Goal: Information Seeking & Learning: Learn about a topic

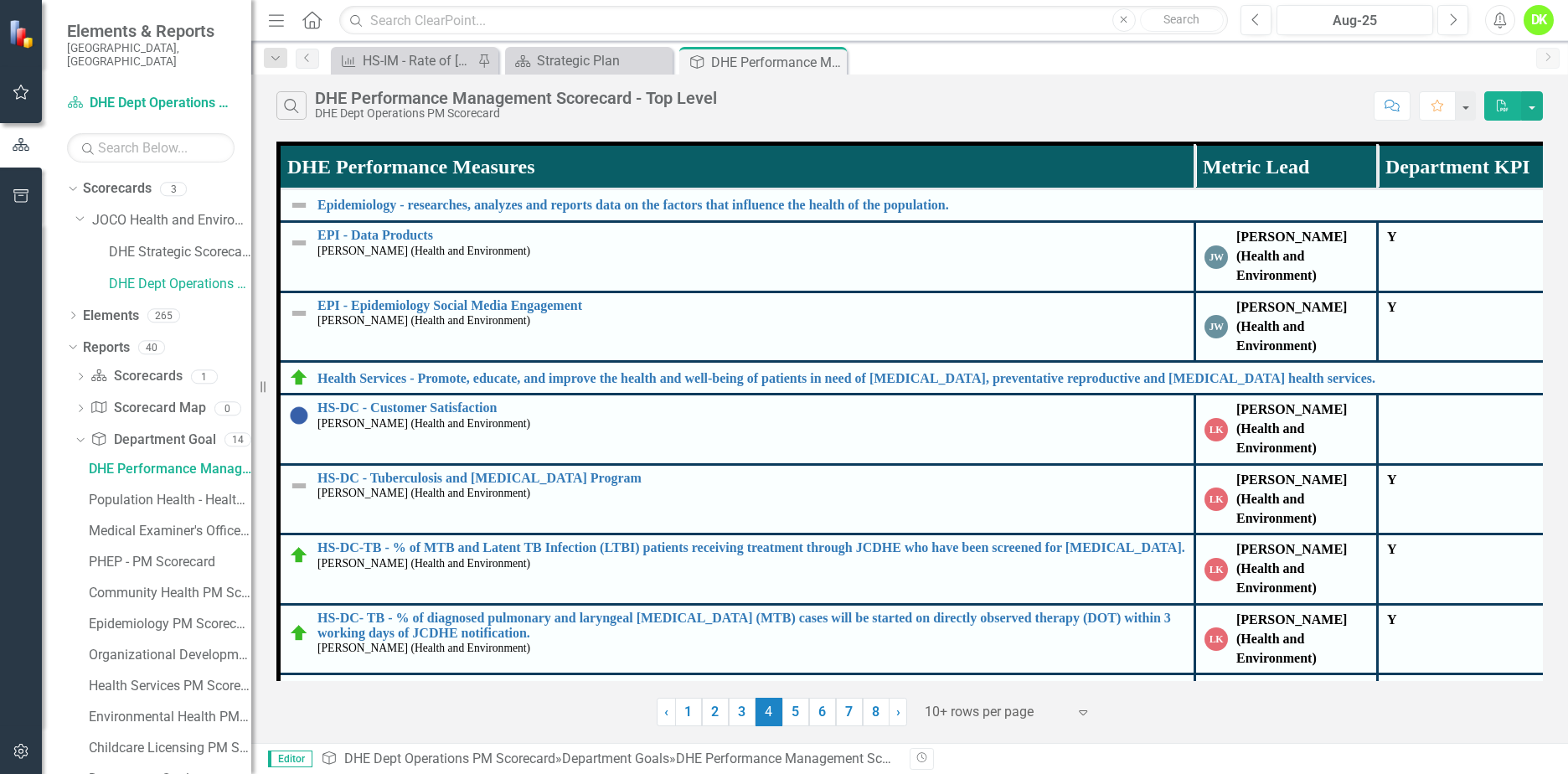
click at [707, 714] on link "2" at bounding box center [715, 711] width 27 height 29
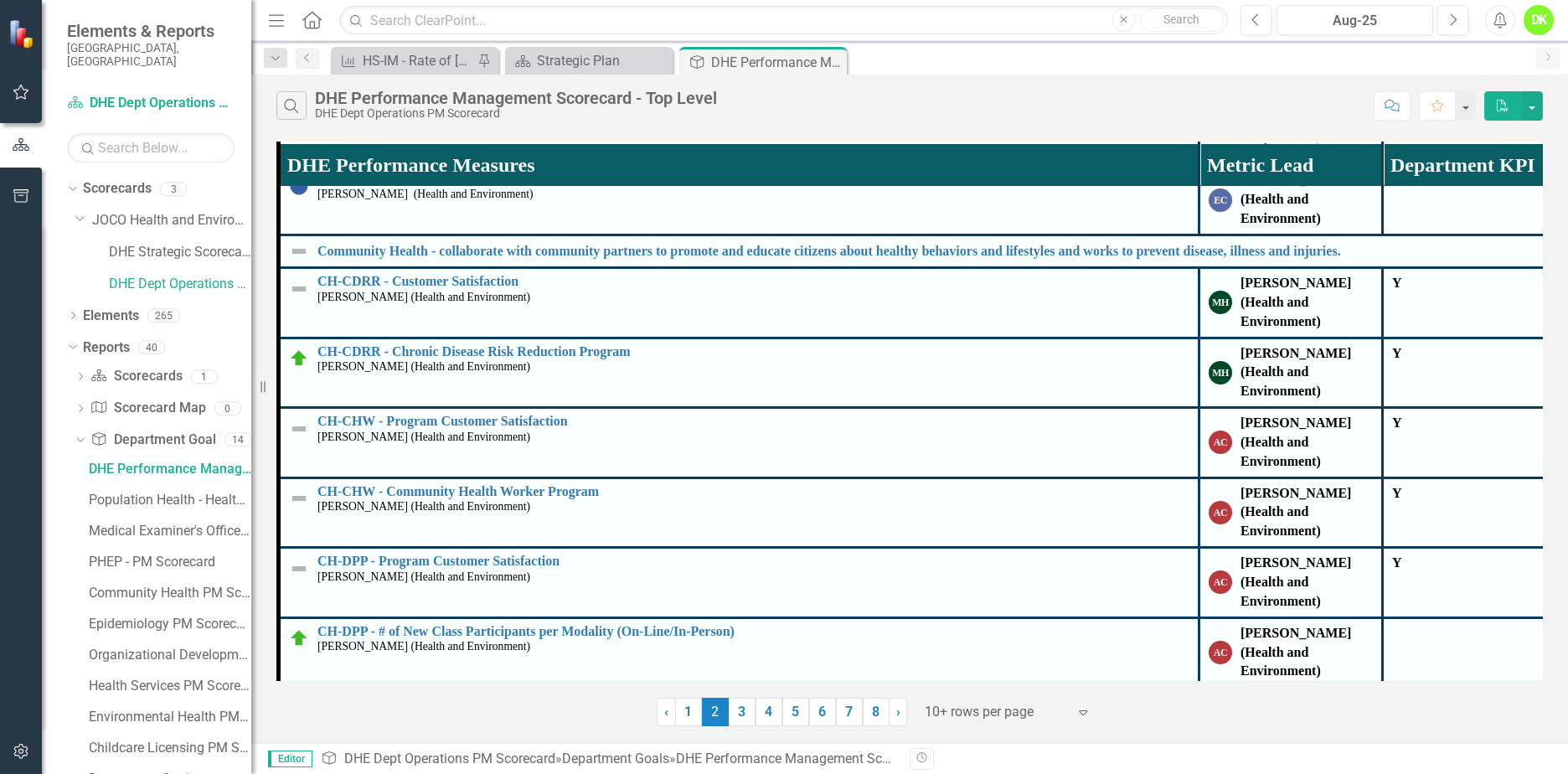
scroll to position [502, 0]
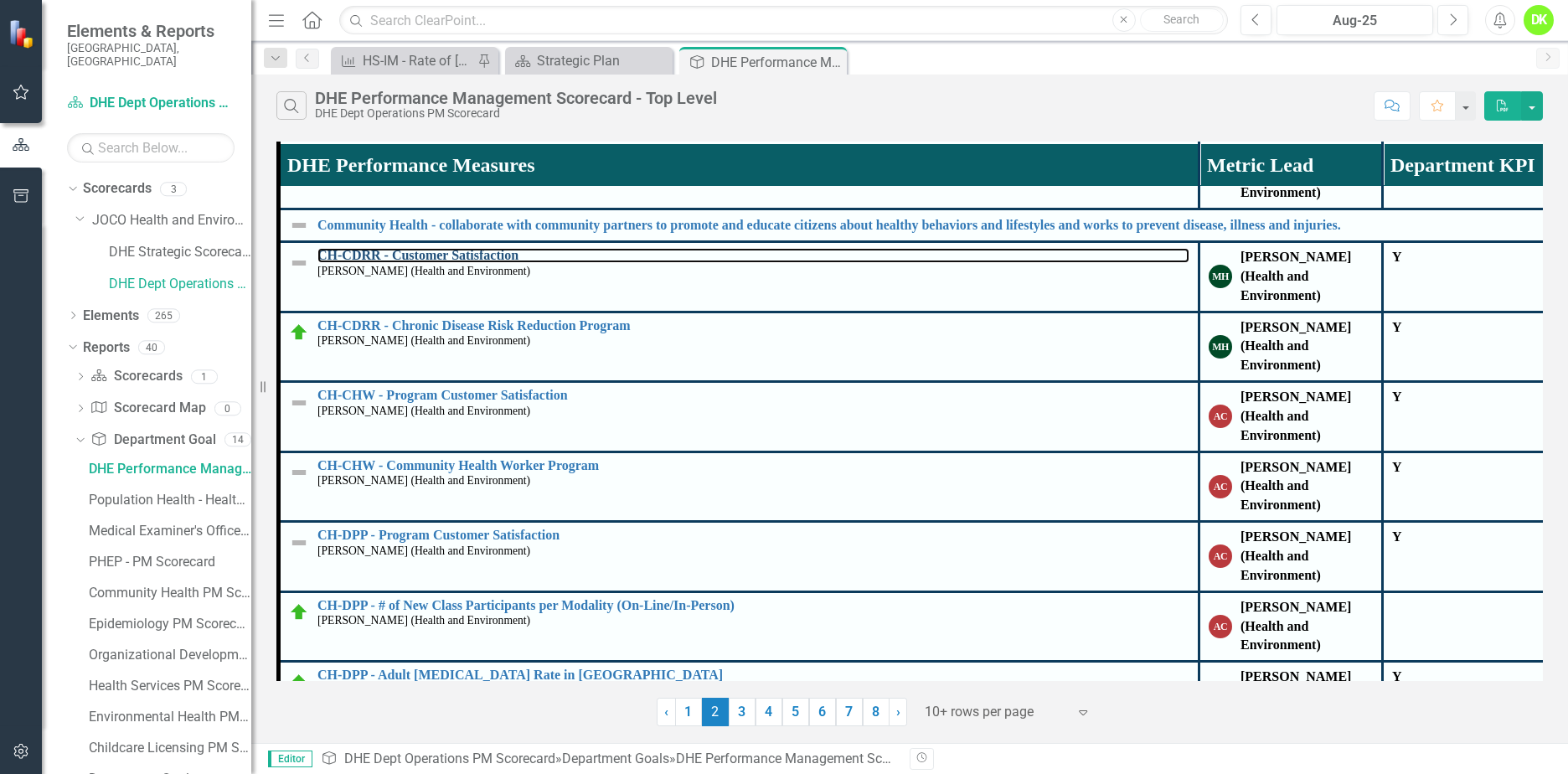
click at [464, 256] on link "CH-CDRR - Customer Satisfaction" at bounding box center [754, 255] width 872 height 15
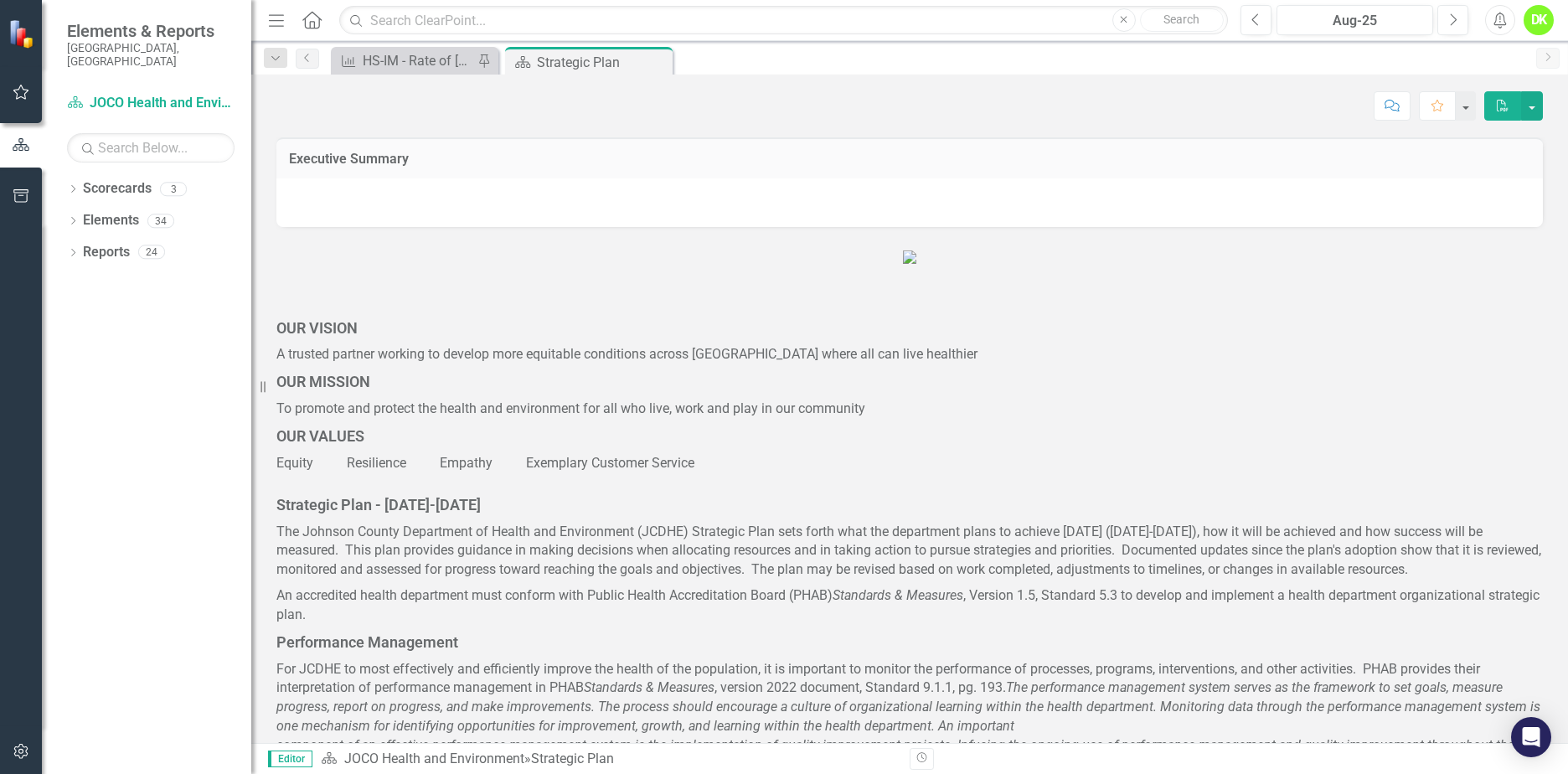
click at [77, 249] on icon "Dropdown" at bounding box center [73, 254] width 12 height 9
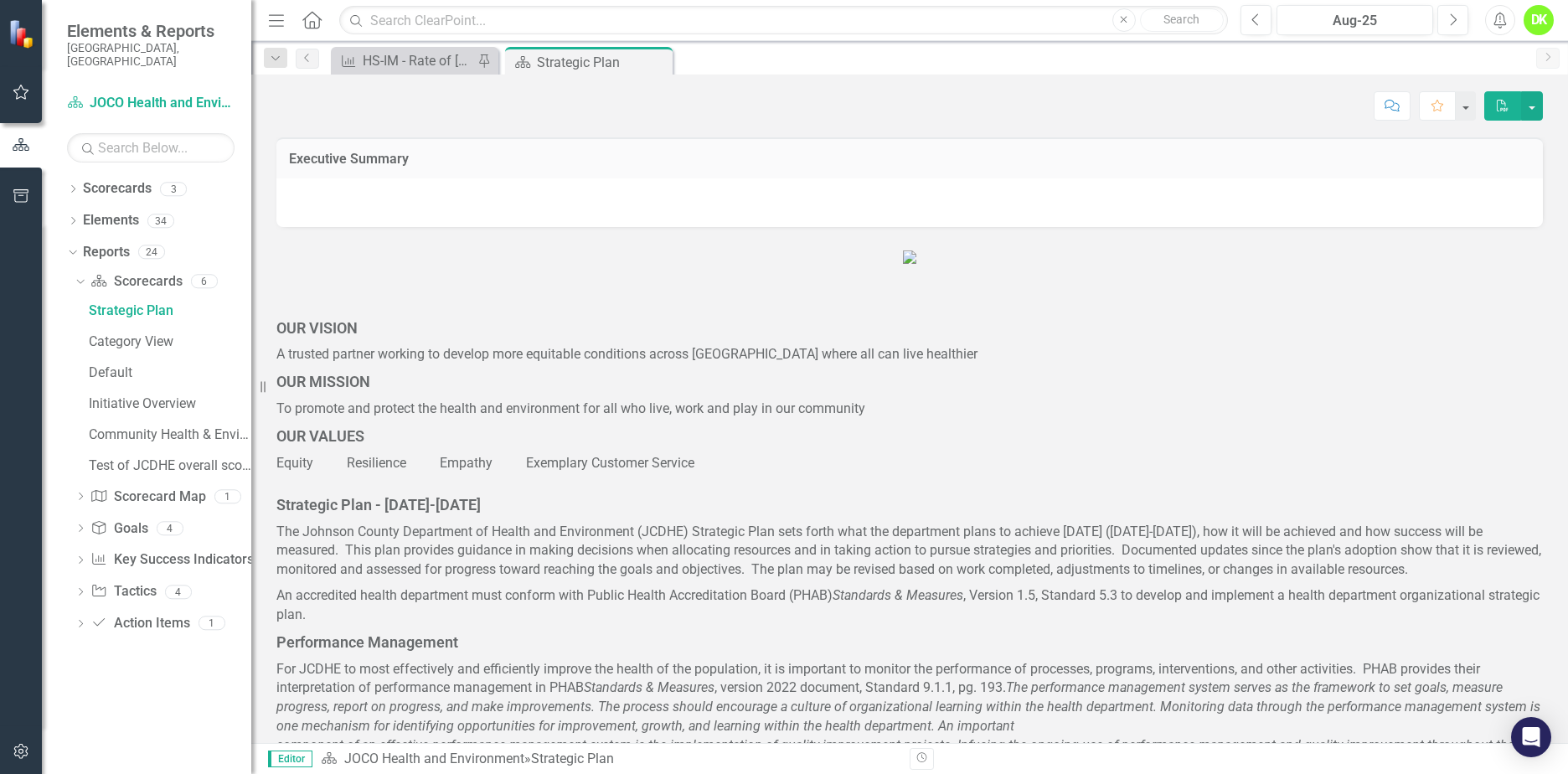
click at [85, 515] on div "Dropdown Goal Goals 4" at bounding box center [163, 531] width 176 height 31
click at [103, 334] on div "Category View" at bounding box center [170, 342] width 163 height 15
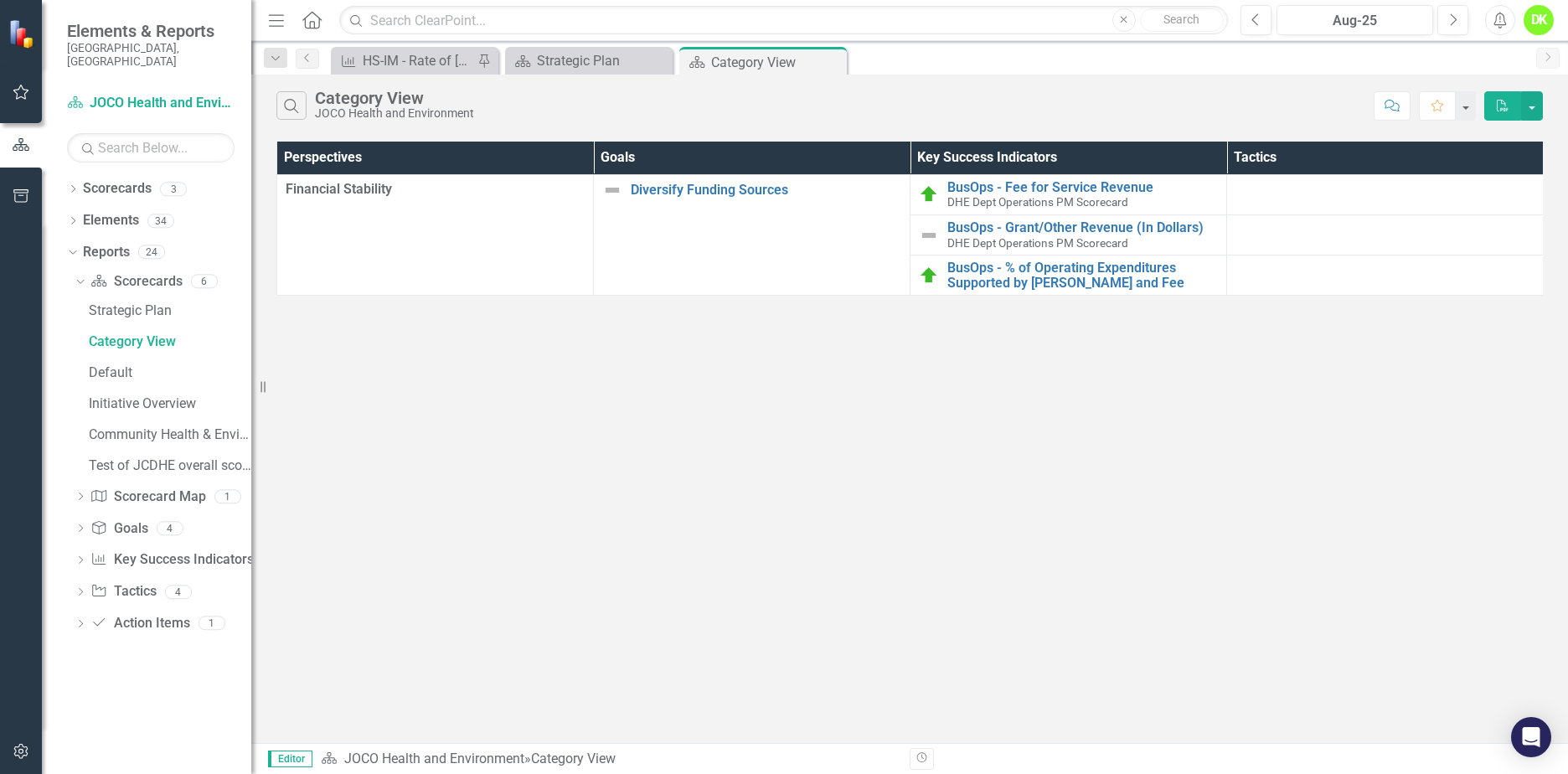
click at [81, 525] on icon "Dropdown" at bounding box center [80, 529] width 12 height 9
click at [79, 338] on icon "Dropdown" at bounding box center [79, 344] width 9 height 12
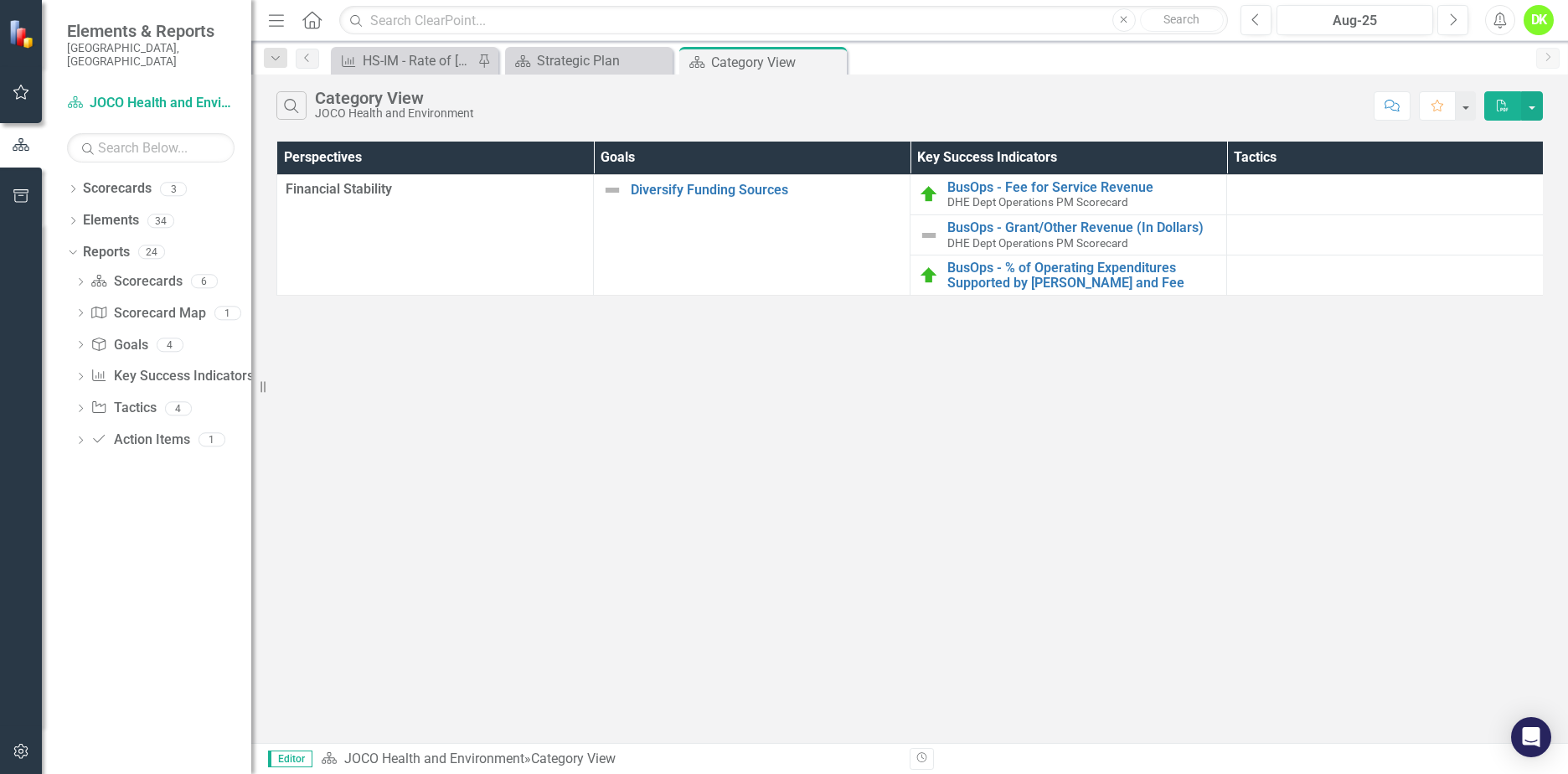
click at [79, 186] on icon "Dropdown" at bounding box center [73, 190] width 12 height 9
click at [0, 0] on icon "Close" at bounding box center [0, 0] width 0 height 0
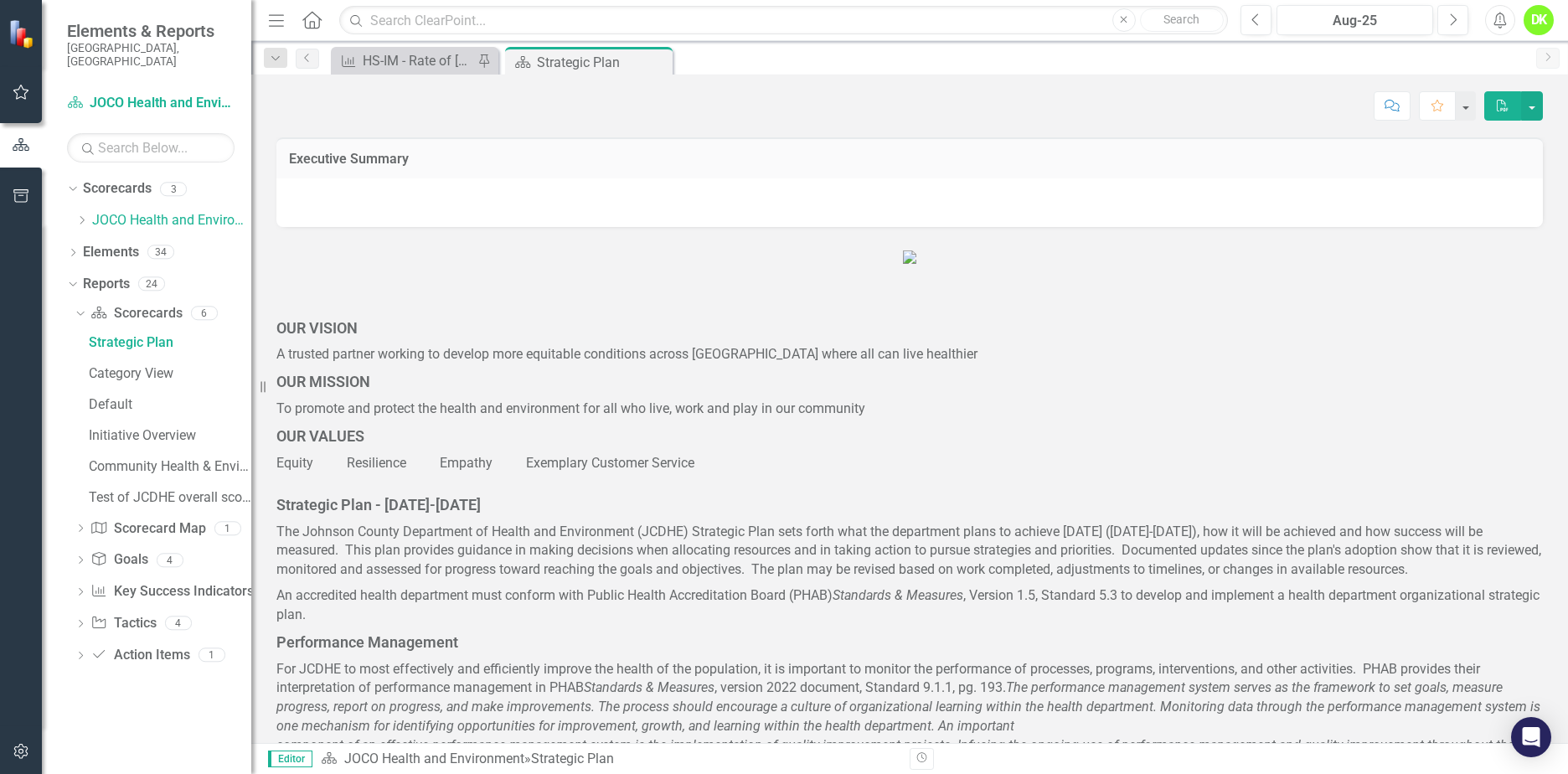
click at [0, 0] on icon "Close" at bounding box center [0, 0] width 0 height 0
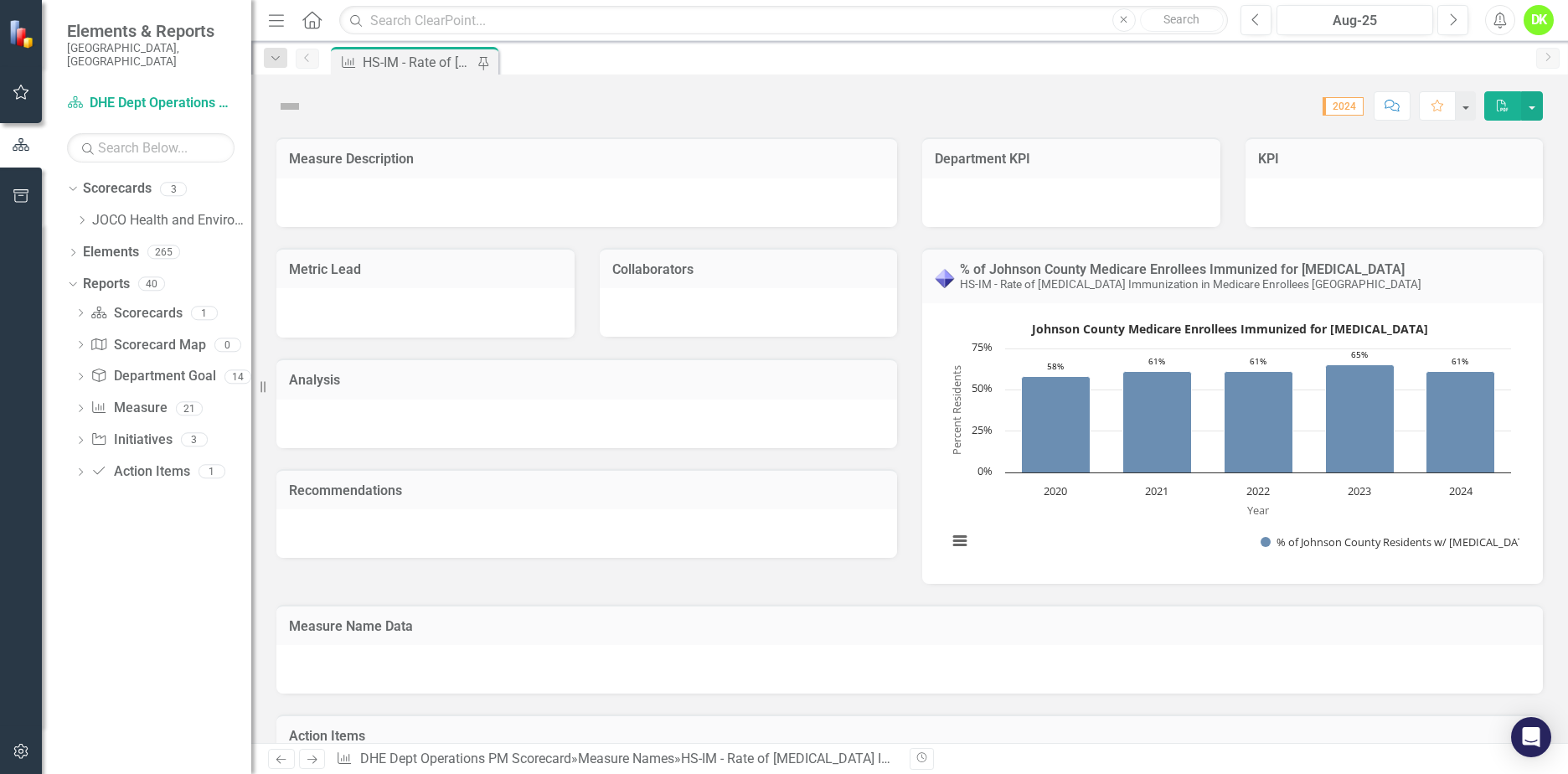
click at [79, 215] on icon "Dropdown" at bounding box center [82, 220] width 13 height 10
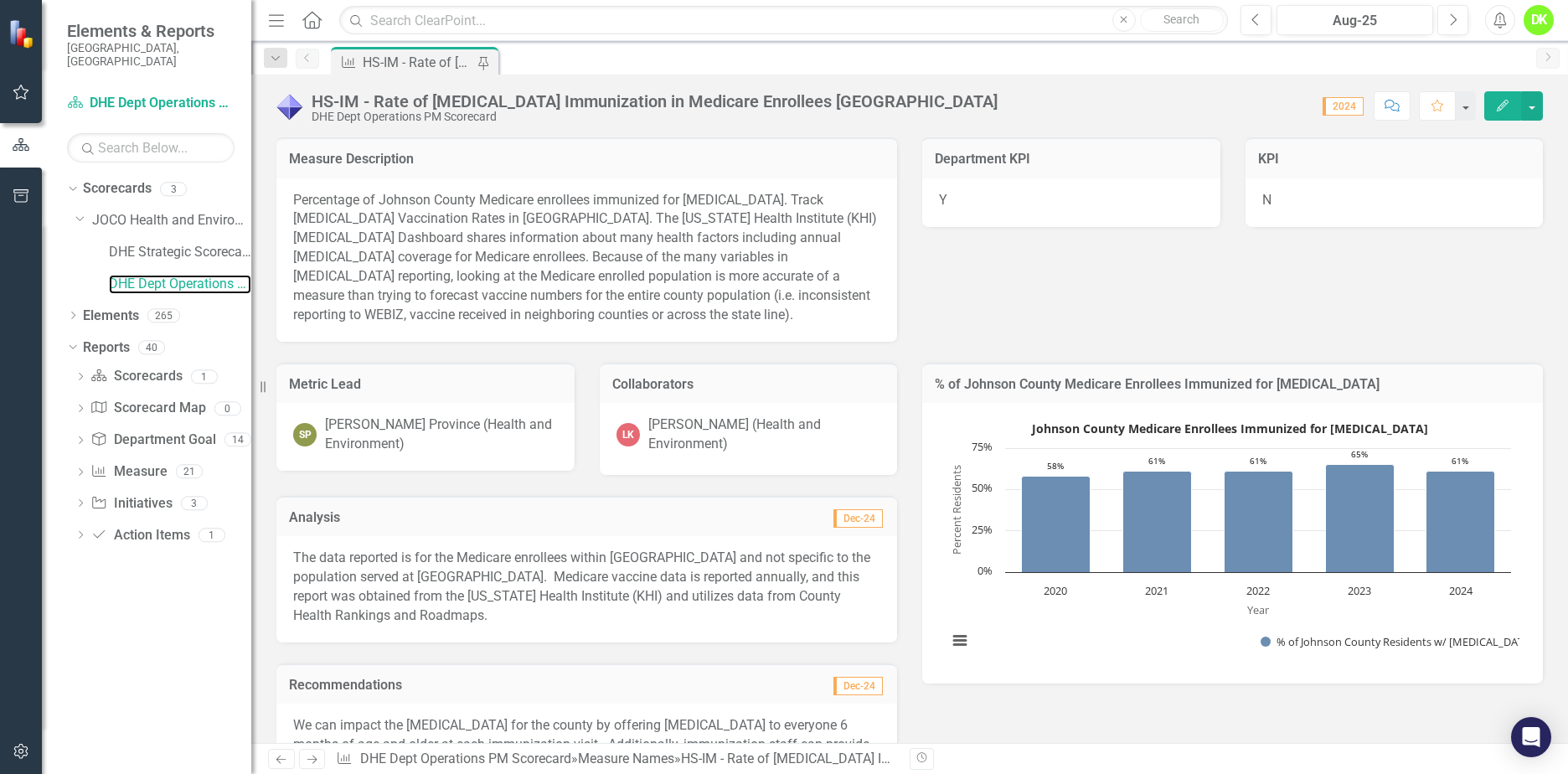
click at [177, 274] on link "DHE Dept Operations PM Scorecard" at bounding box center [180, 284] width 142 height 19
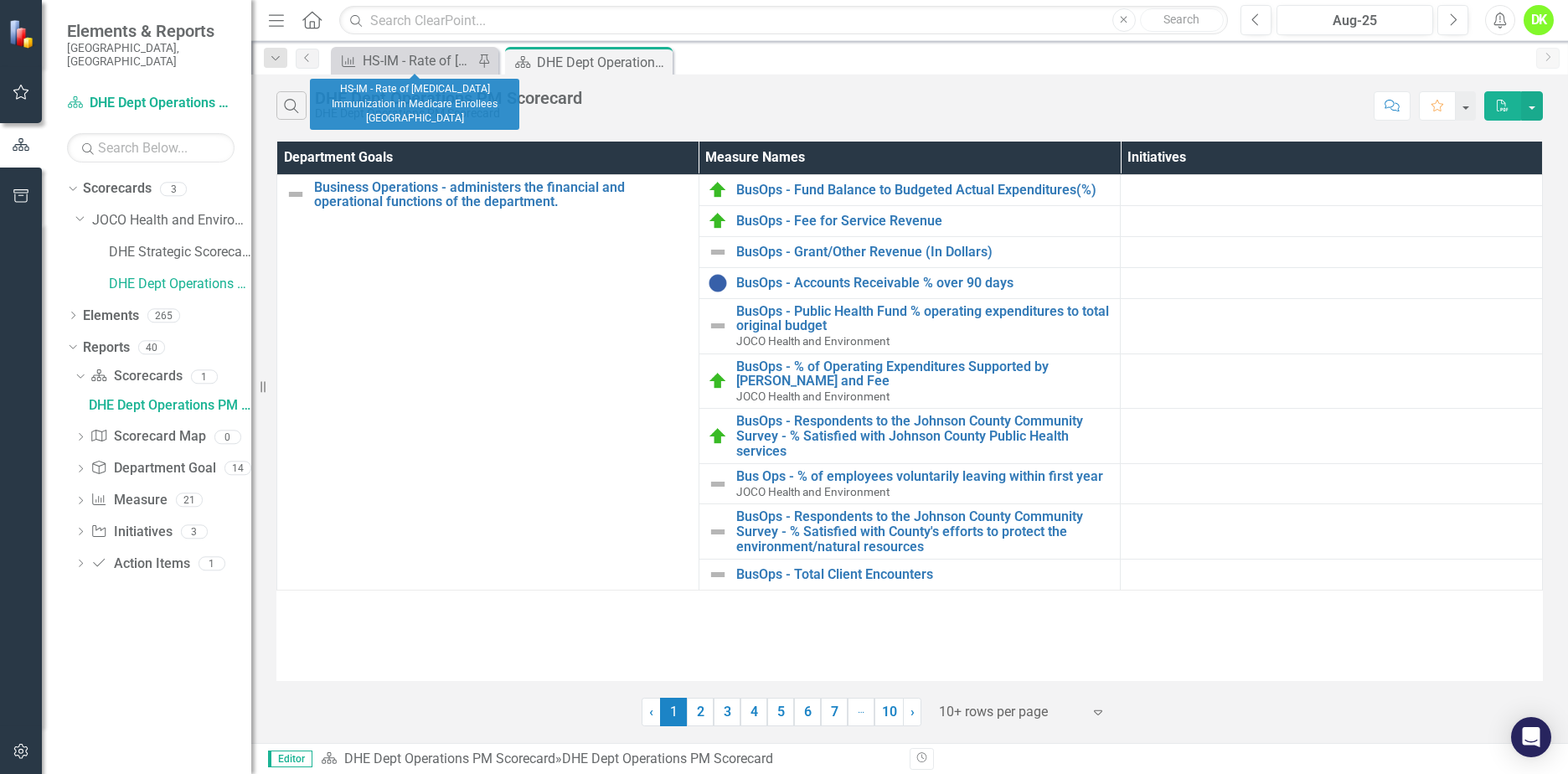
click at [482, 60] on icon "Pin" at bounding box center [484, 61] width 17 height 14
click at [0, 0] on icon "Close" at bounding box center [0, 0] width 0 height 0
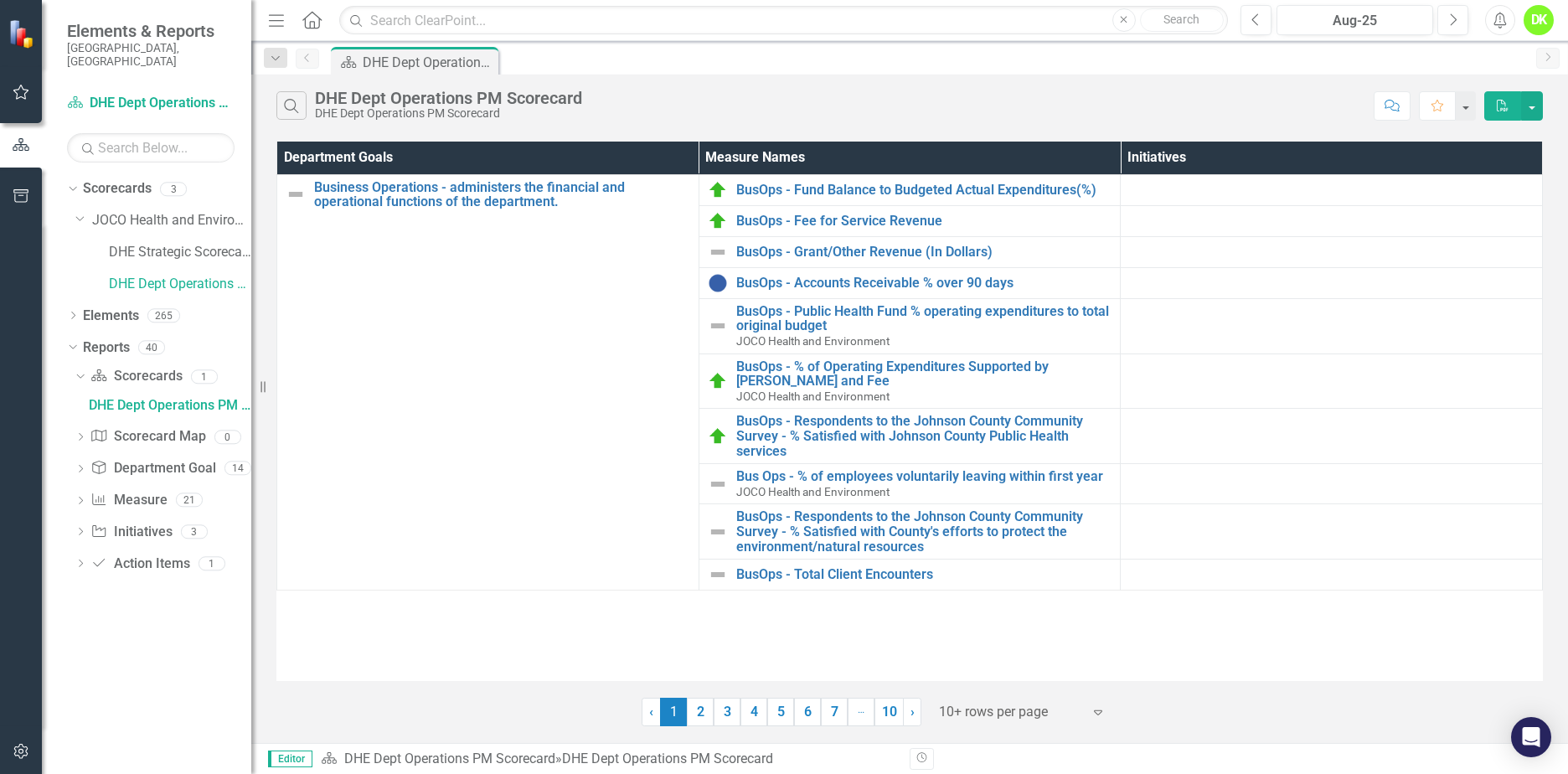
click at [81, 466] on icon "Dropdown" at bounding box center [80, 470] width 12 height 9
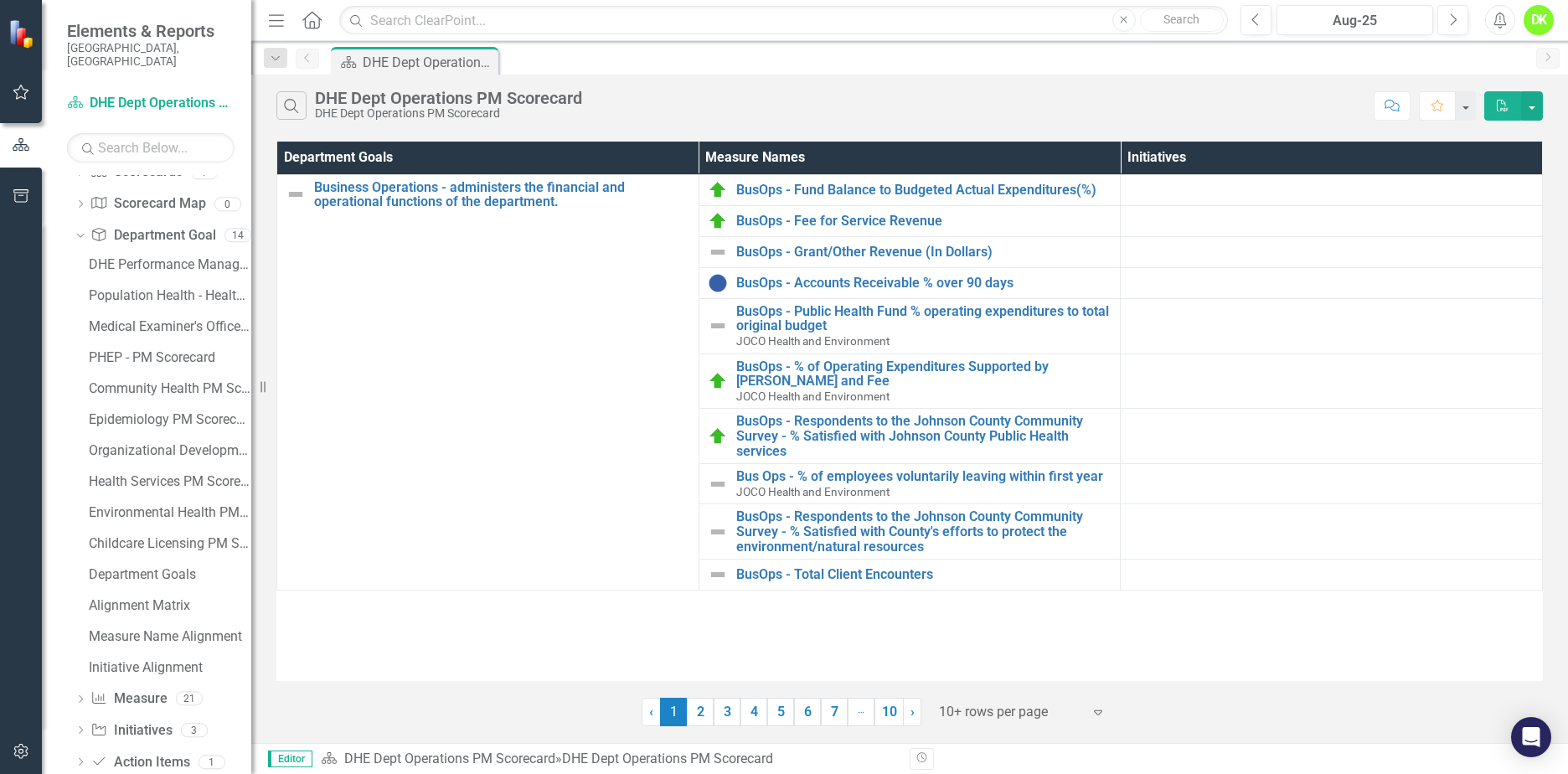
scroll to position [222, 0]
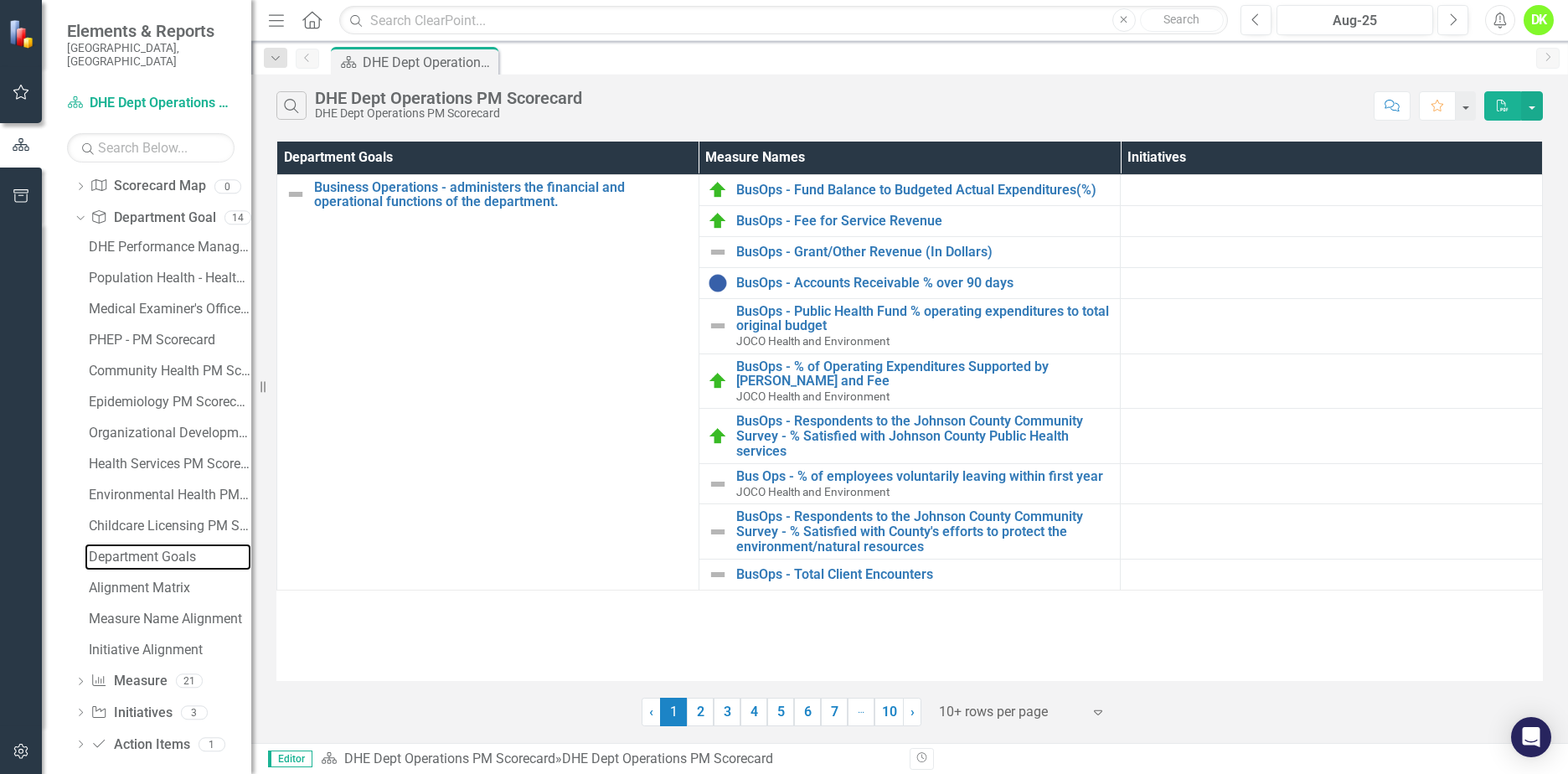
click at [144, 550] on div "Department Goals" at bounding box center [170, 557] width 163 height 15
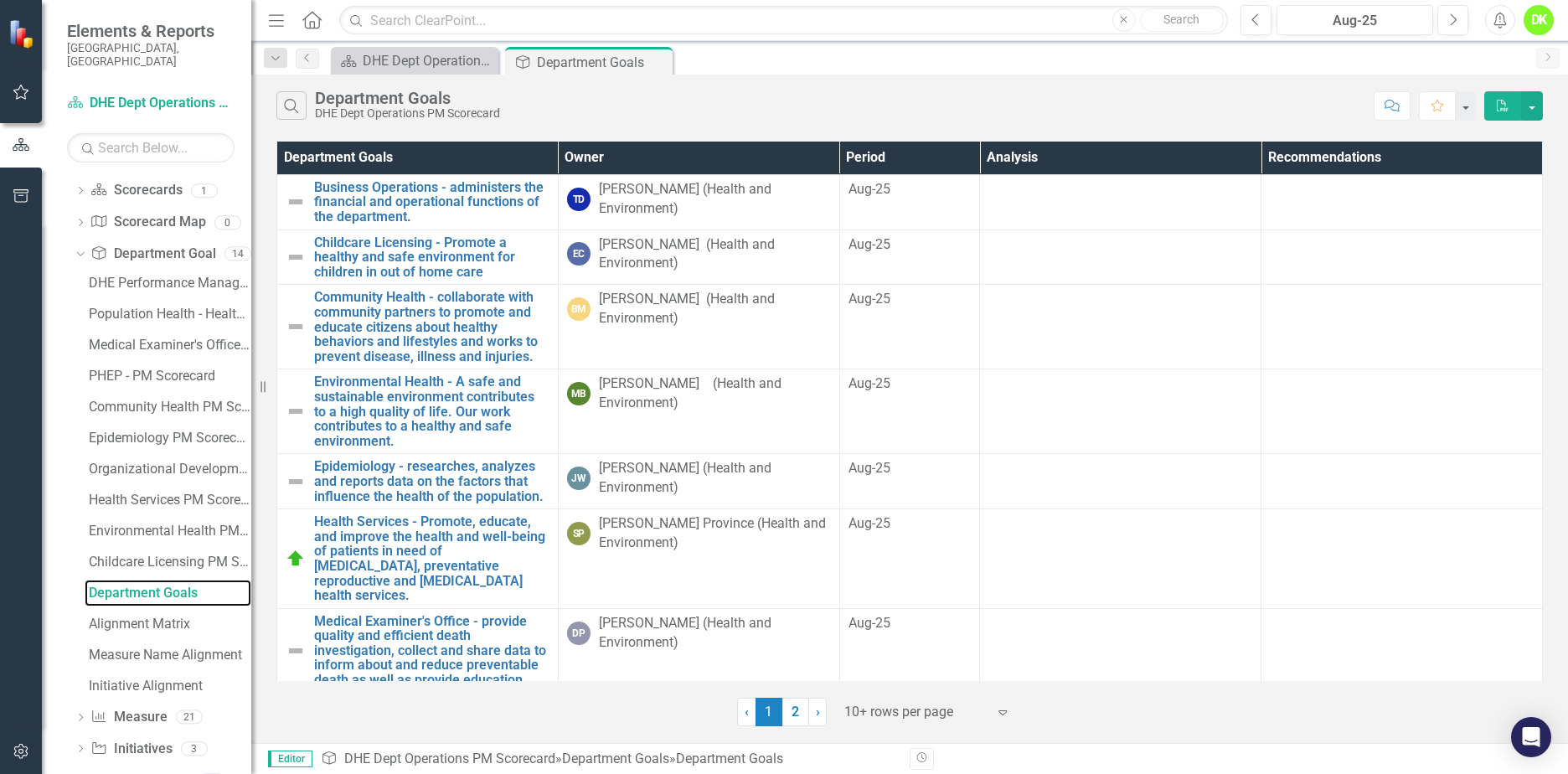
scroll to position [222, 0]
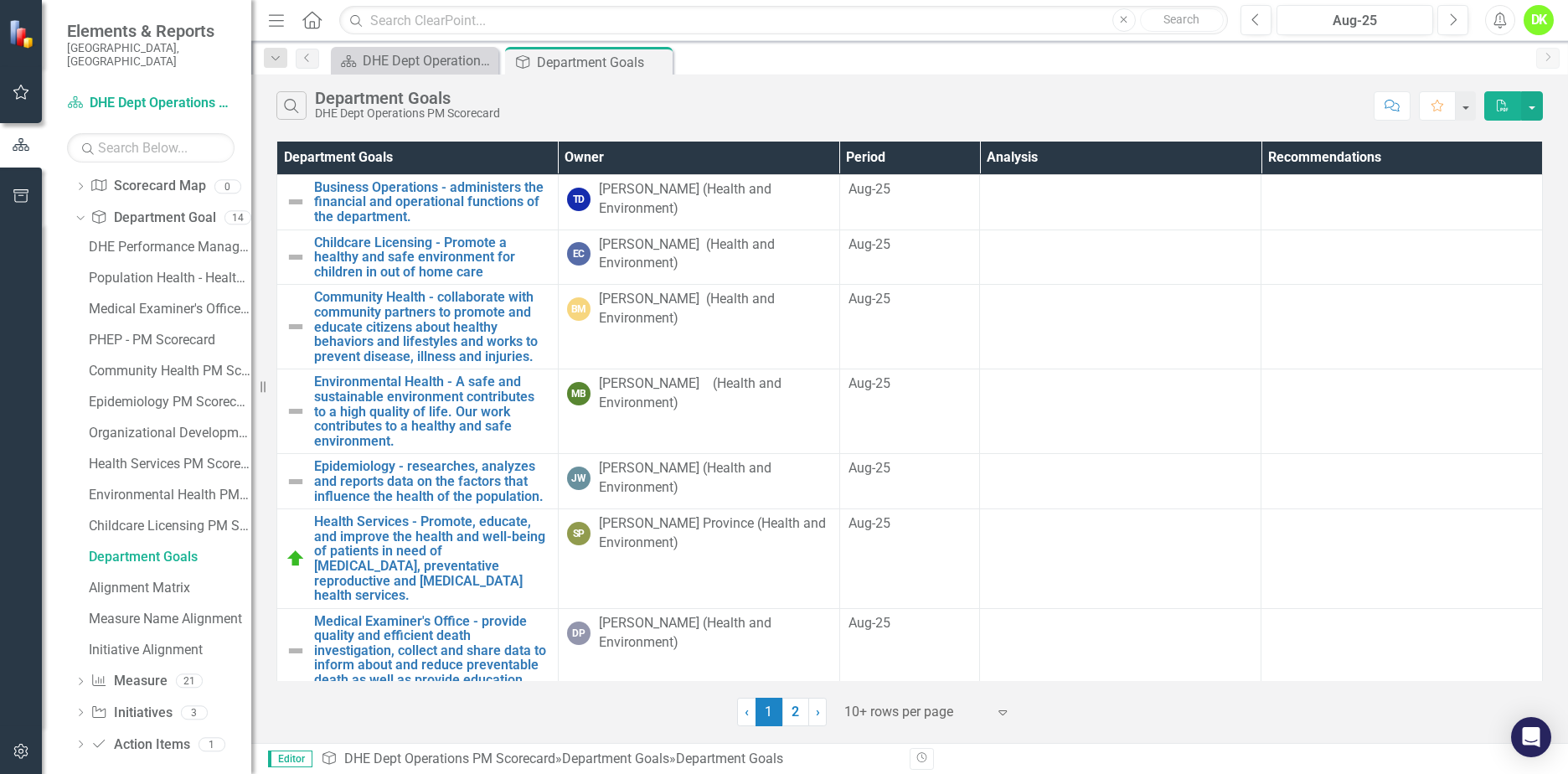
click at [77, 678] on icon "Dropdown" at bounding box center [80, 683] width 12 height 9
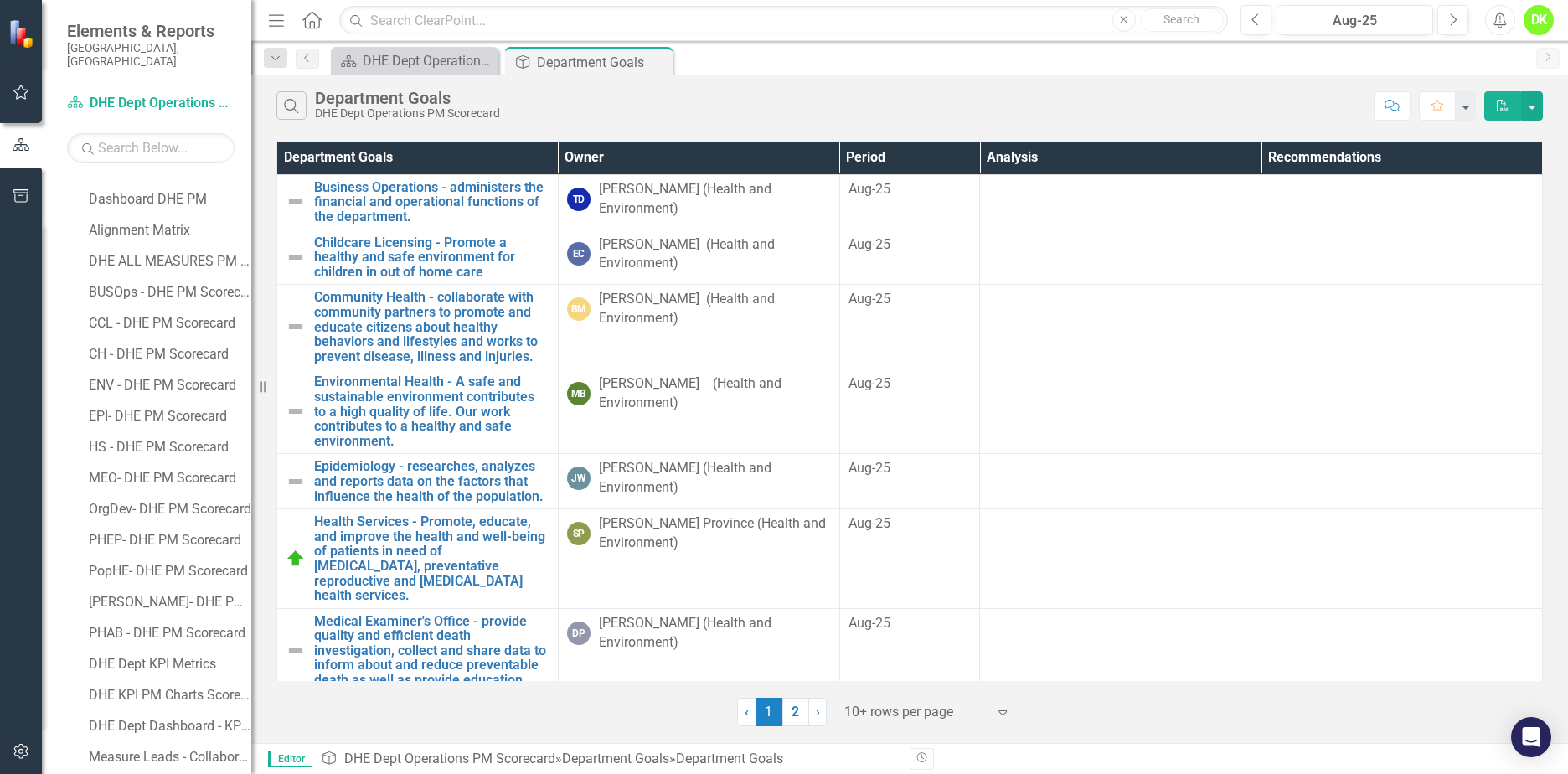
scroll to position [439, 0]
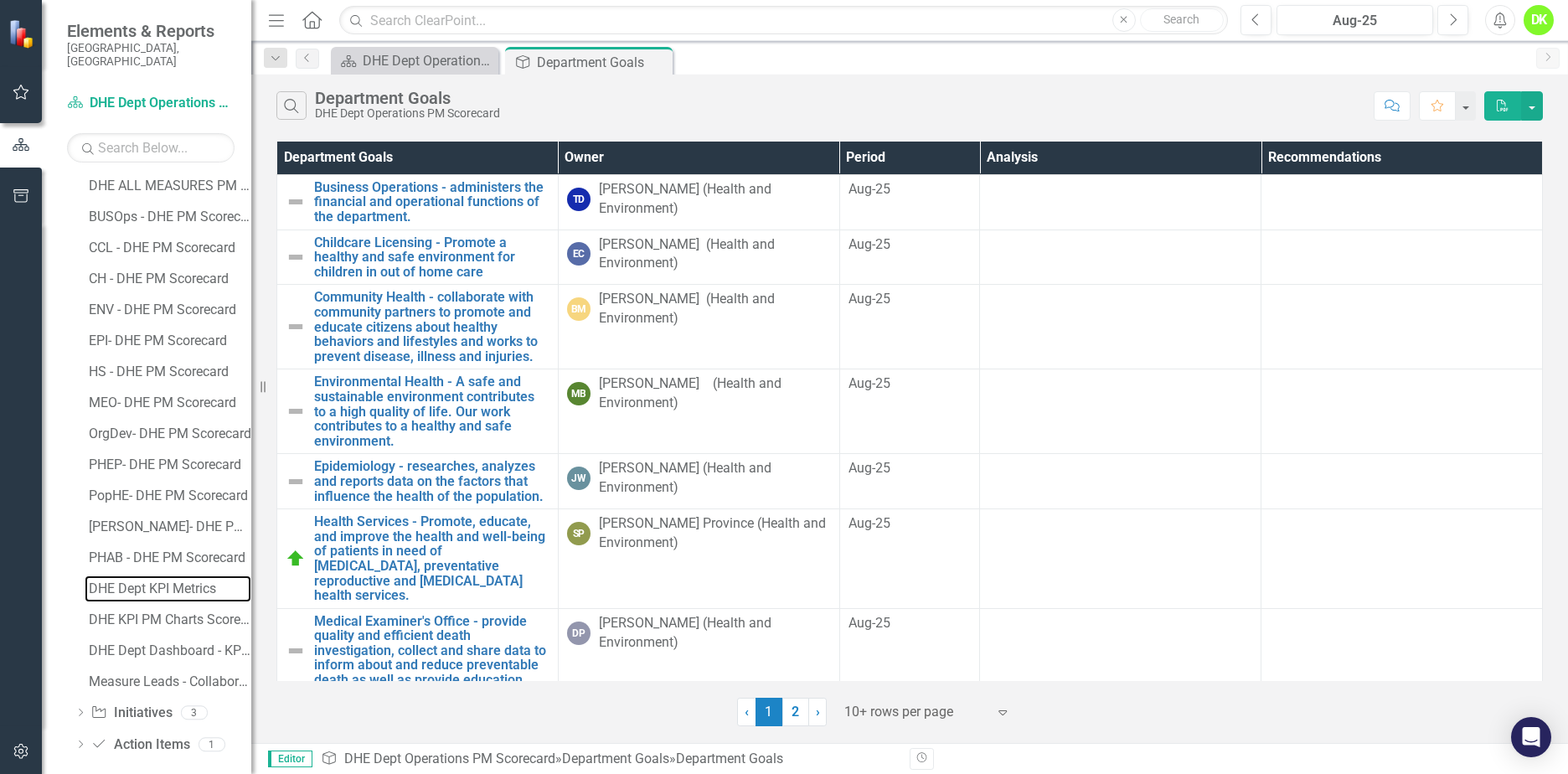
click at [159, 581] on div "DHE Dept KPI Metrics" at bounding box center [170, 588] width 163 height 15
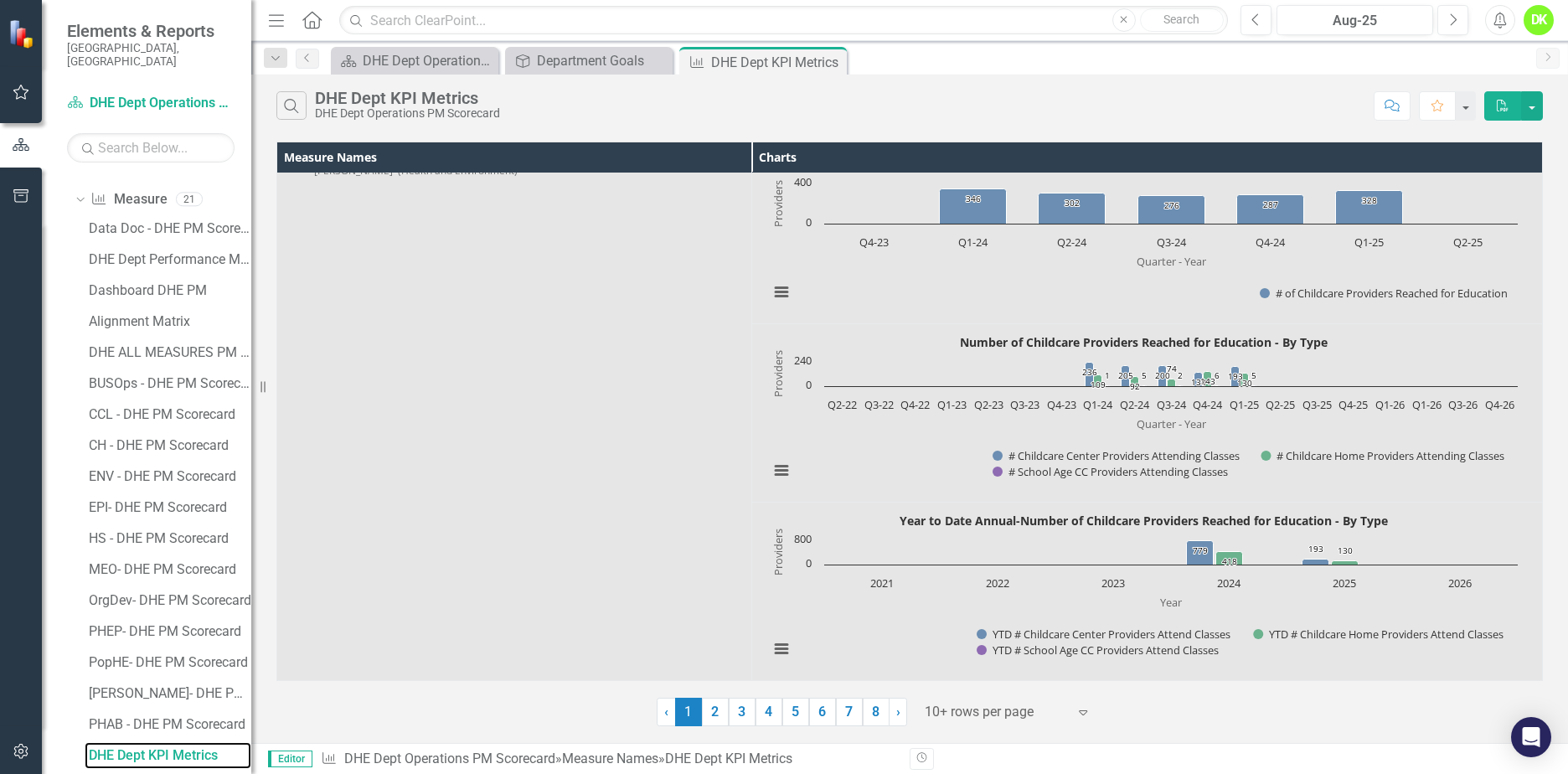
scroll to position [272, 0]
click at [126, 253] on div "DHE Dept Performance Measures Report" at bounding box center [170, 260] width 163 height 15
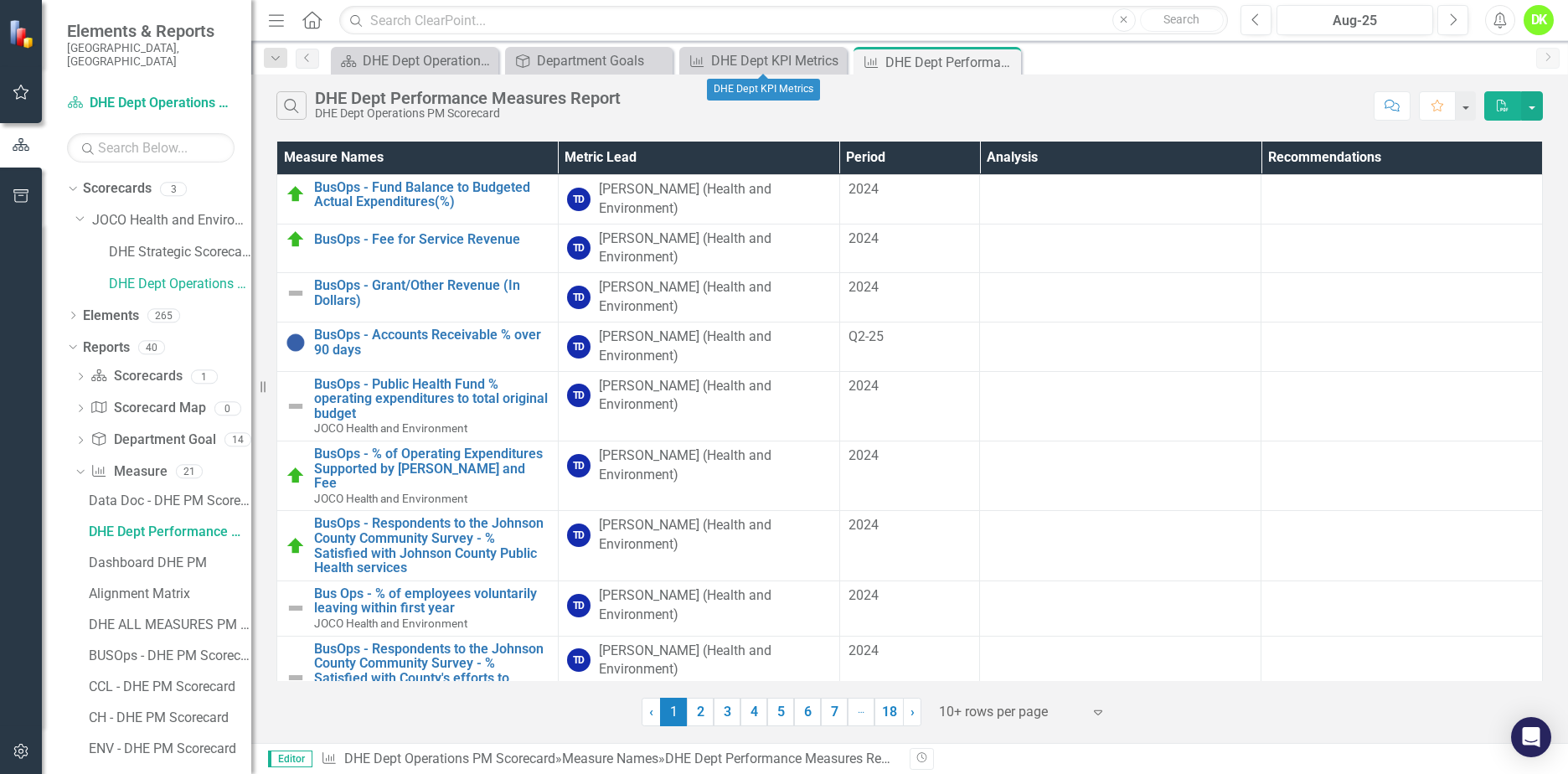
click at [0, 0] on icon "Close" at bounding box center [0, 0] width 0 height 0
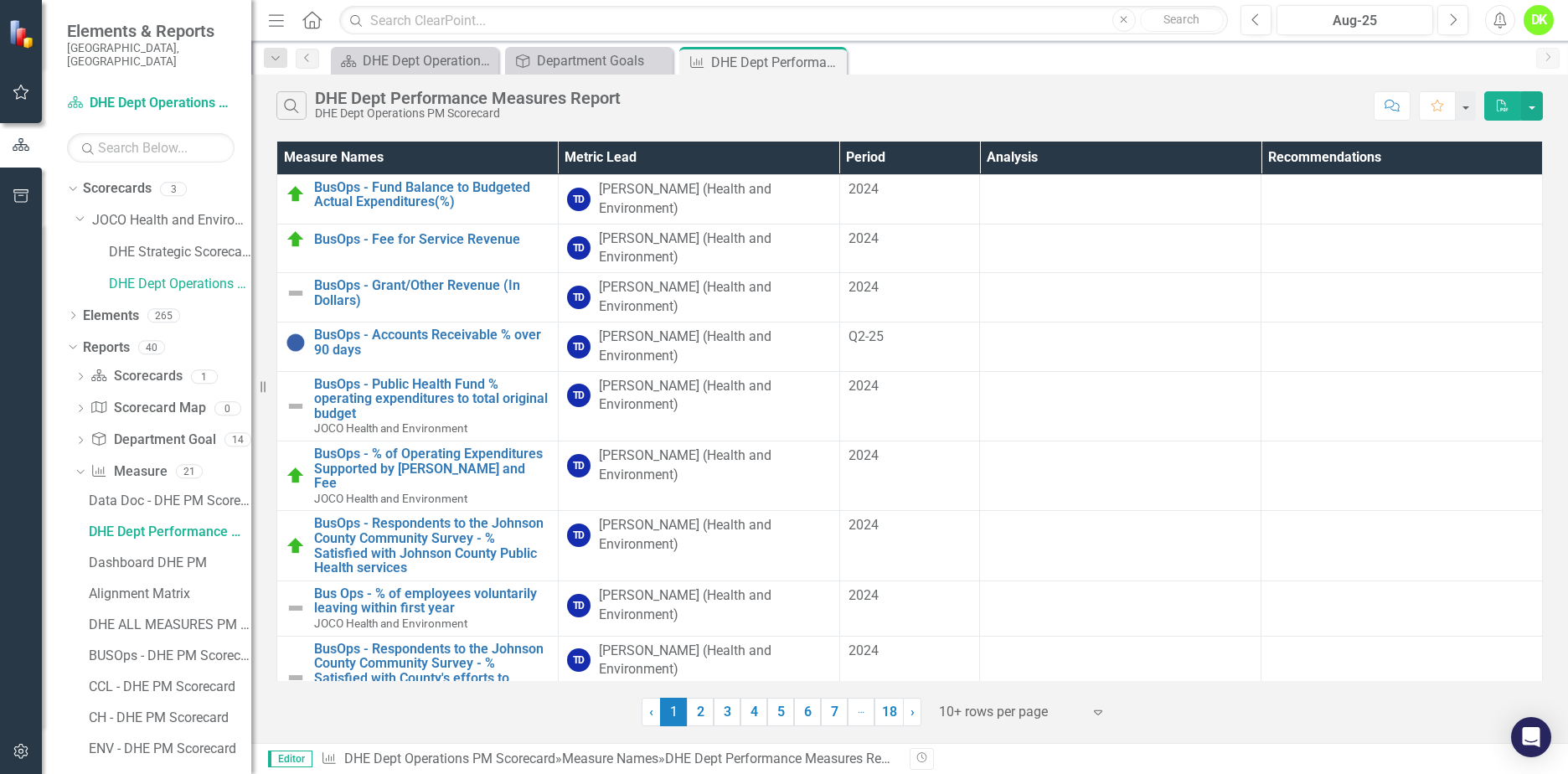
click at [0, 0] on icon "Close" at bounding box center [0, 0] width 0 height 0
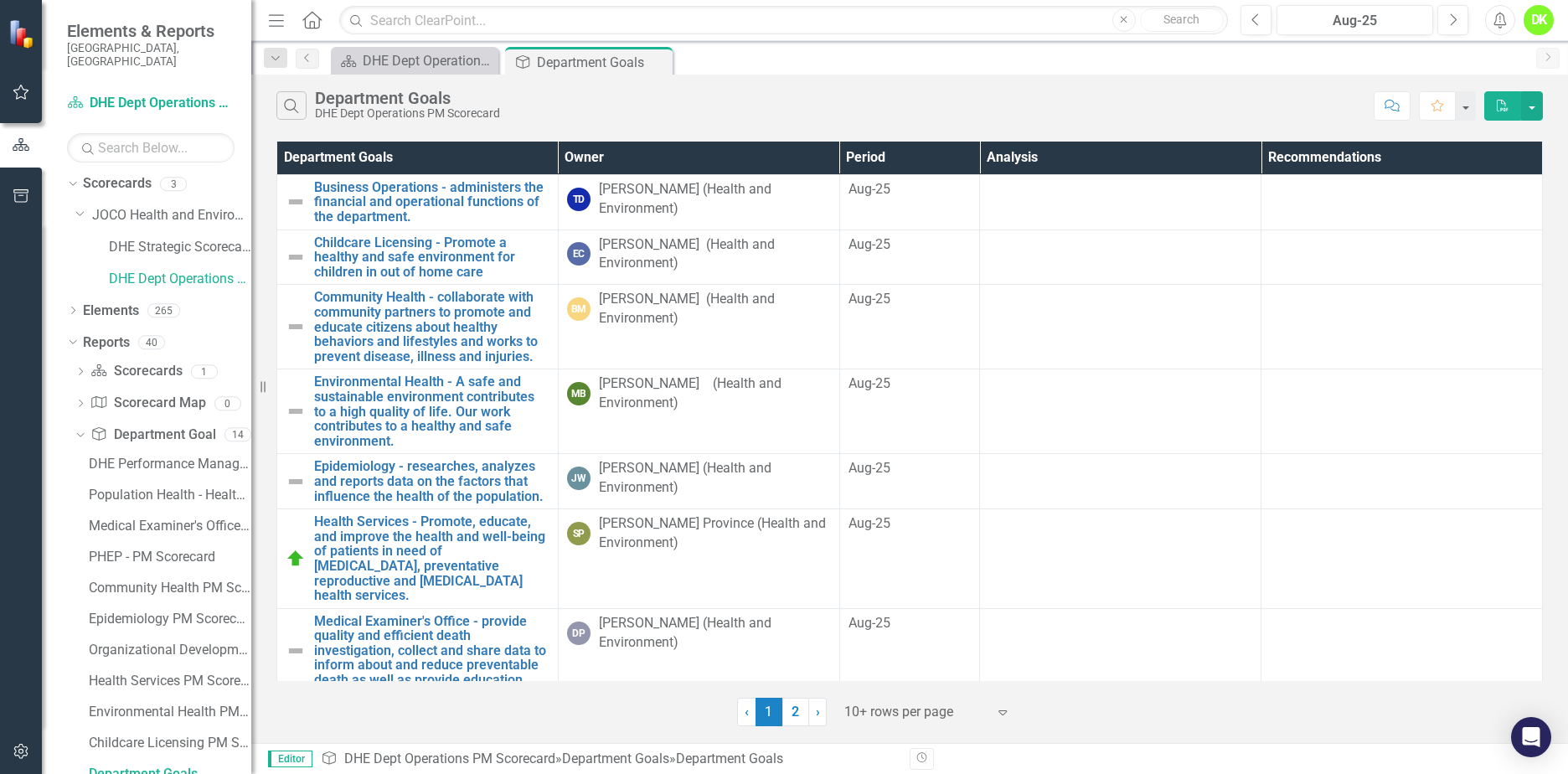
click at [0, 0] on icon "Close" at bounding box center [0, 0] width 0 height 0
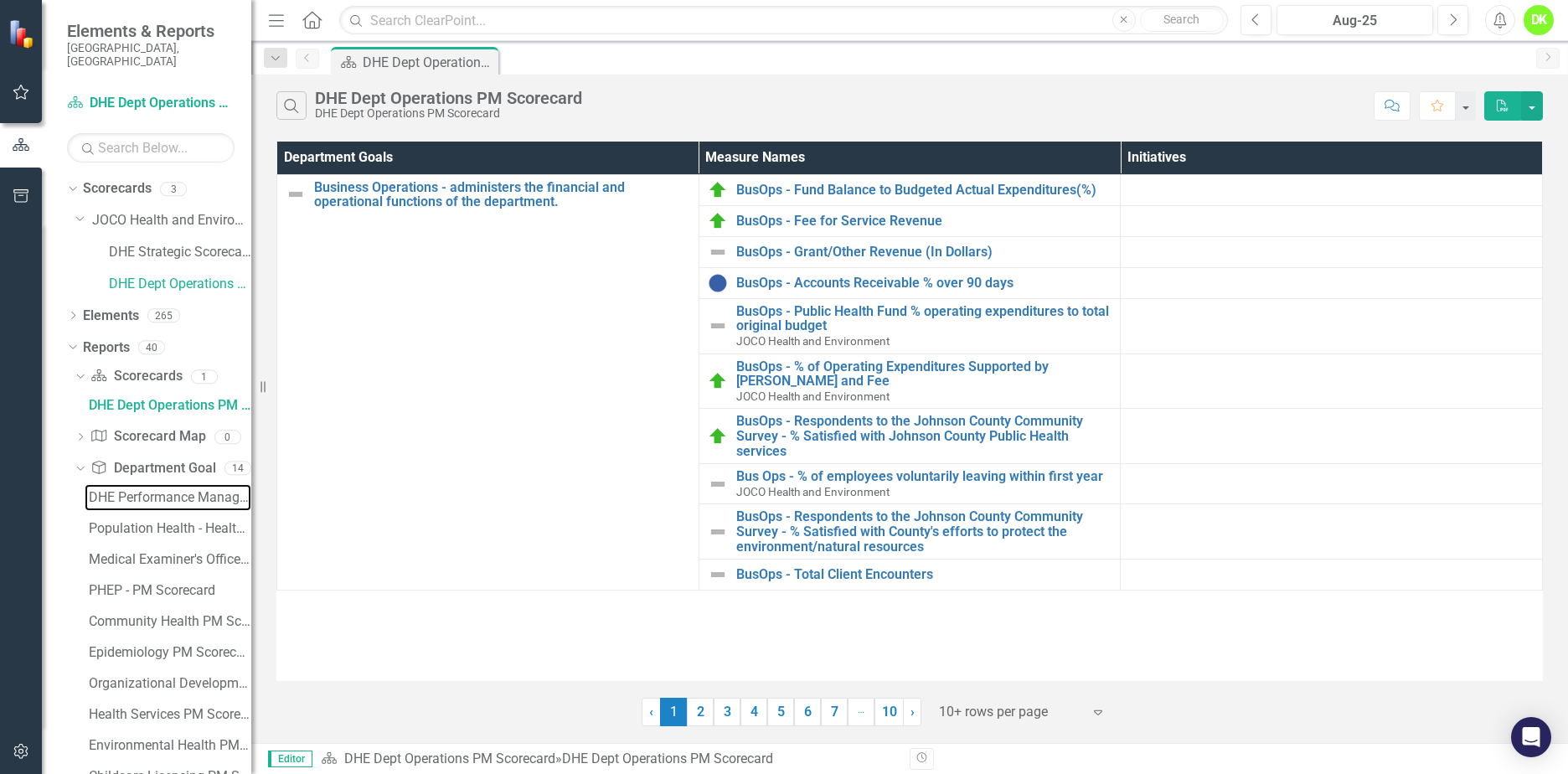
click at [140, 490] on div "DHE Performance Management Scorecard - Top Level" at bounding box center [170, 497] width 163 height 15
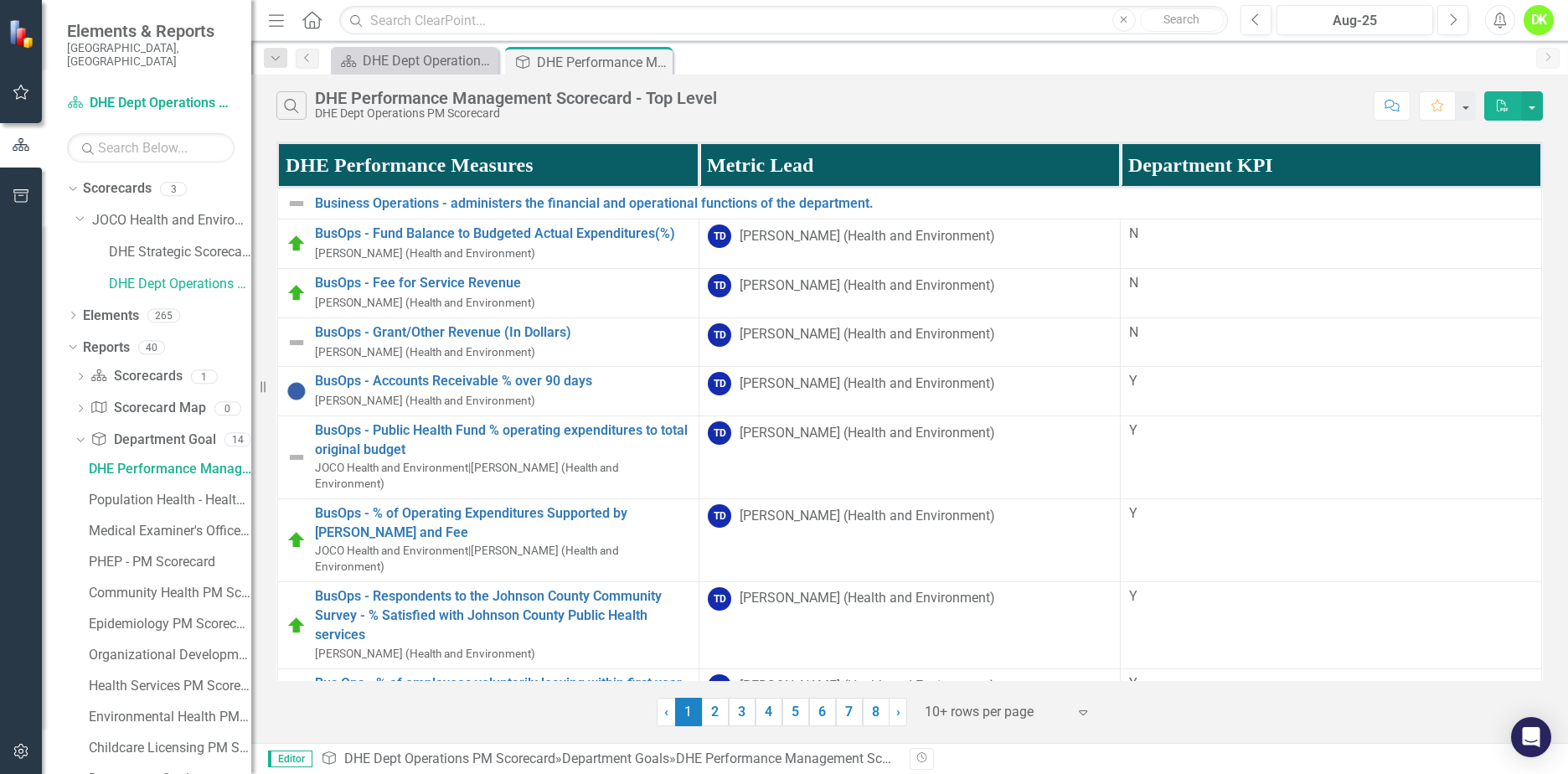
click at [723, 720] on link "2" at bounding box center [715, 711] width 27 height 29
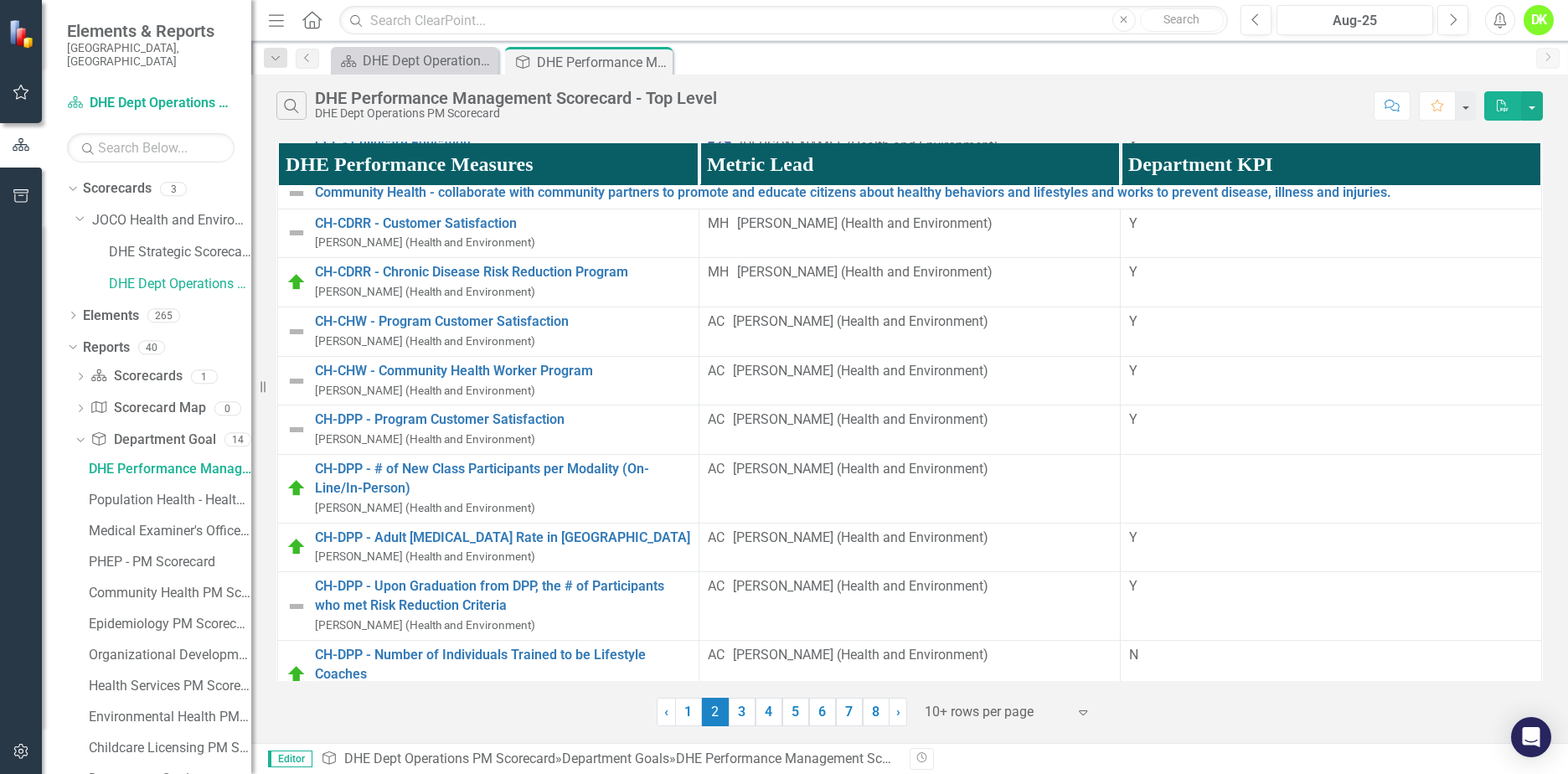
scroll to position [502, 0]
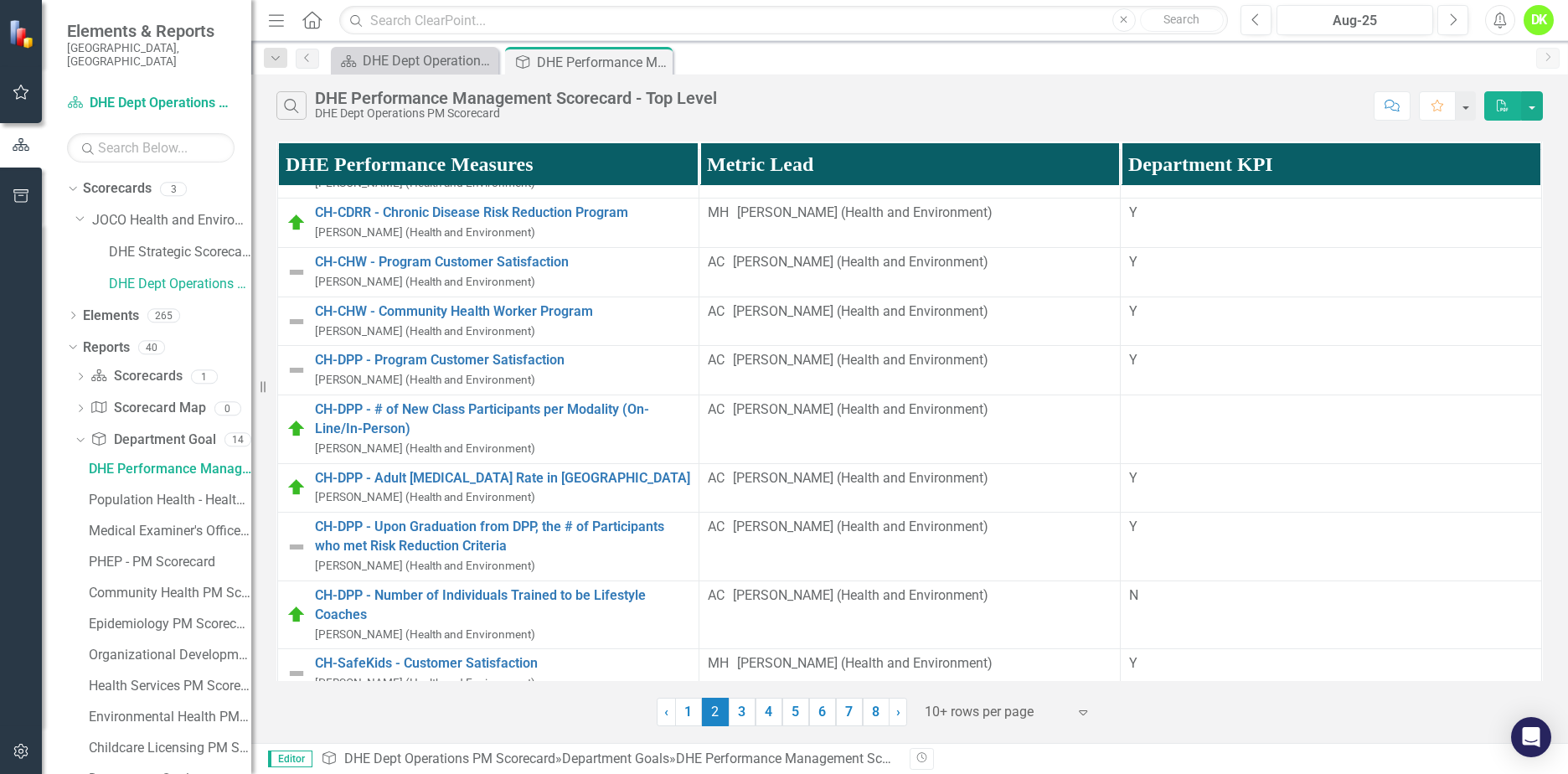
click at [471, 175] on link "CH-CDRR - Customer Satisfaction" at bounding box center [503, 164] width 375 height 19
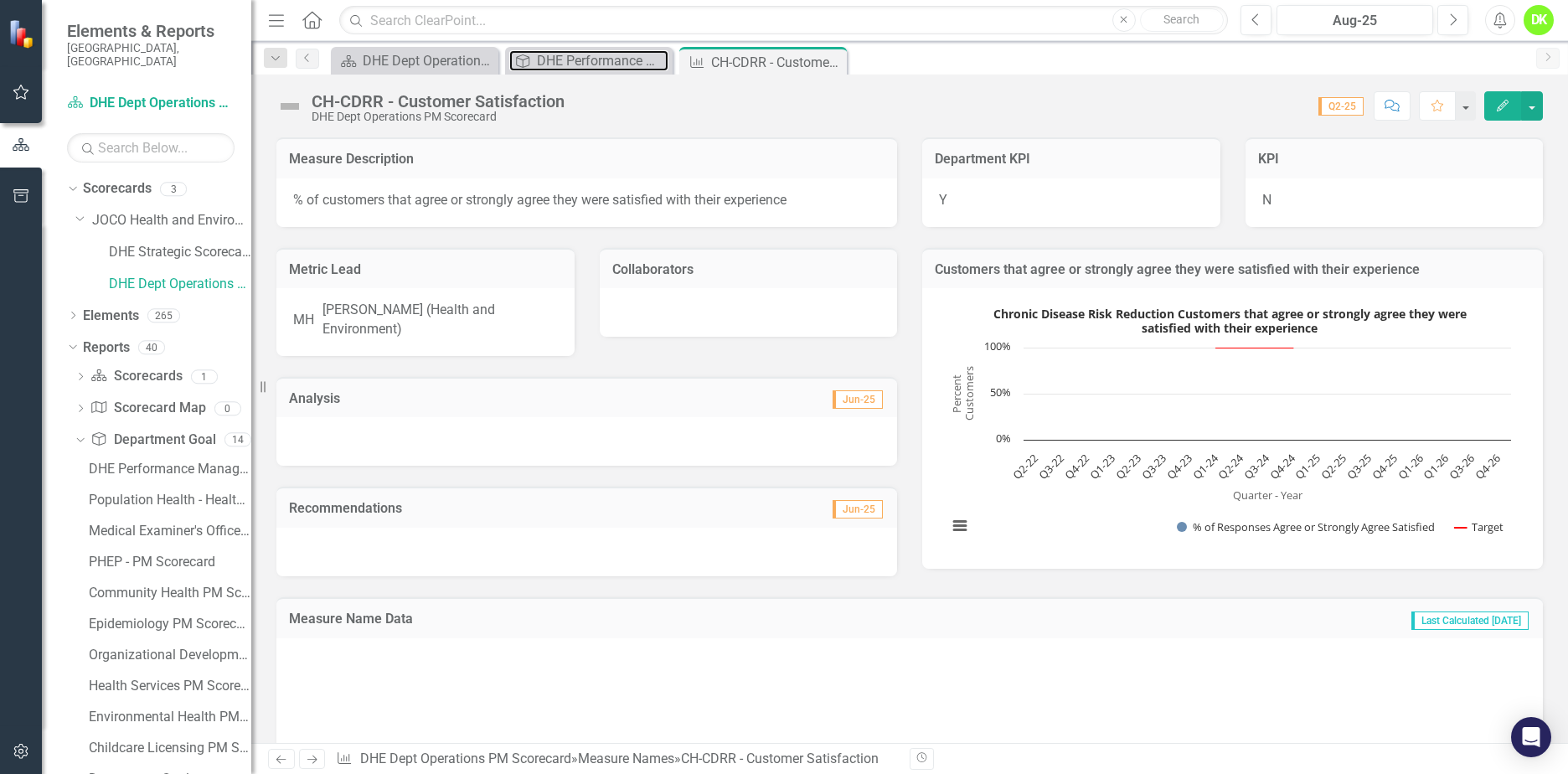
click at [537, 68] on div "DHE Performance Management Scorecard - Top Level" at bounding box center [602, 60] width 131 height 21
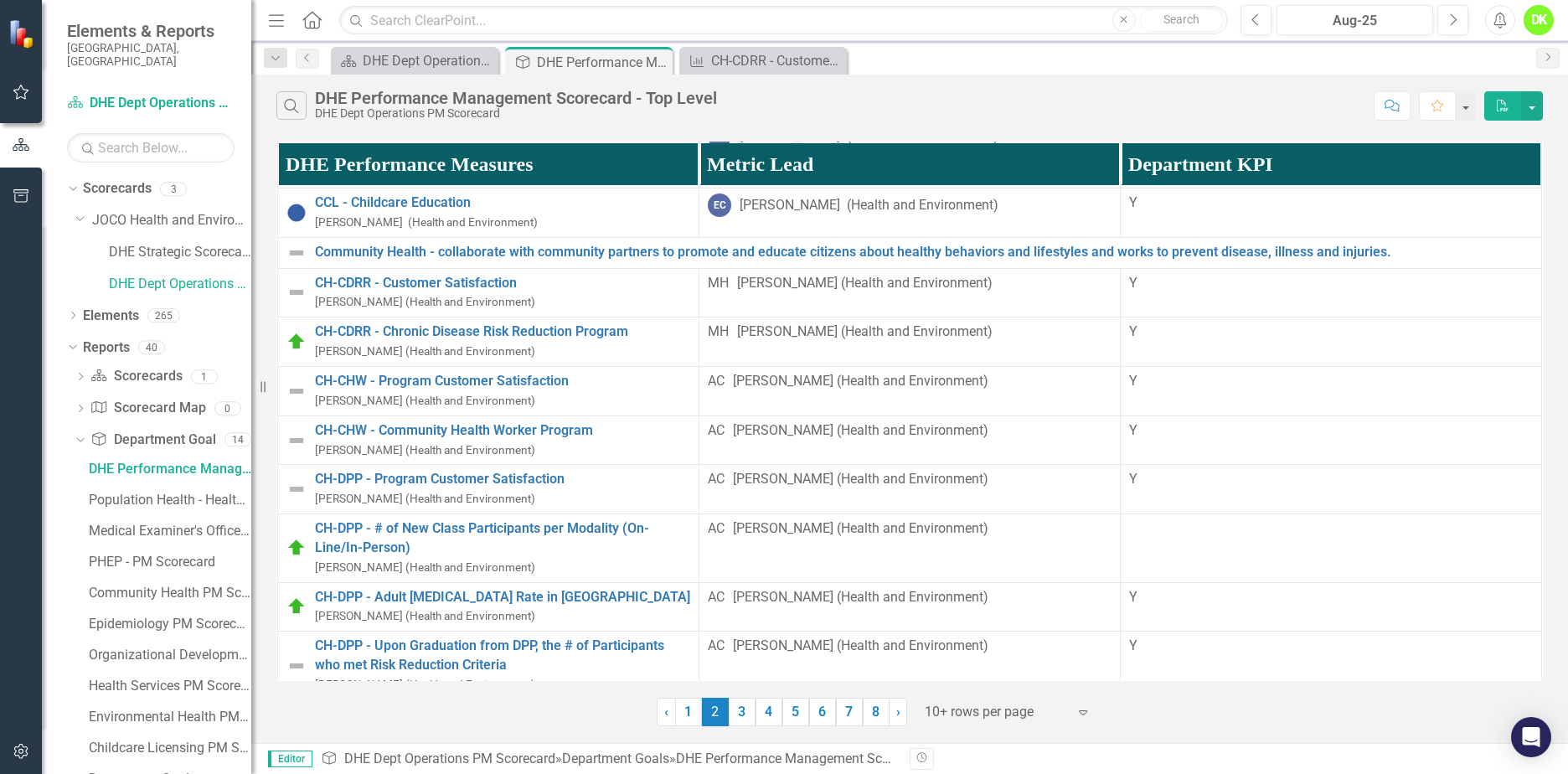
scroll to position [418, 0]
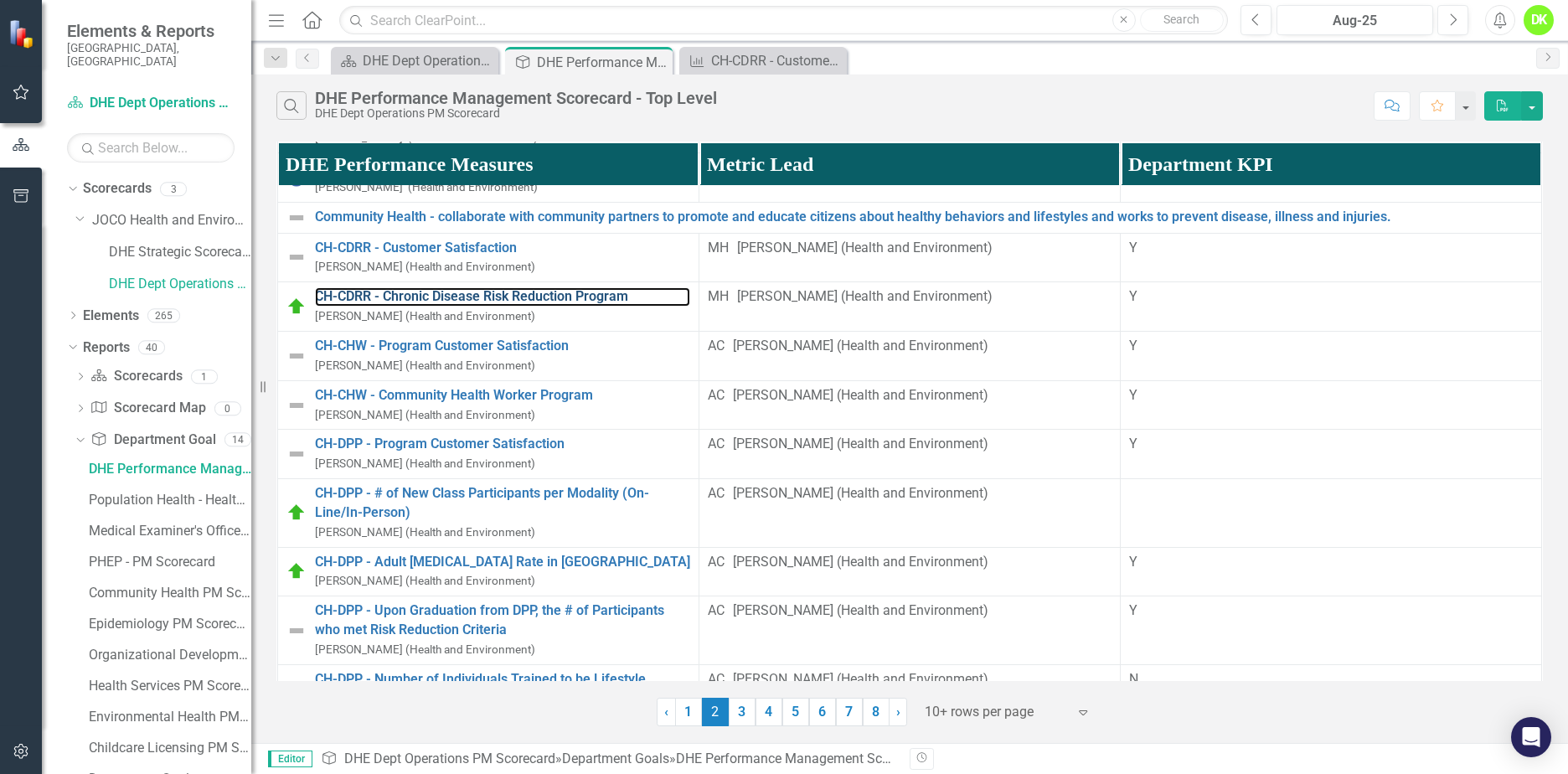
click at [524, 307] on link "CH-CDRR - Chronic Disease Risk Reduction Program" at bounding box center [503, 296] width 375 height 19
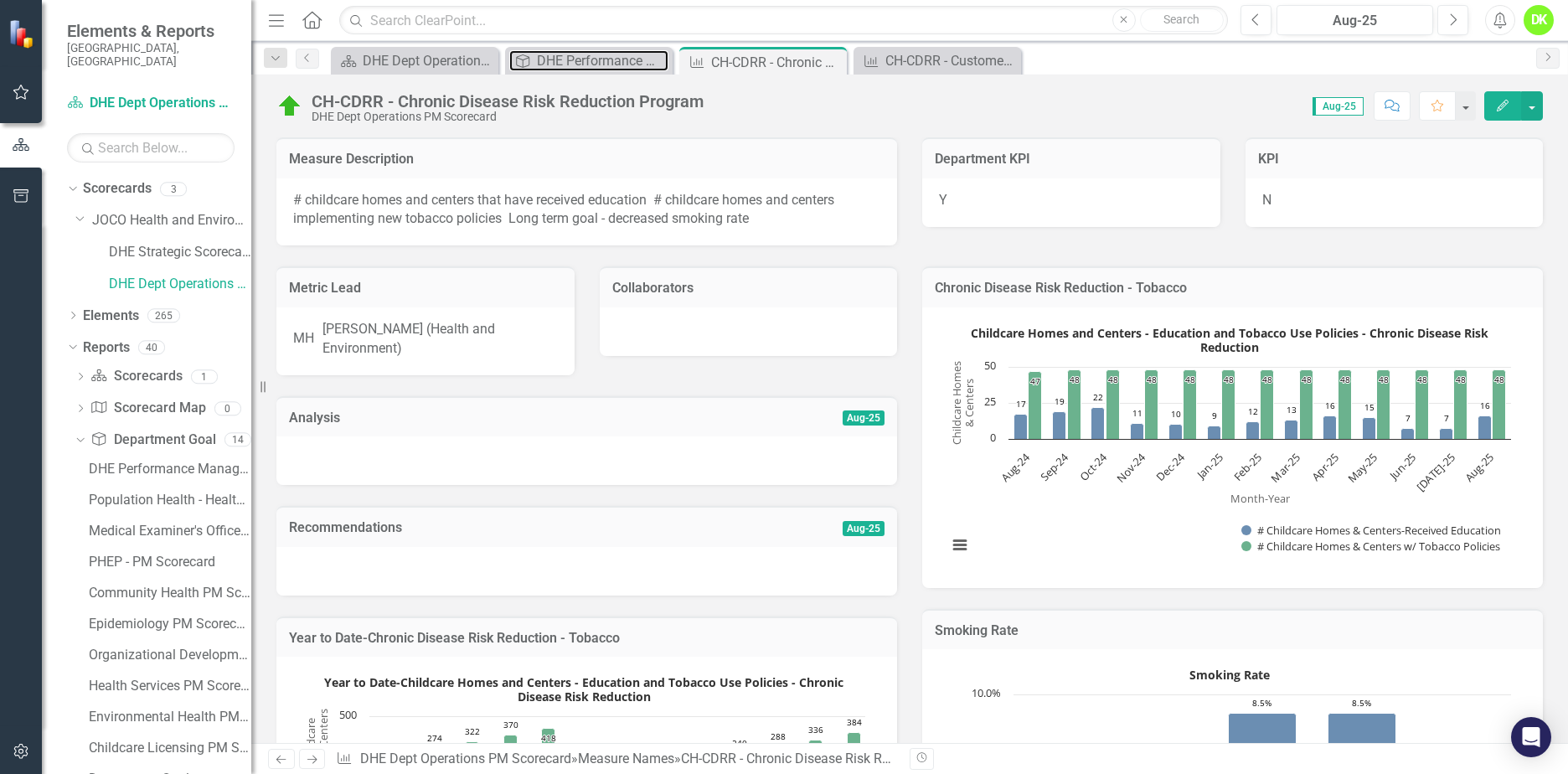
click at [577, 64] on div "DHE Performance Management Scorecard - Top Level" at bounding box center [602, 60] width 131 height 21
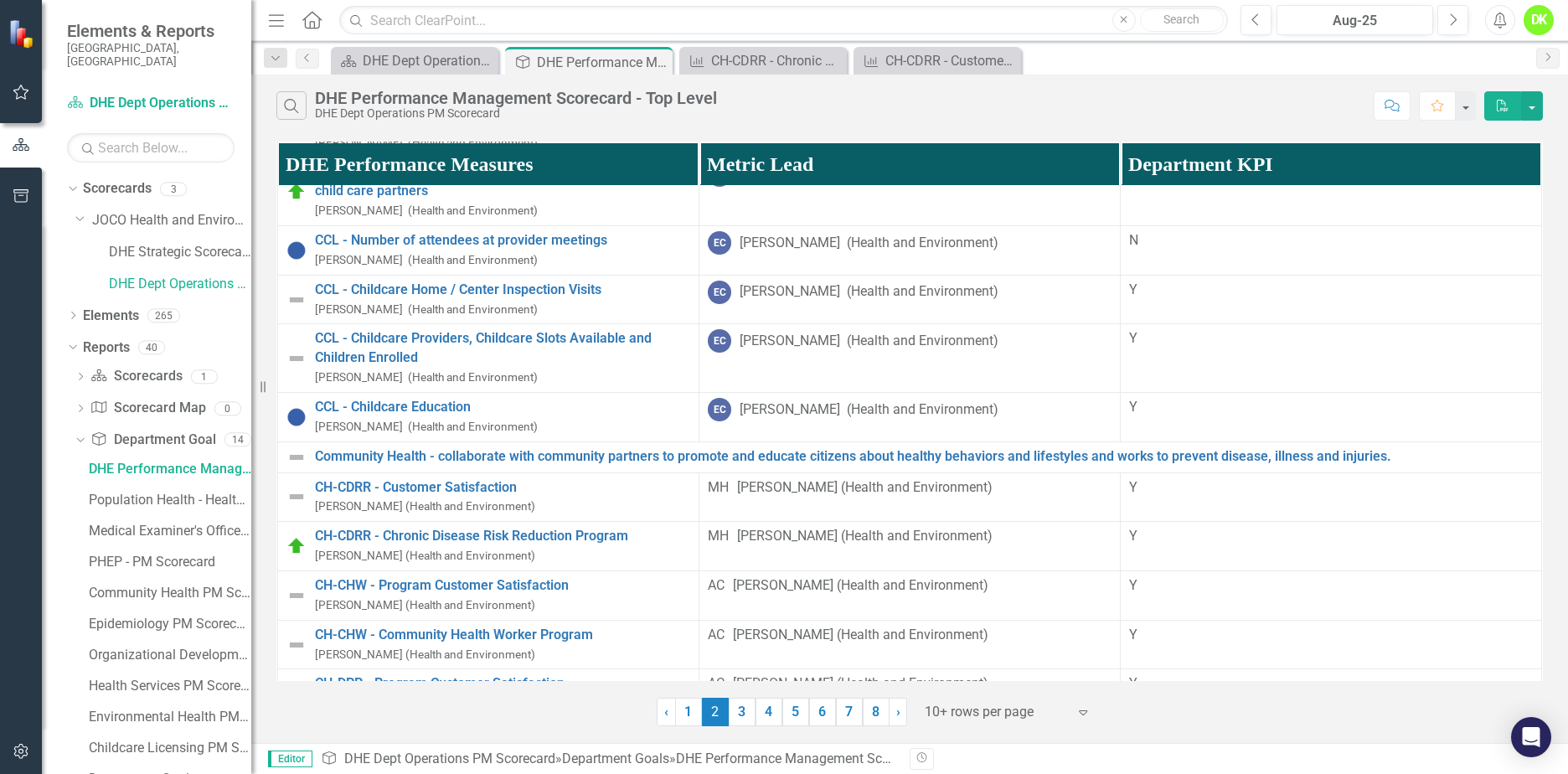
scroll to position [587, 0]
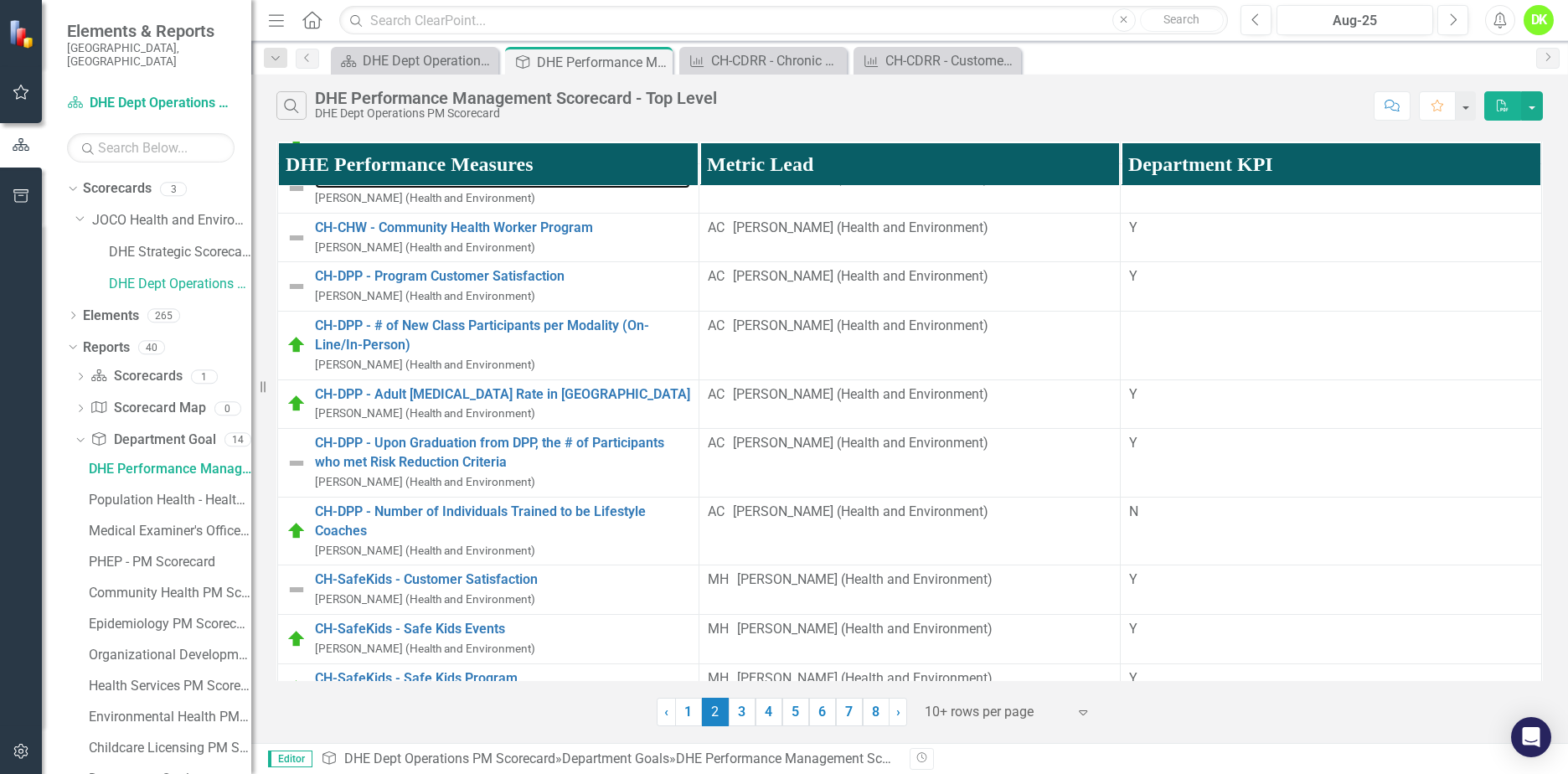
click at [534, 188] on link "CH-CHW - Program Customer Satisfaction" at bounding box center [503, 178] width 375 height 19
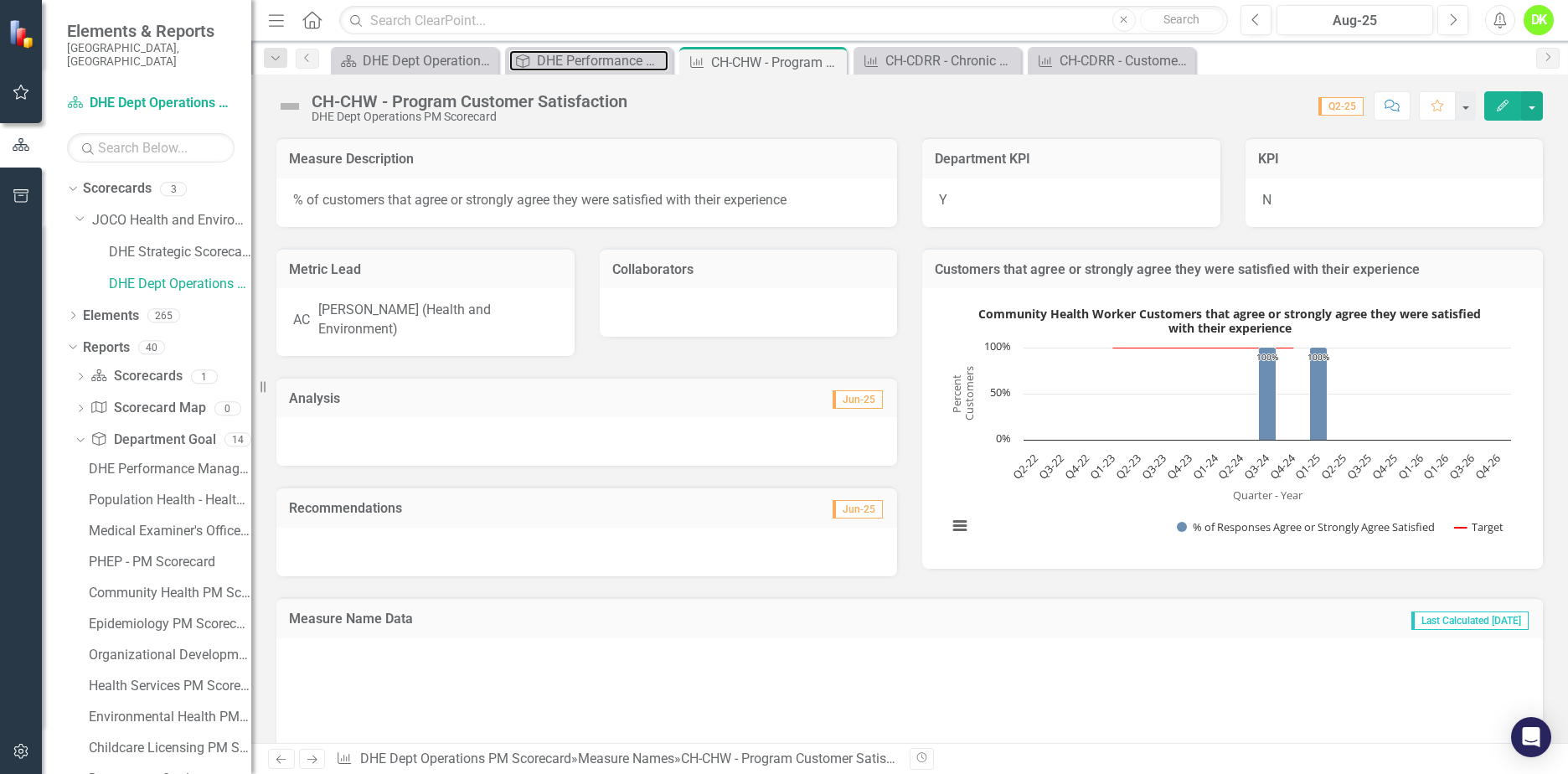
click at [582, 56] on div "DHE Performance Management Scorecard - Top Level" at bounding box center [602, 60] width 131 height 21
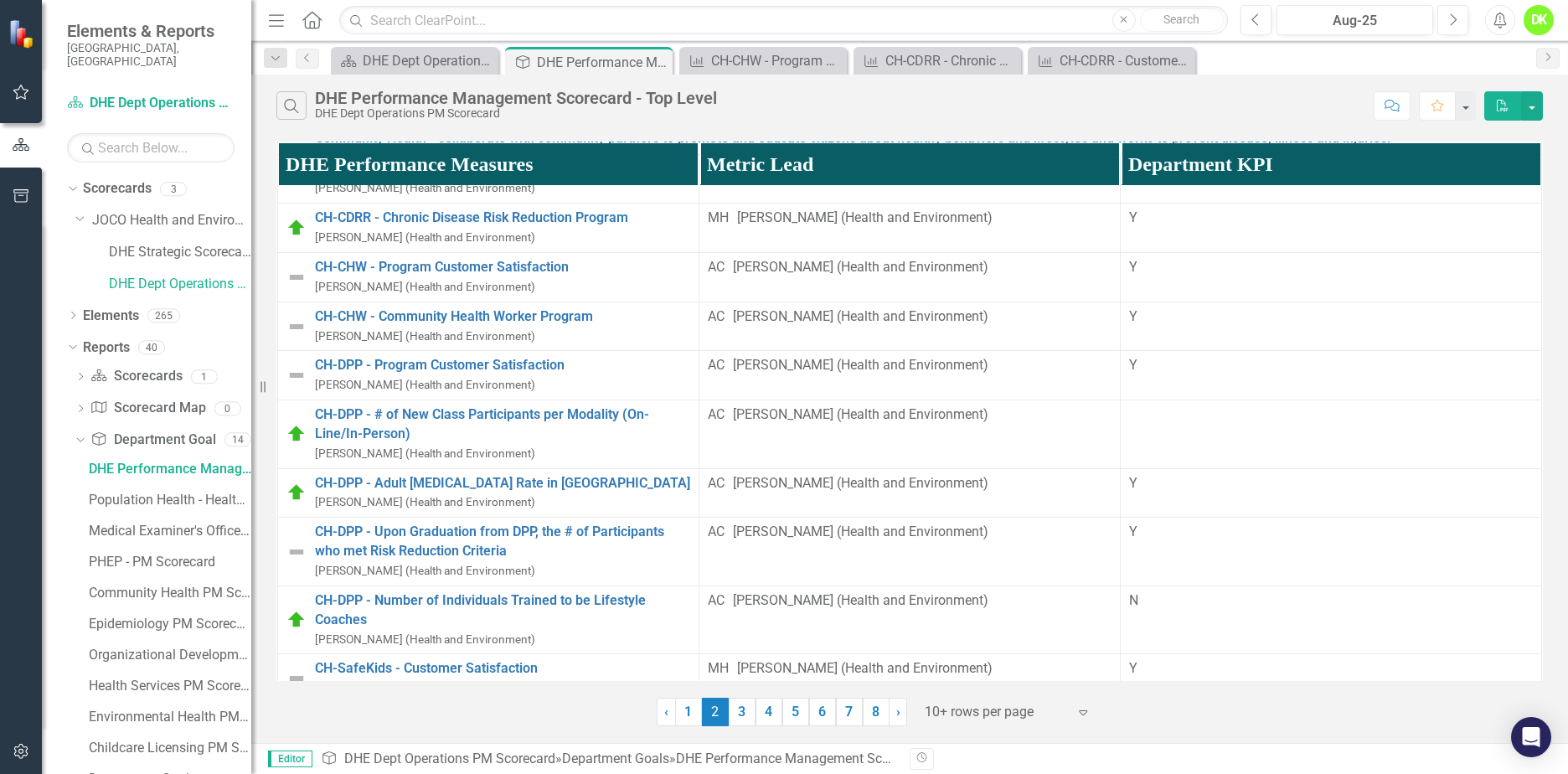
scroll to position [502, 0]
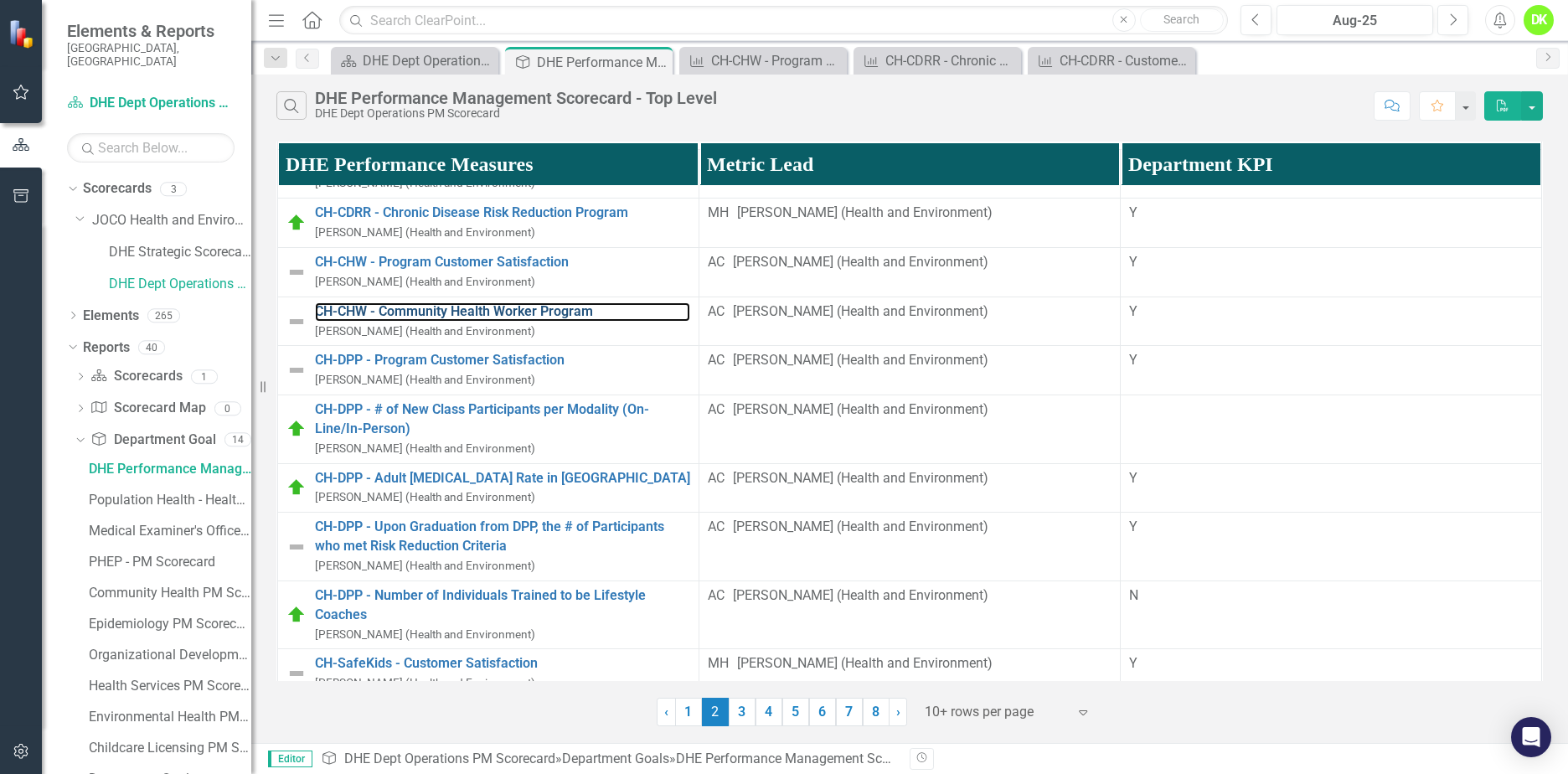
click at [560, 321] on link "CH-CHW - Community Health Worker Program" at bounding box center [503, 311] width 375 height 19
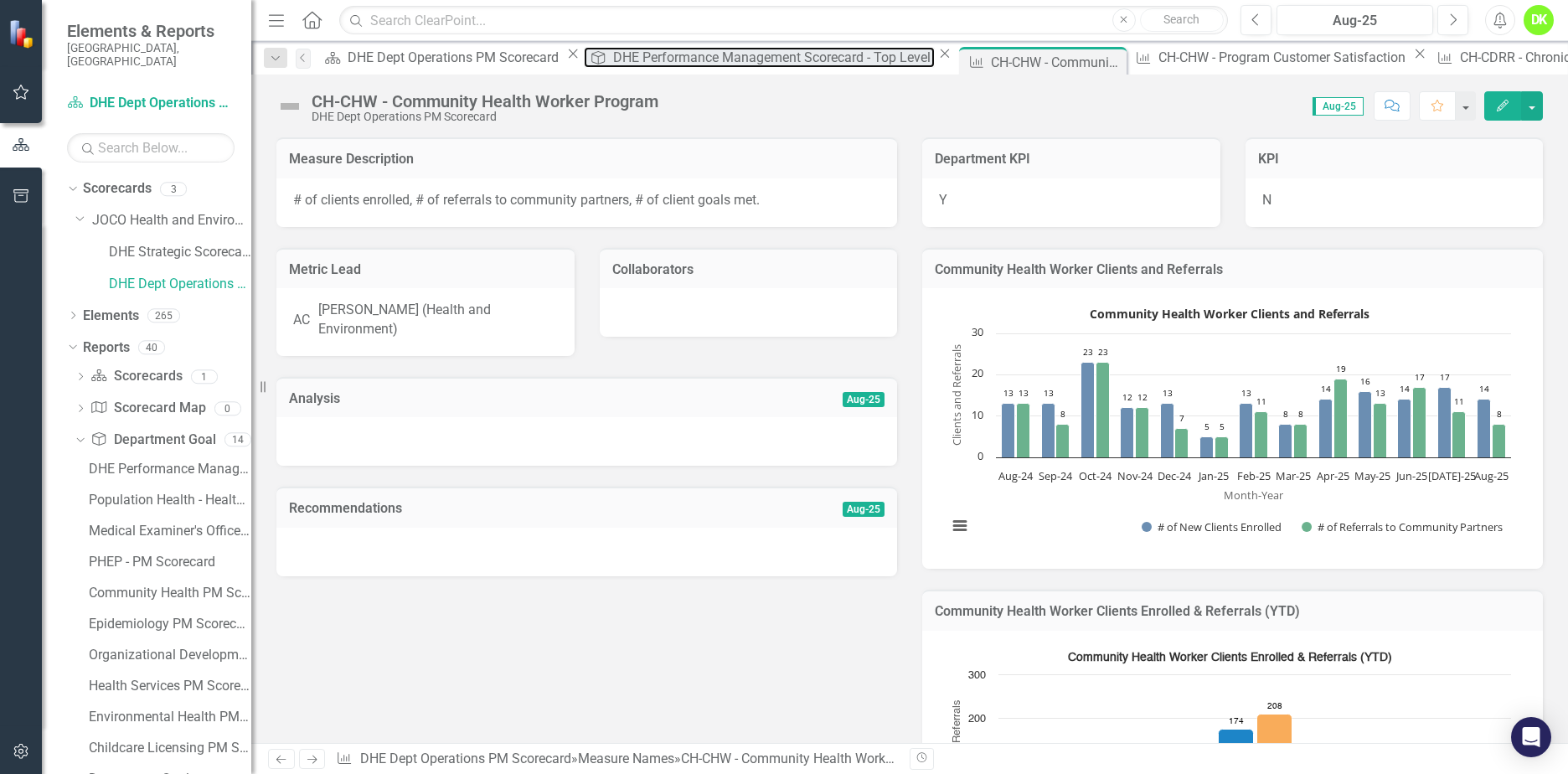
click at [614, 58] on div "DHE Performance Management Scorecard - Top Level" at bounding box center [774, 57] width 322 height 21
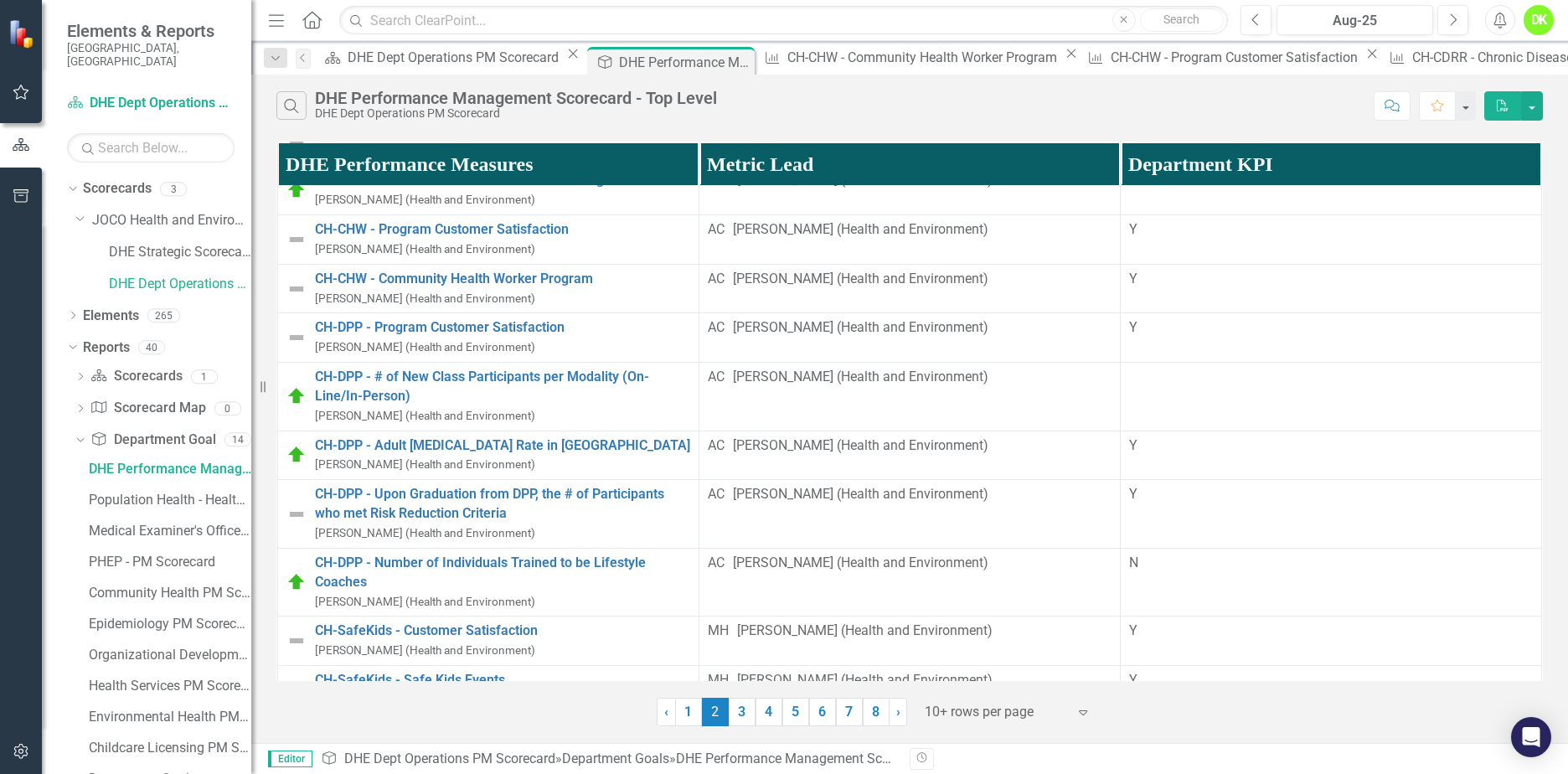
scroll to position [587, 0]
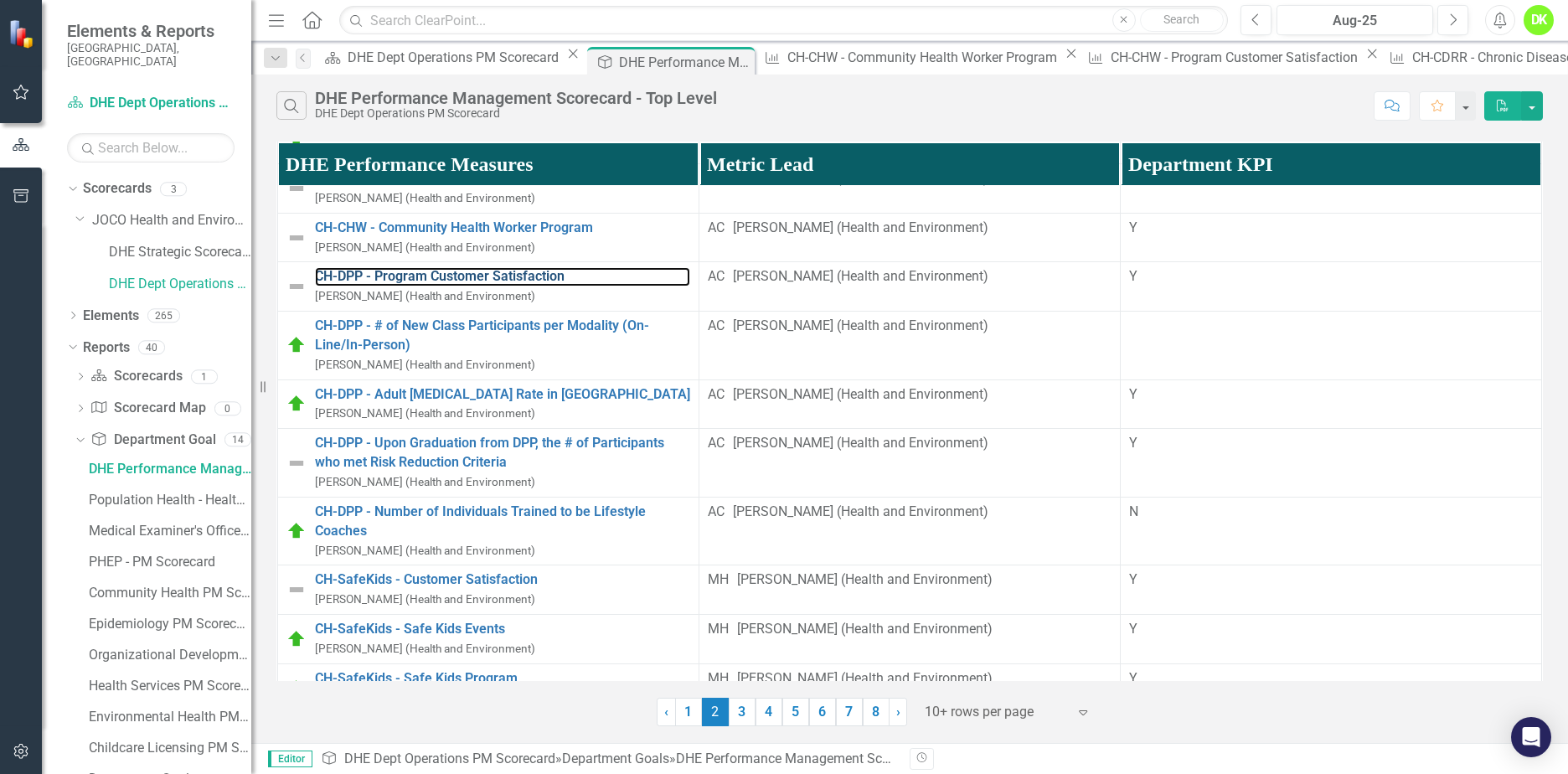
click at [539, 286] on link "CH-DPP - Program Customer Satisfaction" at bounding box center [503, 276] width 375 height 19
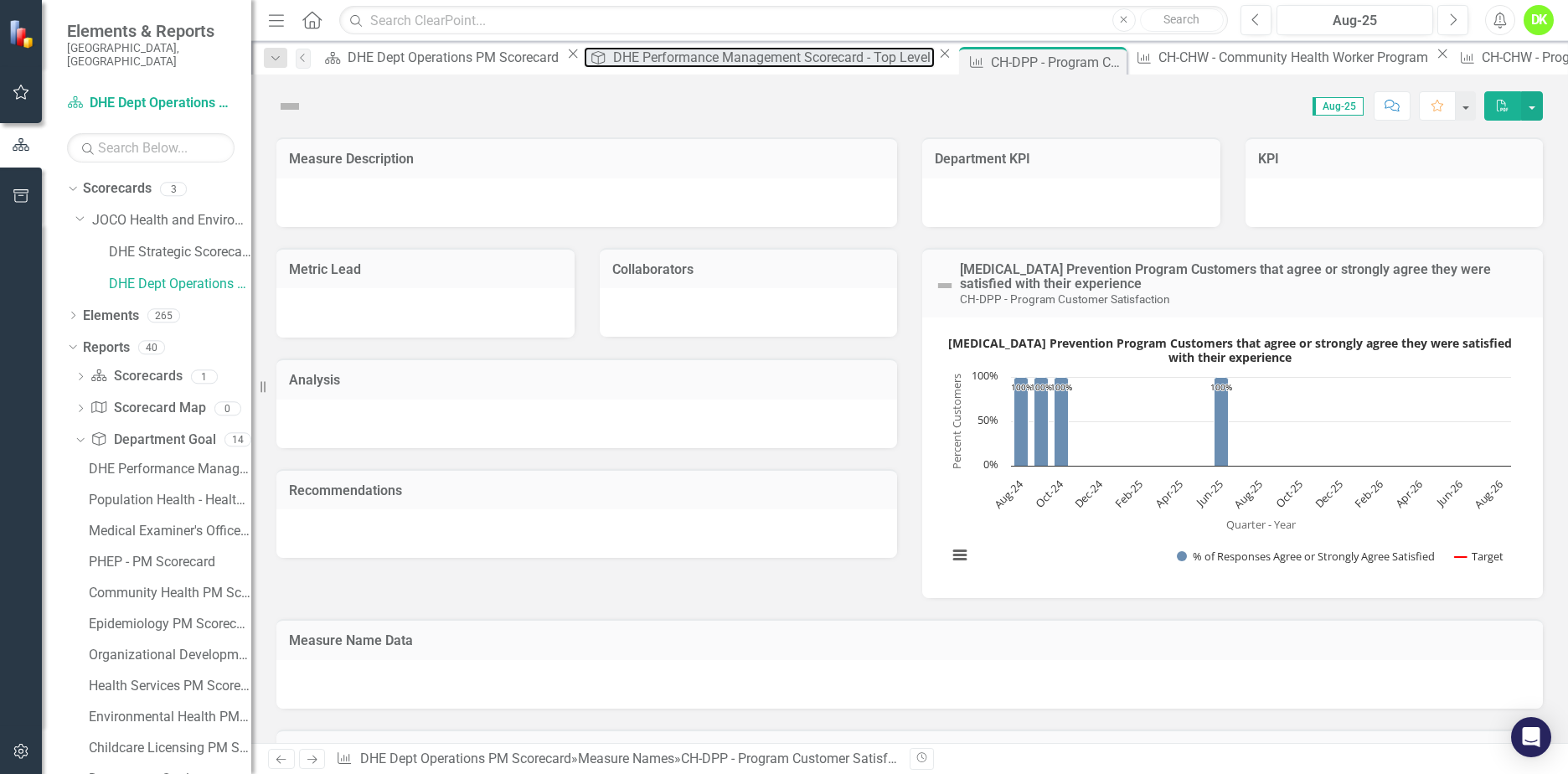
click at [614, 55] on div "DHE Performance Management Scorecard - Top Level" at bounding box center [774, 57] width 322 height 21
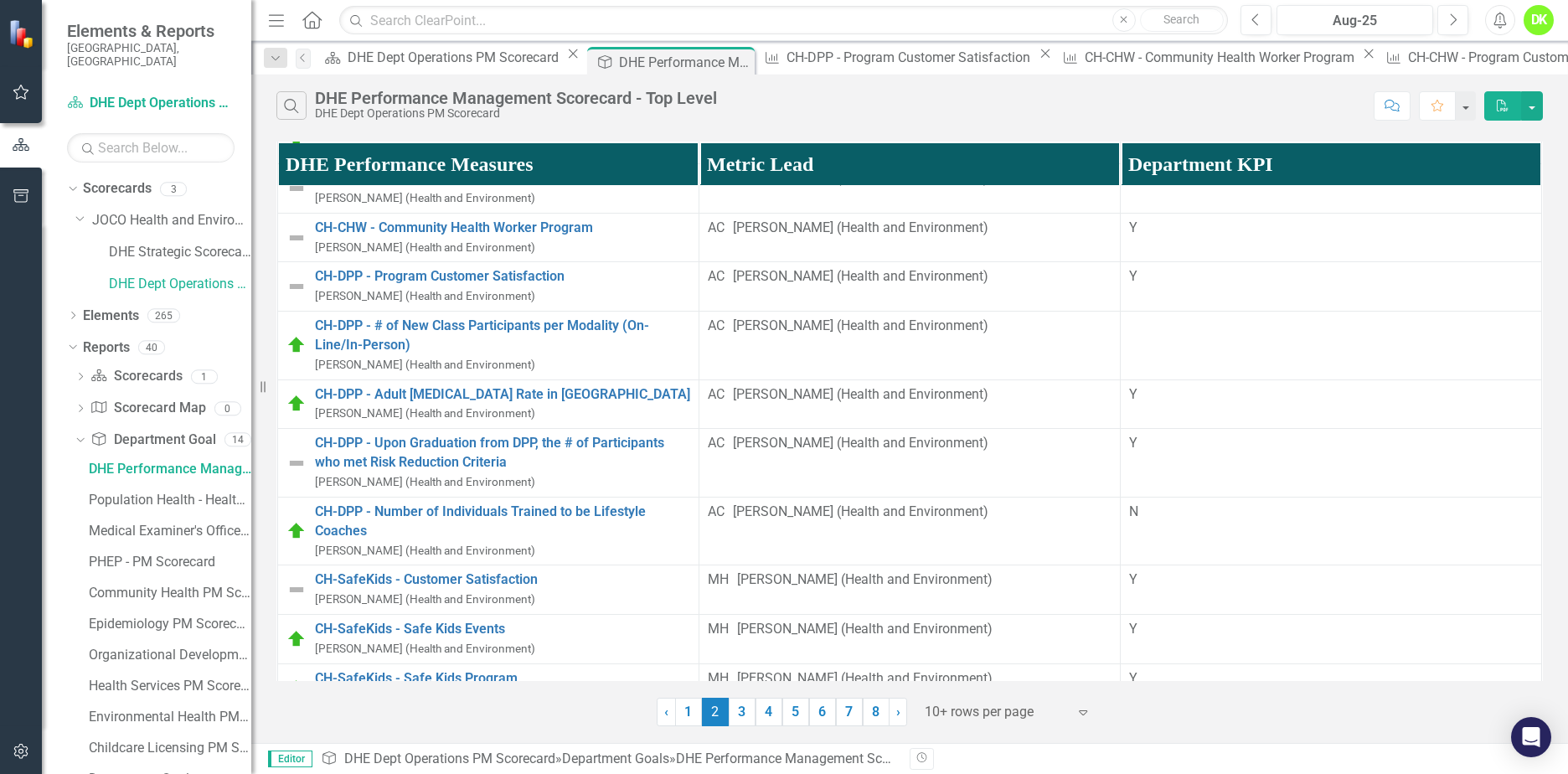
scroll to position [670, 0]
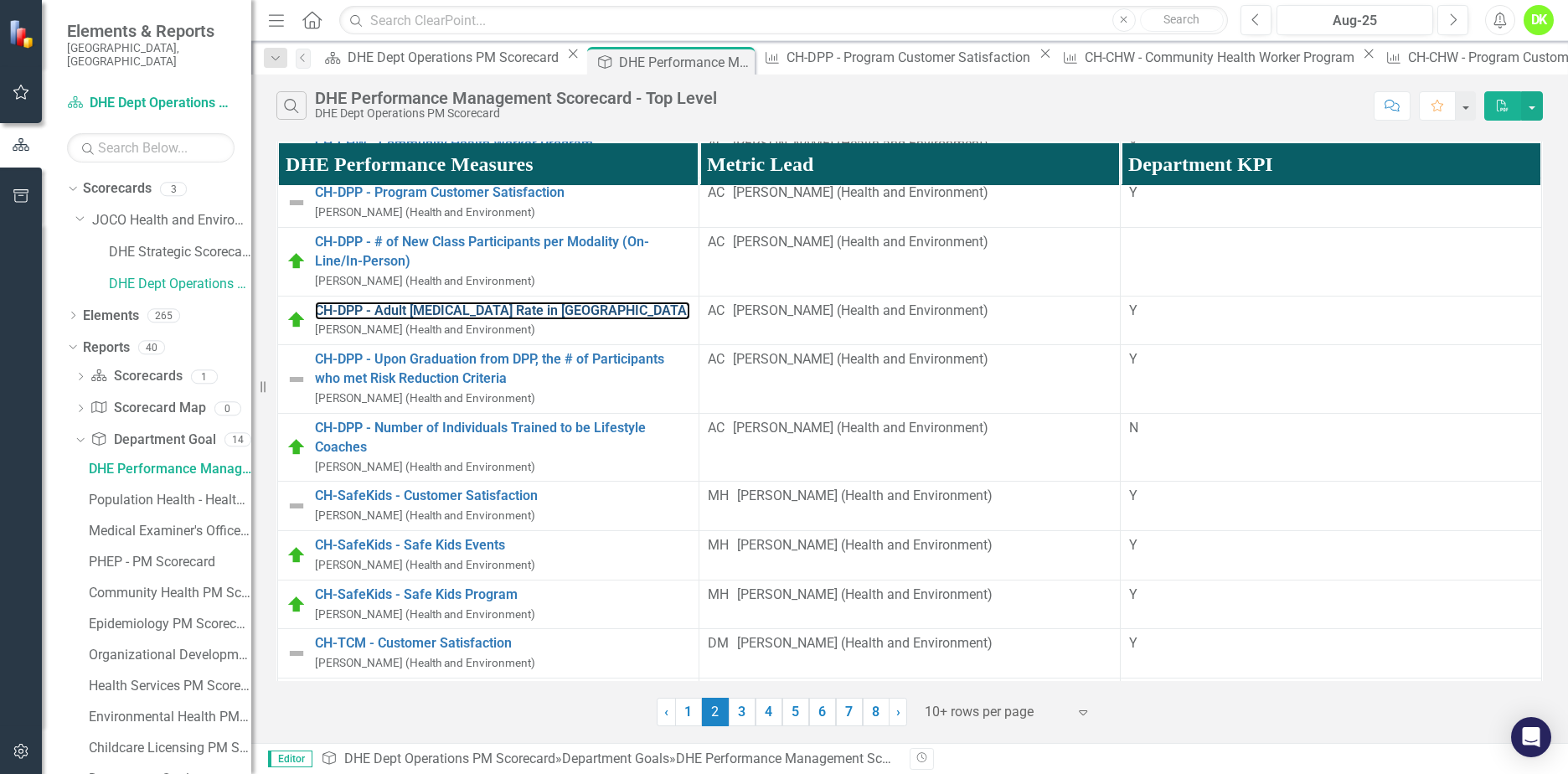
click at [555, 320] on link "CH-DPP - Adult [MEDICAL_DATA] Rate in [GEOGRAPHIC_DATA]" at bounding box center [503, 310] width 375 height 19
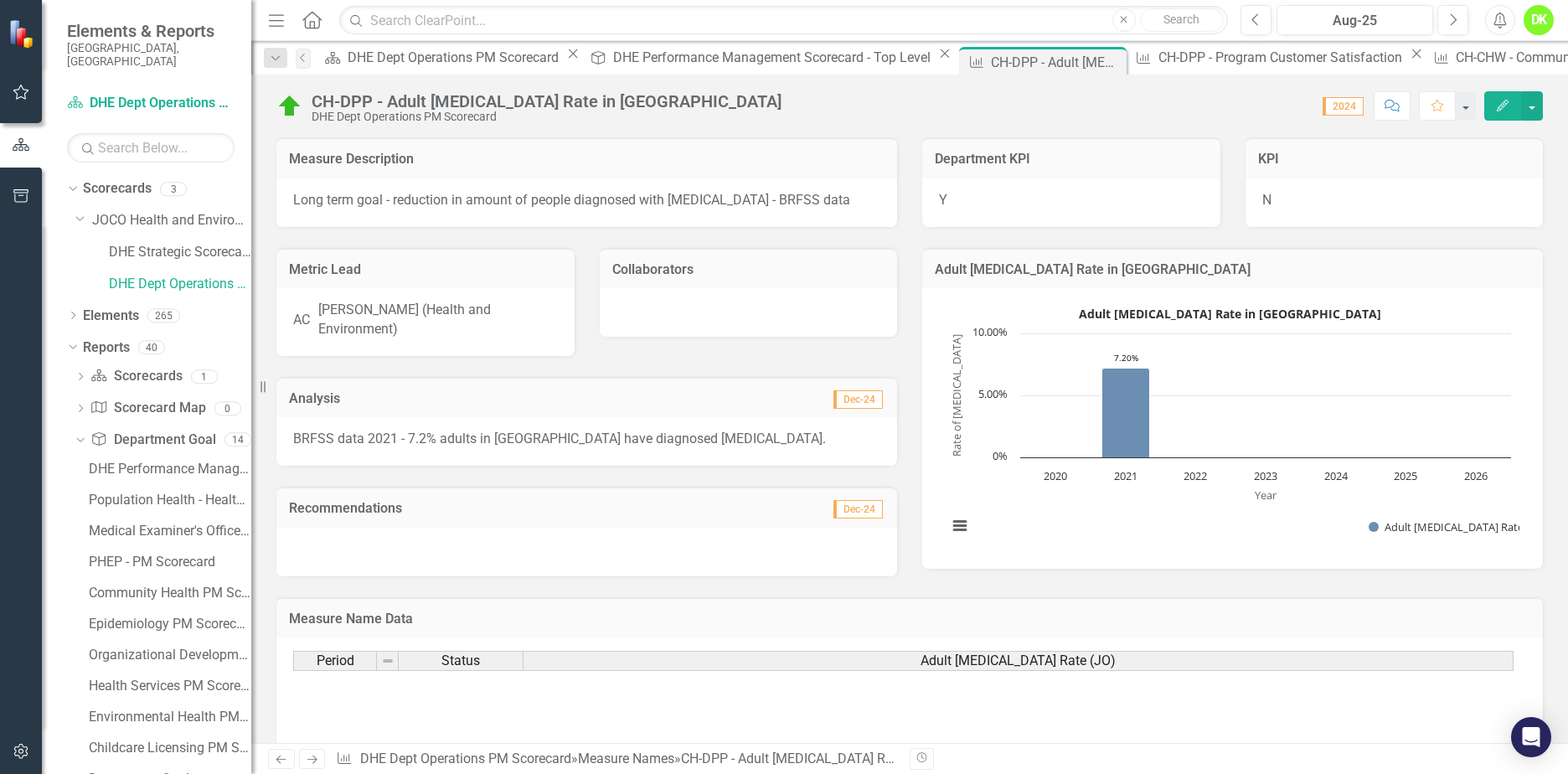
click at [584, 49] on div "Department Goal DHE Performance Management Scorecard - Top Level Close" at bounding box center [770, 57] width 371 height 21
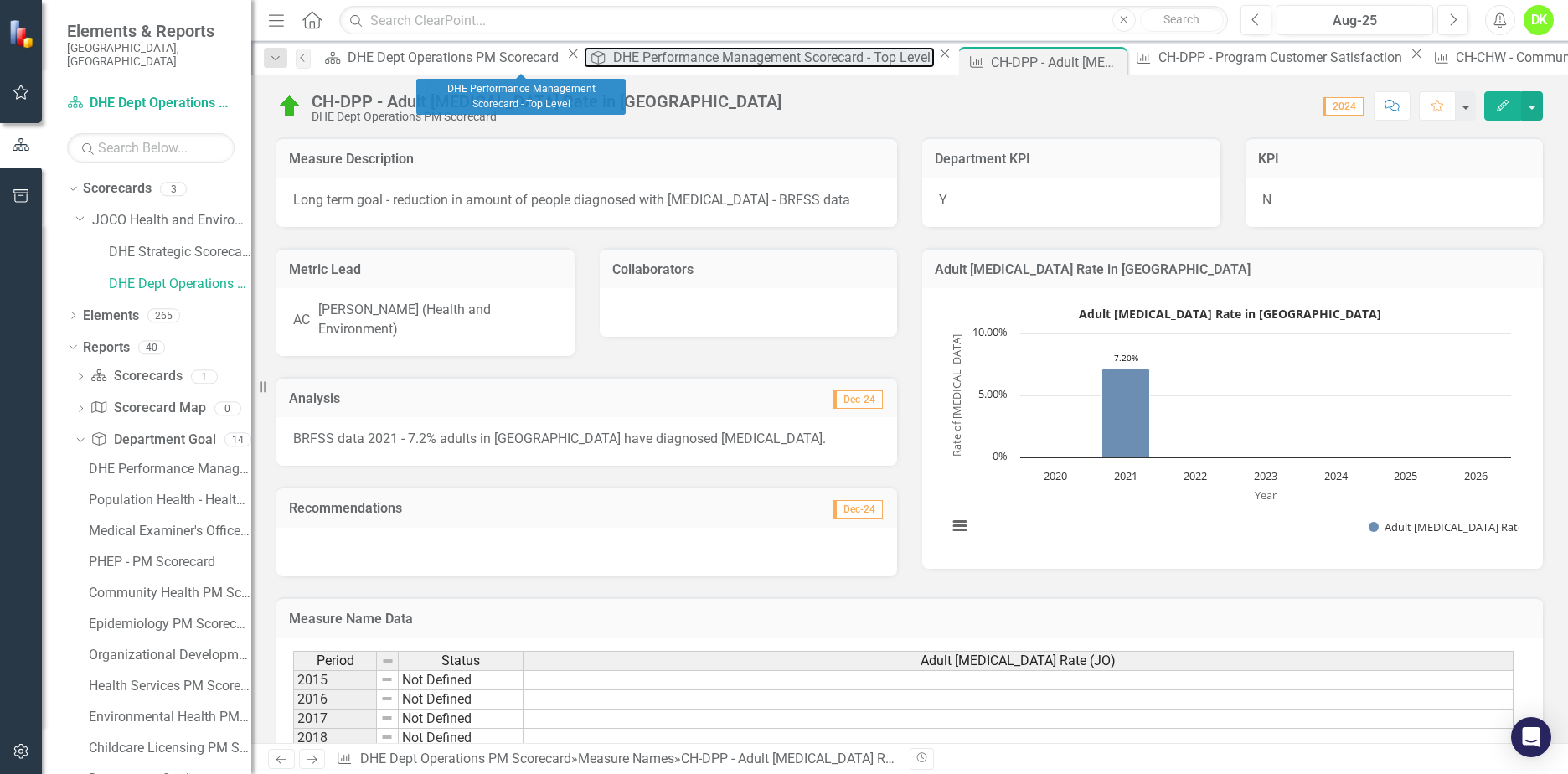
click at [614, 57] on div "DHE Performance Management Scorecard - Top Level" at bounding box center [774, 57] width 322 height 21
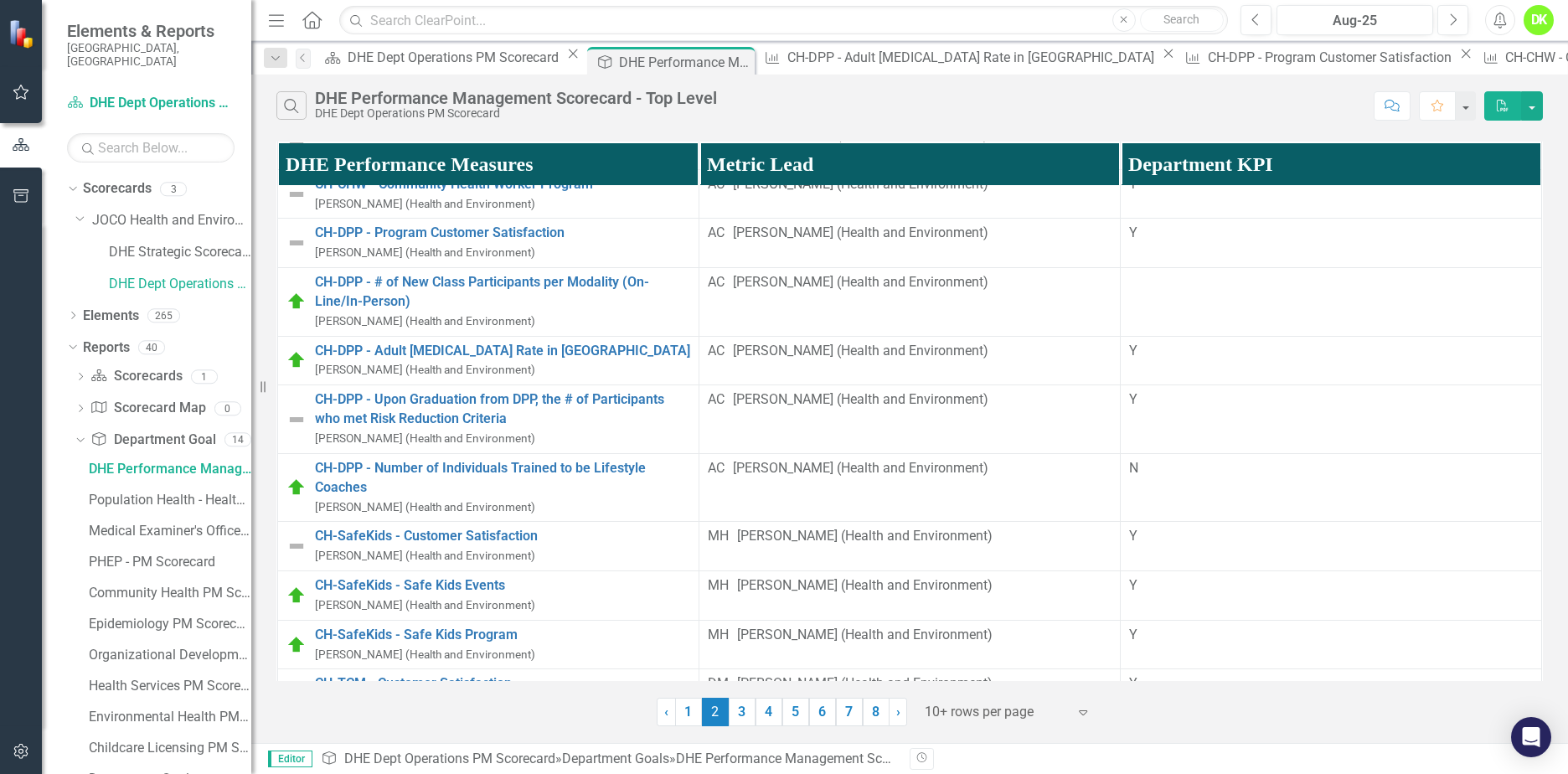
scroll to position [670, 0]
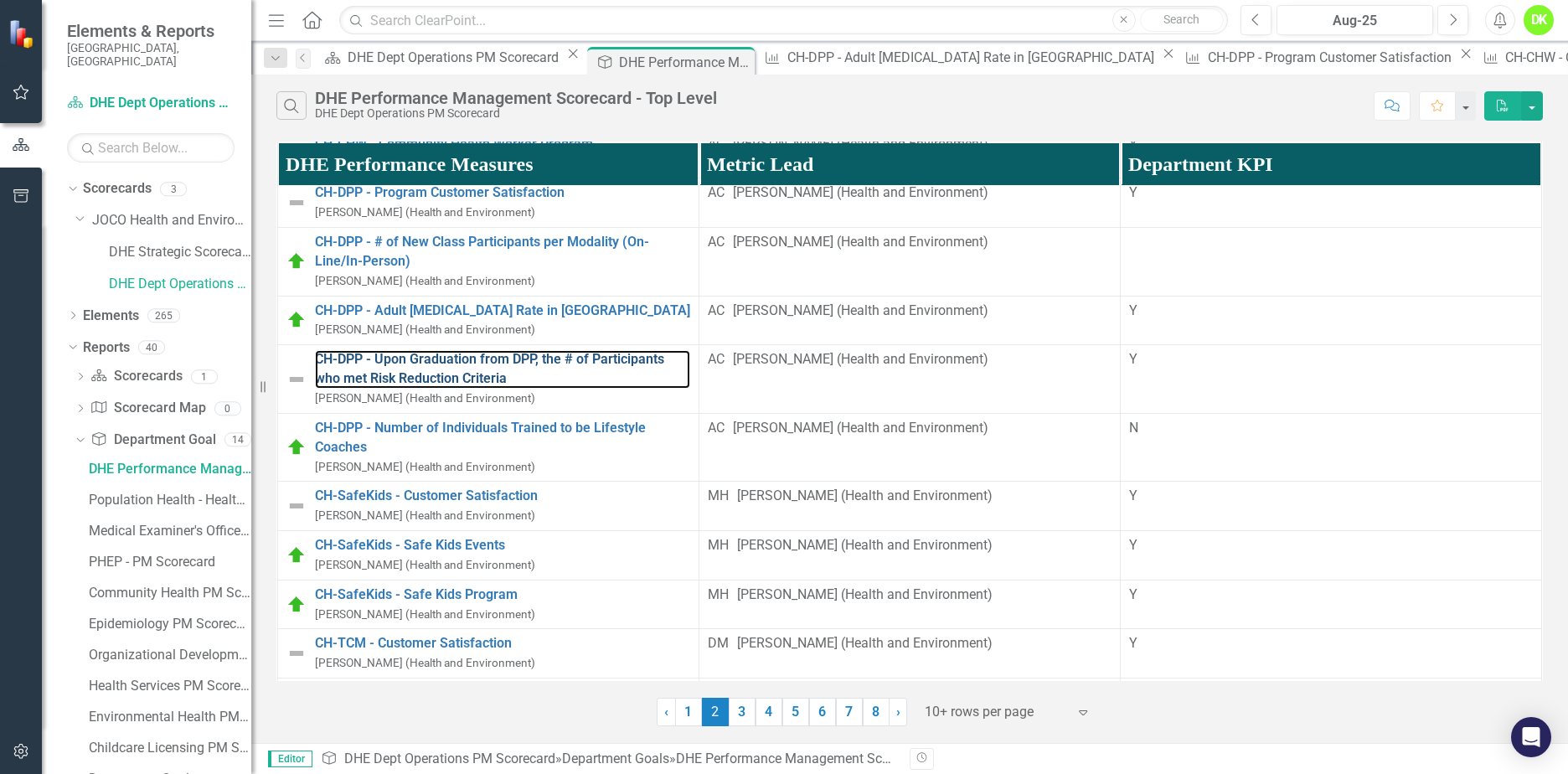
click at [685, 389] on link "CH-DPP - Upon Graduation from DPP, the # of Participants who met Risk Reduction…" at bounding box center [503, 369] width 375 height 39
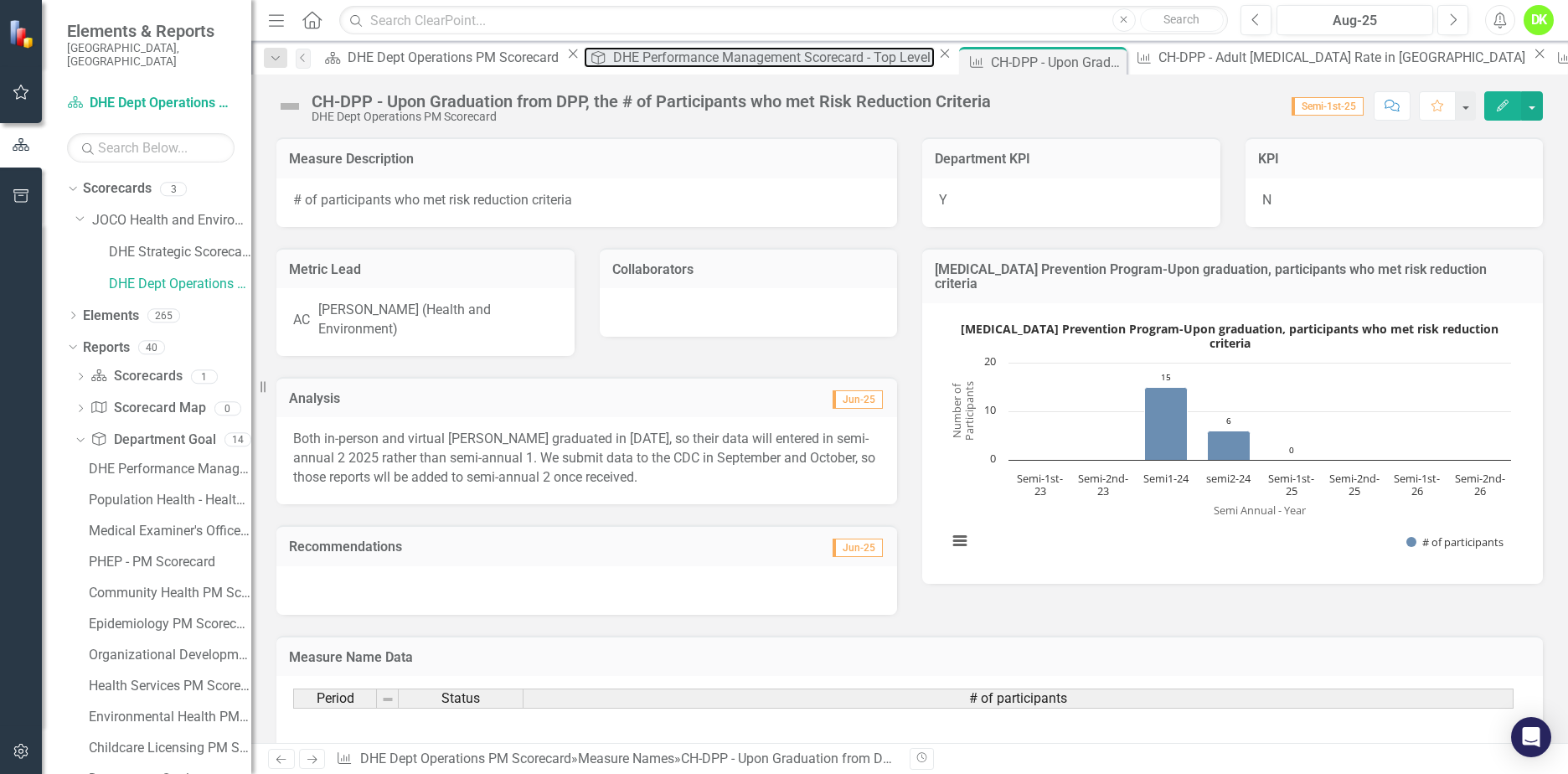
click at [614, 58] on div "DHE Performance Management Scorecard - Top Level" at bounding box center [774, 57] width 322 height 21
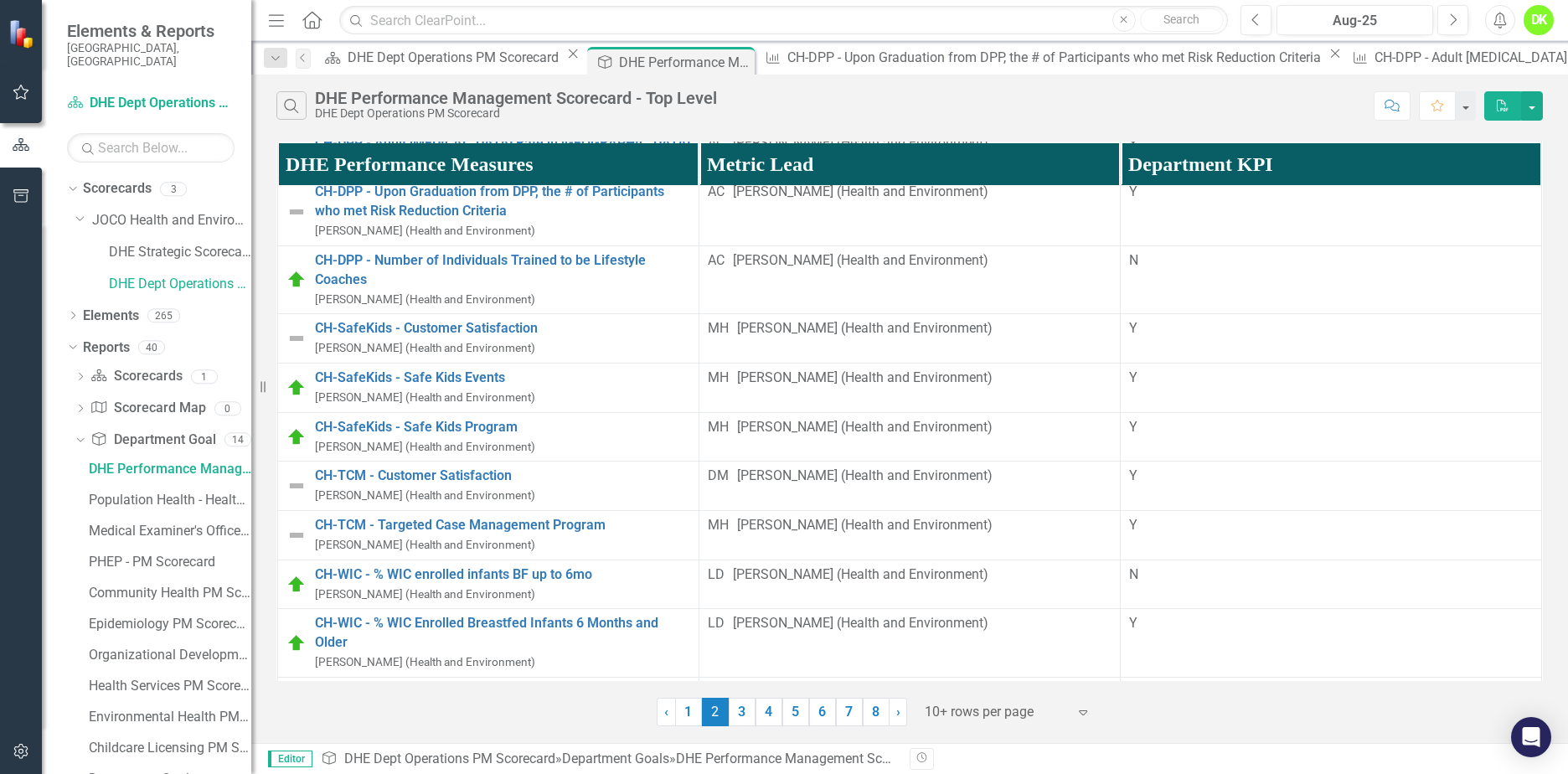
scroll to position [921, 0]
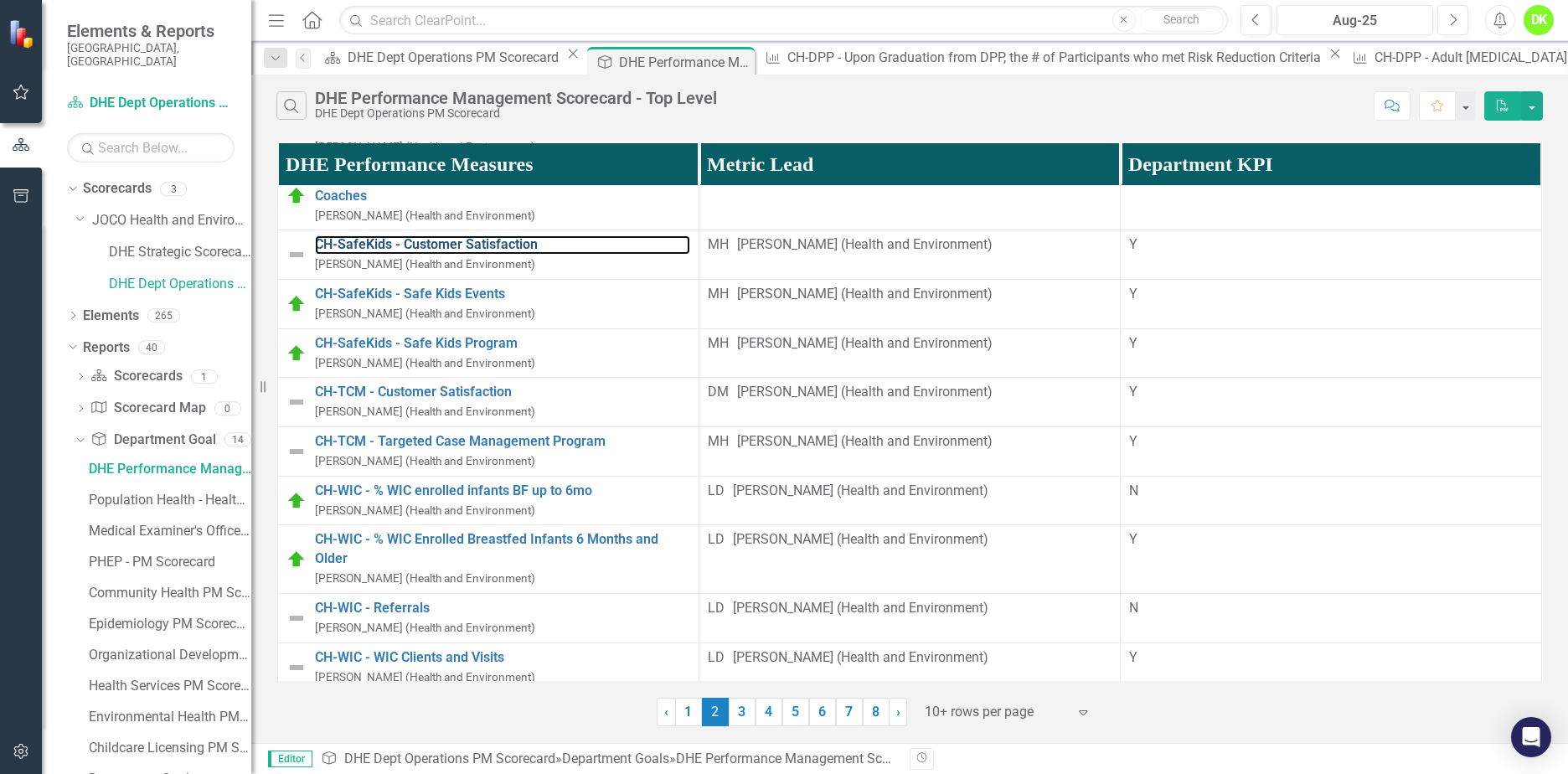
click at [507, 255] on link "CH-SafeKids - Customer Satisfaction" at bounding box center [503, 245] width 375 height 19
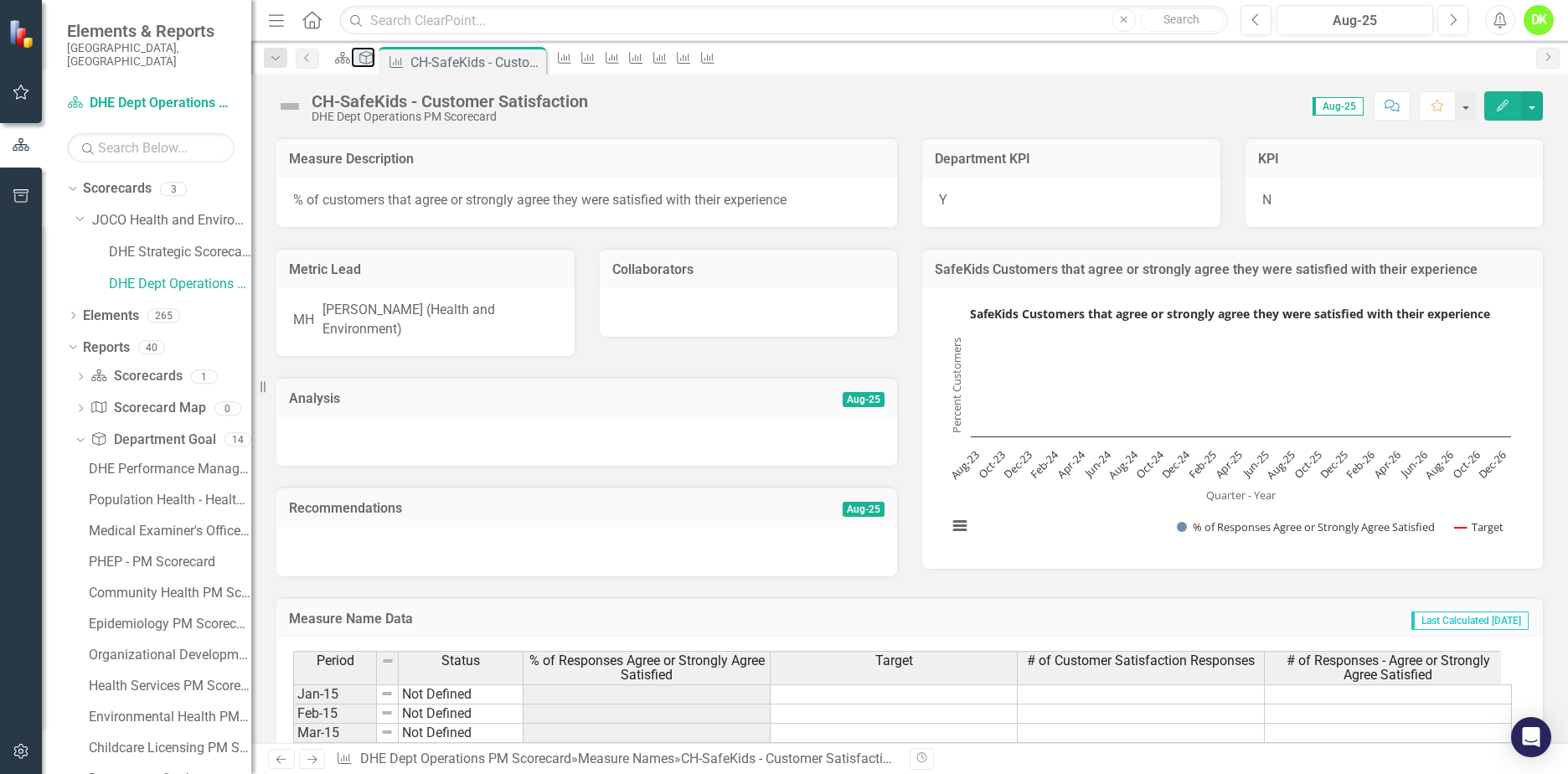
click at [374, 60] on icon "Department Goal" at bounding box center [366, 57] width 17 height 14
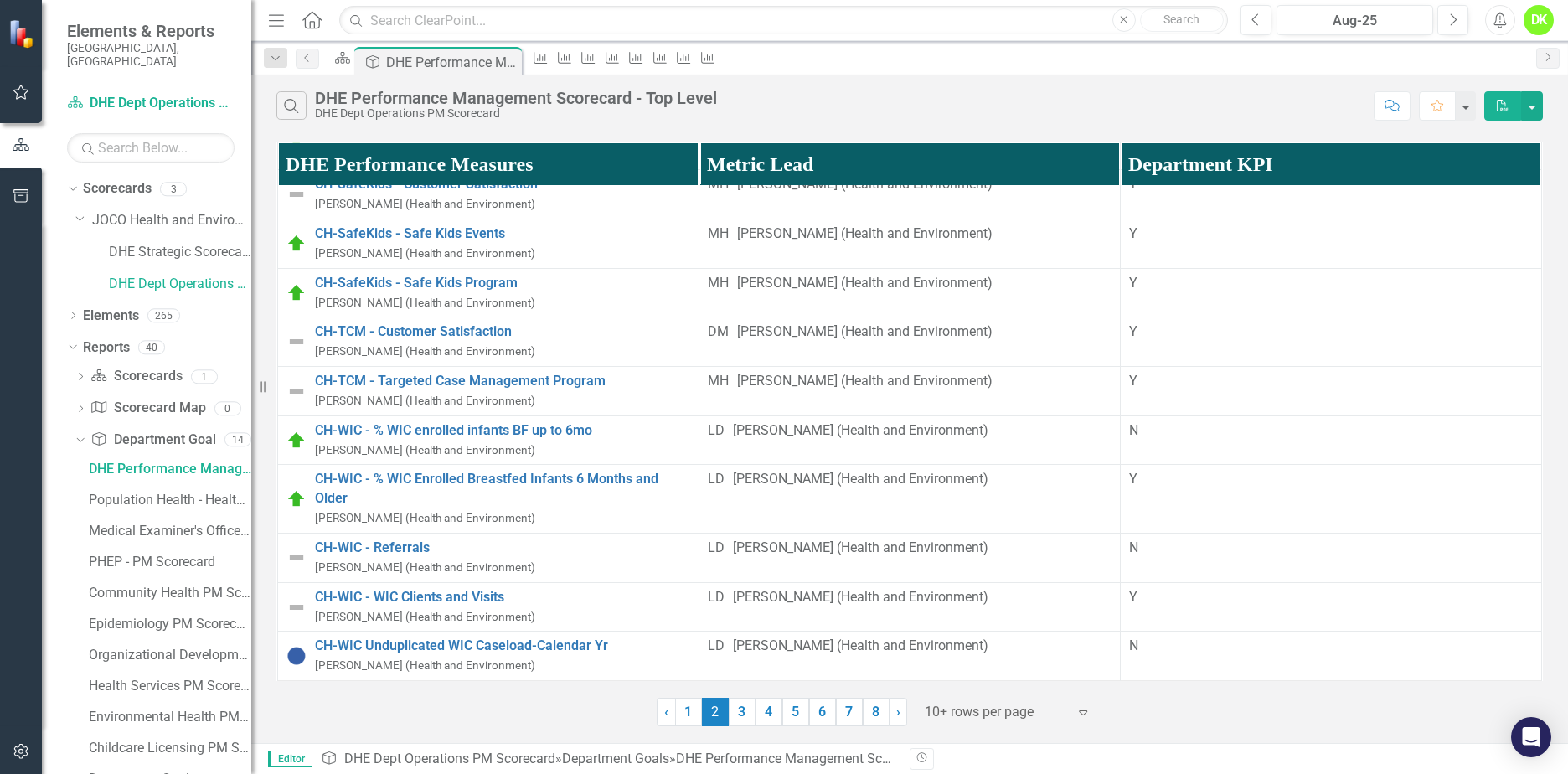
scroll to position [1005, 0]
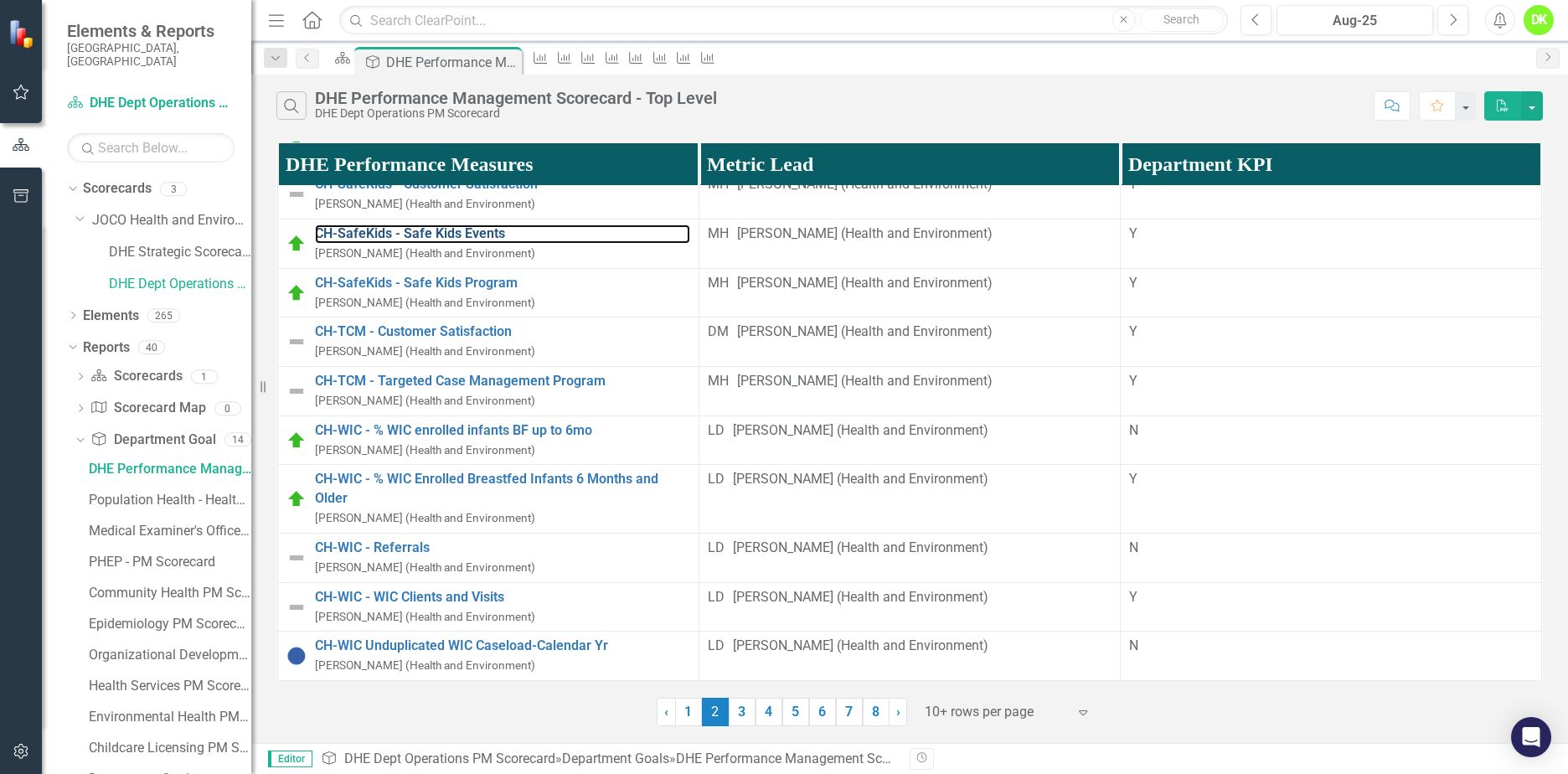
click at [472, 244] on link "CH-SafeKids - Safe Kids Events" at bounding box center [503, 234] width 375 height 19
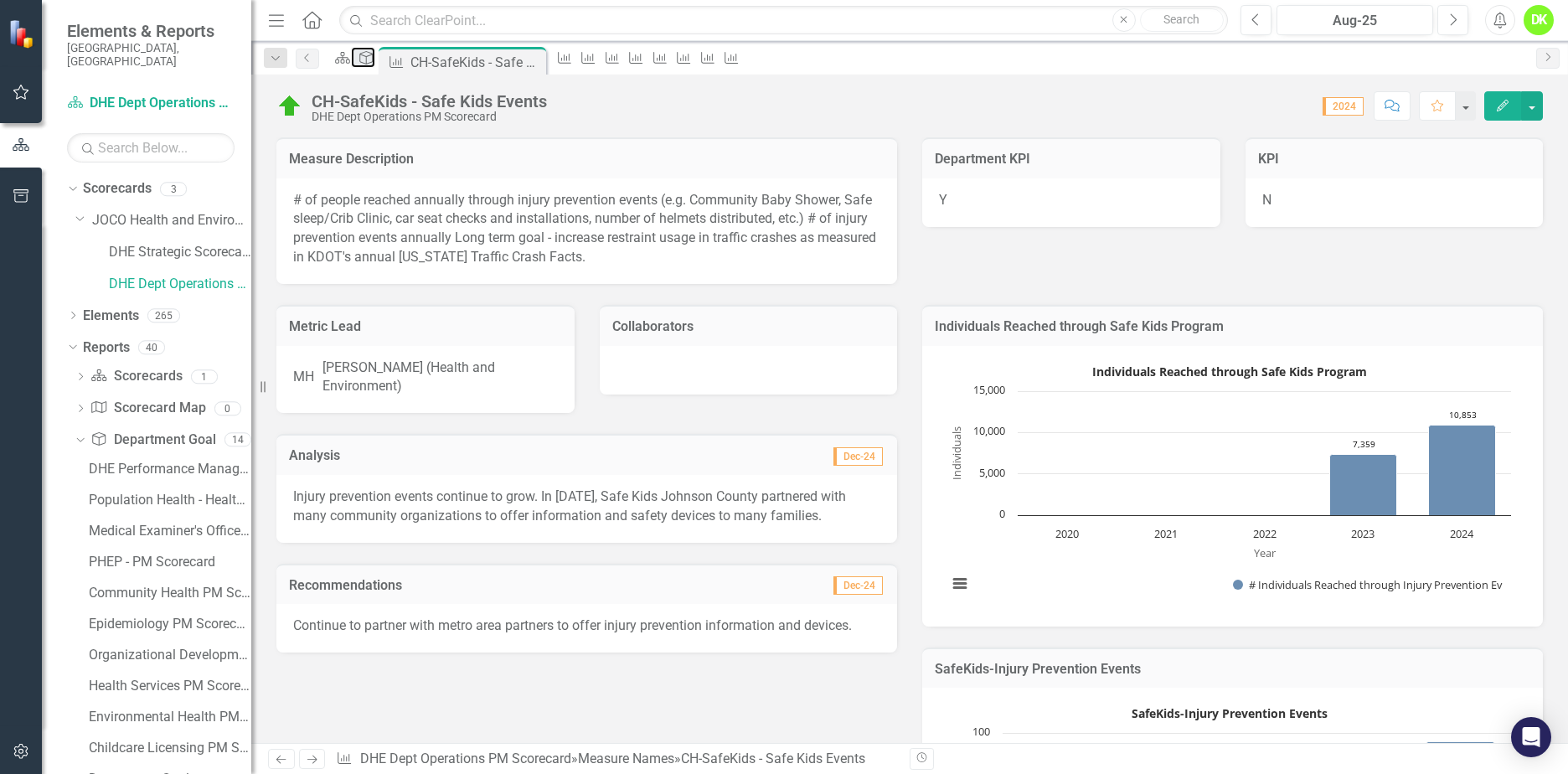
click at [374, 59] on icon "Department Goal" at bounding box center [366, 57] width 17 height 14
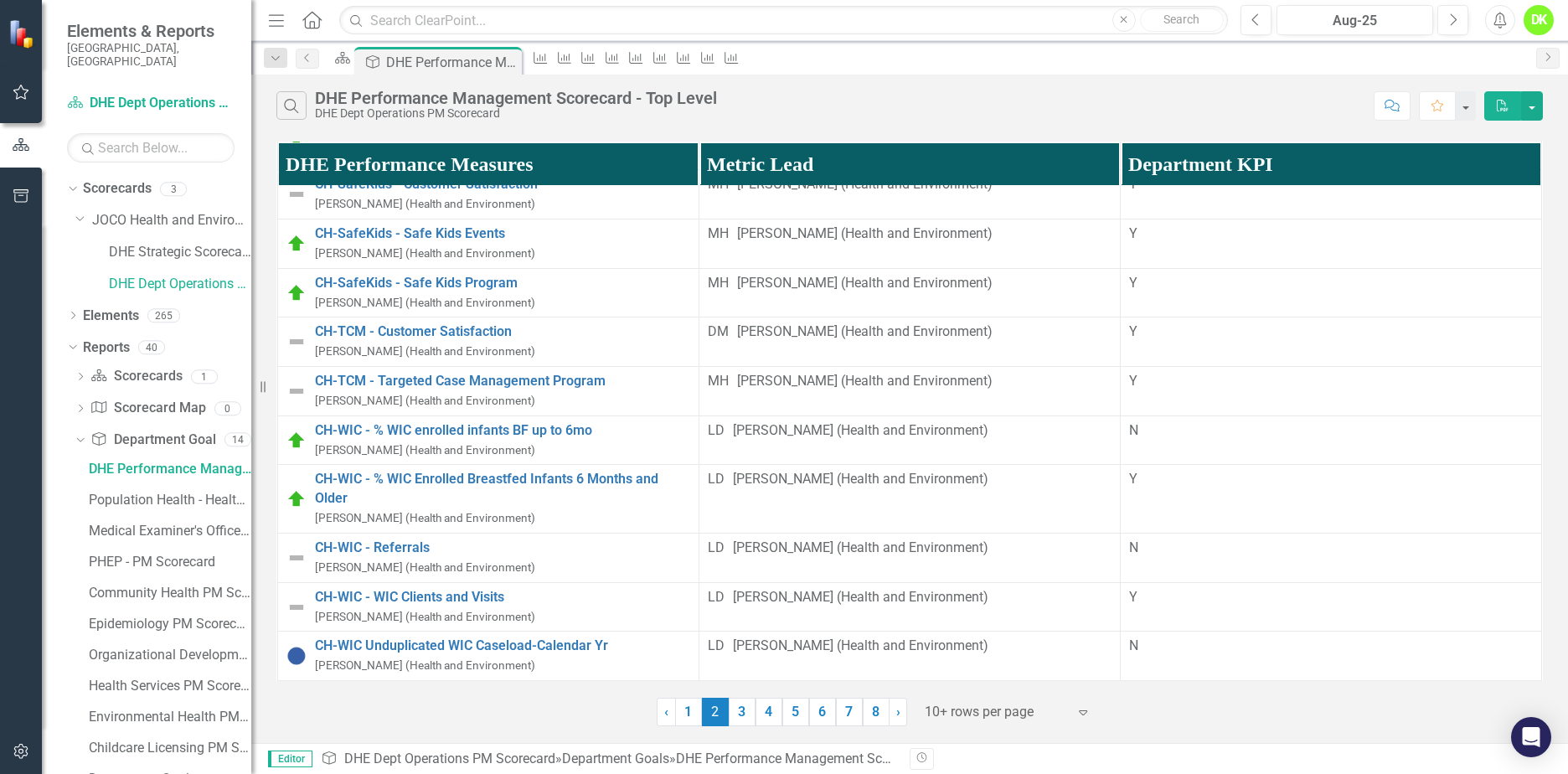
scroll to position [1089, 0]
click at [456, 293] on link "CH-SafeKids - Safe Kids Program" at bounding box center [503, 283] width 375 height 19
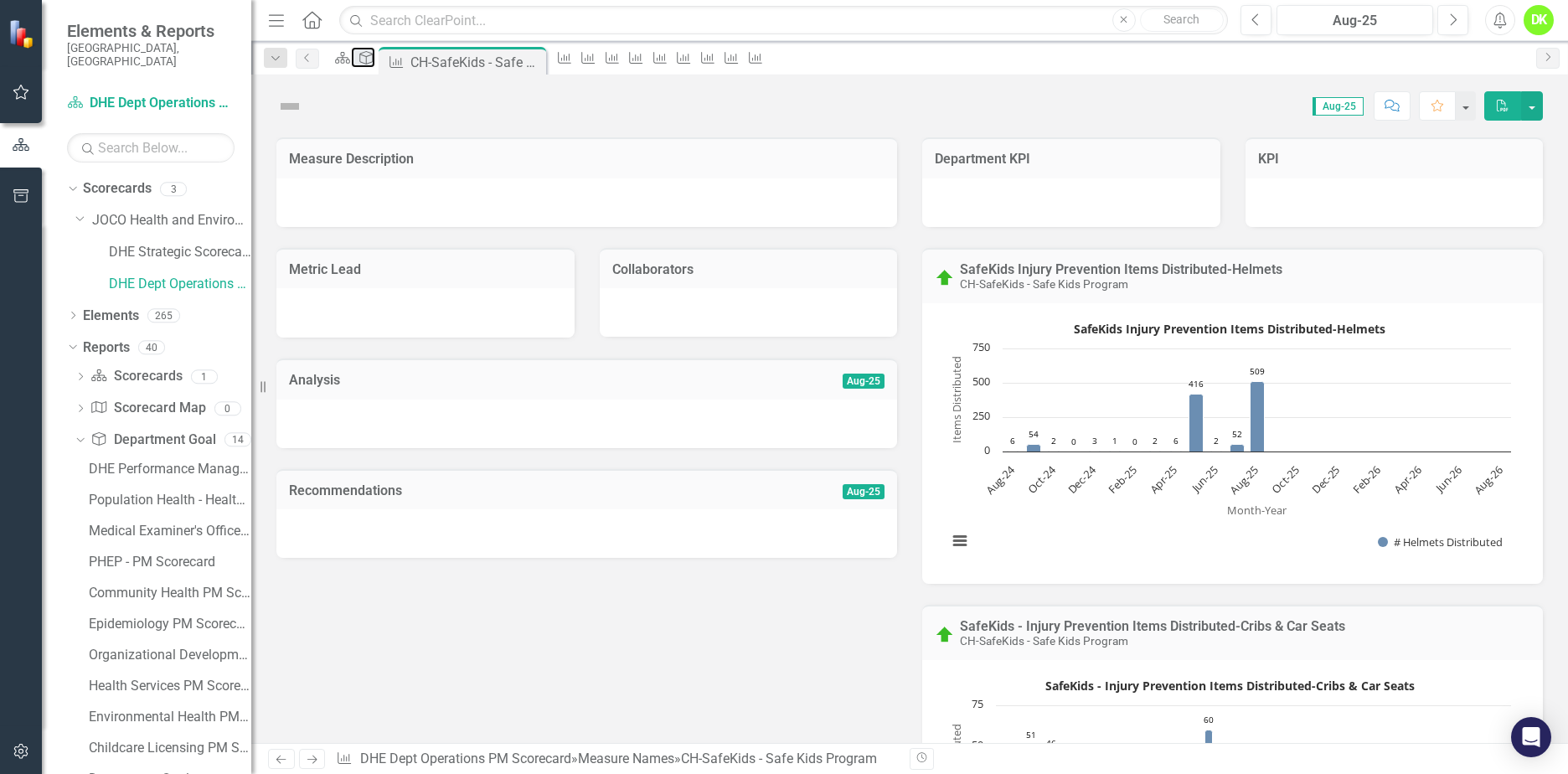
click at [374, 62] on icon "Department Goal" at bounding box center [366, 57] width 17 height 14
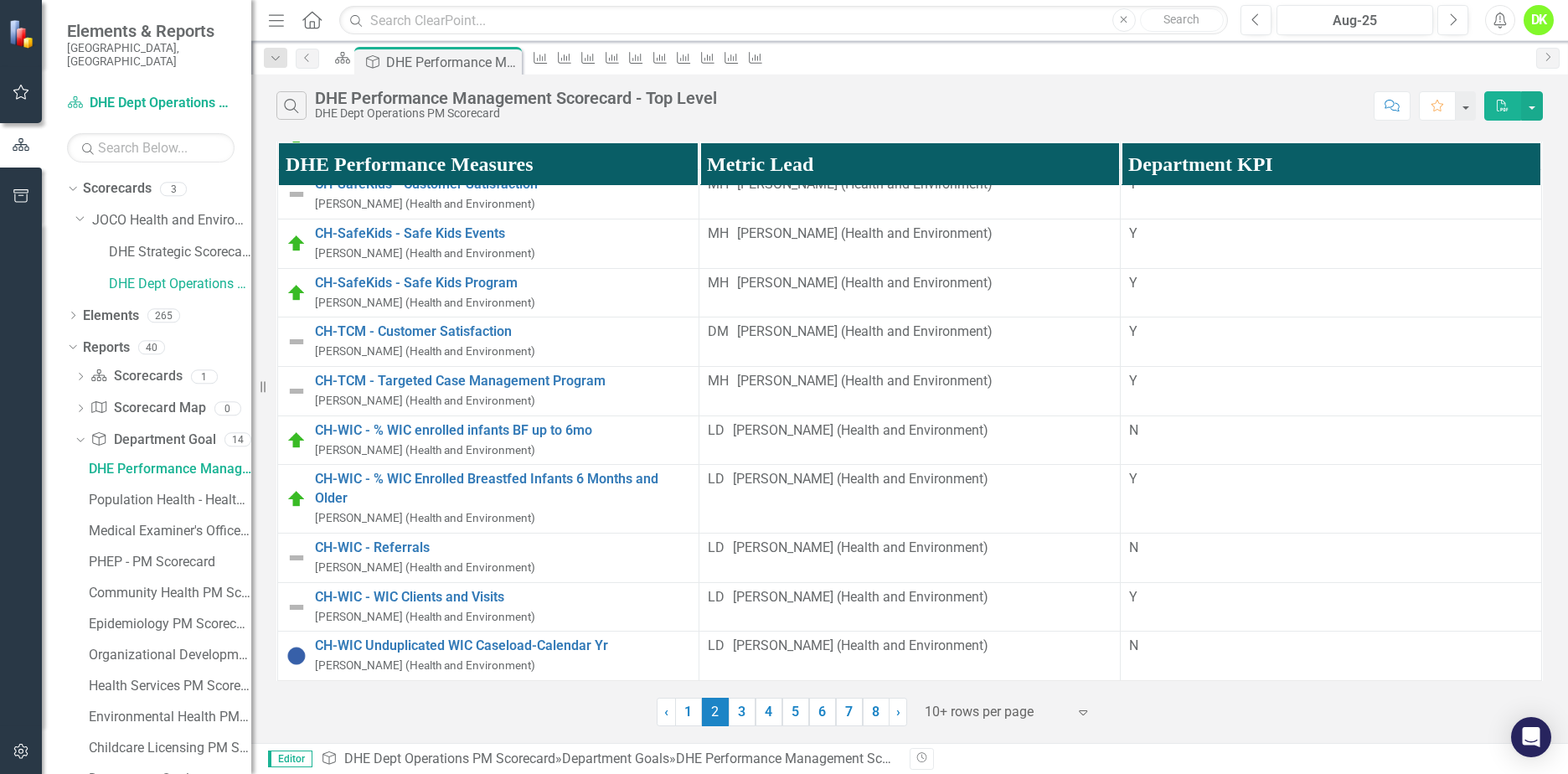
scroll to position [1089, 0]
click at [491, 342] on link "CH-TCM - Customer Satisfaction" at bounding box center [503, 332] width 375 height 19
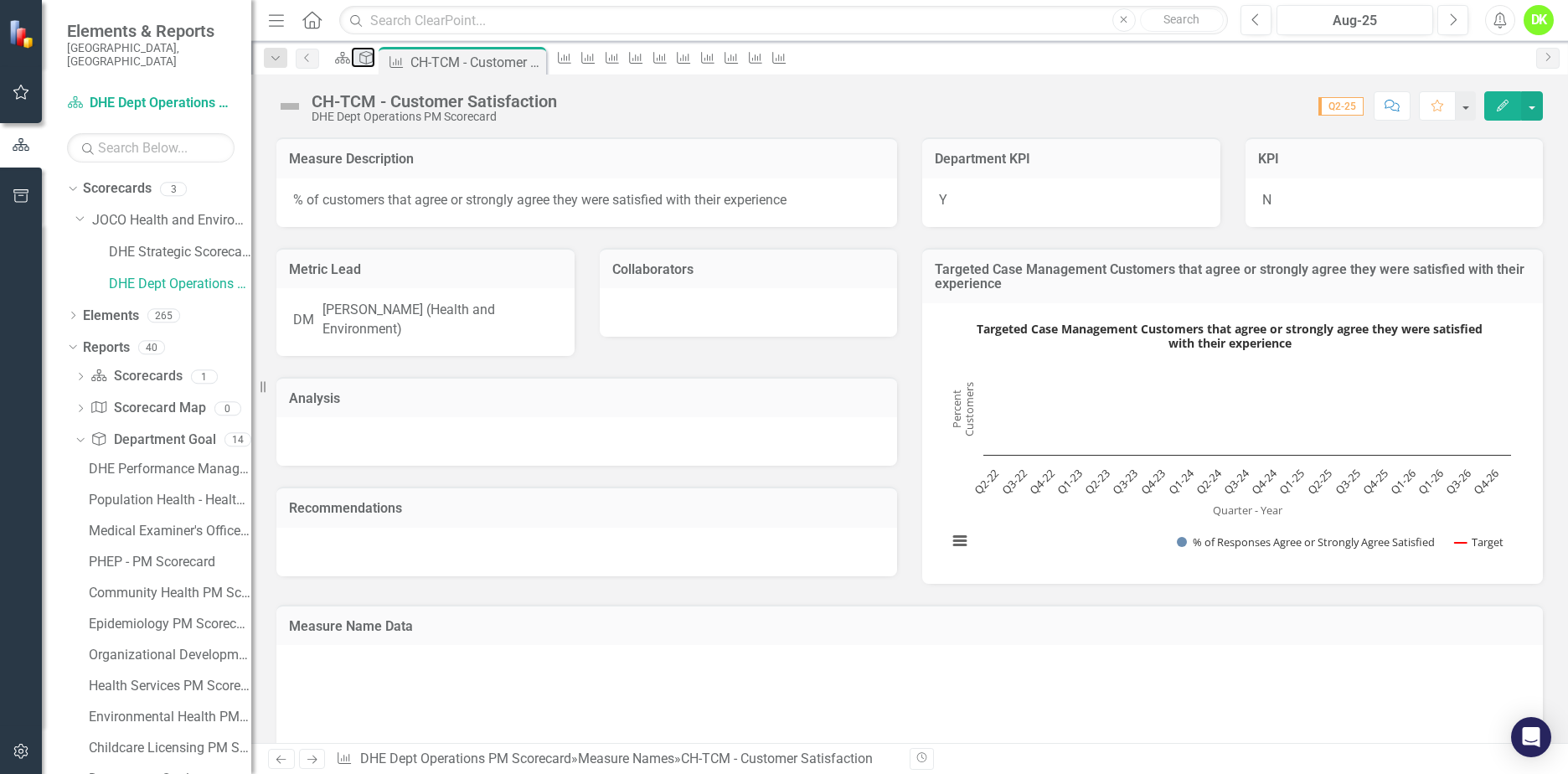
click at [374, 63] on icon "Department Goal" at bounding box center [366, 57] width 17 height 14
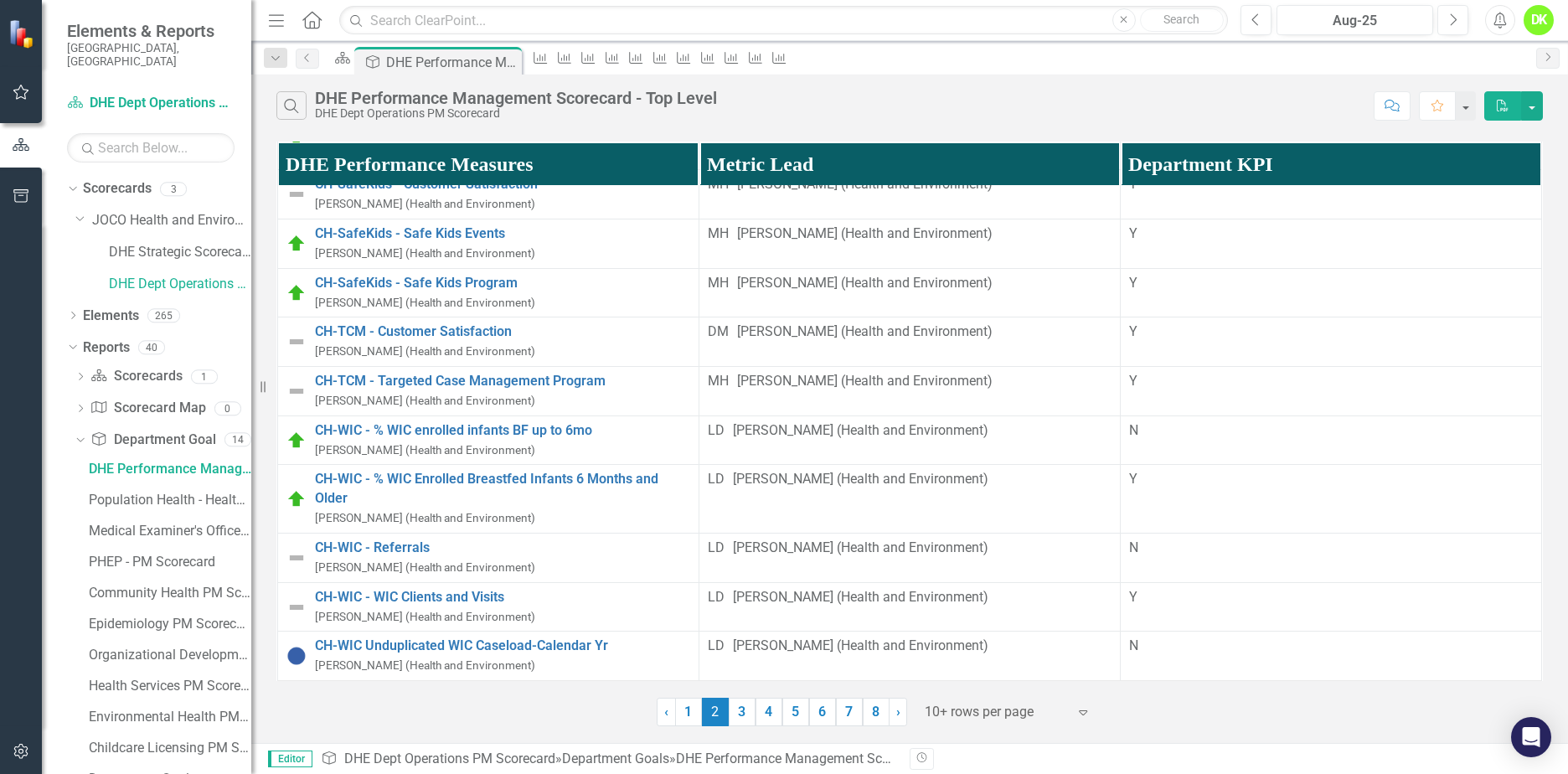
scroll to position [1089, 0]
click at [581, 391] on link "CH-TCM - Targeted Case Management Program" at bounding box center [503, 381] width 375 height 19
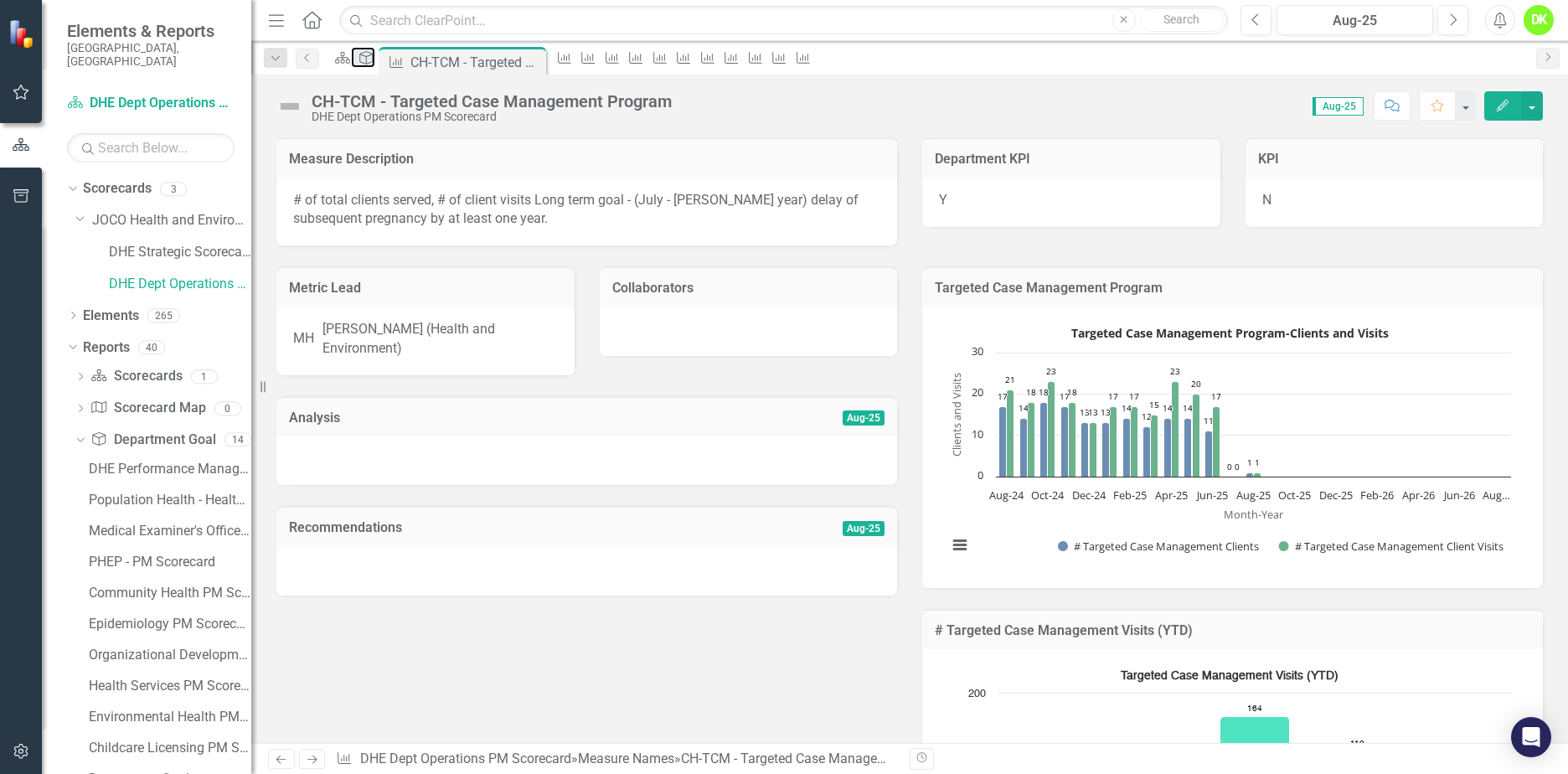
click at [374, 63] on div "Department Goal" at bounding box center [362, 57] width 23 height 21
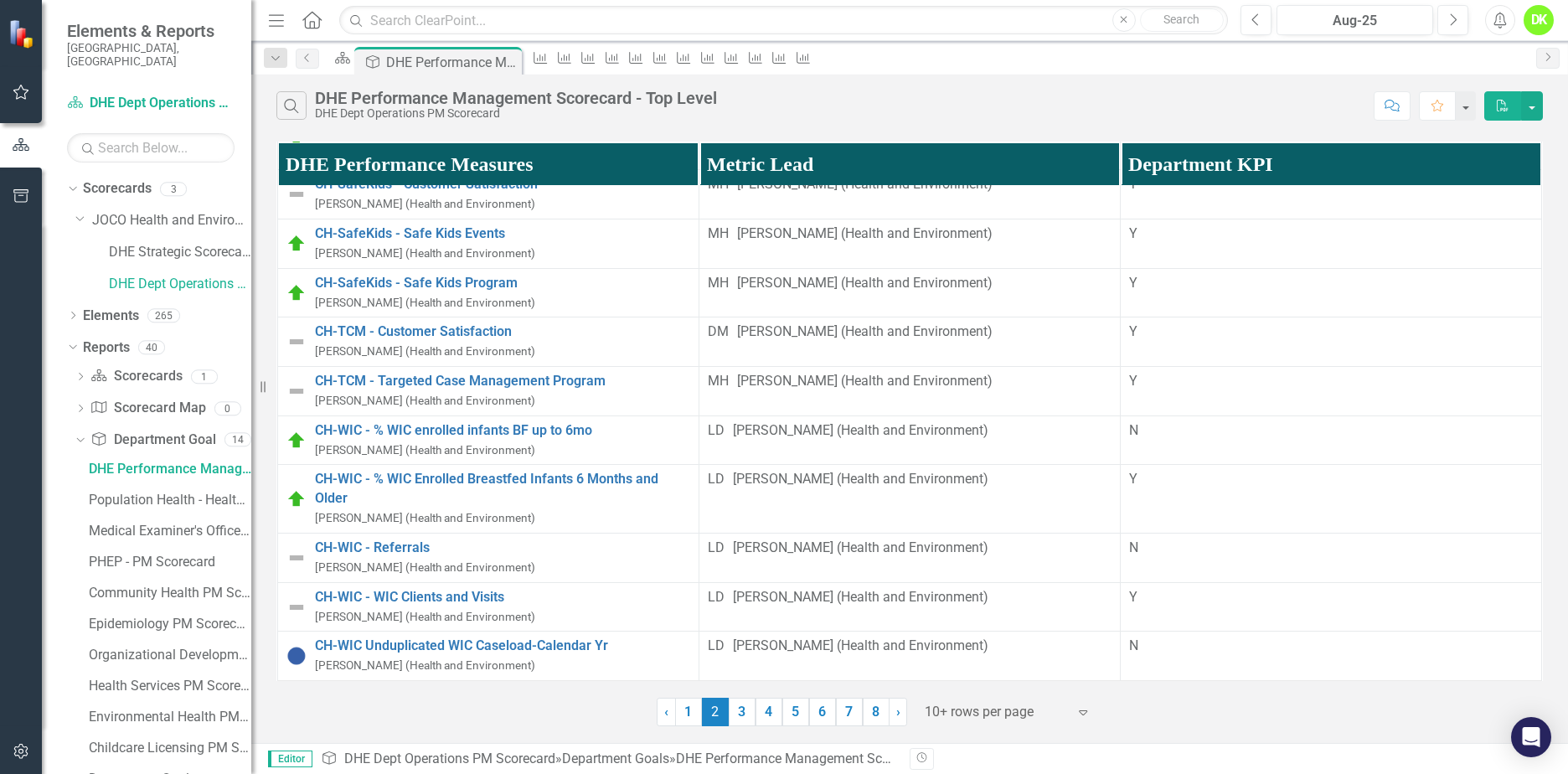
scroll to position [1179, 0]
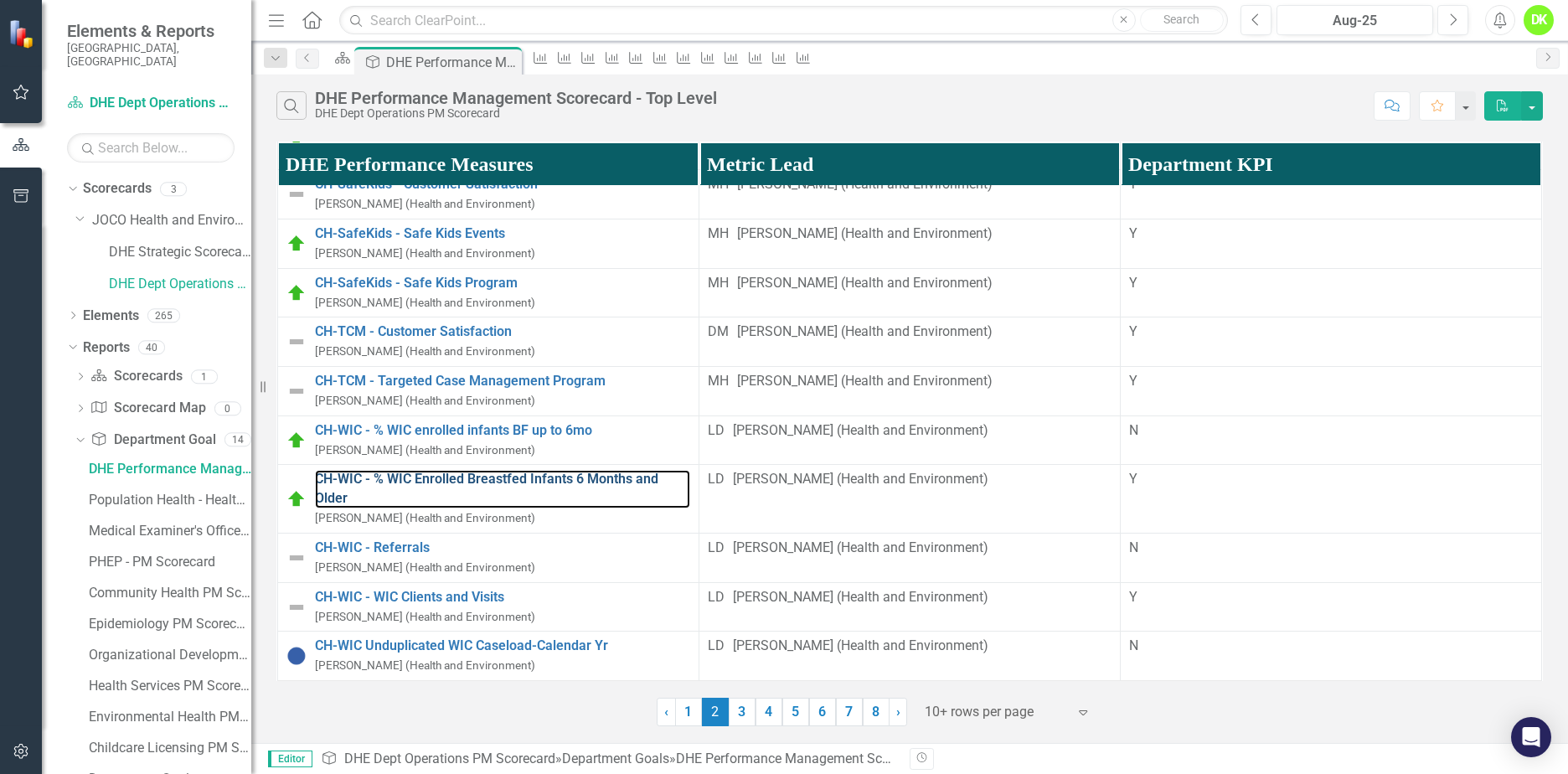
click at [546, 471] on link "CH-WIC - % WIC Enrolled Breastfed Infants 6 Months and Older" at bounding box center [503, 490] width 375 height 39
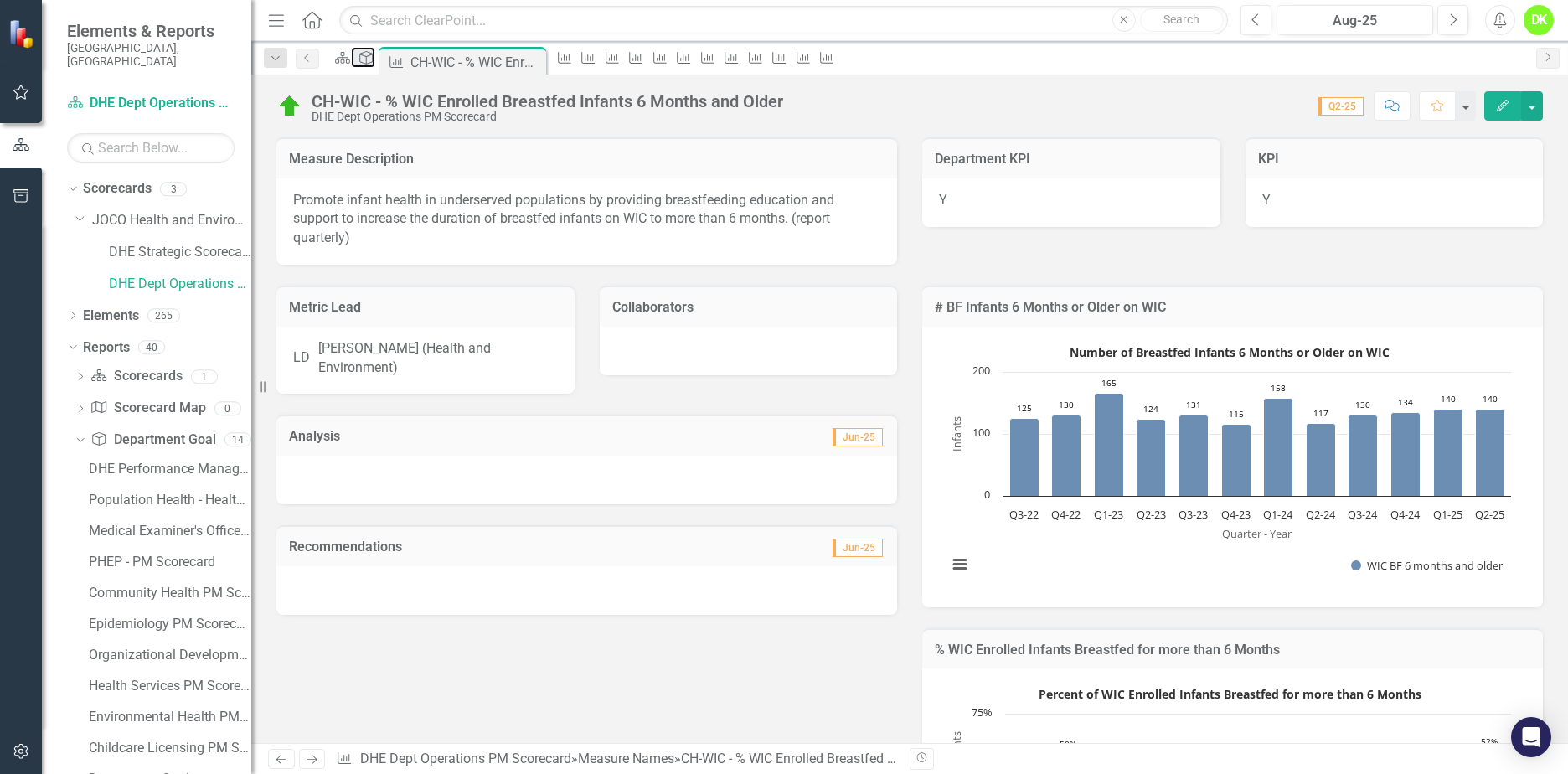
click at [374, 65] on icon "Department Goal" at bounding box center [366, 57] width 17 height 14
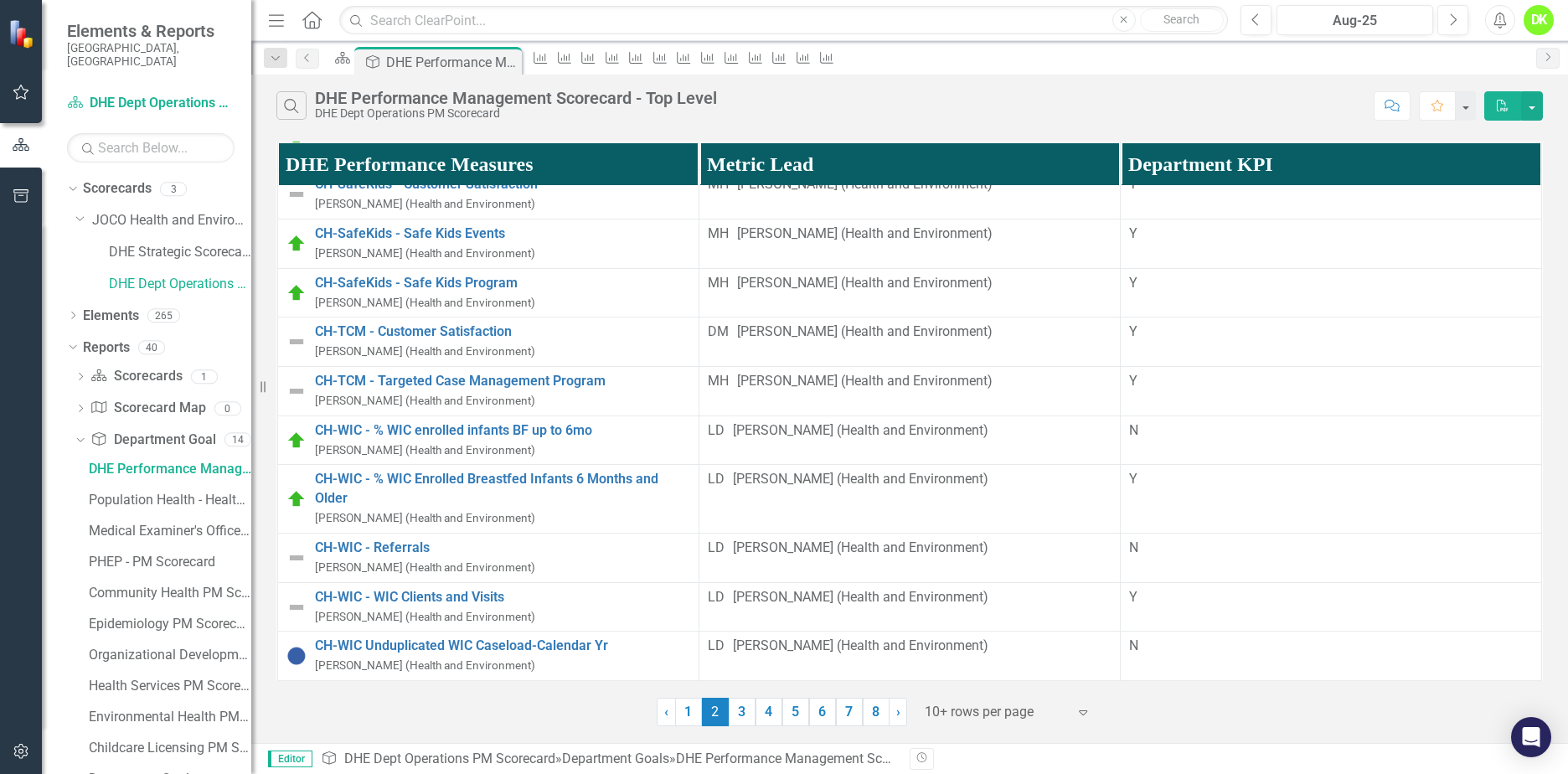
scroll to position [1179, 0]
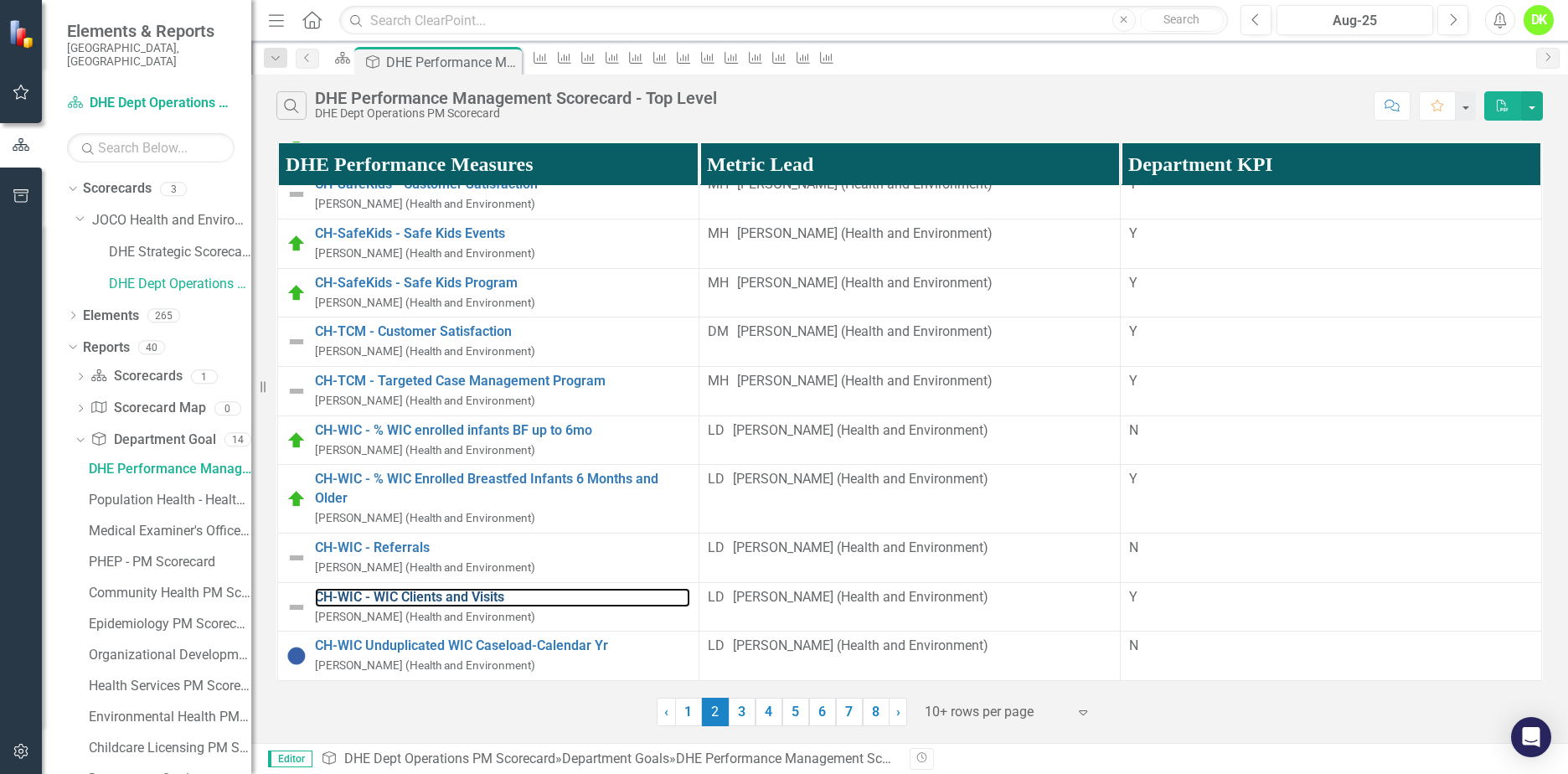
click at [449, 587] on link "CH-WIC - WIC Clients and Visits" at bounding box center [503, 597] width 375 height 19
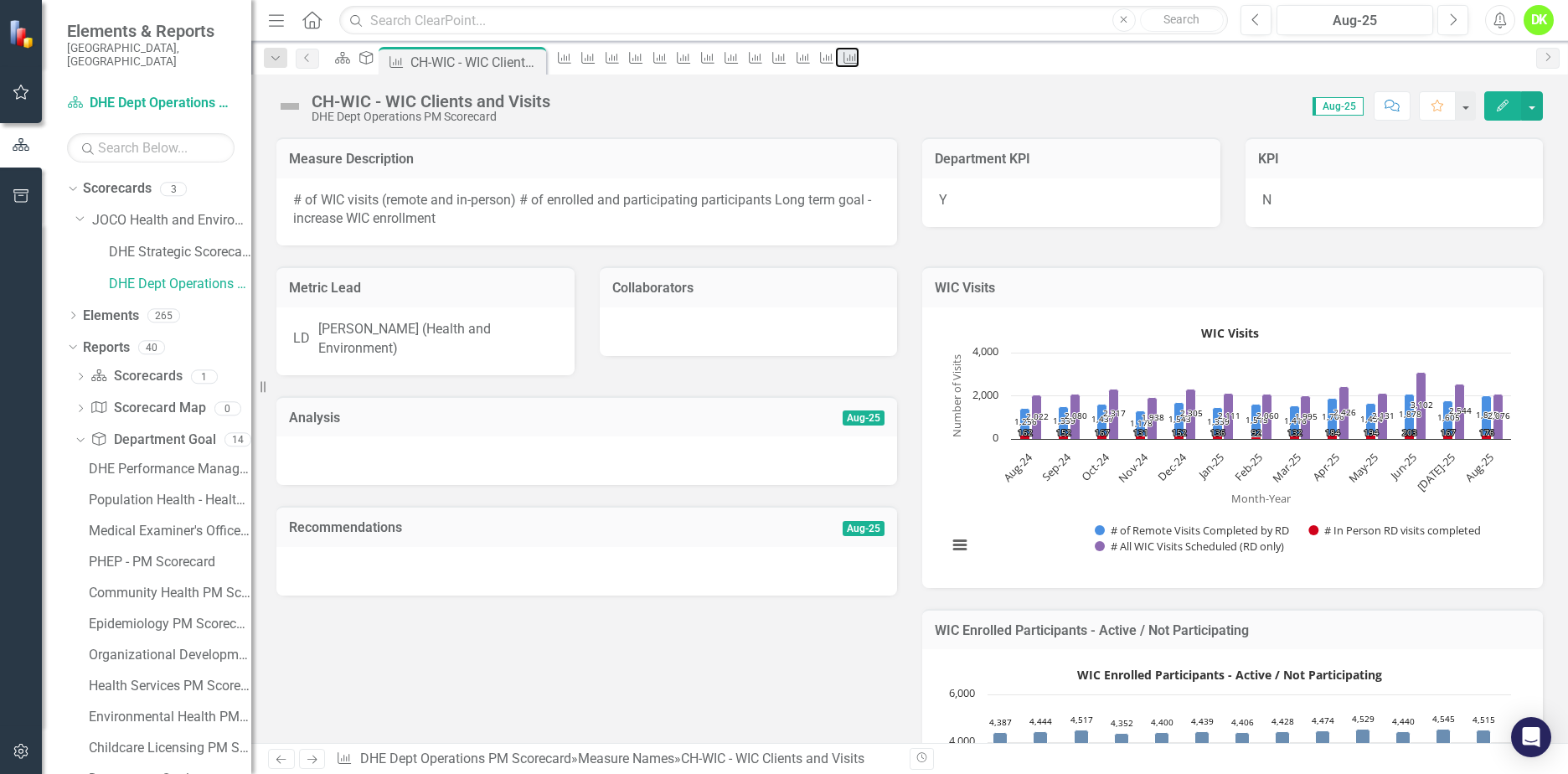
click at [858, 53] on div "Measure Name" at bounding box center [846, 57] width 23 height 21
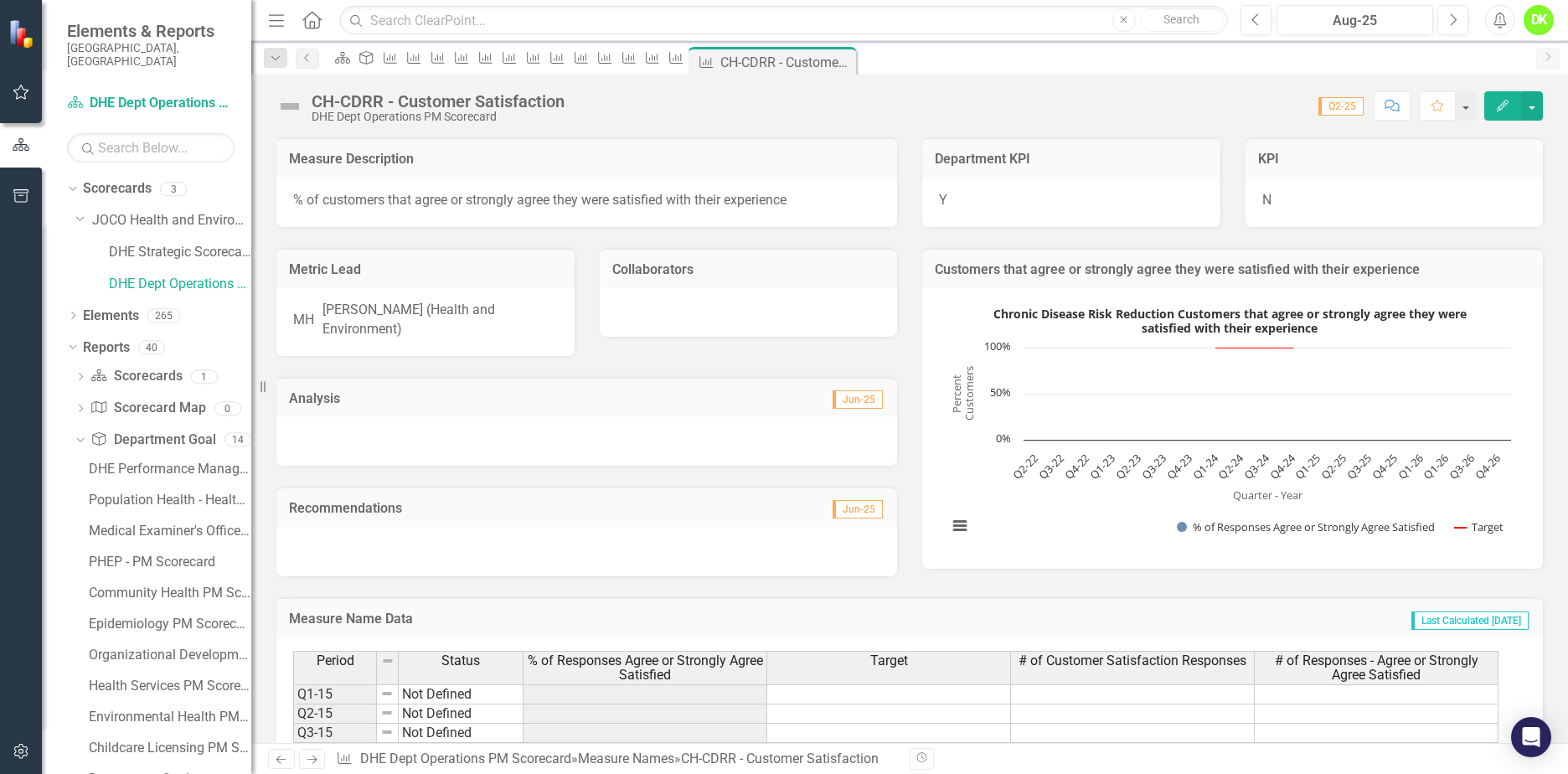
click at [955, 463] on rect "Interactive chart" at bounding box center [1229, 426] width 580 height 251
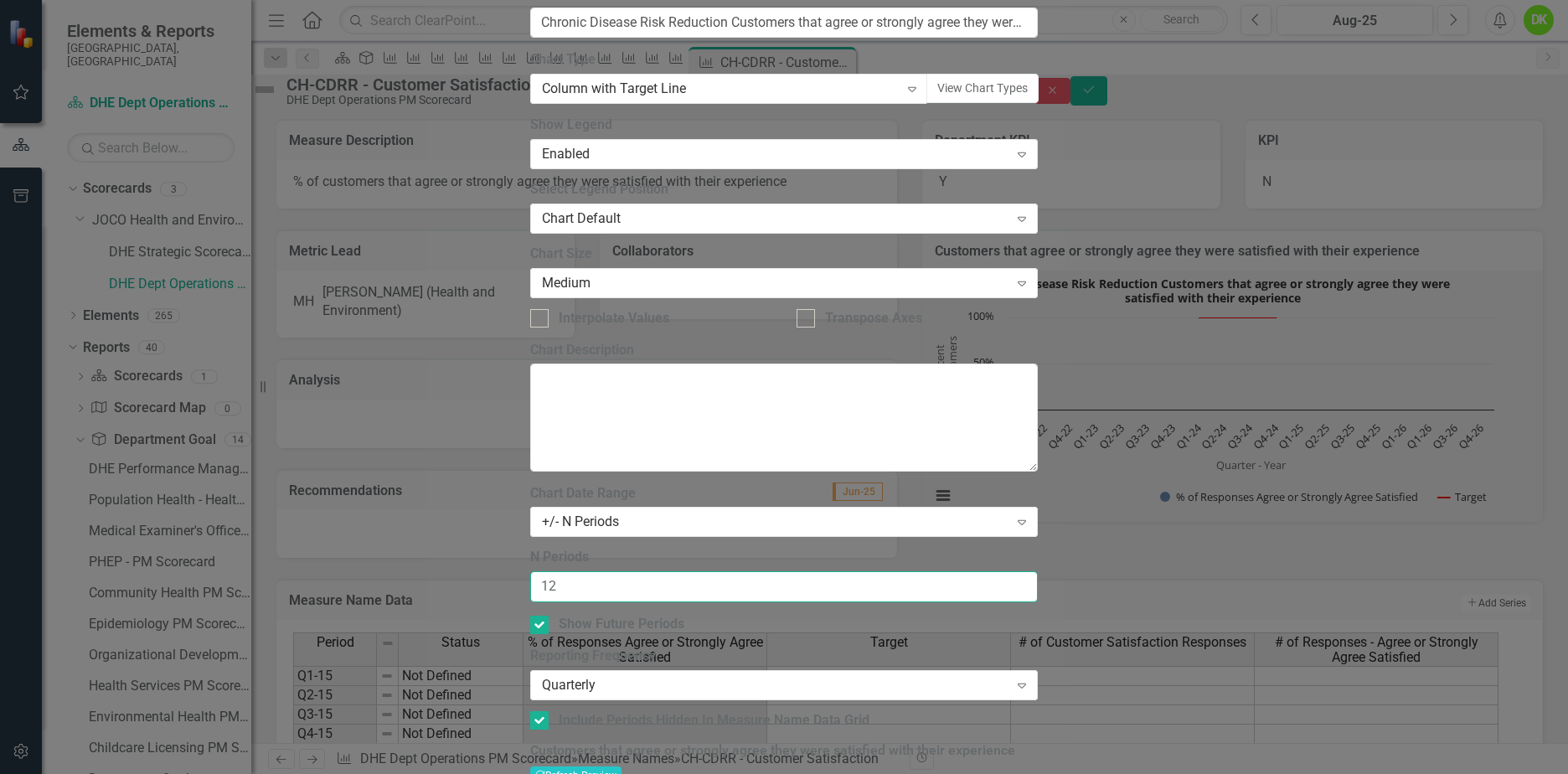
drag, startPoint x: 686, startPoint y: 164, endPoint x: 427, endPoint y: 164, distance: 259.0
click at [530, 164] on div "Chart Chart Series Chart Periods Chart Axis Format Advanced Options From this p…" at bounding box center [784, 410] width 508 height 1251
type input "6"
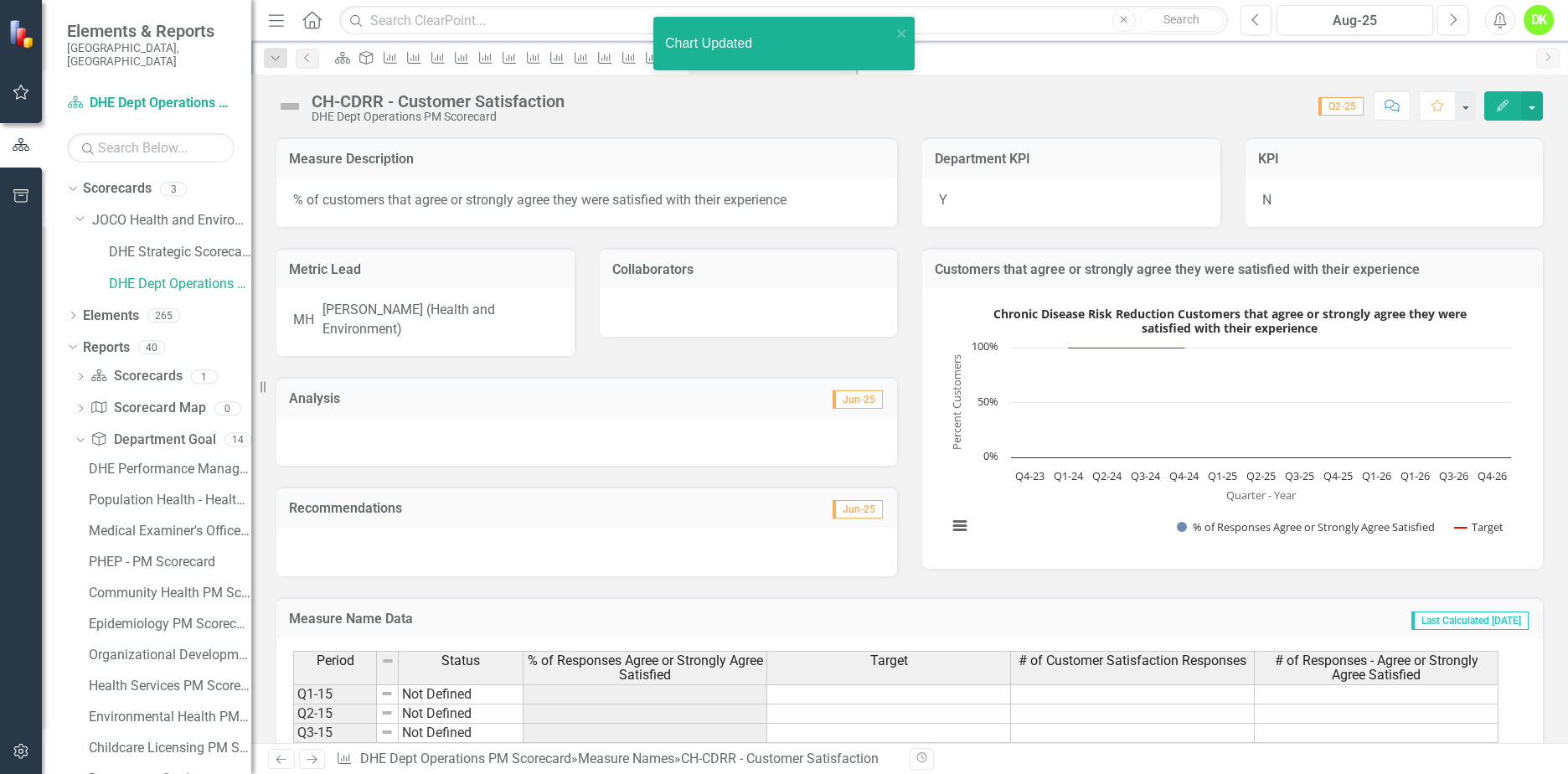
click at [1029, 510] on rect "Interactive chart" at bounding box center [1229, 426] width 580 height 251
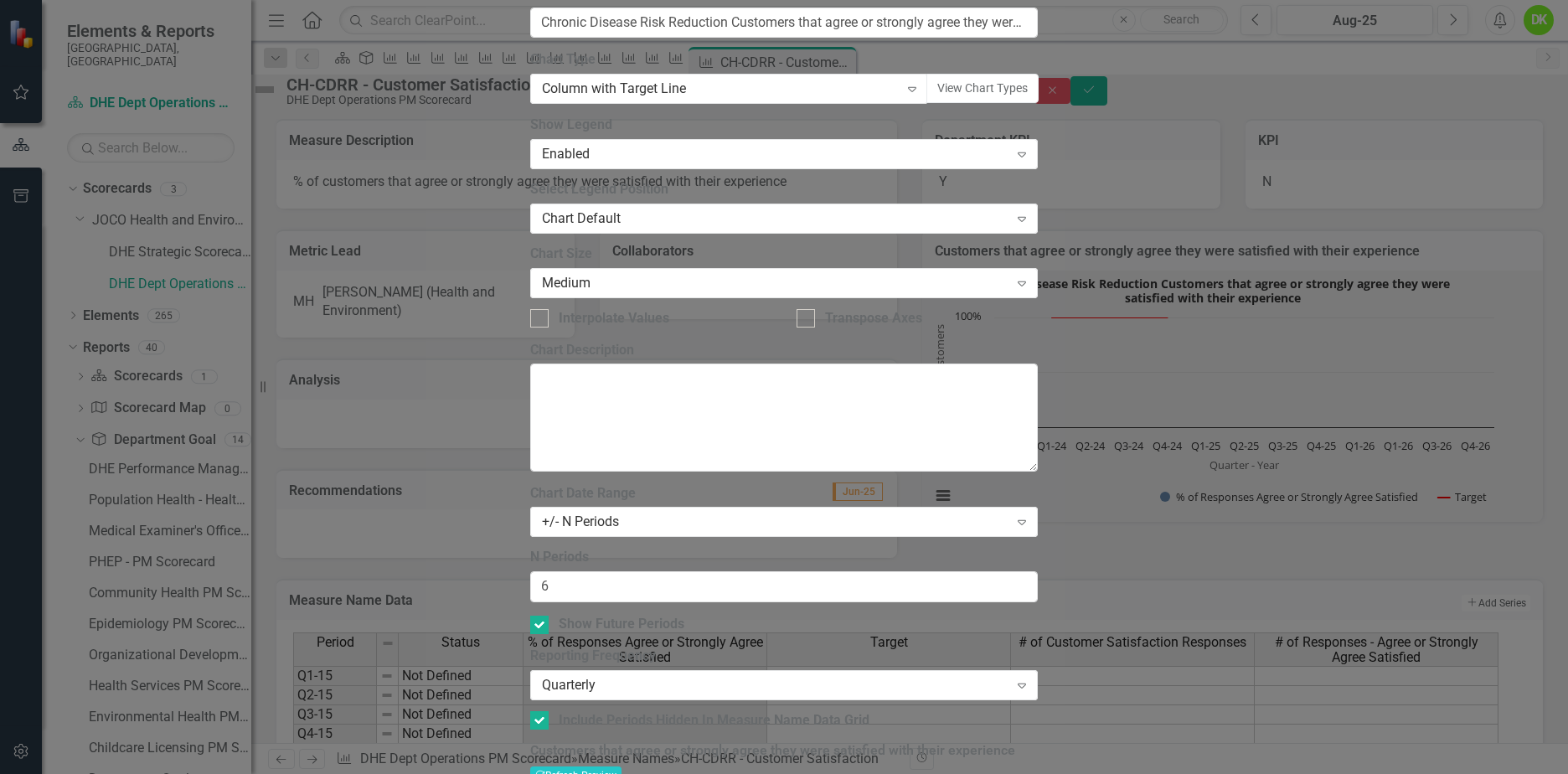
click at [541, 615] on input "Show Future Periods" at bounding box center [536, 621] width 11 height 11
checkbox input "false"
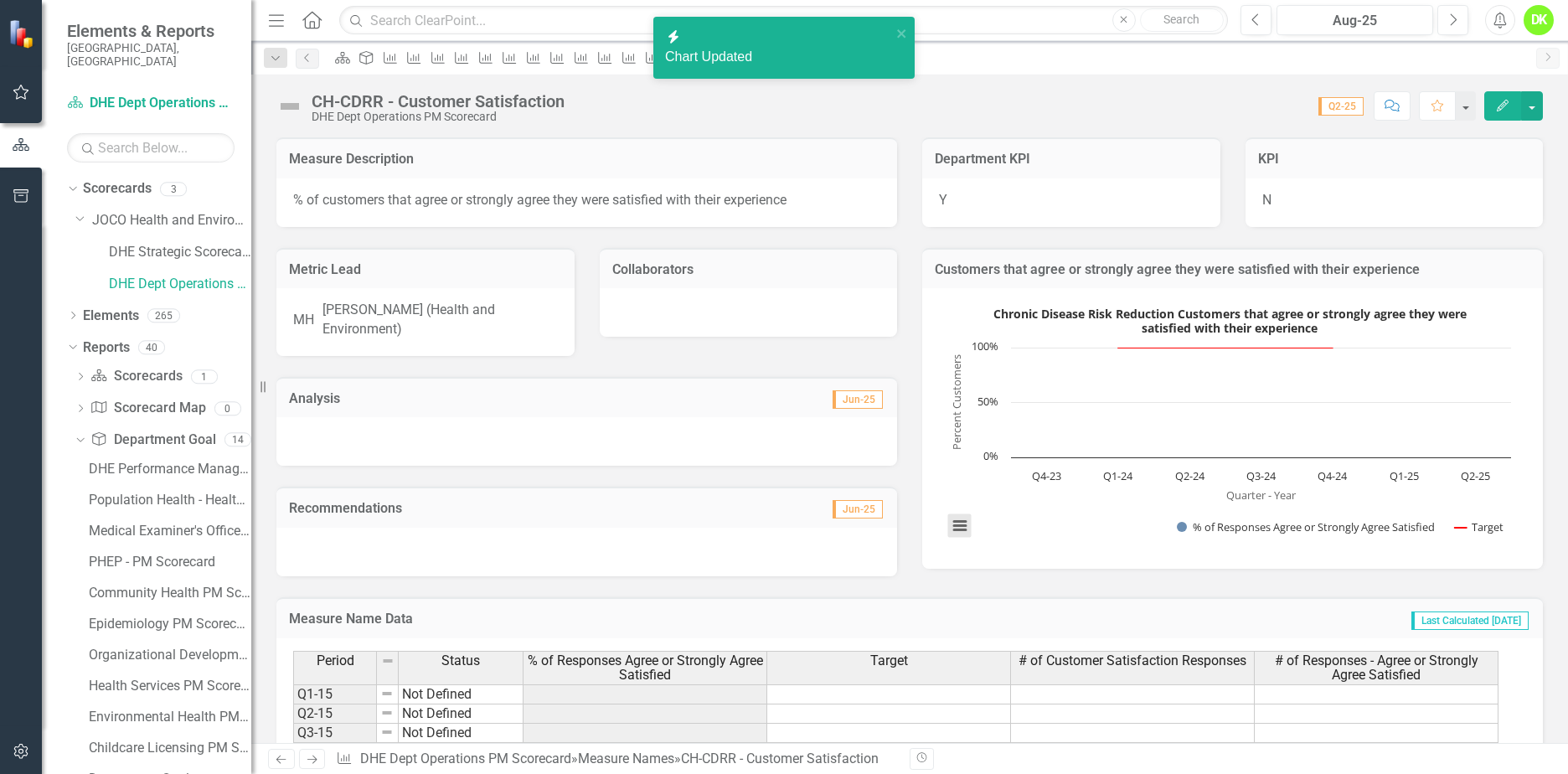
click at [953, 526] on button "View chart menu, Chronic Disease Risk Reduction Customers that agree or strongl…" at bounding box center [959, 526] width 23 height 23
click at [1009, 438] on li "Download JPEG image" at bounding box center [1029, 442] width 151 height 26
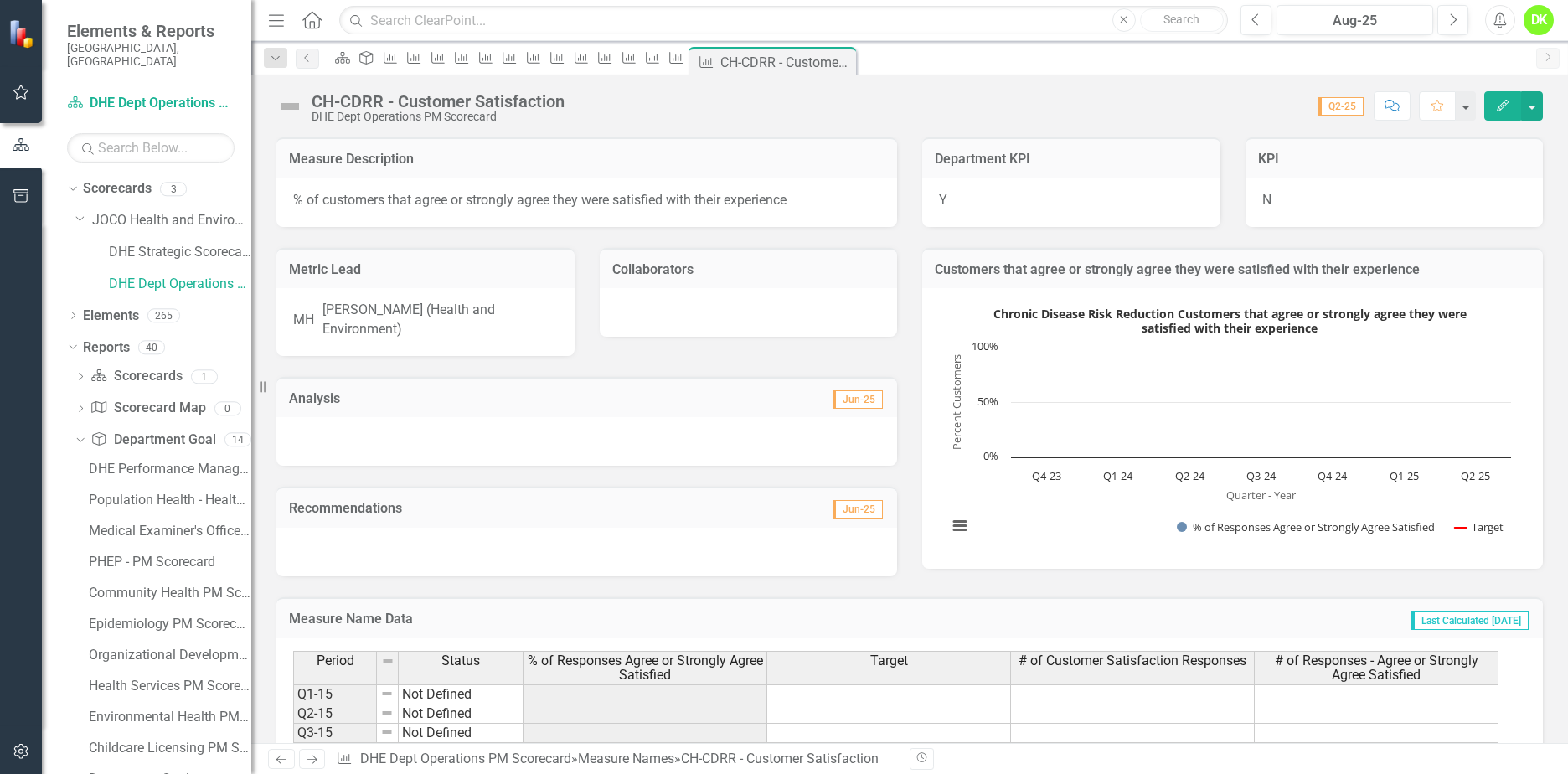
click at [0, 0] on icon "Close" at bounding box center [0, 0] width 0 height 0
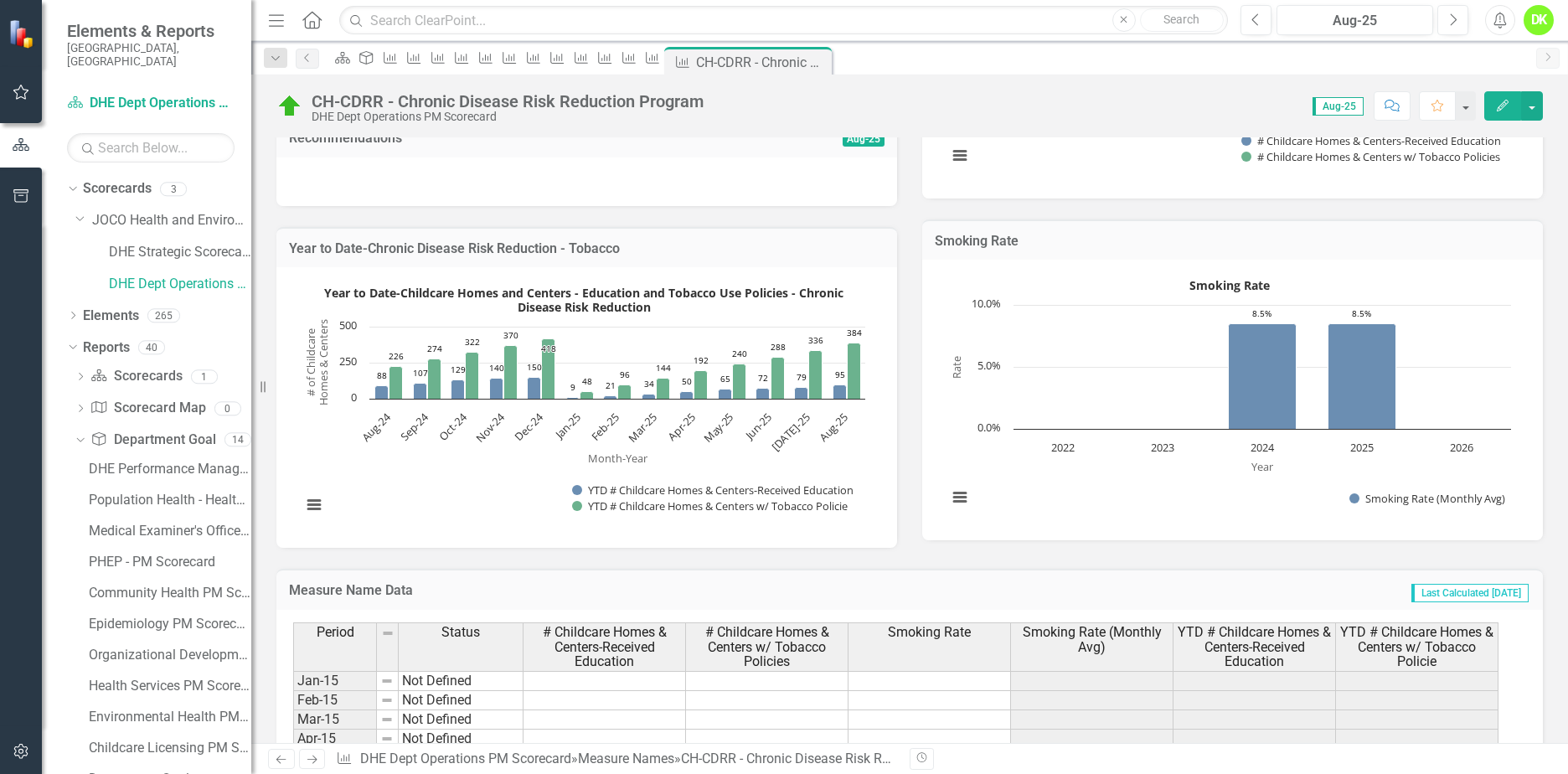
scroll to position [418, 0]
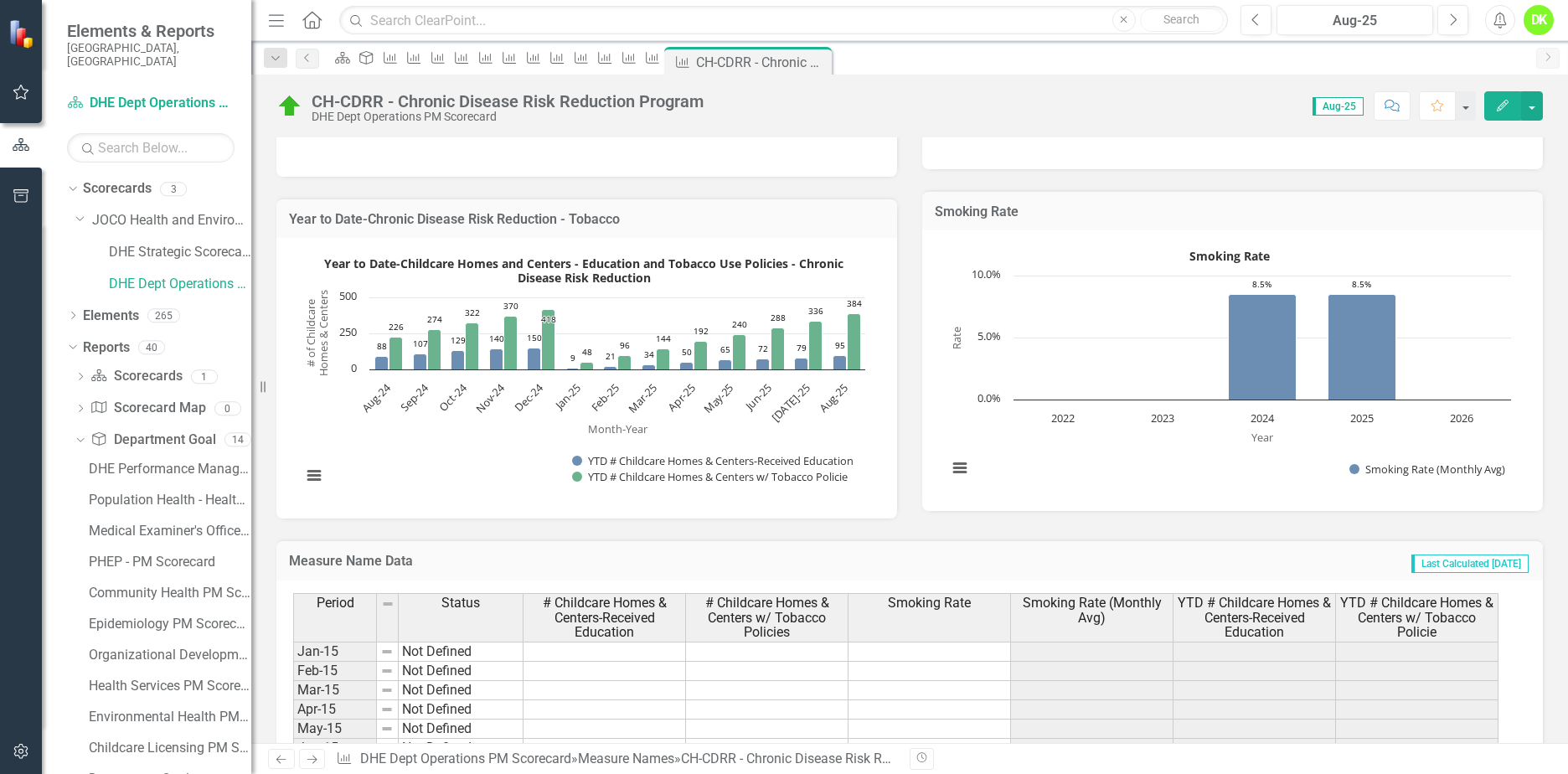
click at [1116, 448] on rect "Interactive chart" at bounding box center [1229, 369] width 580 height 251
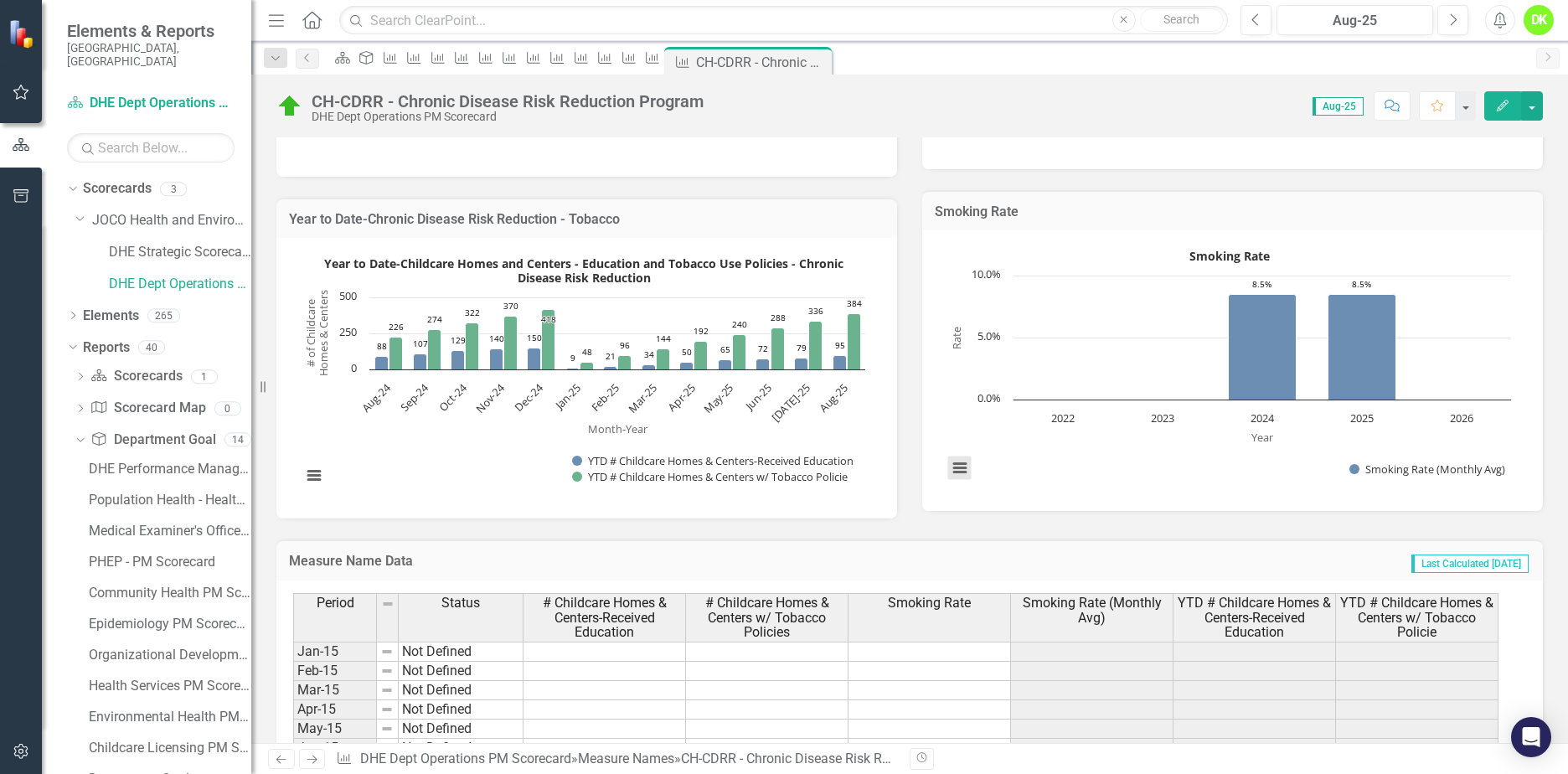
click at [957, 465] on button "View chart menu, Smoking Rate" at bounding box center [959, 467] width 23 height 23
click at [1015, 383] on li "Download JPEG image" at bounding box center [1029, 385] width 151 height 26
click at [0, 0] on icon "Close" at bounding box center [0, 0] width 0 height 0
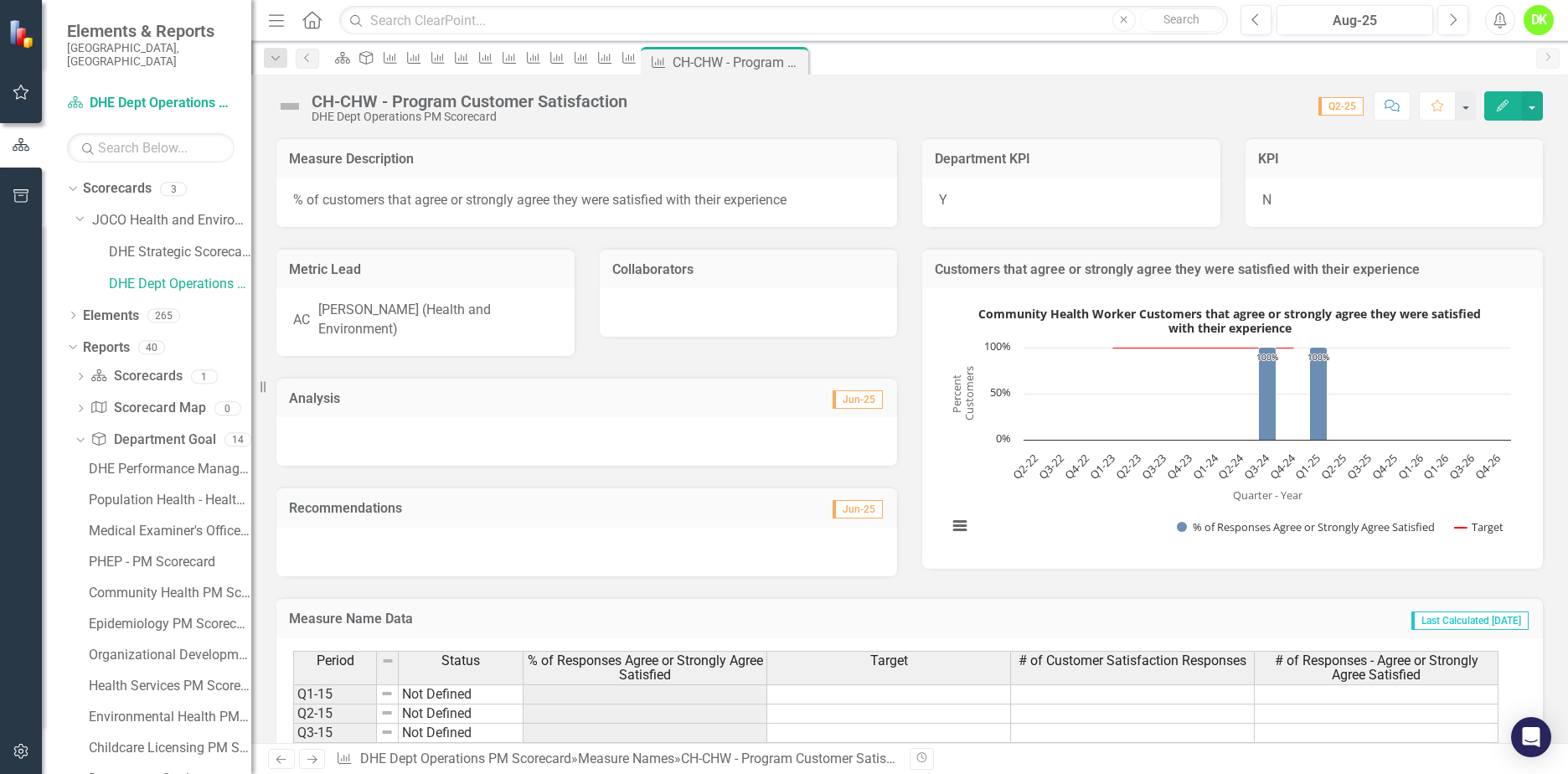
click at [1064, 503] on rect "Interactive chart" at bounding box center [1229, 426] width 580 height 251
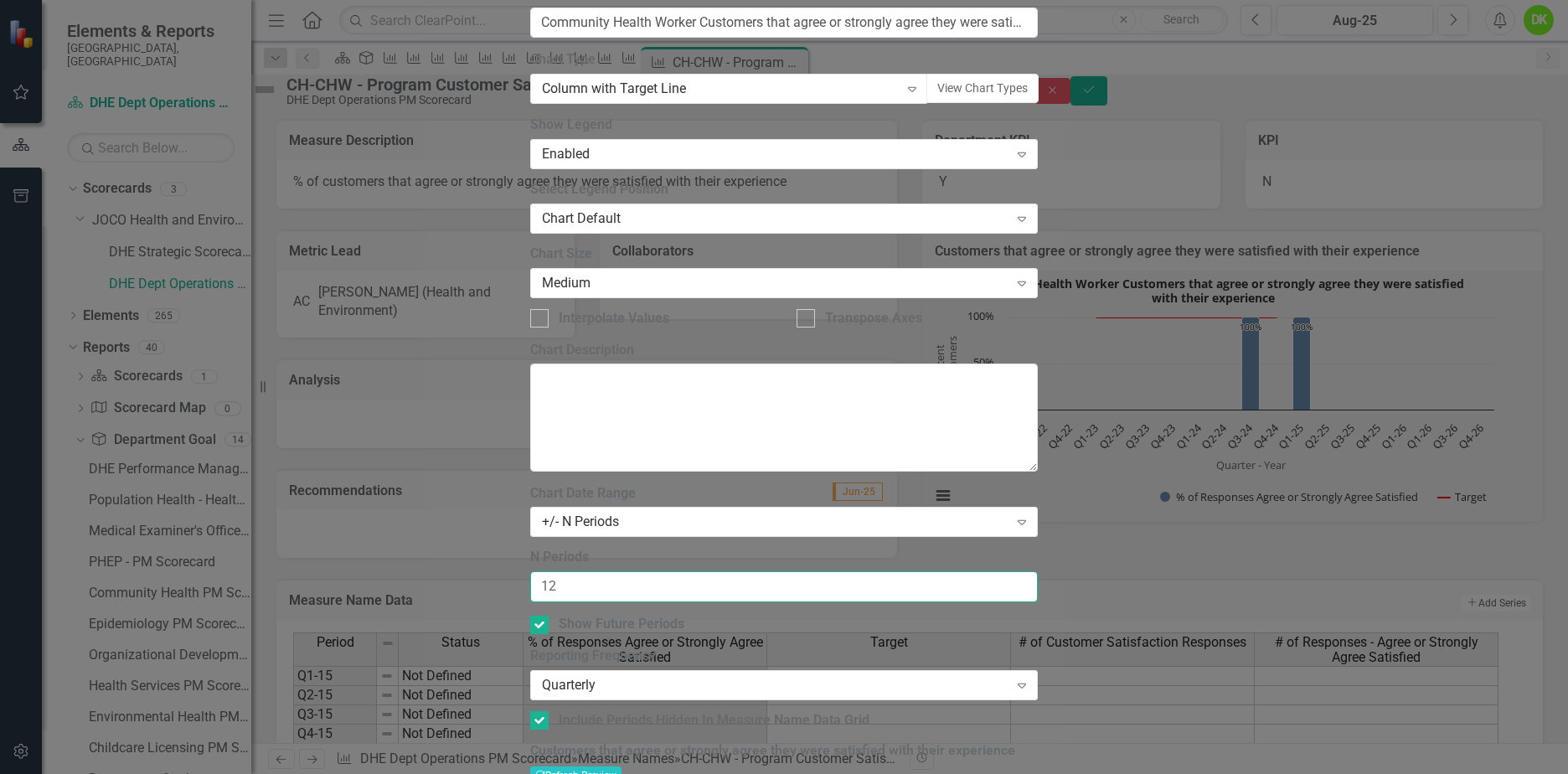
drag, startPoint x: 648, startPoint y: 153, endPoint x: 491, endPoint y: 163, distance: 157.3
click at [530, 163] on div "Chart Chart Series Chart Periods Chart Axis Format Advanced Options From this p…" at bounding box center [784, 410] width 508 height 1251
type input "6"
click at [541, 615] on input "Show Future Periods" at bounding box center [536, 621] width 11 height 11
checkbox input "false"
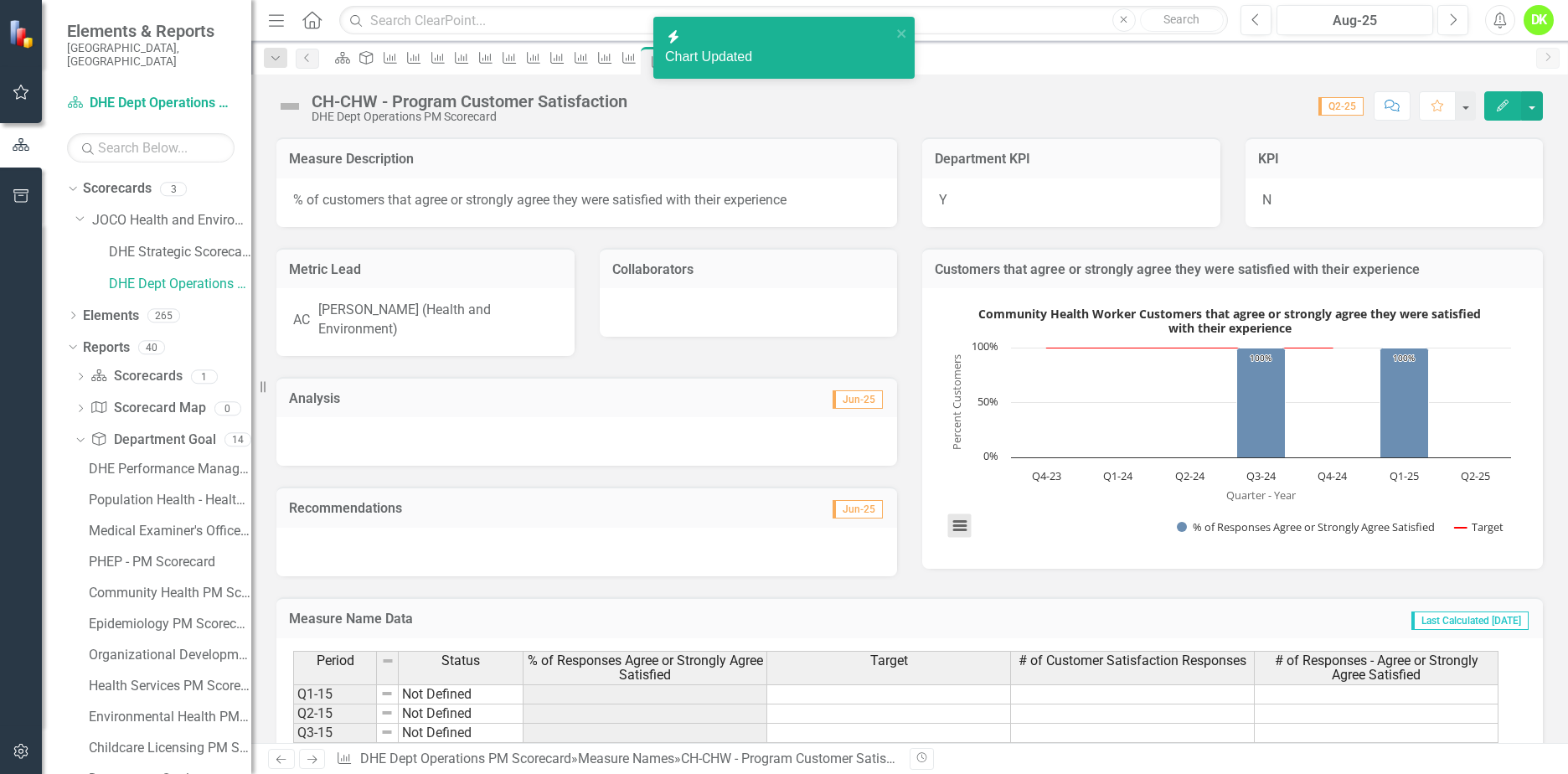
click at [950, 526] on button "View chart menu, Community Health Worker Customers that agree or strongly agree…" at bounding box center [959, 526] width 23 height 23
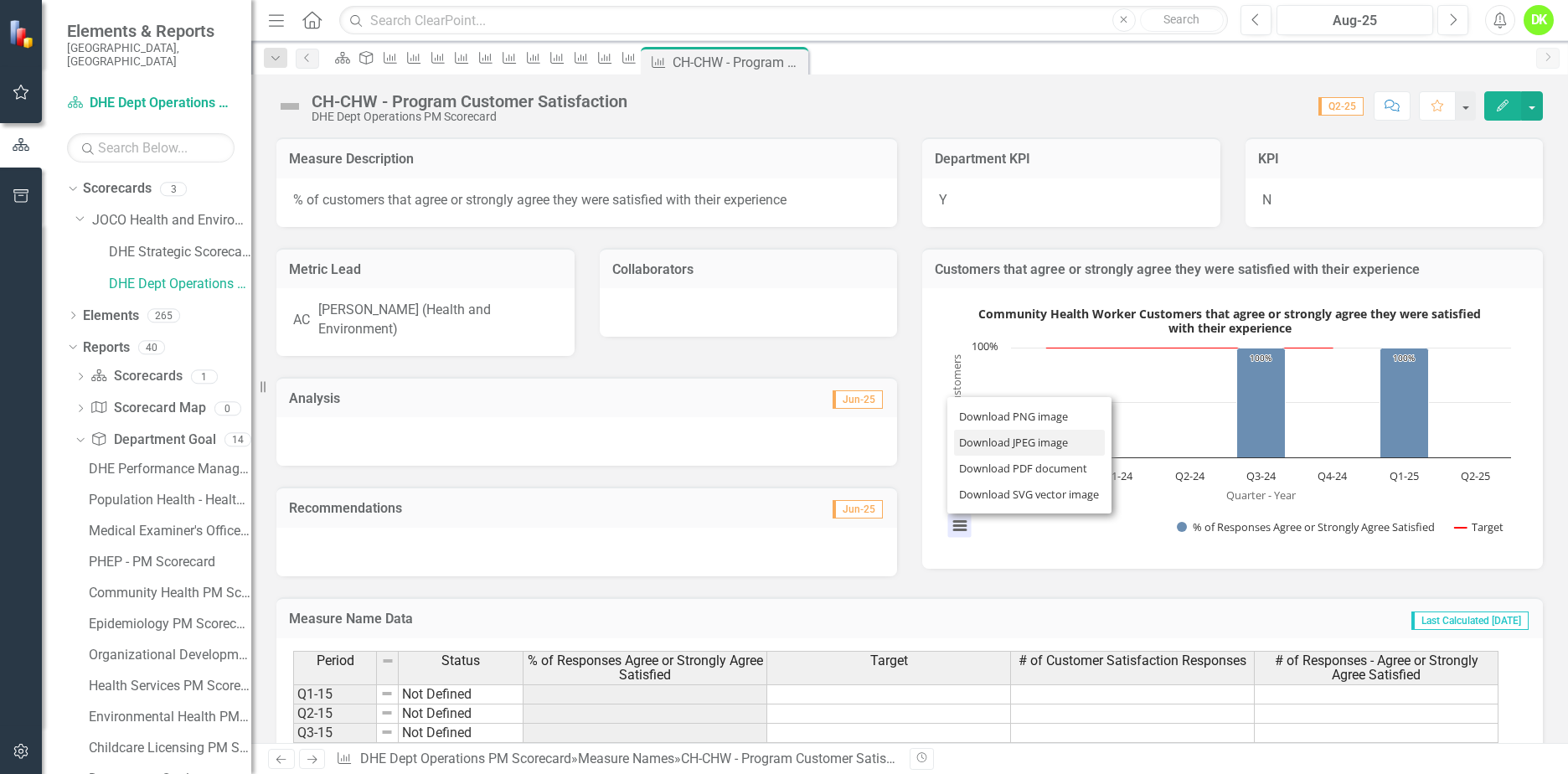
click at [1001, 452] on li "Download JPEG image" at bounding box center [1029, 442] width 151 height 26
click at [0, 0] on div "Close" at bounding box center [0, 0] width 0 height 0
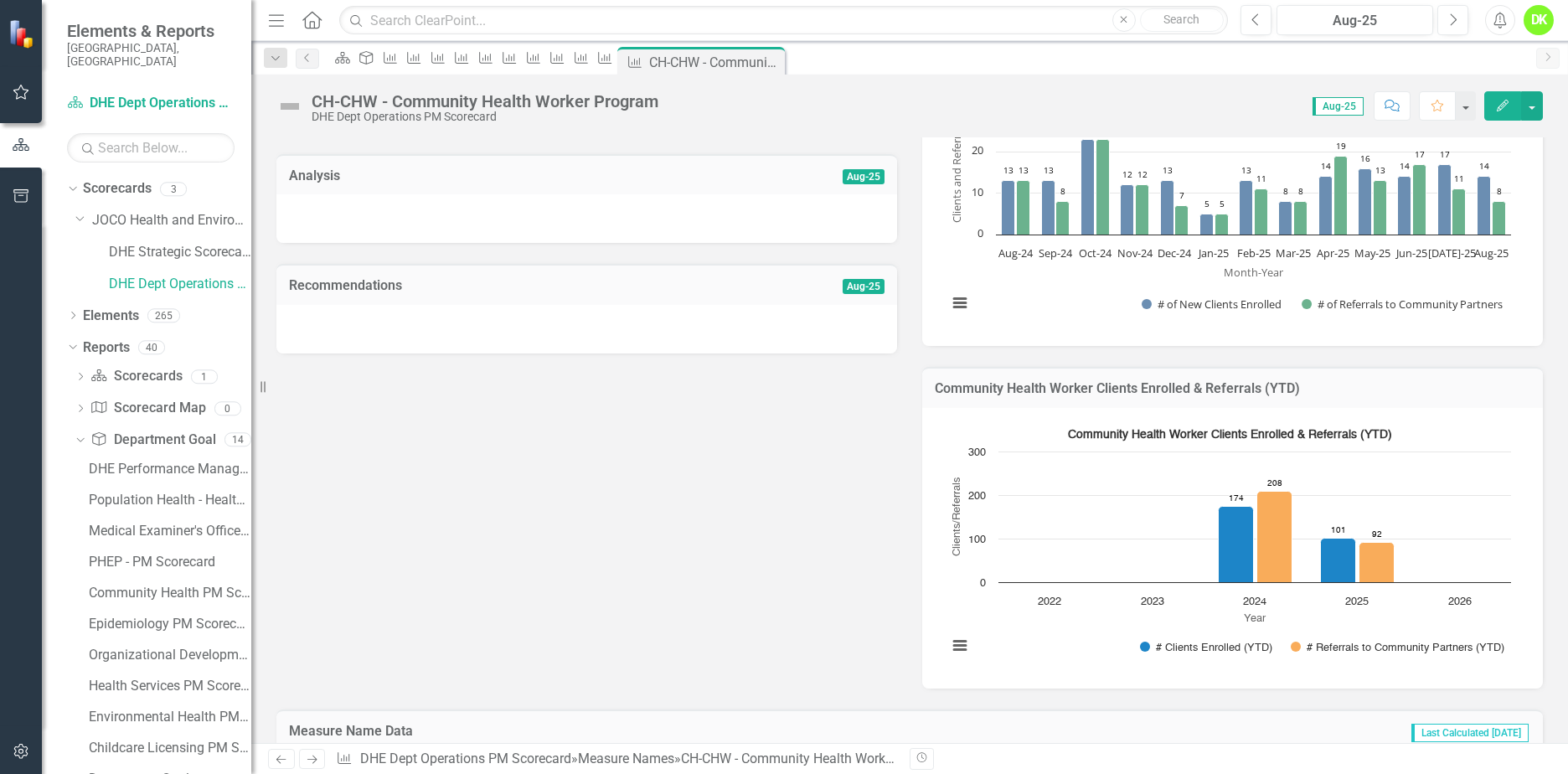
scroll to position [335, 0]
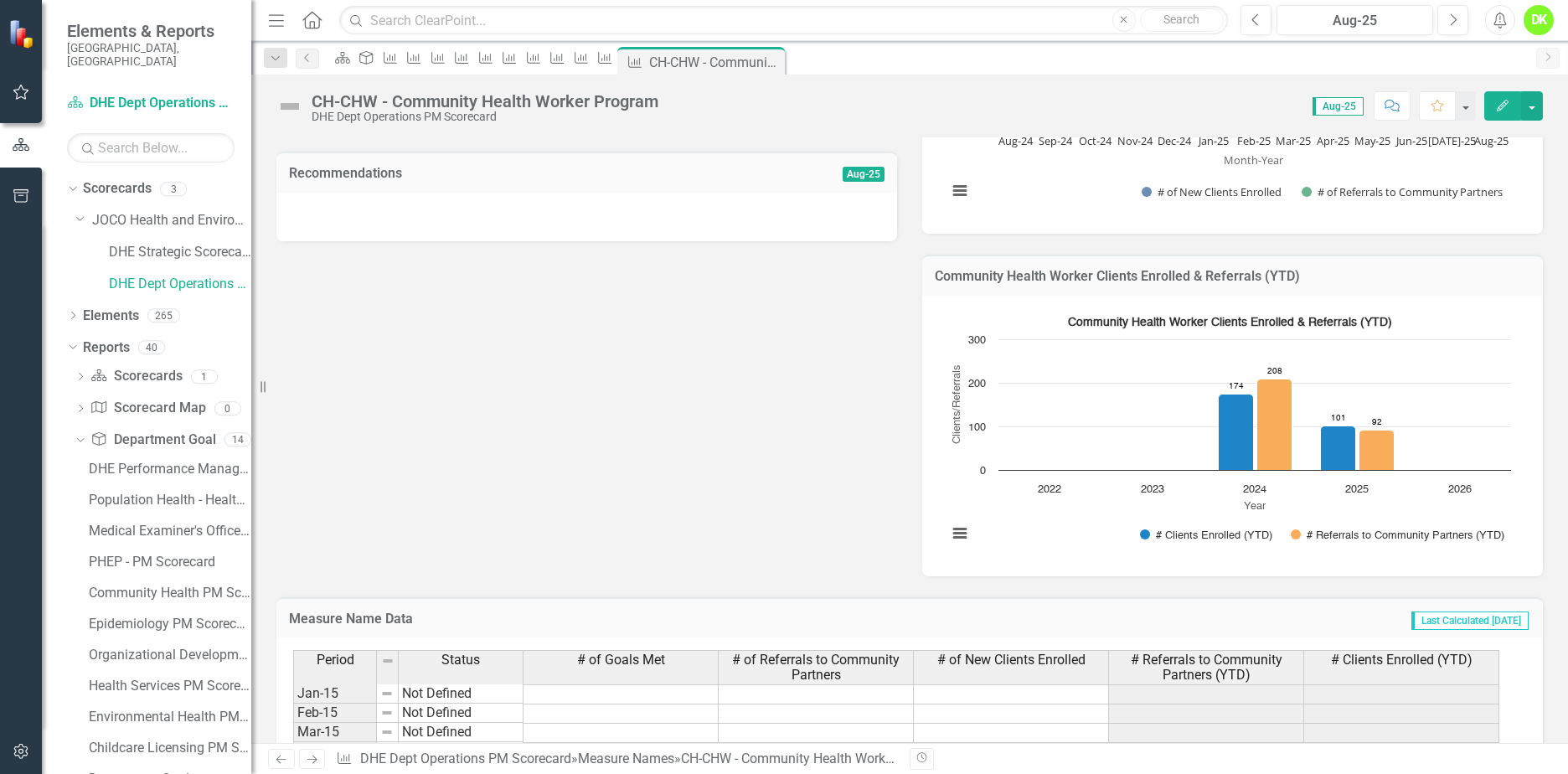
click at [1028, 515] on rect "Interactive chart" at bounding box center [1229, 434] width 580 height 251
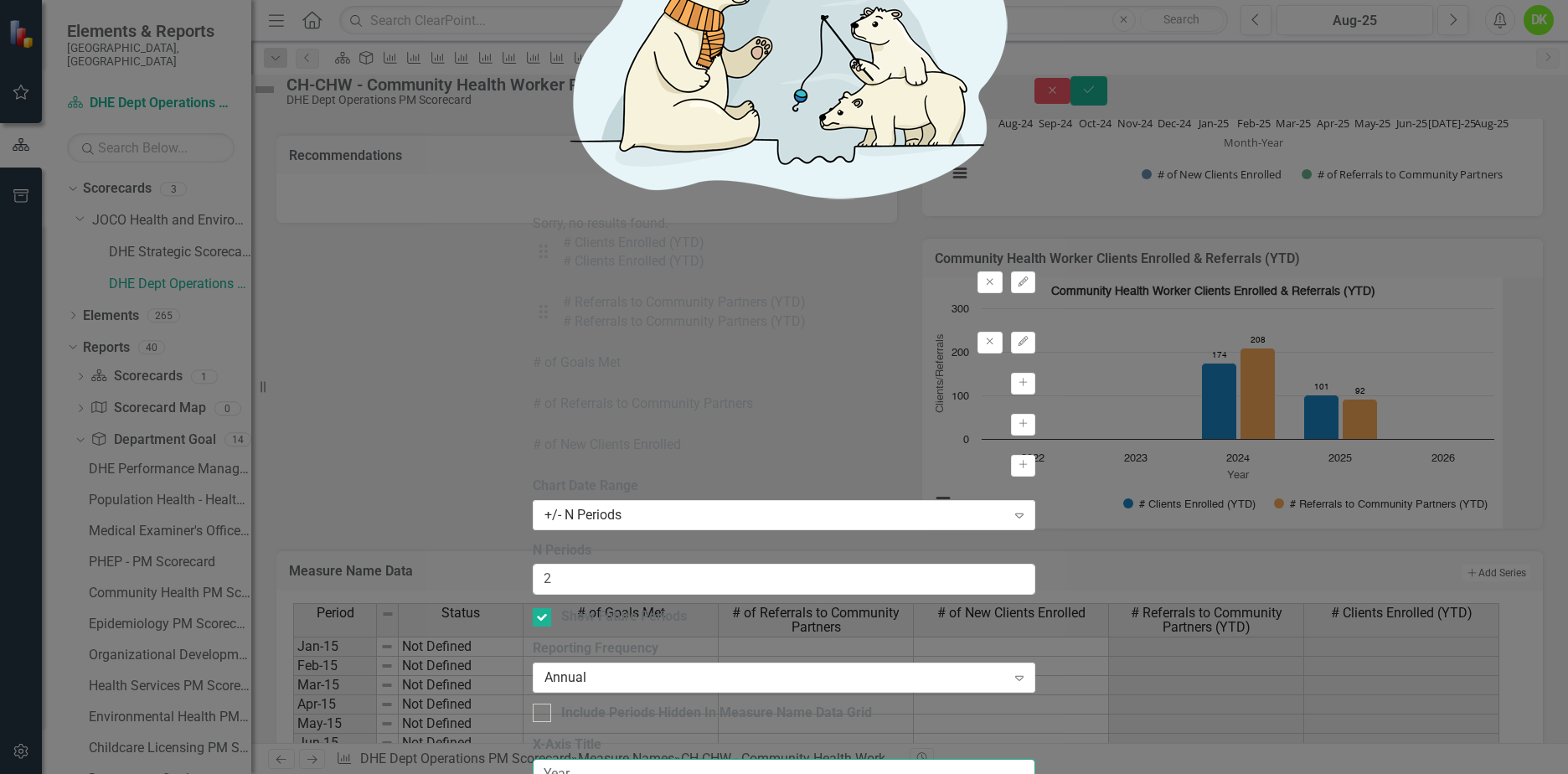
drag, startPoint x: 522, startPoint y: 94, endPoint x: 360, endPoint y: 86, distance: 162.2
click at [533, 86] on div "Chart Chart Series Chart Periods Chart Axis Format Advanced Options From this p…" at bounding box center [784, 411] width 503 height 2522
type input "Date"
click at [642, 668] on div "Annual" at bounding box center [775, 677] width 462 height 19
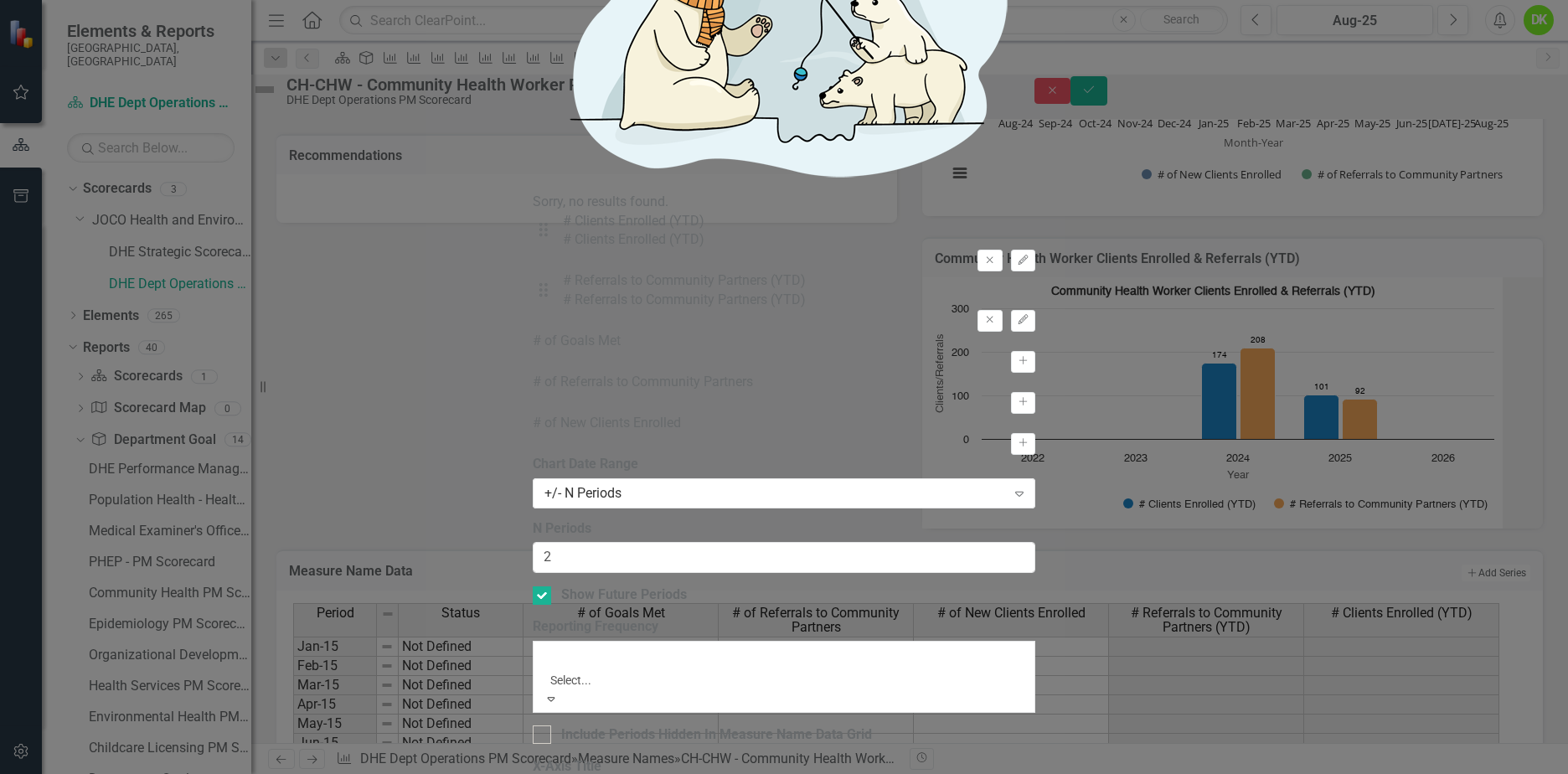
scroll to position [28, 0]
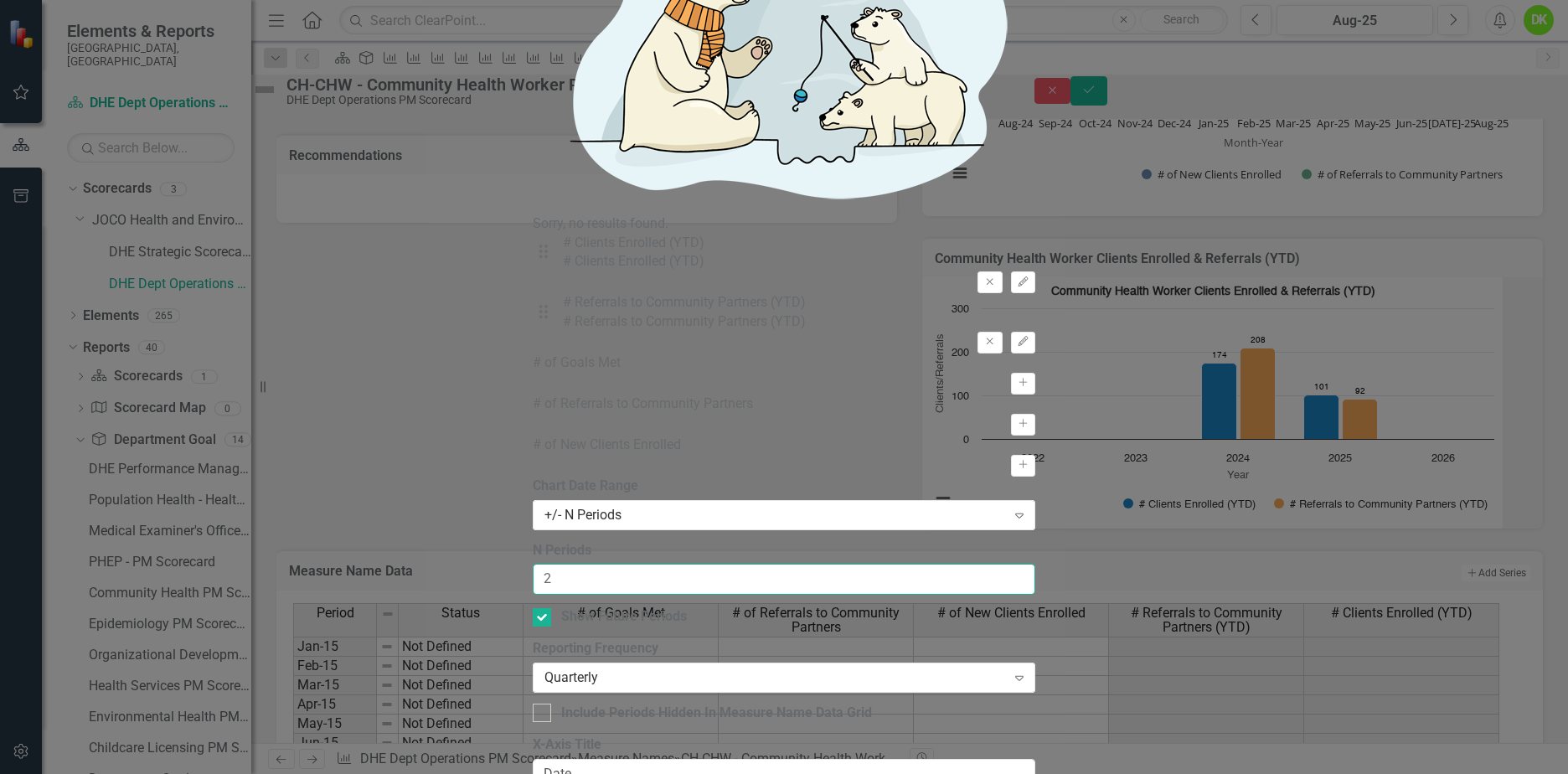
drag, startPoint x: 636, startPoint y: 156, endPoint x: 507, endPoint y: 139, distance: 130.1
click at [533, 139] on div "Chart Chart Series Chart Periods Chart Axis Format Advanced Options From this p…" at bounding box center [784, 411] width 503 height 2522
type input "6"
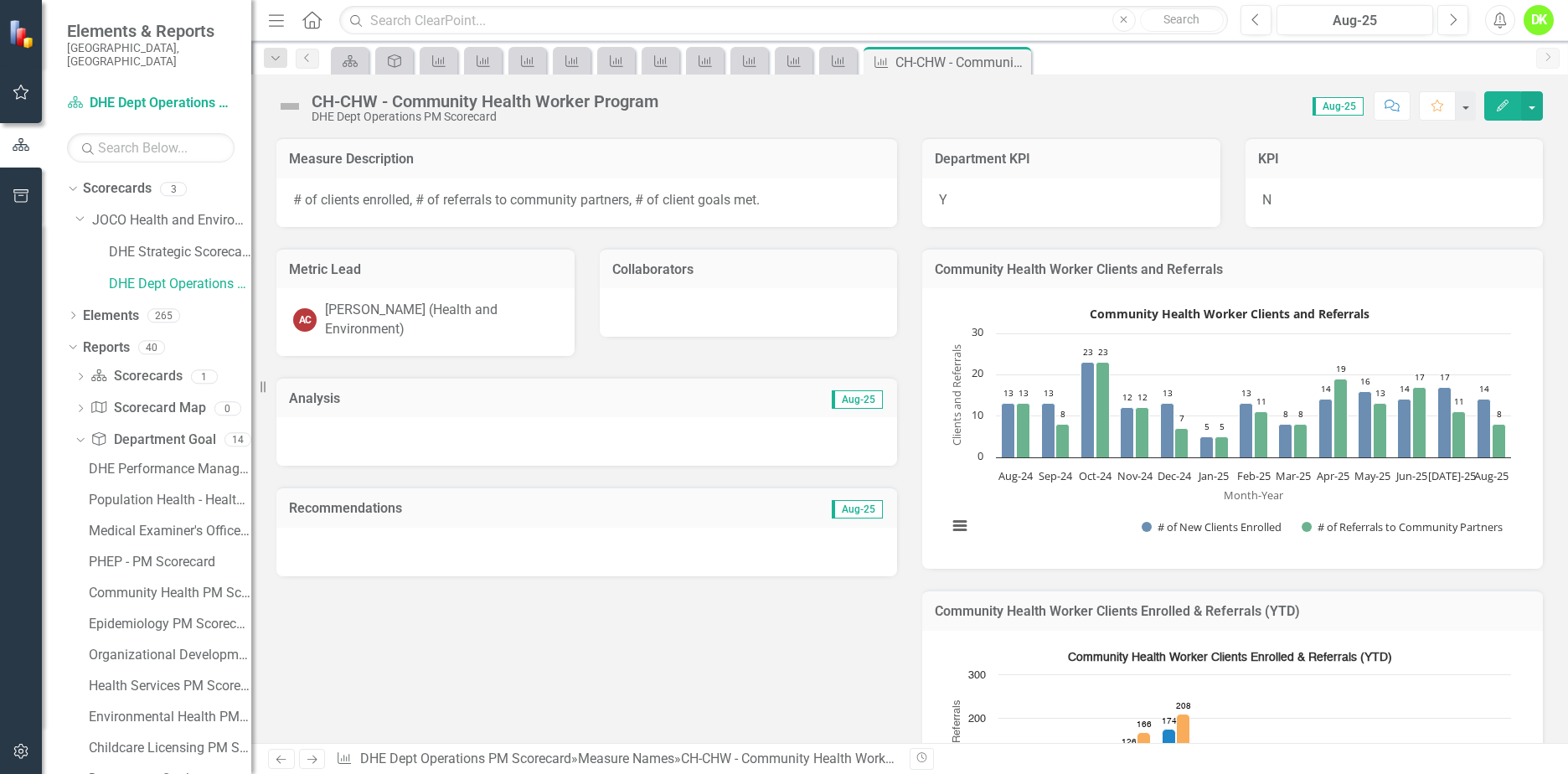
scroll to position [335, 0]
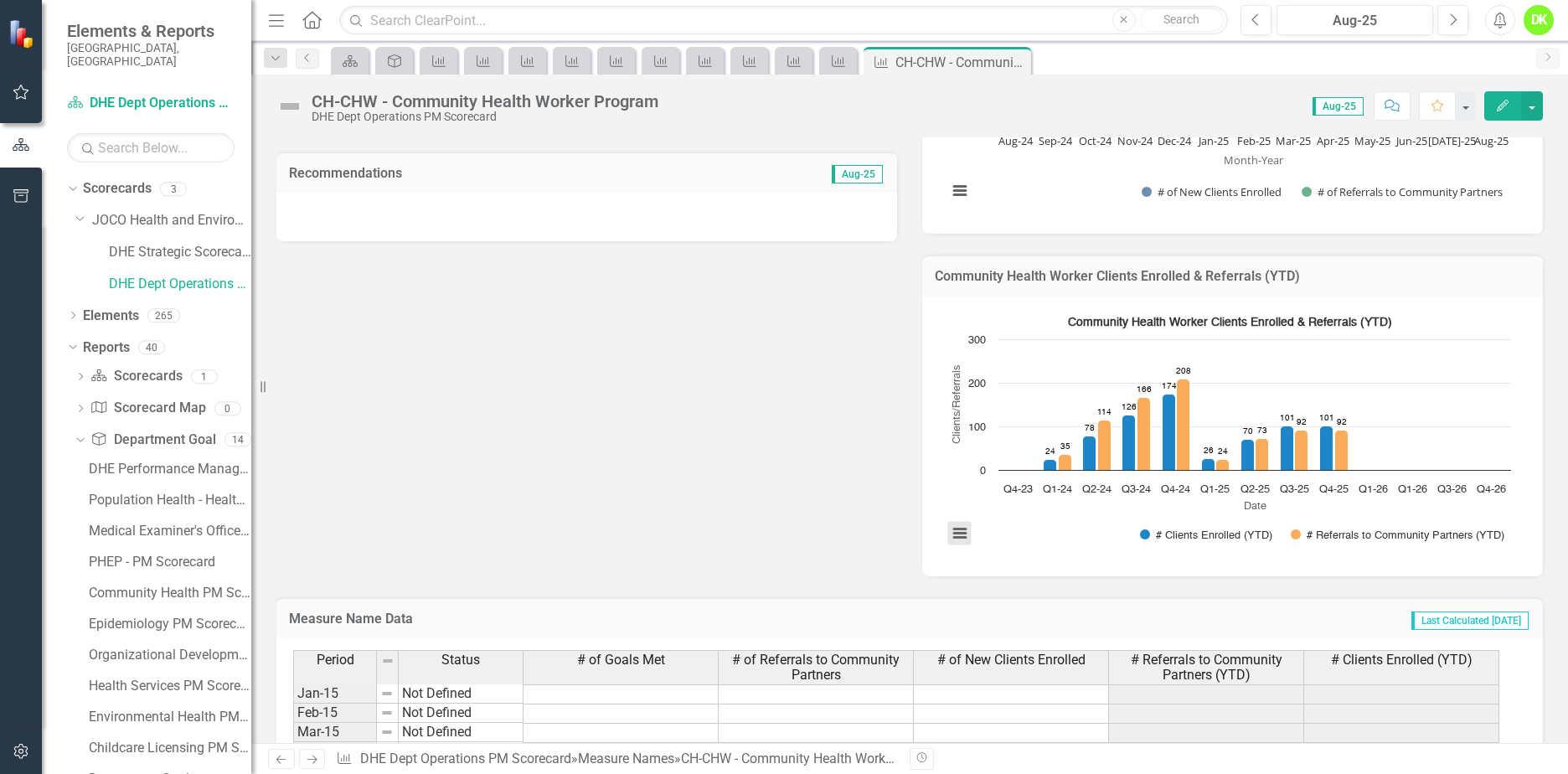
click at [949, 537] on button "View chart menu, Community Health Worker Clients Enrolled & Referrals (YTD)" at bounding box center [959, 533] width 23 height 23
click at [995, 456] on li "Download JPEG image" at bounding box center [1028, 460] width 149 height 22
click at [971, 538] on rect "Interactive chart" at bounding box center [1229, 434] width 580 height 251
click at [0, 0] on div "Close" at bounding box center [0, 0] width 0 height 0
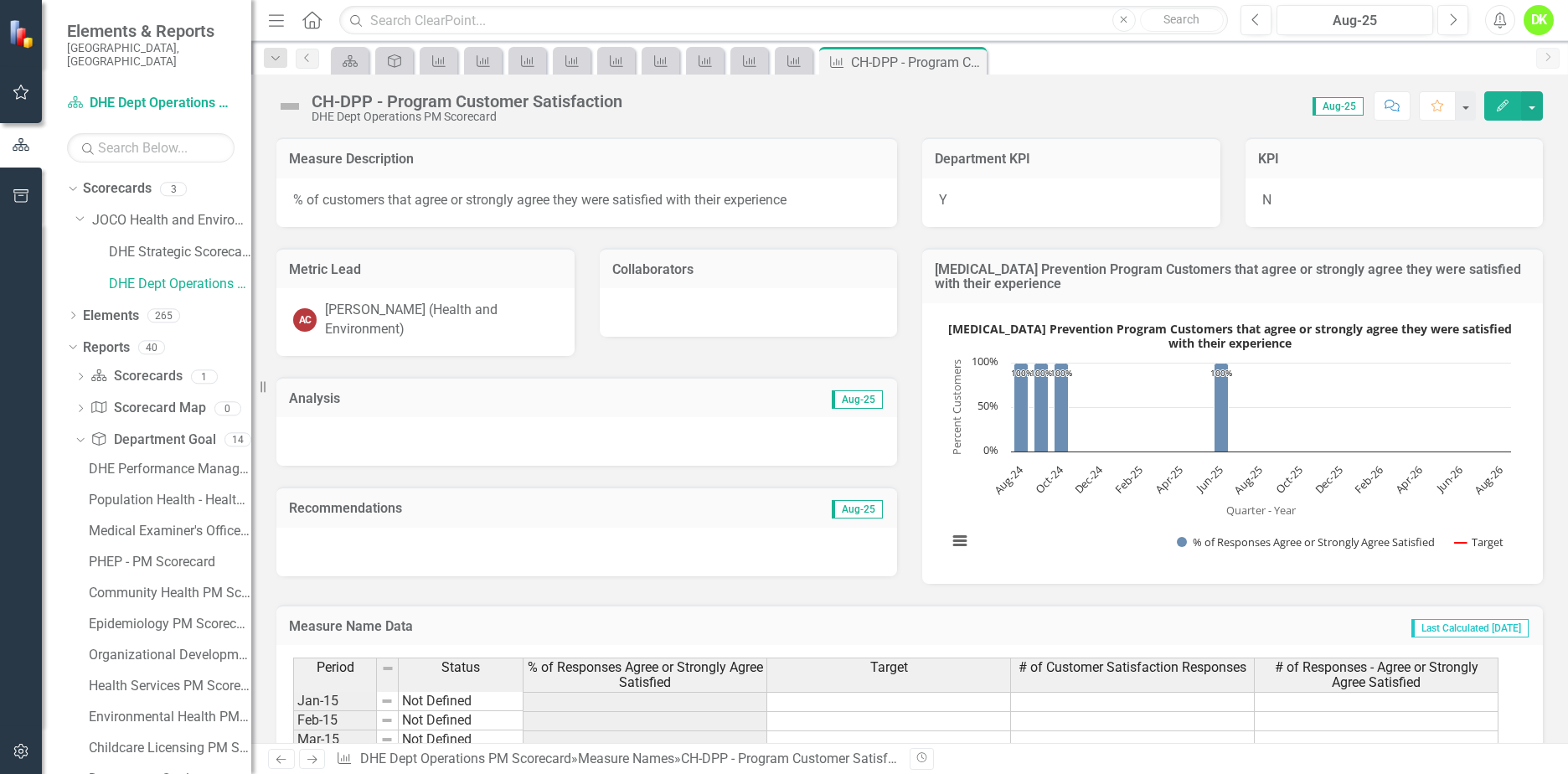
click at [1048, 502] on rect "Interactive chart" at bounding box center [1229, 441] width 580 height 251
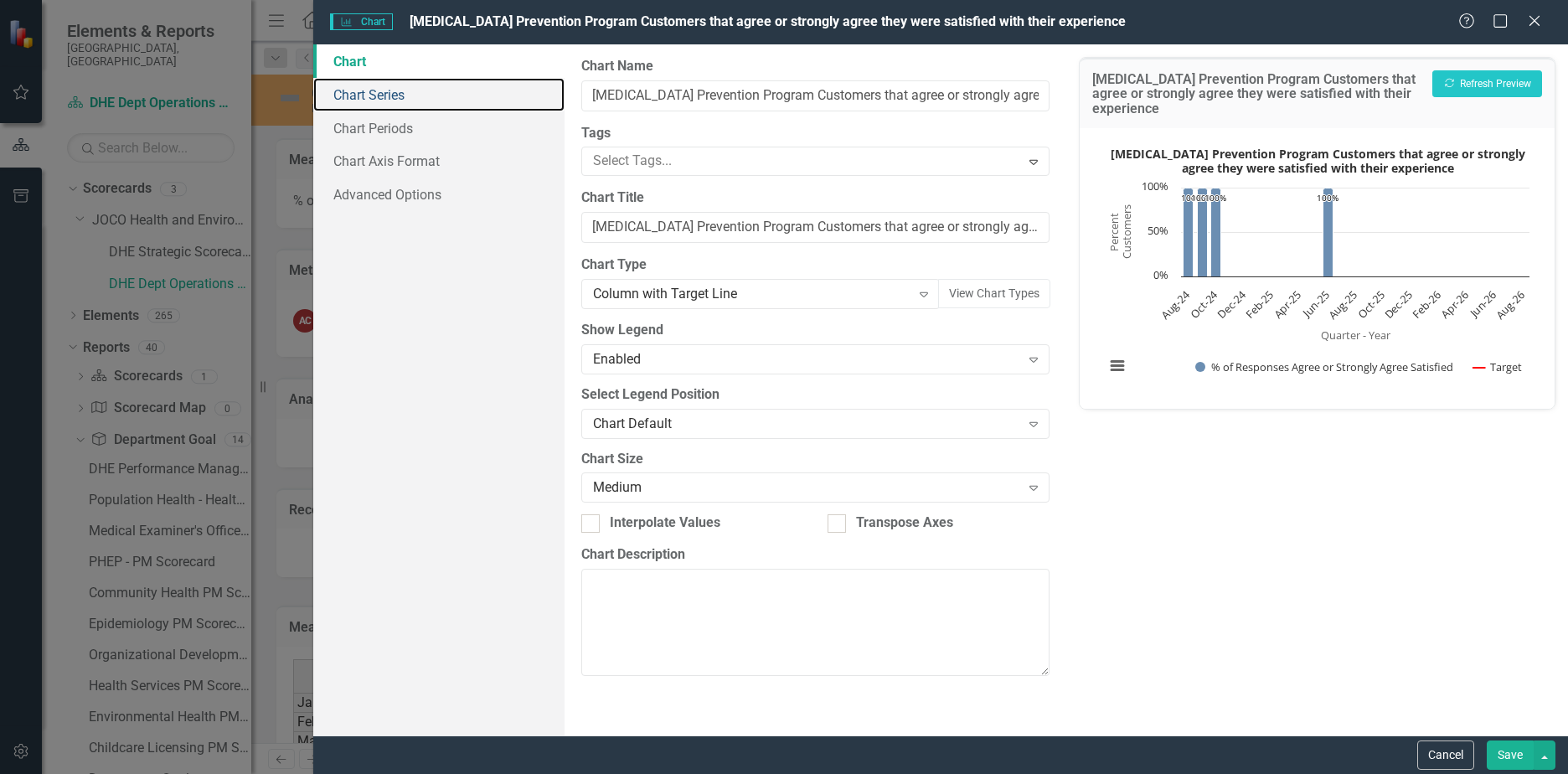
click at [391, 103] on link "Chart Series" at bounding box center [439, 94] width 251 height 33
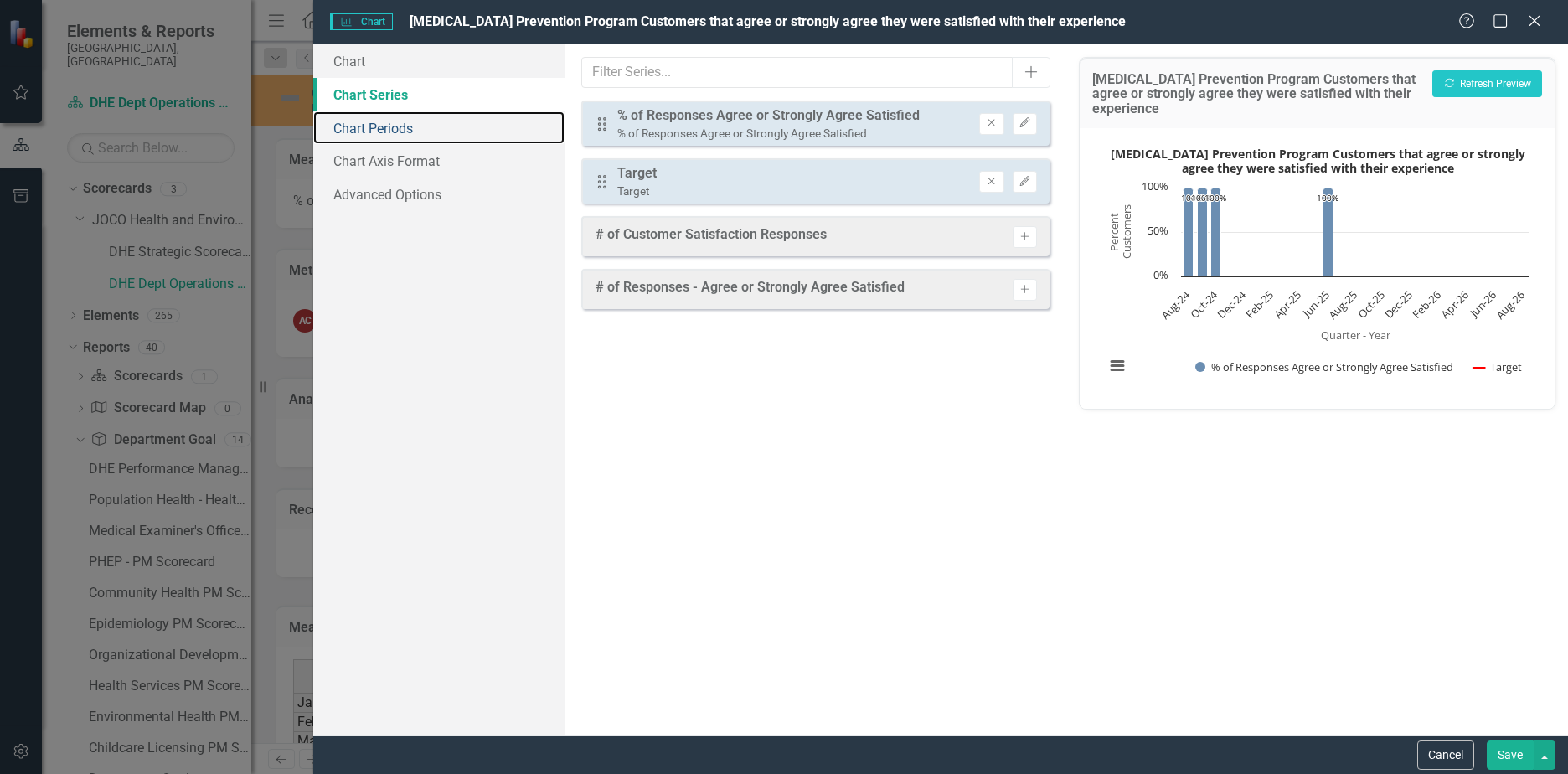
click at [393, 127] on link "Chart Periods" at bounding box center [439, 128] width 251 height 33
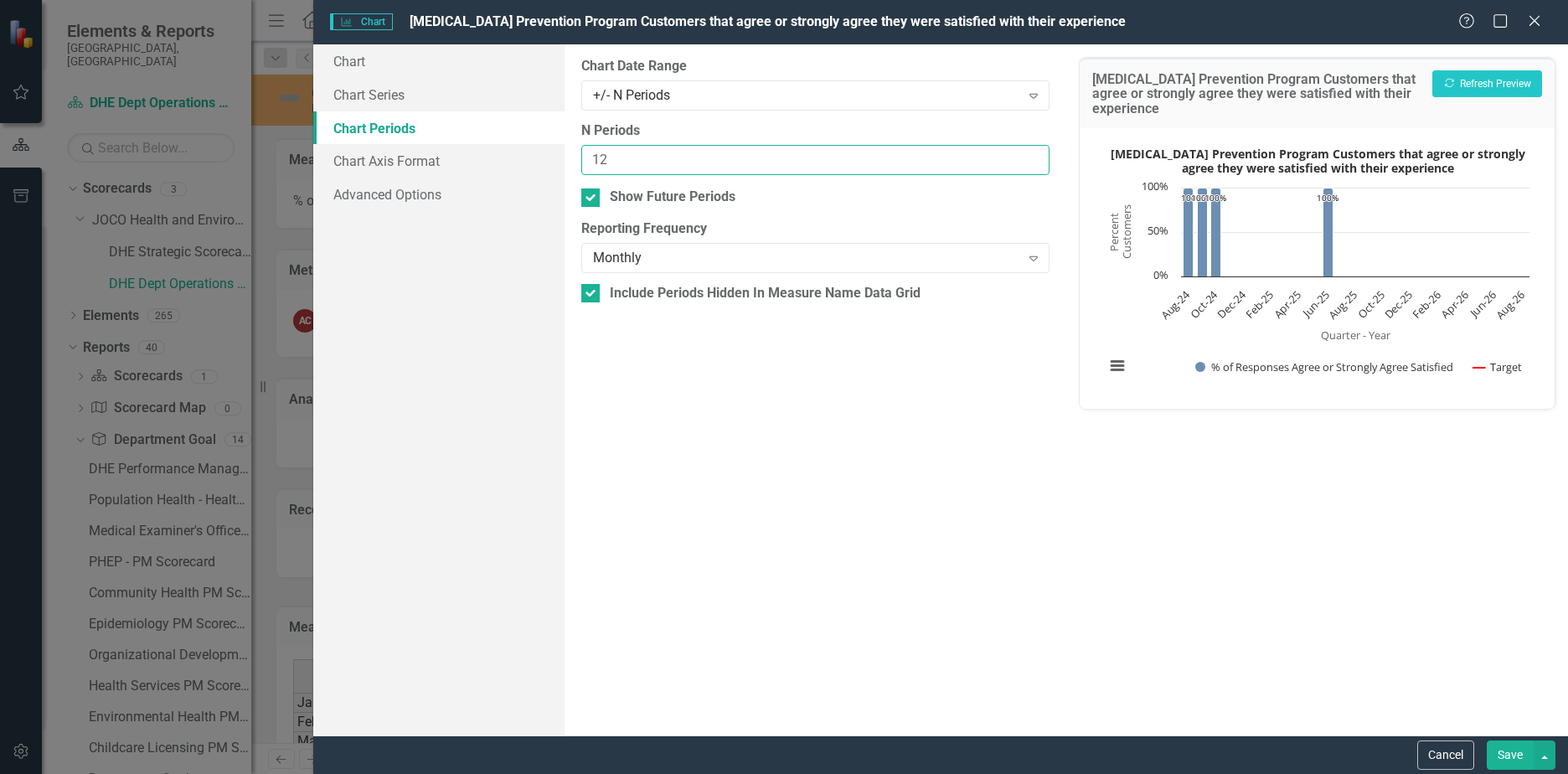
drag, startPoint x: 650, startPoint y: 163, endPoint x: 463, endPoint y: 157, distance: 187.1
click at [463, 157] on div "Chart Chart Series Chart Periods Chart Axis Format Advanced Options From this p…" at bounding box center [941, 390] width 1255 height 691
type input "6"
click at [723, 255] on div "Monthly" at bounding box center [807, 258] width 427 height 19
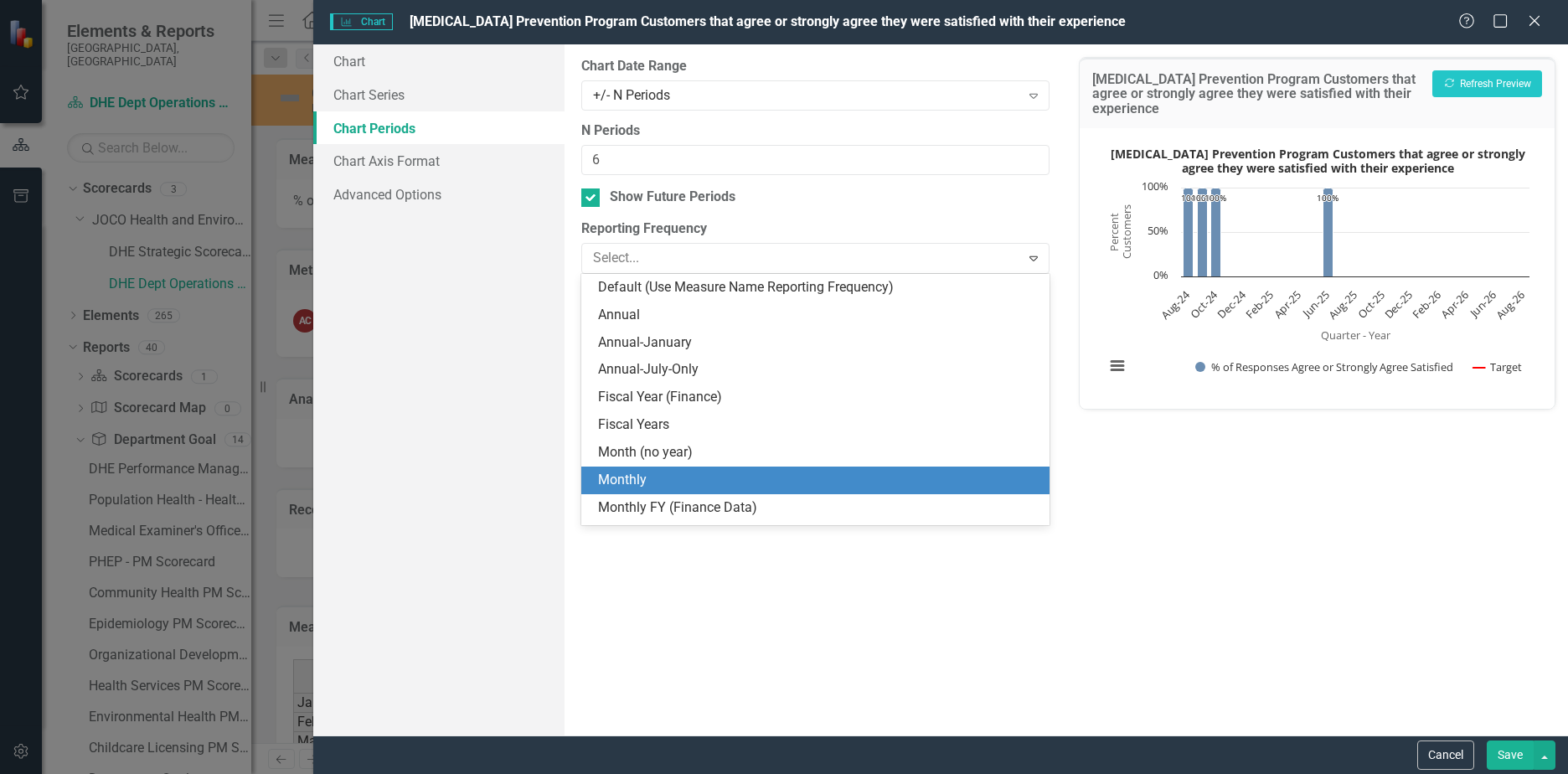
scroll to position [79, 0]
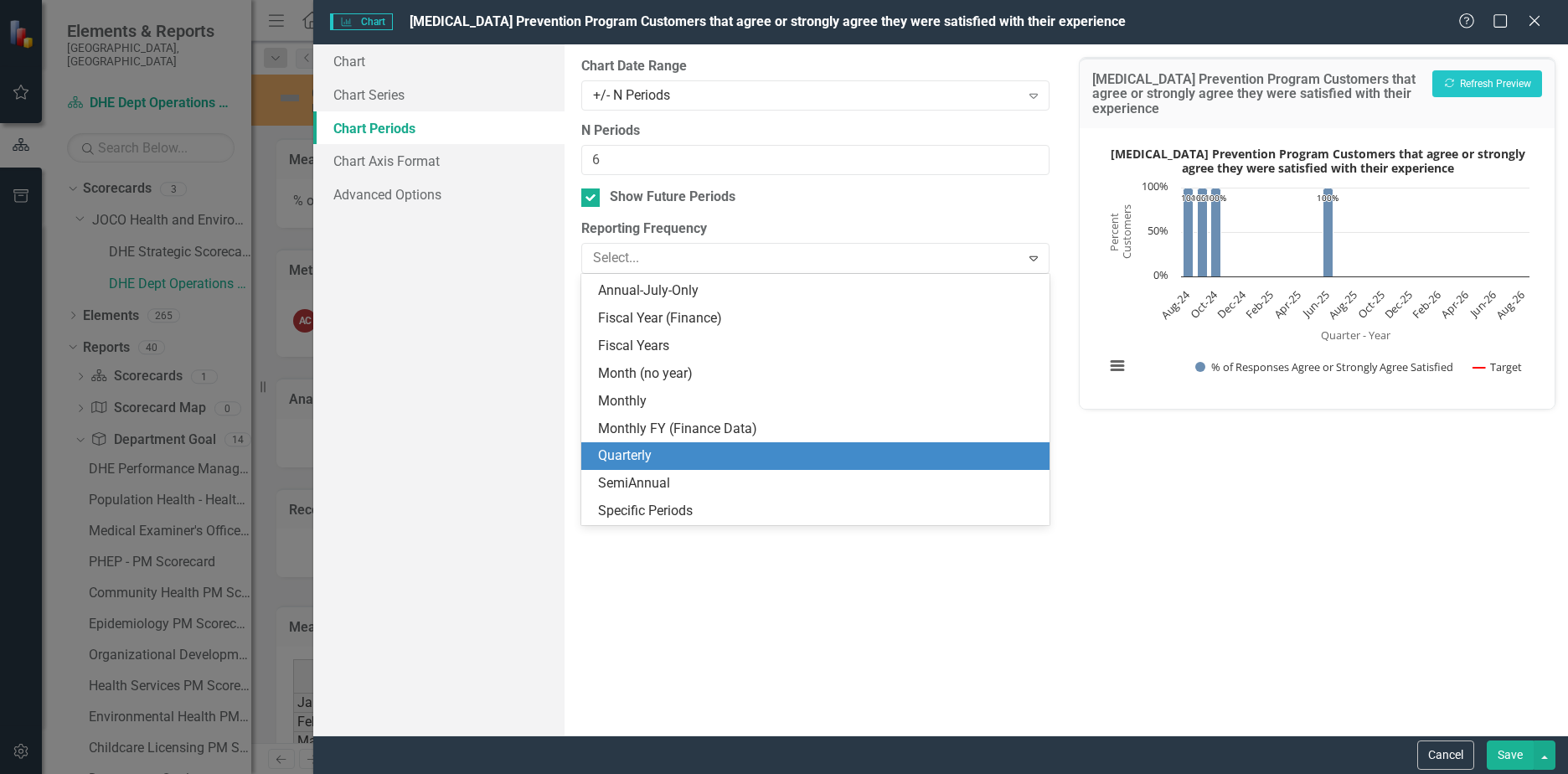
click at [659, 463] on div "Quarterly" at bounding box center [819, 455] width 442 height 19
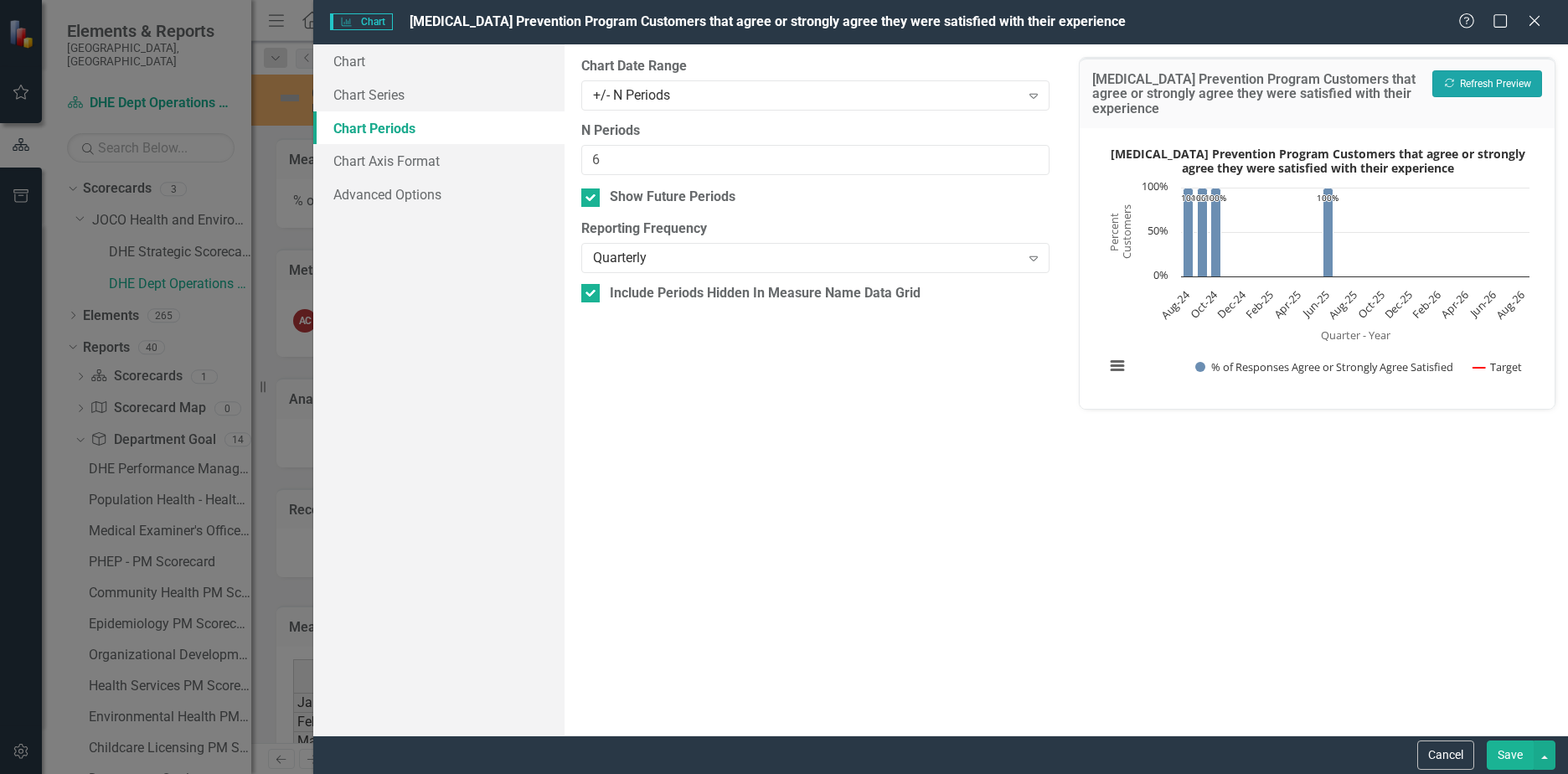
click at [1474, 91] on button "Recalculate Refresh Preview" at bounding box center [1487, 83] width 110 height 27
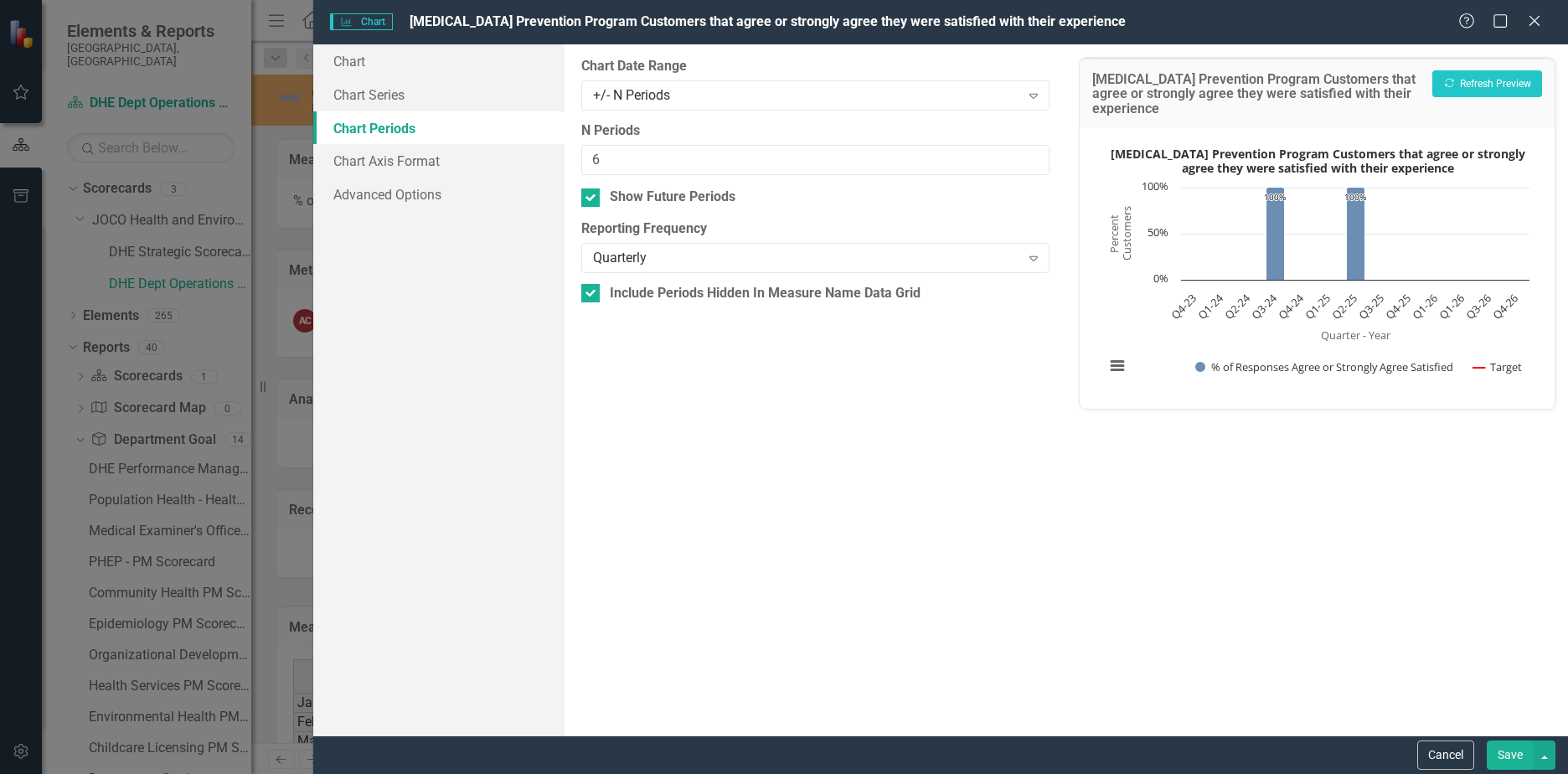
click at [604, 195] on div "Show Future Periods" at bounding box center [815, 197] width 468 height 19
click at [592, 195] on input "Show Future Periods" at bounding box center [587, 194] width 11 height 11
checkbox input "false"
click at [1507, 744] on button "Save" at bounding box center [1510, 755] width 47 height 30
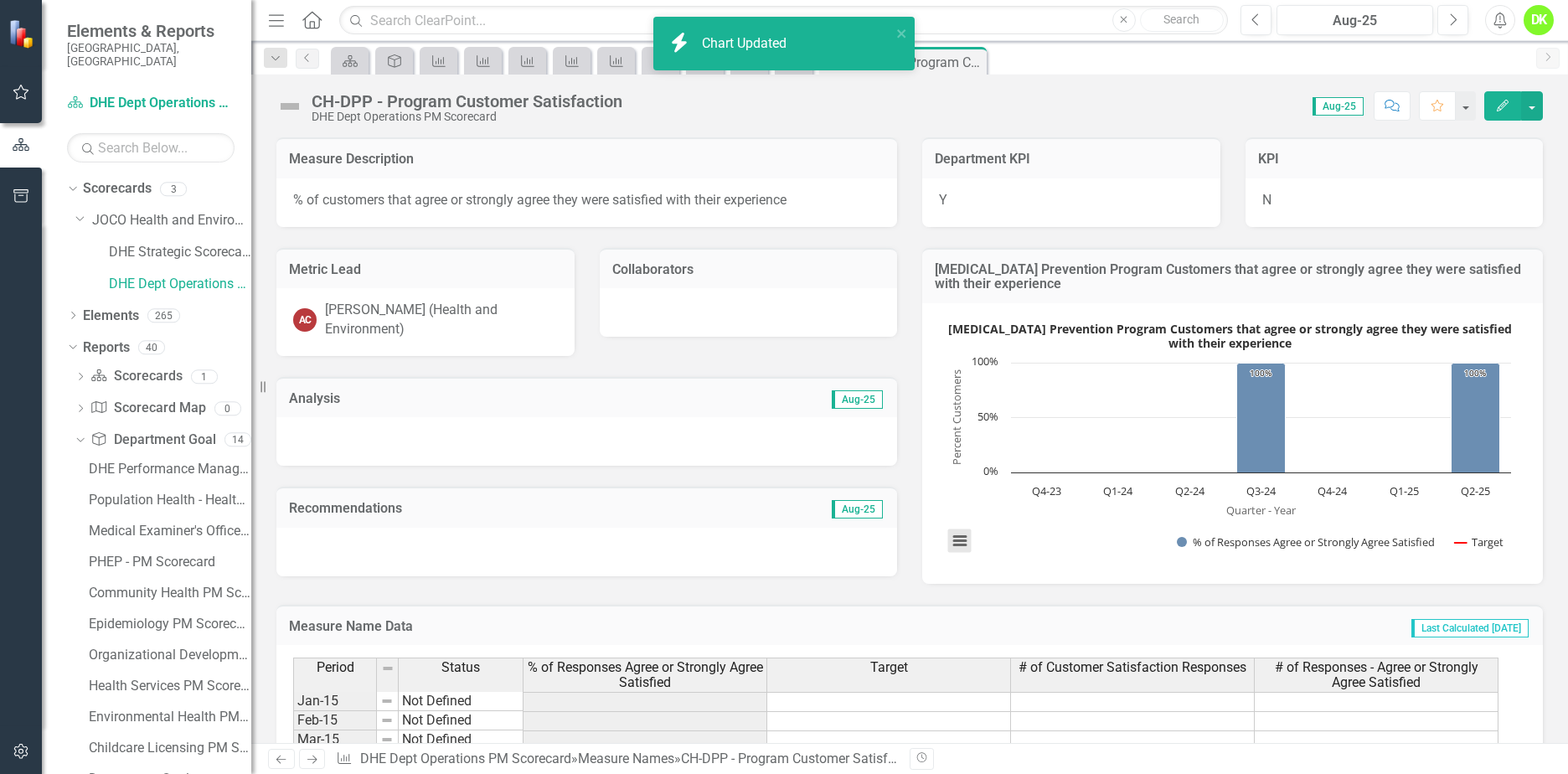
click at [948, 542] on button "View chart menu, Diabetes Prevention Program Customers that agree or strongly a…" at bounding box center [959, 540] width 23 height 23
click at [995, 452] on li "Download JPEG image" at bounding box center [1029, 457] width 151 height 26
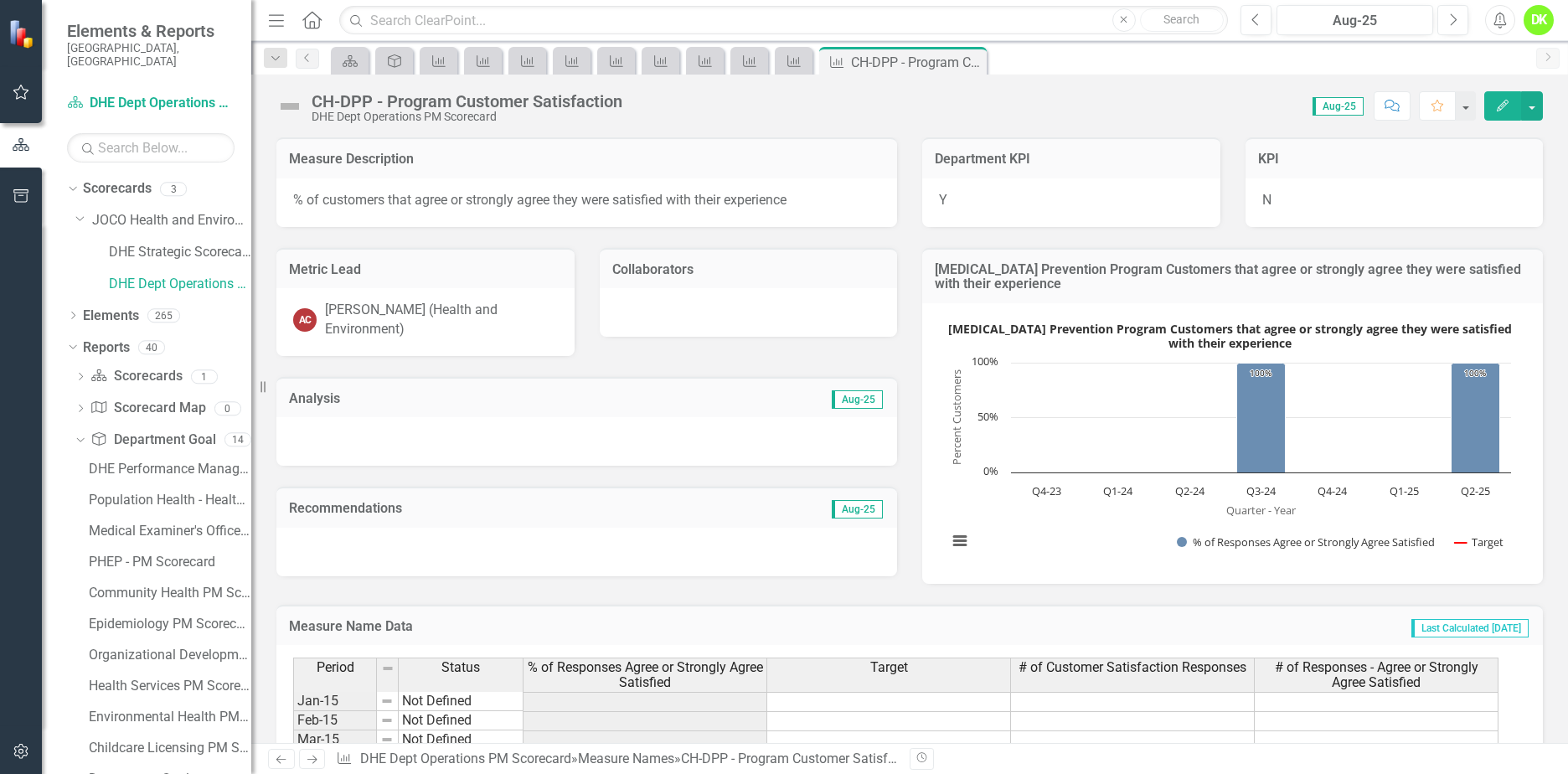
click at [0, 0] on icon at bounding box center [0, 0] width 0 height 0
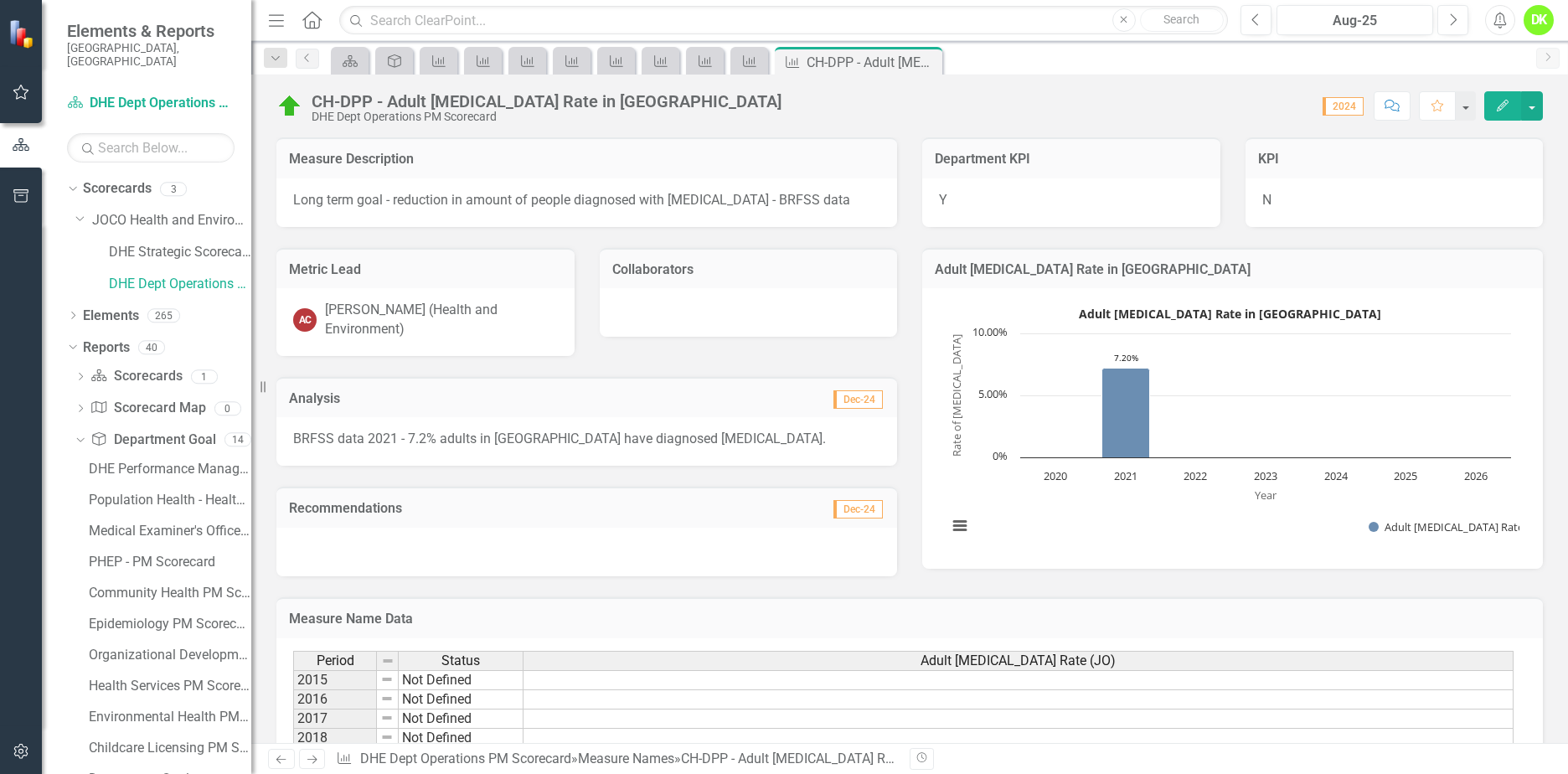
click at [1065, 507] on rect "Interactive chart" at bounding box center [1229, 426] width 580 height 251
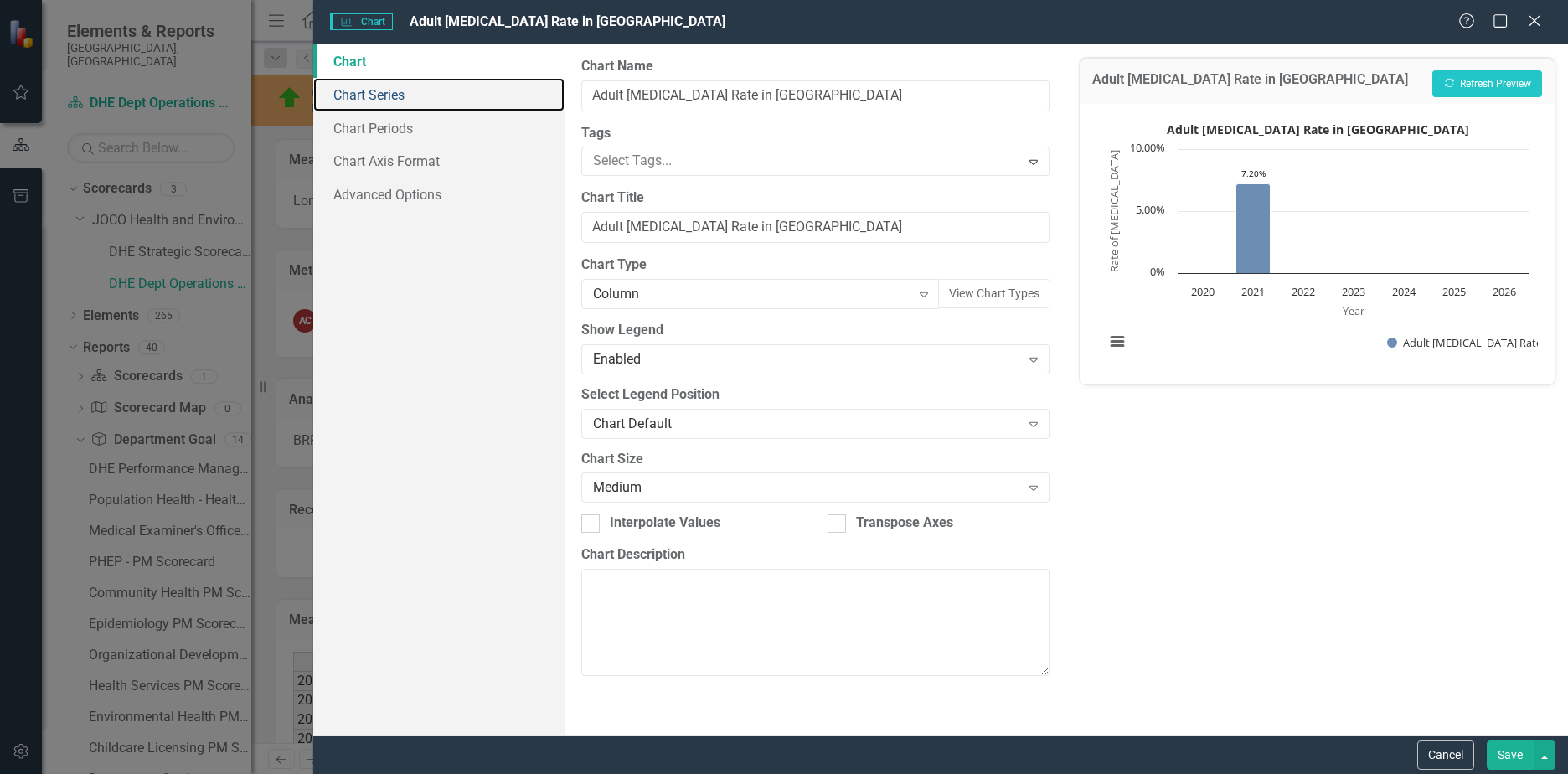
click at [391, 94] on link "Chart Series" at bounding box center [439, 94] width 251 height 33
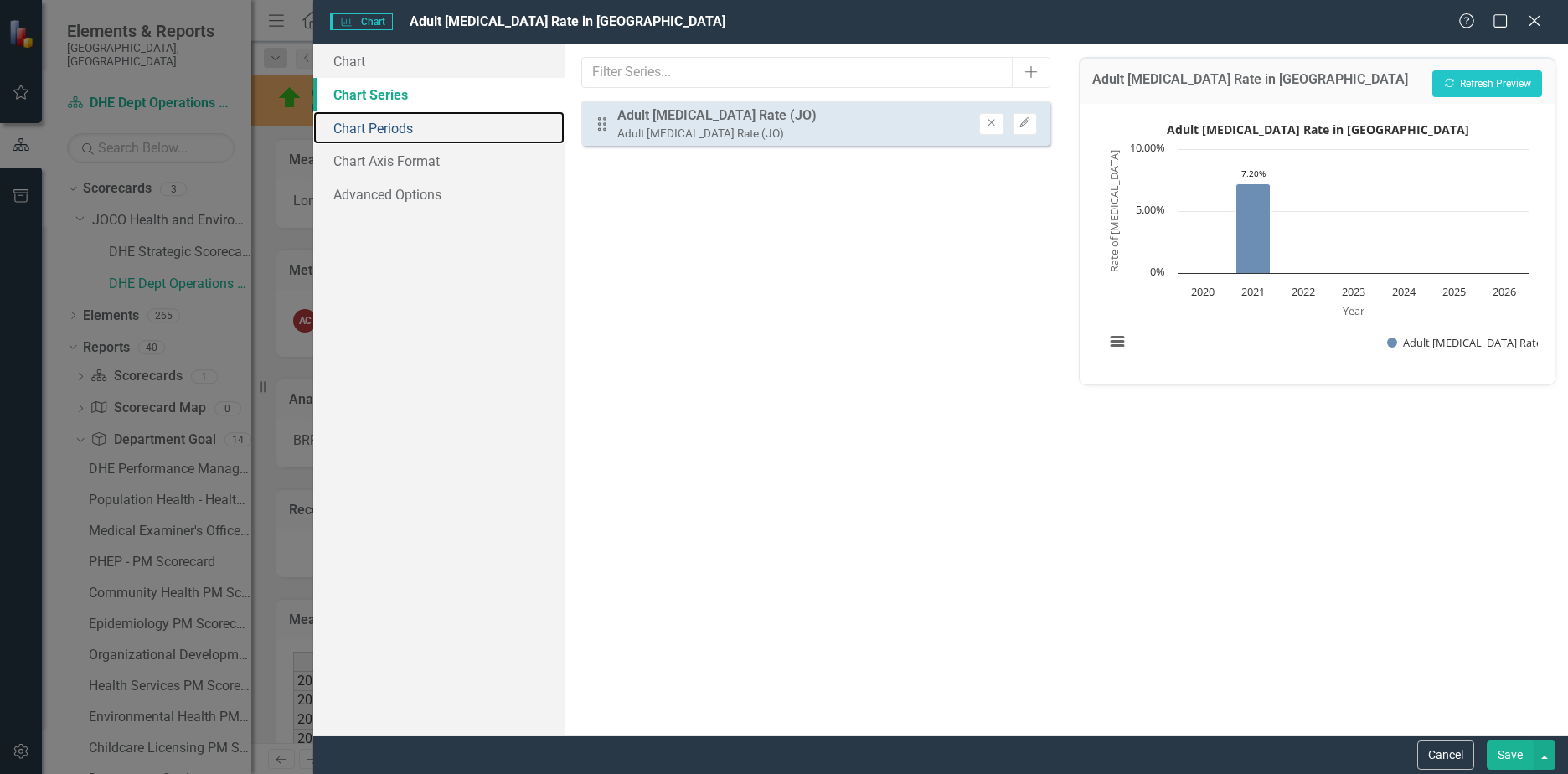
click at [363, 126] on link "Chart Periods" at bounding box center [439, 128] width 251 height 33
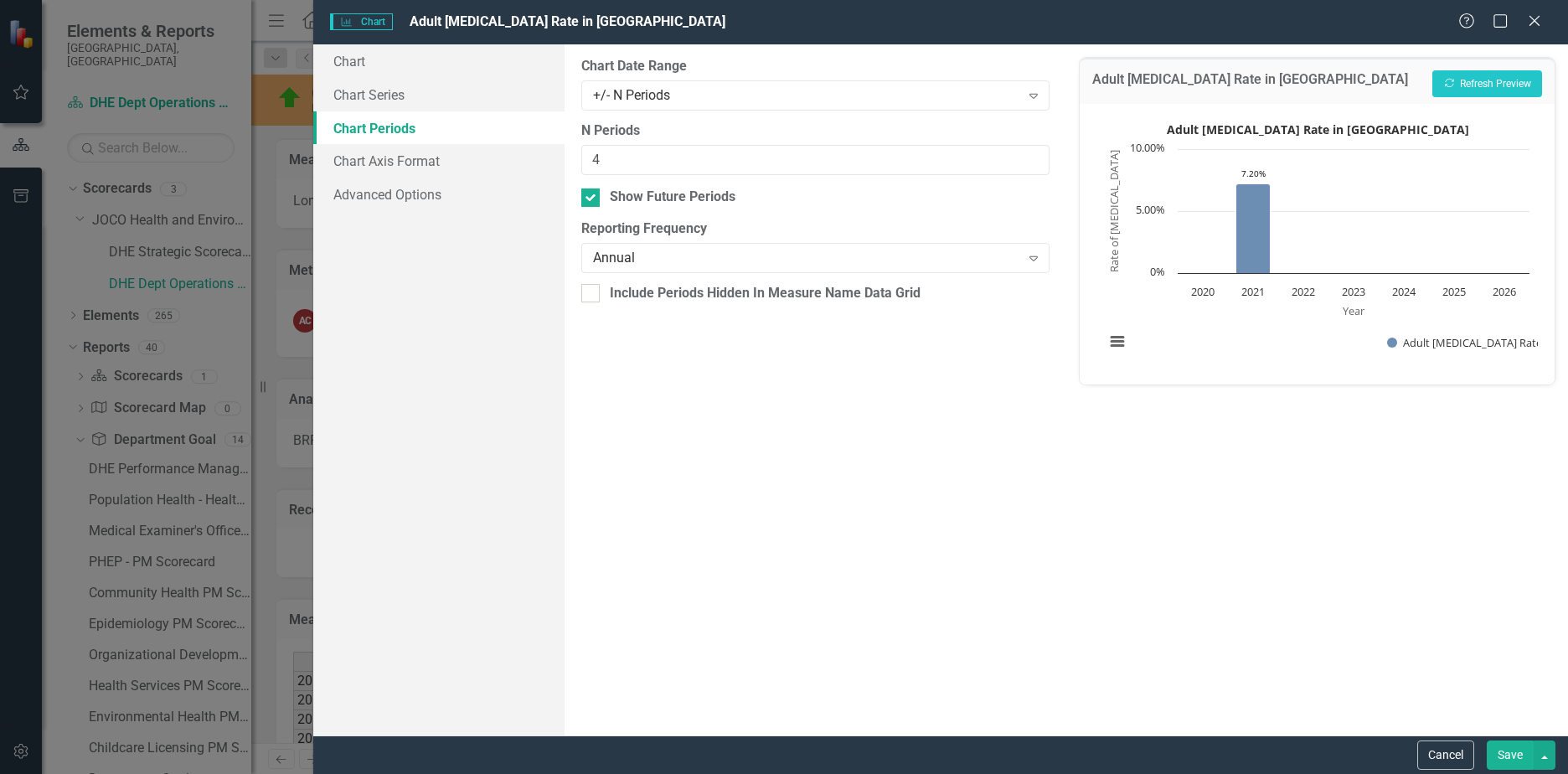
click at [588, 199] on input "Show Future Periods" at bounding box center [587, 194] width 11 height 11
checkbox input "false"
click at [1492, 85] on button "Recalculate Refresh Preview" at bounding box center [1487, 83] width 110 height 27
click at [1513, 759] on button "Save" at bounding box center [1510, 755] width 47 height 30
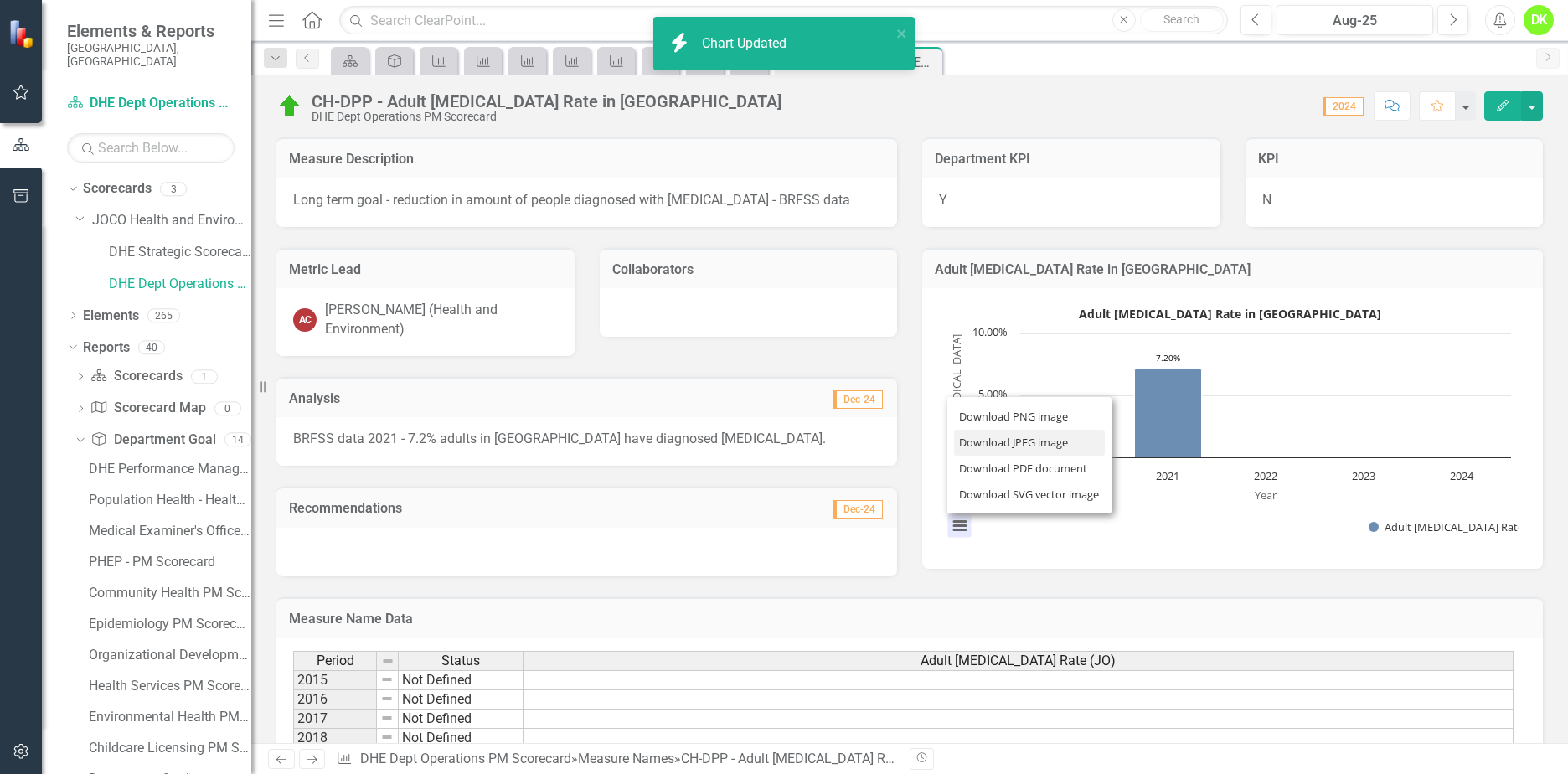
click at [993, 449] on li "Download JPEG image" at bounding box center [1029, 442] width 151 height 26
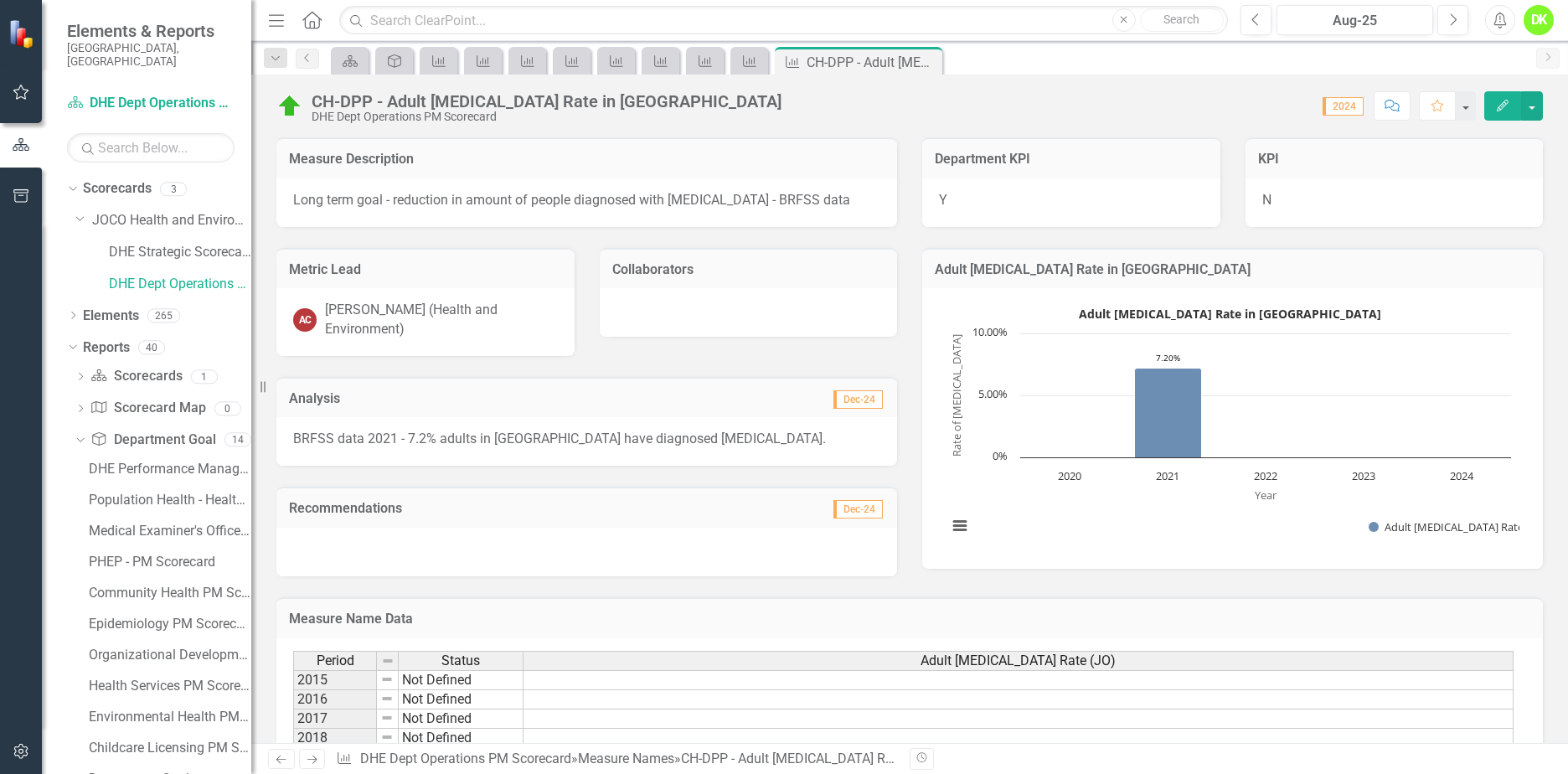
click at [0, 0] on icon "Close" at bounding box center [0, 0] width 0 height 0
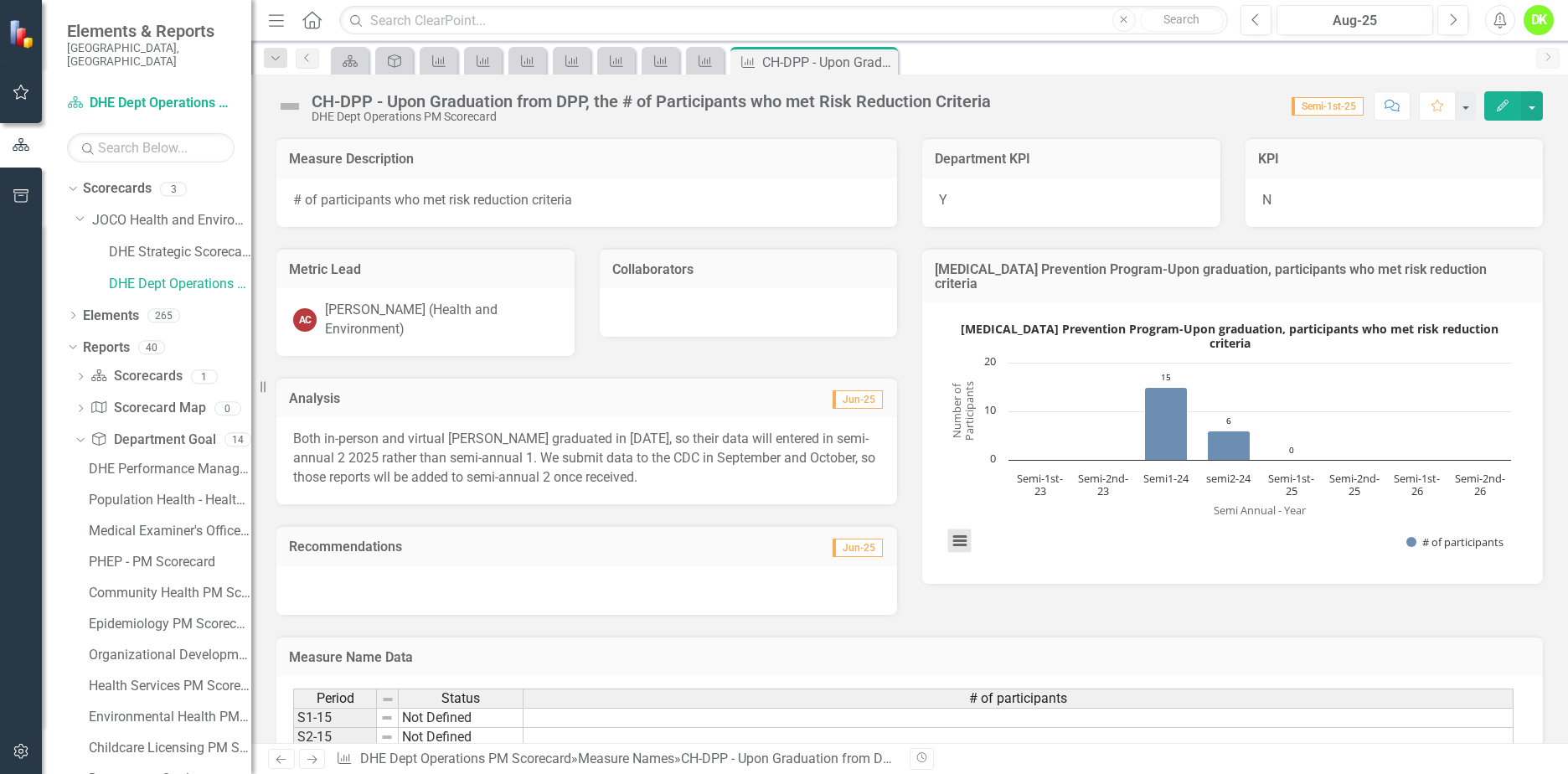
click at [954, 529] on button "View chart menu, Diabetes Prevention Program-Upon graduation, participants who …" at bounding box center [959, 540] width 23 height 23
click at [1021, 444] on li "Download JPEG image" at bounding box center [1029, 457] width 151 height 26
drag, startPoint x: 974, startPoint y: 586, endPoint x: 905, endPoint y: 507, distance: 104.9
click at [974, 586] on div "Metric Lead AC Abby Corrin (Health and Environment) Collaborators Analysis Jun-…" at bounding box center [910, 421] width 1292 height 388
click at [0, 0] on icon "Close" at bounding box center [0, 0] width 0 height 0
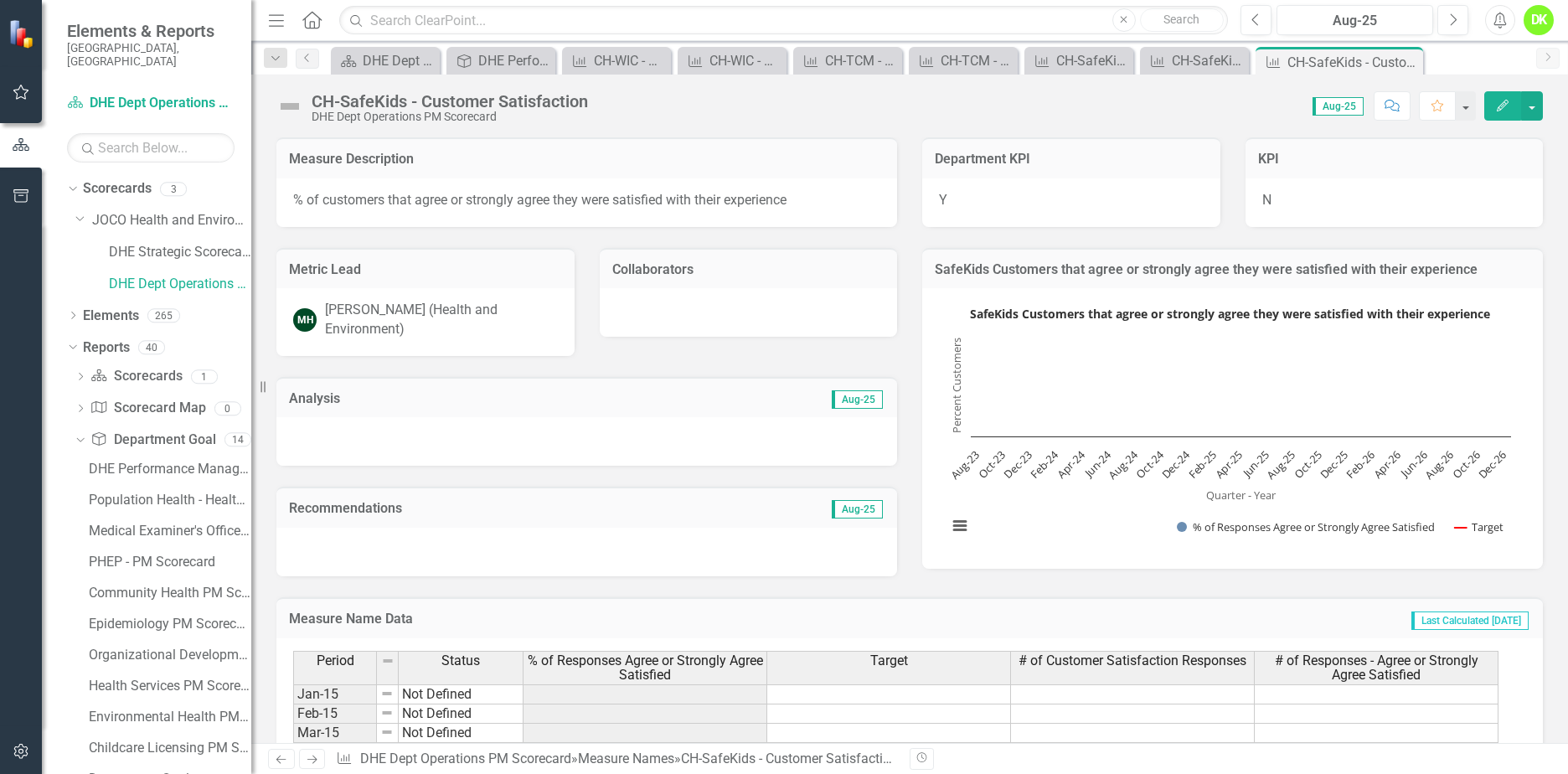
click at [1087, 507] on rect "Interactive chart" at bounding box center [1229, 426] width 580 height 251
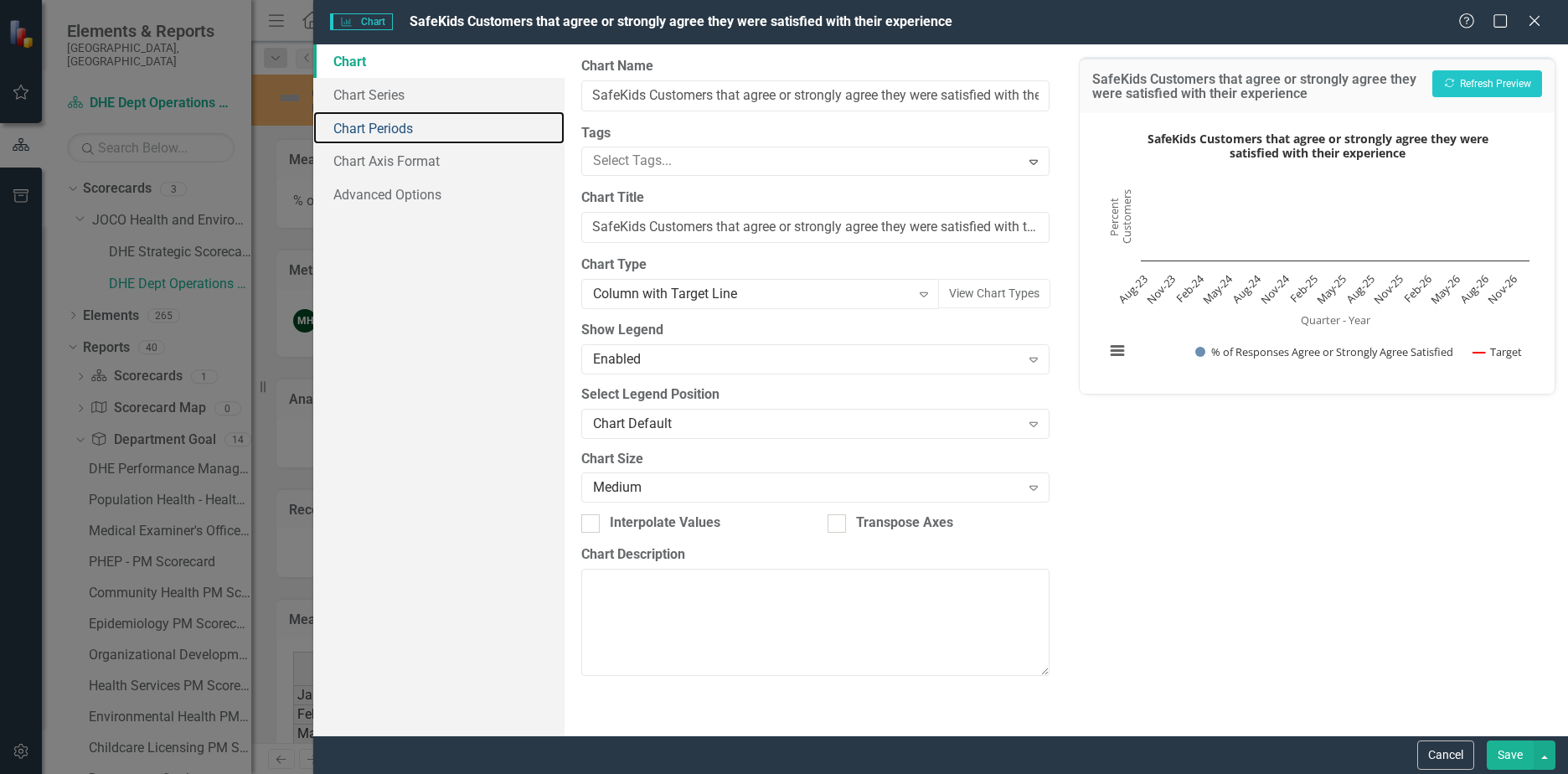
click at [393, 124] on link "Chart Periods" at bounding box center [439, 128] width 251 height 33
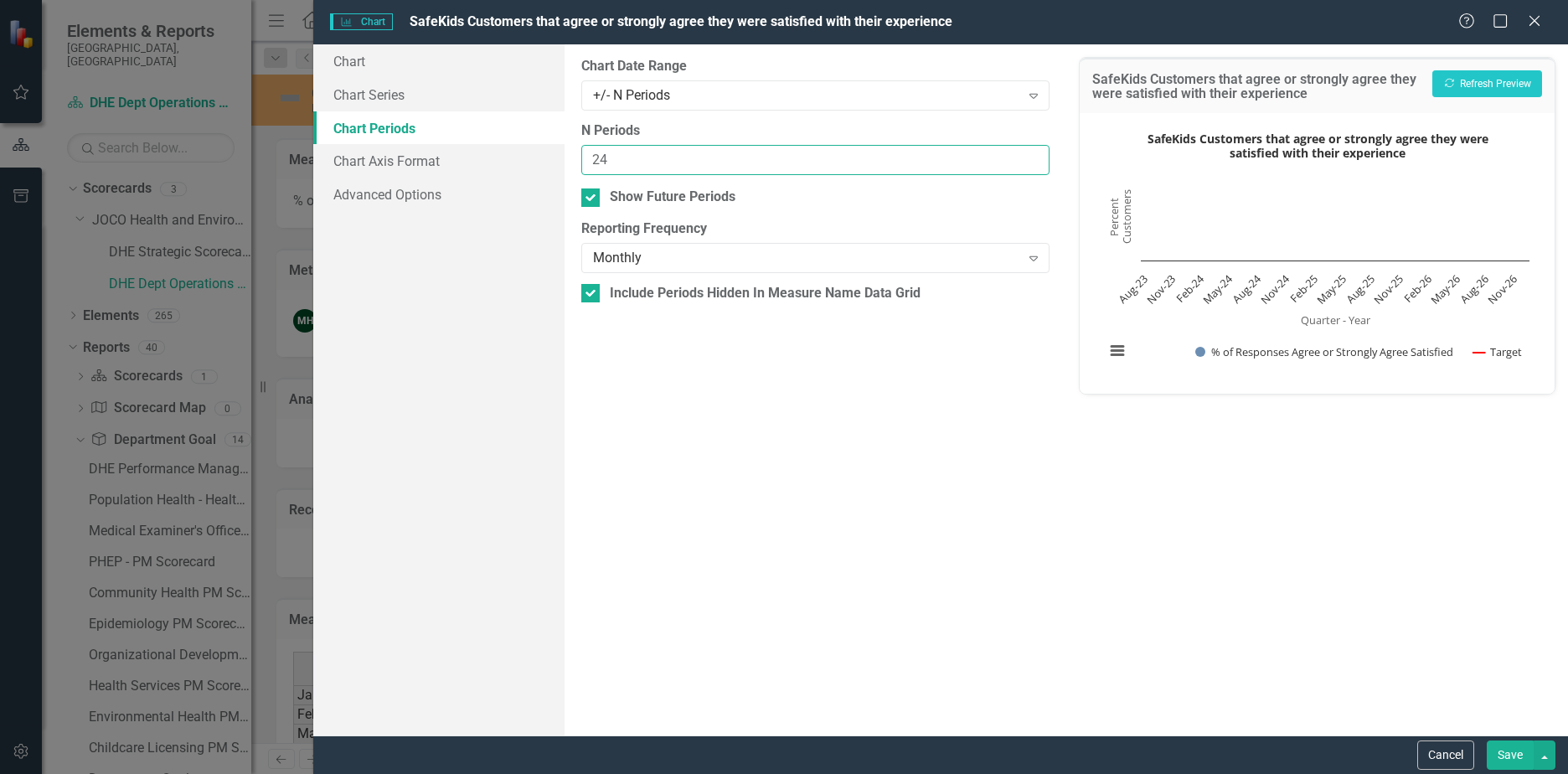
drag, startPoint x: 617, startPoint y: 157, endPoint x: 556, endPoint y: 152, distance: 61.2
click at [557, 152] on div "Chart Chart Series Chart Periods Chart Axis Format Advanced Options From this p…" at bounding box center [941, 390] width 1255 height 691
type input "6"
click at [585, 197] on input "Show Future Periods" at bounding box center [587, 194] width 11 height 11
checkbox input "false"
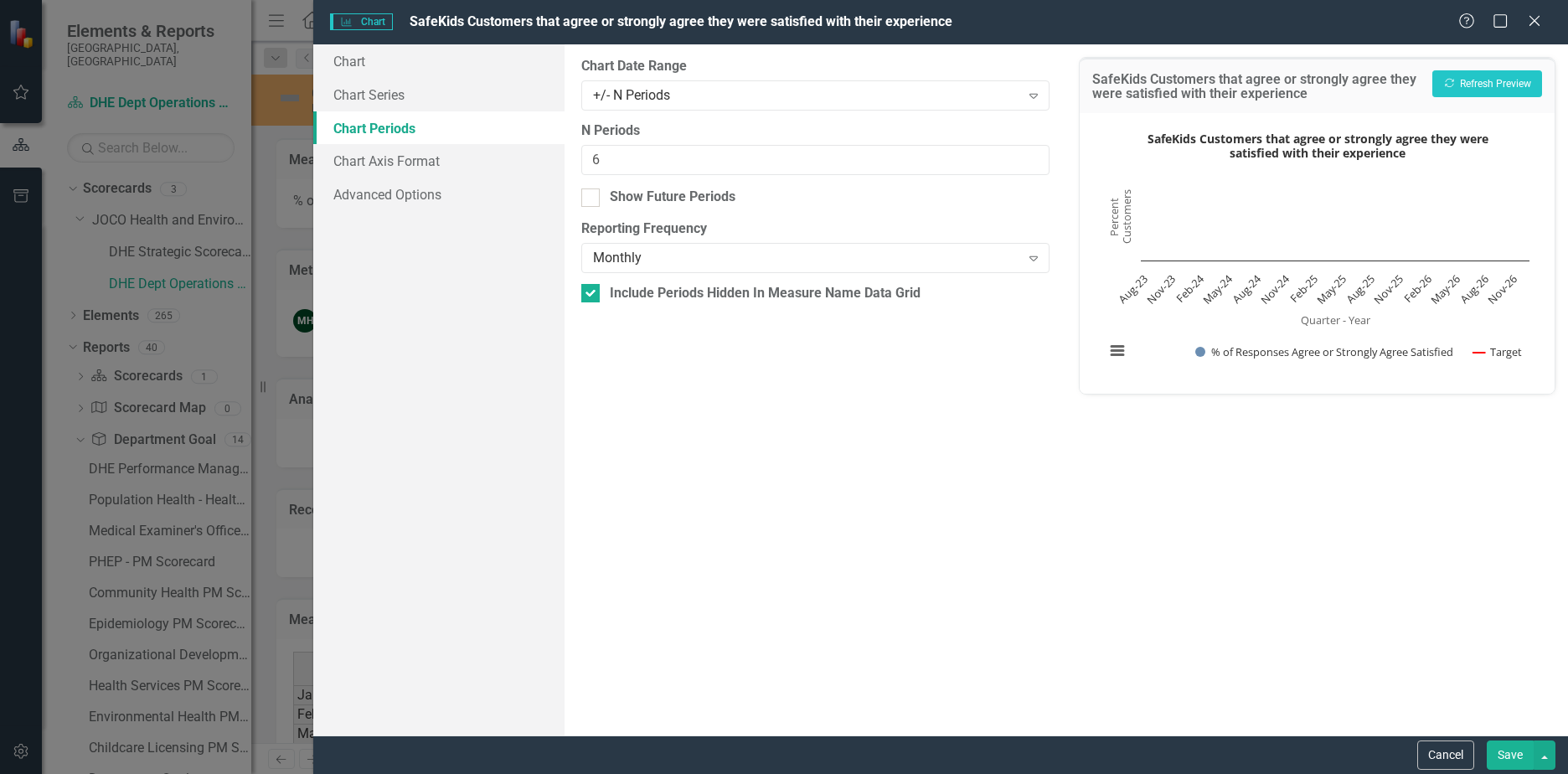
click at [631, 256] on div "Monthly" at bounding box center [807, 258] width 427 height 19
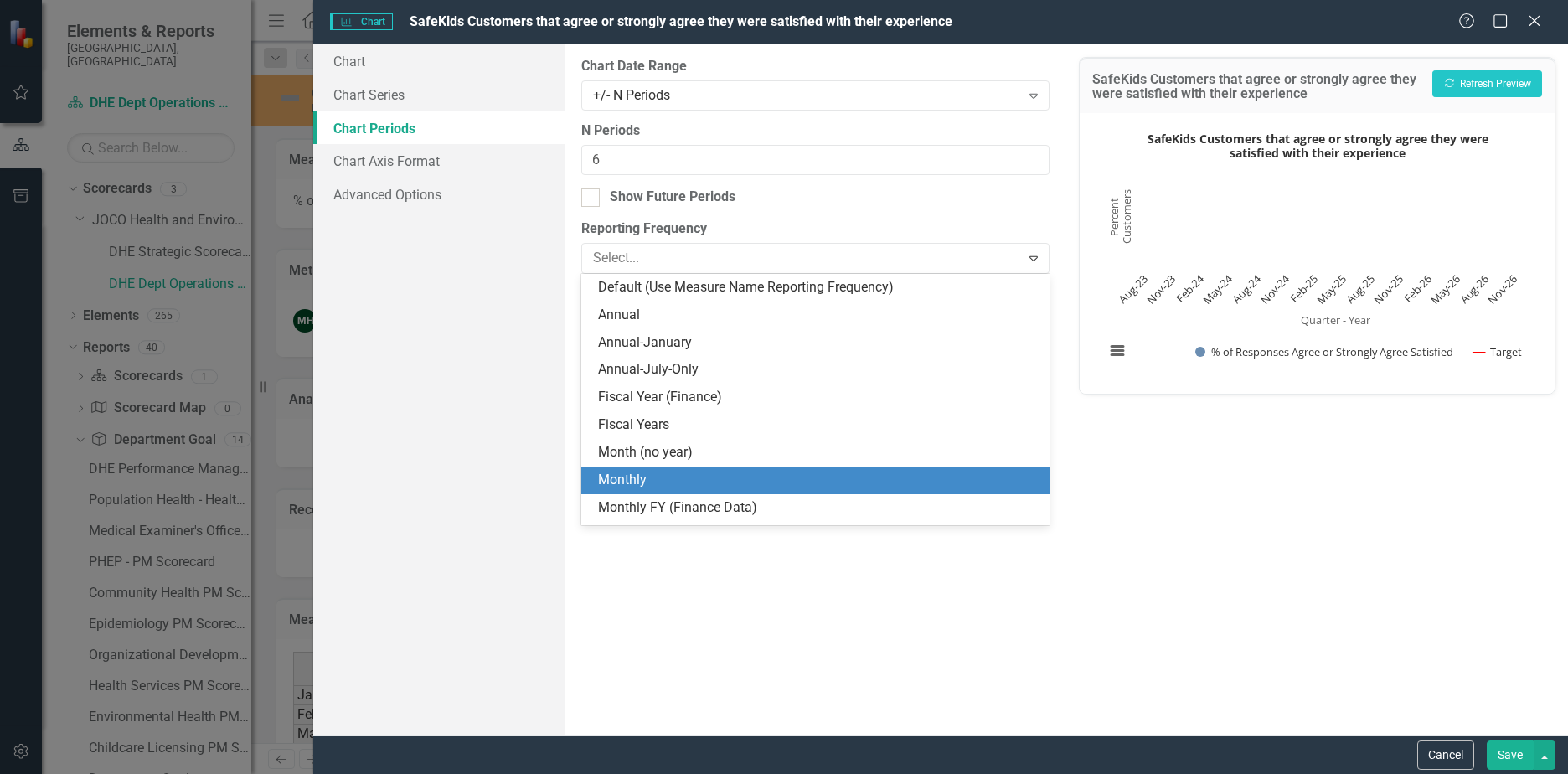
scroll to position [79, 0]
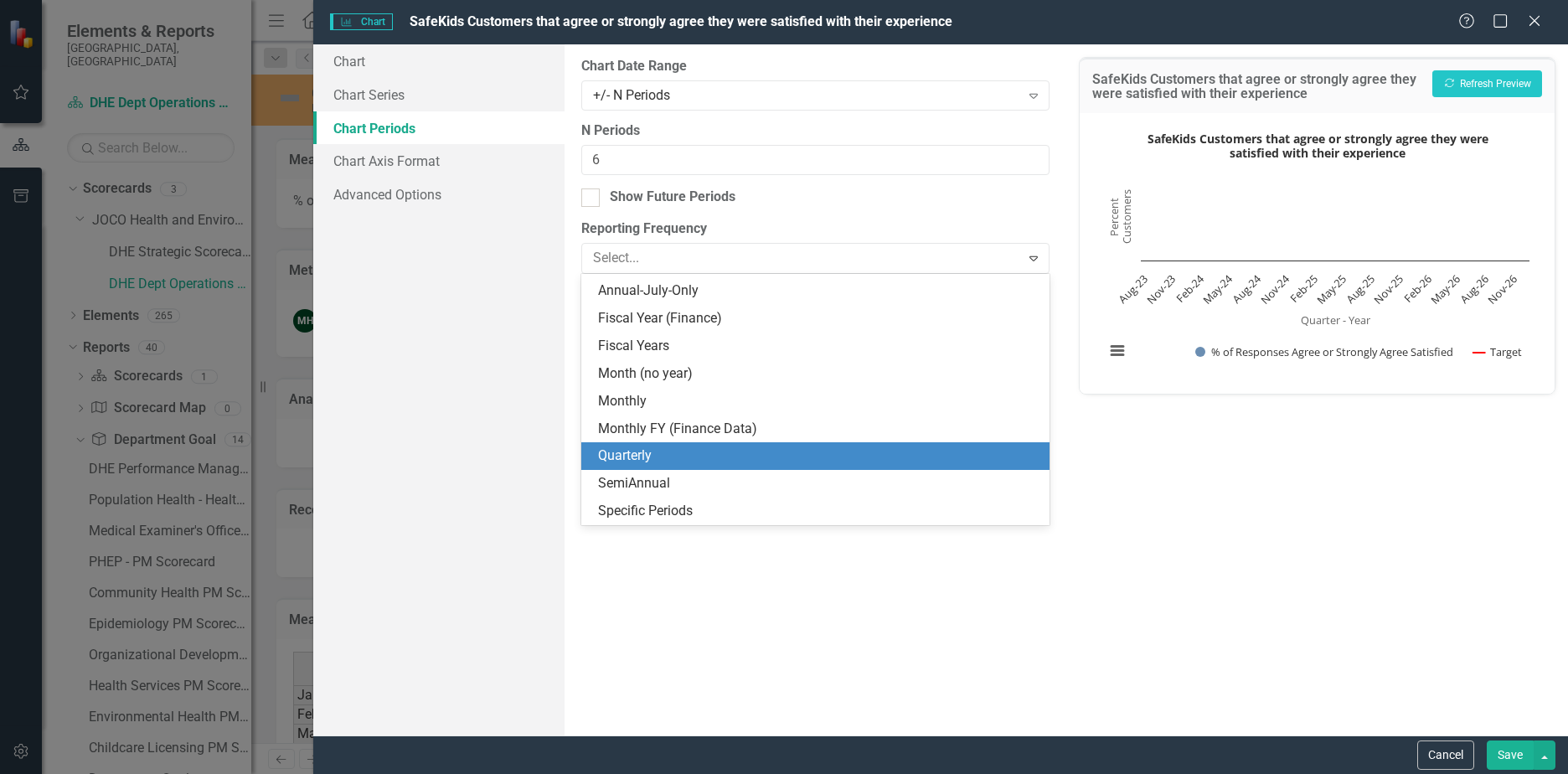
click at [636, 460] on div "Quarterly" at bounding box center [819, 455] width 442 height 19
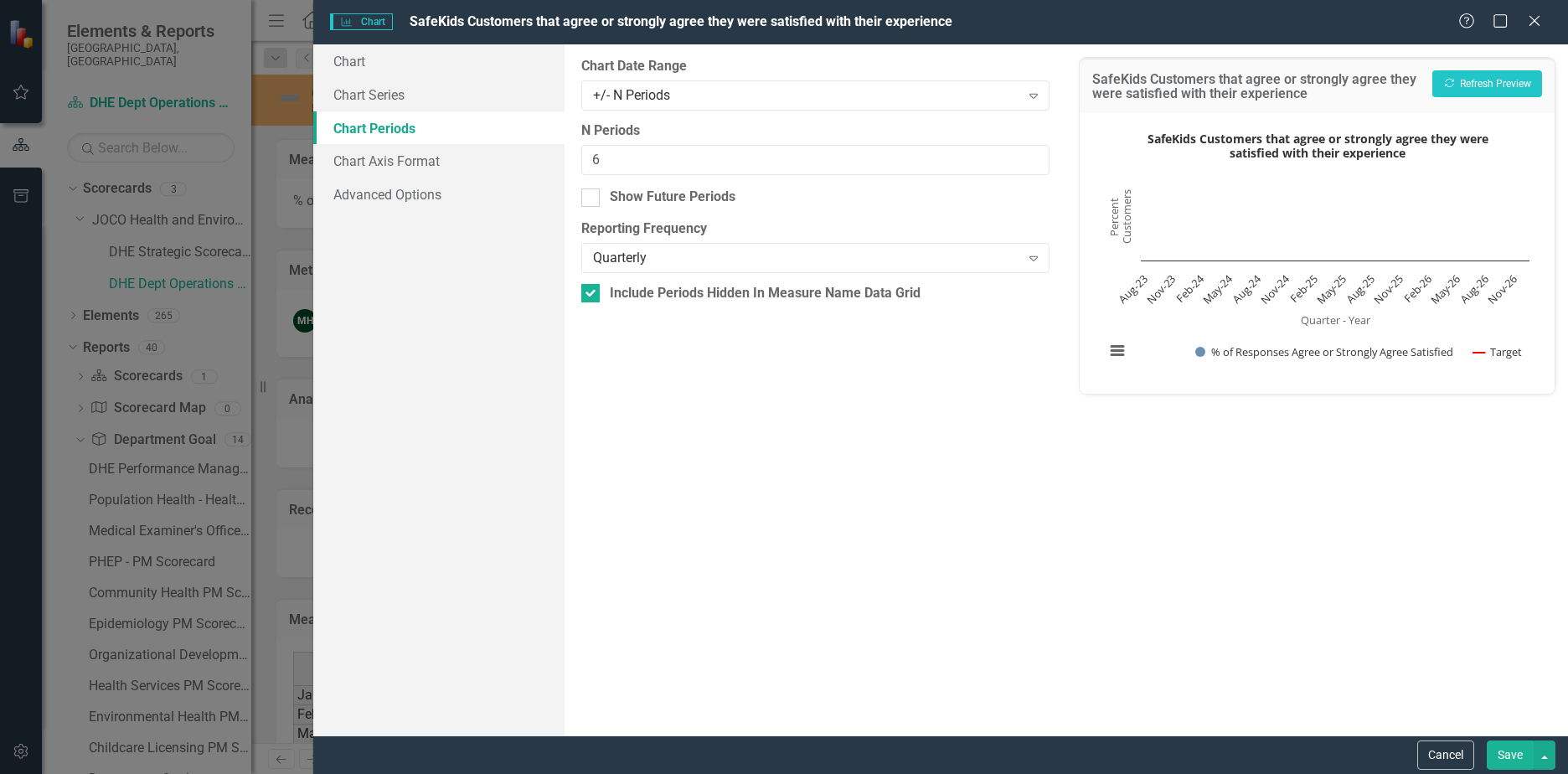
click at [1502, 750] on button "Save" at bounding box center [1510, 755] width 47 height 30
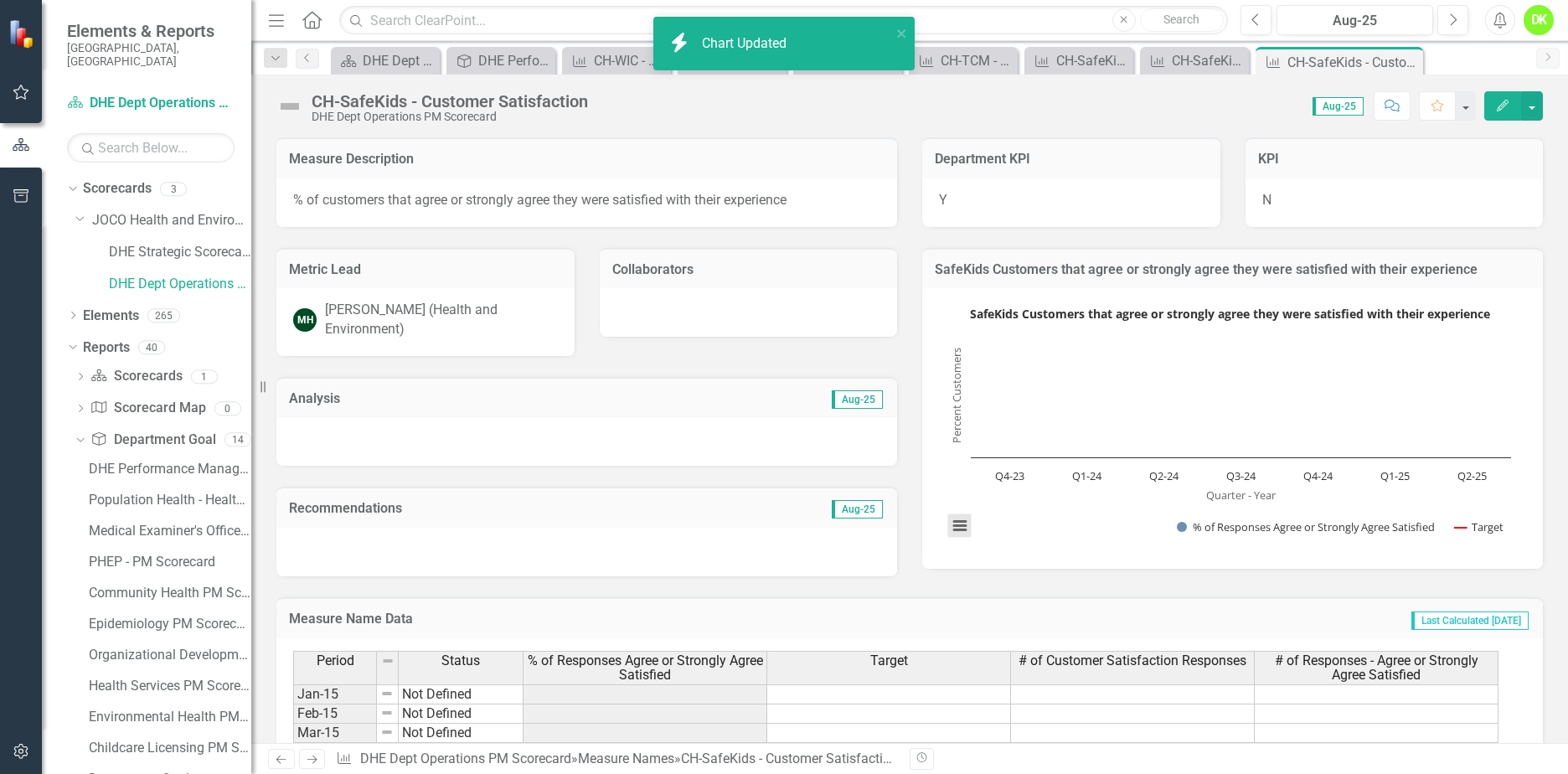
click at [957, 530] on button "View chart menu, SafeKids Customers that agree or strongly agree they were sati…" at bounding box center [959, 526] width 23 height 23
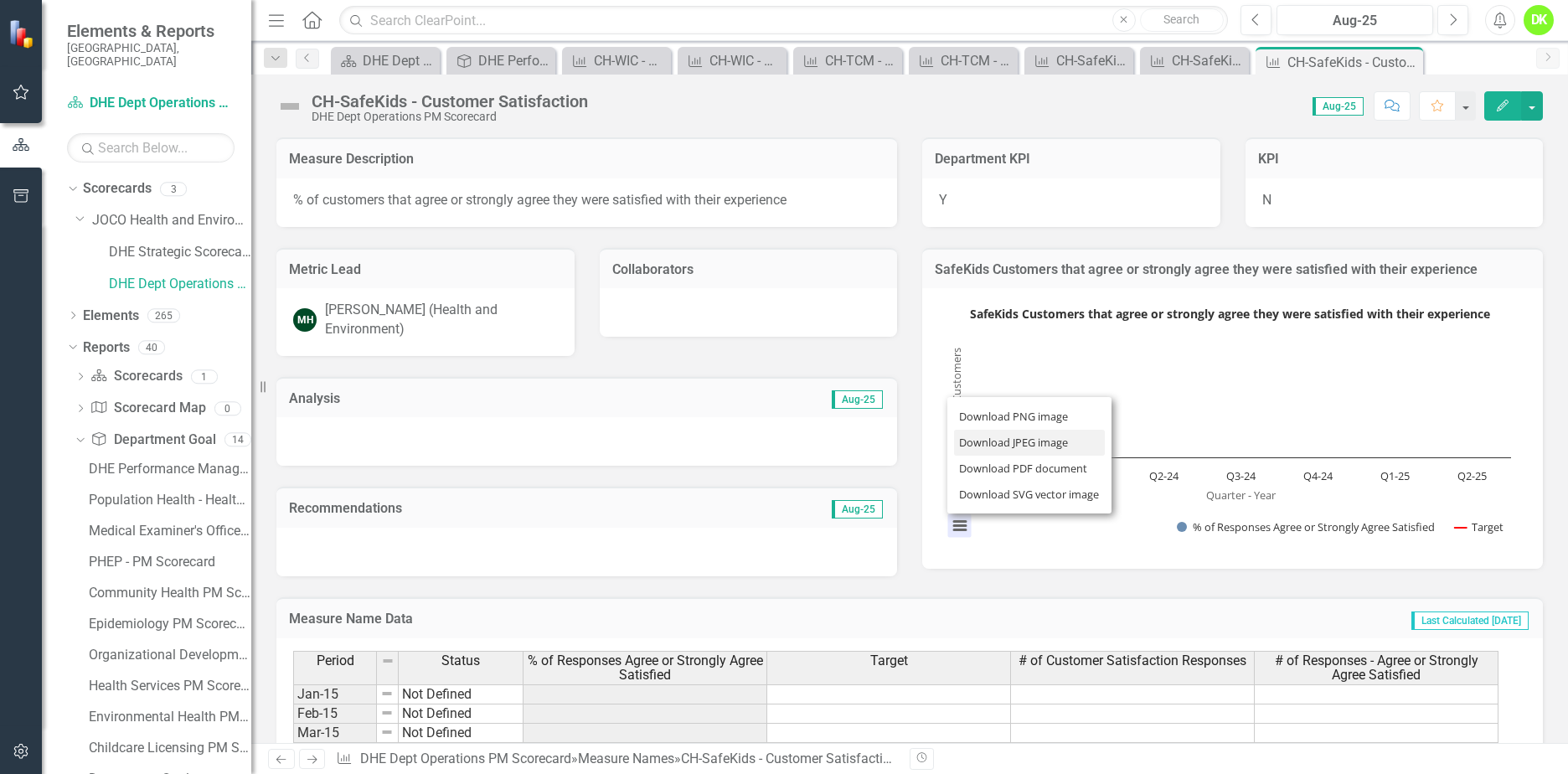
click at [1007, 445] on li "Download JPEG image" at bounding box center [1029, 442] width 151 height 26
click at [965, 97] on div "Score: 0.00 Aug-25 Completed Comment Favorite Edit" at bounding box center [1070, 105] width 946 height 29
click at [0, 0] on icon "Close" at bounding box center [0, 0] width 0 height 0
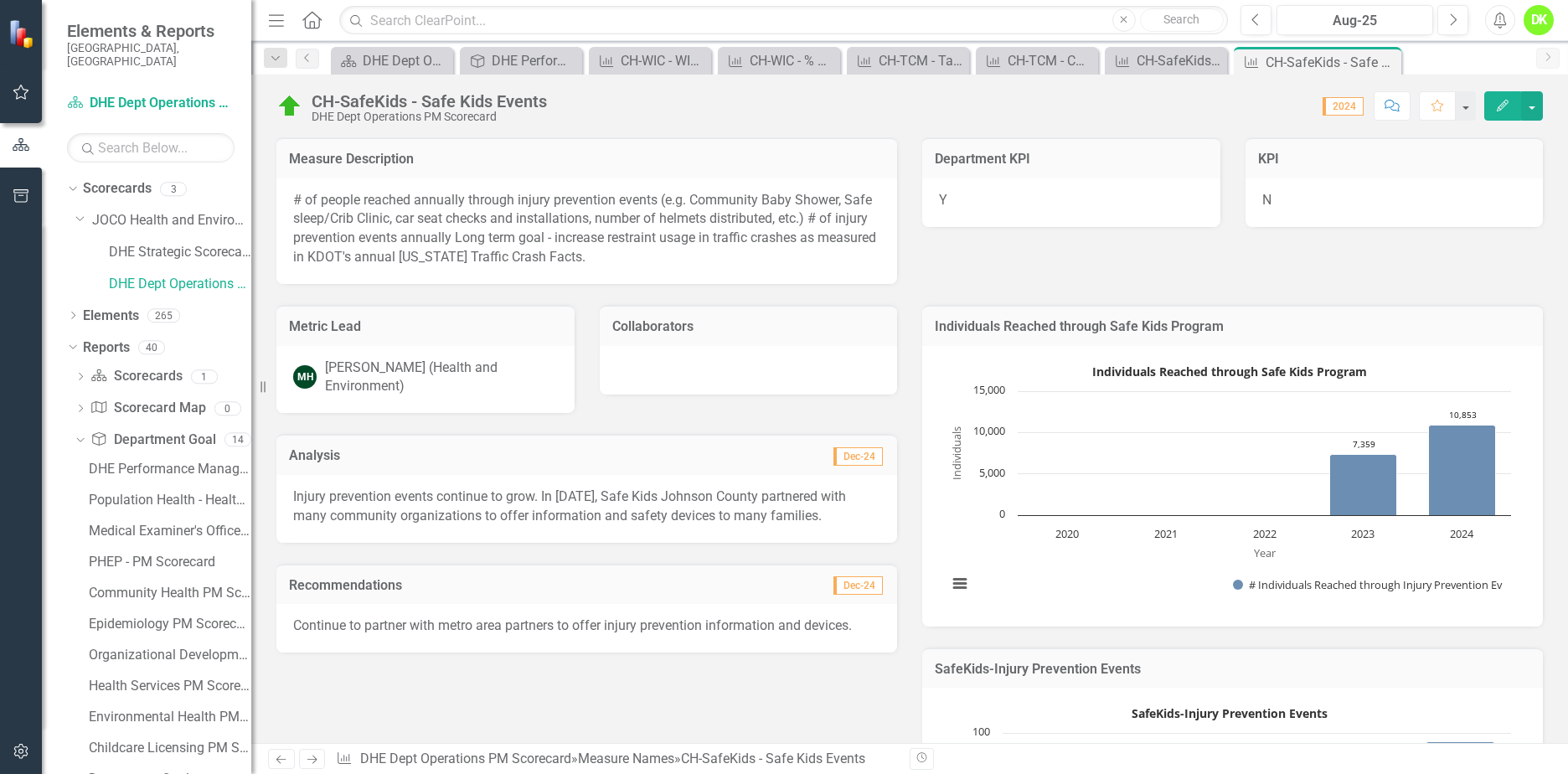
click at [969, 544] on rect "Interactive chart" at bounding box center [1229, 484] width 580 height 251
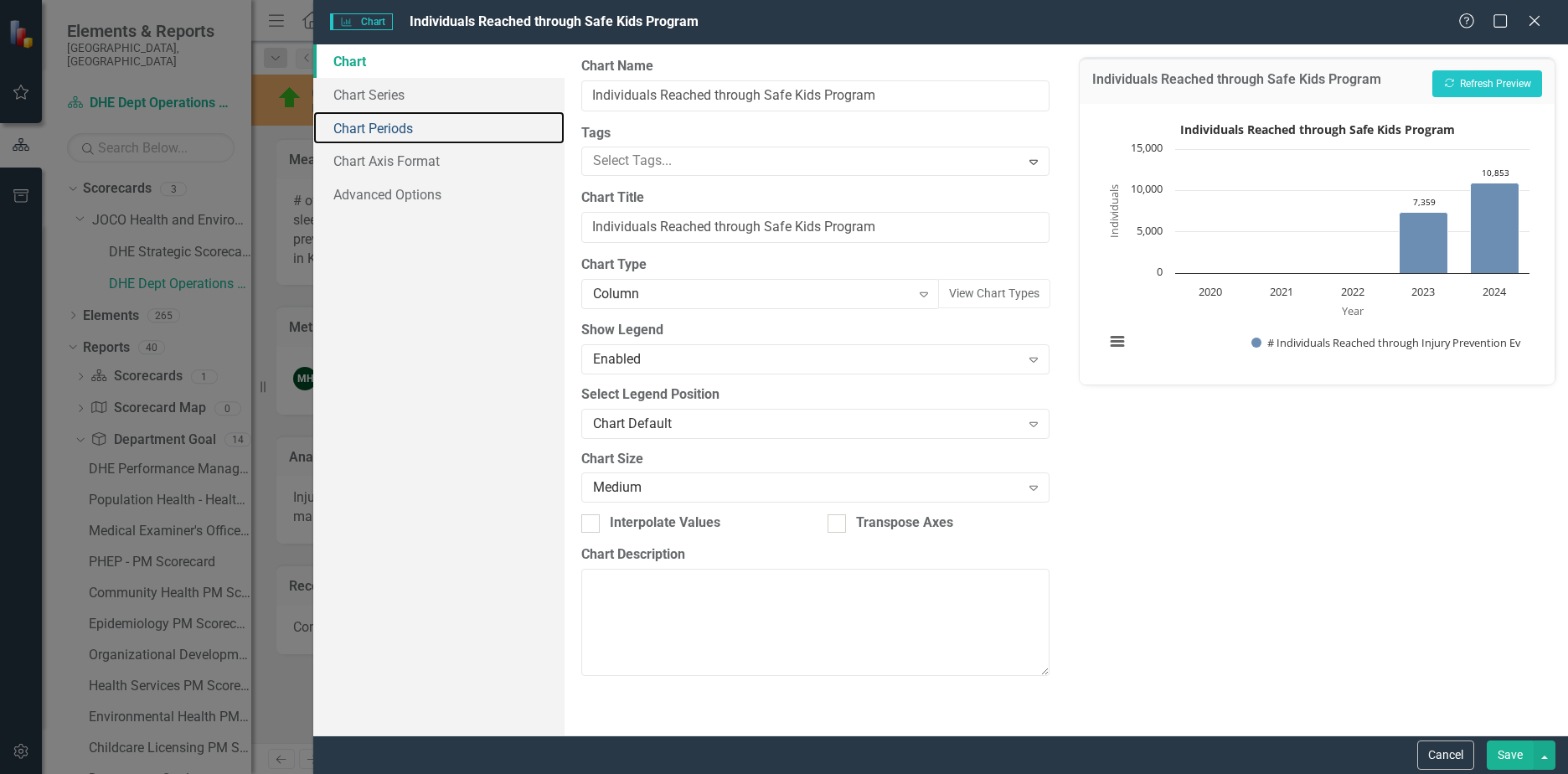
click at [407, 130] on link "Chart Periods" at bounding box center [439, 128] width 251 height 33
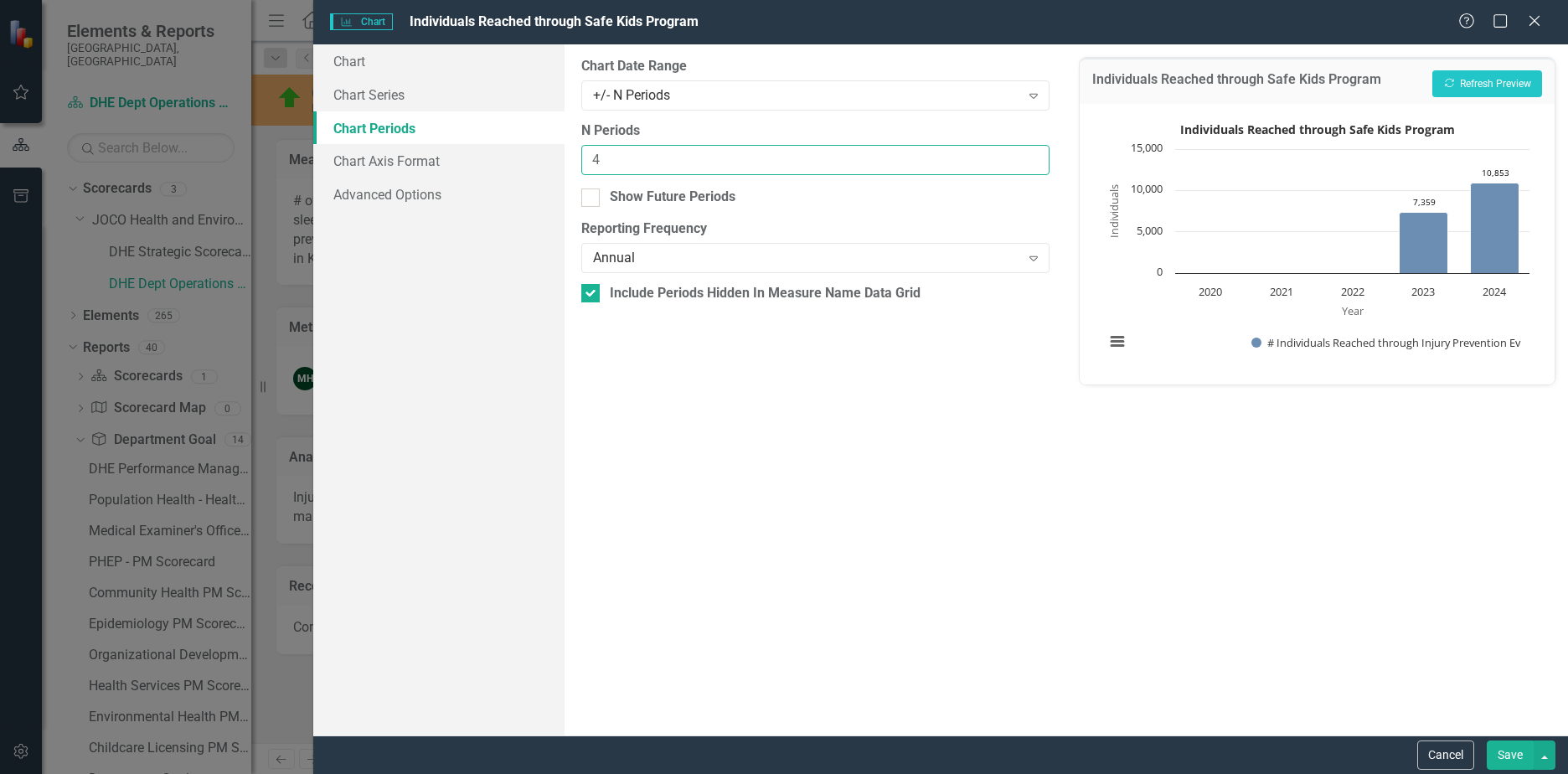
drag, startPoint x: 626, startPoint y: 157, endPoint x: 550, endPoint y: 147, distance: 76.7
click at [550, 147] on div "Chart Chart Series Chart Periods Chart Axis Format Advanced Options From this p…" at bounding box center [941, 390] width 1255 height 691
type input "2"
click at [591, 200] on div at bounding box center [590, 198] width 18 height 18
click at [591, 200] on input "Show Future Periods" at bounding box center [587, 194] width 11 height 11
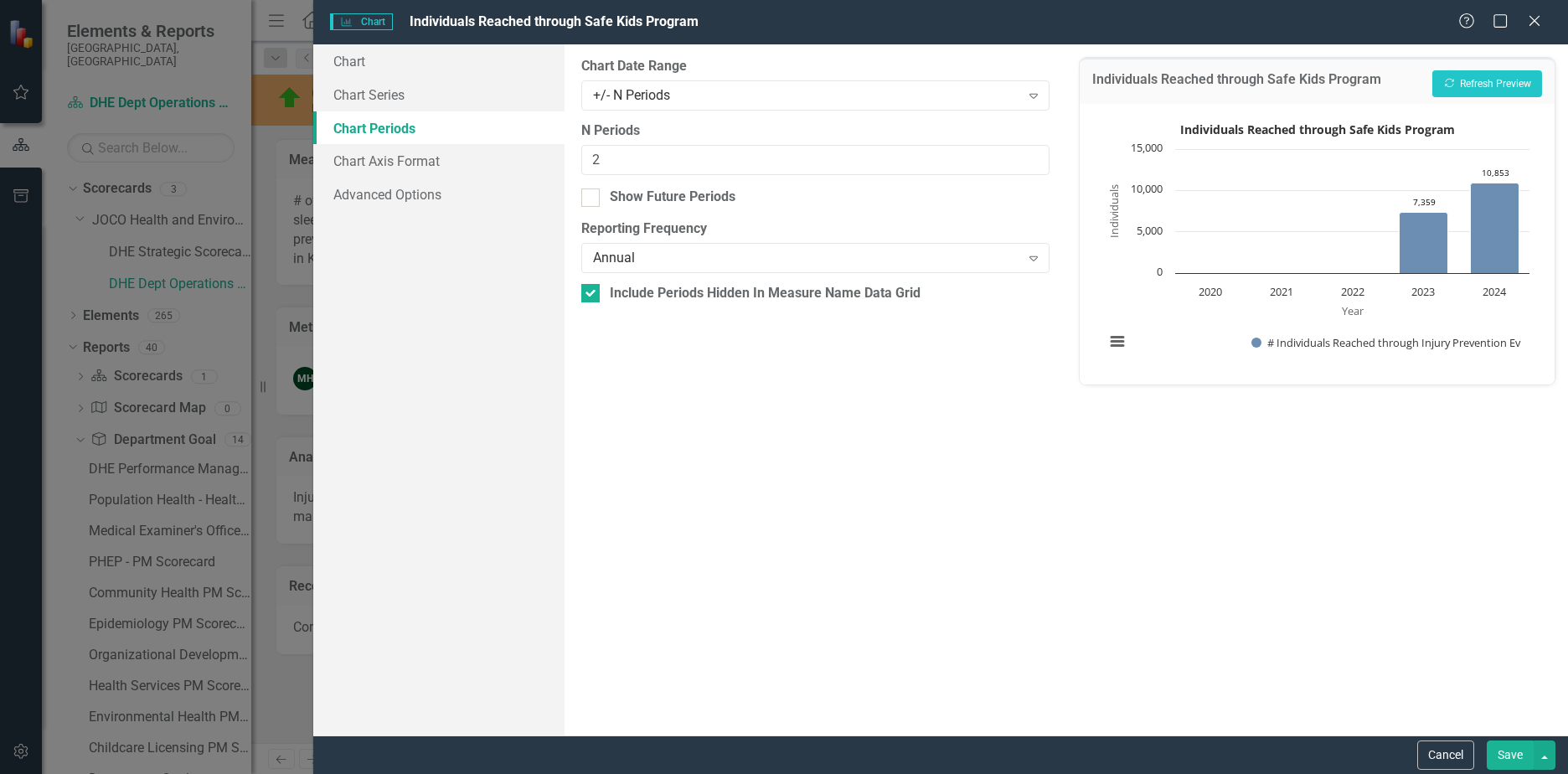
checkbox input "true"
click at [1516, 753] on button "Save" at bounding box center [1510, 755] width 47 height 30
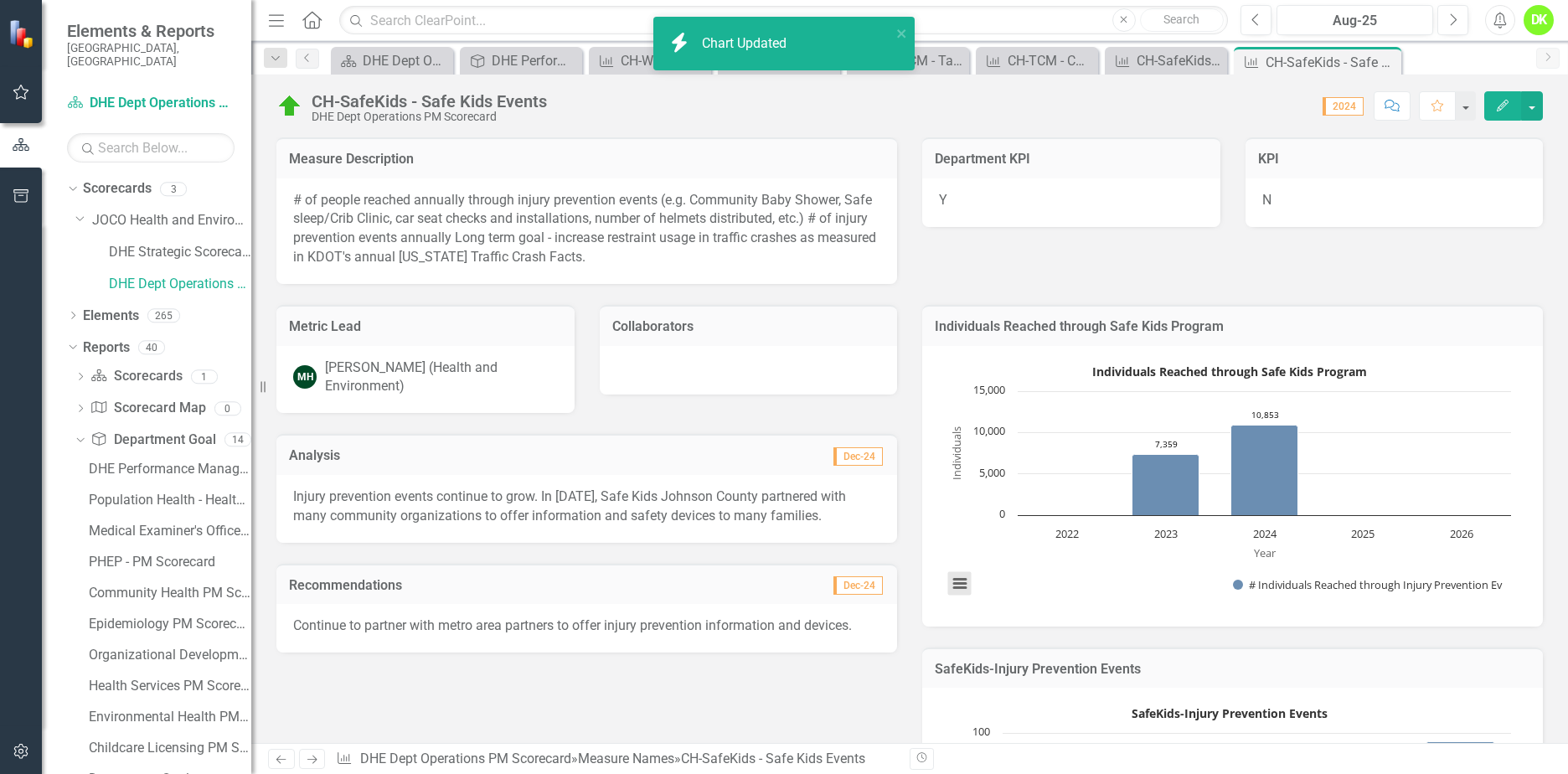
click at [948, 586] on button "View chart menu, Individuals Reached through Safe Kids Program" at bounding box center [959, 583] width 23 height 23
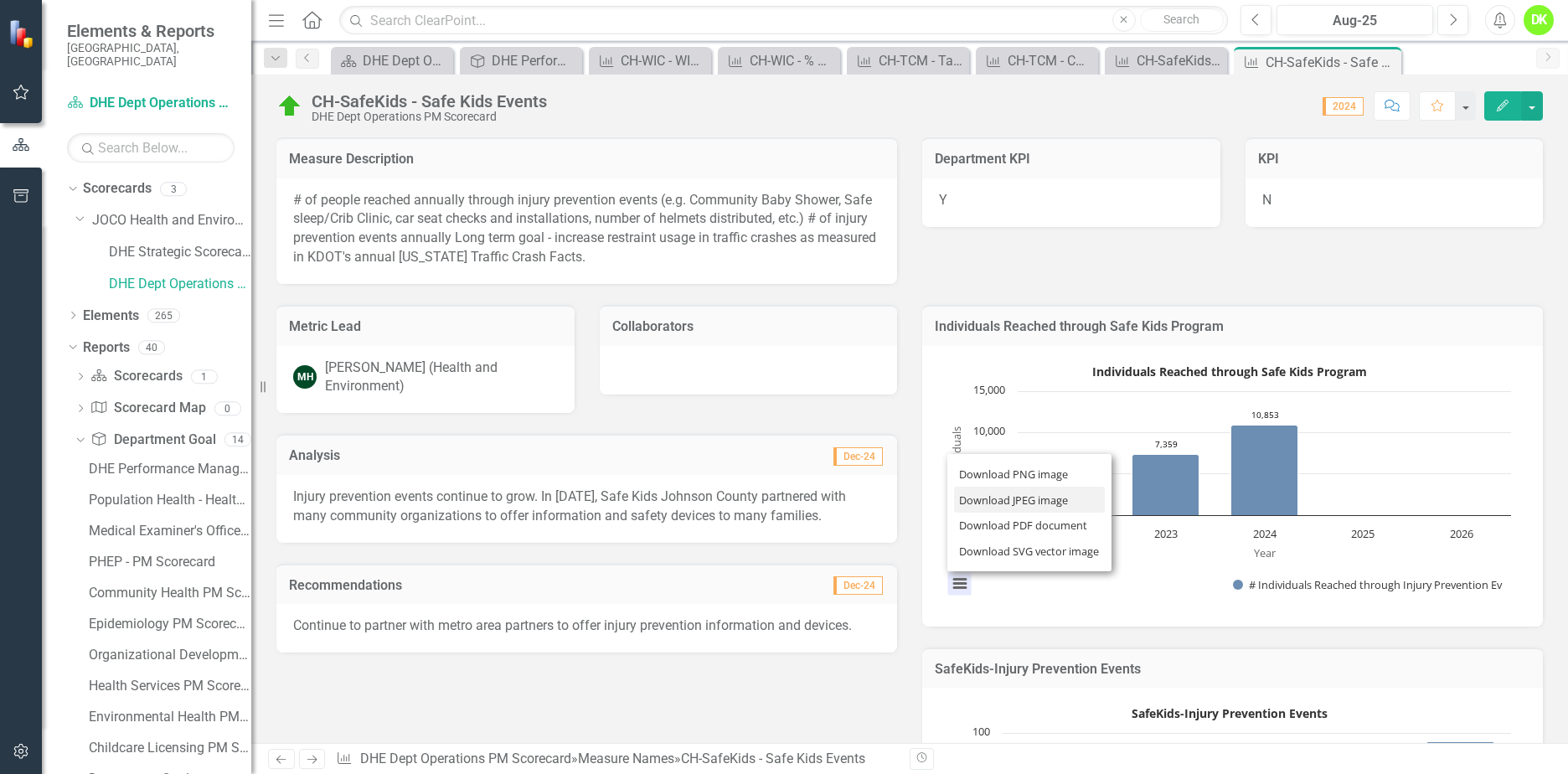
click at [999, 502] on li "Download JPEG image" at bounding box center [1029, 500] width 151 height 26
click at [966, 89] on div "CH-SafeKids - Safe Kids Events DHE Dept Operations PM Scorecard Score: 0.00 202…" at bounding box center [909, 100] width 1317 height 50
click at [0, 0] on icon "Close" at bounding box center [0, 0] width 0 height 0
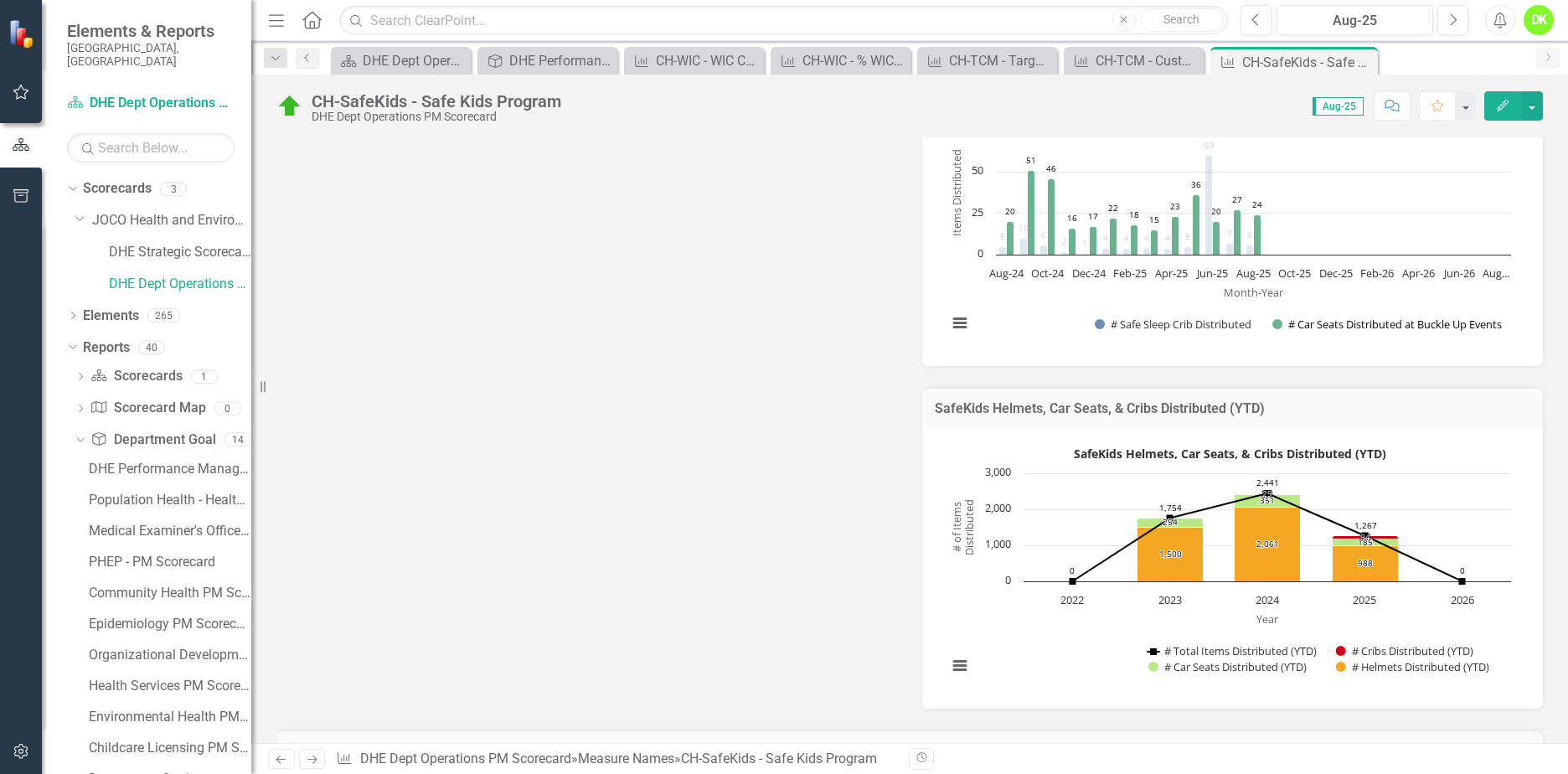
scroll to position [587, 0]
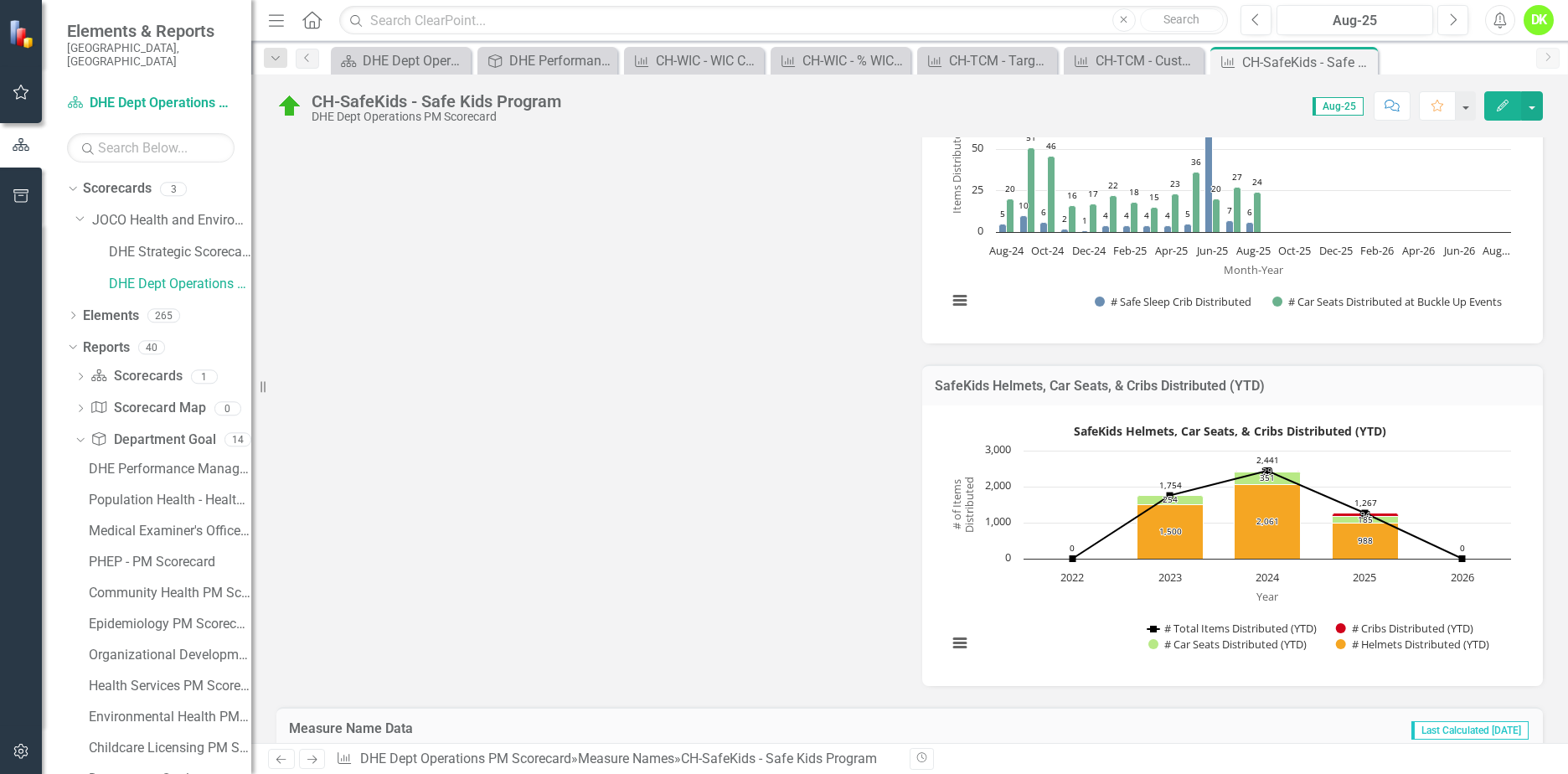
click at [973, 579] on rect "Interactive chart" at bounding box center [1229, 543] width 580 height 251
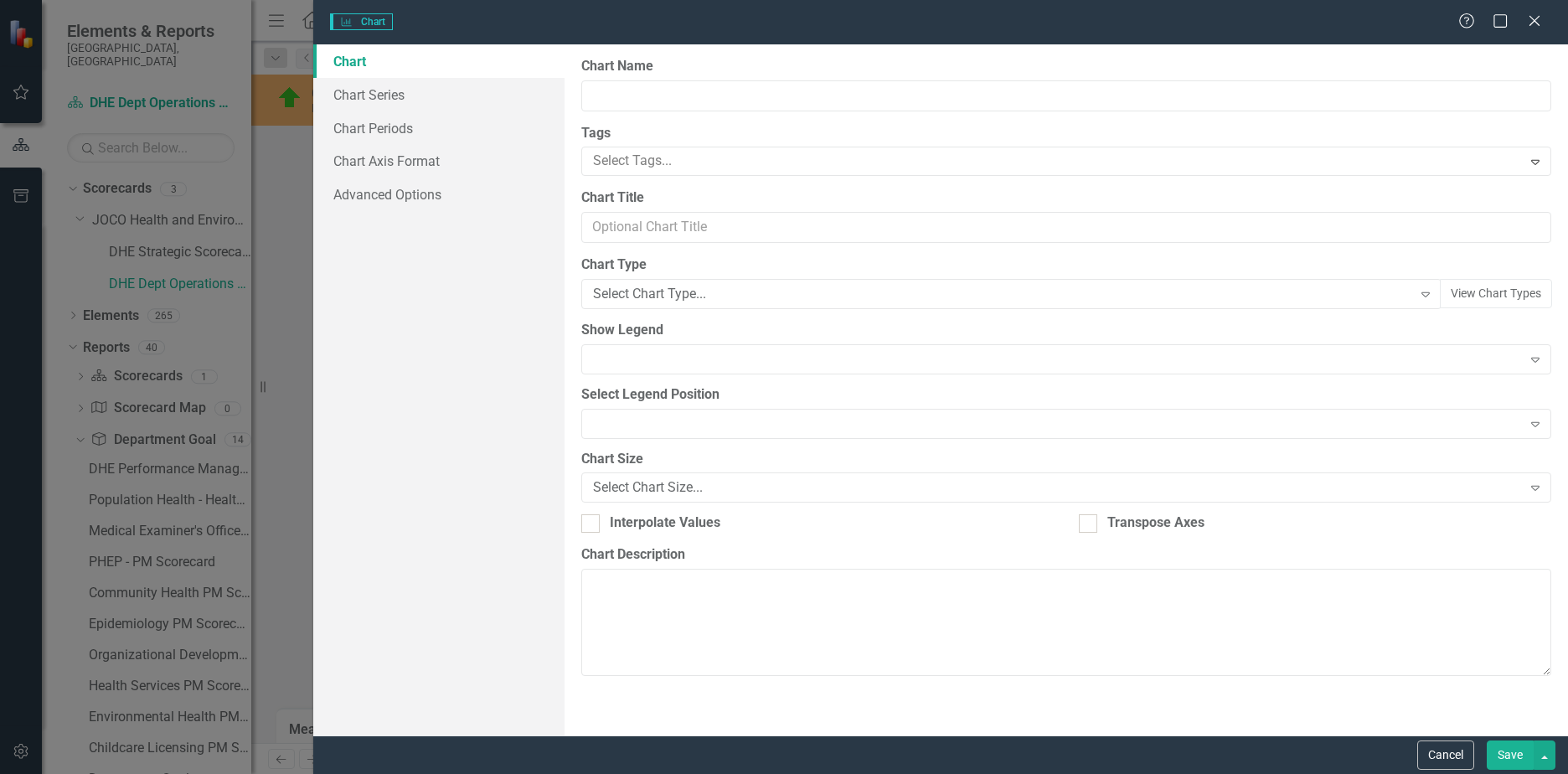
type input "SafeKids Helmets, Car Seats, & Cribs Distributed (YTD)"
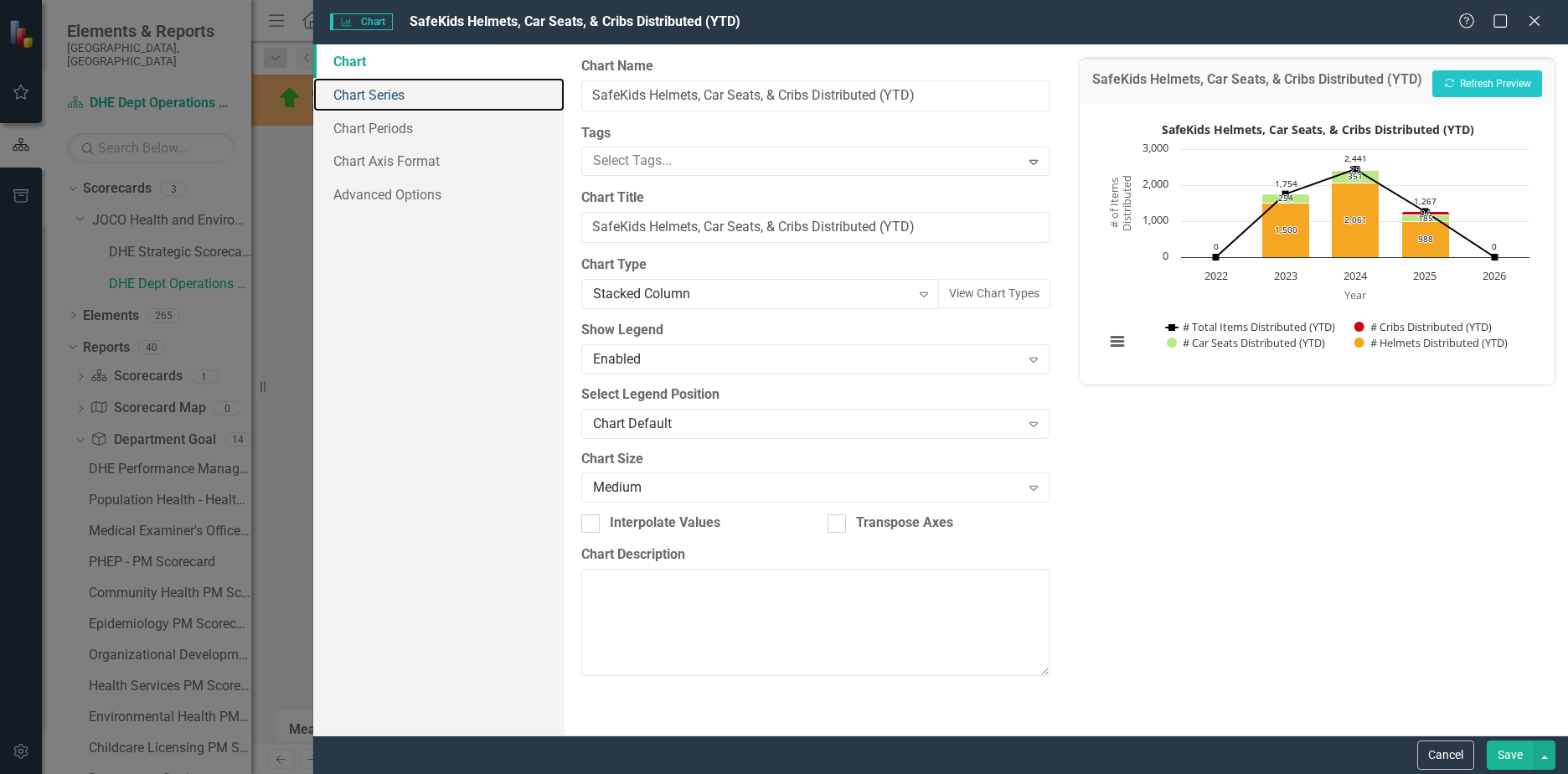
click at [371, 95] on link "Chart Series" at bounding box center [439, 94] width 251 height 33
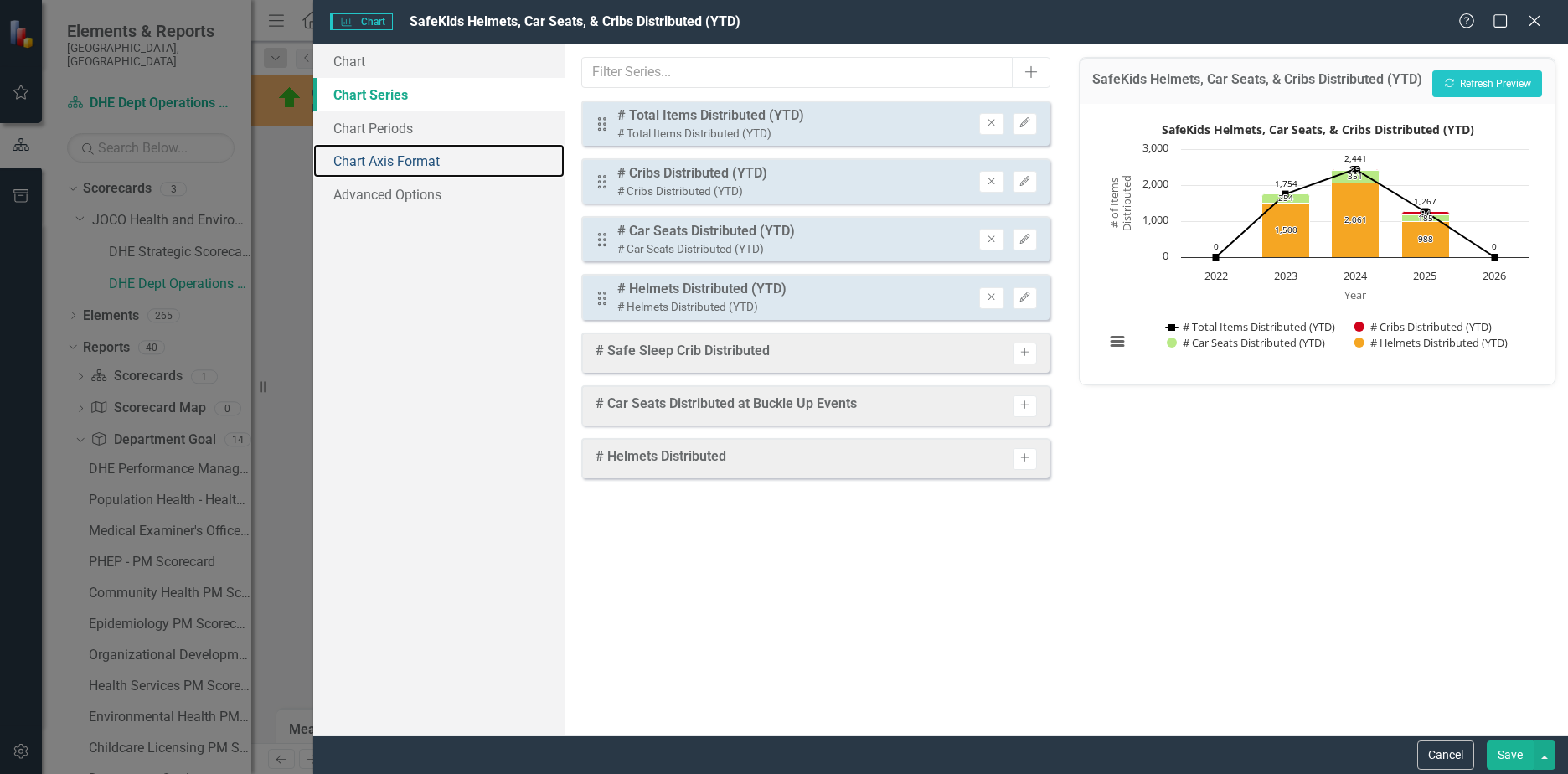
click at [380, 166] on link "Chart Axis Format" at bounding box center [439, 161] width 251 height 33
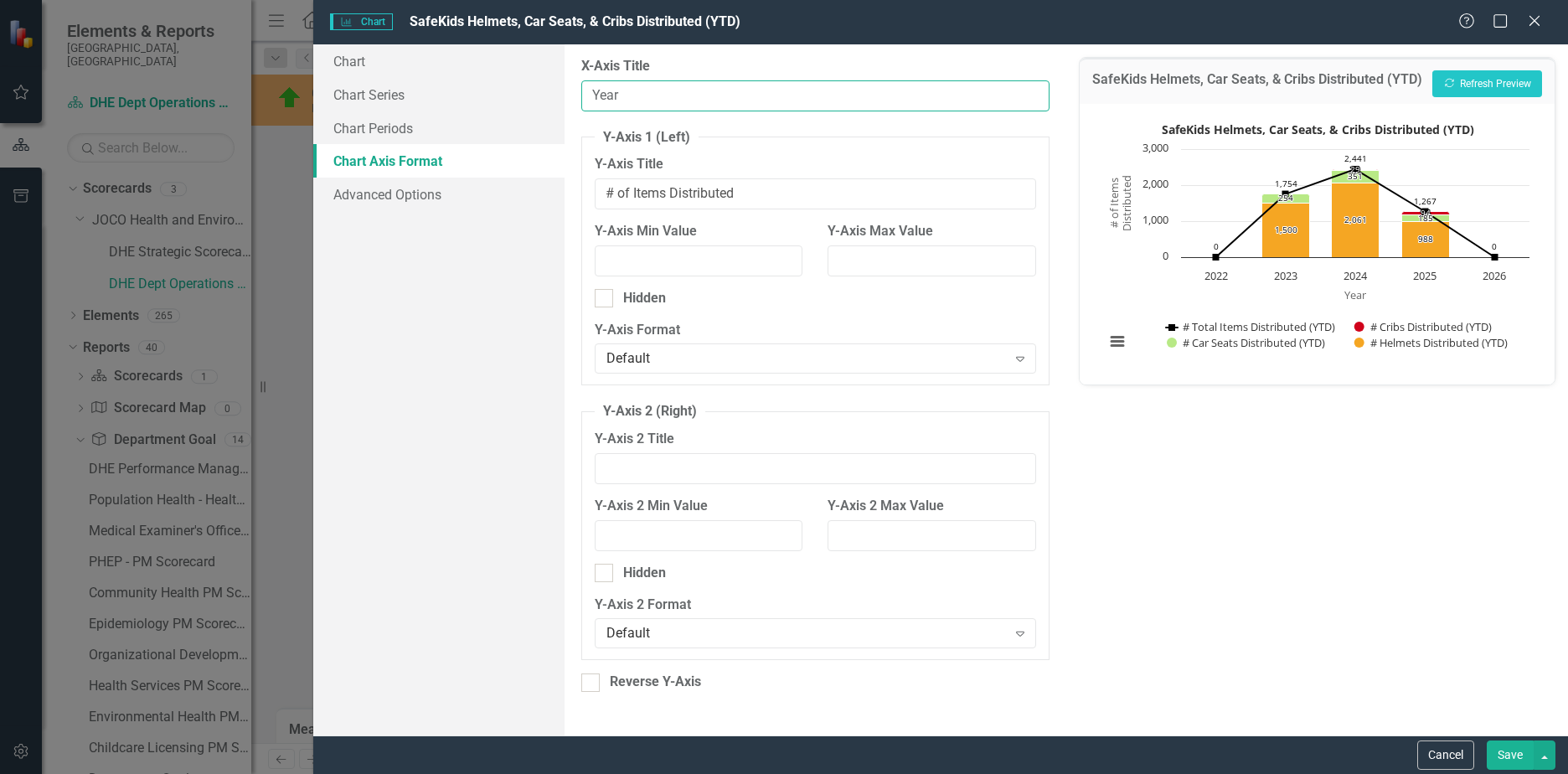
drag, startPoint x: 657, startPoint y: 94, endPoint x: 452, endPoint y: 85, distance: 205.2
click at [452, 85] on div "Chart Chart Series Chart Periods Chart Axis Format Advanced Options From this p…" at bounding box center [941, 390] width 1255 height 691
type input "Date"
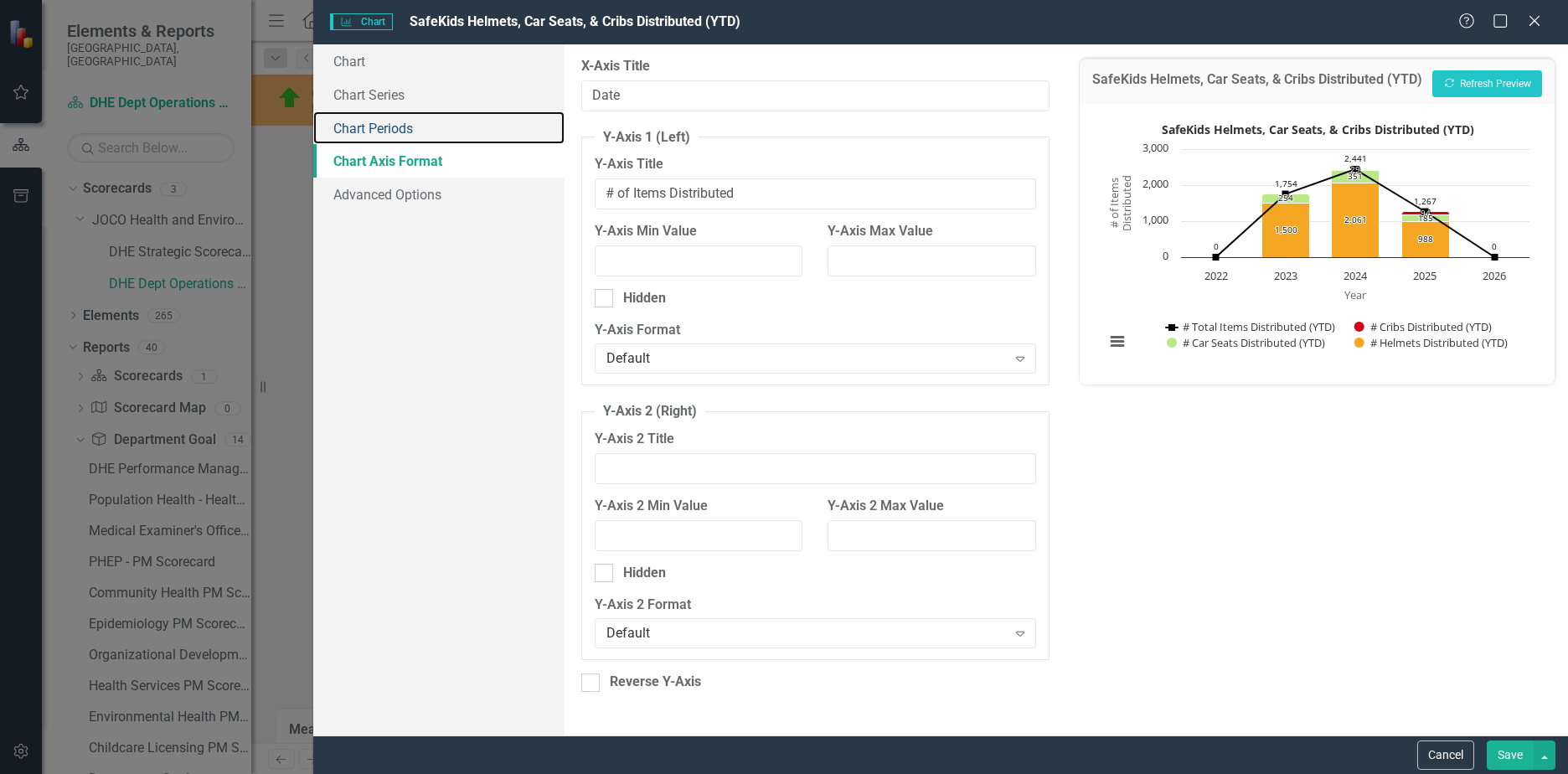
click at [377, 126] on link "Chart Periods" at bounding box center [439, 128] width 251 height 33
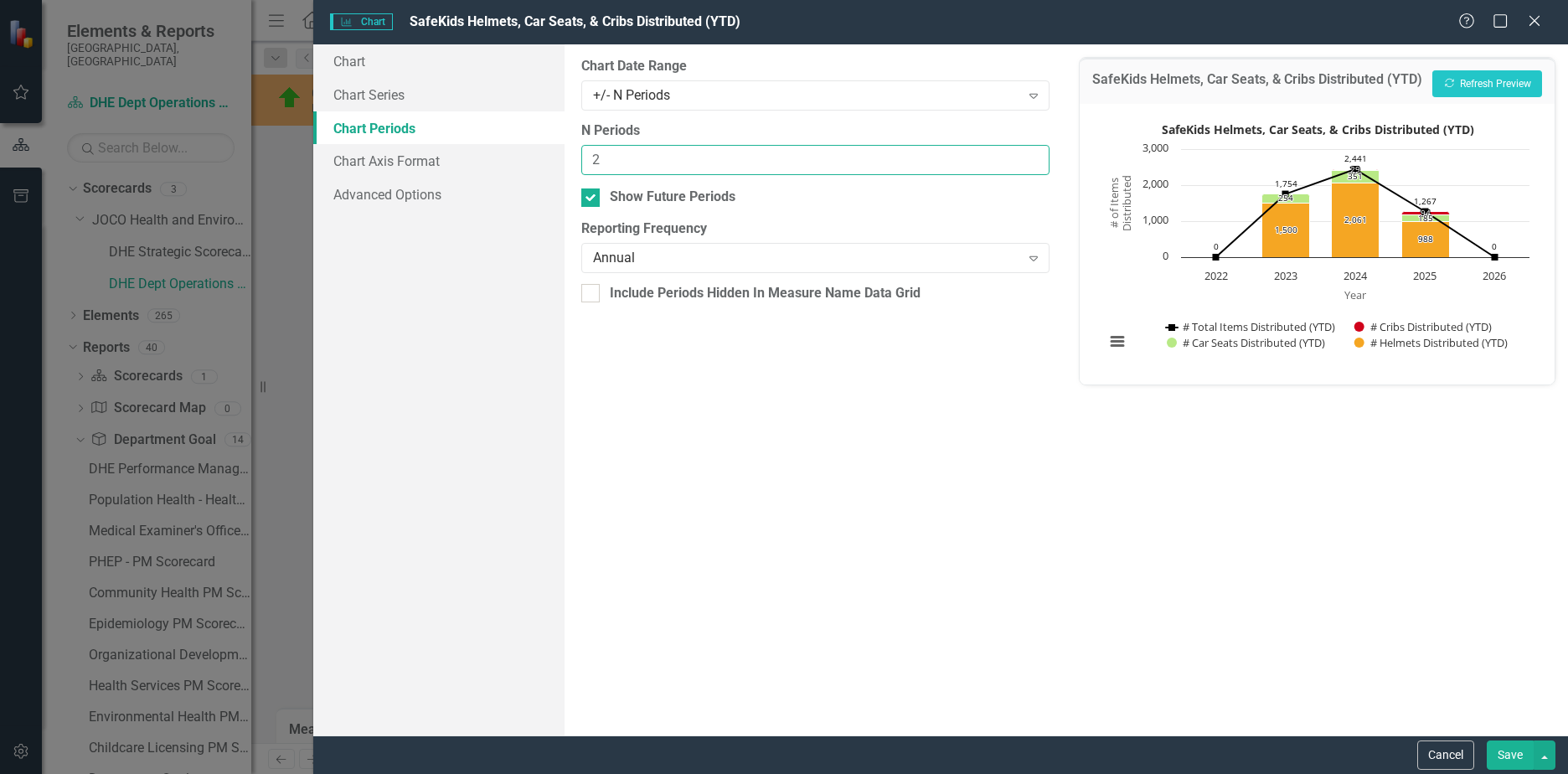
drag, startPoint x: 656, startPoint y: 154, endPoint x: 528, endPoint y: 141, distance: 128.7
click at [528, 141] on div "Chart Chart Series Chart Periods Chart Axis Format Advanced Options From this p…" at bounding box center [941, 390] width 1255 height 691
type input "6"
click at [724, 252] on div "Annual" at bounding box center [807, 258] width 427 height 19
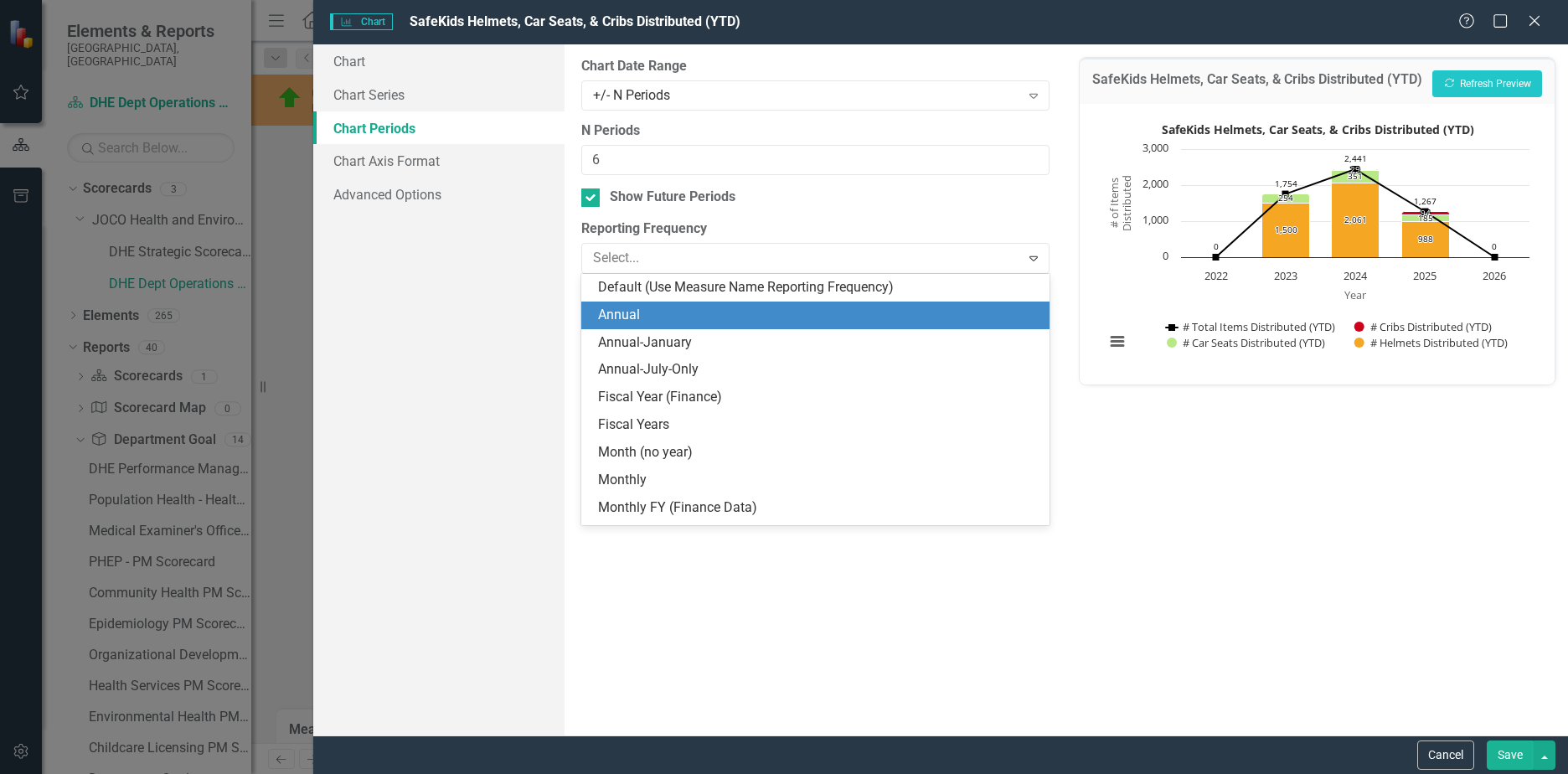
scroll to position [28, 0]
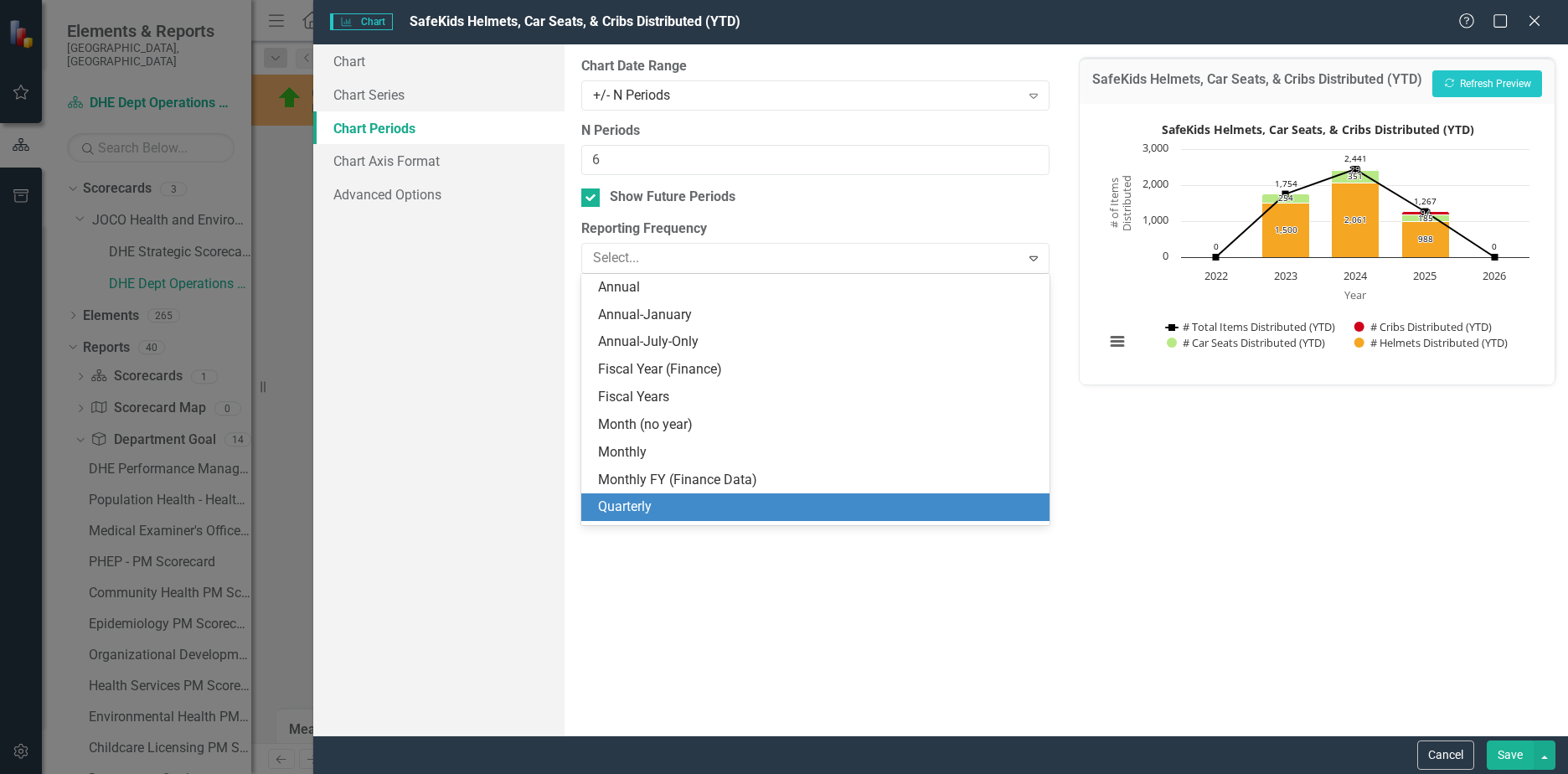
click at [646, 512] on div "Quarterly" at bounding box center [819, 507] width 442 height 19
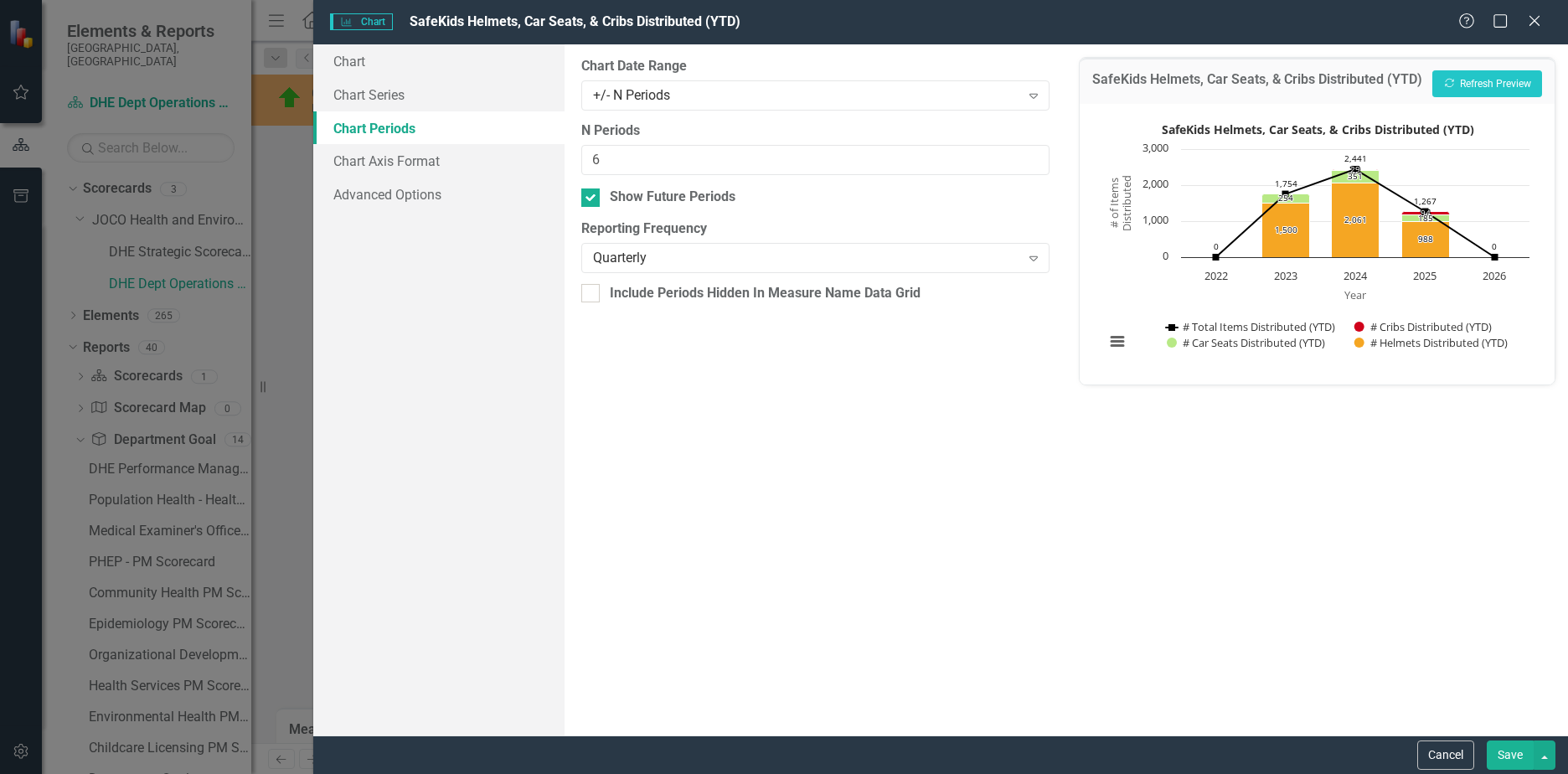
click at [1500, 749] on button "Save" at bounding box center [1510, 755] width 47 height 30
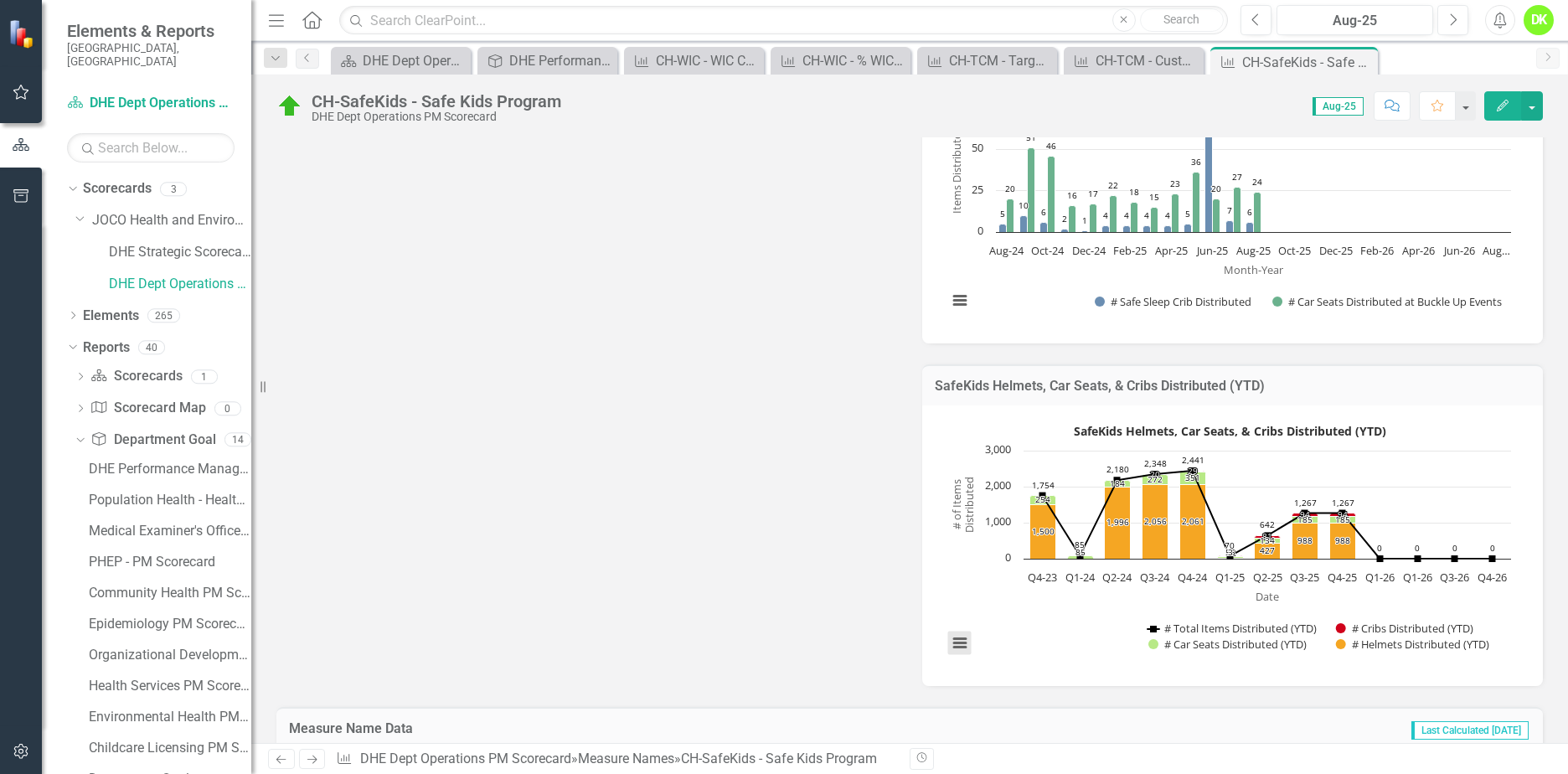
click at [958, 638] on button "View chart menu, SafeKids Helmets, Car Seats, & Cribs Distributed (YTD)" at bounding box center [959, 643] width 23 height 23
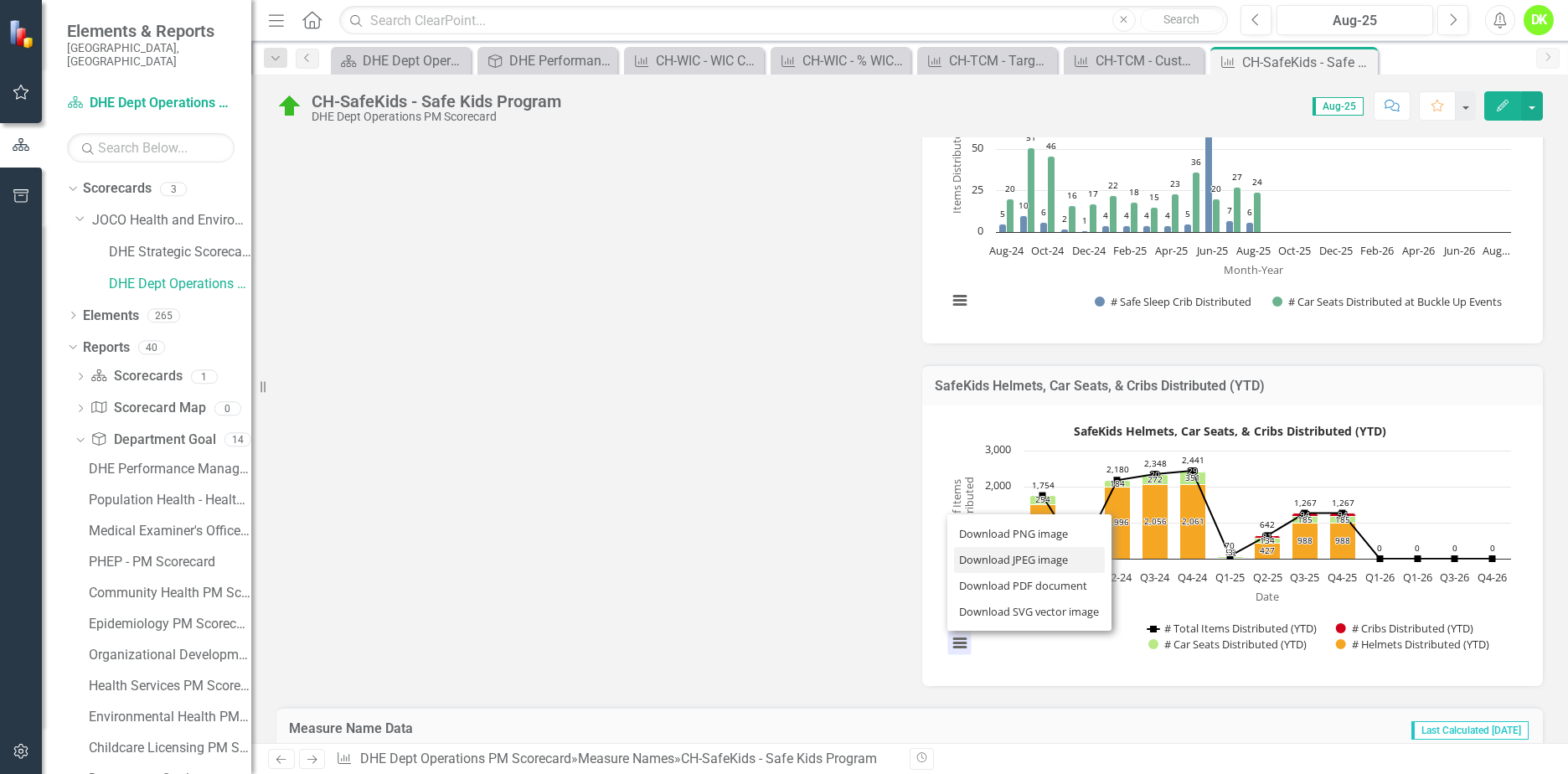
click at [1001, 568] on li "Download JPEG image" at bounding box center [1029, 560] width 151 height 26
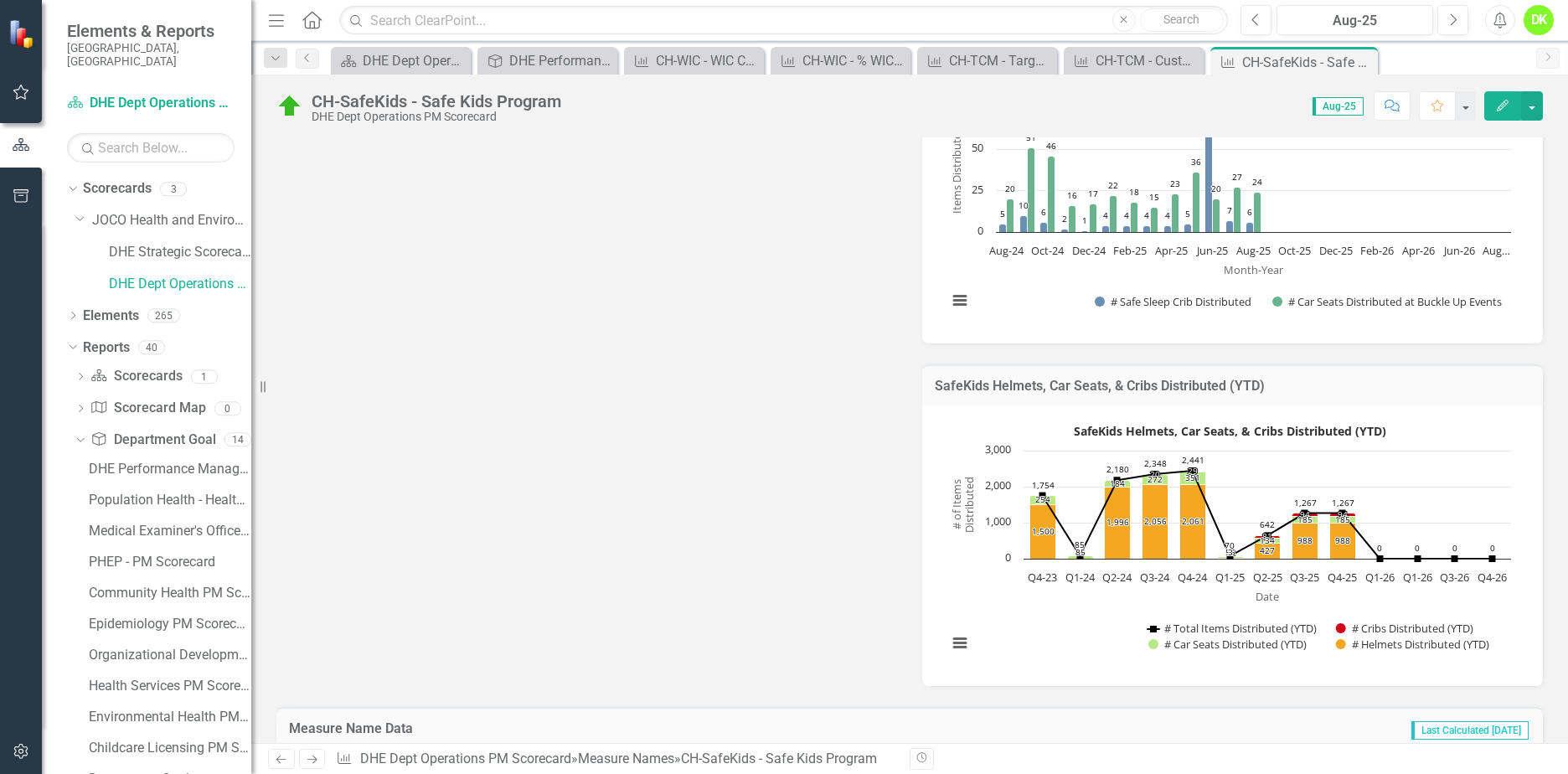
drag, startPoint x: 723, startPoint y: 326, endPoint x: 795, endPoint y: 276, distance: 87.7
click at [723, 326] on div "Metric Lead MH Mel Hudelson (Health and Environment) Collaborators Analysis Aug…" at bounding box center [910, 173] width 1292 height 1027
click at [0, 0] on icon "Close" at bounding box center [0, 0] width 0 height 0
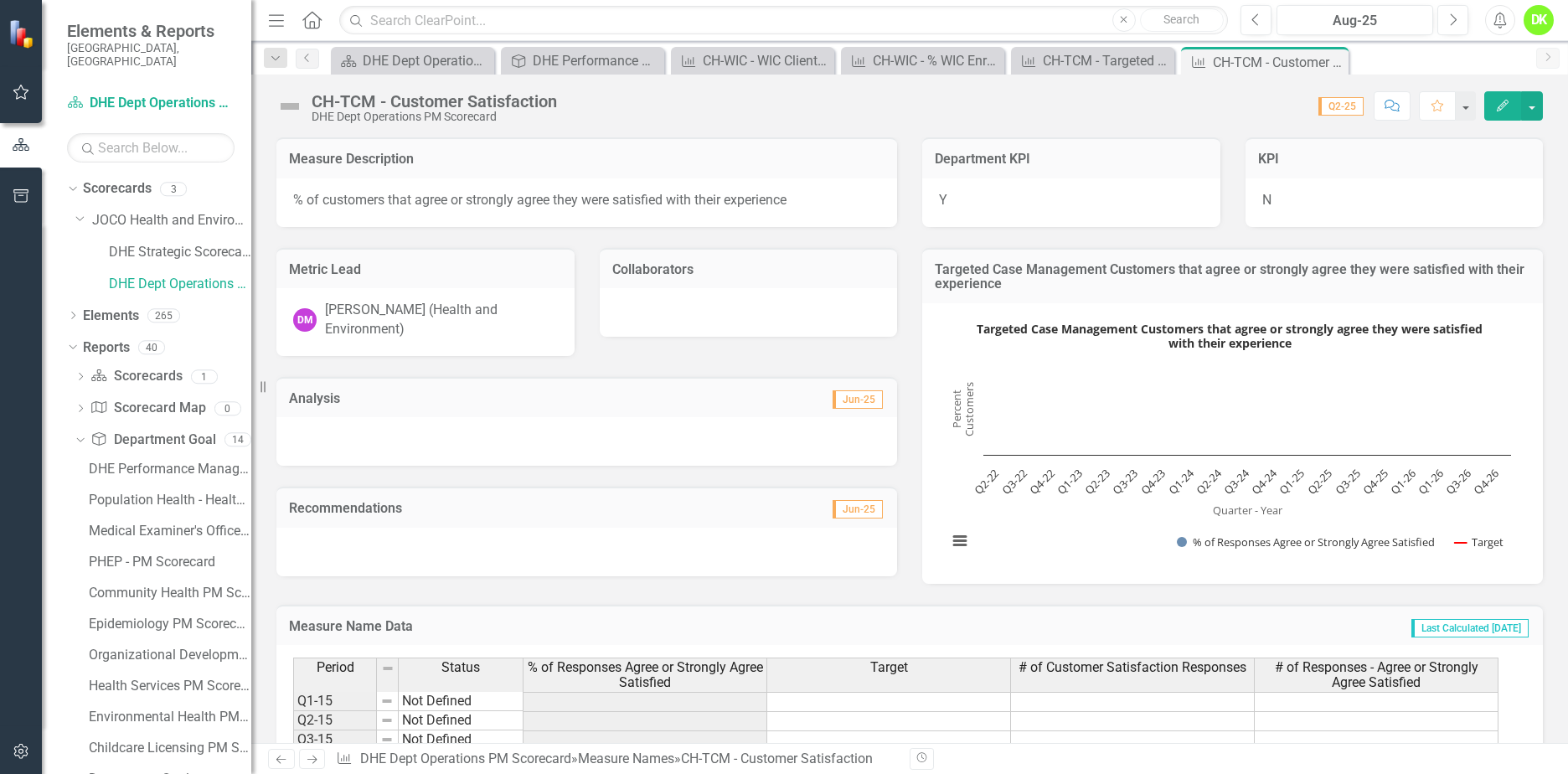
click at [986, 521] on rect "Interactive chart" at bounding box center [1229, 441] width 580 height 251
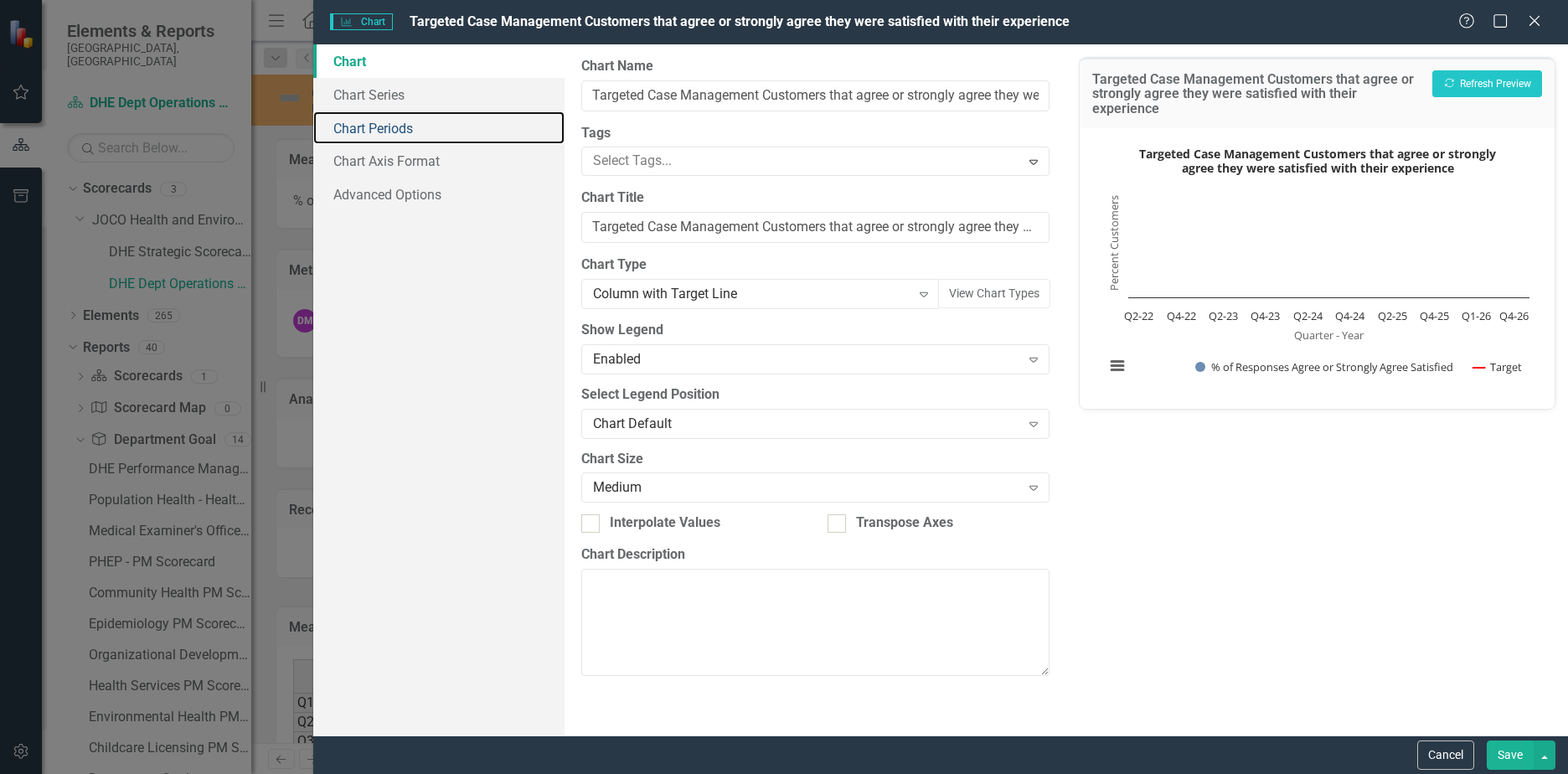
click at [407, 123] on link "Chart Periods" at bounding box center [439, 128] width 251 height 33
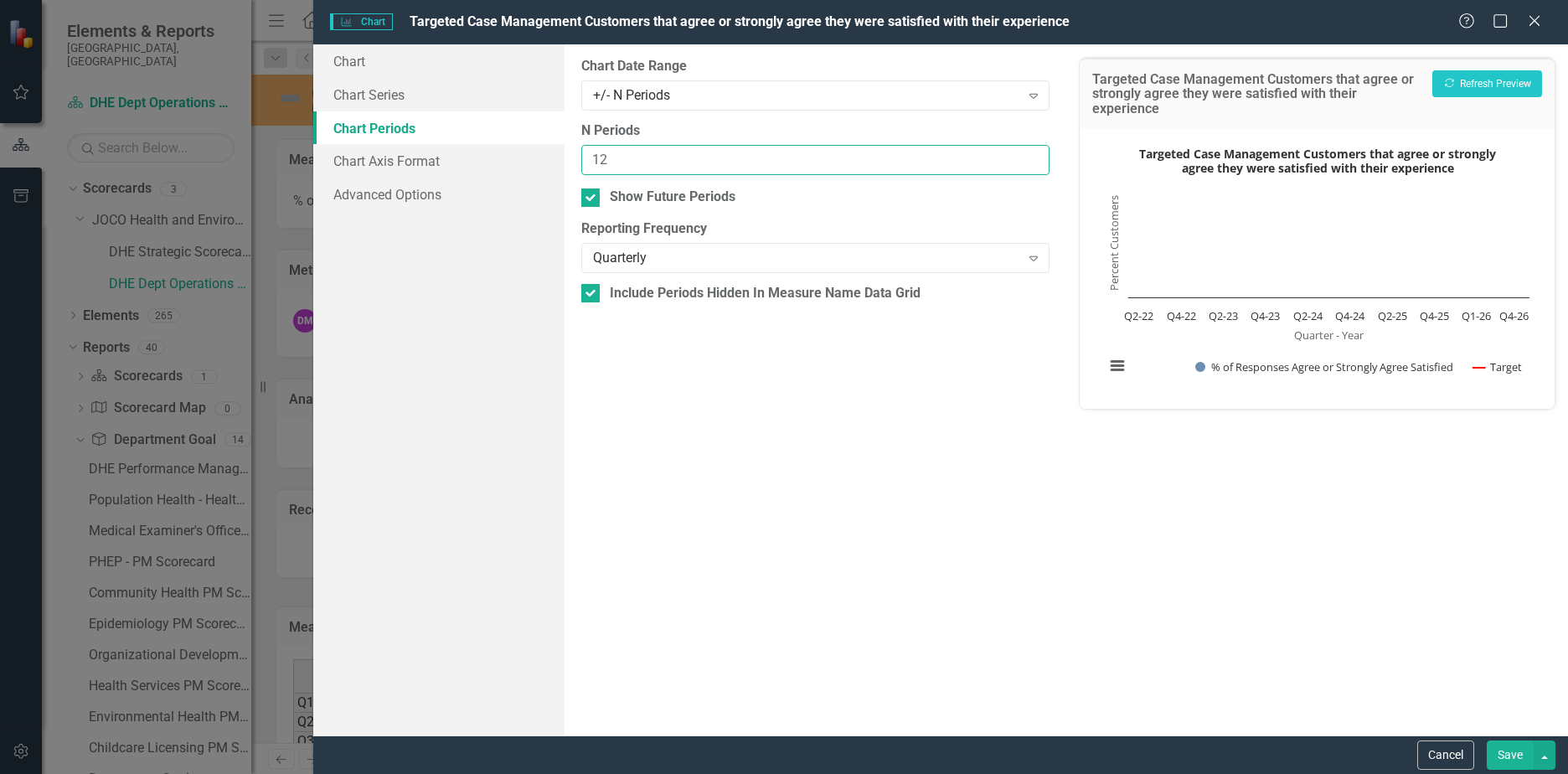
drag, startPoint x: 622, startPoint y: 160, endPoint x: 538, endPoint y: 160, distance: 84.0
click at [538, 160] on div "Chart Chart Series Chart Periods Chart Axis Format Advanced Options From this p…" at bounding box center [941, 390] width 1255 height 691
type input "6"
click at [594, 200] on div at bounding box center [590, 198] width 18 height 18
click at [592, 200] on input "Show Future Periods" at bounding box center [587, 194] width 11 height 11
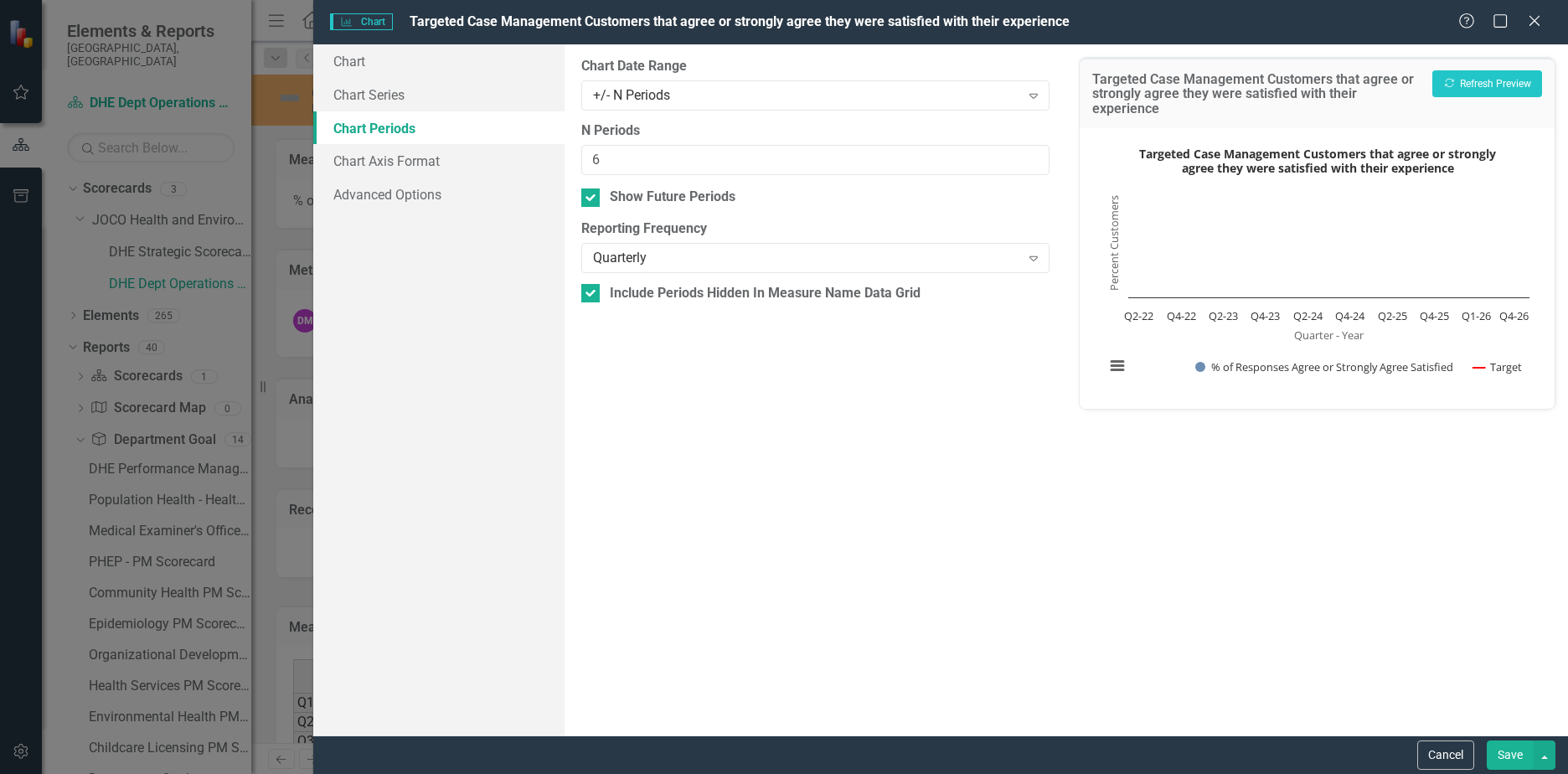
checkbox input "false"
click at [1498, 751] on button "Save" at bounding box center [1510, 755] width 47 height 30
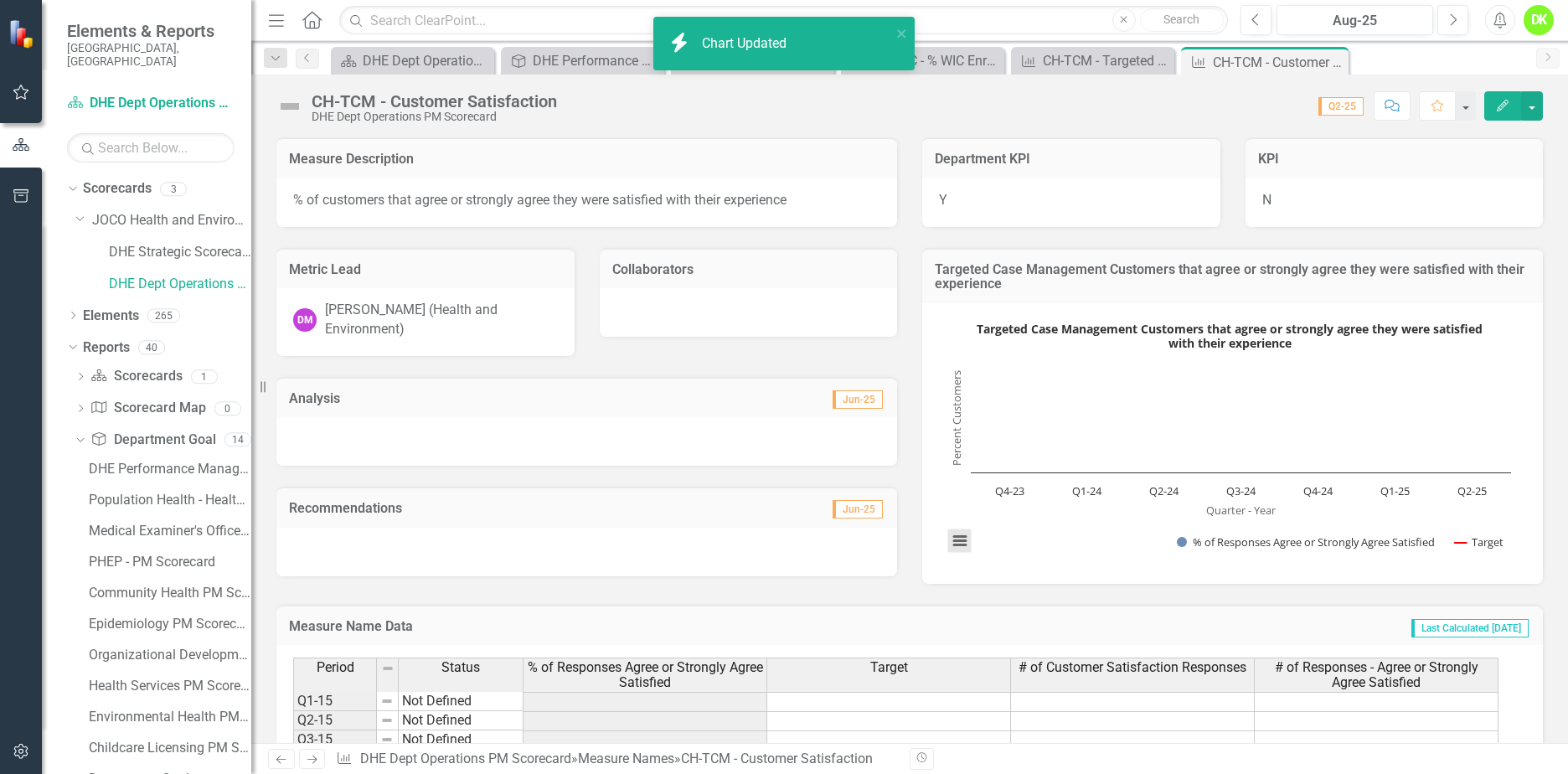
click at [965, 542] on button "View chart menu, Targeted Case Management Customers that agree or strongly agre…" at bounding box center [959, 540] width 23 height 23
click at [1018, 462] on li "Download JPEG image" at bounding box center [1029, 457] width 151 height 26
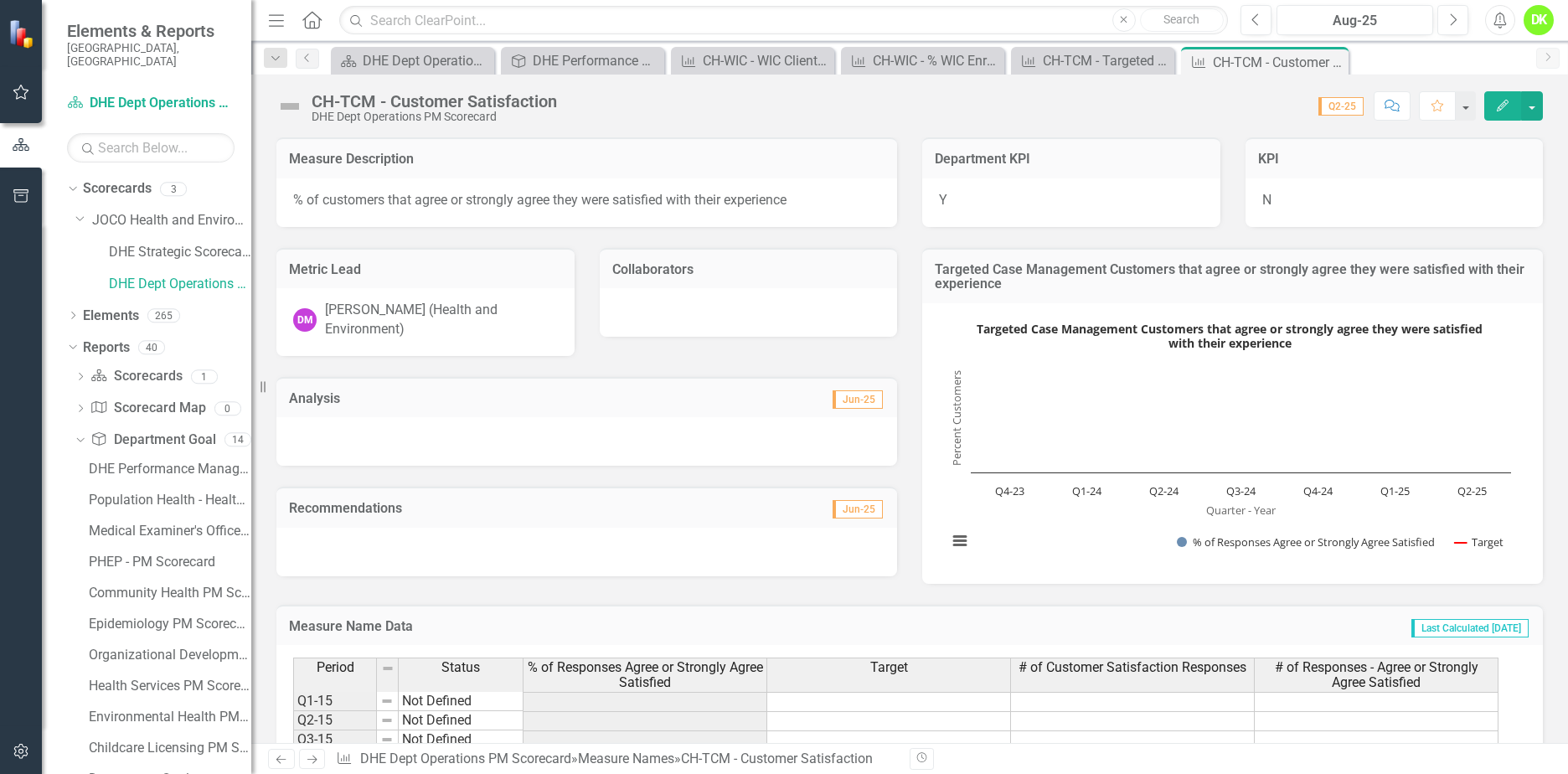
click at [0, 0] on icon "Close" at bounding box center [0, 0] width 0 height 0
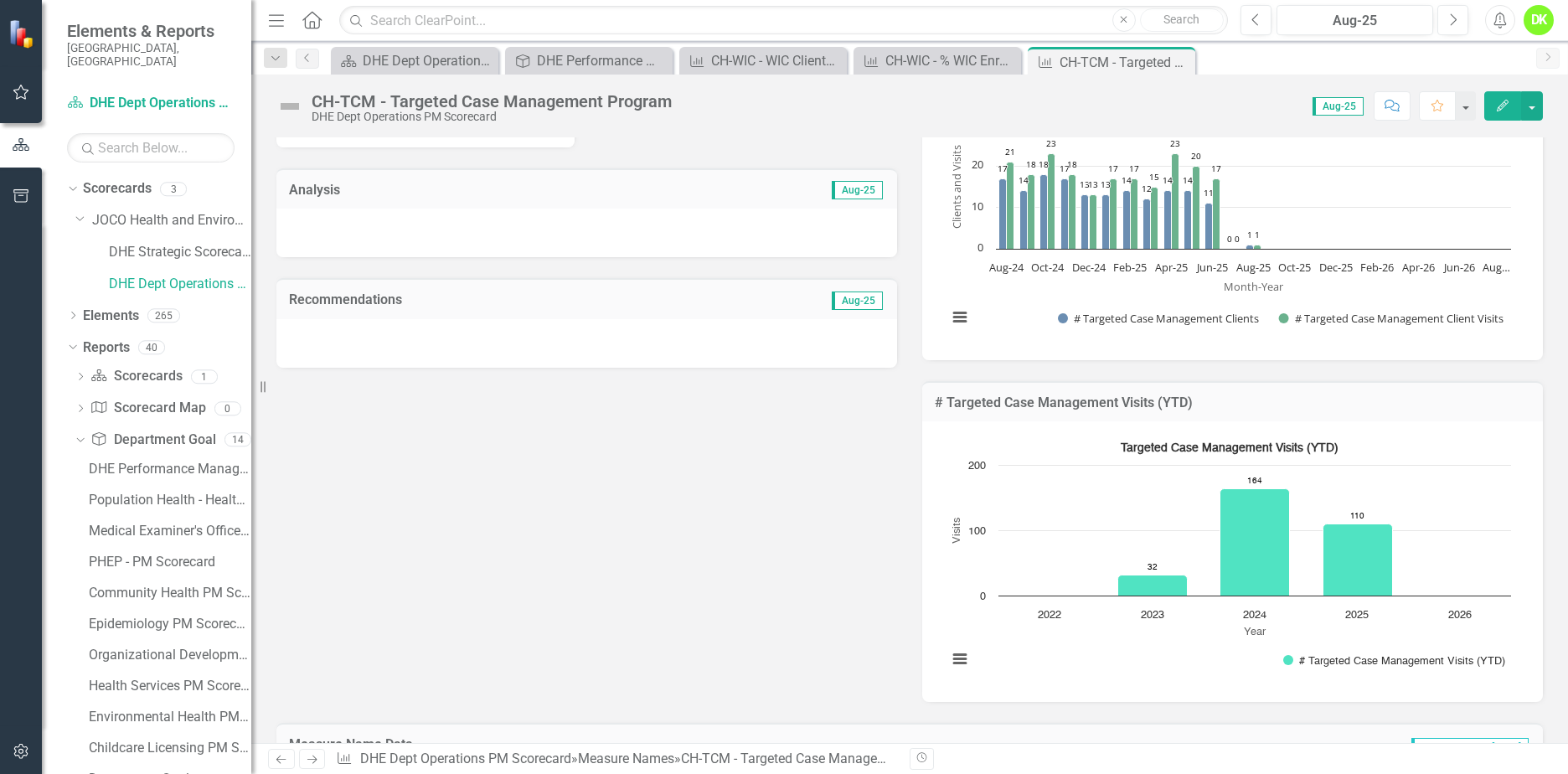
scroll to position [335, 0]
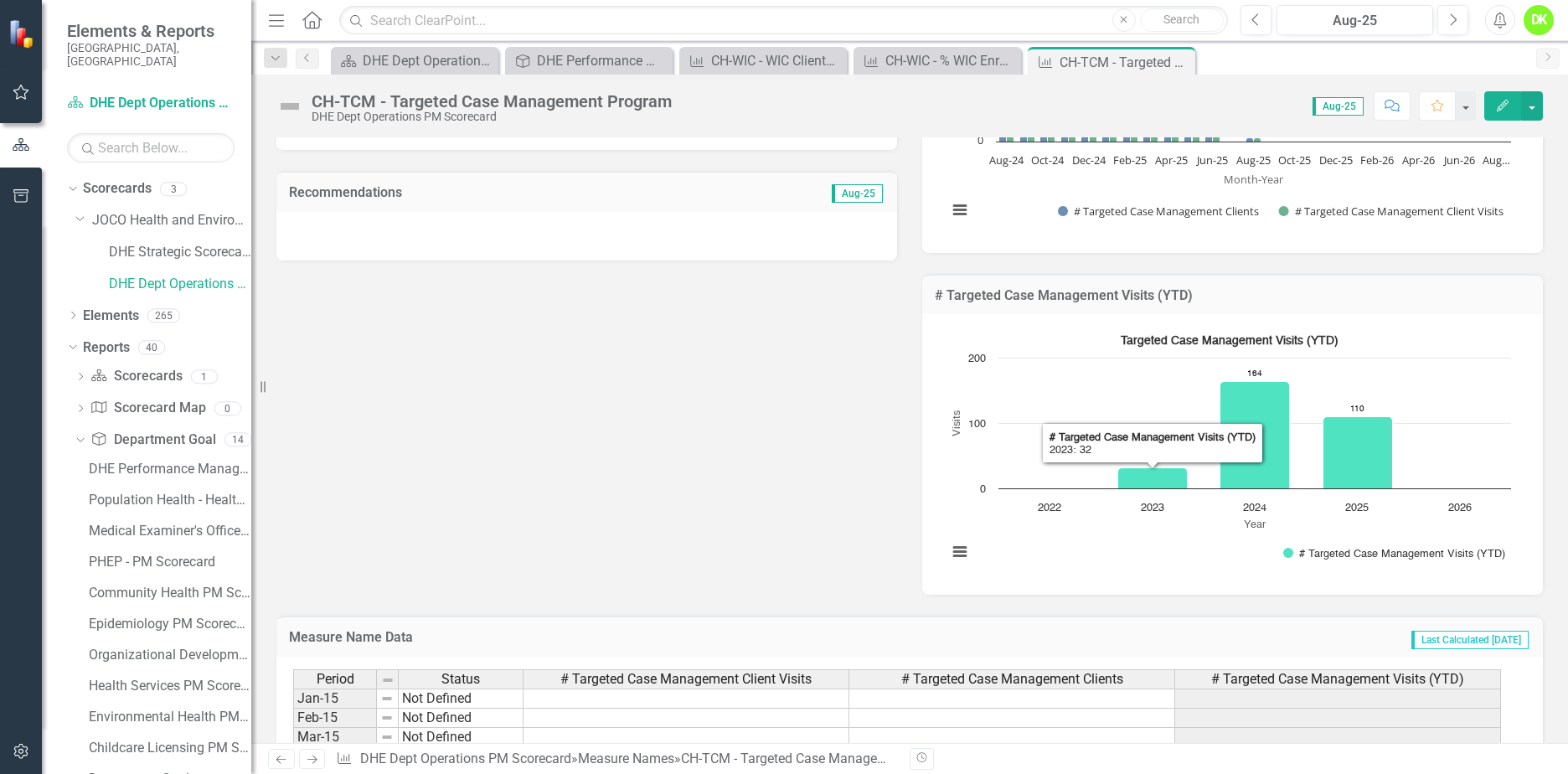
click at [945, 508] on rect "Interactive chart" at bounding box center [1229, 453] width 580 height 251
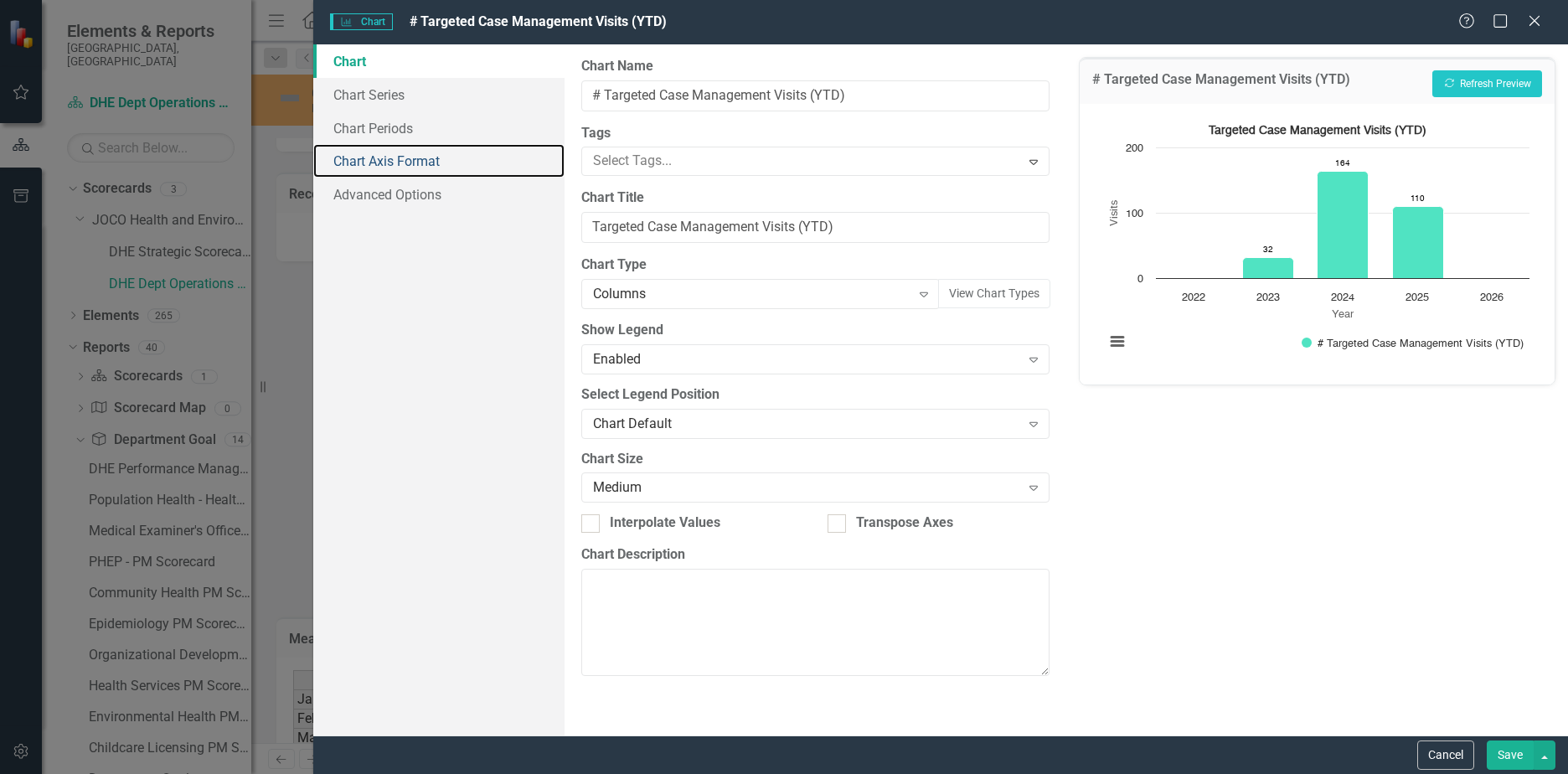
click at [393, 149] on link "Chart Axis Format" at bounding box center [439, 161] width 251 height 33
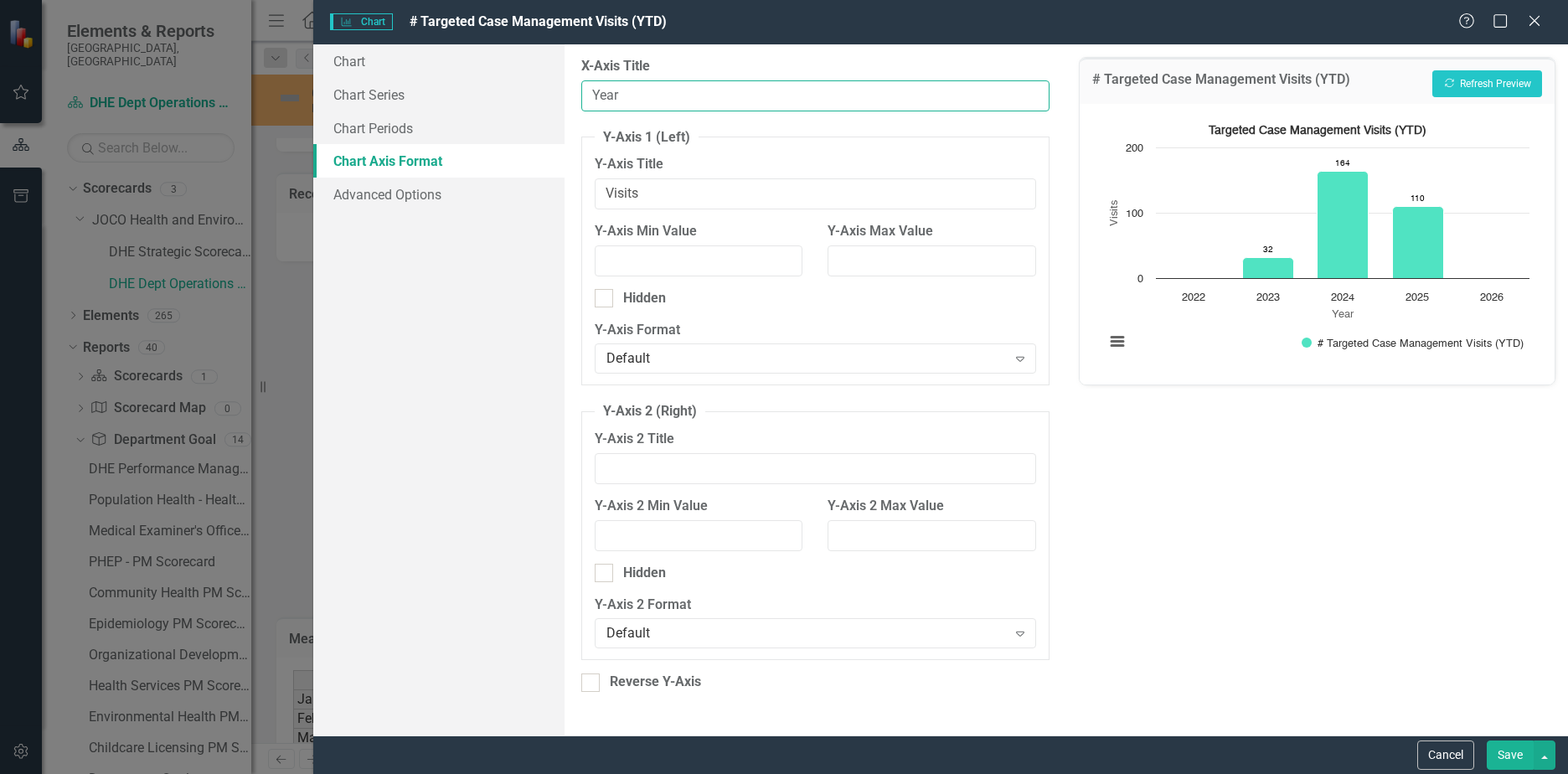
drag, startPoint x: 687, startPoint y: 95, endPoint x: 400, endPoint y: 77, distance: 287.6
click at [400, 77] on div "Chart Chart Series Chart Periods Chart Axis Format Advanced Options From this p…" at bounding box center [941, 390] width 1255 height 691
type input "Date"
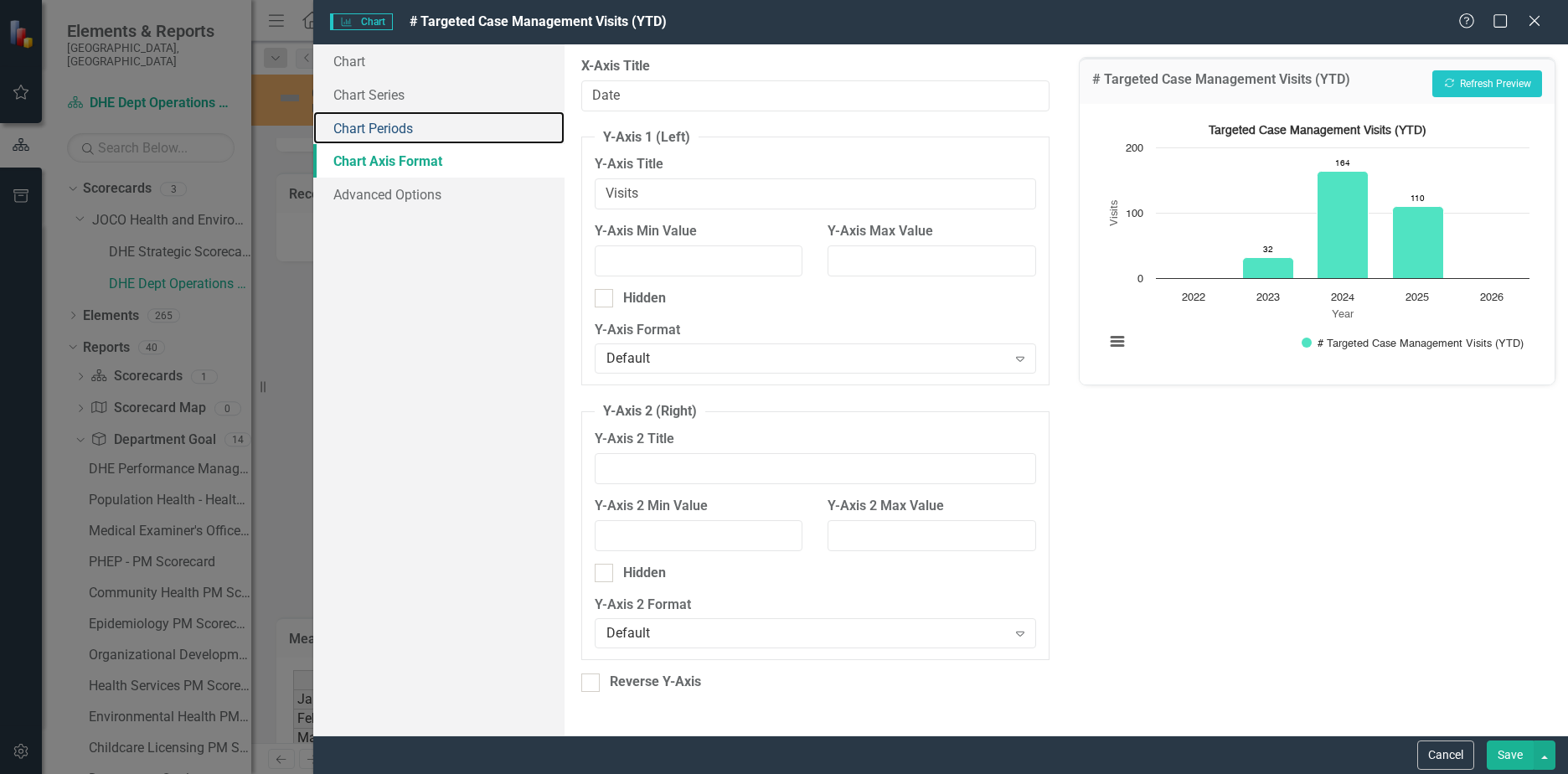
click at [383, 121] on link "Chart Periods" at bounding box center [439, 128] width 251 height 33
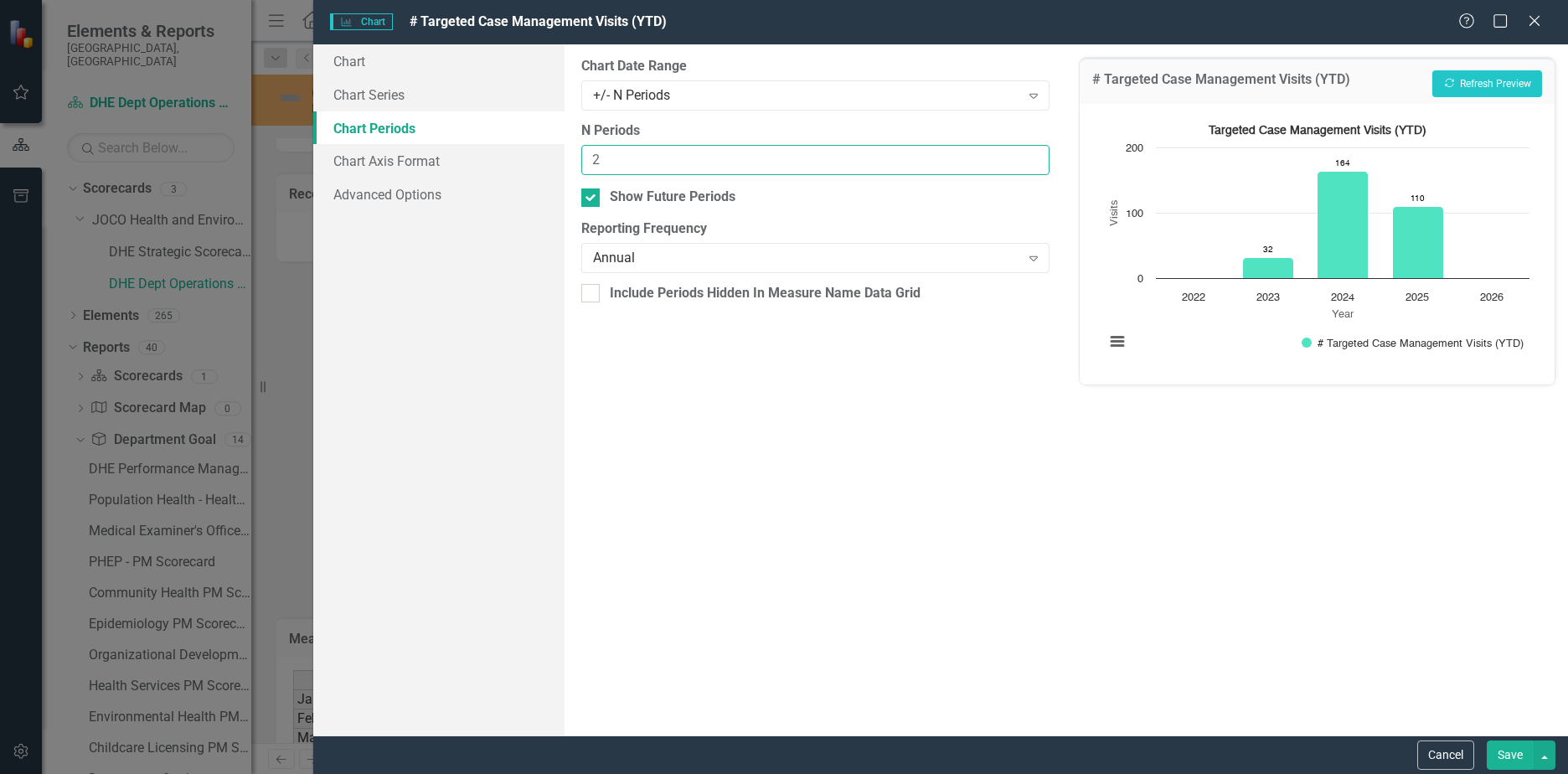
drag, startPoint x: 614, startPoint y: 159, endPoint x: 541, endPoint y: 147, distance: 74.0
click at [541, 147] on div "Chart Chart Series Chart Periods Chart Axis Format Advanced Options From this p…" at bounding box center [941, 390] width 1255 height 691
type input "6"
click at [655, 256] on div "Annual" at bounding box center [807, 258] width 427 height 19
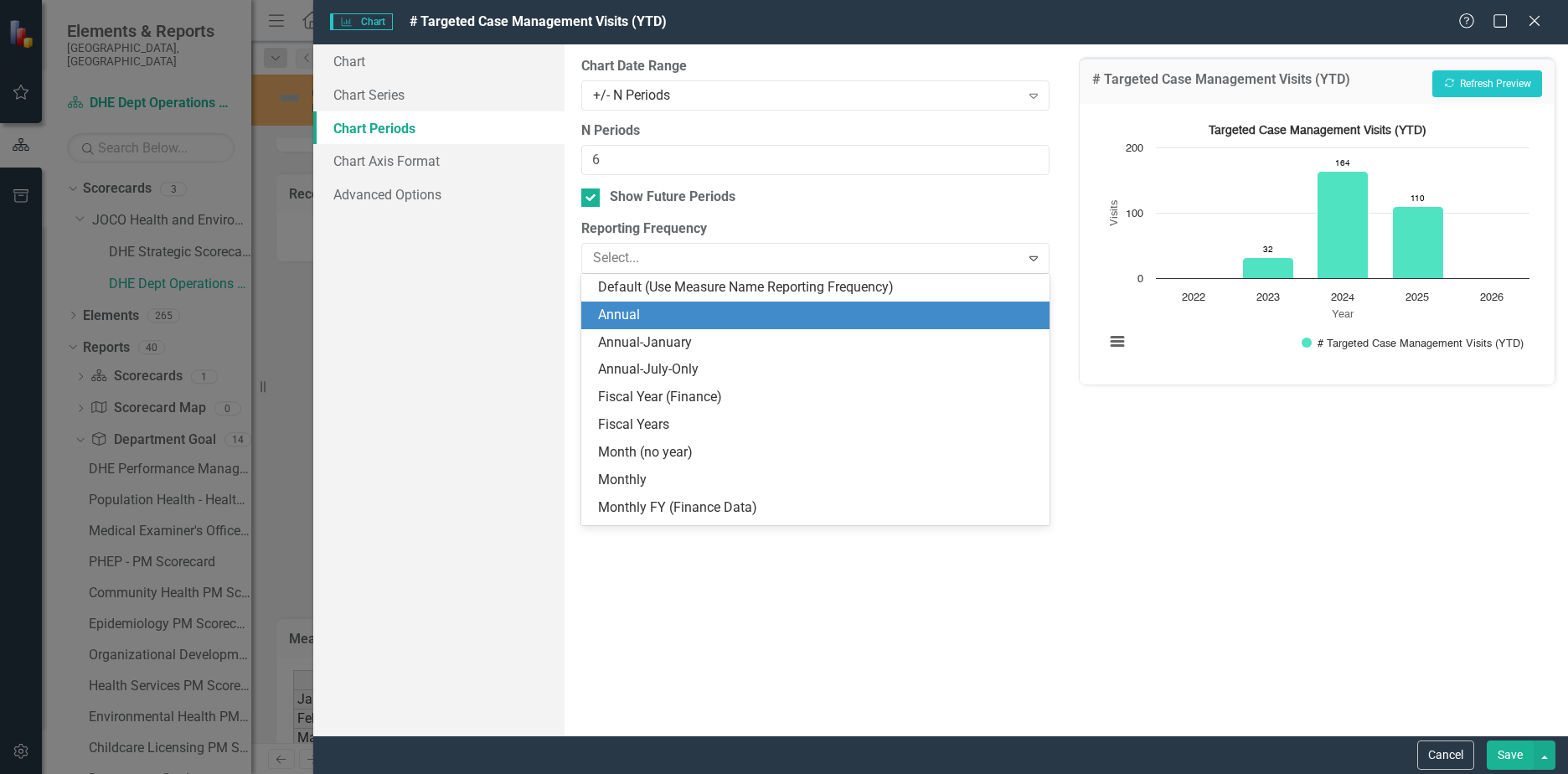
scroll to position [28, 0]
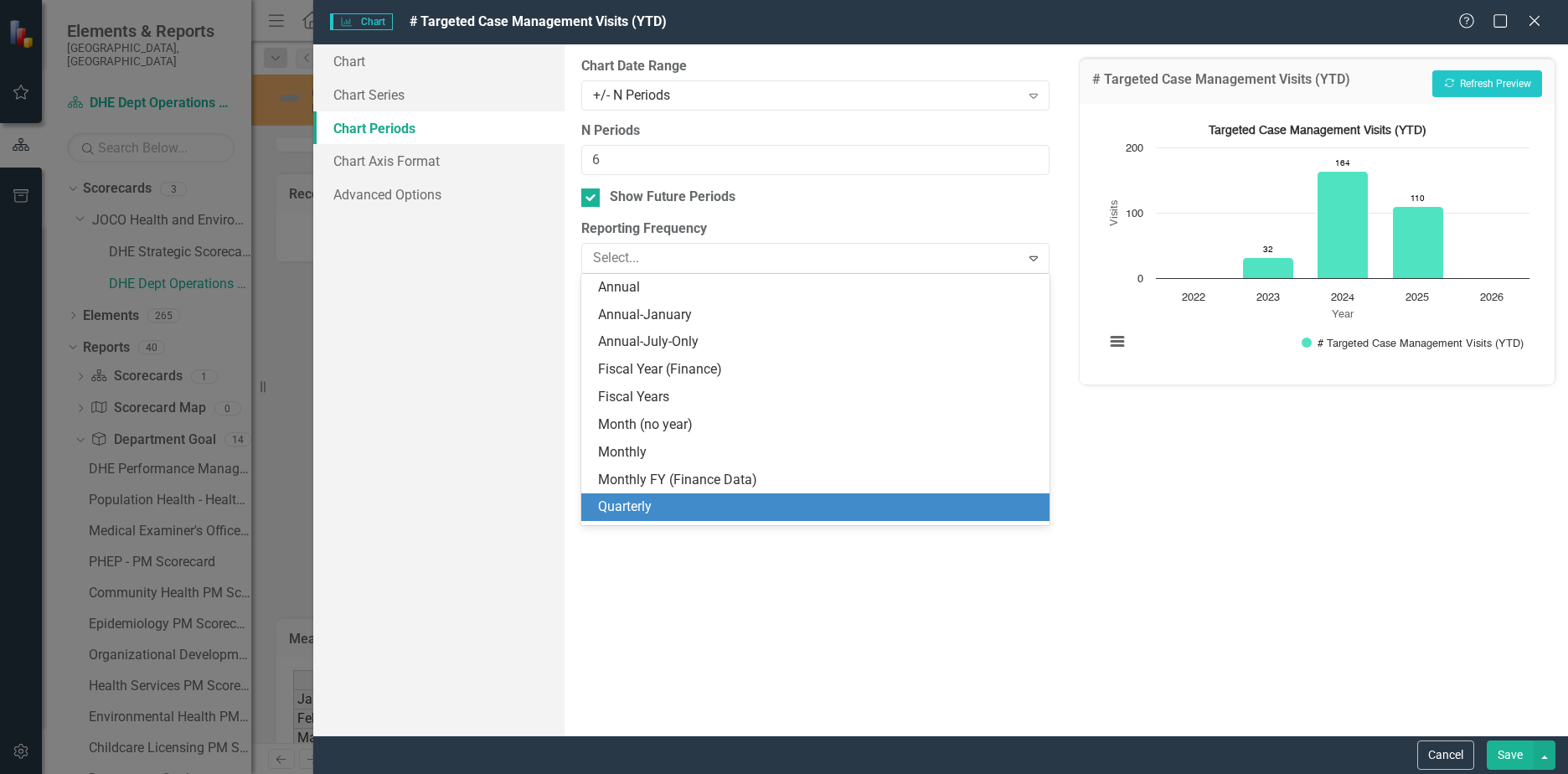
click at [646, 502] on div "Quarterly" at bounding box center [819, 507] width 442 height 19
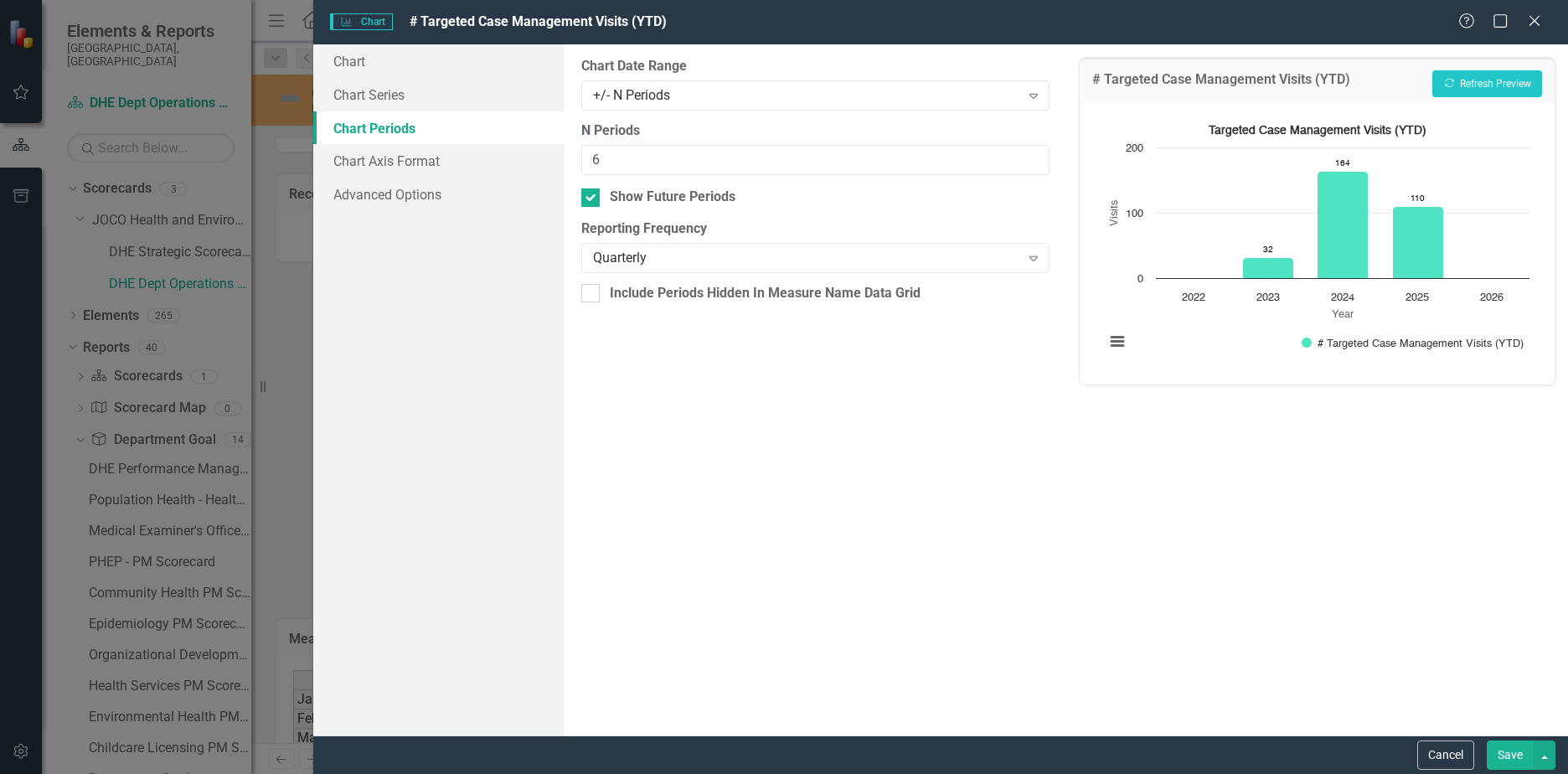
click at [1509, 750] on button "Save" at bounding box center [1510, 755] width 47 height 30
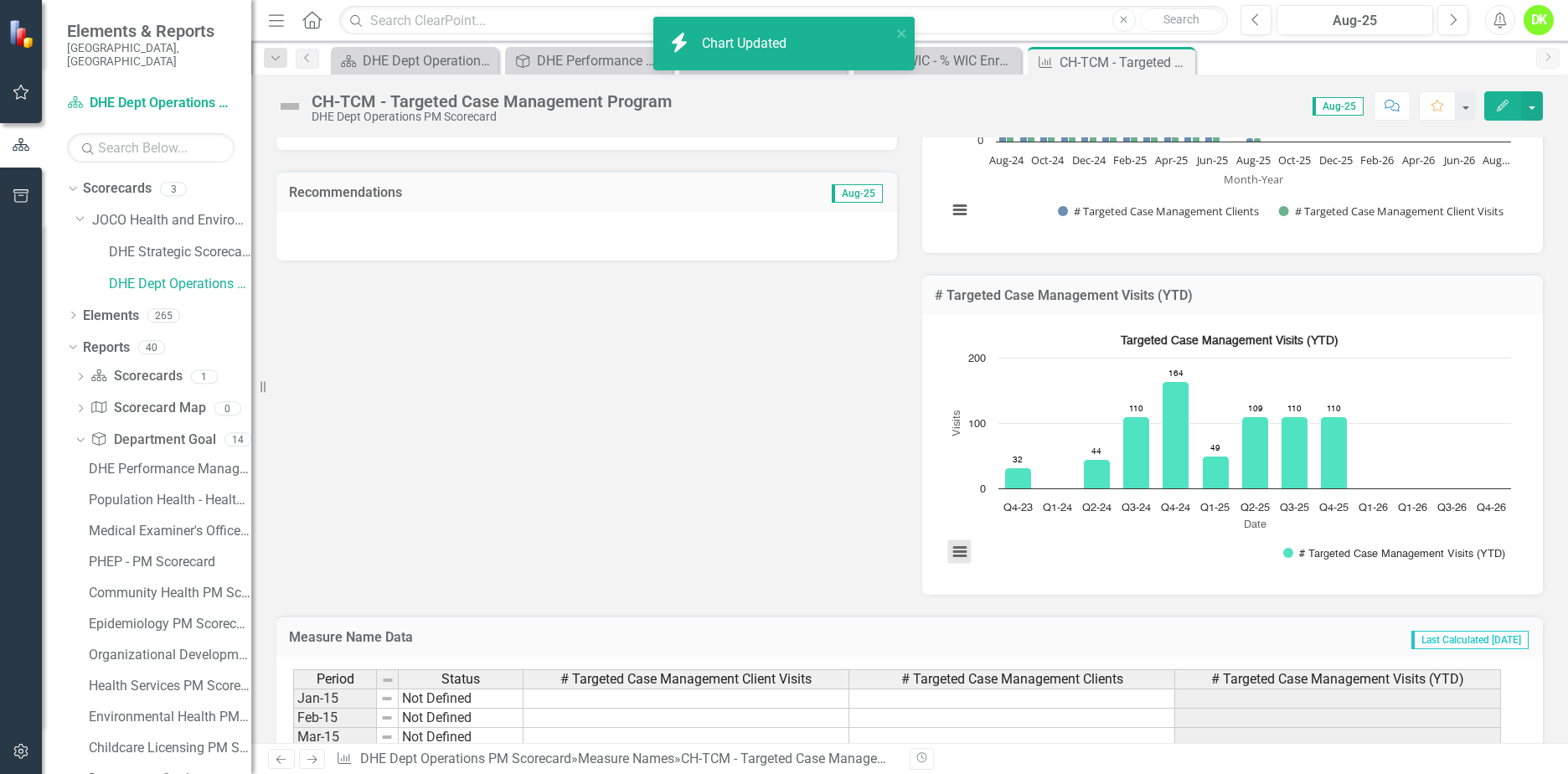
click at [954, 556] on button "View chart menu, Targeted Case Management Visits (YTD)" at bounding box center [959, 551] width 23 height 23
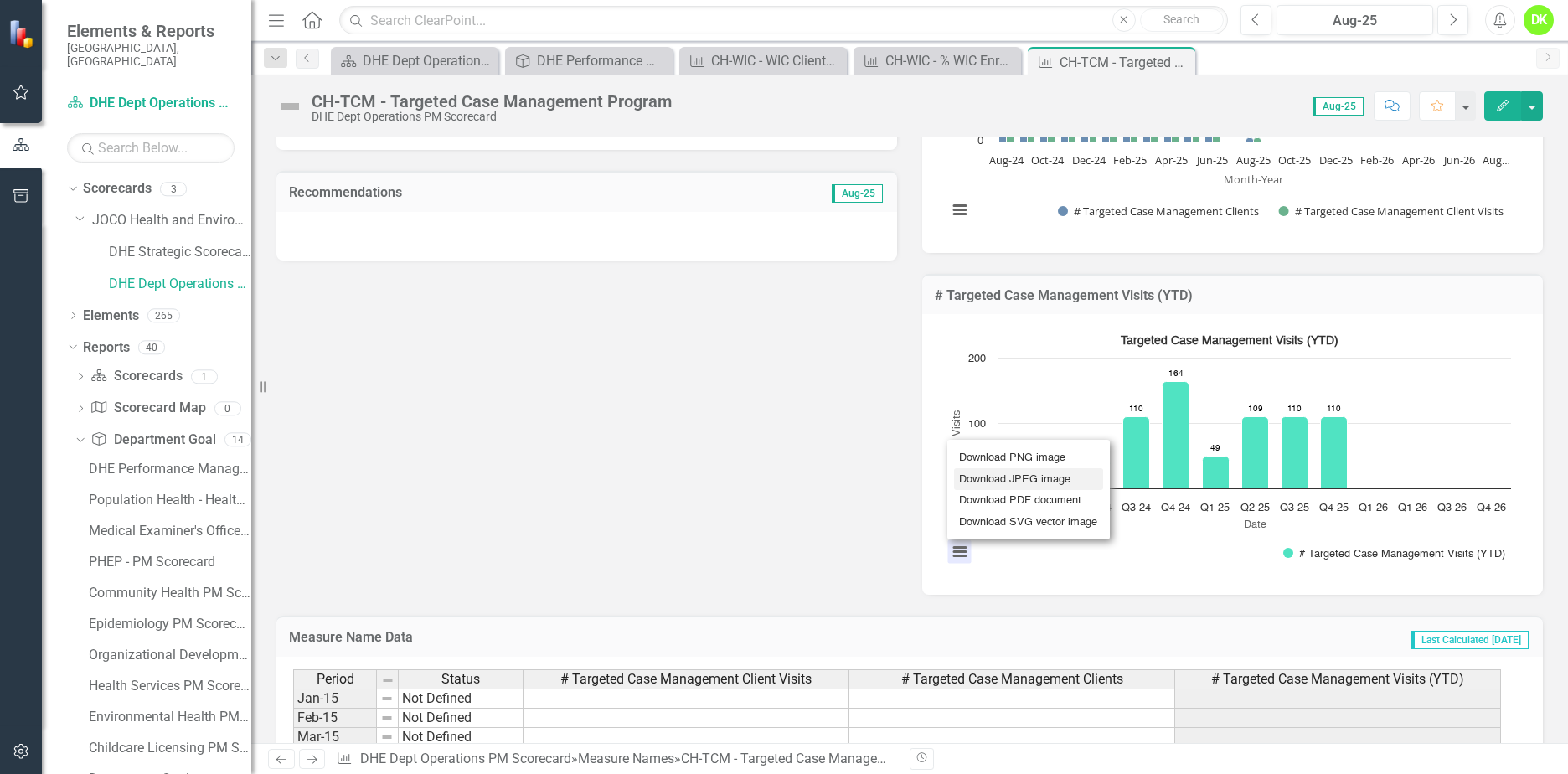
click at [998, 472] on li "Download JPEG image" at bounding box center [1028, 479] width 149 height 22
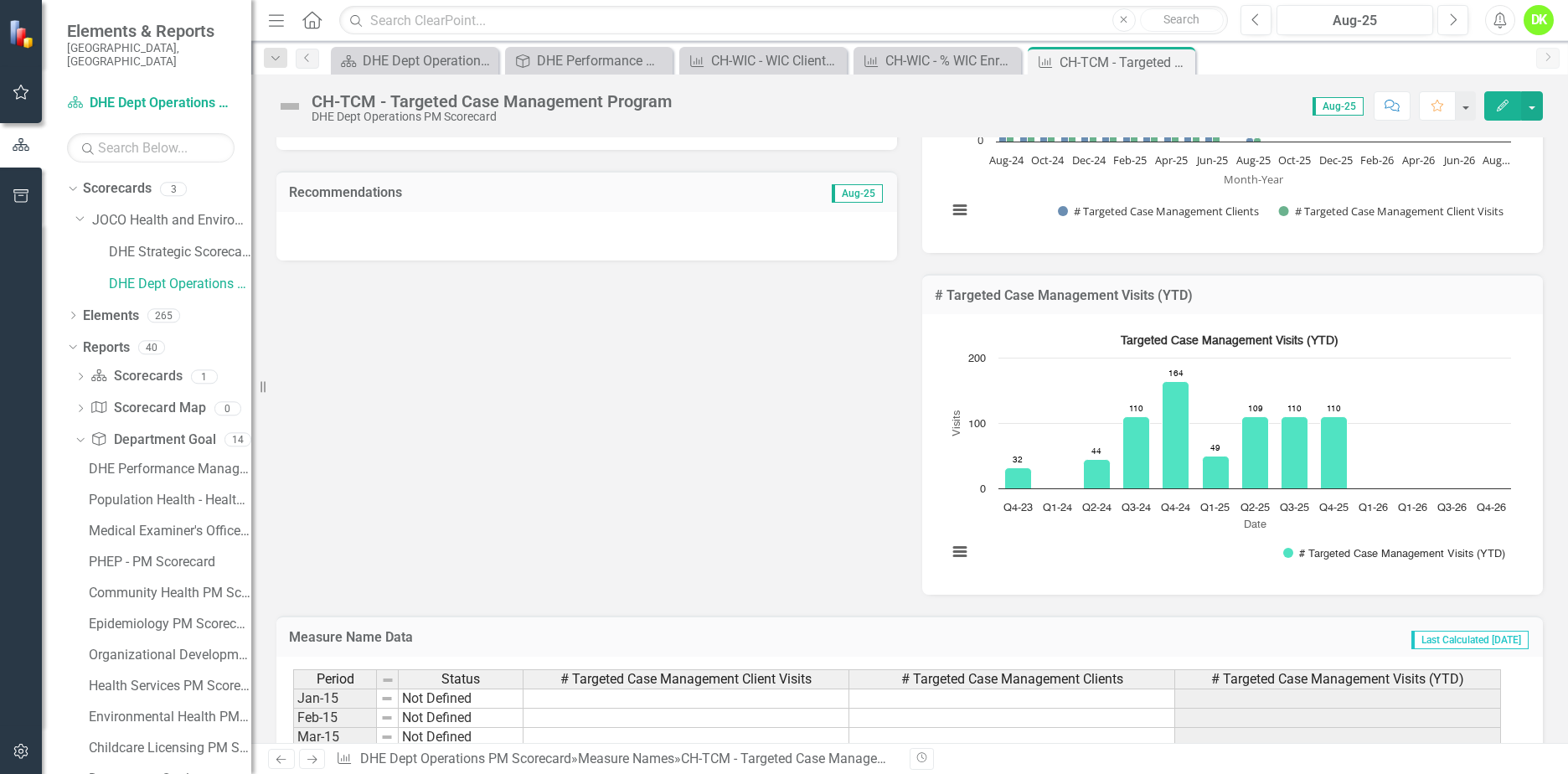
click at [638, 419] on div "Metric Lead MH Mel Hudelson (Health and Environment) Collaborators Analysis Aug…" at bounding box center [910, 252] width 1292 height 684
click at [0, 0] on icon "Close" at bounding box center [0, 0] width 0 height 0
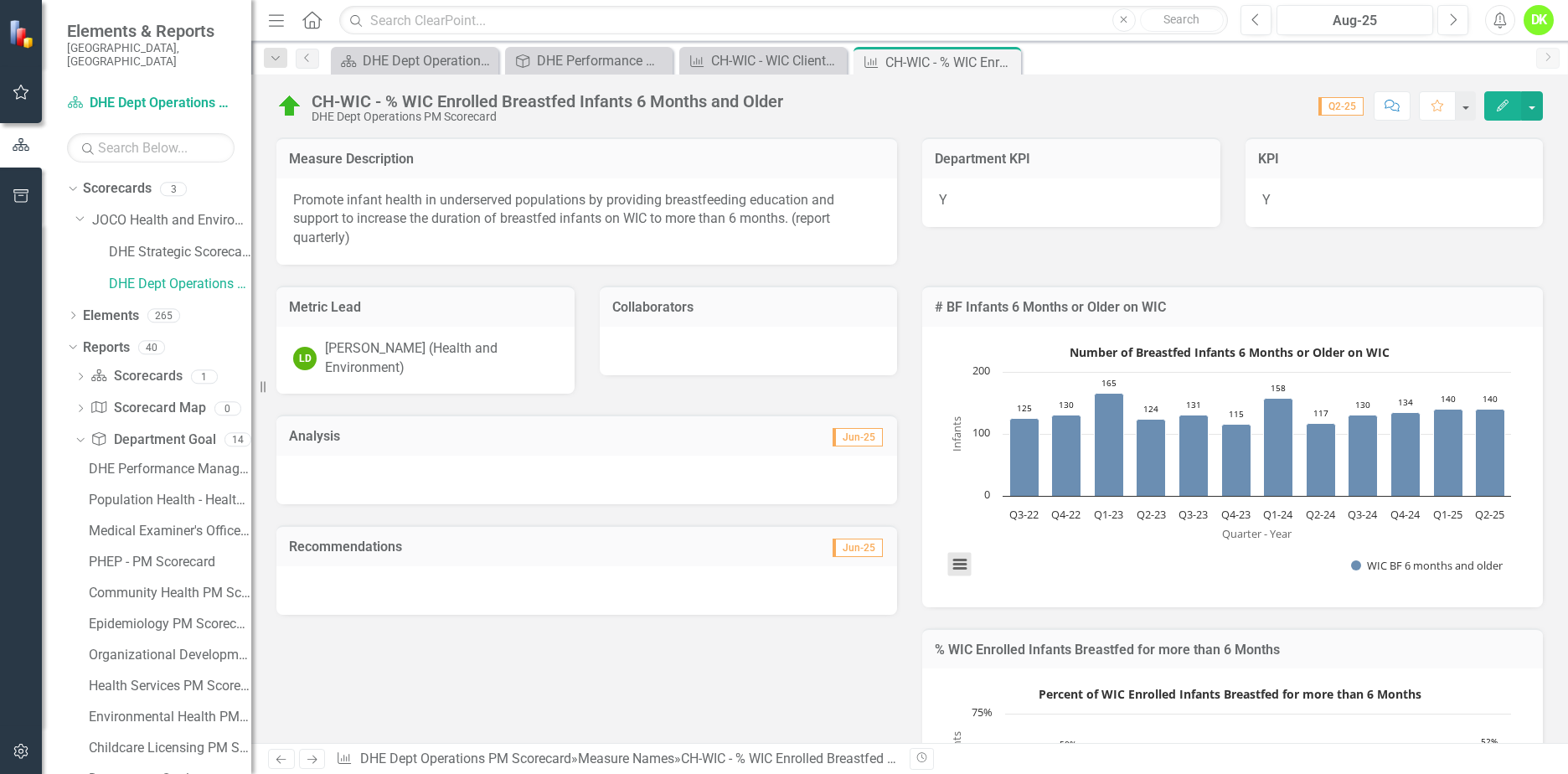
click at [962, 569] on button "View chart menu, Number of Breastfed Infants 6 Months or Older on WIC" at bounding box center [959, 563] width 23 height 23
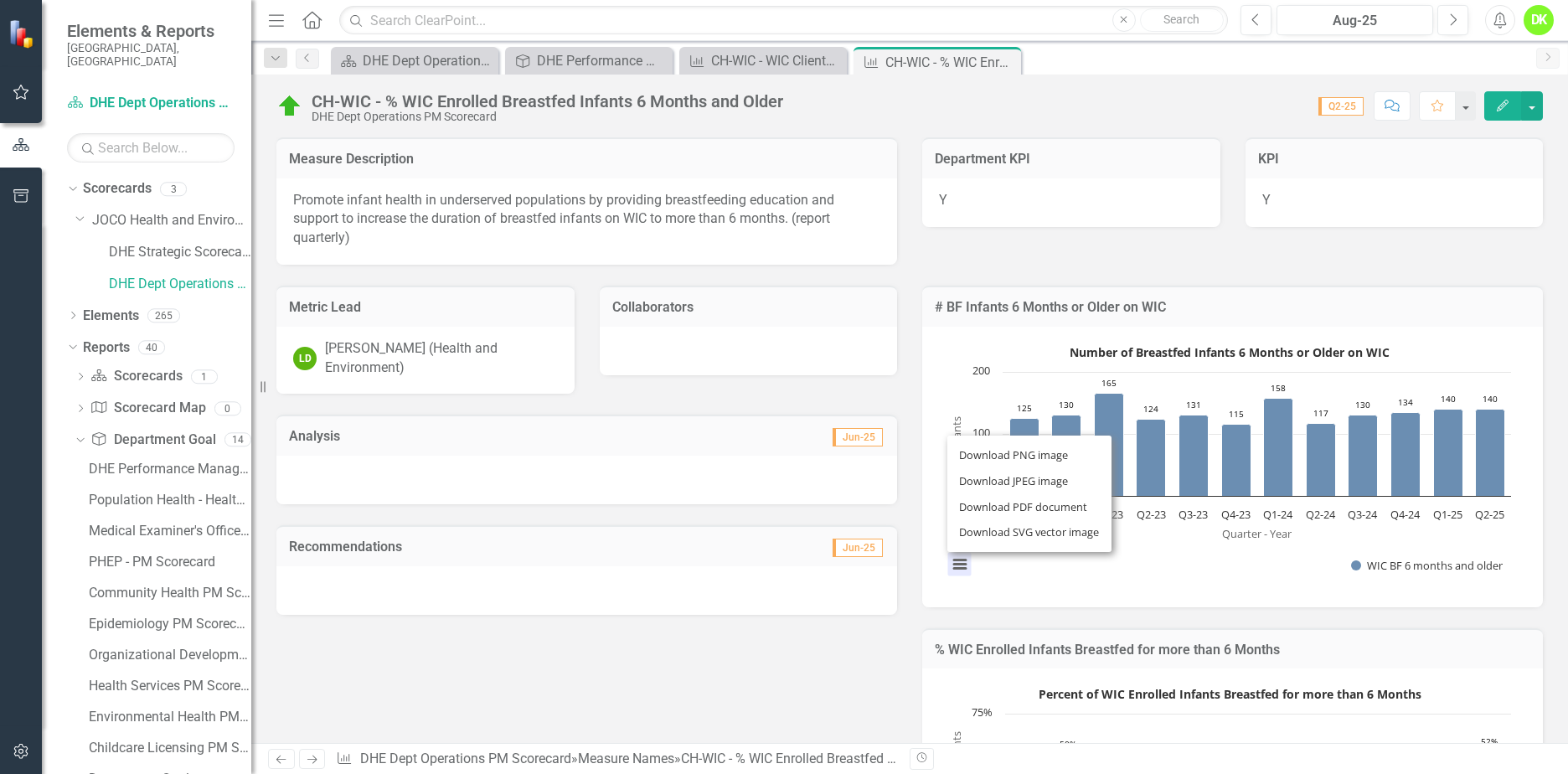
click at [1163, 611] on div "% WIC Enrolled Infants Breastfed for more than 6 Months Percent of WIC Enrolled…" at bounding box center [1233, 778] width 646 height 343
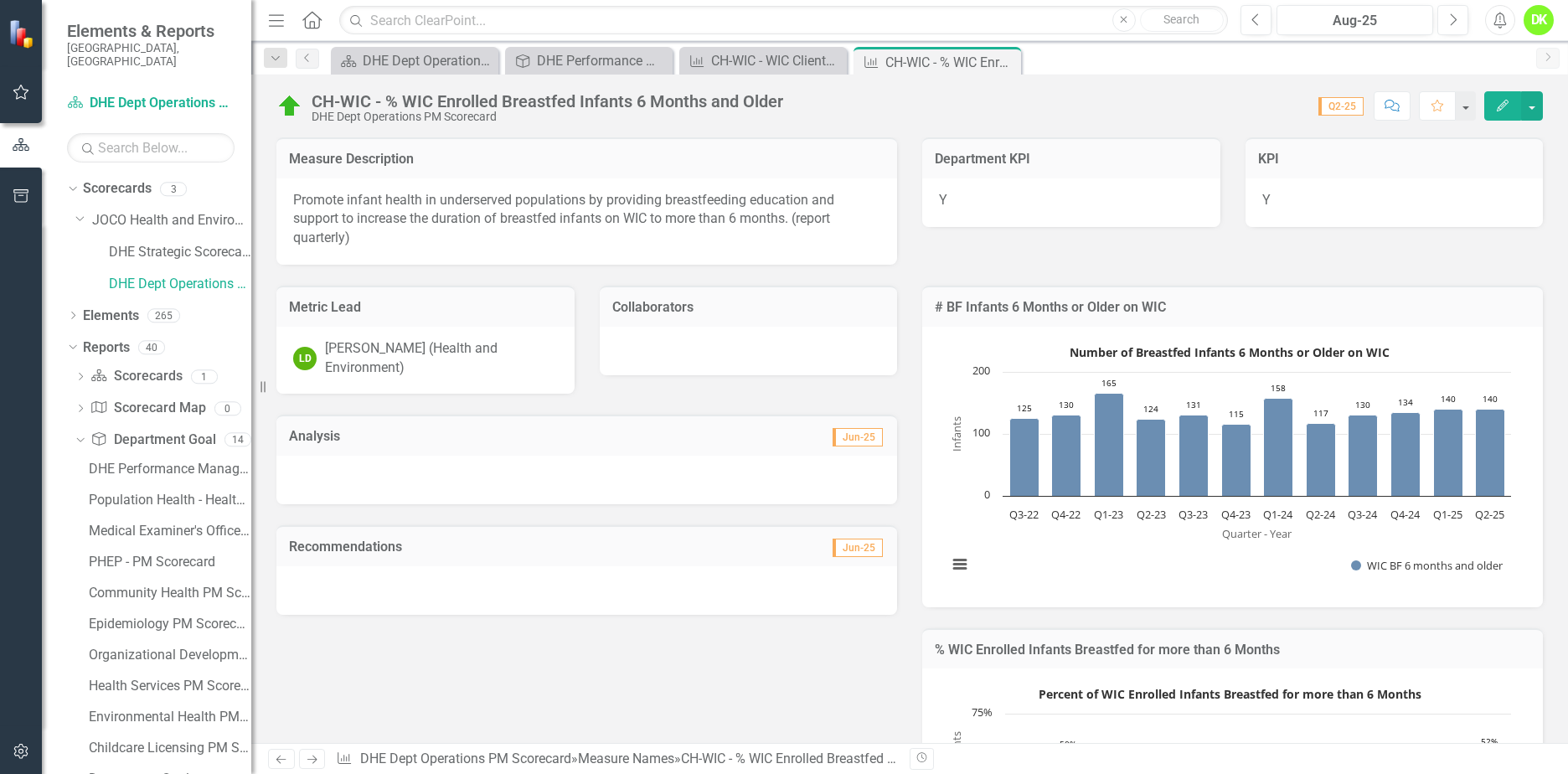
click at [1076, 549] on rect "Interactive chart" at bounding box center [1229, 465] width 580 height 251
click at [1075, 548] on rect "Interactive chart" at bounding box center [1229, 465] width 580 height 251
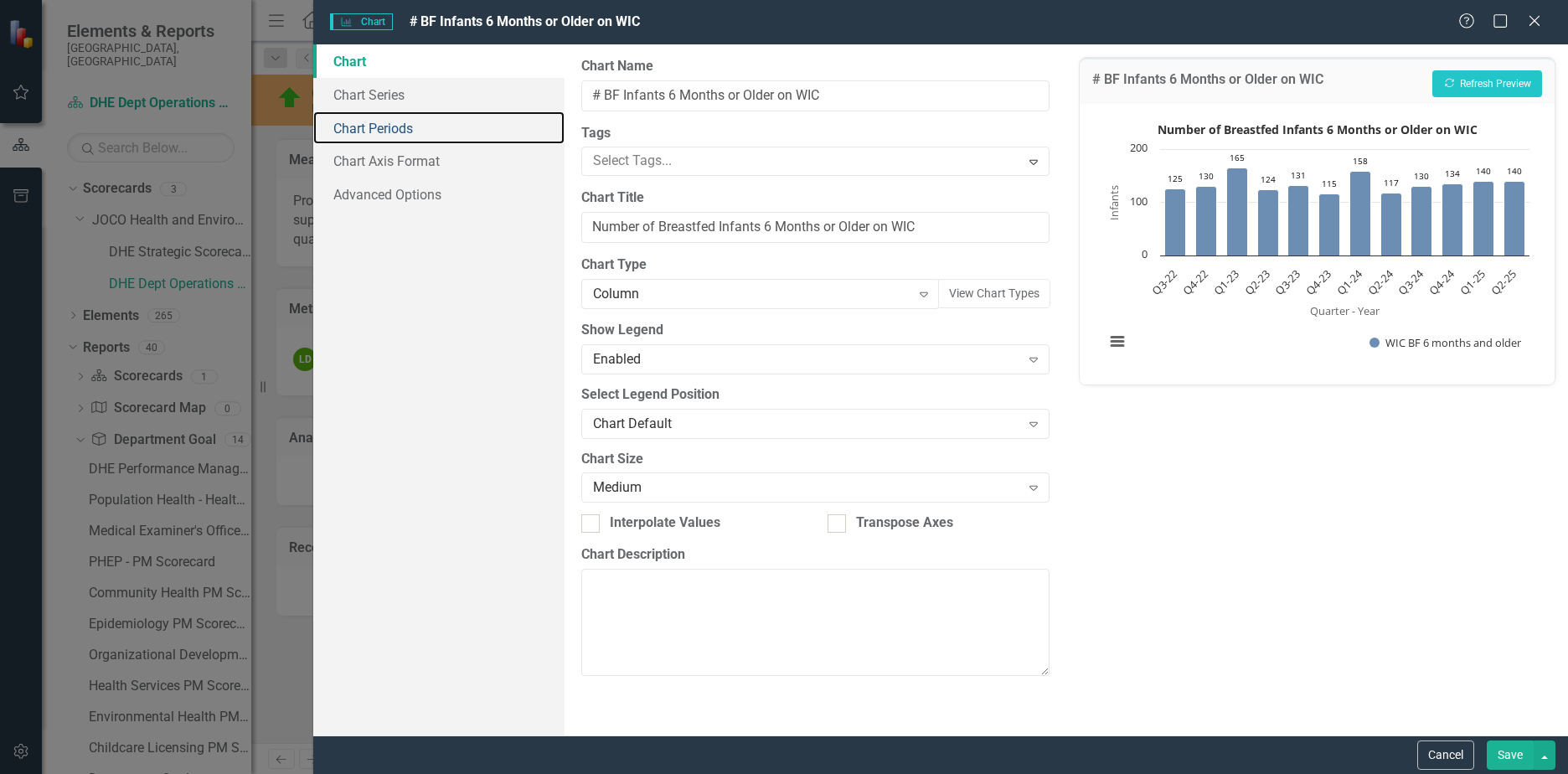
click at [402, 124] on link "Chart Periods" at bounding box center [439, 128] width 251 height 33
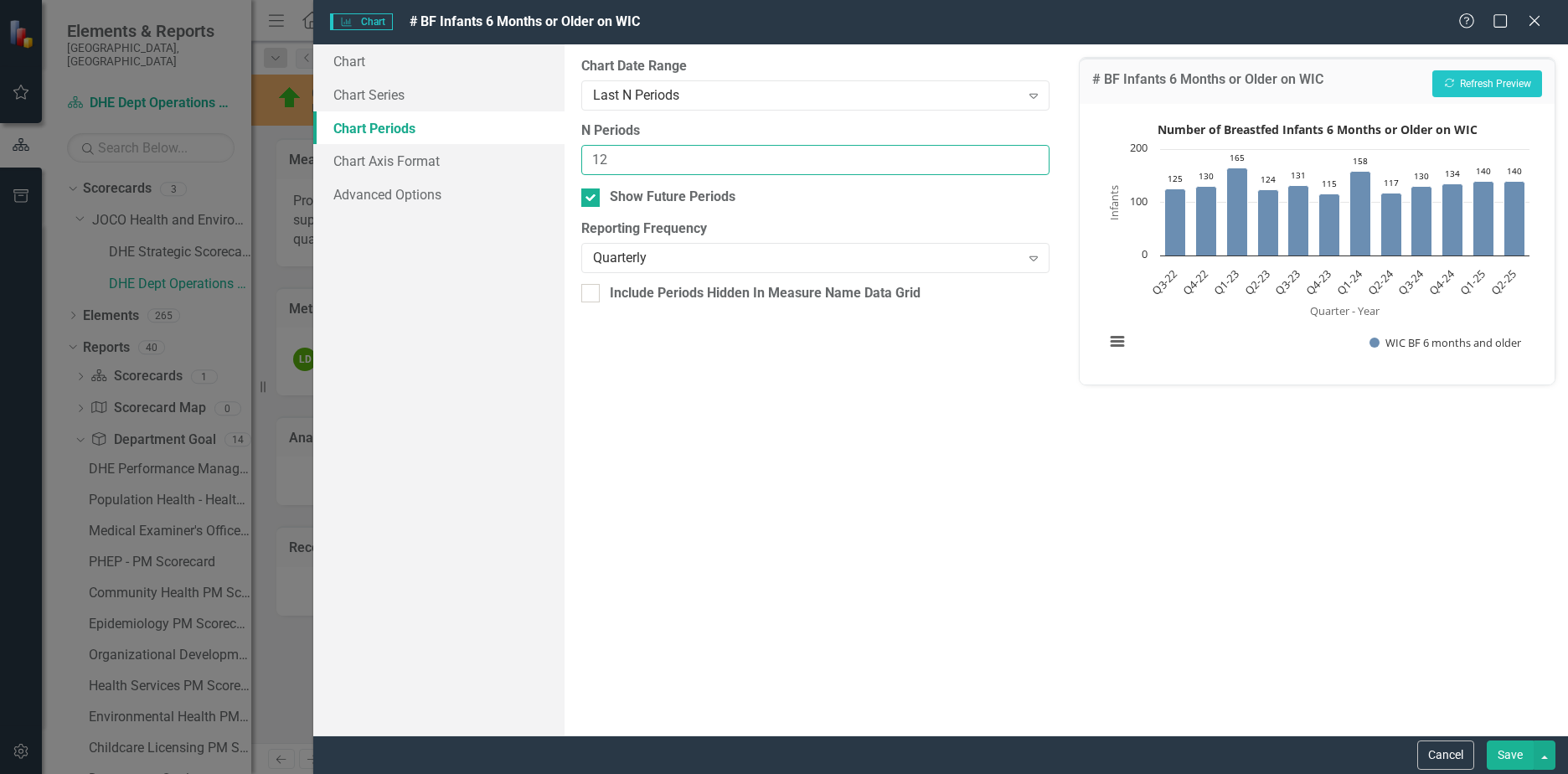
drag, startPoint x: 628, startPoint y: 162, endPoint x: 505, endPoint y: 149, distance: 123.7
click at [509, 149] on div "Chart Chart Series Chart Periods Chart Axis Format Advanced Options From this p…" at bounding box center [941, 390] width 1255 height 691
type input "6"
click at [1504, 750] on button "Save" at bounding box center [1510, 755] width 47 height 30
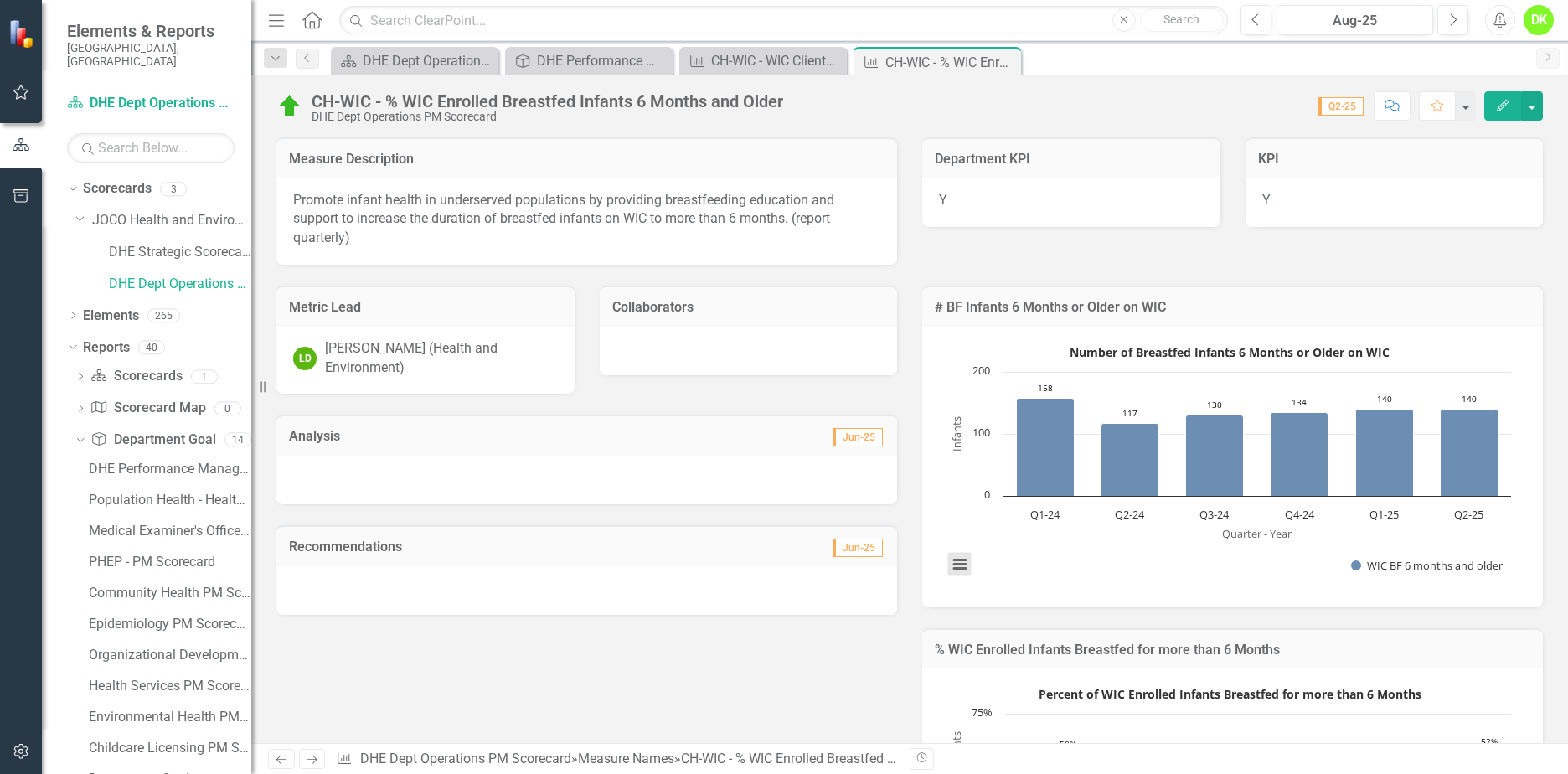
click at [963, 572] on button "View chart menu, Number of Breastfed Infants 6 Months or Older on WIC" at bounding box center [959, 563] width 23 height 23
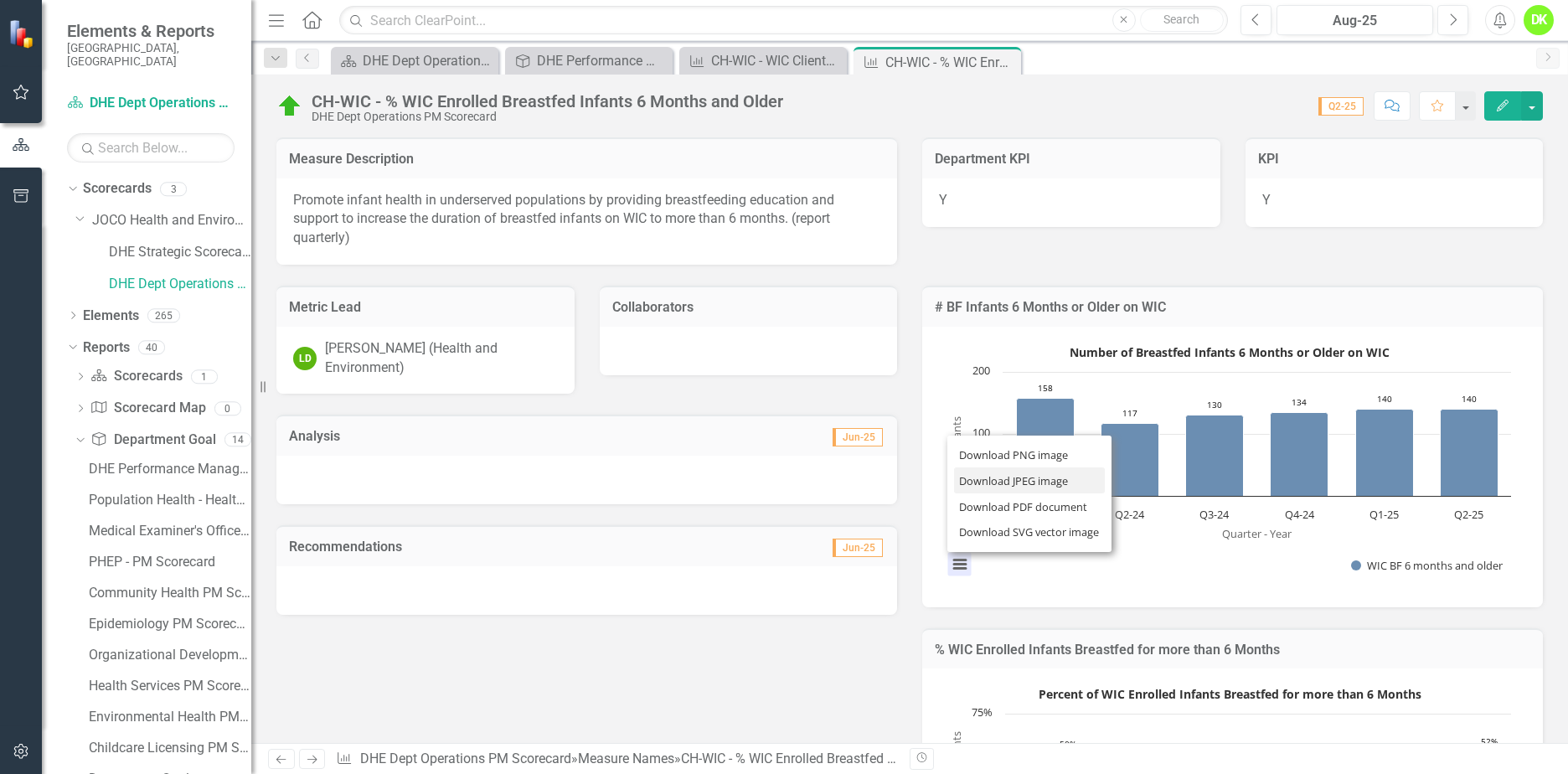
click at [1013, 478] on li "Download JPEG image" at bounding box center [1029, 480] width 151 height 26
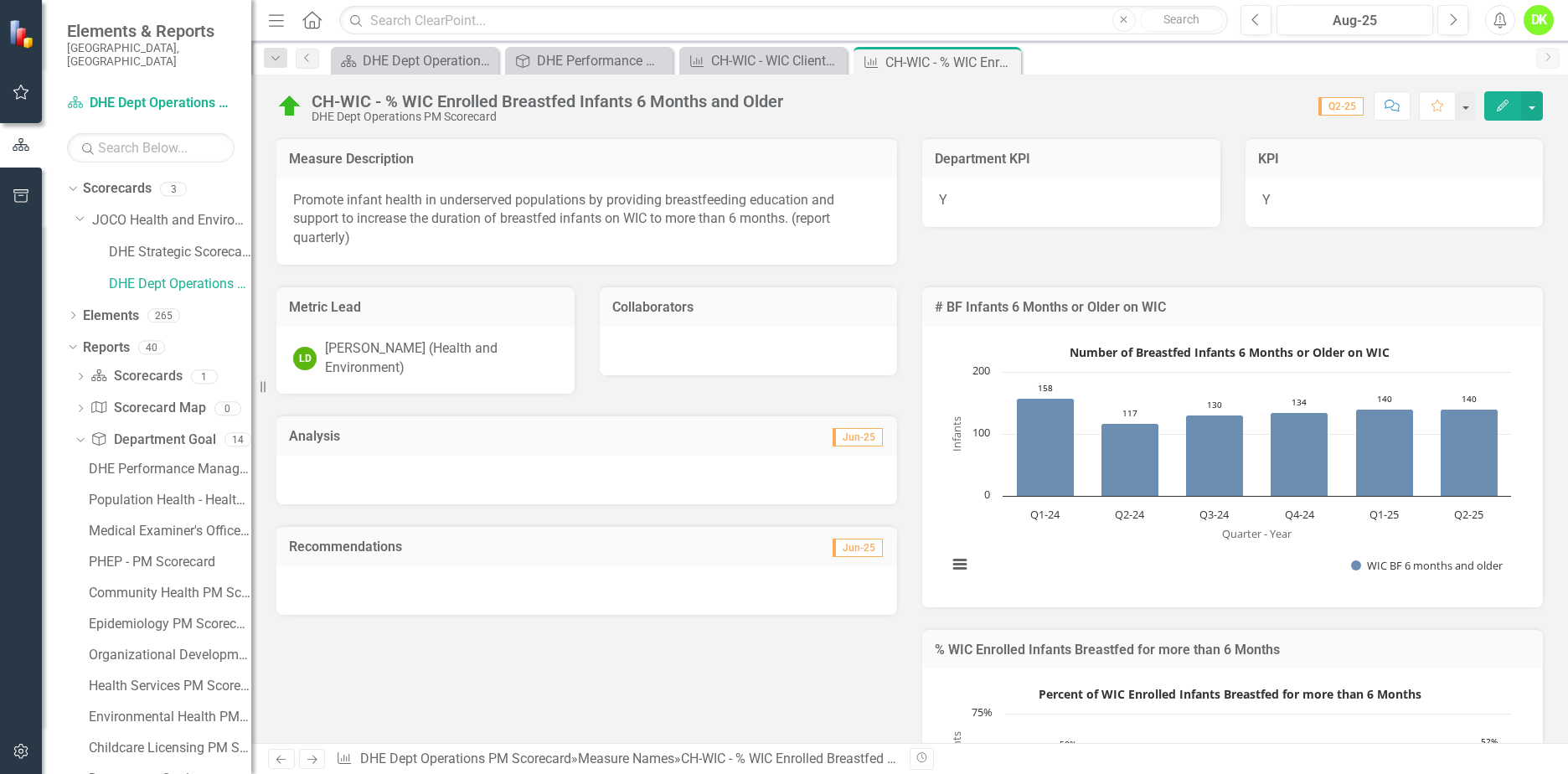
click at [0, 0] on icon "Close" at bounding box center [0, 0] width 0 height 0
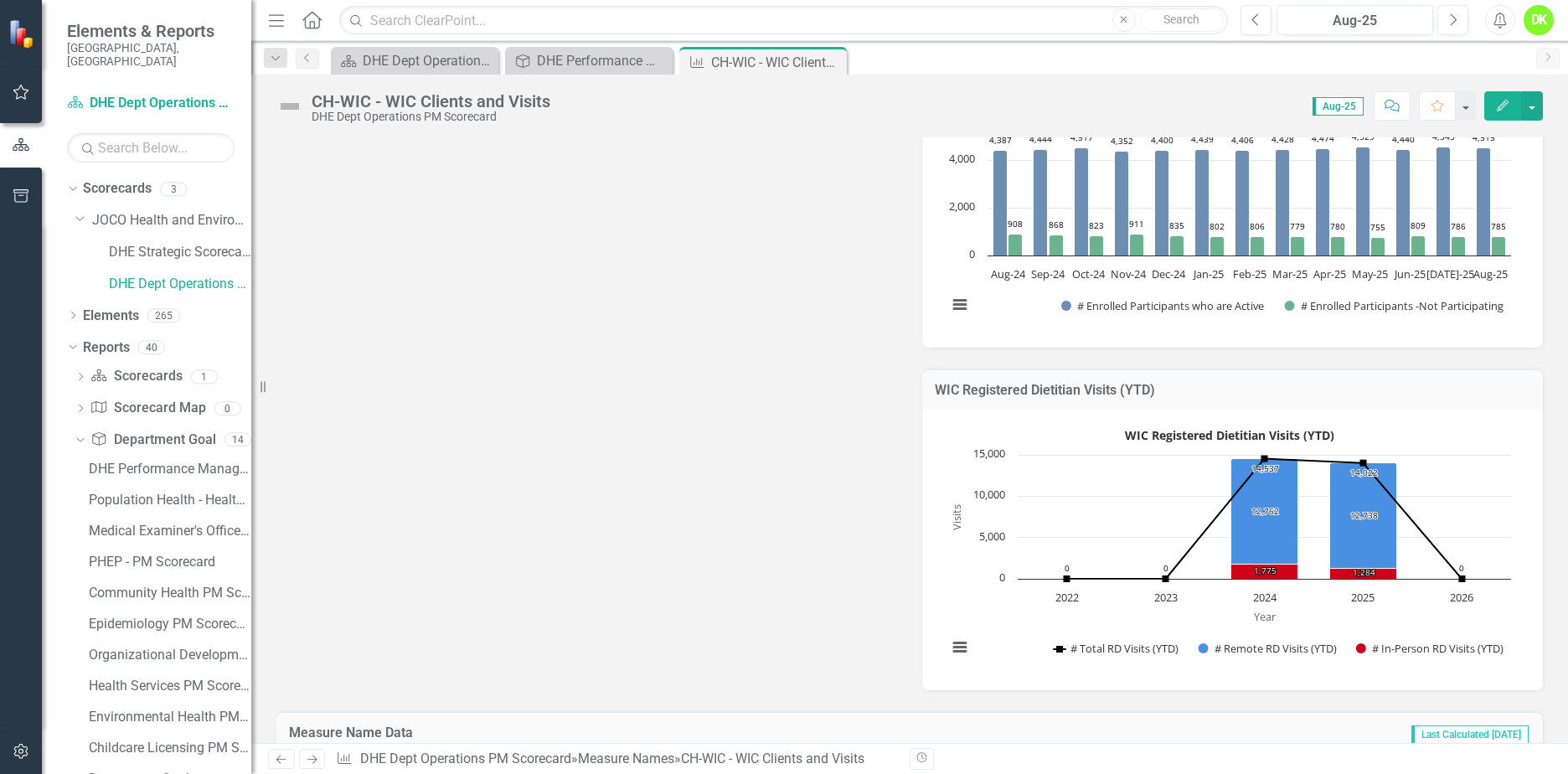
scroll to position [587, 0]
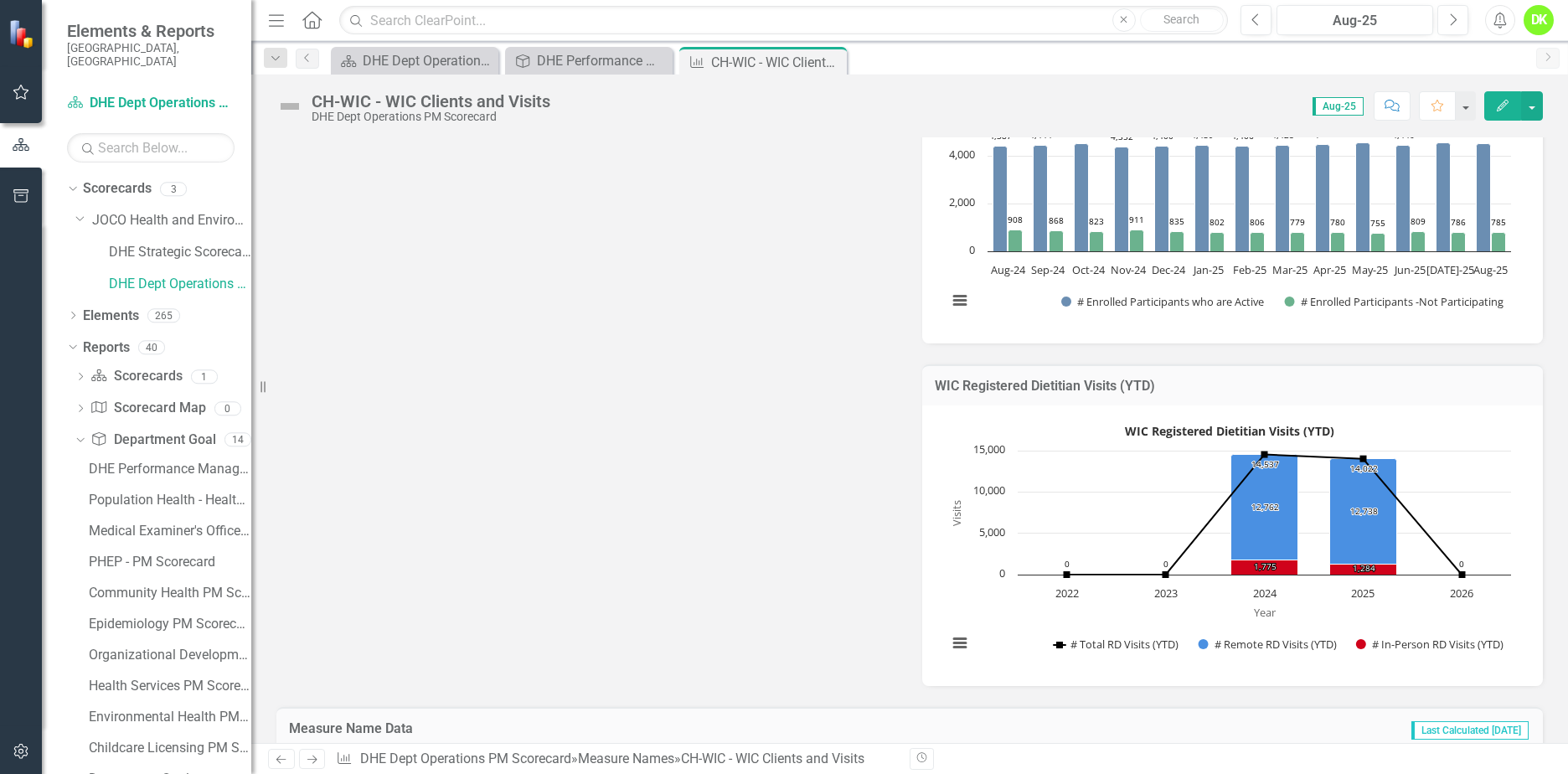
click at [966, 605] on rect "Interactive chart" at bounding box center [1229, 543] width 580 height 251
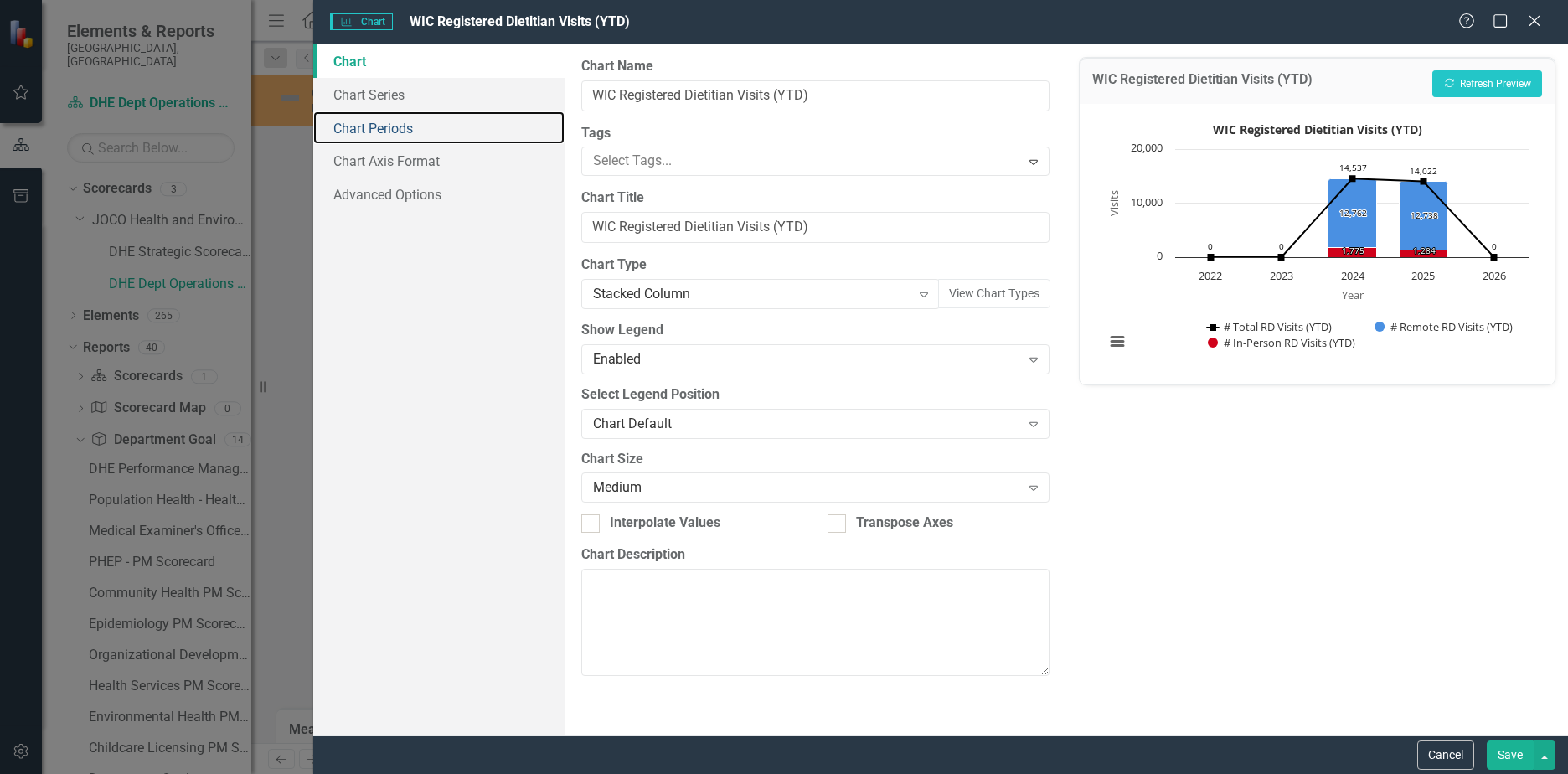
click at [390, 124] on link "Chart Periods" at bounding box center [439, 128] width 251 height 33
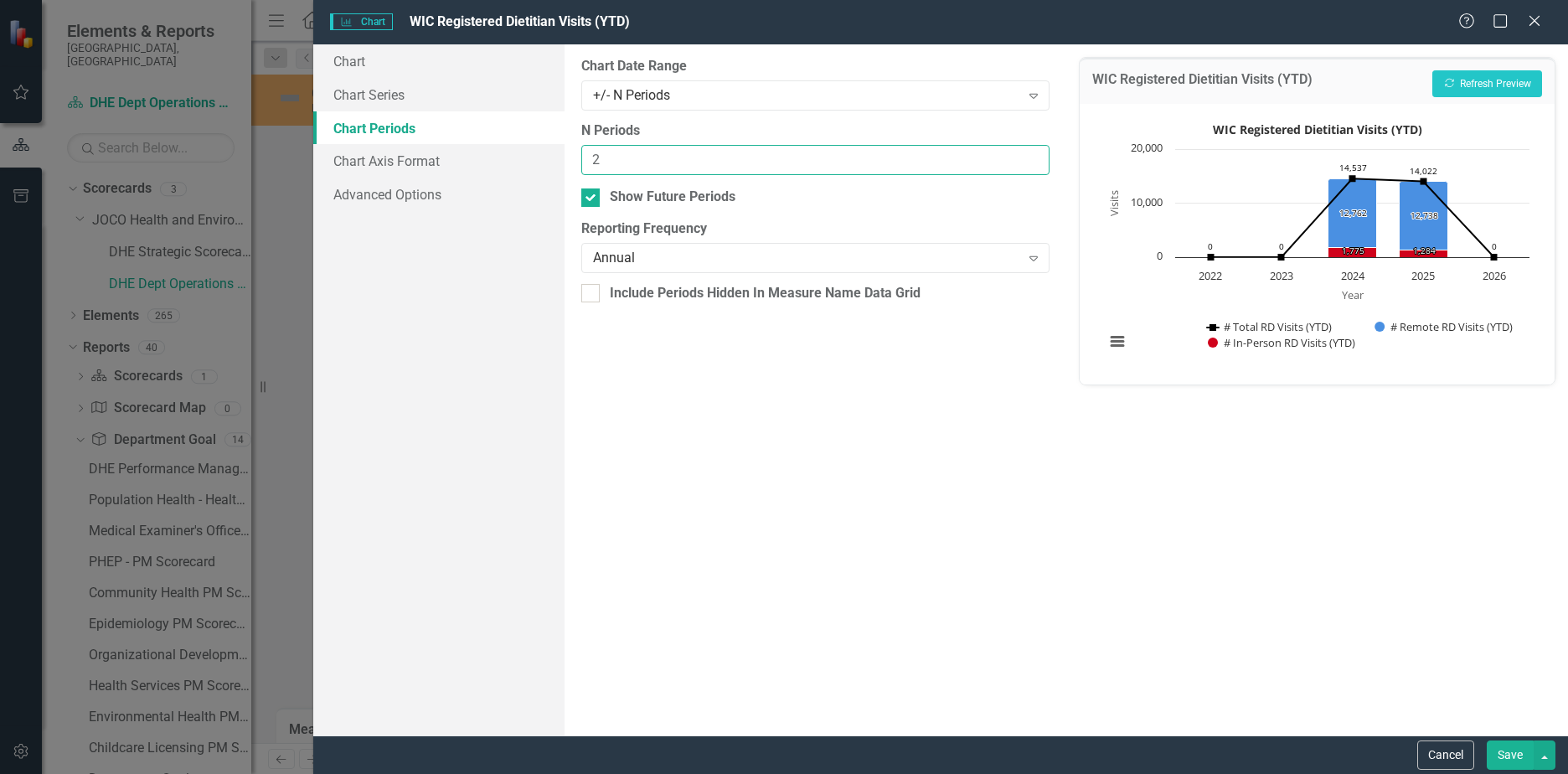
drag, startPoint x: 623, startPoint y: 158, endPoint x: 509, endPoint y: 157, distance: 114.0
click at [518, 158] on div "Chart Chart Series Chart Periods Chart Axis Format Advanced Options From this p…" at bounding box center [941, 390] width 1255 height 691
type input "6"
click at [667, 256] on div "Annual" at bounding box center [807, 258] width 427 height 19
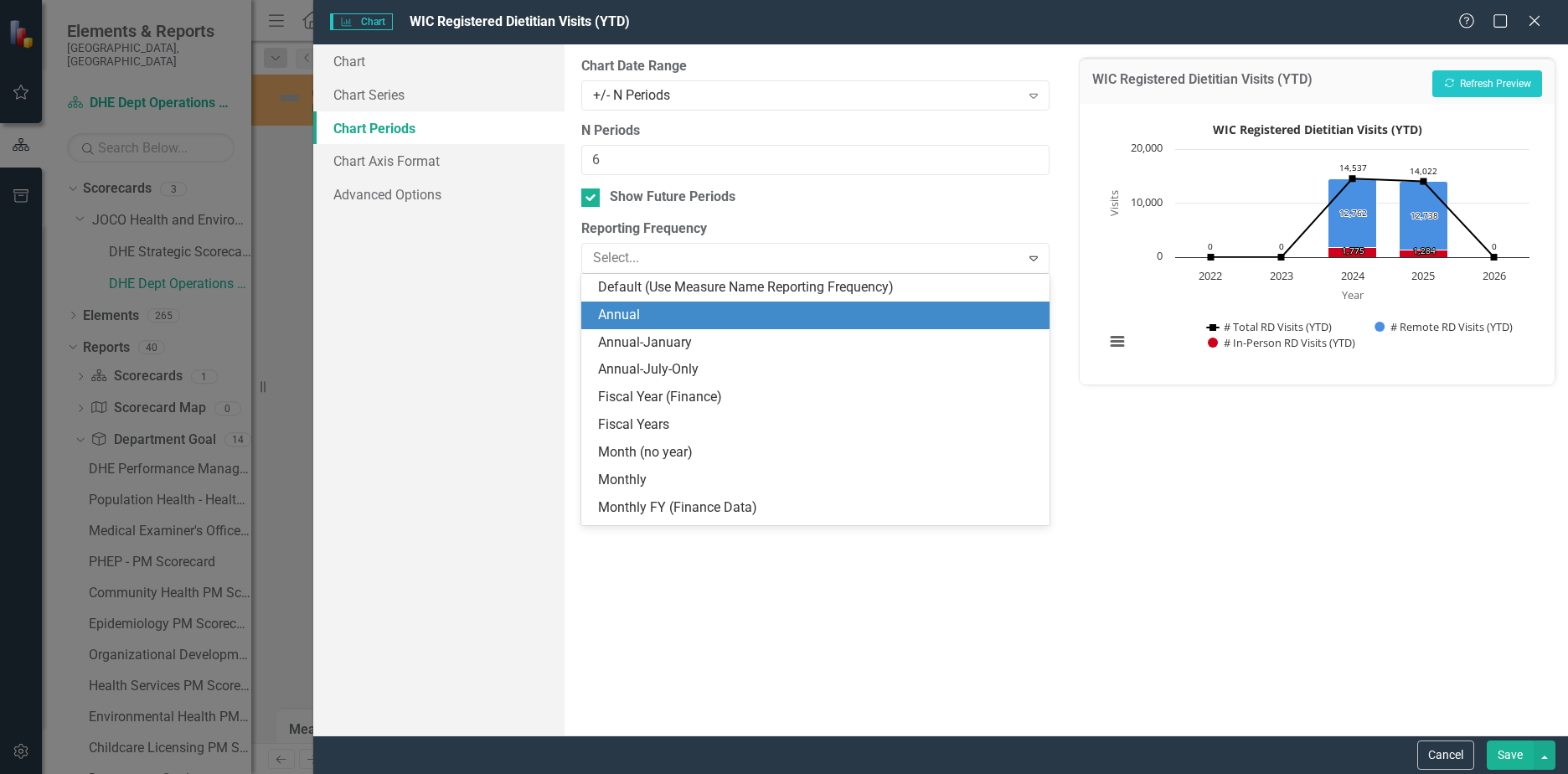
scroll to position [28, 0]
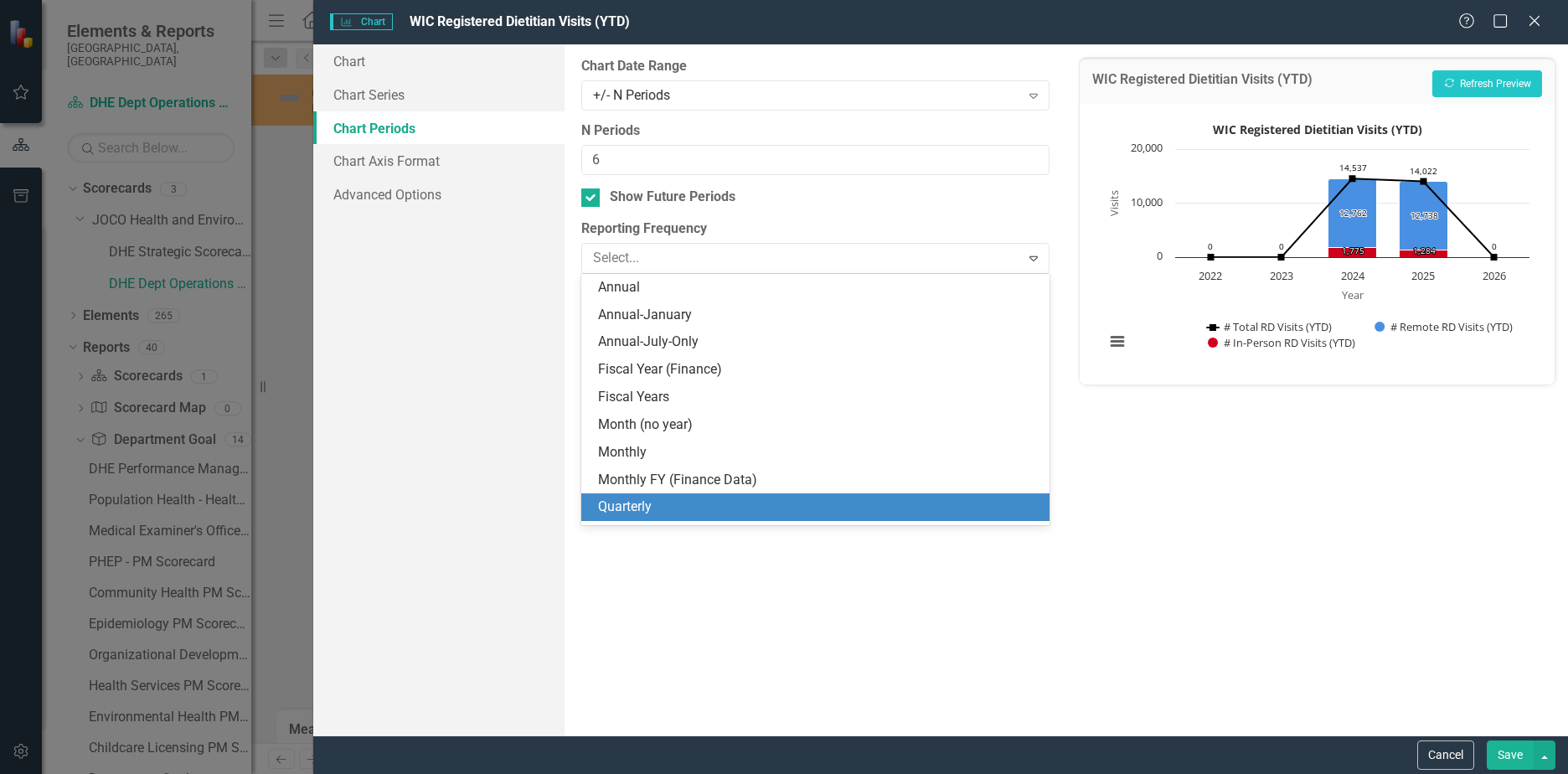
click at [643, 502] on div "Quarterly" at bounding box center [819, 507] width 442 height 19
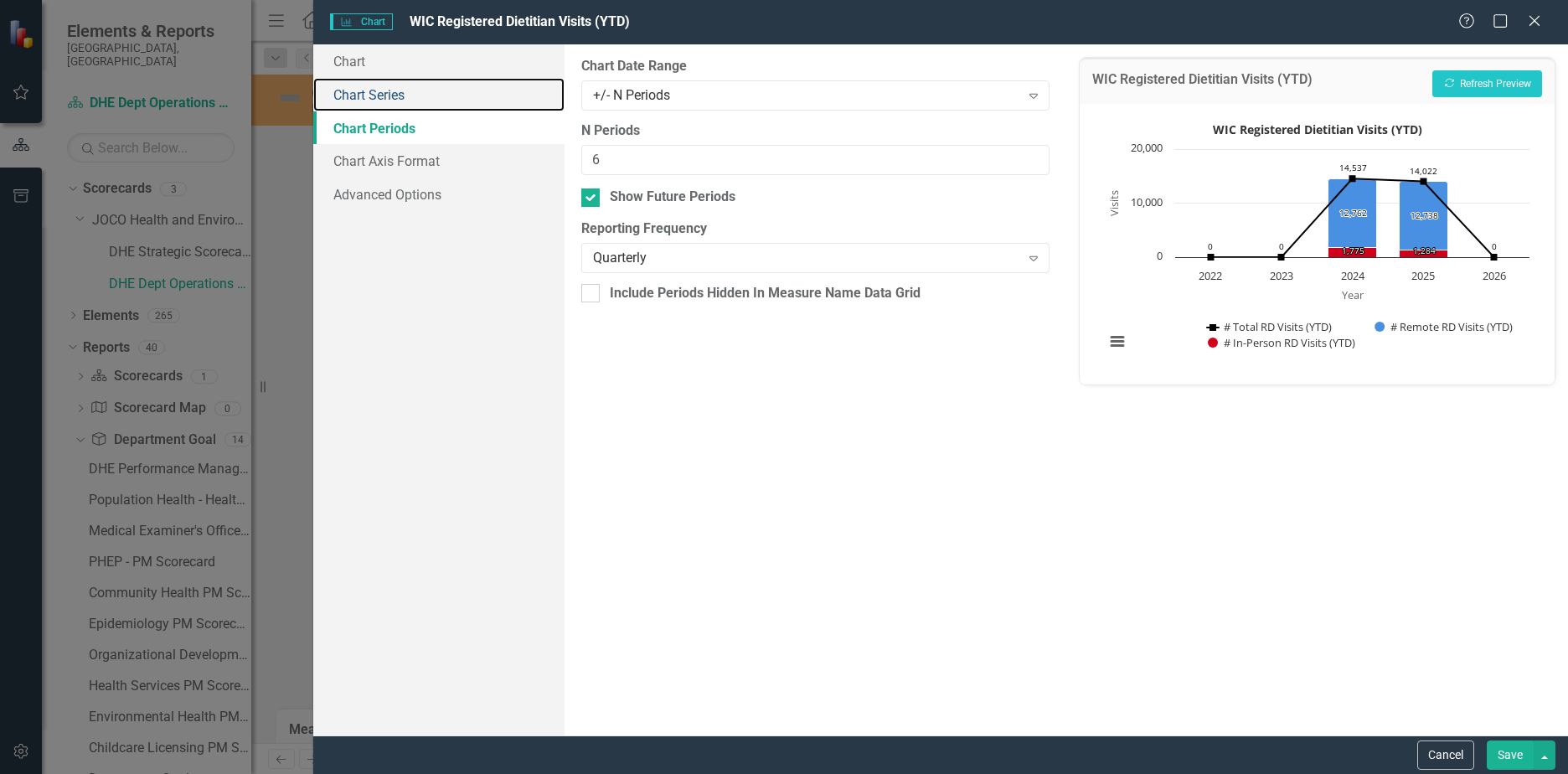
click at [399, 91] on link "Chart Series" at bounding box center [439, 94] width 251 height 33
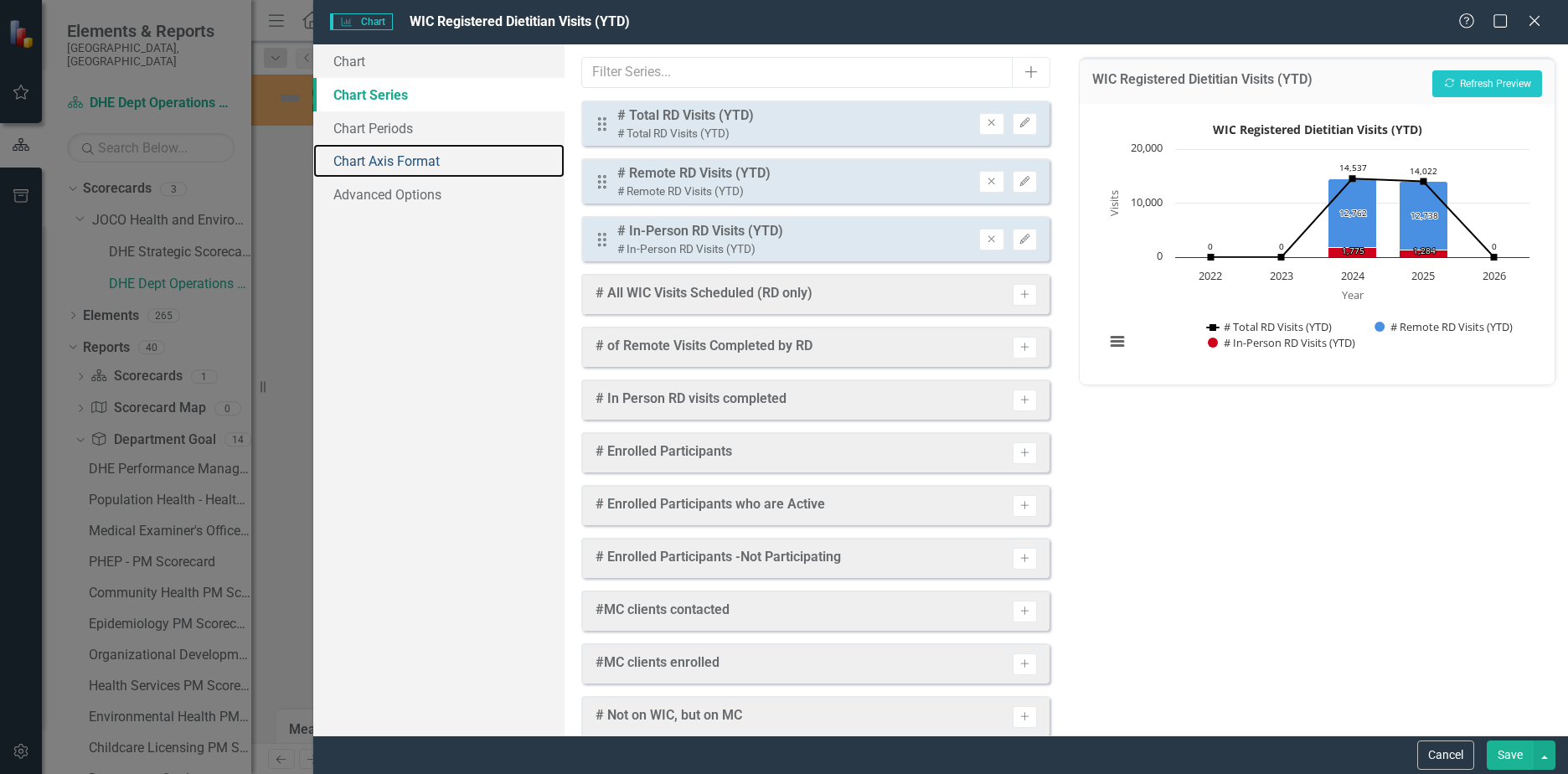
drag, startPoint x: 414, startPoint y: 163, endPoint x: 426, endPoint y: 160, distance: 12.4
click at [414, 163] on link "Chart Axis Format" at bounding box center [439, 161] width 251 height 33
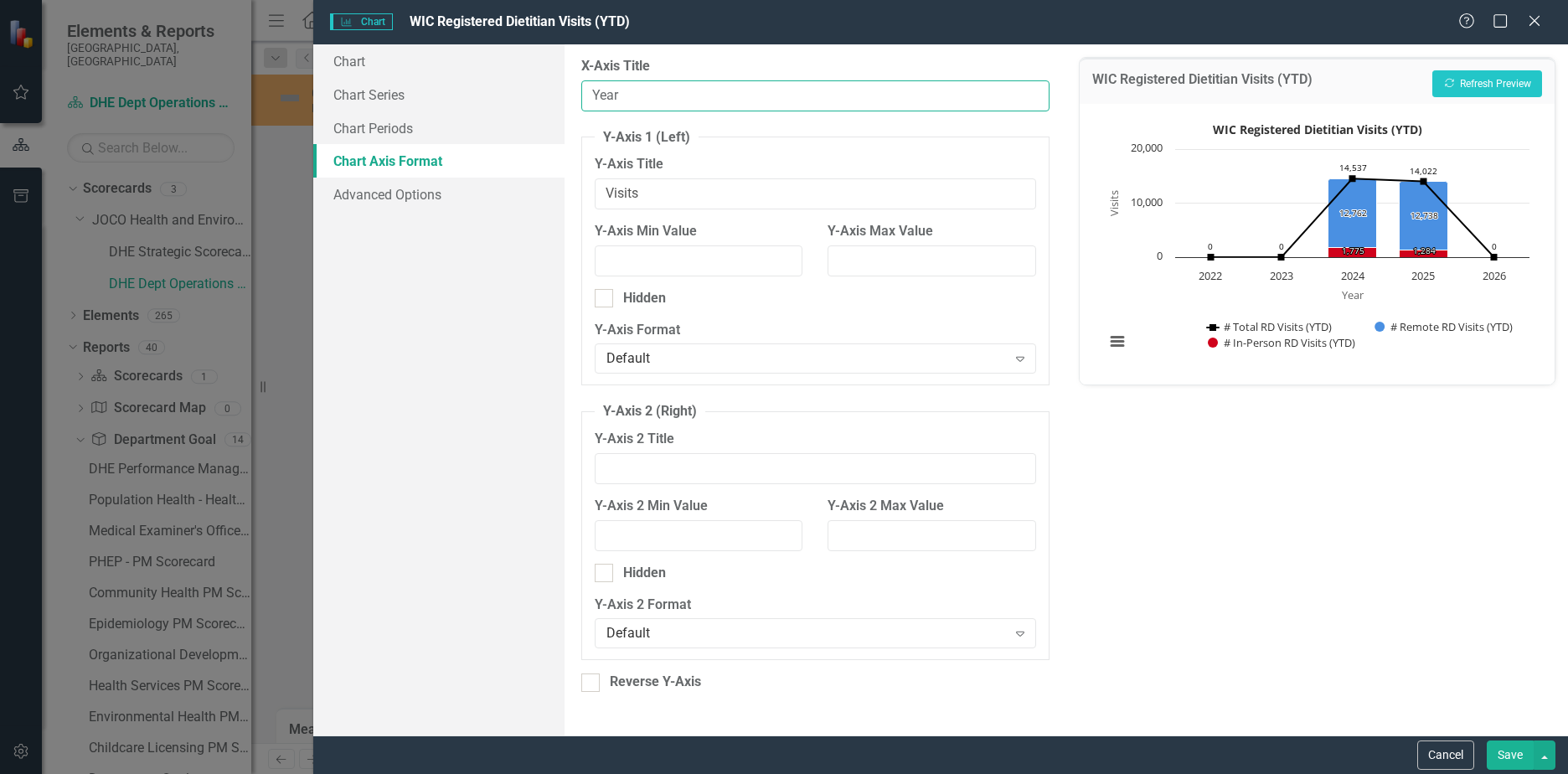
drag, startPoint x: 642, startPoint y: 105, endPoint x: 412, endPoint y: 103, distance: 230.0
click at [412, 103] on div "Chart Chart Series Chart Periods Chart Axis Format Advanced Options From this p…" at bounding box center [941, 390] width 1255 height 691
type input "Date"
click at [1506, 747] on button "Save" at bounding box center [1510, 755] width 47 height 30
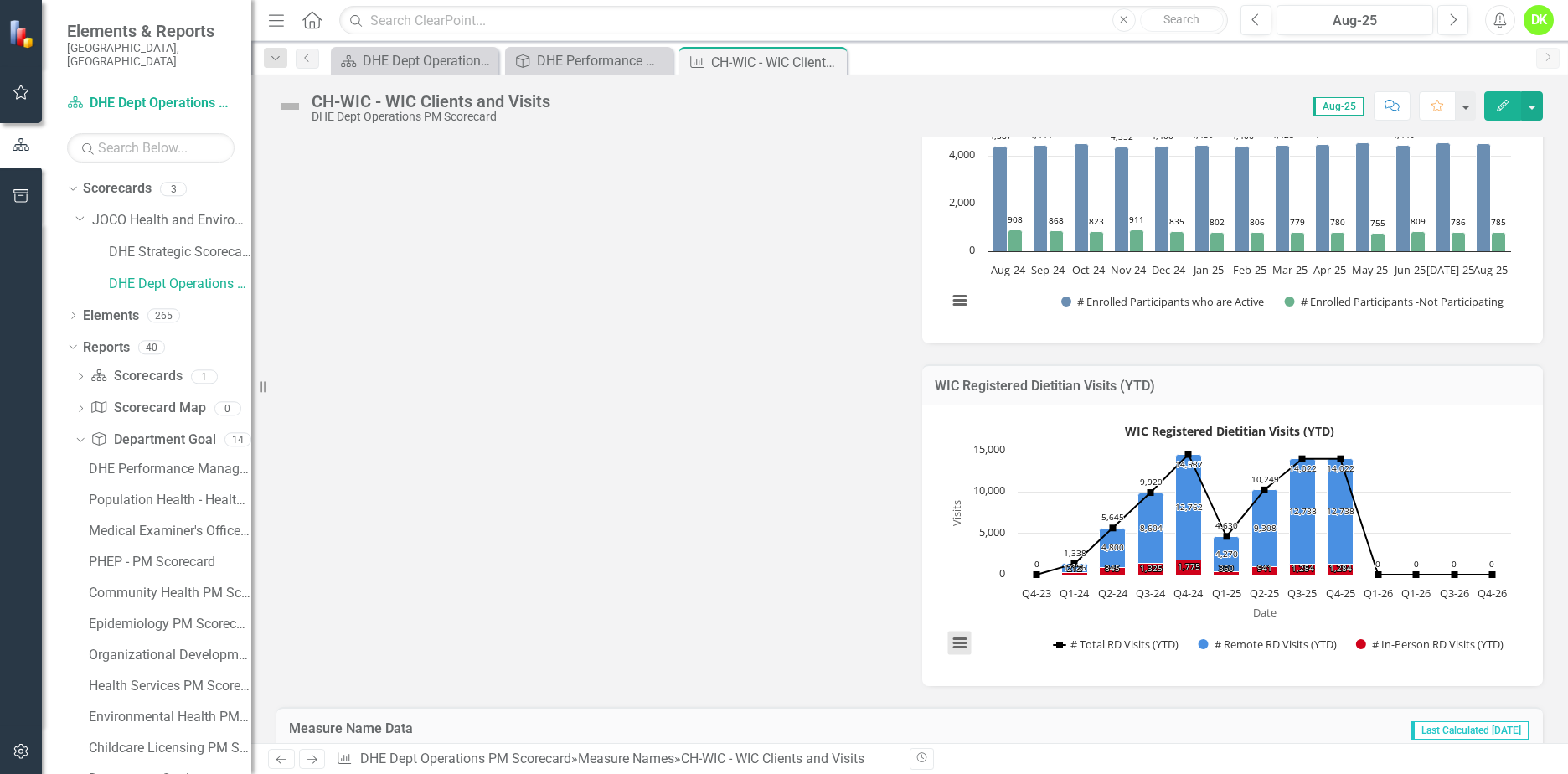
click at [954, 647] on button "View chart menu, WIC Registered Dietitian Visits (YTD)" at bounding box center [959, 643] width 23 height 23
click at [999, 559] on li "Download JPEG image" at bounding box center [1029, 560] width 151 height 26
drag, startPoint x: 417, startPoint y: 358, endPoint x: 534, endPoint y: 314, distance: 125.0
click at [417, 358] on div "Metric Lead LD Laura Drake (Health and Environment) Collaborators Analysis Aug-…" at bounding box center [910, 173] width 1292 height 1027
click at [0, 0] on icon "Close" at bounding box center [0, 0] width 0 height 0
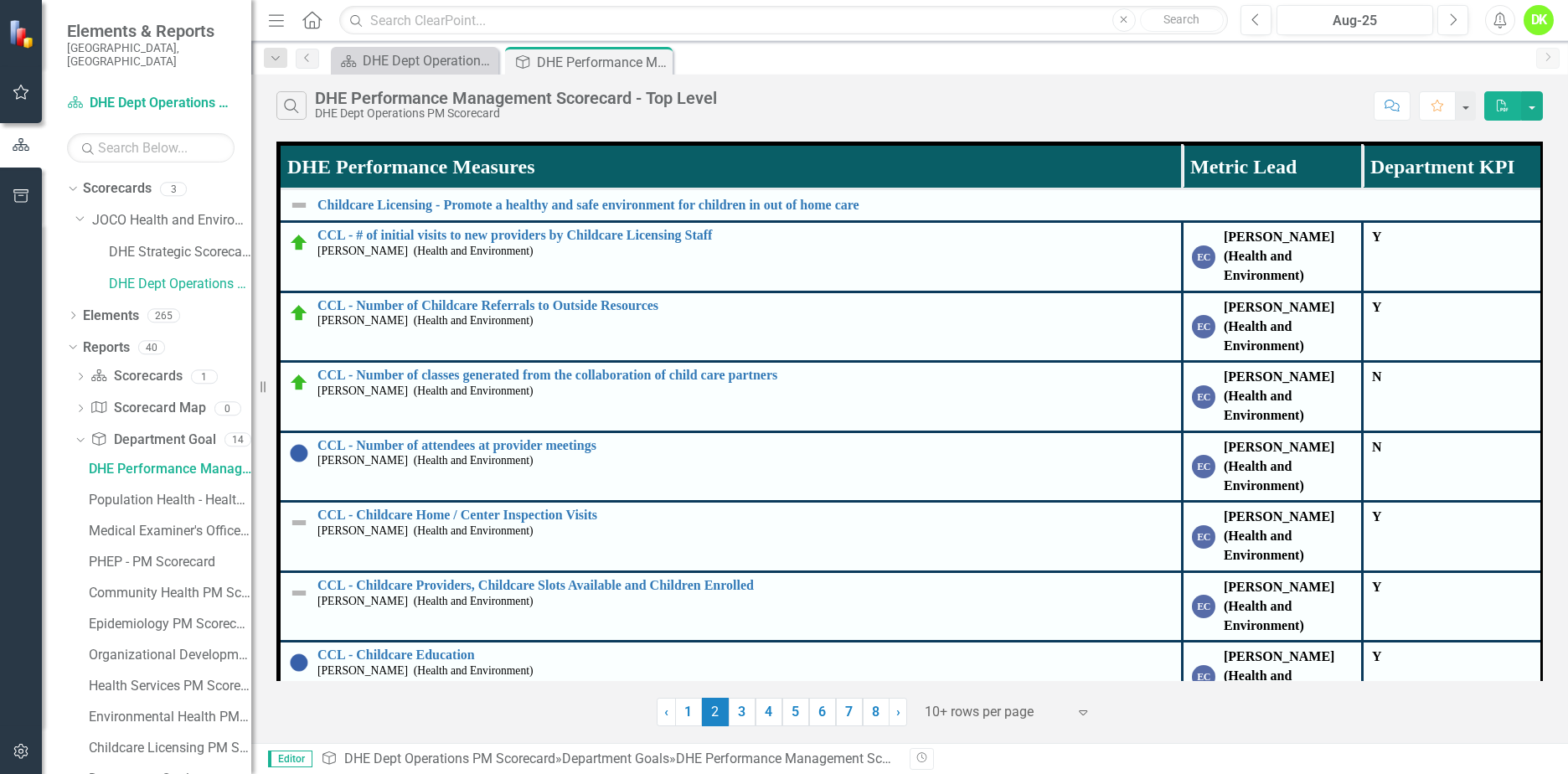
click at [771, 716] on link "4" at bounding box center [769, 711] width 27 height 29
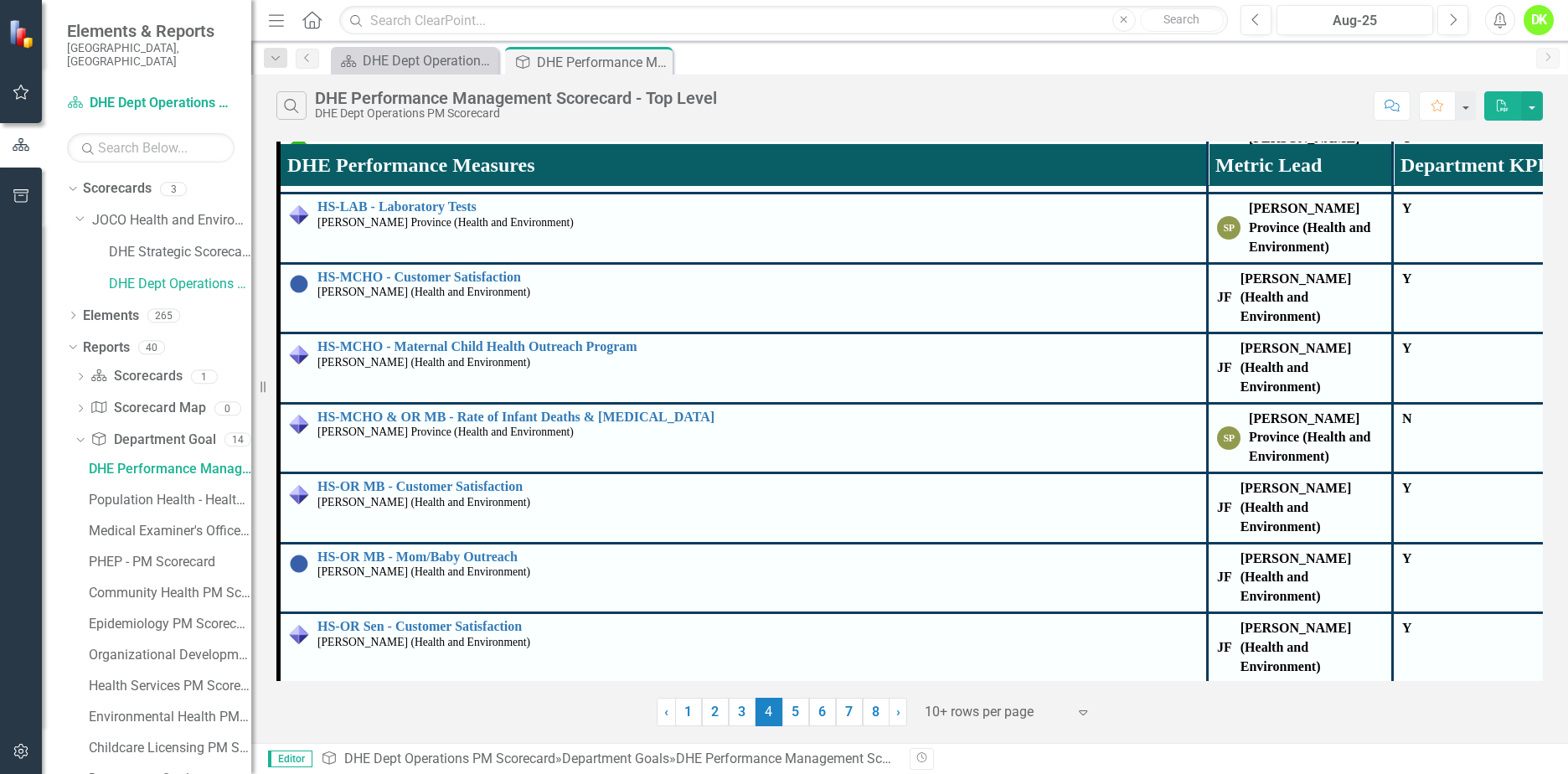
scroll to position [1826, 0]
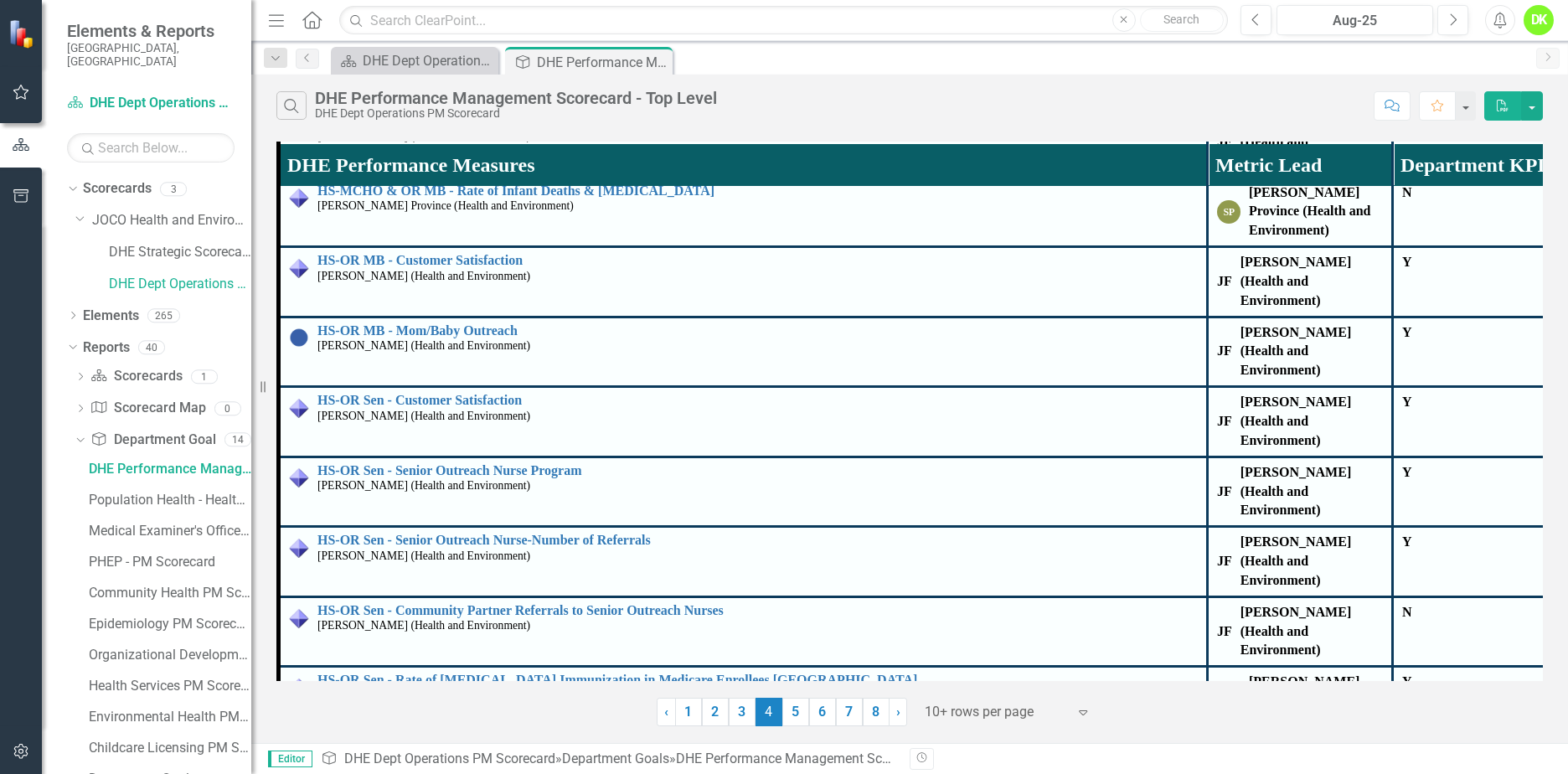
click at [796, 708] on link "5" at bounding box center [796, 711] width 27 height 29
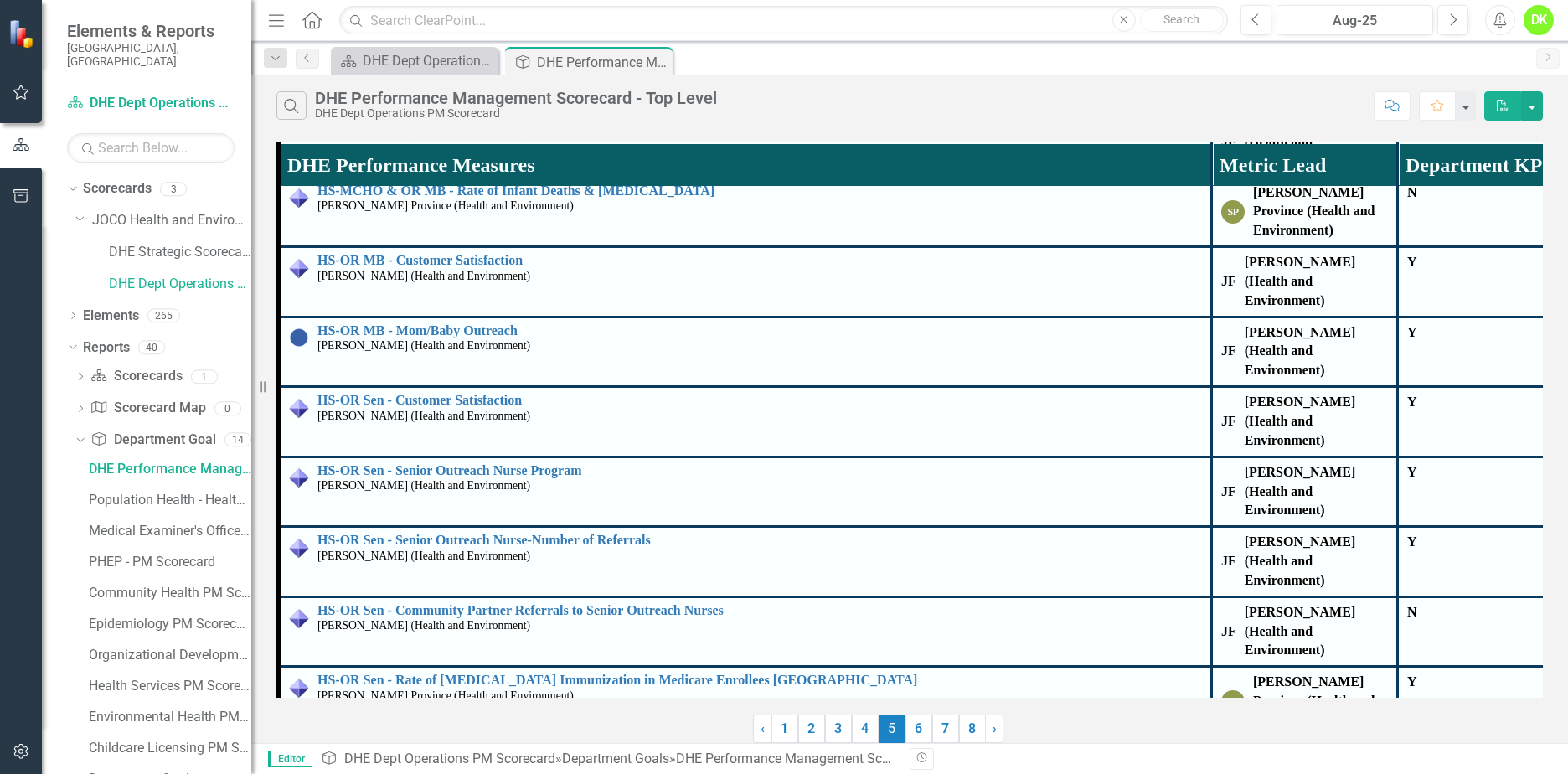
scroll to position [0, 0]
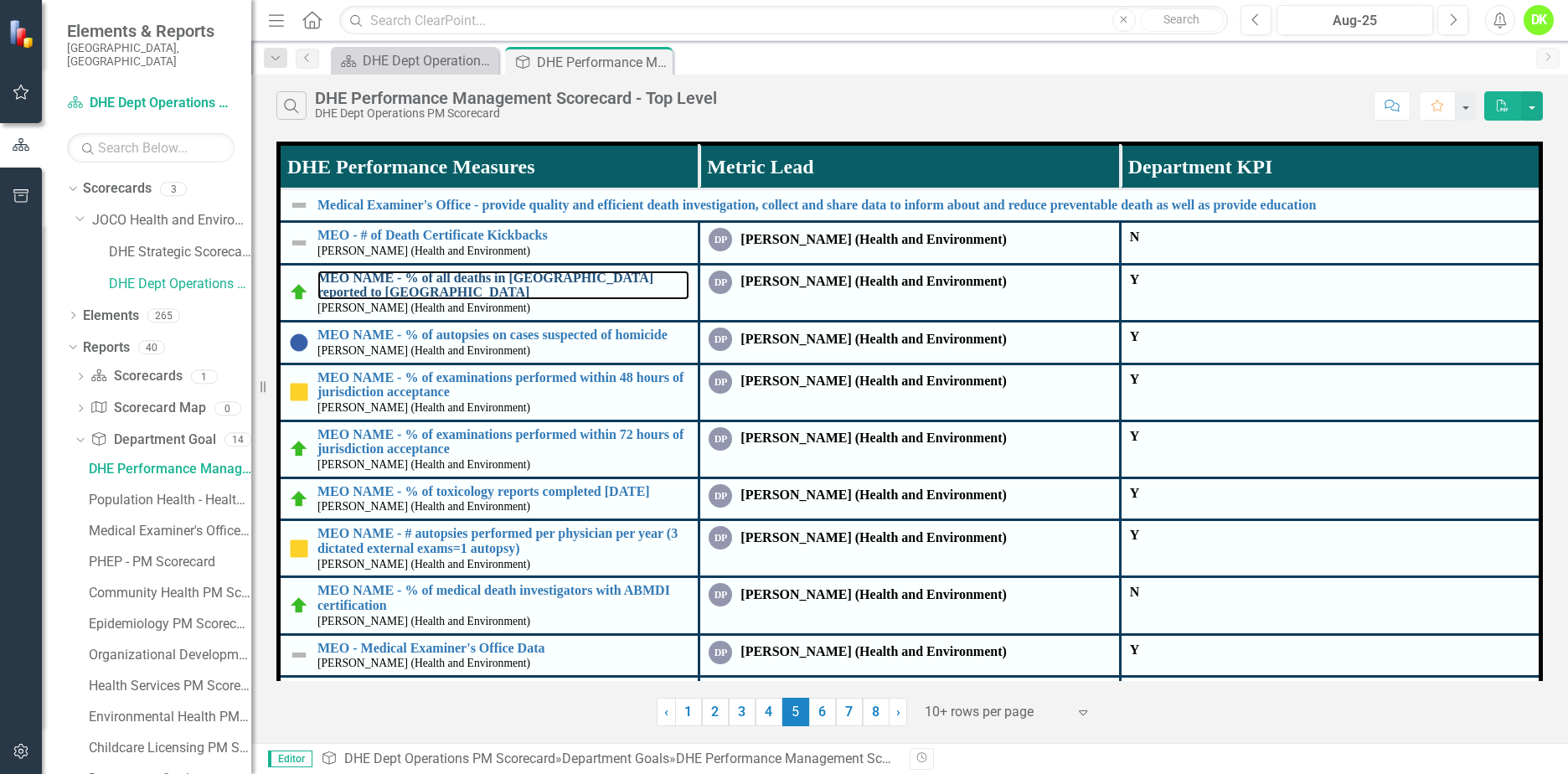
click at [563, 300] on link "MEO NAME - % of all deaths in [GEOGRAPHIC_DATA] reported to [GEOGRAPHIC_DATA]" at bounding box center [504, 285] width 372 height 30
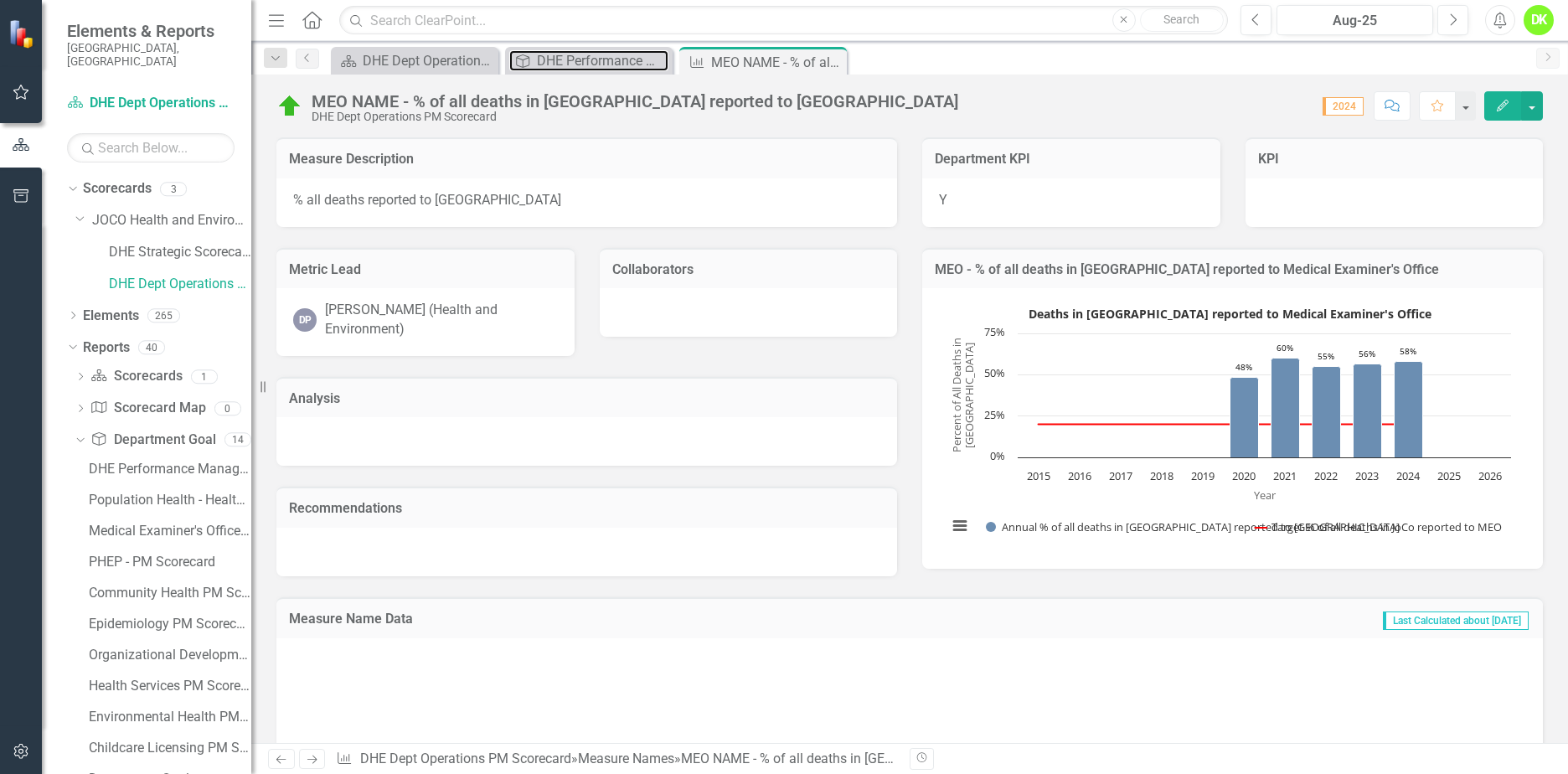
click at [599, 54] on div "DHE Performance Management Scorecard - Top Level" at bounding box center [602, 60] width 131 height 21
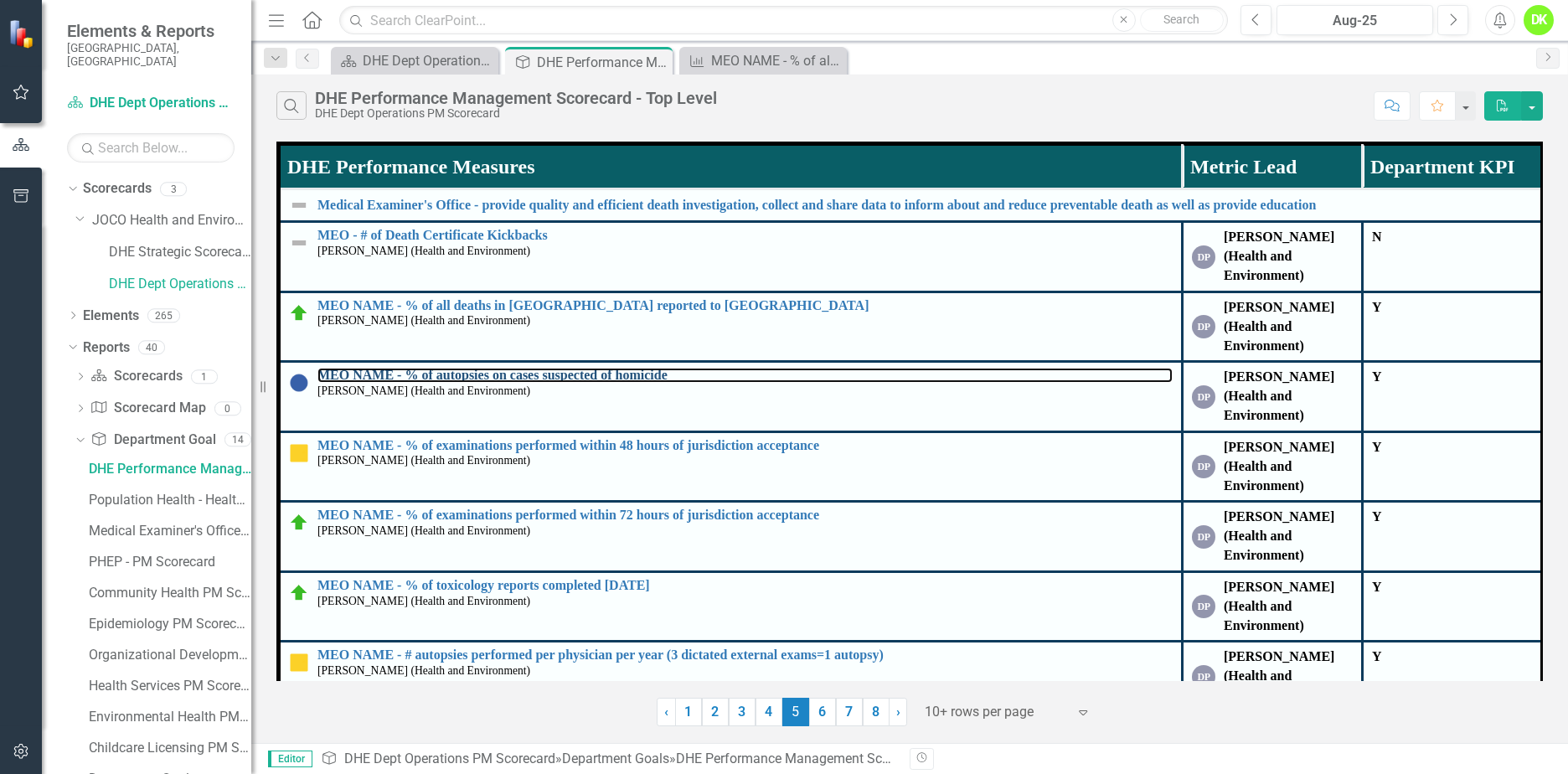
click at [590, 373] on link "MEO NAME - % of autopsies on cases suspected of homicide" at bounding box center [746, 375] width 856 height 15
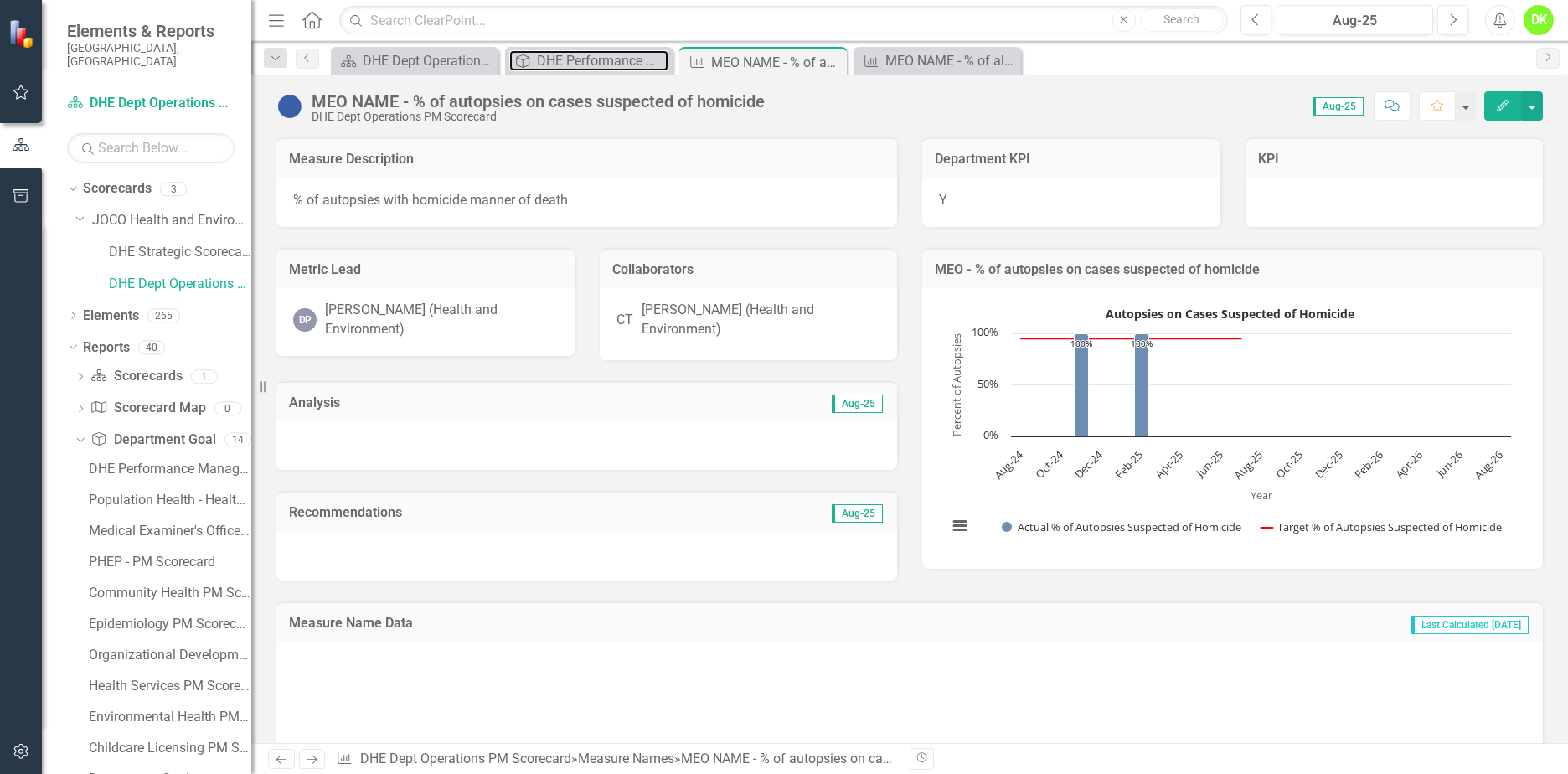
click at [578, 53] on div "DHE Performance Management Scorecard - Top Level" at bounding box center [602, 60] width 131 height 21
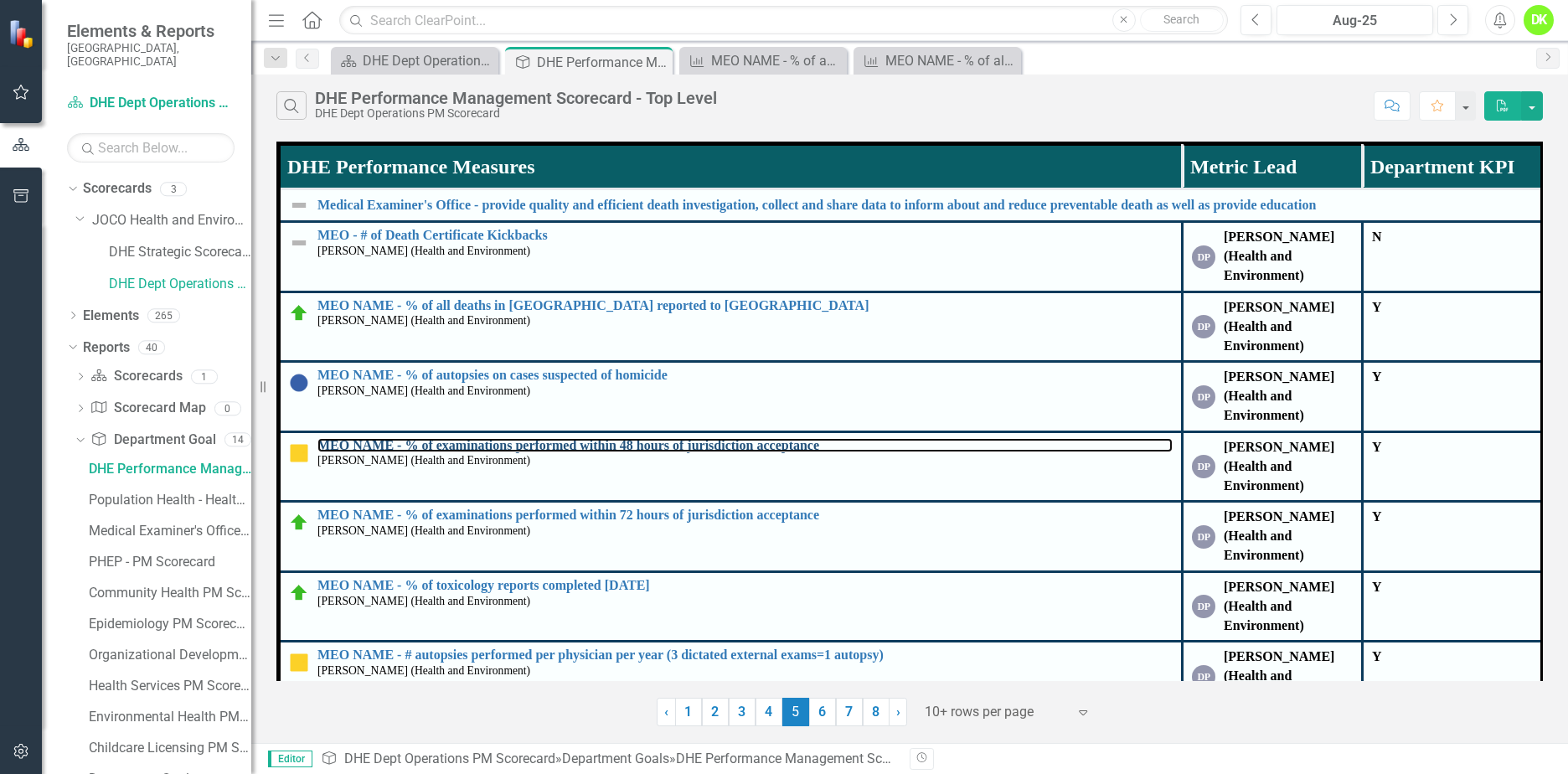
click at [578, 441] on link "MEO NAME - % of examinations performed within 48 hours of jurisdiction acceptan…" at bounding box center [746, 445] width 856 height 15
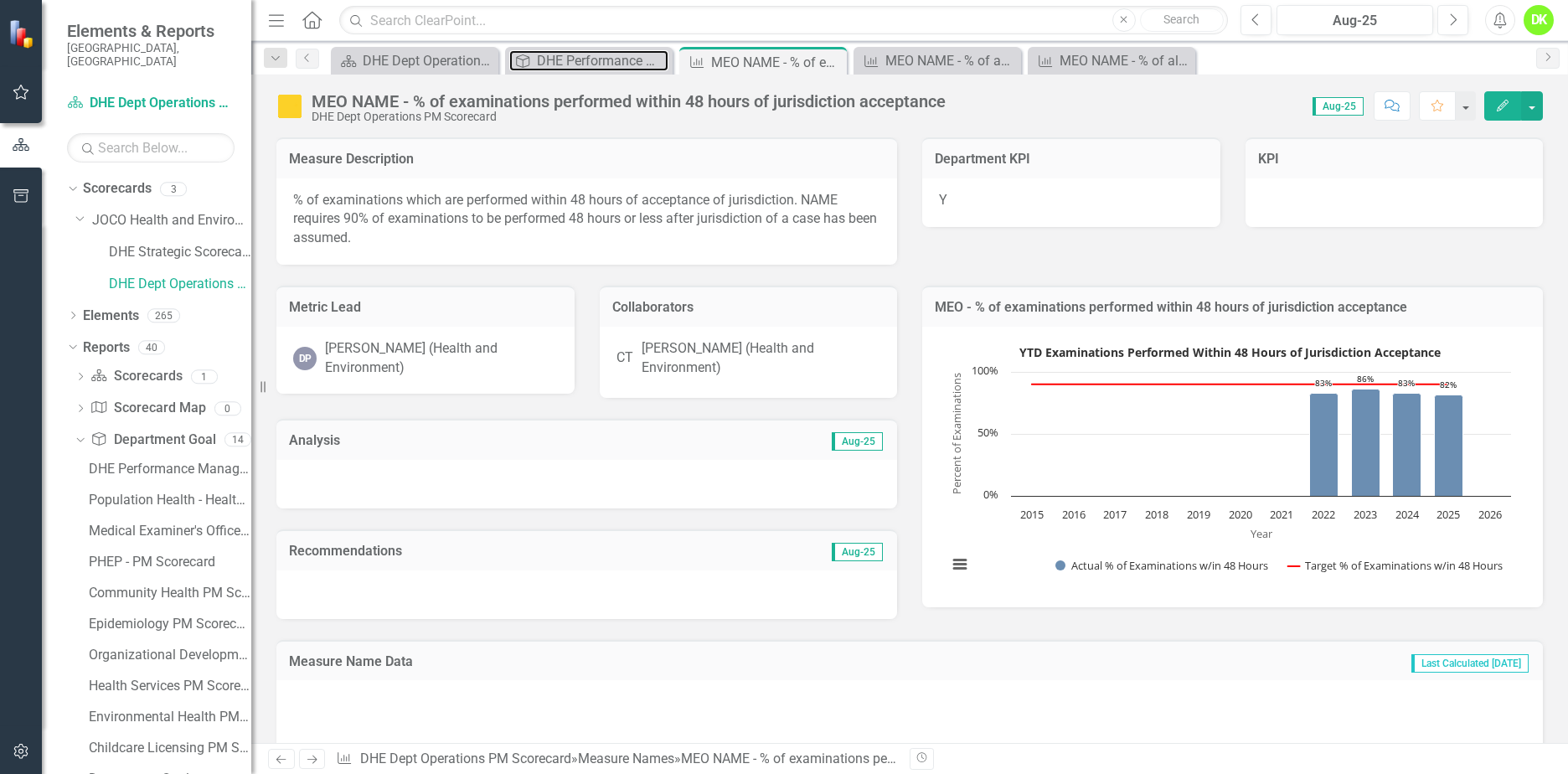
click at [597, 57] on div "DHE Performance Management Scorecard - Top Level" at bounding box center [602, 60] width 131 height 21
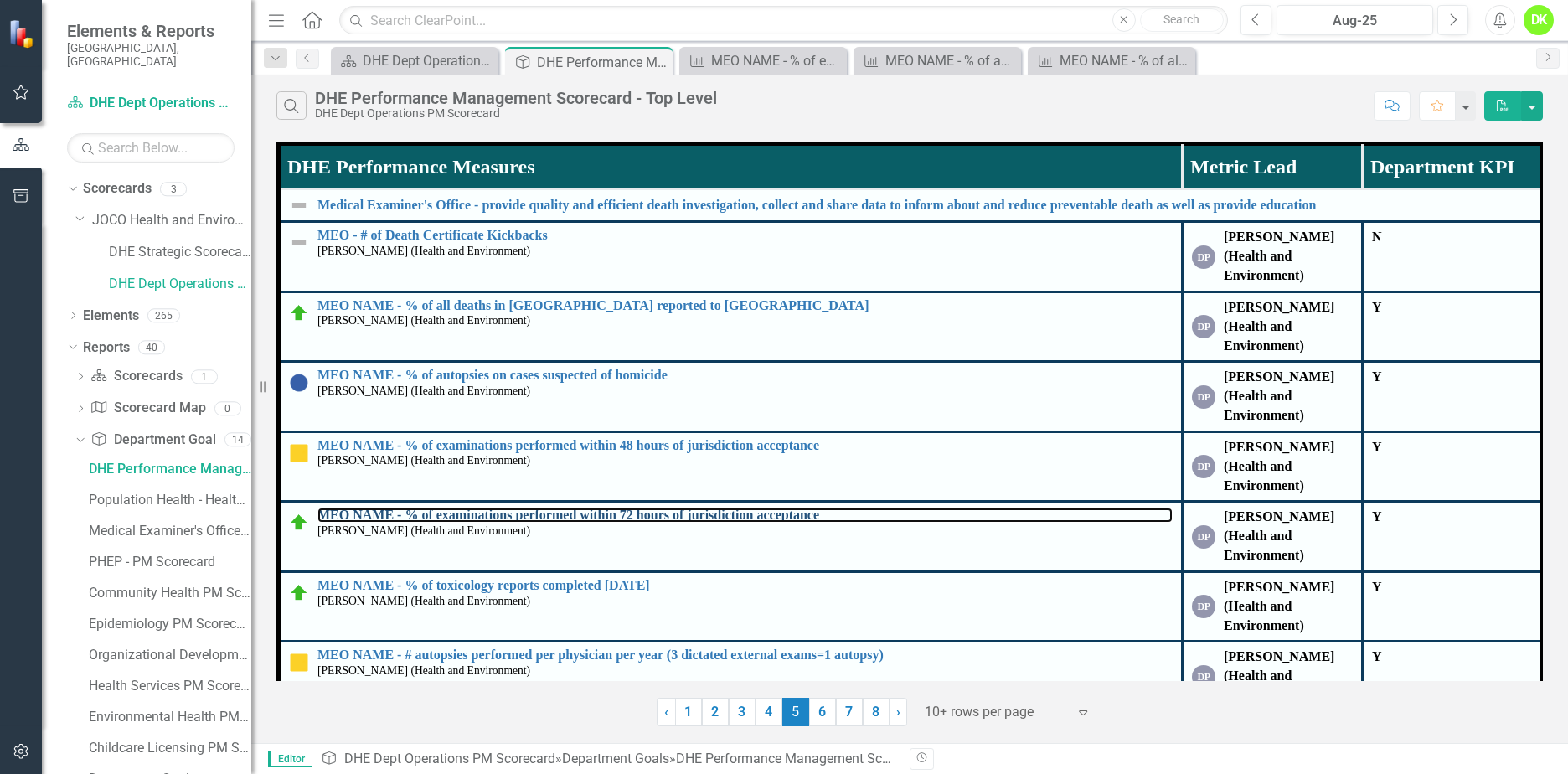
click at [614, 514] on link "MEO NAME - % of examinations performed within 72 hours of jurisdiction acceptan…" at bounding box center [746, 514] width 856 height 15
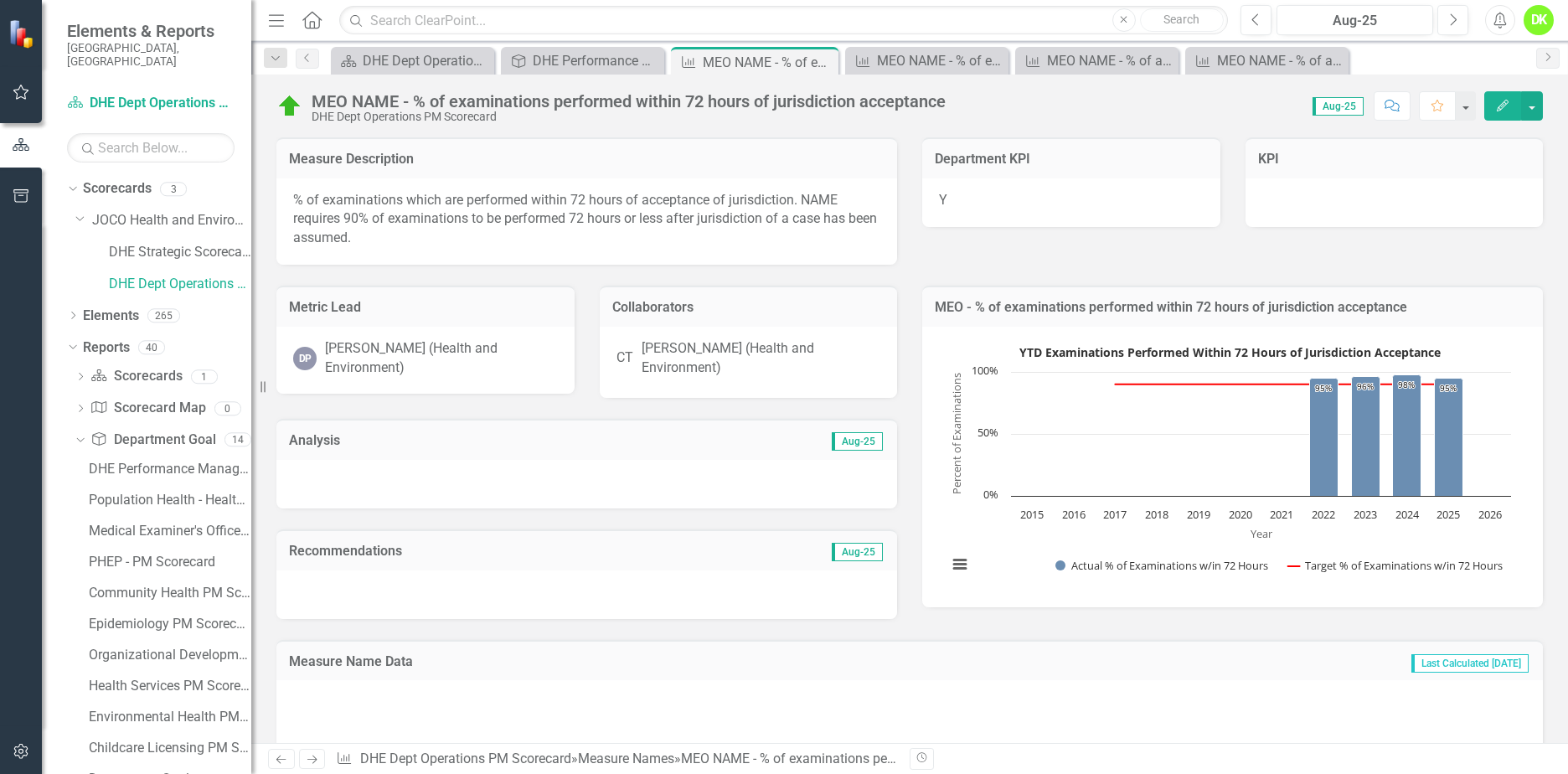
click at [565, 54] on div "DHE Performance Management Scorecard - Top Level" at bounding box center [597, 60] width 128 height 21
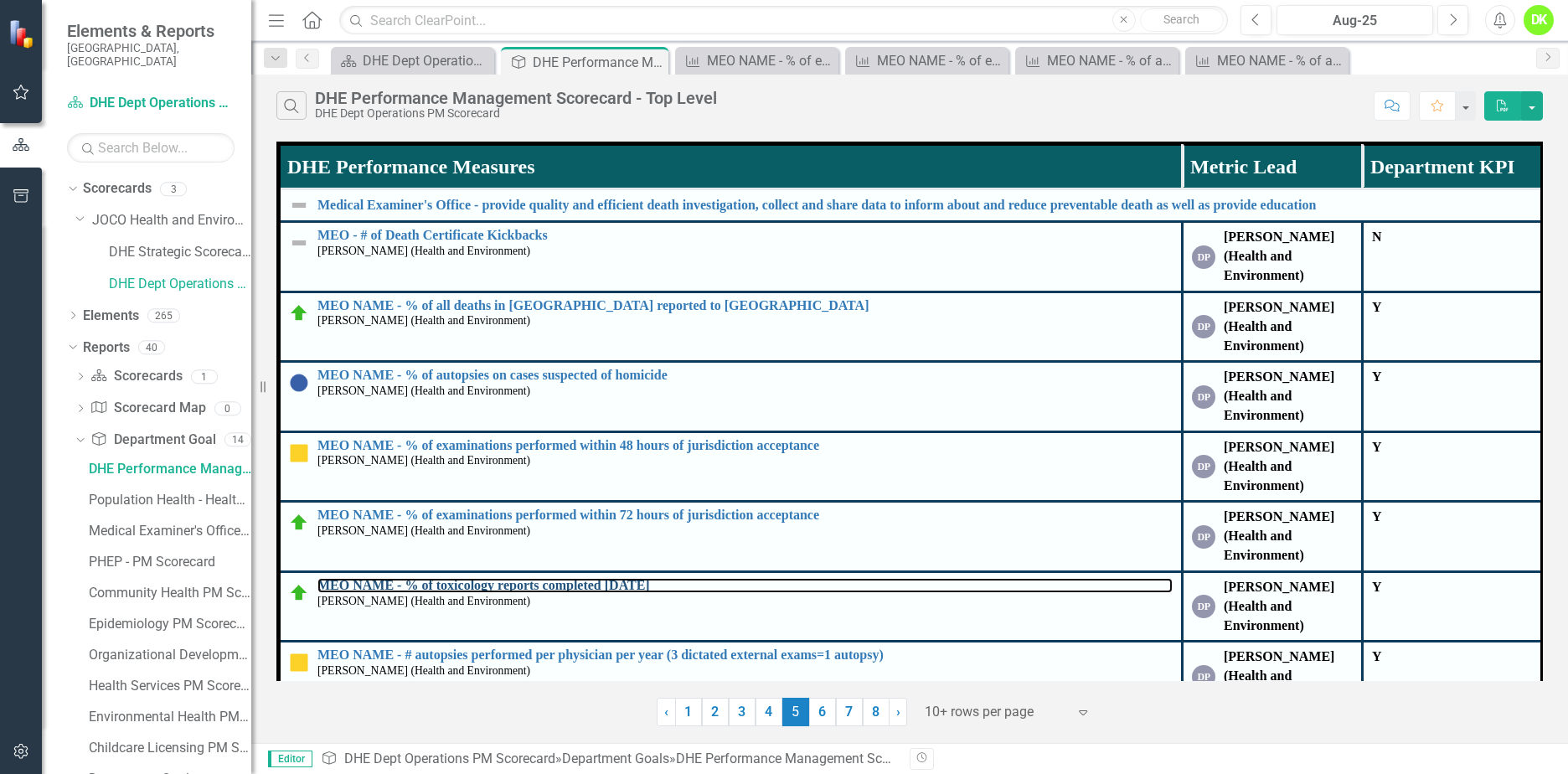
click at [656, 587] on link "MEO NAME - % of toxicology reports completed [DATE]" at bounding box center [746, 586] width 856 height 15
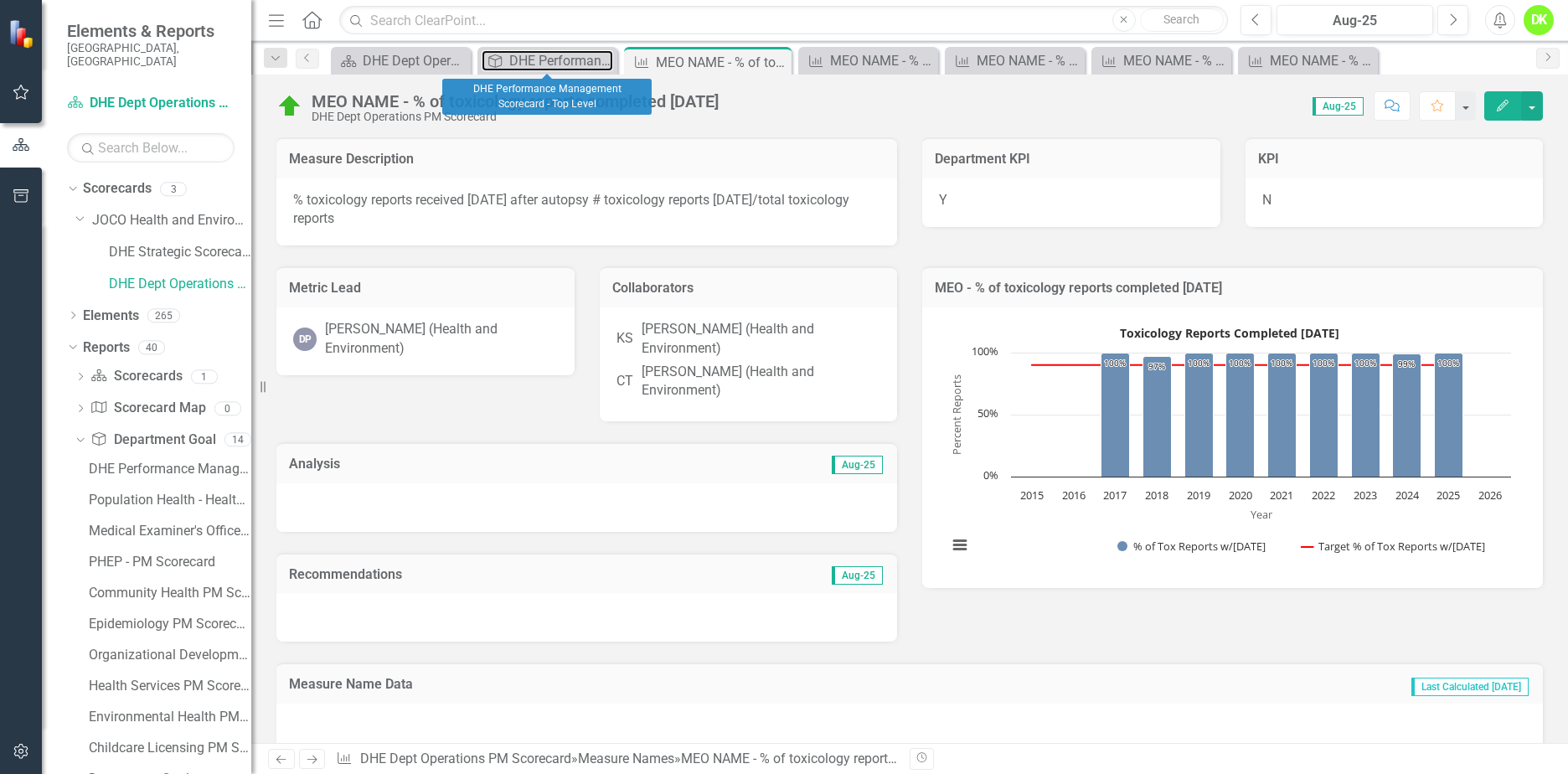
click at [561, 56] on div "DHE Performance Management Scorecard - Top Level" at bounding box center [561, 60] width 103 height 21
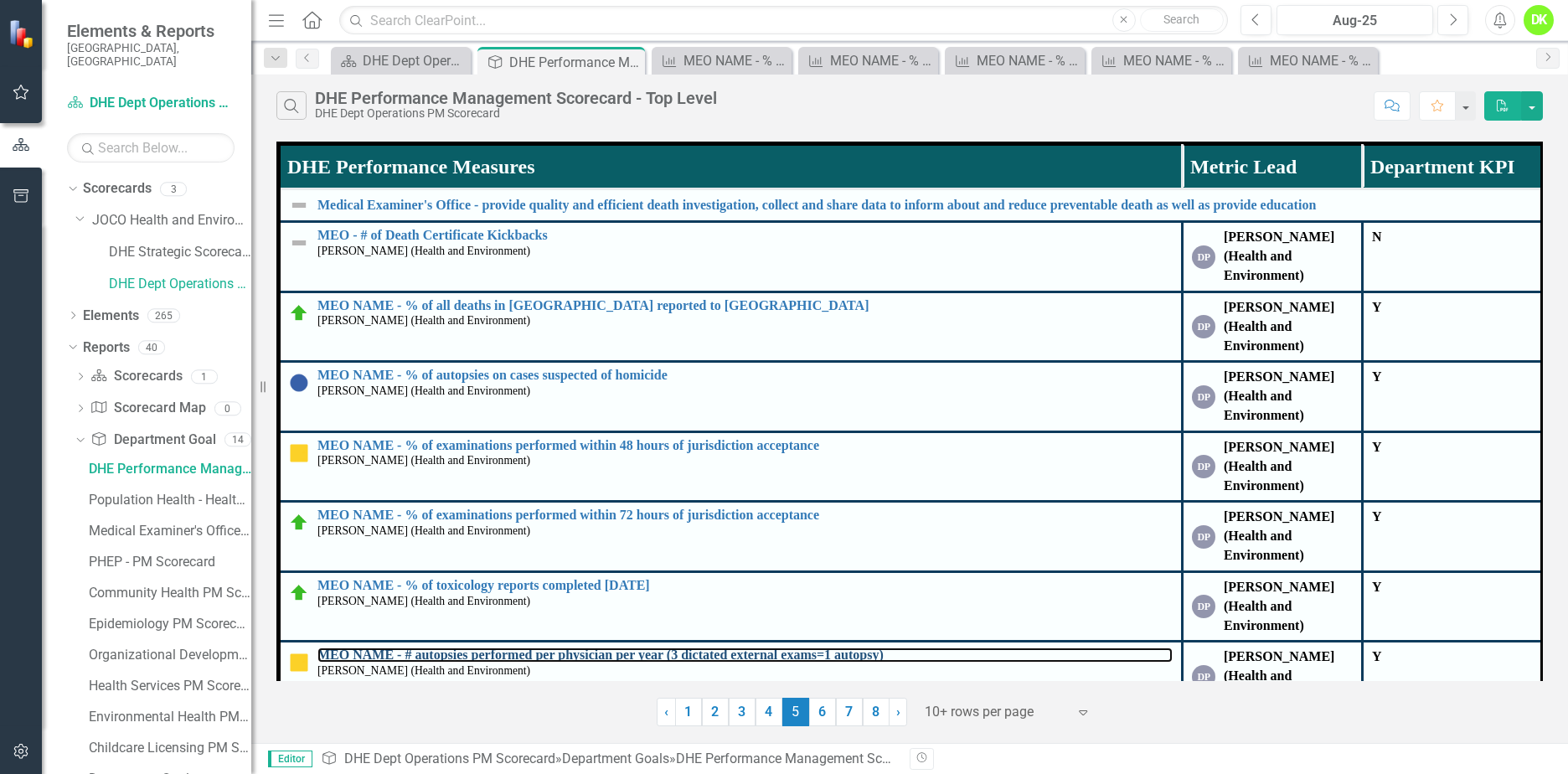
click at [650, 657] on link "MEO NAME - # autopsies performed per physician per year (3 dictated external ex…" at bounding box center [746, 655] width 856 height 15
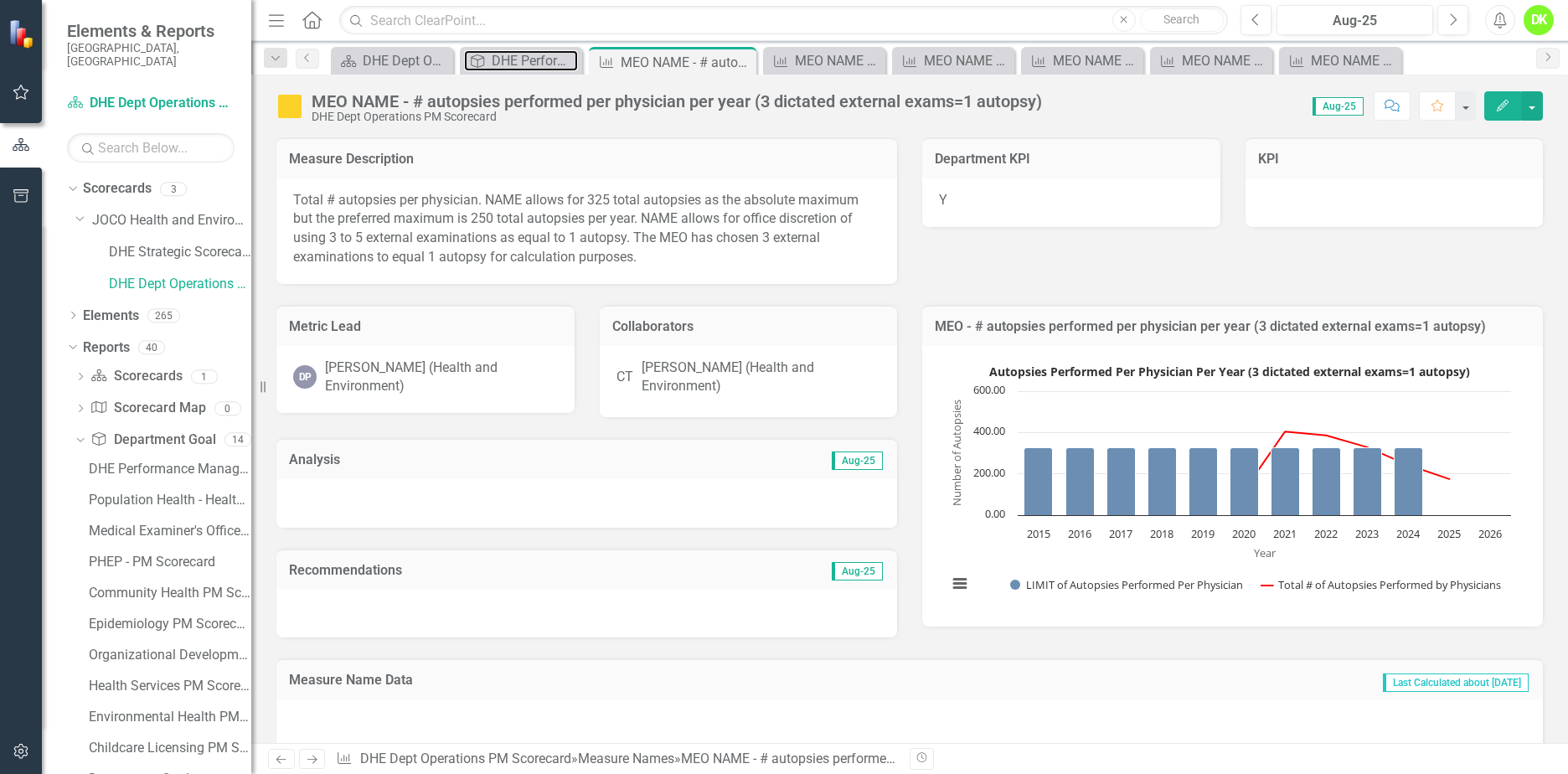
click at [534, 60] on div "DHE Performance Management Scorecard - Top Level" at bounding box center [534, 60] width 86 height 21
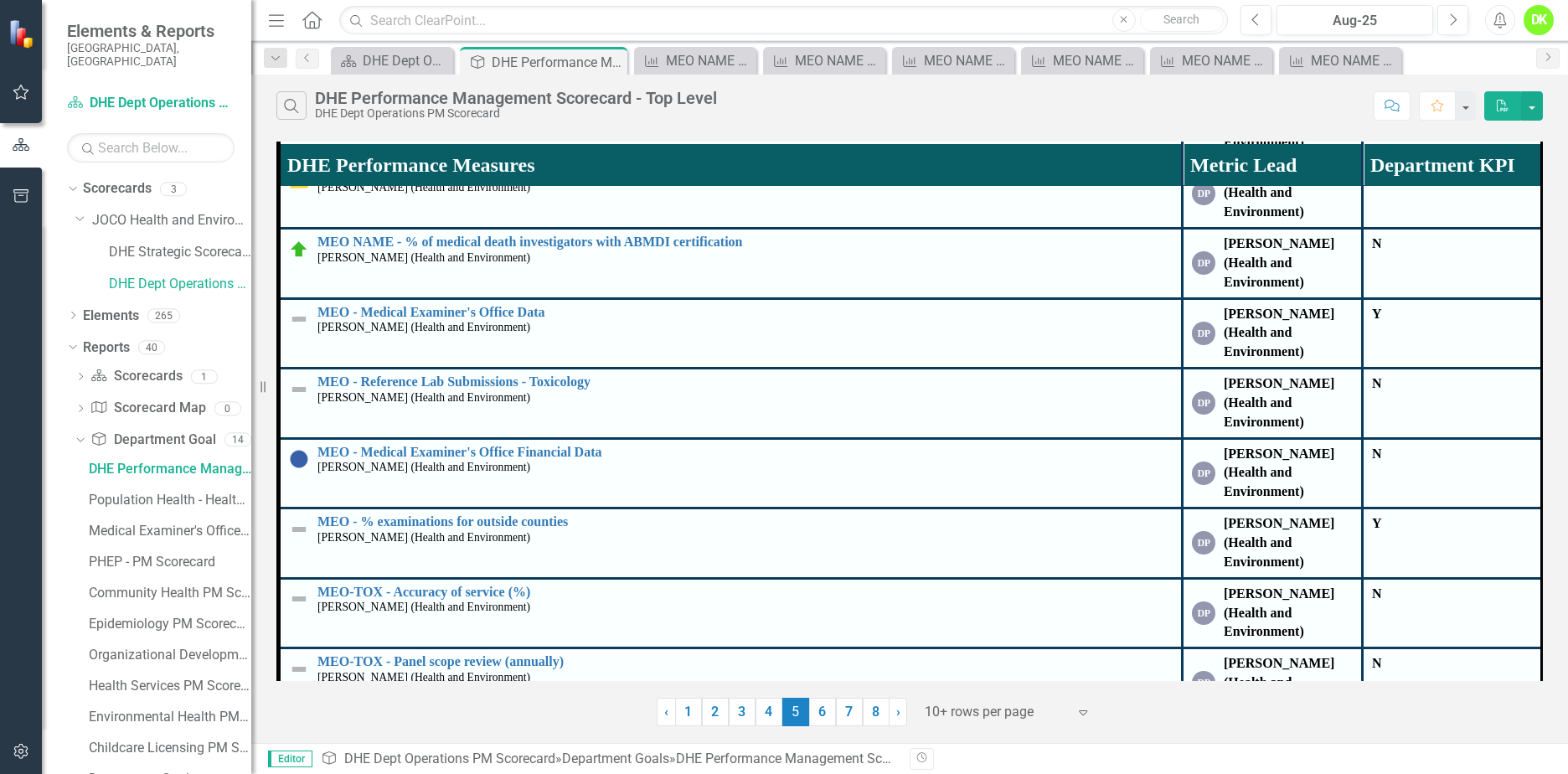
scroll to position [502, 0]
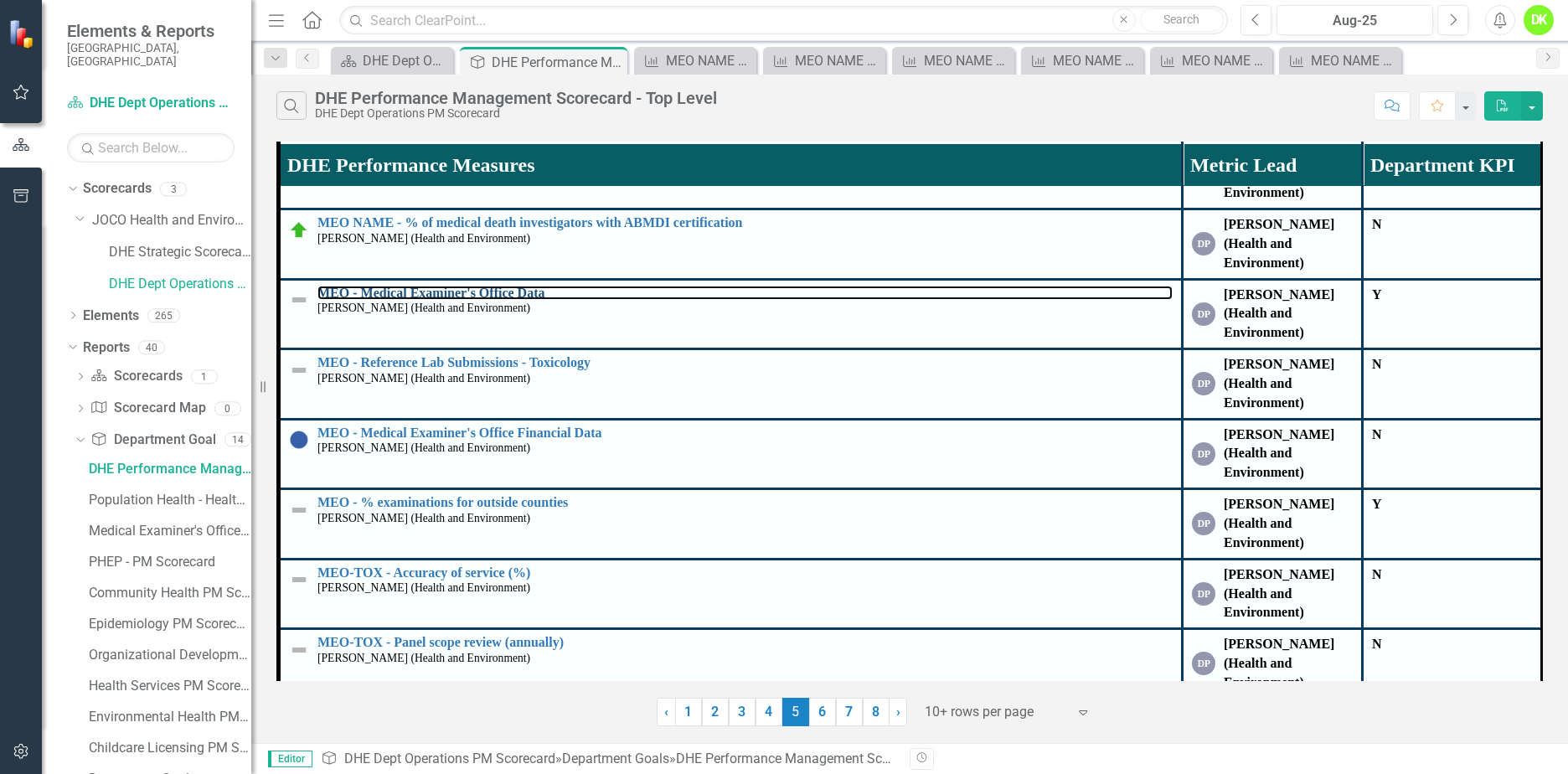
click at [475, 293] on link "MEO - Medical Examiner's Office Data" at bounding box center [746, 293] width 856 height 15
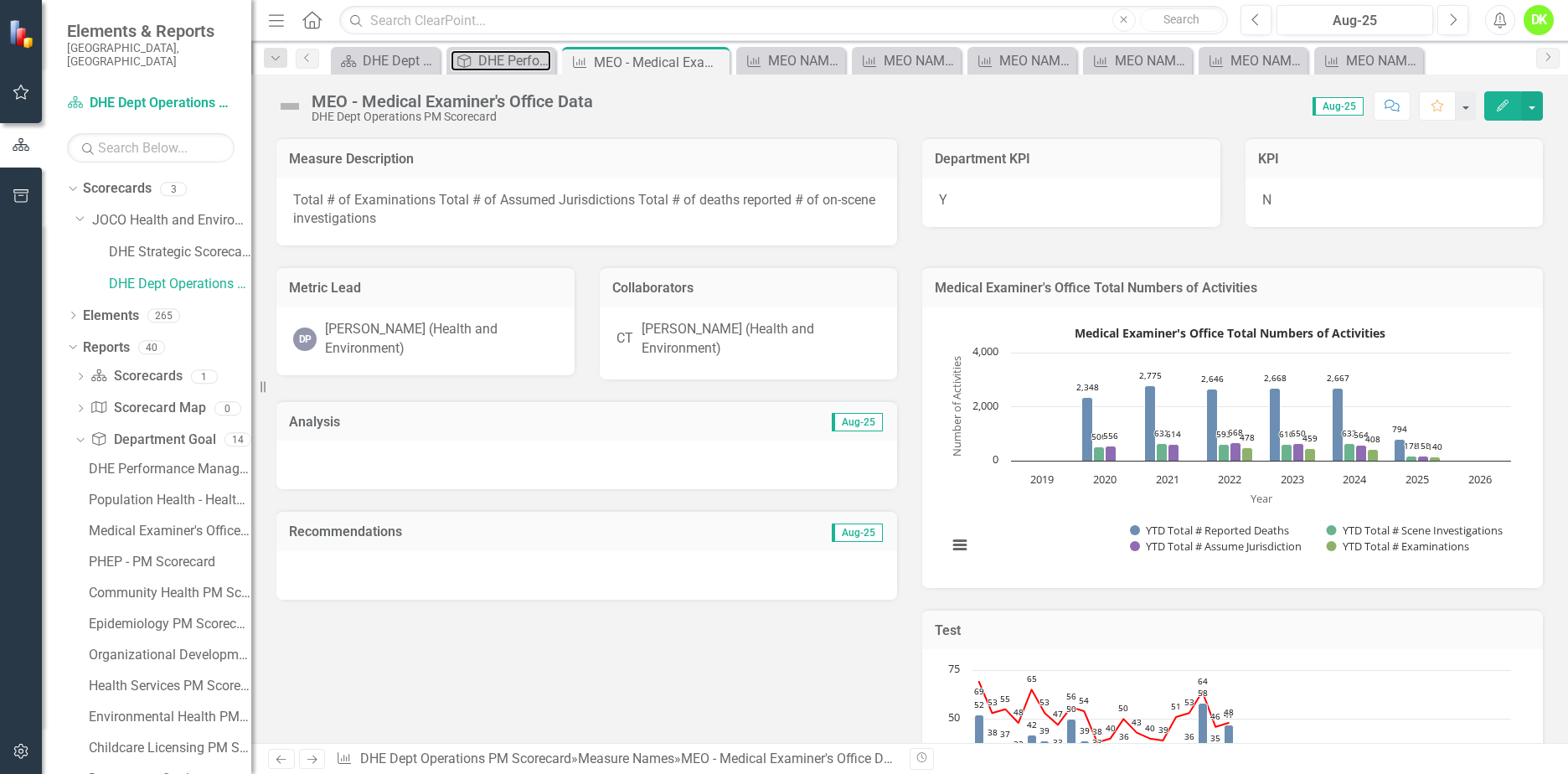
click at [504, 67] on div "DHE Performance Management Scorecard - Top Level" at bounding box center [515, 60] width 73 height 21
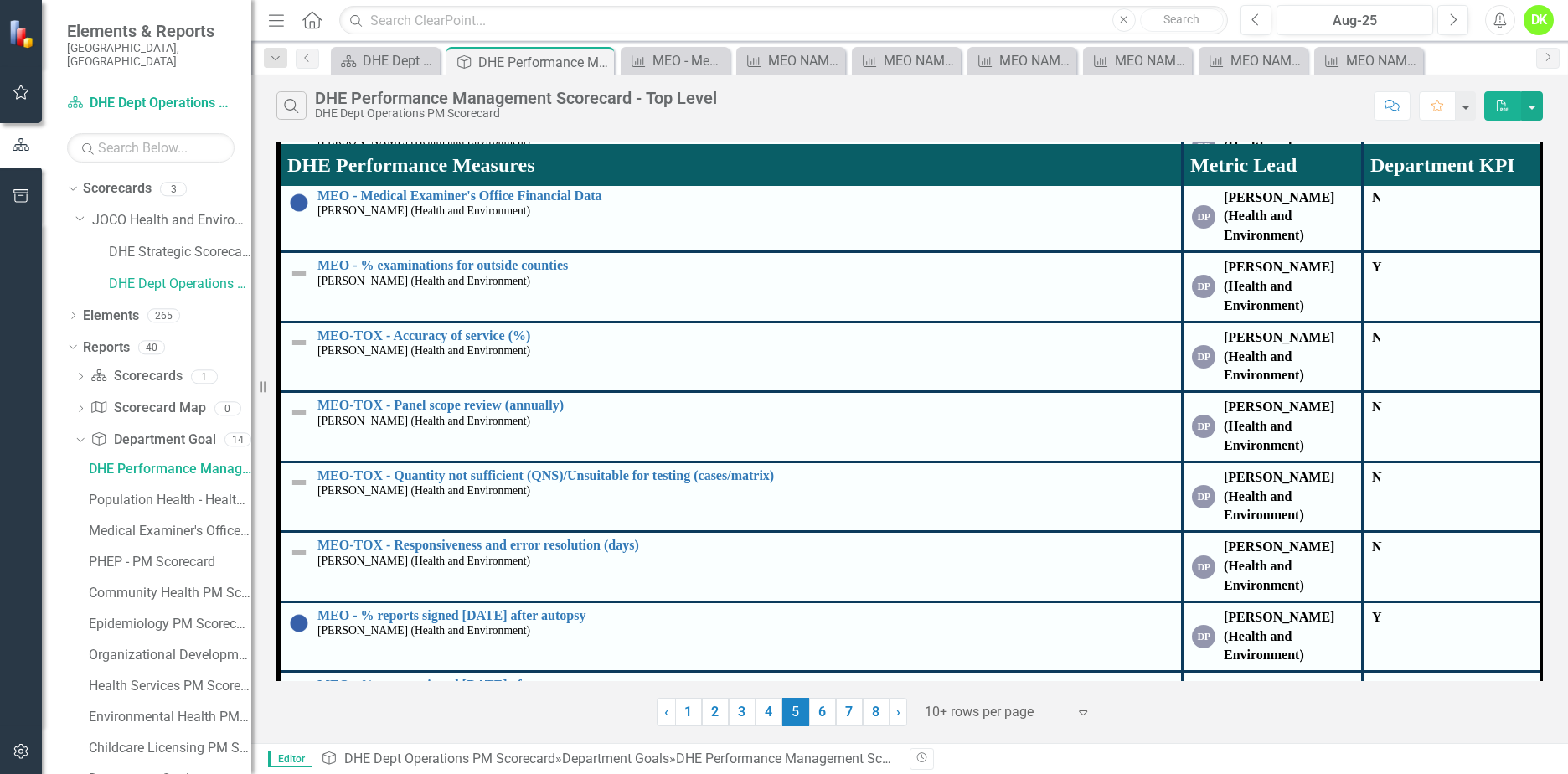
scroll to position [754, 0]
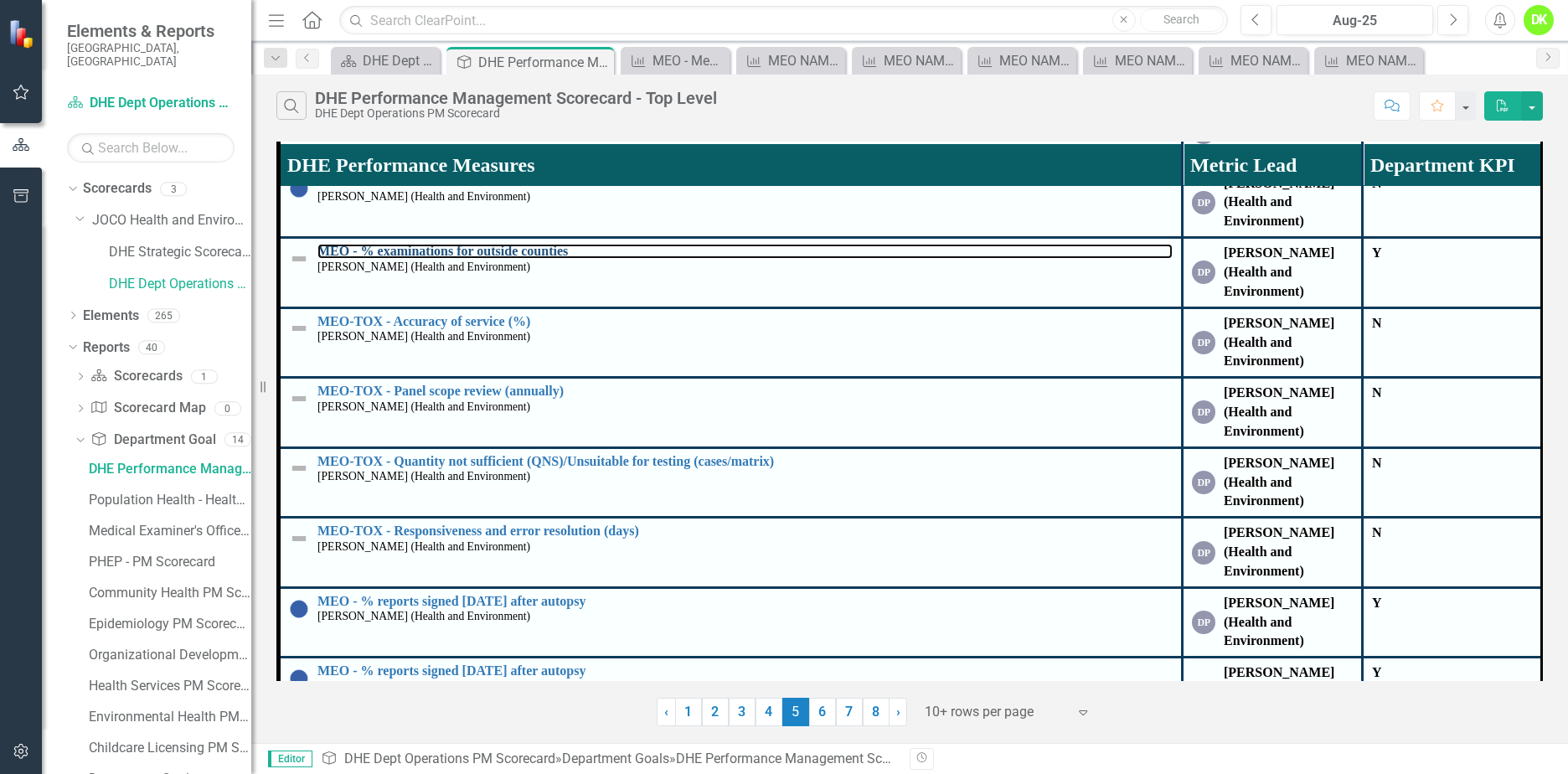
click at [521, 247] on link "MEO - % examinations for outside counties" at bounding box center [746, 251] width 856 height 15
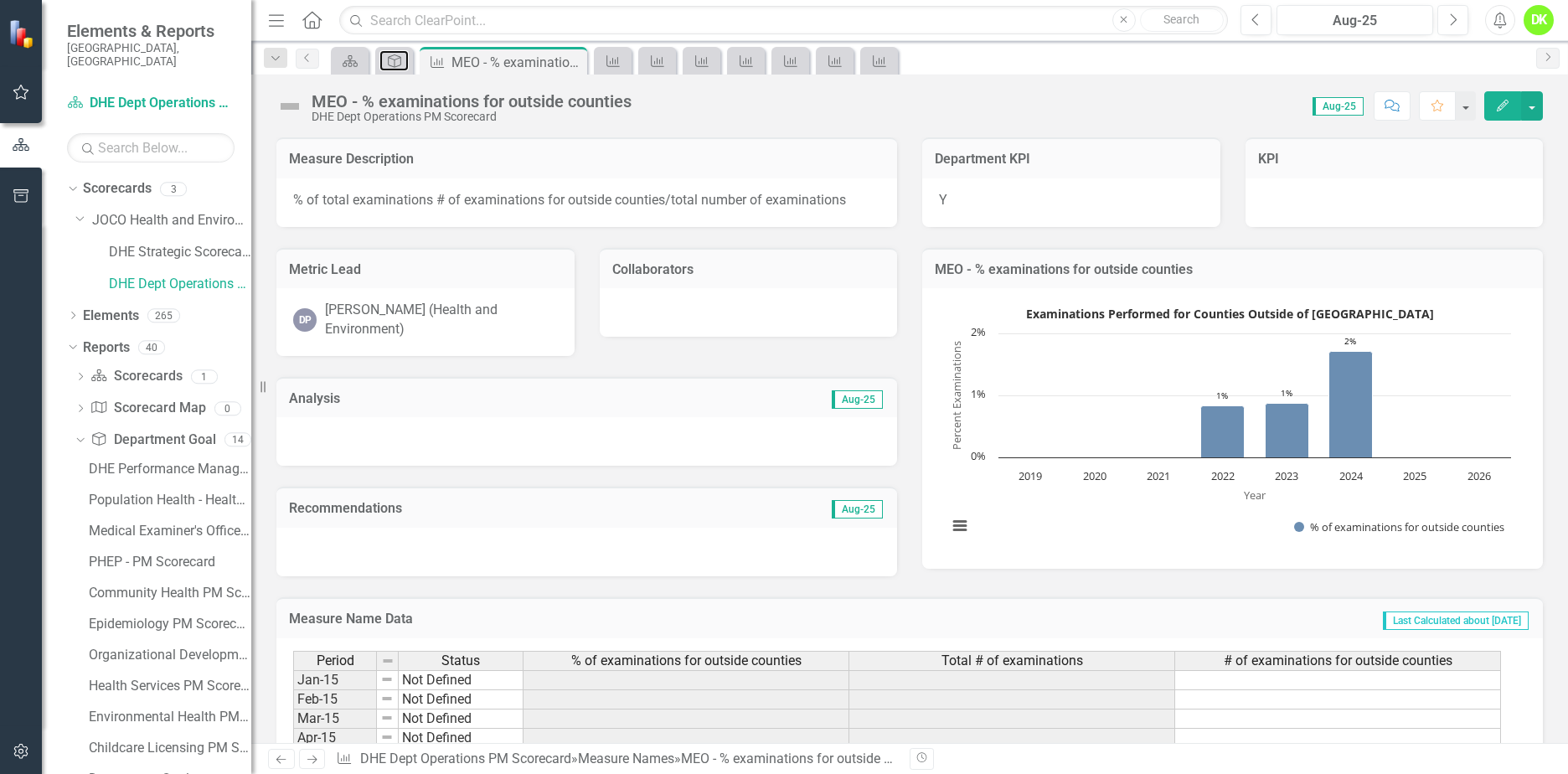
click at [398, 64] on icon "Department Goal" at bounding box center [395, 61] width 17 height 14
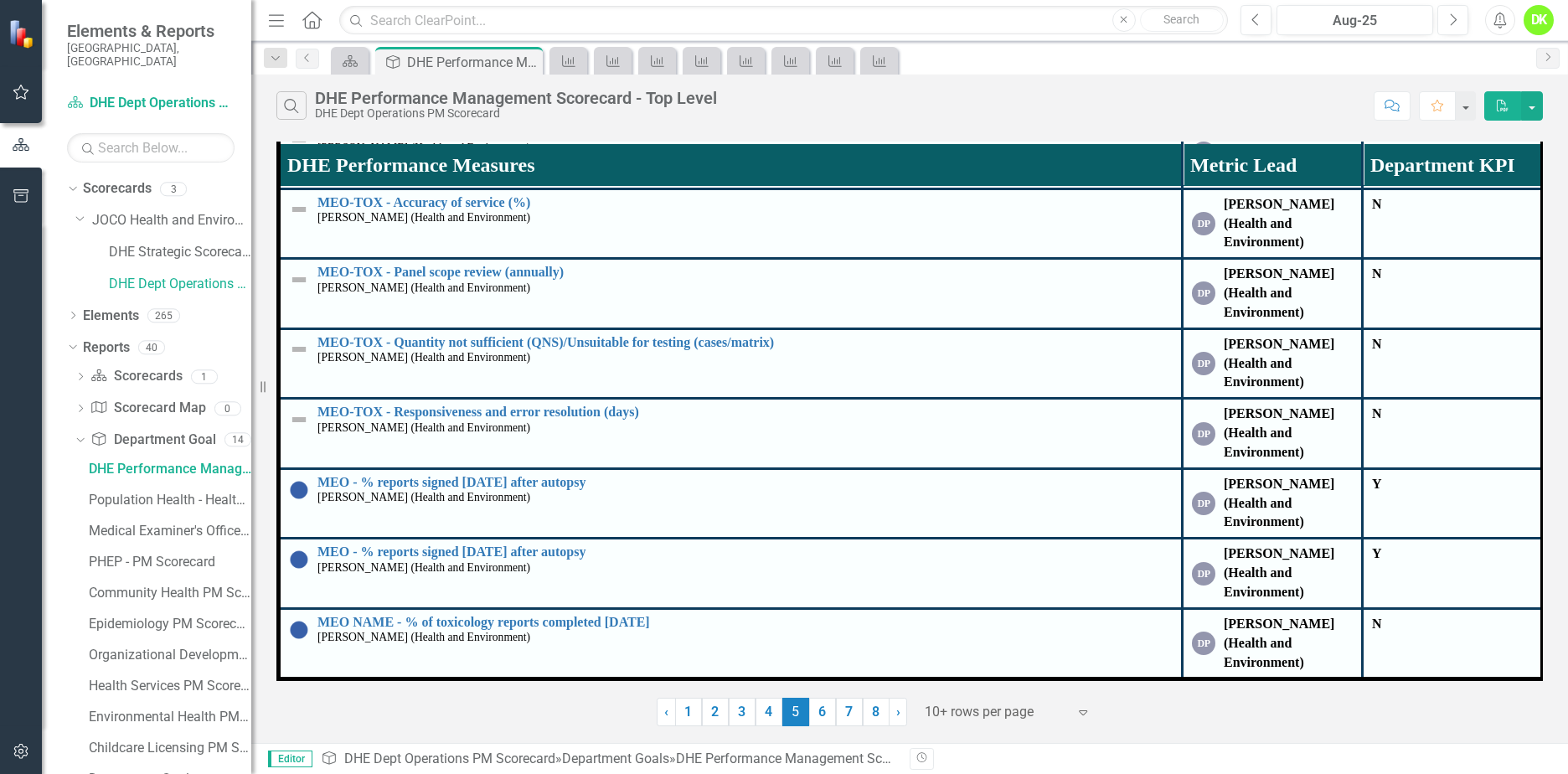
scroll to position [885, 0]
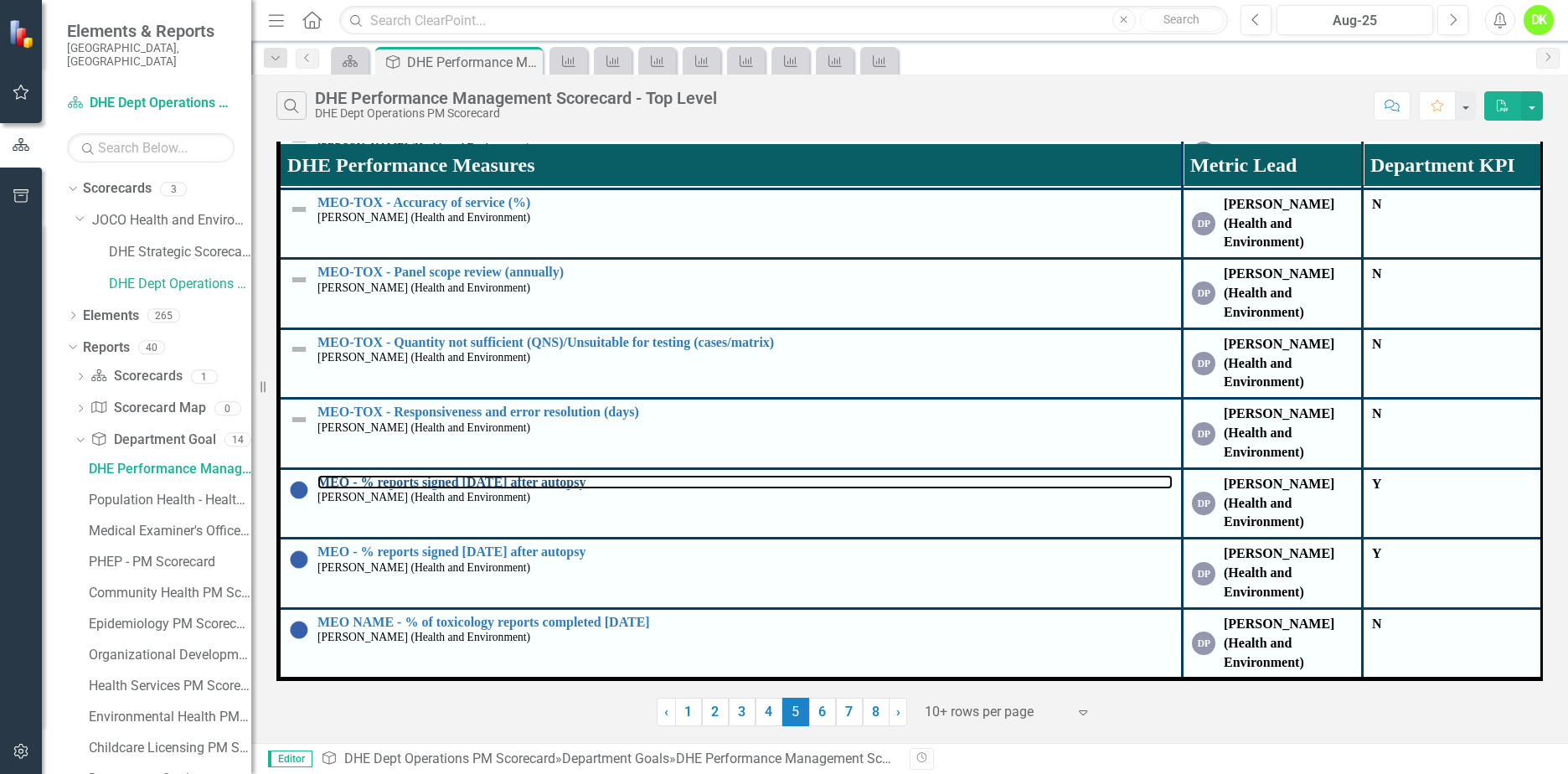
click at [558, 475] on link "MEO - % reports signed [DATE] after autopsy" at bounding box center [746, 482] width 856 height 15
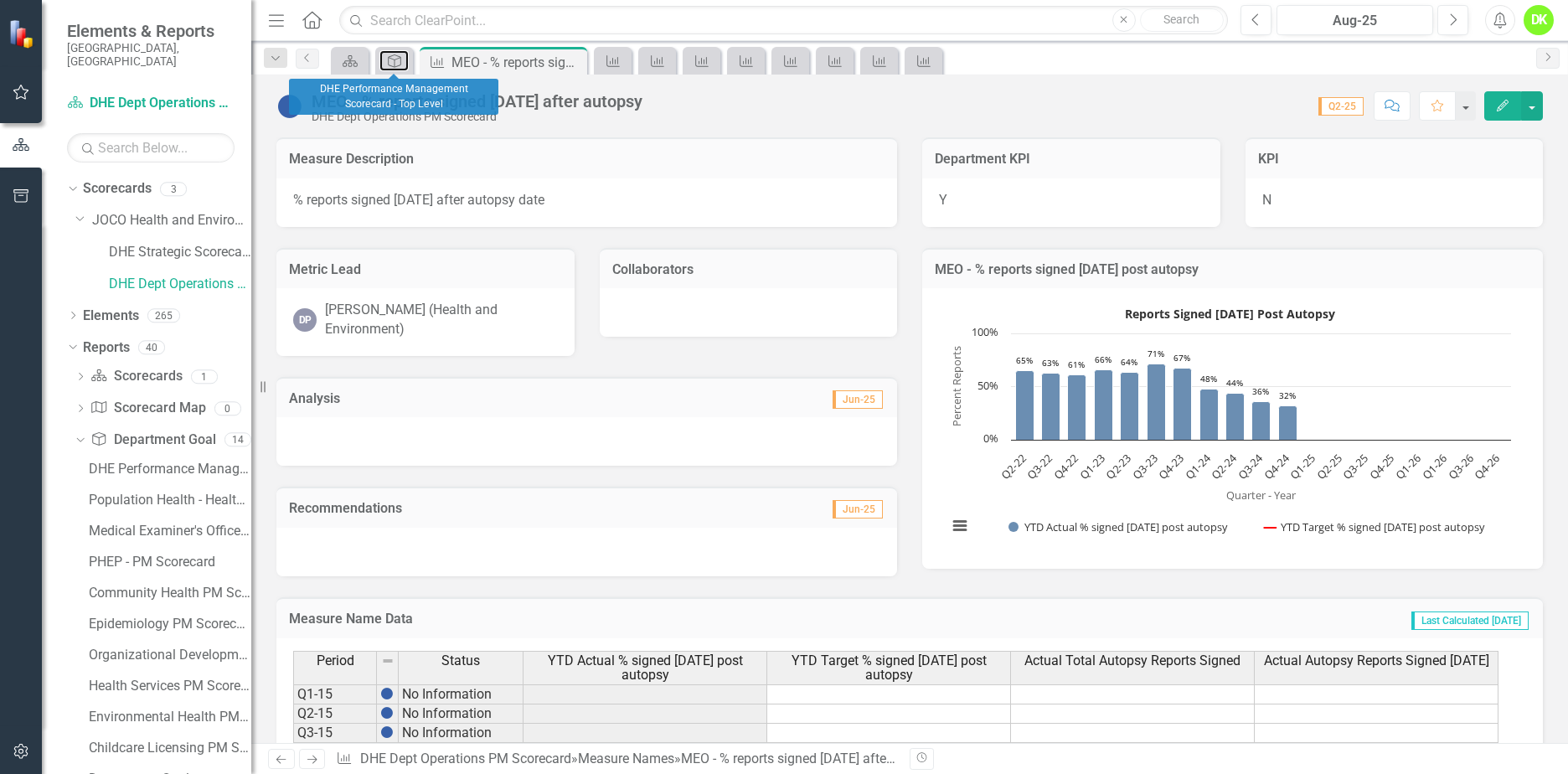
click at [388, 64] on icon "Department Goal" at bounding box center [395, 61] width 17 height 14
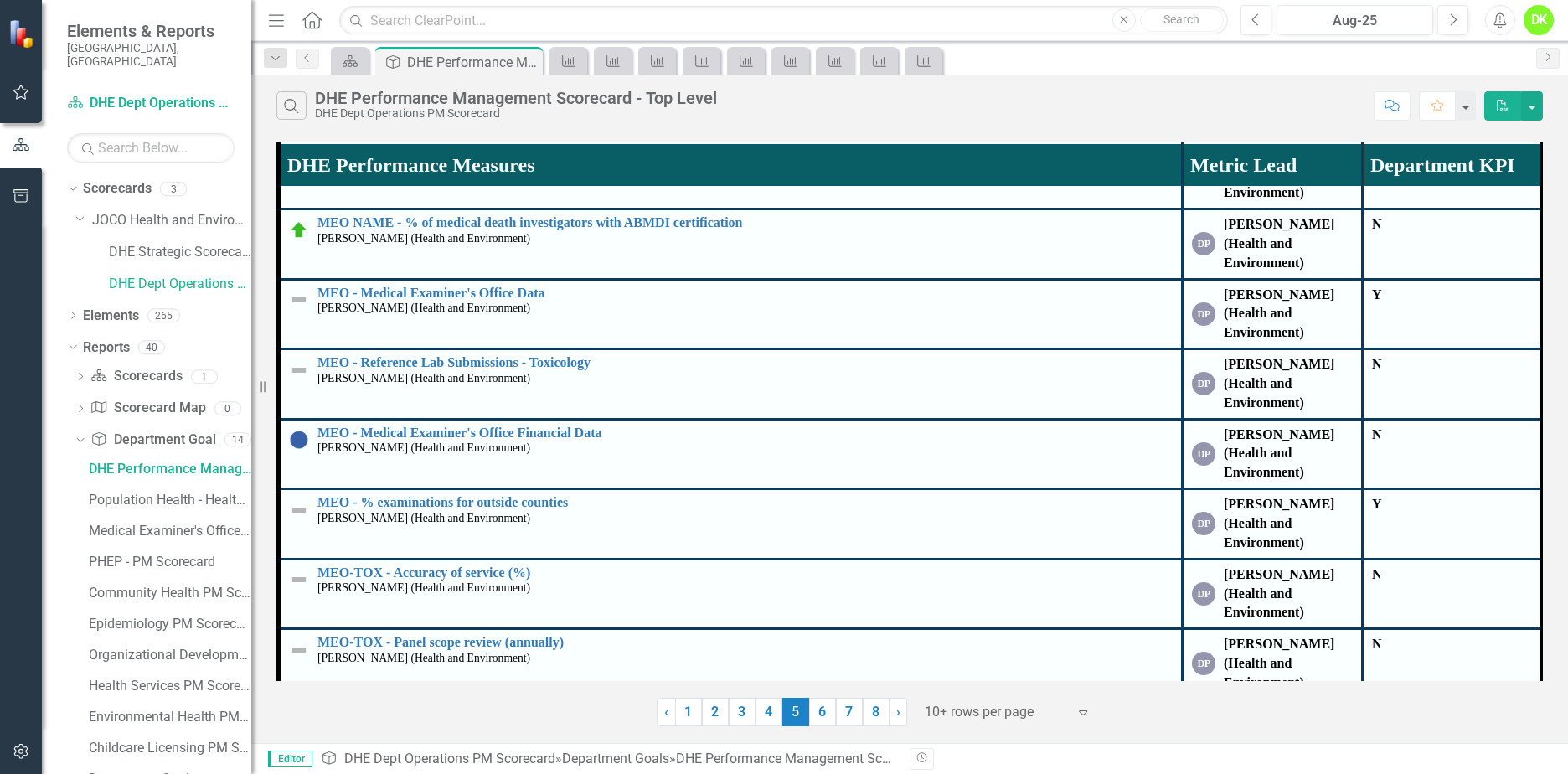
scroll to position [885, 0]
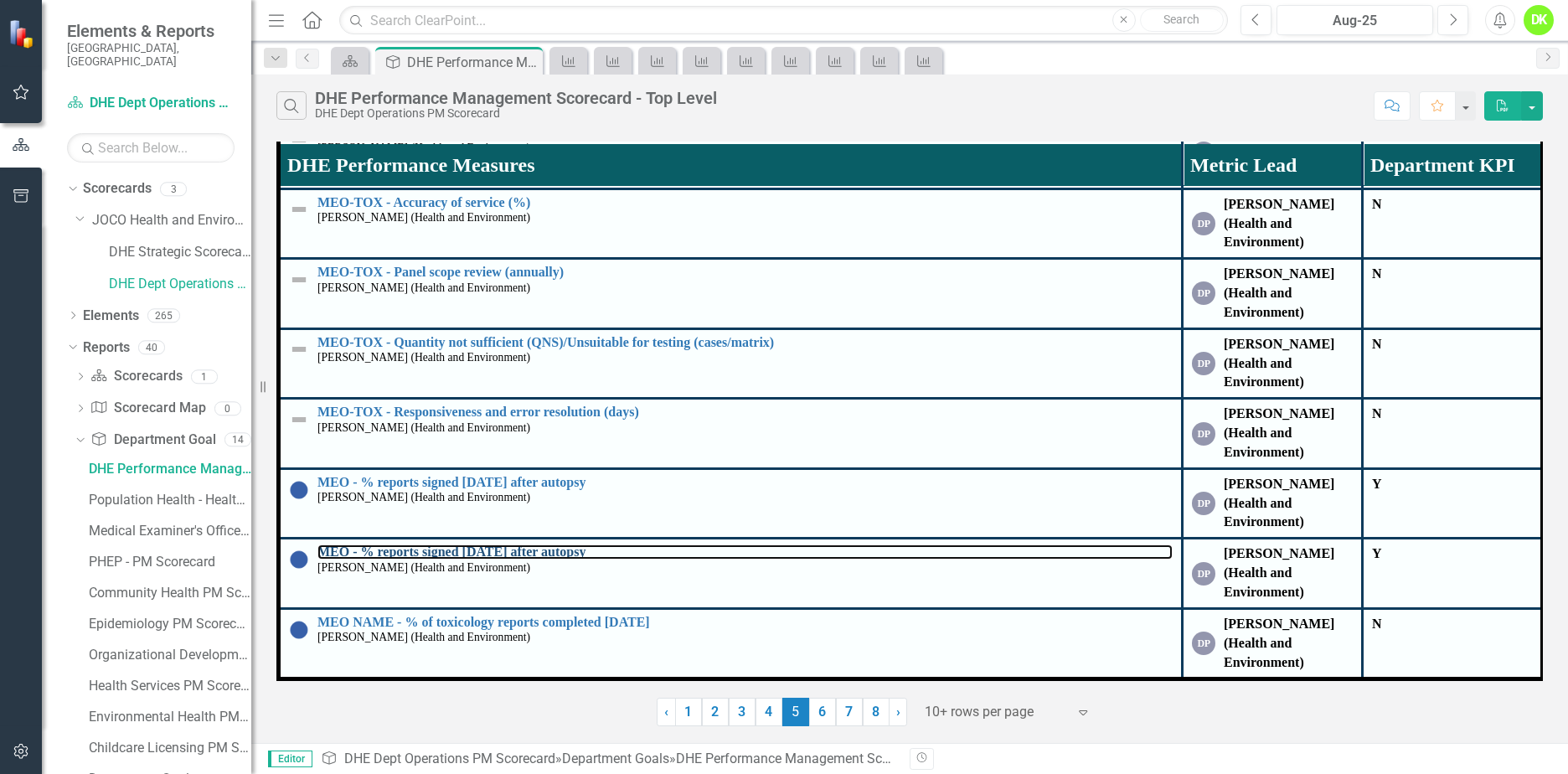
click at [553, 544] on link "MEO - % reports signed [DATE] after autopsy" at bounding box center [746, 551] width 856 height 15
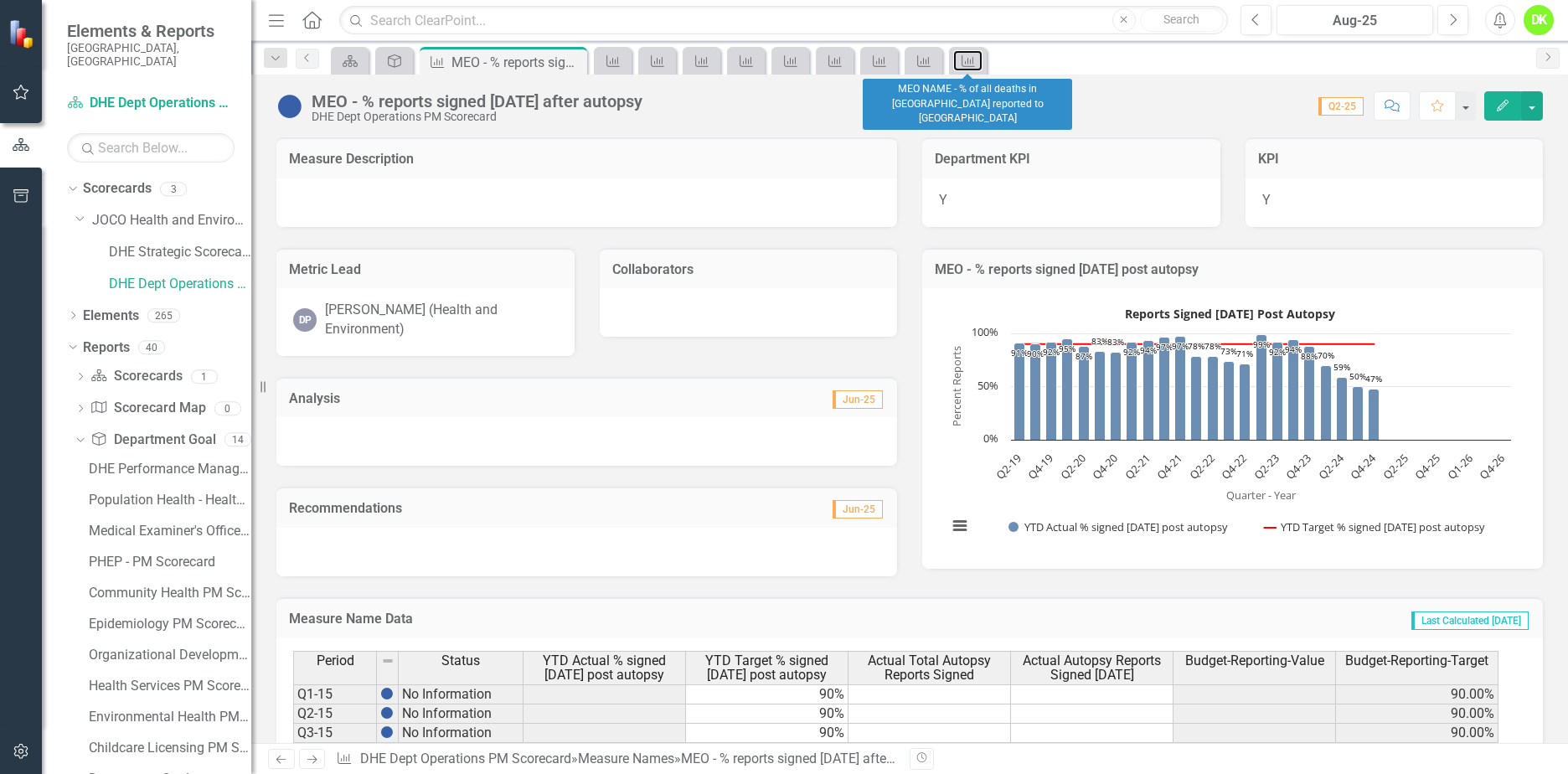
click at [972, 59] on icon "Measure Name" at bounding box center [968, 61] width 17 height 14
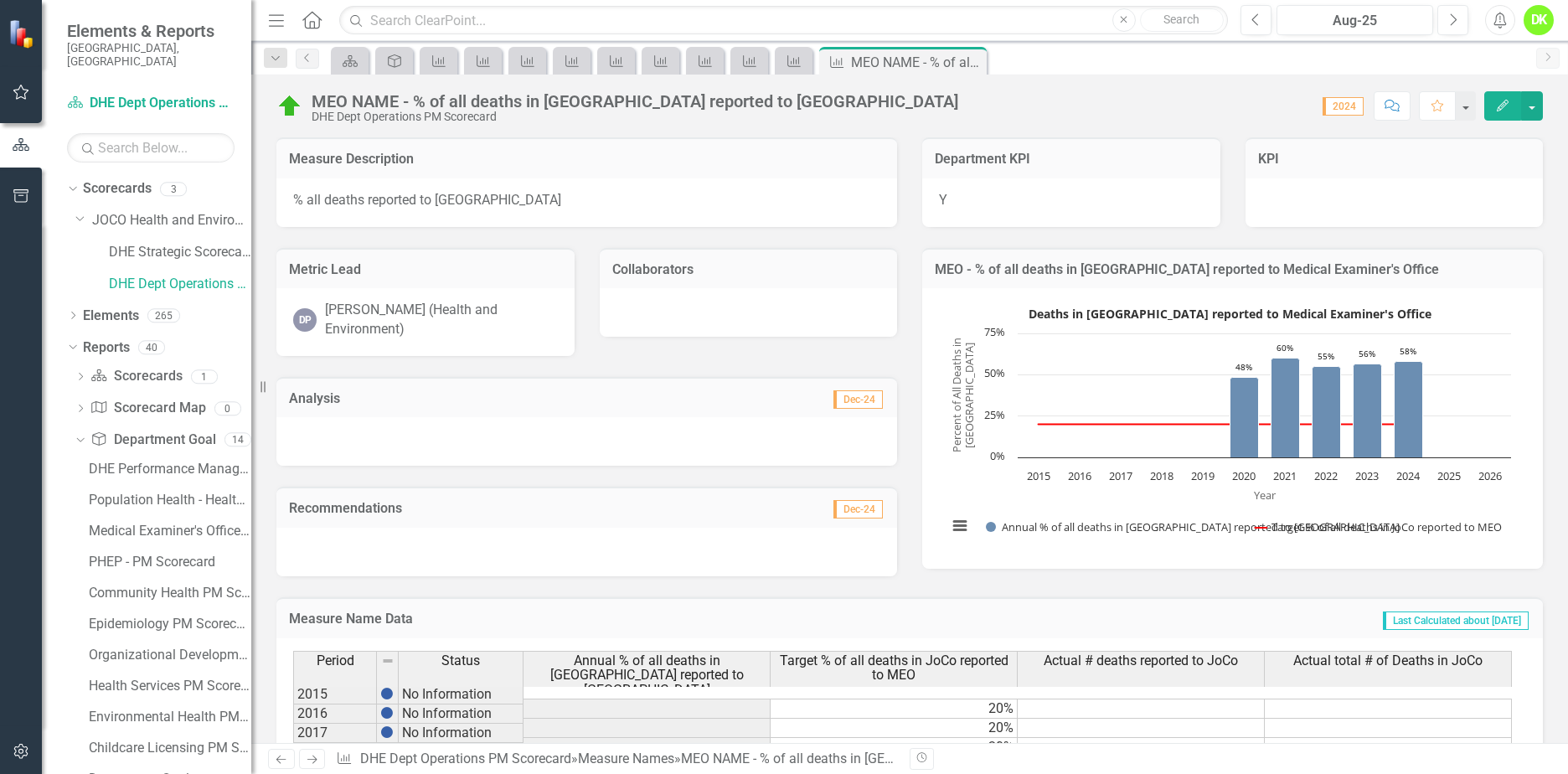
click at [977, 498] on rect "Interactive chart" at bounding box center [1229, 426] width 580 height 251
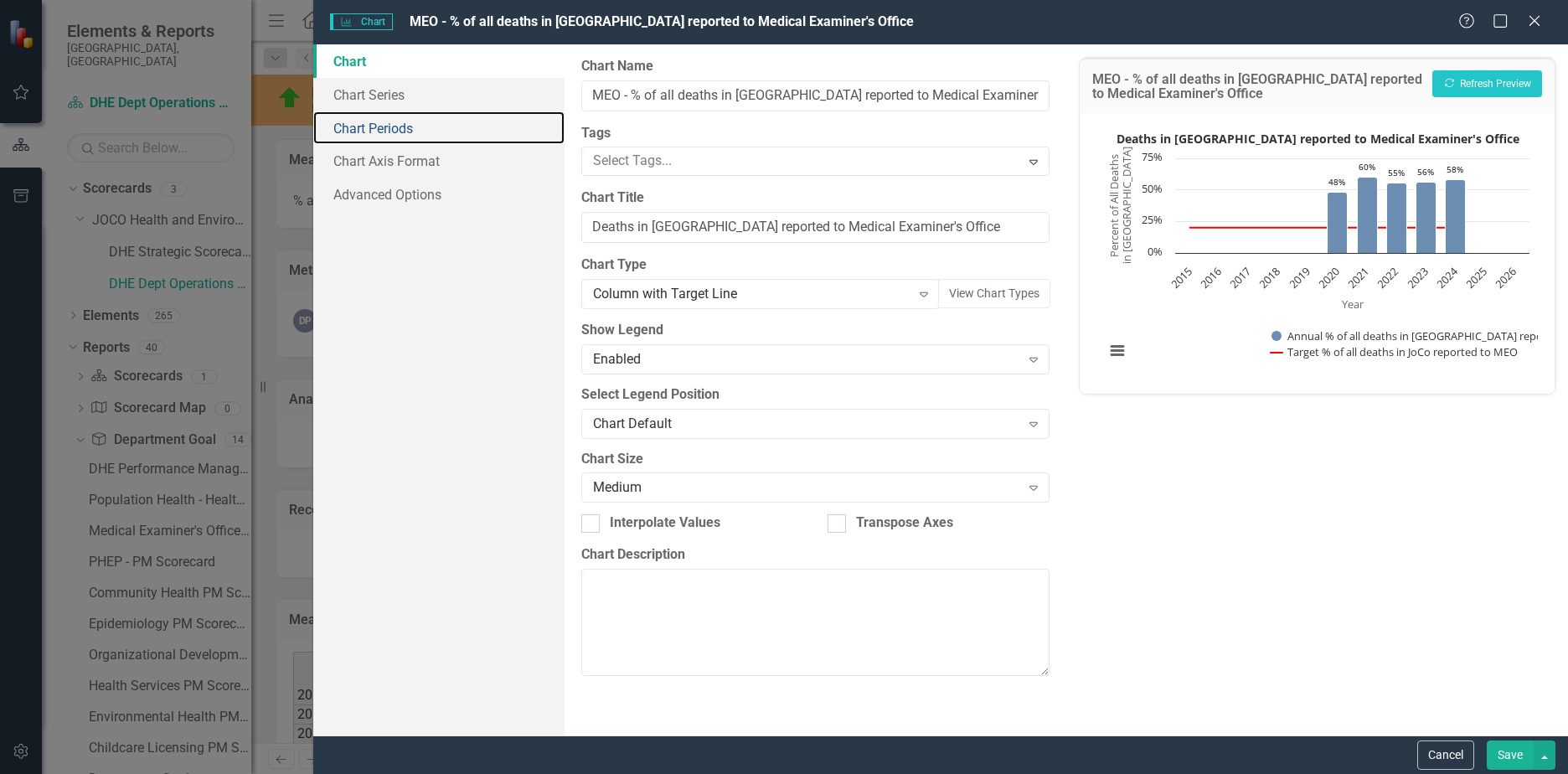
click at [381, 131] on link "Chart Periods" at bounding box center [439, 128] width 251 height 33
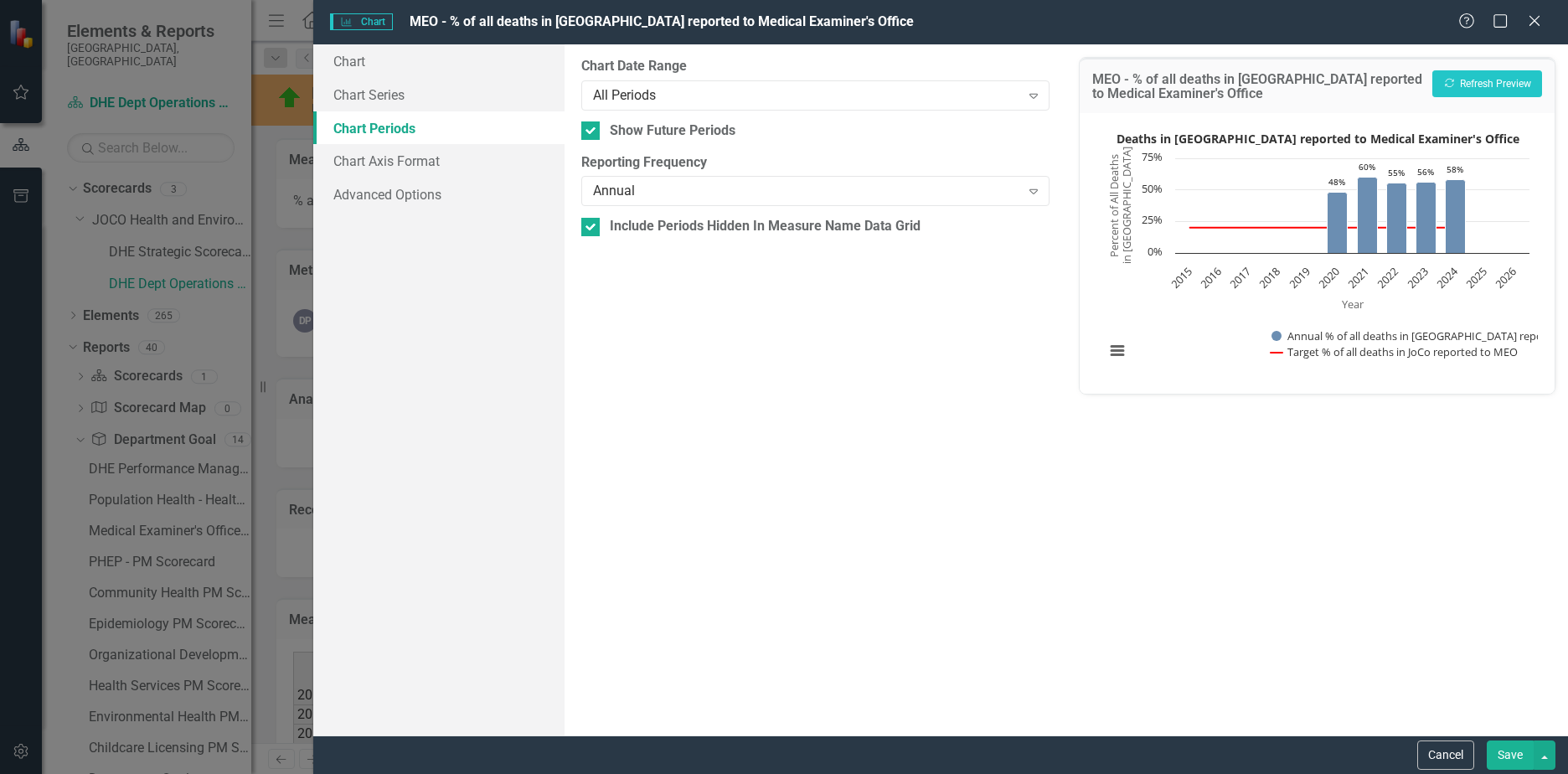
click at [585, 127] on input "Show Future Periods" at bounding box center [587, 127] width 11 height 11
checkbox input "false"
click at [702, 95] on div "All Periods" at bounding box center [807, 94] width 427 height 19
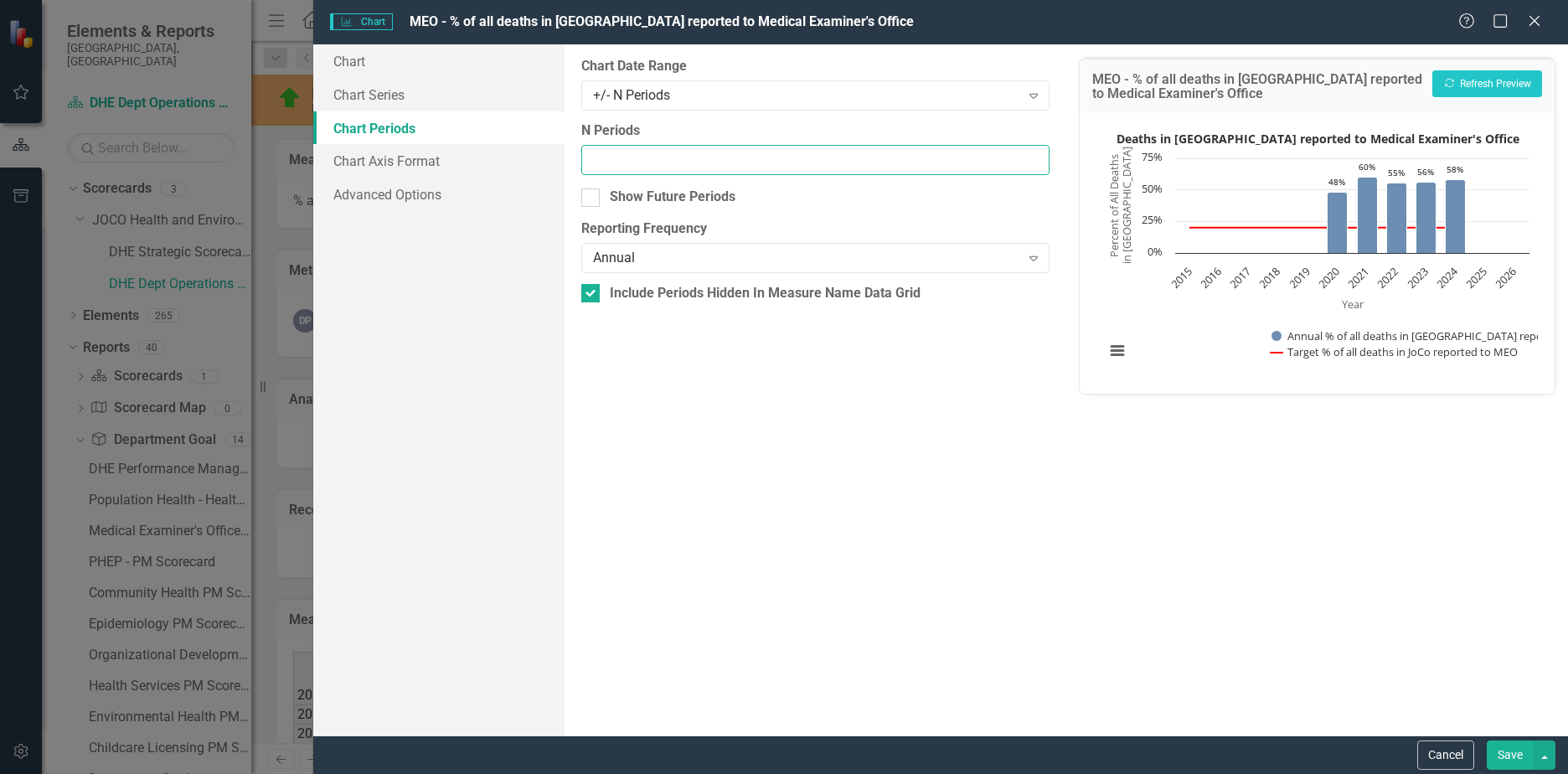
click at [659, 165] on input "N Periods" at bounding box center [815, 161] width 468 height 31
type input "4"
click at [1458, 89] on button "Recalculate Refresh Preview" at bounding box center [1487, 83] width 110 height 27
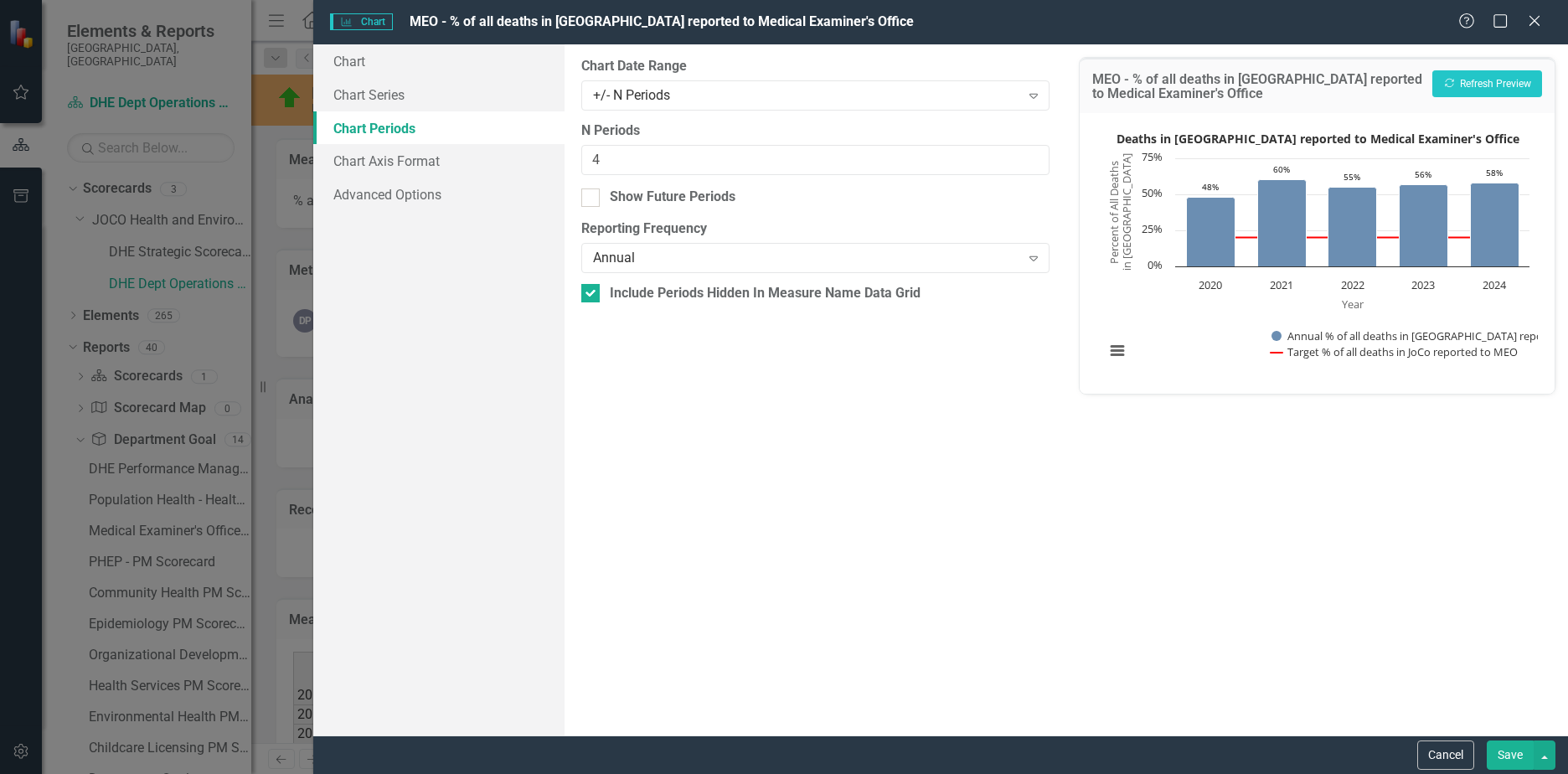
click at [1516, 757] on button "Save" at bounding box center [1510, 755] width 47 height 30
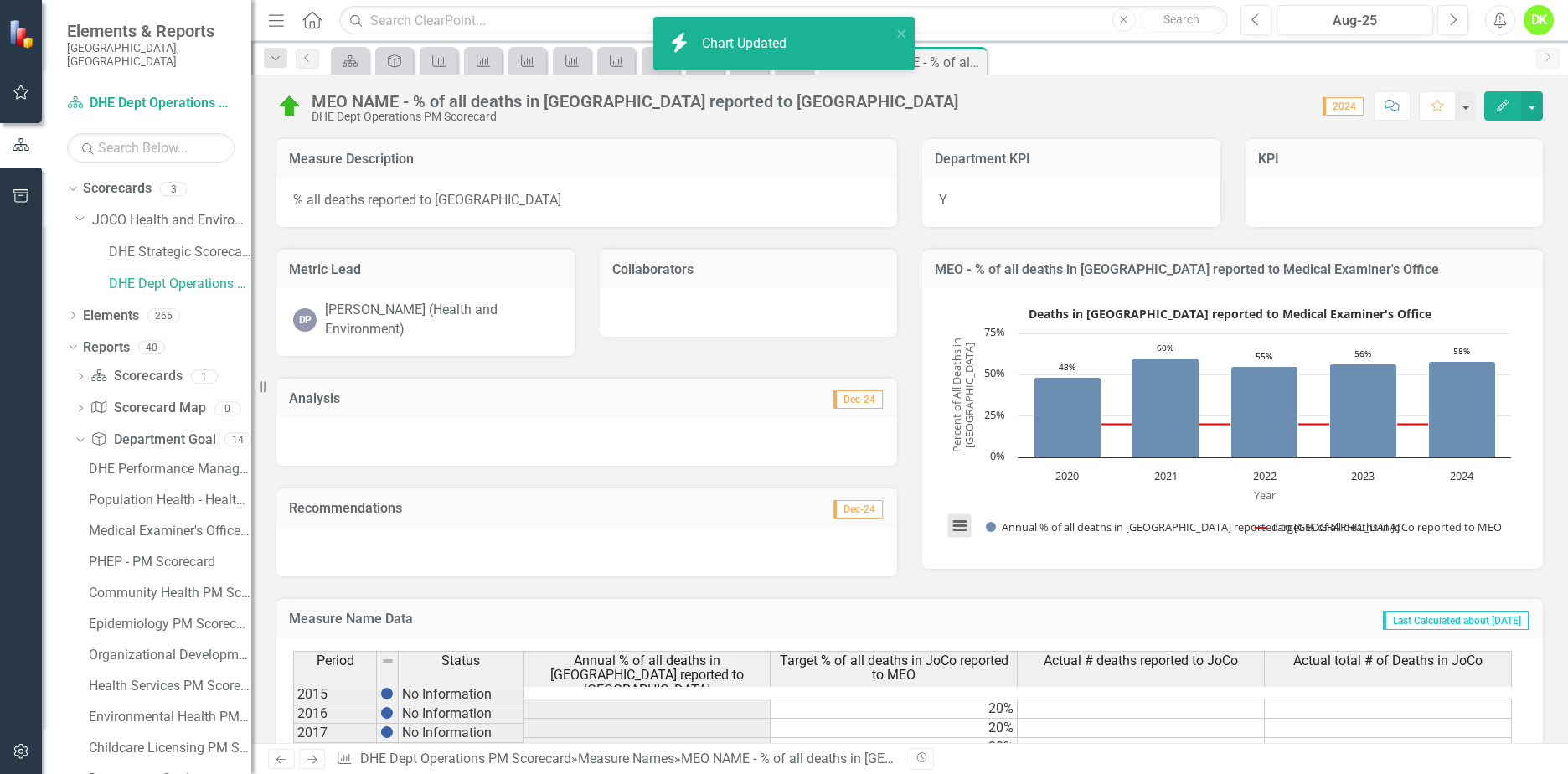
click at [956, 529] on button "View chart menu, Deaths in Johnson County reported to Medical Examiner's Office" at bounding box center [959, 526] width 23 height 23
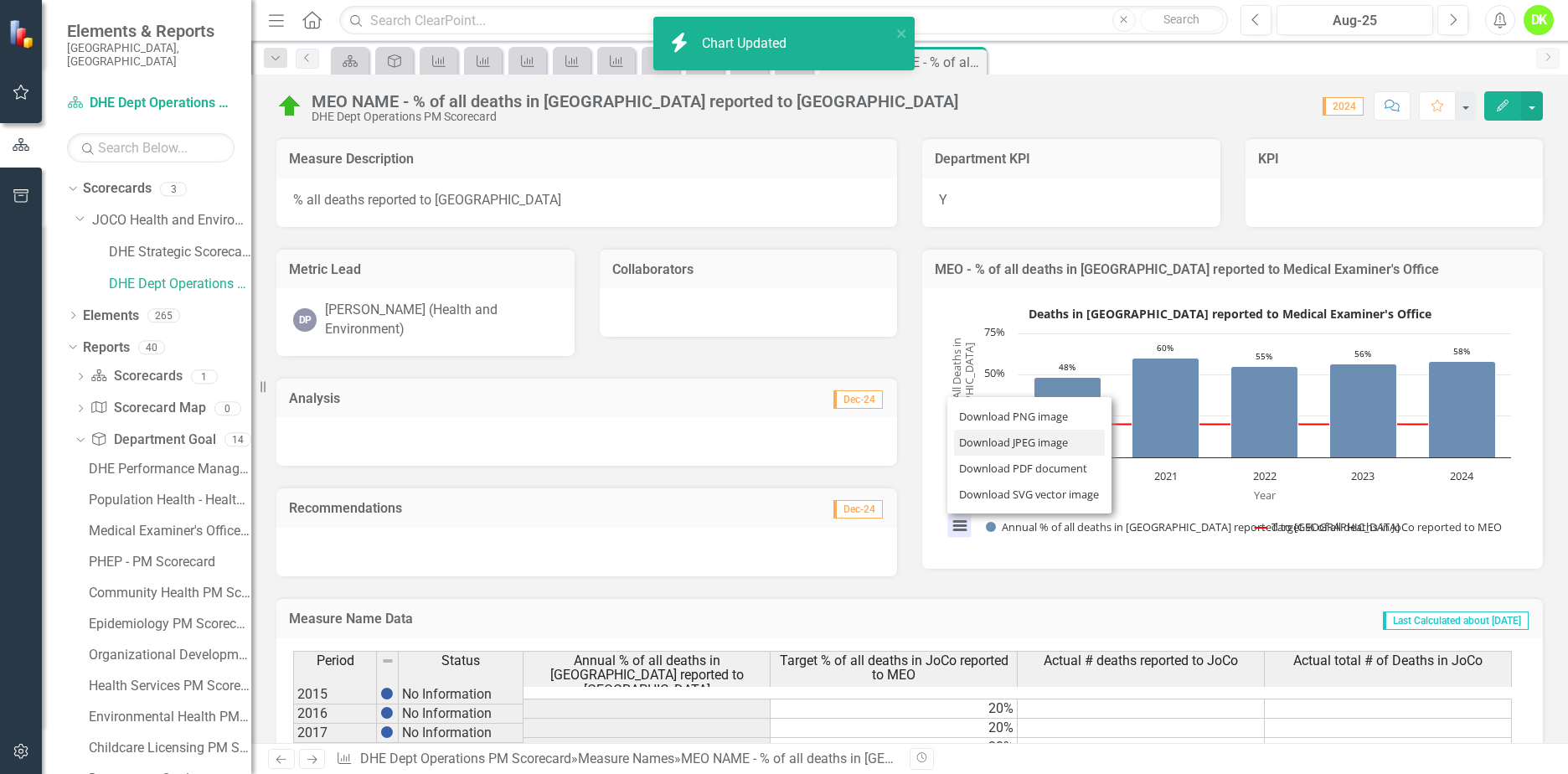
click at [1027, 448] on li "Download JPEG image" at bounding box center [1029, 442] width 151 height 26
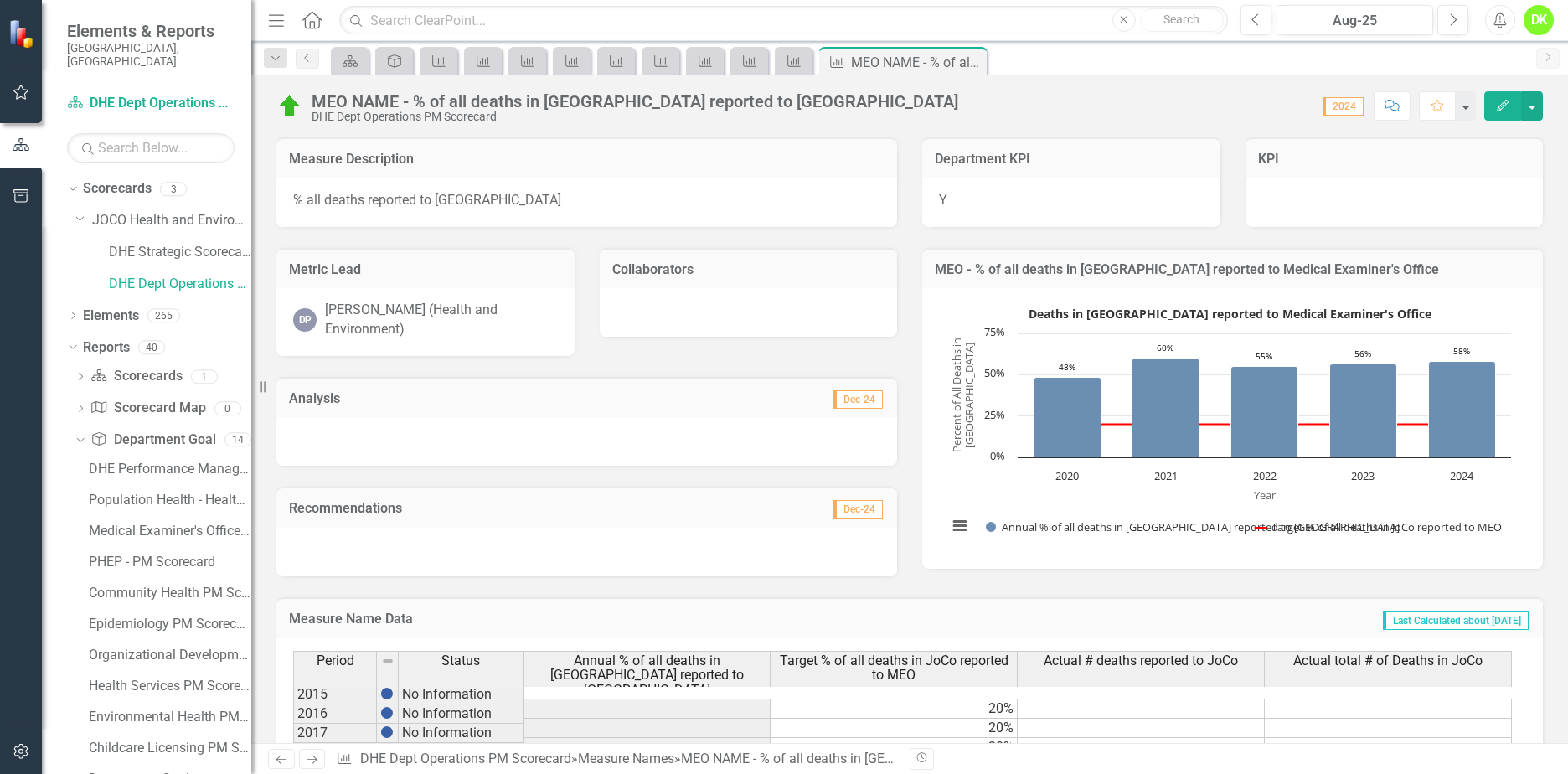
click at [929, 590] on div "Measure Name Data Last Calculated about 2 months ago Period Status Annual % of …" at bounding box center [910, 758] width 1292 height 364
click at [0, 0] on icon "Close" at bounding box center [0, 0] width 0 height 0
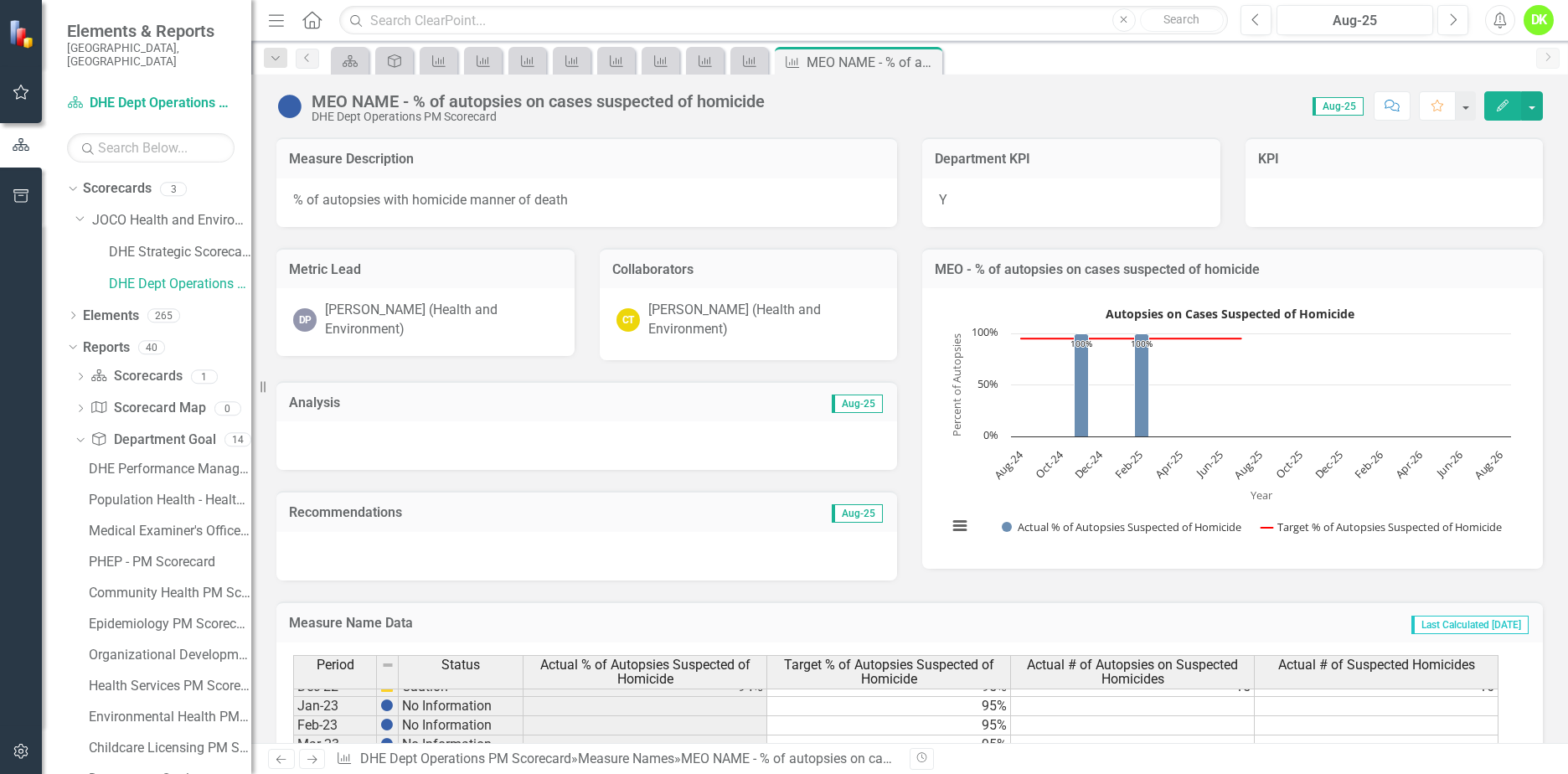
click at [1025, 498] on rect "Interactive chart" at bounding box center [1229, 426] width 580 height 251
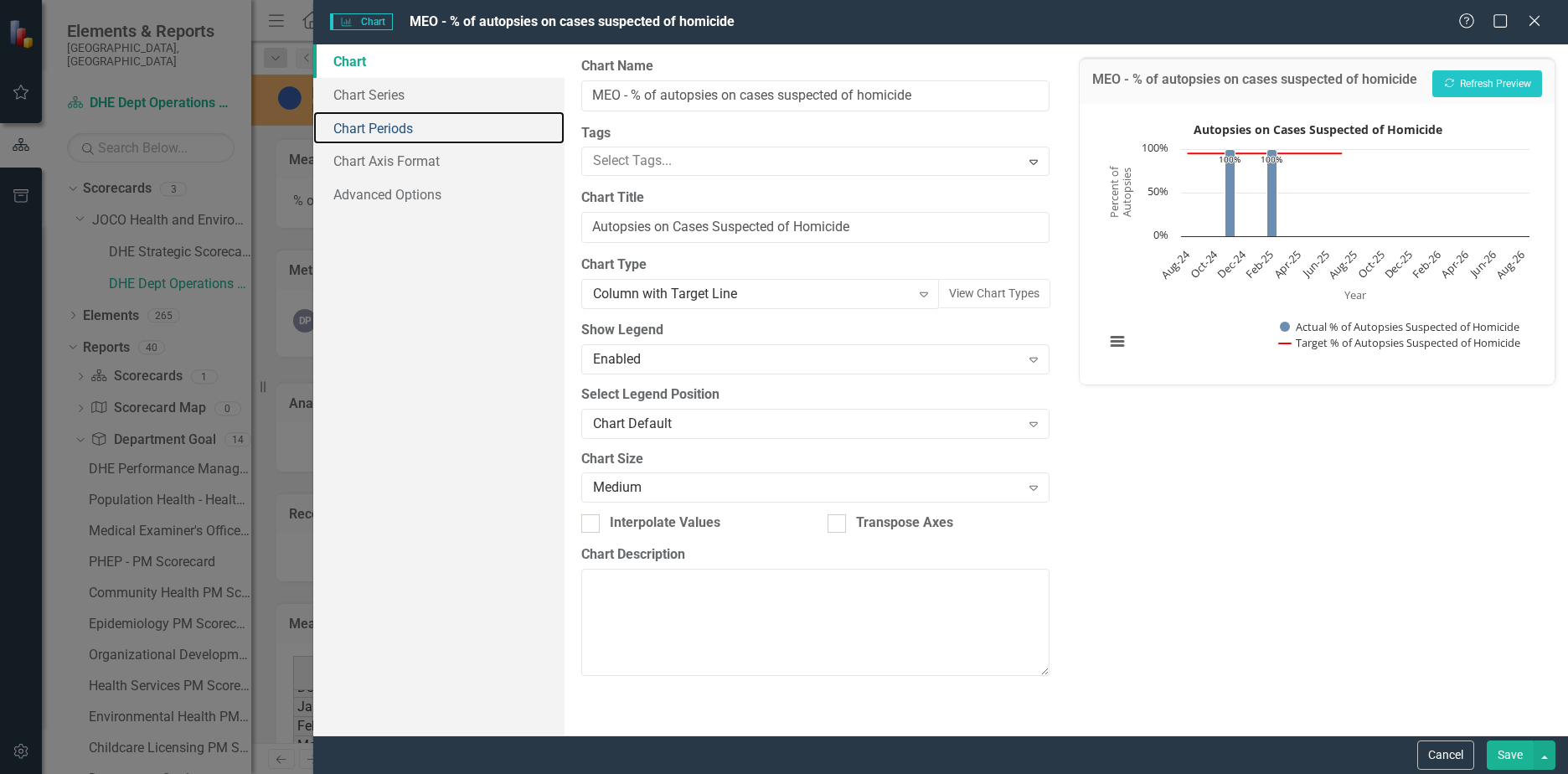
click at [406, 121] on link "Chart Periods" at bounding box center [439, 128] width 251 height 33
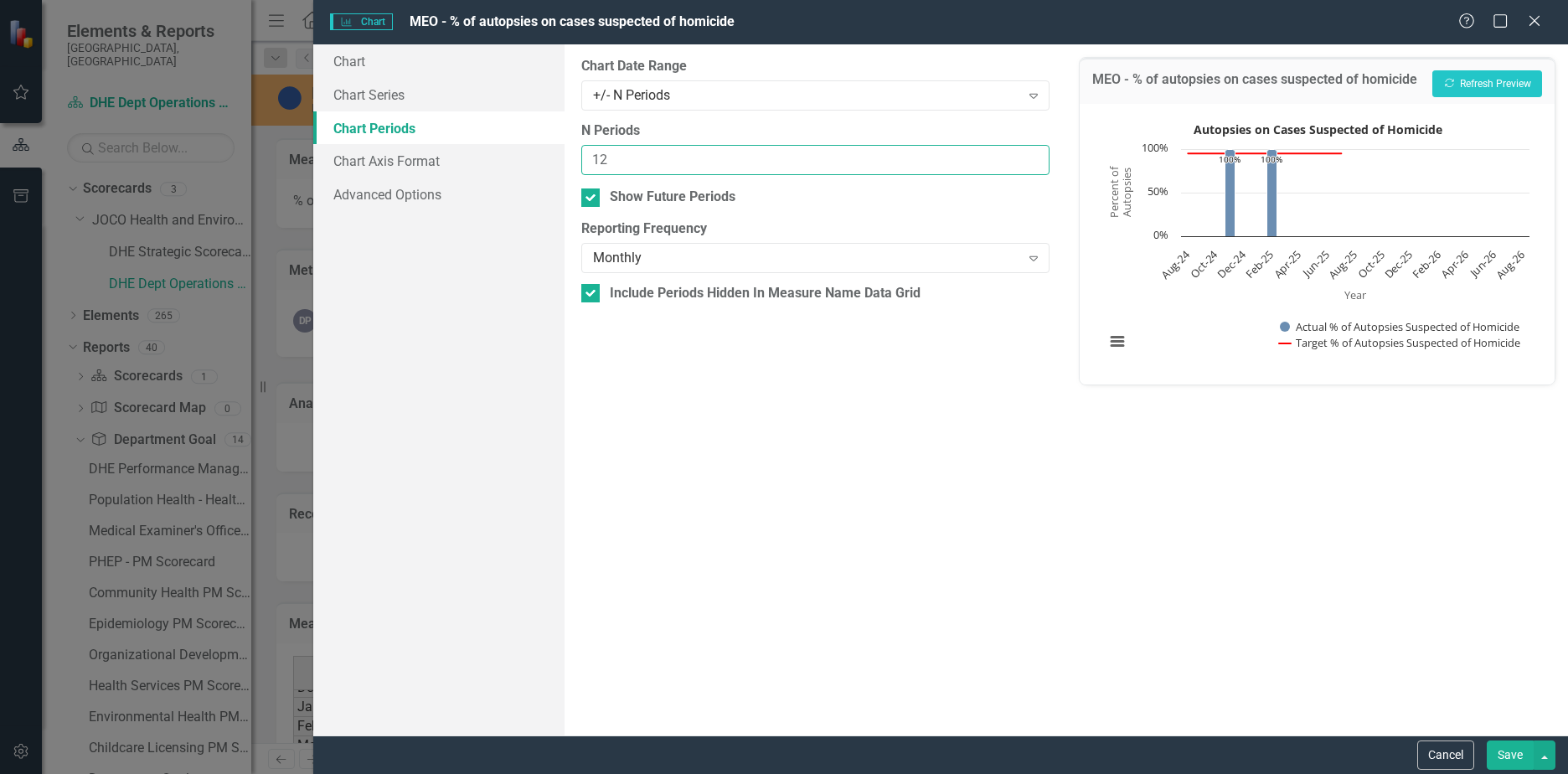
drag, startPoint x: 665, startPoint y: 161, endPoint x: 455, endPoint y: 163, distance: 210.0
click at [456, 163] on div "Chart Chart Series Chart Periods Chart Axis Format Advanced Options From this p…" at bounding box center [941, 390] width 1255 height 691
type input "6"
click at [592, 188] on div at bounding box center [590, 198] width 18 height 18
click at [592, 188] on input "Show Future Periods" at bounding box center [587, 194] width 11 height 11
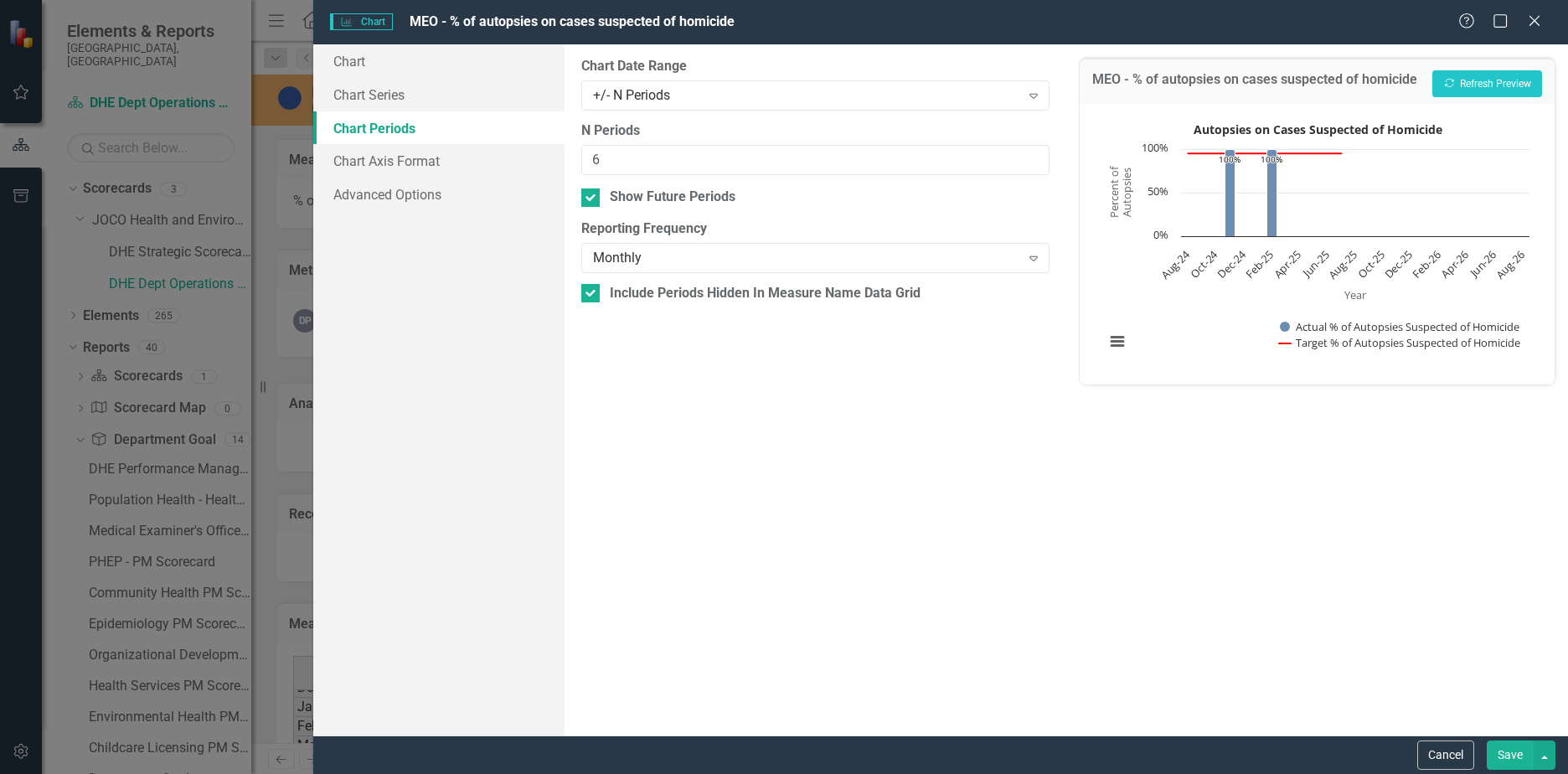
checkbox input "false"
click at [650, 245] on div "Monthly Expand" at bounding box center [815, 258] width 468 height 30
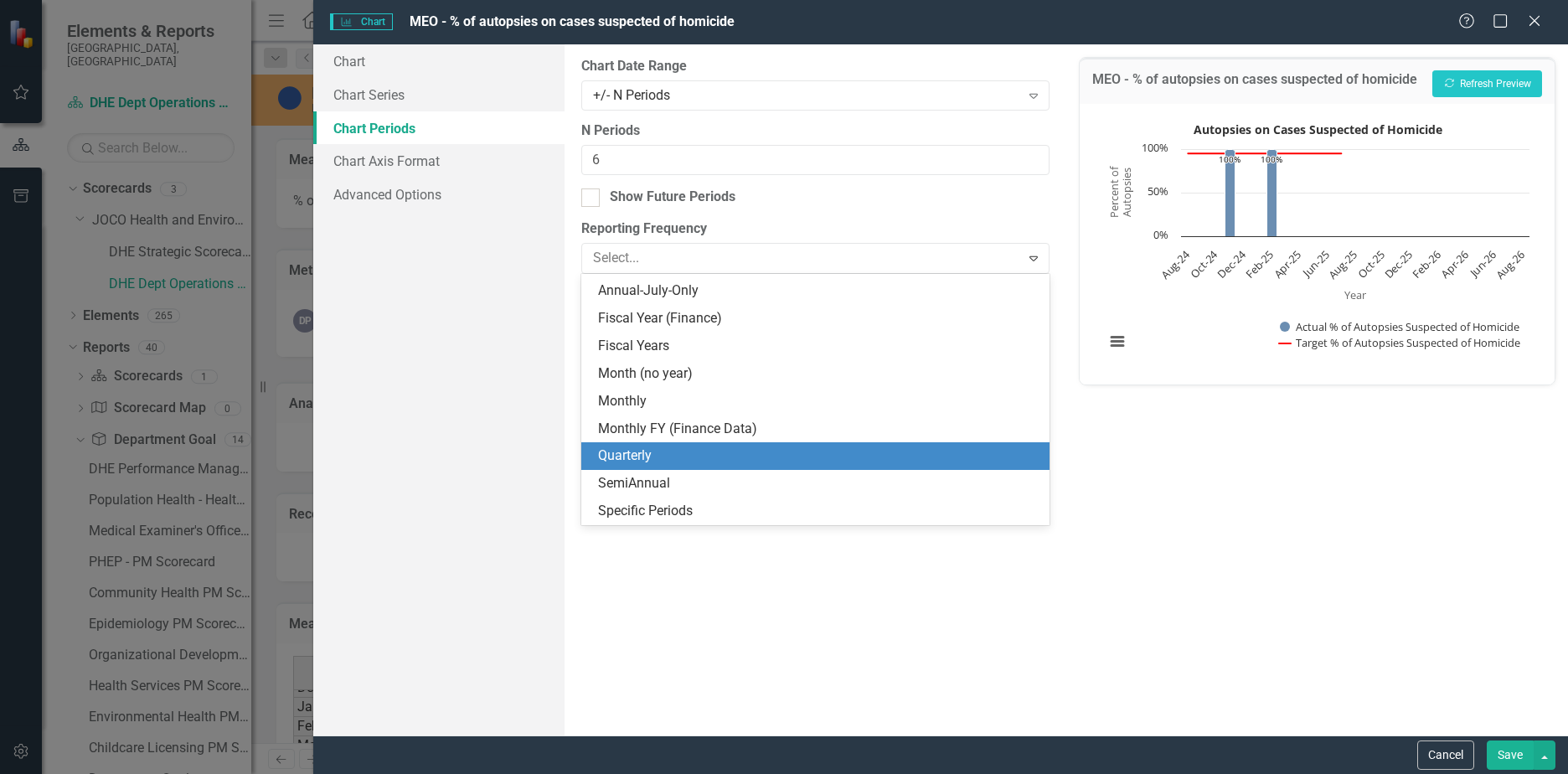
click at [630, 454] on div "Quarterly" at bounding box center [819, 455] width 442 height 19
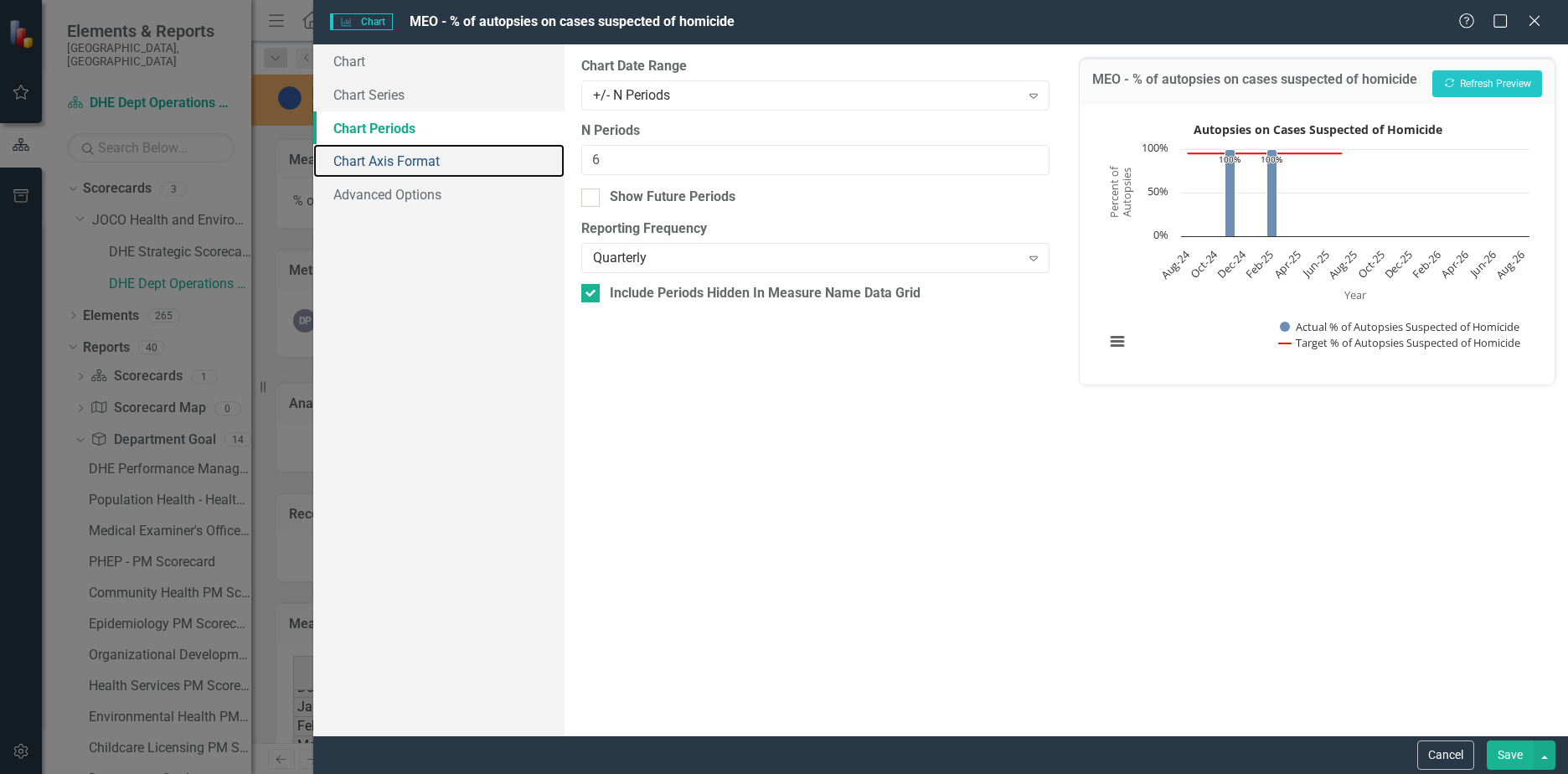
drag, startPoint x: 421, startPoint y: 163, endPoint x: 443, endPoint y: 155, distance: 23.4
click at [421, 163] on link "Chart Axis Format" at bounding box center [439, 161] width 251 height 33
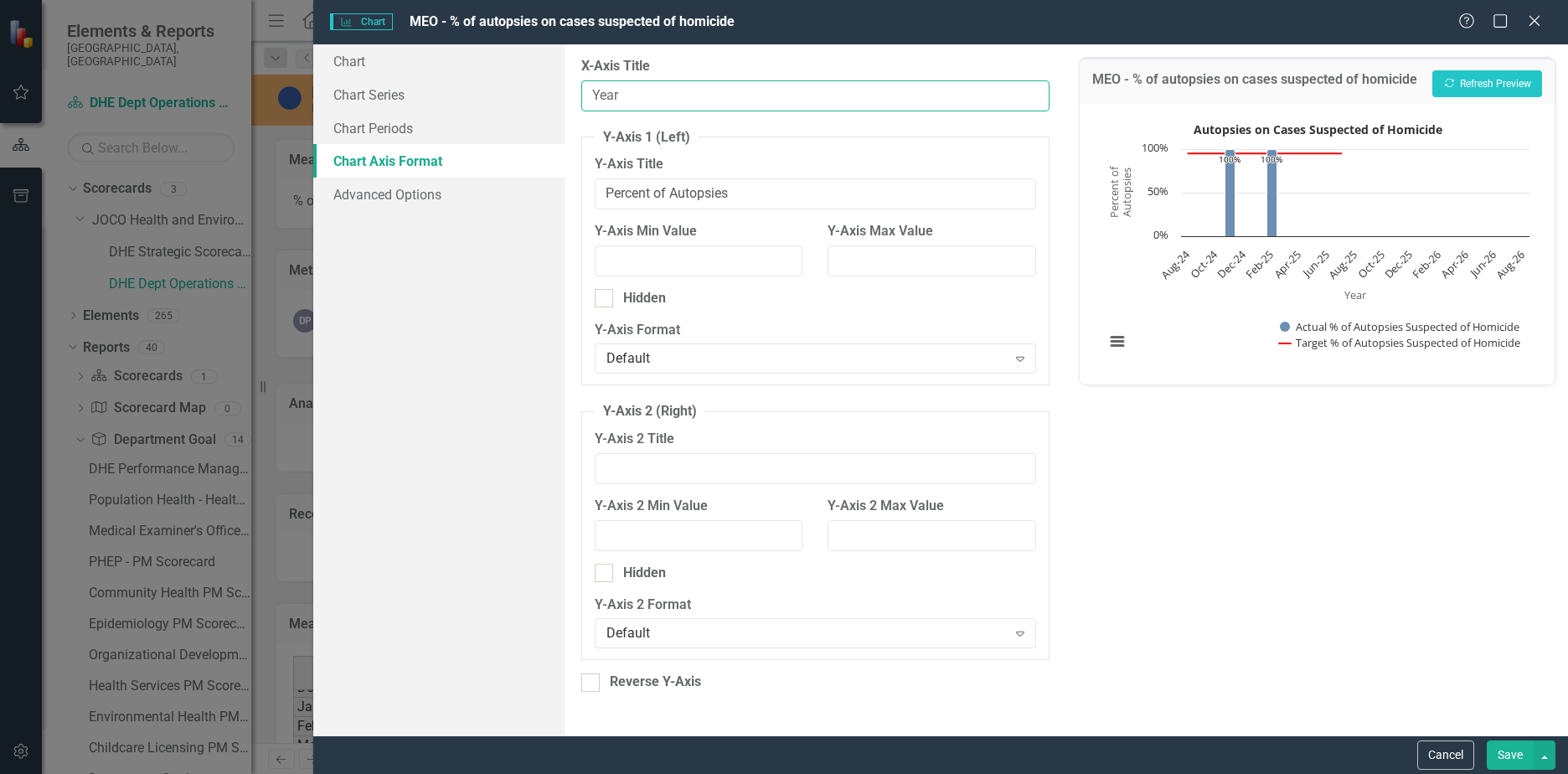
drag, startPoint x: 653, startPoint y: 93, endPoint x: 435, endPoint y: 101, distance: 218.1
click at [436, 101] on div "Chart Chart Series Chart Periods Chart Axis Format Advanced Options From this p…" at bounding box center [941, 390] width 1255 height 691
type input "Date"
click at [1504, 757] on button "Save" at bounding box center [1510, 755] width 47 height 30
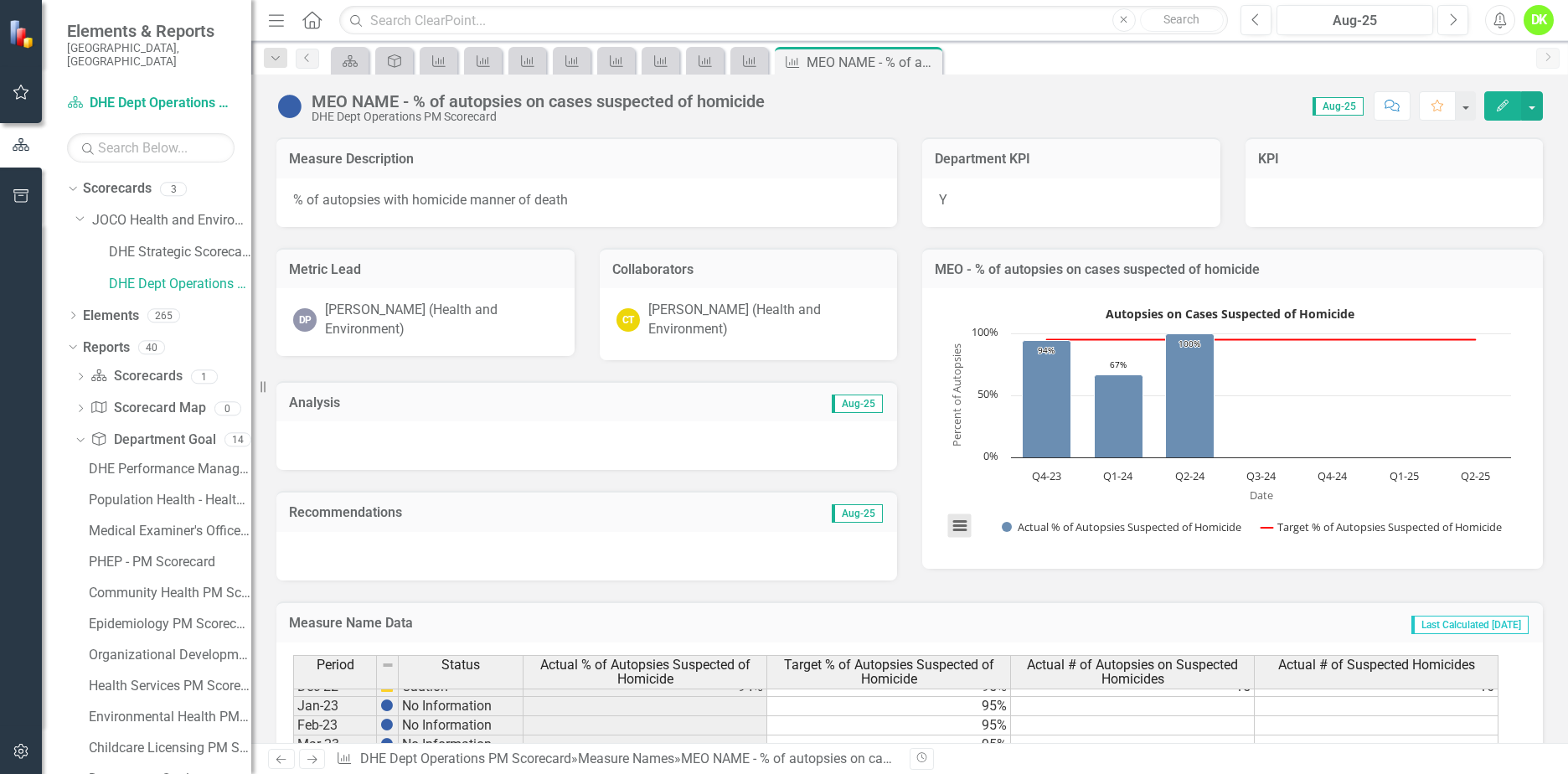
click at [951, 523] on button "View chart menu, Autopsies on Cases Suspected of Homicide" at bounding box center [959, 526] width 23 height 23
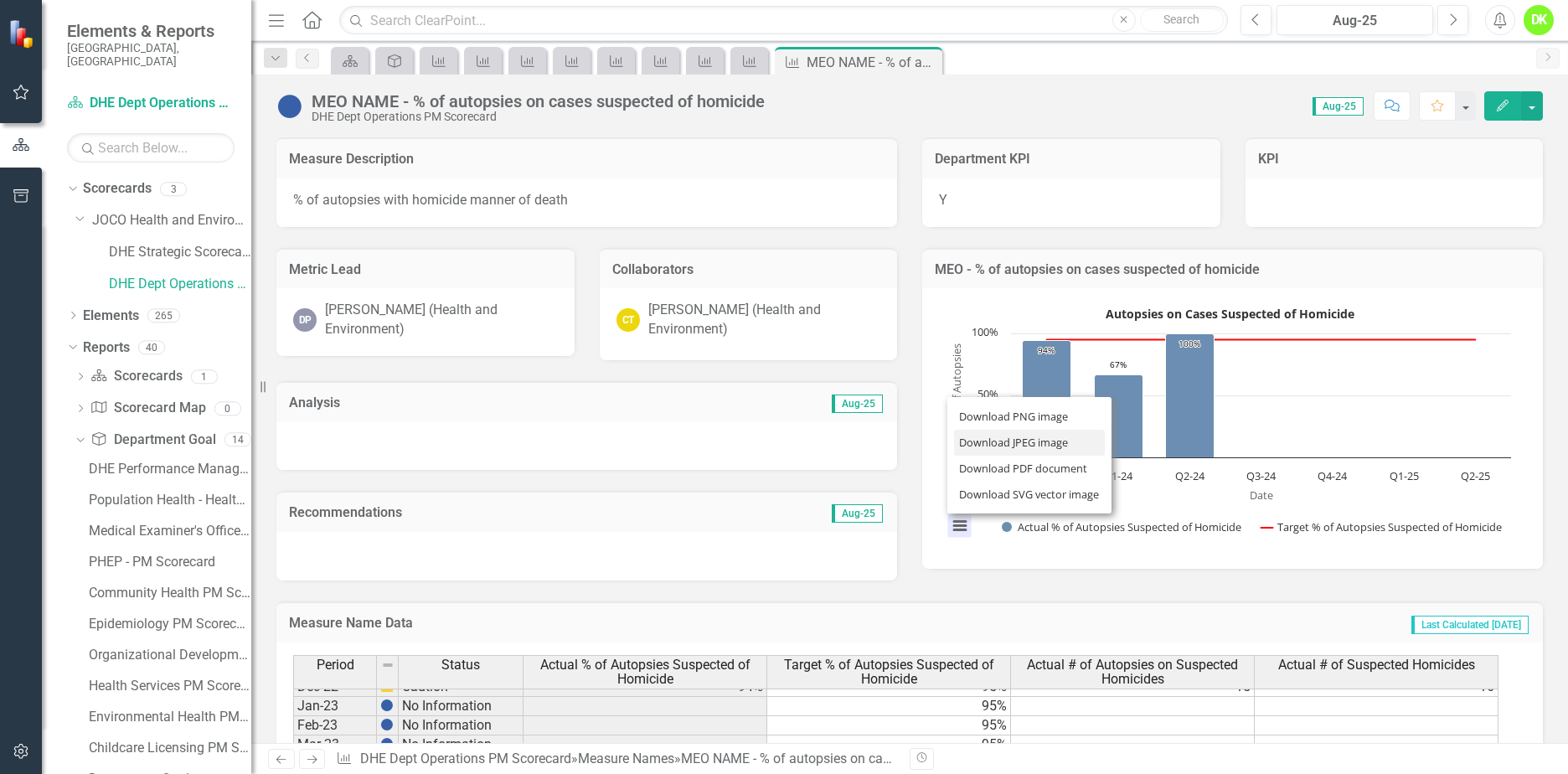
click at [982, 448] on li "Download JPEG image" at bounding box center [1029, 442] width 151 height 26
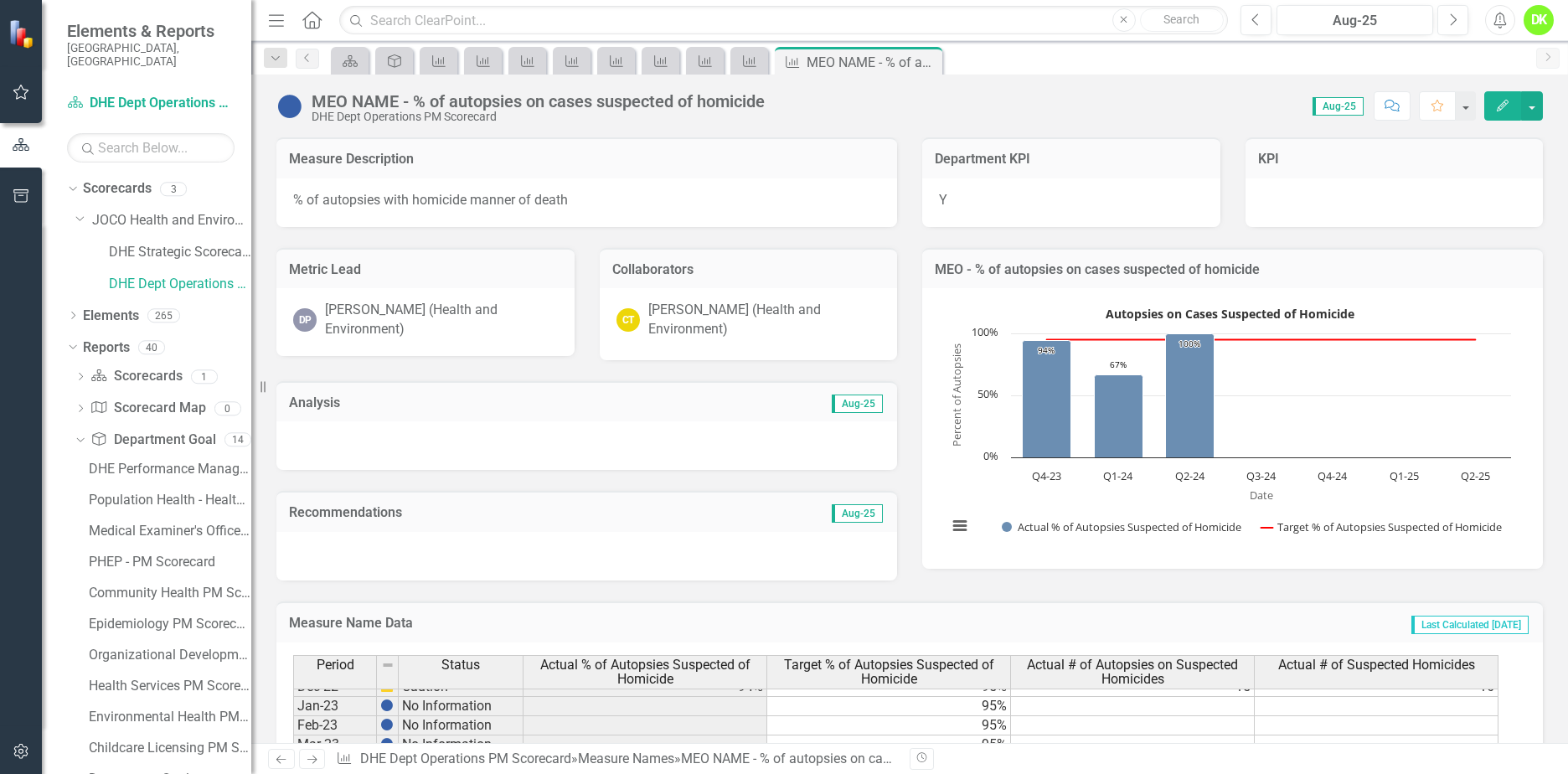
click at [0, 0] on icon "Close" at bounding box center [0, 0] width 0 height 0
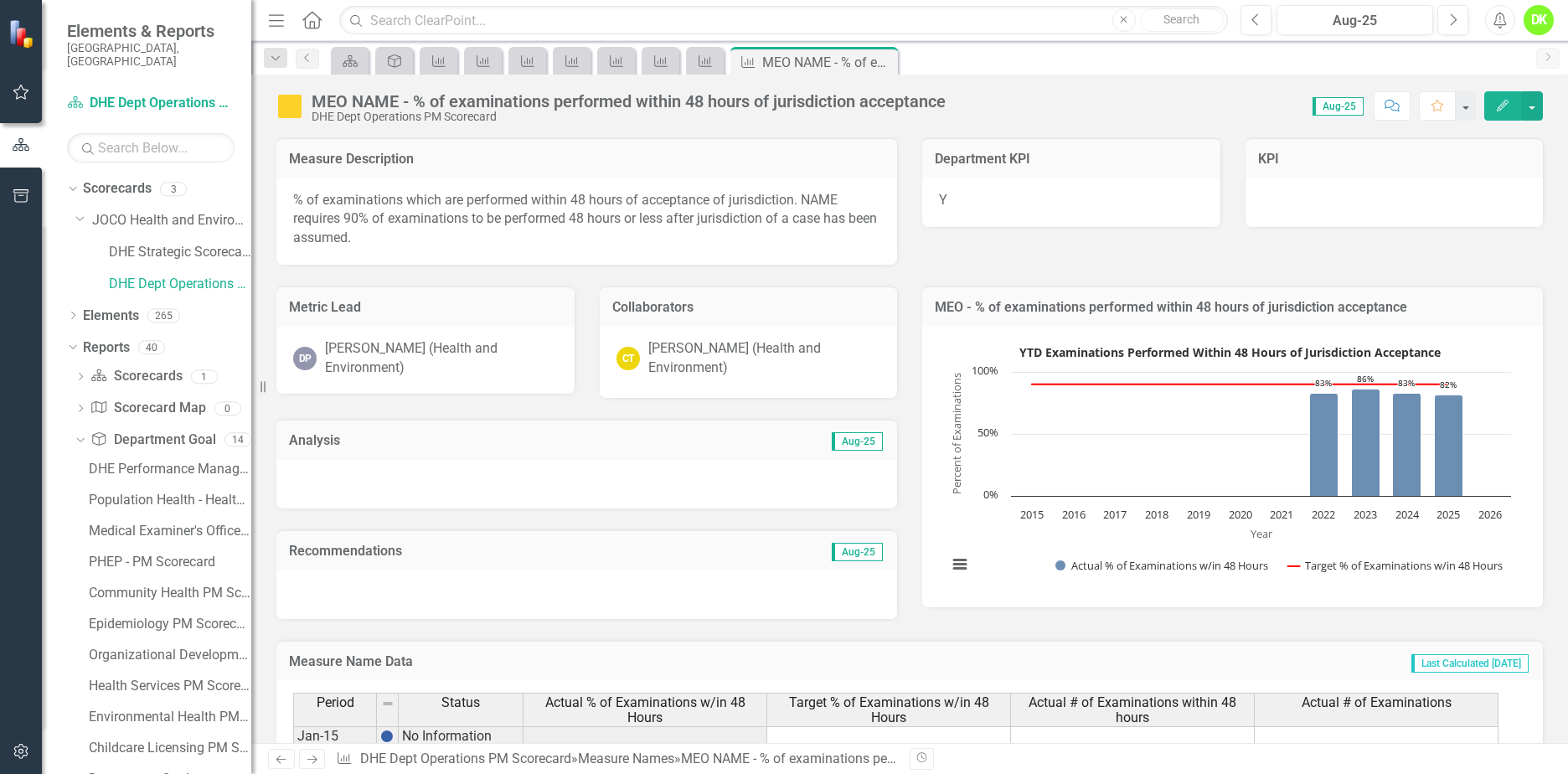
click at [997, 530] on rect "Interactive chart" at bounding box center [1229, 465] width 580 height 251
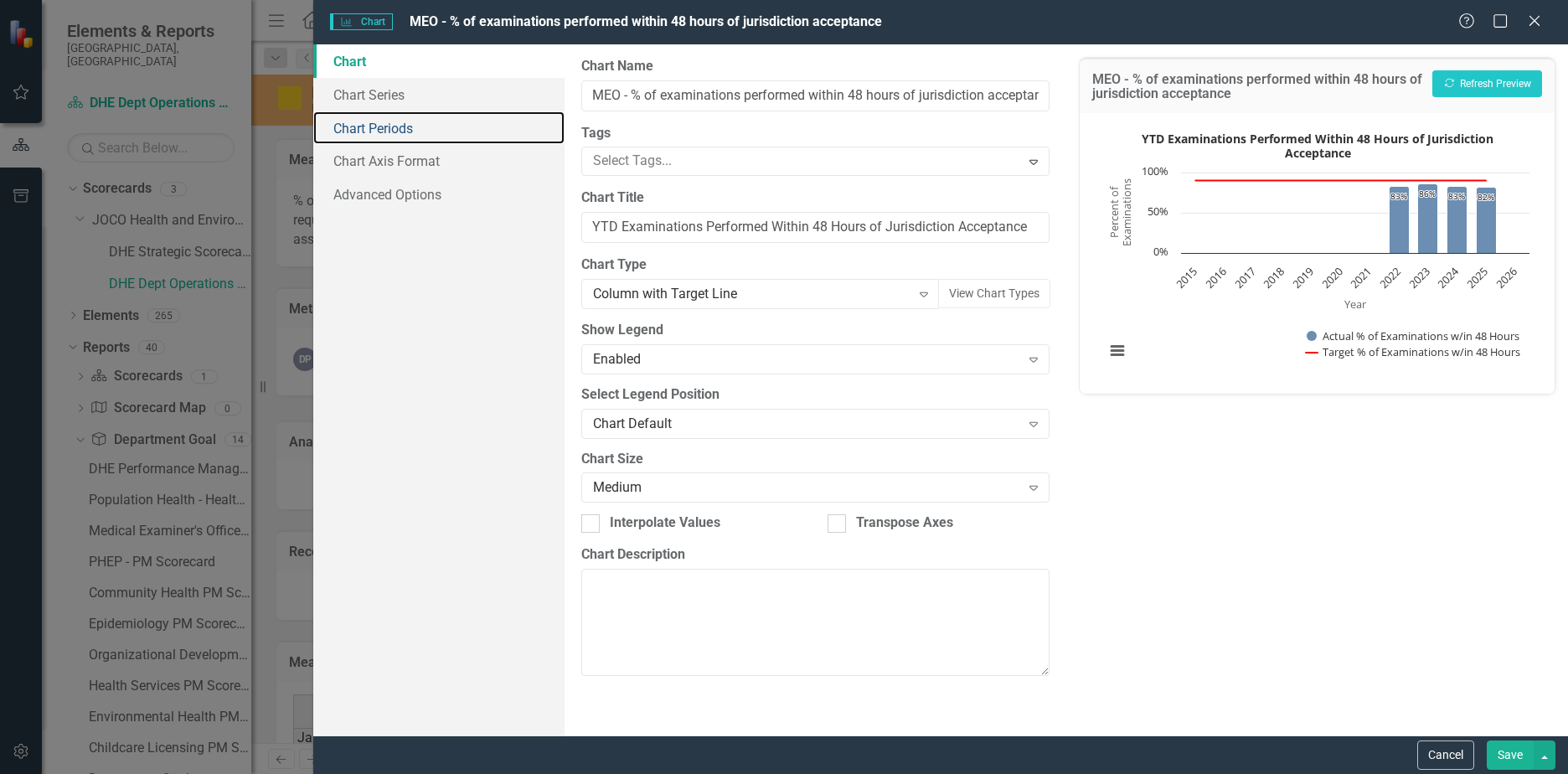
click at [359, 126] on link "Chart Periods" at bounding box center [439, 128] width 251 height 33
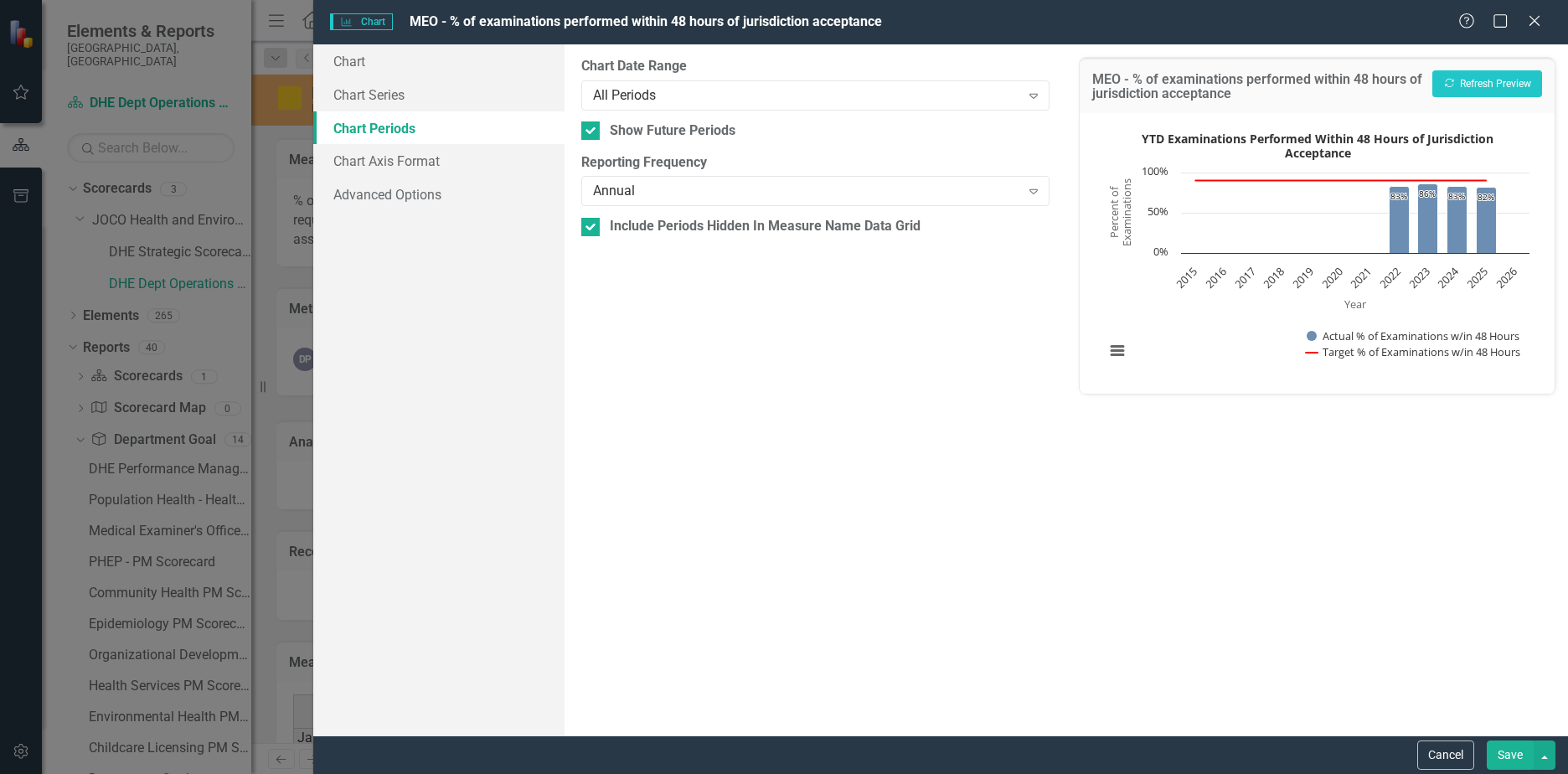
click at [668, 94] on div "All Periods" at bounding box center [807, 94] width 427 height 19
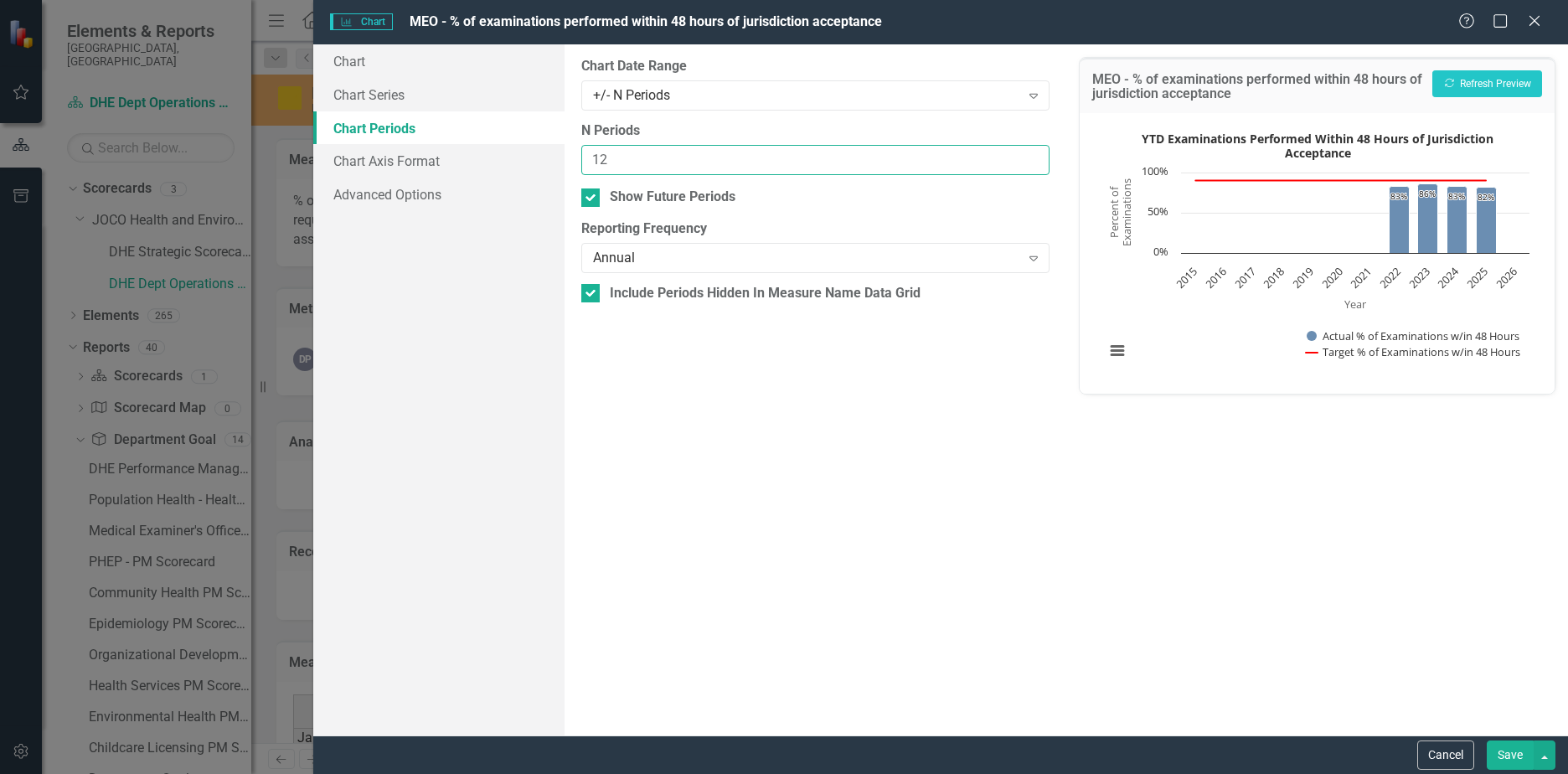
drag, startPoint x: 664, startPoint y: 157, endPoint x: 464, endPoint y: 162, distance: 200.1
click at [464, 162] on div "Chart Chart Series Chart Periods Chart Axis Format Advanced Options From this p…" at bounding box center [941, 390] width 1255 height 691
click at [1492, 77] on button "Recalculate Refresh Preview" at bounding box center [1487, 83] width 110 height 27
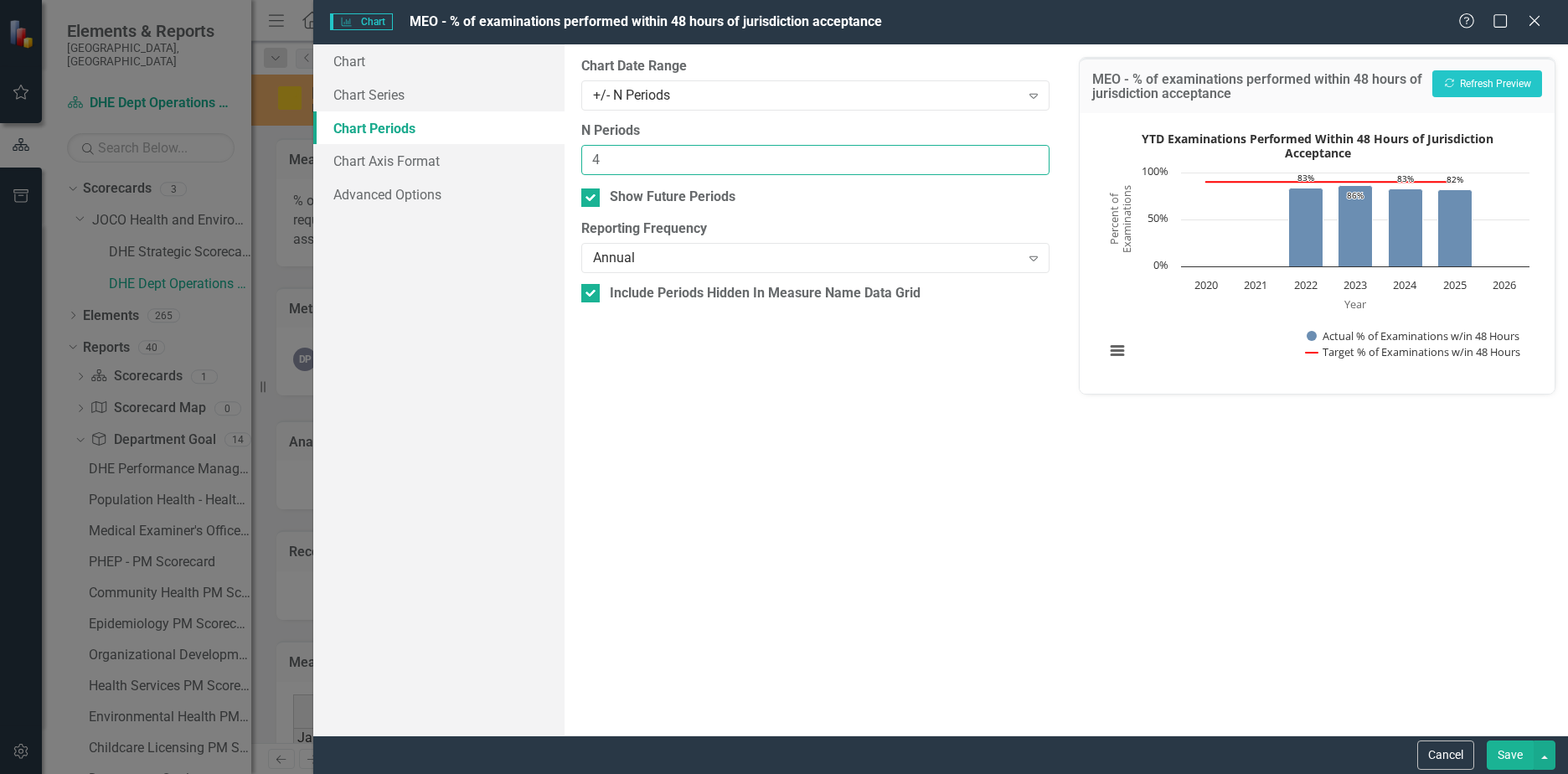
drag, startPoint x: 695, startPoint y: 158, endPoint x: 540, endPoint y: 169, distance: 155.4
click at [540, 169] on div "Chart Chart Series Chart Periods Chart Axis Format Advanced Options From this p…" at bounding box center [941, 390] width 1255 height 691
type input "2"
click at [1476, 86] on button "Recalculate Refresh Preview" at bounding box center [1487, 83] width 110 height 27
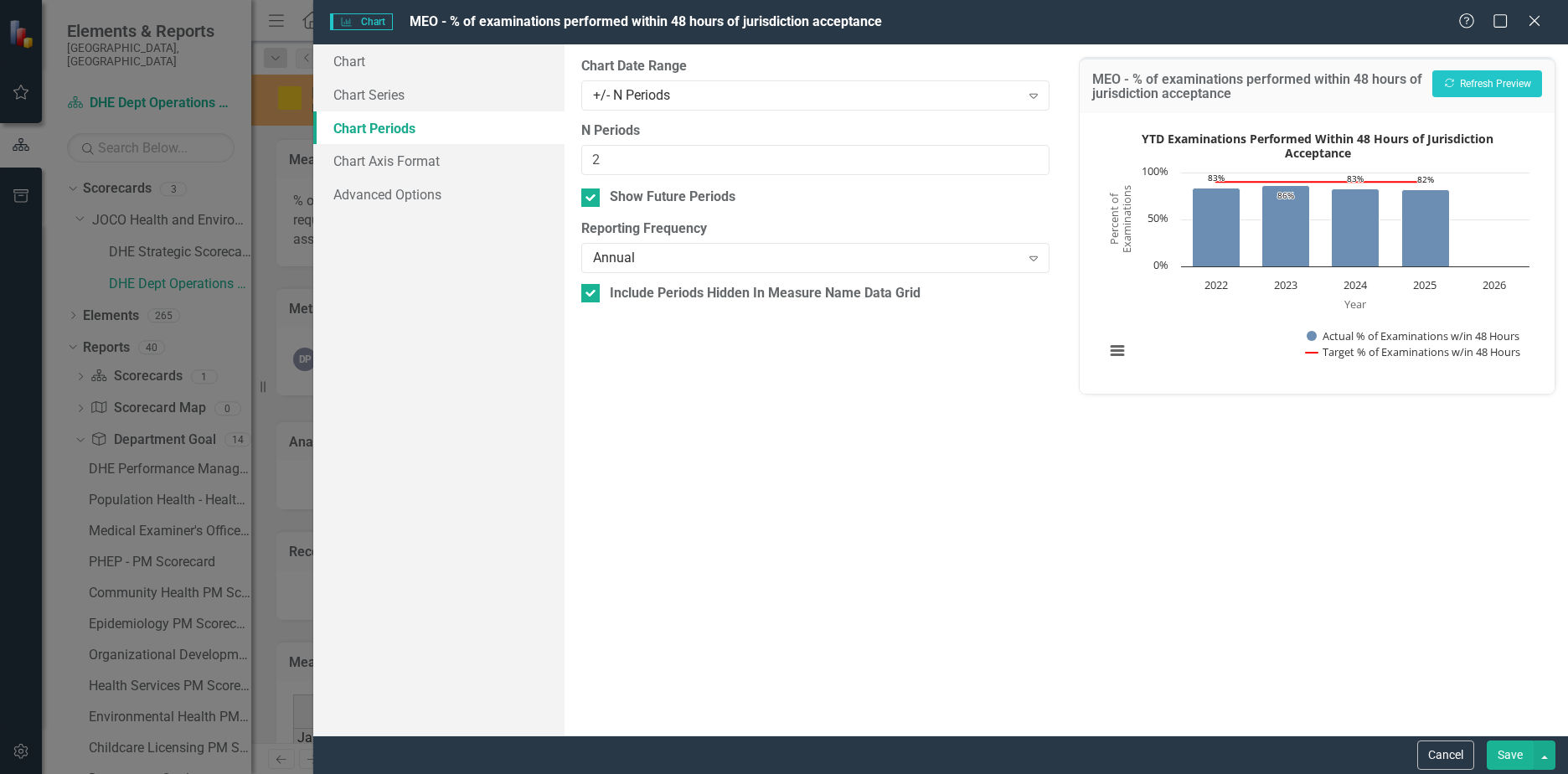
click at [1507, 751] on button "Save" at bounding box center [1510, 755] width 47 height 30
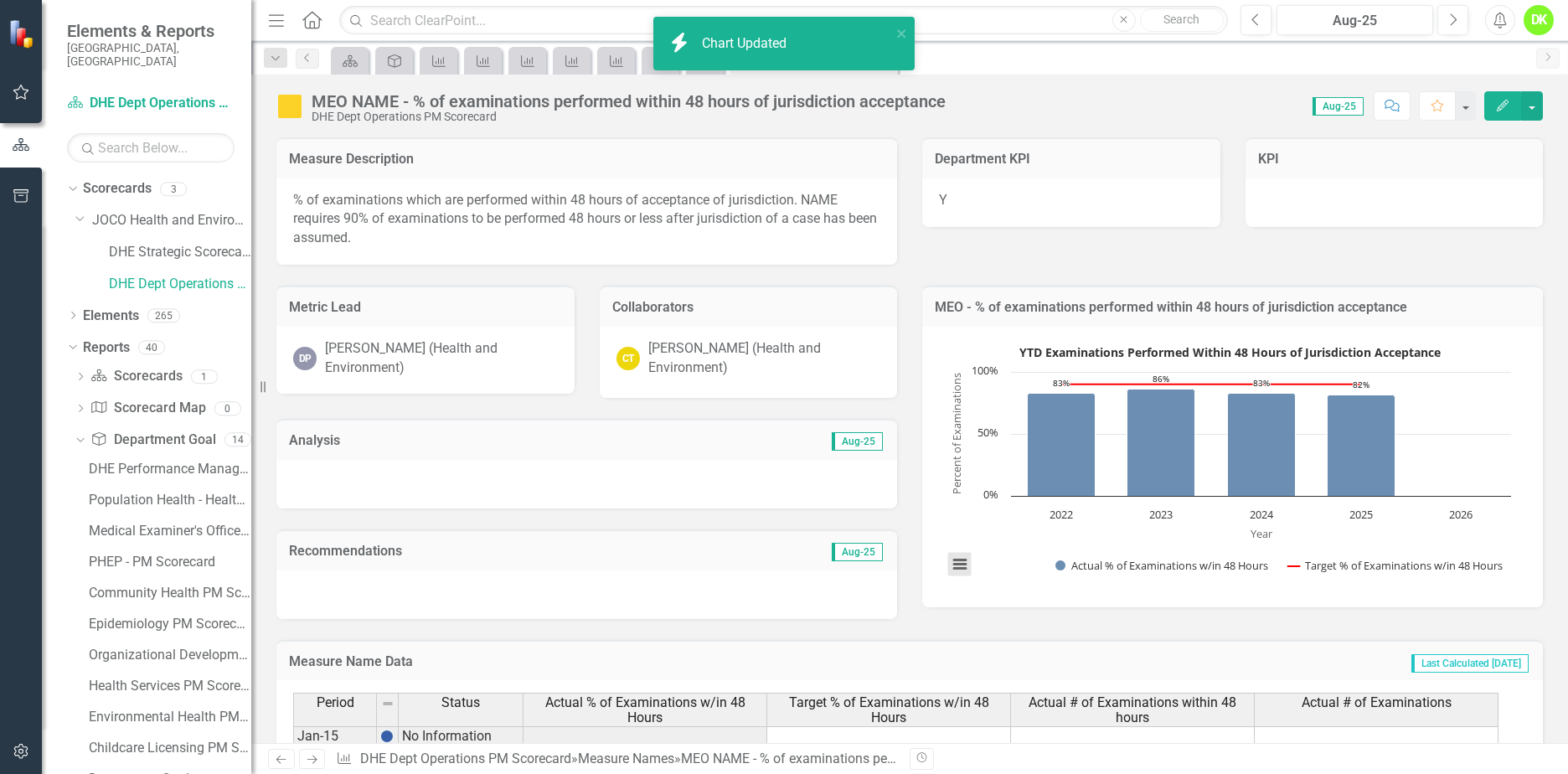
click at [961, 563] on button "View chart menu, YTD Examinations Performed Within 48 Hours of Jurisdiction Acc…" at bounding box center [959, 563] width 23 height 23
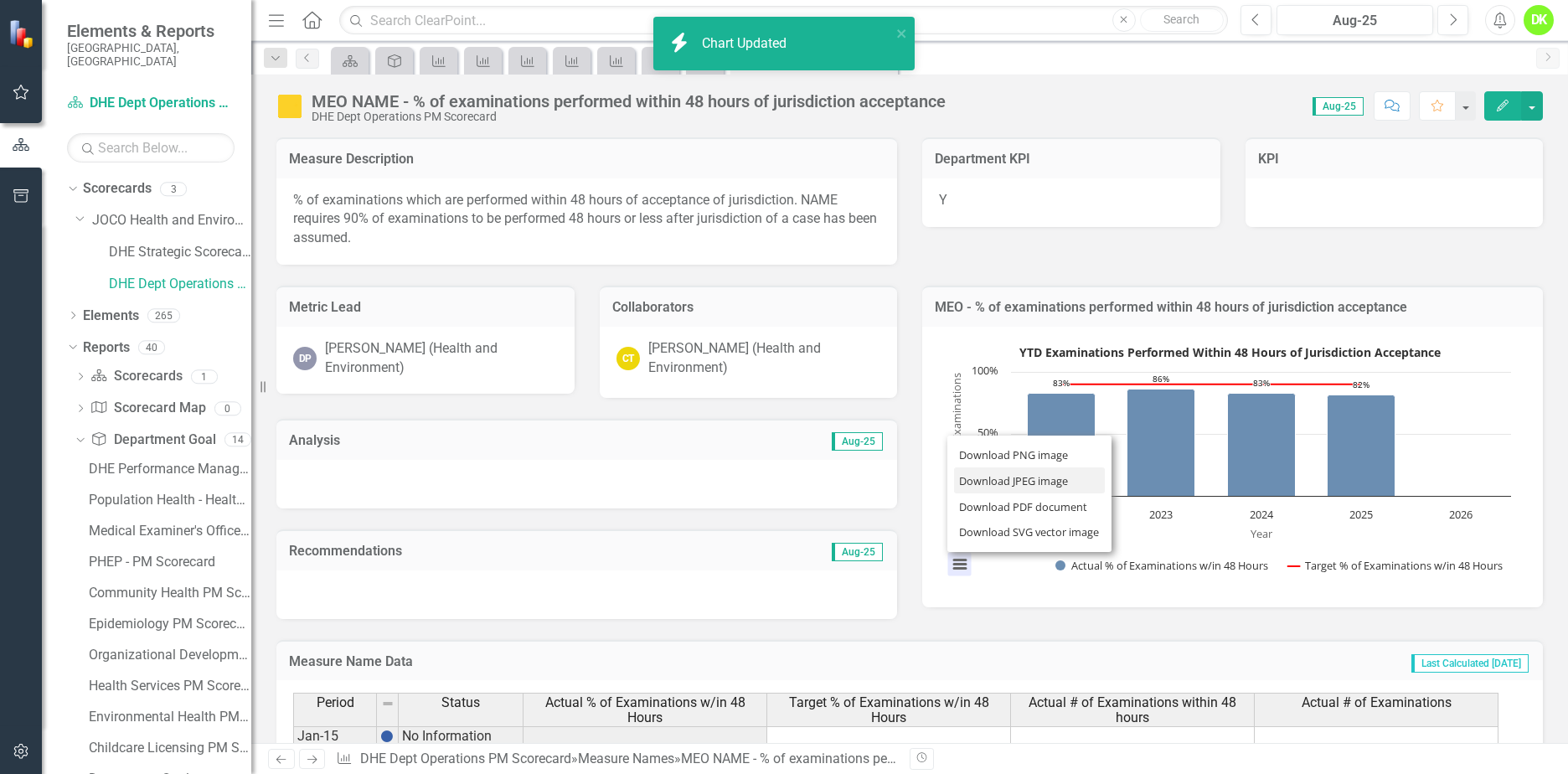
click at [1002, 479] on li "Download JPEG image" at bounding box center [1029, 480] width 151 height 26
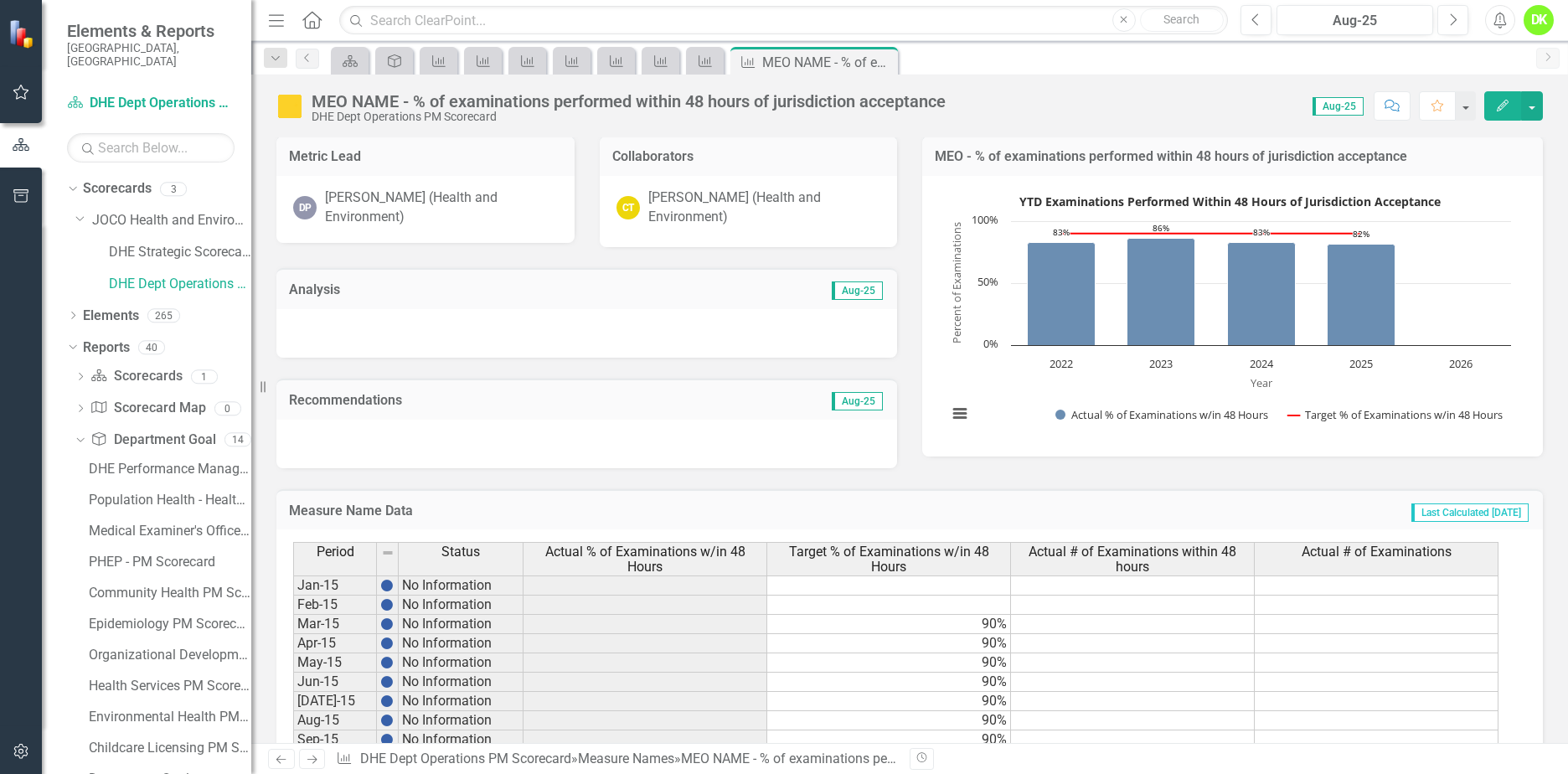
scroll to position [167, 0]
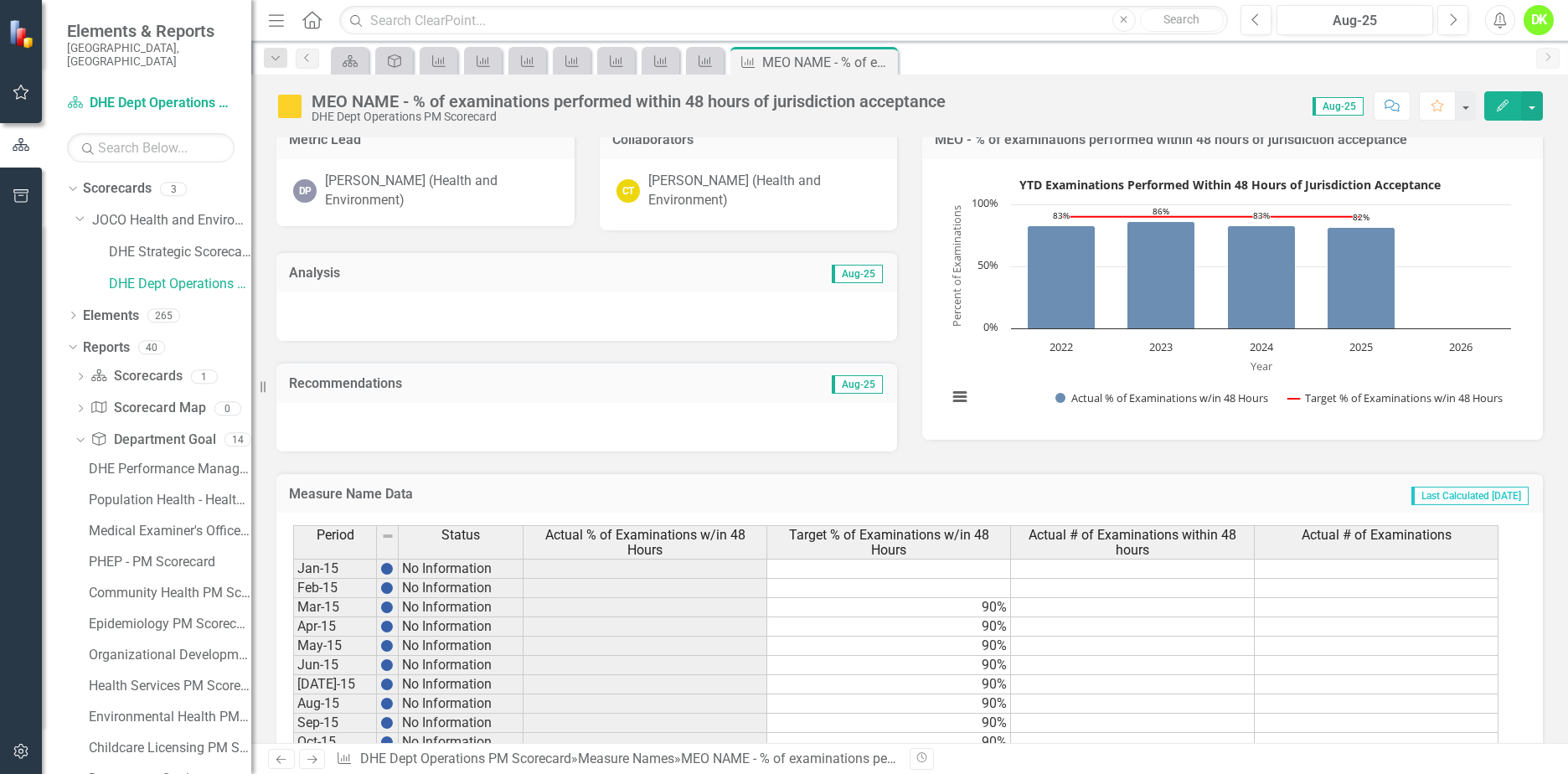
click at [0, 0] on icon "Close" at bounding box center [0, 0] width 0 height 0
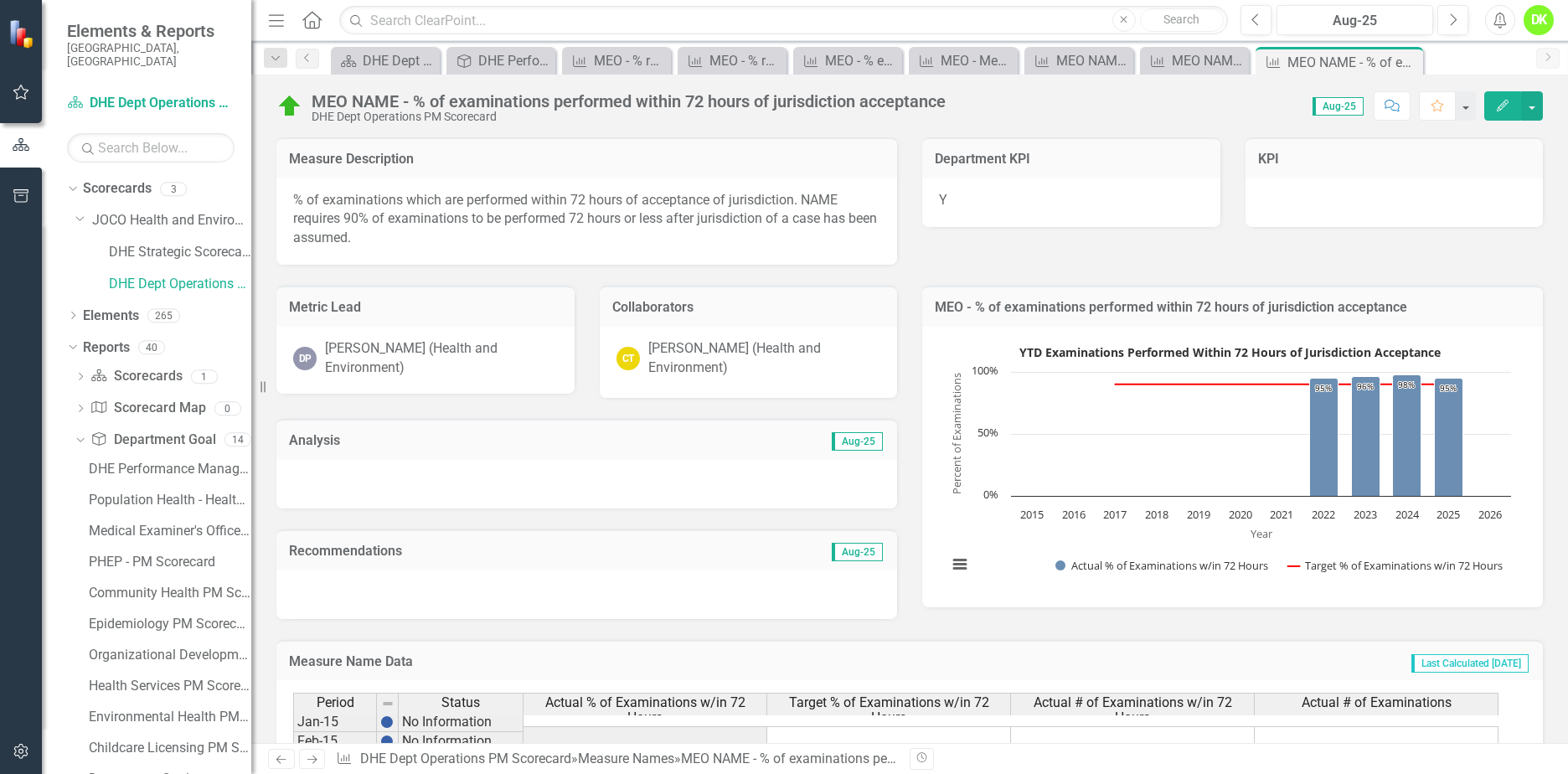
click at [0, 0] on icon "Close" at bounding box center [0, 0] width 0 height 0
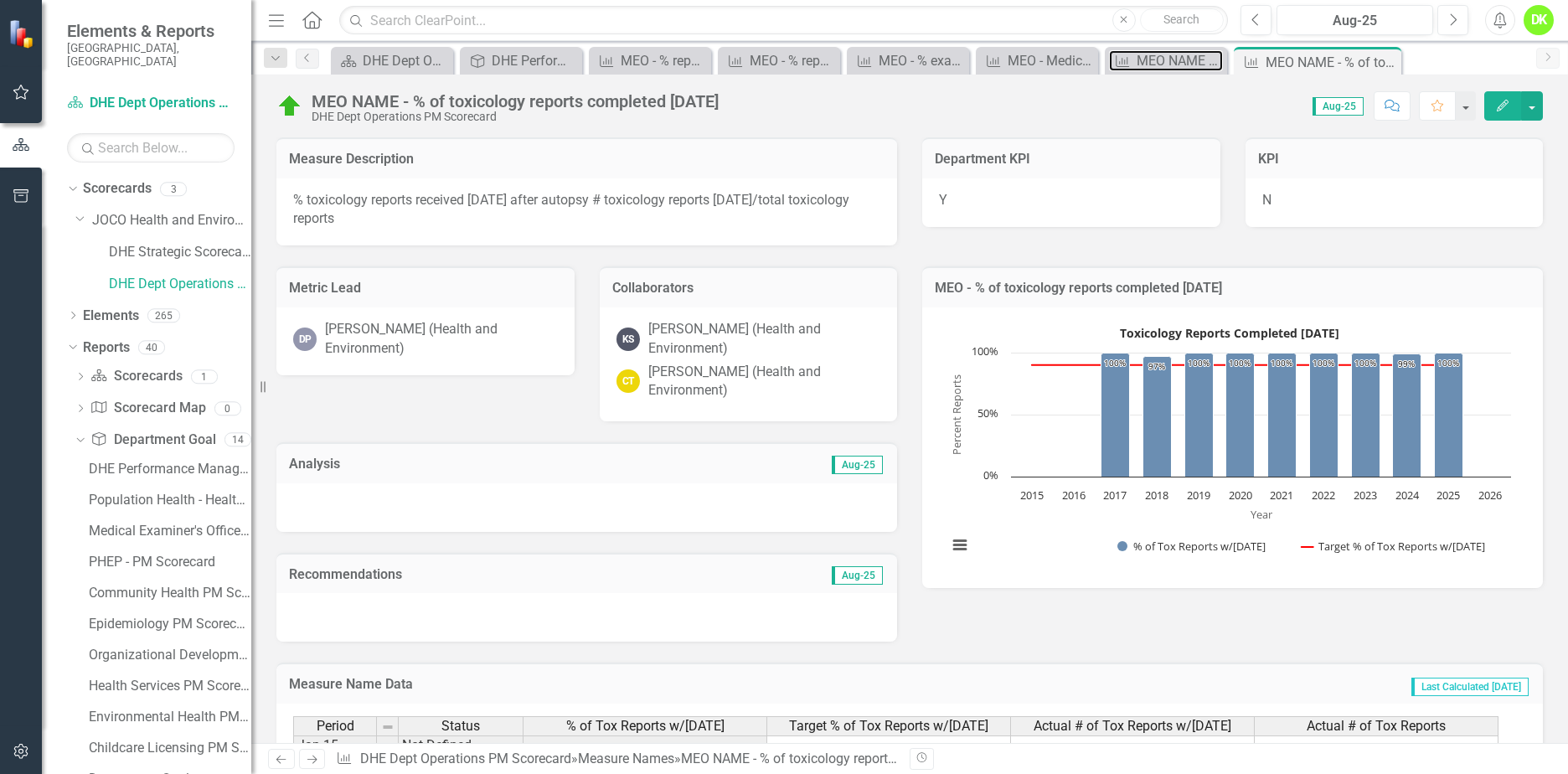
click at [1171, 54] on div "MEO NAME - # autopsies performed per physician per year (3 dictated external ex…" at bounding box center [1179, 60] width 86 height 21
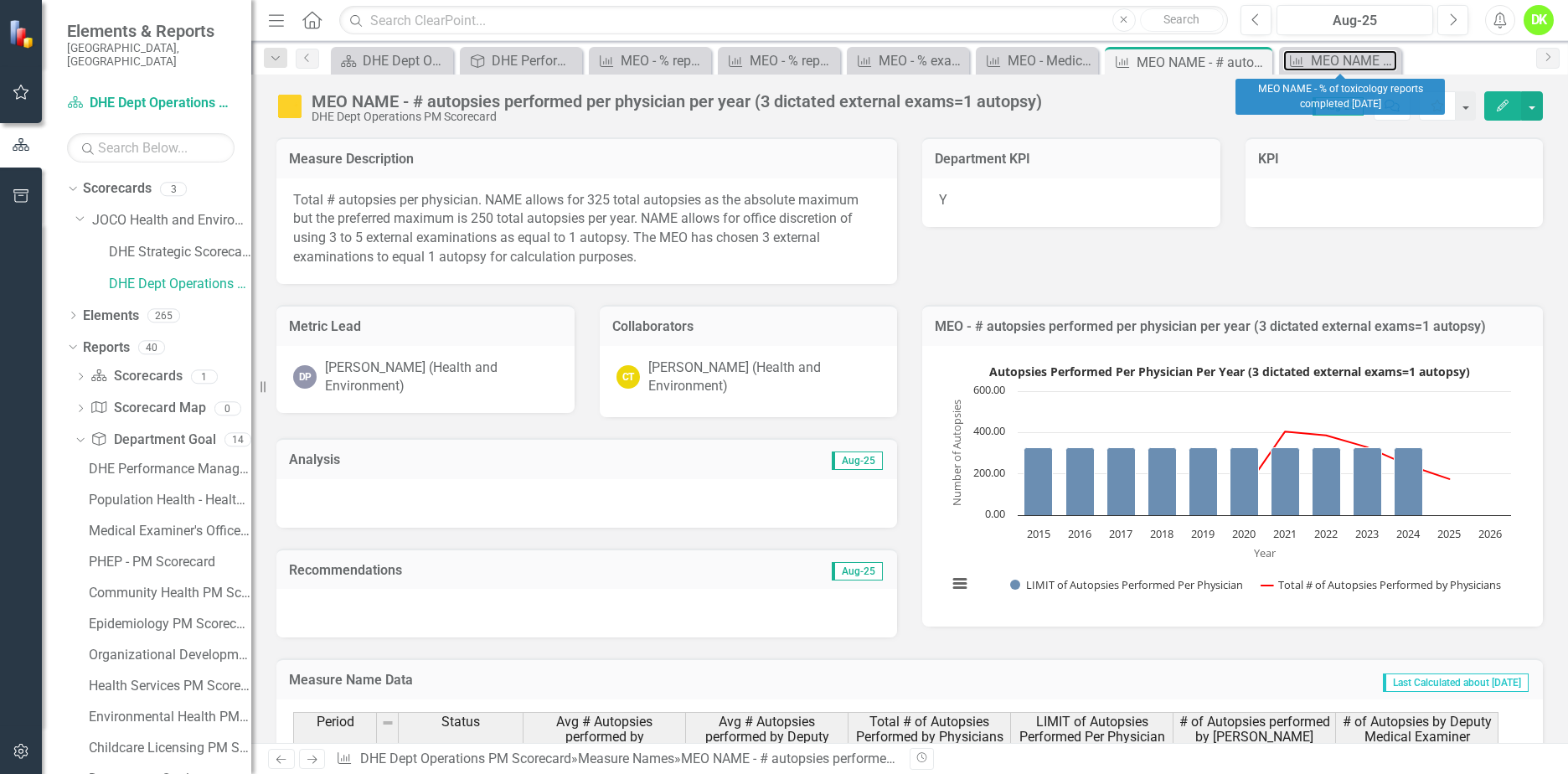
click at [1316, 62] on div "MEO NAME - % of toxicology reports completed [DATE]" at bounding box center [1354, 60] width 86 height 21
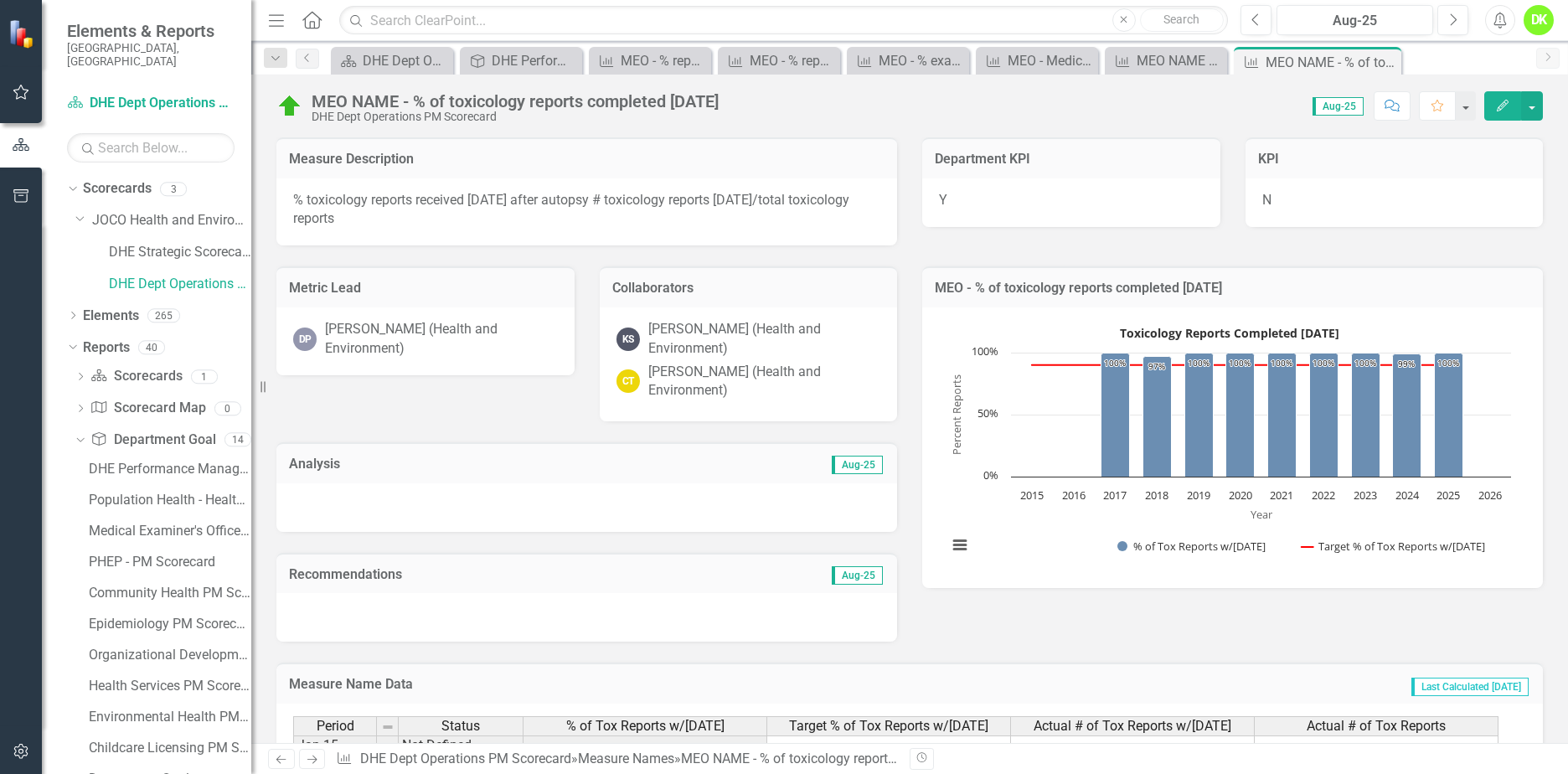
click at [1045, 540] on rect "Interactive chart" at bounding box center [1229, 445] width 580 height 251
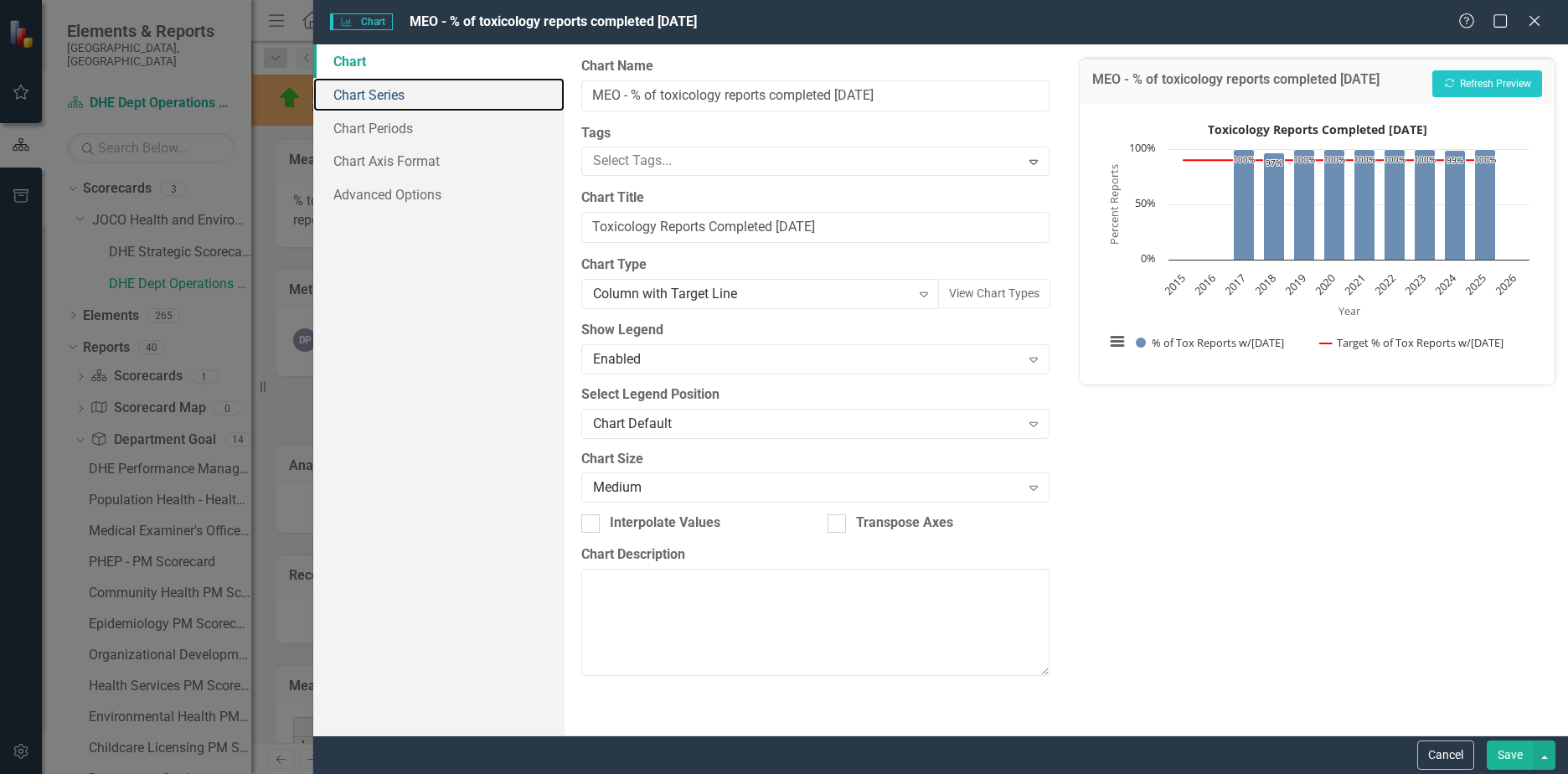
click at [395, 100] on link "Chart Series" at bounding box center [439, 94] width 251 height 33
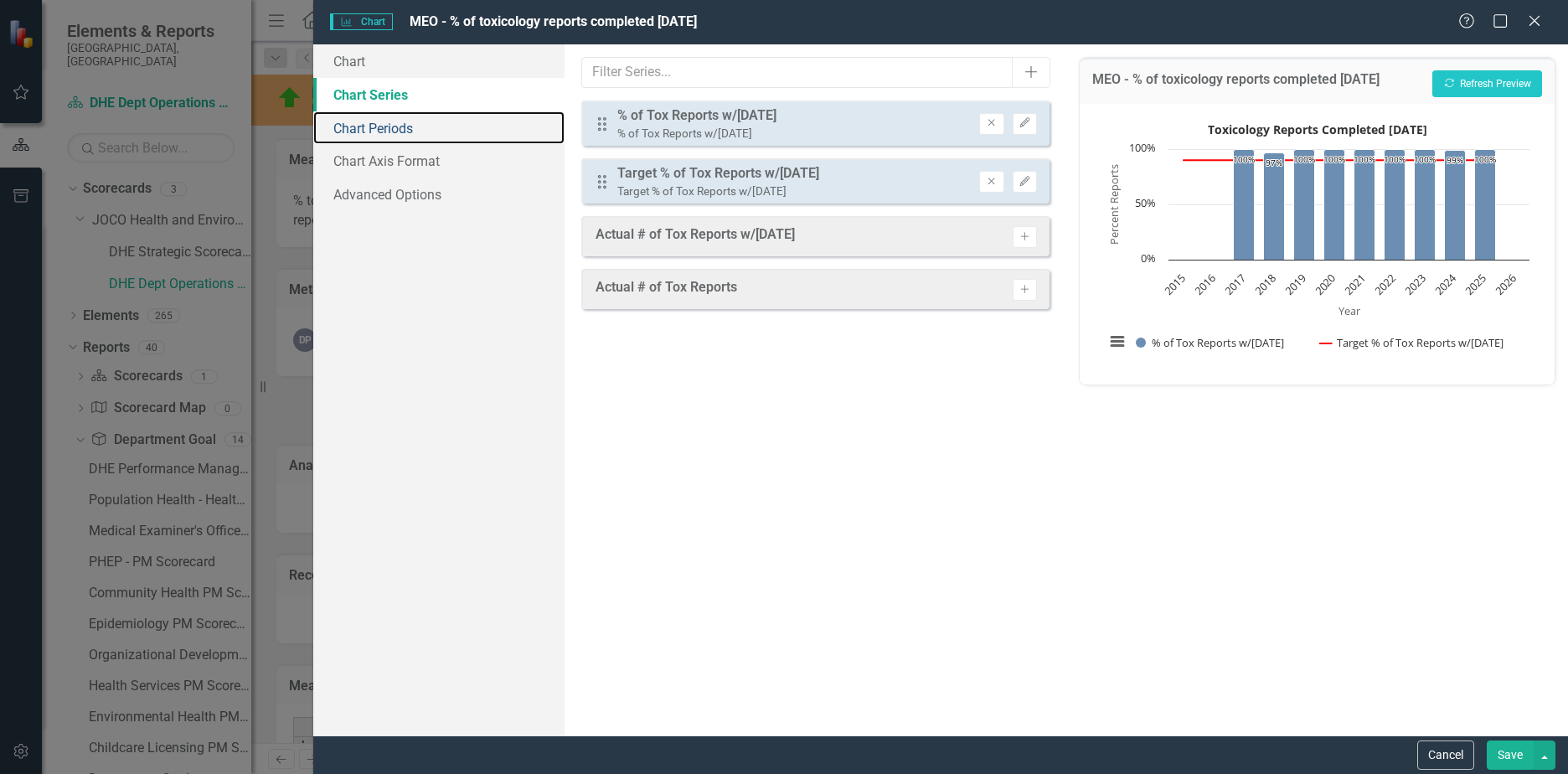
click at [392, 128] on link "Chart Periods" at bounding box center [439, 128] width 251 height 33
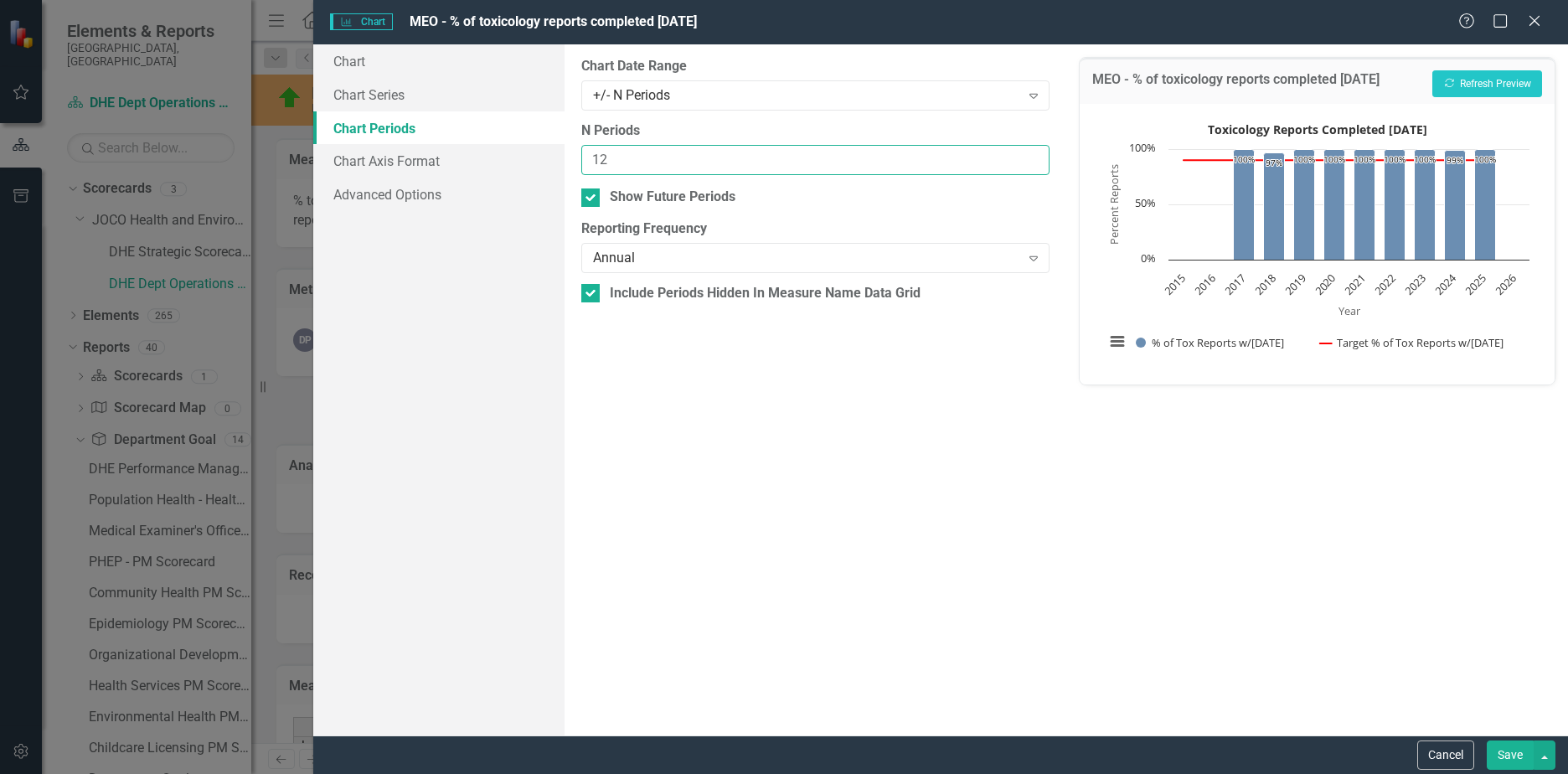
drag, startPoint x: 636, startPoint y: 163, endPoint x: 497, endPoint y: 163, distance: 139.0
click at [497, 163] on div "Chart Chart Series Chart Periods Chart Axis Format Advanced Options From this p…" at bounding box center [941, 390] width 1255 height 691
type input "6"
click at [1491, 80] on button "Recalculate Refresh Preview" at bounding box center [1487, 83] width 110 height 27
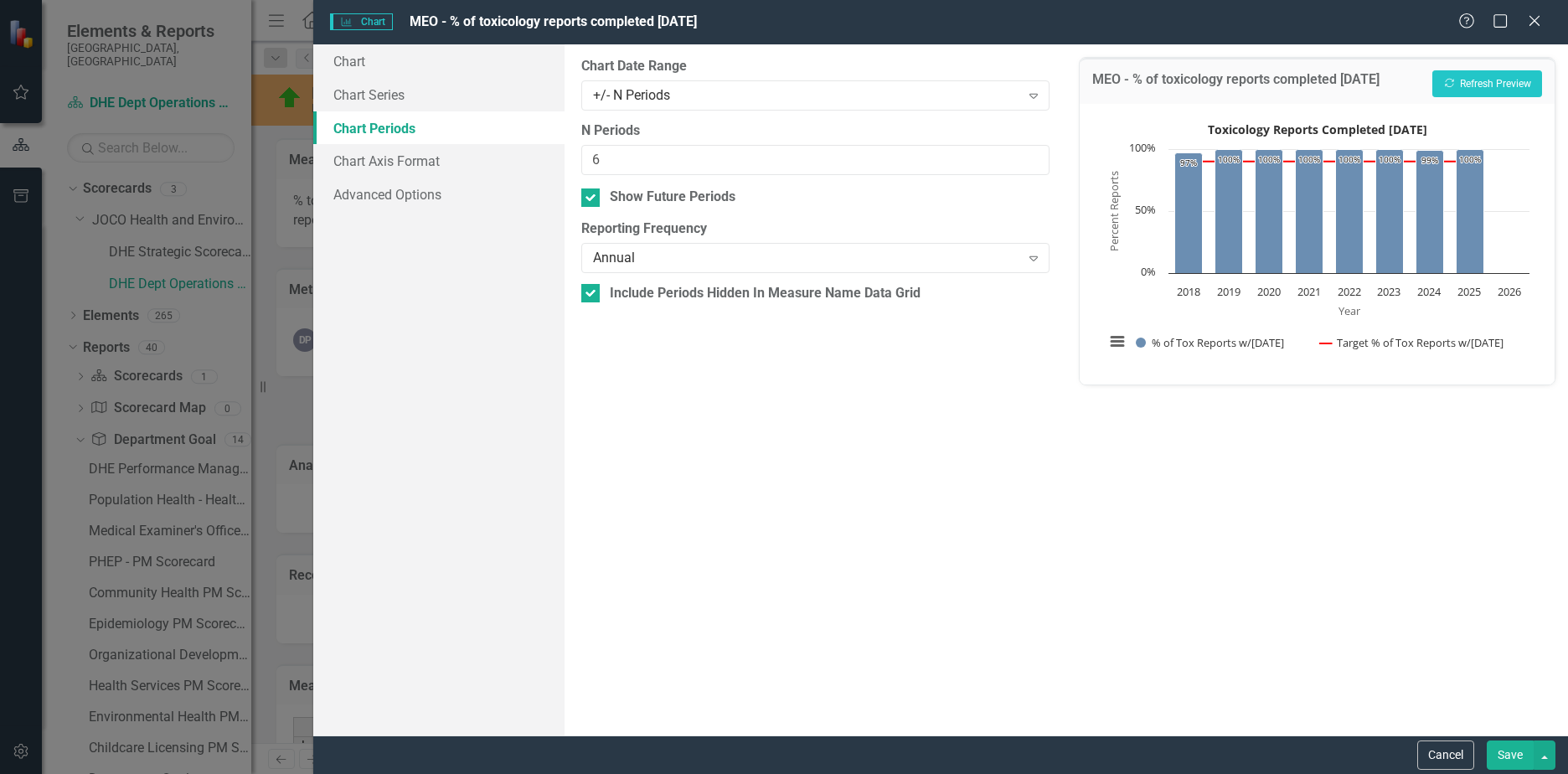
click at [1508, 741] on button "Save" at bounding box center [1510, 755] width 47 height 30
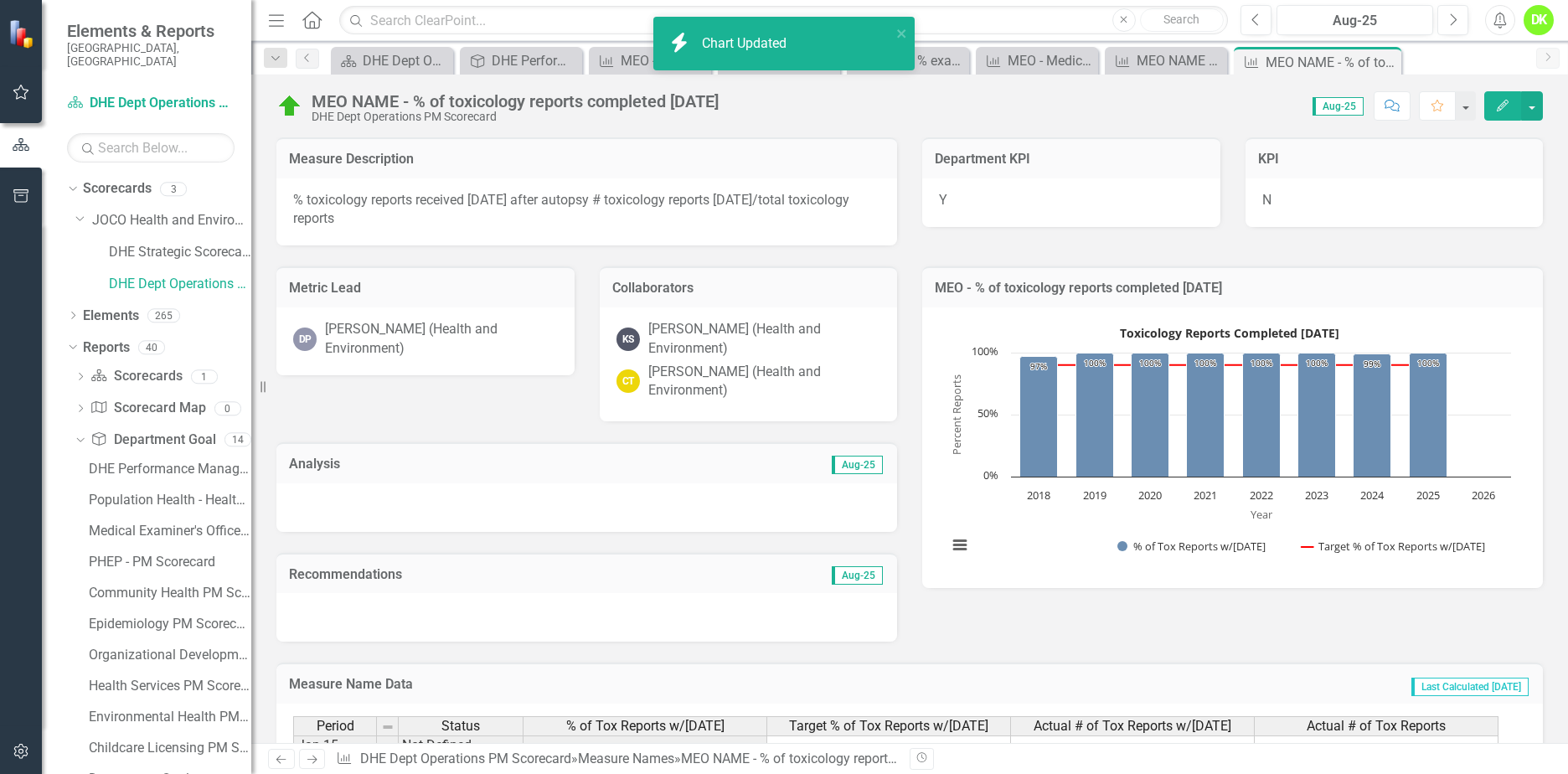
click at [941, 545] on rect "Interactive chart" at bounding box center [1229, 445] width 580 height 251
click at [952, 546] on button "View chart menu, Toxicology Reports Completed Within 90 Days" at bounding box center [959, 545] width 23 height 23
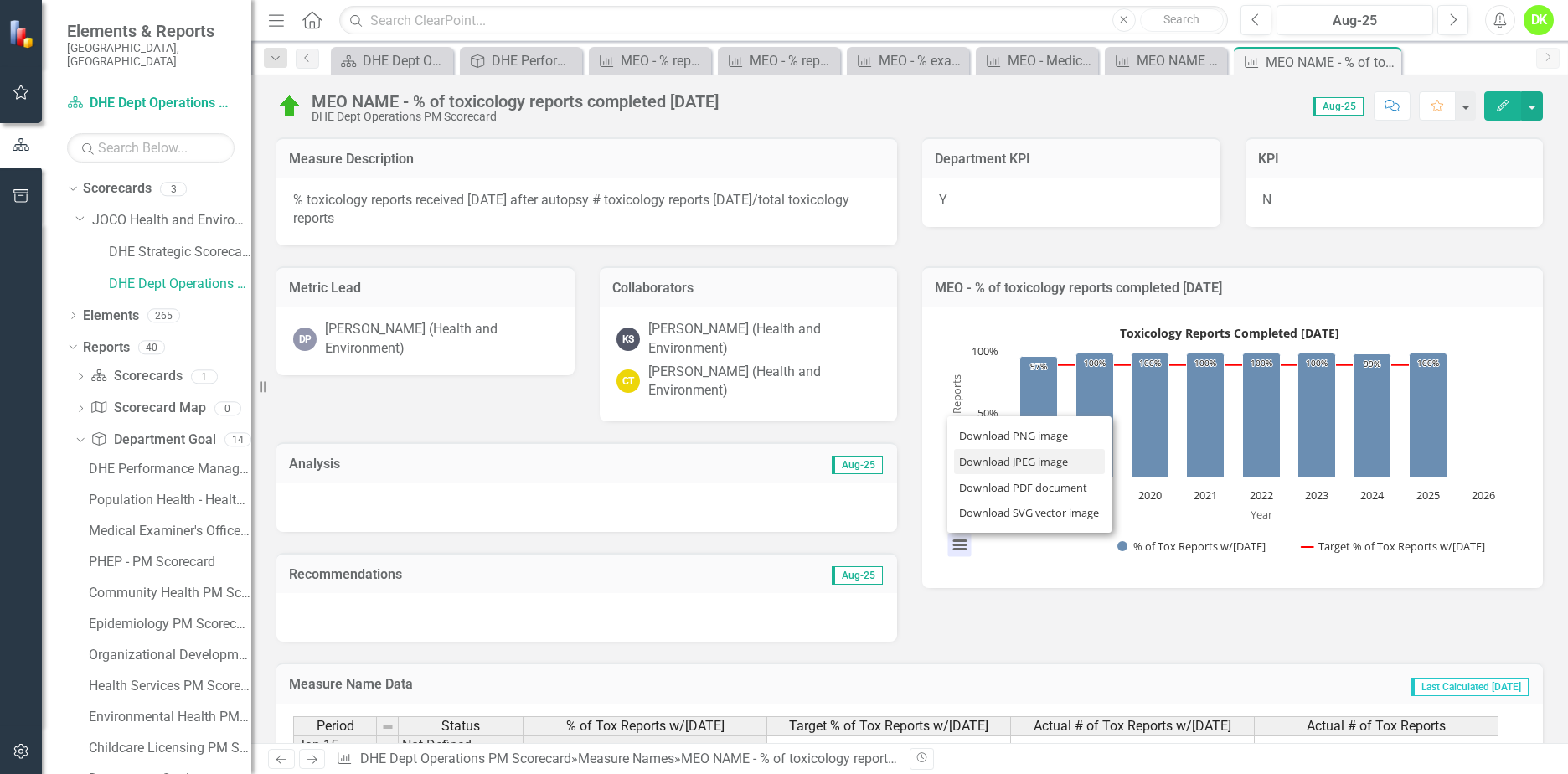
click at [1025, 456] on li "Download JPEG image" at bounding box center [1029, 462] width 151 height 26
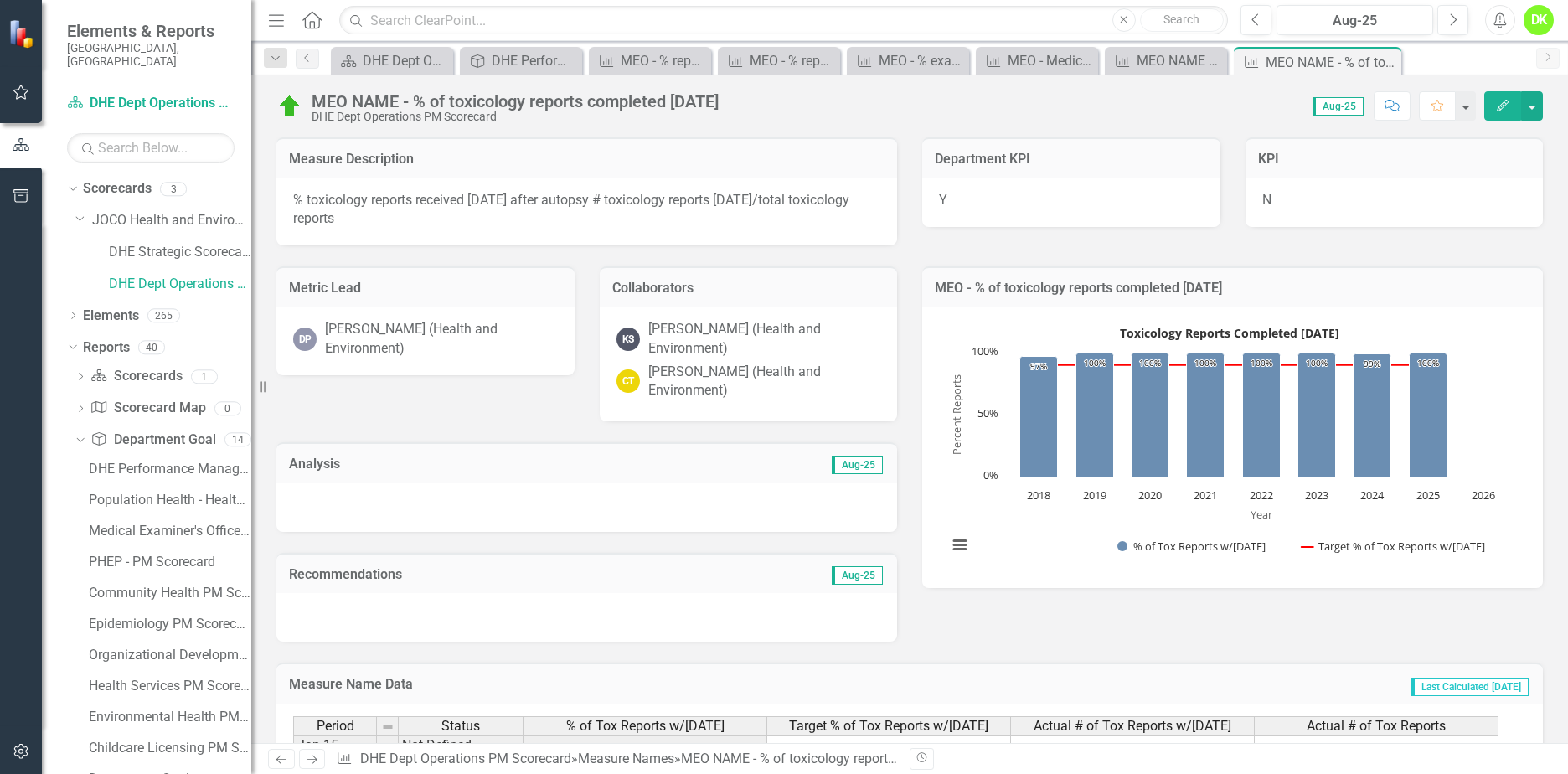
click at [1044, 90] on div "MEO NAME - % of toxicology reports completed within 90 days DHE Dept Operations…" at bounding box center [909, 100] width 1317 height 50
click at [0, 0] on icon "Close" at bounding box center [0, 0] width 0 height 0
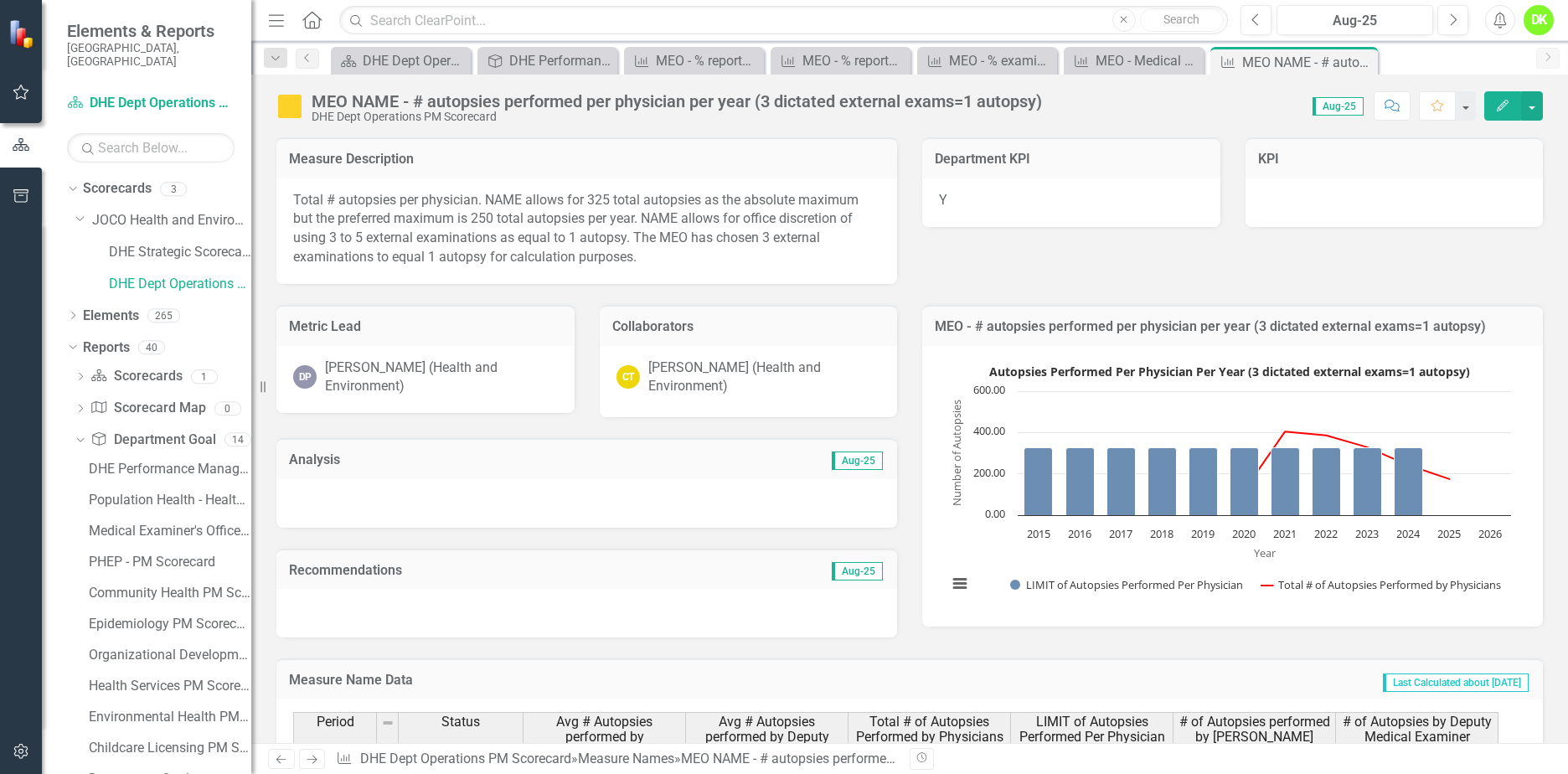
click at [1064, 551] on rect "Interactive chart" at bounding box center [1229, 484] width 580 height 251
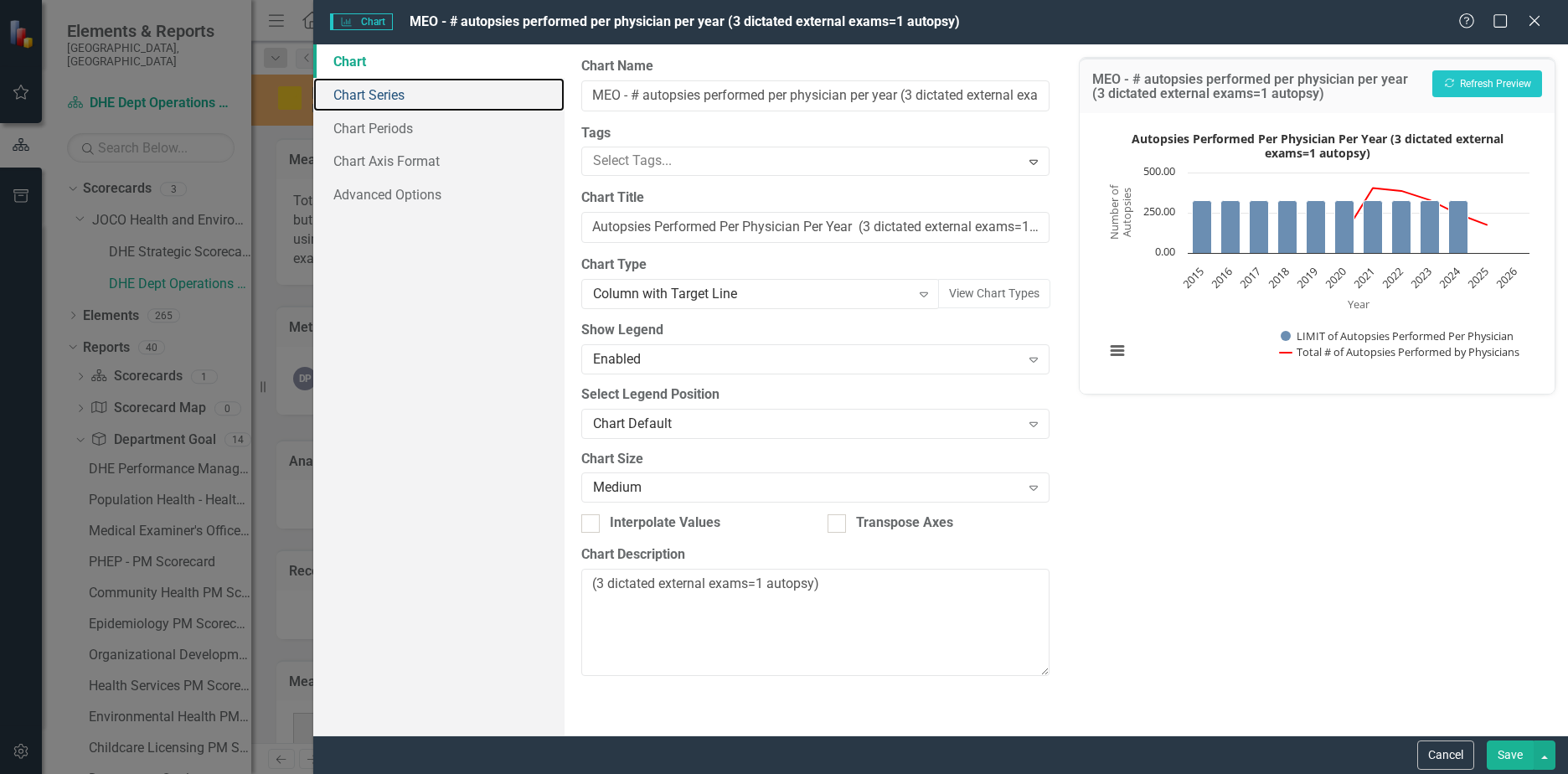
click at [409, 103] on link "Chart Series" at bounding box center [439, 94] width 251 height 33
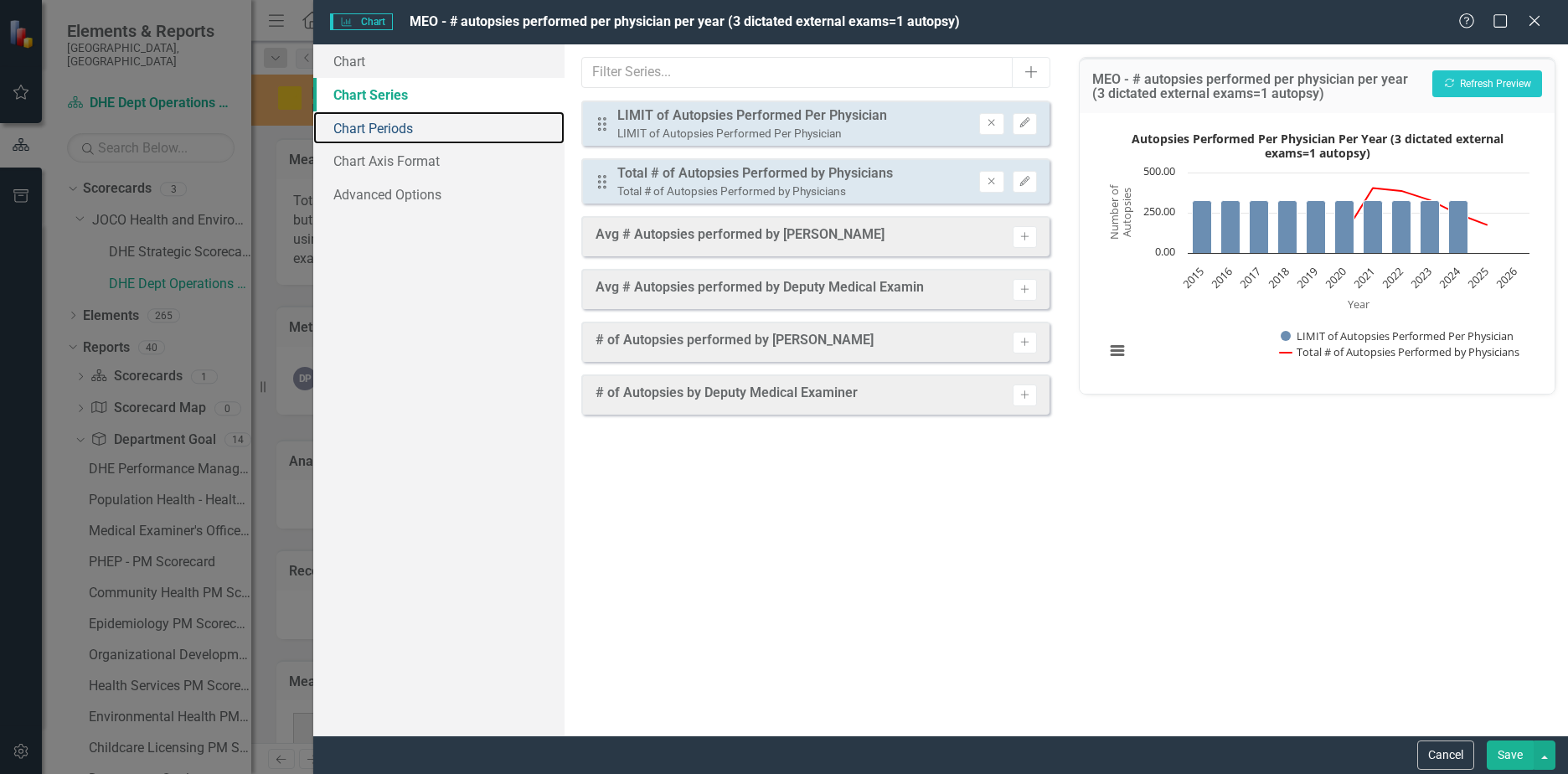
click at [407, 126] on link "Chart Periods" at bounding box center [439, 128] width 251 height 33
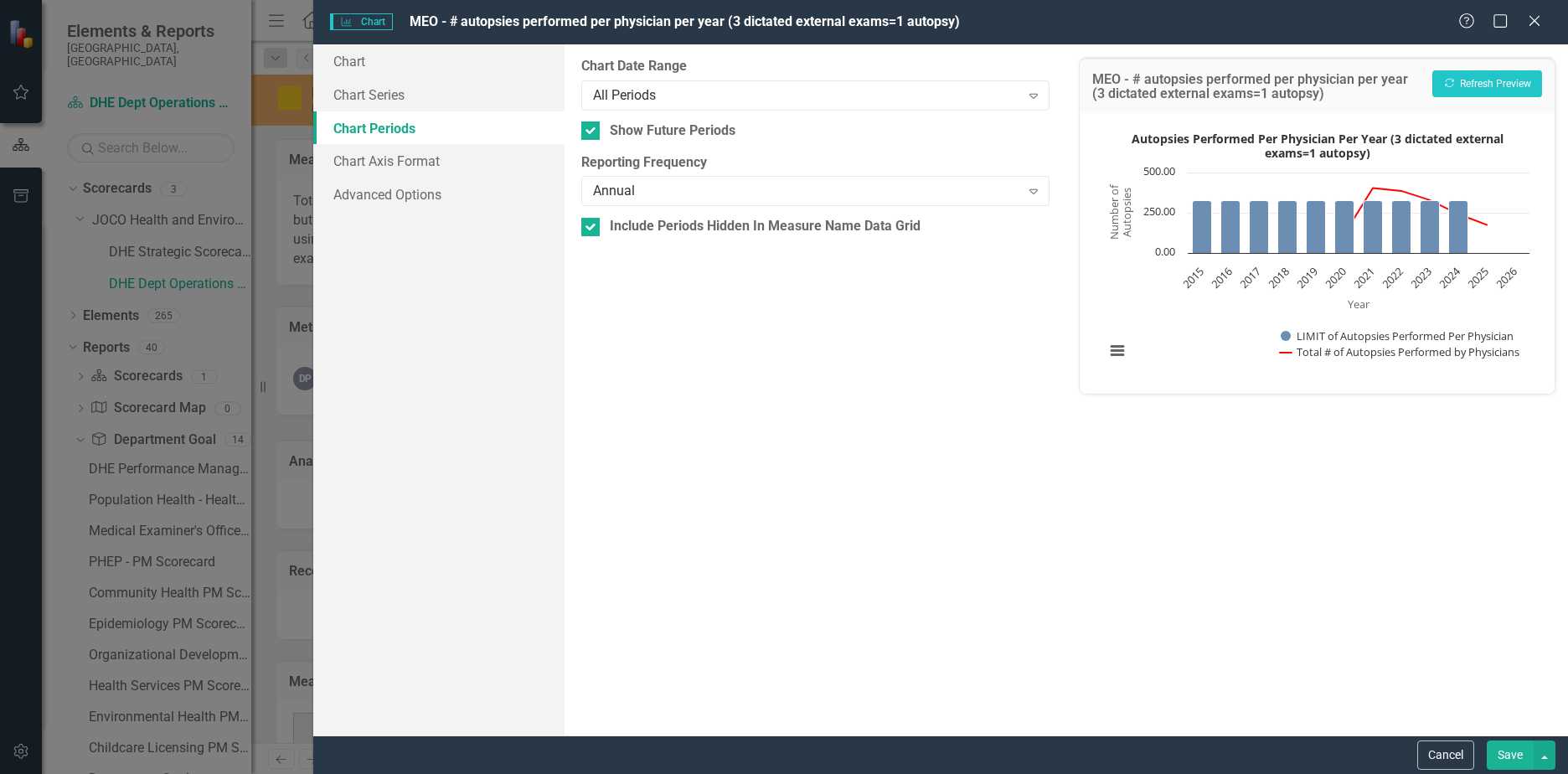
click at [687, 102] on div "All Periods" at bounding box center [807, 94] width 427 height 19
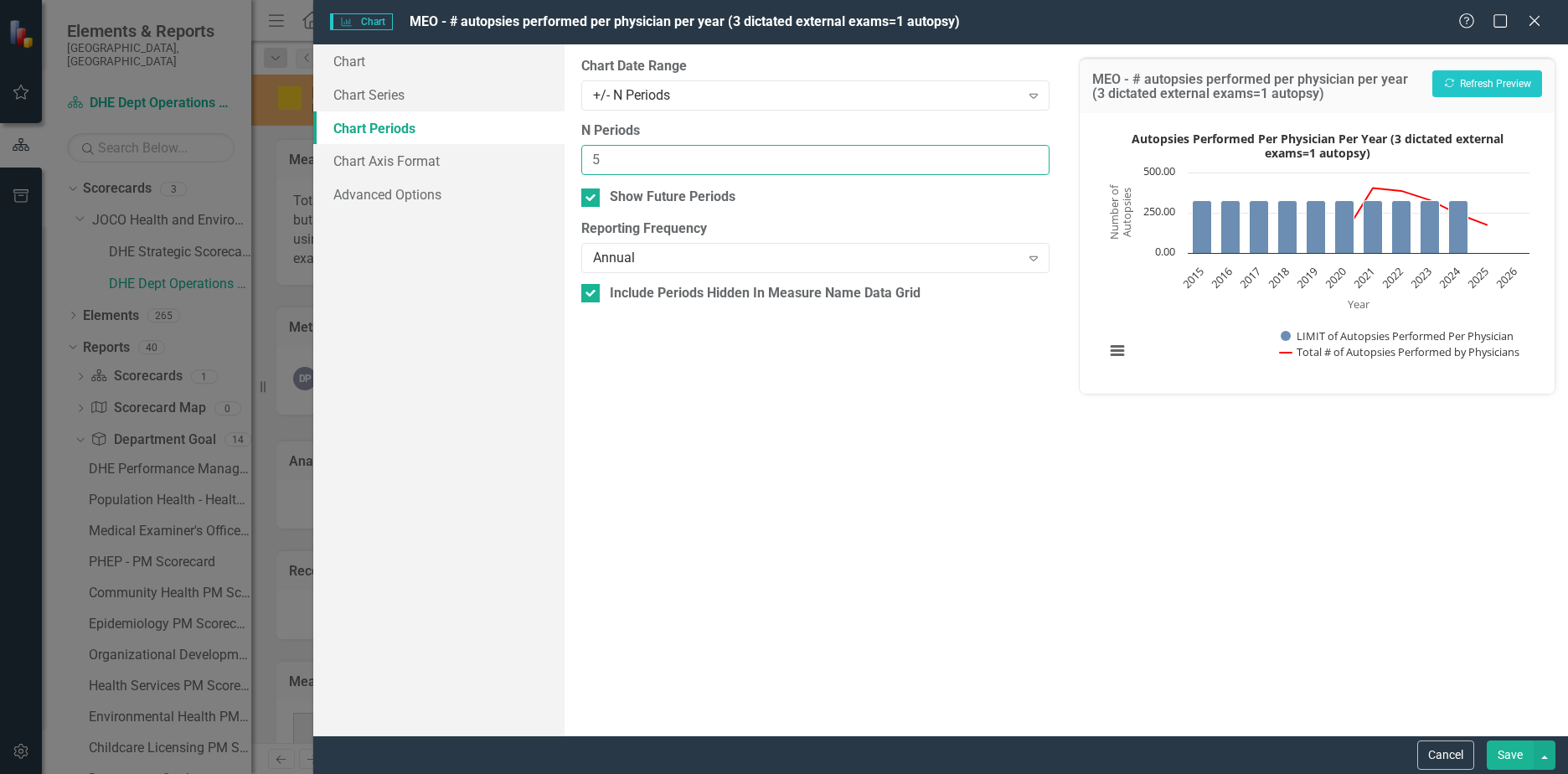
click at [682, 149] on input "5" at bounding box center [815, 161] width 468 height 31
drag, startPoint x: 673, startPoint y: 157, endPoint x: 507, endPoint y: 166, distance: 166.2
click at [507, 166] on div "Chart Chart Series Chart Periods Chart Axis Format Advanced Options From this p…" at bounding box center [941, 390] width 1255 height 691
type input "4"
click at [405, 101] on link "Chart Series" at bounding box center [439, 94] width 251 height 33
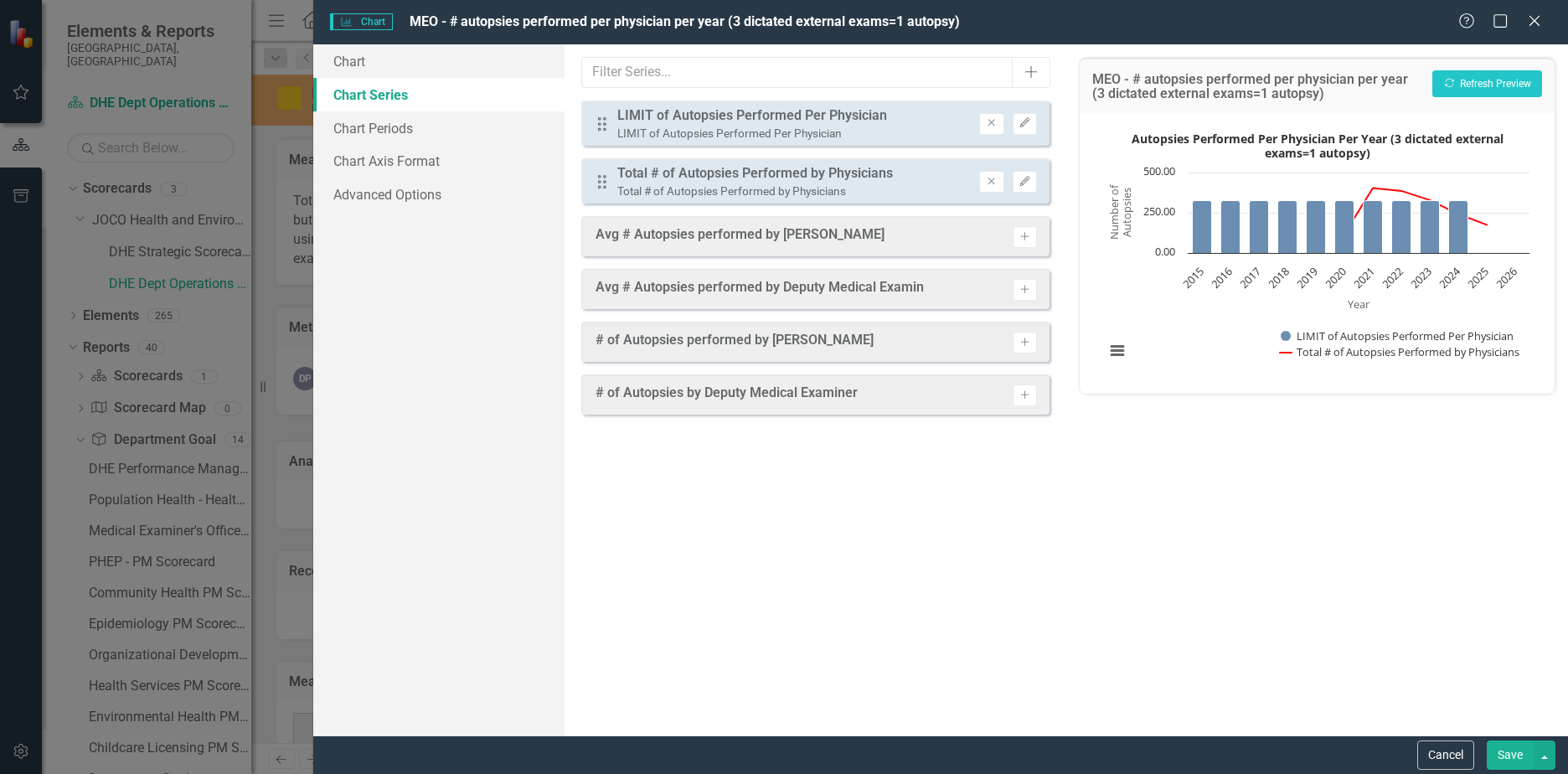
click at [1023, 123] on icon "Edit" at bounding box center [1025, 123] width 13 height 10
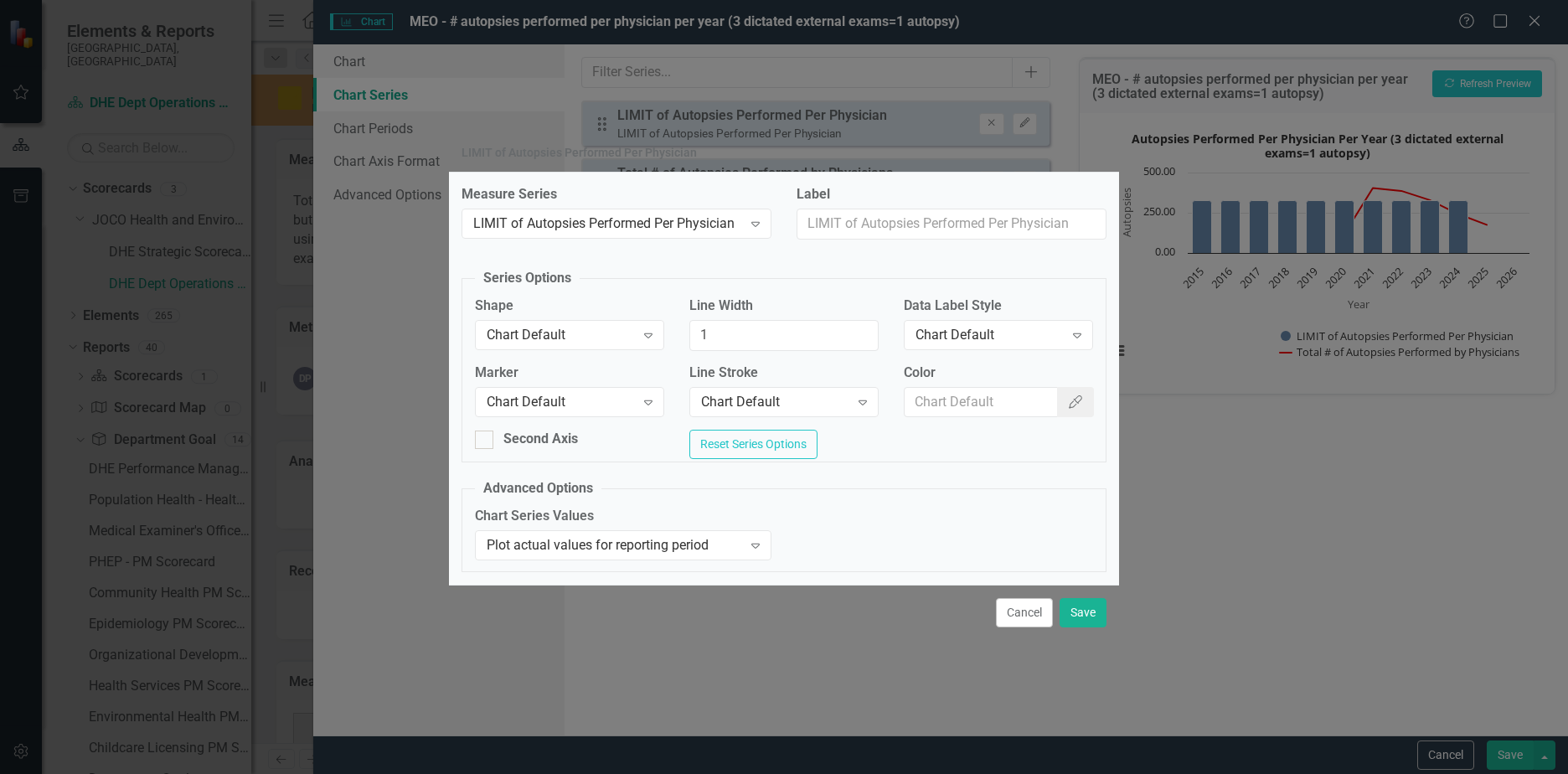
click at [1006, 333] on div "Chart Default" at bounding box center [990, 334] width 148 height 19
click at [1085, 611] on button "Save" at bounding box center [1083, 612] width 47 height 30
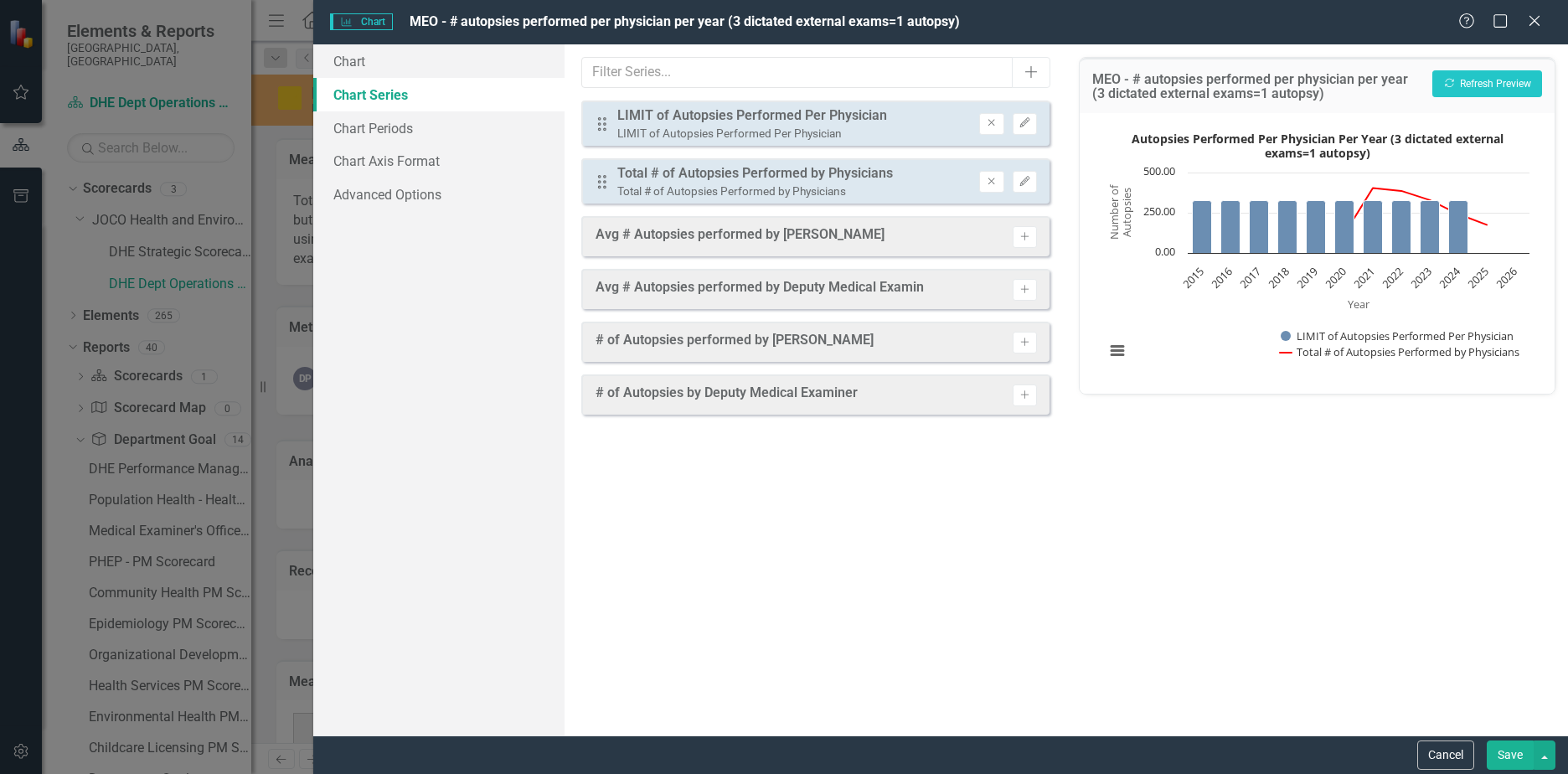
click at [1027, 185] on icon "Edit" at bounding box center [1025, 181] width 13 height 10
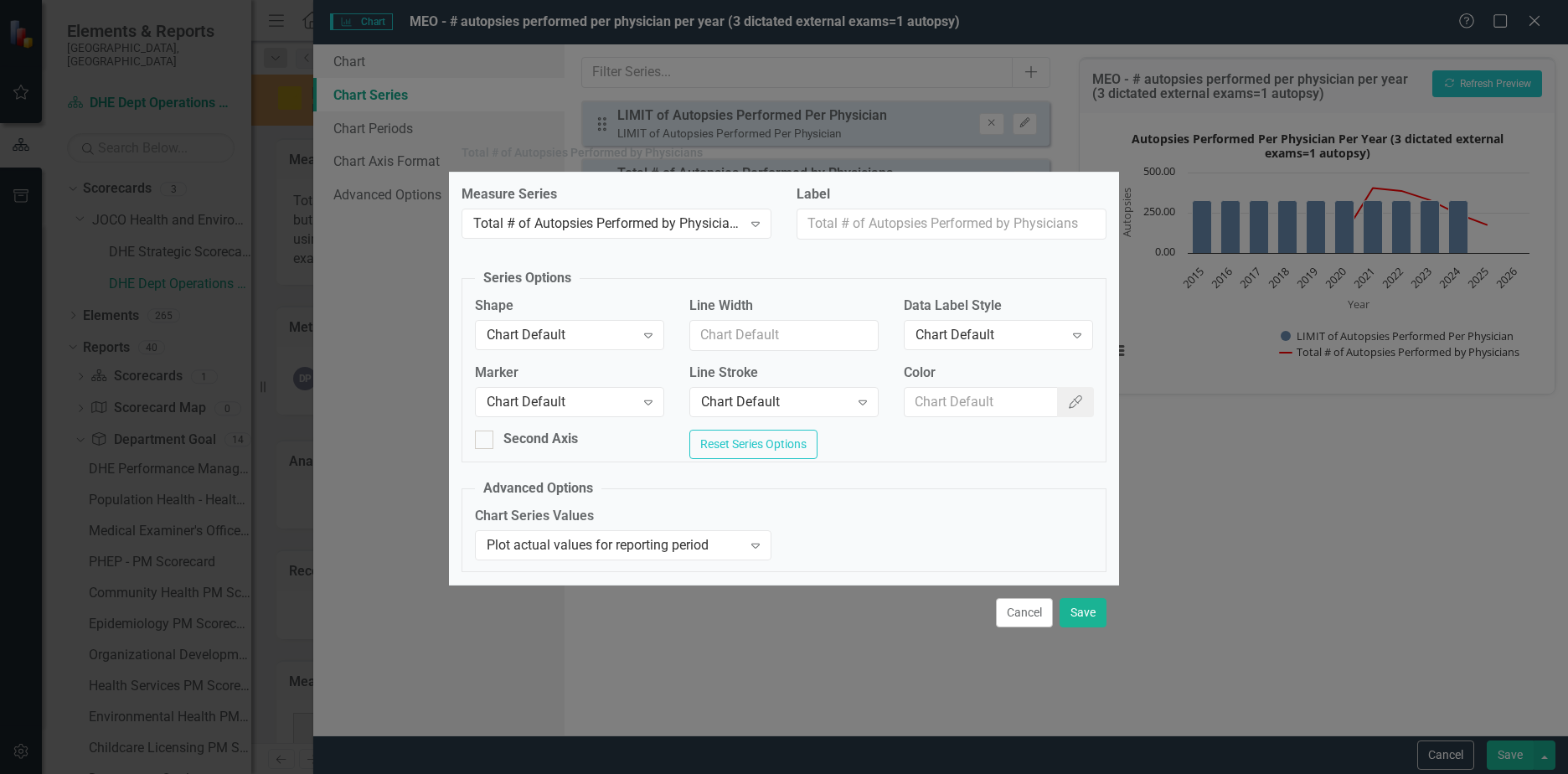
click at [1018, 338] on div "Chart Default" at bounding box center [990, 334] width 148 height 19
click at [1085, 618] on button "Save" at bounding box center [1083, 612] width 47 height 30
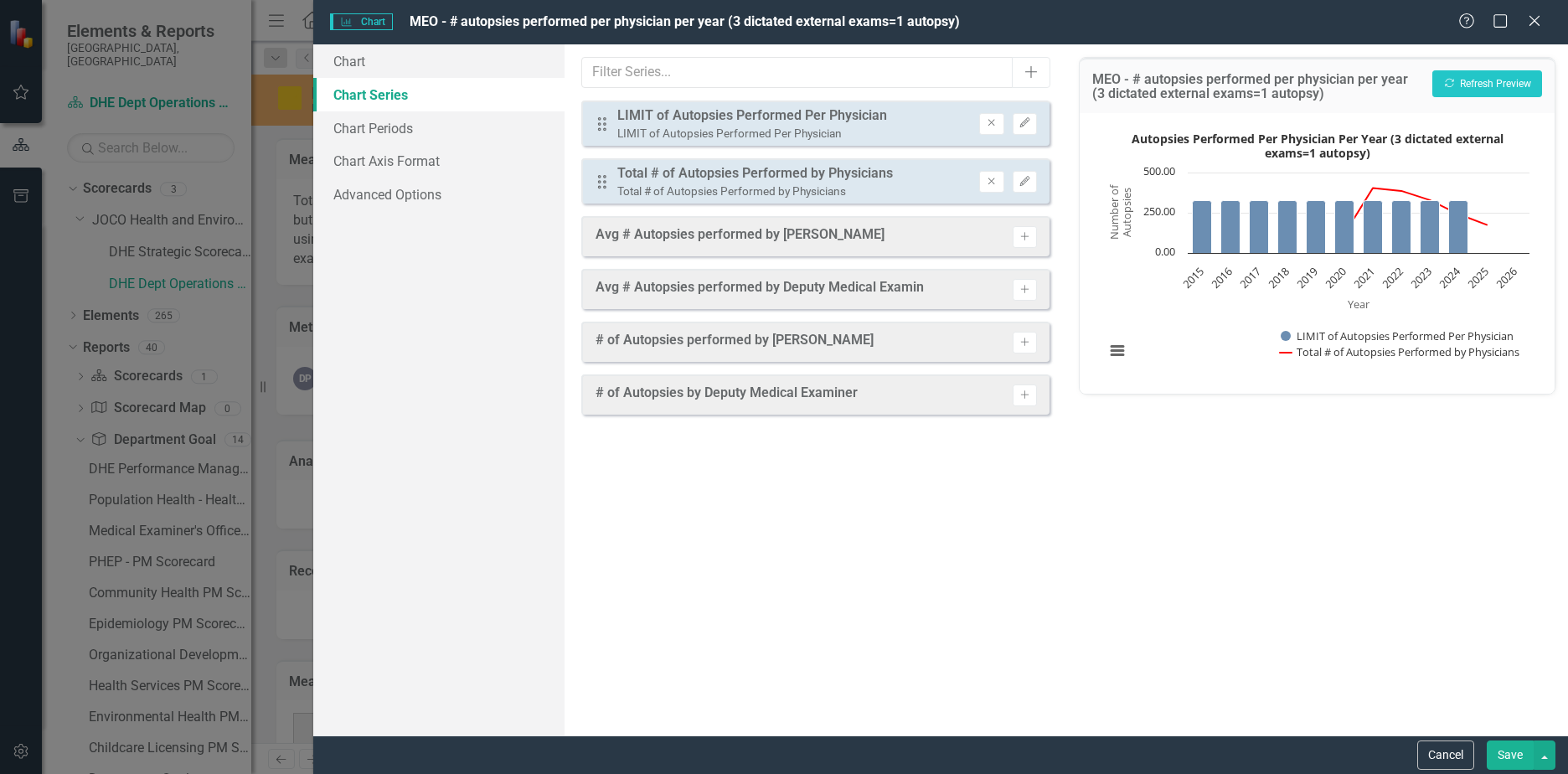
click at [1511, 754] on button "Save" at bounding box center [1510, 755] width 47 height 30
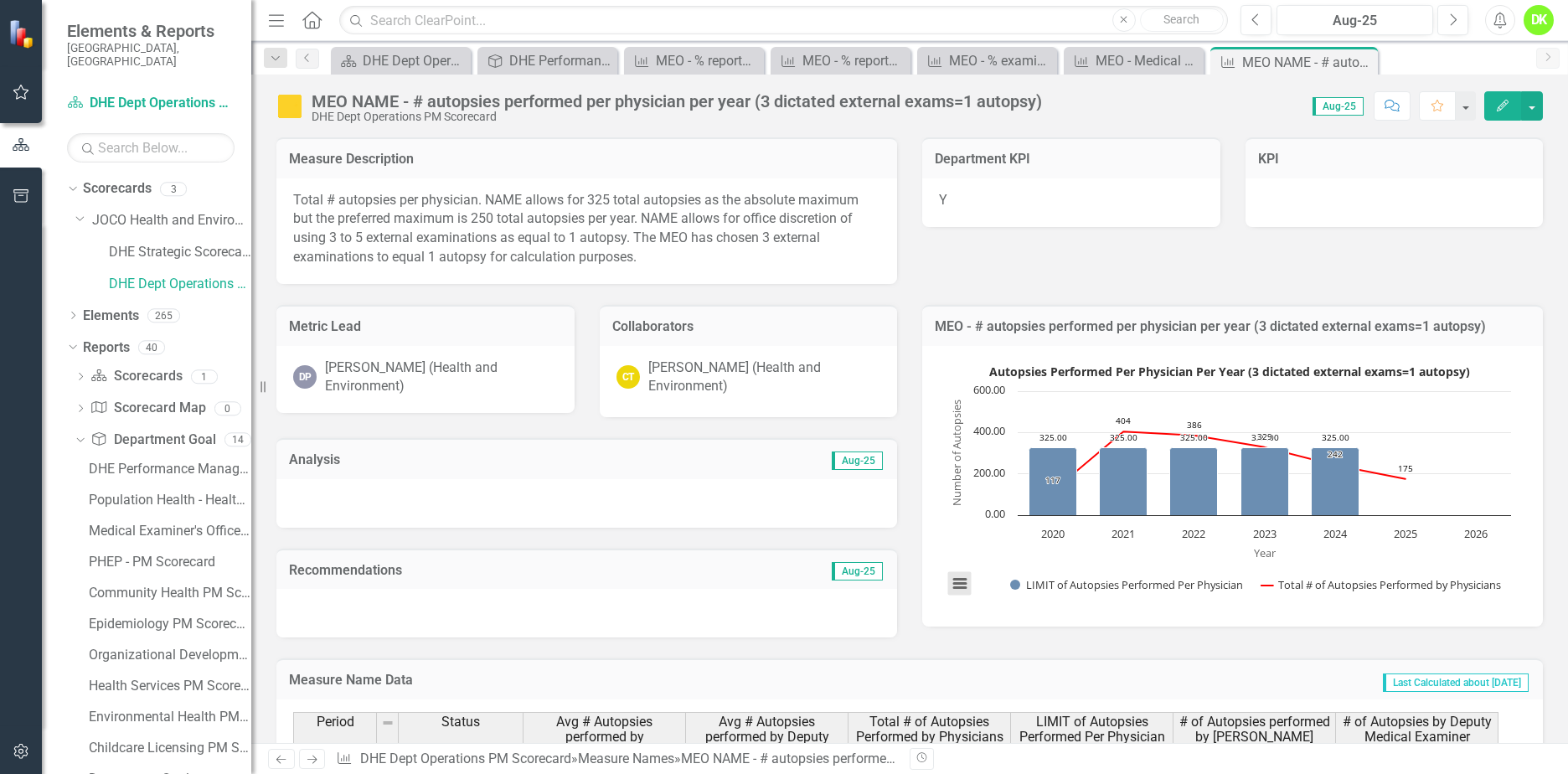
click at [948, 588] on button "View chart menu, Autopsies Performed Per Physician Per Year (3 dictated externa…" at bounding box center [959, 583] width 23 height 23
click at [952, 585] on button "View chart menu, Autopsies Performed Per Physician Per Year (3 dictated externa…" at bounding box center [959, 583] width 23 height 23
click at [982, 500] on li "Download JPEG image" at bounding box center [1029, 500] width 151 height 26
click at [1091, 90] on div "MEO NAME - # autopsies performed per physician per year (3 dictated external ex…" at bounding box center [909, 100] width 1317 height 50
click at [0, 0] on icon "Close" at bounding box center [0, 0] width 0 height 0
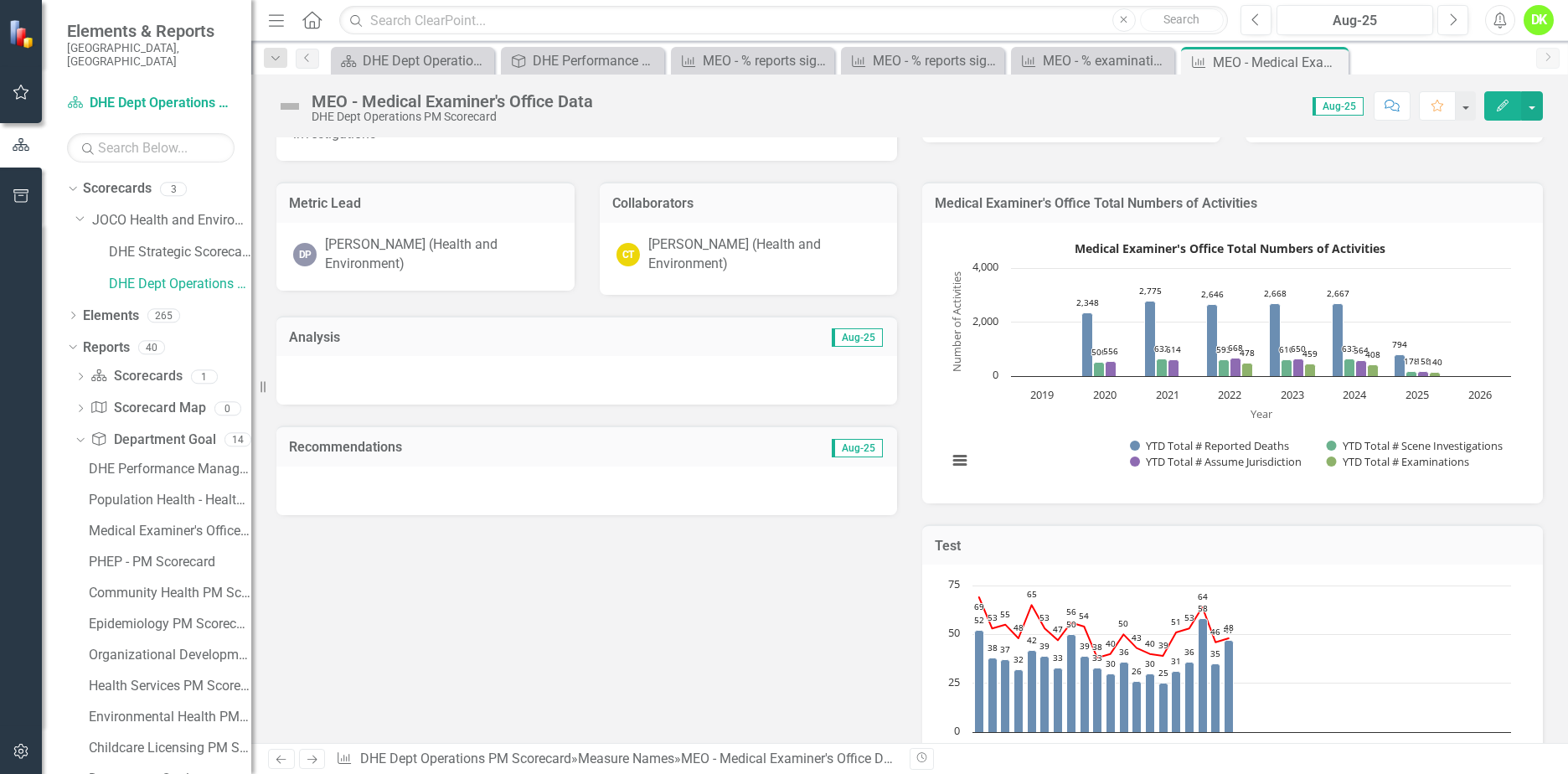
scroll to position [84, 0]
click at [1010, 419] on rect "Interactive chart" at bounding box center [1229, 362] width 580 height 251
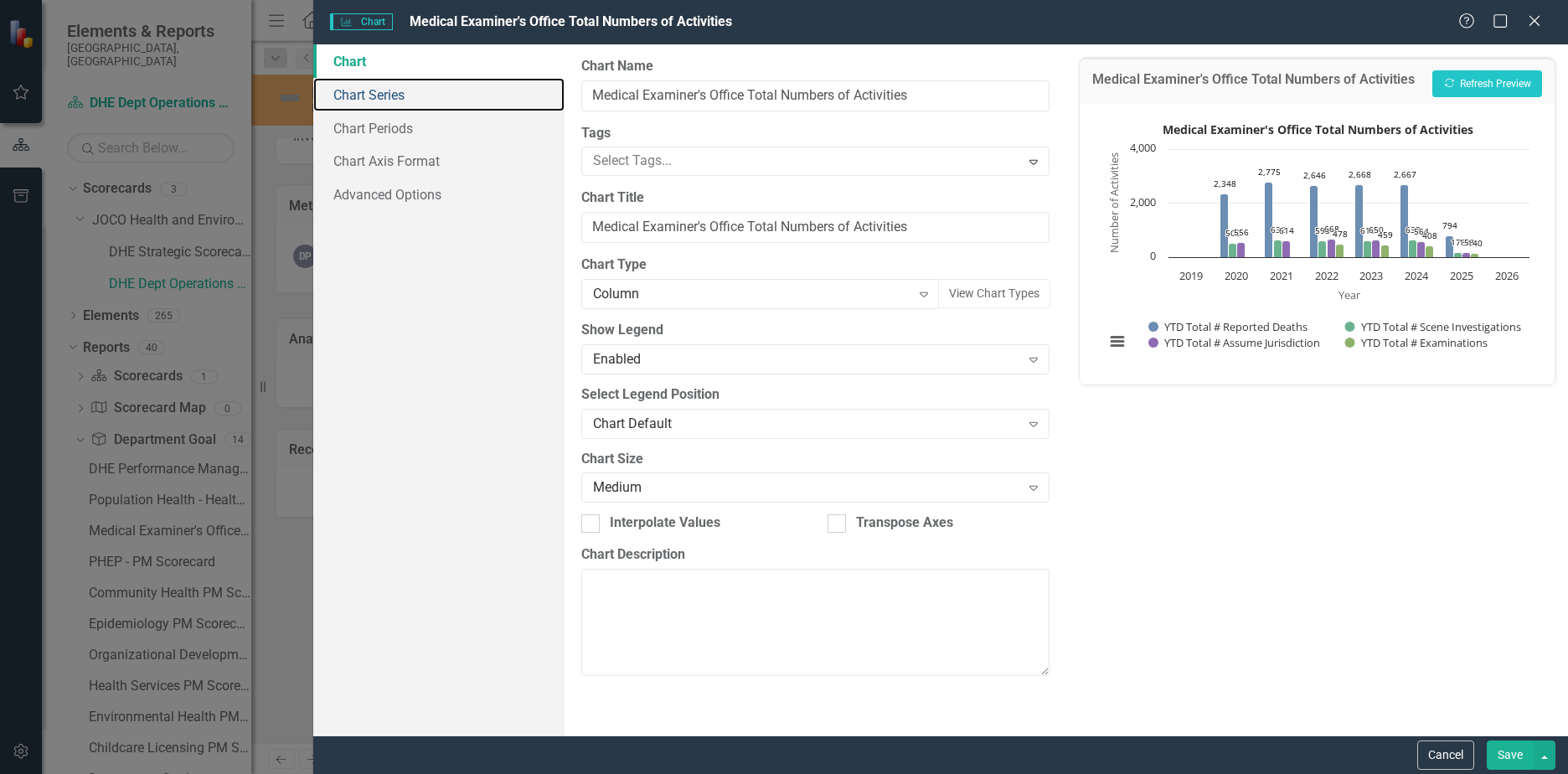
click at [392, 103] on link "Chart Series" at bounding box center [439, 94] width 251 height 33
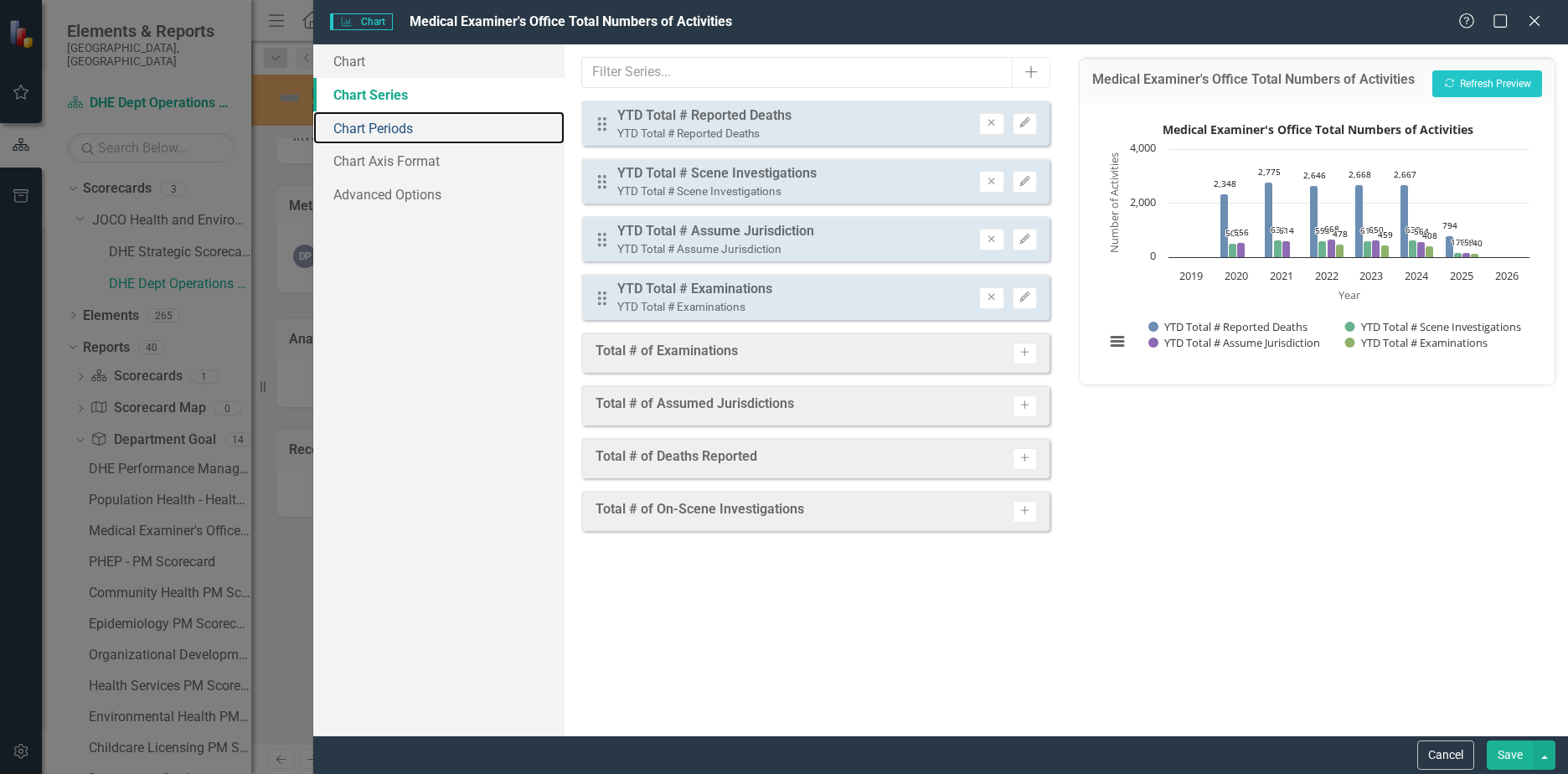
click at [392, 134] on link "Chart Periods" at bounding box center [439, 128] width 251 height 33
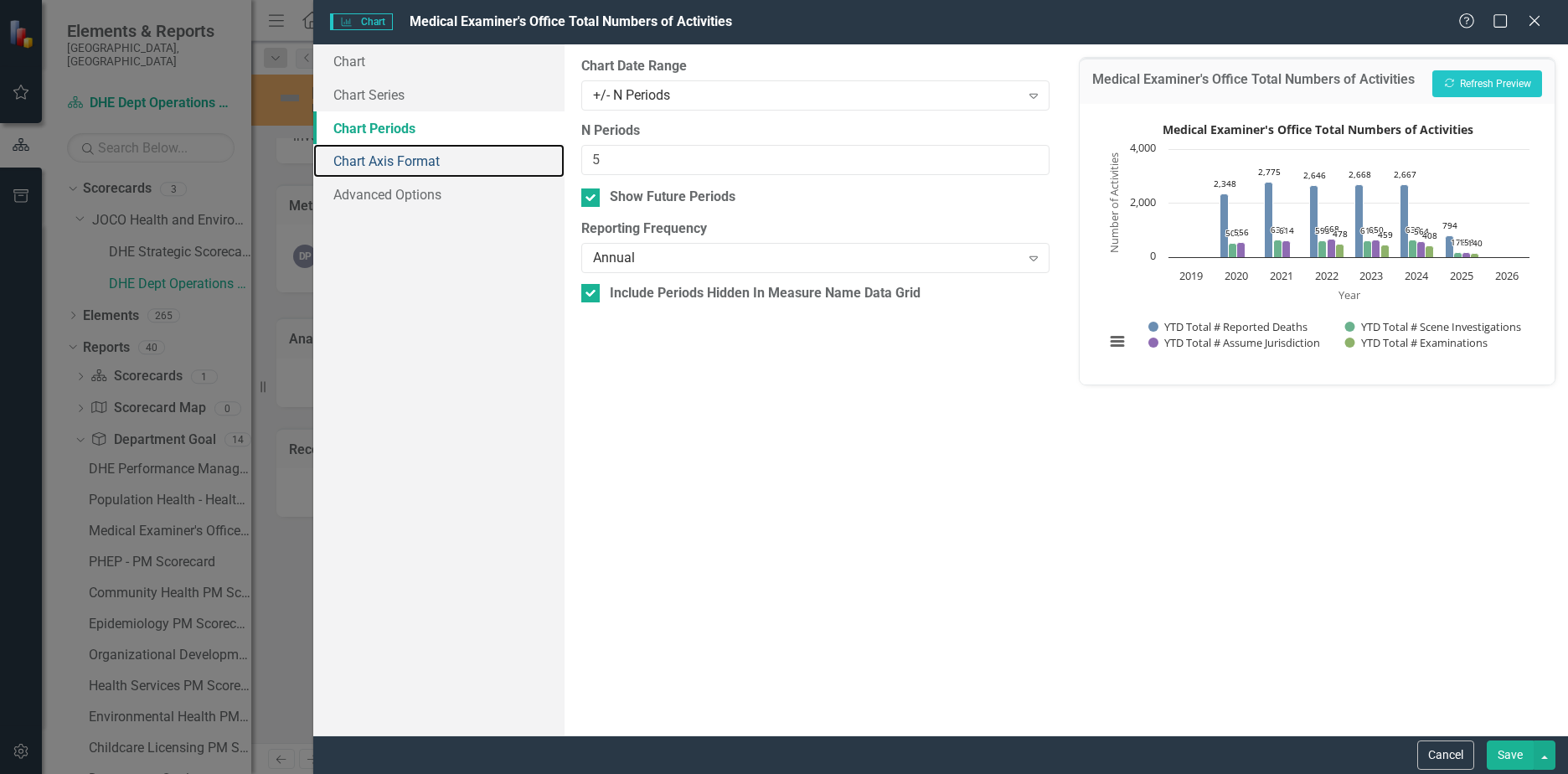
click at [393, 160] on link "Chart Axis Format" at bounding box center [439, 161] width 251 height 33
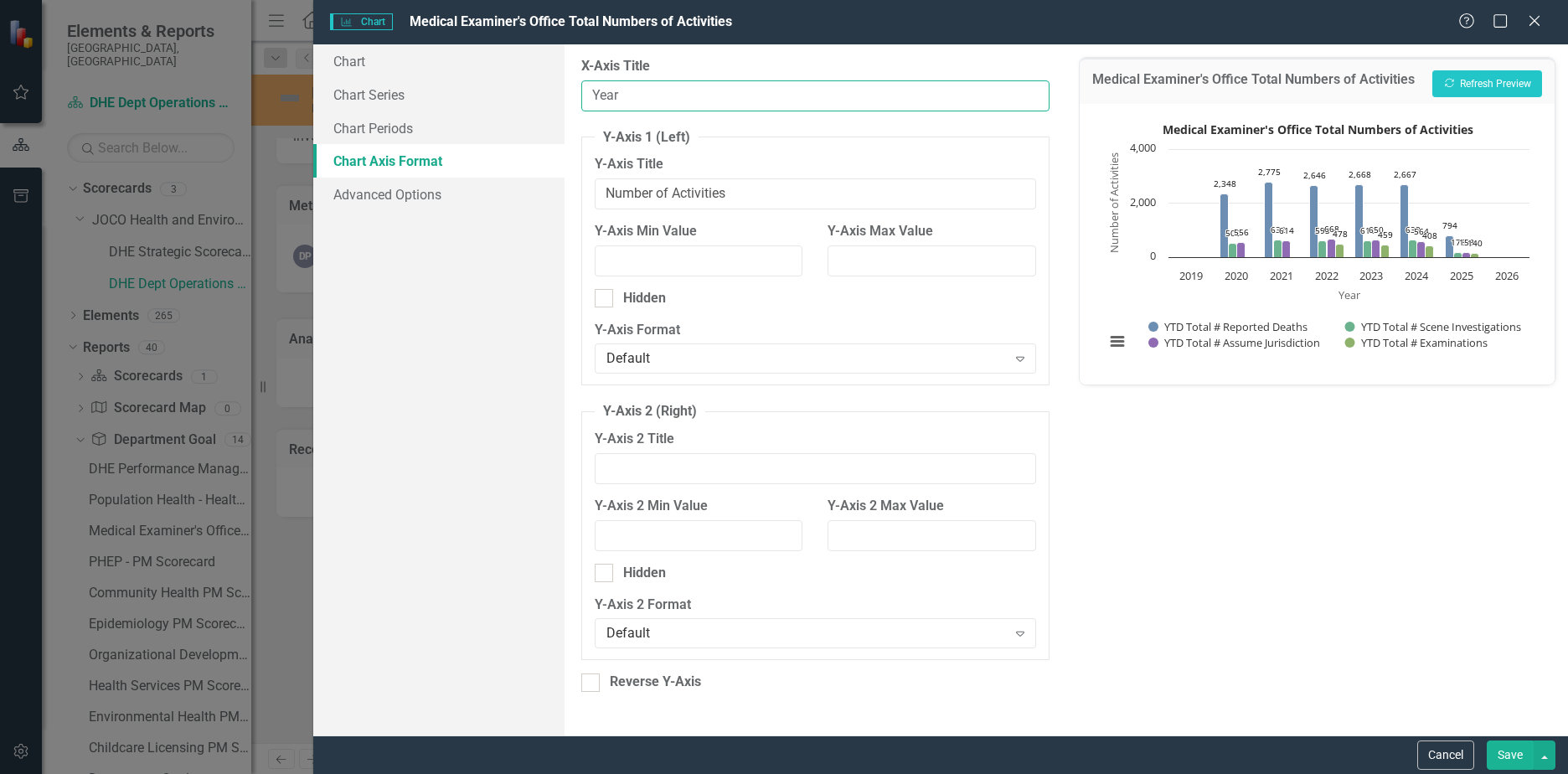
drag, startPoint x: 780, startPoint y: 93, endPoint x: 220, endPoint y: 54, distance: 561.4
click at [220, 54] on div "Charts Chart Medical Examiner's Office Total Numbers of Activities Help Maximiz…" at bounding box center [784, 387] width 1568 height 774
type input "Date"
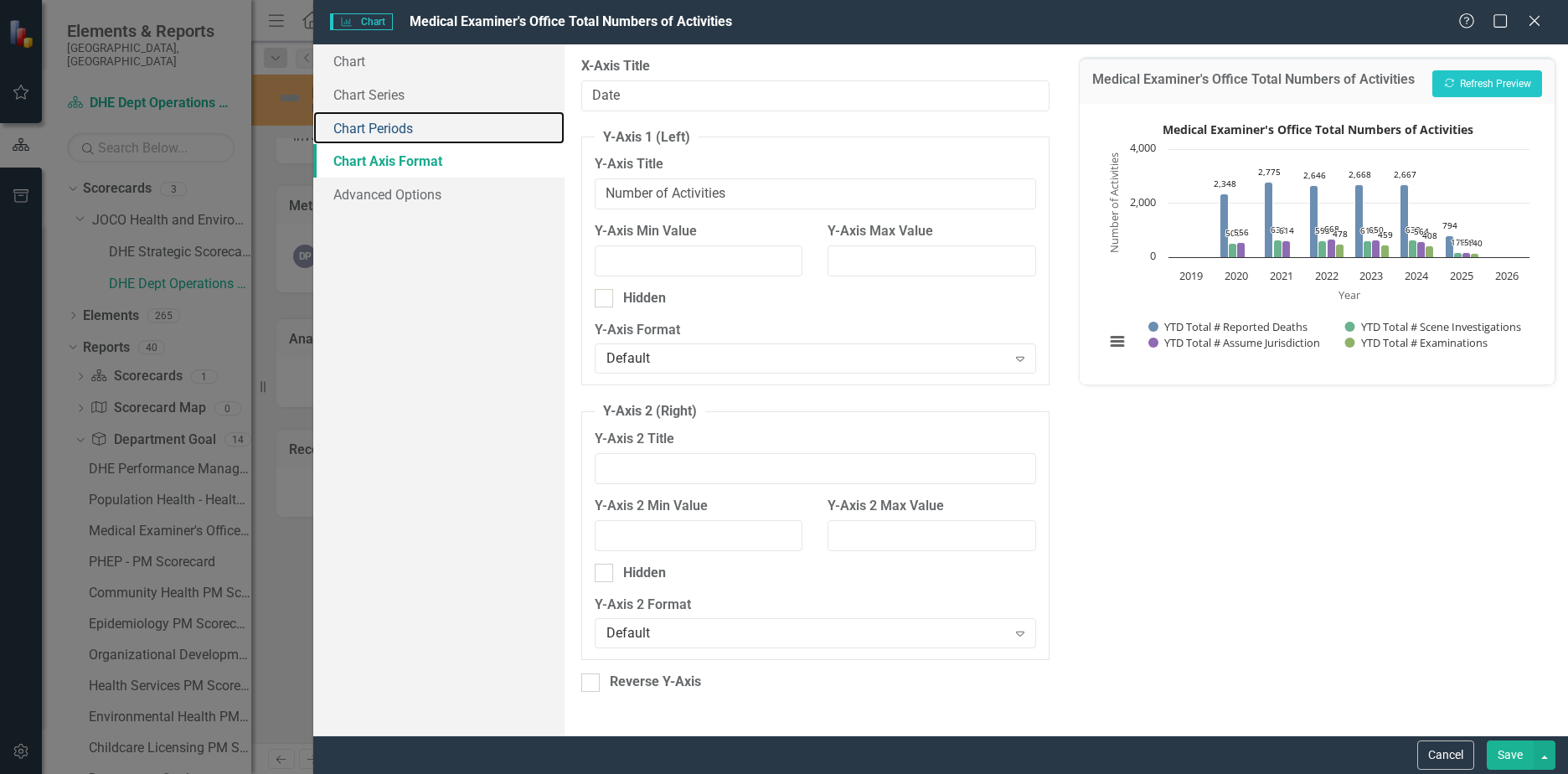
click at [383, 132] on link "Chart Periods" at bounding box center [439, 128] width 251 height 33
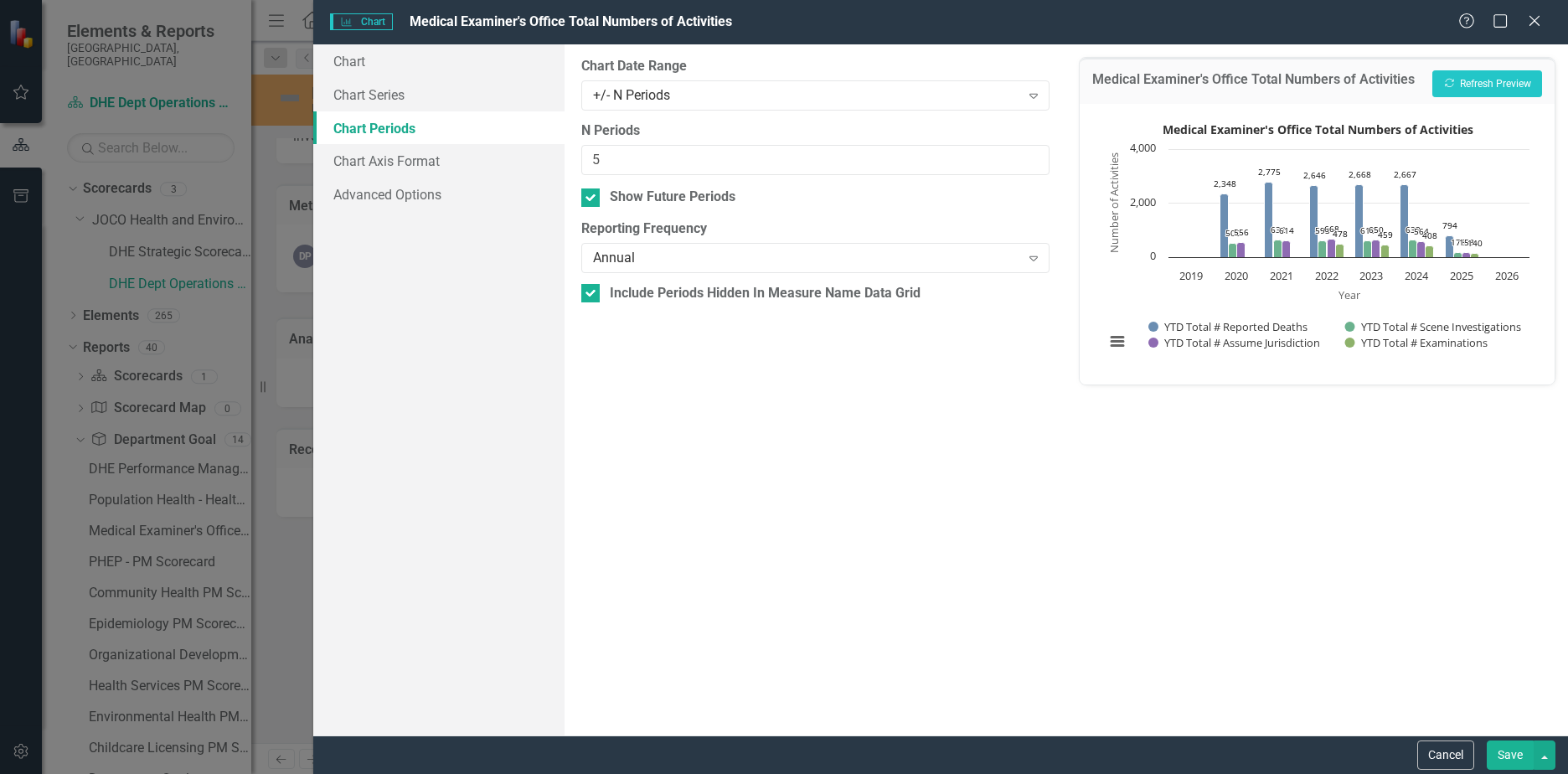
click at [702, 269] on div "Annual Expand" at bounding box center [815, 258] width 468 height 30
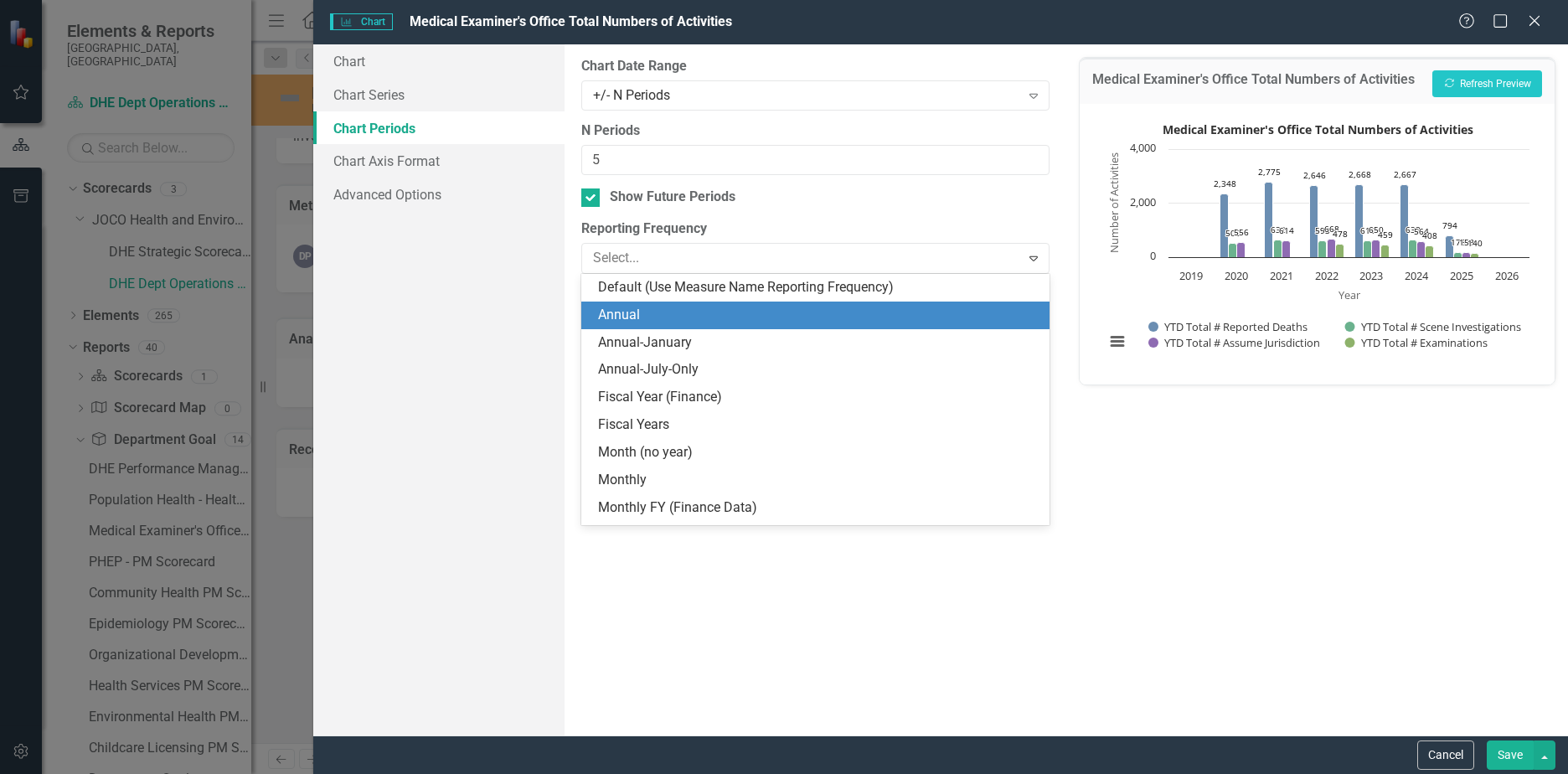
scroll to position [28, 0]
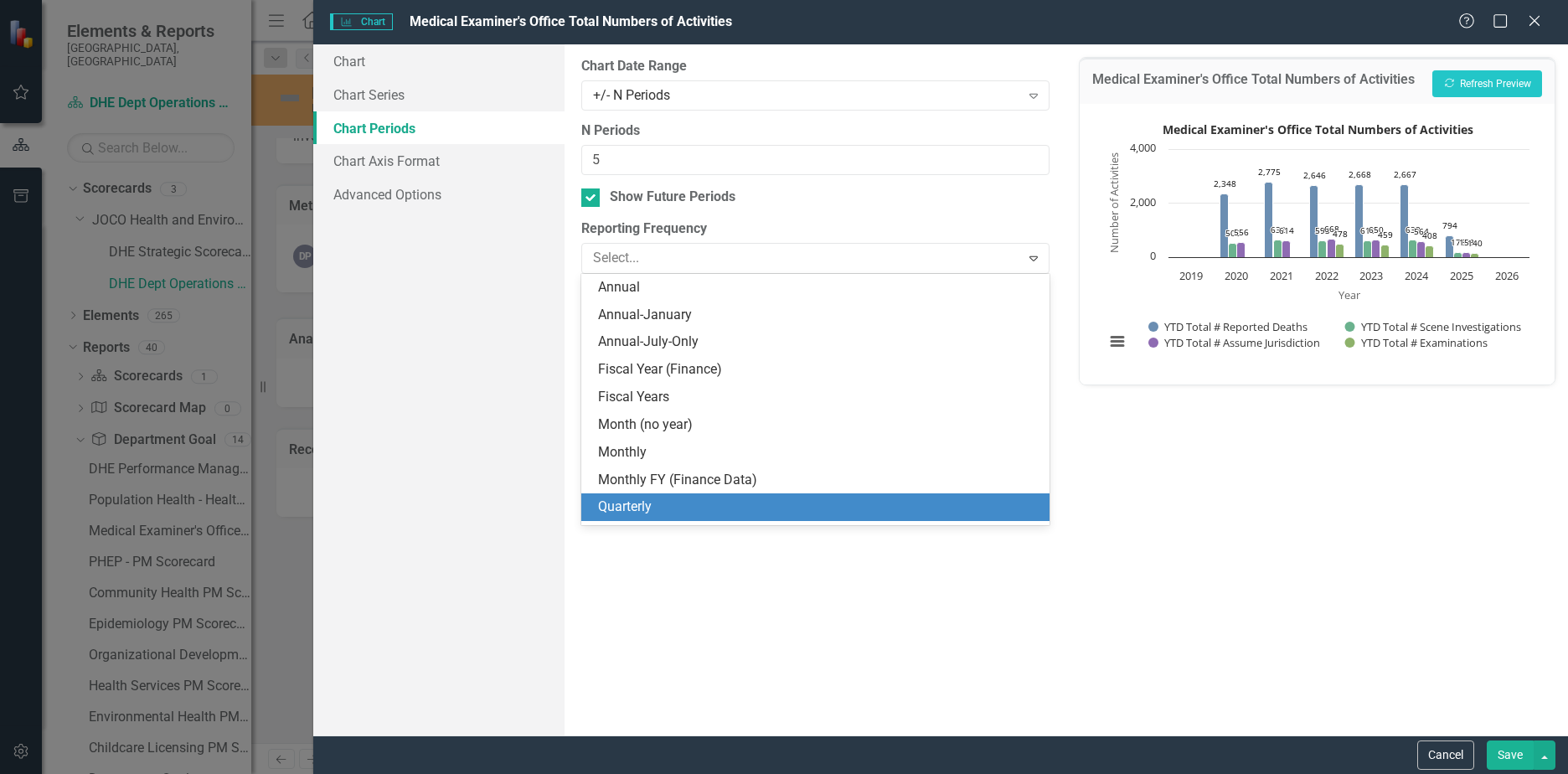
click at [650, 510] on div "Quarterly" at bounding box center [819, 507] width 442 height 19
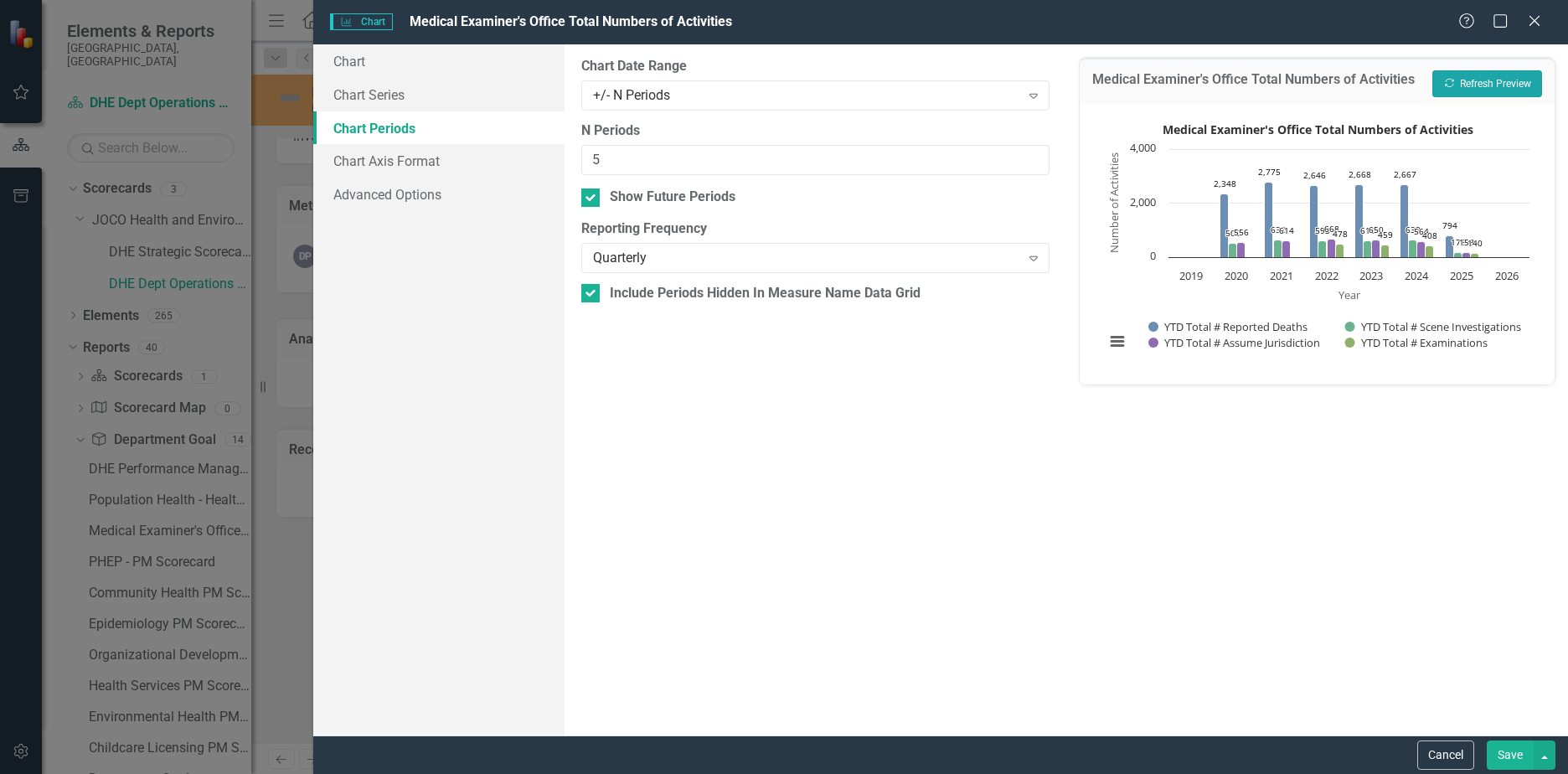
click at [1451, 84] on icon "Recalculate" at bounding box center [1450, 82] width 13 height 10
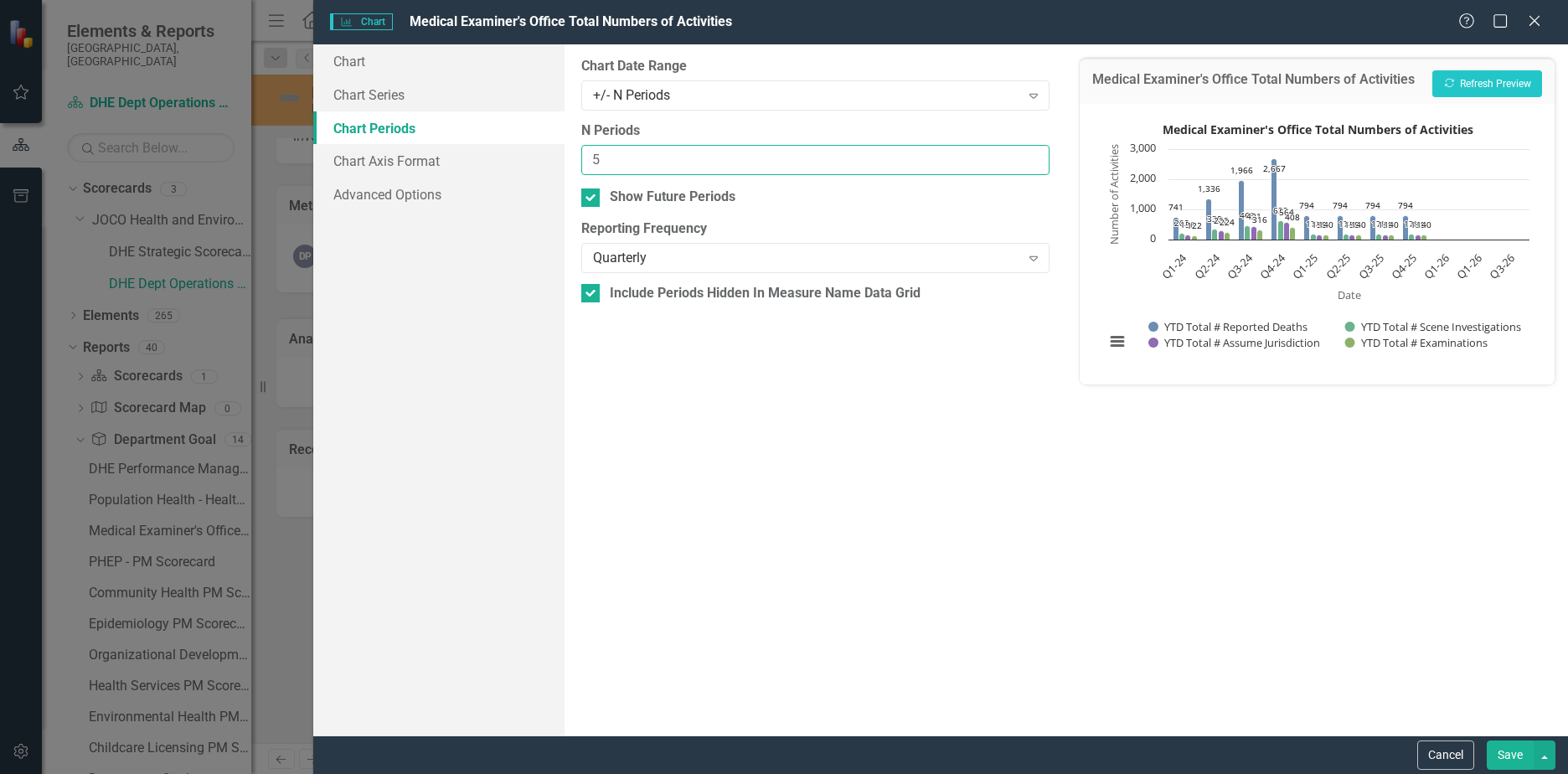
drag, startPoint x: 657, startPoint y: 153, endPoint x: 510, endPoint y: 163, distance: 147.3
click at [510, 163] on div "Chart Chart Series Chart Periods Chart Axis Format Advanced Options From this p…" at bounding box center [941, 390] width 1255 height 691
type input "6"
click at [587, 198] on input "Show Future Periods" at bounding box center [587, 194] width 11 height 11
checkbox input "false"
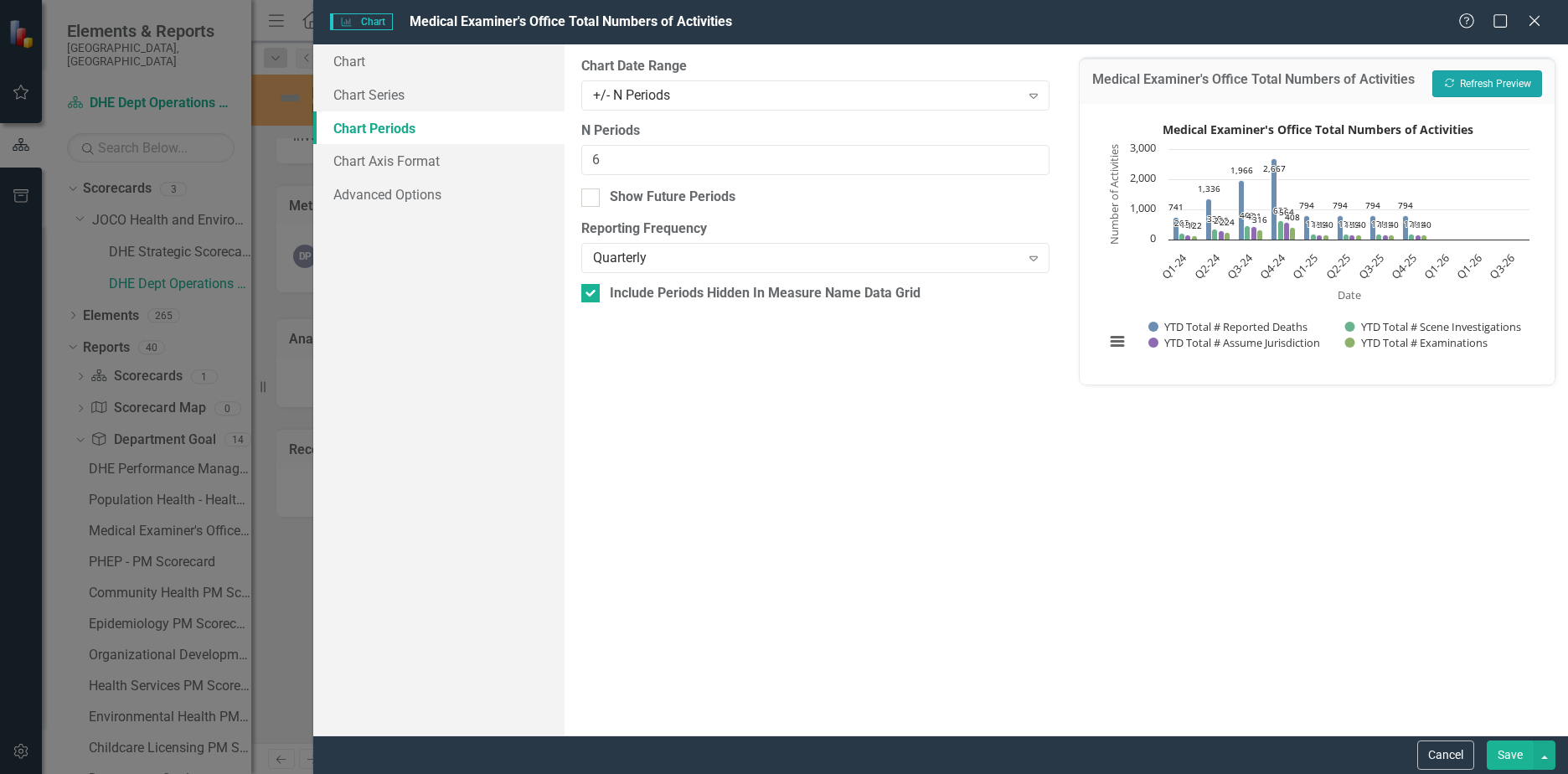
click at [1457, 95] on button "Recalculate Refresh Preview" at bounding box center [1487, 83] width 110 height 27
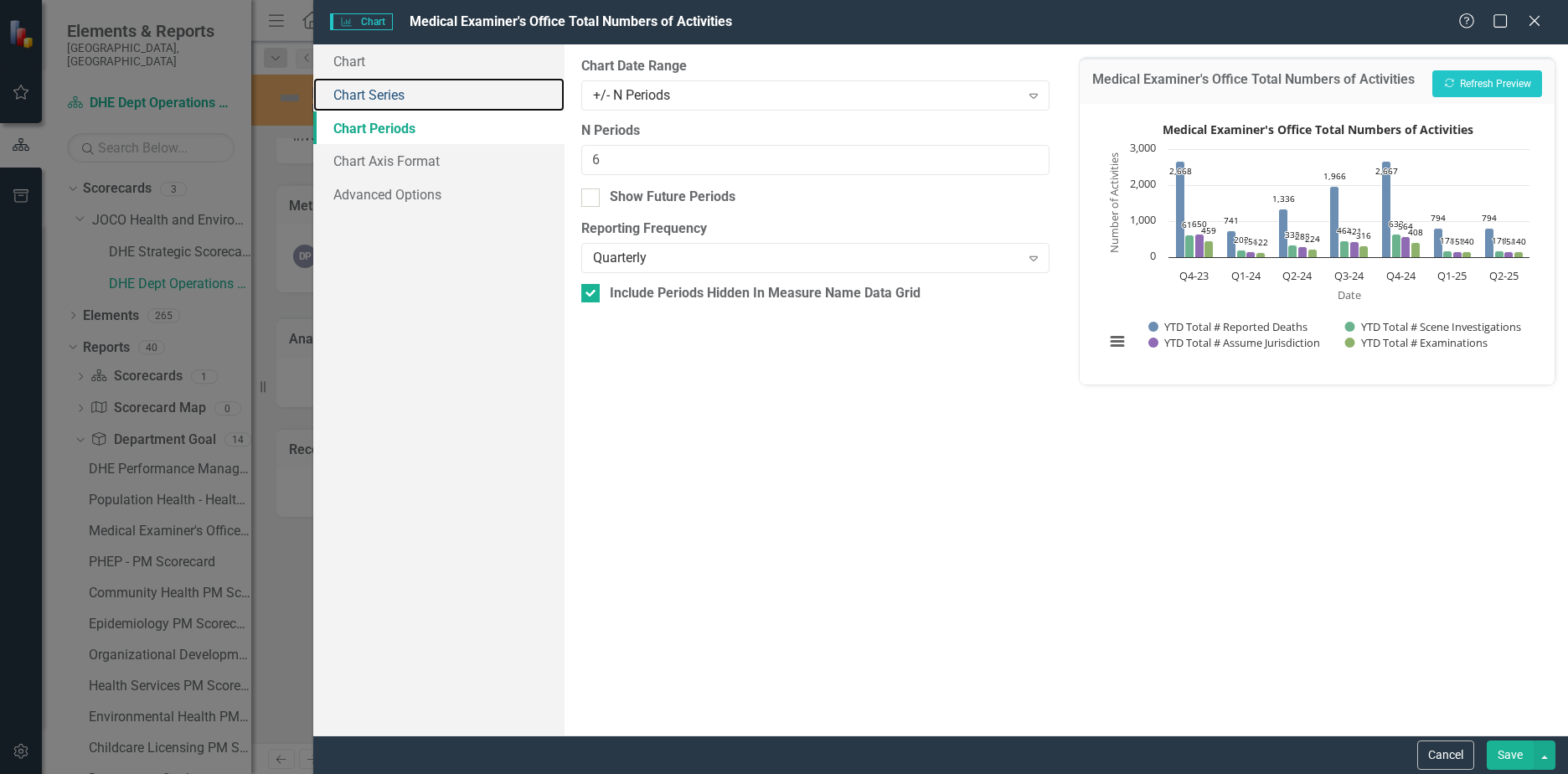
click at [398, 101] on link "Chart Series" at bounding box center [439, 94] width 251 height 33
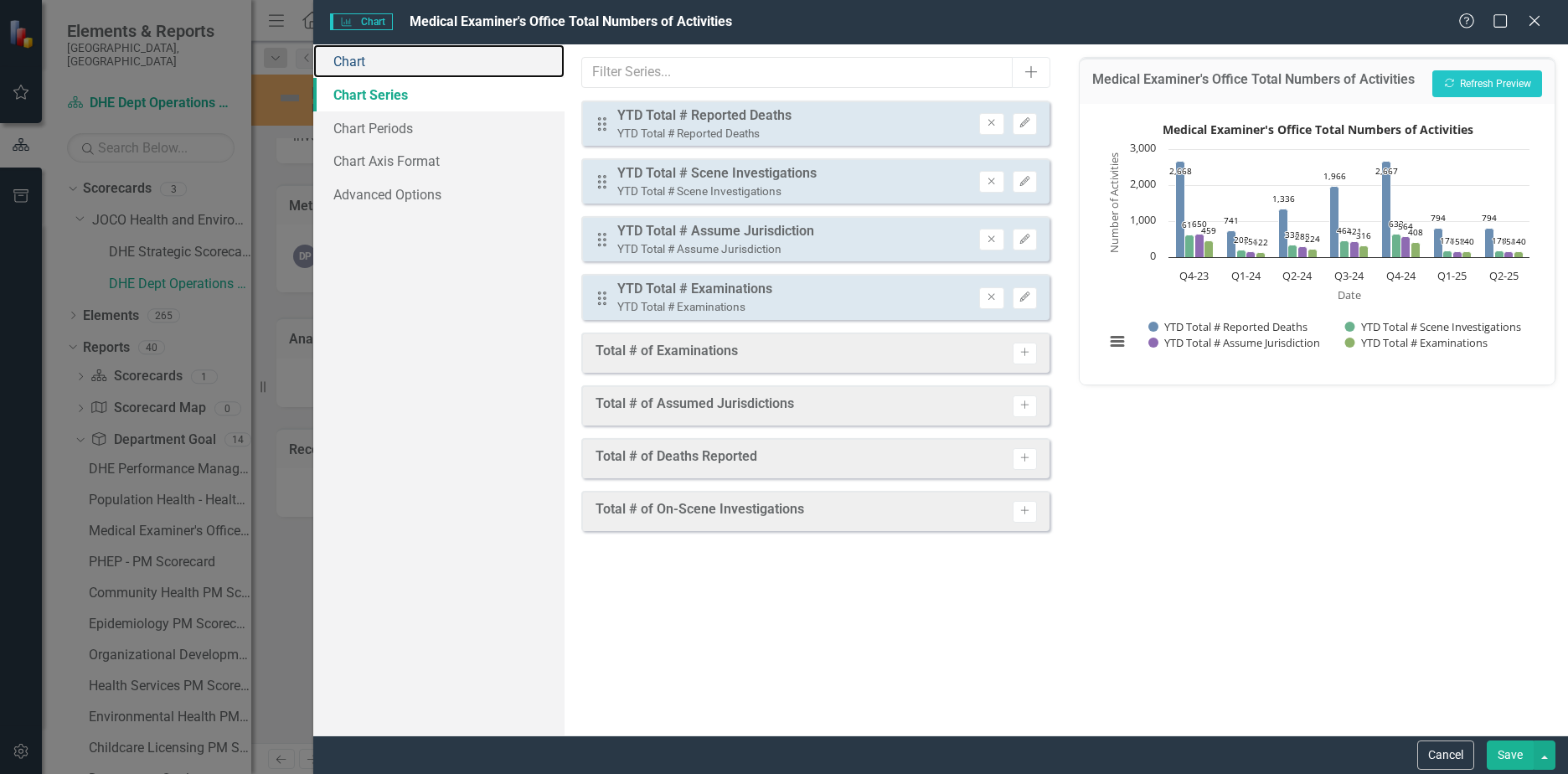
click at [363, 67] on link "Chart" at bounding box center [439, 61] width 251 height 33
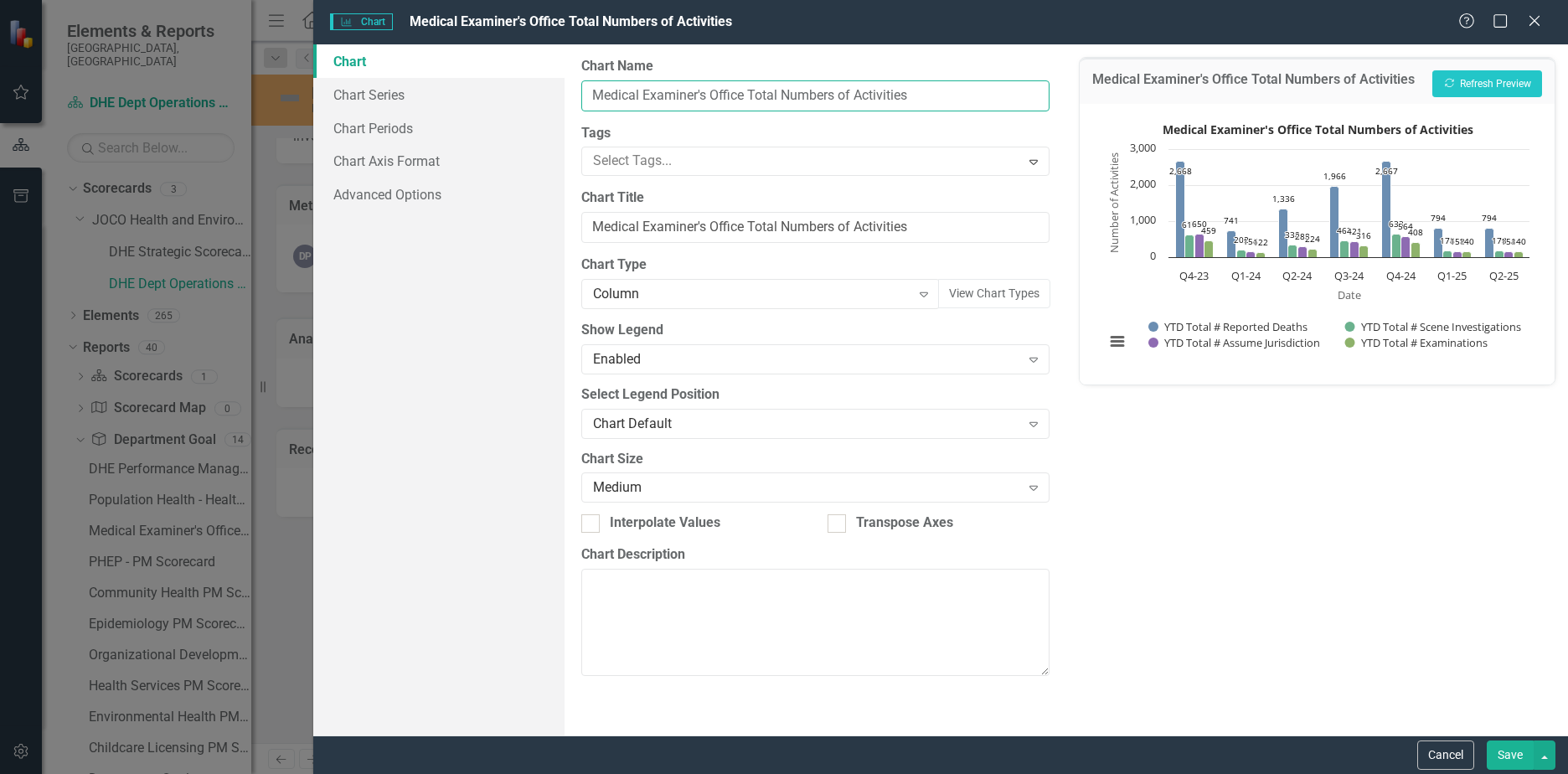
click at [959, 105] on input "Medical Examiner's Office Total Numbers of Activities" at bounding box center [815, 96] width 468 height 31
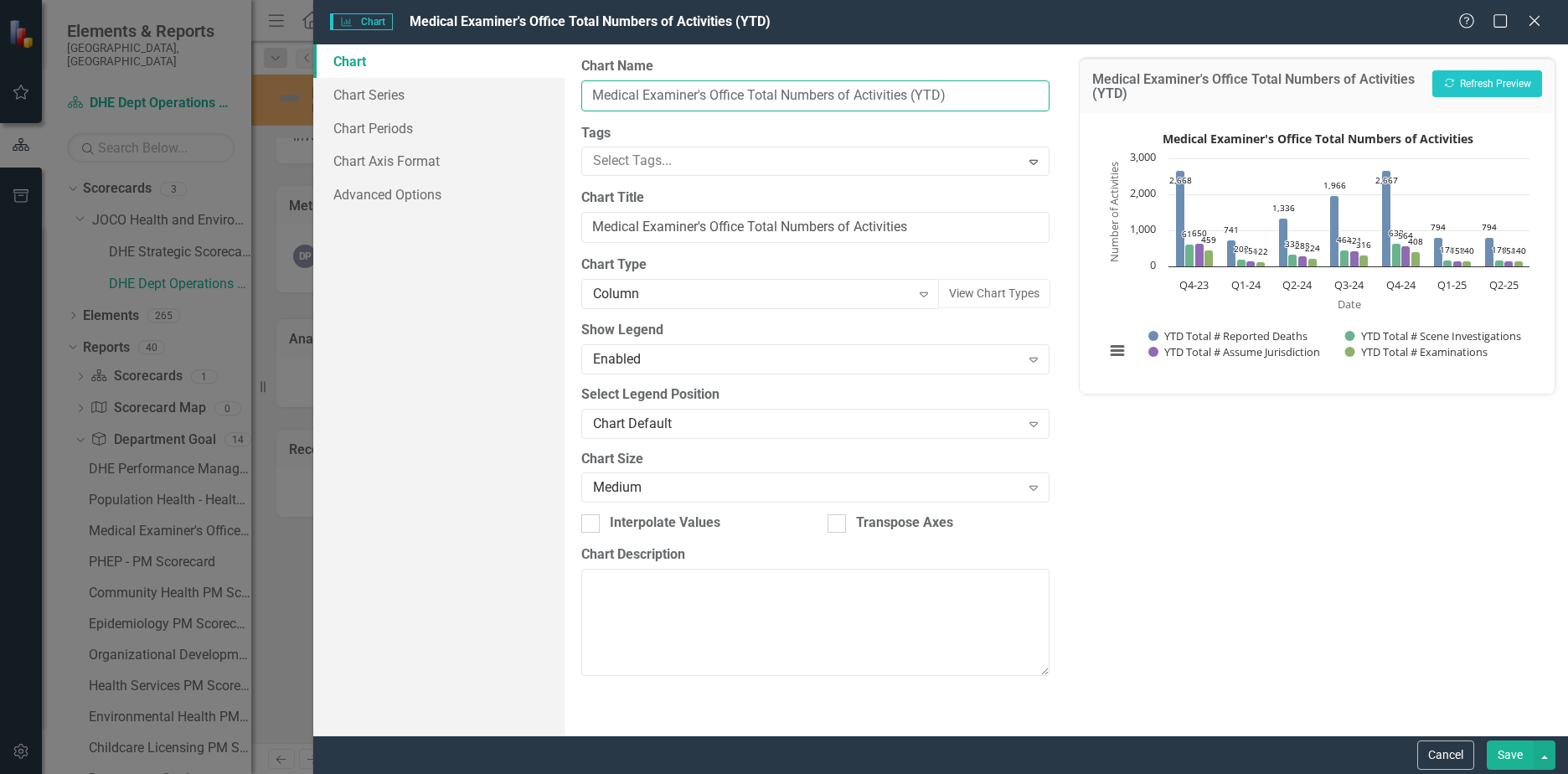
type input "Medical Examiner's Office Total Numbers of Activities (YTD)"
click at [929, 224] on input "Medical Examiner's Office Total Numbers of Activities" at bounding box center [815, 227] width 468 height 31
type input "Medical Examiner's Office Total Numbers of Activities (YTD)"
click at [1496, 743] on button "Save" at bounding box center [1510, 755] width 47 height 30
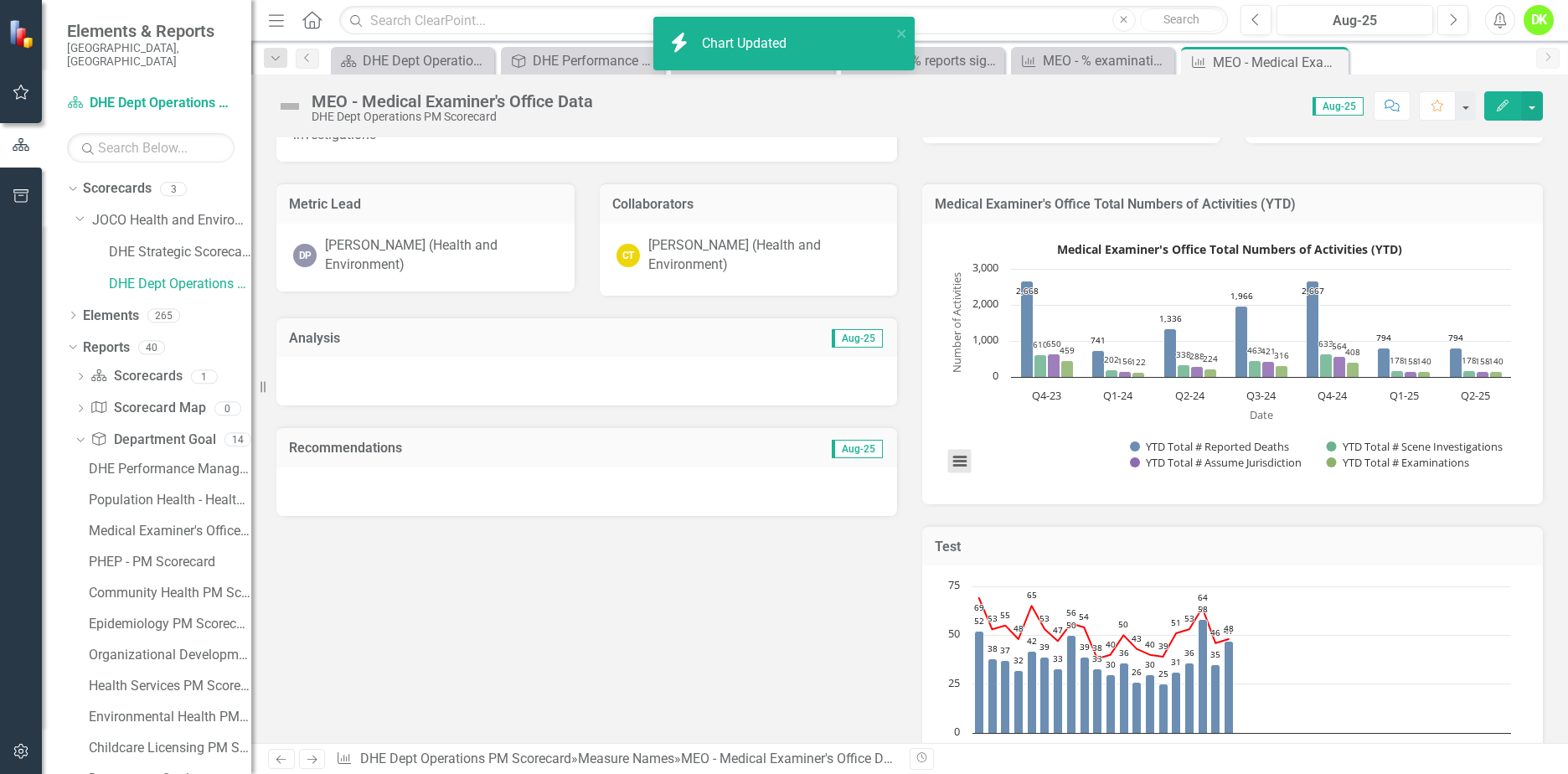
click at [958, 464] on button "View chart menu, Medical Examiner's Office Total Numbers of Activities (YTD)" at bounding box center [959, 461] width 23 height 23
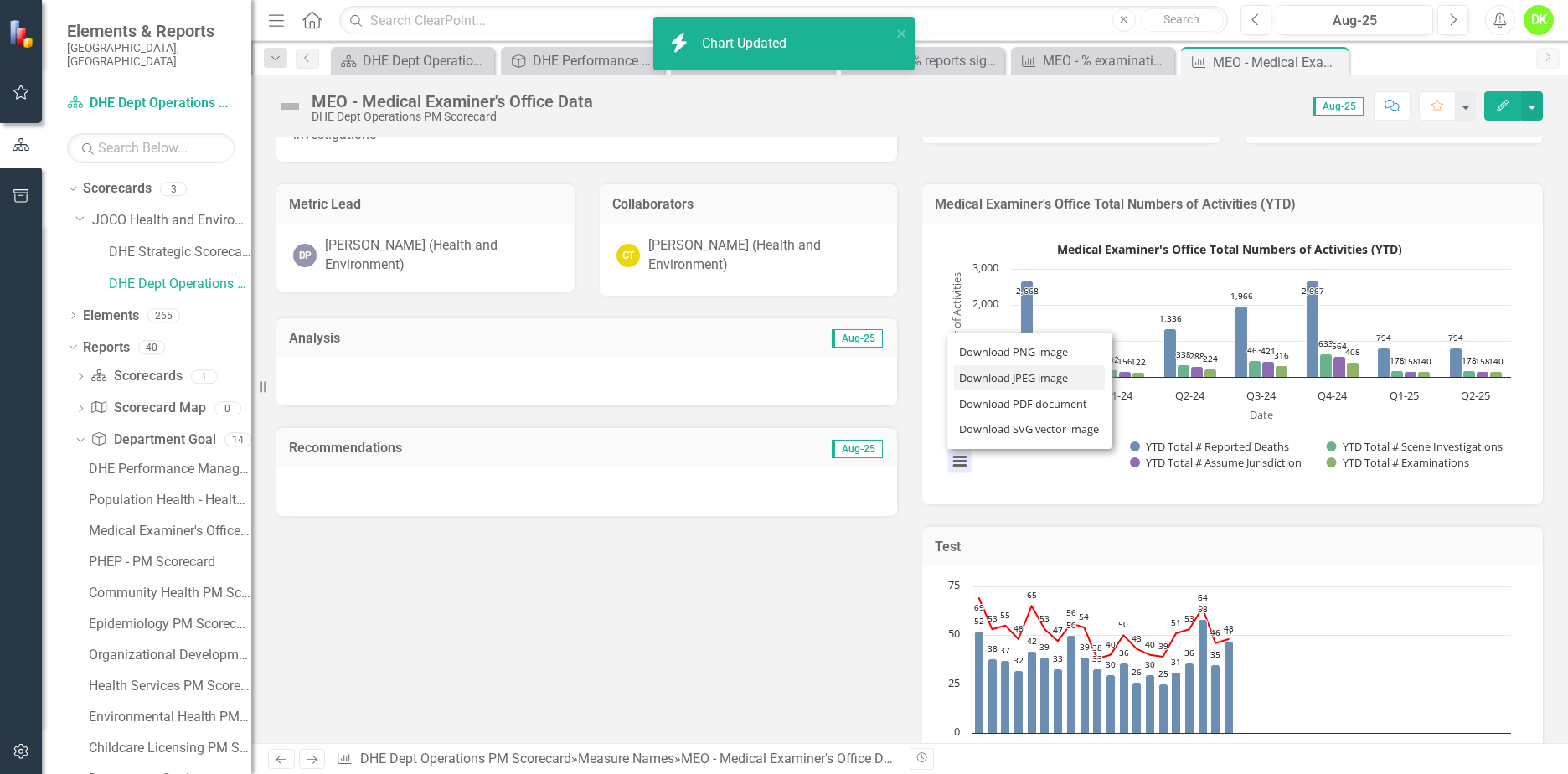
click at [996, 372] on li "Download JPEG image" at bounding box center [1029, 378] width 151 height 26
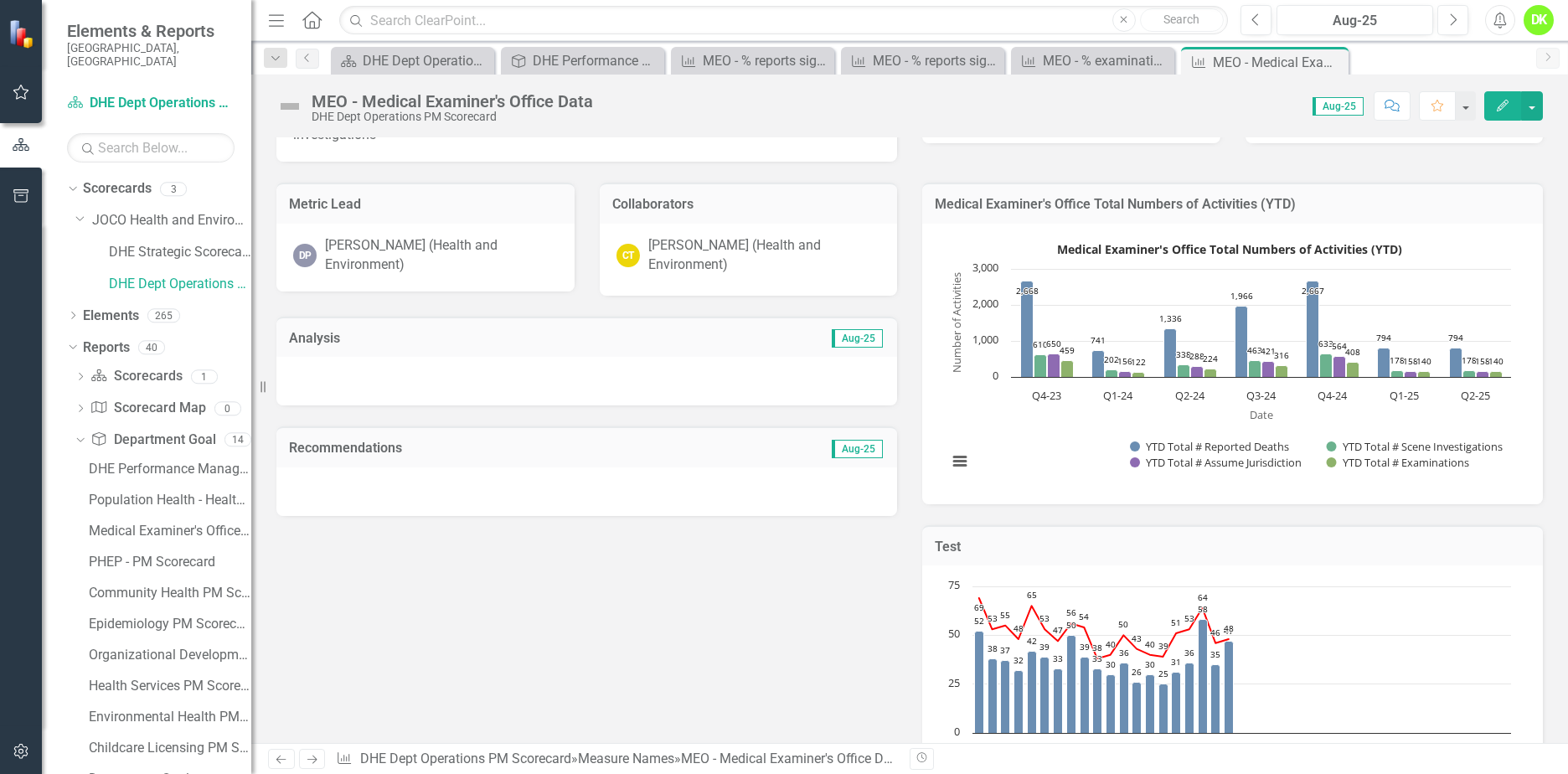
click at [716, 605] on div "Metric Lead DP Diane Peterson (Health and Environment) Collaborators CT Claudia…" at bounding box center [910, 503] width 1292 height 684
click at [0, 0] on icon "Close" at bounding box center [0, 0] width 0 height 0
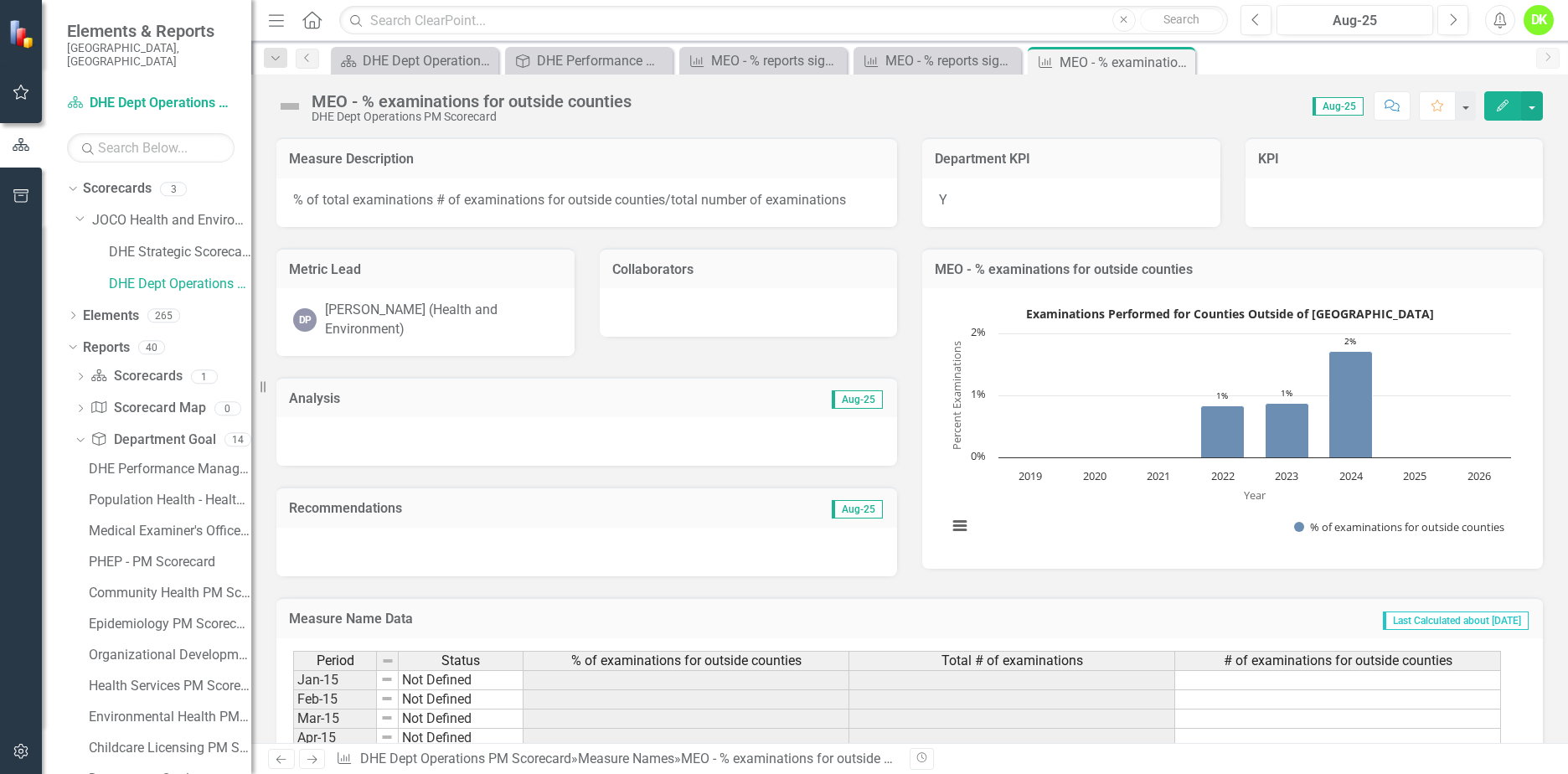
click at [1024, 510] on rect "Interactive chart" at bounding box center [1229, 426] width 580 height 251
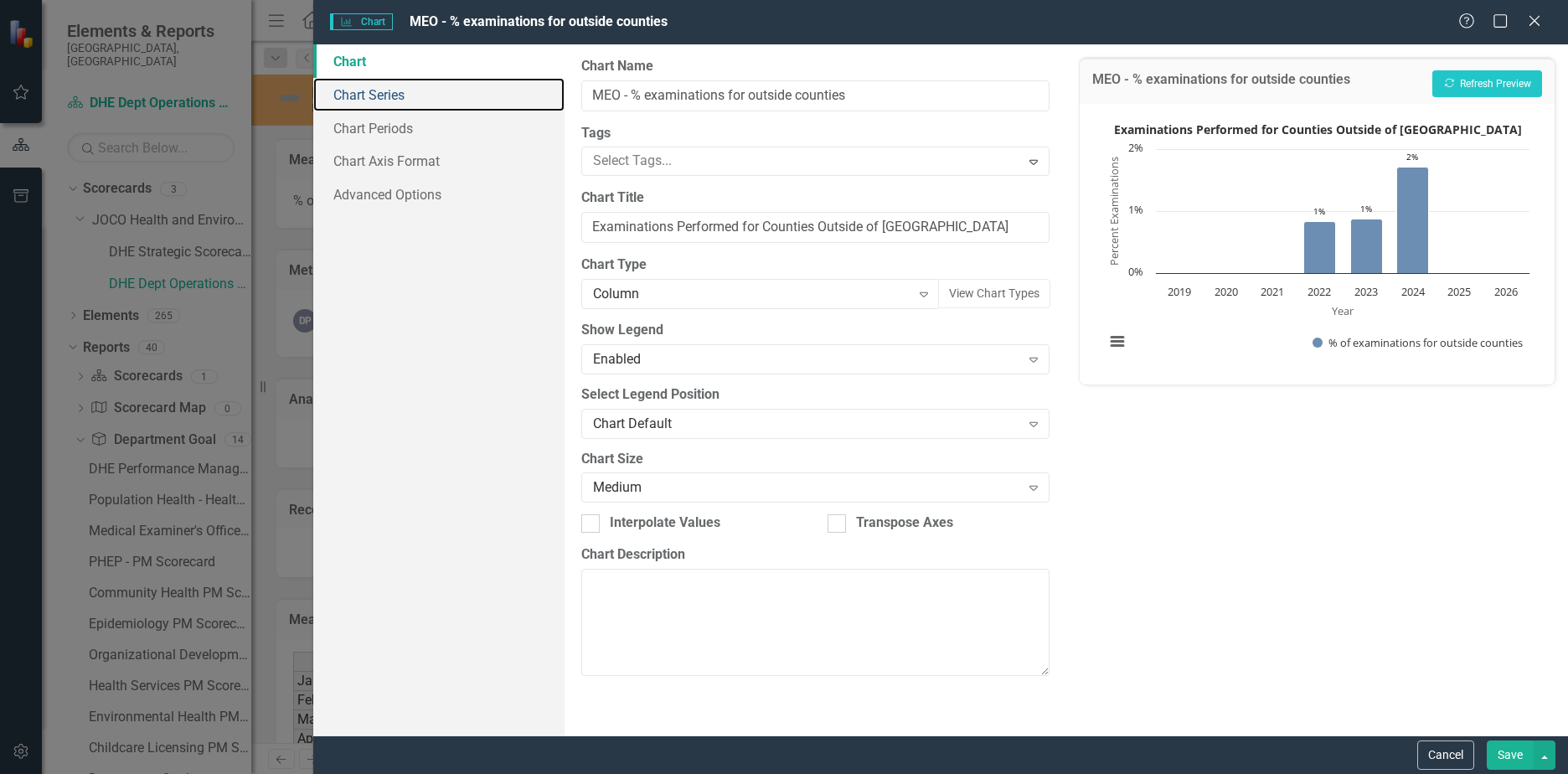
click at [353, 103] on link "Chart Series" at bounding box center [439, 94] width 251 height 33
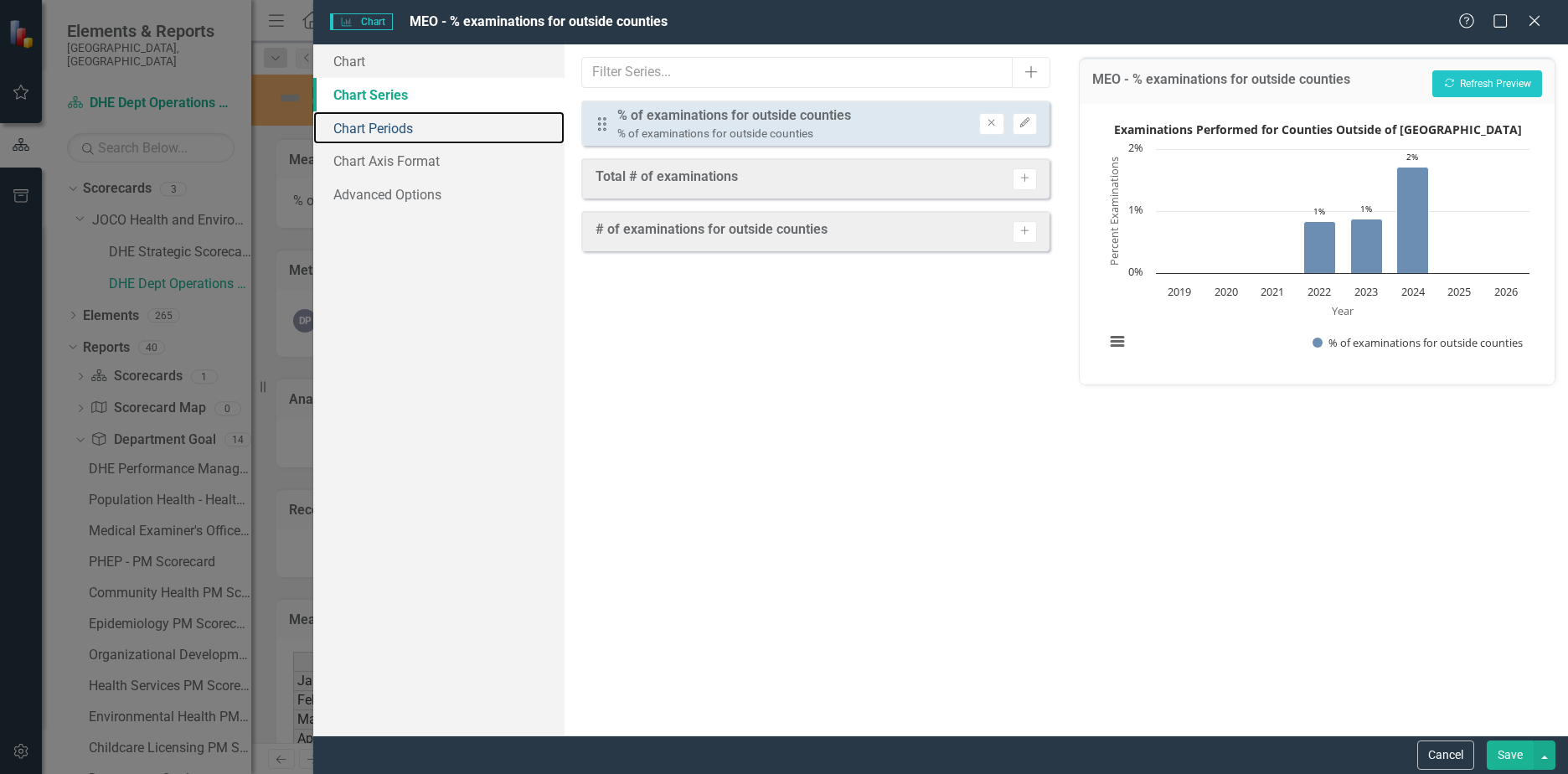
click at [375, 135] on link "Chart Periods" at bounding box center [439, 128] width 251 height 33
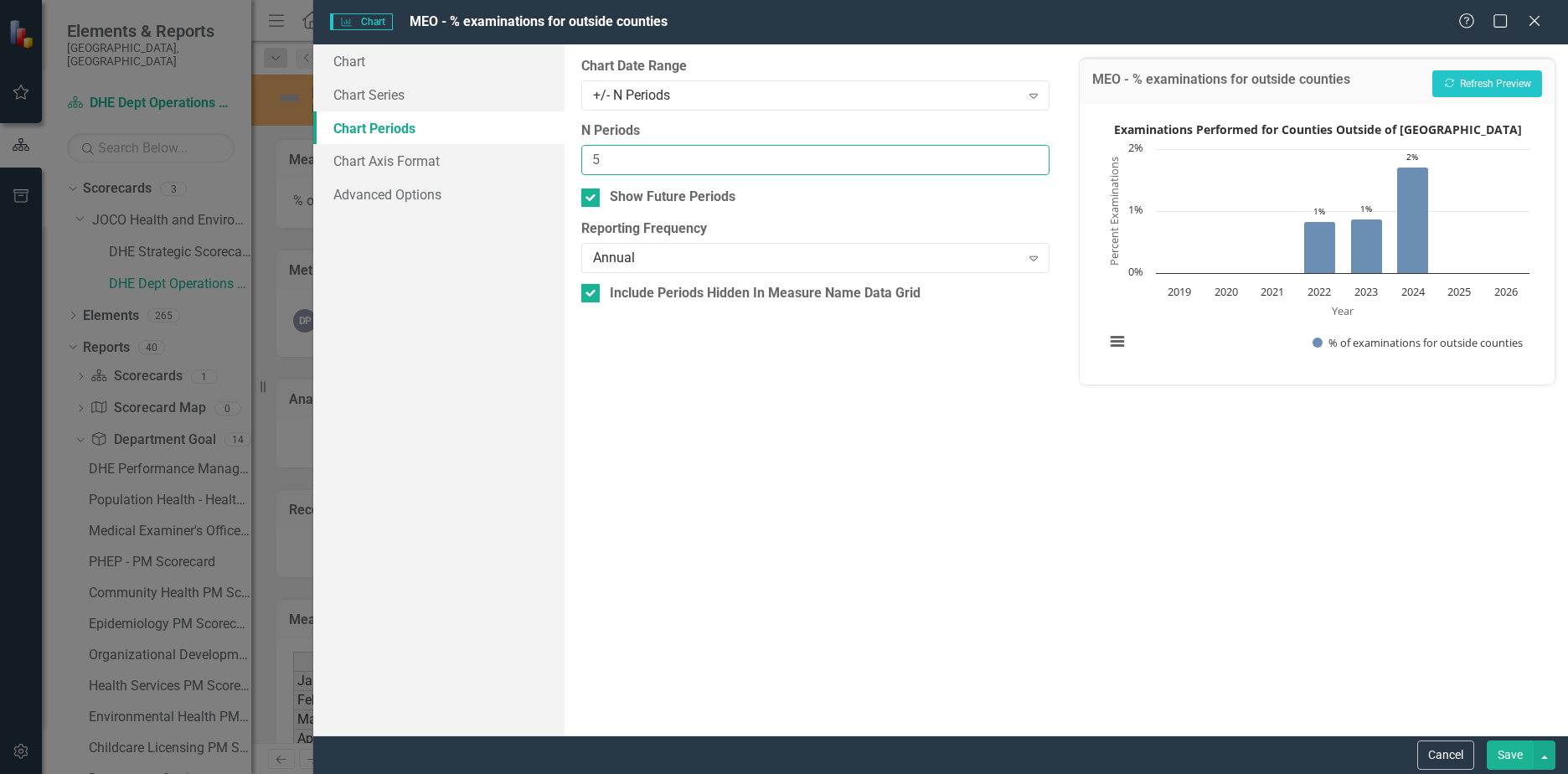
drag, startPoint x: 640, startPoint y: 162, endPoint x: 464, endPoint y: 162, distance: 176.0
click at [464, 162] on div "Chart Chart Series Chart Periods Chart Axis Format Advanced Options From this p…" at bounding box center [941, 390] width 1255 height 691
drag, startPoint x: 626, startPoint y: 166, endPoint x: 517, endPoint y: 157, distance: 109.4
click at [517, 157] on div "Chart Chart Series Chart Periods Chart Axis Format Advanced Options From this p…" at bounding box center [941, 390] width 1255 height 691
type input "2"
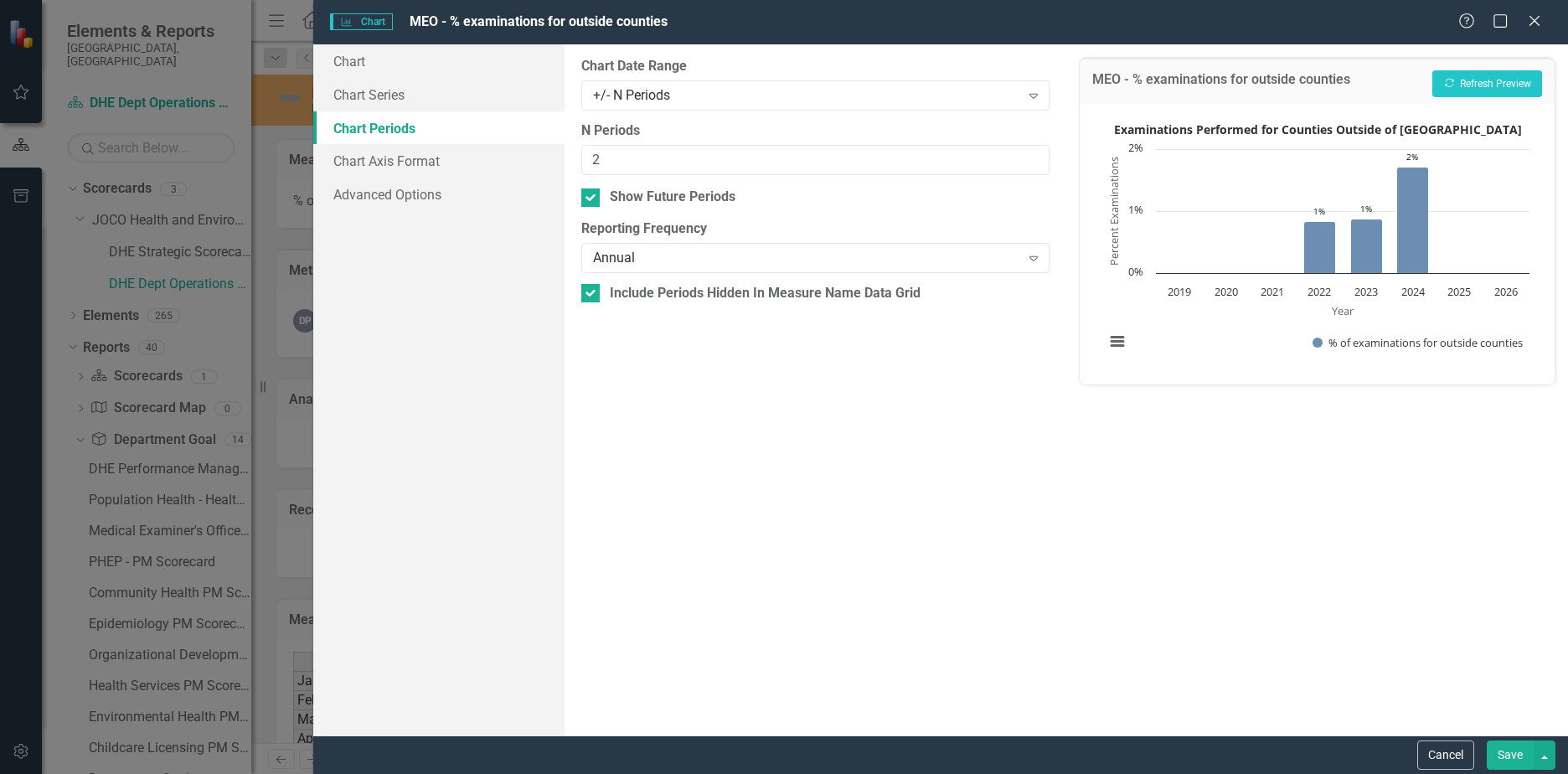
click at [656, 201] on div "Show Future Periods" at bounding box center [673, 197] width 126 height 19
click at [592, 200] on input "Show Future Periods" at bounding box center [587, 194] width 11 height 11
checkbox input "false"
click at [1516, 76] on button "Recalculate Refresh Preview" at bounding box center [1487, 83] width 110 height 27
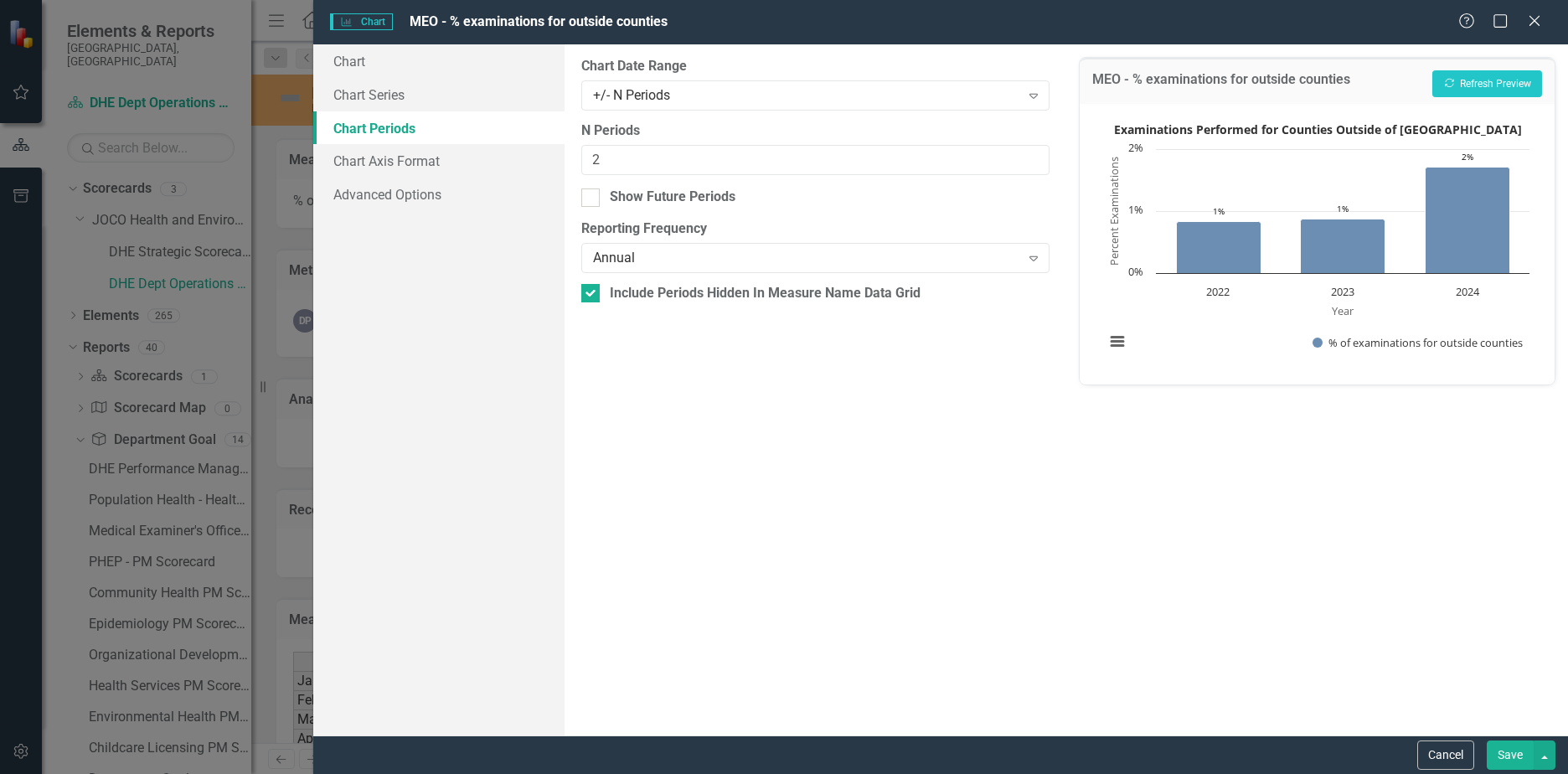
click at [1508, 757] on button "Save" at bounding box center [1510, 755] width 47 height 30
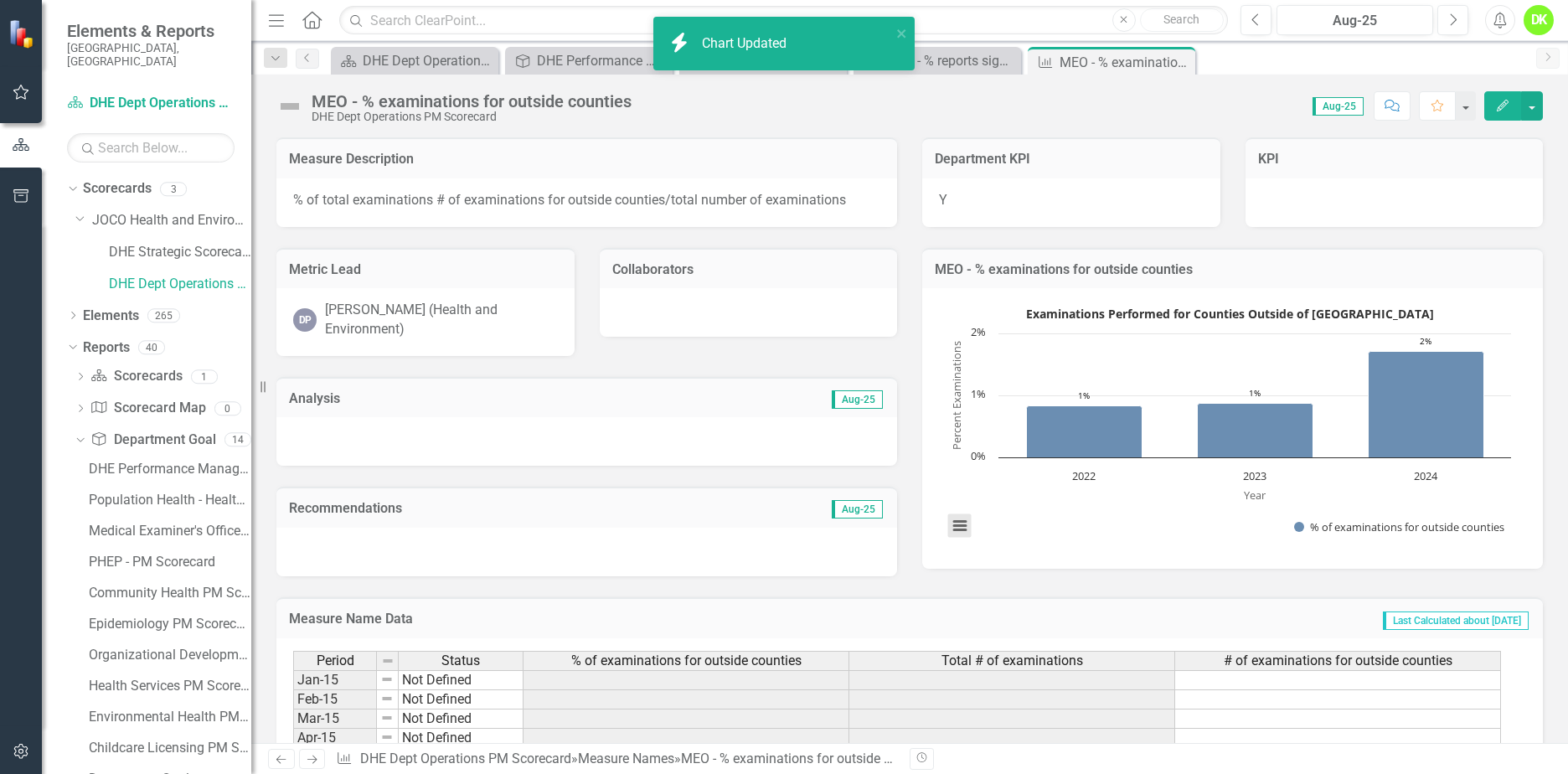
click at [954, 530] on button "View chart menu, Examinations Performed for Counties Outside of Johnson County" at bounding box center [959, 526] width 23 height 23
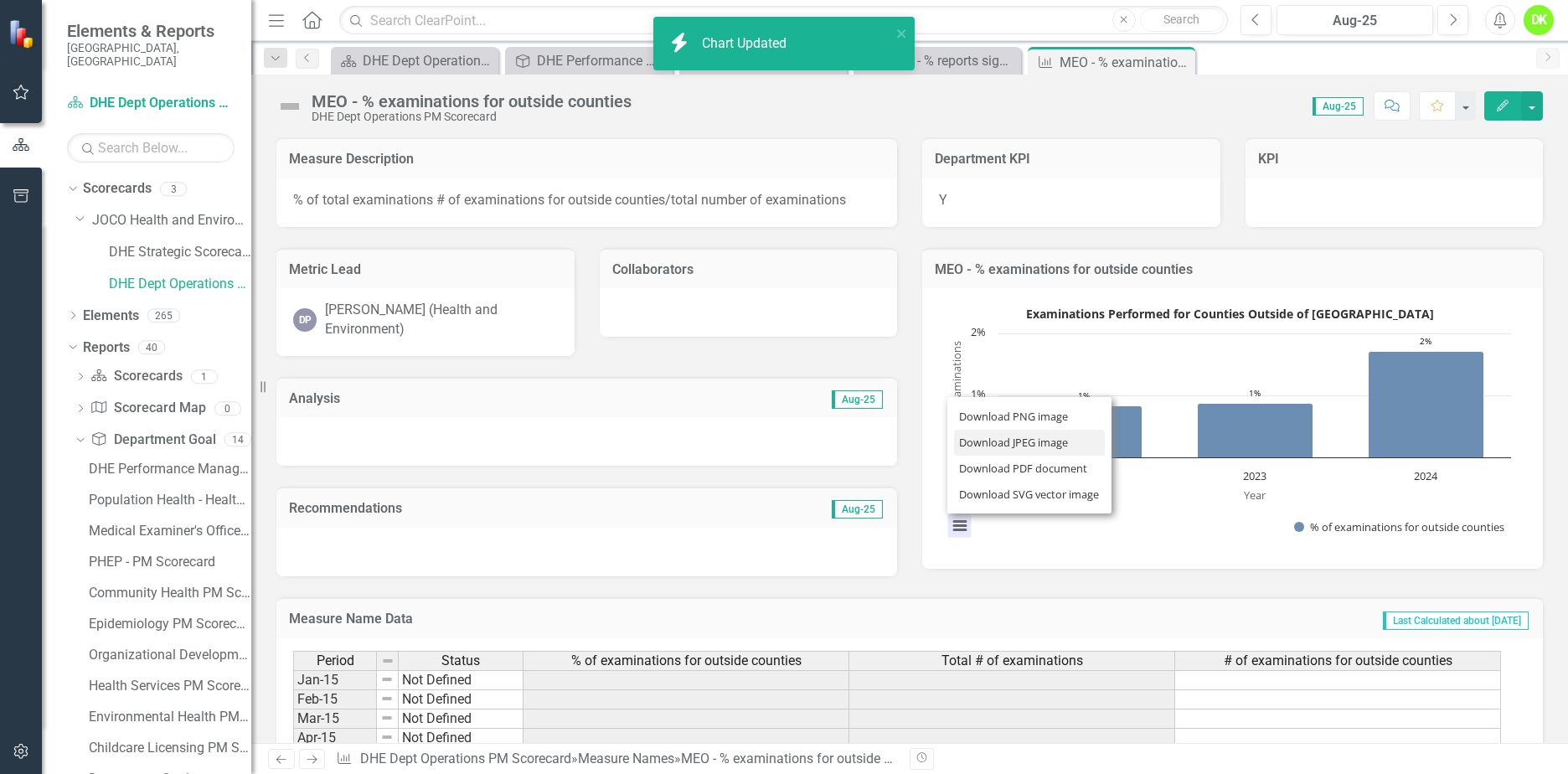
click at [1000, 443] on li "Download JPEG image" at bounding box center [1029, 442] width 151 height 26
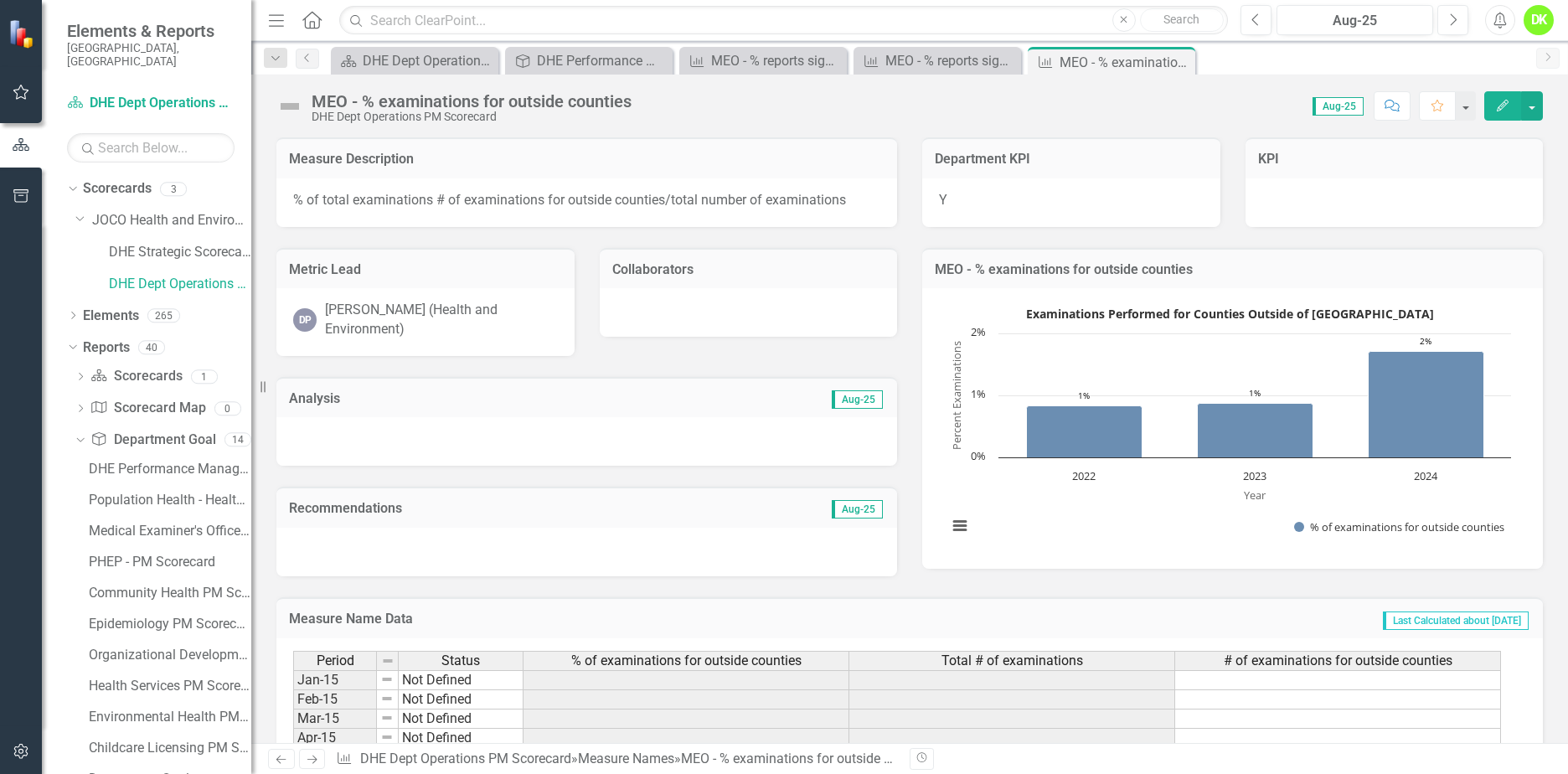
drag, startPoint x: 881, startPoint y: 103, endPoint x: 1053, endPoint y: 85, distance: 172.9
click at [881, 103] on div "Score: 0.00 Aug-25 Completed Comment Favorite Edit" at bounding box center [1091, 105] width 903 height 29
click at [0, 0] on icon "Close" at bounding box center [0, 0] width 0 height 0
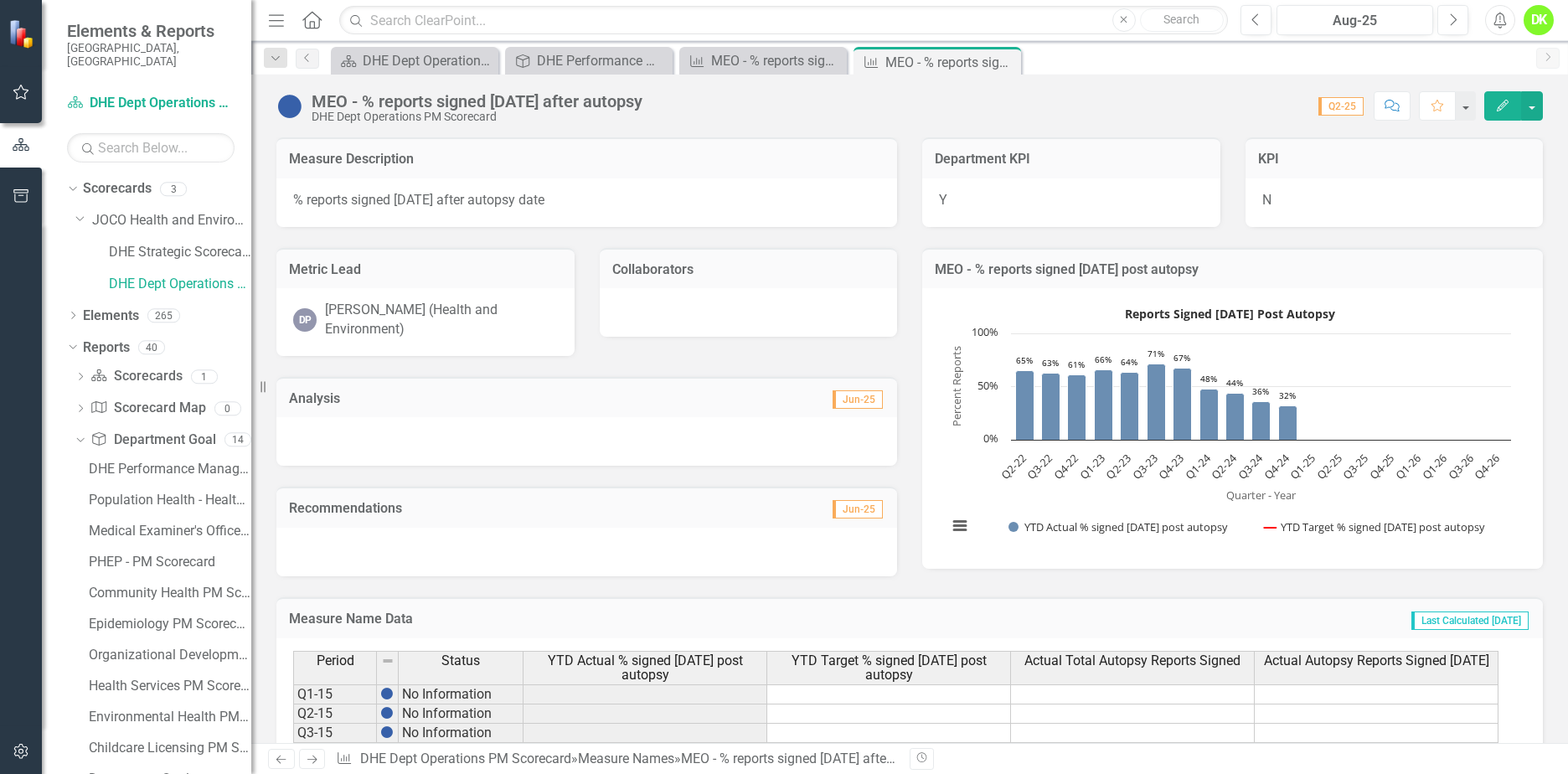
click at [943, 483] on rect "Interactive chart" at bounding box center [1229, 426] width 580 height 251
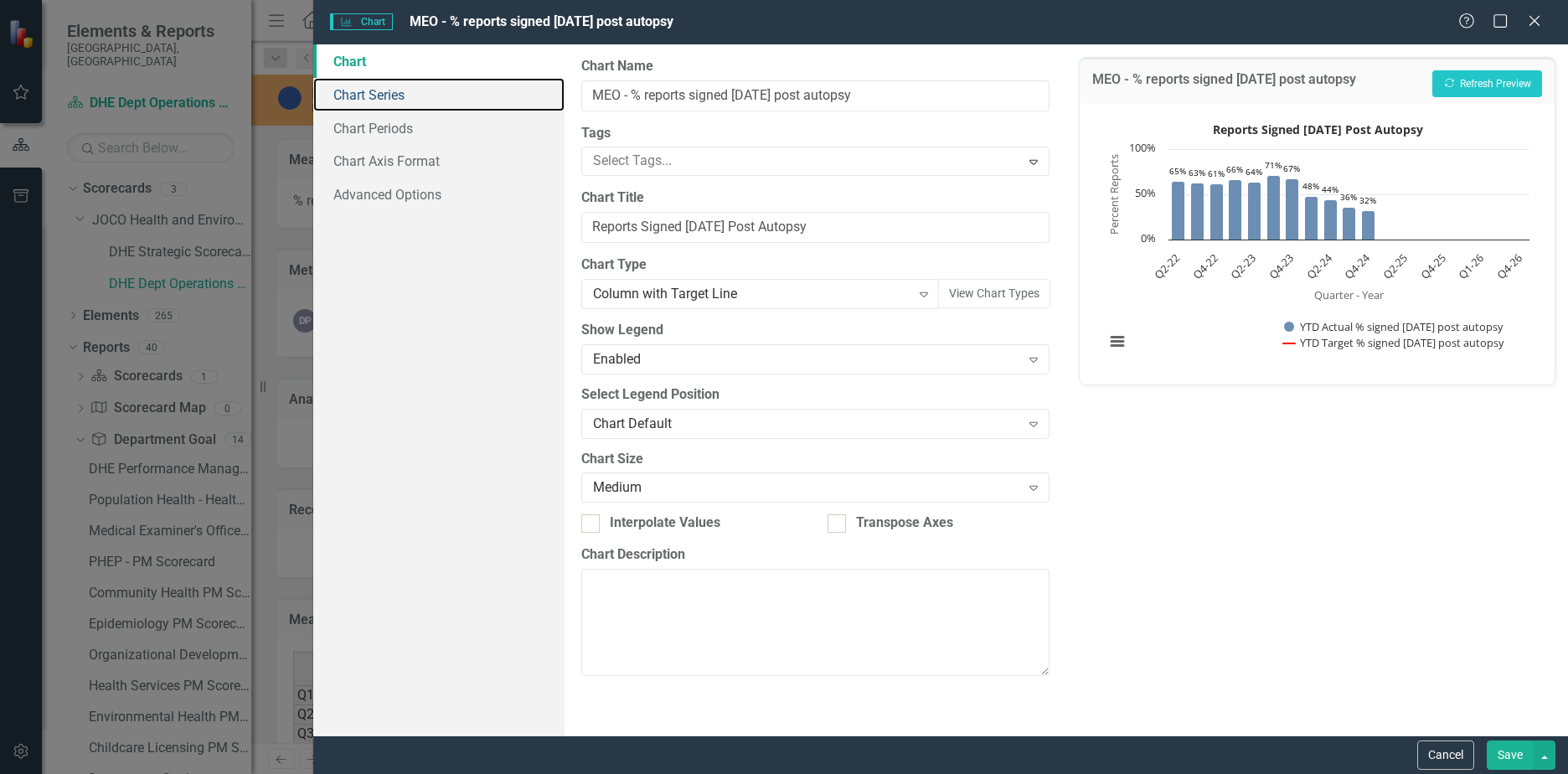
click at [390, 94] on link "Chart Series" at bounding box center [439, 94] width 251 height 33
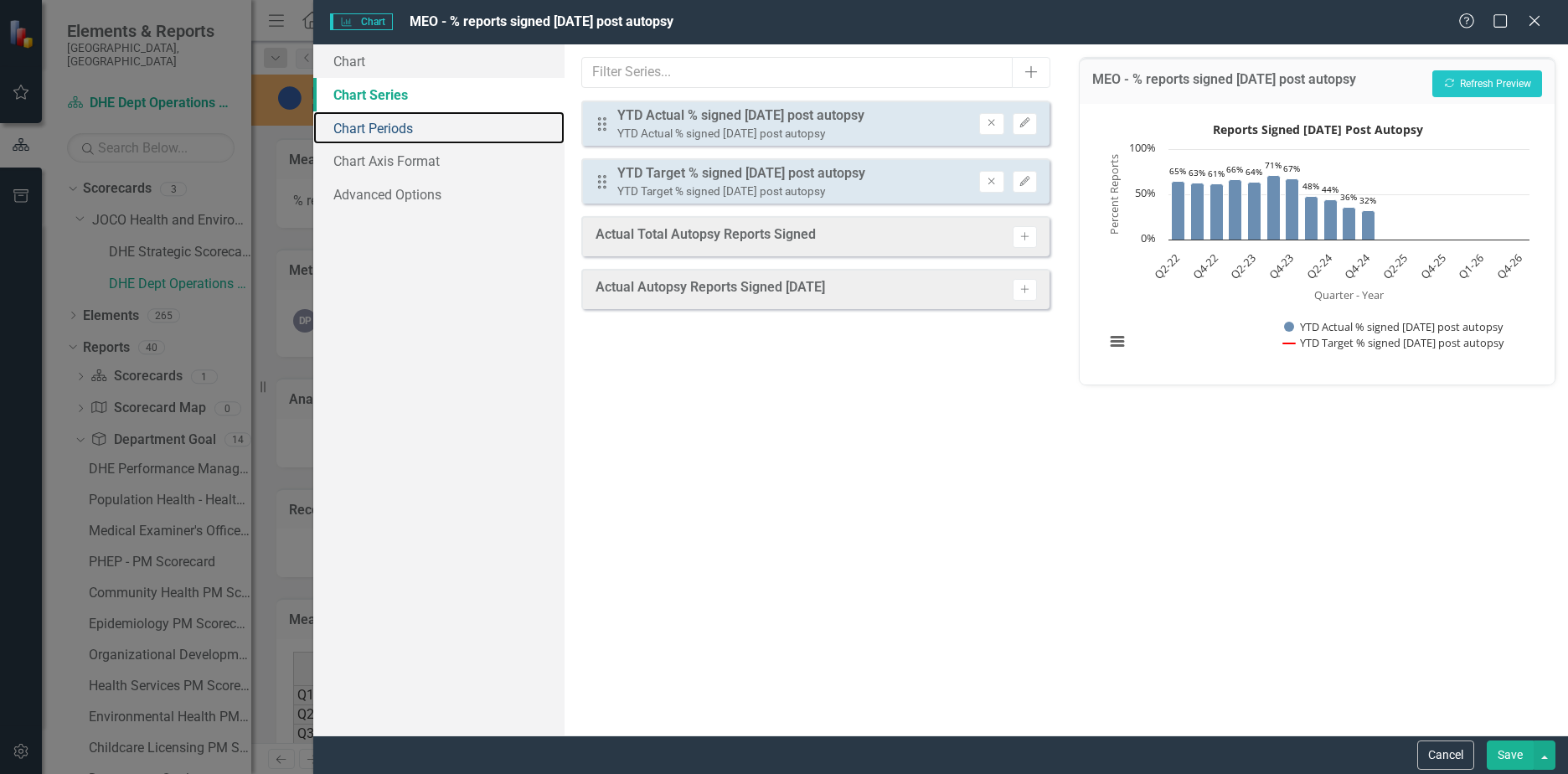
click at [386, 125] on link "Chart Periods" at bounding box center [439, 128] width 251 height 33
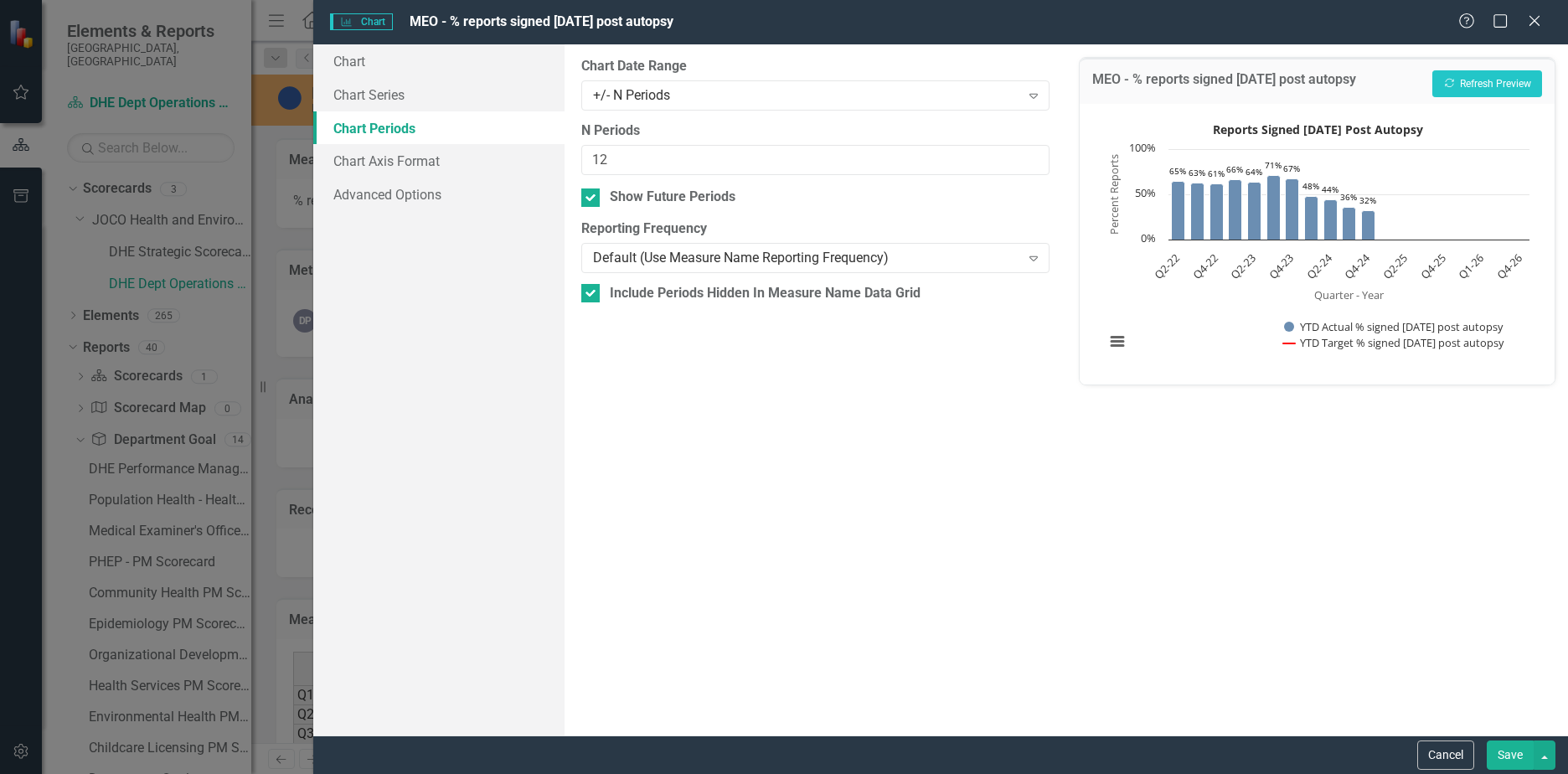
click at [734, 102] on div "+/- N Periods" at bounding box center [807, 94] width 427 height 19
click at [1485, 86] on button "Recalculate Refresh Preview" at bounding box center [1487, 83] width 110 height 27
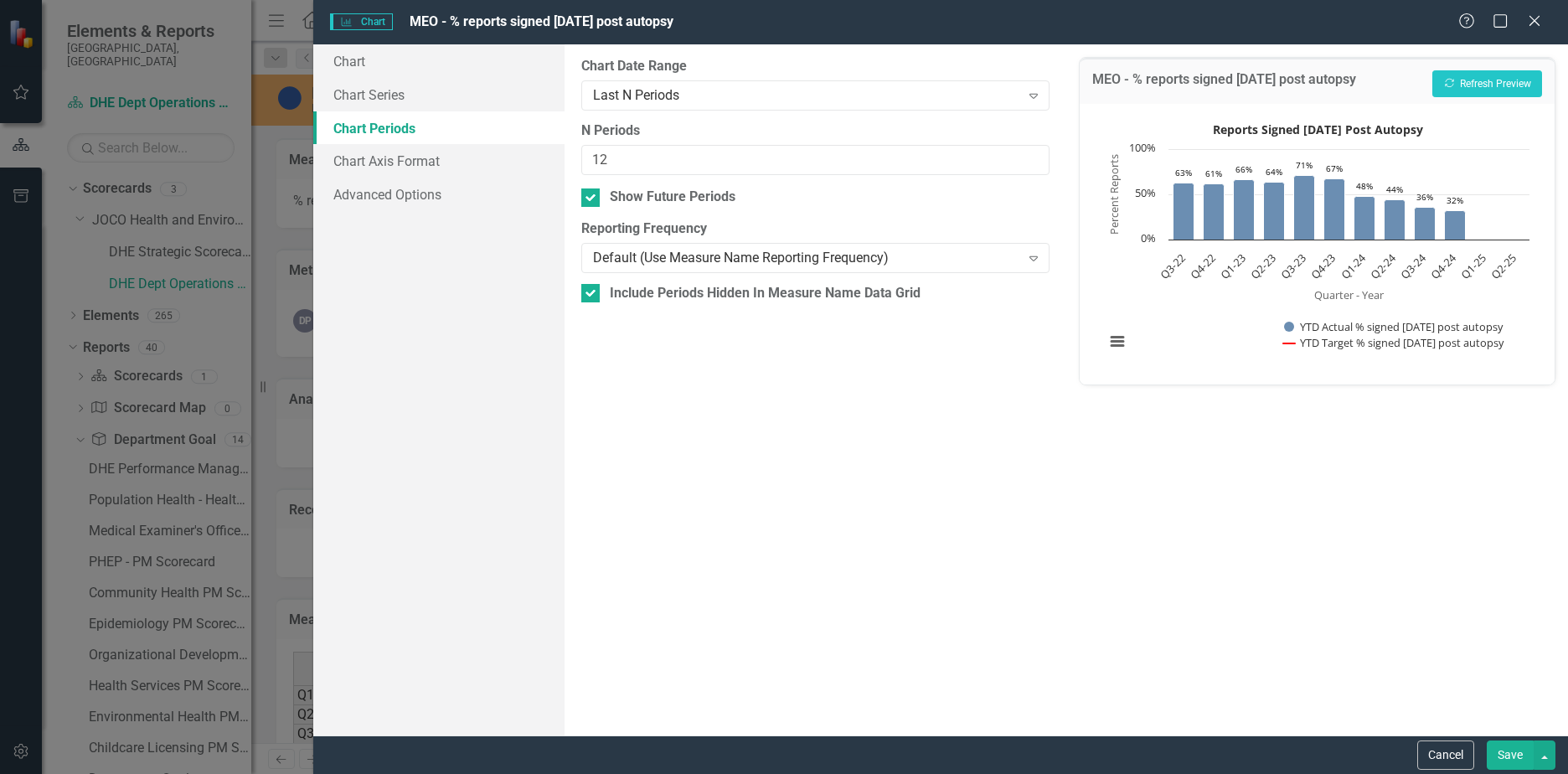
click at [1498, 744] on button "Save" at bounding box center [1510, 755] width 47 height 30
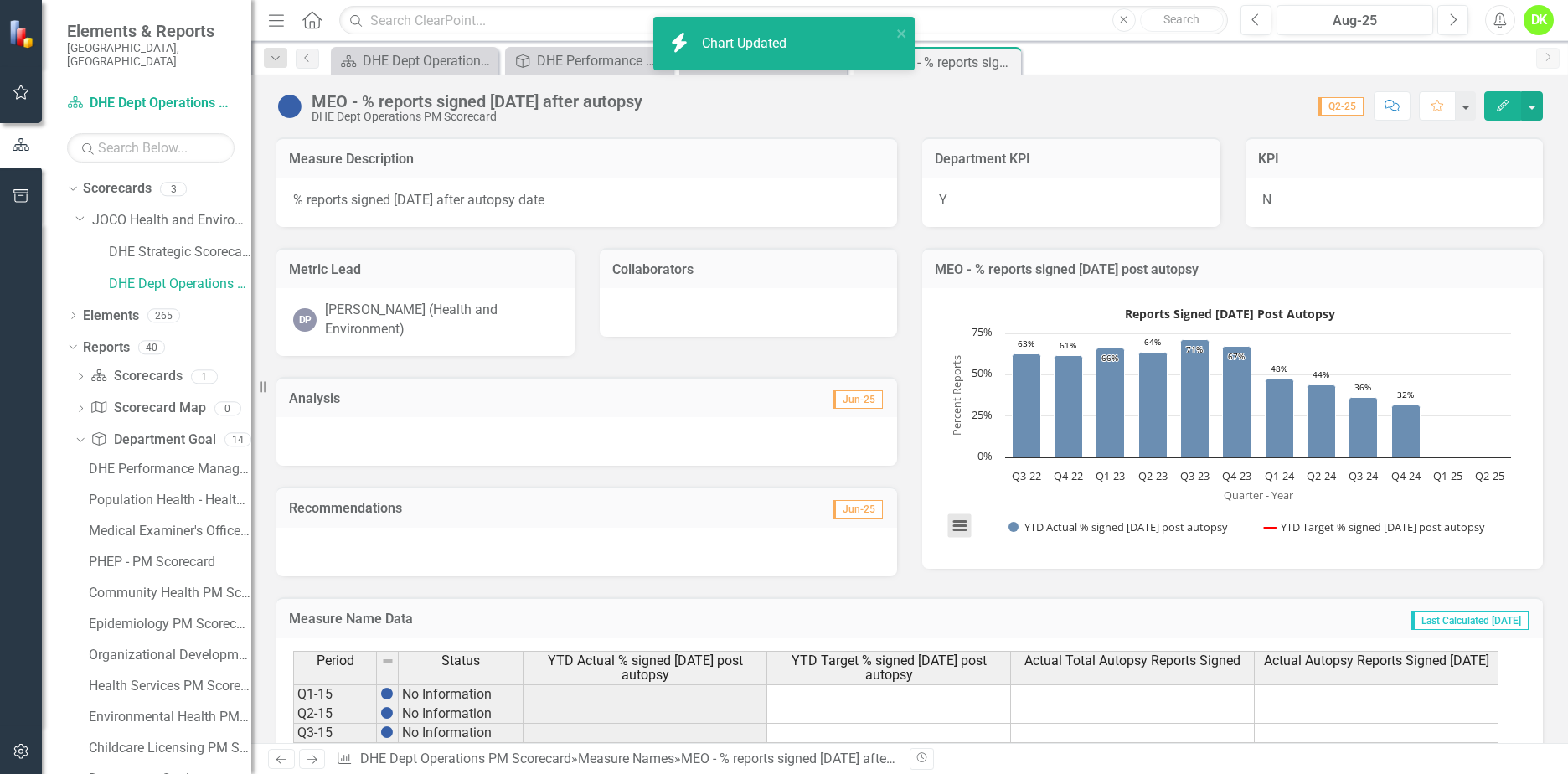
click at [959, 528] on button "View chart menu, Reports Signed Within 60 Days Post Autopsy" at bounding box center [959, 526] width 23 height 23
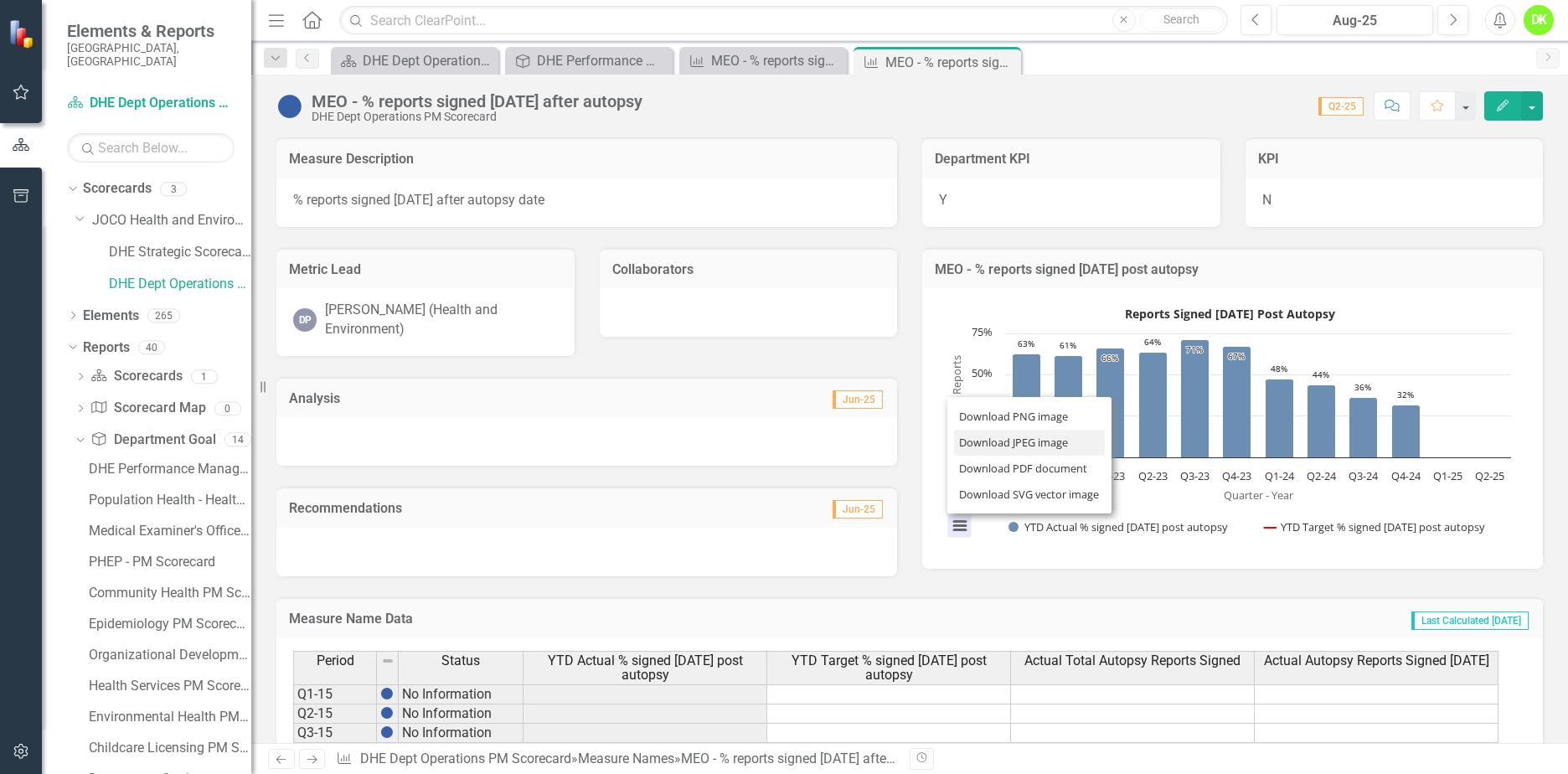
click at [1007, 443] on li "Download JPEG image" at bounding box center [1029, 442] width 151 height 26
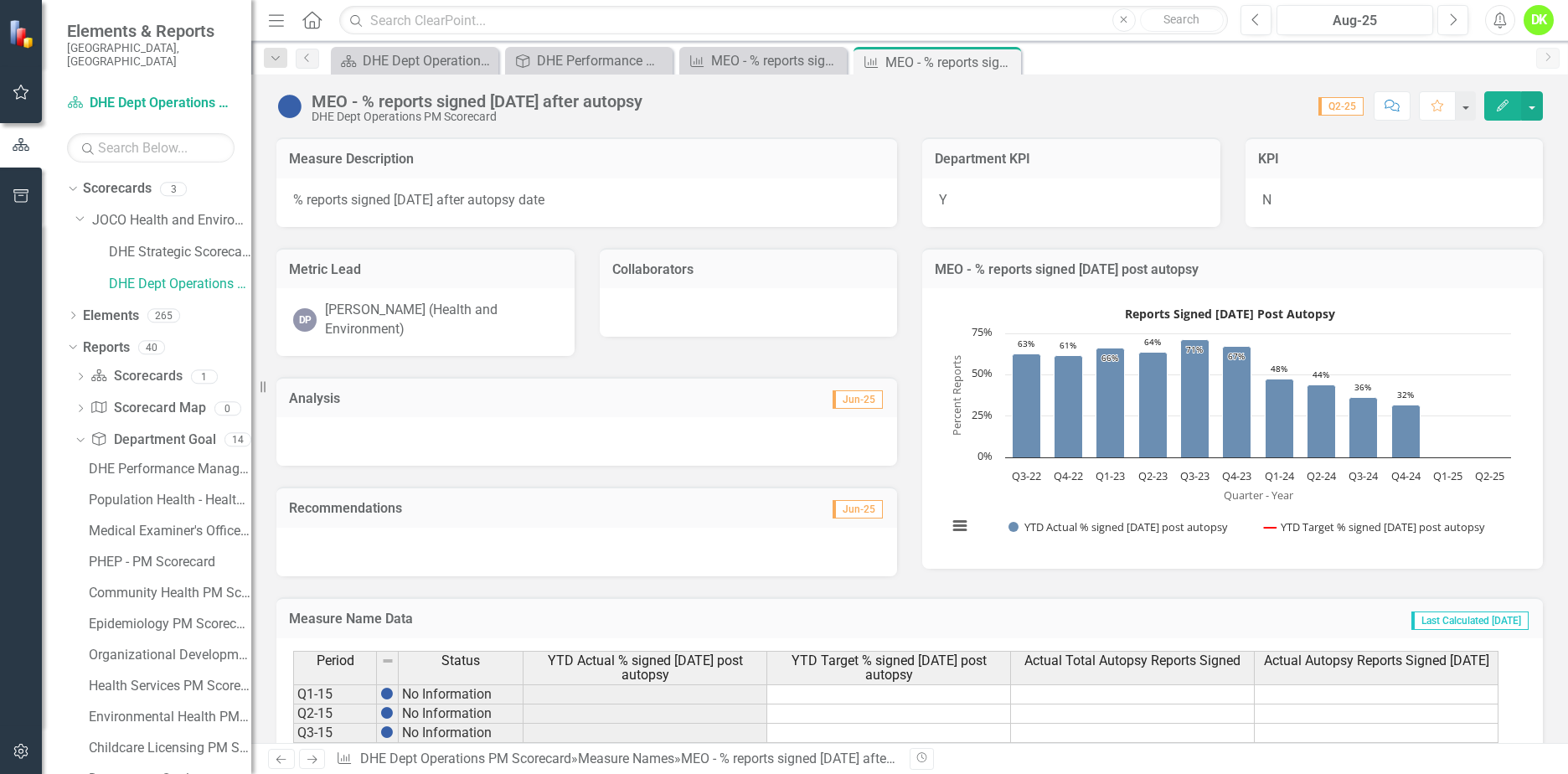
click at [0, 0] on icon "Close" at bounding box center [0, 0] width 0 height 0
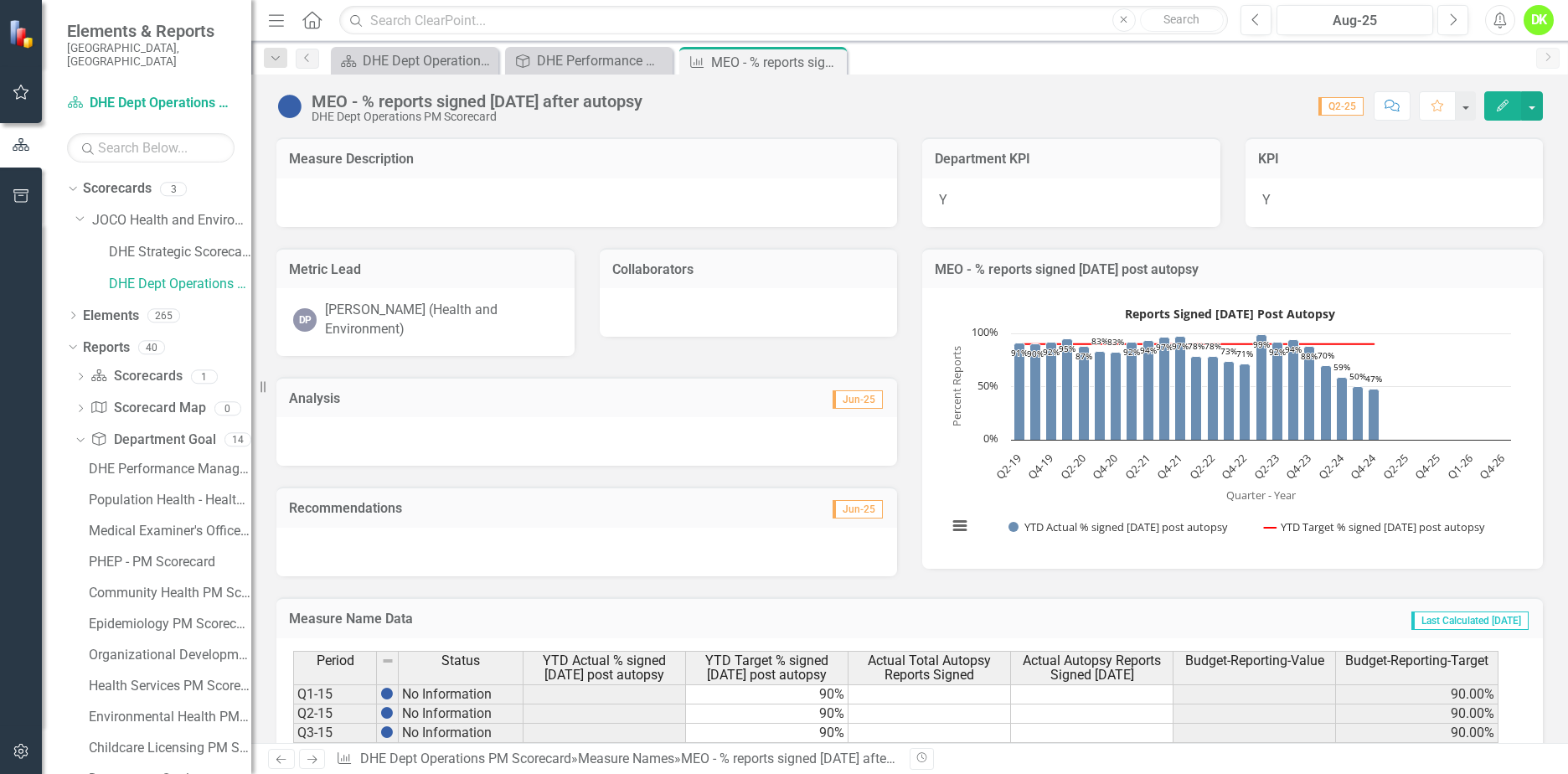
click at [0, 0] on icon "Close" at bounding box center [0, 0] width 0 height 0
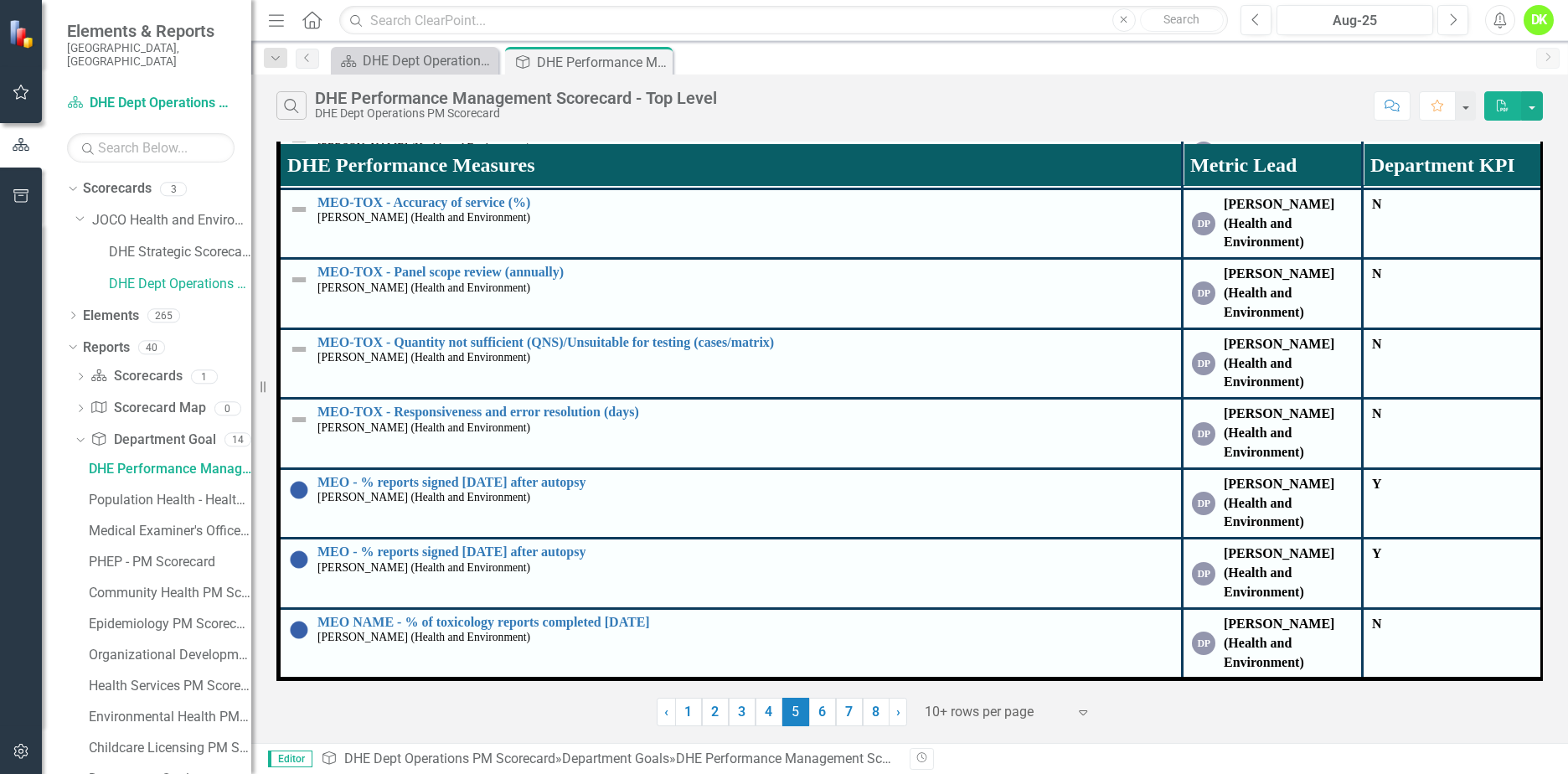
scroll to position [885, 0]
click at [823, 715] on link "6" at bounding box center [822, 711] width 27 height 29
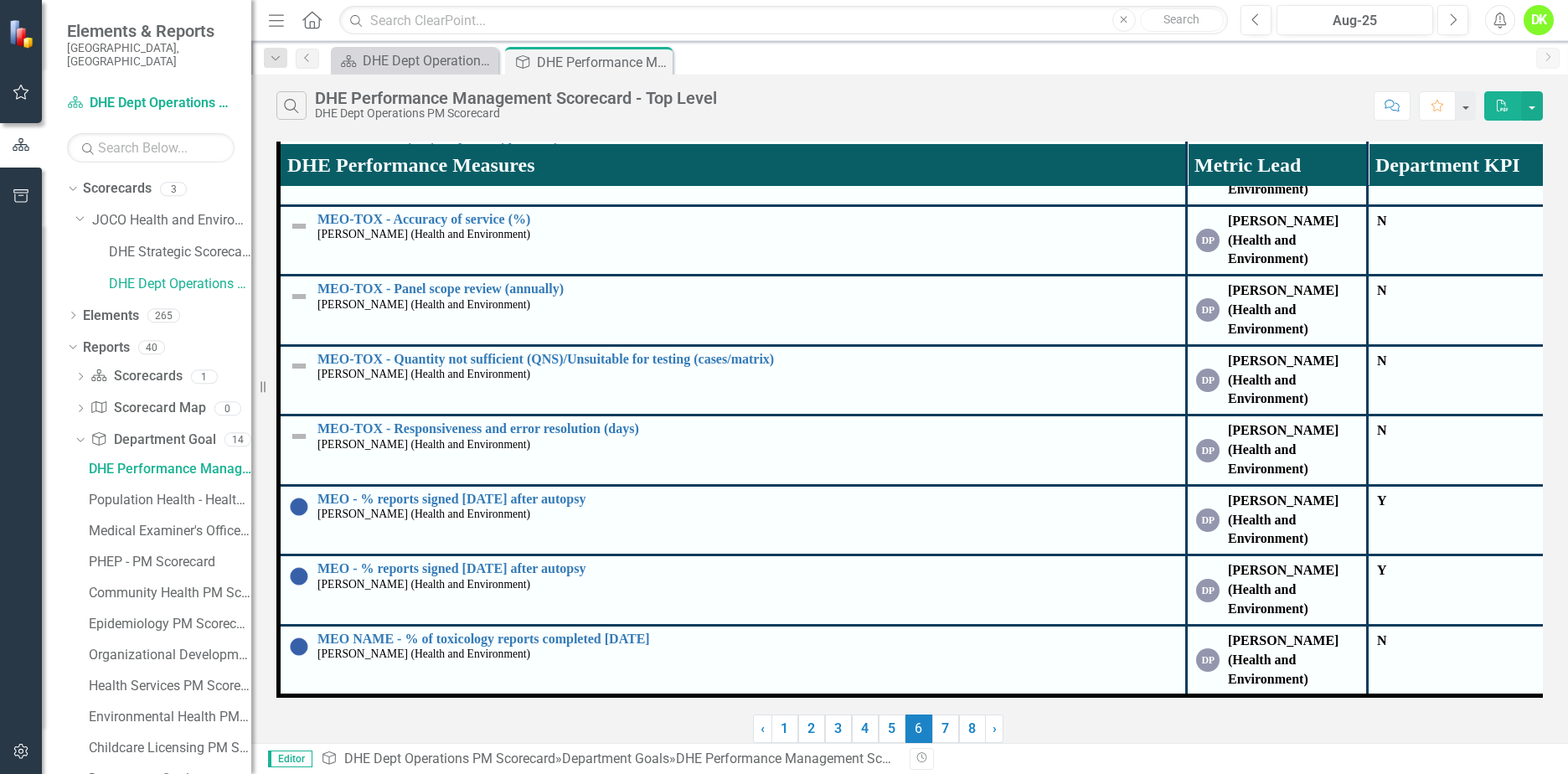
scroll to position [0, 0]
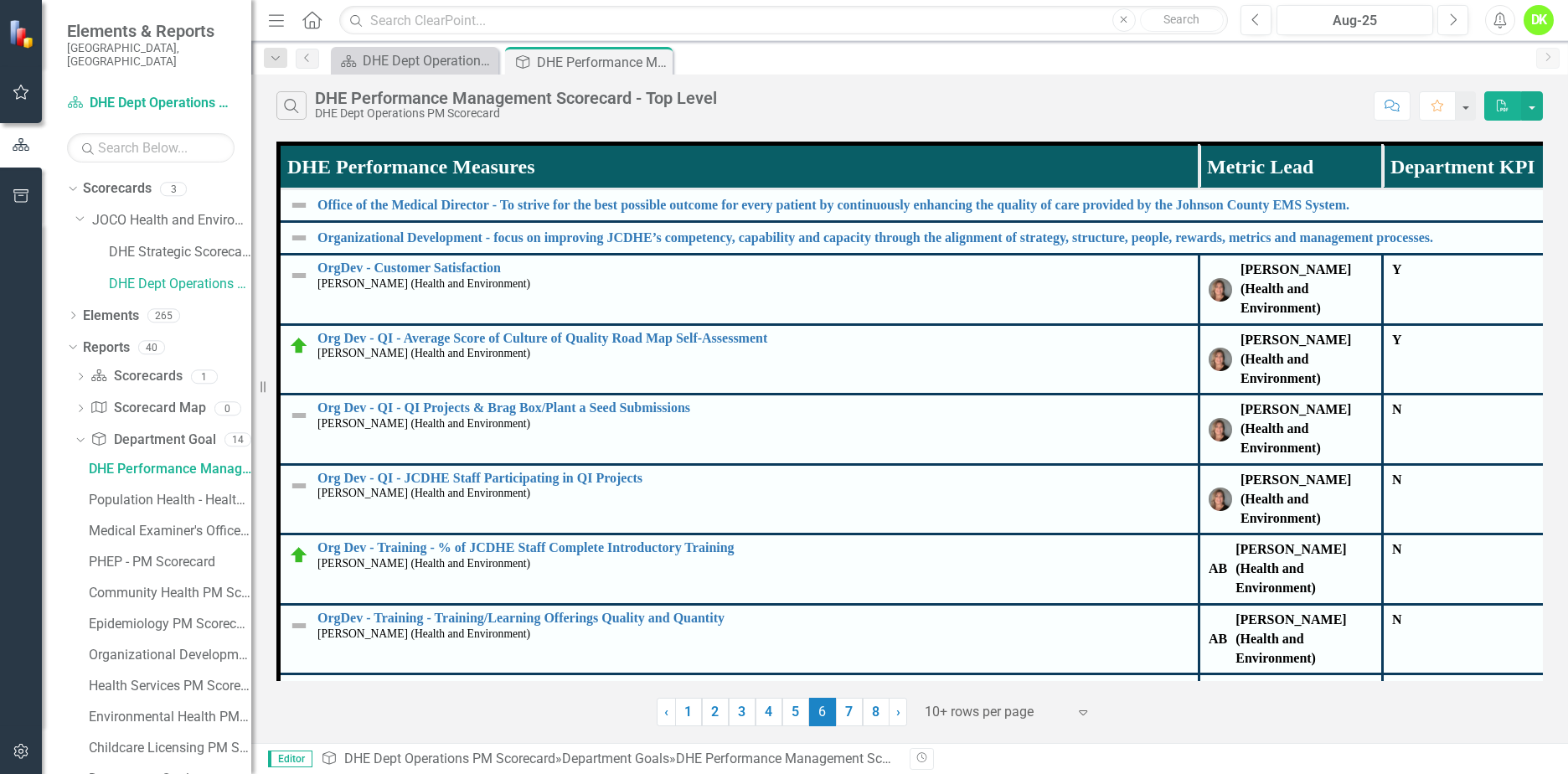
click at [716, 715] on link "2" at bounding box center [715, 711] width 27 height 29
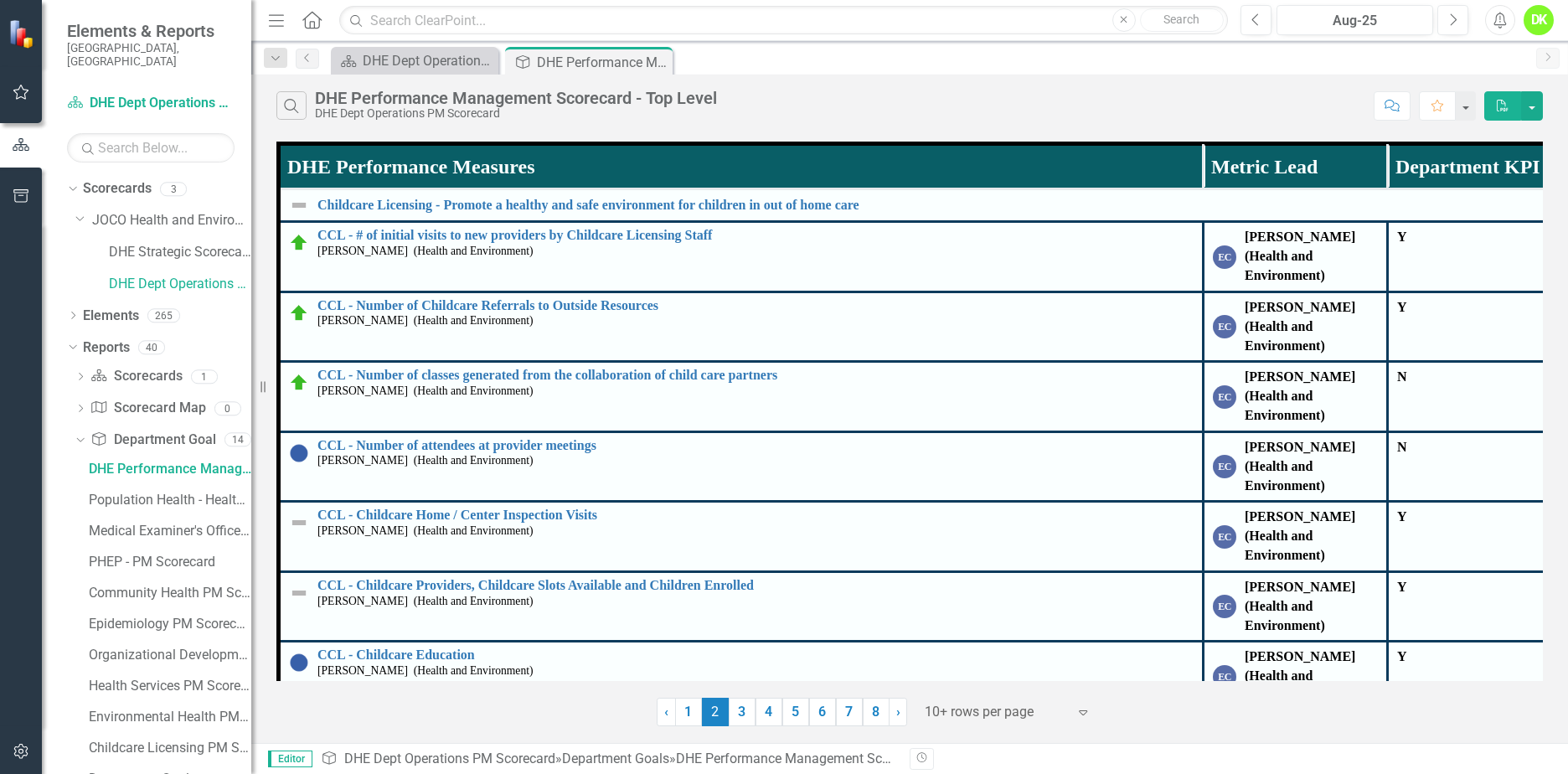
click at [739, 715] on link "3" at bounding box center [742, 711] width 27 height 29
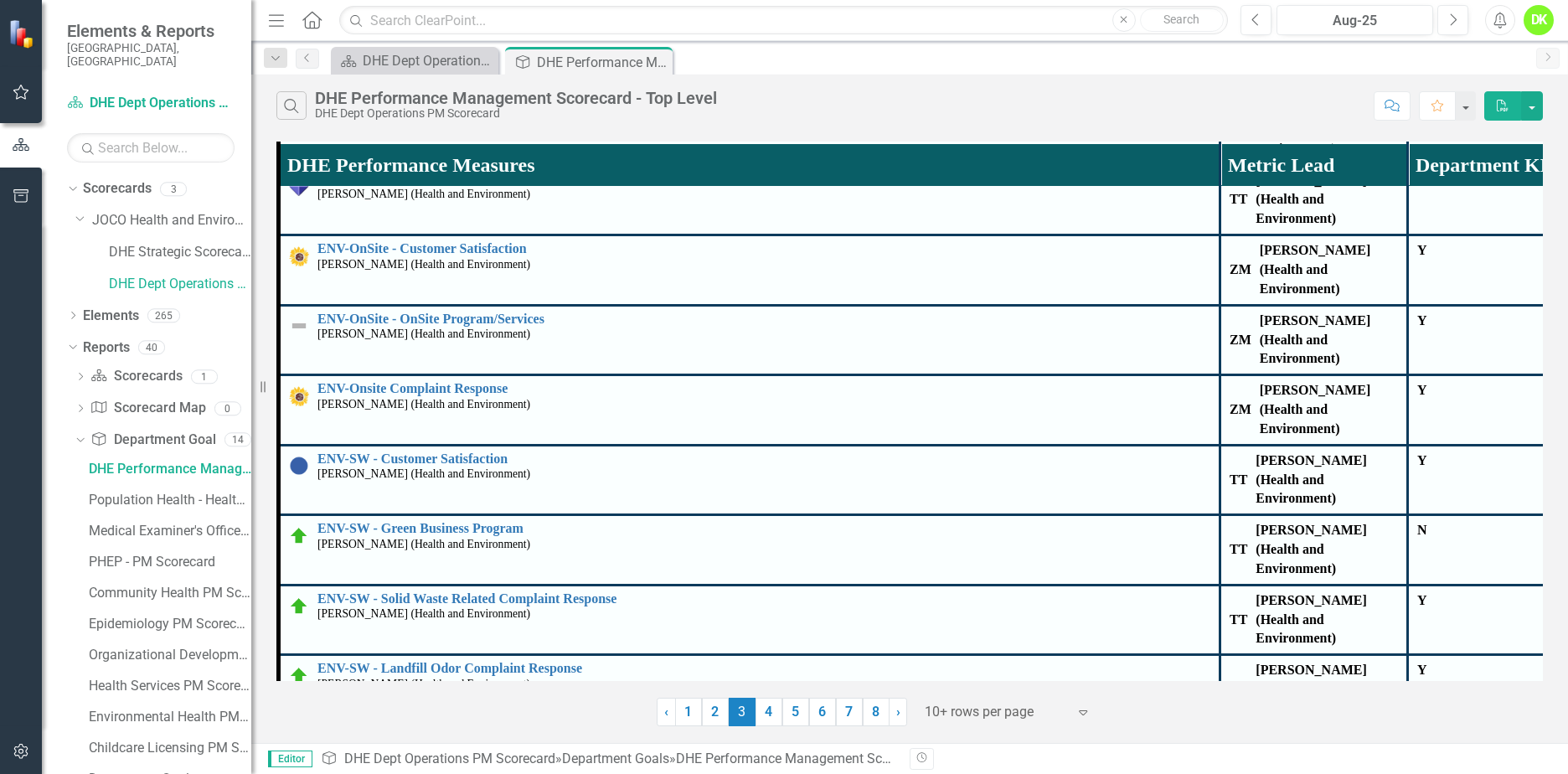
scroll to position [873, 0]
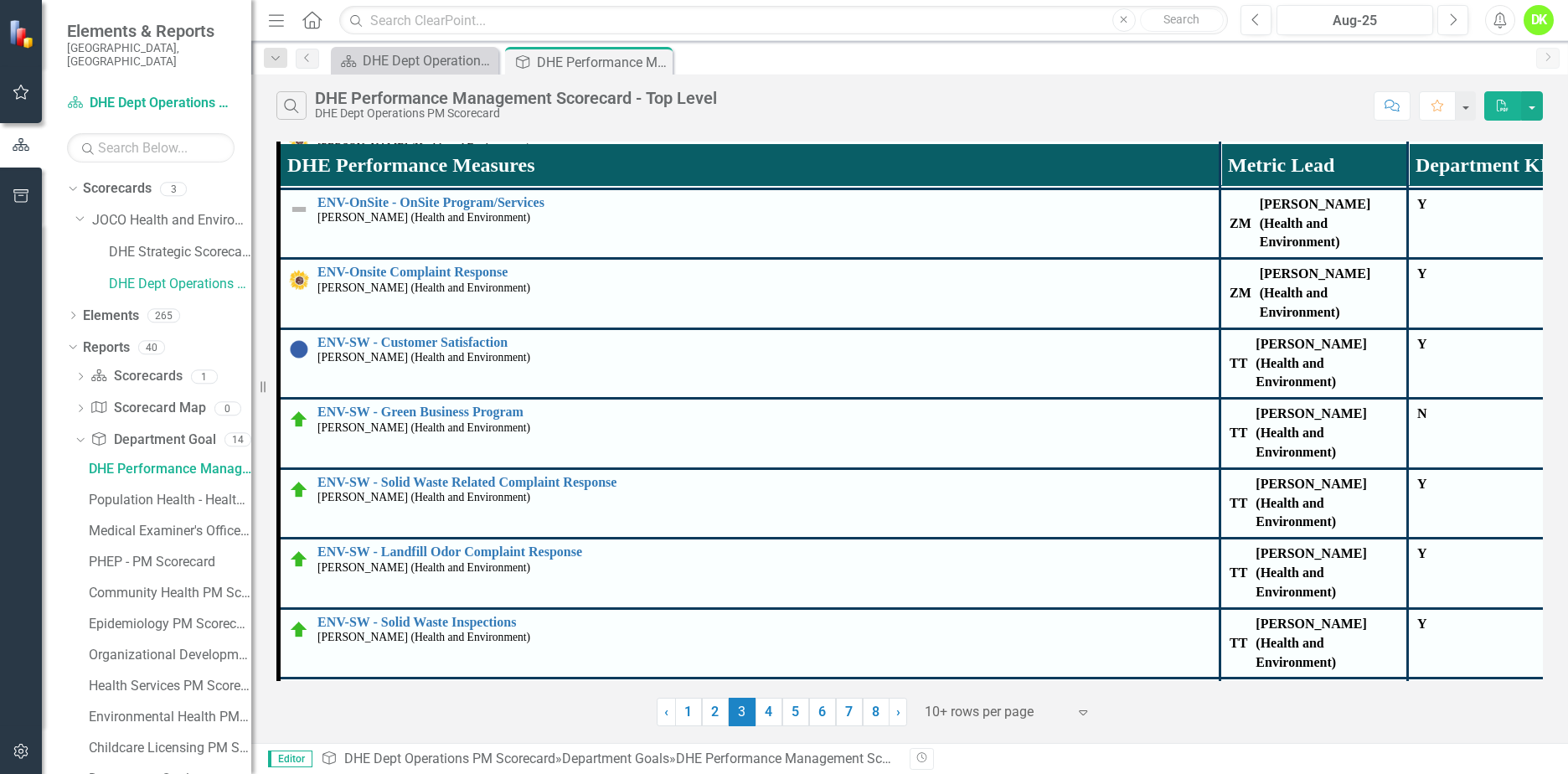
click at [763, 714] on link "4" at bounding box center [769, 711] width 27 height 29
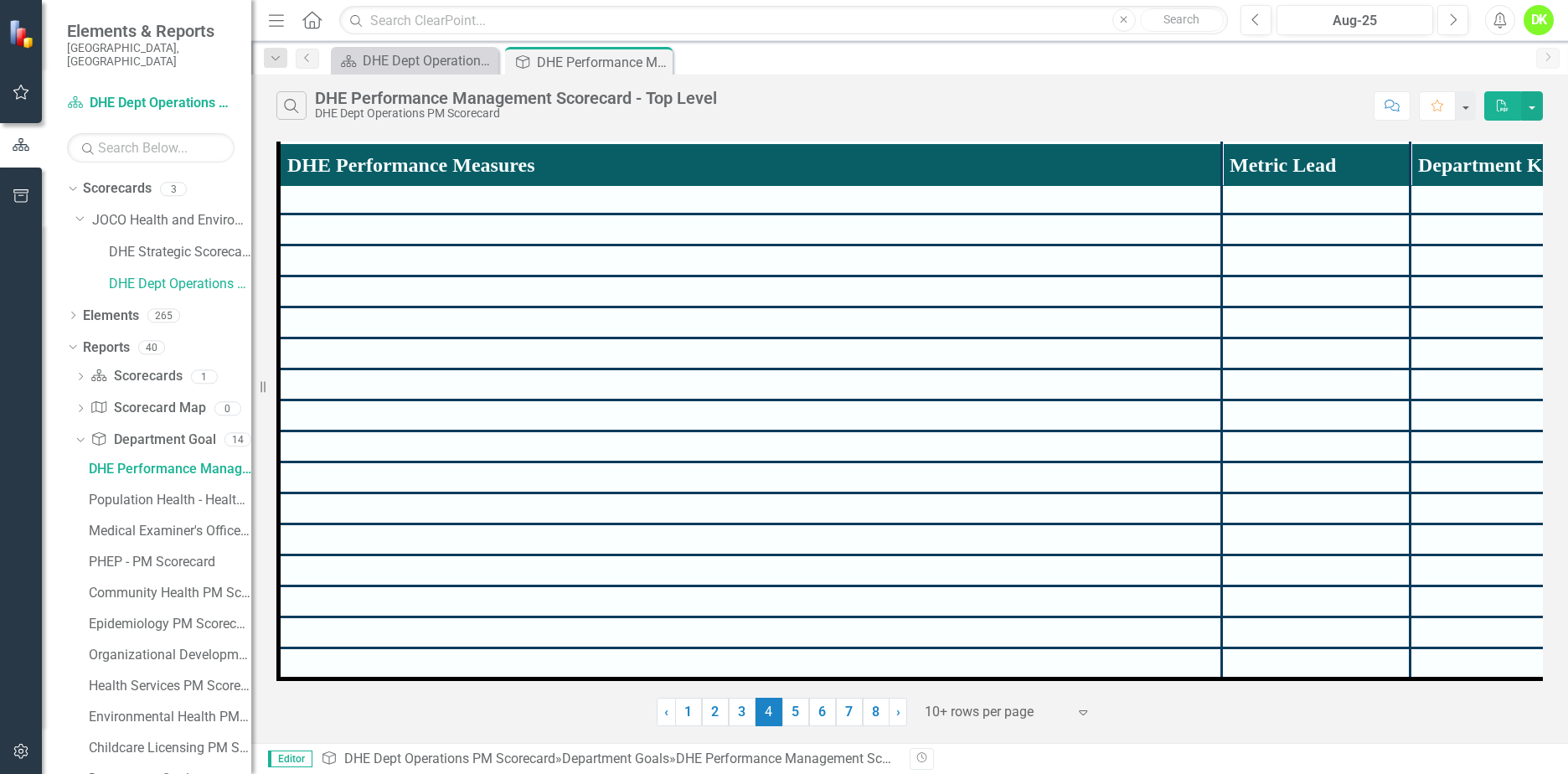
scroll to position [0, 0]
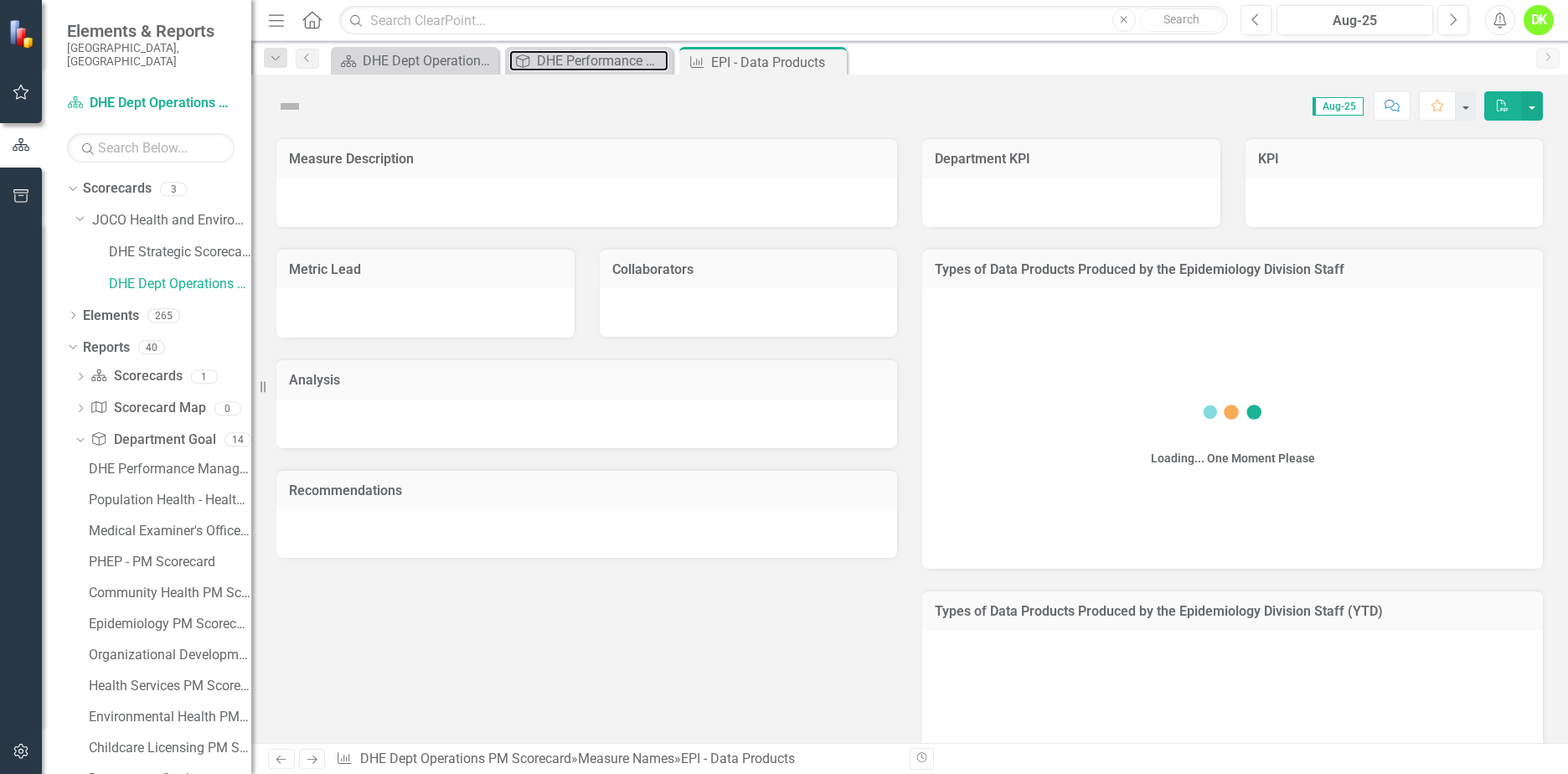
click at [565, 61] on div "DHE Performance Management Scorecard - Top Level" at bounding box center [602, 60] width 131 height 21
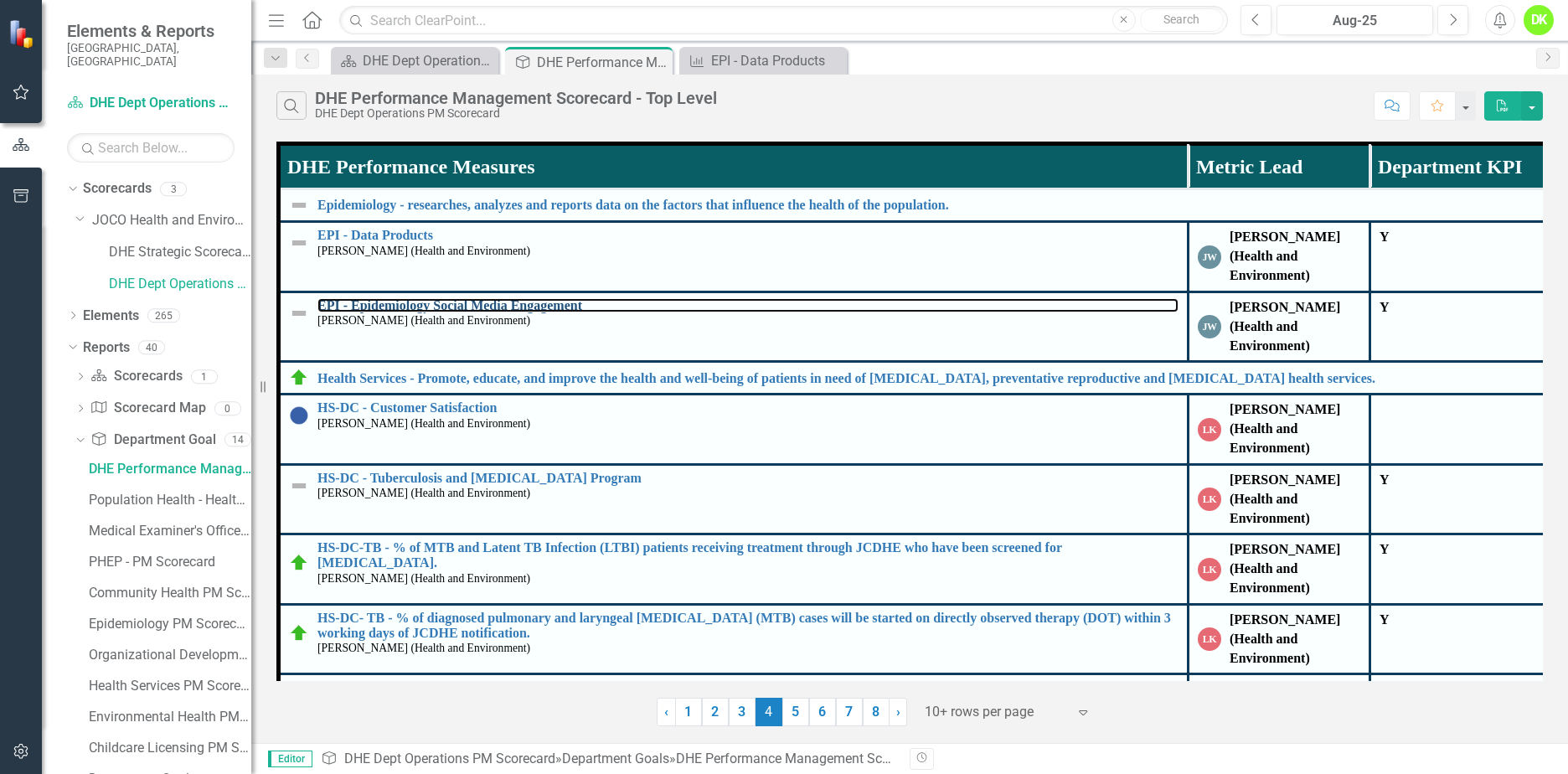
click at [398, 301] on link "EPI - Epidemiology Social Media Engagement" at bounding box center [748, 306] width 861 height 15
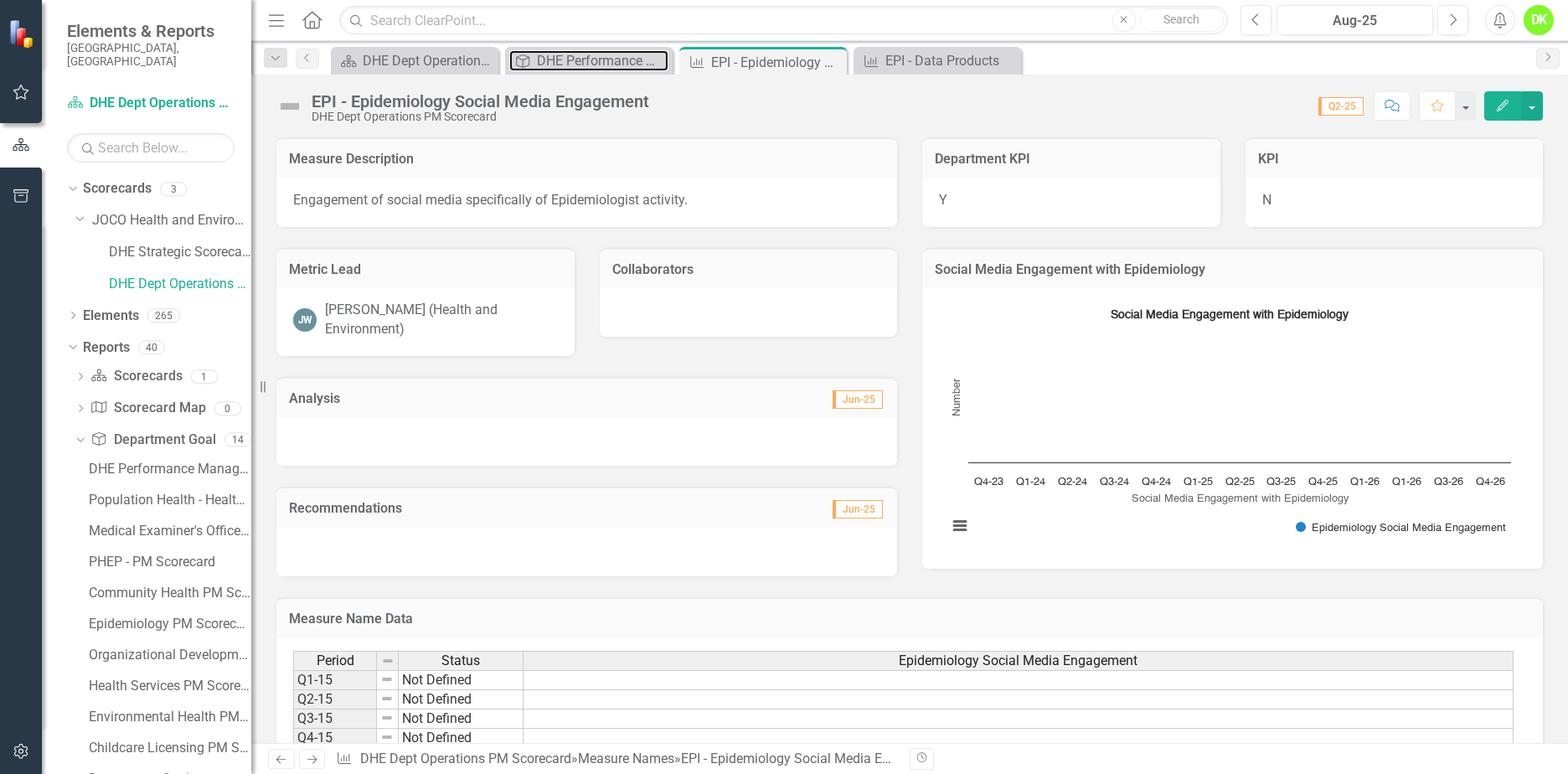
click at [580, 55] on div "DHE Performance Management Scorecard - Top Level" at bounding box center [602, 60] width 131 height 21
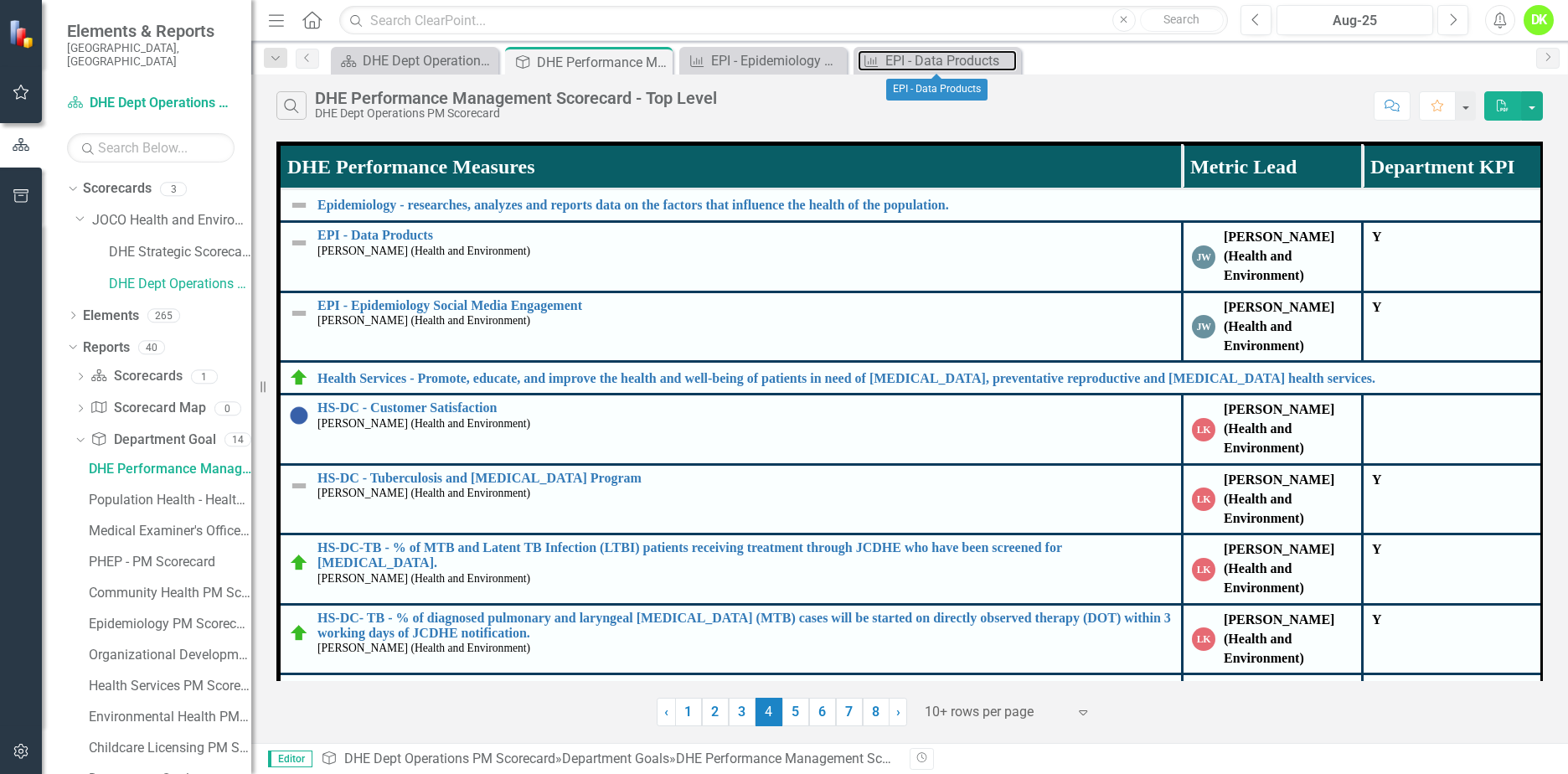
click at [916, 56] on div "EPI - Data Products" at bounding box center [951, 60] width 131 height 21
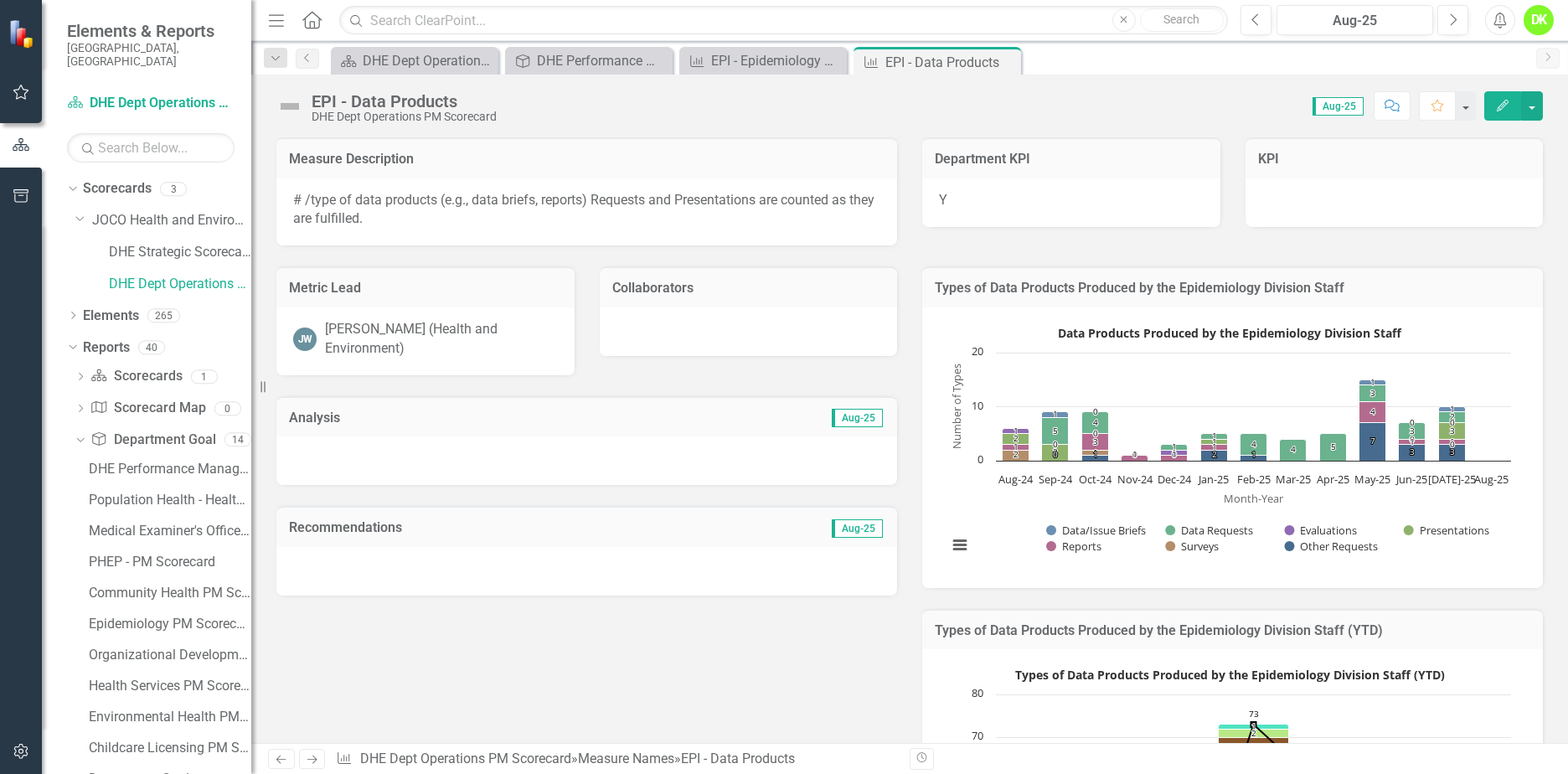
click at [980, 498] on rect "Interactive chart" at bounding box center [1229, 445] width 580 height 251
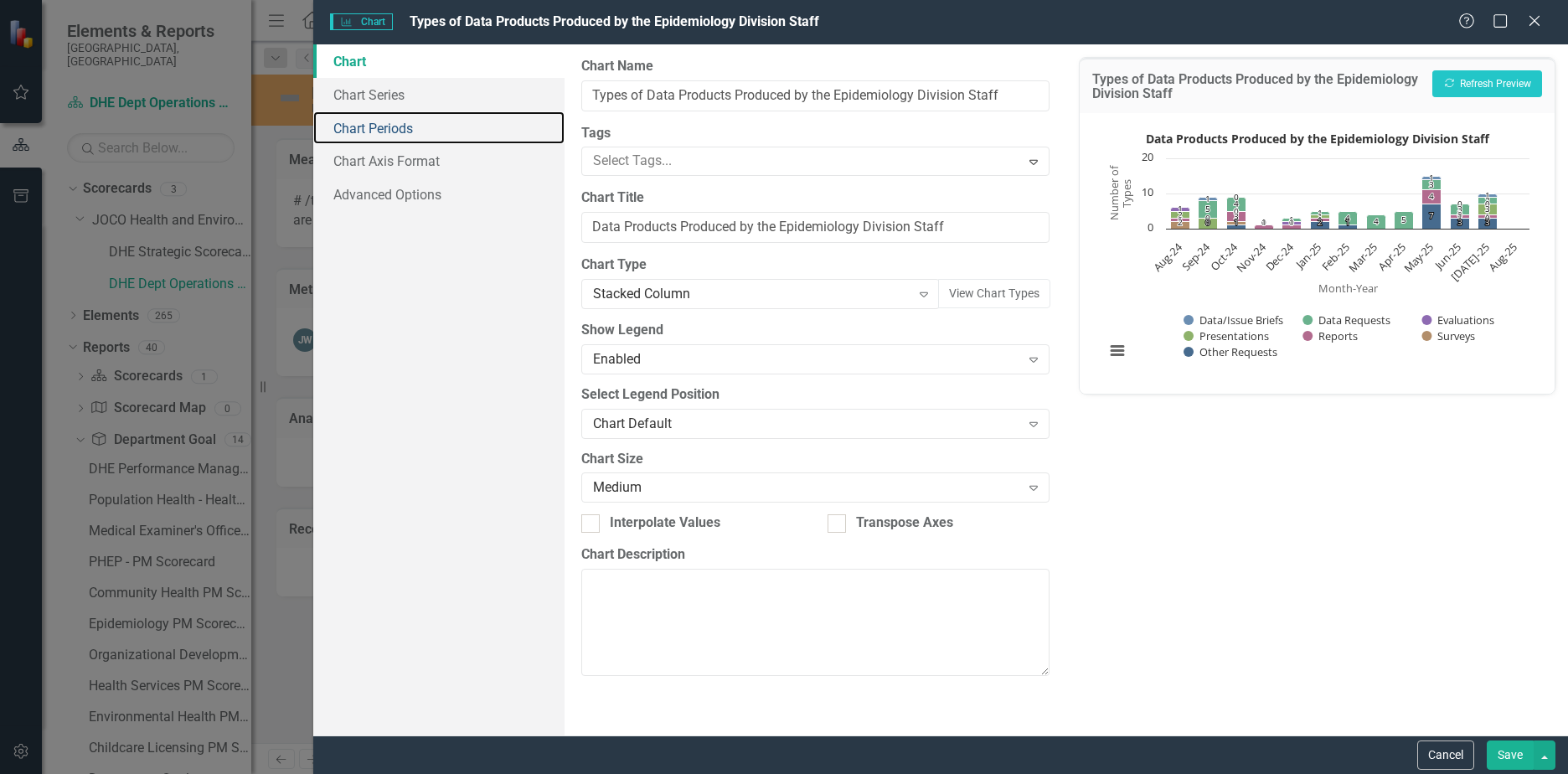
click at [355, 120] on link "Chart Periods" at bounding box center [439, 128] width 251 height 33
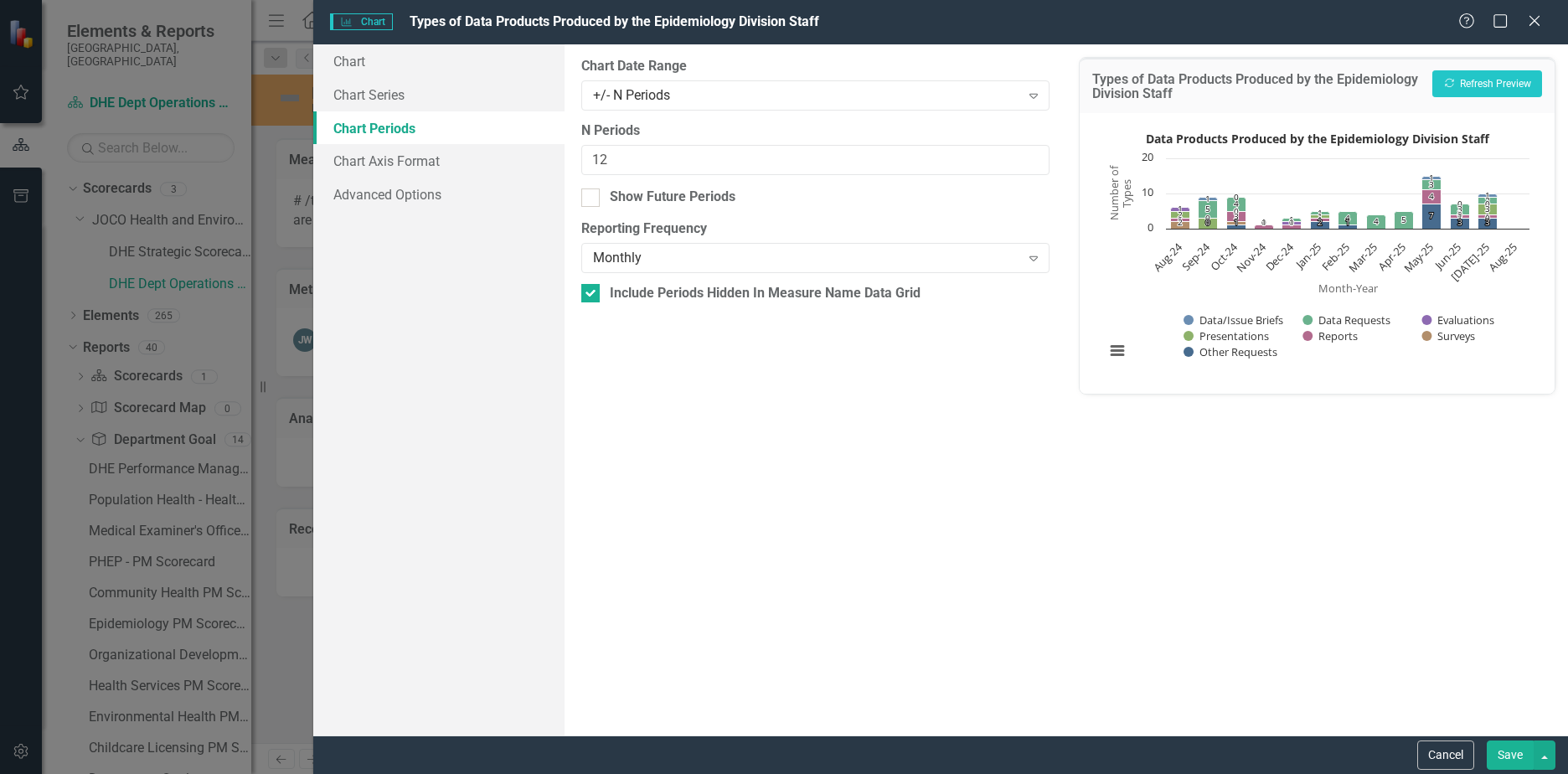
click at [636, 253] on div "Monthly" at bounding box center [807, 258] width 427 height 19
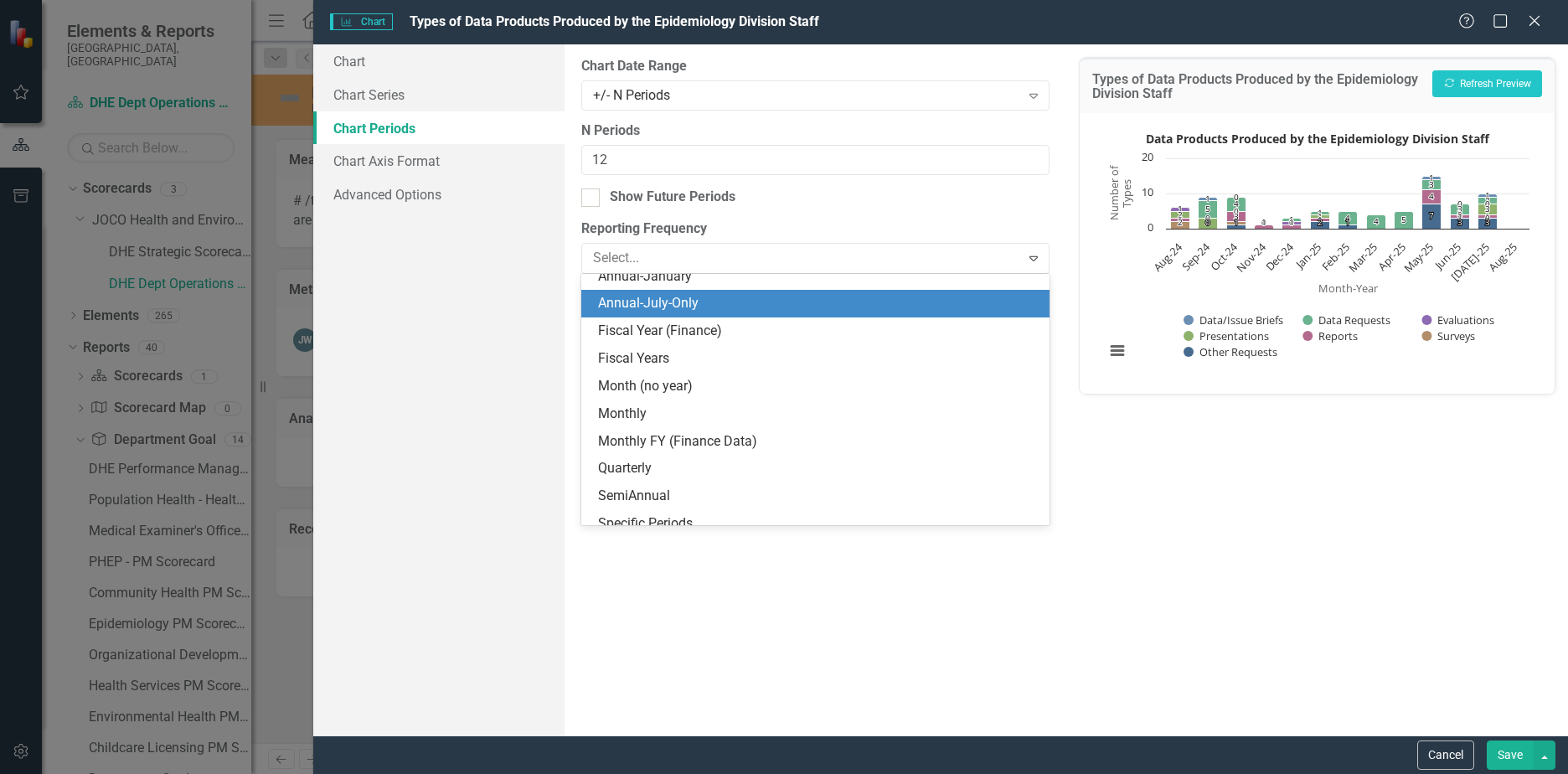
scroll to position [79, 0]
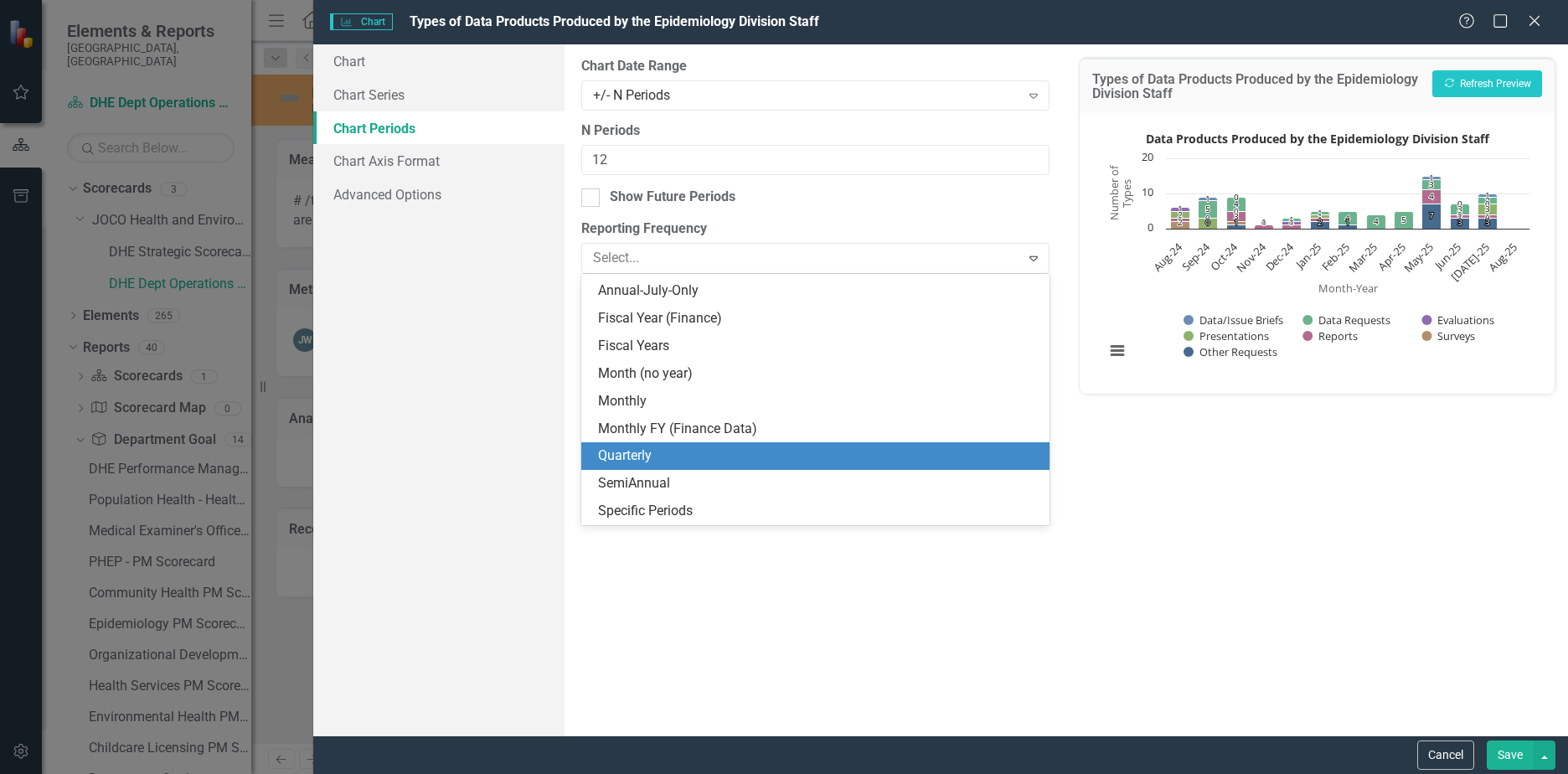
click at [649, 461] on div "Quarterly" at bounding box center [819, 455] width 442 height 19
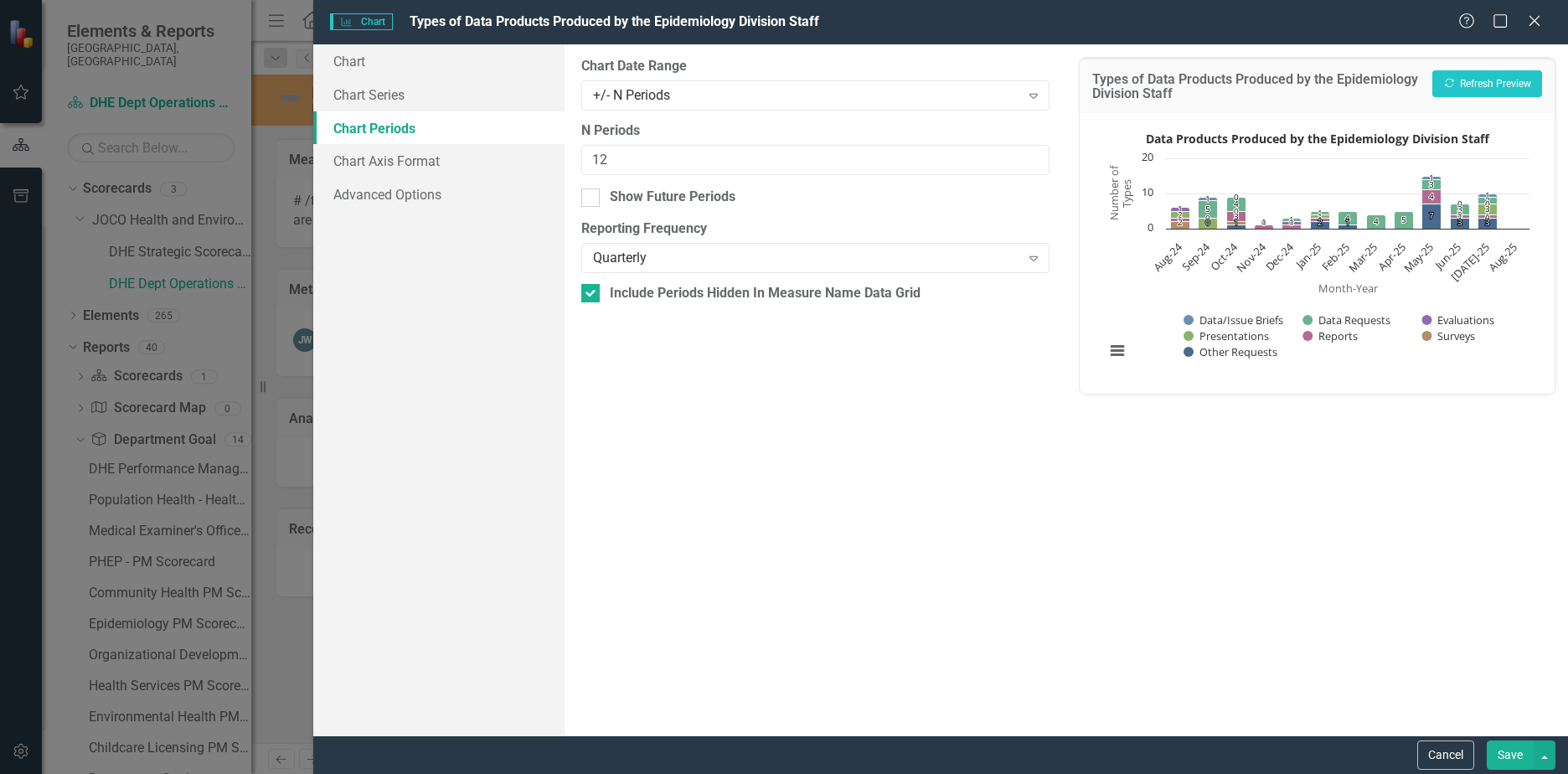
click at [711, 93] on div "+/- N Periods" at bounding box center [807, 94] width 427 height 19
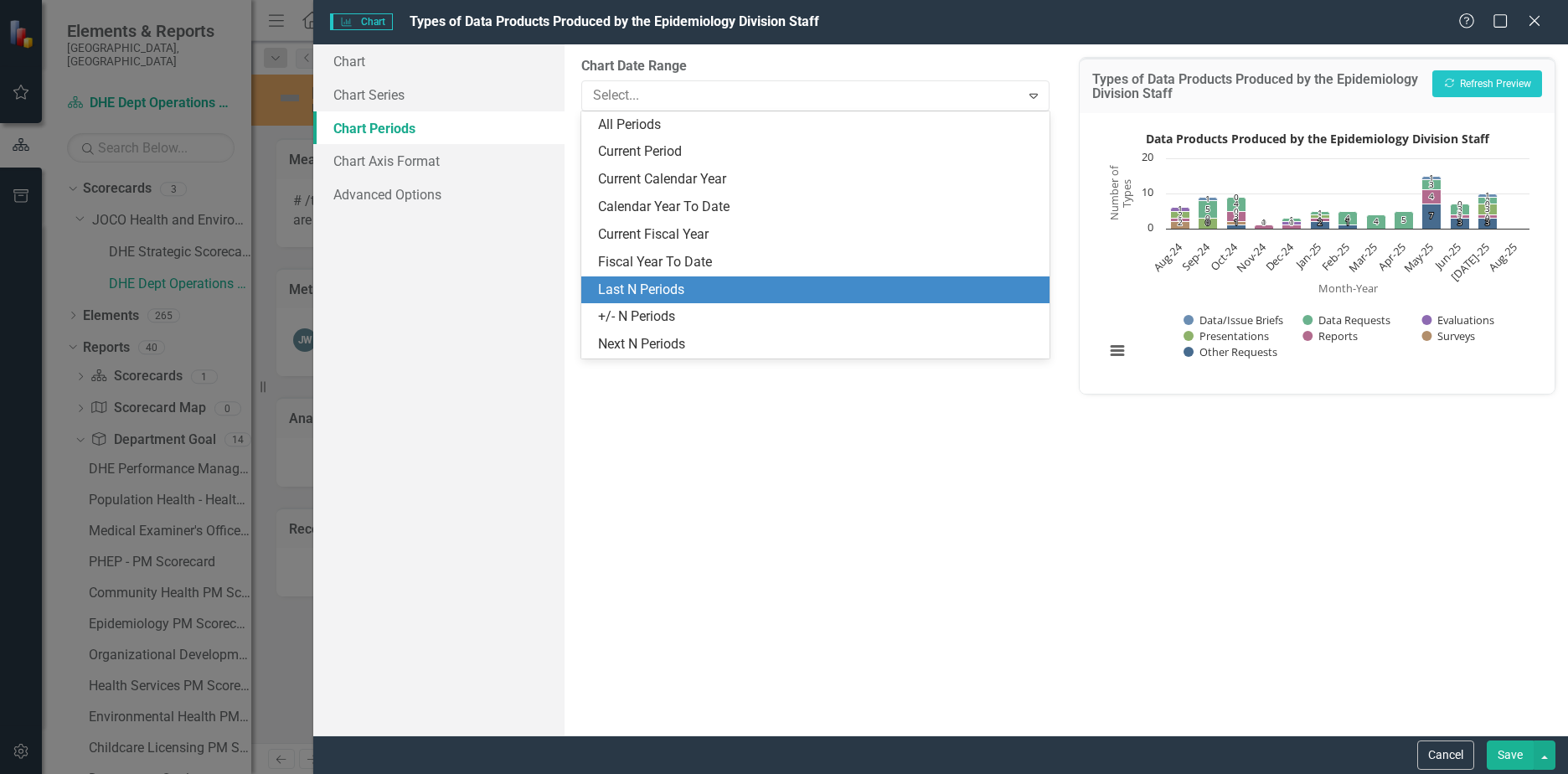
click at [665, 281] on div "Last N Periods" at bounding box center [819, 290] width 442 height 19
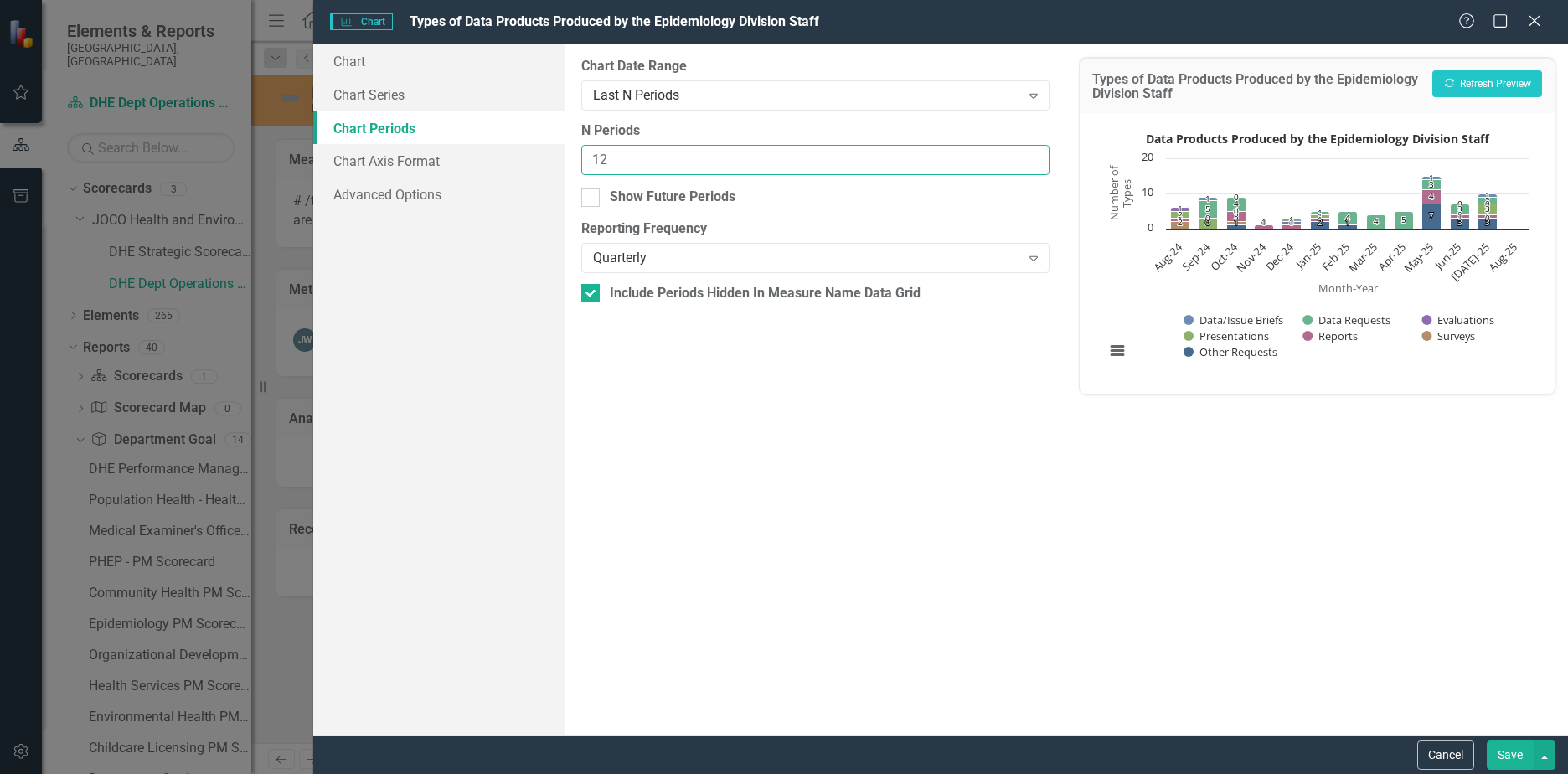
drag, startPoint x: 650, startPoint y: 161, endPoint x: 517, endPoint y: 158, distance: 133.0
click at [517, 158] on div "Chart Chart Series Chart Periods Chart Axis Format Advanced Options From this p…" at bounding box center [941, 390] width 1255 height 691
click at [1510, 73] on button "Recalculate Refresh Preview" at bounding box center [1487, 83] width 110 height 27
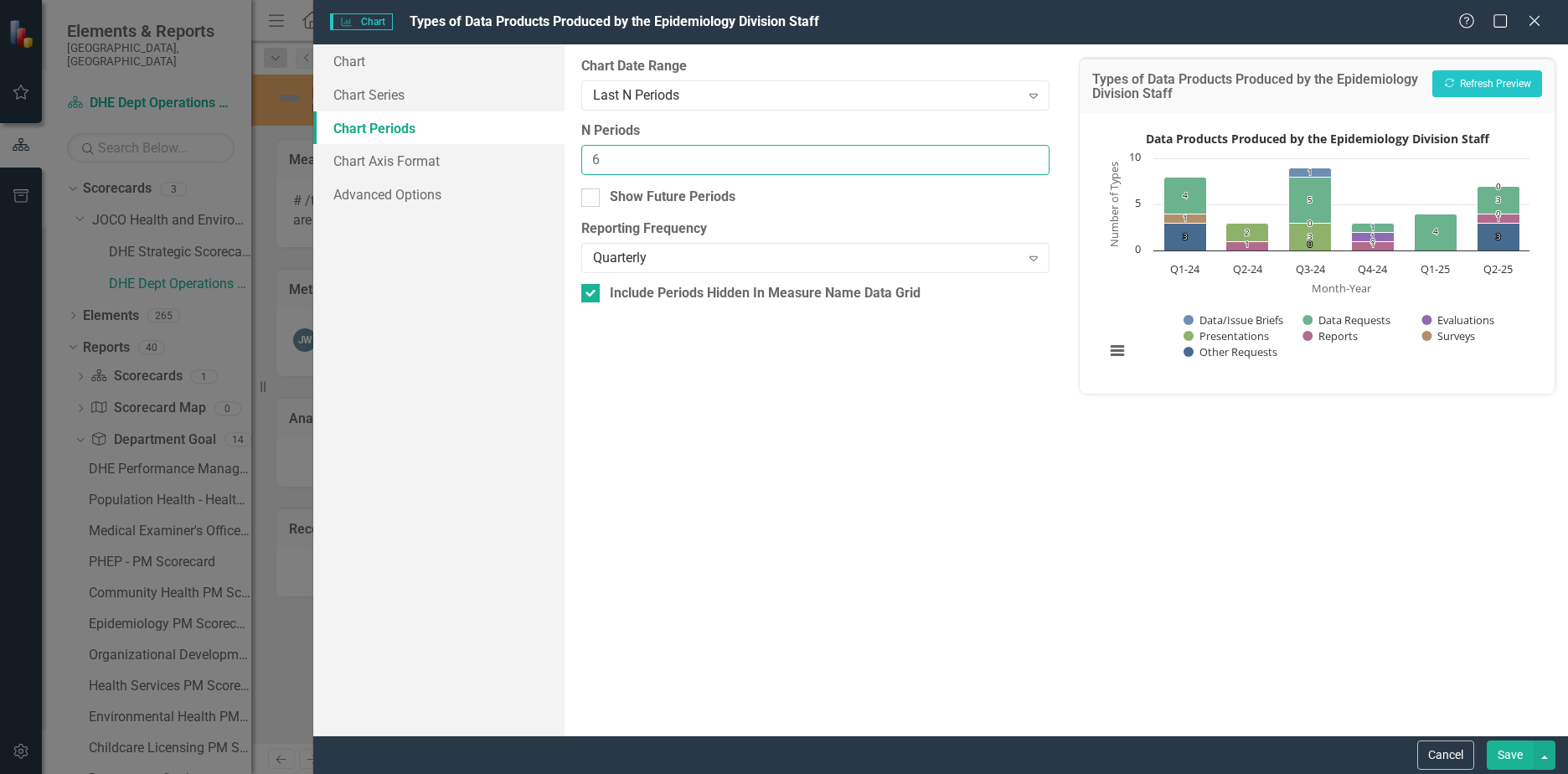
drag, startPoint x: 644, startPoint y: 162, endPoint x: 578, endPoint y: 161, distance: 66.0
click at [578, 161] on div "From this tab, you define the periods you want included in the chart. For examp…" at bounding box center [815, 390] width 502 height 691
type input "8"
click at [1487, 73] on button "Recalculate Refresh Preview" at bounding box center [1487, 83] width 110 height 27
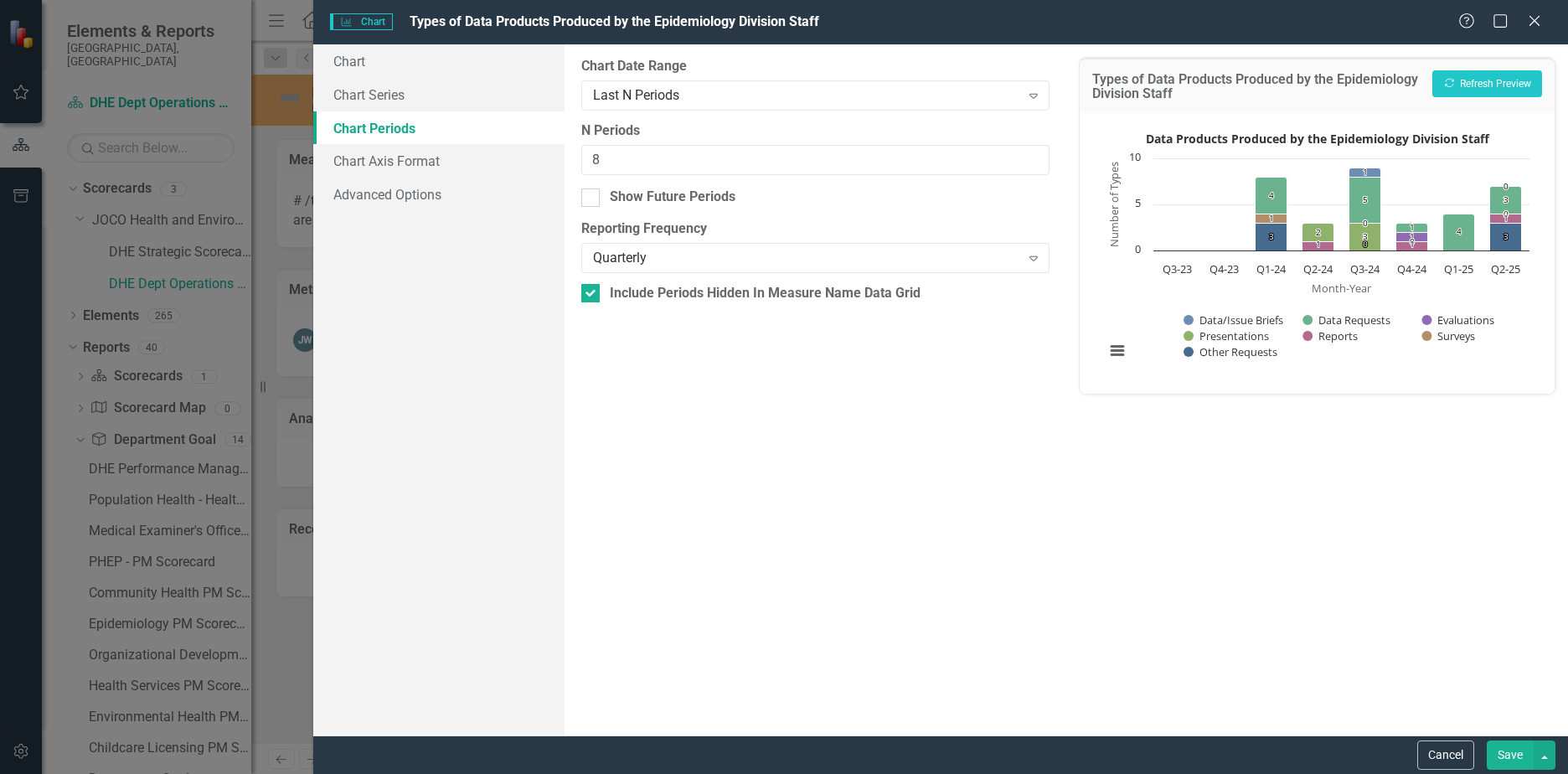
click at [1510, 751] on button "Save" at bounding box center [1510, 755] width 47 height 30
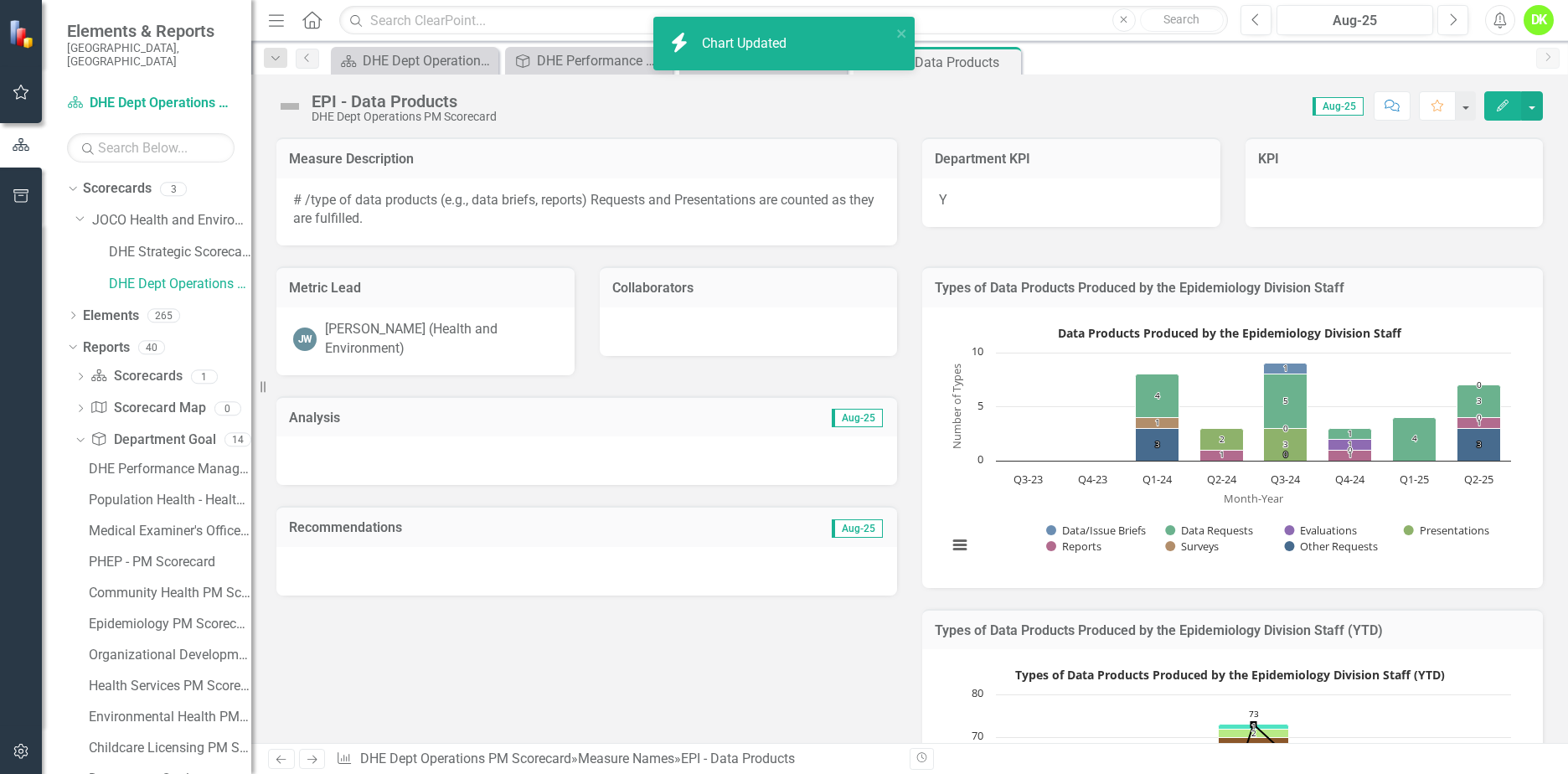
drag, startPoint x: 972, startPoint y: 548, endPoint x: 964, endPoint y: 545, distance: 8.5
click at [965, 546] on div "Month-Year Number of Types Chart context menu Data Products Produced by the Epi…" at bounding box center [1229, 445] width 580 height 251
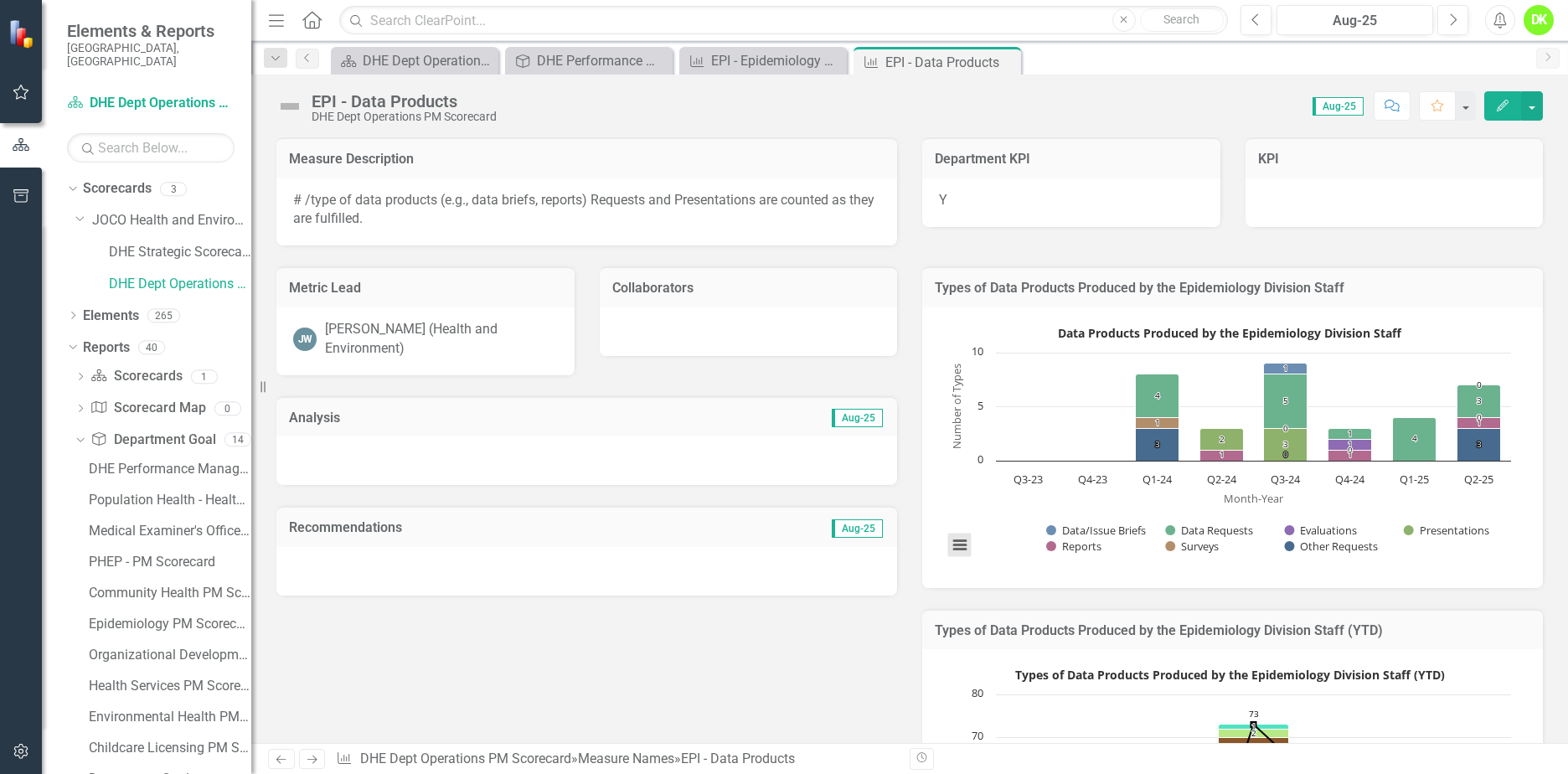
click at [959, 543] on button "View chart menu, Data Products Produced by the Epidemiology Division Staff" at bounding box center [959, 545] width 23 height 23
click at [1021, 461] on li "Download JPEG image" at bounding box center [1029, 462] width 151 height 26
click at [736, 683] on div "Metric Lead JW Jackson Ward (Health and Environment) Collaborators Analysis Aug…" at bounding box center [910, 713] width 1292 height 936
click at [0, 0] on icon "Close" at bounding box center [0, 0] width 0 height 0
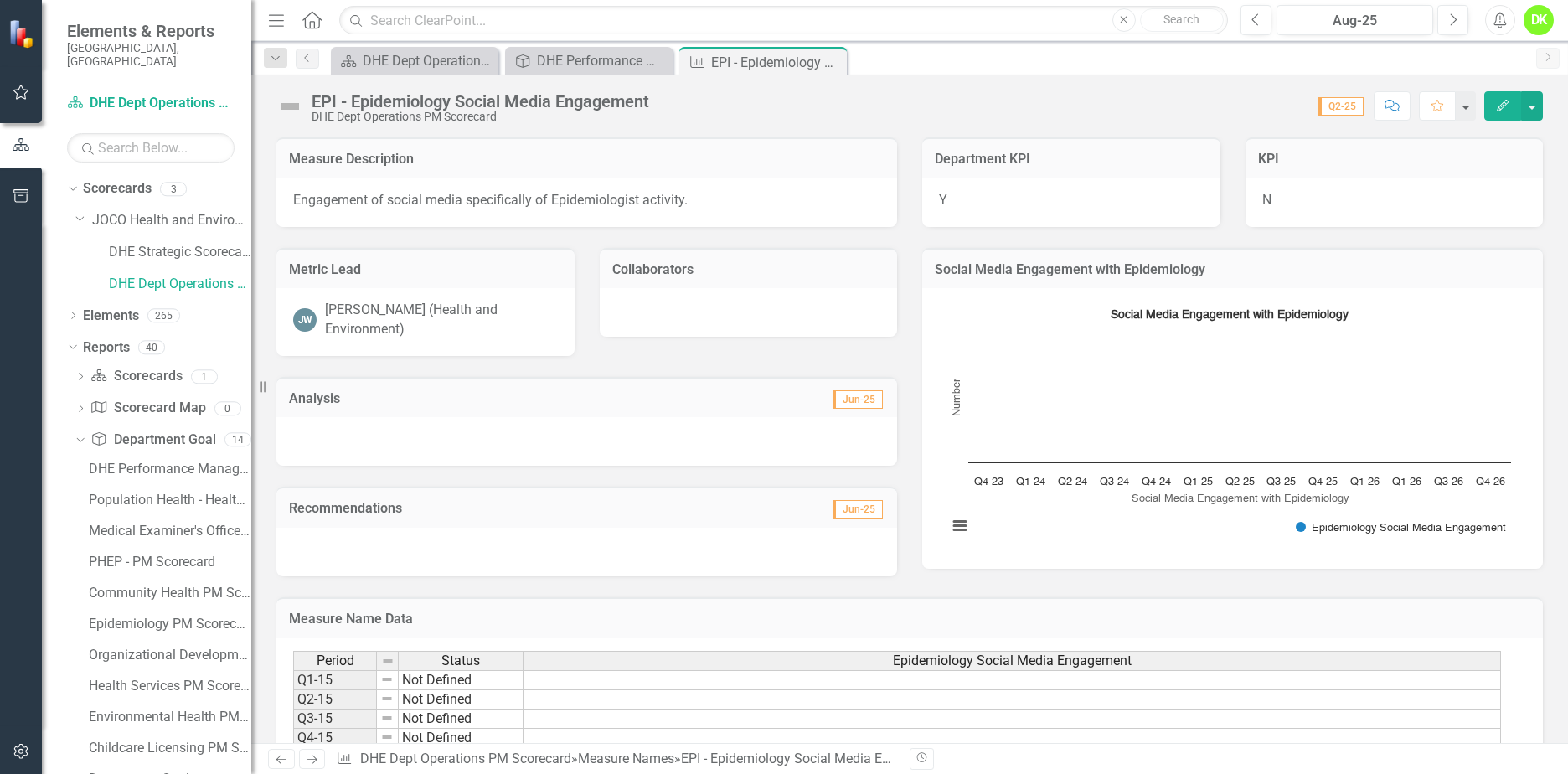
click at [1033, 534] on rect "Interactive chart" at bounding box center [1229, 426] width 580 height 251
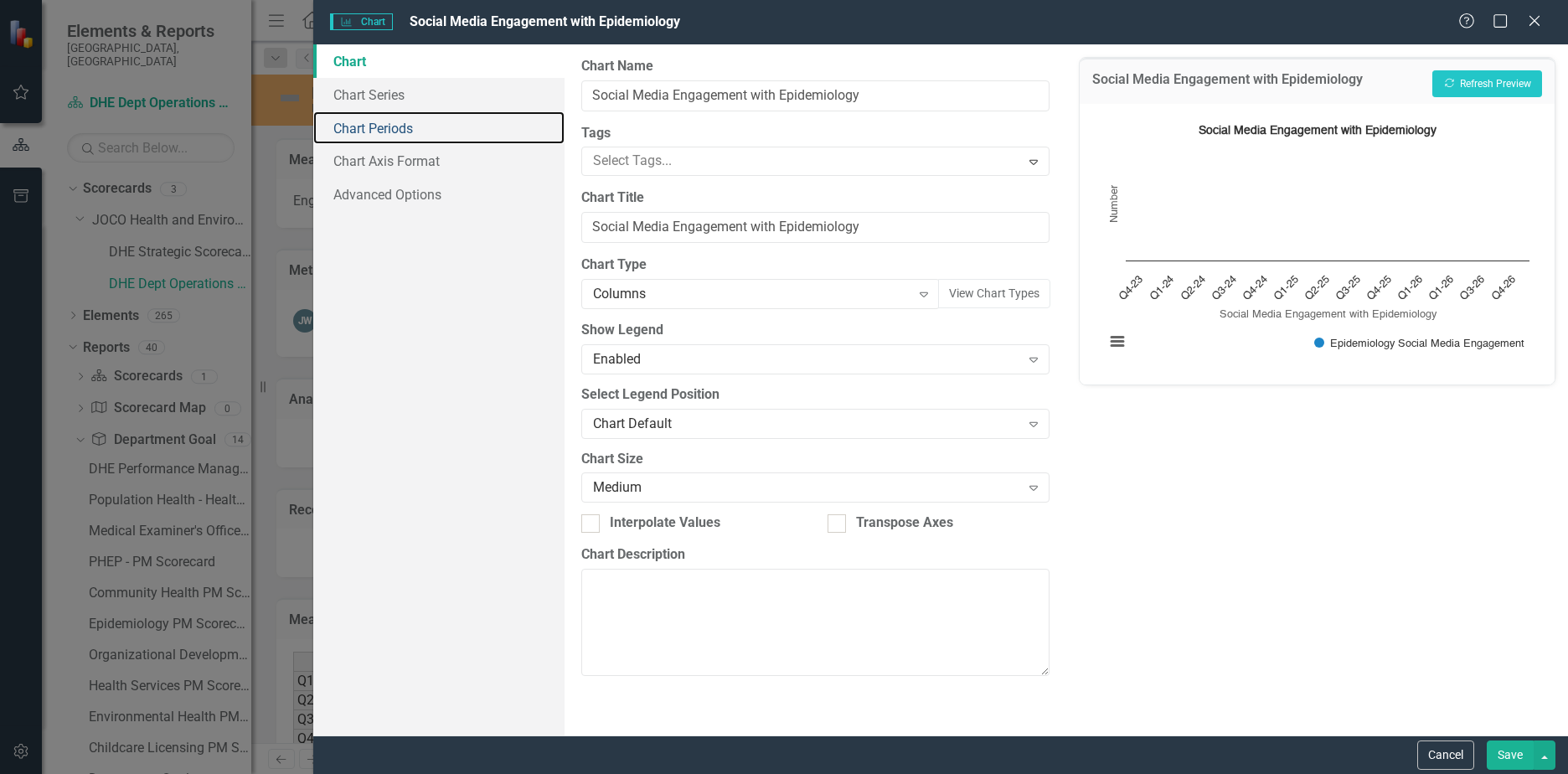
click at [360, 125] on link "Chart Periods" at bounding box center [439, 128] width 251 height 33
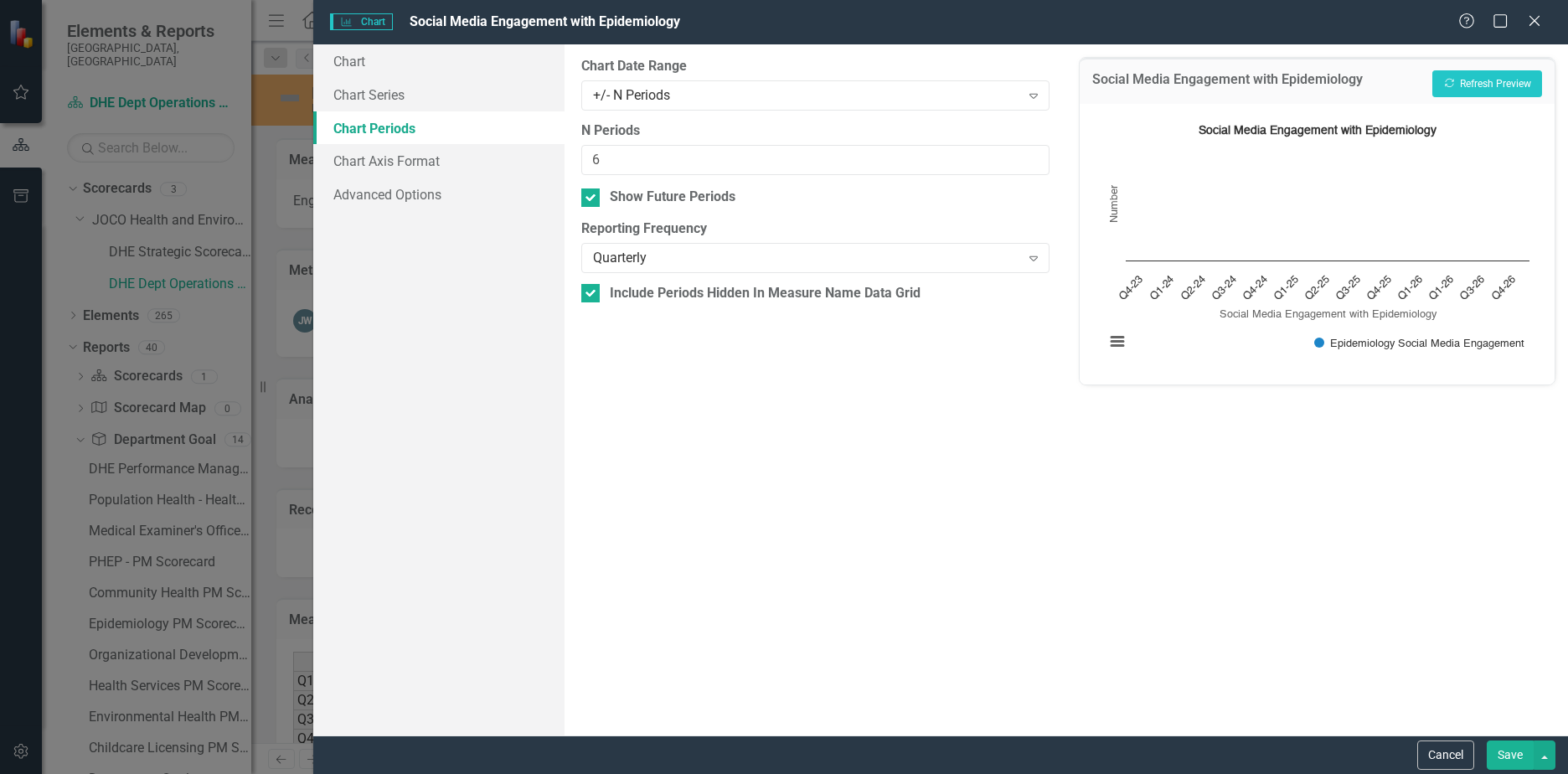
click at [834, 94] on div "+/- N Periods" at bounding box center [807, 94] width 427 height 19
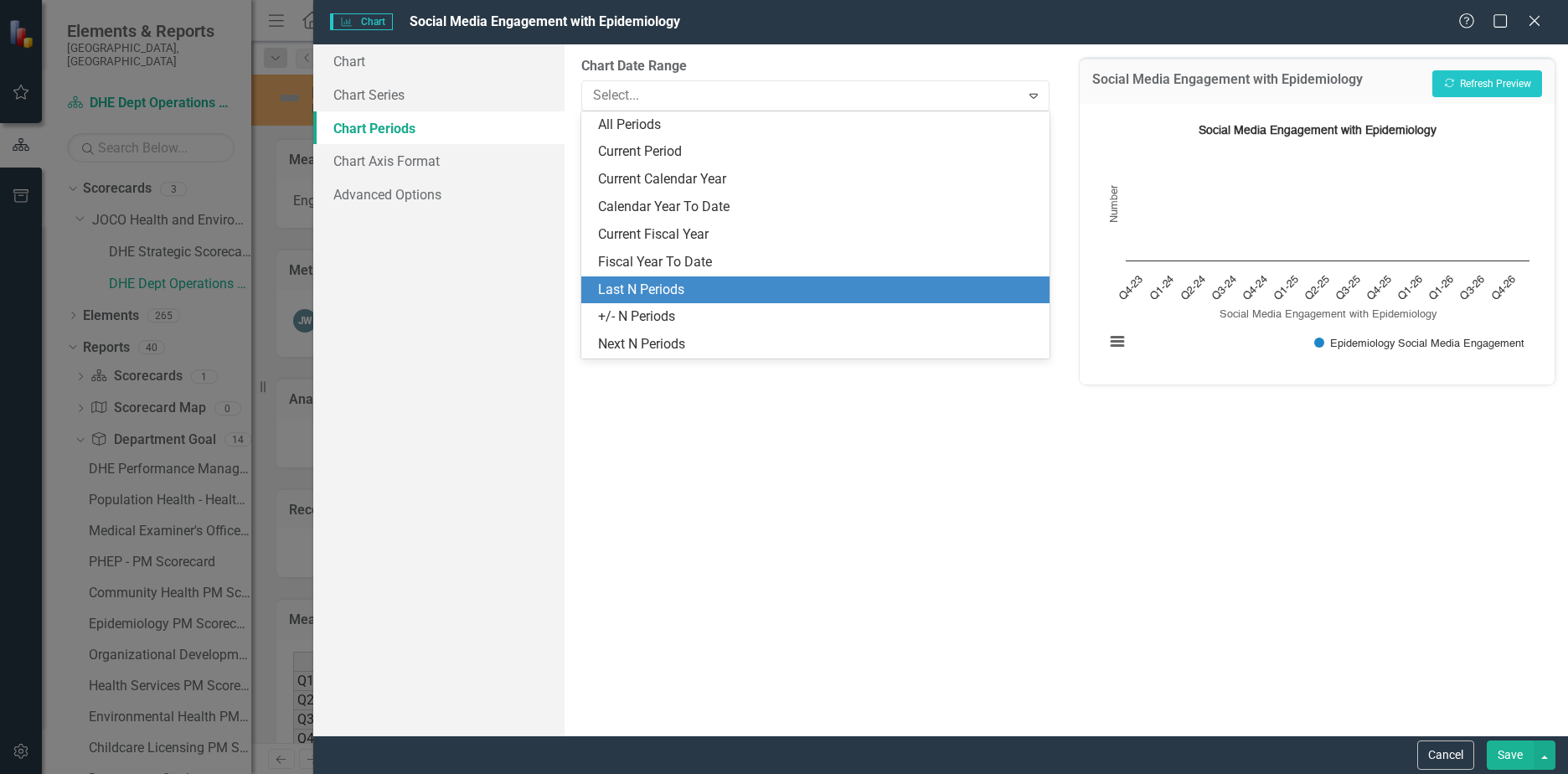
click at [662, 286] on div "Last N Periods" at bounding box center [819, 290] width 442 height 19
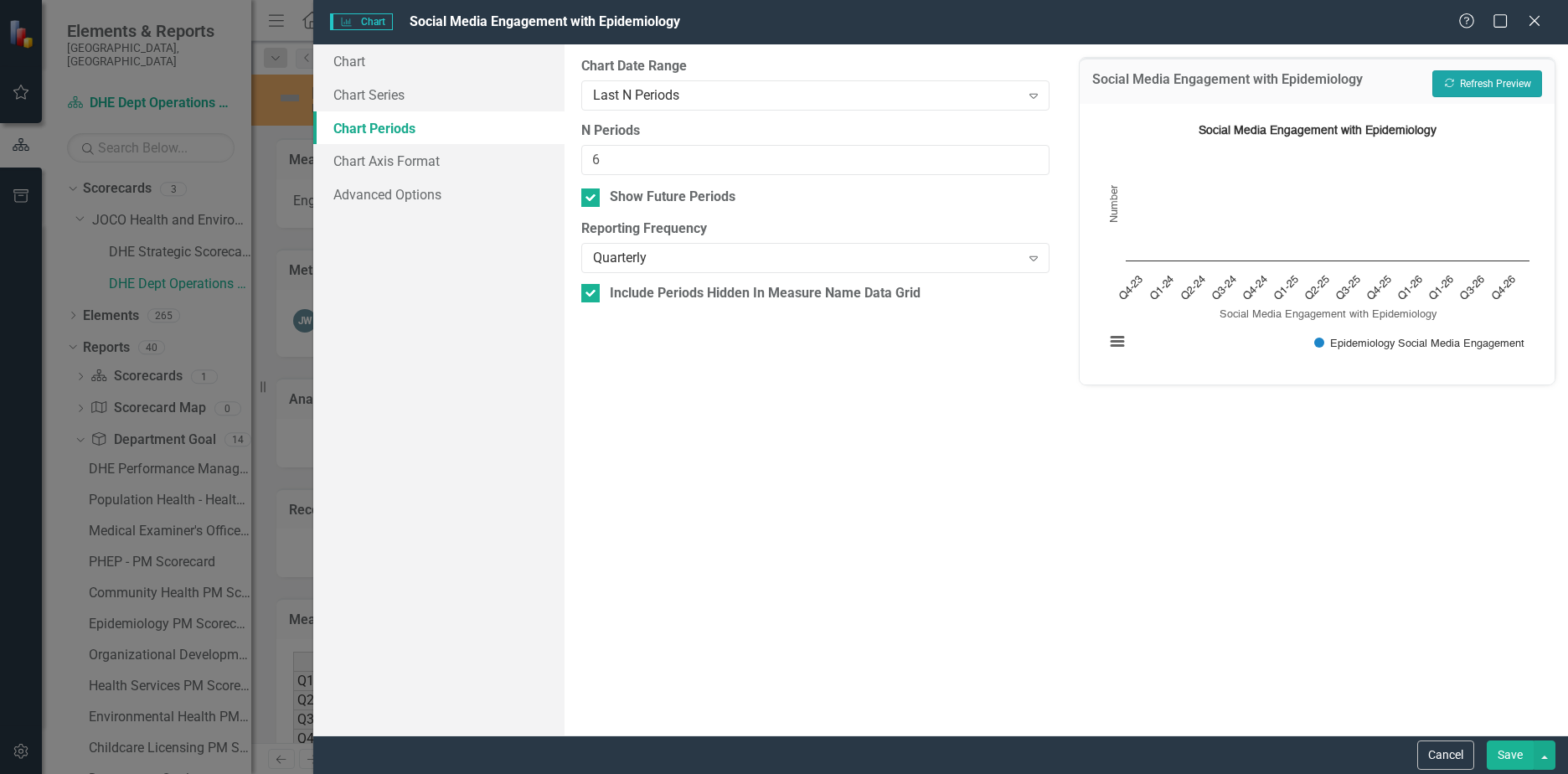
click at [1489, 85] on button "Recalculate Refresh Preview" at bounding box center [1487, 83] width 110 height 27
click at [628, 199] on div "Show Future Periods" at bounding box center [673, 197] width 126 height 19
click at [592, 199] on input "Show Future Periods" at bounding box center [587, 194] width 11 height 11
checkbox input "false"
click at [1488, 78] on button "Recalculate Refresh Preview" at bounding box center [1487, 83] width 110 height 27
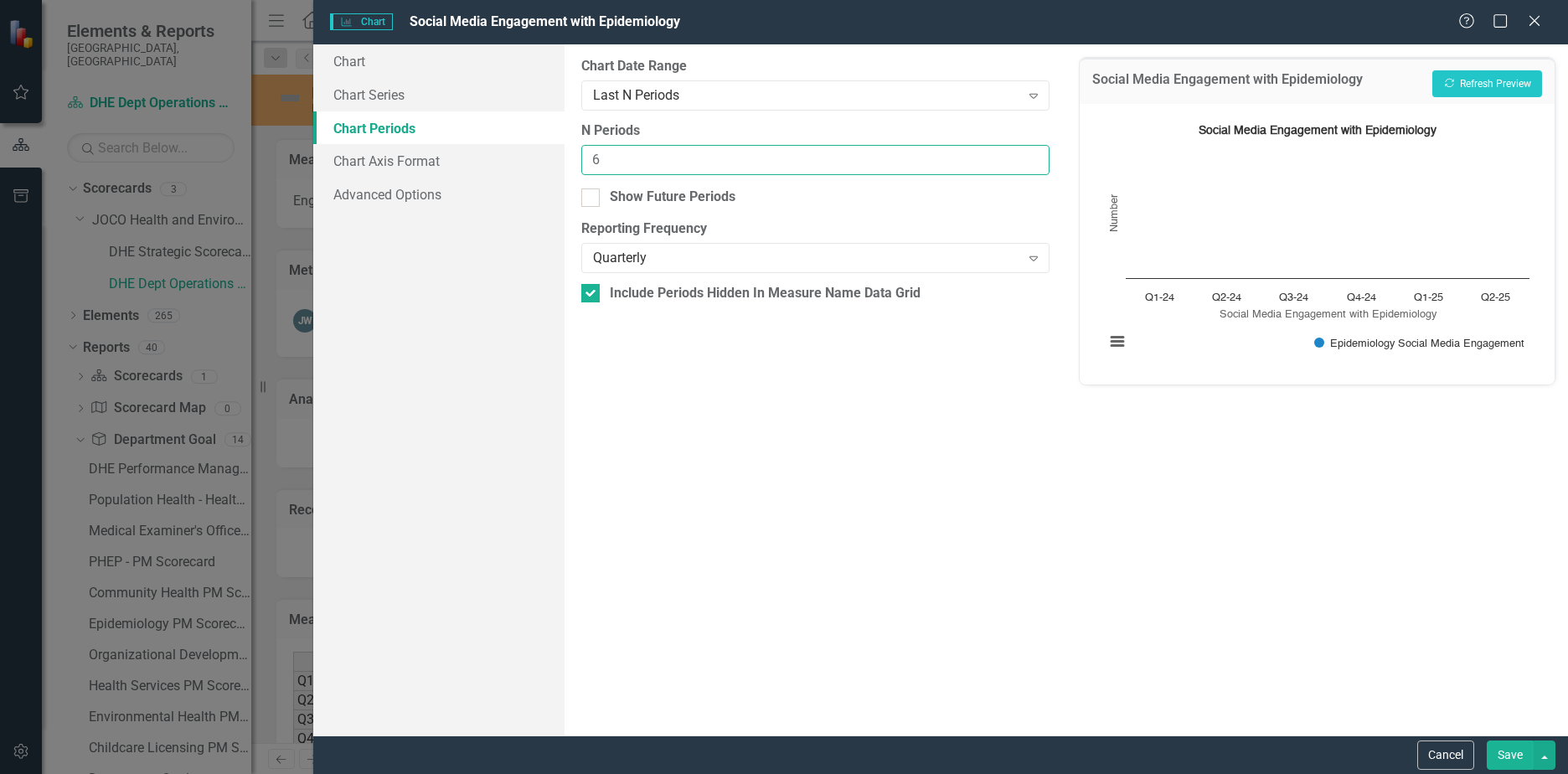
drag, startPoint x: 629, startPoint y: 168, endPoint x: 505, endPoint y: 155, distance: 124.7
click at [505, 155] on div "Chart Chart Series Chart Periods Chart Axis Format Advanced Options From this p…" at bounding box center [941, 390] width 1255 height 691
type input "8"
click at [1461, 82] on button "Recalculate Refresh Preview" at bounding box center [1487, 83] width 110 height 27
click at [1508, 757] on button "Save" at bounding box center [1510, 755] width 47 height 30
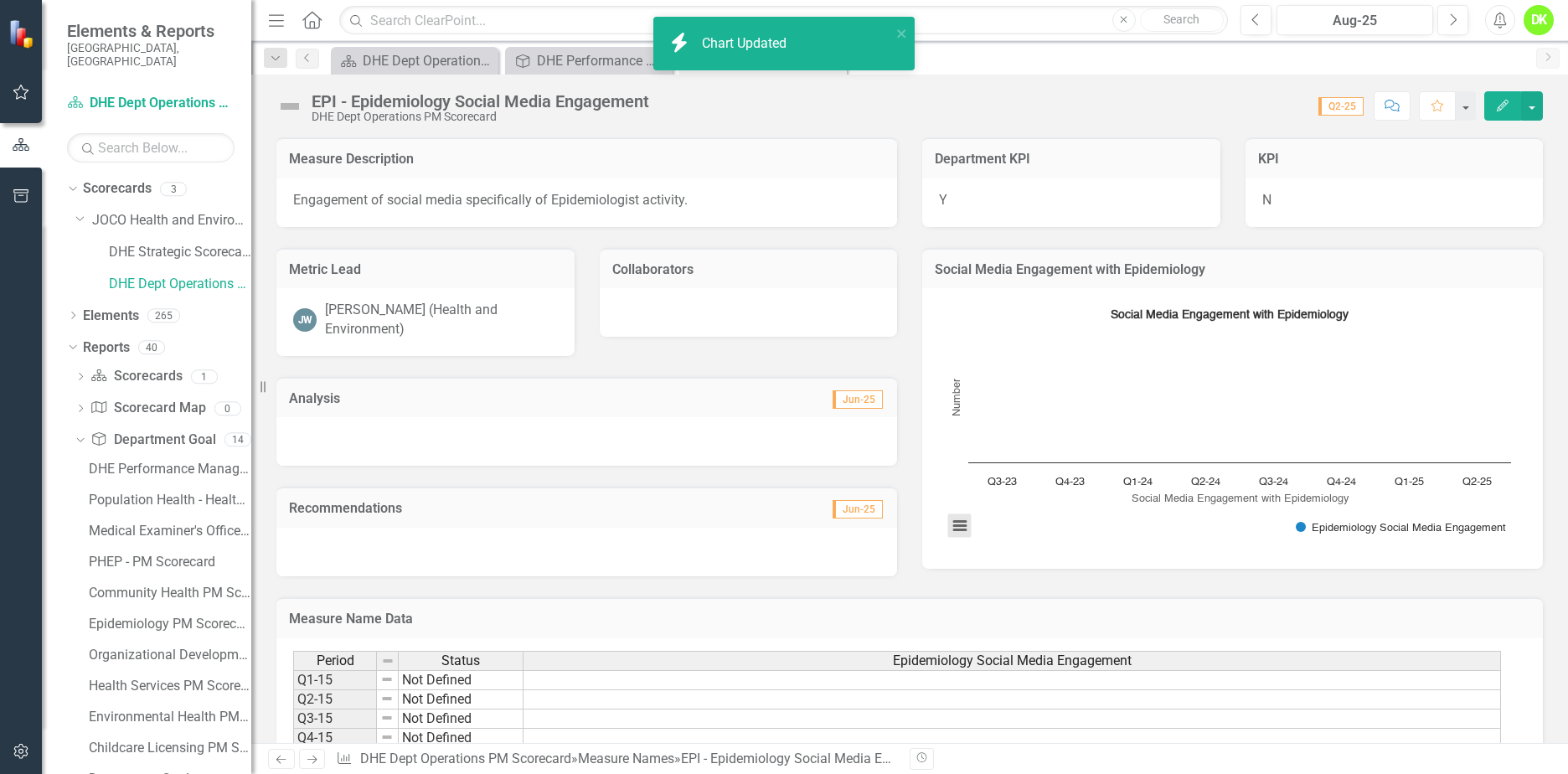
click at [950, 526] on button "View chart menu, Social Media Engagement with Epidemiology" at bounding box center [959, 526] width 23 height 23
click at [1010, 449] on li "Download JPEG image" at bounding box center [1028, 454] width 149 height 22
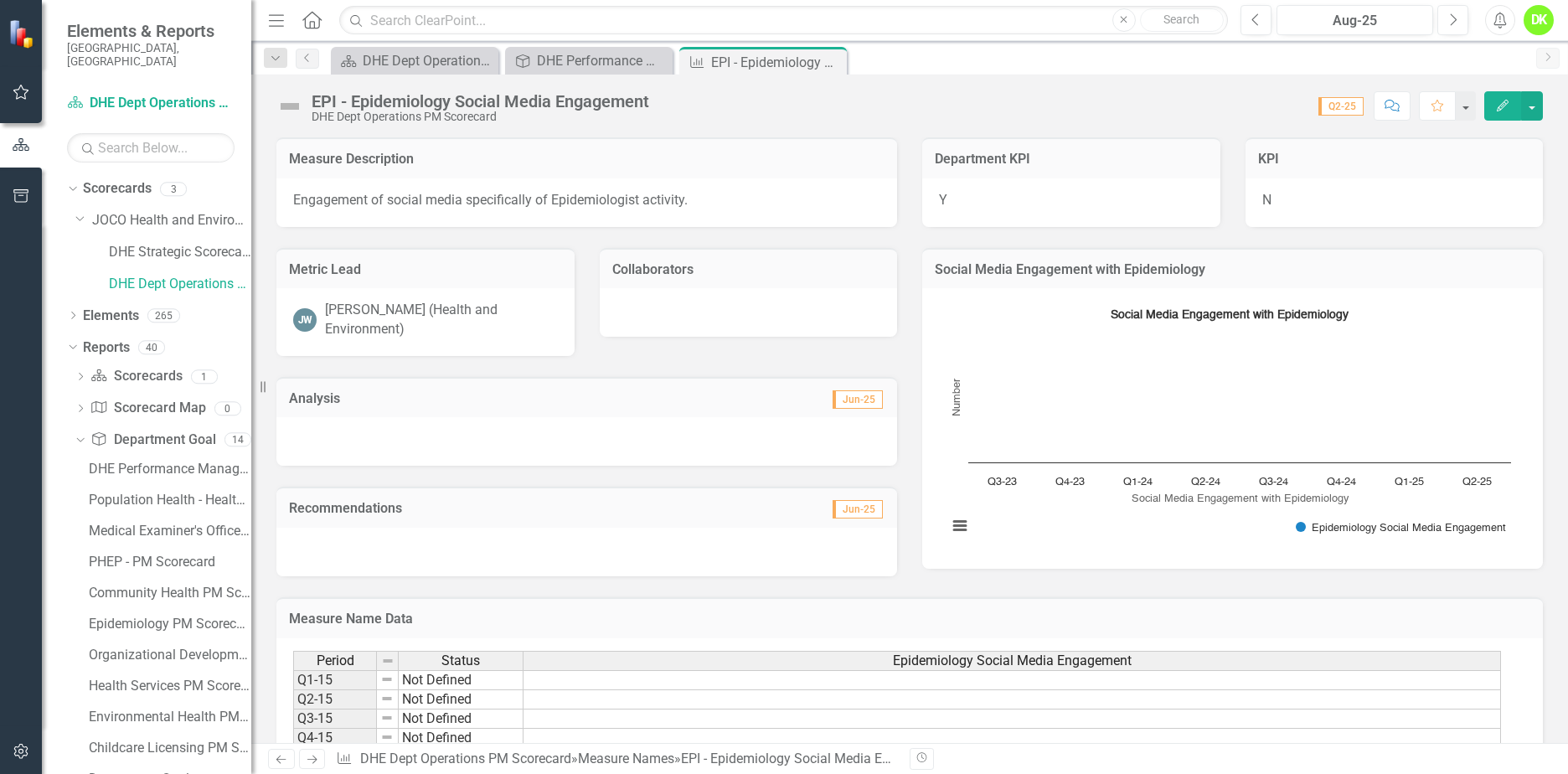
click at [0, 0] on icon "Close" at bounding box center [0, 0] width 0 height 0
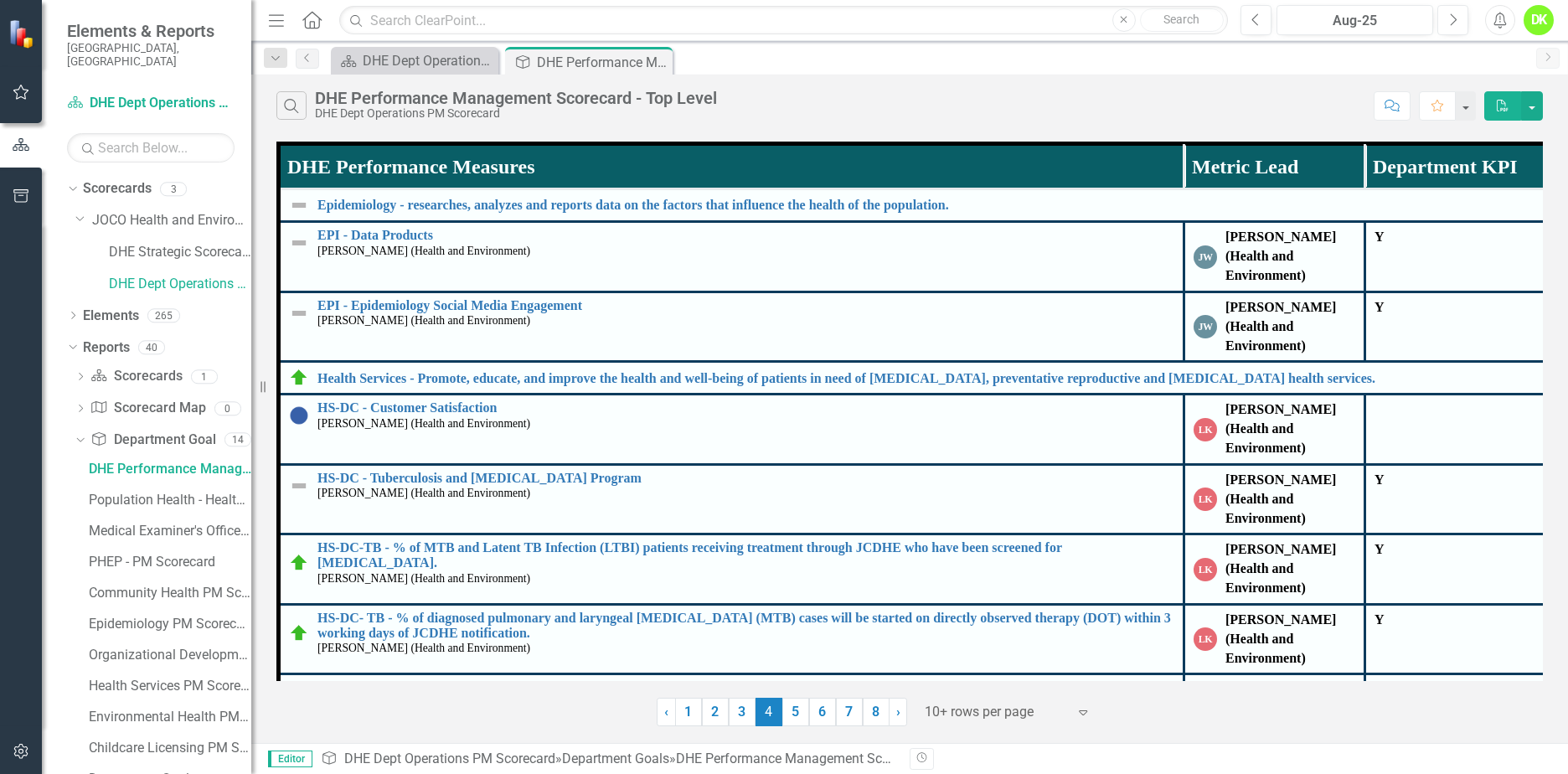
click at [825, 715] on link "6" at bounding box center [822, 711] width 27 height 29
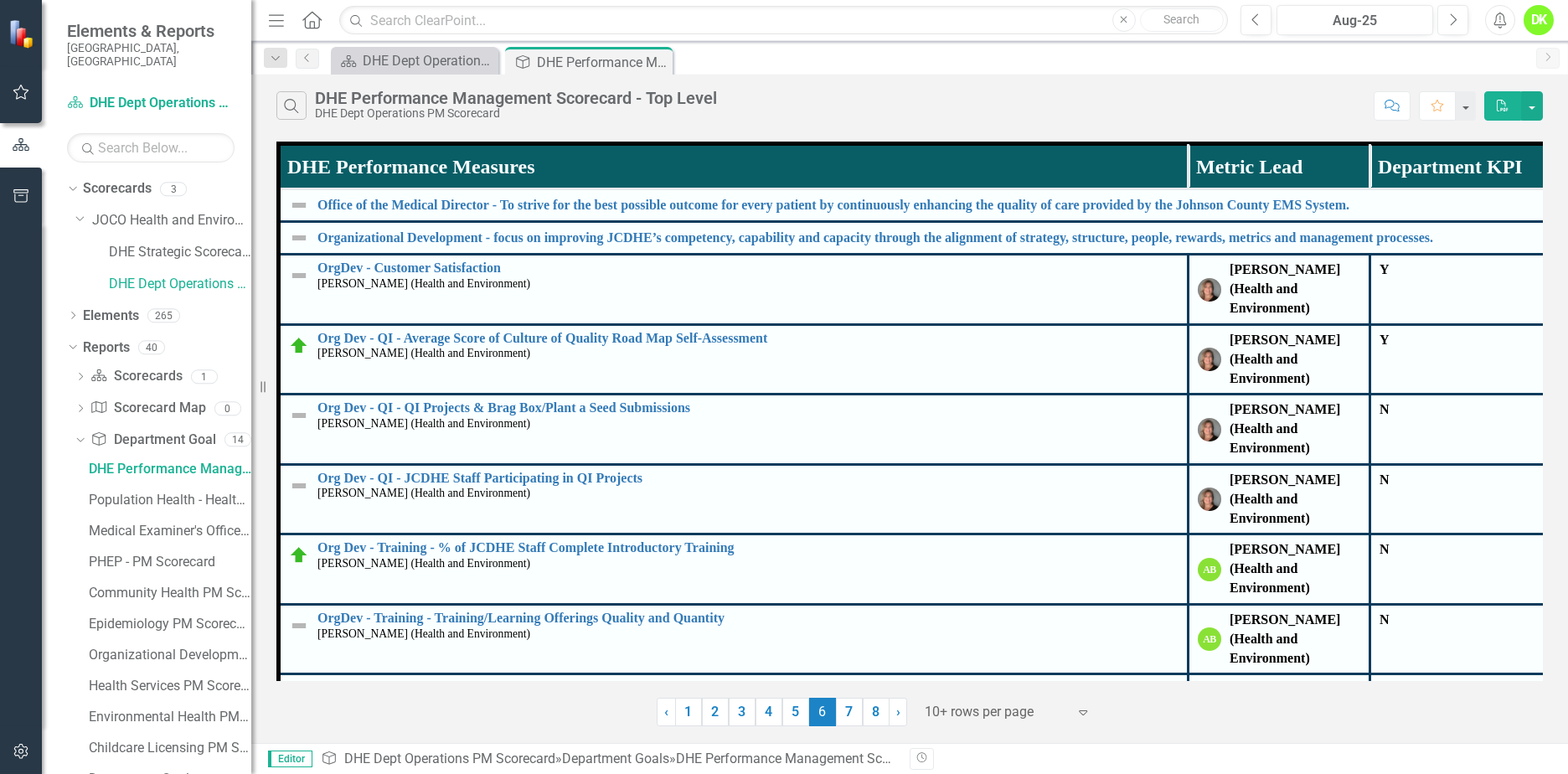
click at [844, 712] on link "7" at bounding box center [849, 711] width 27 height 29
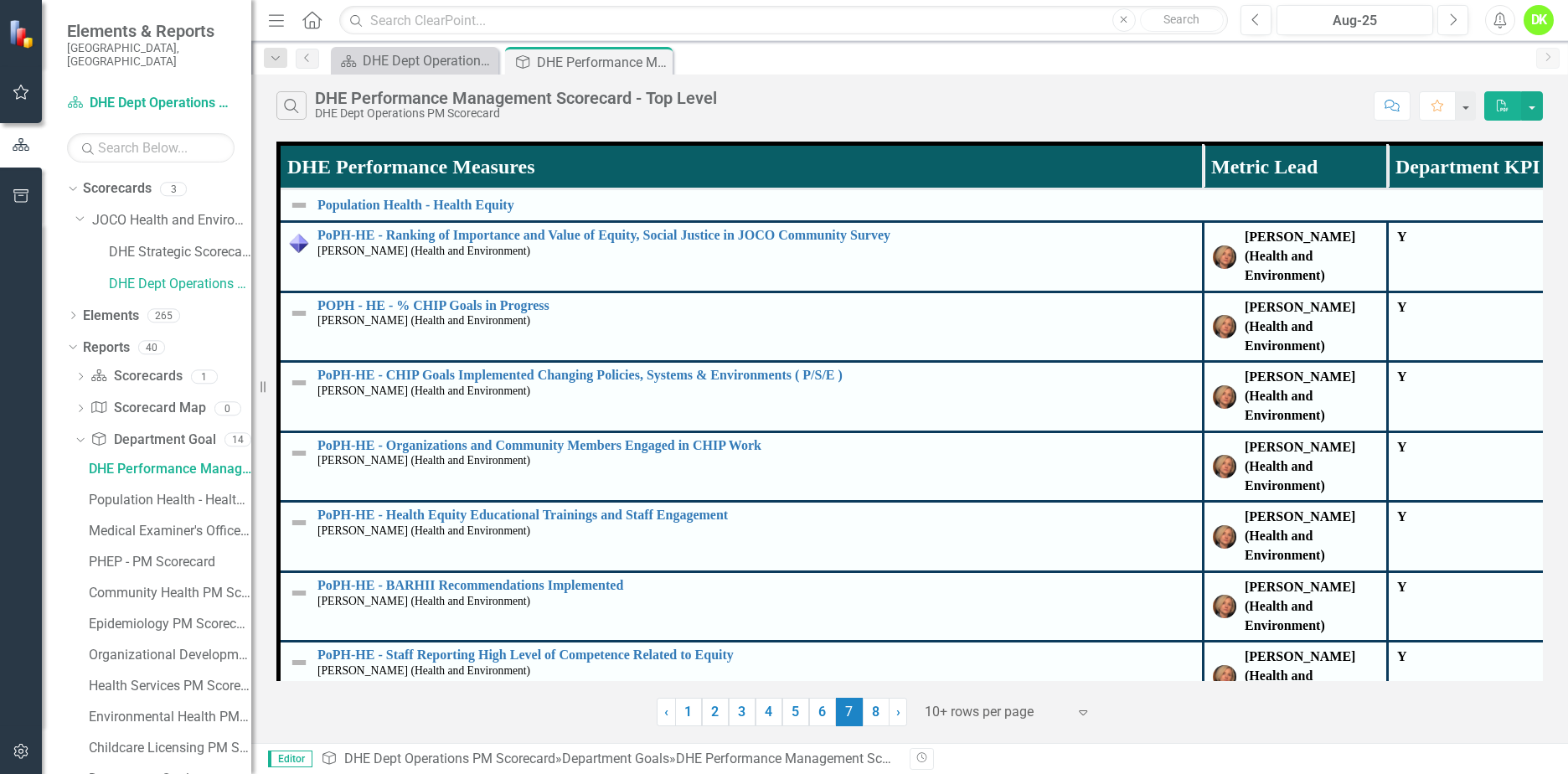
click at [822, 713] on link "6" at bounding box center [822, 711] width 27 height 29
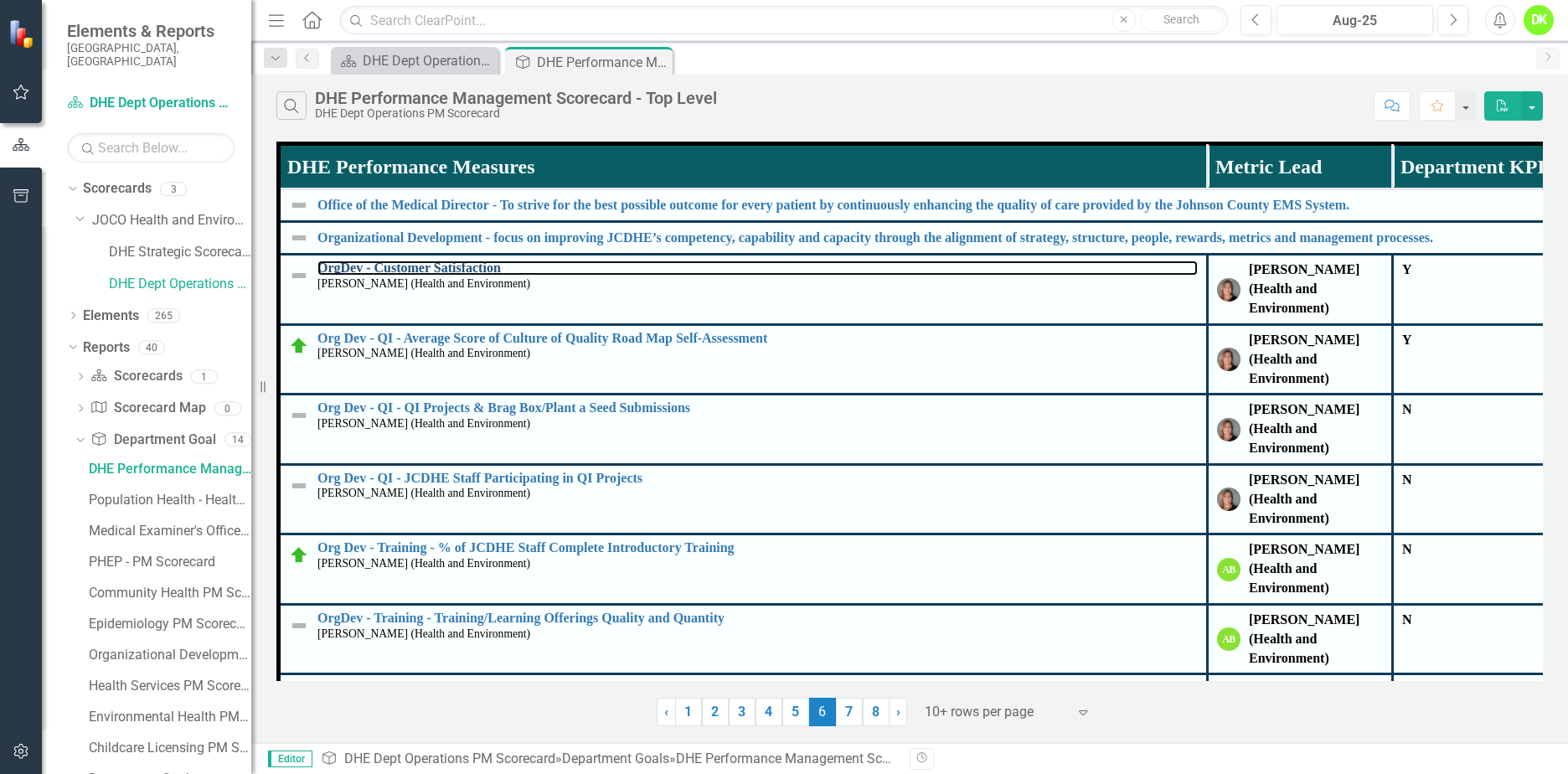
click at [381, 270] on link "OrgDev - Customer Satisfaction" at bounding box center [758, 268] width 881 height 15
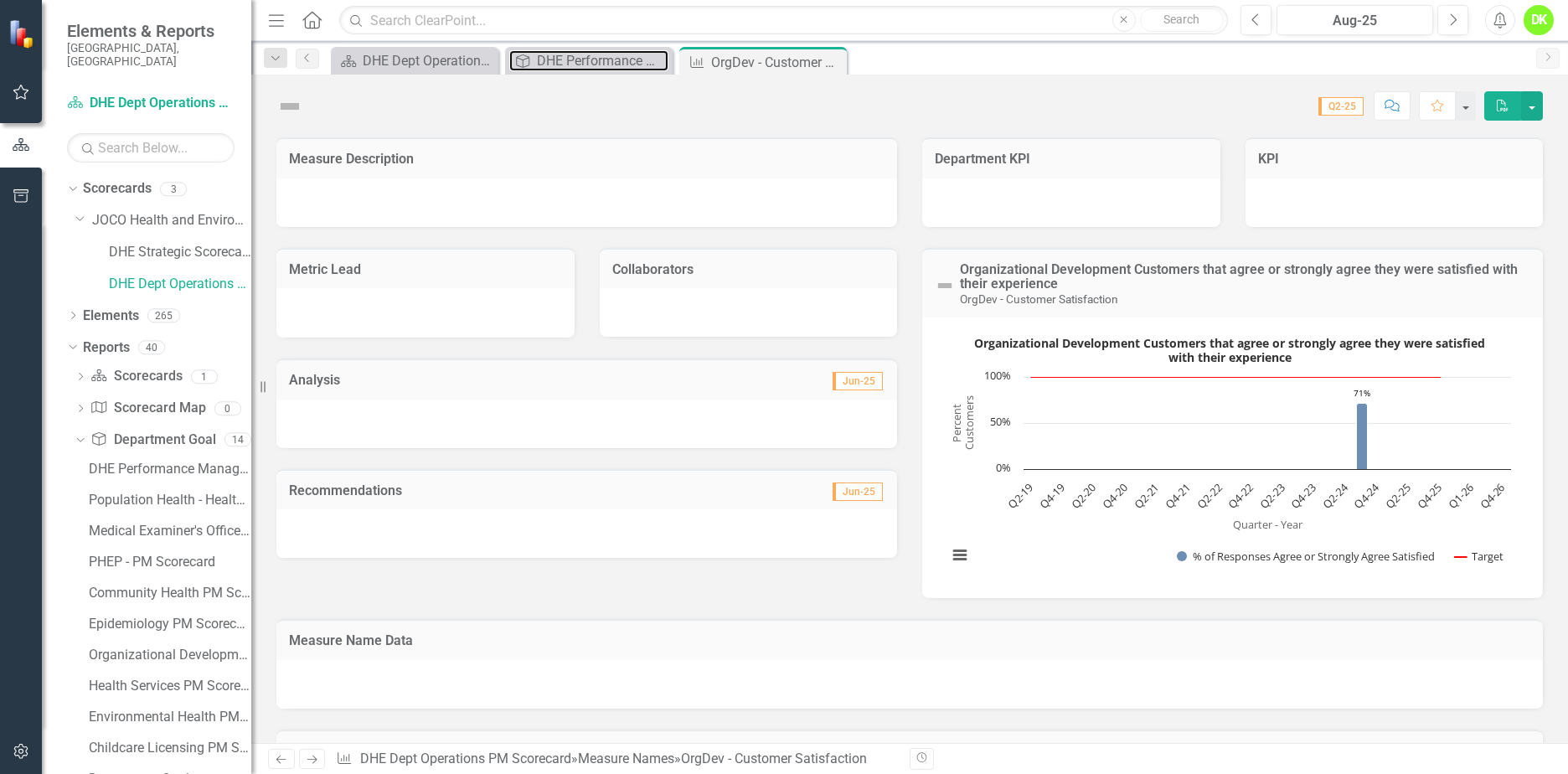
click at [578, 52] on div "DHE Performance Management Scorecard - Top Level" at bounding box center [602, 60] width 131 height 21
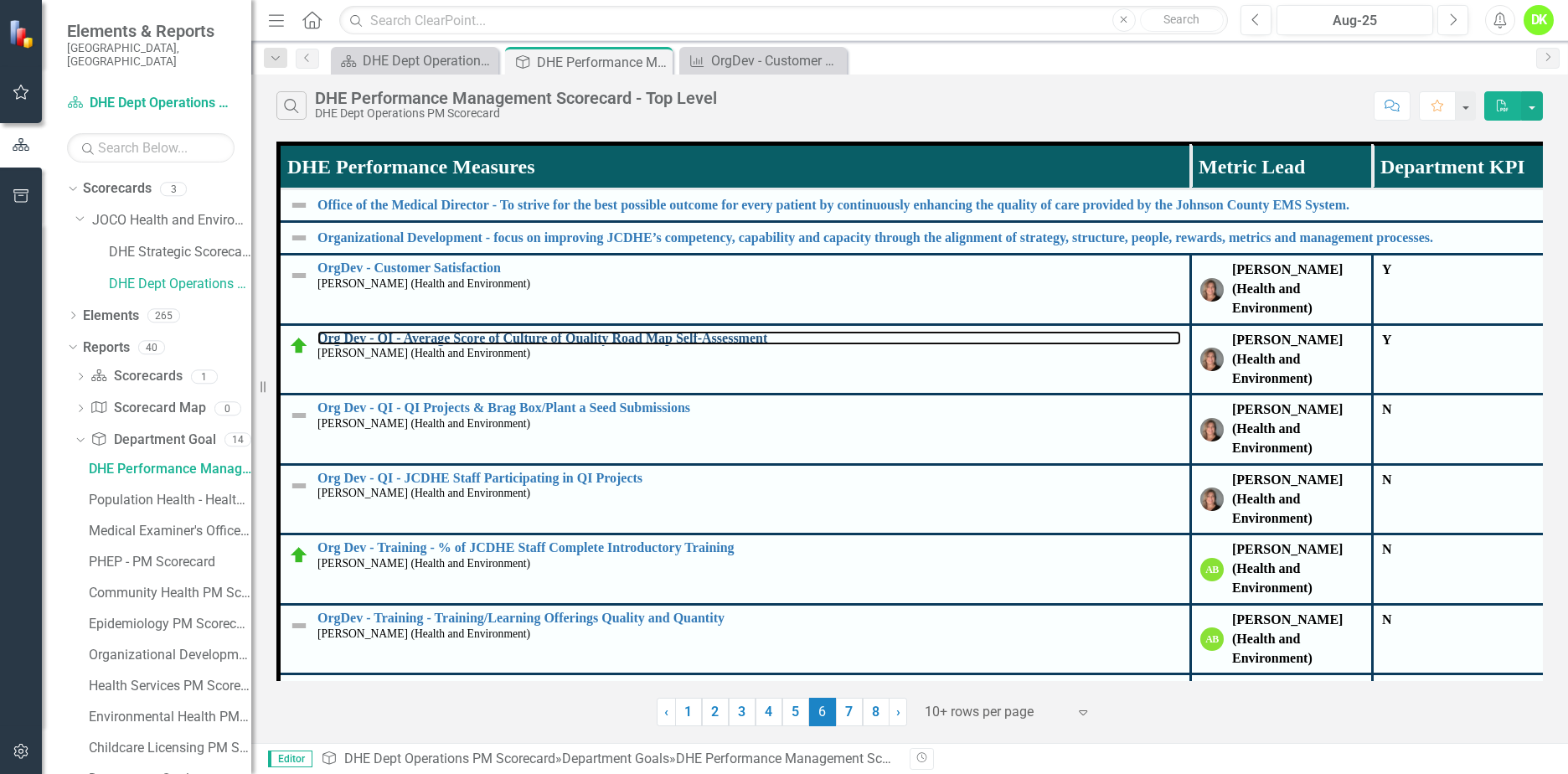
click at [455, 336] on link "Org Dev - QI - Average Score of Culture of Quality Road Map Self-Assessment" at bounding box center [749, 338] width 864 height 15
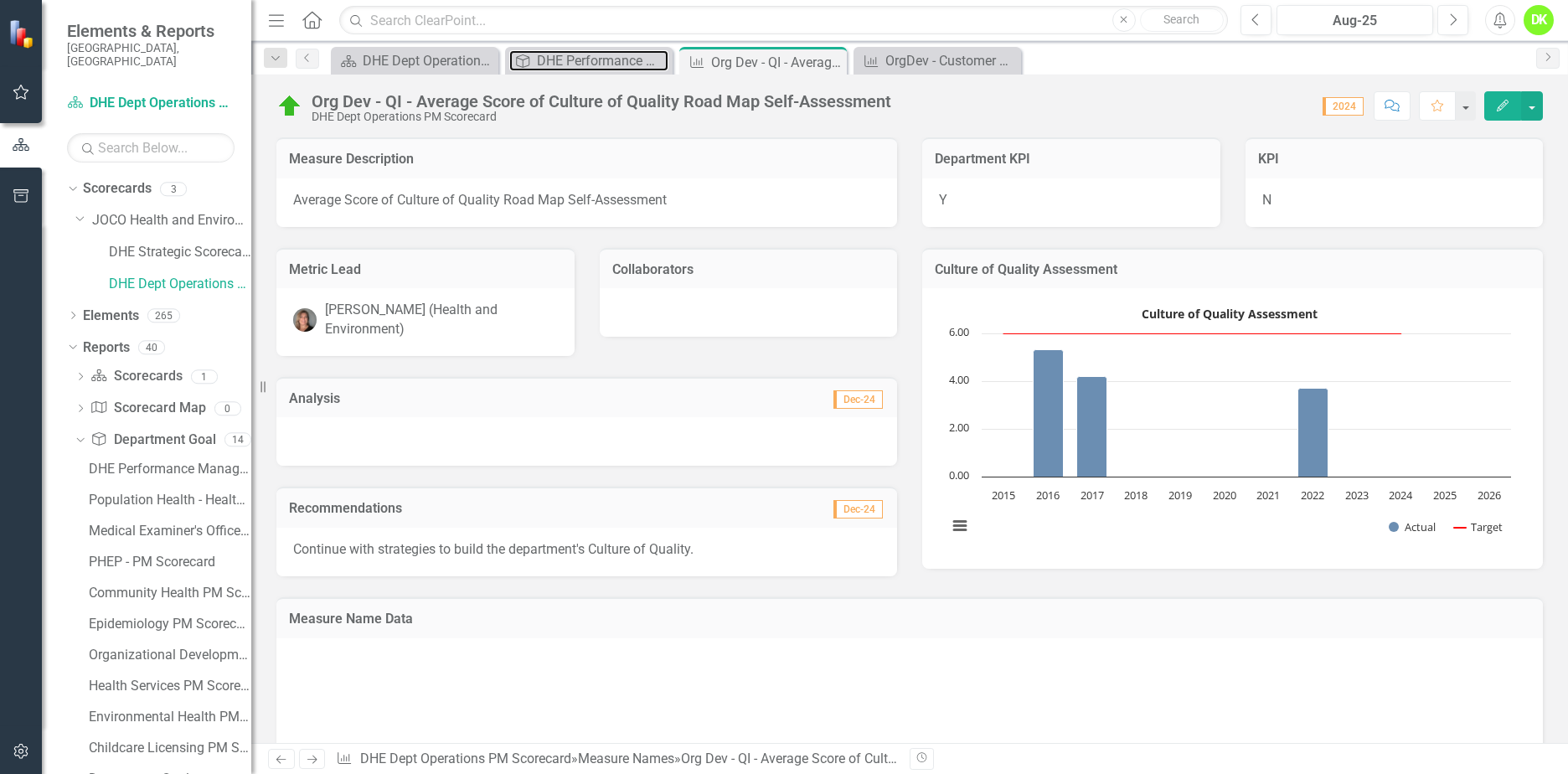
click at [578, 61] on div "DHE Performance Management Scorecard - Top Level" at bounding box center [602, 60] width 131 height 21
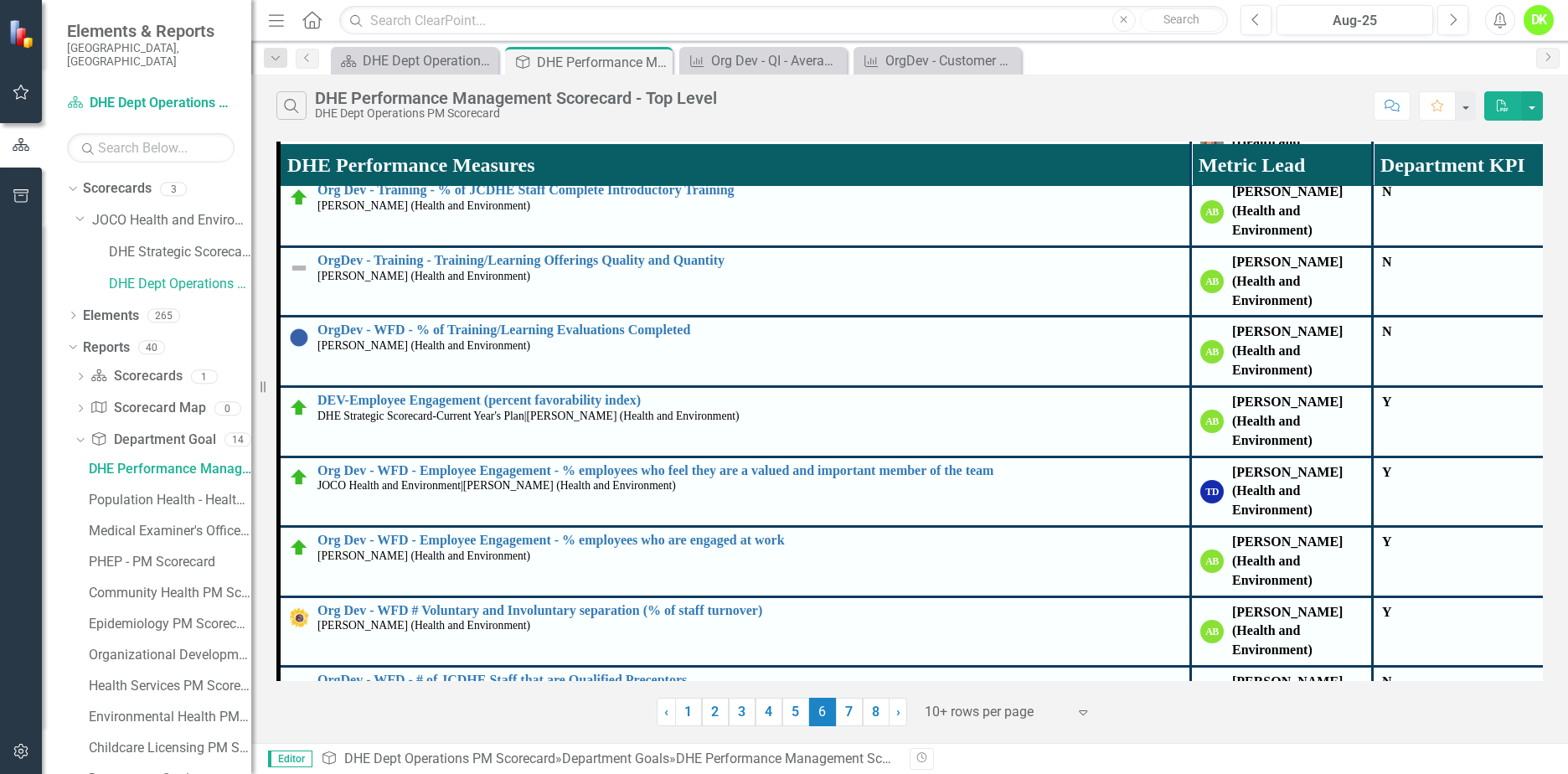
scroll to position [418, 0]
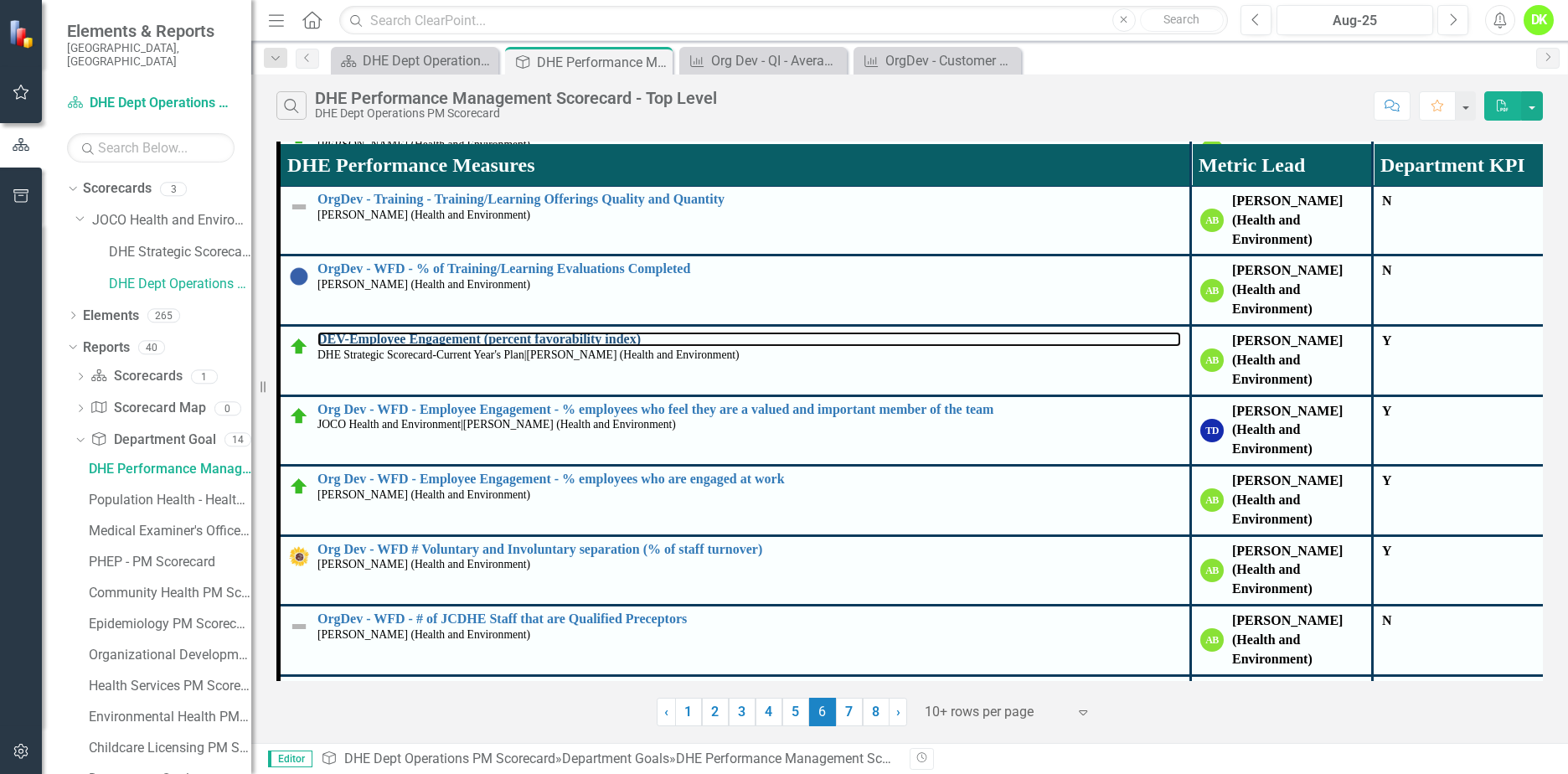
click at [529, 336] on link "DEV-Employee Engagement (percent favorability index)" at bounding box center [749, 339] width 864 height 15
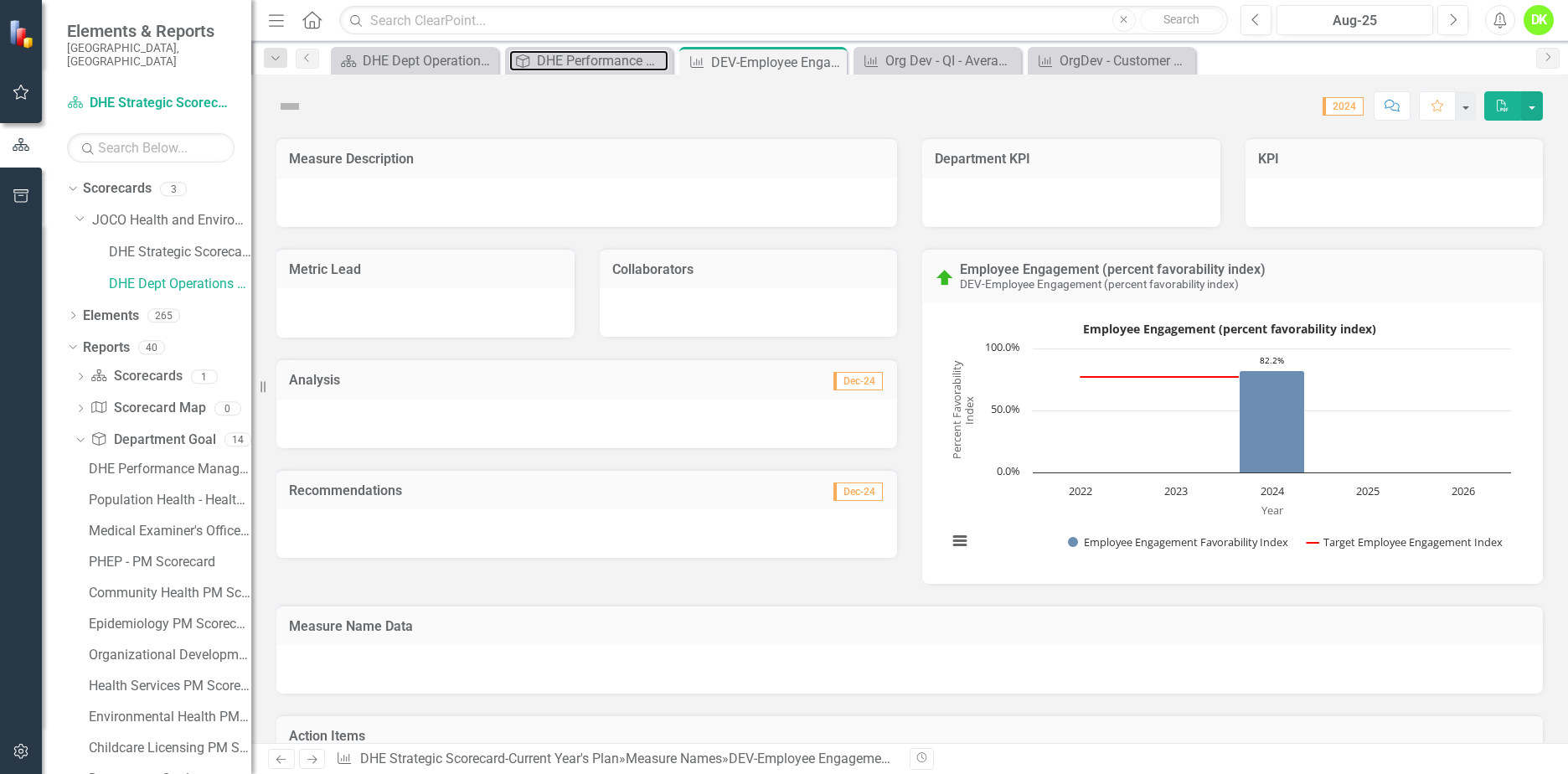
click at [586, 60] on div "DHE Performance Management Scorecard - Top Level" at bounding box center [602, 60] width 131 height 21
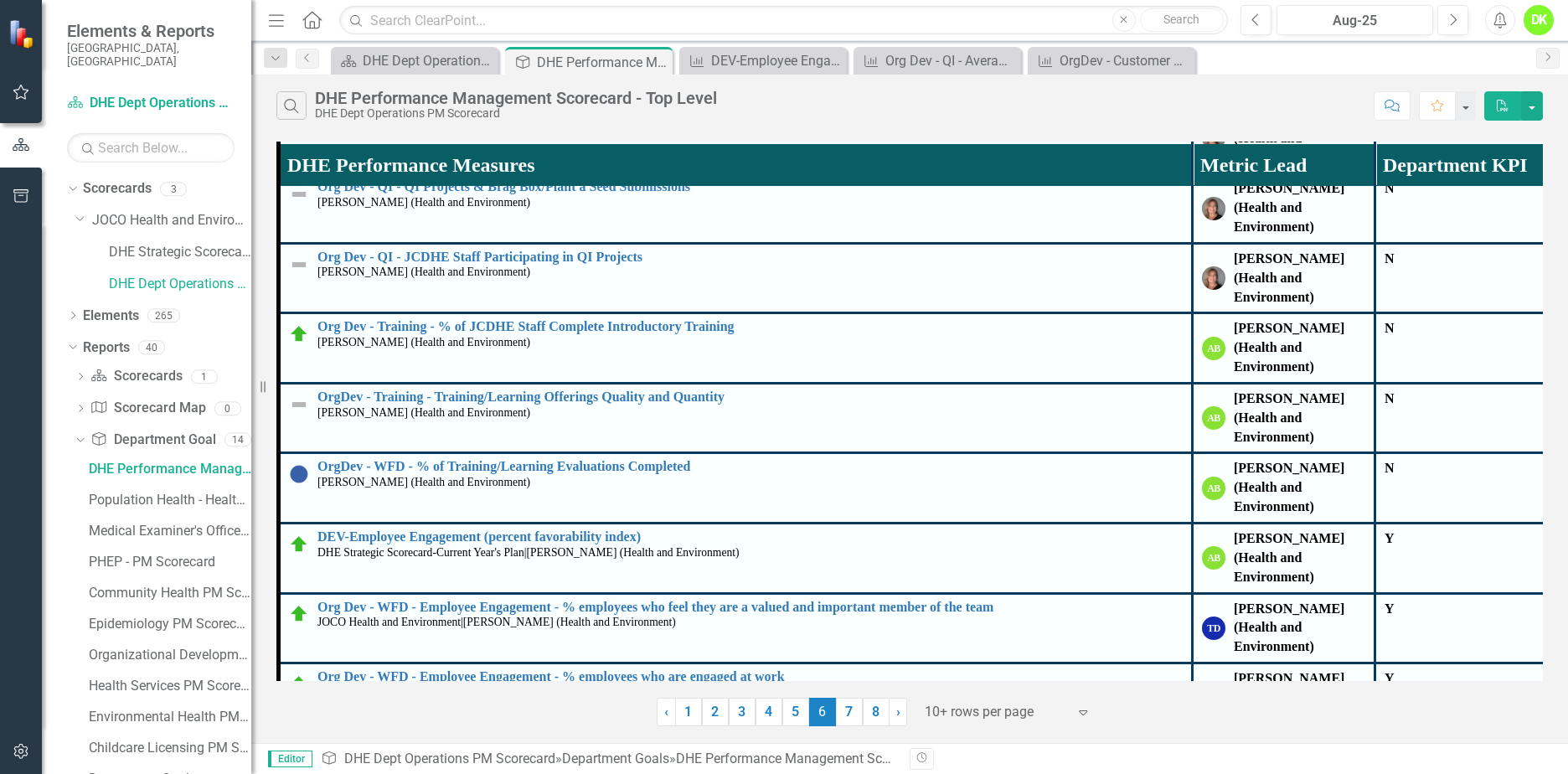
scroll to position [479, 0]
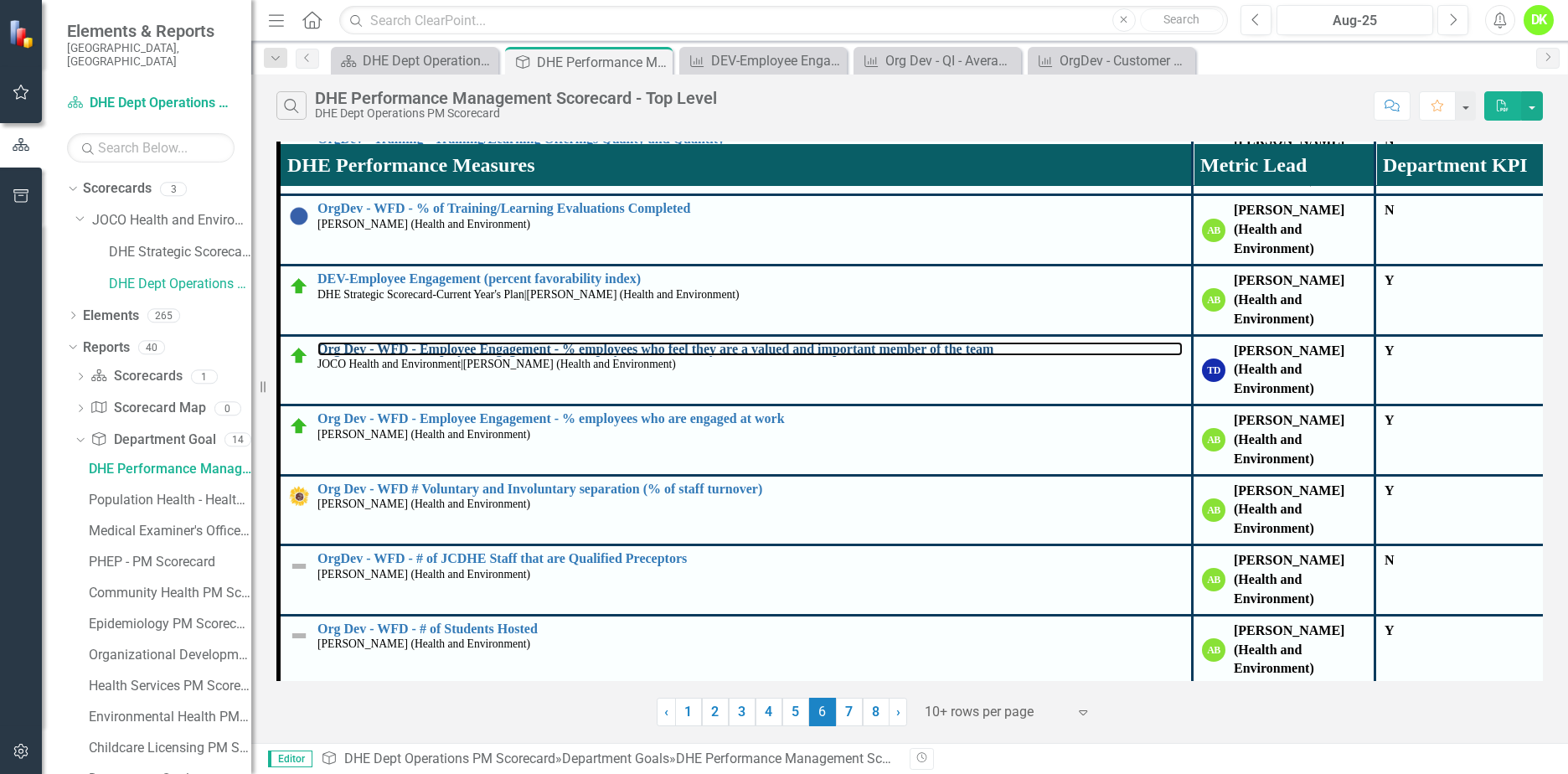
click at [528, 349] on link "Org Dev - WFD - Employee Engagement - % employees who feel they are a valued an…" at bounding box center [750, 349] width 866 height 15
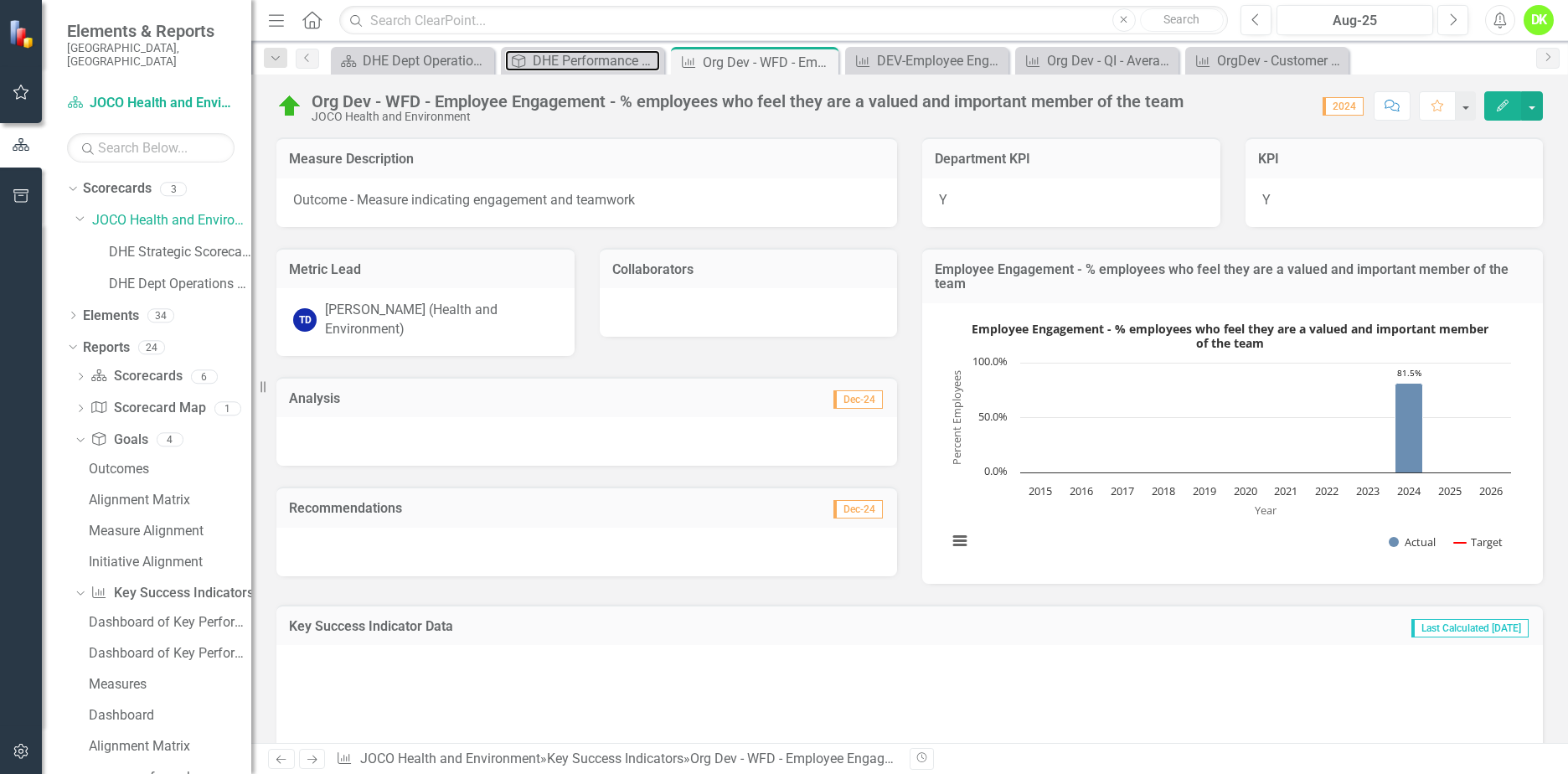
click at [575, 59] on div "DHE Performance Management Scorecard - Top Level" at bounding box center [597, 60] width 128 height 21
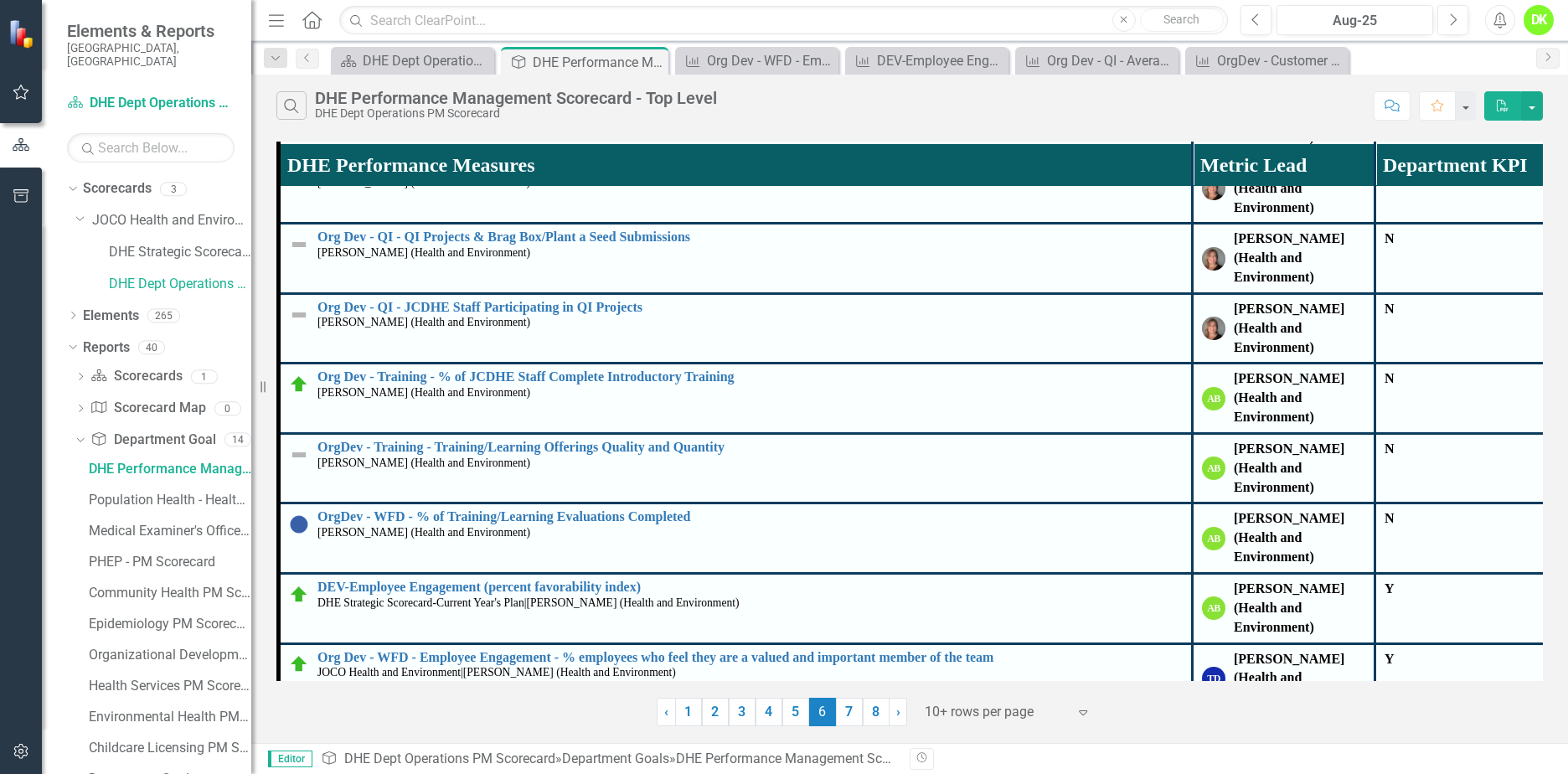
scroll to position [479, 0]
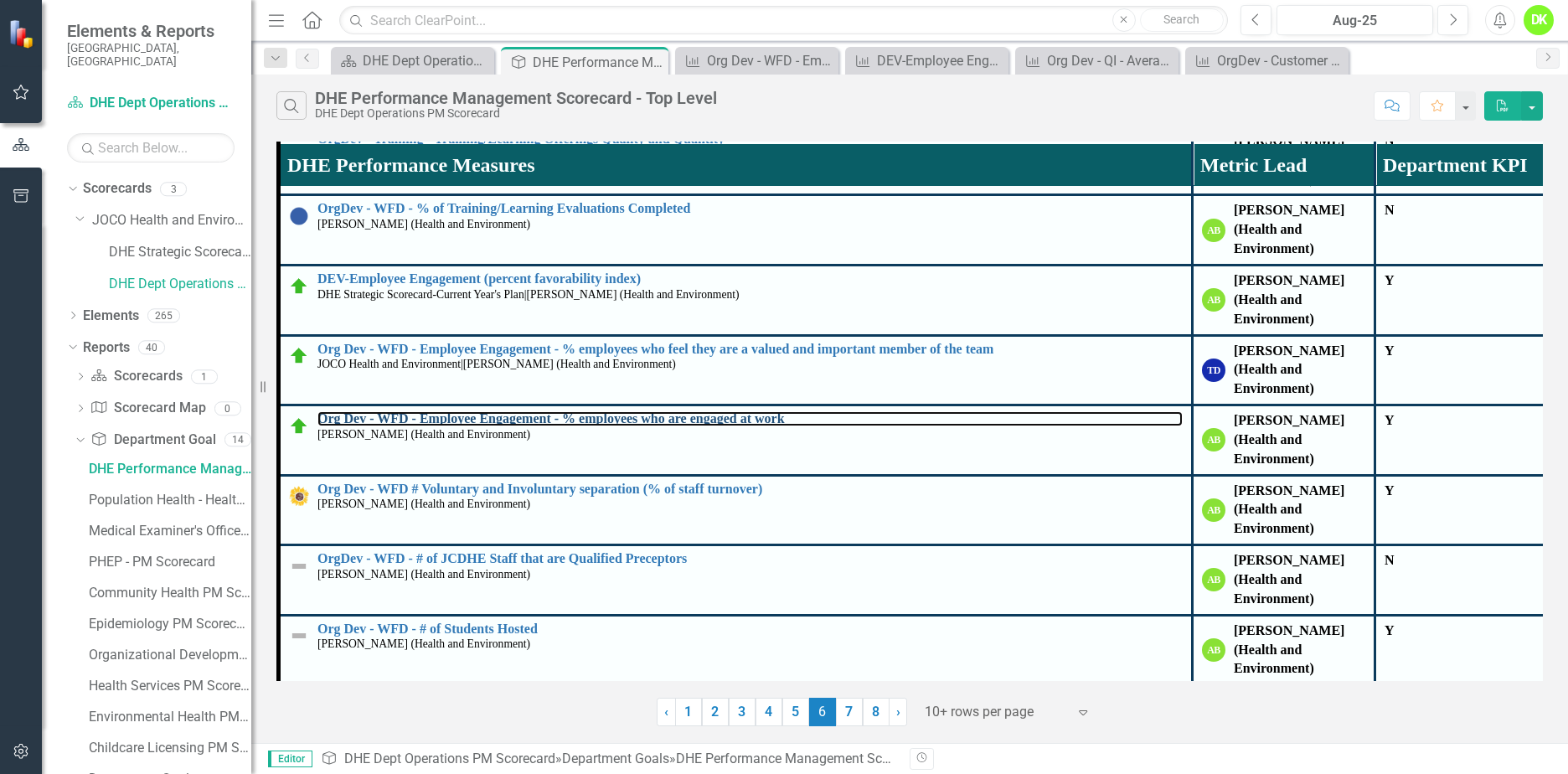
click at [579, 411] on link "Org Dev - WFD - Employee Engagement - % employees who are engaged at work" at bounding box center [750, 418] width 866 height 15
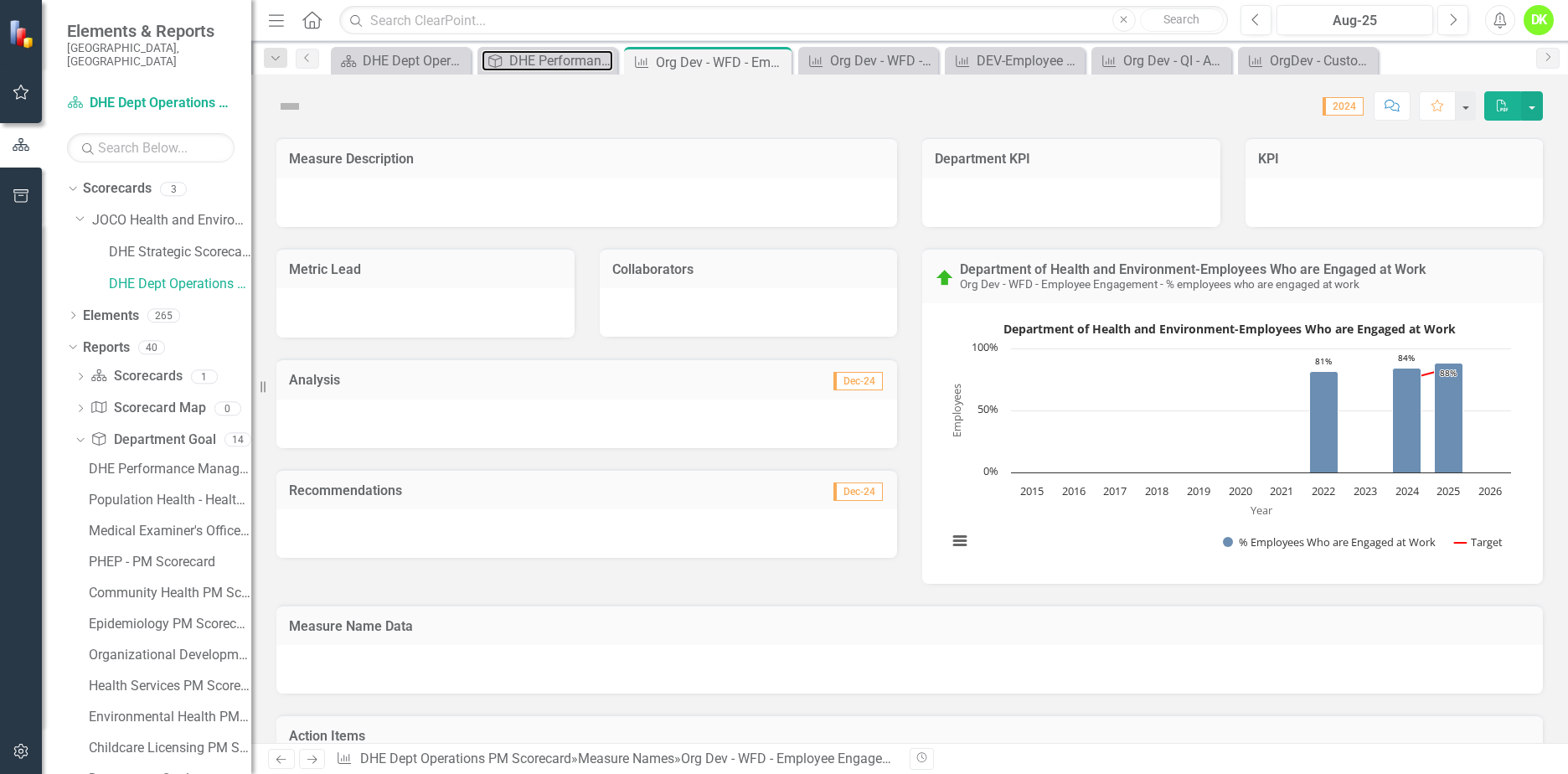
click at [541, 57] on div "DHE Performance Management Scorecard - Top Level" at bounding box center [561, 60] width 103 height 21
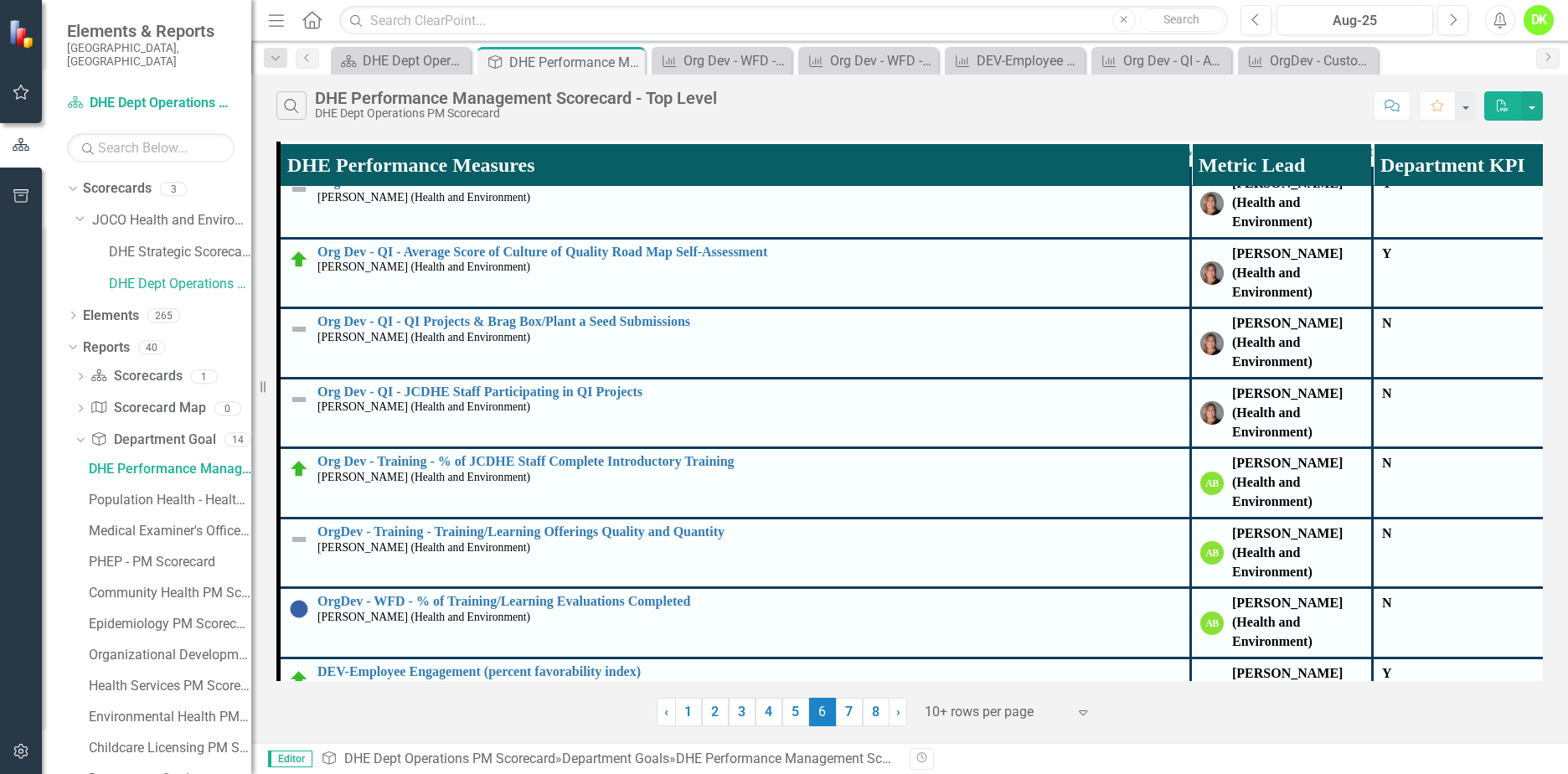
scroll to position [479, 0]
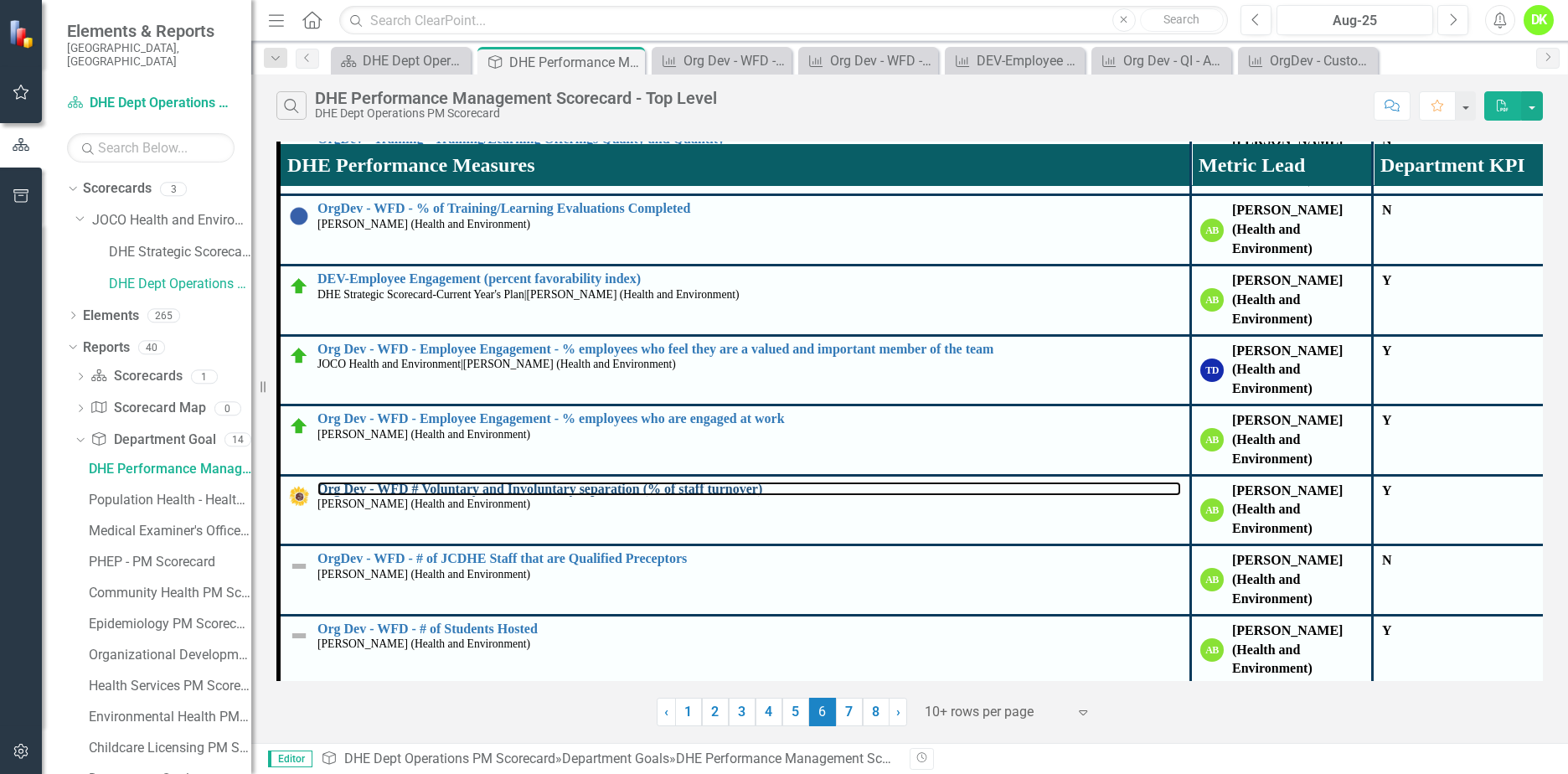
click at [619, 481] on link "Org Dev - WFD # Voluntary and Involuntary separation (% of staff turnover)" at bounding box center [749, 489] width 864 height 15
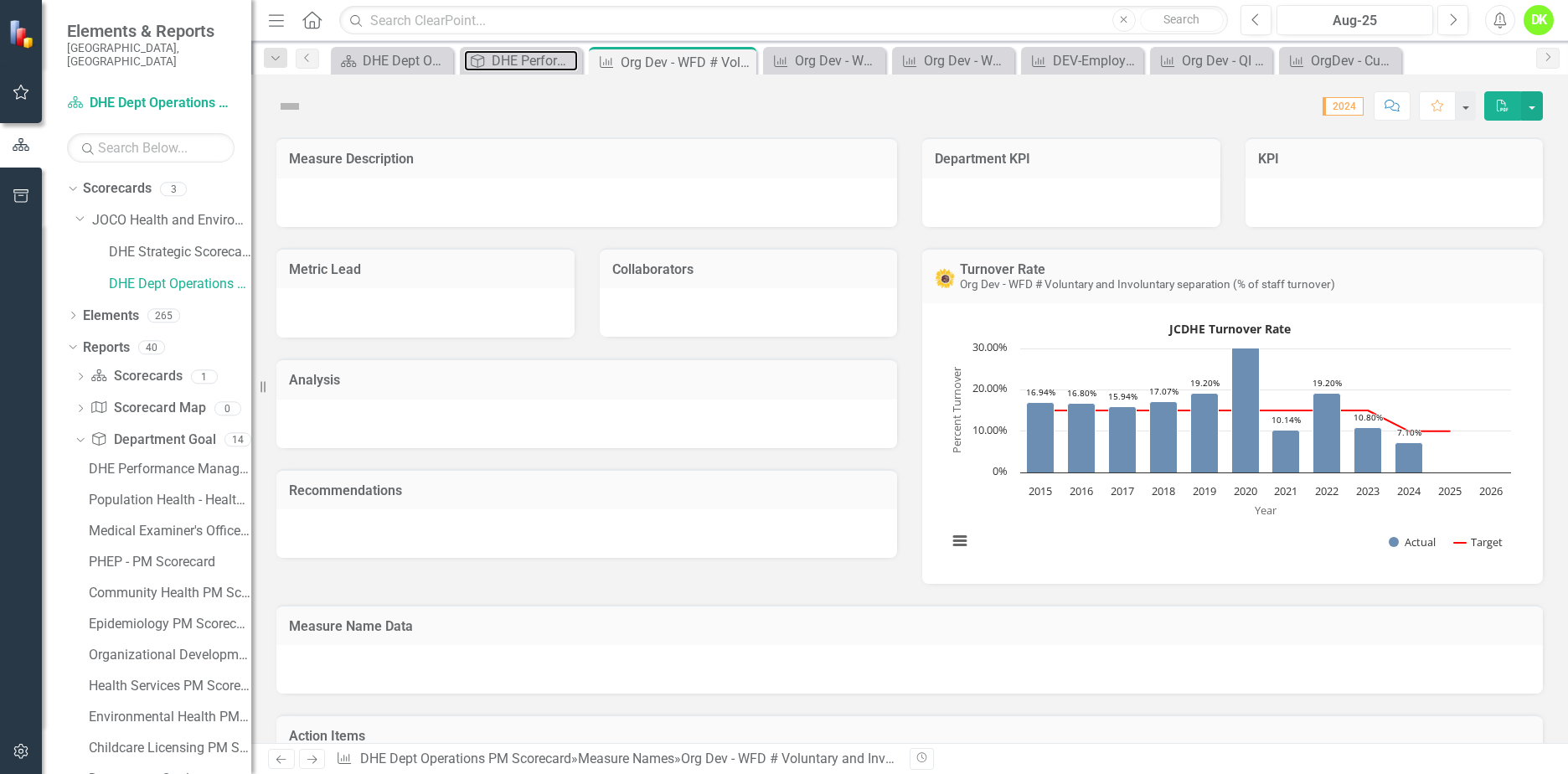
click at [536, 58] on div "DHE Performance Management Scorecard - Top Level" at bounding box center [534, 60] width 86 height 21
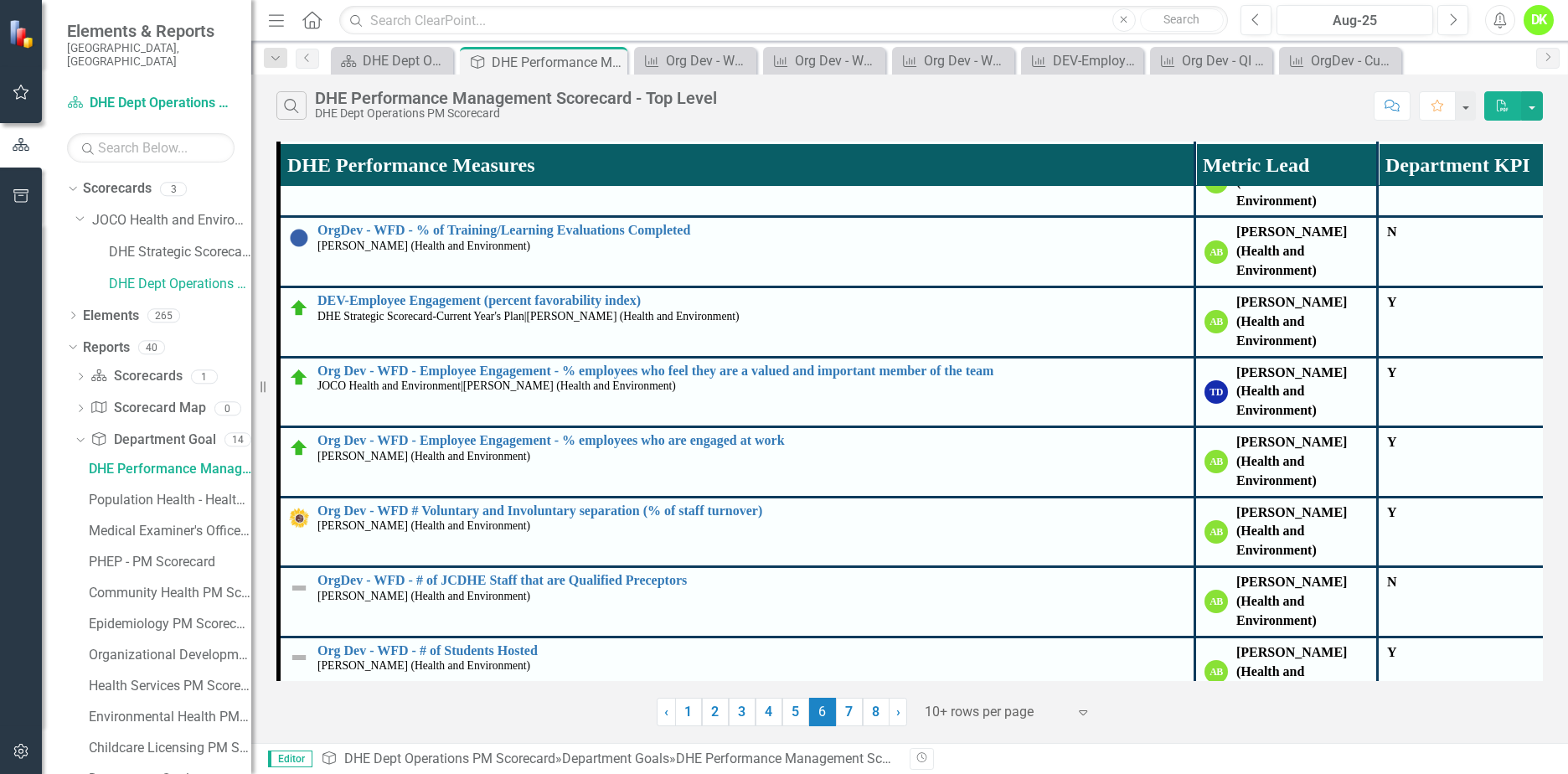
scroll to position [479, 0]
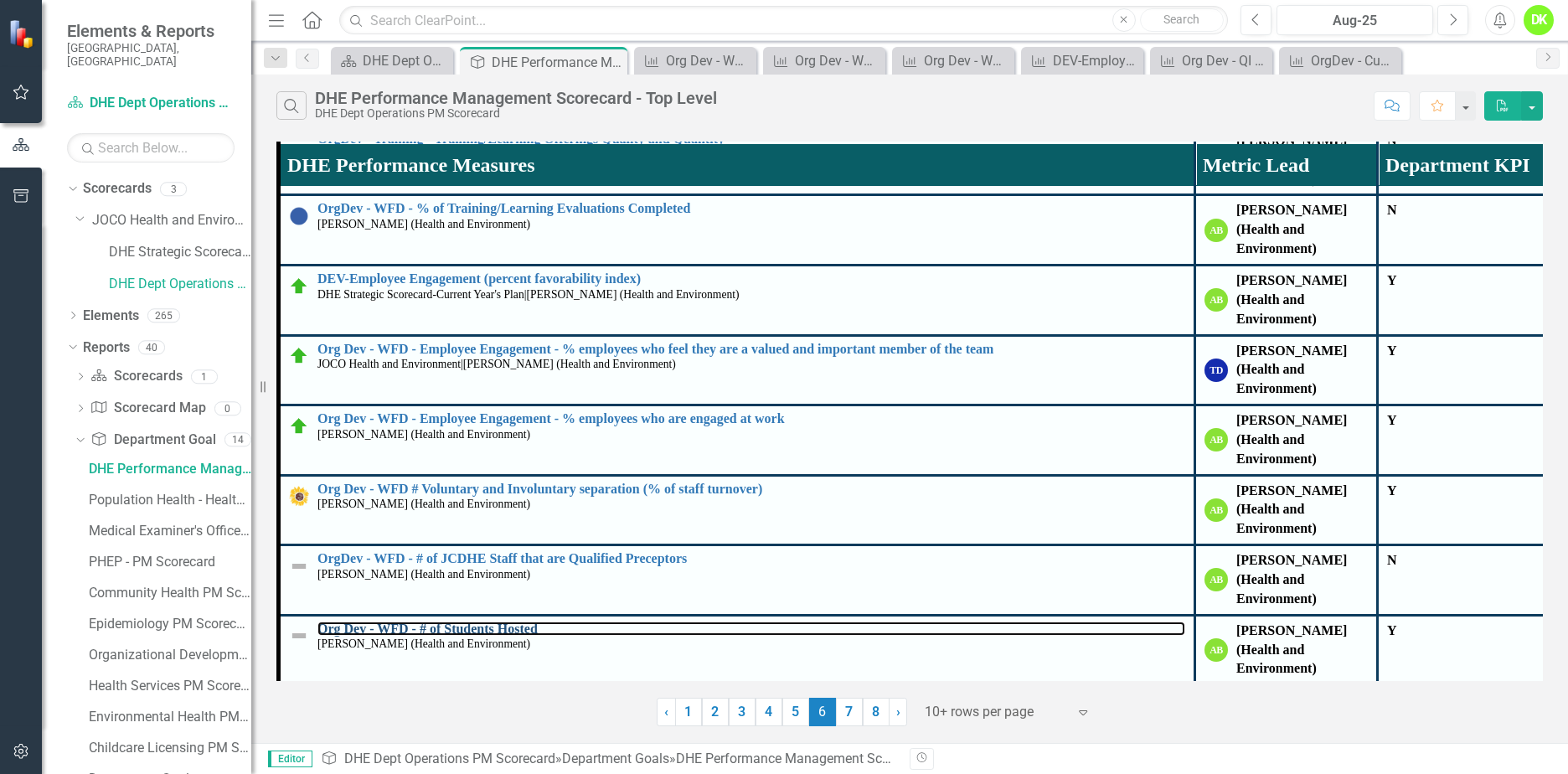
click at [483, 622] on link "Org Dev - WFD - # of Students Hosted" at bounding box center [751, 629] width 868 height 15
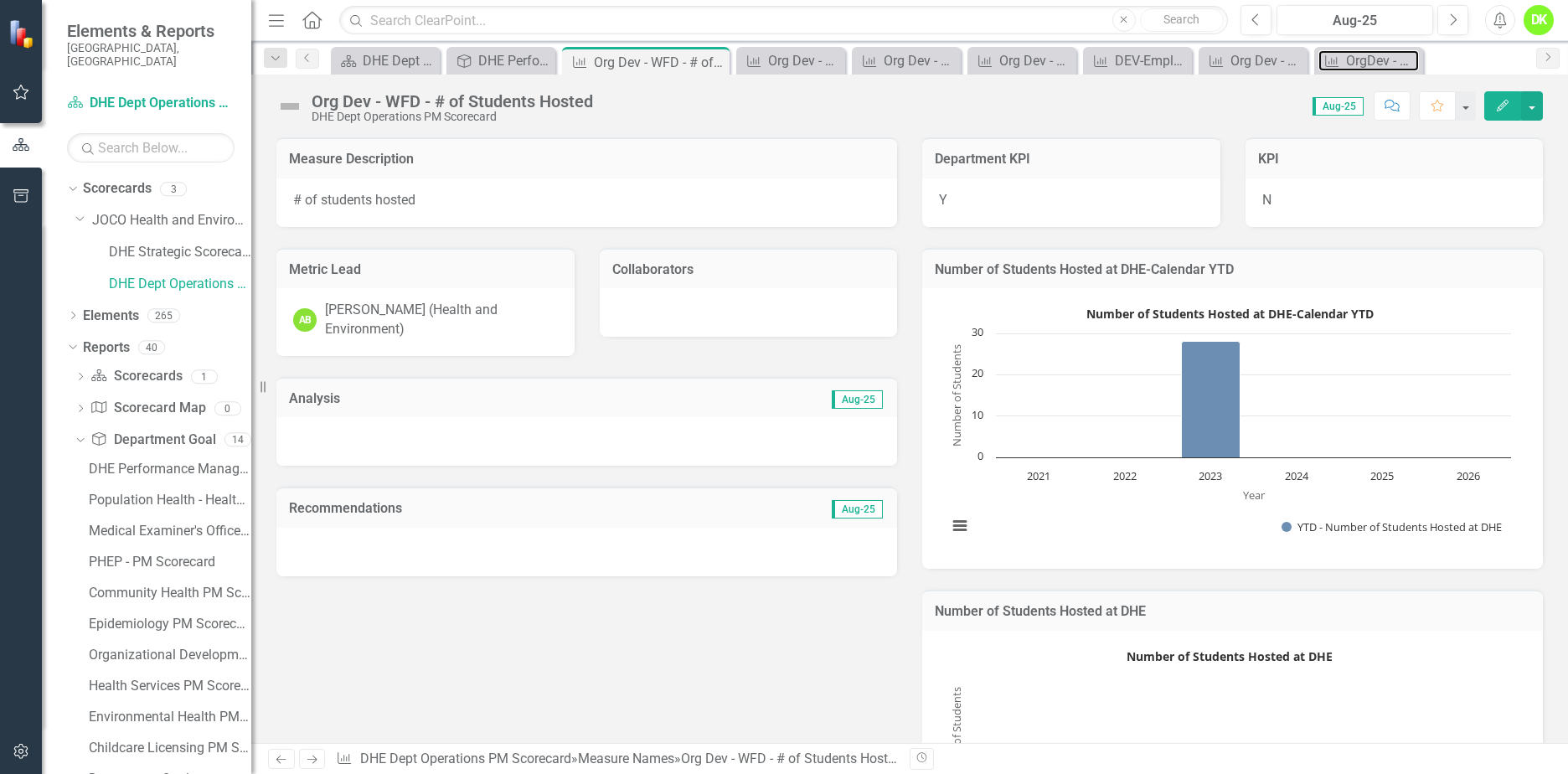
click at [1346, 69] on div "OrgDev - Customer Satisfaction" at bounding box center [1382, 60] width 73 height 21
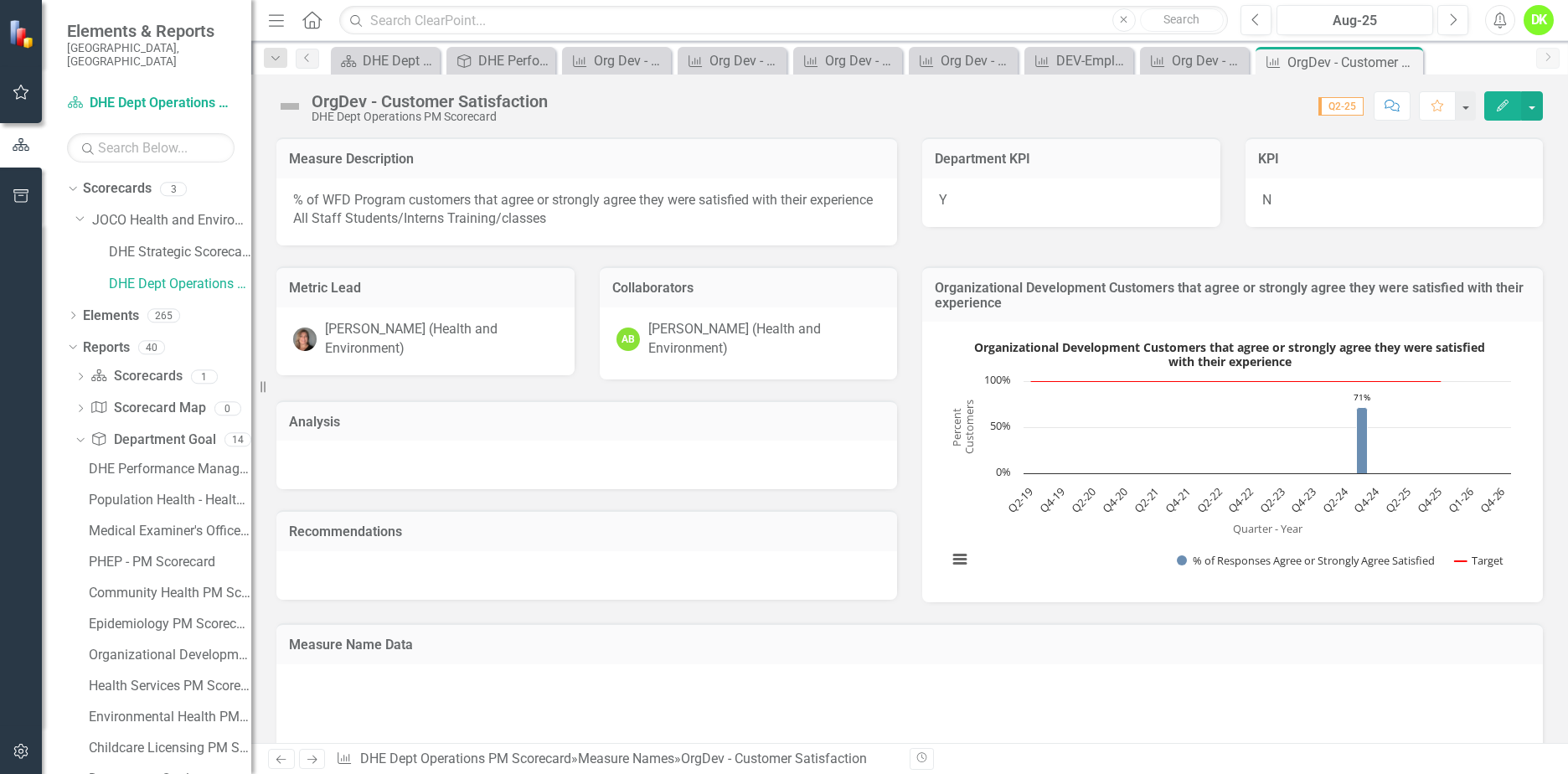
click at [1366, 59] on div "OrgDev - Customer Satisfaction" at bounding box center [1353, 62] width 131 height 21
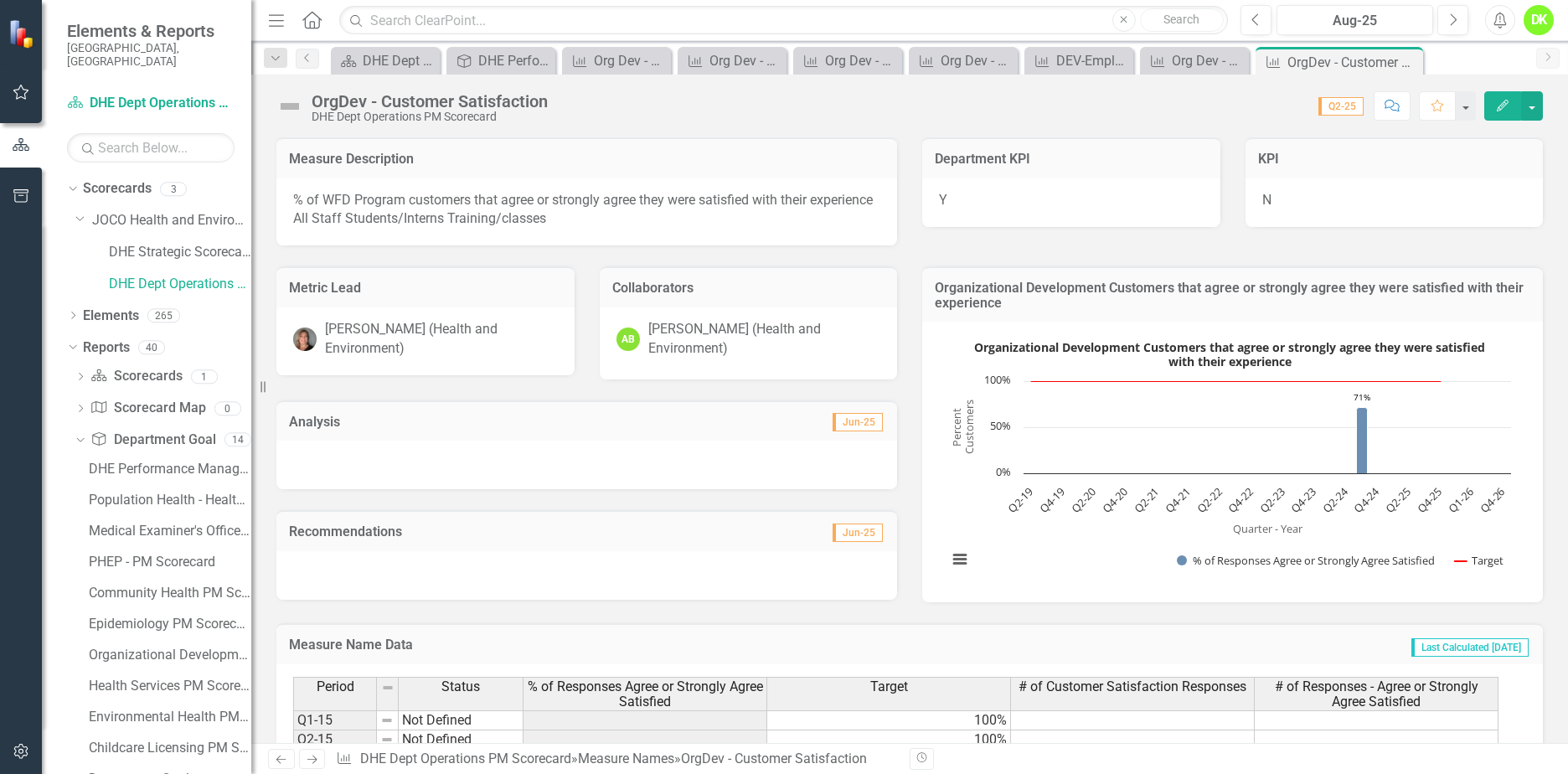
click at [1018, 531] on rect "Interactive chart" at bounding box center [1229, 460] width 580 height 251
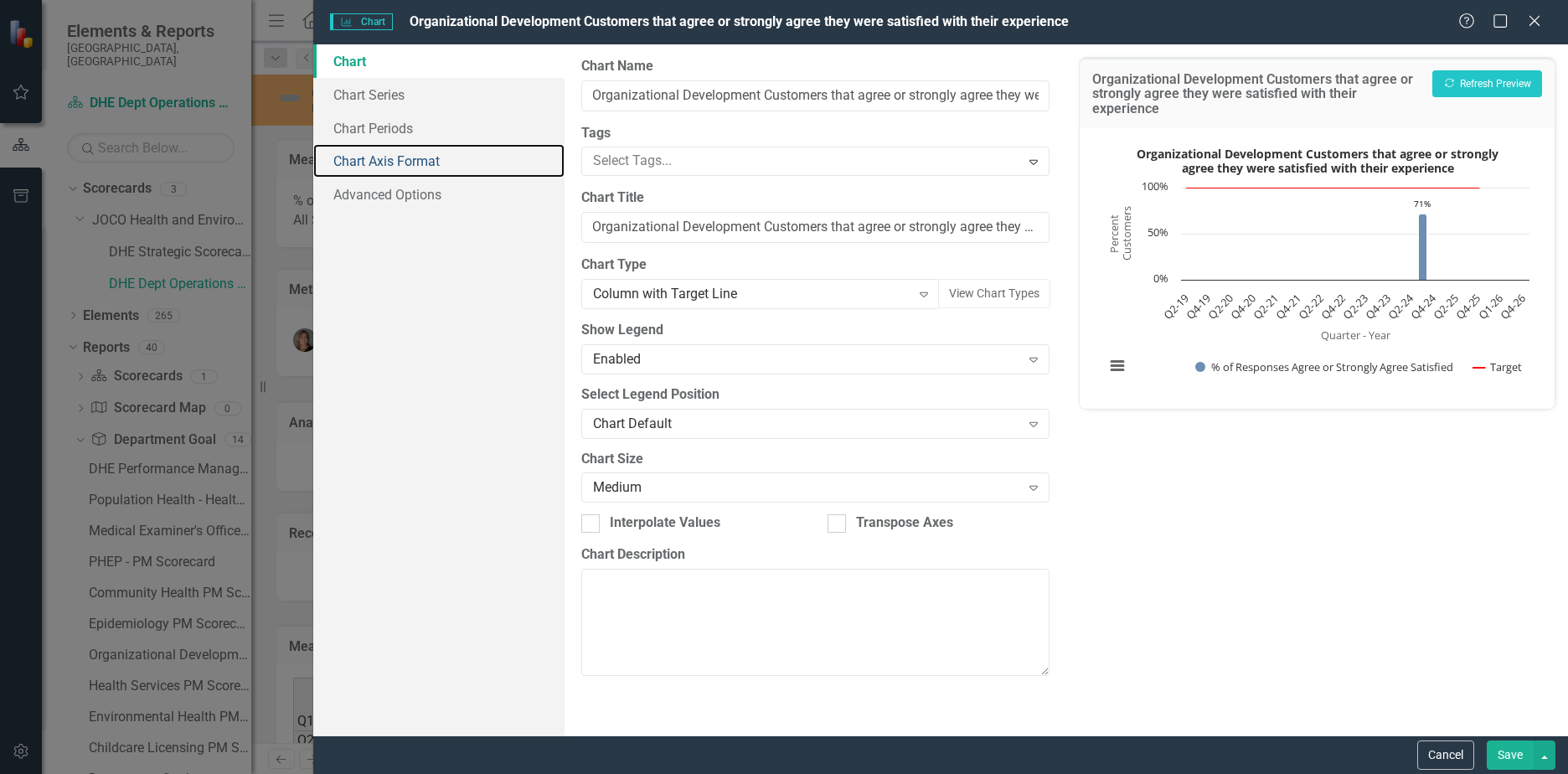
click at [402, 168] on link "Chart Axis Format" at bounding box center [439, 161] width 251 height 33
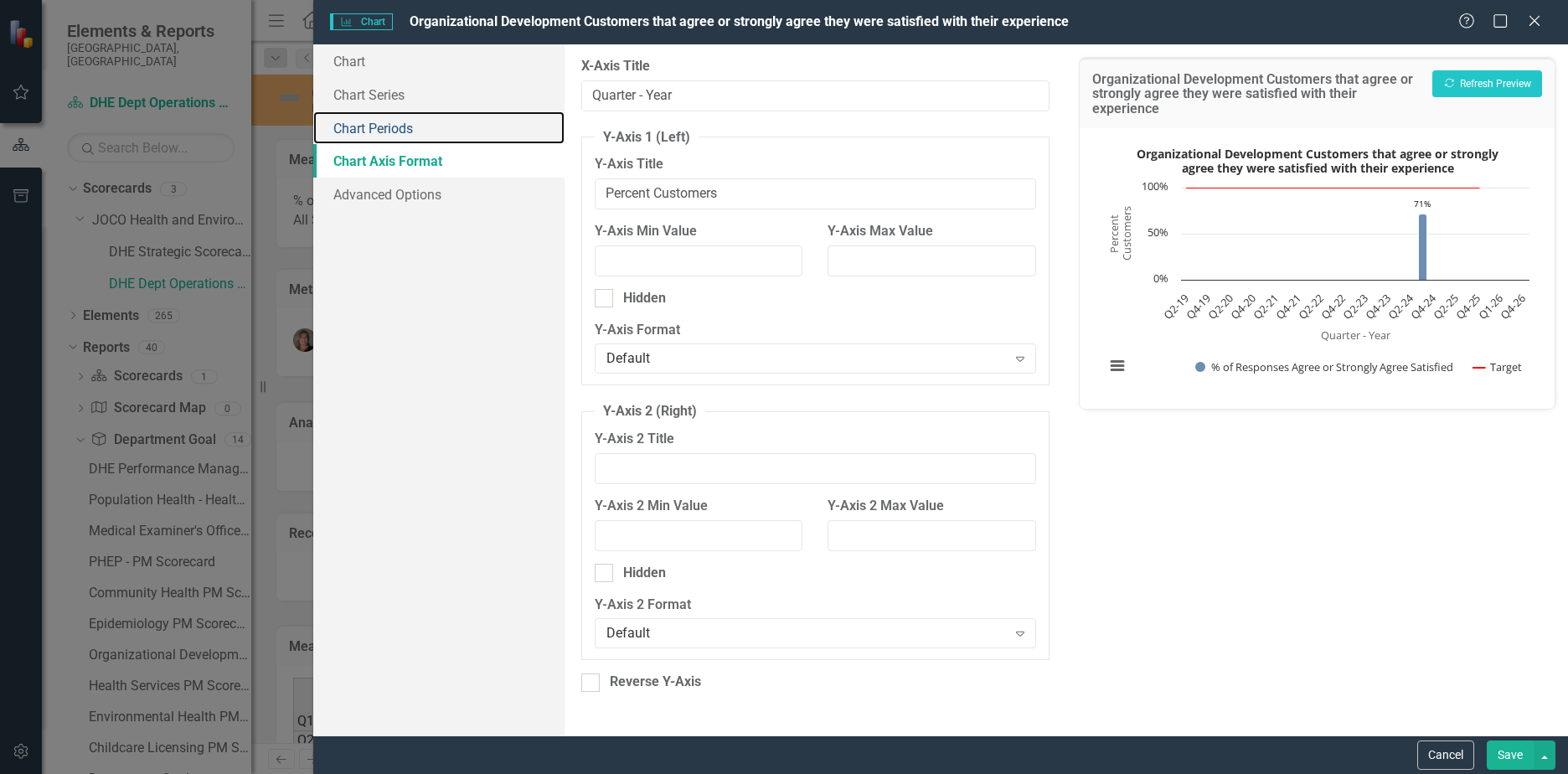
click at [432, 129] on link "Chart Periods" at bounding box center [439, 128] width 251 height 33
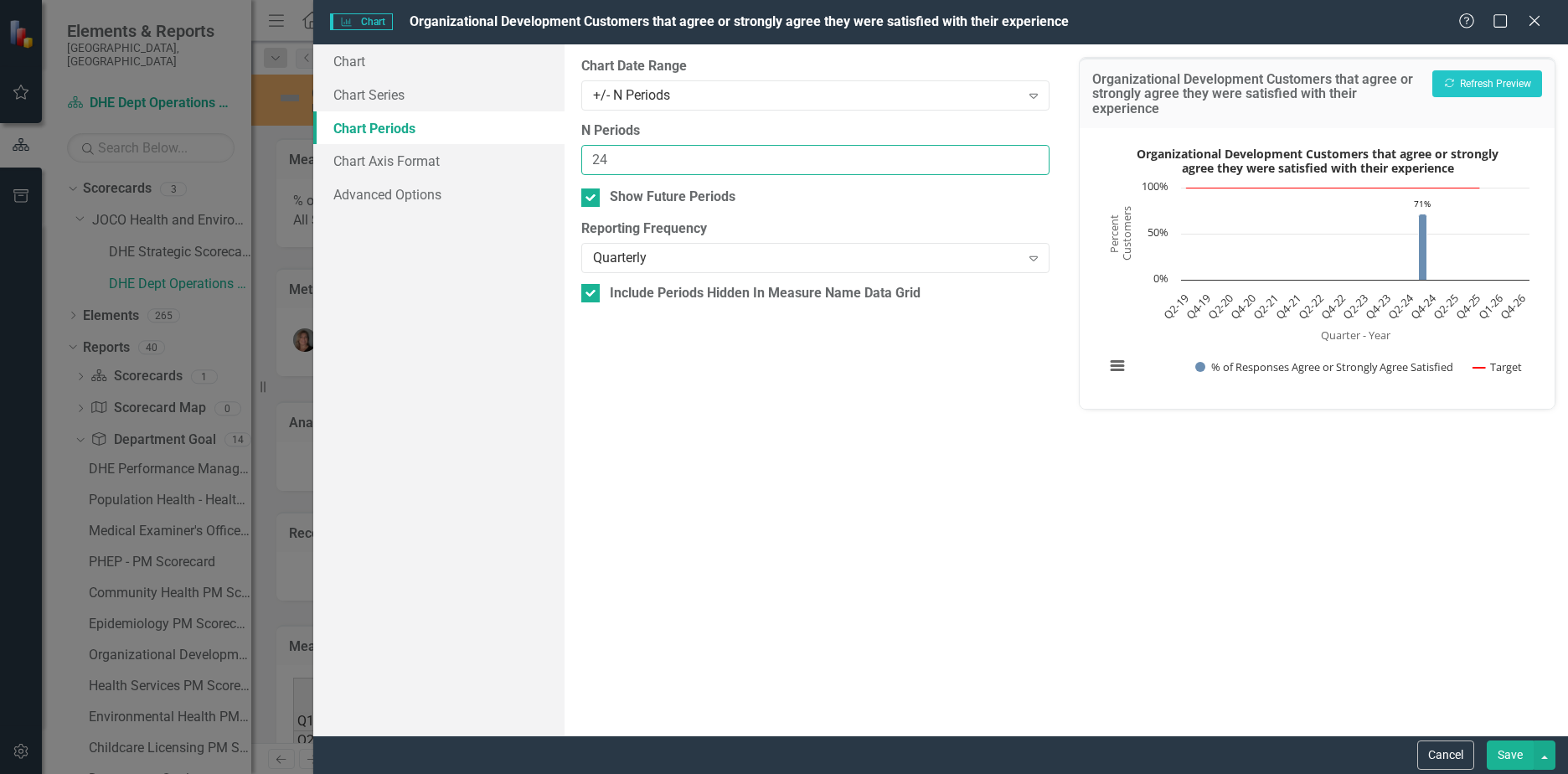
drag, startPoint x: 659, startPoint y: 157, endPoint x: 531, endPoint y: 163, distance: 128.1
click at [531, 163] on div "Chart Chart Series Chart Periods Chart Axis Format Advanced Options From this p…" at bounding box center [941, 390] width 1255 height 691
type input "6"
click at [584, 200] on div at bounding box center [590, 198] width 18 height 18
click at [584, 200] on input "Show Future Periods" at bounding box center [587, 194] width 11 height 11
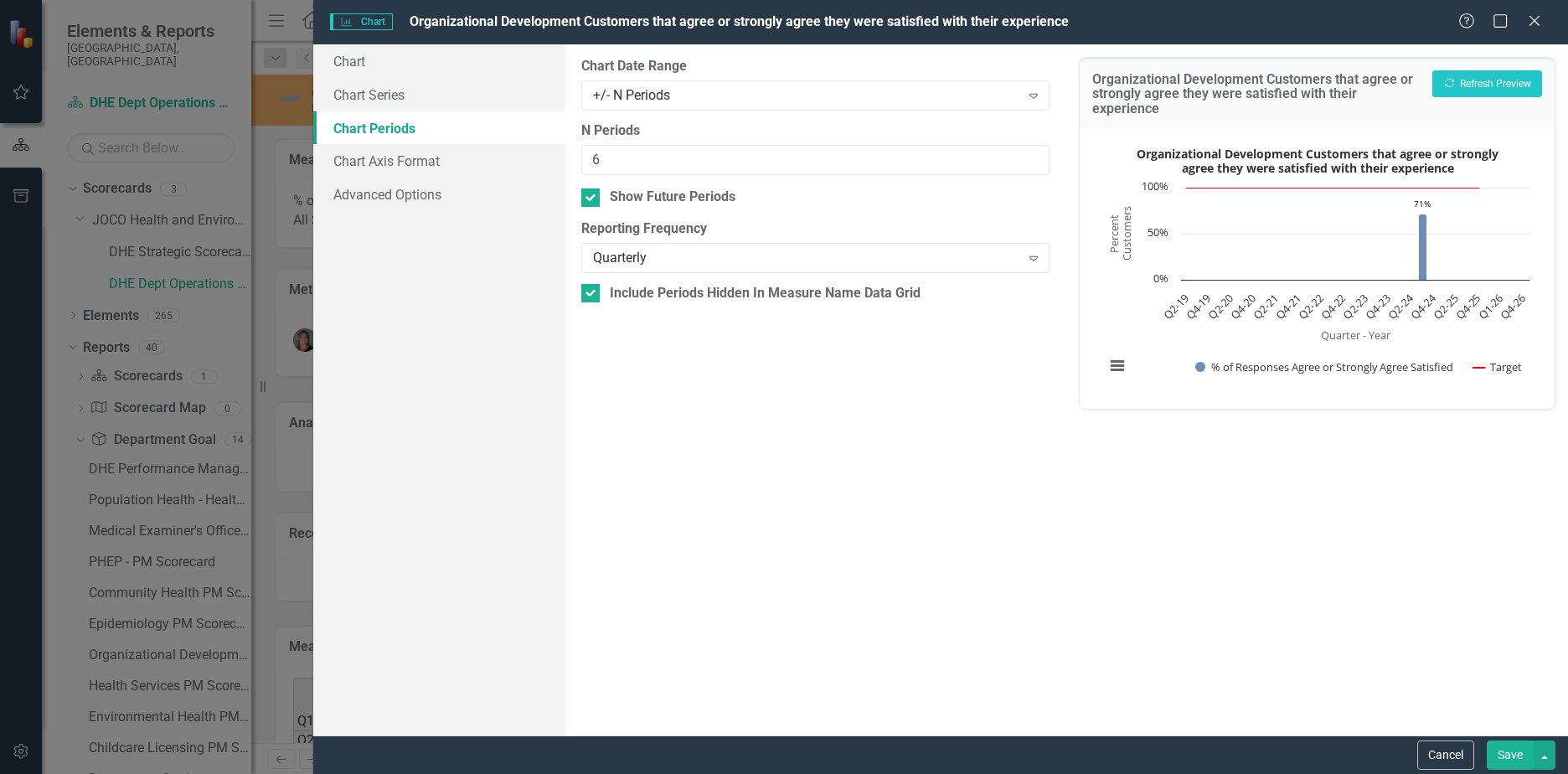
checkbox input "false"
click at [1464, 74] on button "Recalculate Refresh Preview" at bounding box center [1487, 83] width 110 height 27
click at [1501, 764] on button "Save" at bounding box center [1510, 755] width 47 height 30
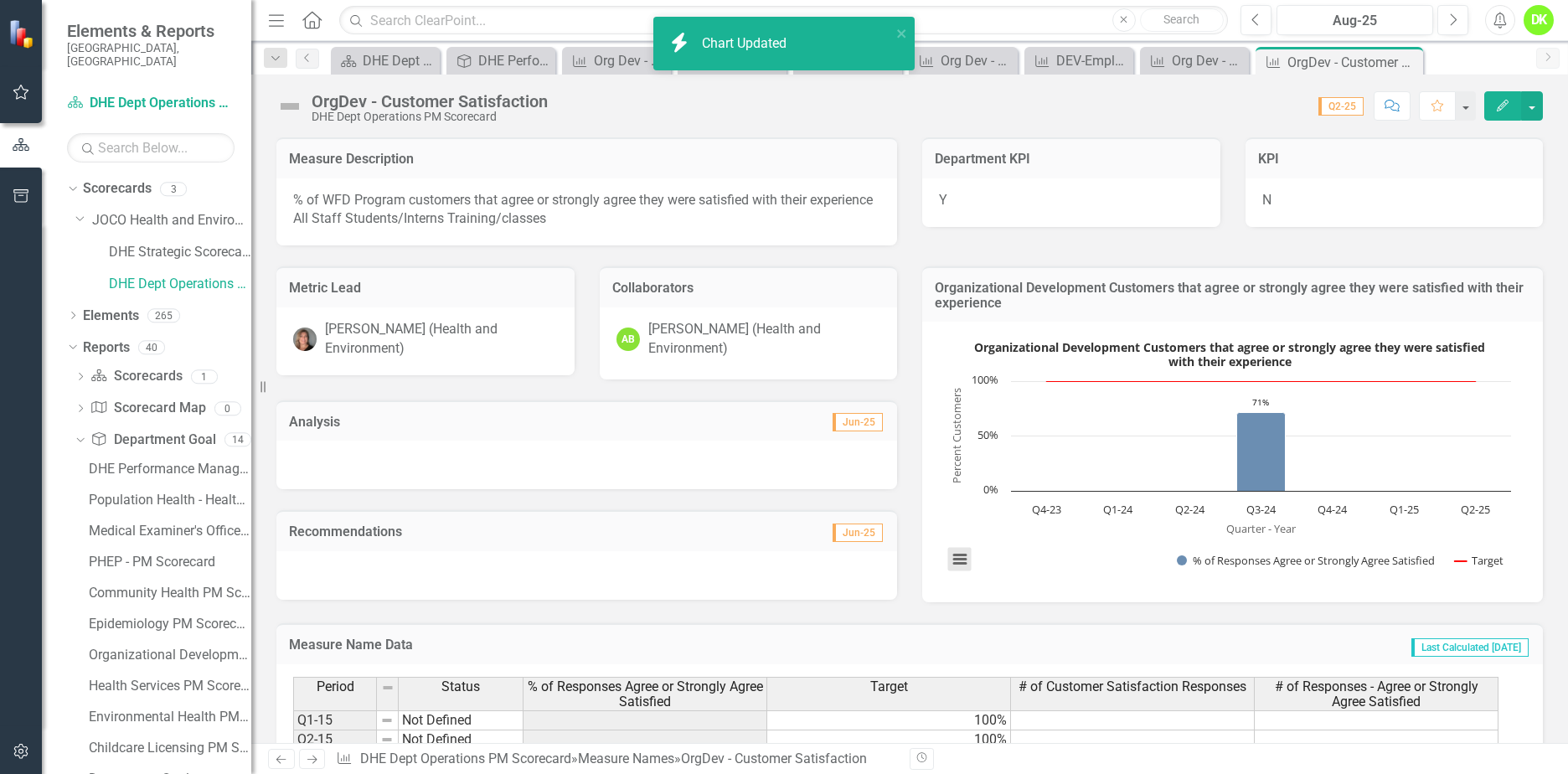
click at [959, 556] on button "View chart menu, Organizational Development Customers that agree or strongly ag…" at bounding box center [959, 559] width 23 height 23
click at [1018, 467] on li "Download JPEG image" at bounding box center [1029, 476] width 151 height 26
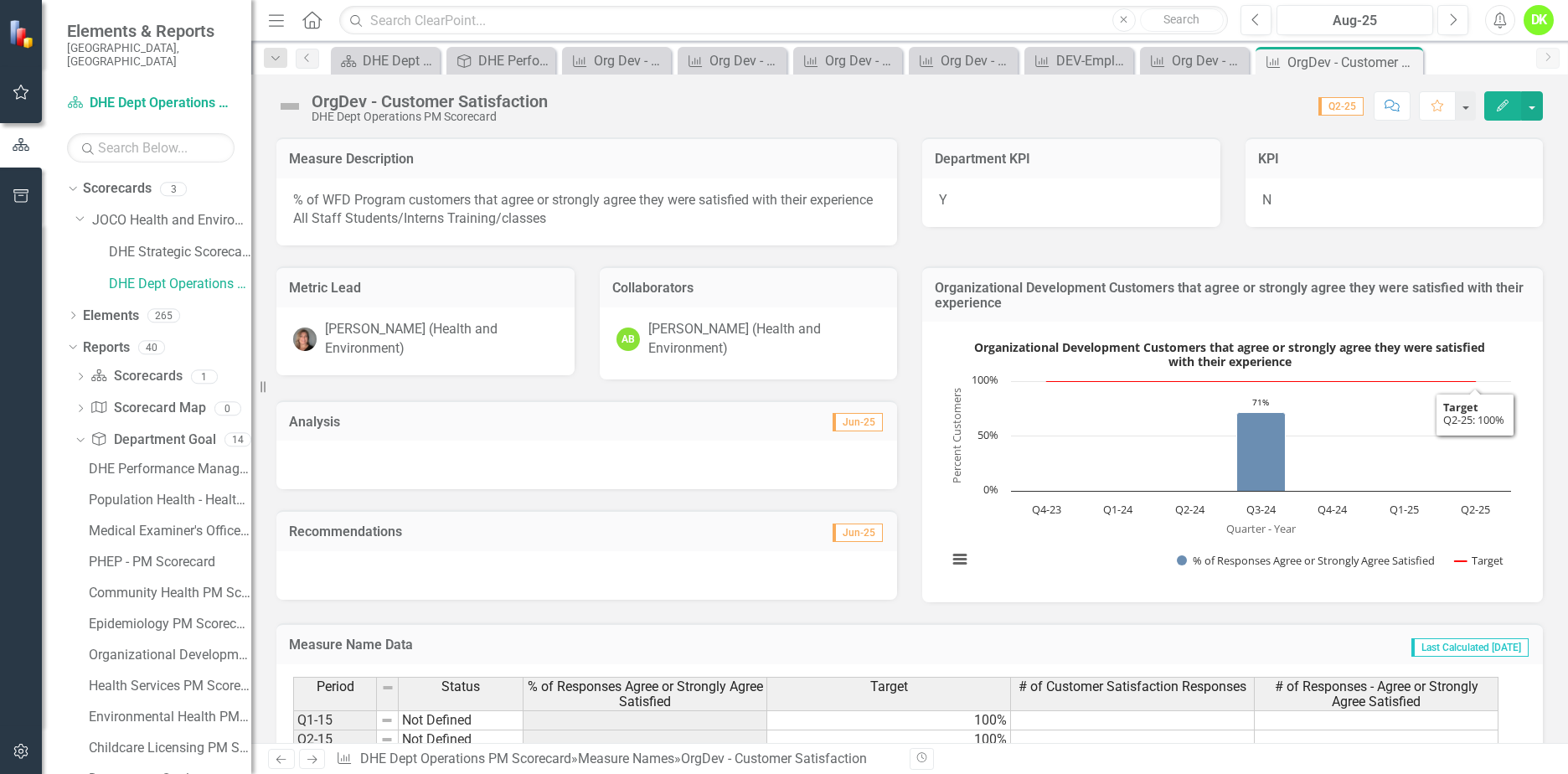
click at [875, 102] on div "Score: 0.00 Q2-25 Completed Comment Favorite Edit" at bounding box center [1050, 105] width 987 height 29
click at [0, 0] on icon "Close" at bounding box center [0, 0] width 0 height 0
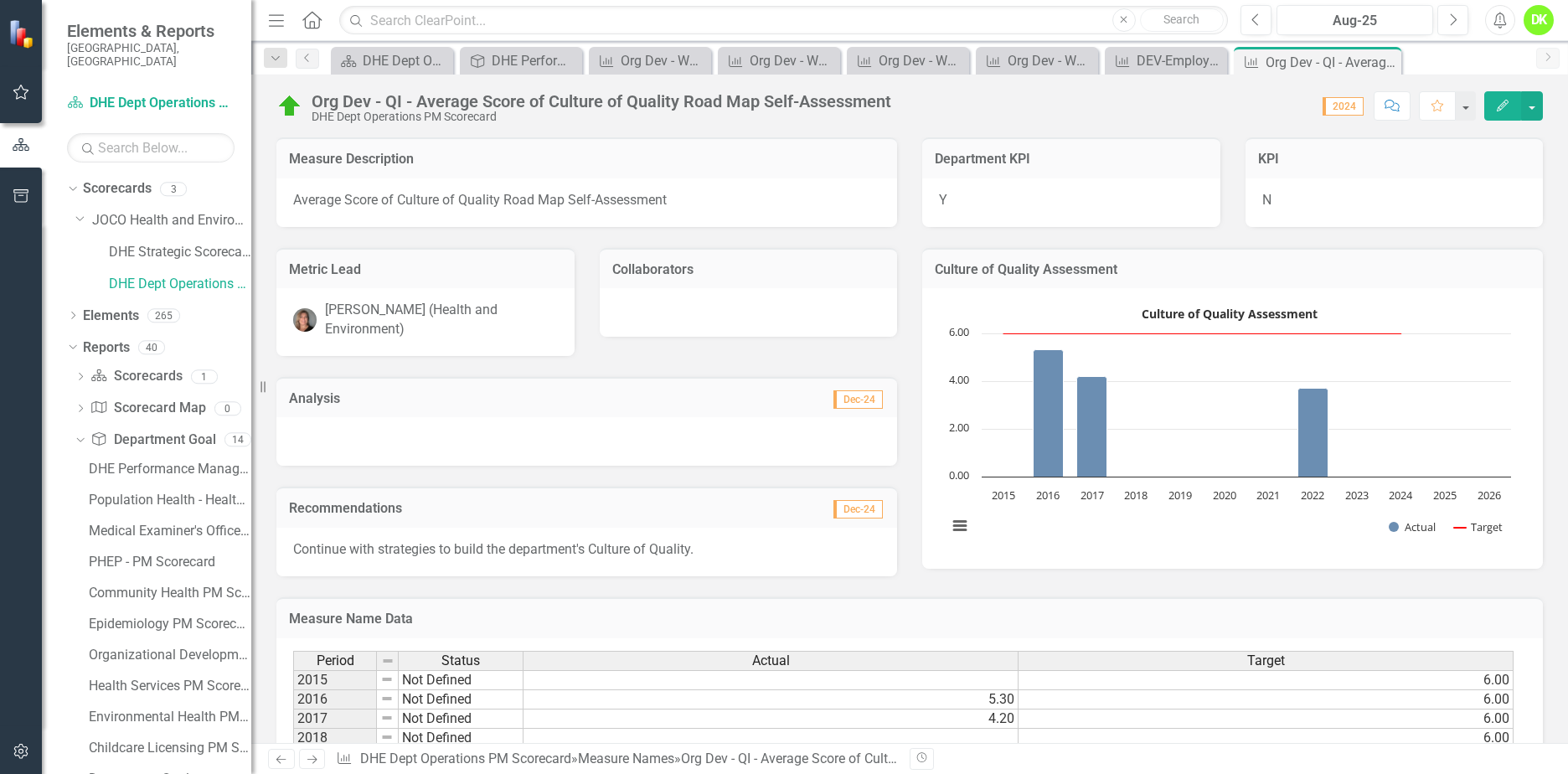
click at [1099, 527] on rect "Interactive chart" at bounding box center [1229, 426] width 580 height 251
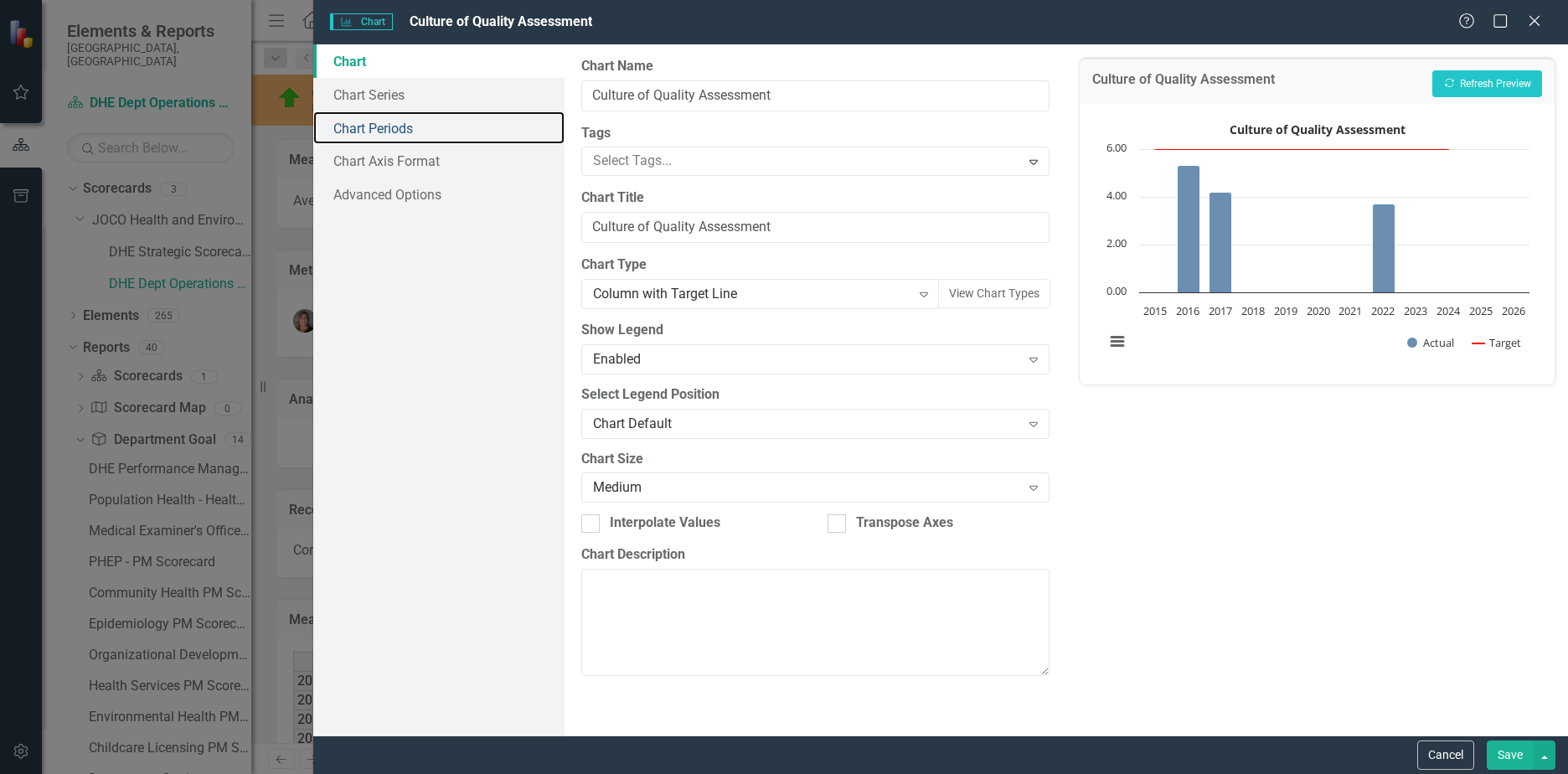
click at [378, 134] on link "Chart Periods" at bounding box center [439, 128] width 251 height 33
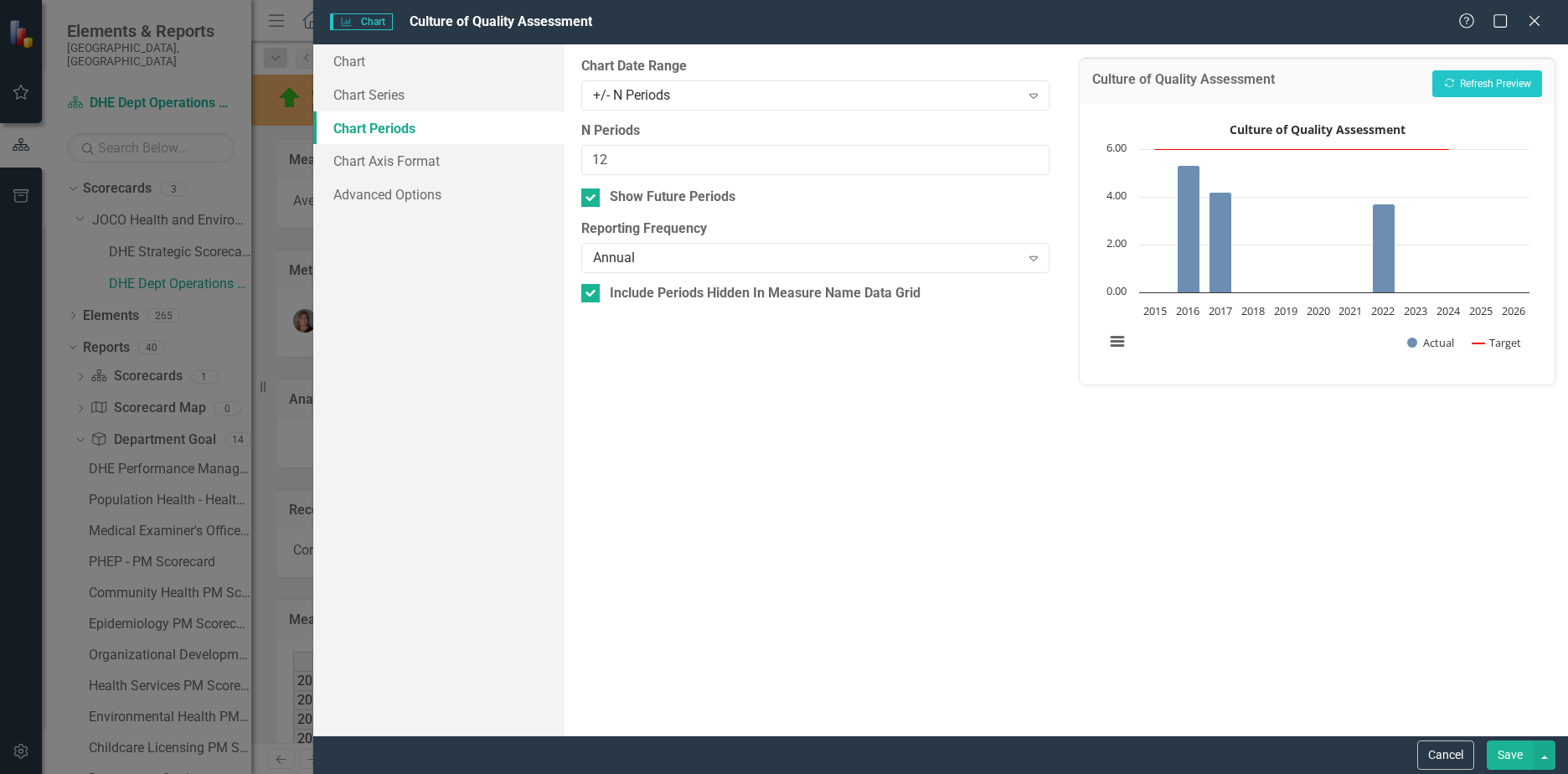
click at [589, 194] on input "Show Future Periods" at bounding box center [587, 194] width 11 height 11
checkbox input "false"
drag, startPoint x: 631, startPoint y: 157, endPoint x: 502, endPoint y: 157, distance: 129.0
click at [502, 157] on div "Chart Chart Series Chart Periods Chart Axis Format Advanced Options From this p…" at bounding box center [941, 390] width 1255 height 691
click at [1525, 754] on button "Save" at bounding box center [1510, 755] width 47 height 30
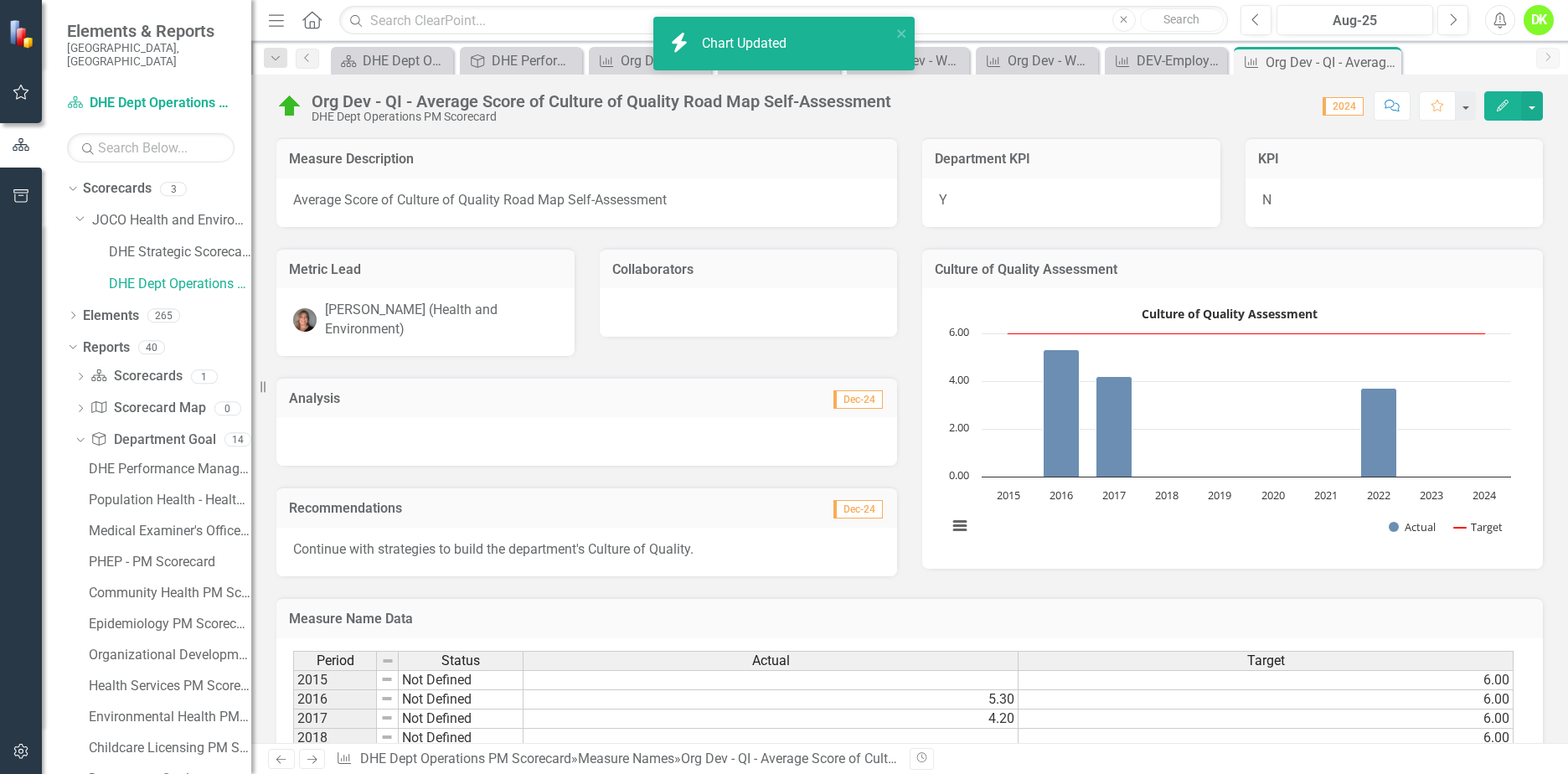
click at [1161, 539] on rect "Interactive chart" at bounding box center [1229, 426] width 580 height 251
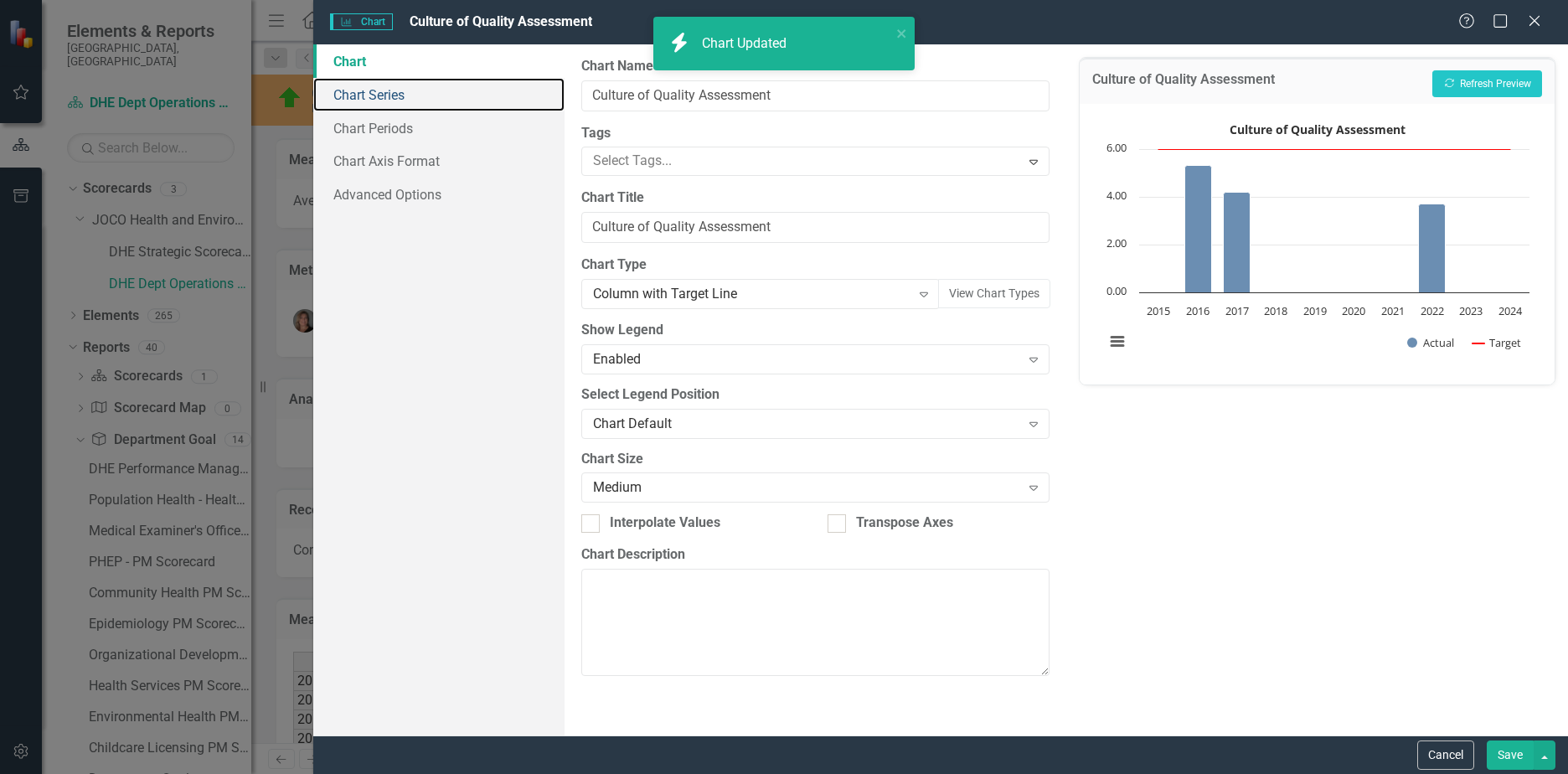
click at [377, 103] on link "Chart Series" at bounding box center [439, 94] width 251 height 33
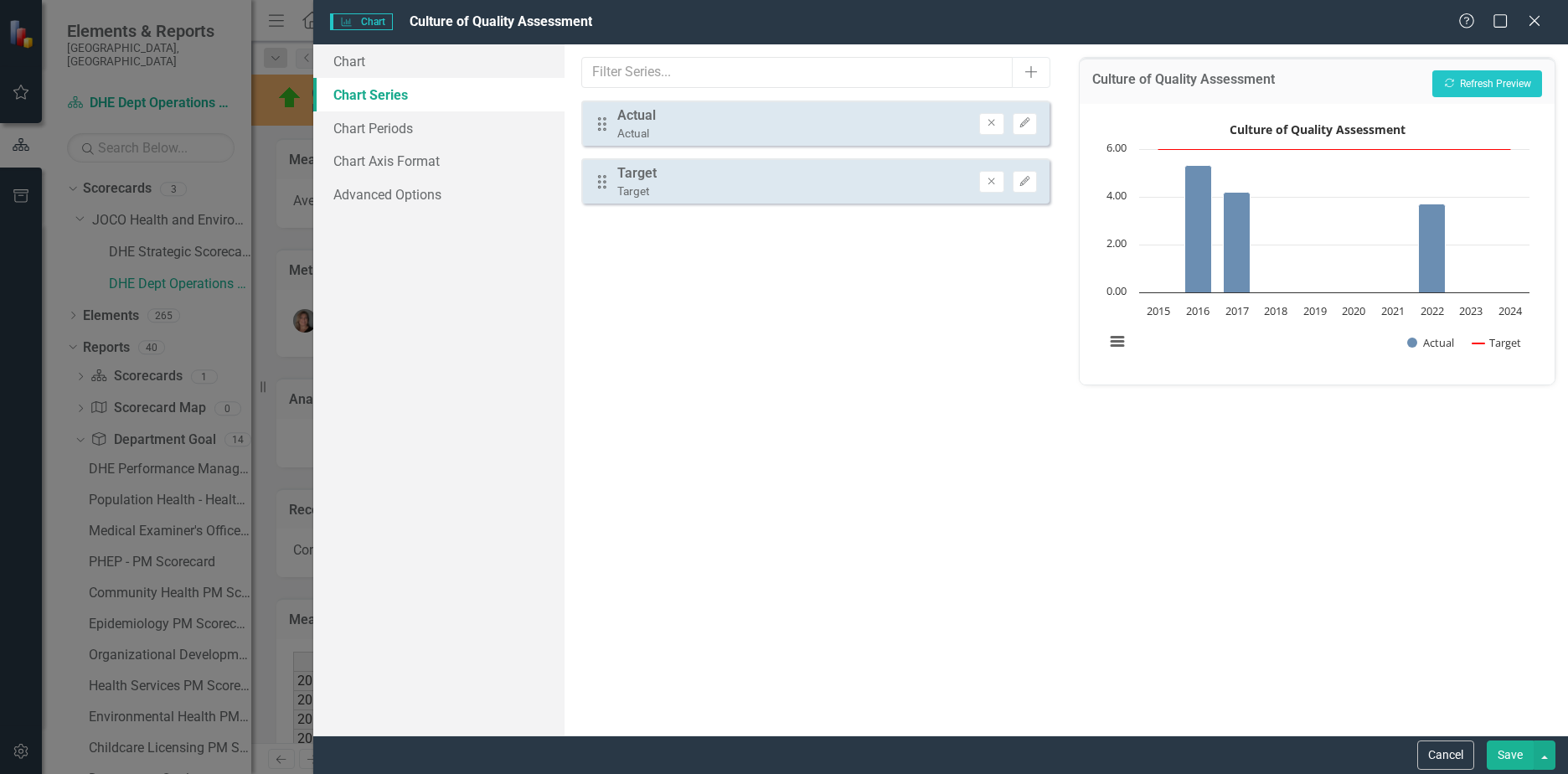
click at [1022, 126] on icon "button" at bounding box center [1024, 123] width 10 height 10
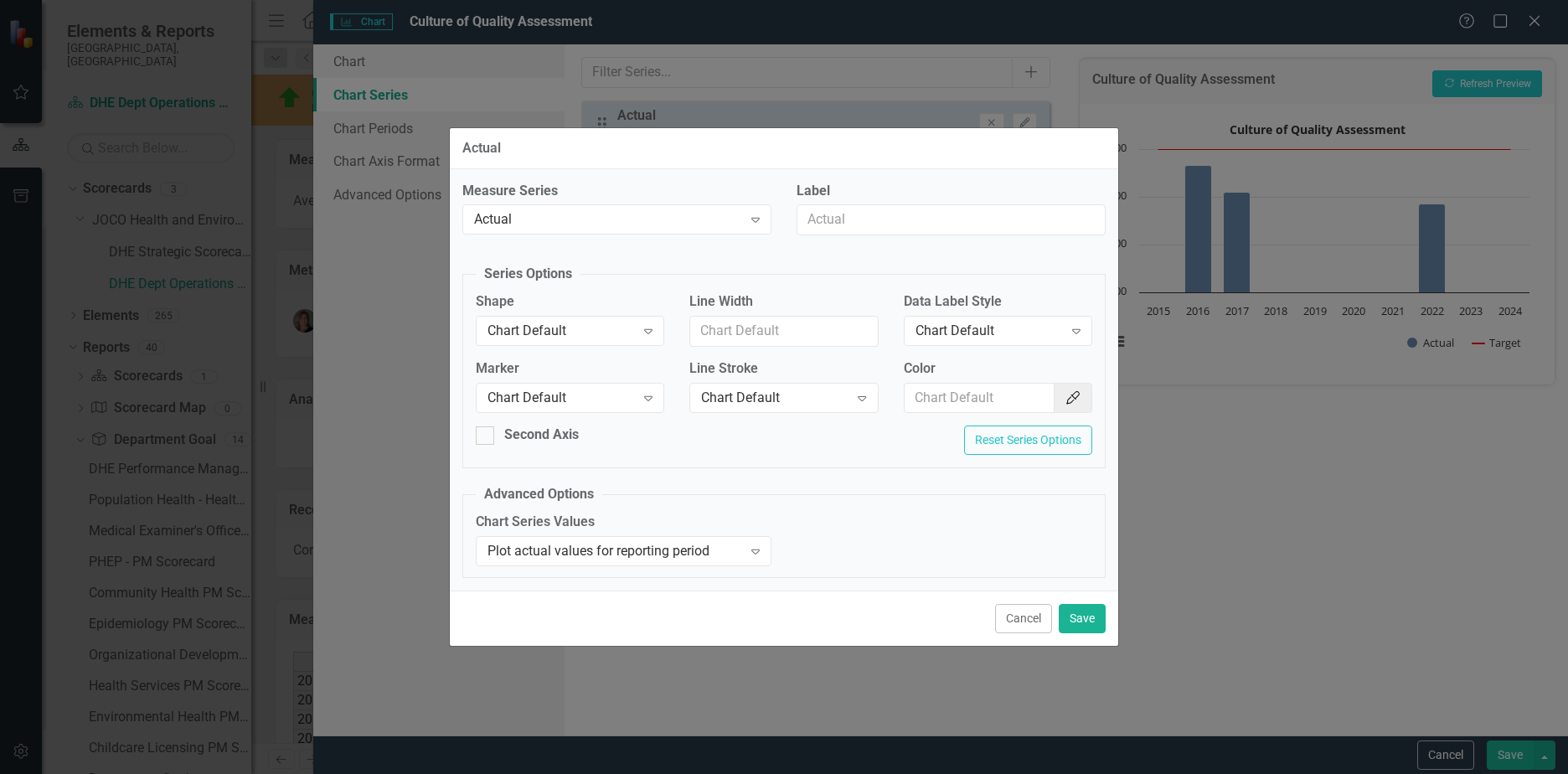
click at [954, 339] on div "Chart Default" at bounding box center [990, 331] width 148 height 19
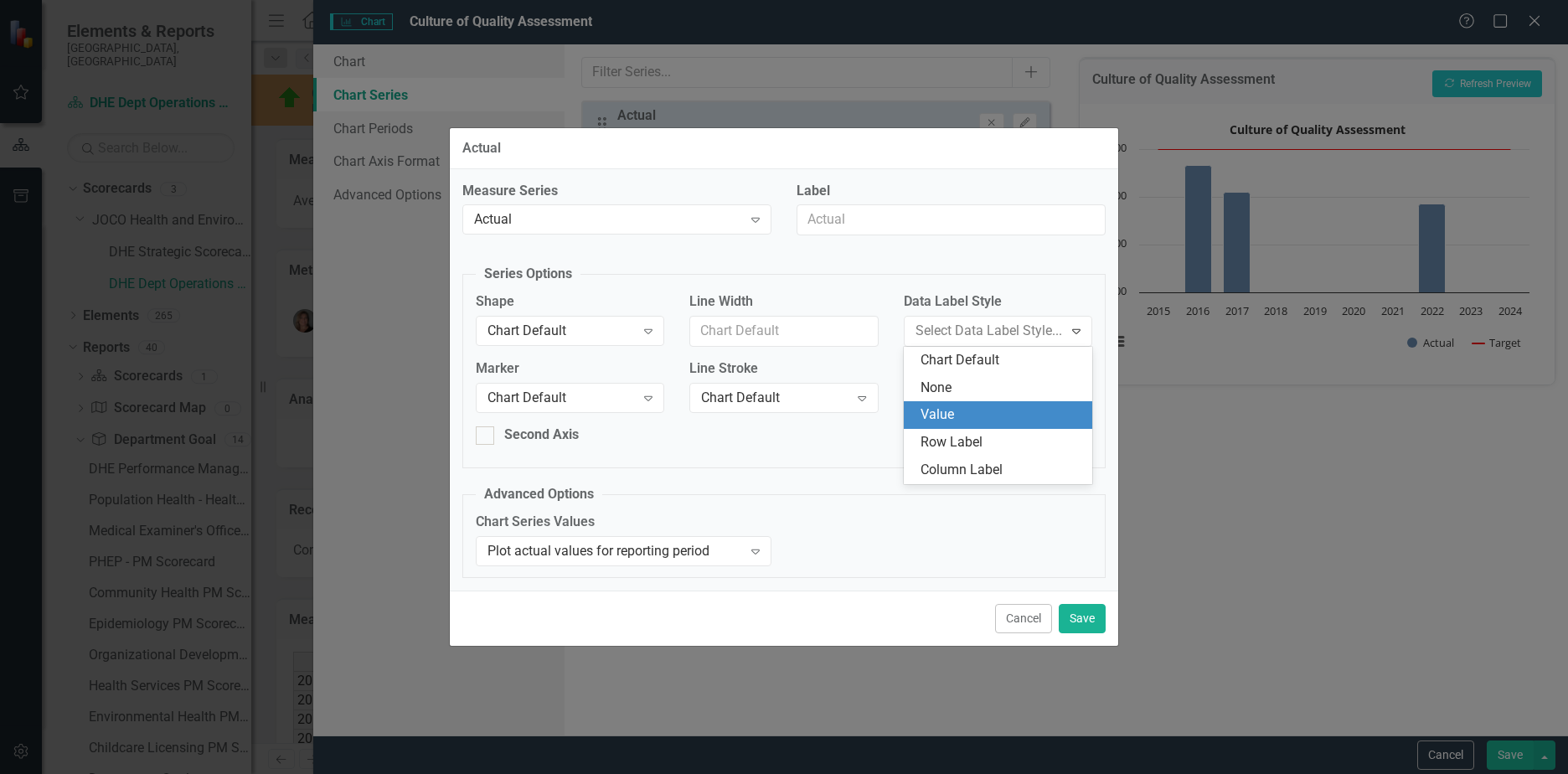
click at [965, 407] on div "Value" at bounding box center [1001, 415] width 162 height 19
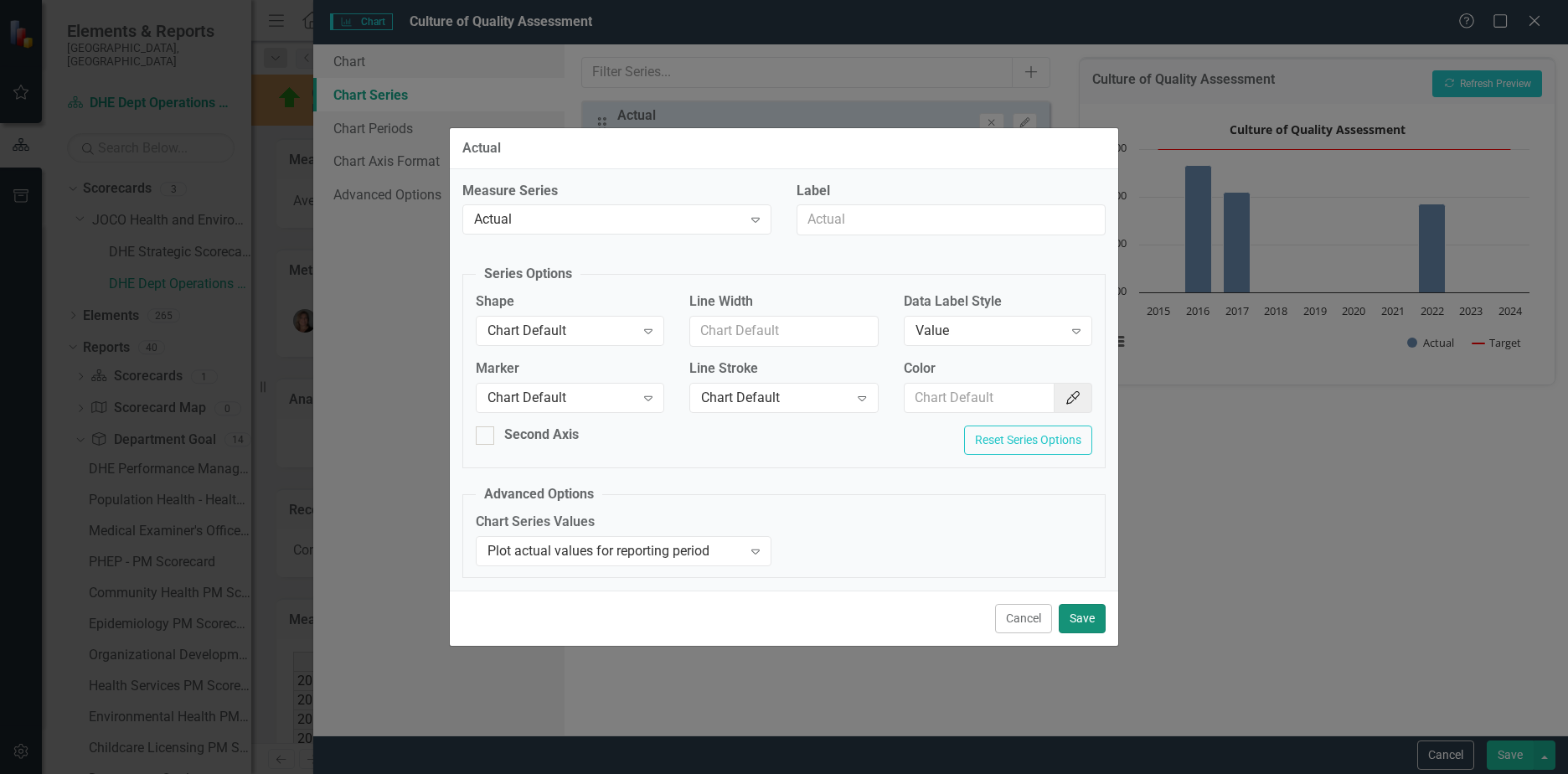
click at [1064, 613] on button "Save" at bounding box center [1082, 619] width 47 height 30
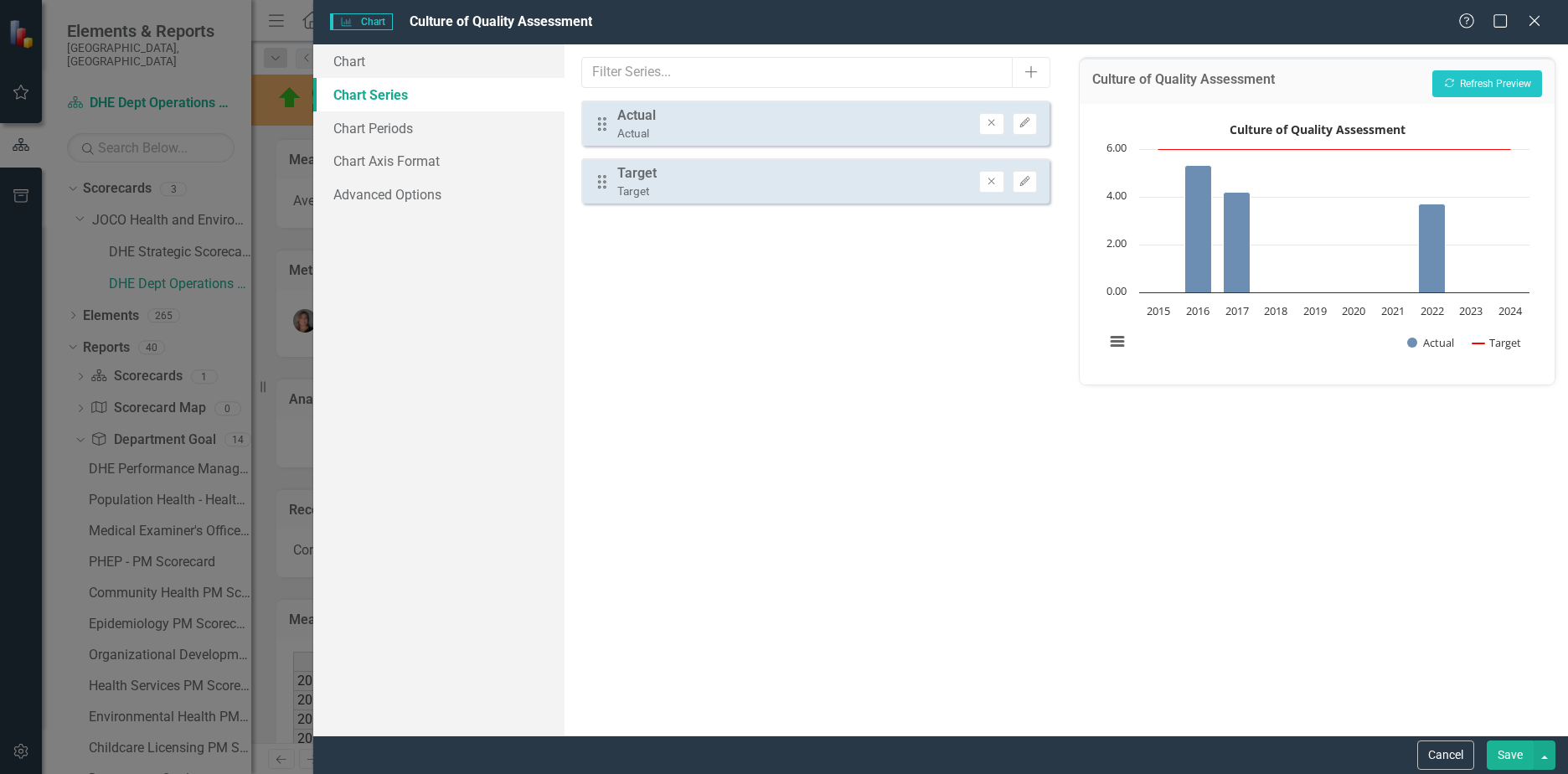
click at [1031, 179] on button "Edit" at bounding box center [1025, 182] width 24 height 22
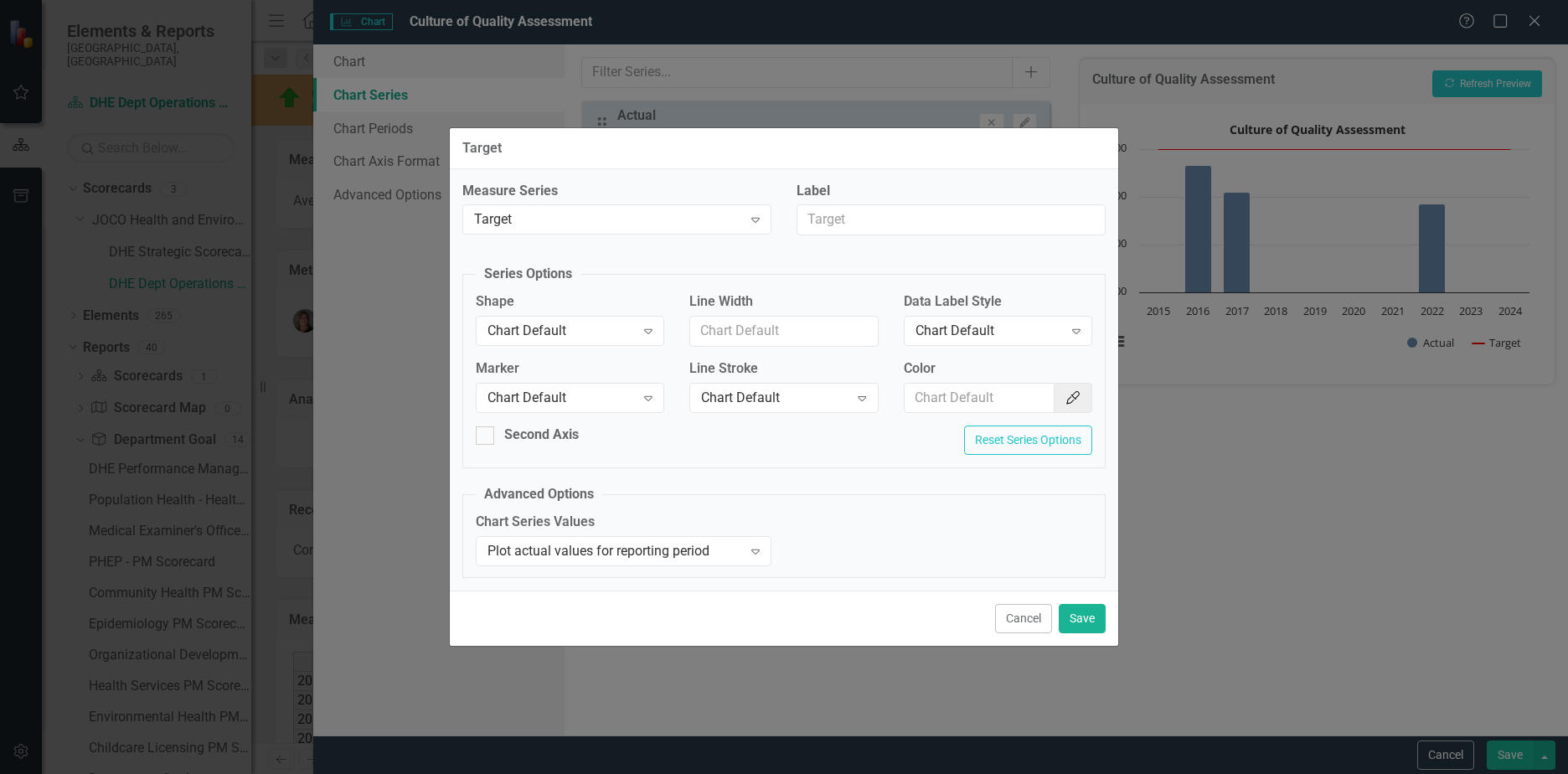
click at [1000, 330] on div "Chart Default" at bounding box center [990, 331] width 148 height 19
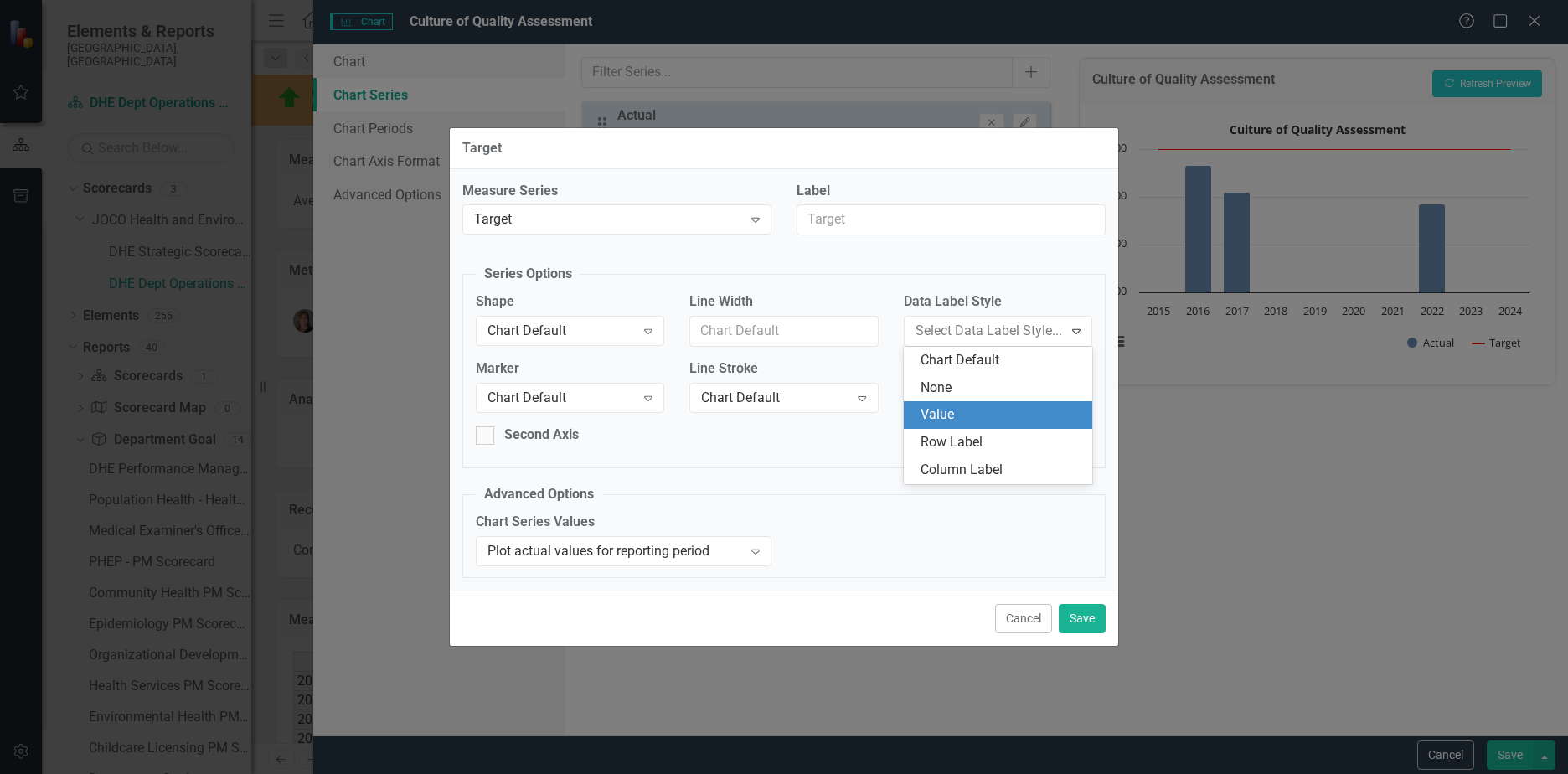
click at [975, 412] on div "Value" at bounding box center [1001, 415] width 162 height 19
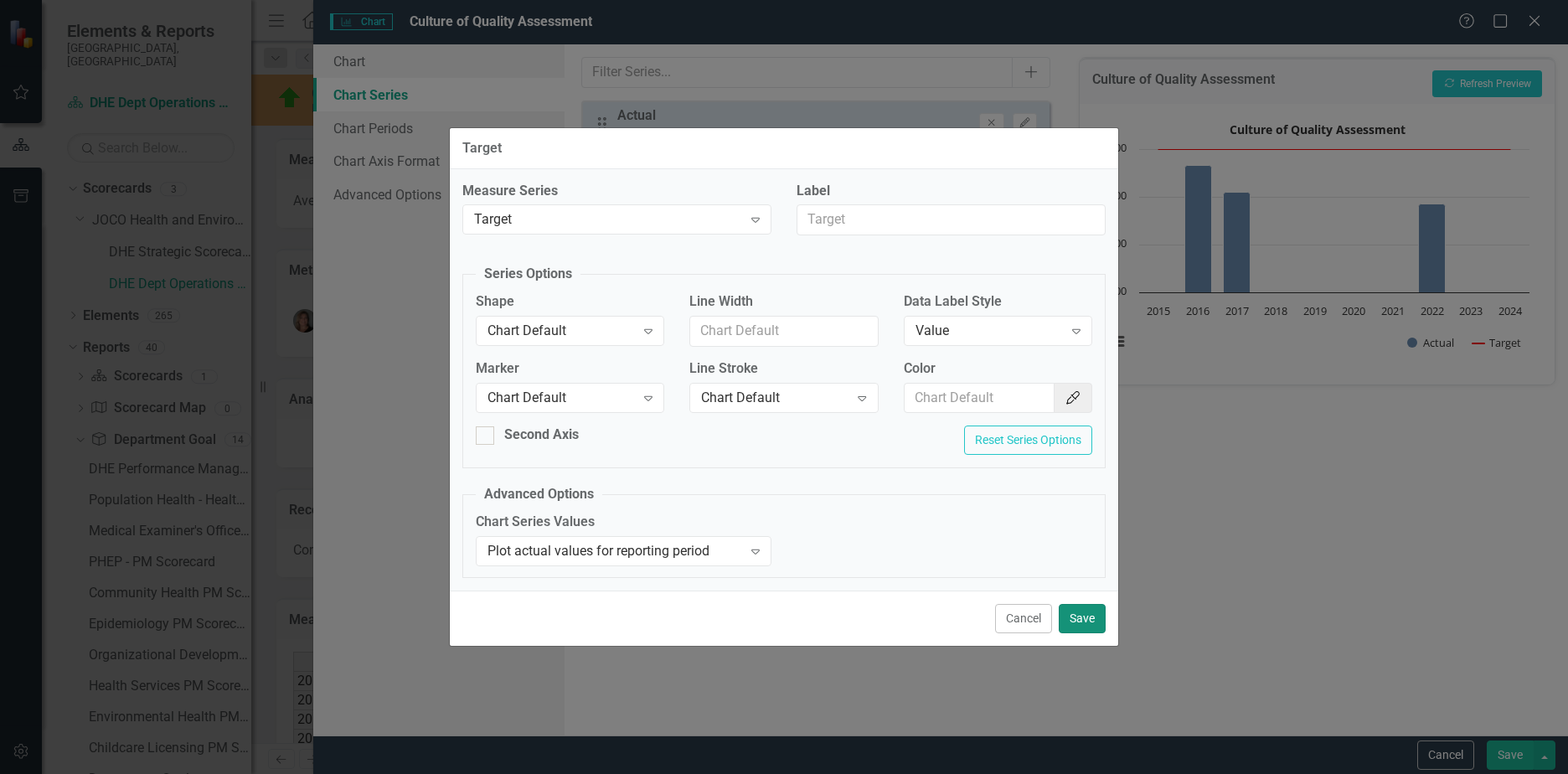
click at [1067, 618] on button "Save" at bounding box center [1082, 619] width 47 height 30
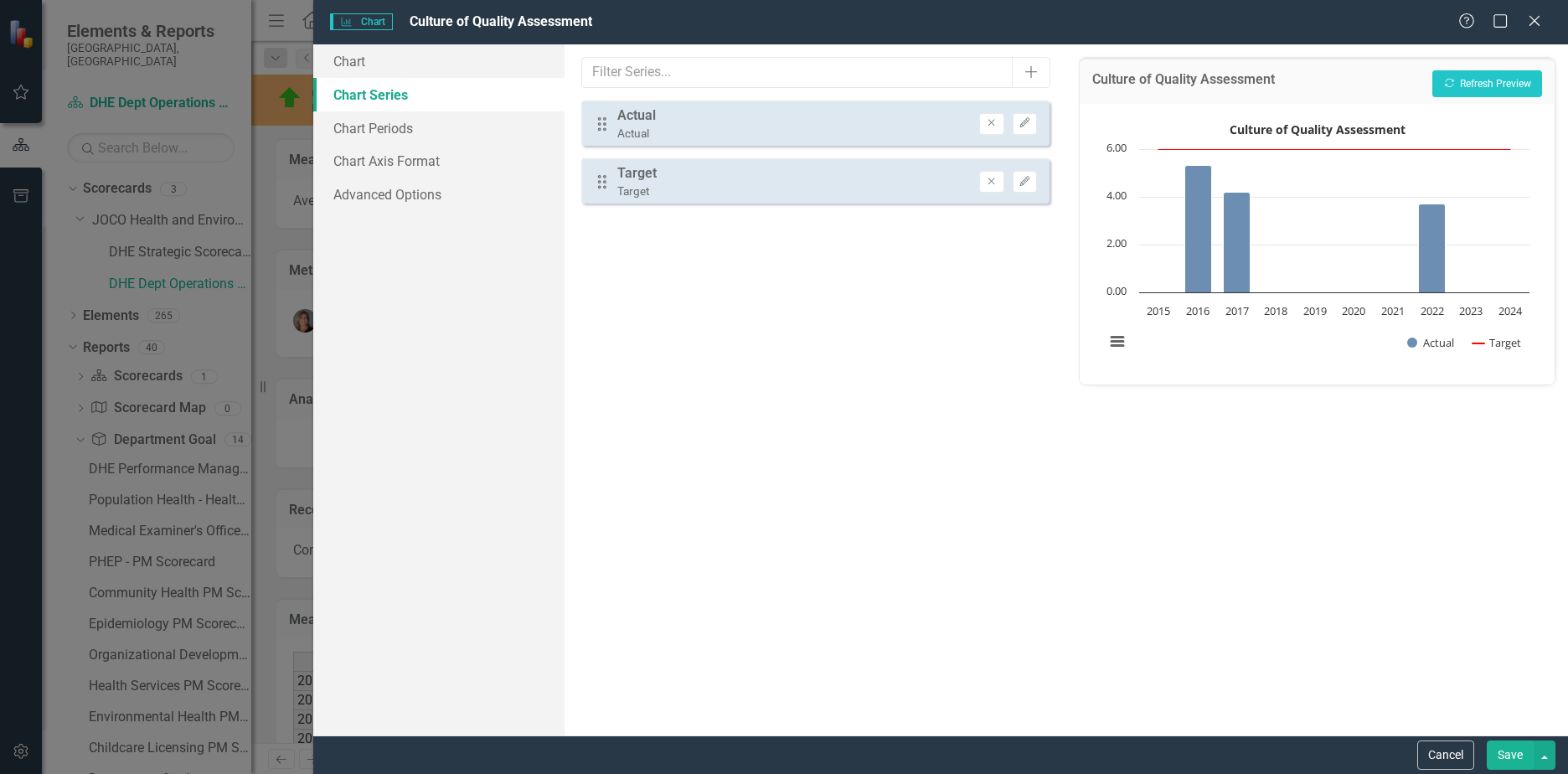
click at [1476, 750] on div "Cancel Save" at bounding box center [1484, 755] width 142 height 30
click at [1502, 753] on button "Save" at bounding box center [1510, 755] width 47 height 30
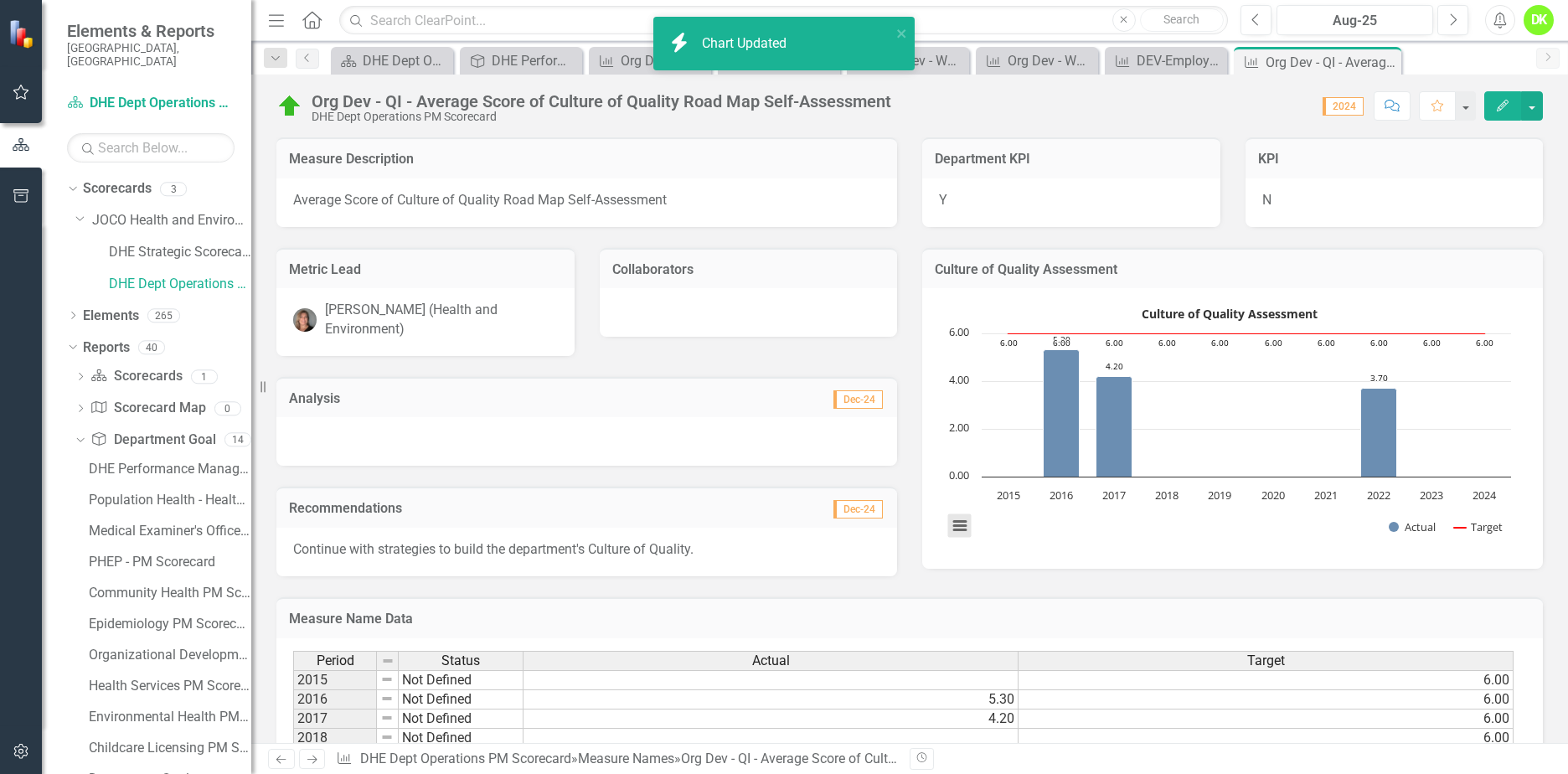
click at [957, 527] on button "View chart menu, Culture of Quality Assessment" at bounding box center [959, 526] width 23 height 23
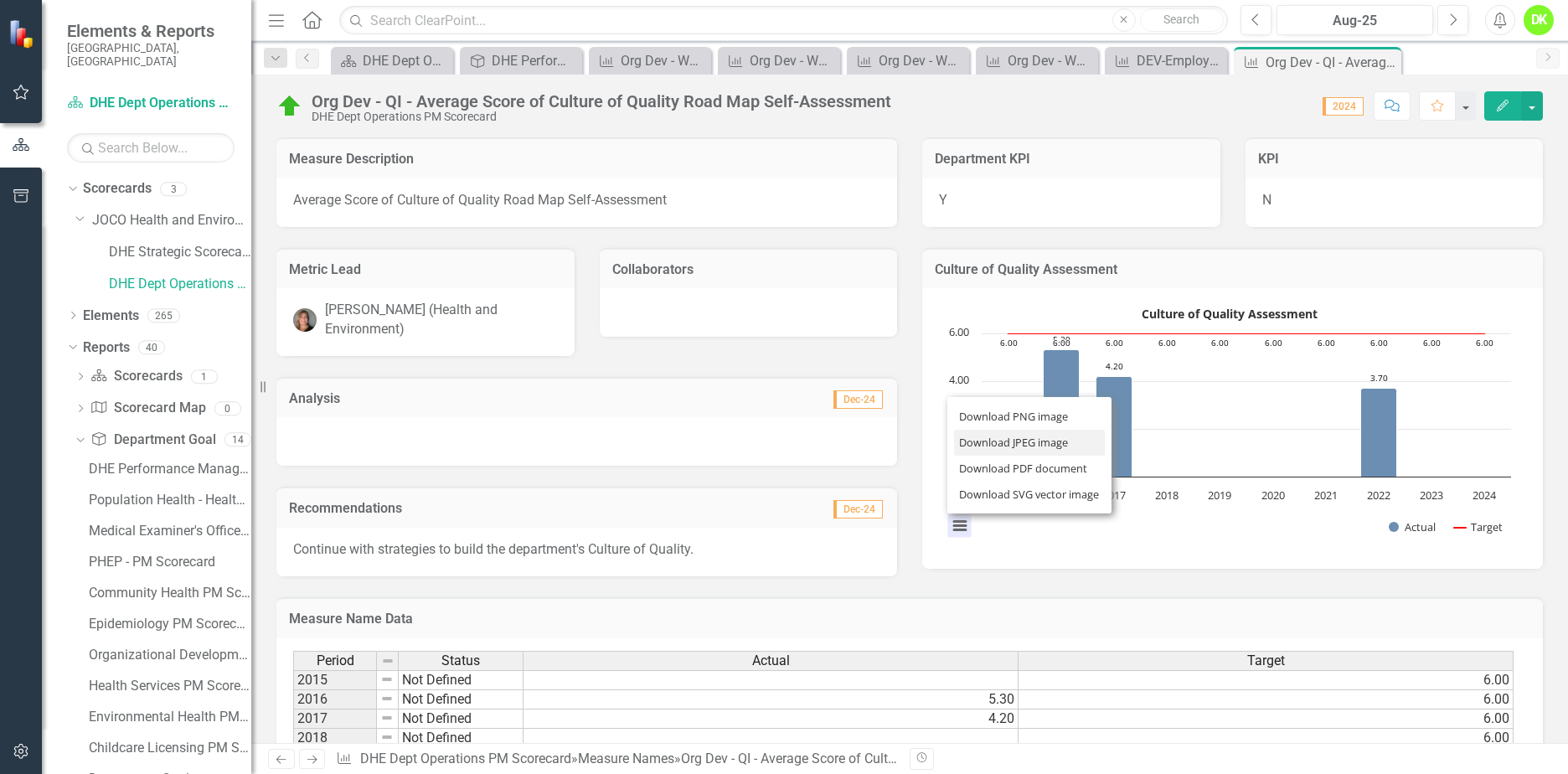
click at [1018, 435] on li "Download JPEG image" at bounding box center [1029, 442] width 151 height 26
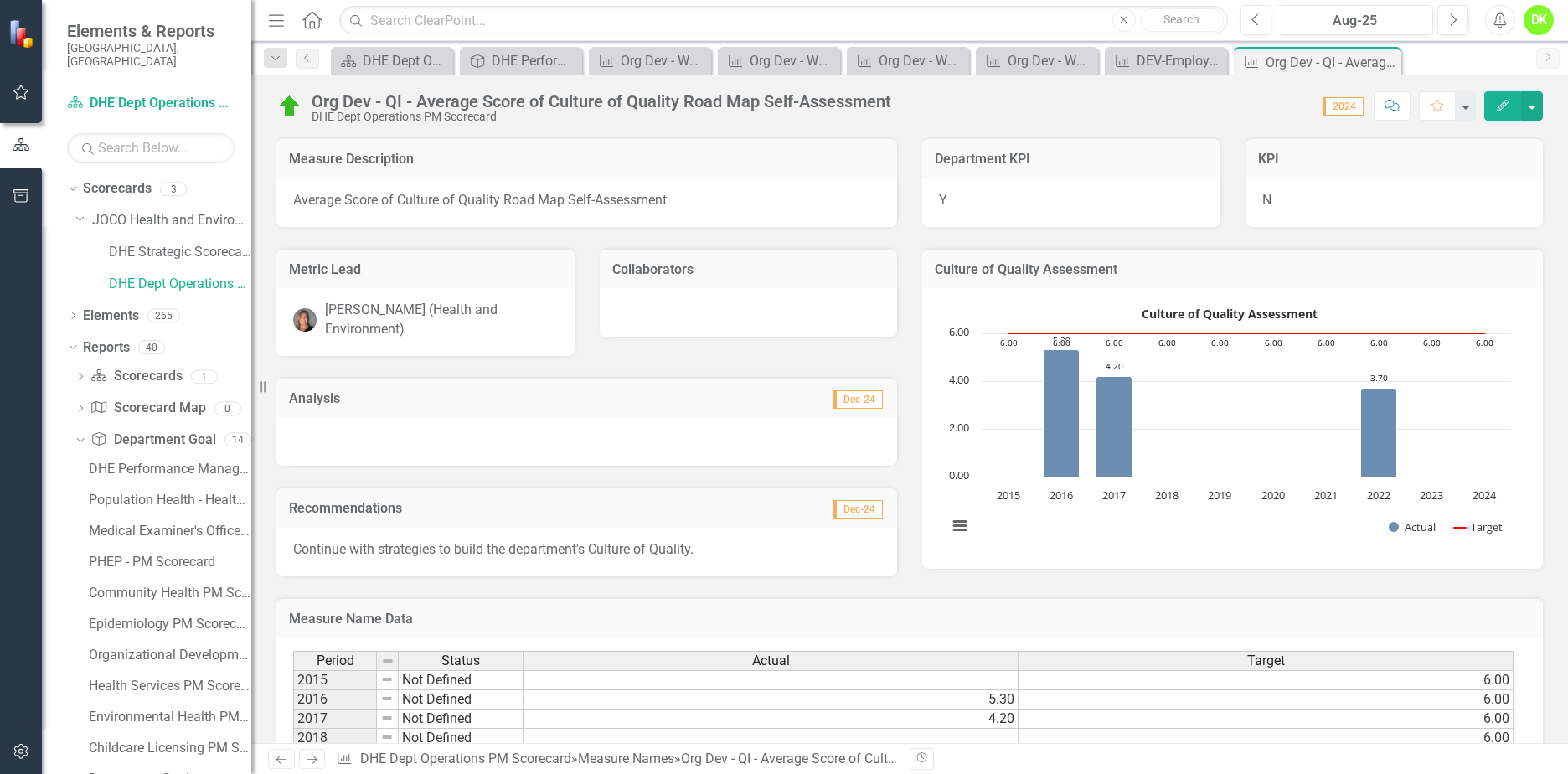
click at [0, 0] on icon "Close" at bounding box center [0, 0] width 0 height 0
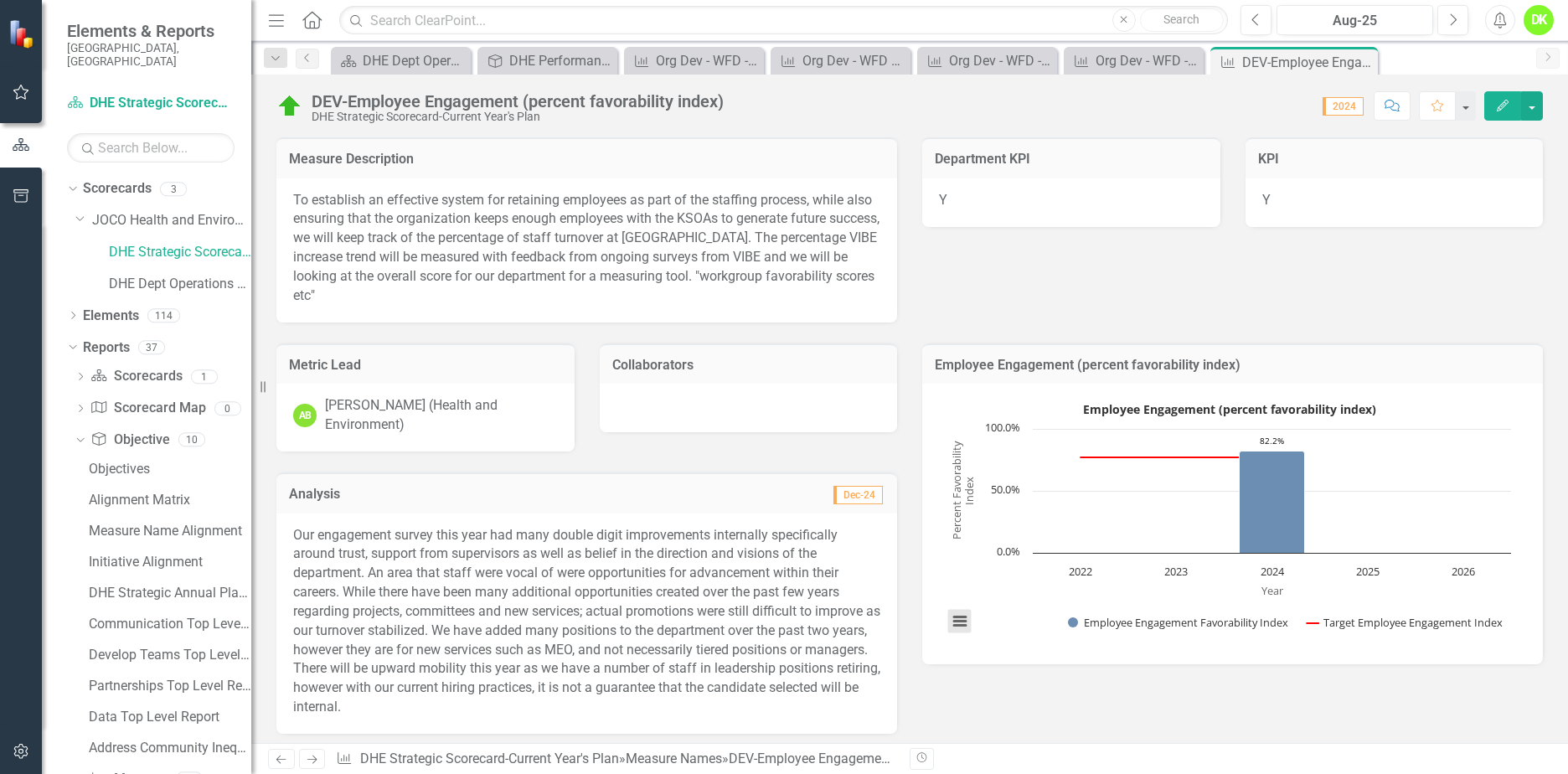
click at [955, 618] on button "View chart menu, Employee Engagement (percent favorability index)" at bounding box center [959, 621] width 23 height 23
click at [1007, 536] on li "Download JPEG image" at bounding box center [1029, 538] width 151 height 26
click at [0, 0] on icon "Close" at bounding box center [0, 0] width 0 height 0
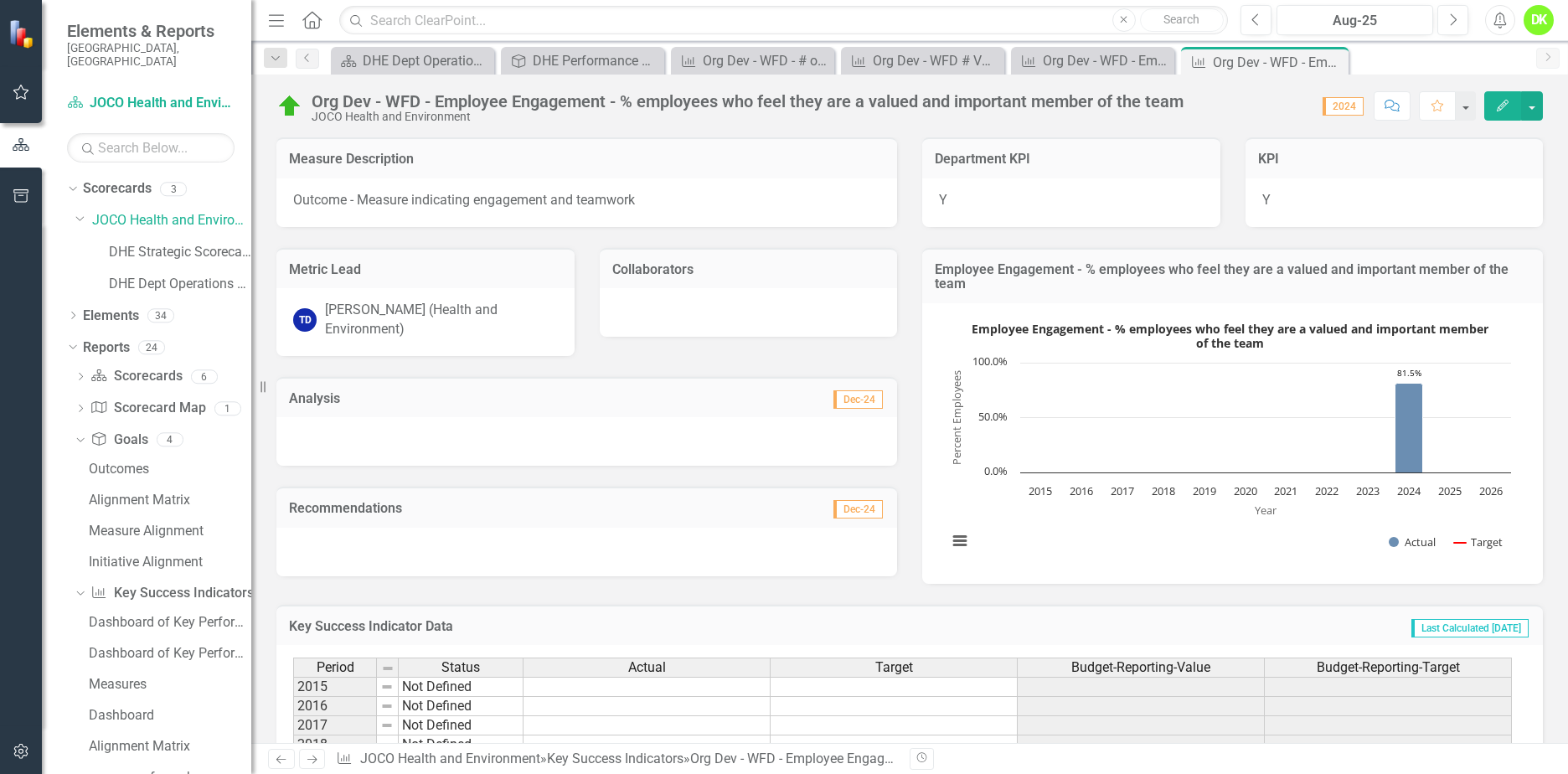
click at [1176, 525] on rect "Interactive chart" at bounding box center [1229, 441] width 580 height 251
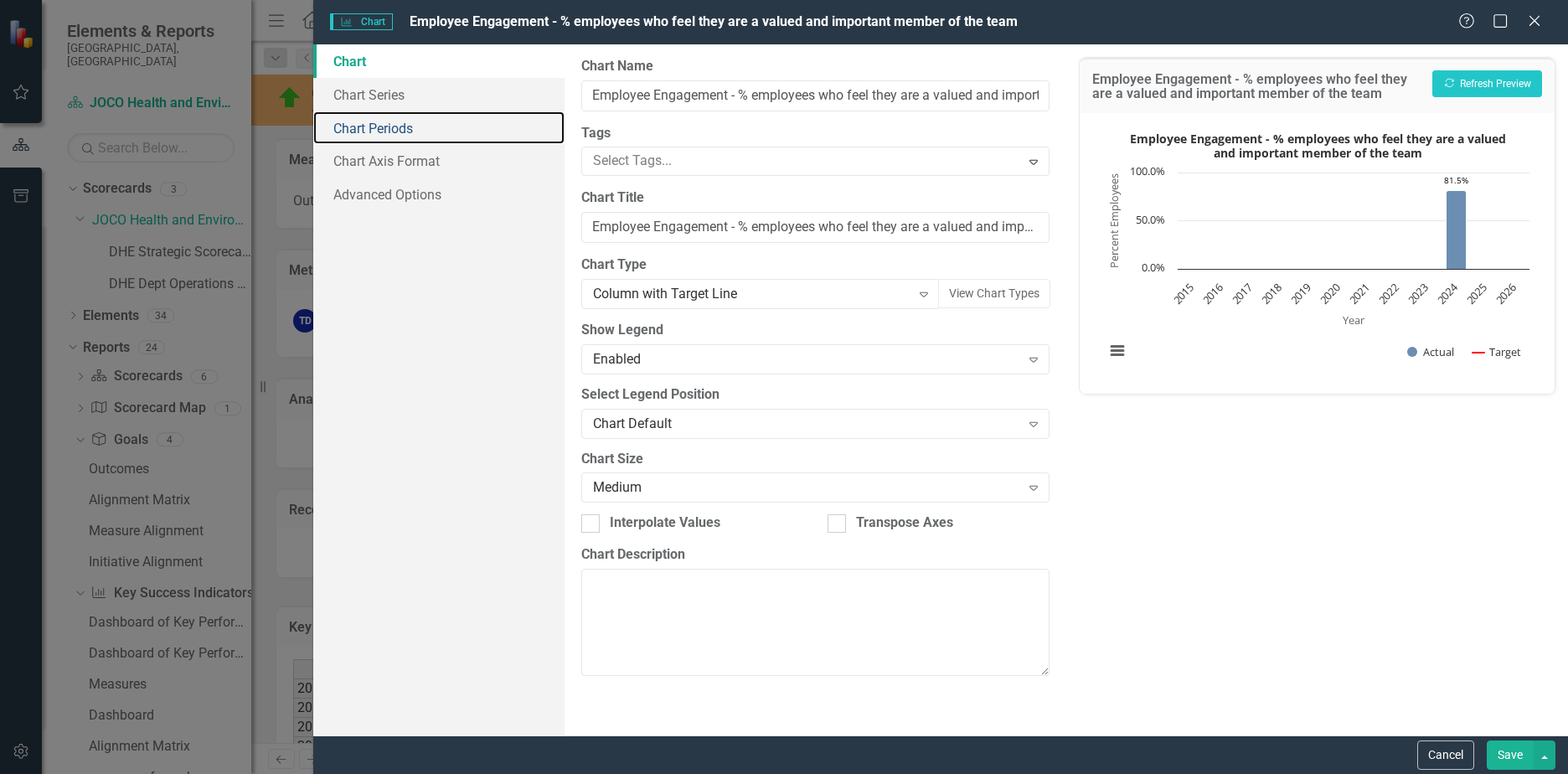
click at [389, 142] on link "Chart Periods" at bounding box center [439, 128] width 251 height 33
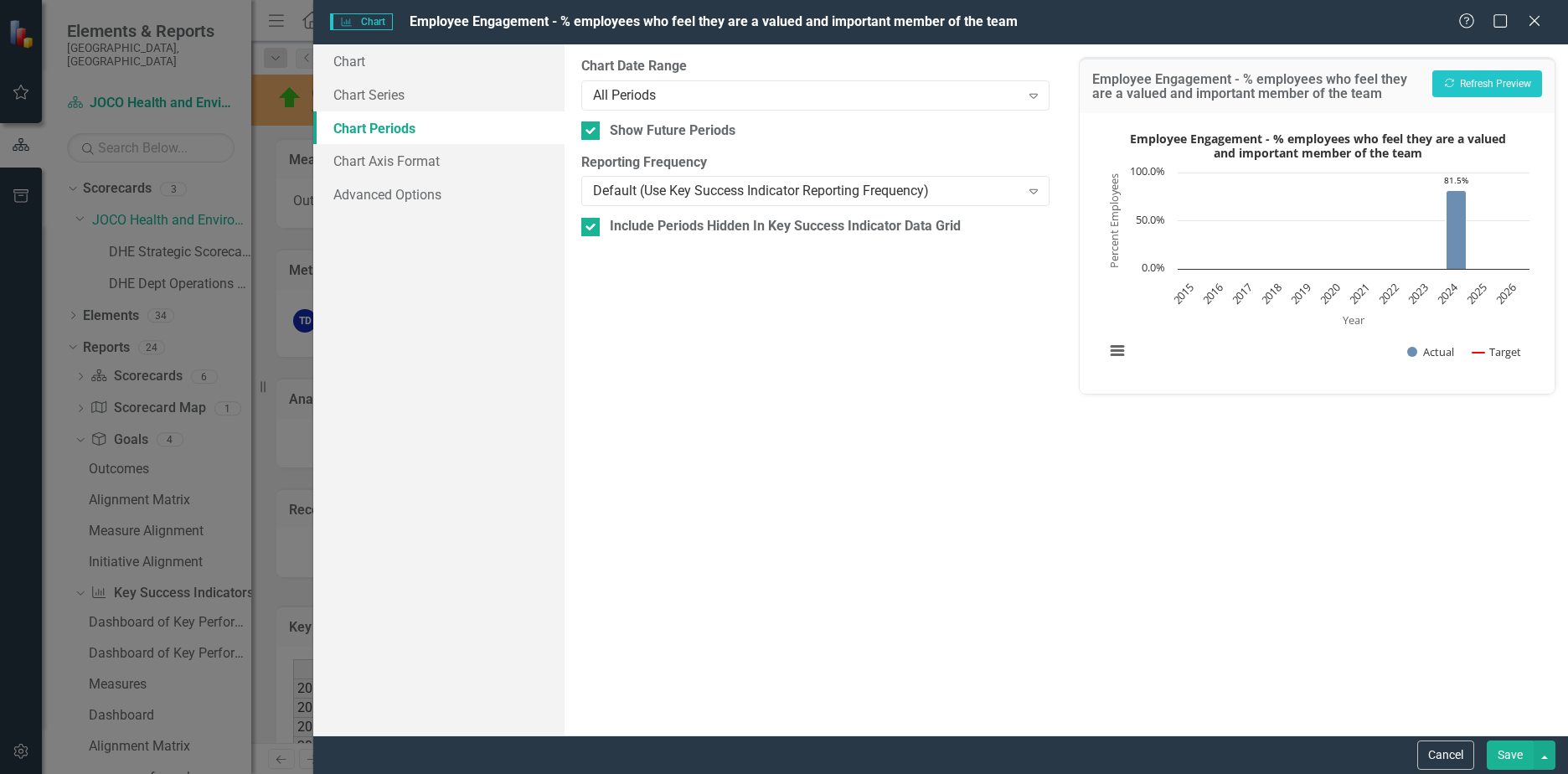
click at [711, 105] on div "All Periods Expand" at bounding box center [815, 95] width 468 height 30
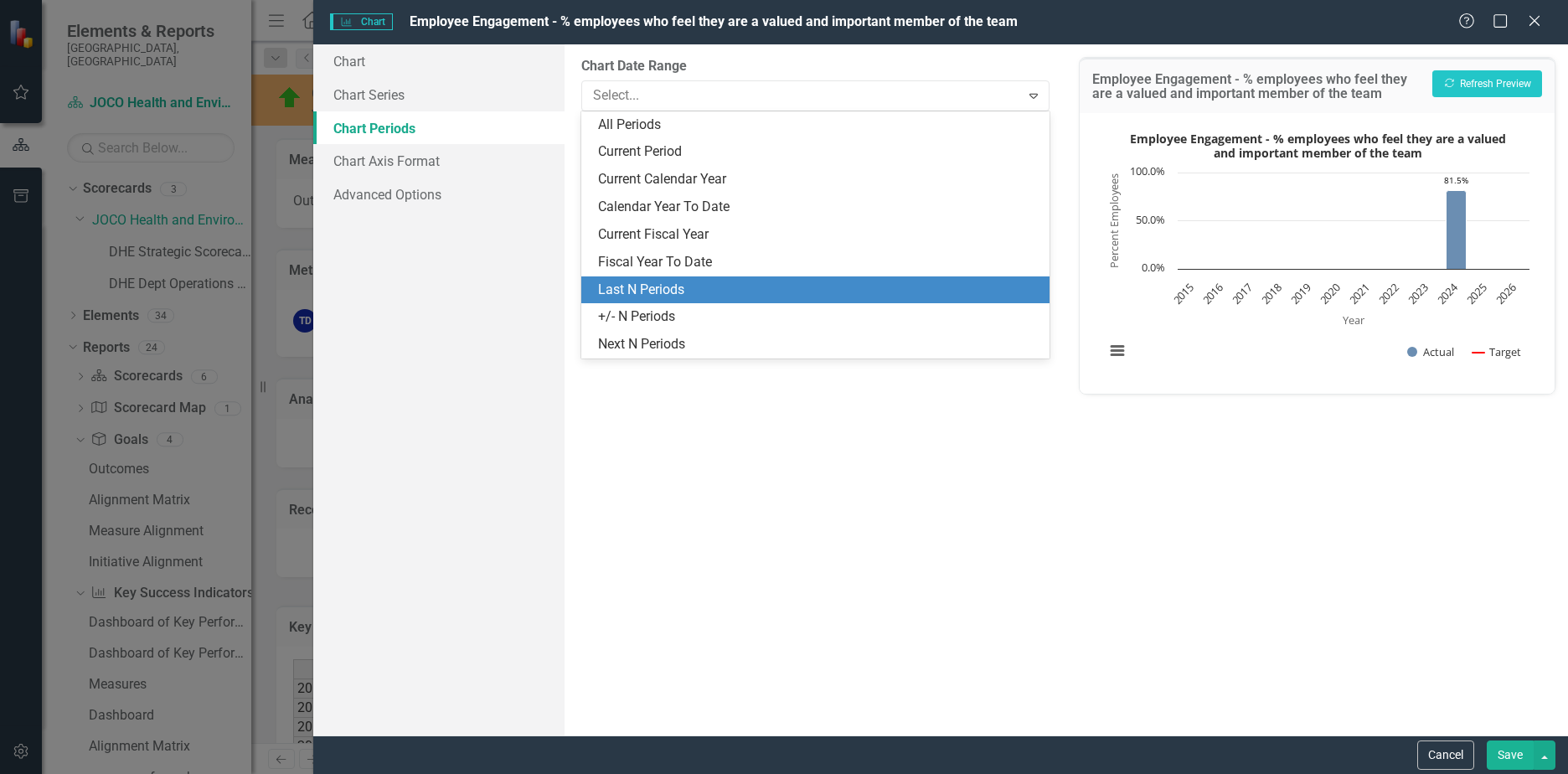
click at [675, 292] on div "Last N Periods" at bounding box center [819, 290] width 442 height 19
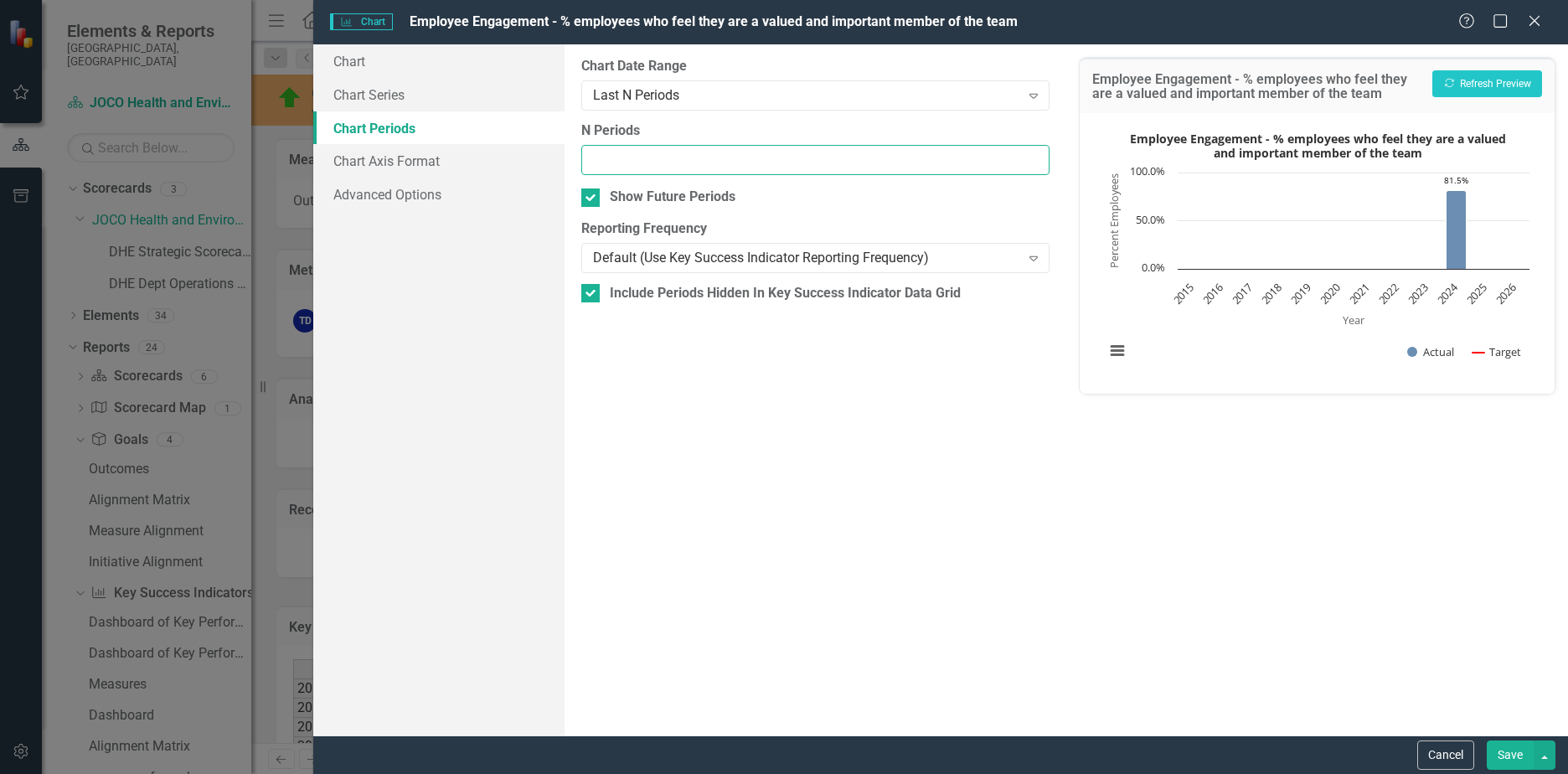
click at [637, 159] on input "N Periods" at bounding box center [815, 161] width 468 height 31
type input "3"
click at [640, 187] on div "From this tab, you define the periods you want included in the chart. For examp…" at bounding box center [815, 390] width 502 height 691
click at [700, 192] on div "Show Future Periods" at bounding box center [673, 197] width 126 height 19
click at [592, 192] on input "Show Future Periods" at bounding box center [587, 194] width 11 height 11
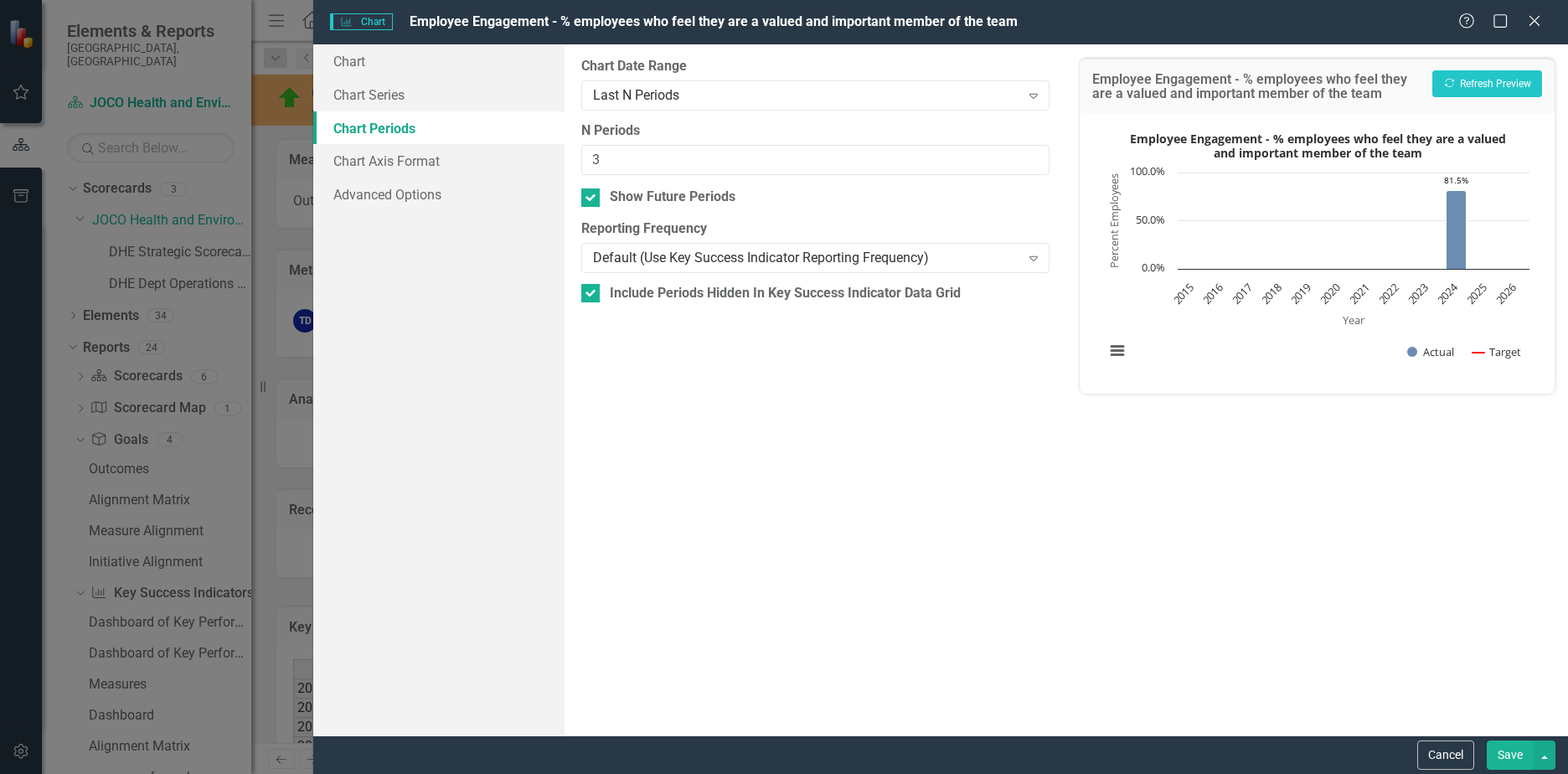
checkbox input "false"
click at [1462, 81] on button "Recalculate Refresh Preview" at bounding box center [1487, 83] width 110 height 27
click at [1517, 750] on button "Save" at bounding box center [1510, 755] width 47 height 30
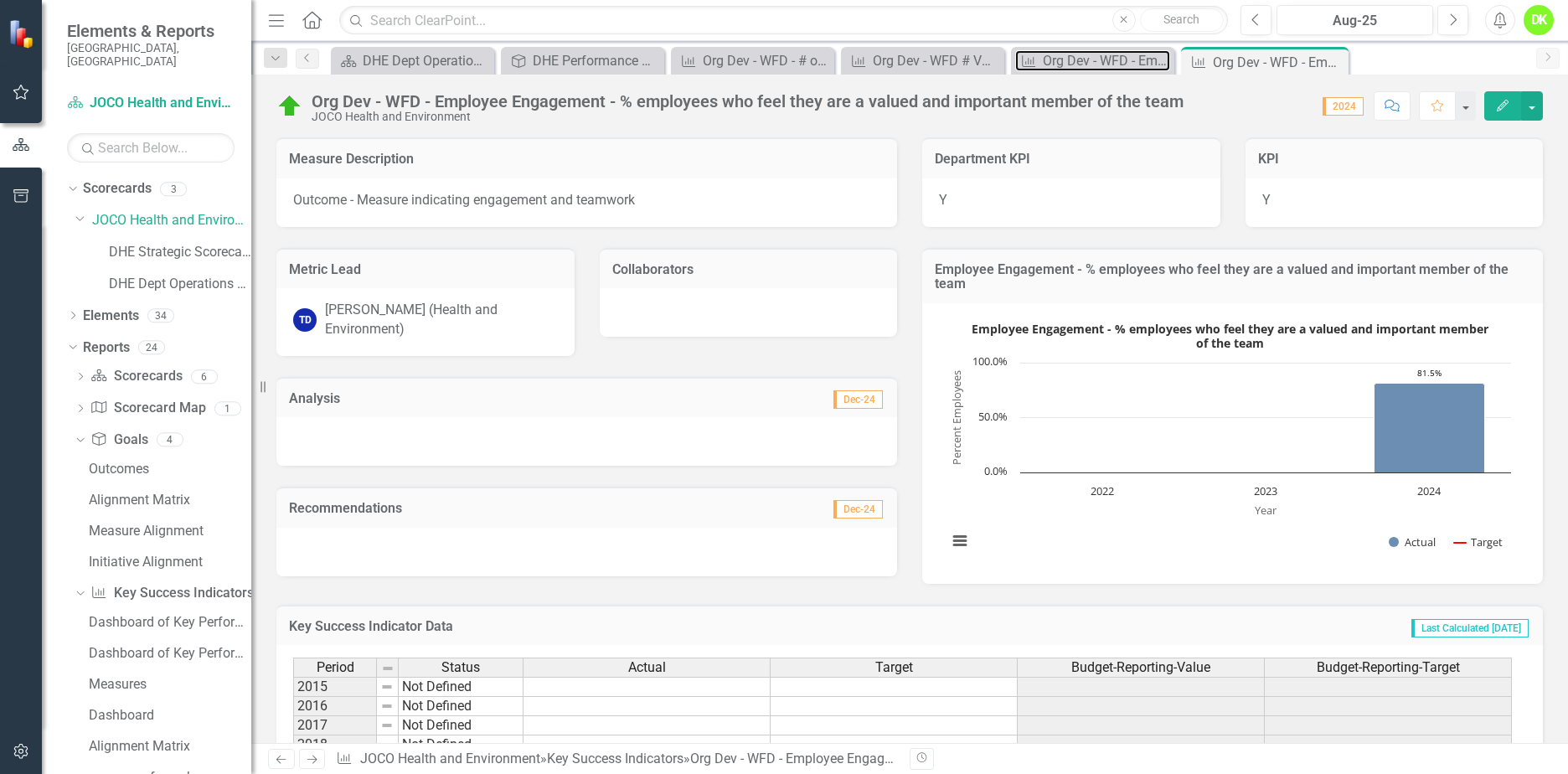
click at [1105, 53] on div "Org Dev - WFD - Employee Engagement - % employees who are engaged at work" at bounding box center [1107, 60] width 128 height 21
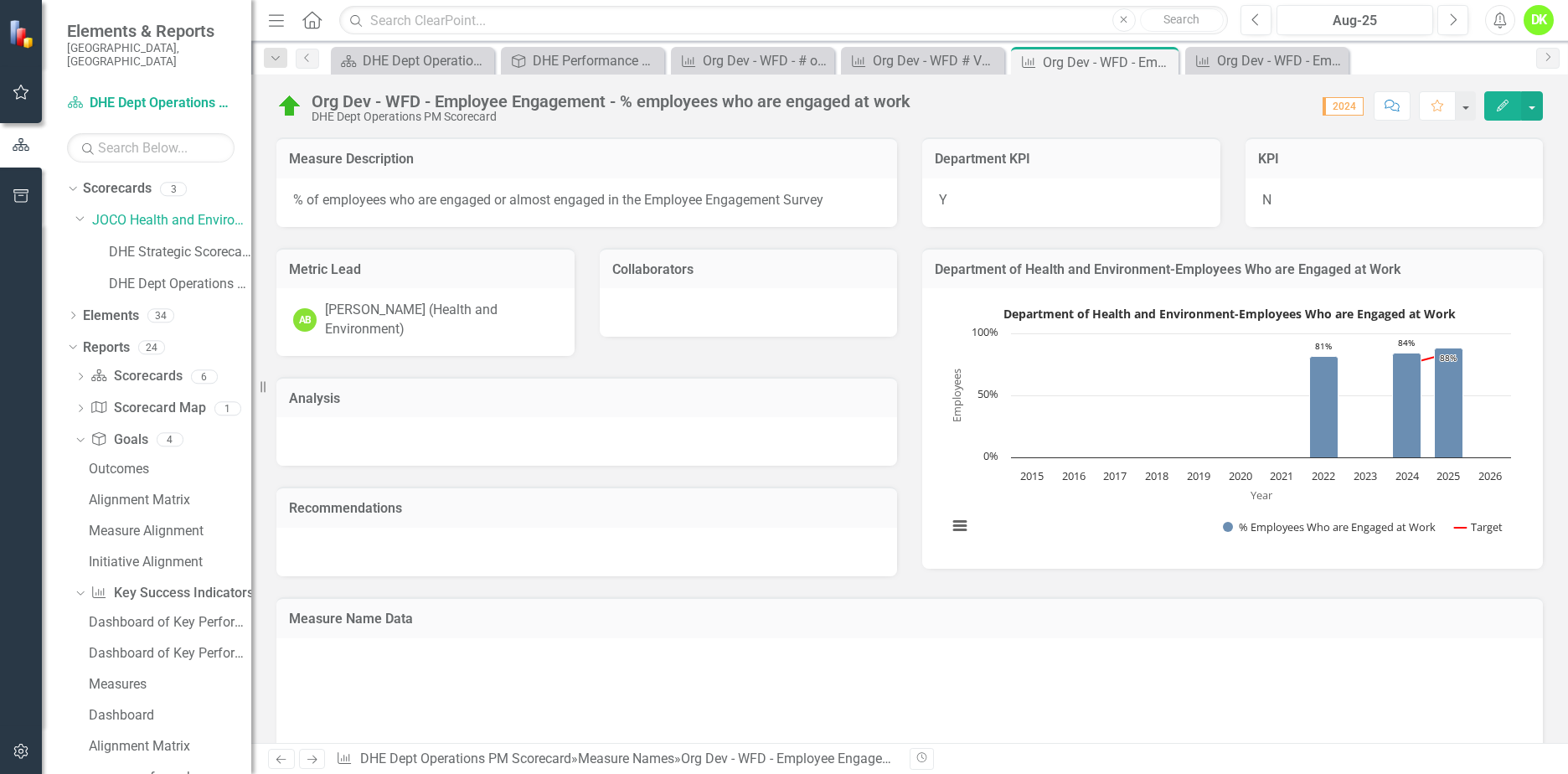
click at [1102, 54] on div "Org Dev - WFD - Employee Engagement - % employees who are engaged at work" at bounding box center [1109, 62] width 131 height 21
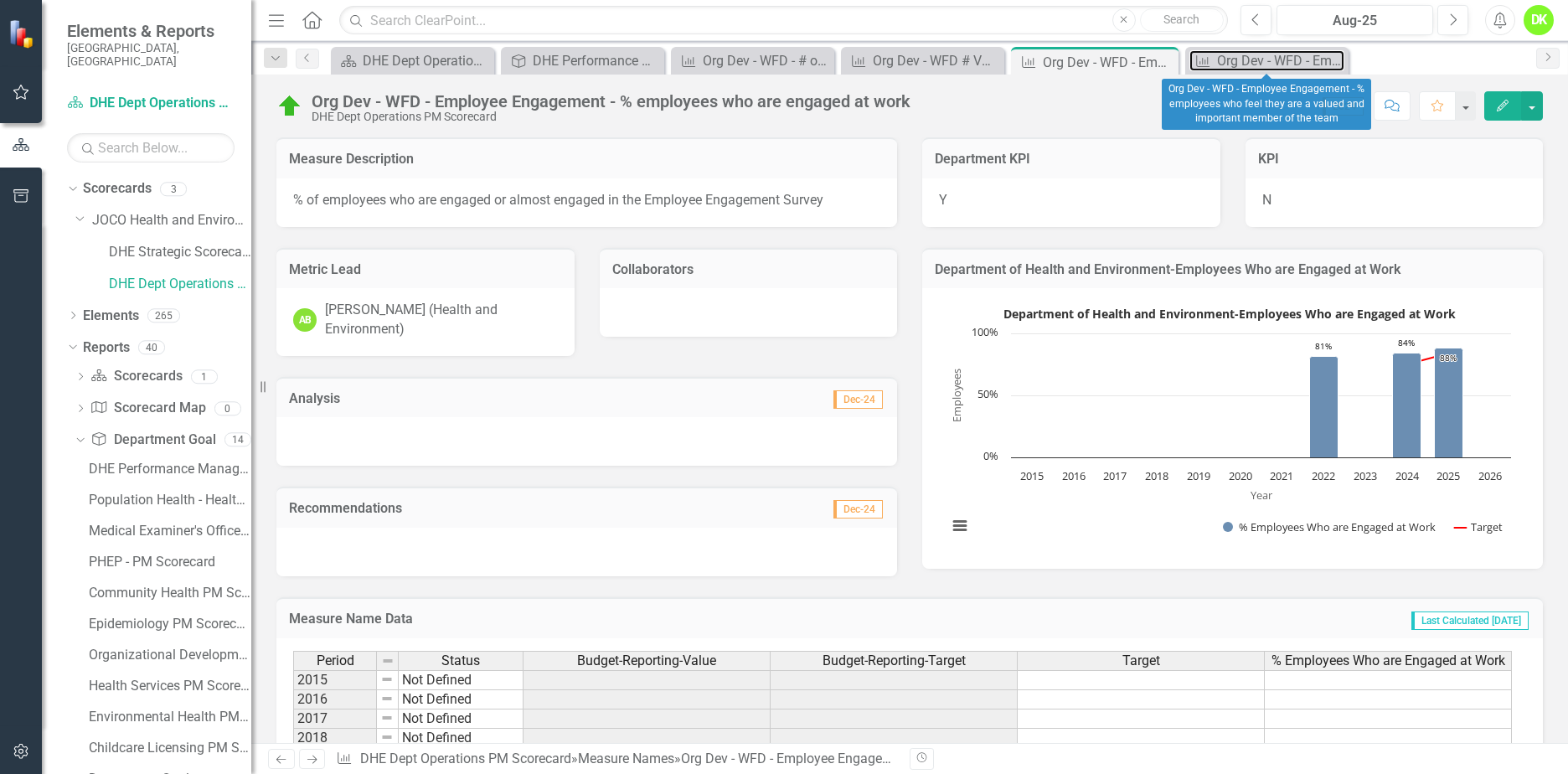
click at [1258, 58] on div "Org Dev - WFD - Employee Engagement - % employees who feel they are a valued an…" at bounding box center [1281, 60] width 128 height 21
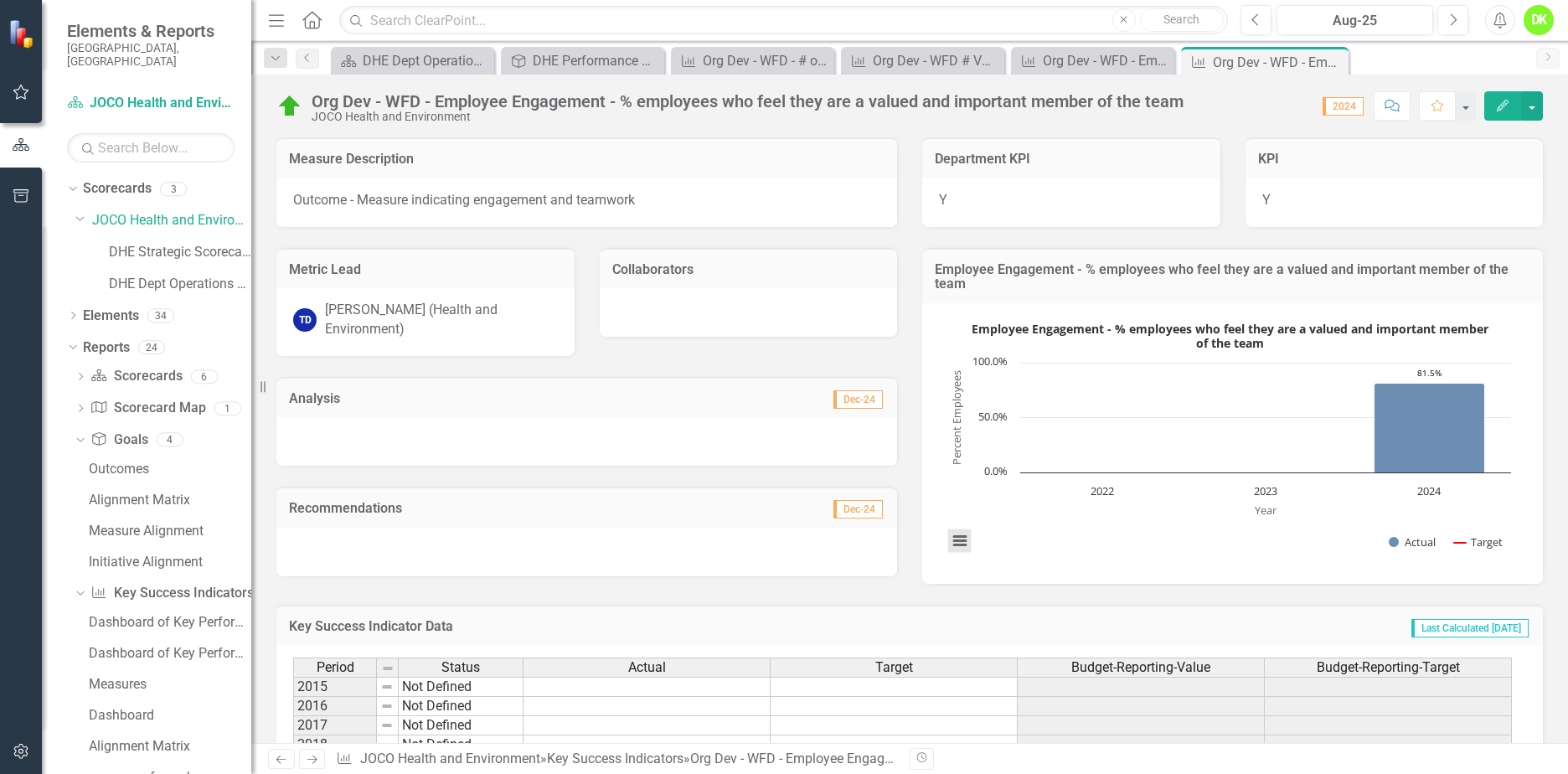
click at [948, 548] on button "View chart menu, Employee Engagement - % employees who feel they are a valued a…" at bounding box center [959, 540] width 23 height 23
click at [1025, 461] on li "Download JPEG image" at bounding box center [1029, 457] width 151 height 26
drag, startPoint x: 929, startPoint y: 109, endPoint x: 970, endPoint y: 103, distance: 41.4
click at [929, 109] on div "Org Dev - WFD - Employee Engagement - % employees who feel they are a valued an…" at bounding box center [748, 102] width 872 height 18
click at [0, 0] on icon "Close" at bounding box center [0, 0] width 0 height 0
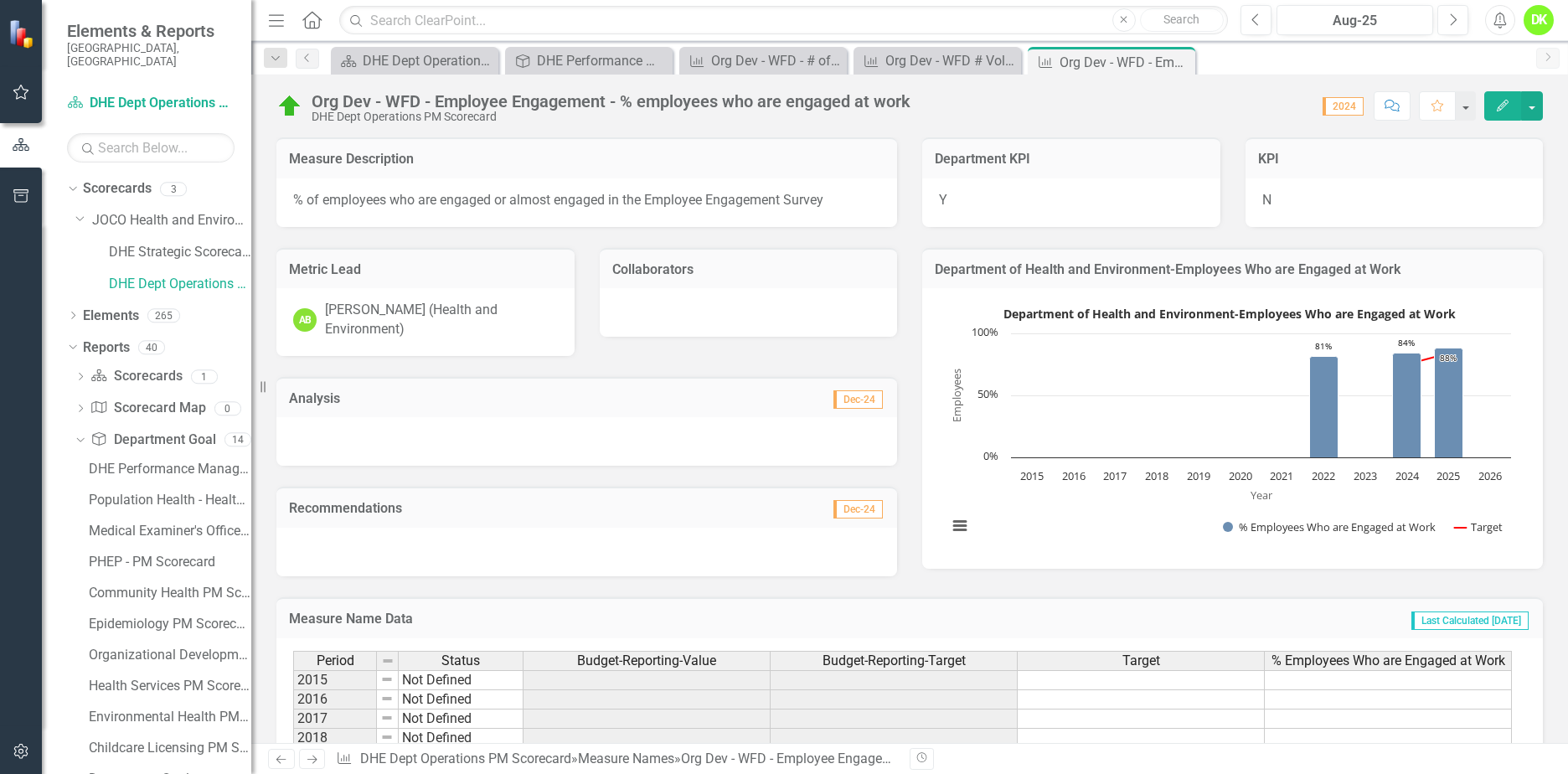
click at [1050, 531] on rect "Interactive chart" at bounding box center [1229, 426] width 580 height 251
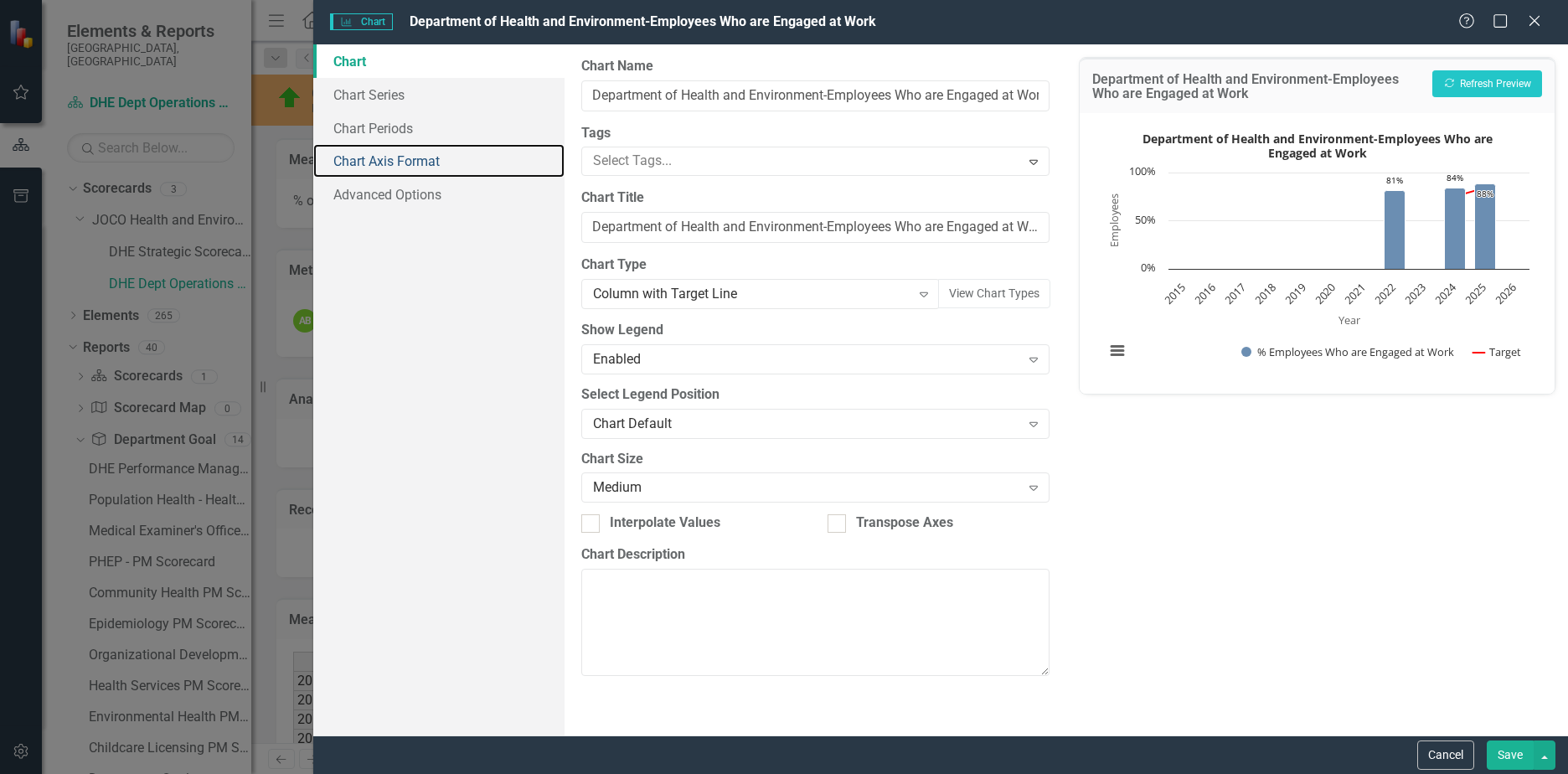
click at [404, 144] on link "Chart Axis Format" at bounding box center [439, 161] width 251 height 33
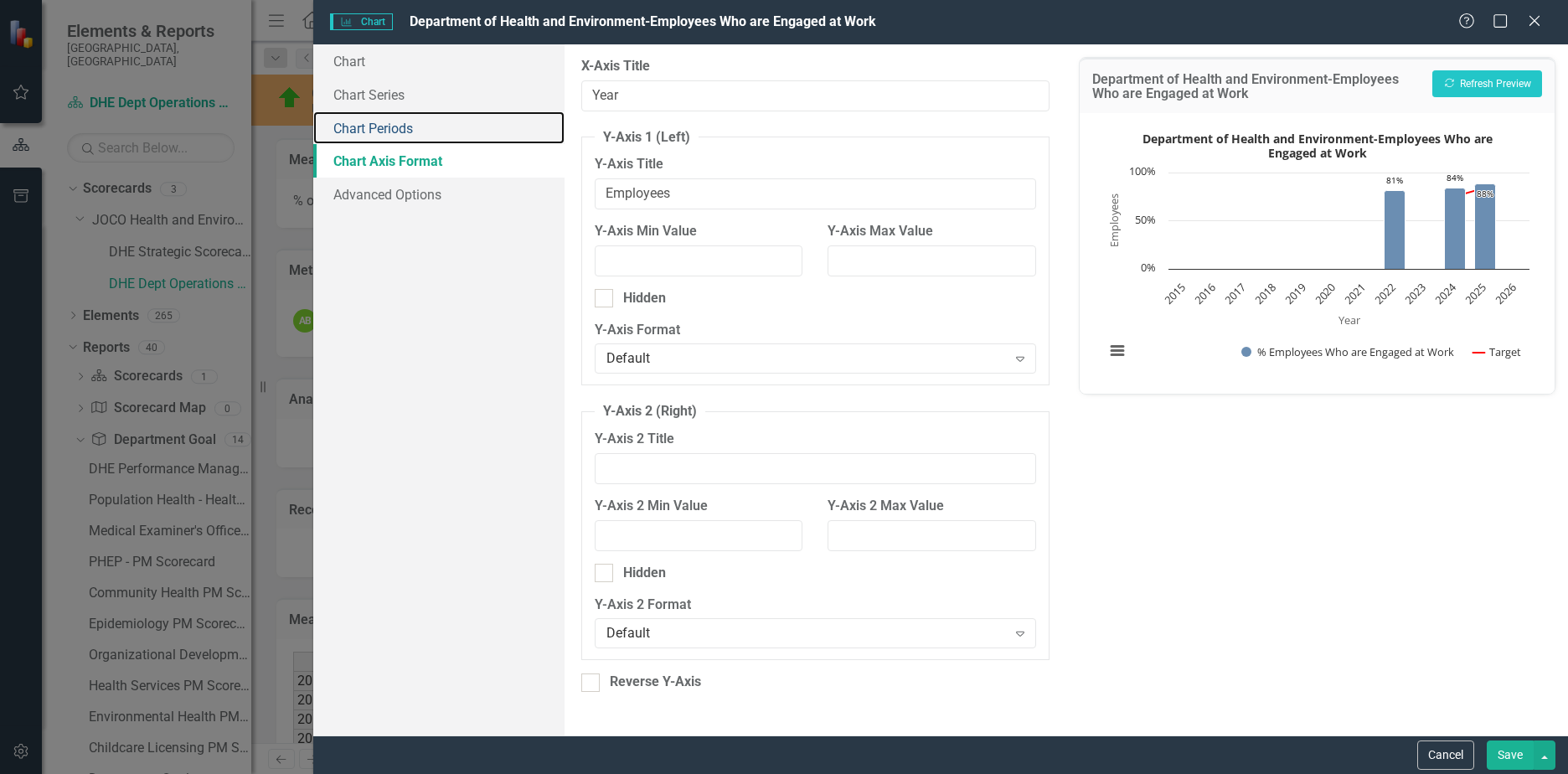
click at [398, 133] on link "Chart Periods" at bounding box center [439, 128] width 251 height 33
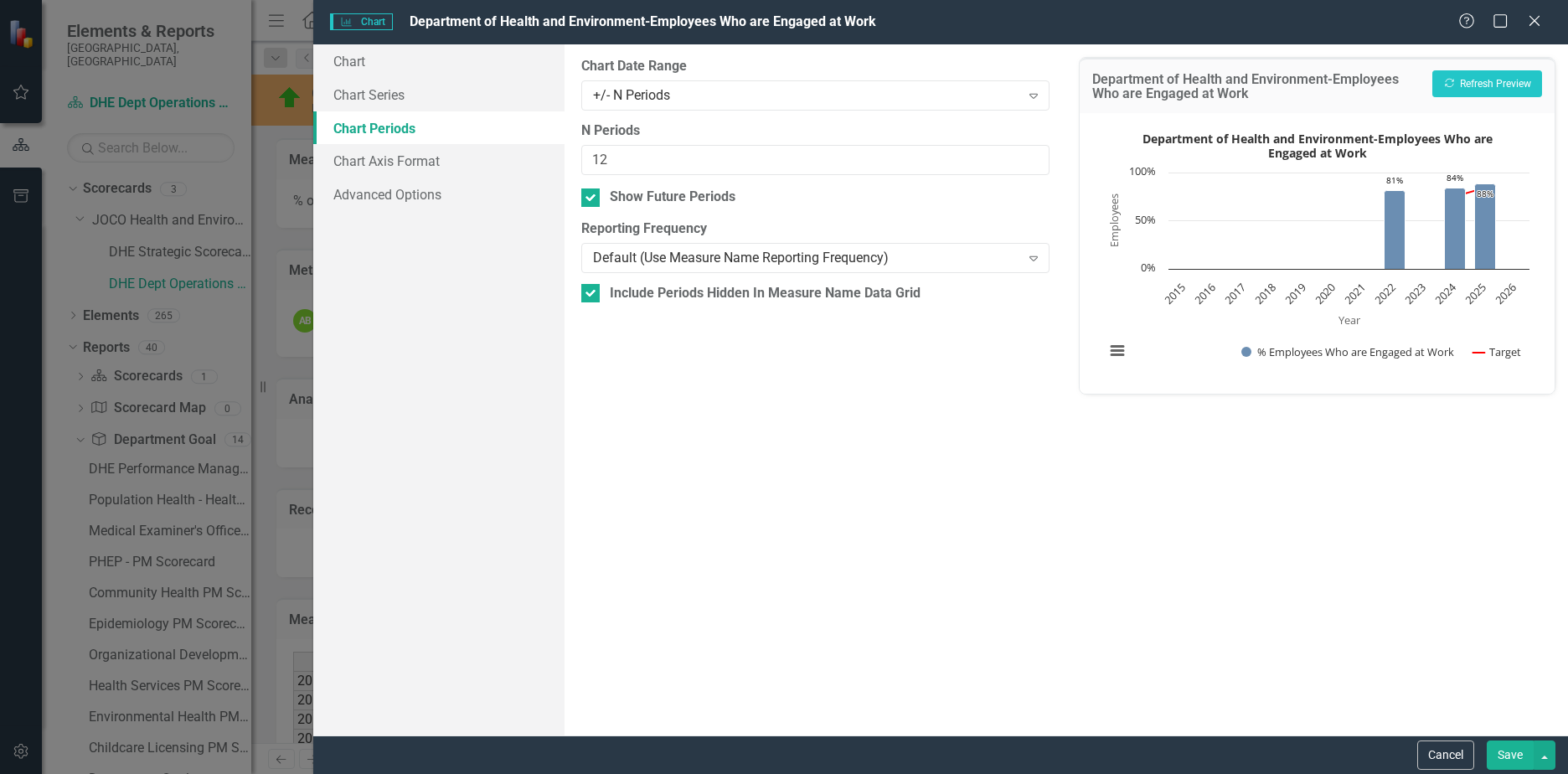
click at [582, 189] on input "Show Future Periods" at bounding box center [587, 194] width 11 height 11
checkbox input "false"
drag, startPoint x: 645, startPoint y: 161, endPoint x: 482, endPoint y: 161, distance: 163.0
click at [482, 161] on div "Chart Chart Series Chart Periods Chart Axis Format Advanced Options From this p…" at bounding box center [941, 390] width 1255 height 691
type input "5"
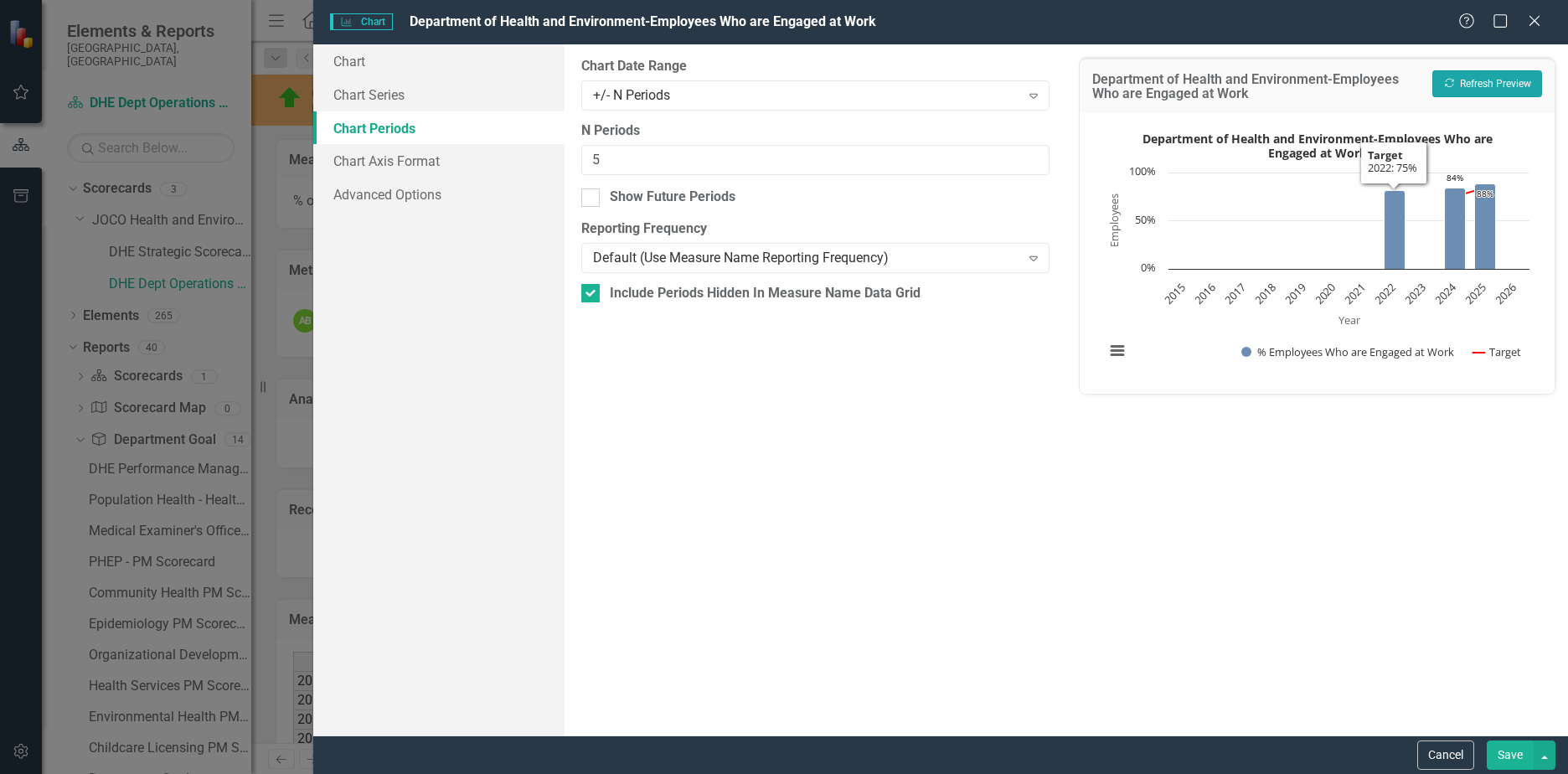
click at [1466, 84] on button "Recalculate Refresh Preview" at bounding box center [1487, 83] width 110 height 27
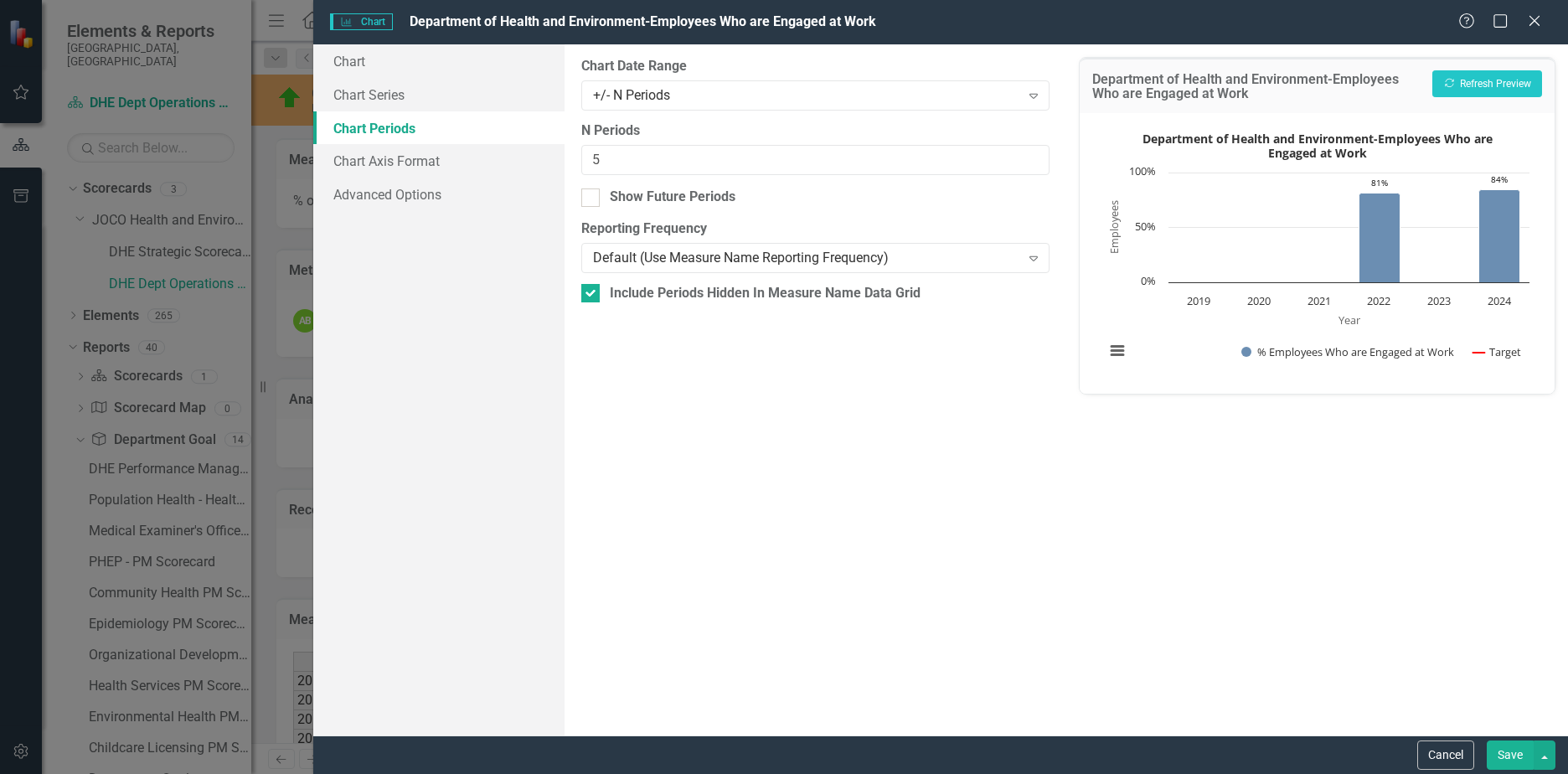
click at [598, 201] on div at bounding box center [590, 198] width 18 height 18
click at [592, 200] on input "Show Future Periods" at bounding box center [587, 194] width 11 height 11
checkbox input "true"
click at [704, 93] on div "+/- N Periods" at bounding box center [807, 94] width 427 height 19
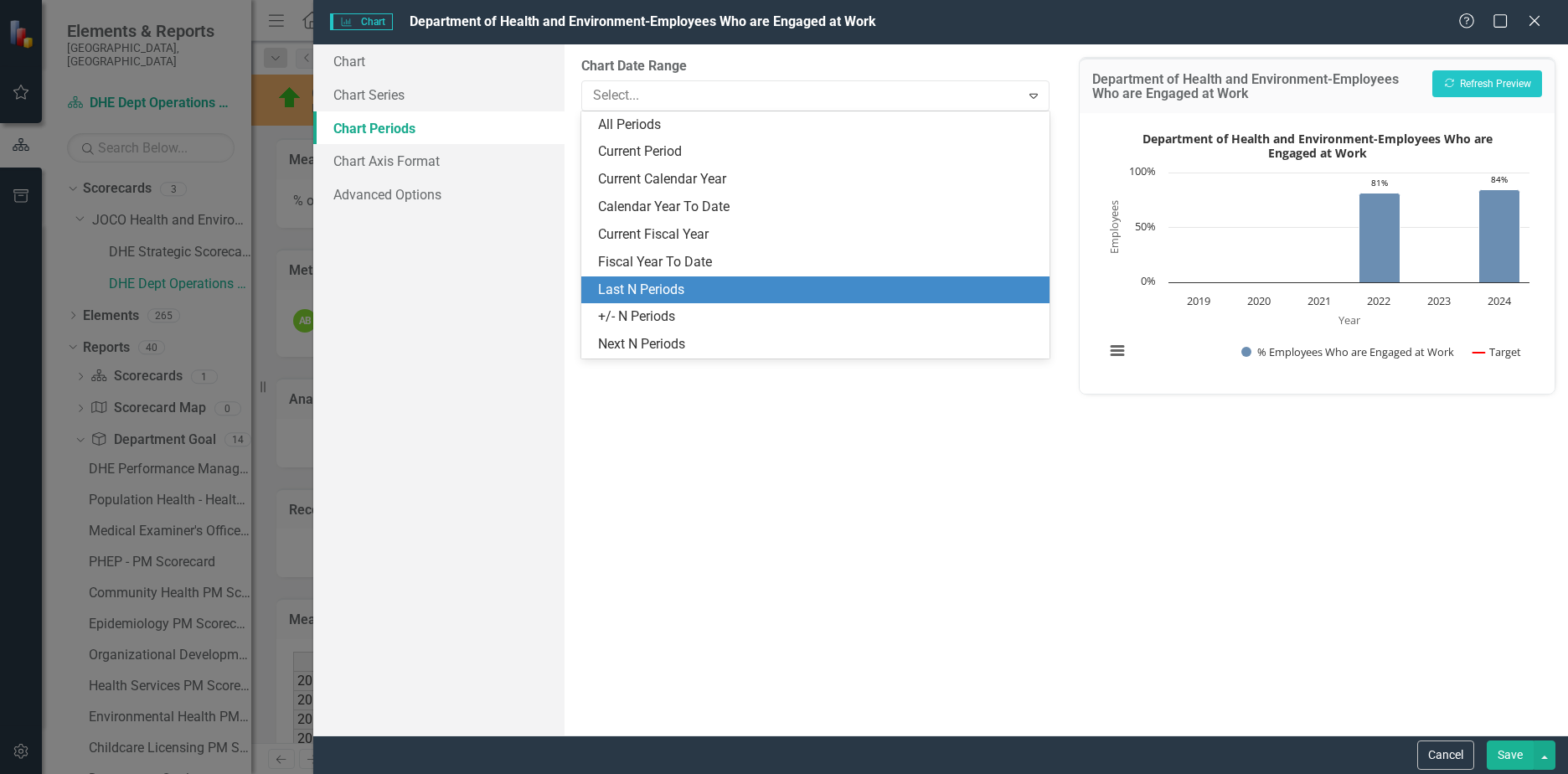
drag, startPoint x: 651, startPoint y: 274, endPoint x: 651, endPoint y: 284, distance: 10.0
click at [651, 284] on div "All Periods Current Period Current Calendar Year Calendar Year To Date Current …" at bounding box center [815, 236] width 468 height 248
click at [651, 284] on div "Last N Periods" at bounding box center [819, 290] width 442 height 19
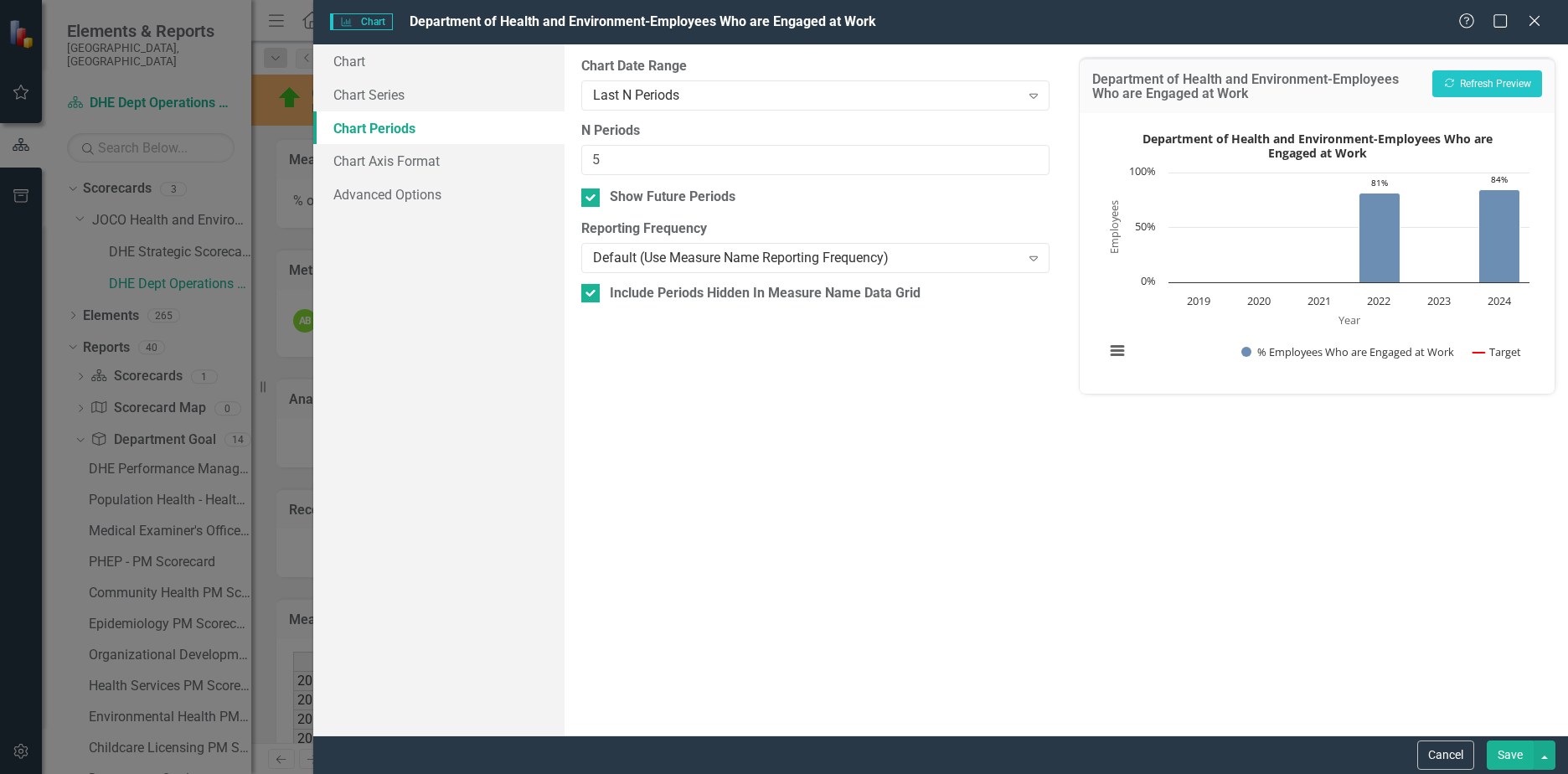
click at [1457, 67] on div "Department of Health and Environment-Employees Who are Engaged at Work Recalcul…" at bounding box center [1318, 86] width 475 height 55
click at [1460, 71] on button "Recalculate Refresh Preview" at bounding box center [1487, 83] width 110 height 27
drag, startPoint x: 653, startPoint y: 161, endPoint x: 575, endPoint y: 160, distance: 78.0
click at [575, 160] on div "From this tab, you define the periods you want included in the chart. For examp…" at bounding box center [815, 390] width 502 height 691
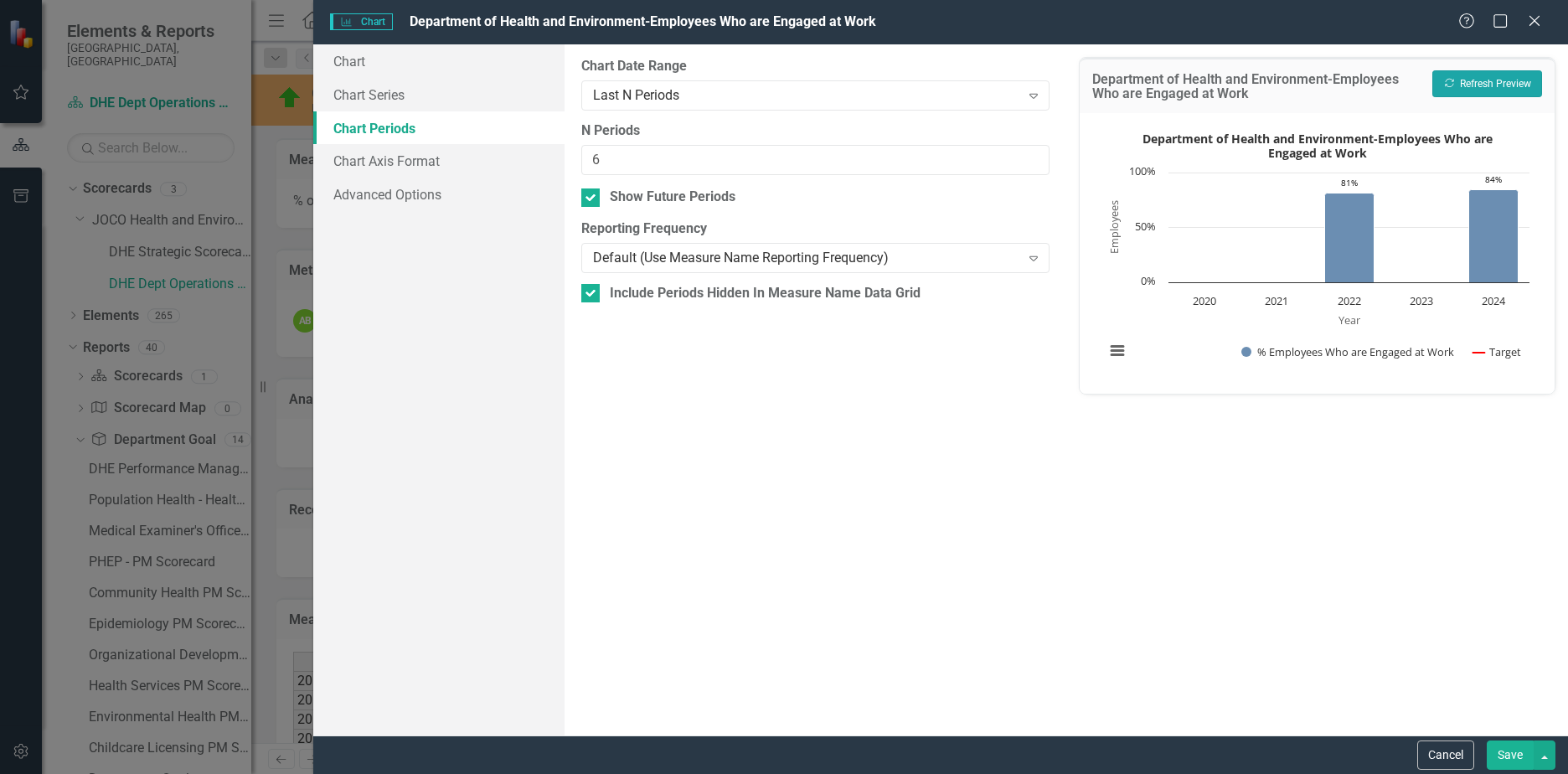
click at [1445, 88] on icon "Recalculate" at bounding box center [1450, 82] width 13 height 10
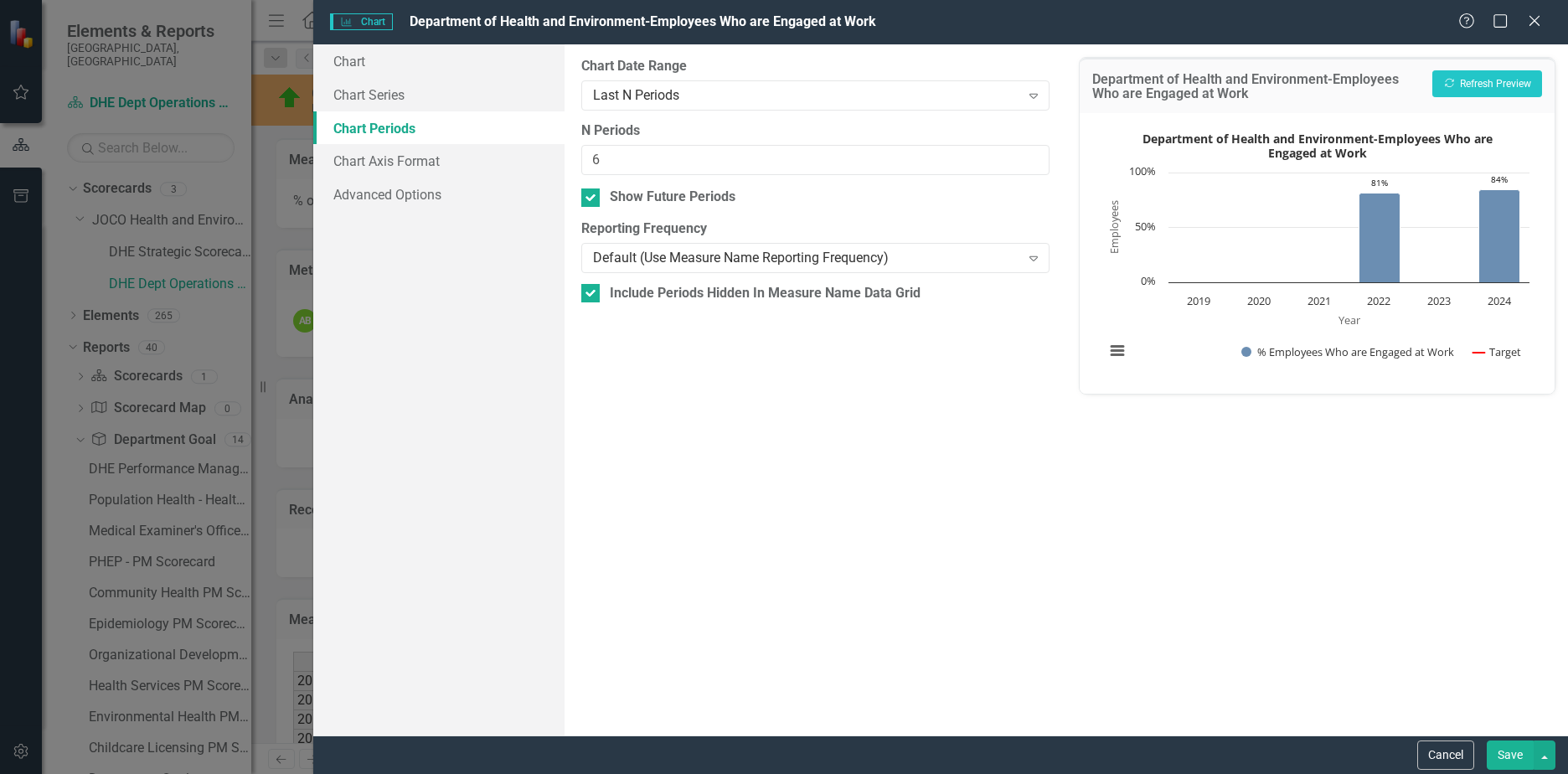
click at [752, 92] on div "Last N Periods" at bounding box center [807, 94] width 427 height 19
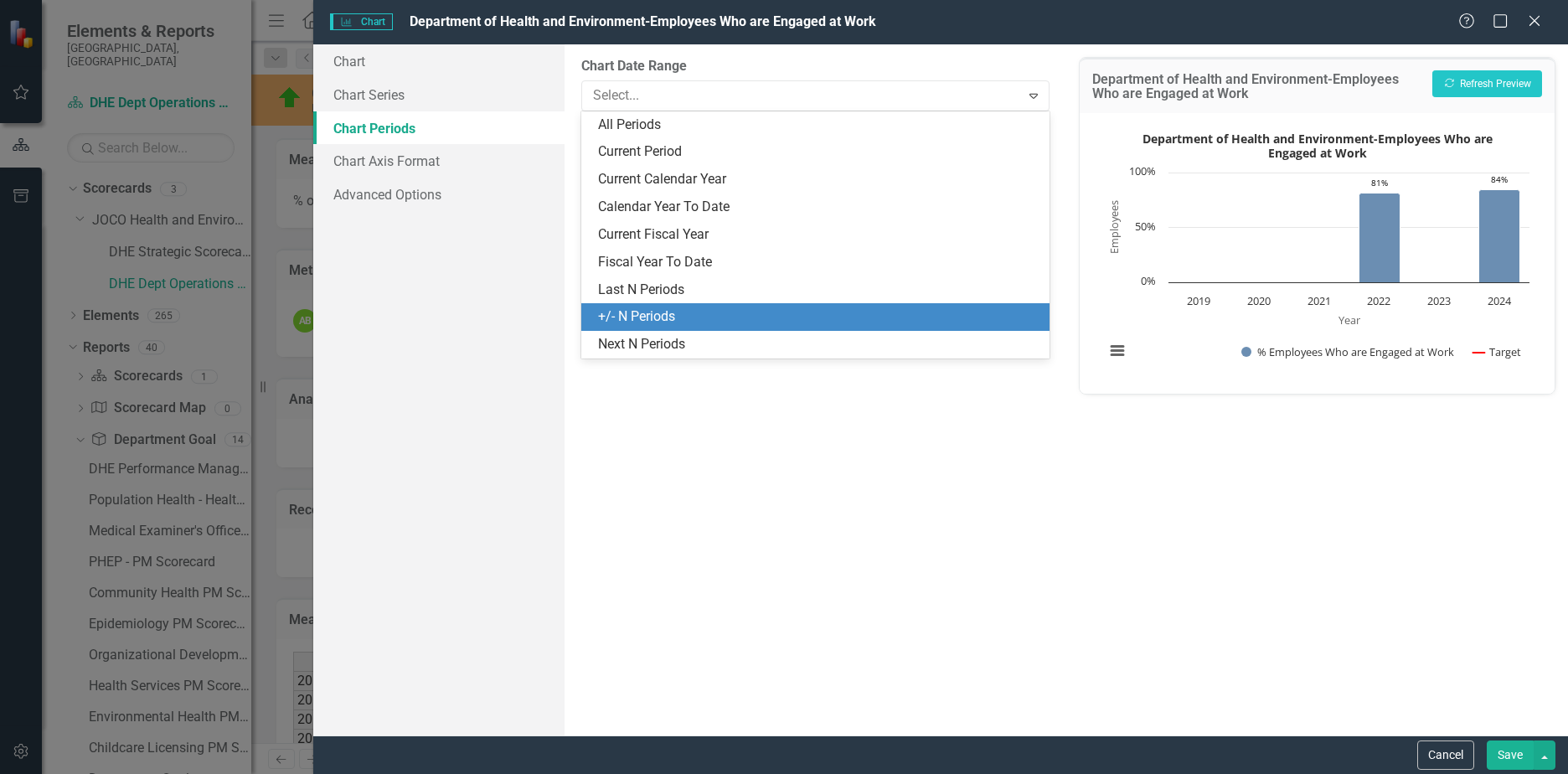
click at [664, 310] on div "+/- N Periods" at bounding box center [819, 317] width 442 height 19
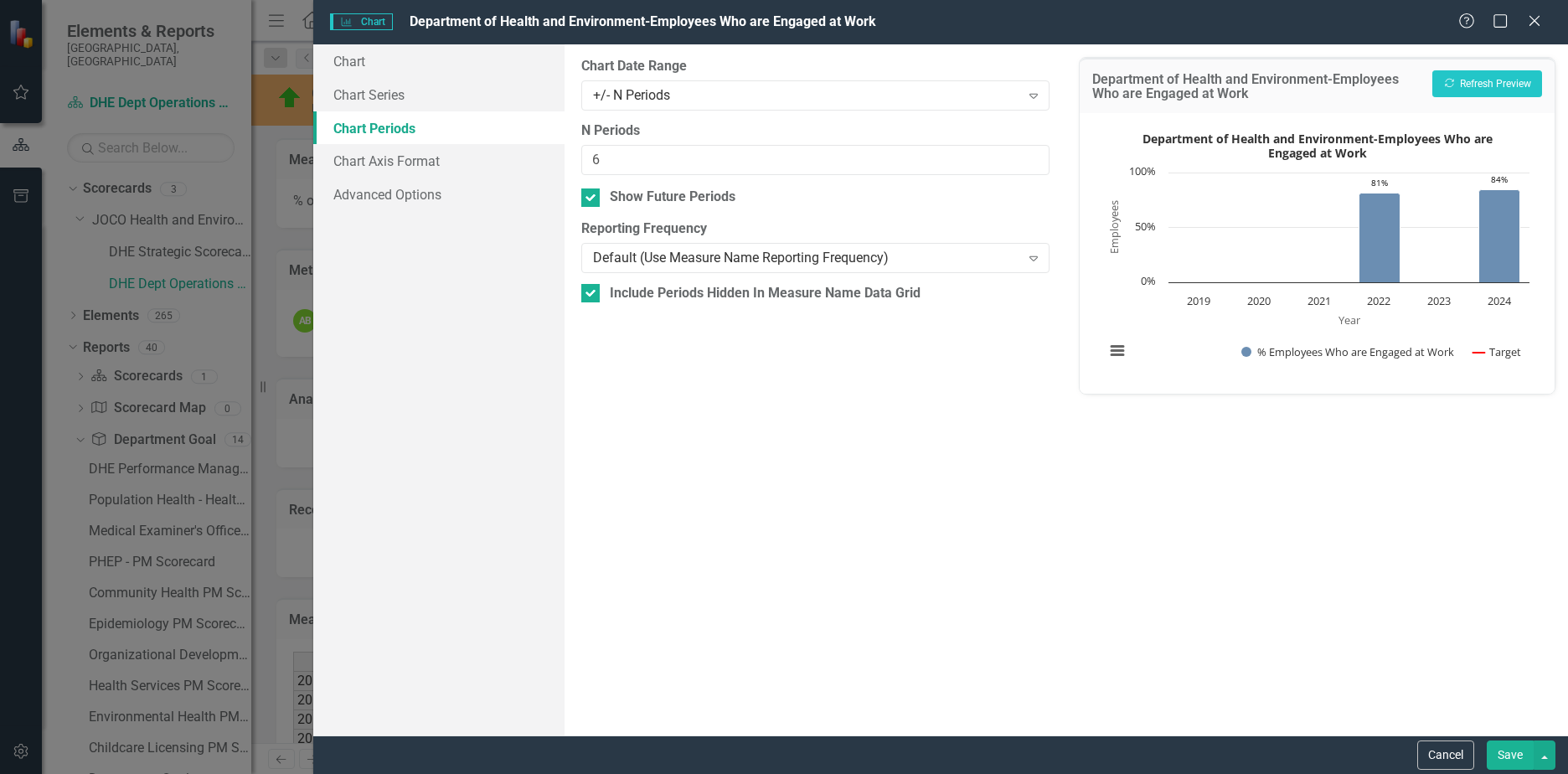
click at [1486, 63] on div "Department of Health and Environment-Employees Who are Engaged at Work Recalcul…" at bounding box center [1318, 86] width 475 height 55
click at [1478, 77] on button "Recalculate Refresh Preview" at bounding box center [1487, 83] width 110 height 27
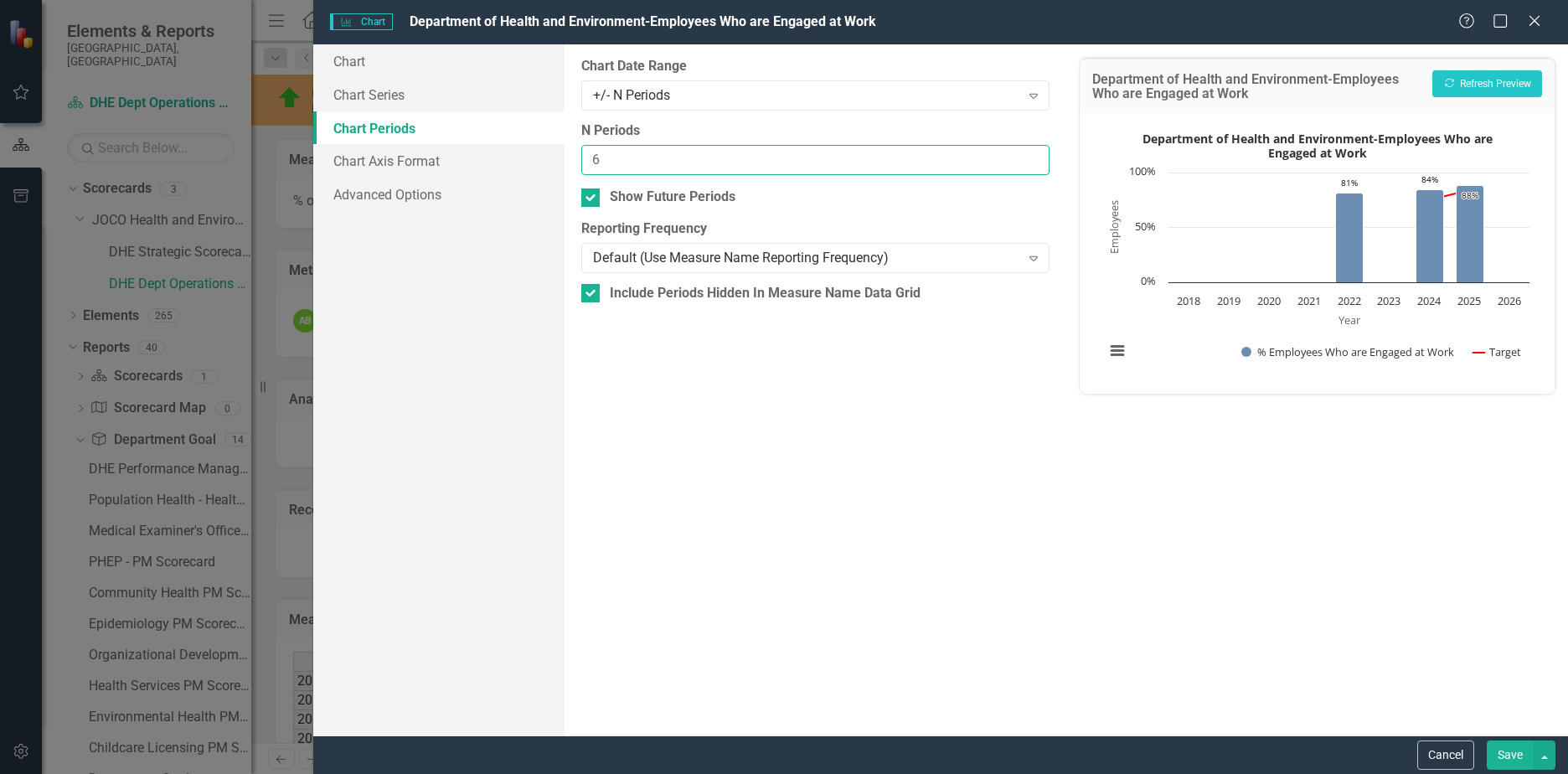
drag, startPoint x: 650, startPoint y: 162, endPoint x: 523, endPoint y: 162, distance: 127.0
click at [523, 162] on div "Chart Chart Series Chart Periods Chart Axis Format Advanced Options From this p…" at bounding box center [941, 390] width 1255 height 691
type input "3"
click at [1500, 77] on button "Recalculate Refresh Preview" at bounding box center [1487, 83] width 110 height 27
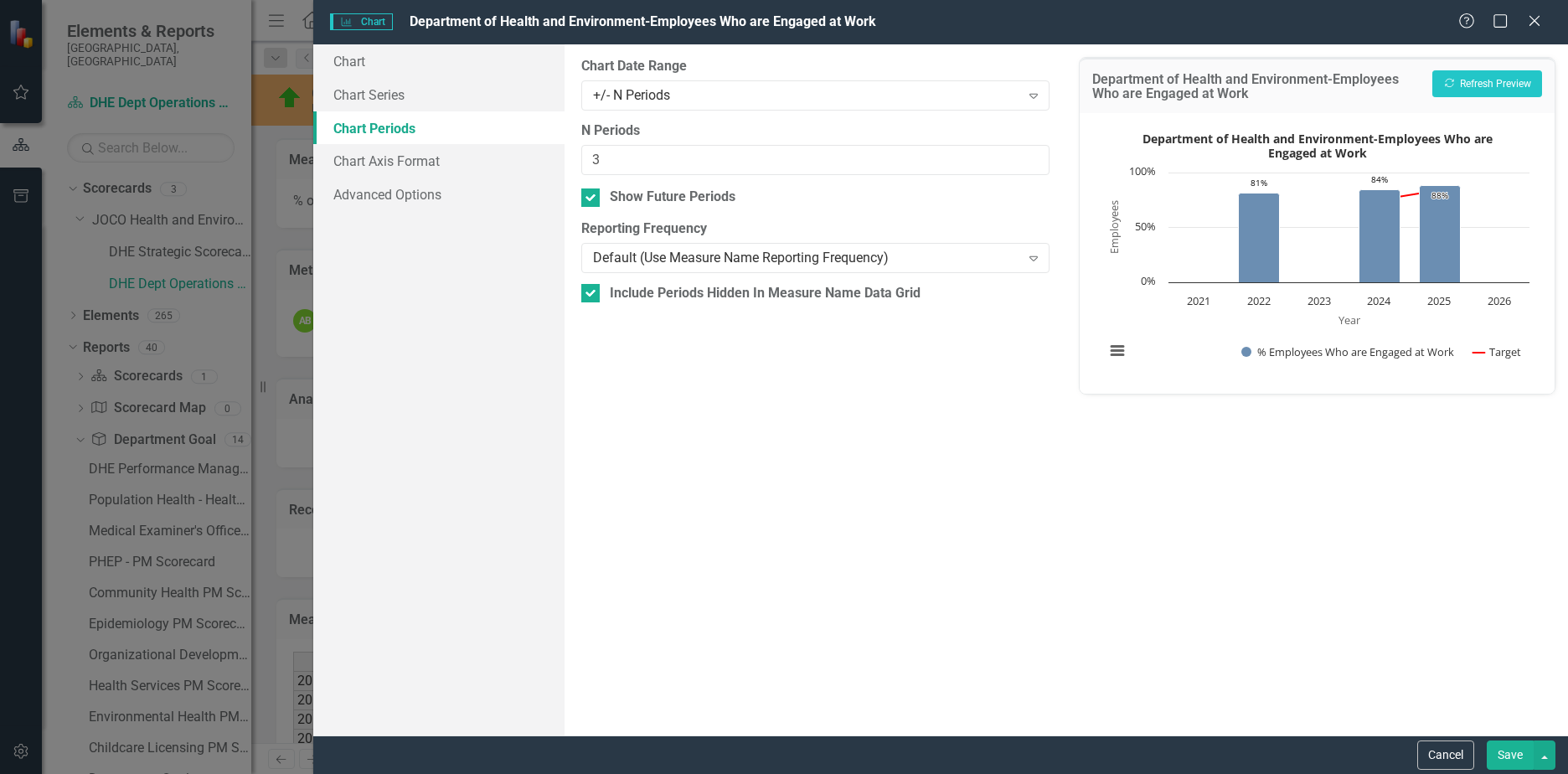
click at [1516, 759] on button "Save" at bounding box center [1510, 755] width 47 height 30
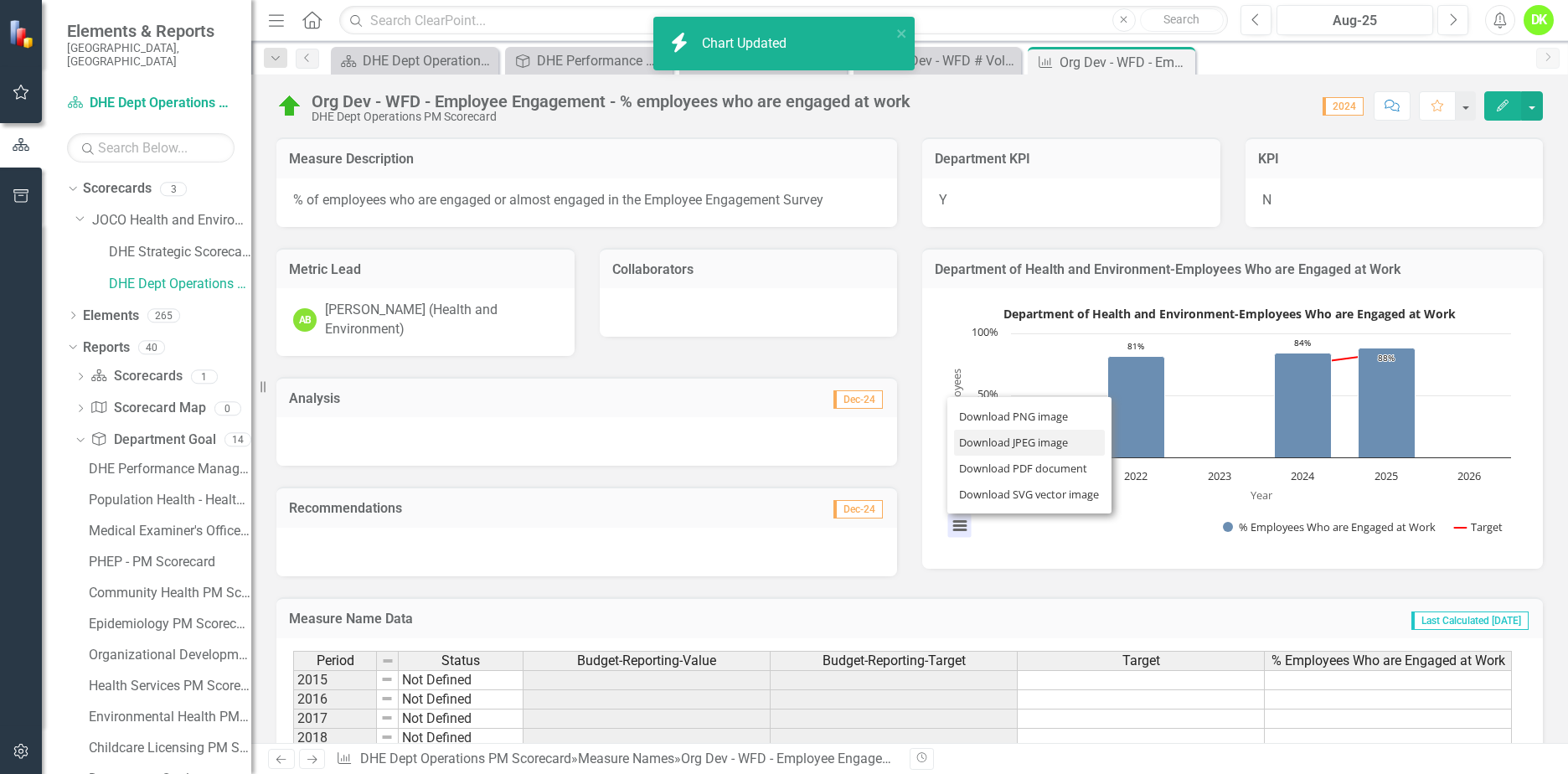
click at [992, 443] on li "Download JPEG image" at bounding box center [1029, 442] width 151 height 26
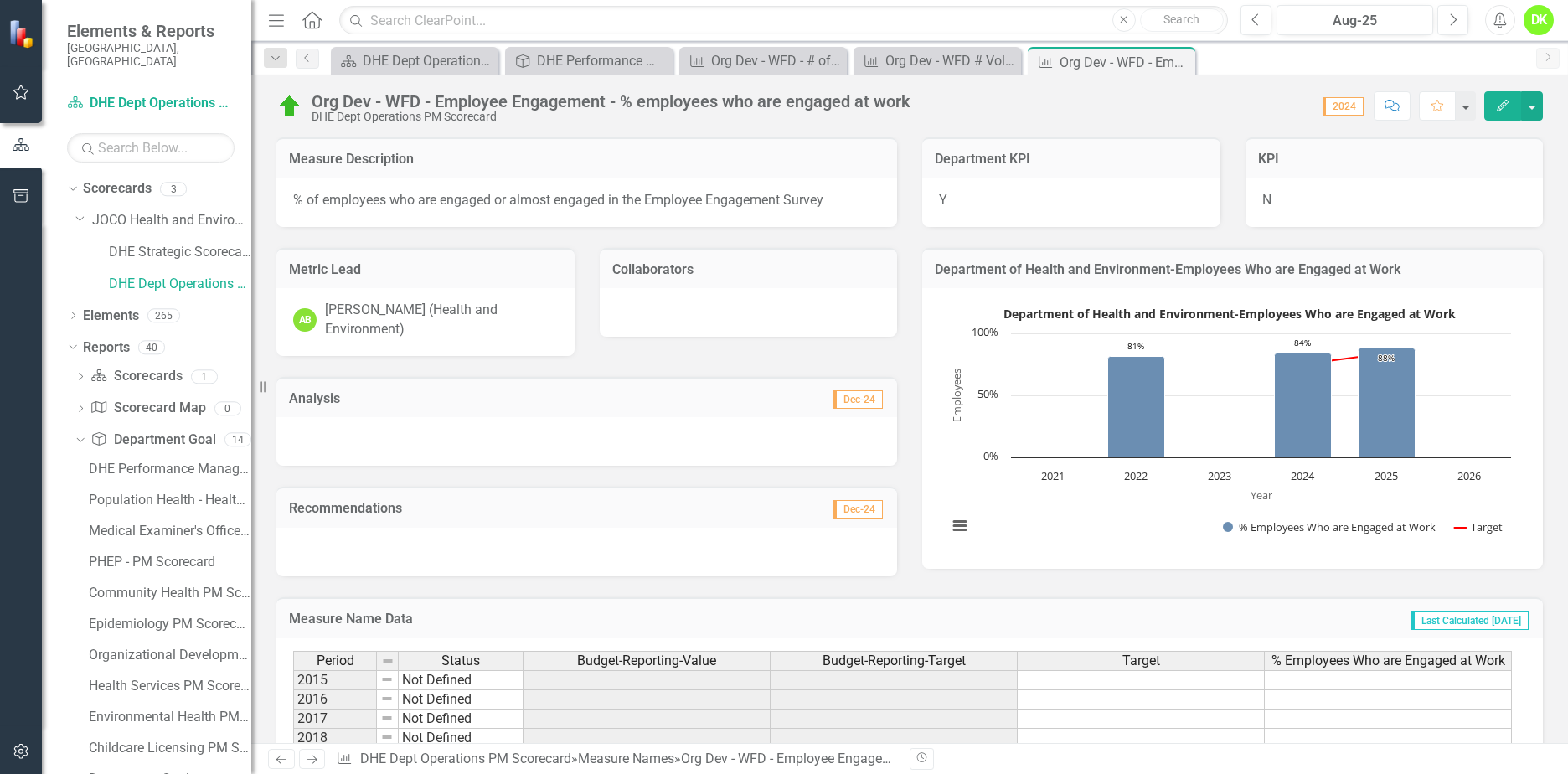
drag, startPoint x: 1071, startPoint y: 85, endPoint x: 1114, endPoint y: 82, distance: 43.1
click at [1071, 85] on div "Org Dev - WFD - Employee Engagement - % employees who are engaged at work DHE D…" at bounding box center [909, 100] width 1317 height 50
click at [0, 0] on icon at bounding box center [0, 0] width 0 height 0
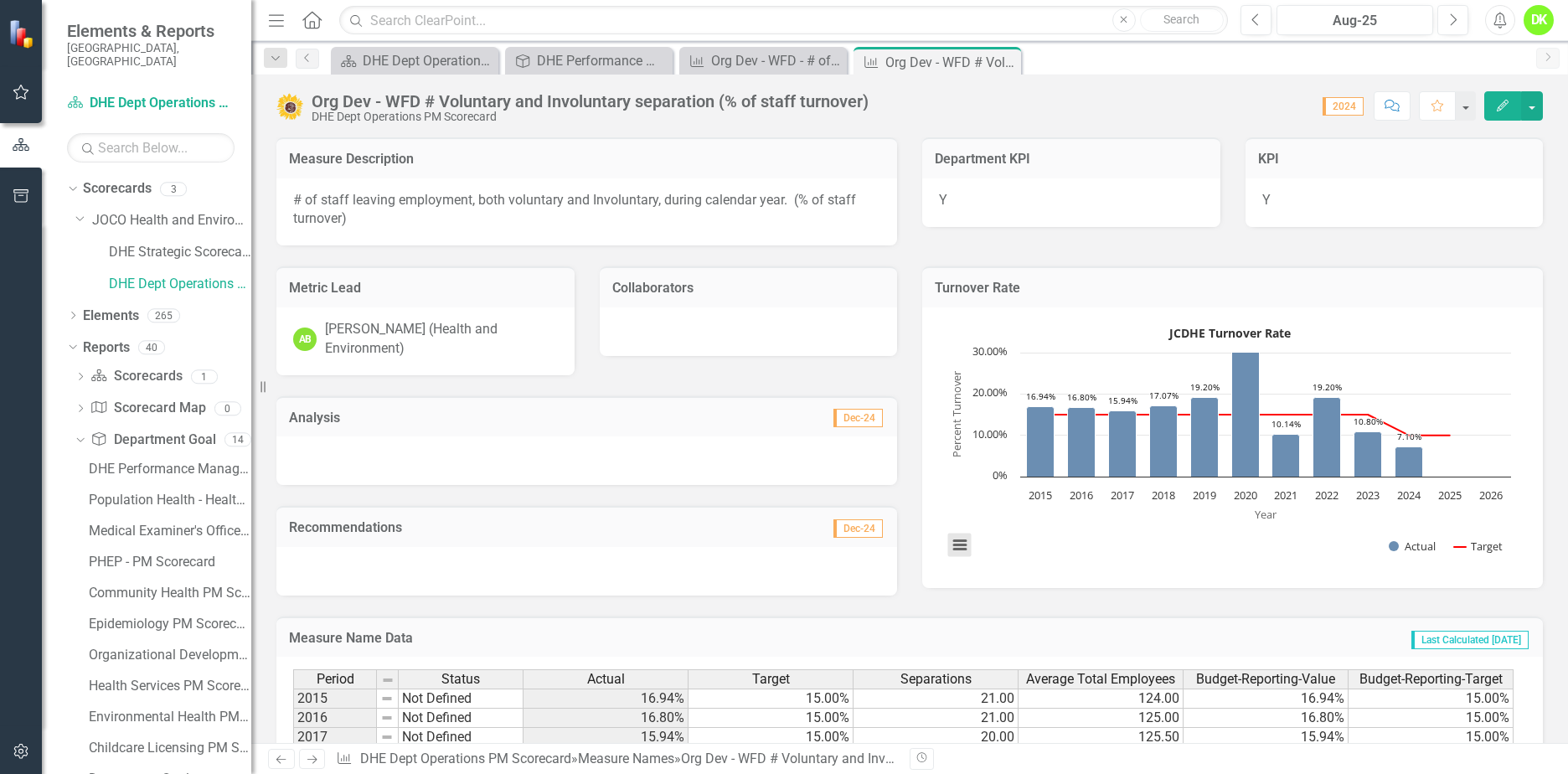
click at [950, 542] on button "View chart menu, JCDHE Turnover Rate" at bounding box center [959, 545] width 23 height 23
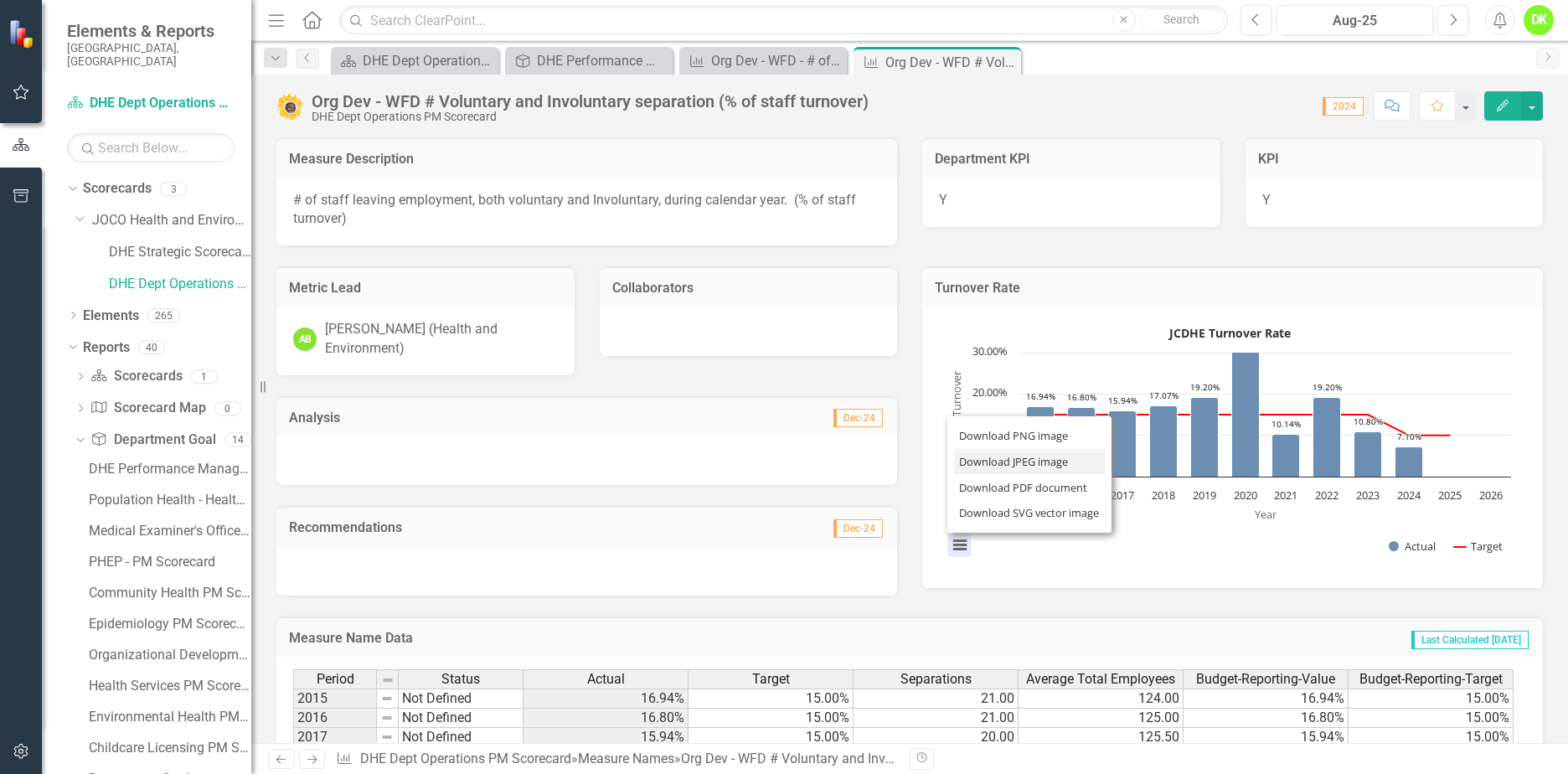
click at [1000, 454] on li "Download JPEG image" at bounding box center [1029, 462] width 151 height 26
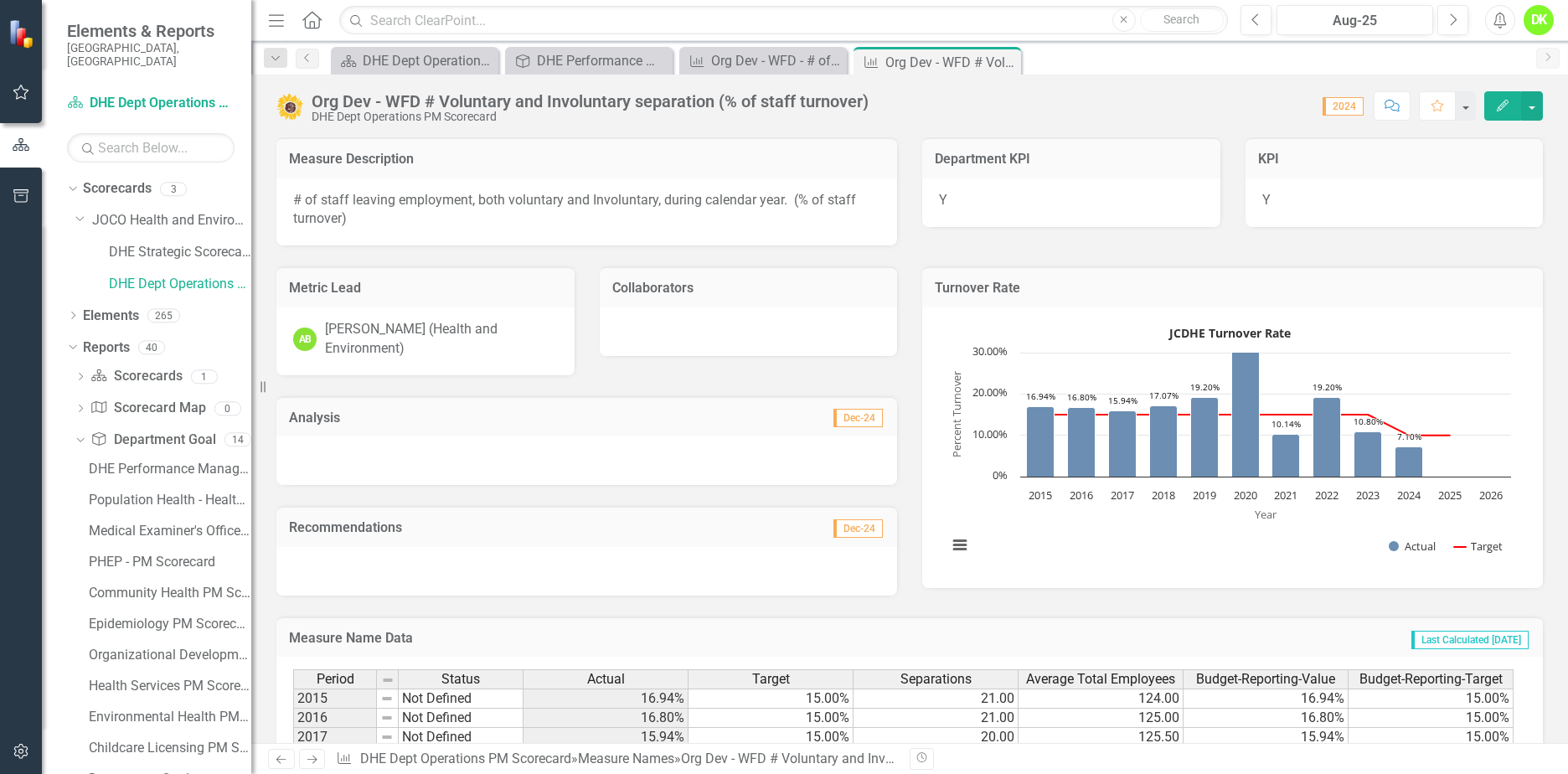
click at [0, 0] on icon "Close" at bounding box center [0, 0] width 0 height 0
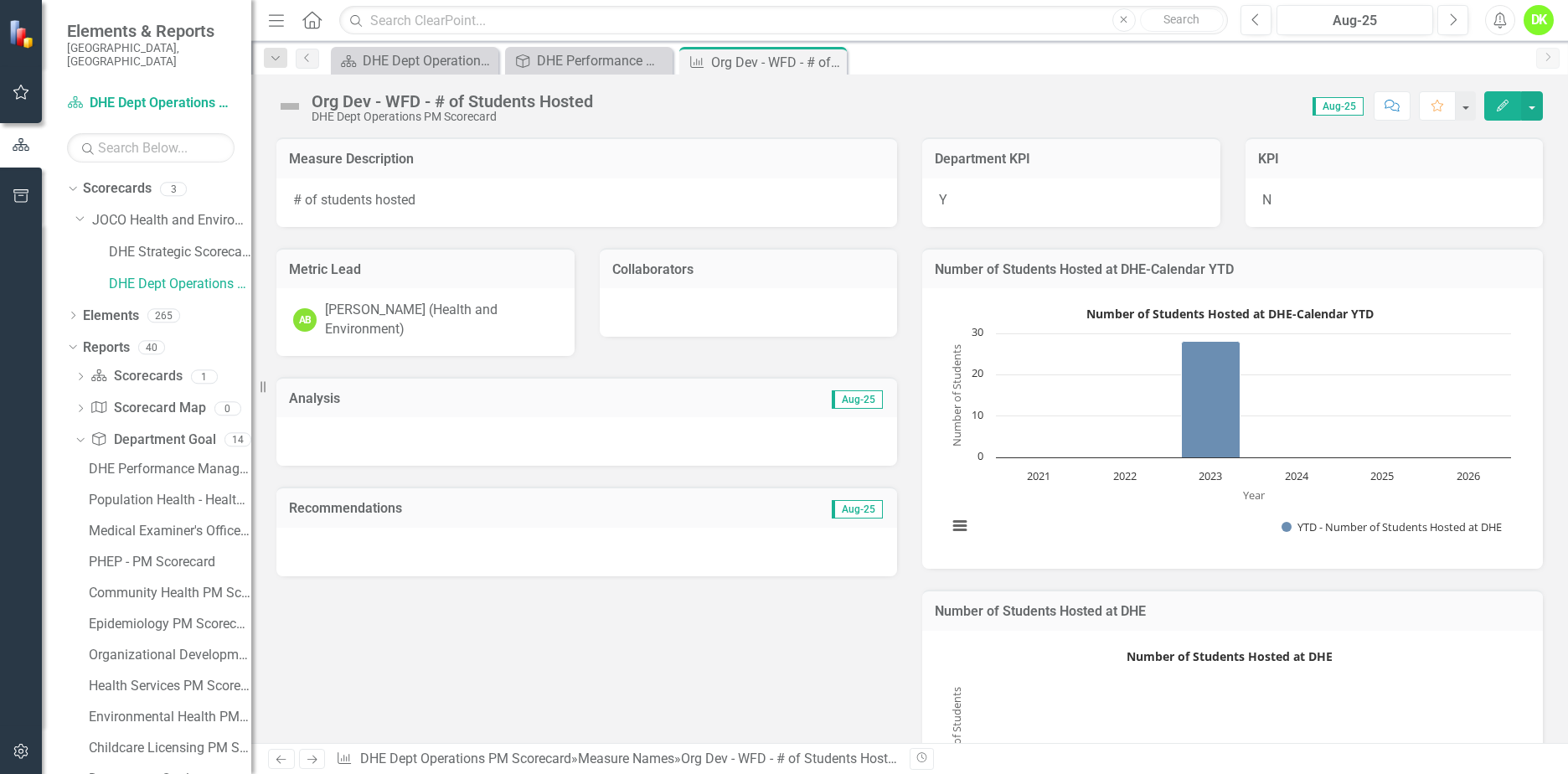
click at [962, 531] on button "View chart menu, Number of Students Hosted at DHE-Calendar YTD" at bounding box center [959, 526] width 23 height 23
click at [1012, 429] on li "Download JPEG image" at bounding box center [1029, 442] width 151 height 26
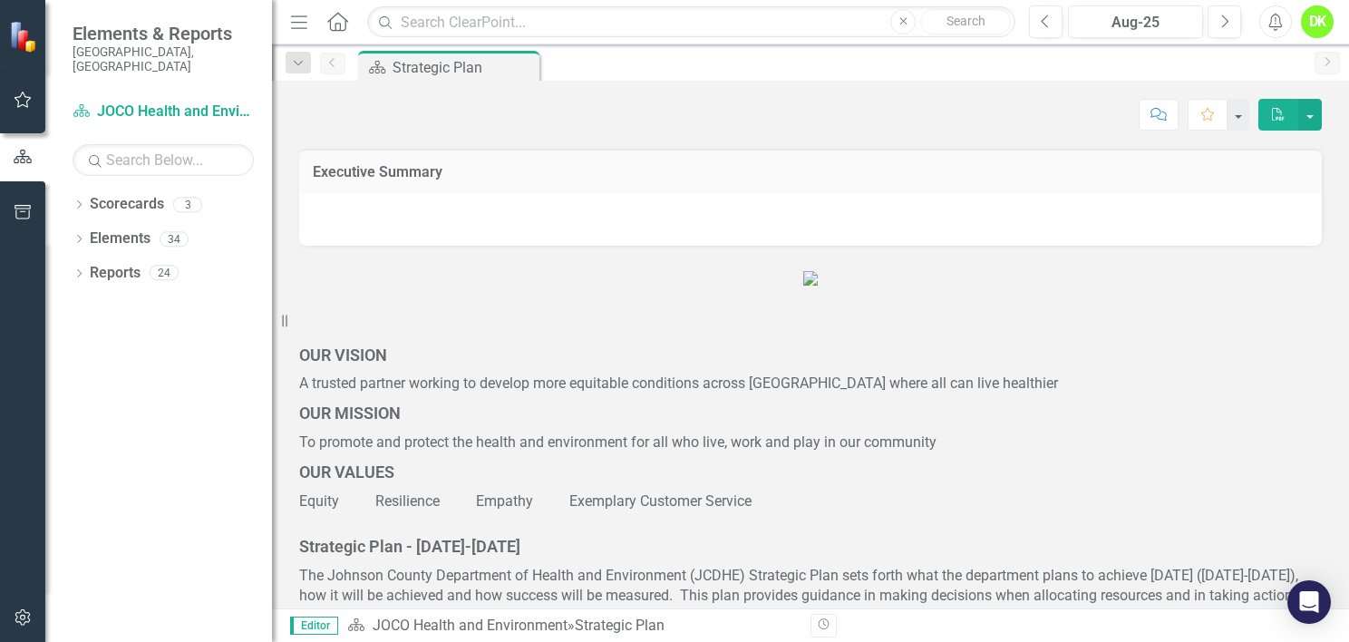
click at [81, 201] on icon "Dropdown" at bounding box center [79, 206] width 13 height 10
click at [91, 231] on div "Dropdown" at bounding box center [89, 238] width 14 height 15
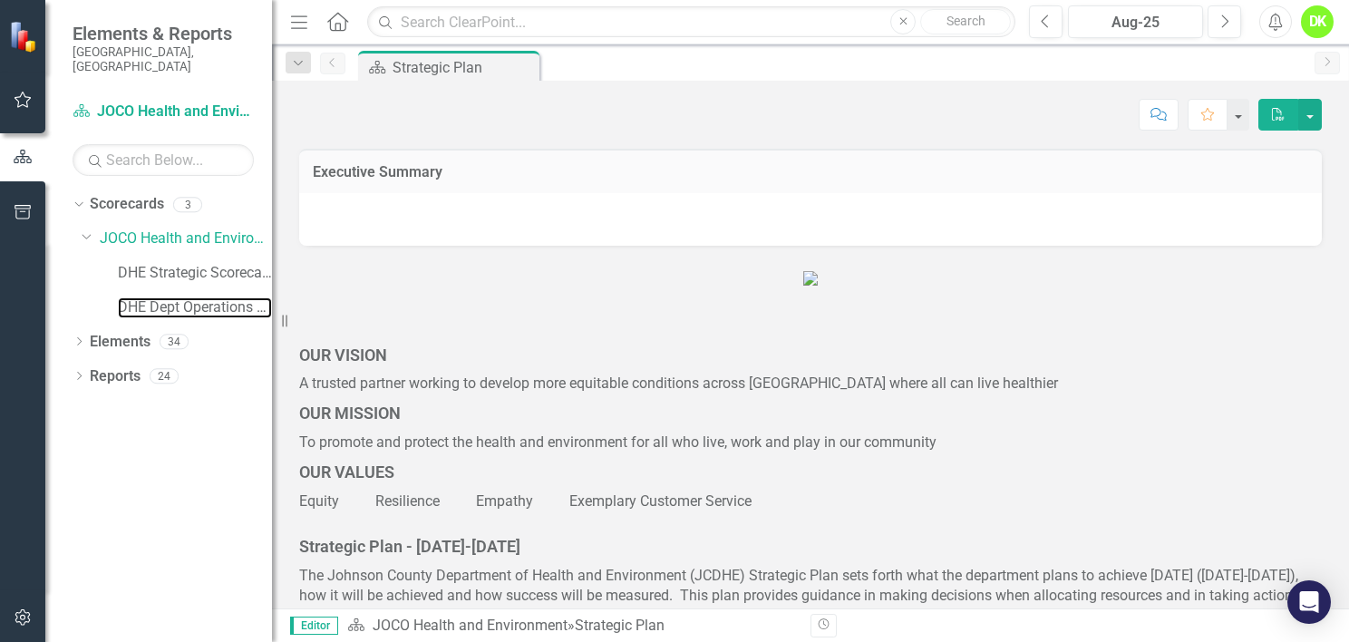
click at [182, 297] on link "DHE Dept Operations PM Scorecard" at bounding box center [195, 307] width 154 height 21
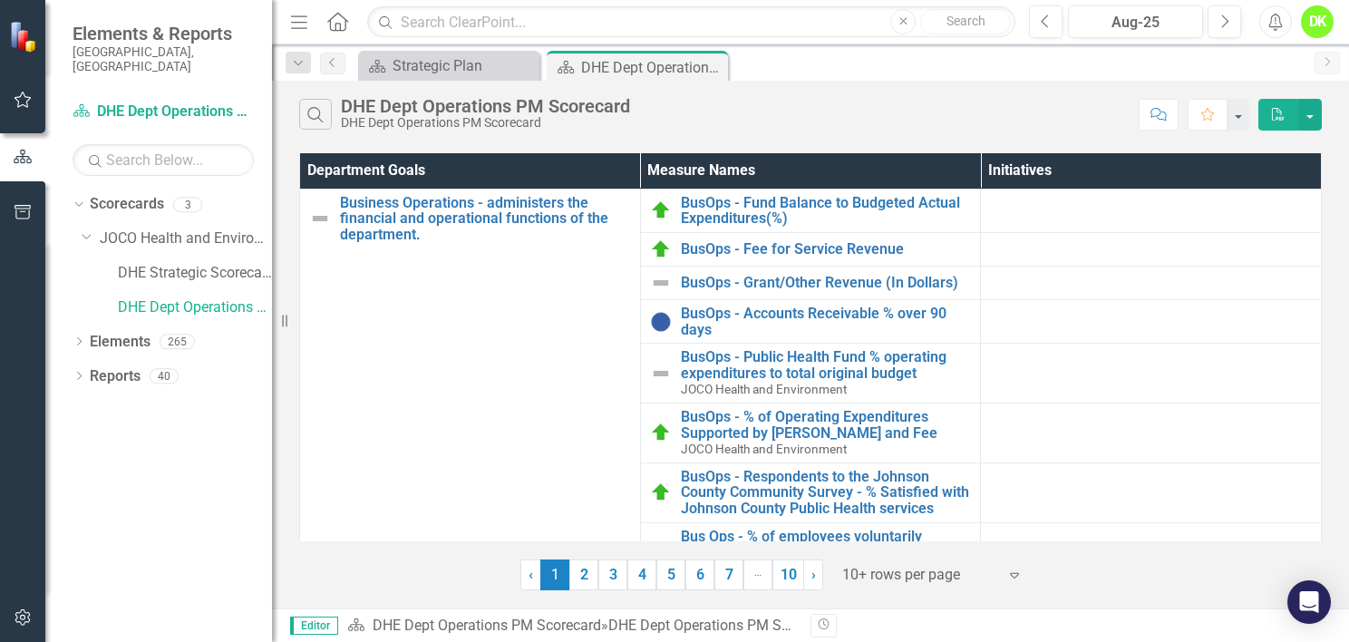
click at [740, 566] on link "7" at bounding box center [728, 574] width 29 height 31
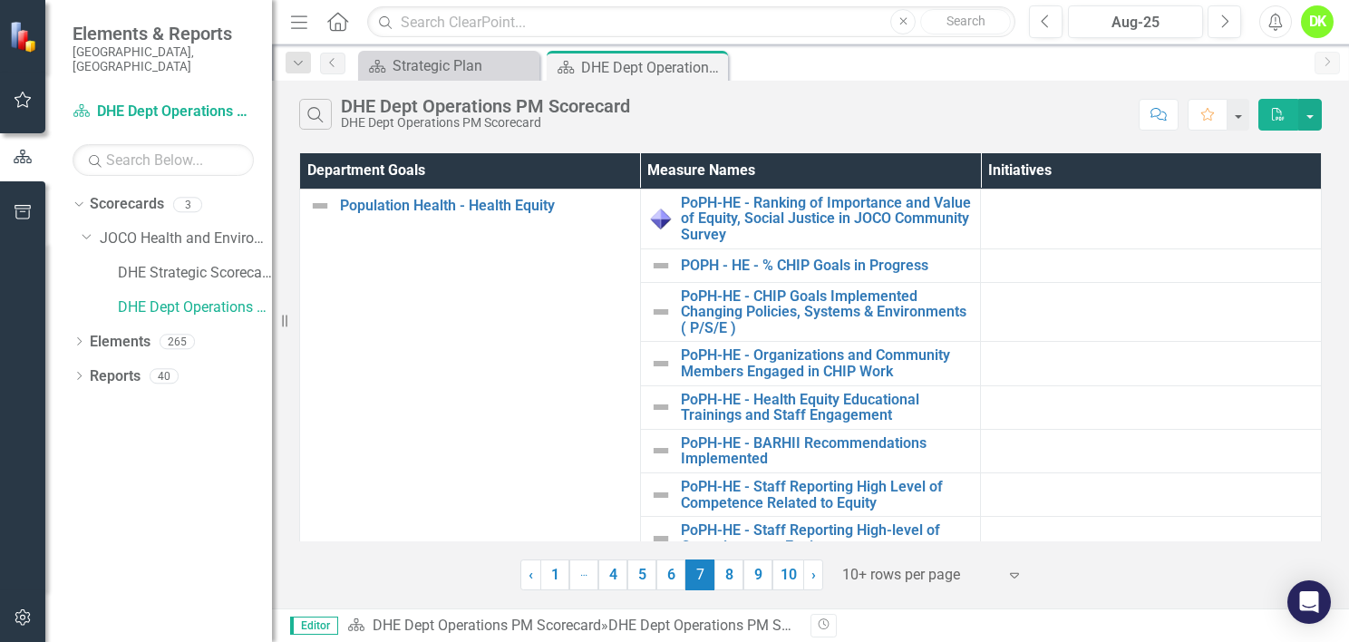
click at [740, 566] on link "8" at bounding box center [728, 574] width 29 height 31
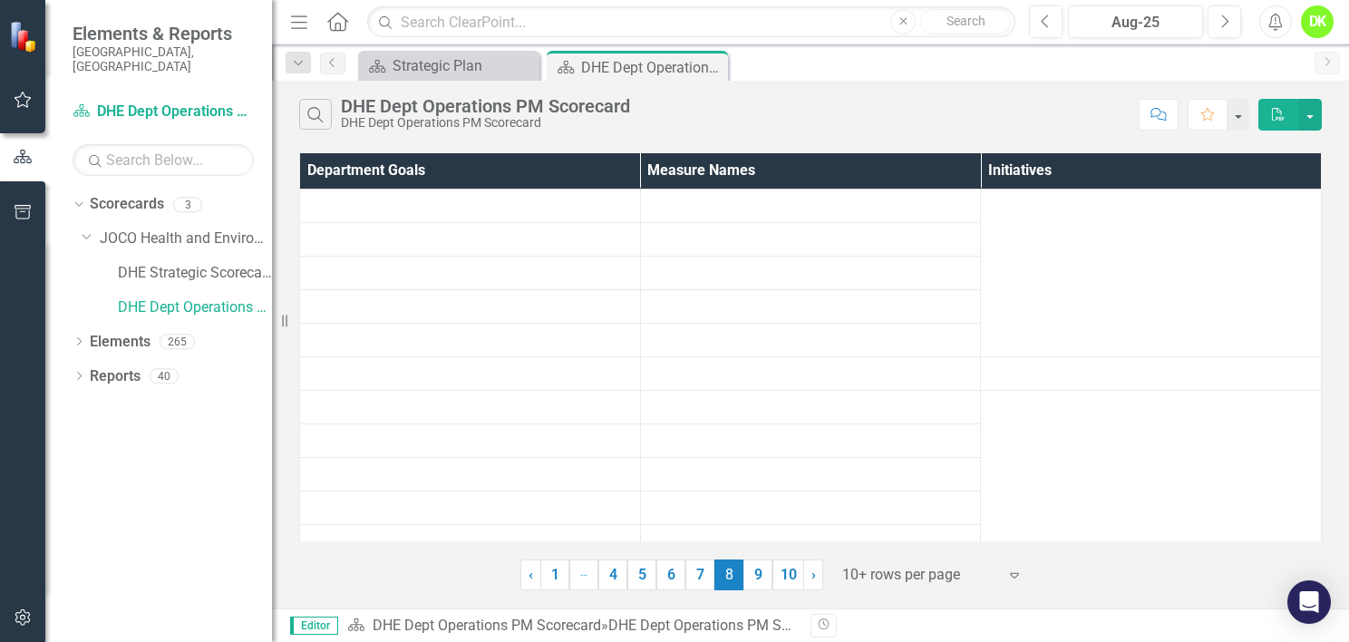
click at [801, 597] on div "Search DHE Dept Operations PM Scorecard DHE Dept Operations PM Scorecard Commen…" at bounding box center [810, 345] width 1077 height 528
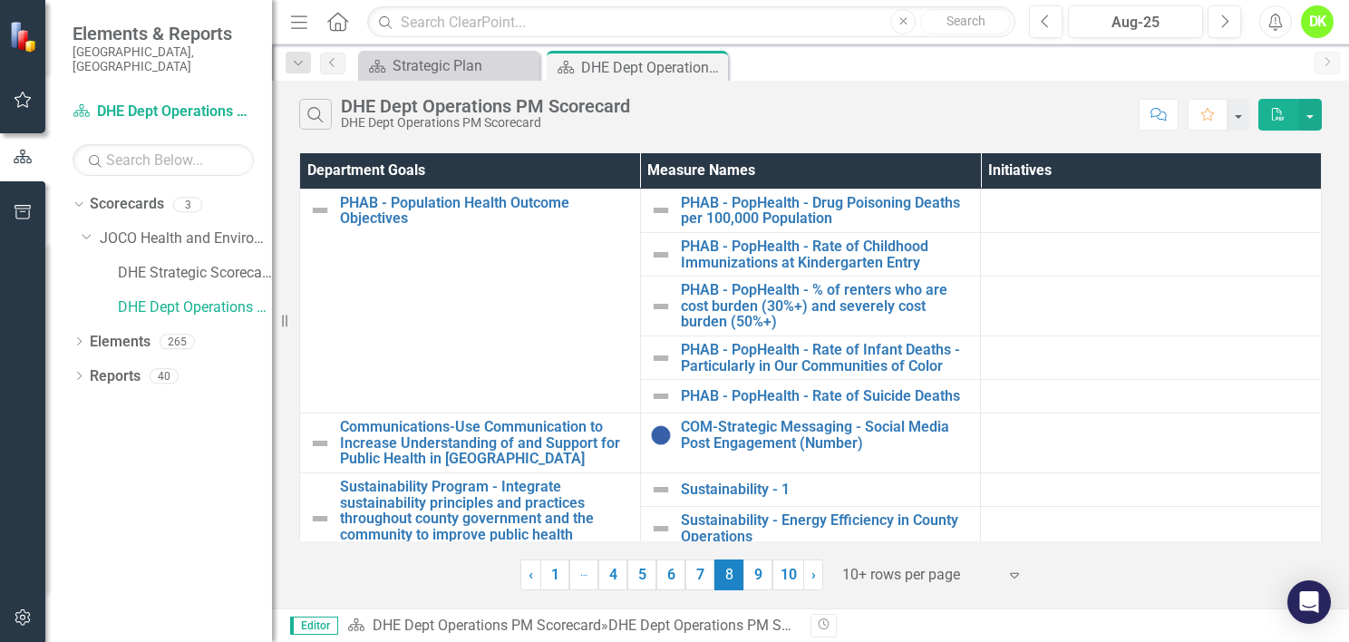
click at [709, 580] on link "7" at bounding box center [699, 574] width 29 height 31
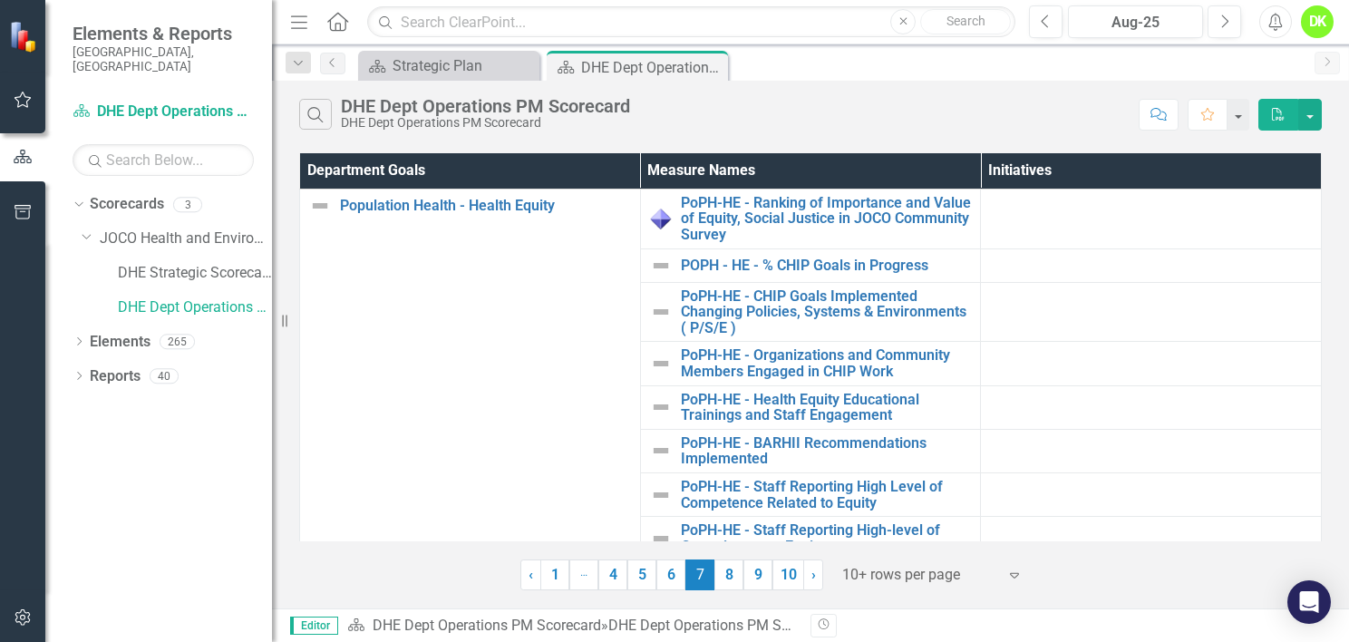
click at [667, 577] on link "6" at bounding box center [670, 574] width 29 height 31
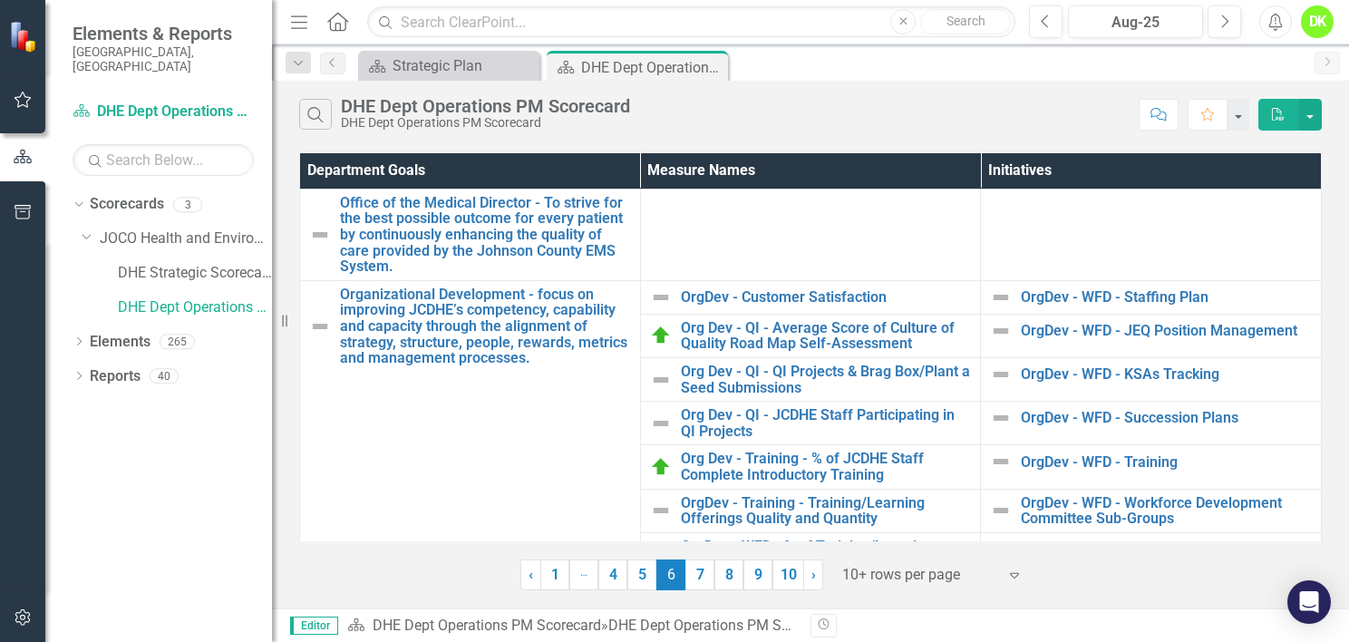
click at [700, 584] on link "7" at bounding box center [699, 574] width 29 height 31
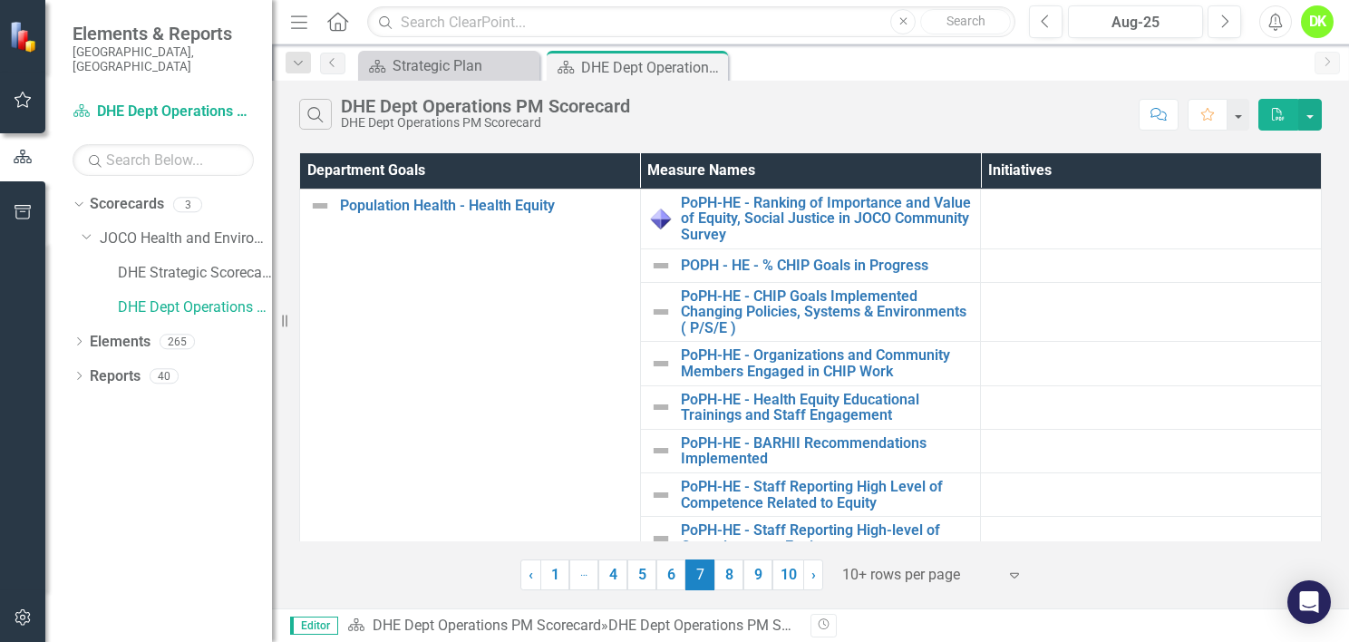
click at [78, 373] on icon "Dropdown" at bounding box center [79, 378] width 13 height 10
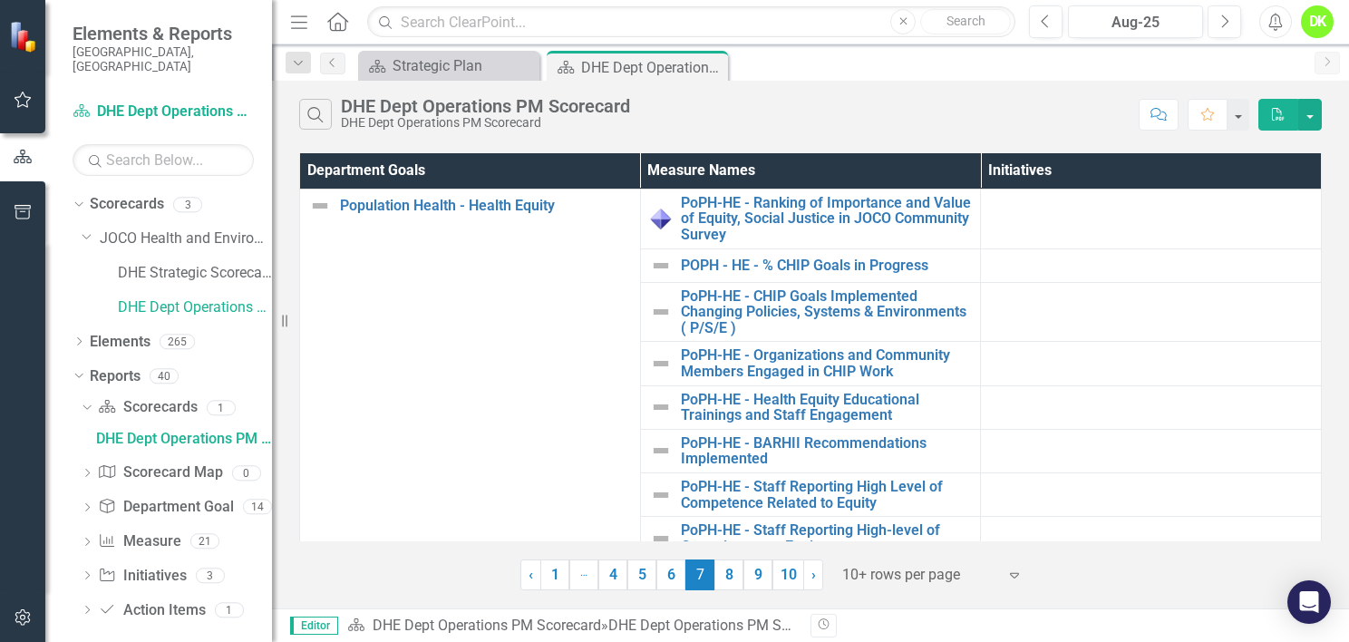
click at [141, 497] on link "Department Goal Department Goal" at bounding box center [165, 507] width 135 height 21
click at [86, 504] on icon "Dropdown" at bounding box center [87, 509] width 13 height 10
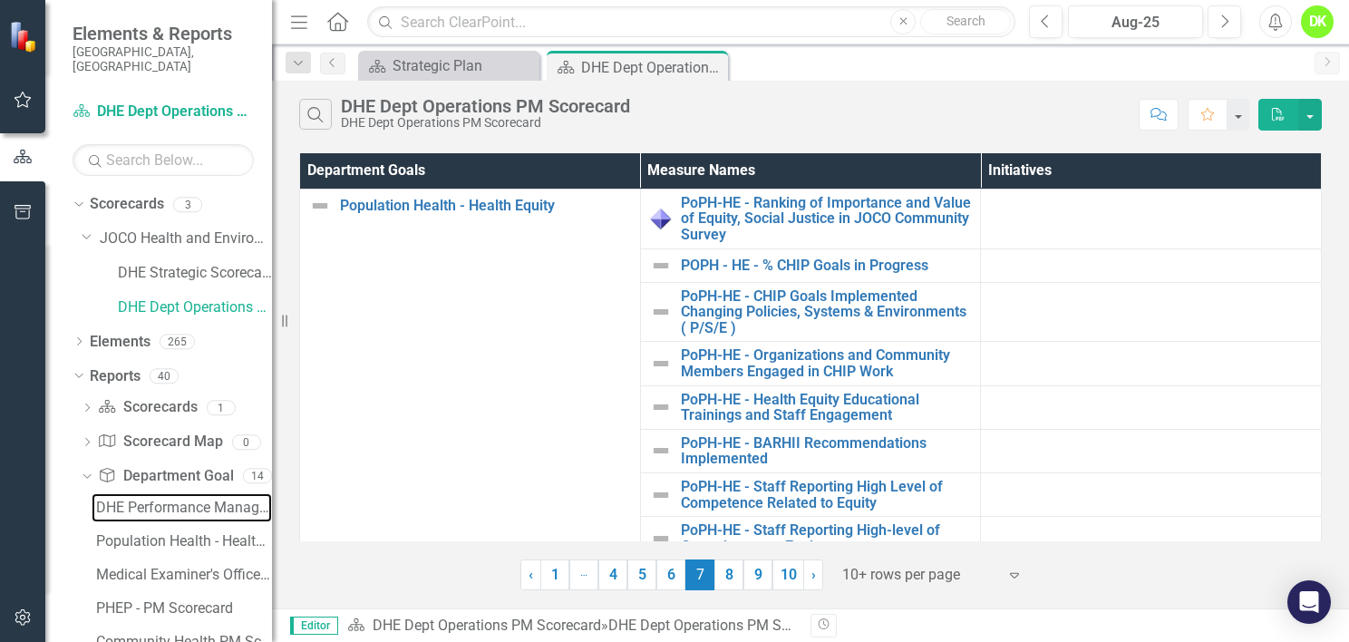
click at [137, 500] on div "DHE Performance Management Scorecard - Top Level" at bounding box center [184, 508] width 176 height 16
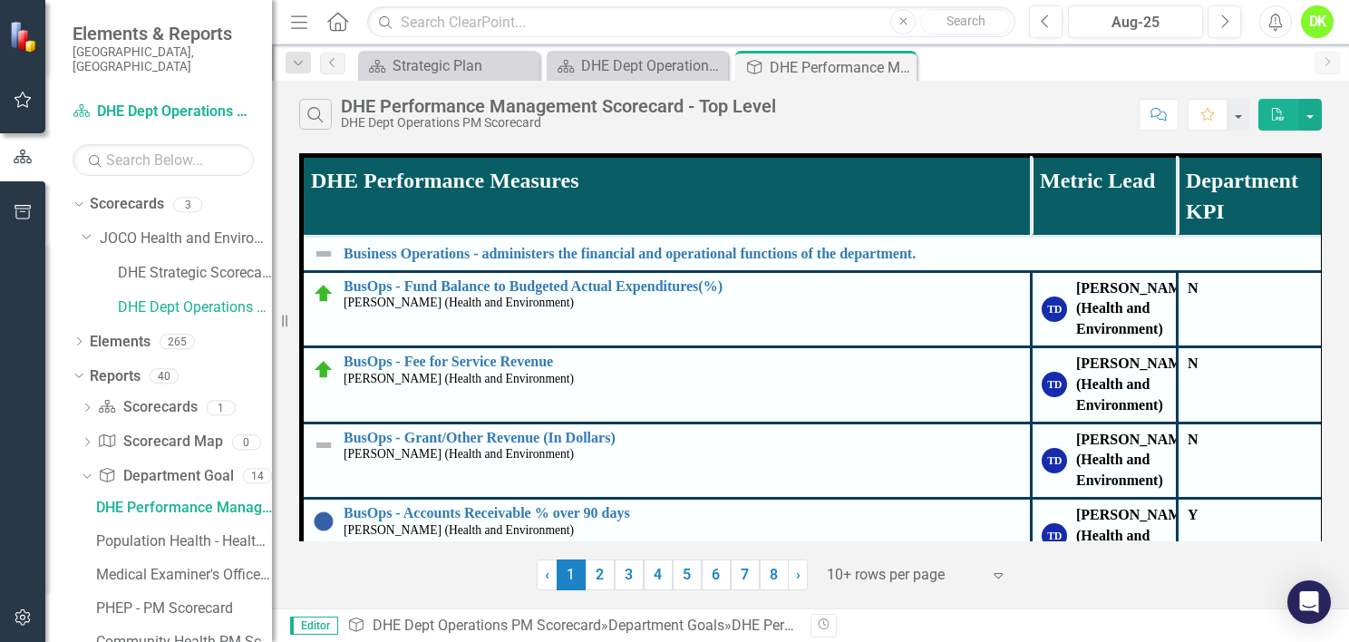
click at [655, 572] on link "4" at bounding box center [658, 574] width 29 height 31
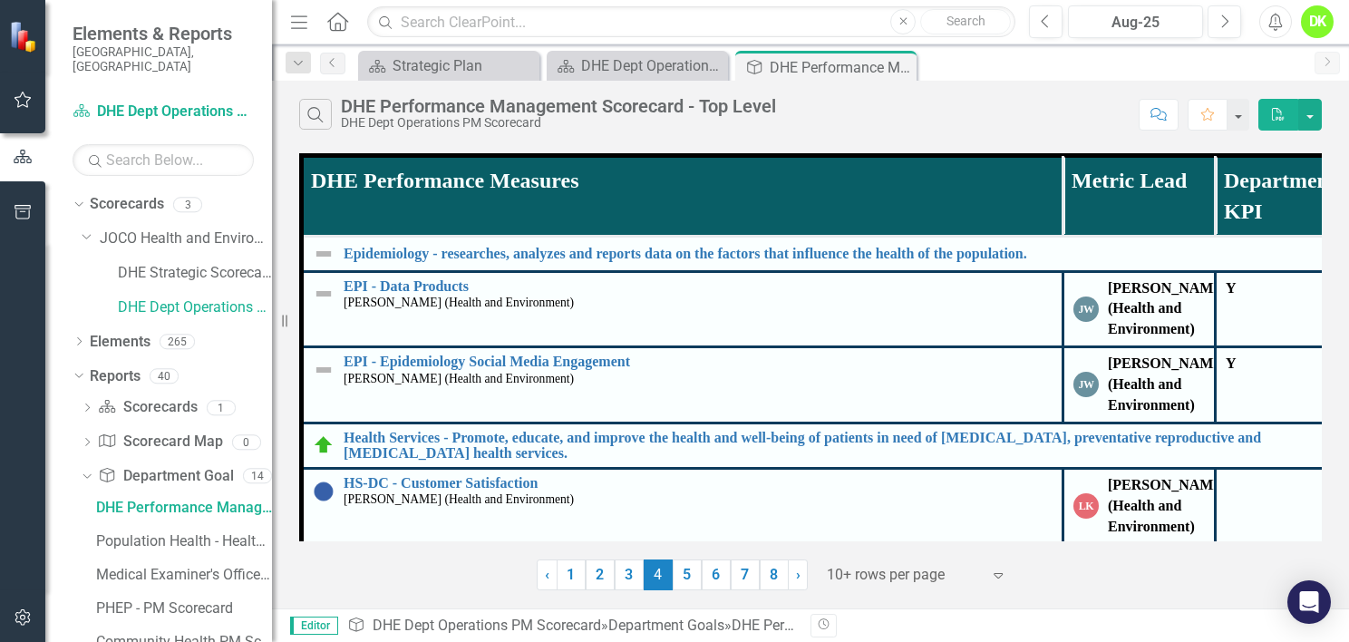
click at [688, 575] on link "5" at bounding box center [687, 574] width 29 height 31
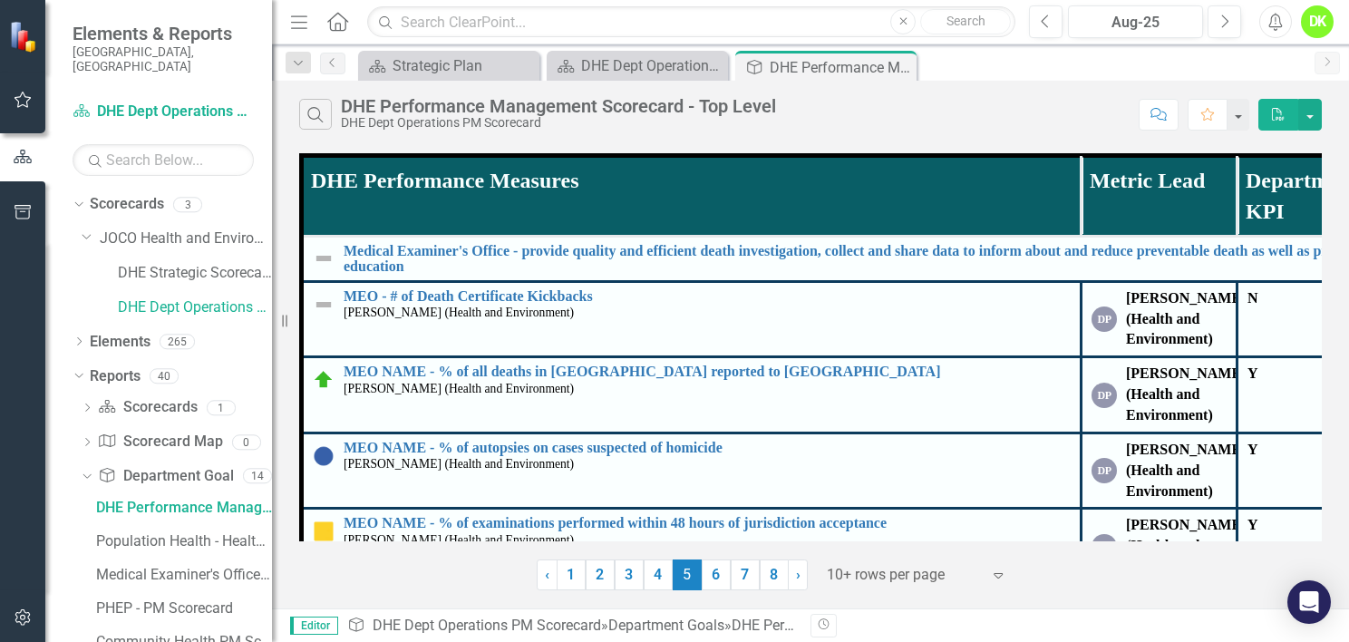
click at [718, 574] on link "6" at bounding box center [716, 574] width 29 height 31
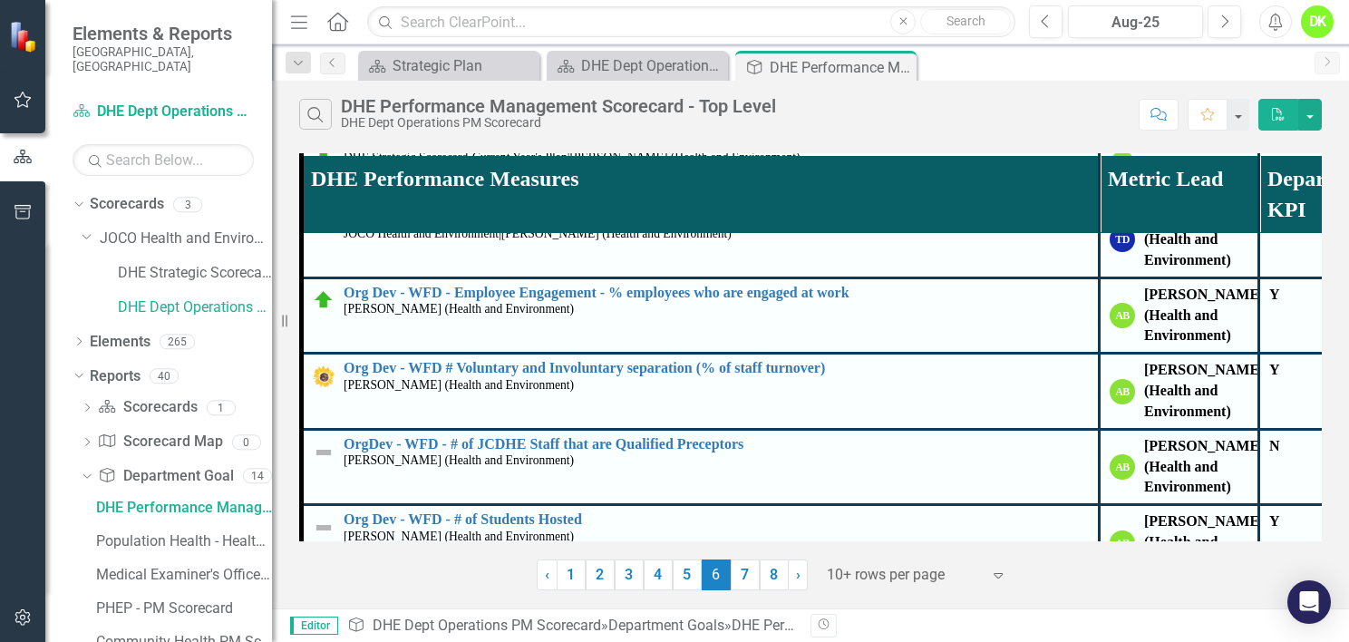
scroll to position [777, 0]
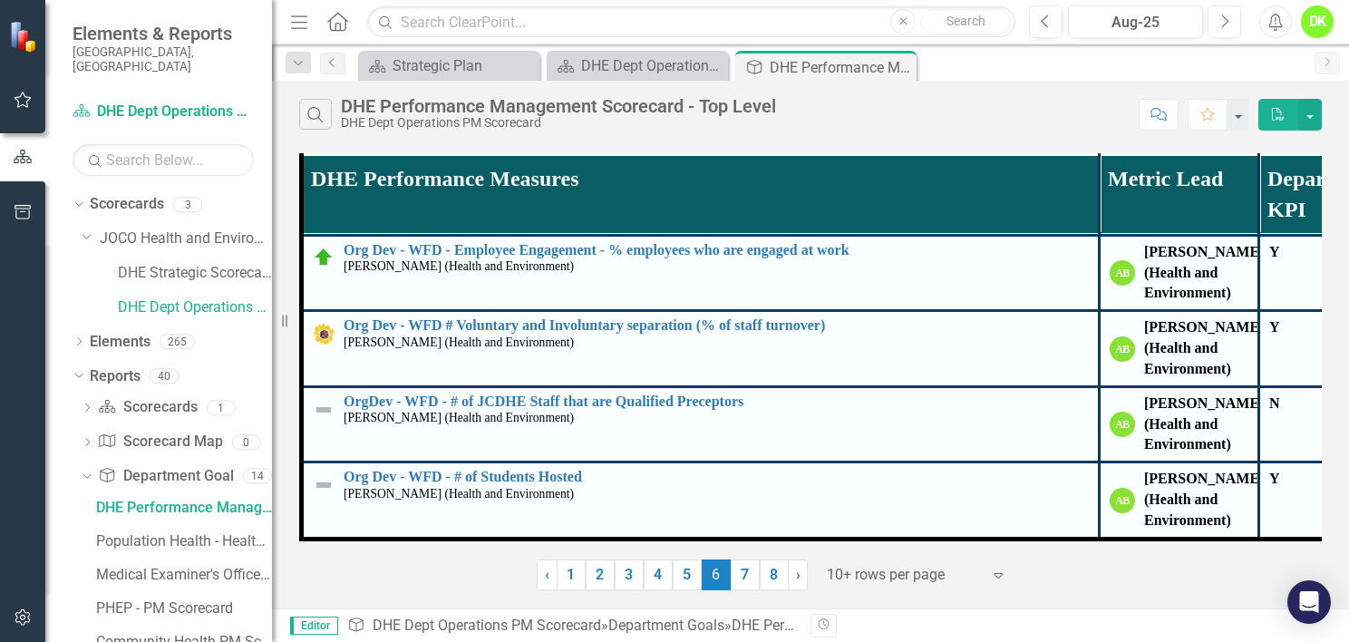
click at [754, 570] on link "7" at bounding box center [745, 574] width 29 height 31
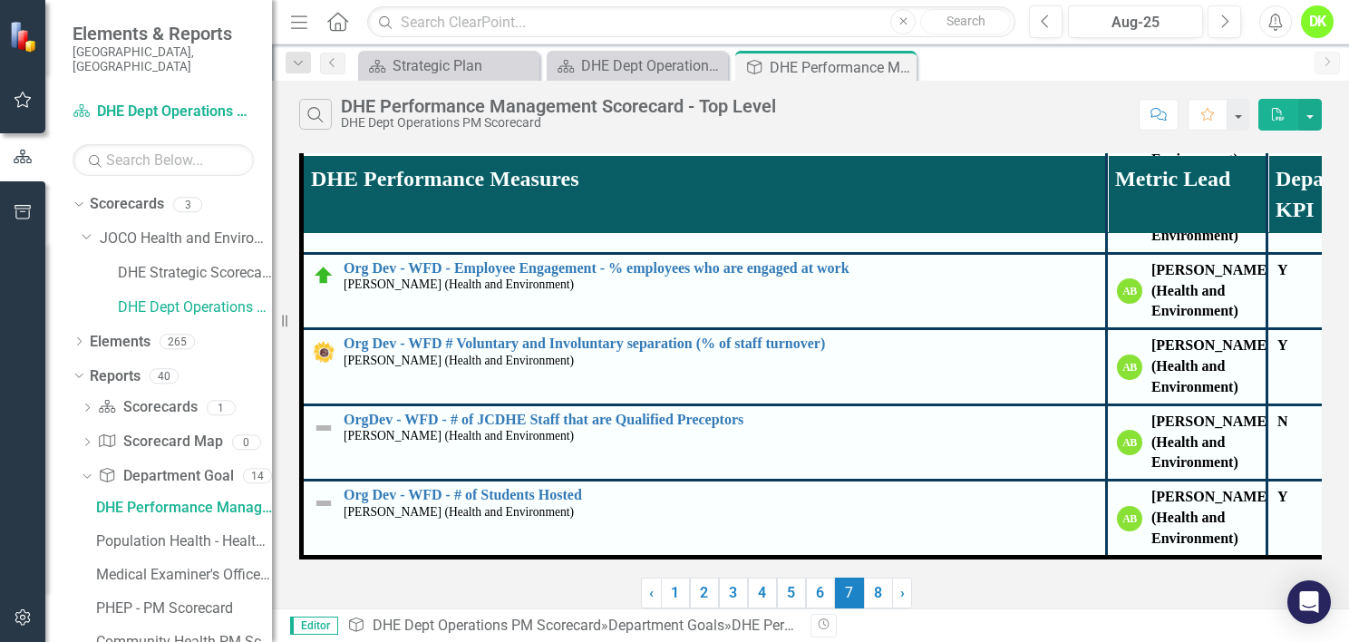
scroll to position [0, 0]
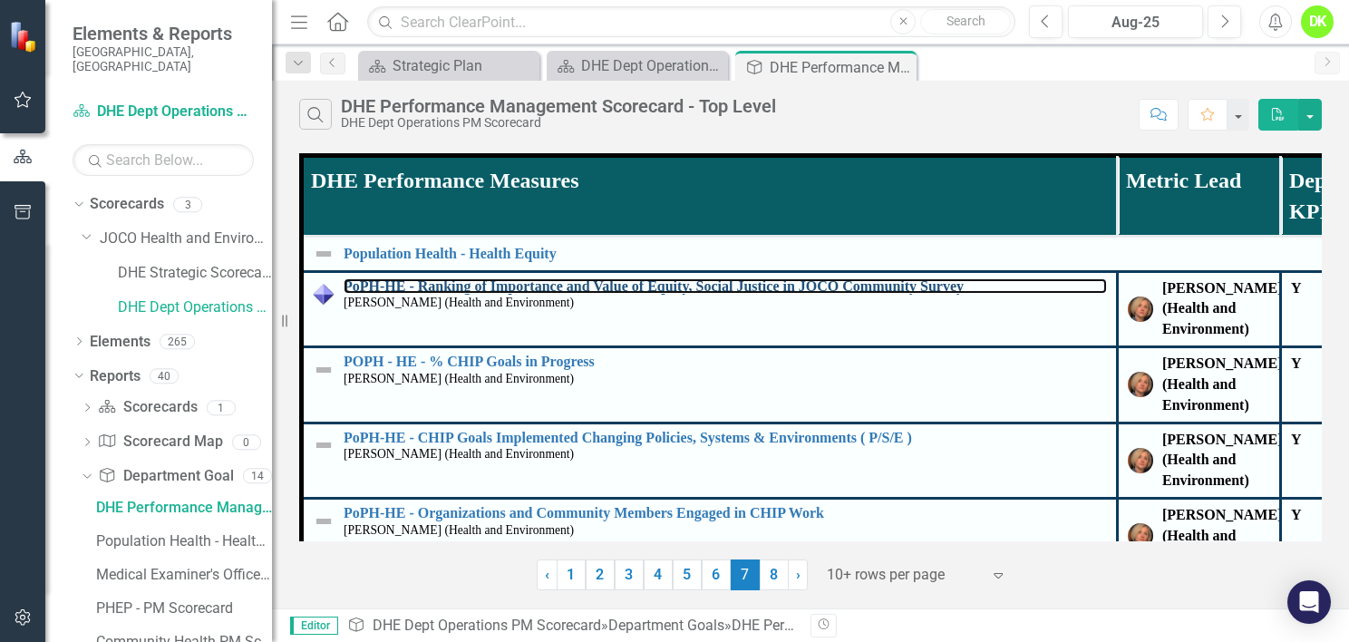
click at [751, 283] on link "PoPH-HE - Ranking of Importance and Value of Equity, Social Justice in JOCO Com…" at bounding box center [725, 286] width 763 height 16
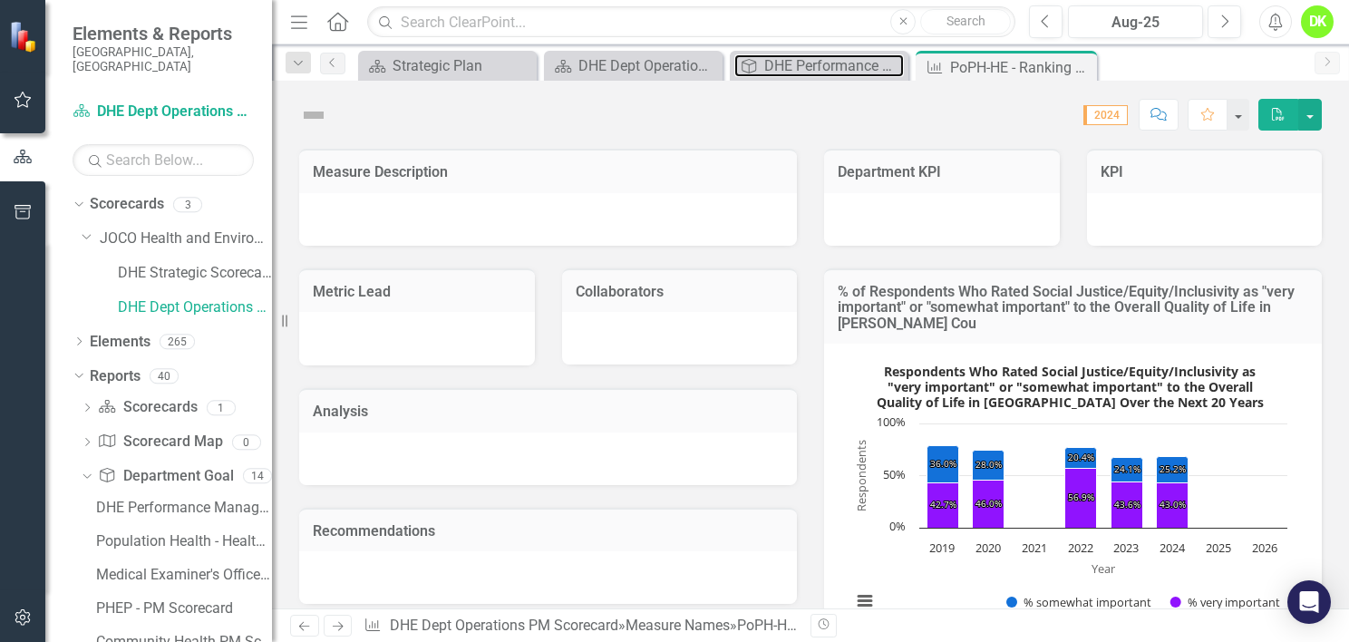
click at [780, 62] on div "DHE Performance Management Scorecard - Top Level" at bounding box center [834, 65] width 140 height 23
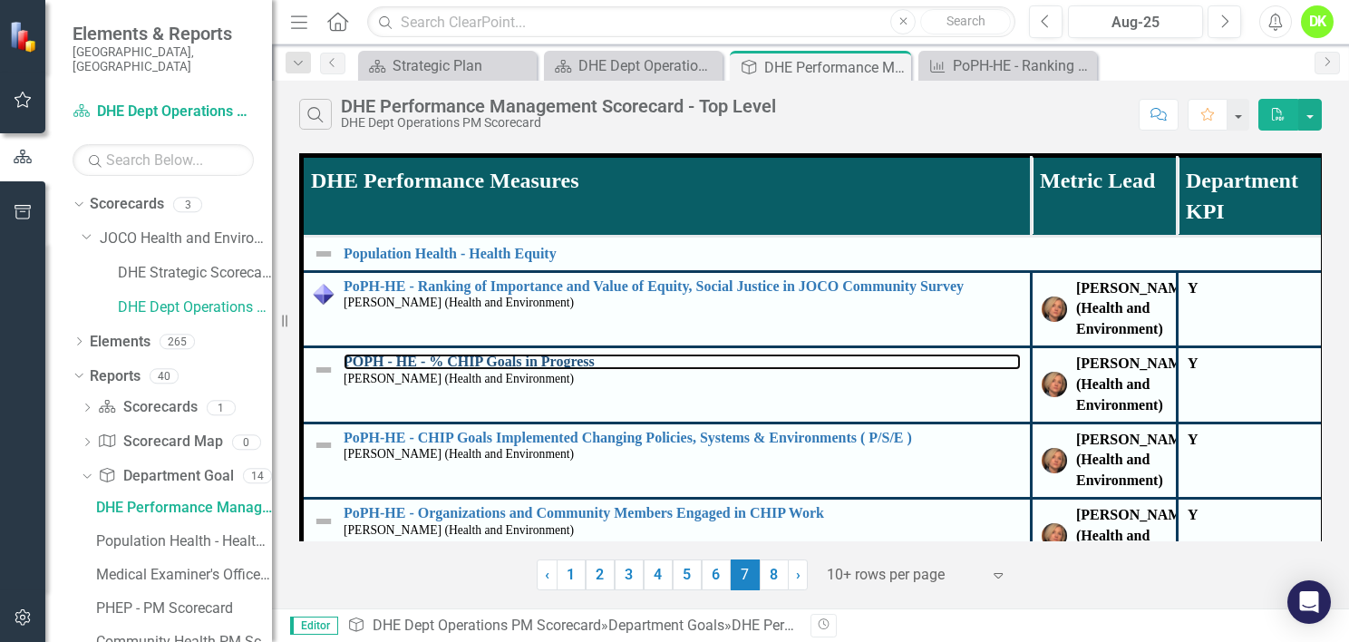
click at [502, 370] on link "POPH - HE - % CHIP Goals in Progress" at bounding box center [682, 362] width 677 height 16
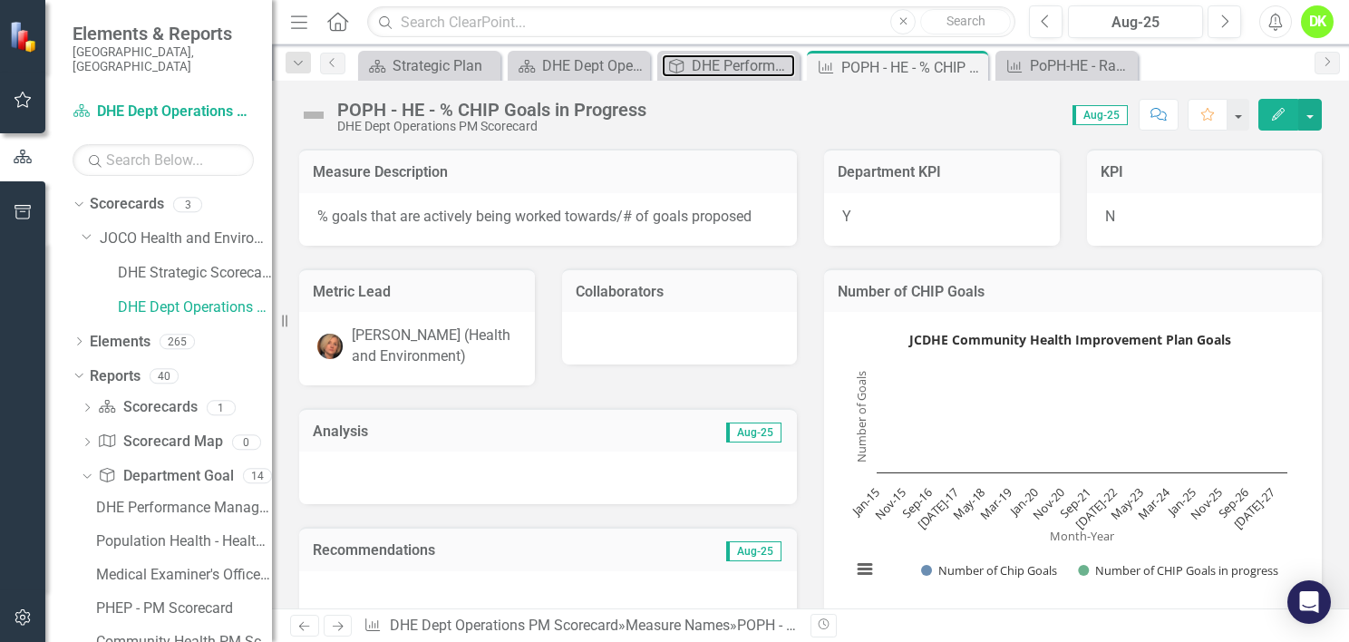
click at [736, 58] on div "DHE Performance Management Scorecard - Top Level" at bounding box center [743, 65] width 103 height 23
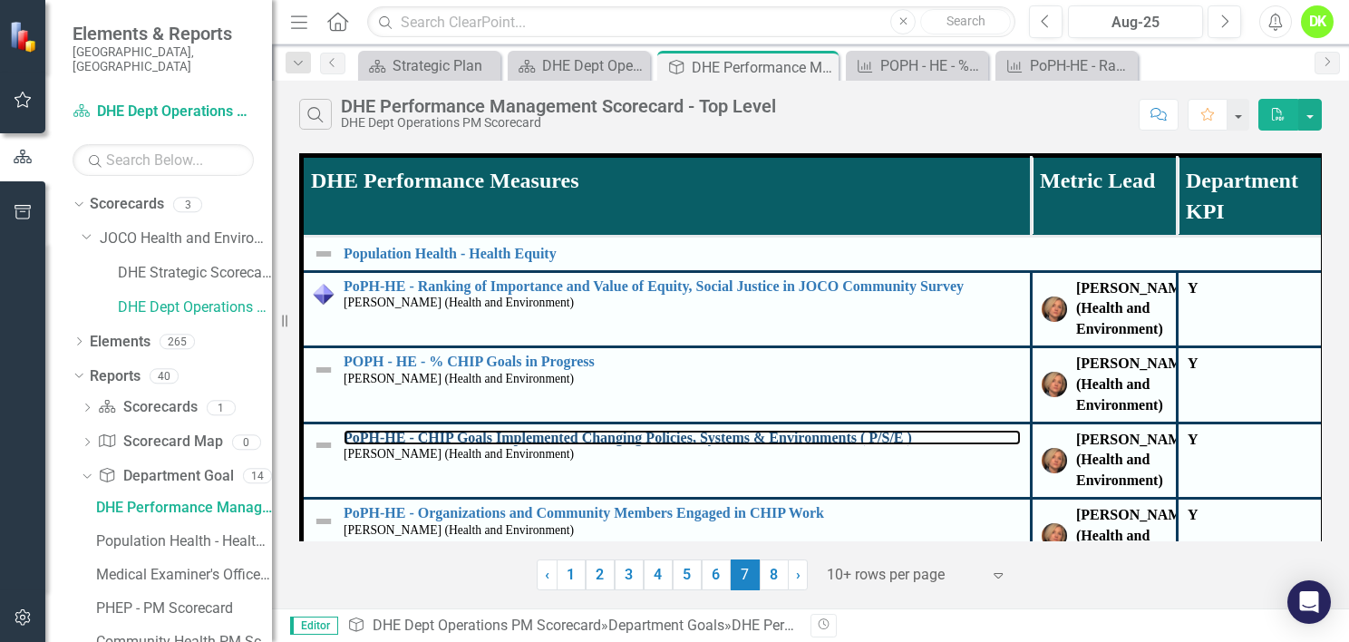
click at [524, 446] on link "PoPH-HE - CHIP Goals Implemented Changing Policies, Systems & Environments ( P/…" at bounding box center [682, 438] width 677 height 16
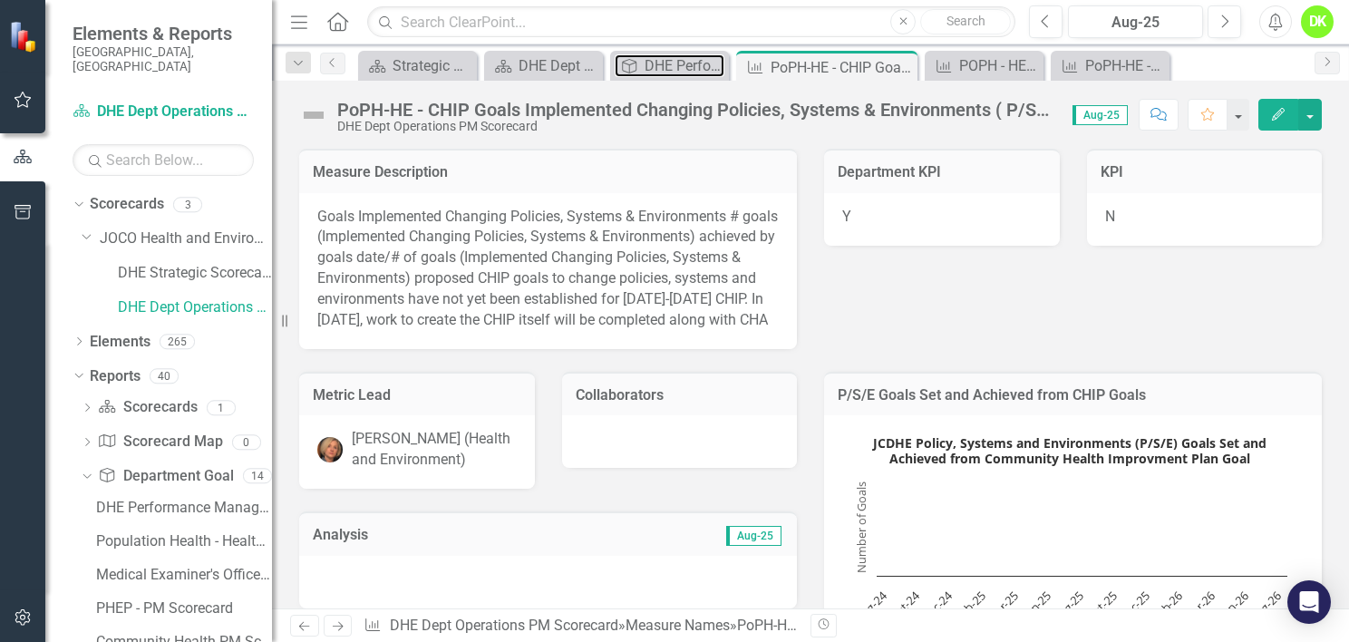
click at [666, 65] on div "DHE Performance Management Scorecard - Top Level" at bounding box center [685, 65] width 80 height 23
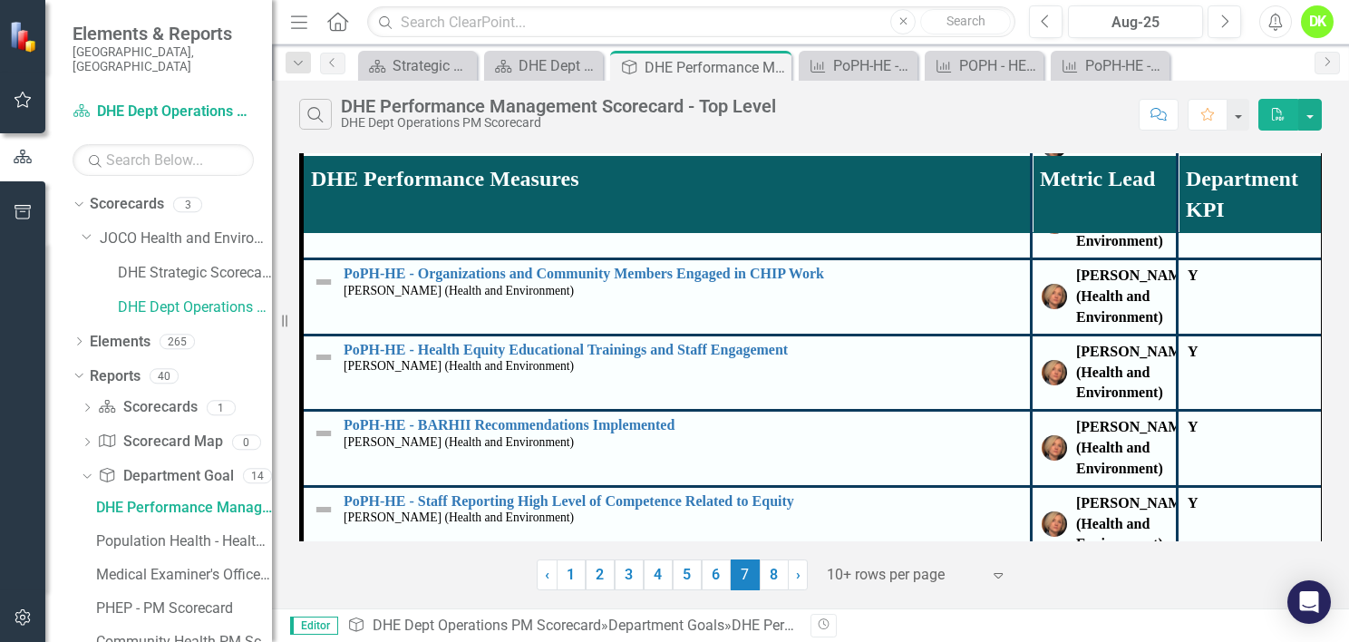
scroll to position [264, 0]
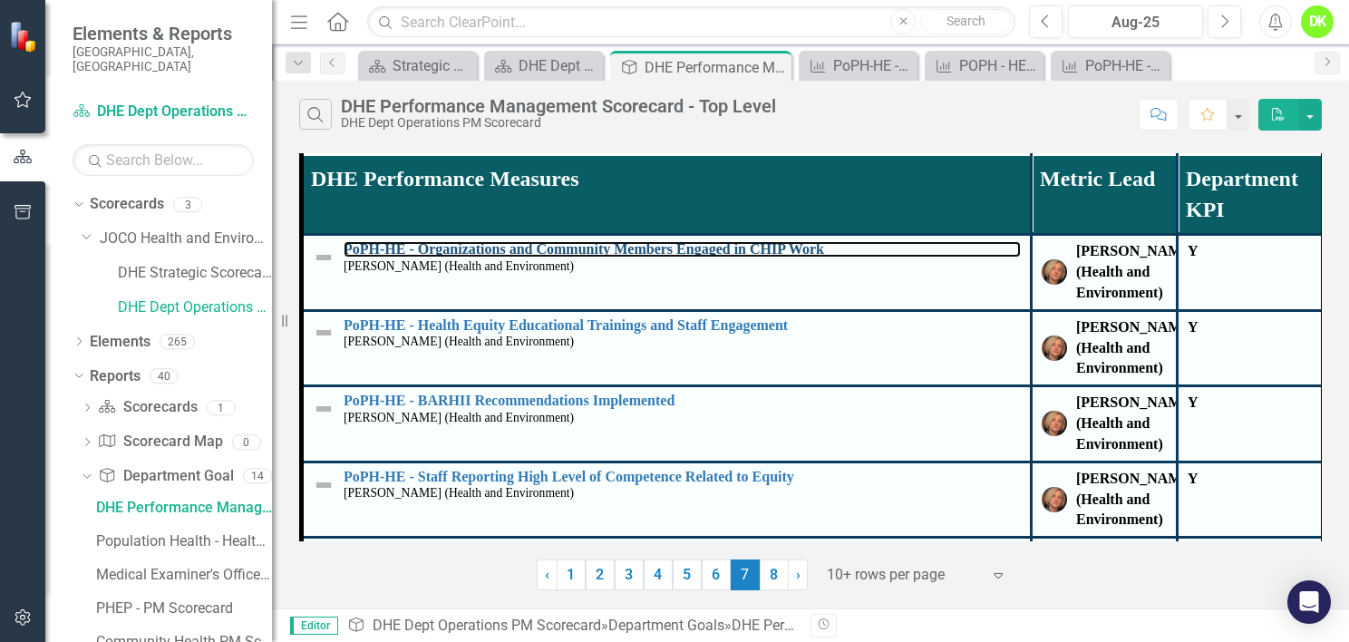
click at [747, 257] on link "PoPH-HE - Organizations and Community Members Engaged in CHIP Work" at bounding box center [682, 249] width 677 height 16
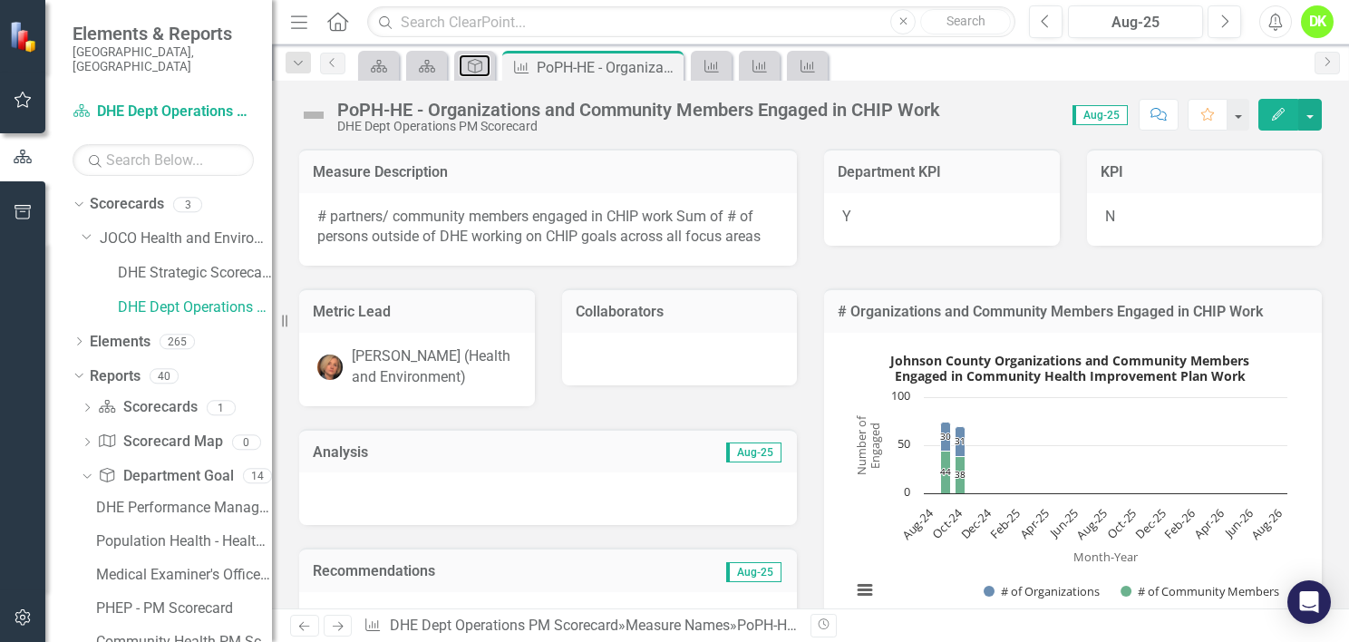
click at [482, 62] on icon at bounding box center [475, 66] width 15 height 15
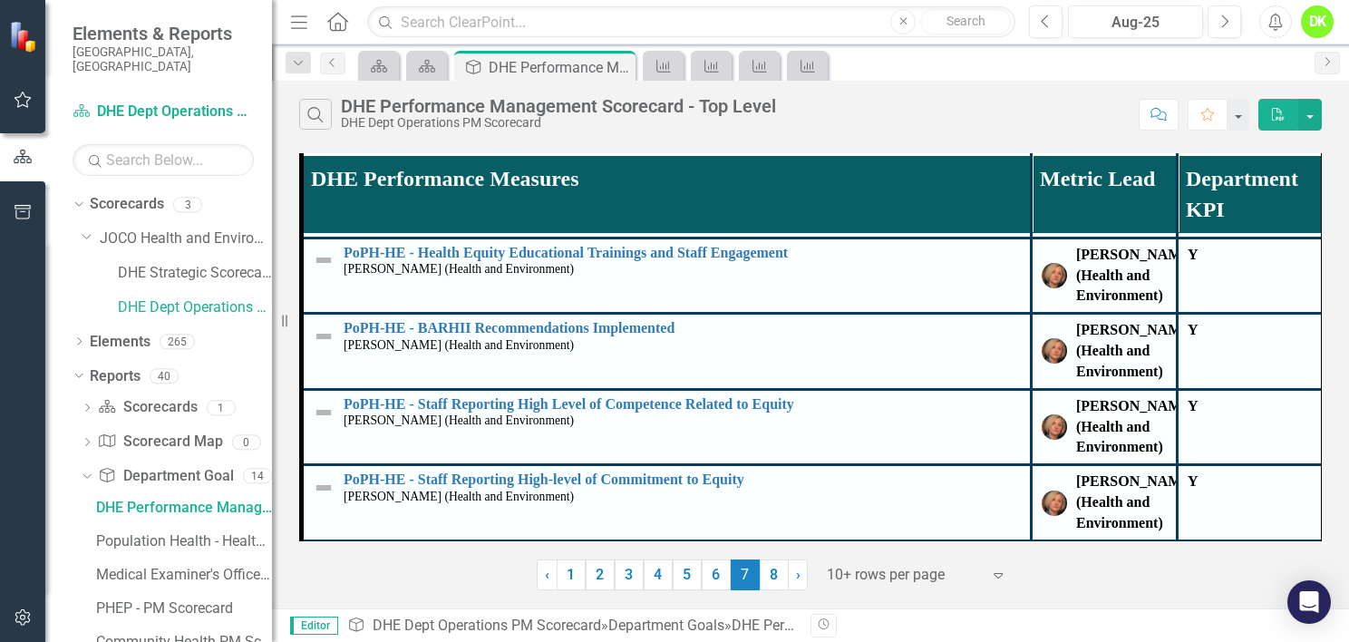
scroll to position [356, 0]
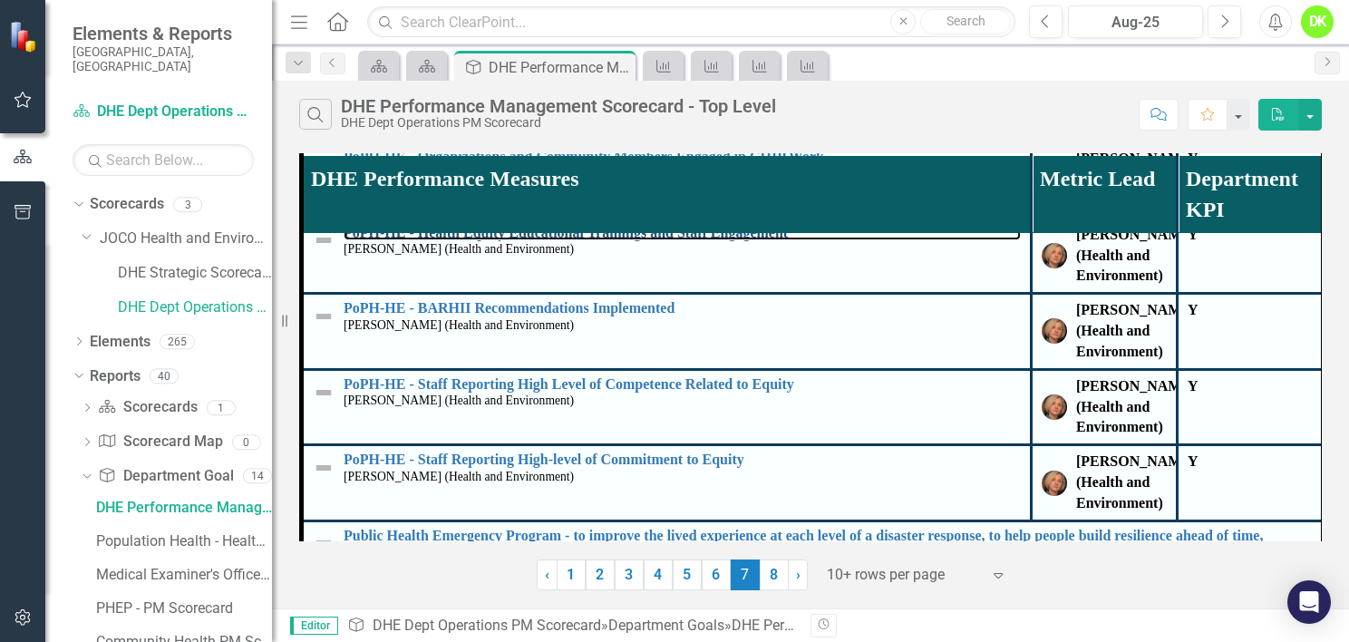
click at [730, 241] on link "PoPH-HE - Health Equity Educational Trainings and Staff Engagement" at bounding box center [682, 233] width 677 height 16
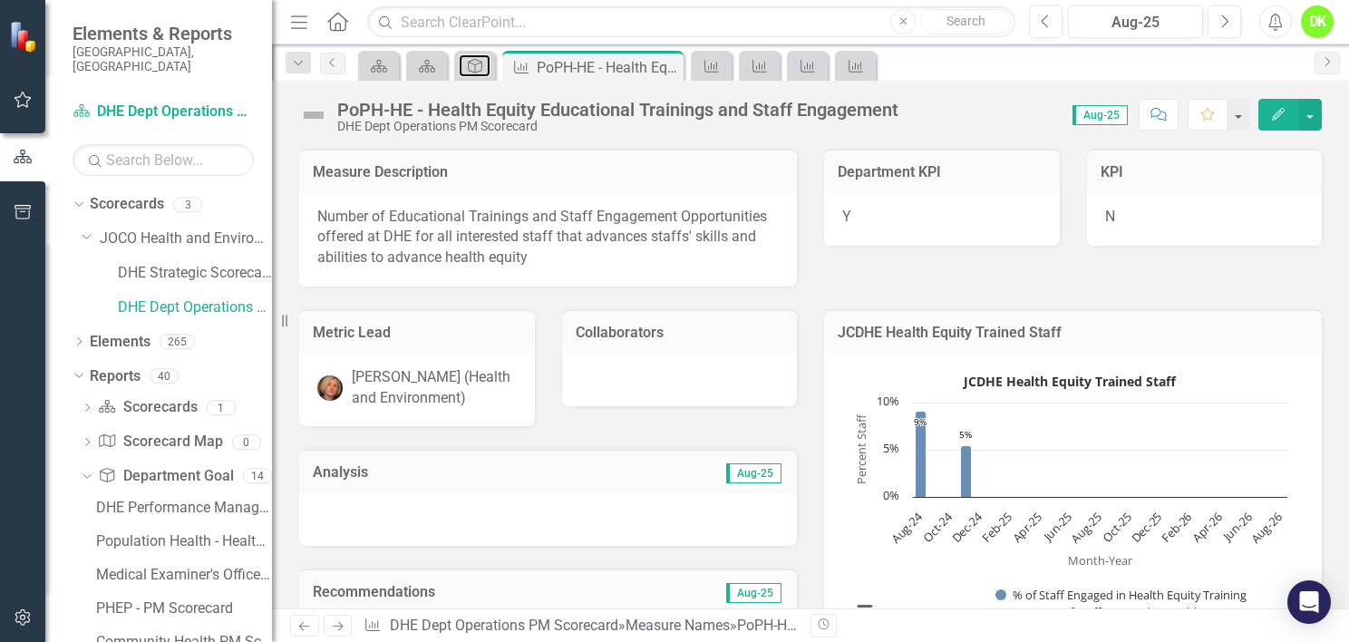
click at [471, 64] on icon "Department Goal" at bounding box center [475, 66] width 18 height 15
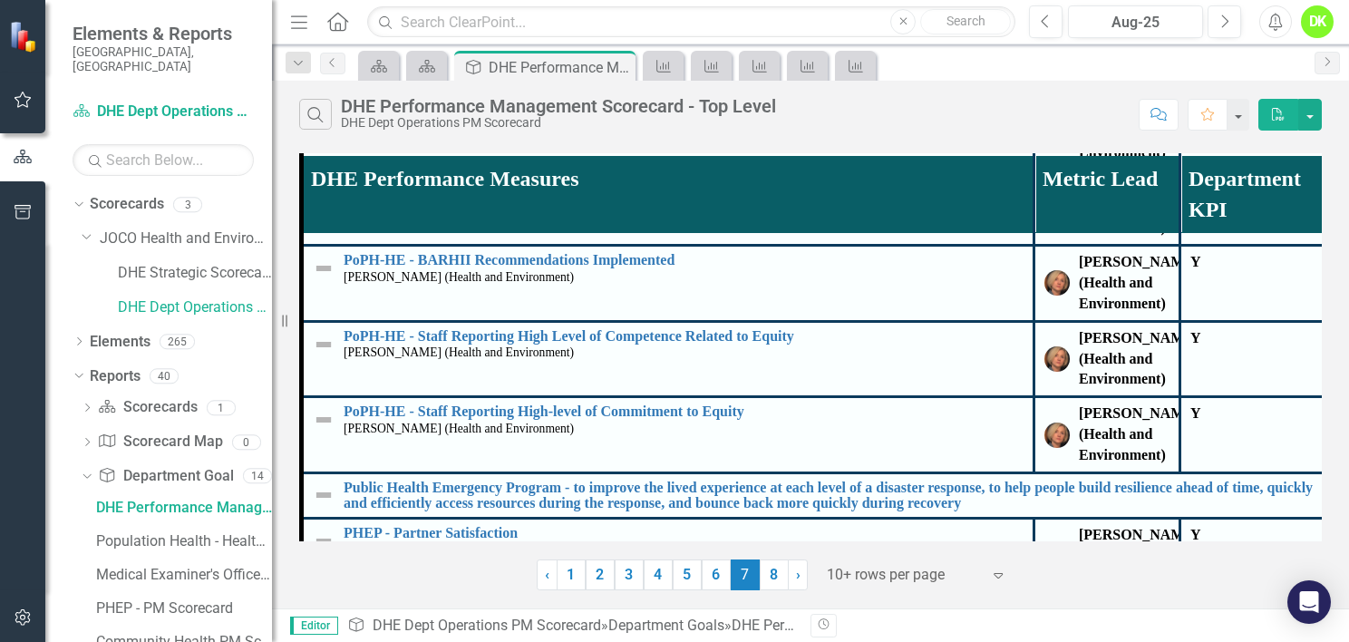
scroll to position [412, 0]
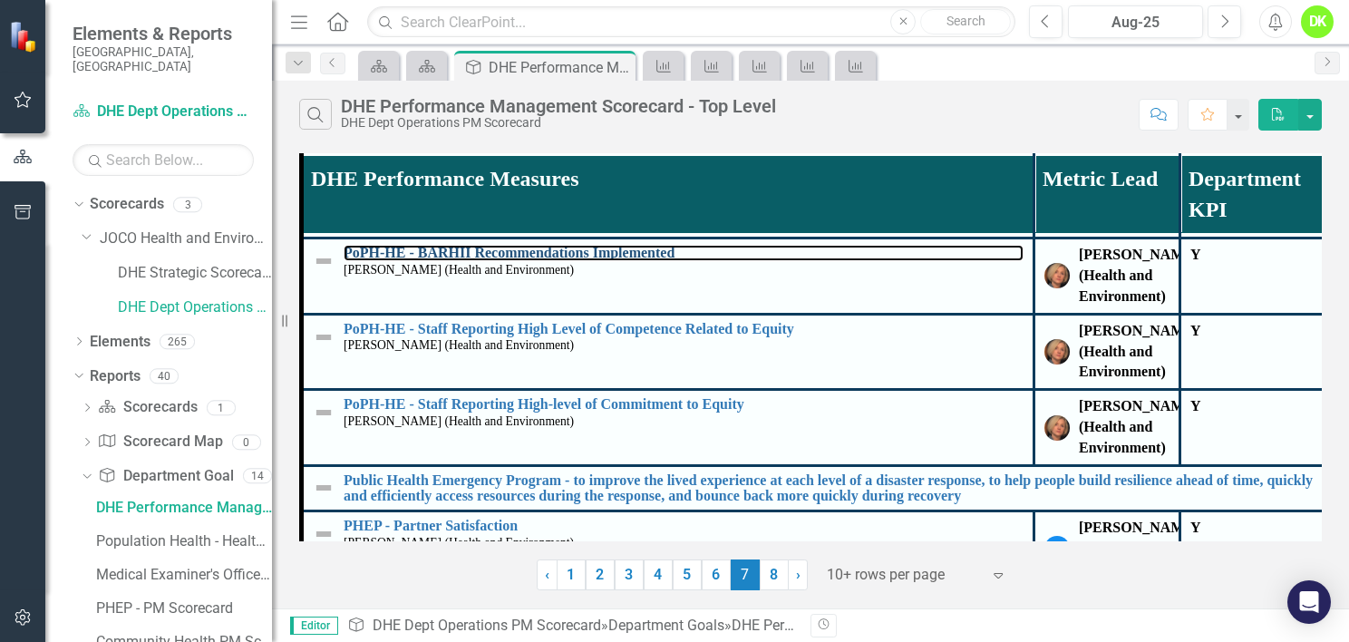
click at [635, 261] on link "PoPH-HE - BARHII Recommendations Implemented" at bounding box center [684, 253] width 680 height 16
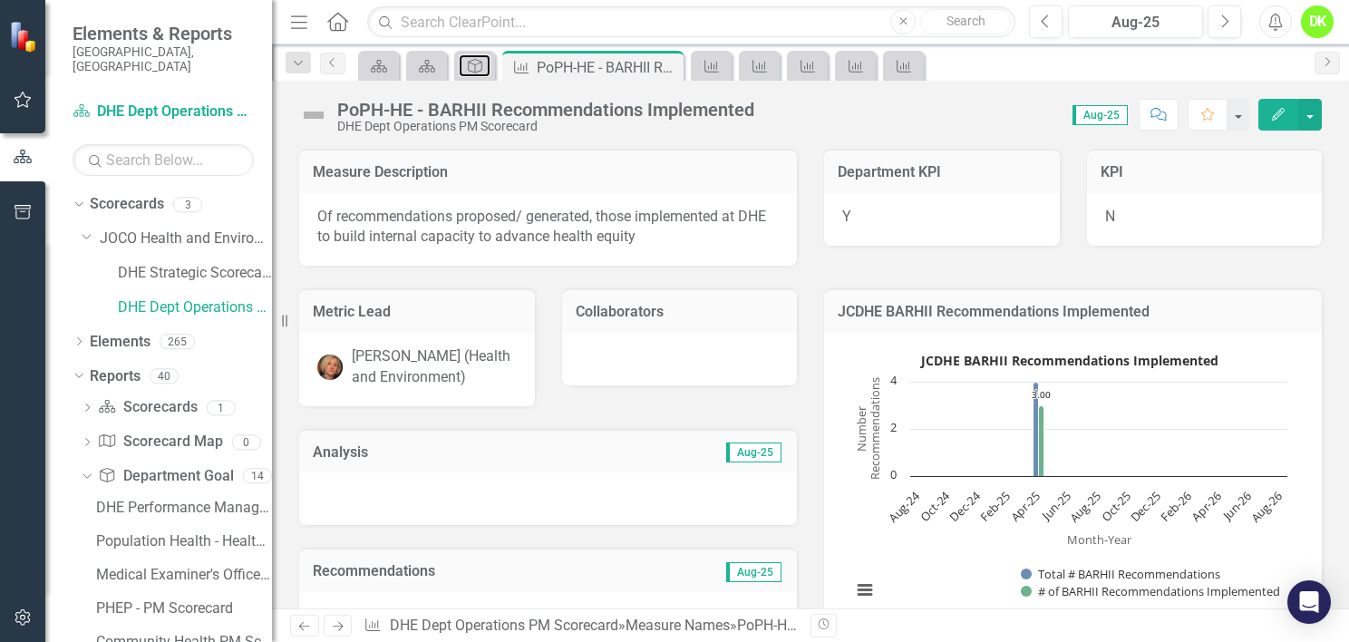
click at [477, 61] on icon "Department Goal" at bounding box center [475, 66] width 18 height 15
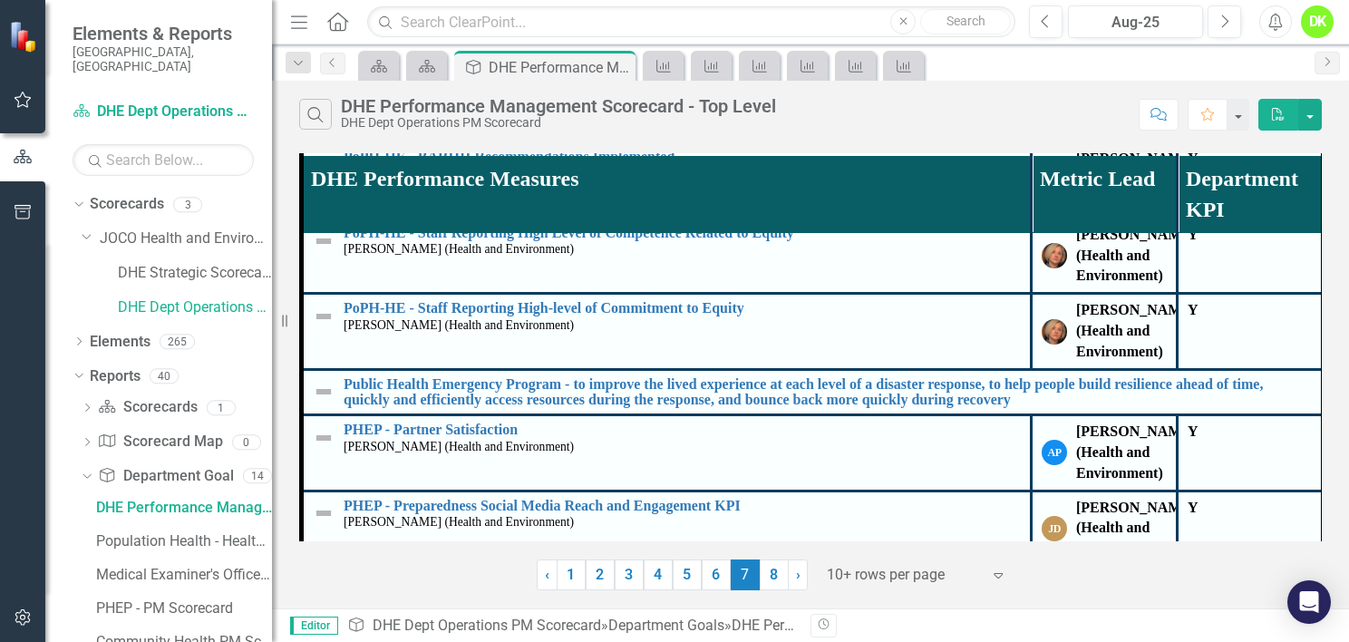
scroll to position [558, 0]
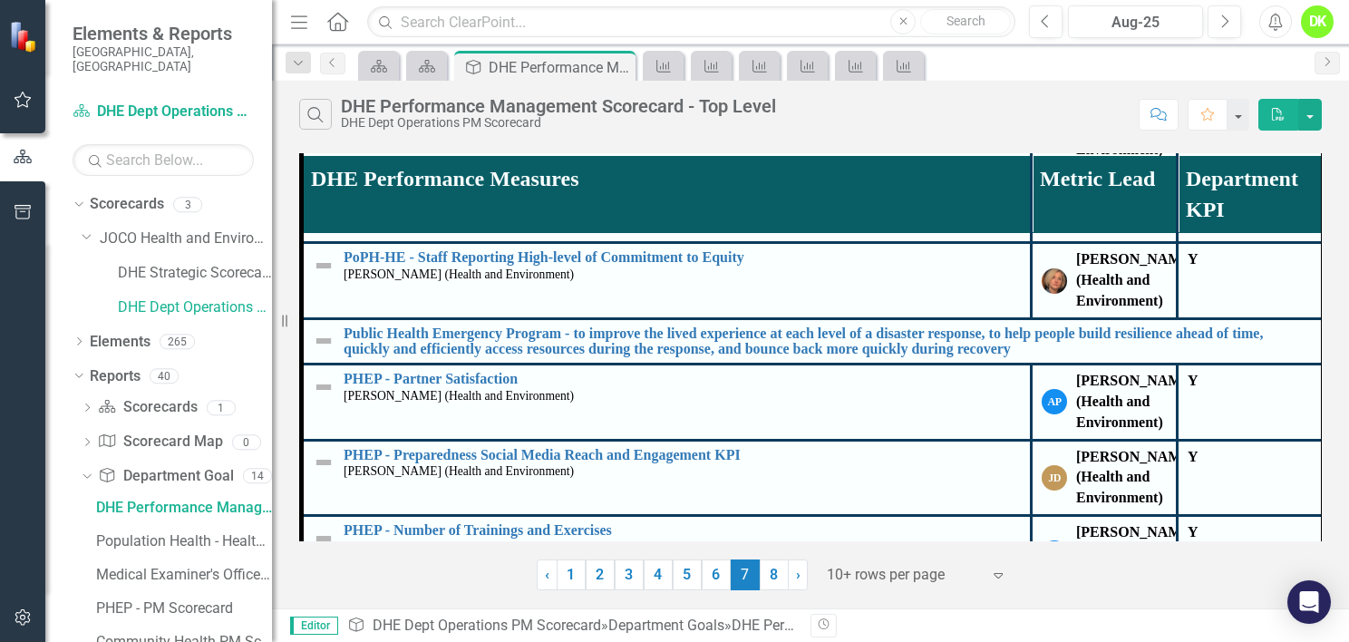
click at [729, 190] on link "PoPH-HE - Staff Reporting High Level of Competence Related to Equity" at bounding box center [682, 182] width 677 height 16
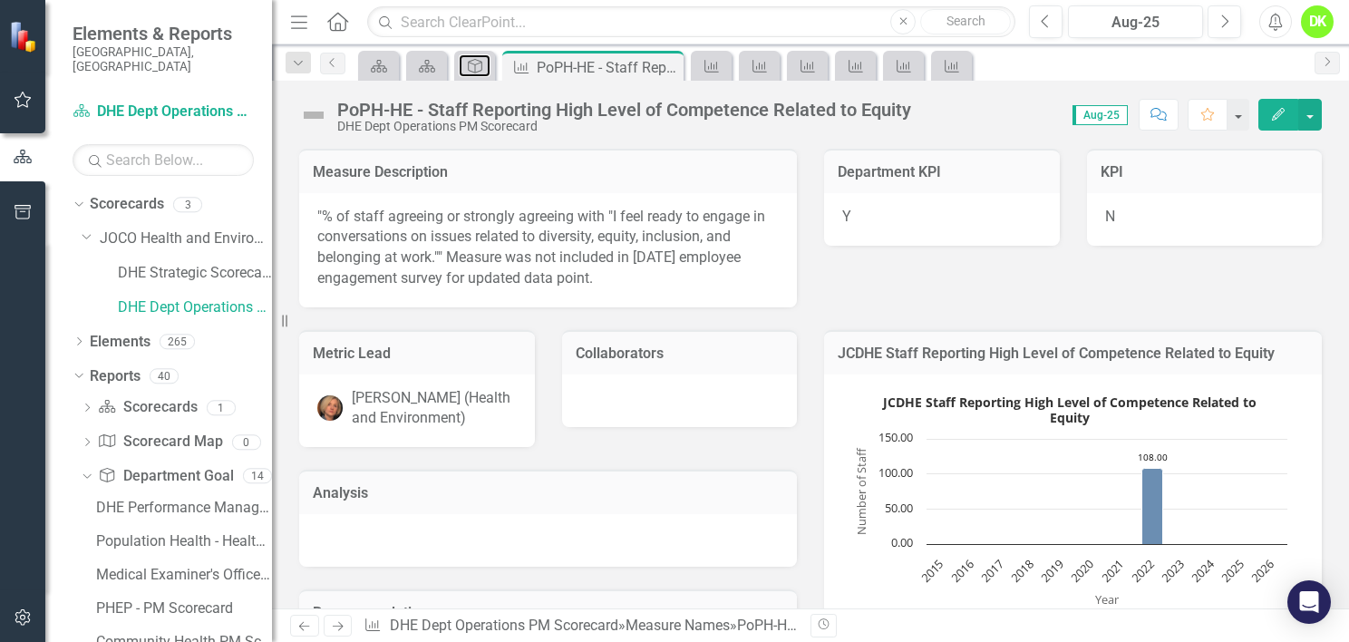
click at [469, 74] on div "Department Goal" at bounding box center [471, 65] width 25 height 23
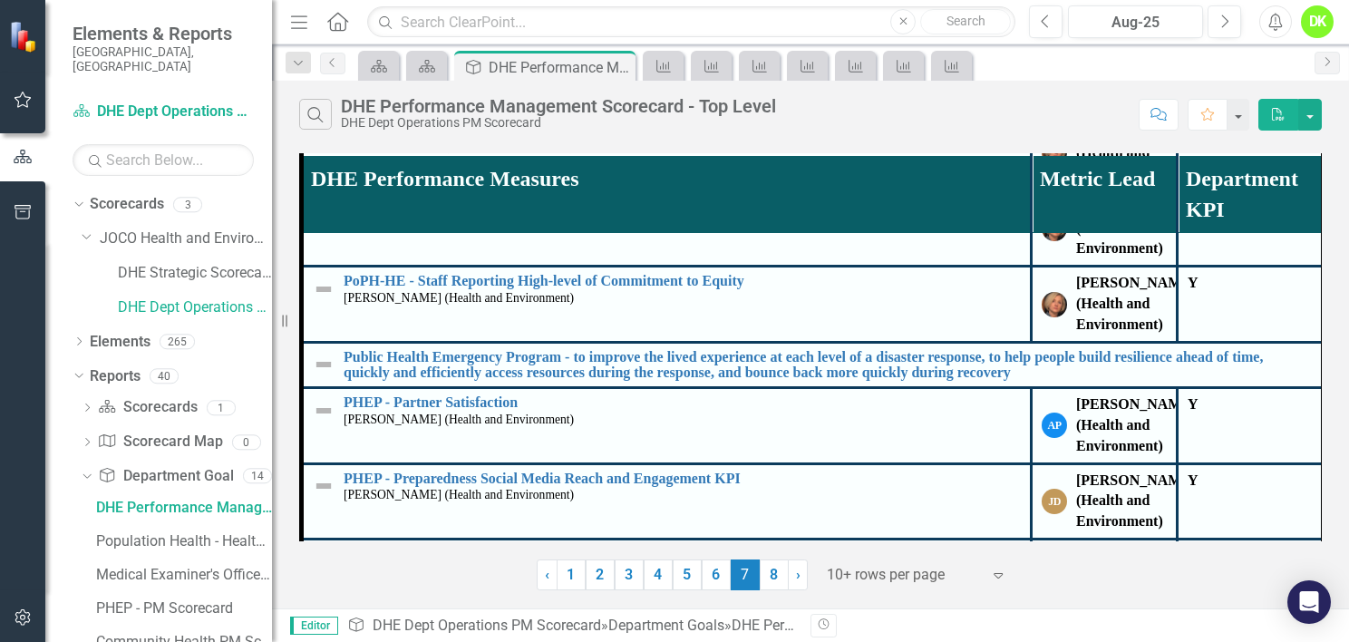
scroll to position [549, 0]
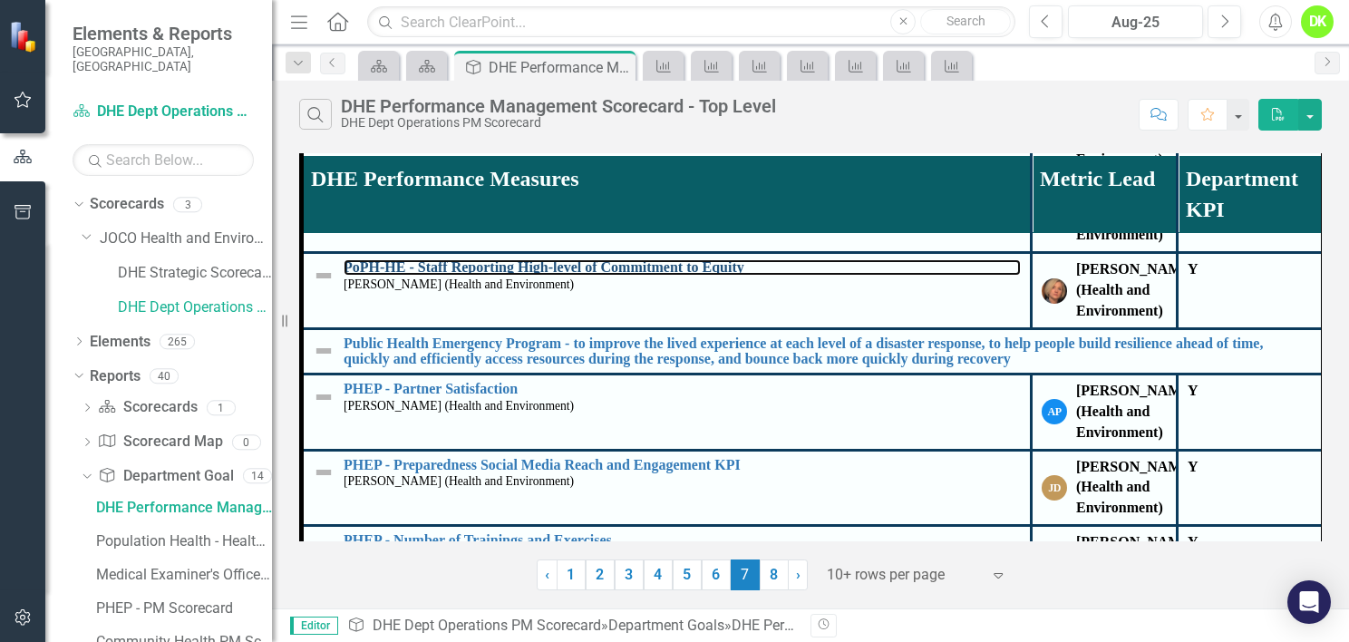
click at [722, 276] on link "PoPH-HE - Staff Reporting High-level of Commitment to Equity" at bounding box center [682, 267] width 677 height 16
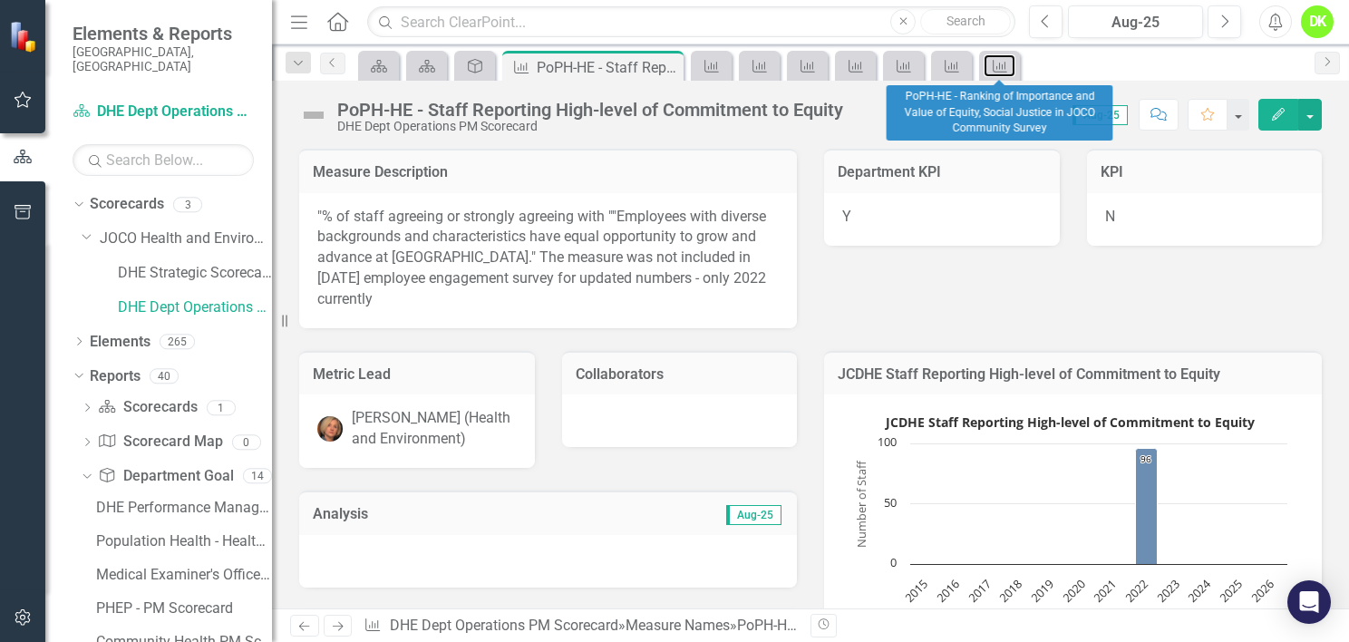
click at [997, 67] on icon "Measure Name" at bounding box center [1000, 66] width 18 height 15
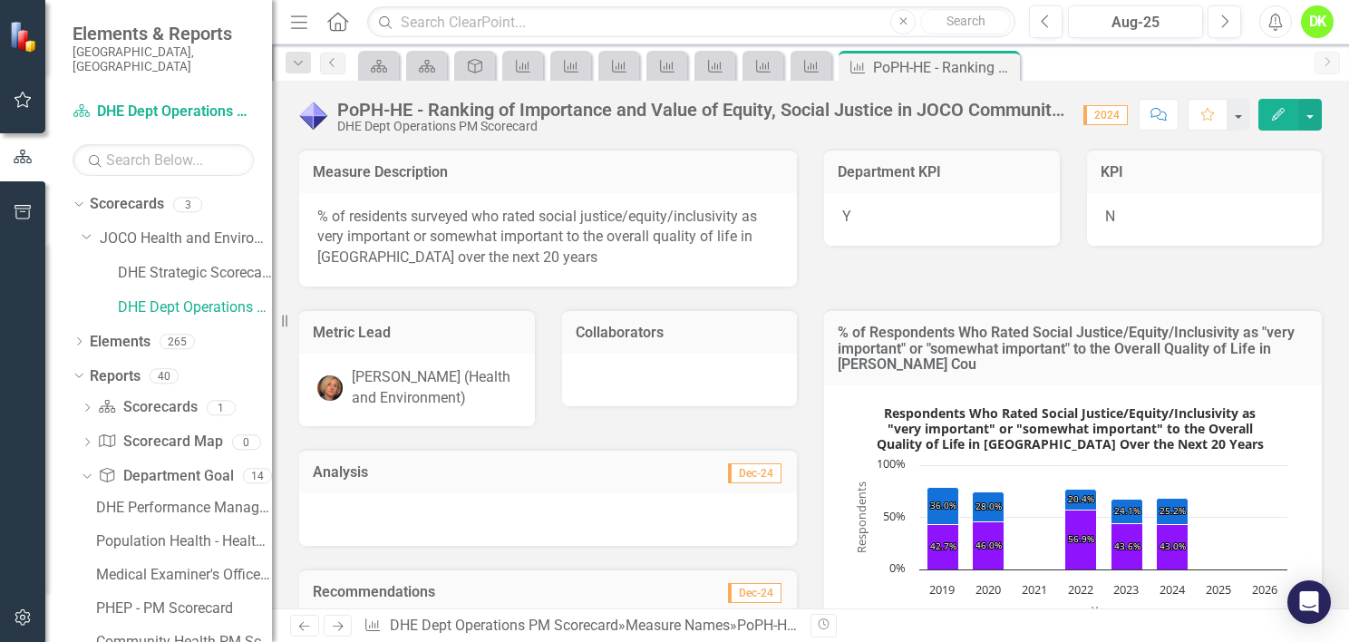
drag, startPoint x: 1332, startPoint y: 221, endPoint x: 1343, endPoint y: 276, distance: 55.5
click at [1343, 276] on div "Measure Description % of residents surveyed who rated social justice/equity/inc…" at bounding box center [810, 379] width 1077 height 460
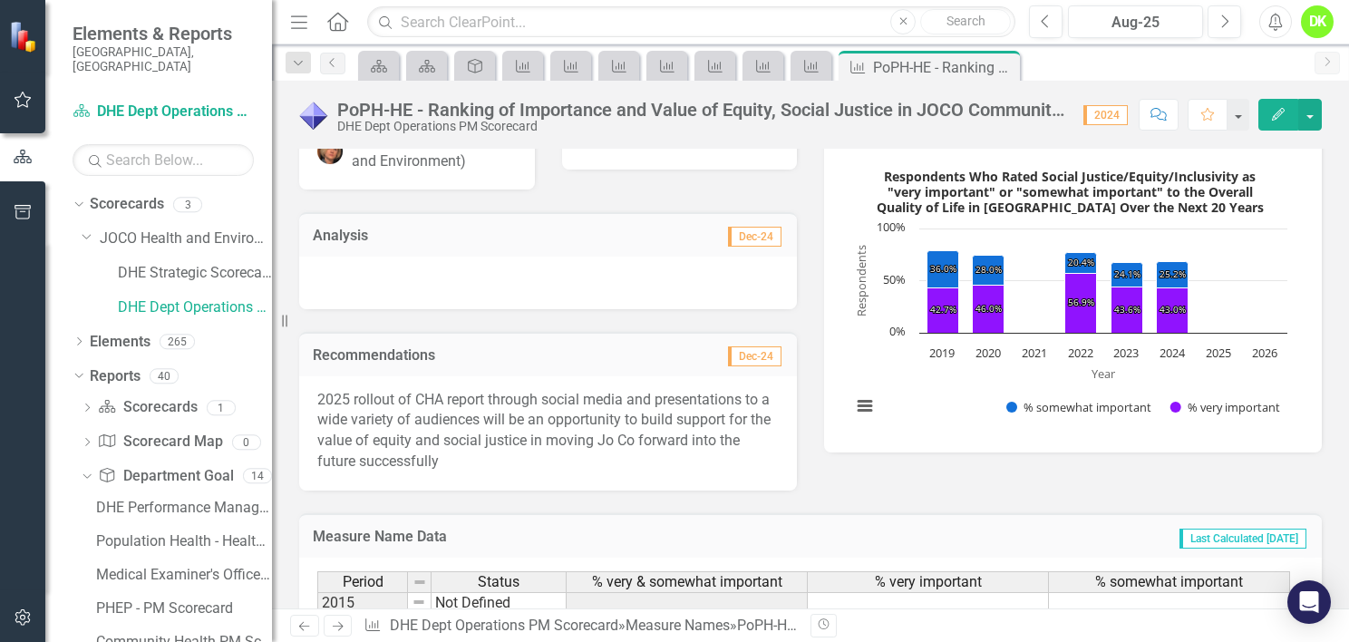
scroll to position [232, 0]
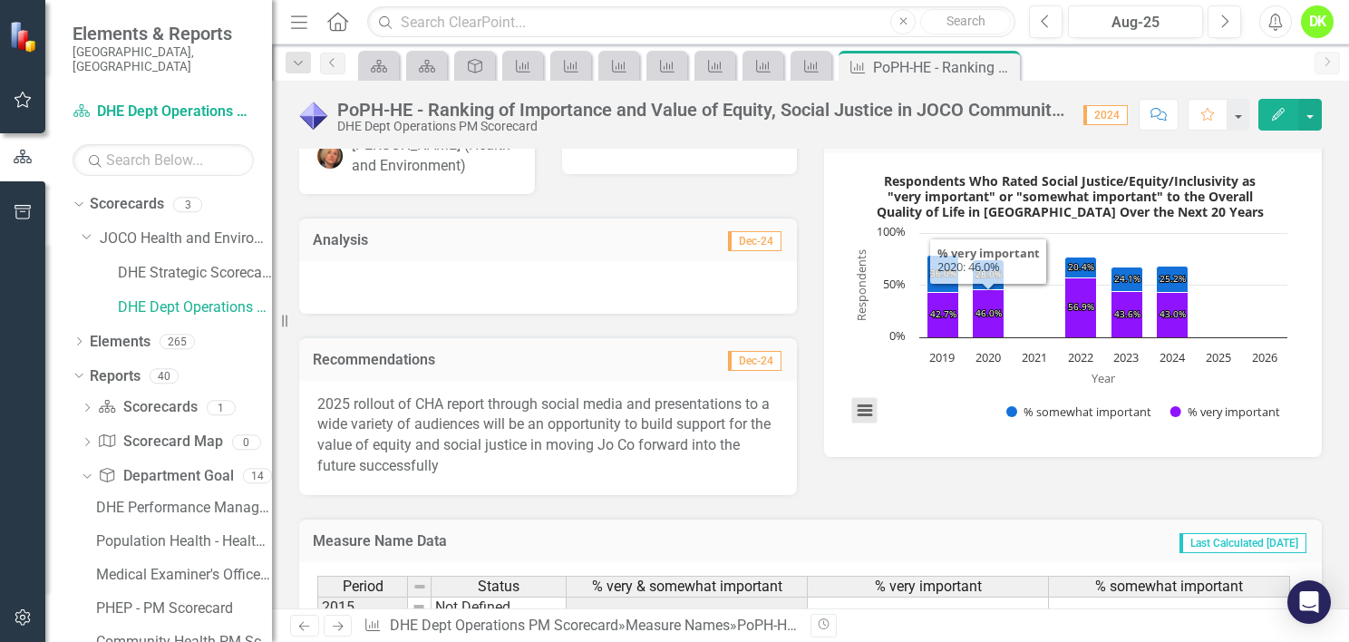
click at [855, 406] on button at bounding box center [864, 410] width 25 height 25
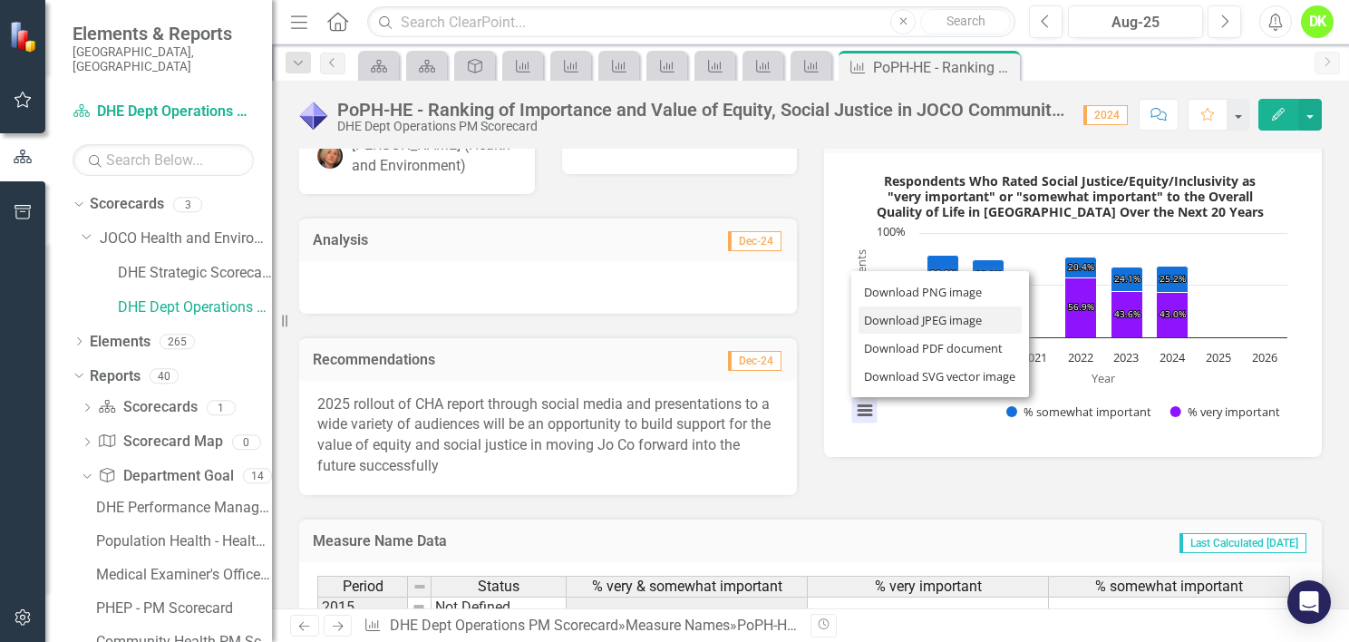
click at [905, 324] on li "Download JPEG image" at bounding box center [940, 320] width 163 height 28
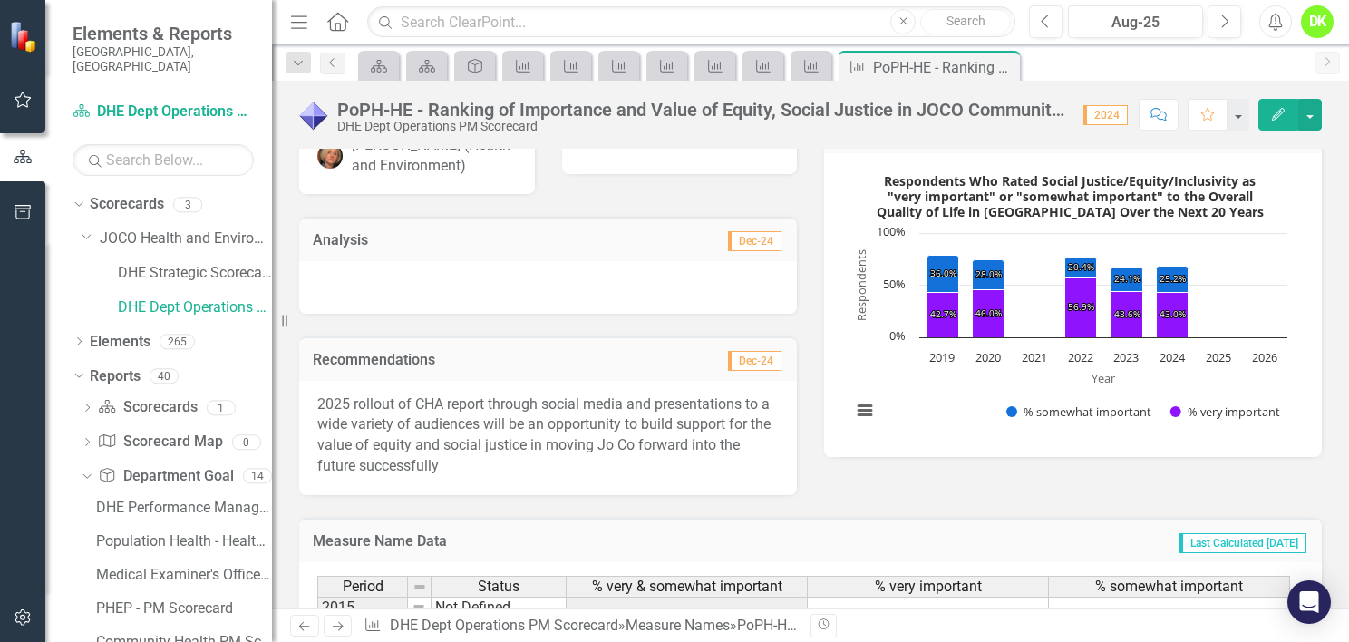
click at [0, 0] on icon "Close" at bounding box center [0, 0] width 0 height 0
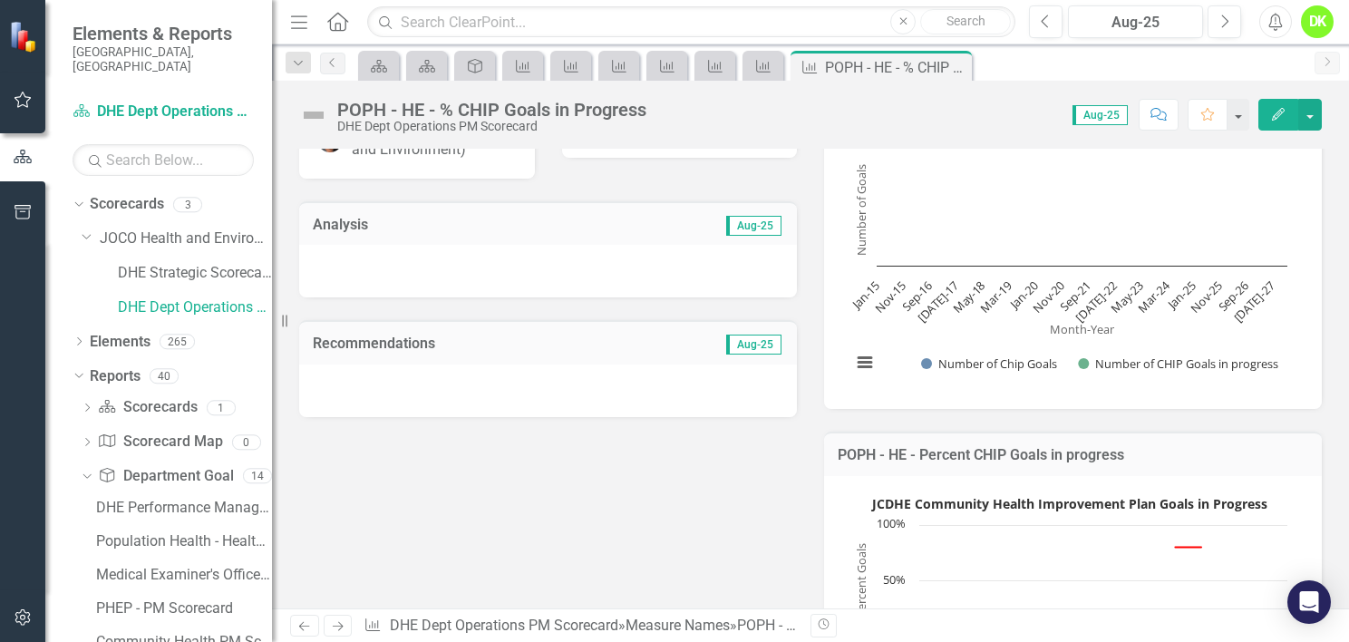
scroll to position [129, 0]
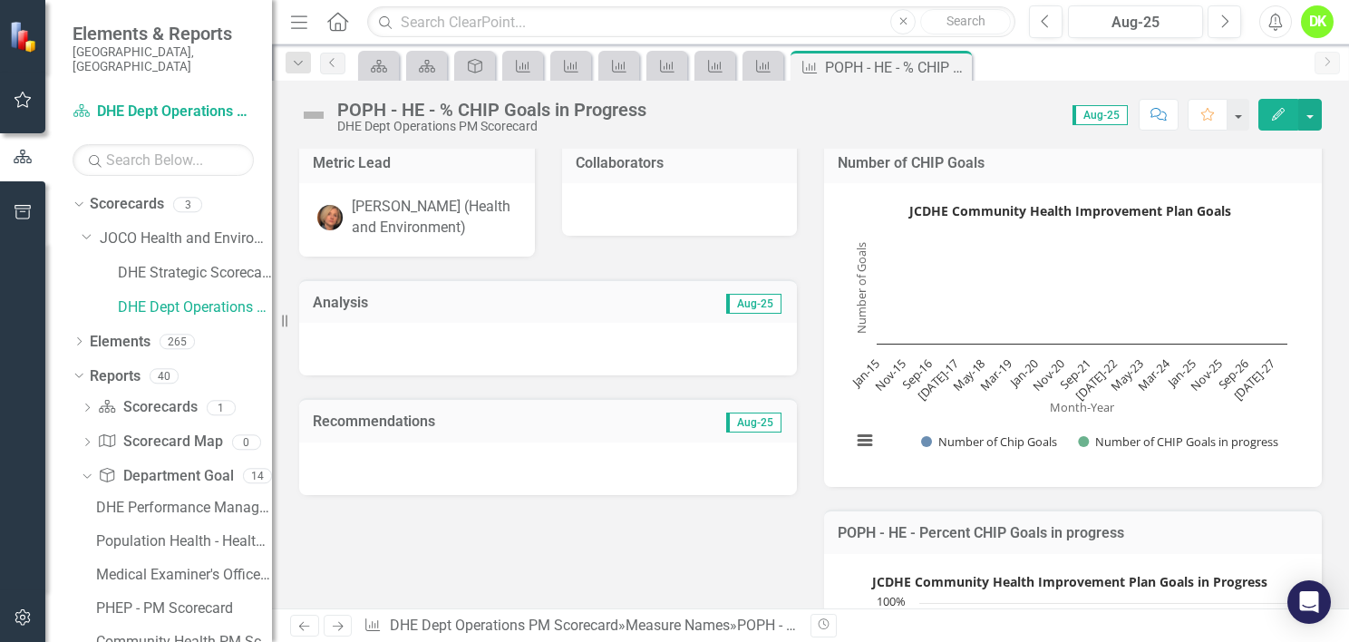
click at [895, 408] on rect "Interactive chart" at bounding box center [1069, 333] width 454 height 272
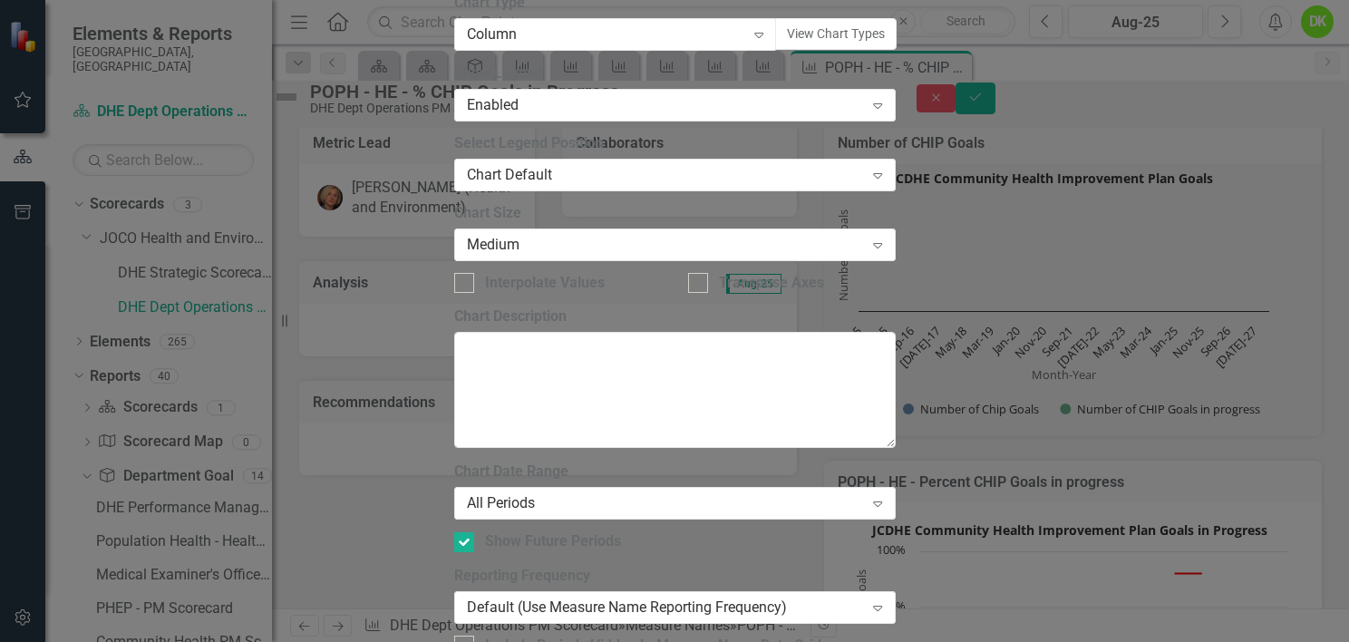
click at [583, 487] on div "All Periods Expand" at bounding box center [675, 503] width 442 height 33
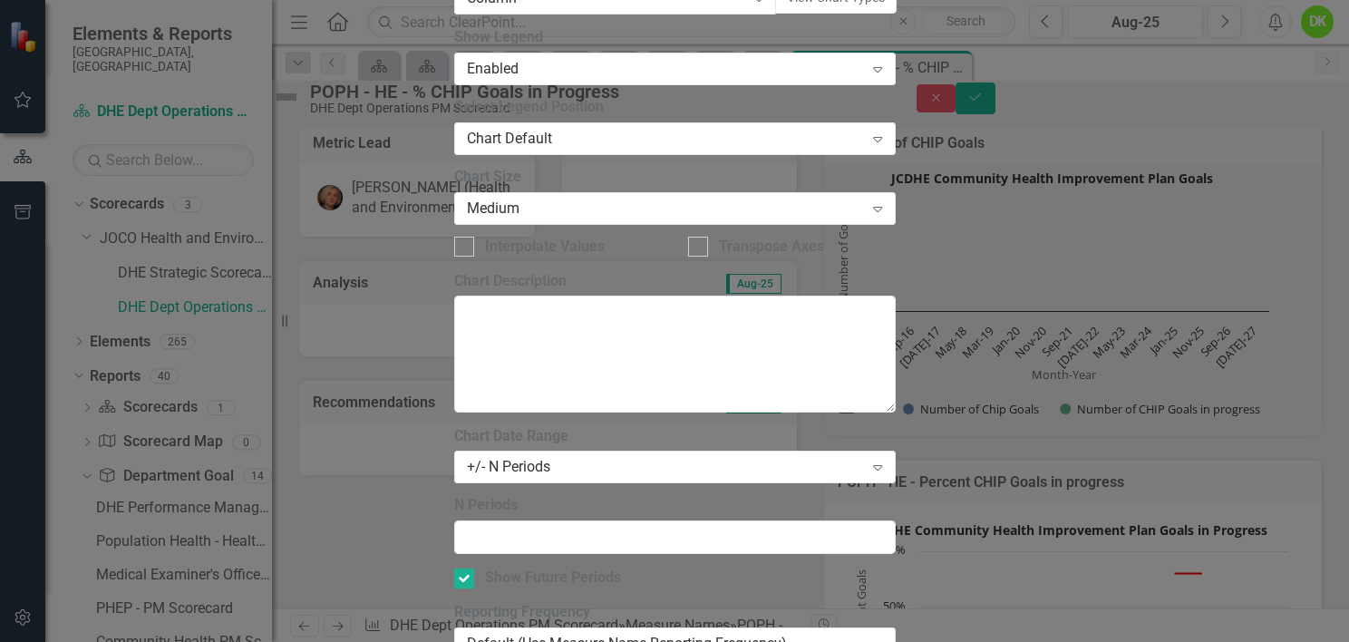
click at [624, 634] on div "Default (Use Measure Name Reporting Frequency)" at bounding box center [665, 644] width 397 height 21
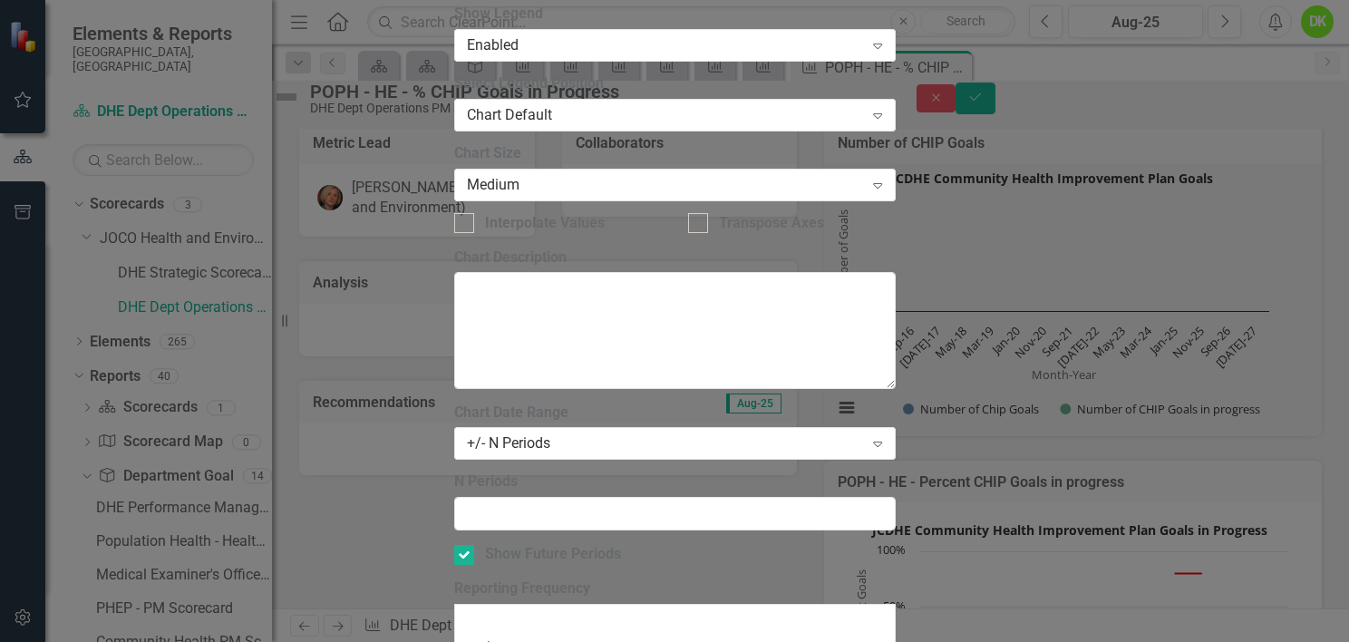
scroll to position [84, 0]
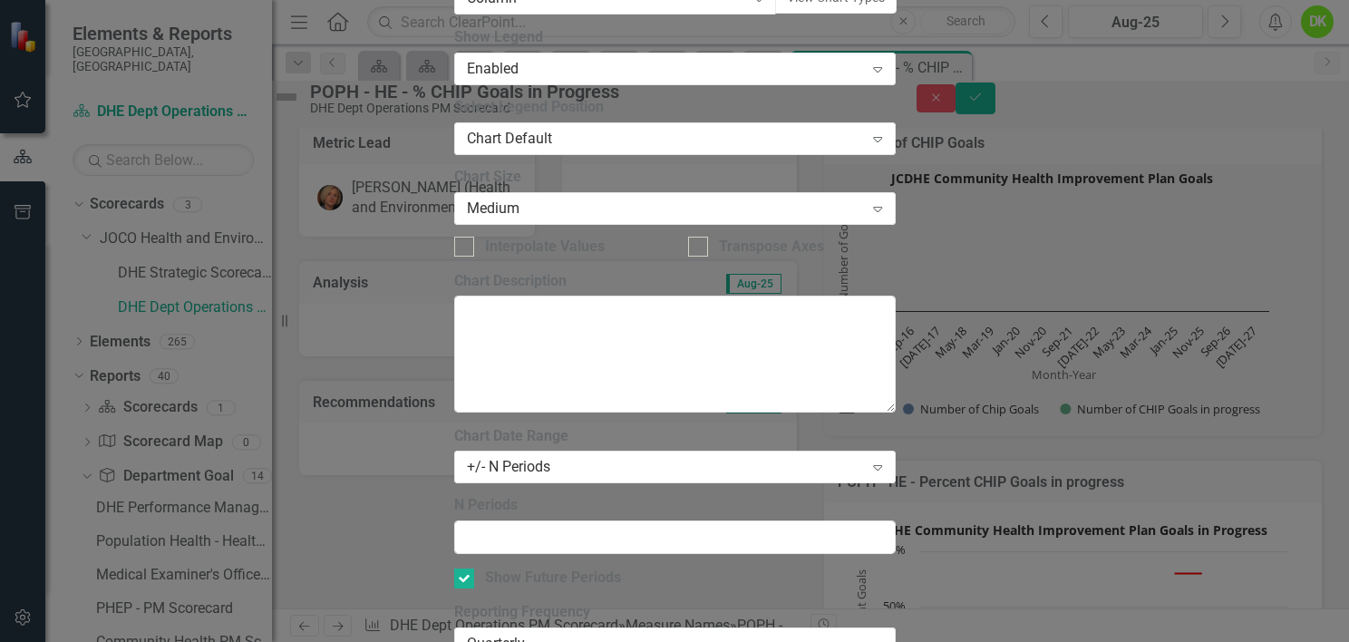
click at [474, 568] on div at bounding box center [464, 578] width 20 height 20
click at [466, 568] on input "Show Future Periods" at bounding box center [460, 574] width 12 height 12
checkbox input "false"
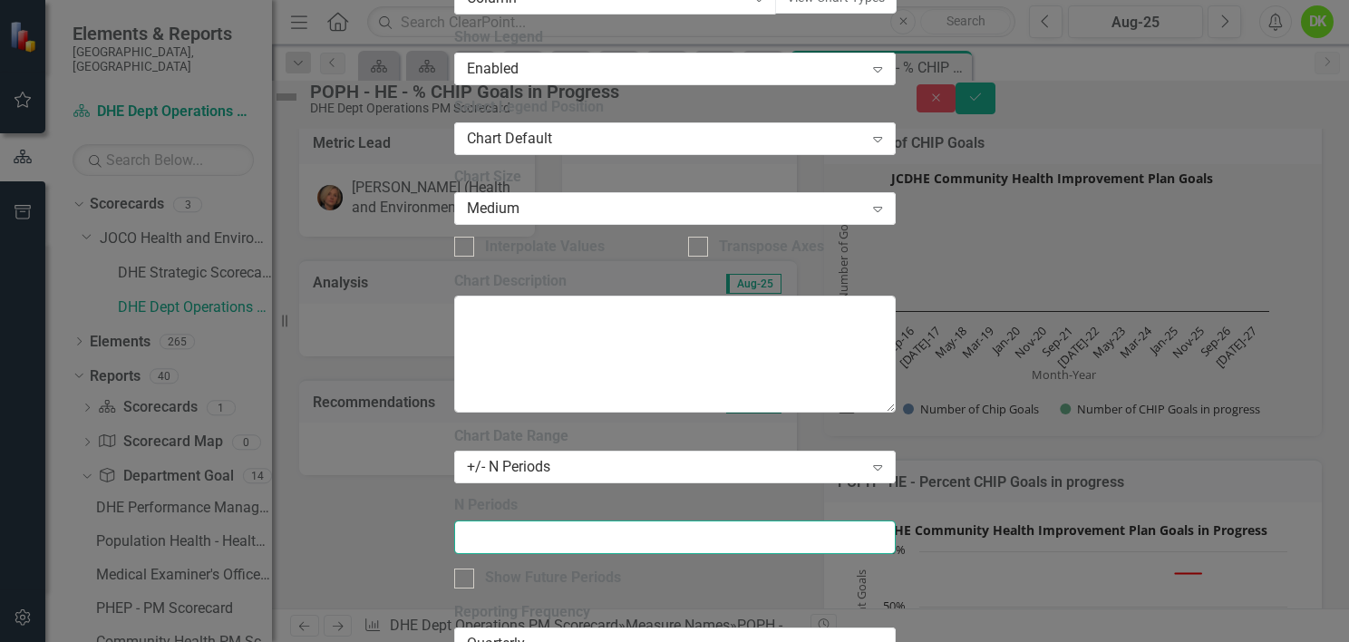
click at [555, 520] on input "N Periods" at bounding box center [675, 537] width 442 height 34
type input "6"
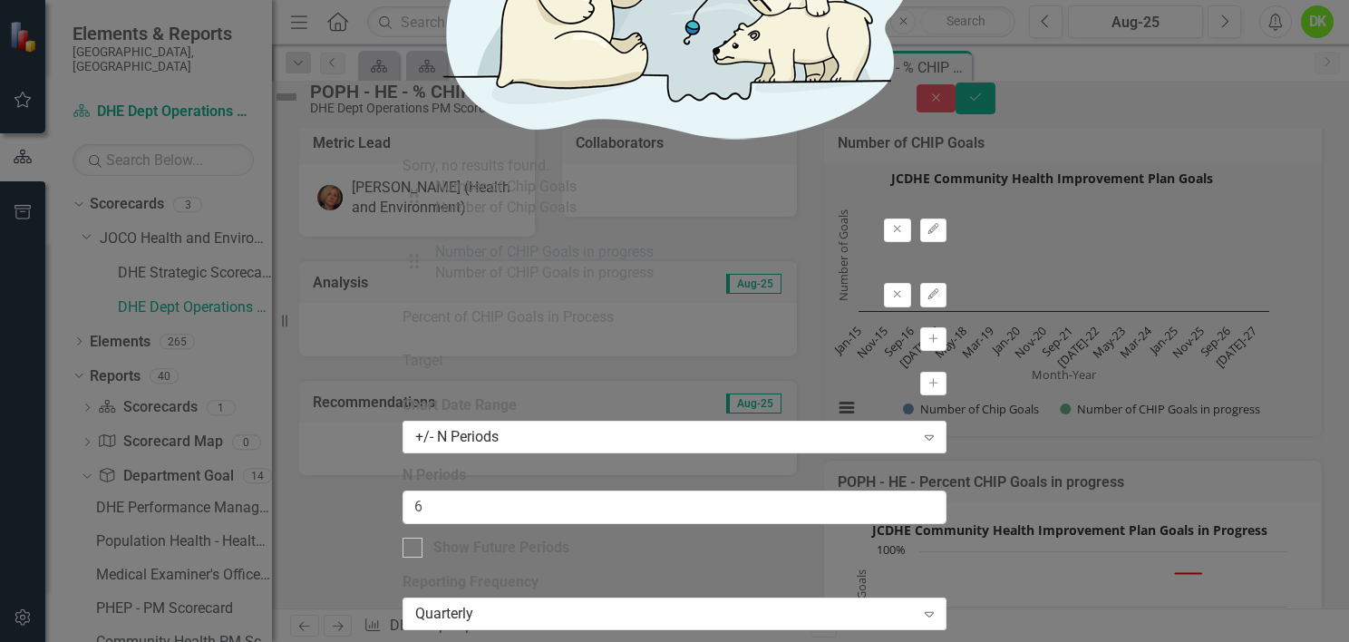
drag, startPoint x: 629, startPoint y: 110, endPoint x: 290, endPoint y: 89, distance: 339.7
click at [403, 89] on div "Chart Chart Series Chart Periods Chart Axis Format Advanced Options From this p…" at bounding box center [675, 346] width 544 height 2685
type input "Date"
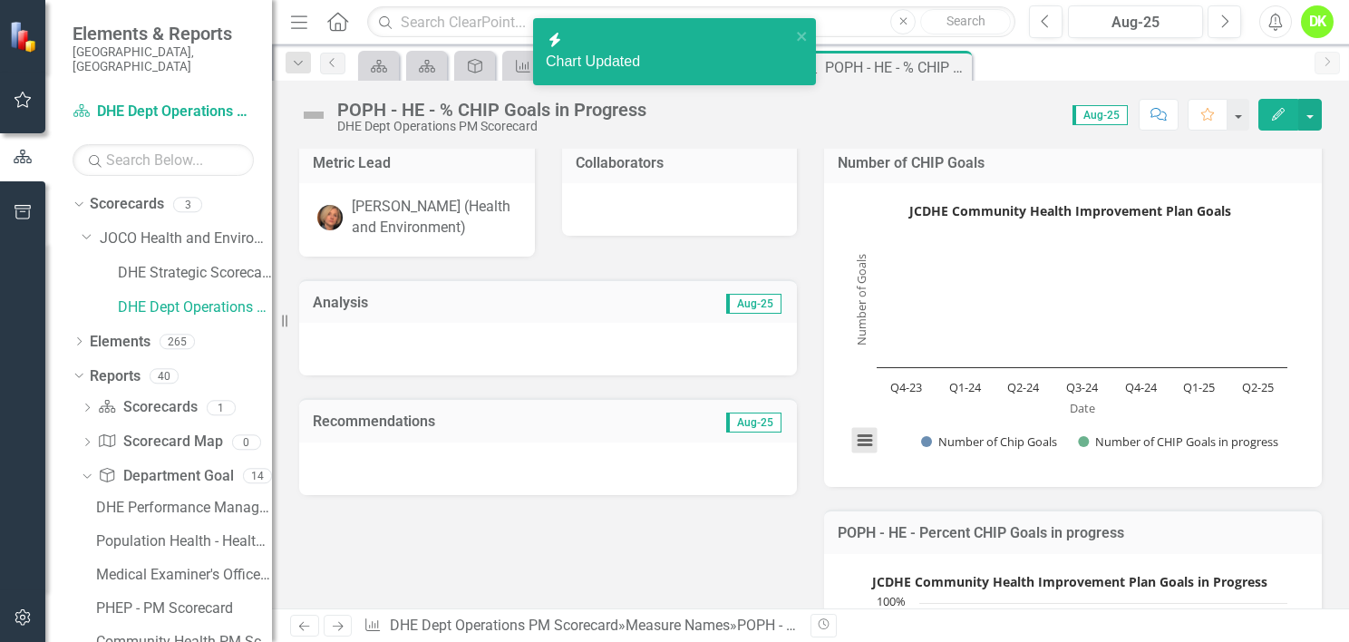
click at [863, 435] on button "View chart menu, JCDHE Community Health Improvement Plan Goals" at bounding box center [864, 440] width 25 height 25
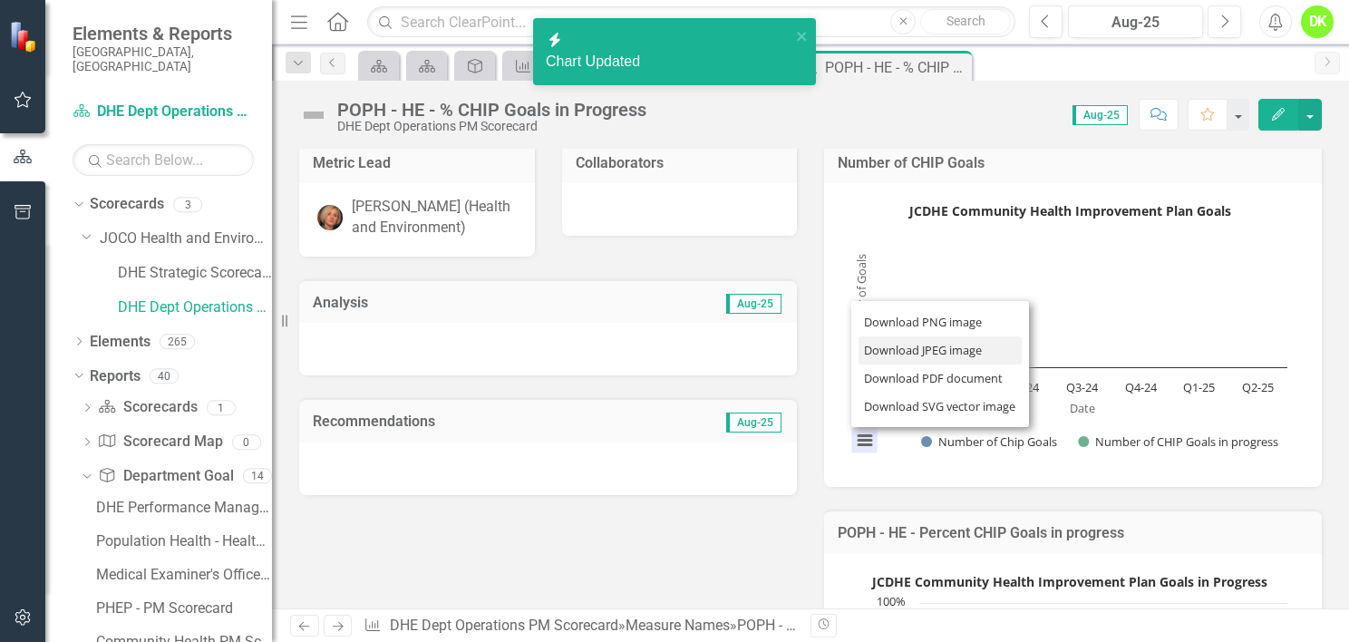
click at [893, 341] on li "Download JPEG image" at bounding box center [940, 350] width 163 height 28
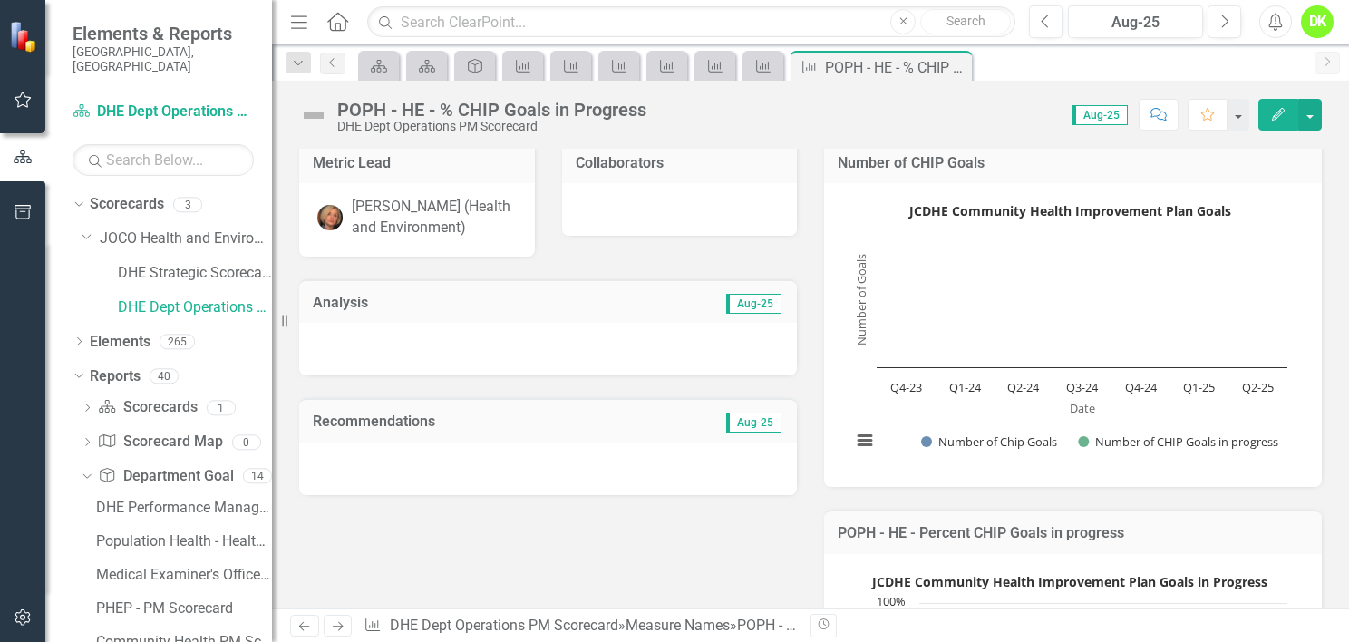
click at [0, 0] on icon "Close" at bounding box center [0, 0] width 0 height 0
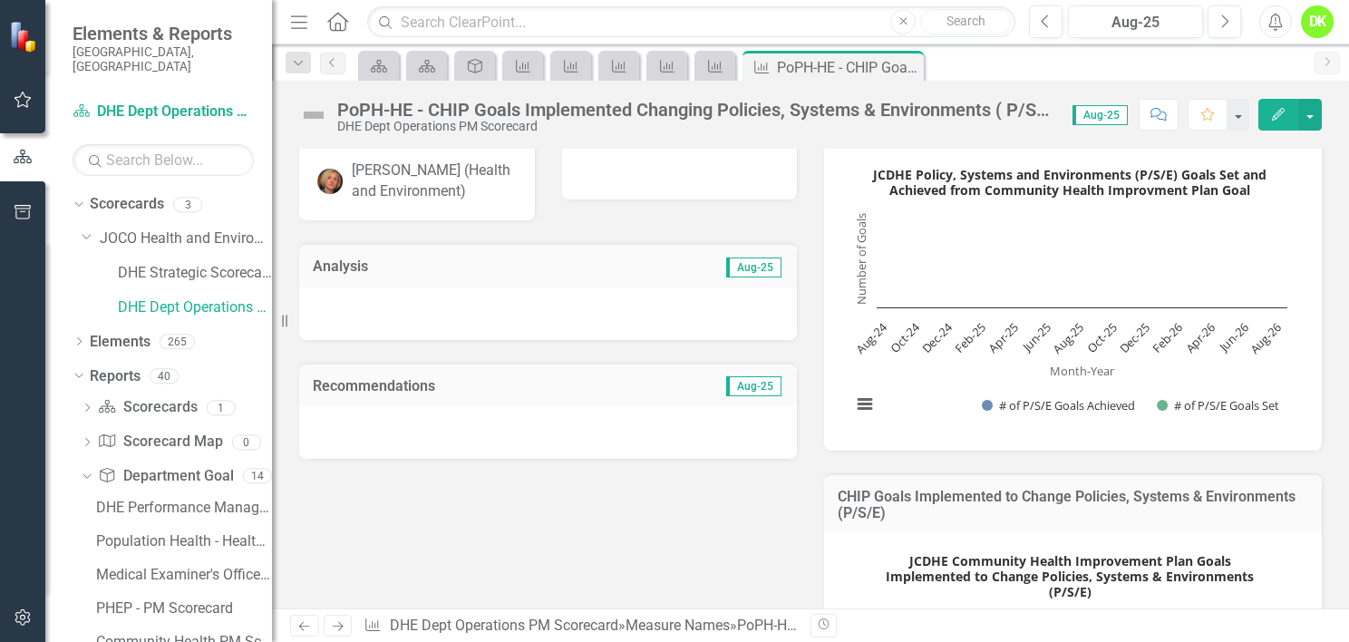
scroll to position [218, 0]
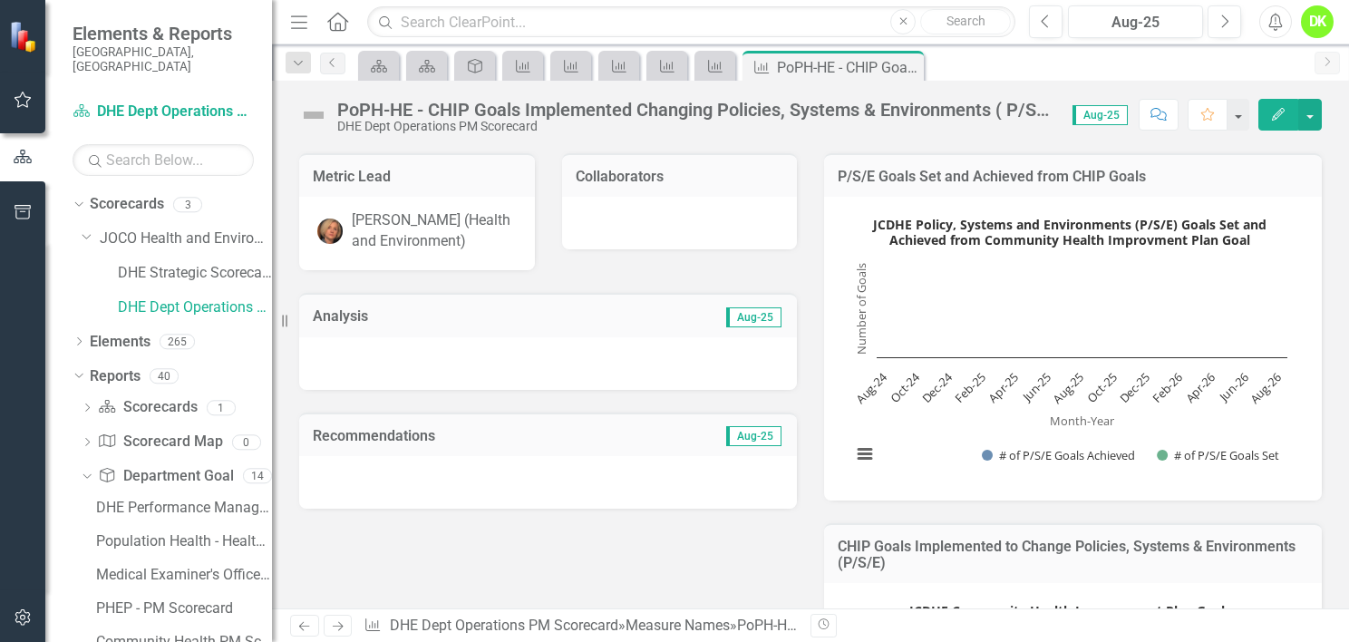
click at [892, 439] on rect "Interactive chart" at bounding box center [1069, 346] width 454 height 272
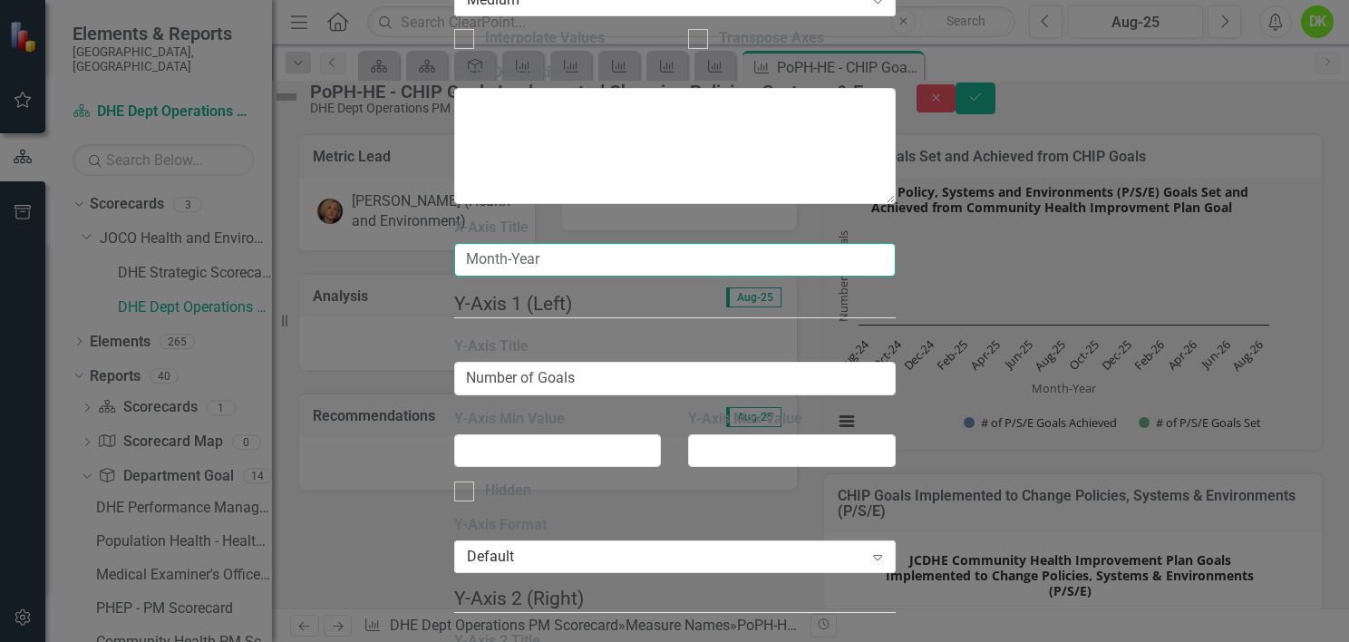
drag, startPoint x: 620, startPoint y: 104, endPoint x: 227, endPoint y: 51, distance: 397.1
click at [454, 51] on div "Charts Chart P/S/E Goals Set and Achieved from CHIP Goals Help Maximize Close C…" at bounding box center [675, 321] width 442 height 1885
type input "Date"
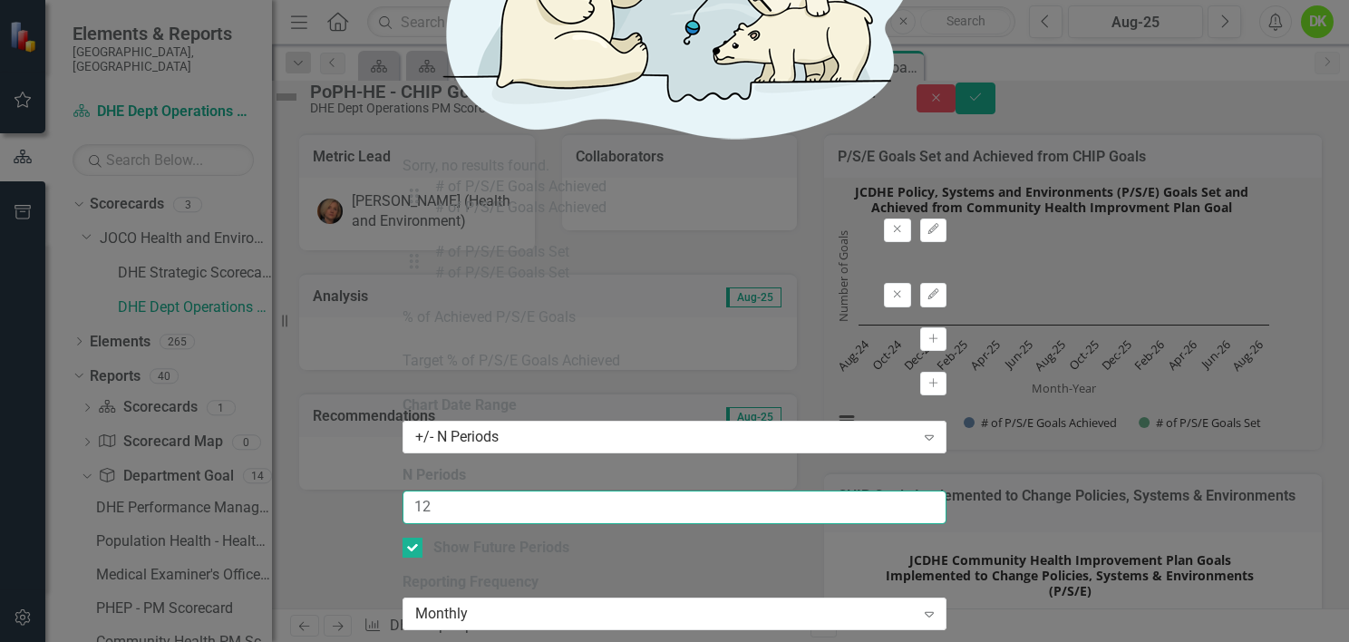
drag, startPoint x: 597, startPoint y: 170, endPoint x: 414, endPoint y: 179, distance: 183.3
click at [414, 179] on div "Chart Chart Series Chart Periods Chart Axis Format Advanced Options From this p…" at bounding box center [675, 346] width 544 height 2685
type input "6"
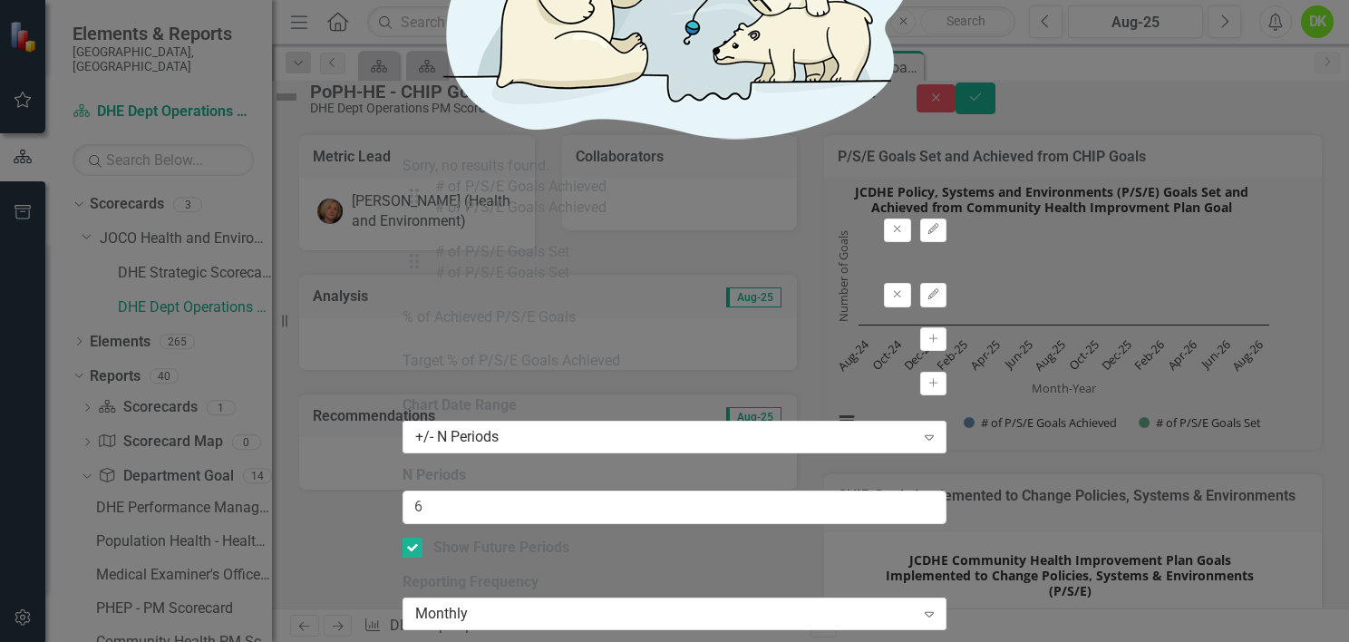
click at [414, 538] on input "Show Future Periods" at bounding box center [409, 544] width 12 height 12
checkbox input "false"
click at [602, 603] on div "Monthly" at bounding box center [665, 613] width 500 height 21
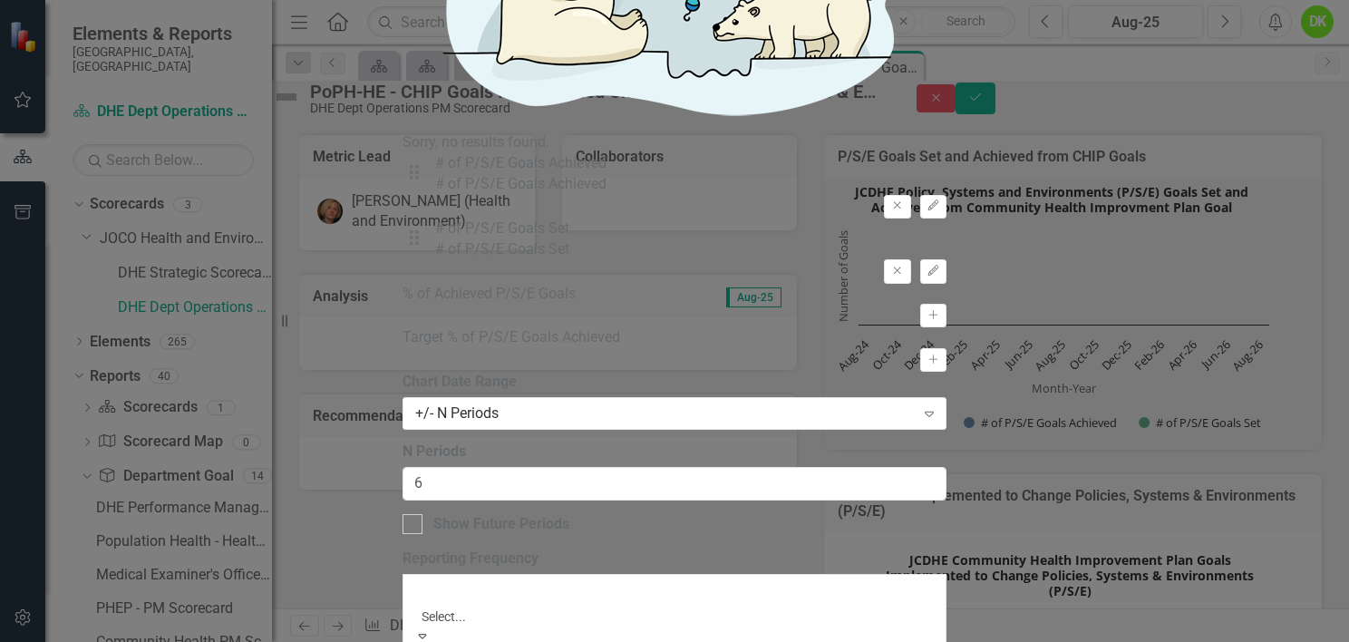
scroll to position [84, 0]
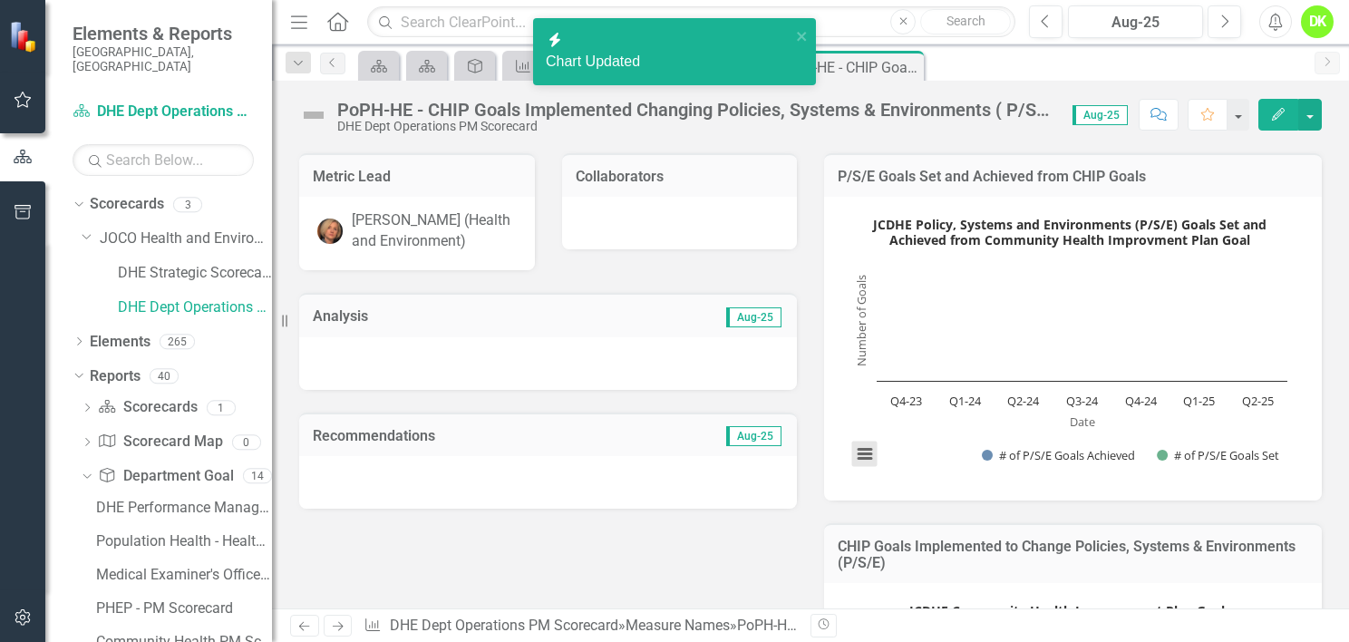
click at [859, 467] on button "View chart menu, JCDHE Policy, Systems and Environments (P/S/E) Goals Set and A…" at bounding box center [864, 454] width 25 height 25
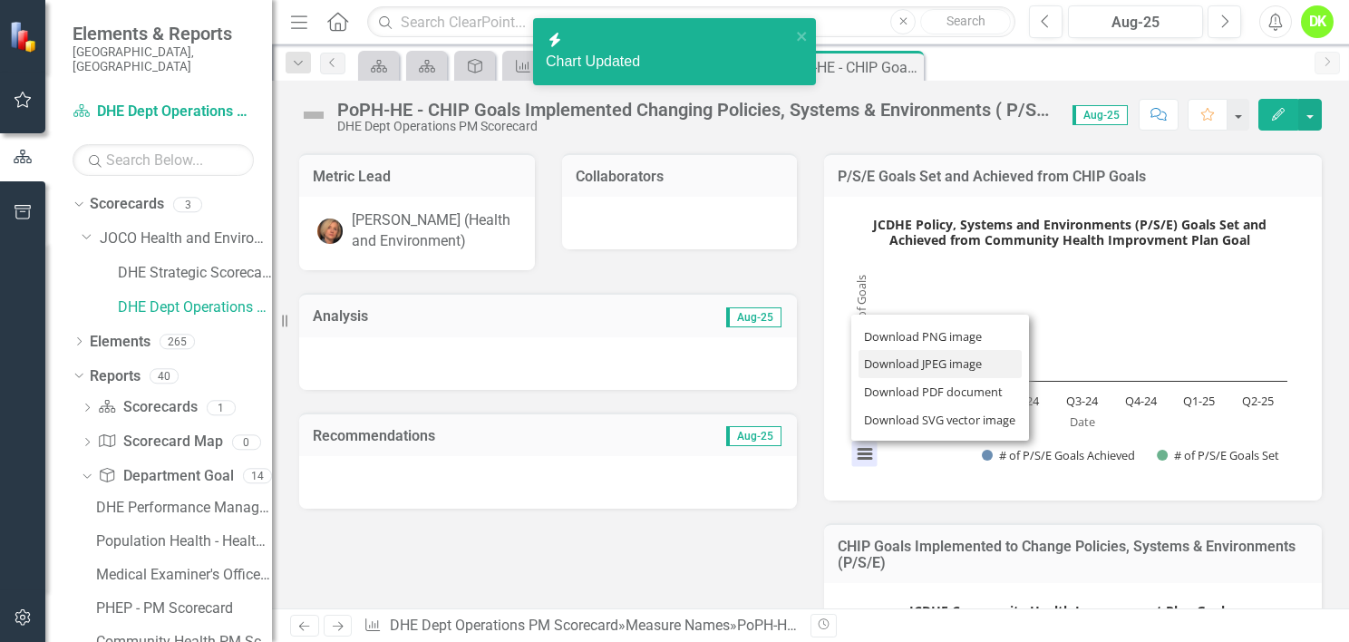
click at [918, 378] on li "Download JPEG image" at bounding box center [940, 364] width 163 height 28
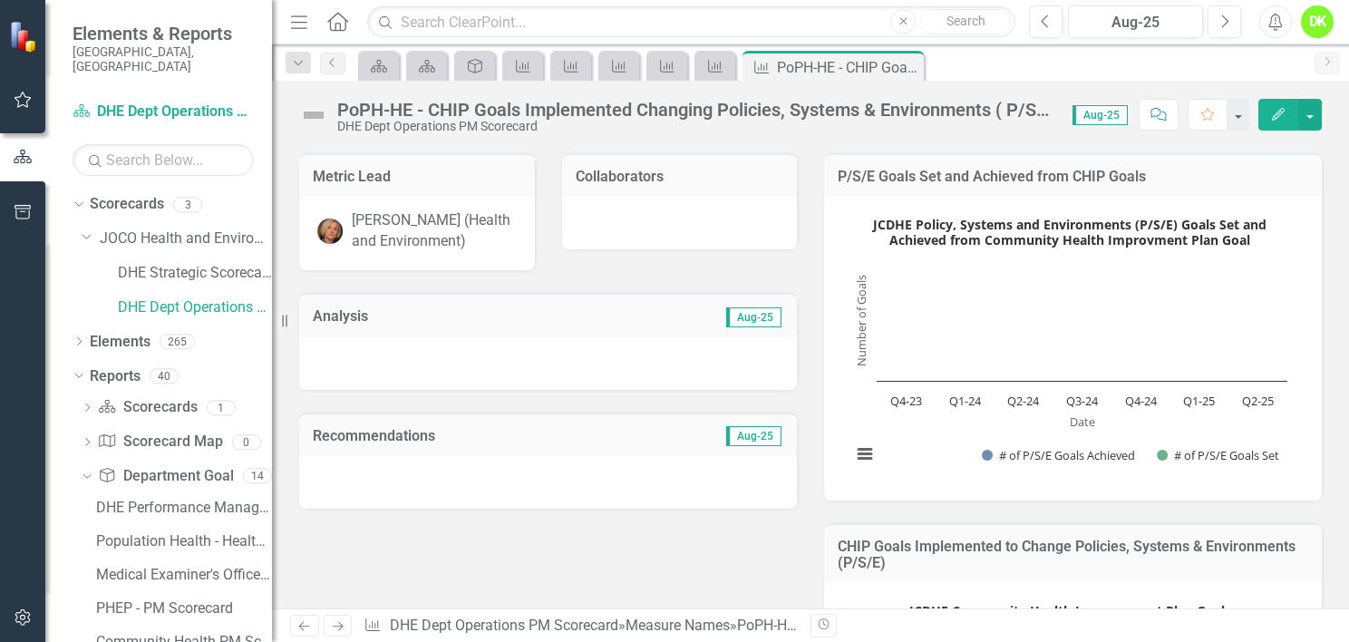
click at [0, 0] on icon "Close" at bounding box center [0, 0] width 0 height 0
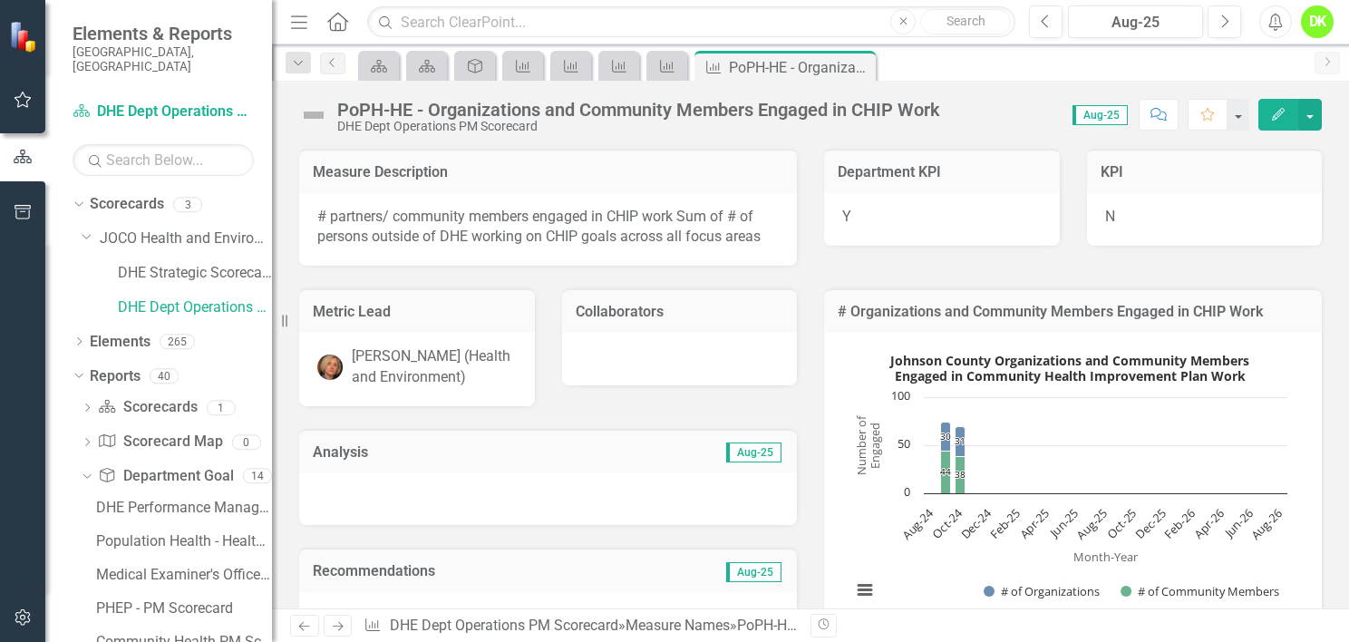
click at [877, 530] on rect "Interactive chart" at bounding box center [1069, 482] width 454 height 272
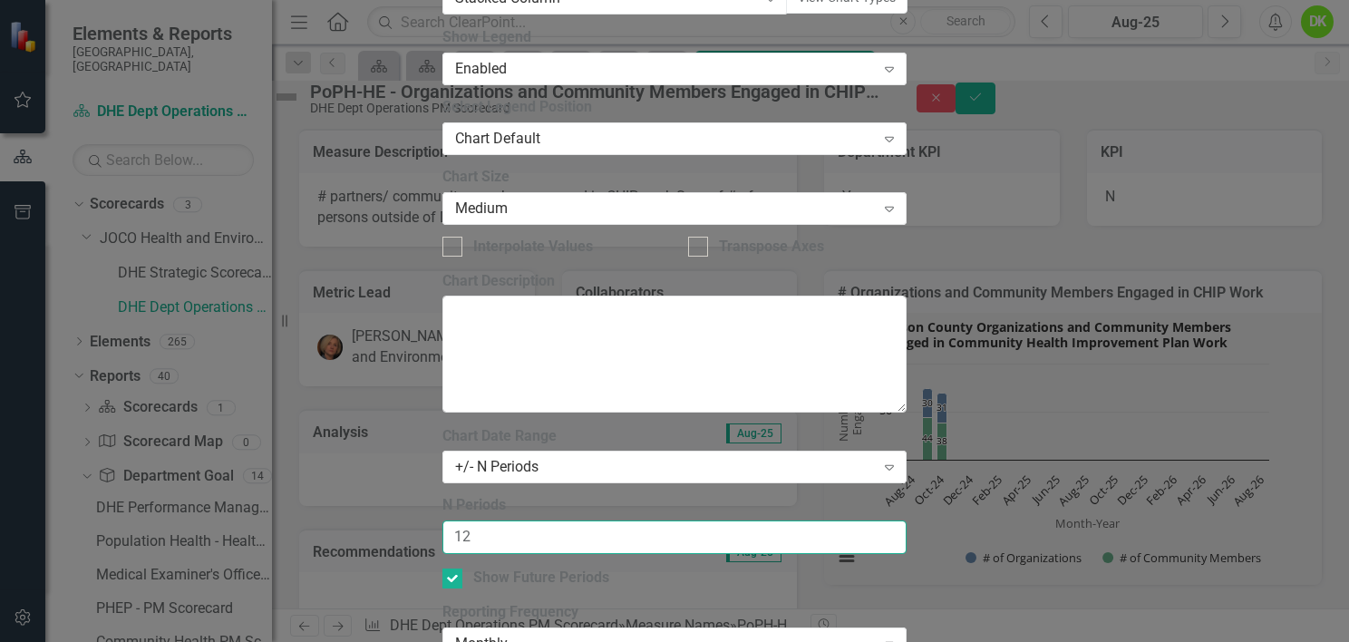
drag, startPoint x: 562, startPoint y: 173, endPoint x: 374, endPoint y: 173, distance: 188.6
click at [442, 173] on div "Chart Chart Series Chart Periods Chart Axis Format Advanced Options From this p…" at bounding box center [674, 346] width 465 height 1354
type input "6"
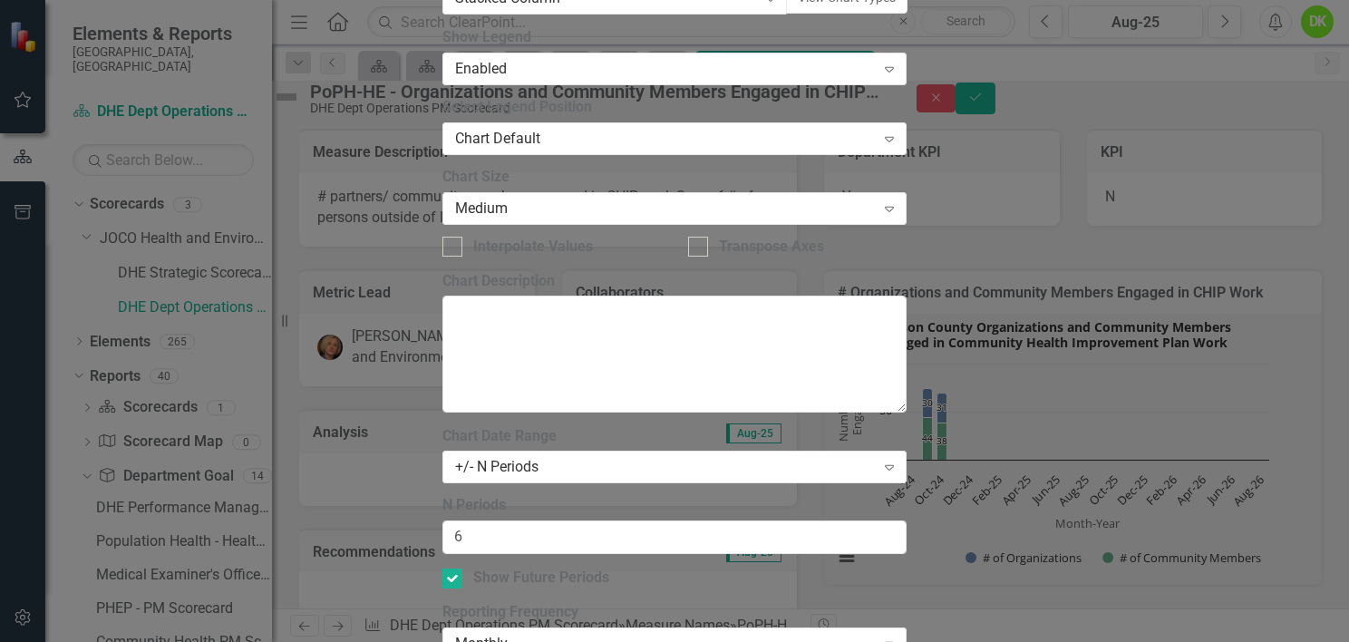
click at [462, 568] on div at bounding box center [452, 578] width 20 height 20
click at [454, 568] on input "Show Future Periods" at bounding box center [448, 574] width 12 height 12
checkbox input "false"
click at [568, 627] on div "Monthly Expand" at bounding box center [674, 643] width 465 height 33
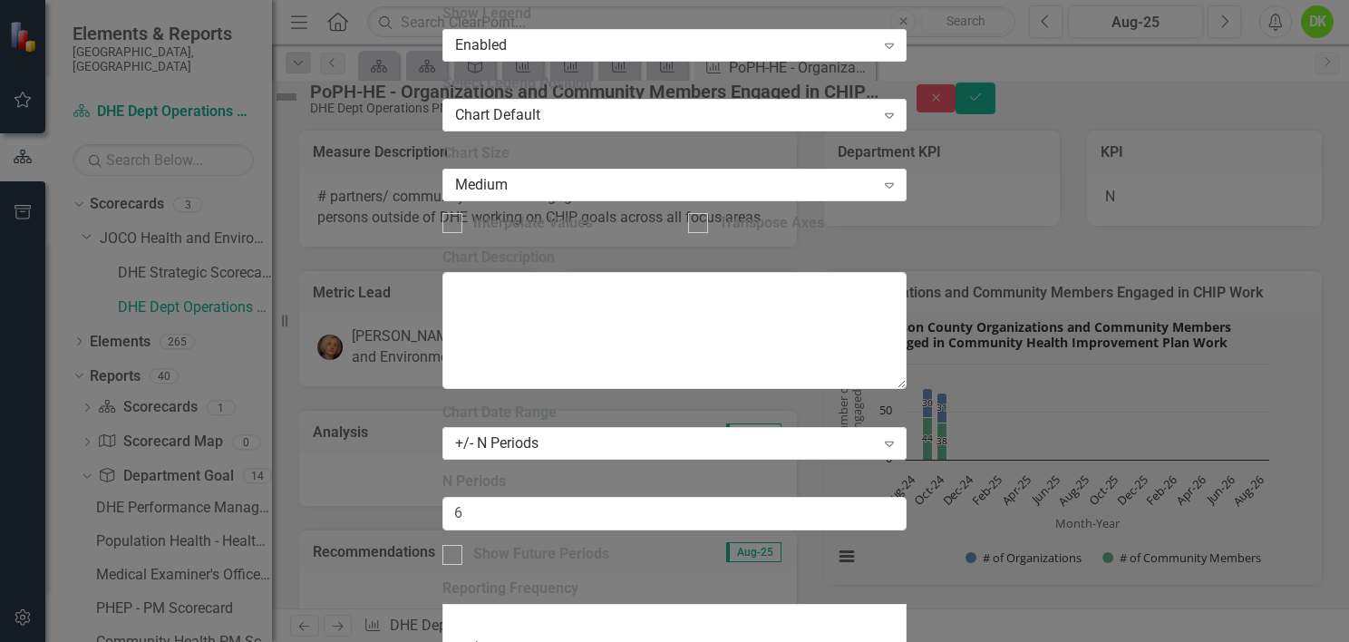
scroll to position [84, 0]
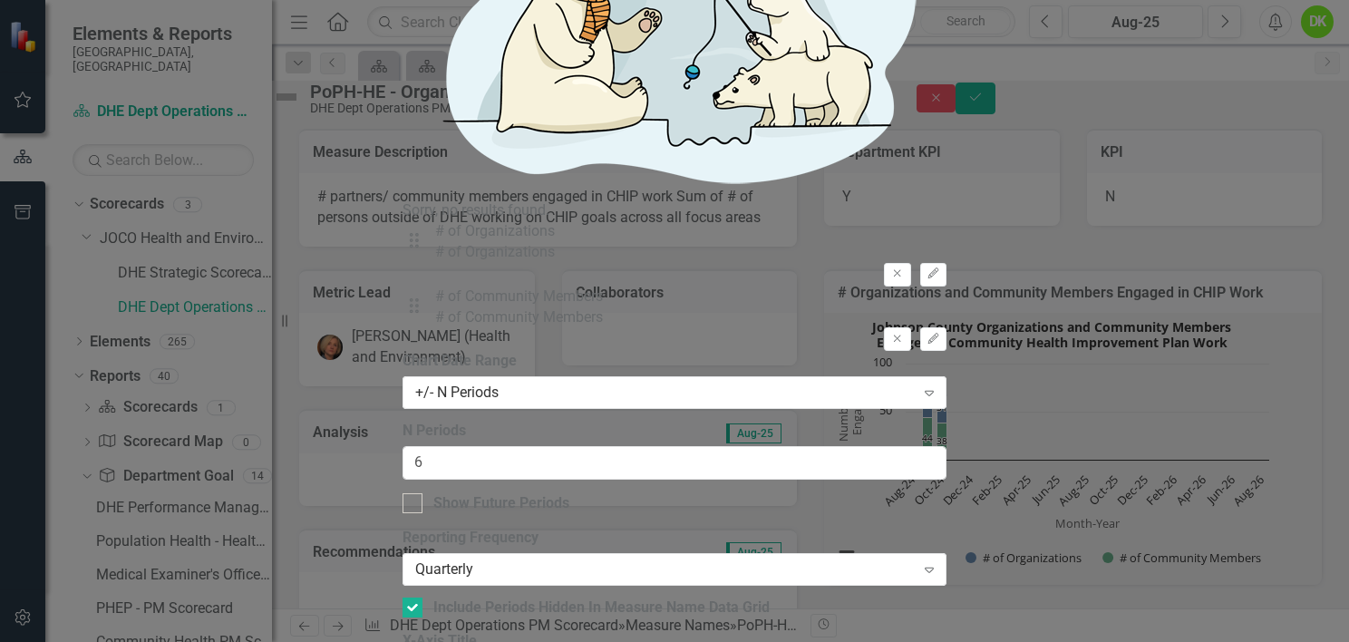
drag, startPoint x: 615, startPoint y: 105, endPoint x: 255, endPoint y: 83, distance: 360.6
click at [403, 83] on div "Charts Chart # Organizations and Community Members Engaged in CHIP Work Help Ma…" at bounding box center [675, 322] width 544 height 2712
type input "Date"
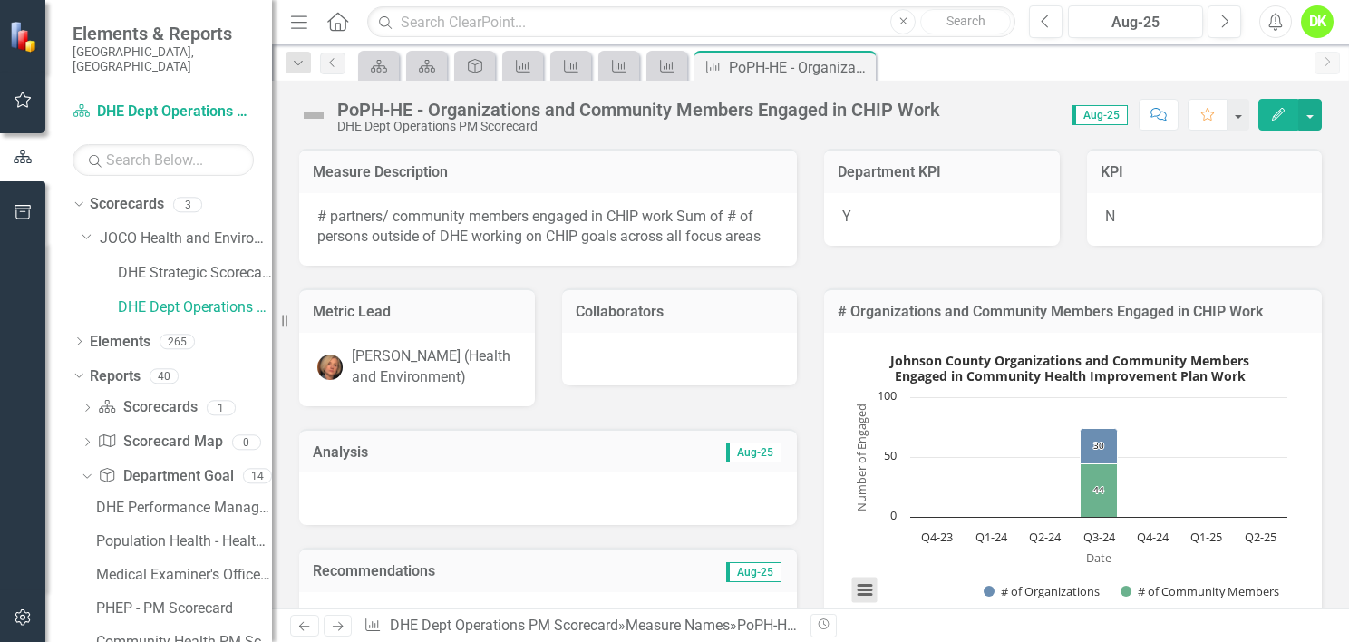
click at [860, 591] on button "View chart menu, Johnson County Organizations and Community Members Engaged in …" at bounding box center [864, 590] width 25 height 25
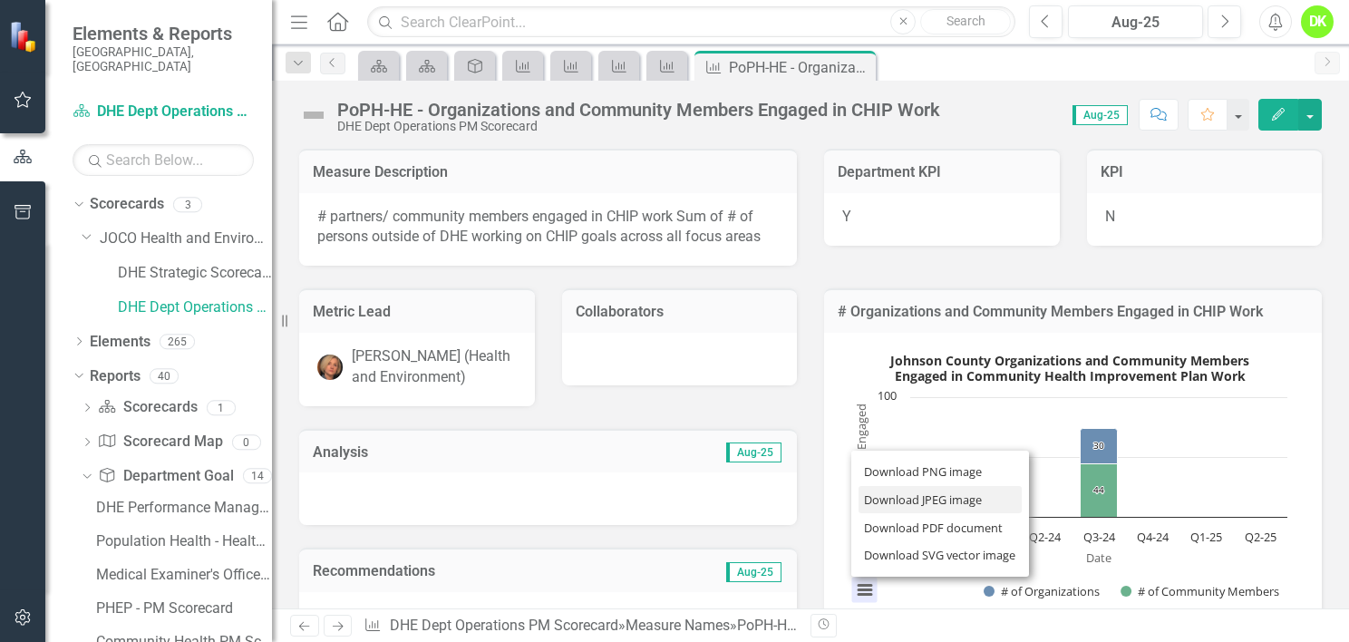
click at [953, 496] on li "Download JPEG image" at bounding box center [940, 500] width 163 height 28
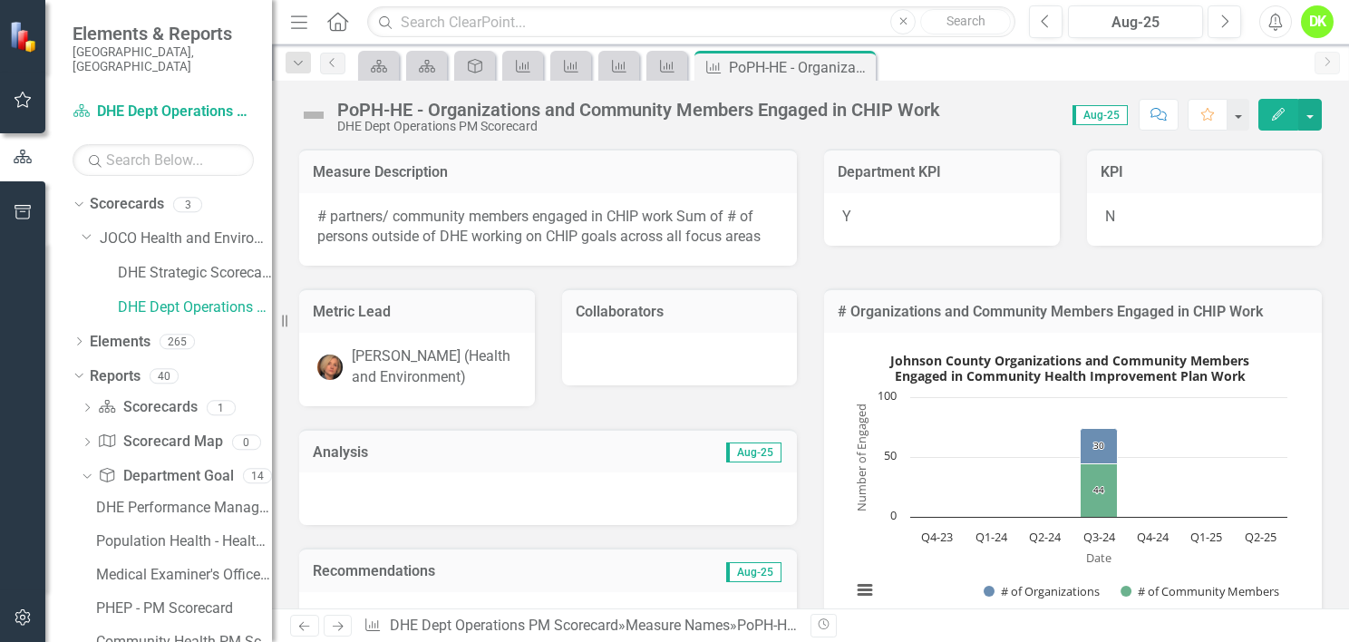
click at [0, 0] on icon "Close" at bounding box center [0, 0] width 0 height 0
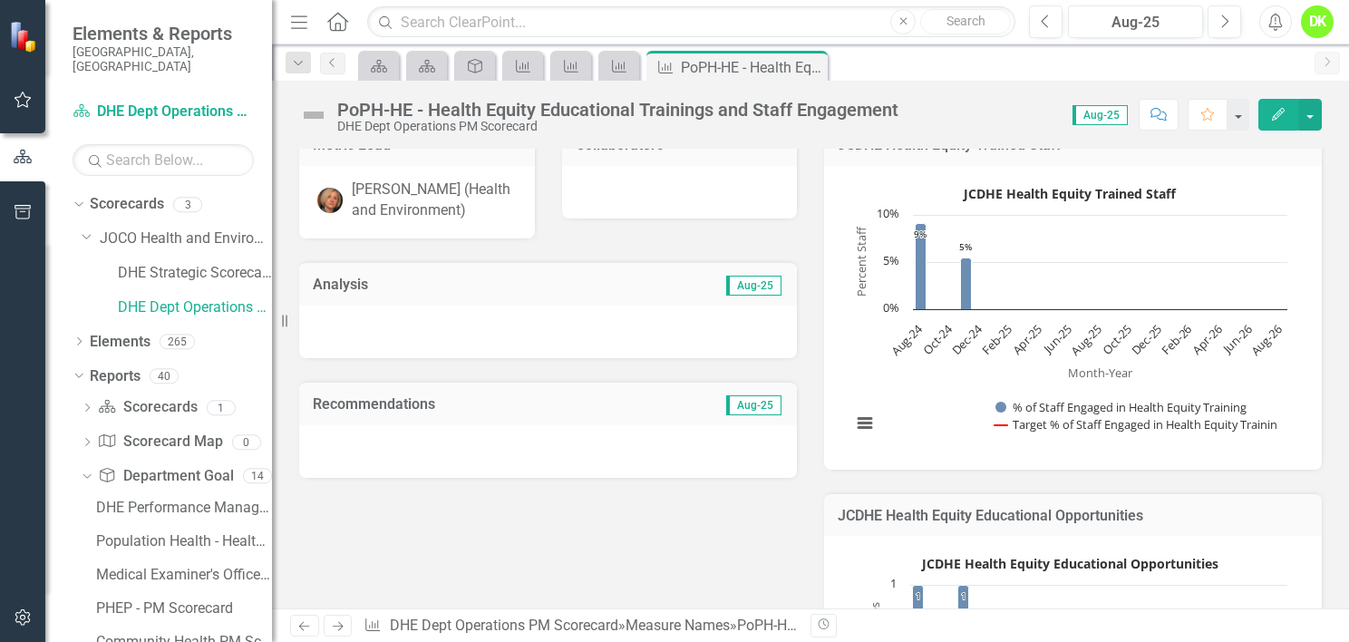
scroll to position [140, 0]
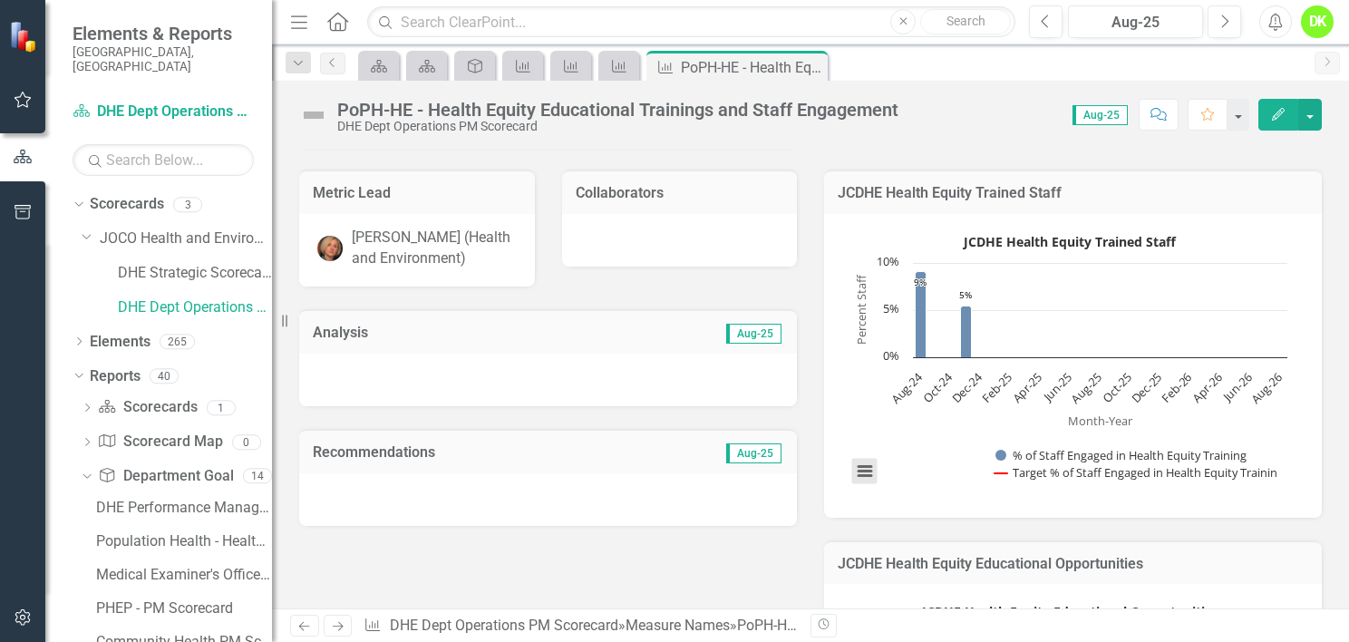
click at [861, 460] on button "View chart menu, JCDHE Health Equity Trained Staff" at bounding box center [864, 471] width 25 height 25
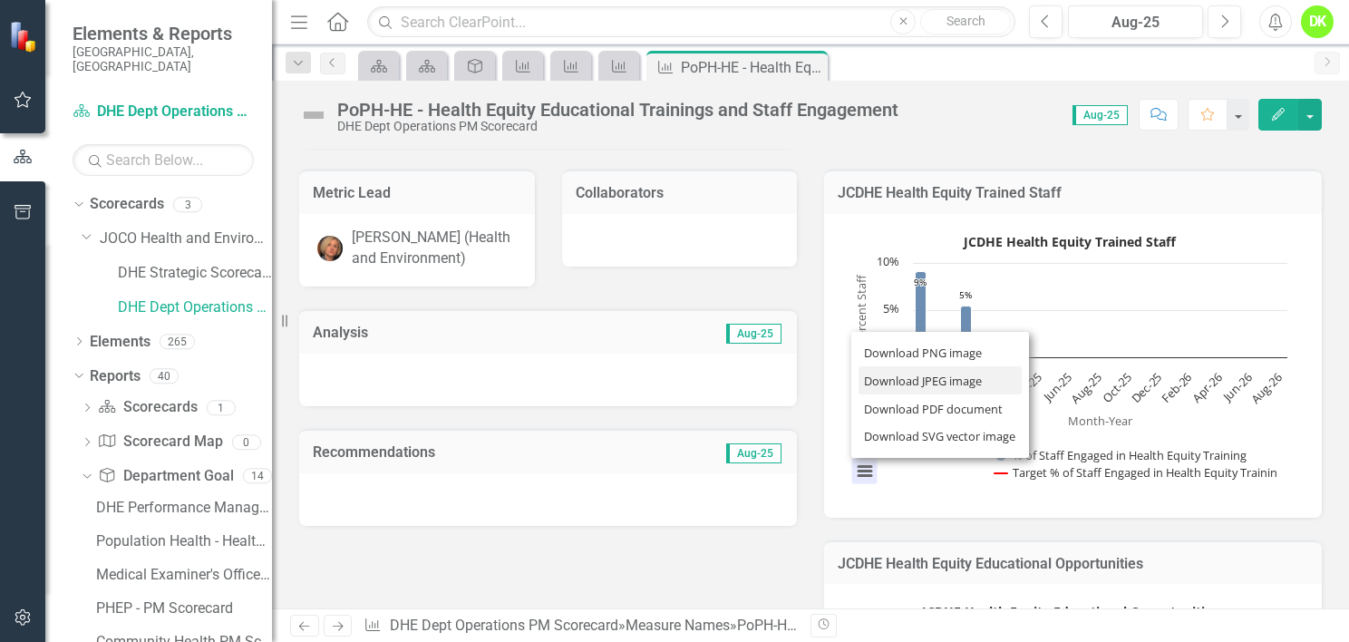
click at [893, 382] on li "Download JPEG image" at bounding box center [940, 380] width 163 height 28
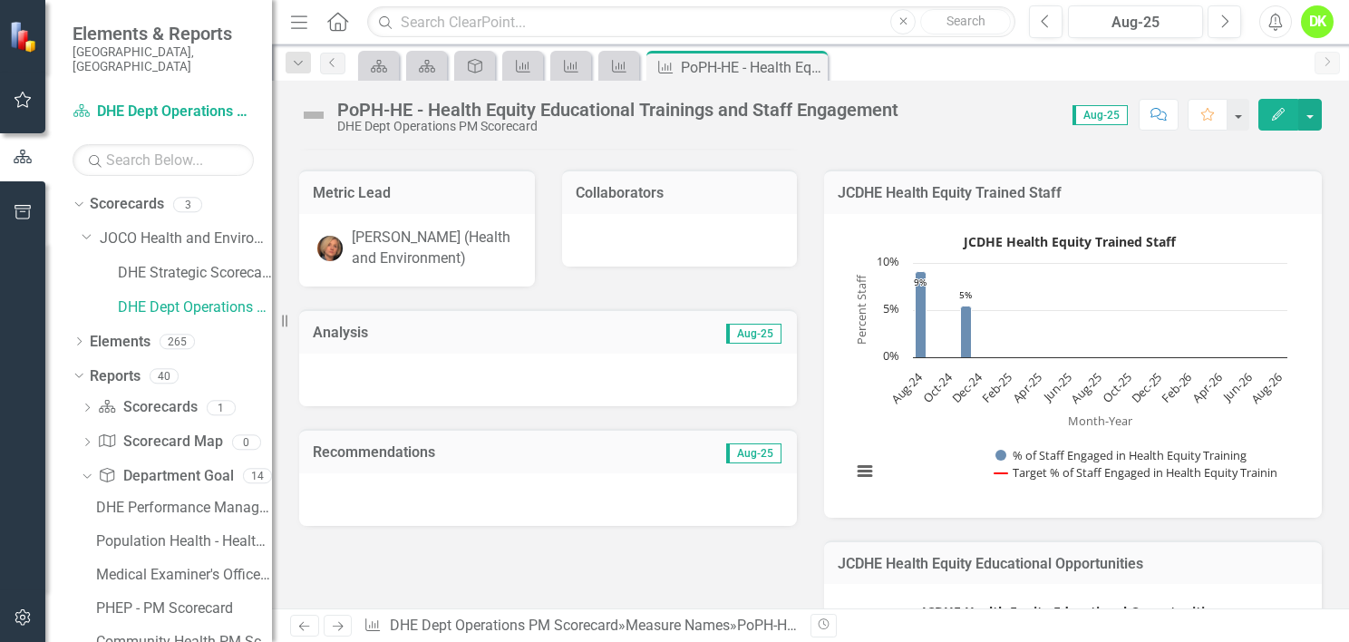
click at [0, 0] on icon "Close" at bounding box center [0, 0] width 0 height 0
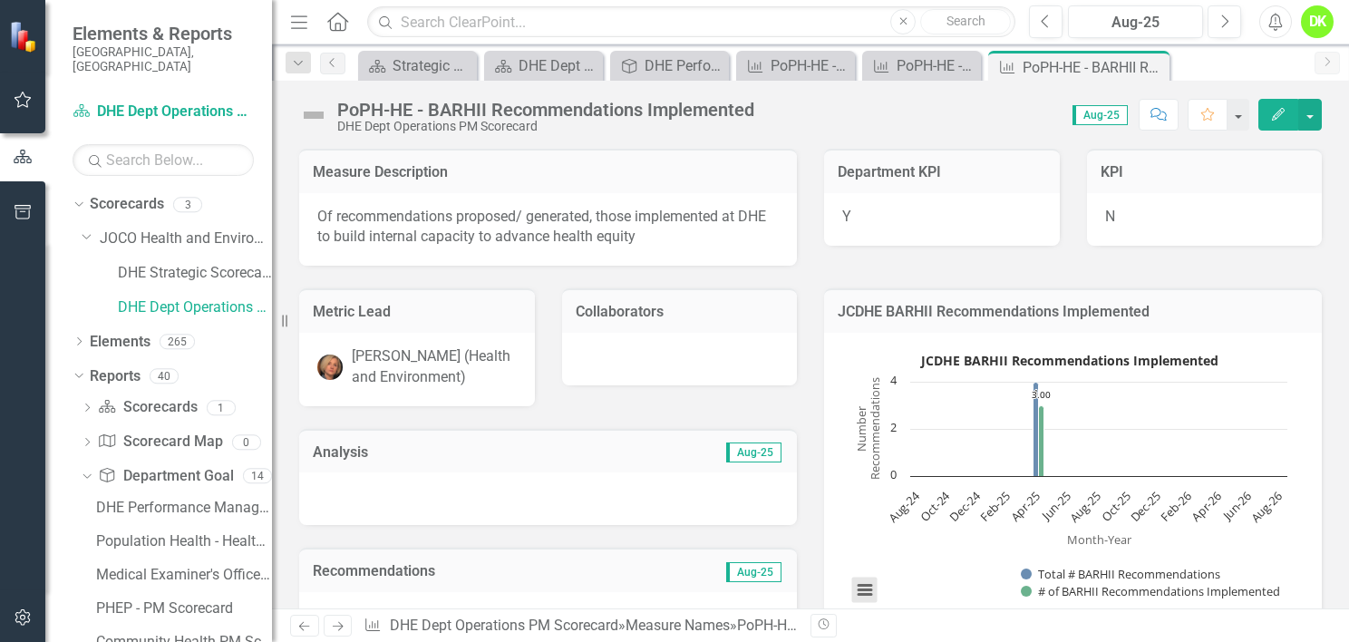
click at [853, 591] on button "View chart menu, JCDHE BARHII Recommendations Implemented" at bounding box center [864, 590] width 25 height 25
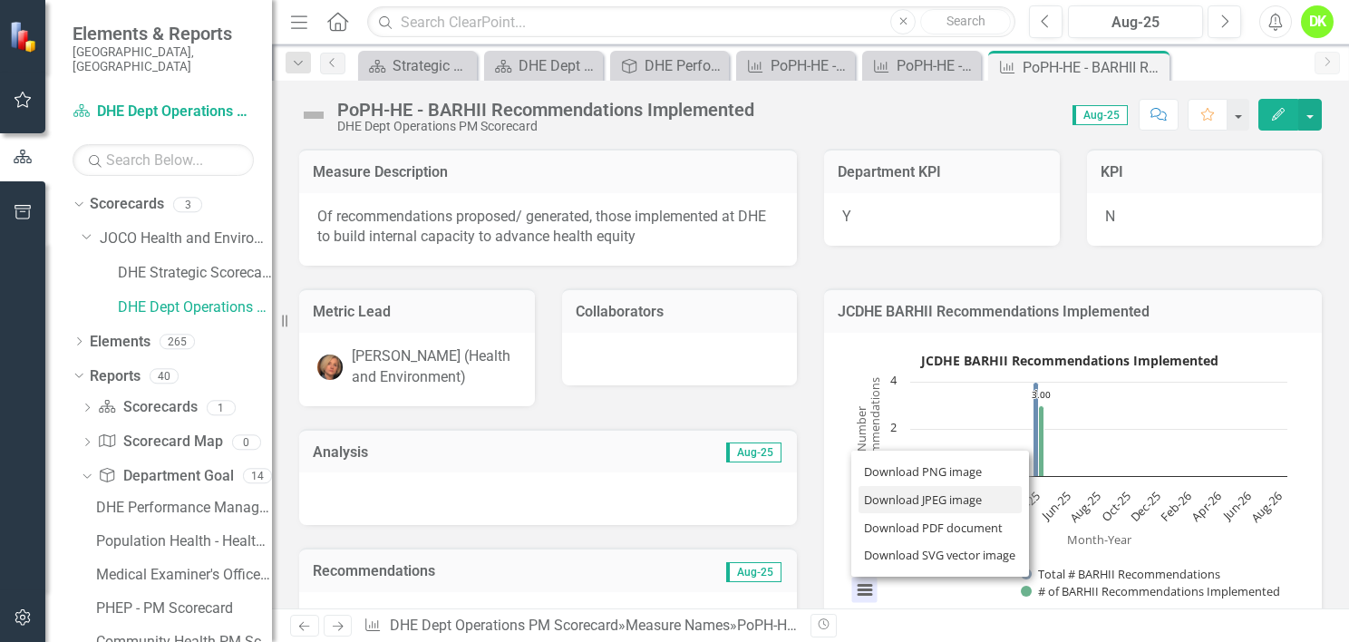
click at [907, 500] on li "Download JPEG image" at bounding box center [940, 500] width 163 height 28
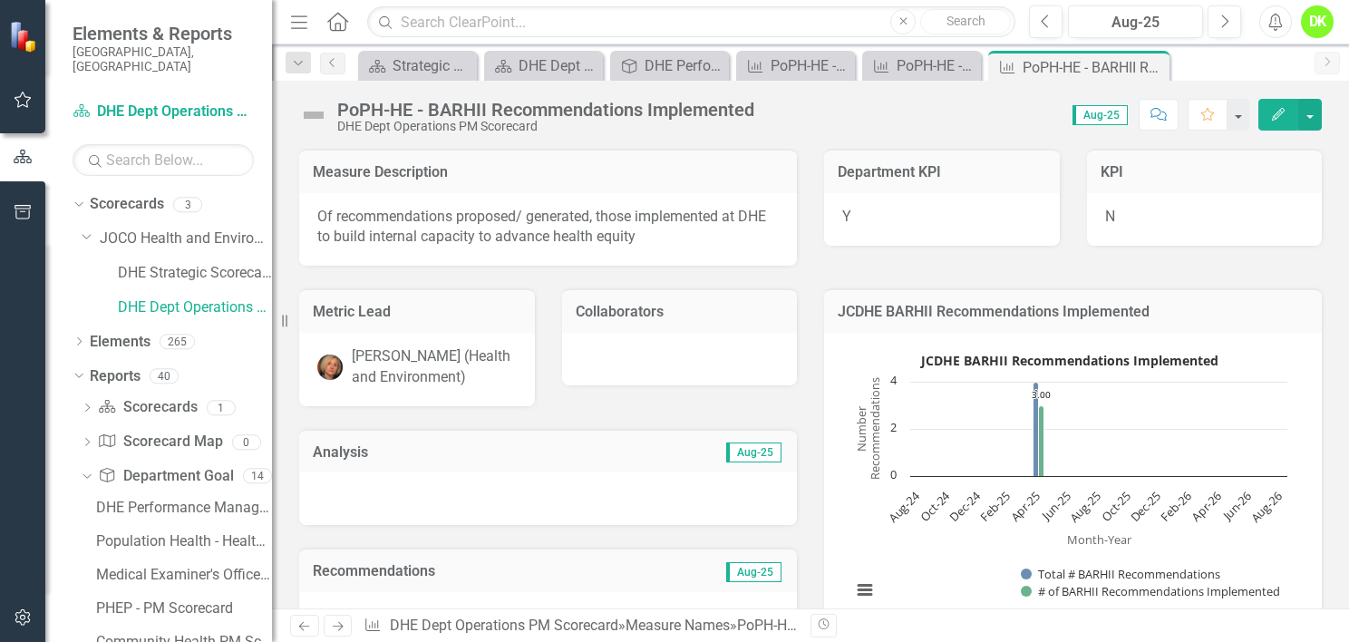
click at [0, 0] on icon "Close" at bounding box center [0, 0] width 0 height 0
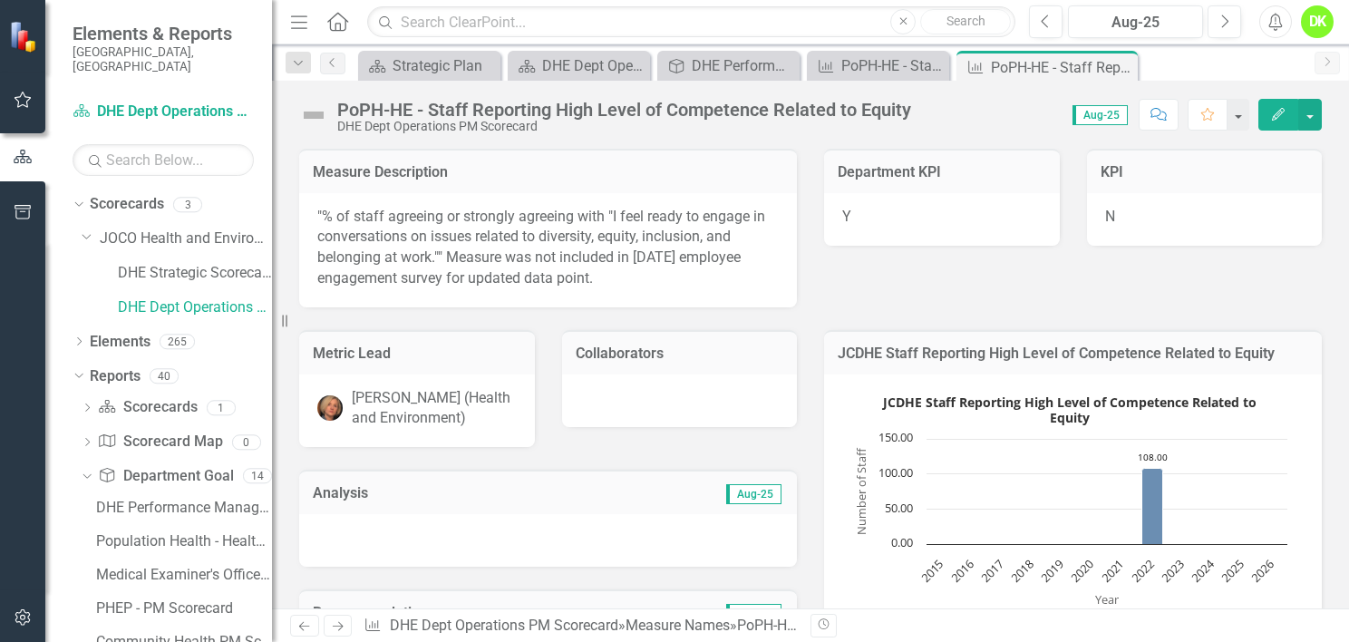
click at [856, 548] on rect "Interactive chart" at bounding box center [1069, 524] width 454 height 272
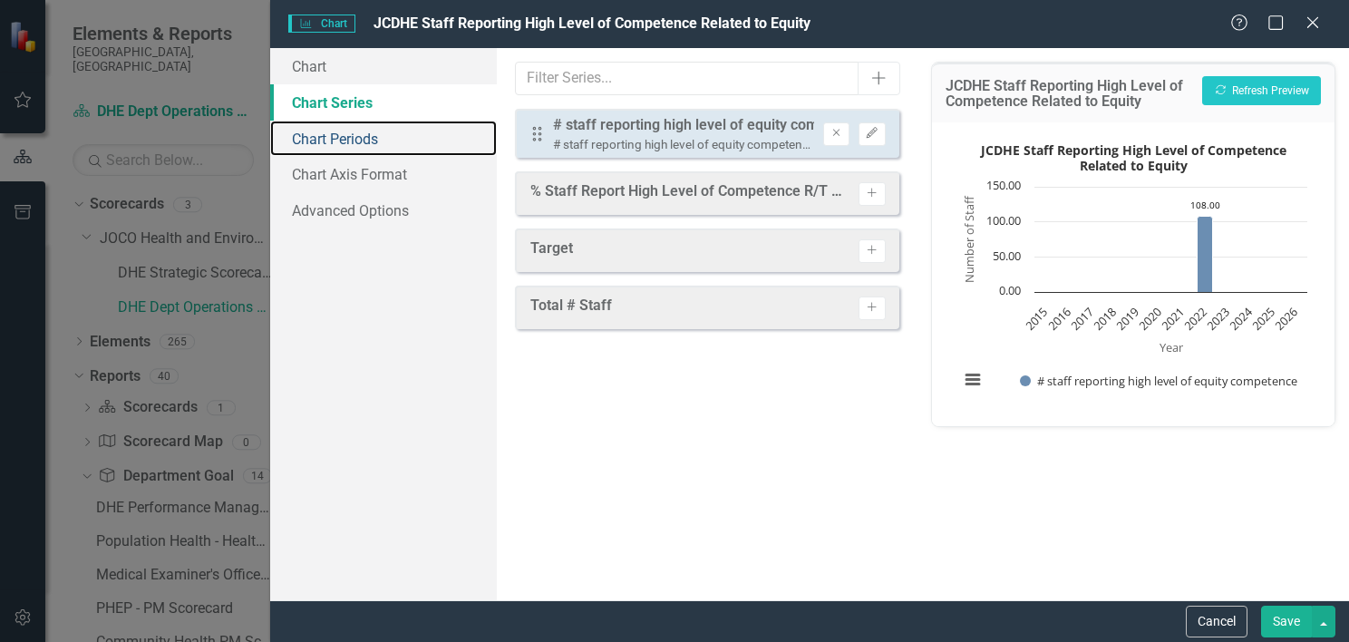
click at [366, 137] on link "Chart Periods" at bounding box center [383, 139] width 227 height 36
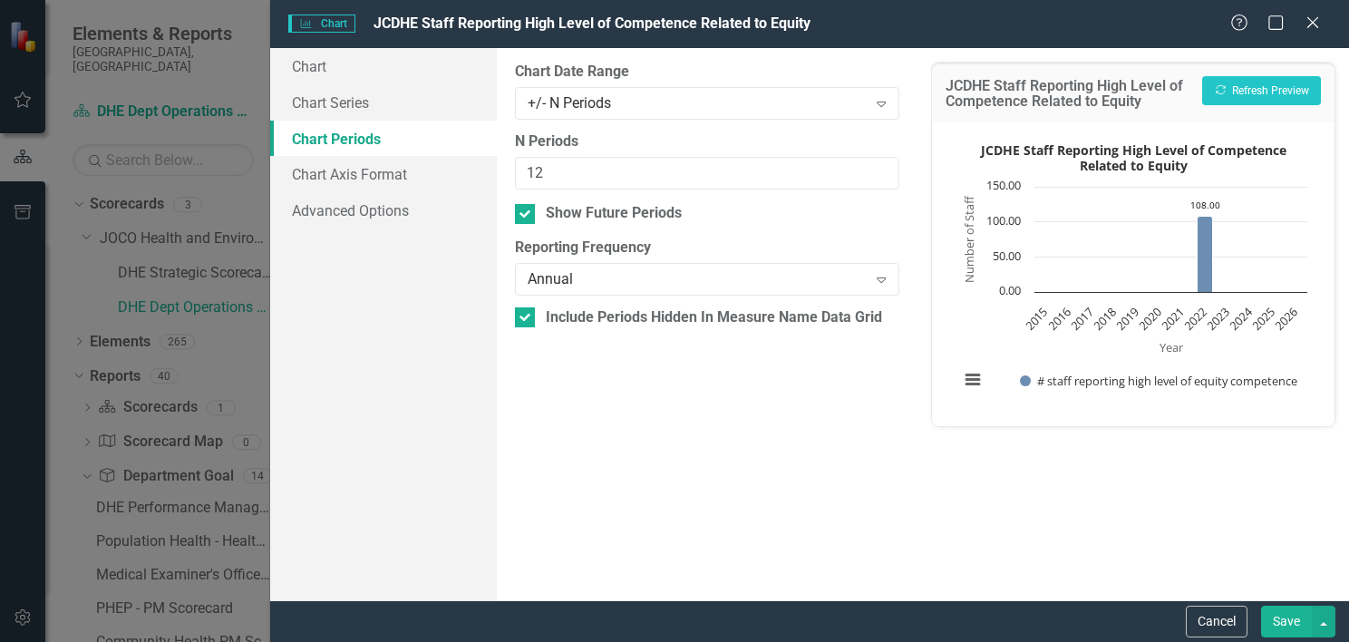
click at [598, 102] on div "+/- N Periods" at bounding box center [698, 102] width 340 height 21
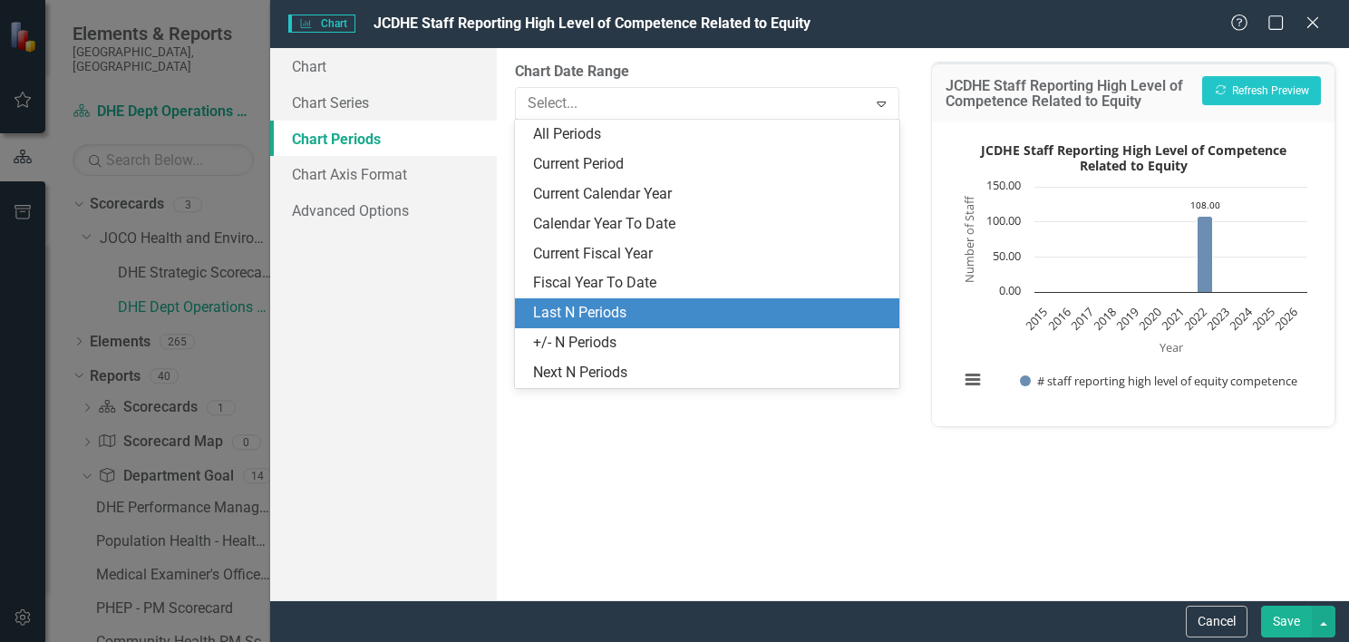
click at [601, 308] on div "Last N Periods" at bounding box center [710, 313] width 355 height 21
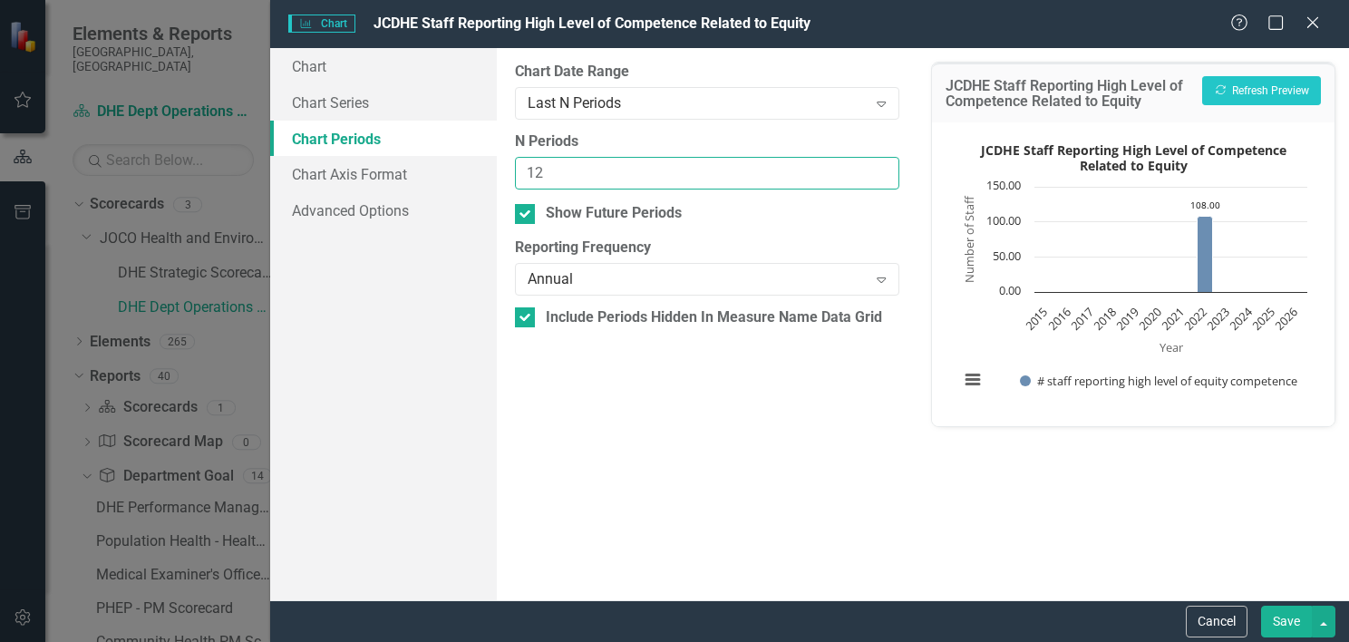
drag, startPoint x: 581, startPoint y: 174, endPoint x: 385, endPoint y: 145, distance: 198.0
click at [385, 145] on div "Chart Chart Series Chart Periods Chart Axis Format Advanced Options From this p…" at bounding box center [809, 324] width 1079 height 552
type input "4"
click at [551, 203] on div "Show Future Periods" at bounding box center [614, 213] width 136 height 21
click at [527, 204] on input "Show Future Periods" at bounding box center [521, 210] width 12 height 12
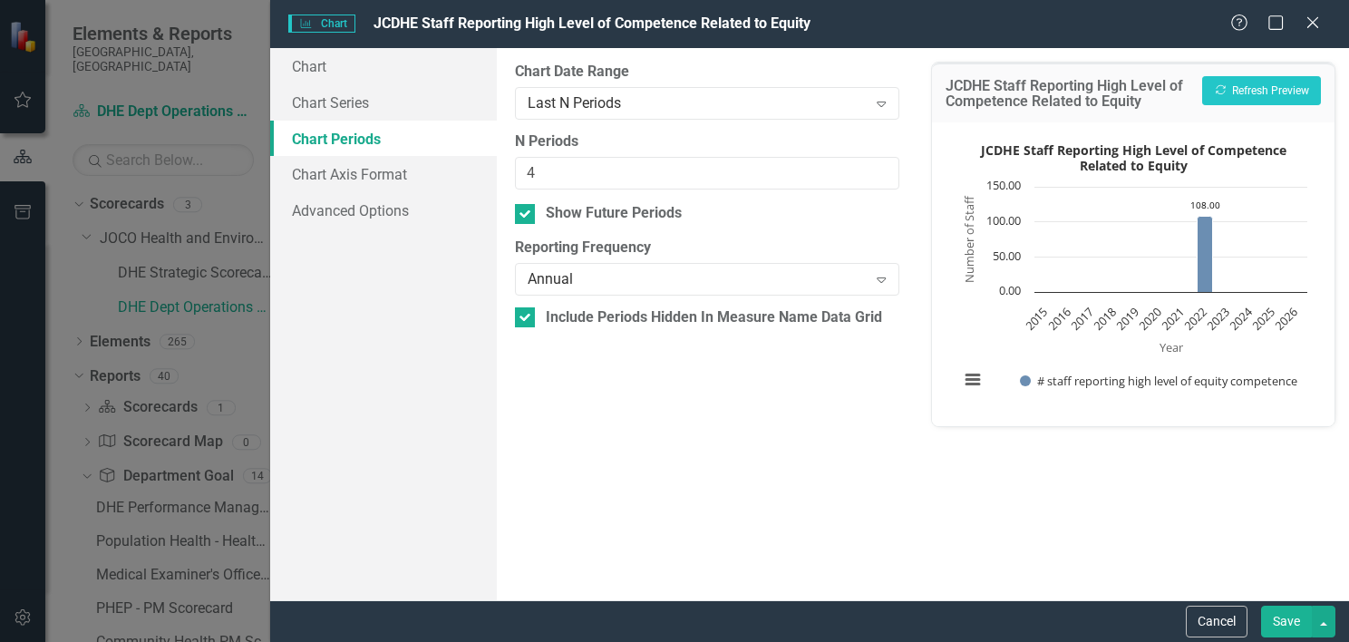
checkbox input "false"
click at [1237, 95] on button "Recalculate Refresh Preview" at bounding box center [1261, 90] width 119 height 29
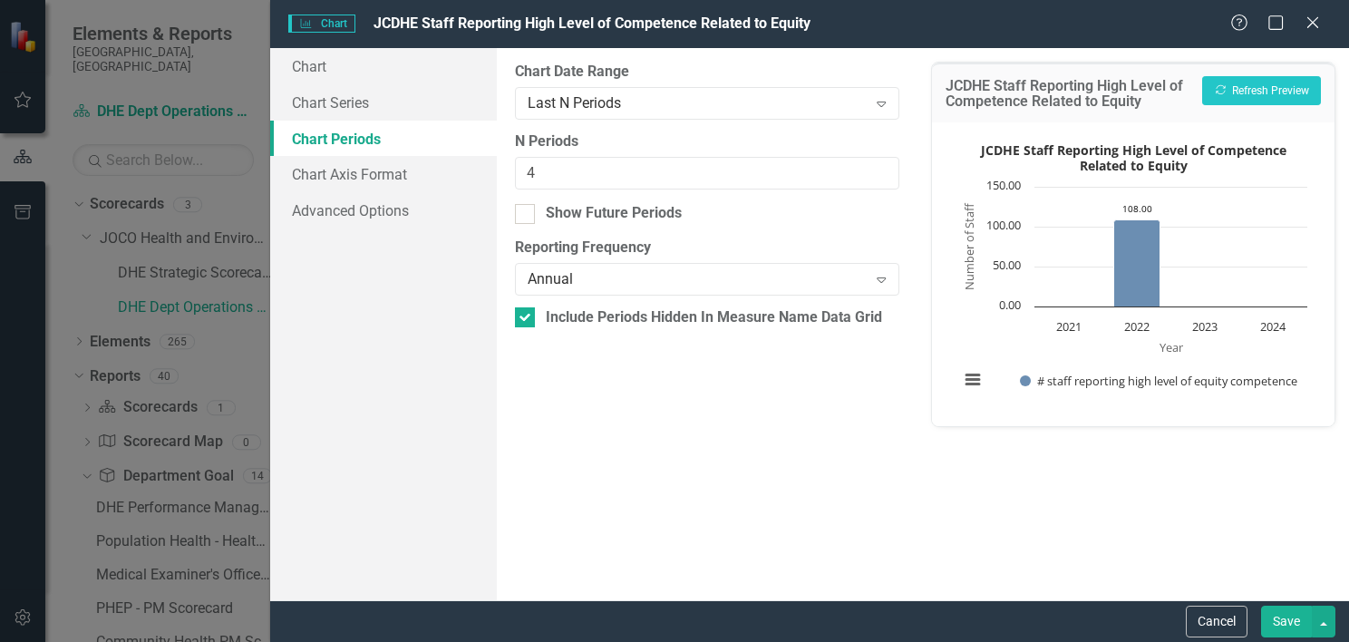
click at [1278, 620] on button "Save" at bounding box center [1286, 622] width 51 height 32
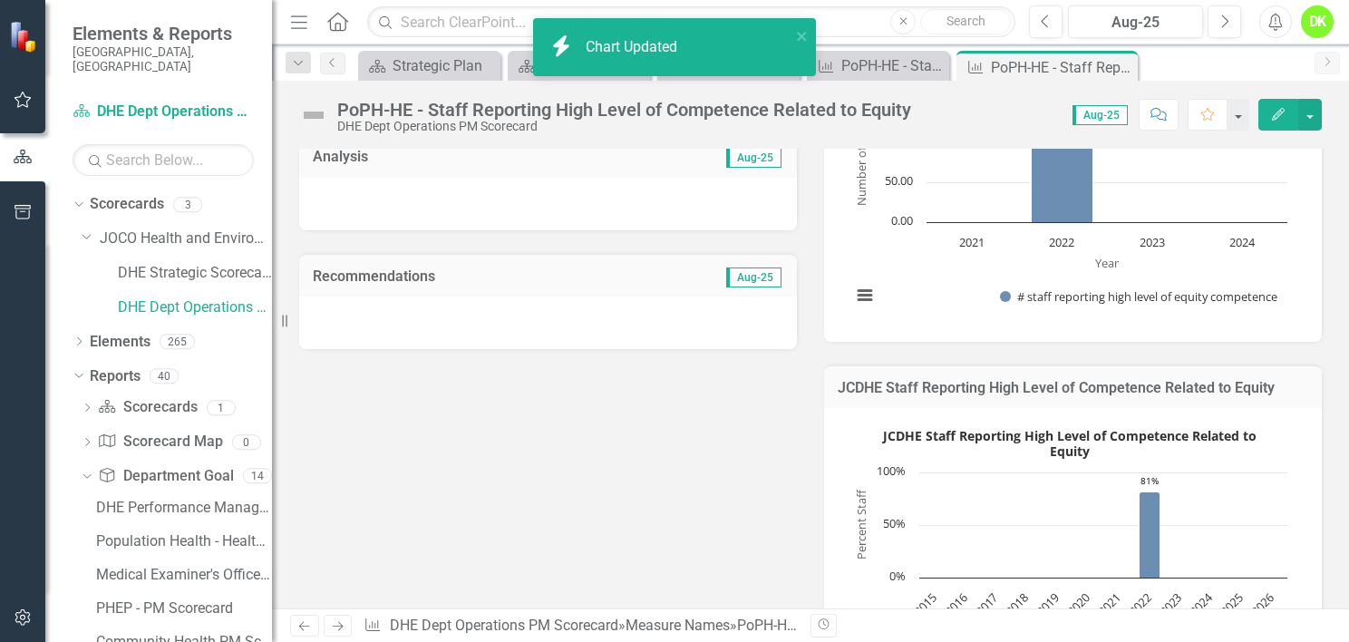
scroll to position [324, 0]
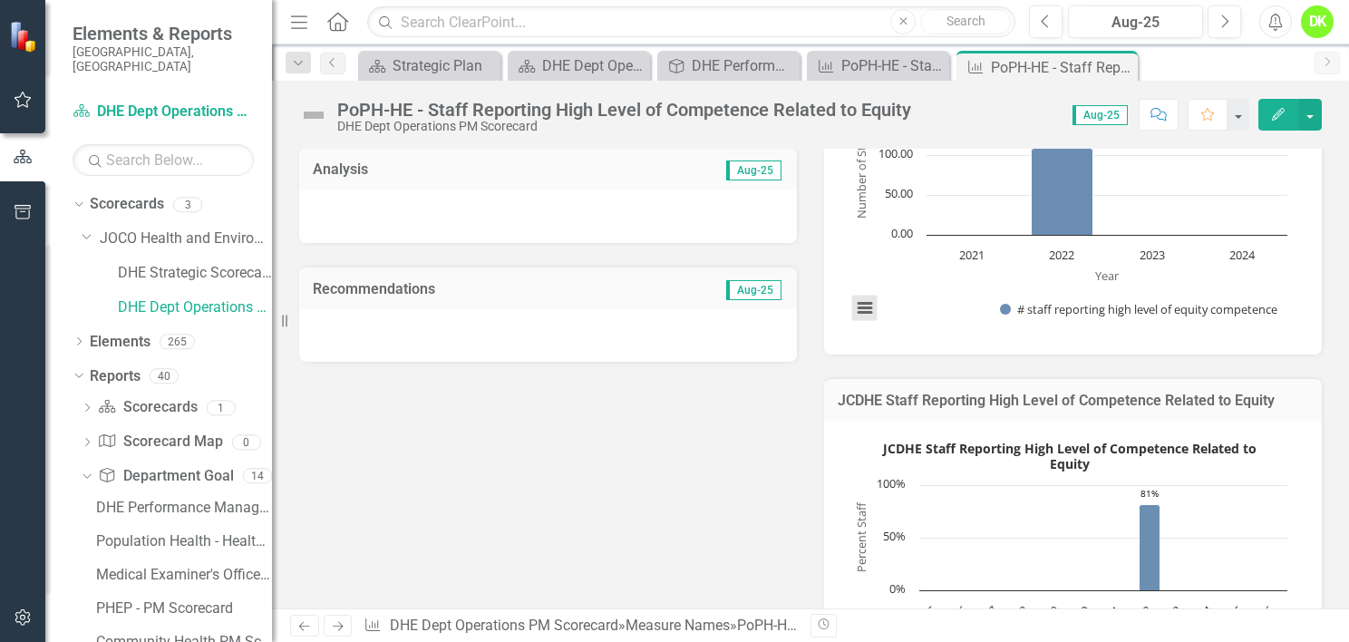
click at [863, 308] on button "View chart menu, JCDHE Staff Reporting High Level of Competence Related to Equi…" at bounding box center [864, 308] width 25 height 25
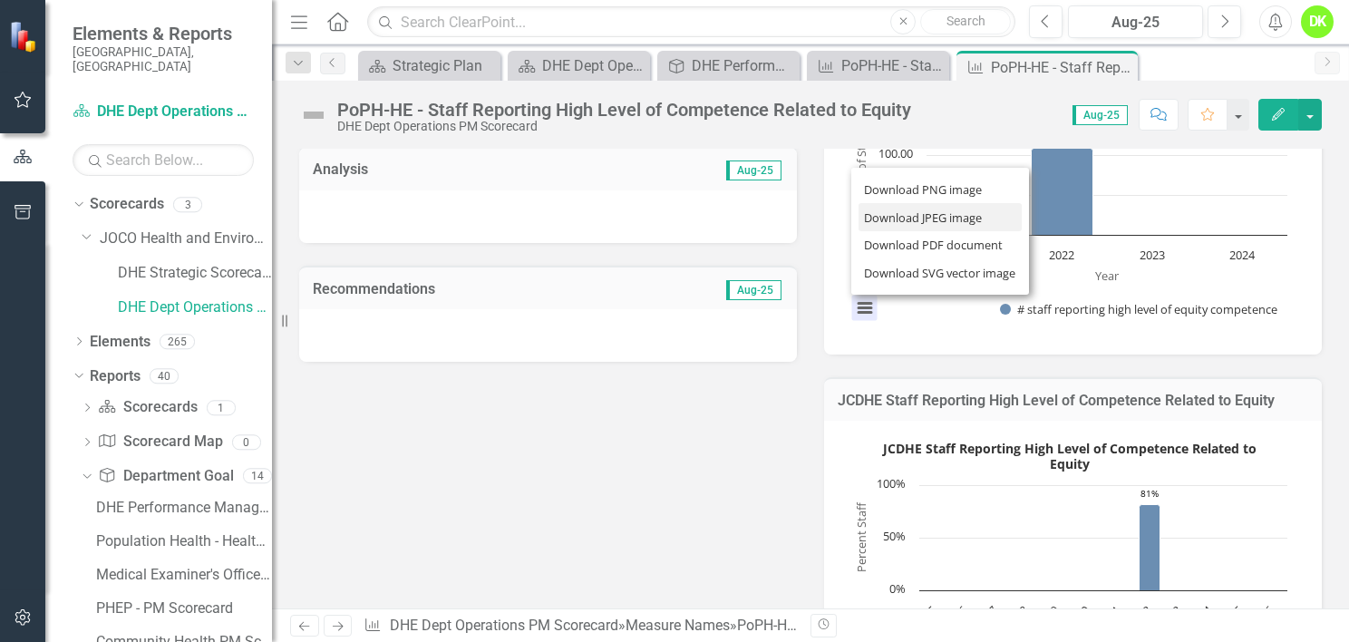
click at [891, 210] on li "Download JPEG image" at bounding box center [940, 217] width 163 height 28
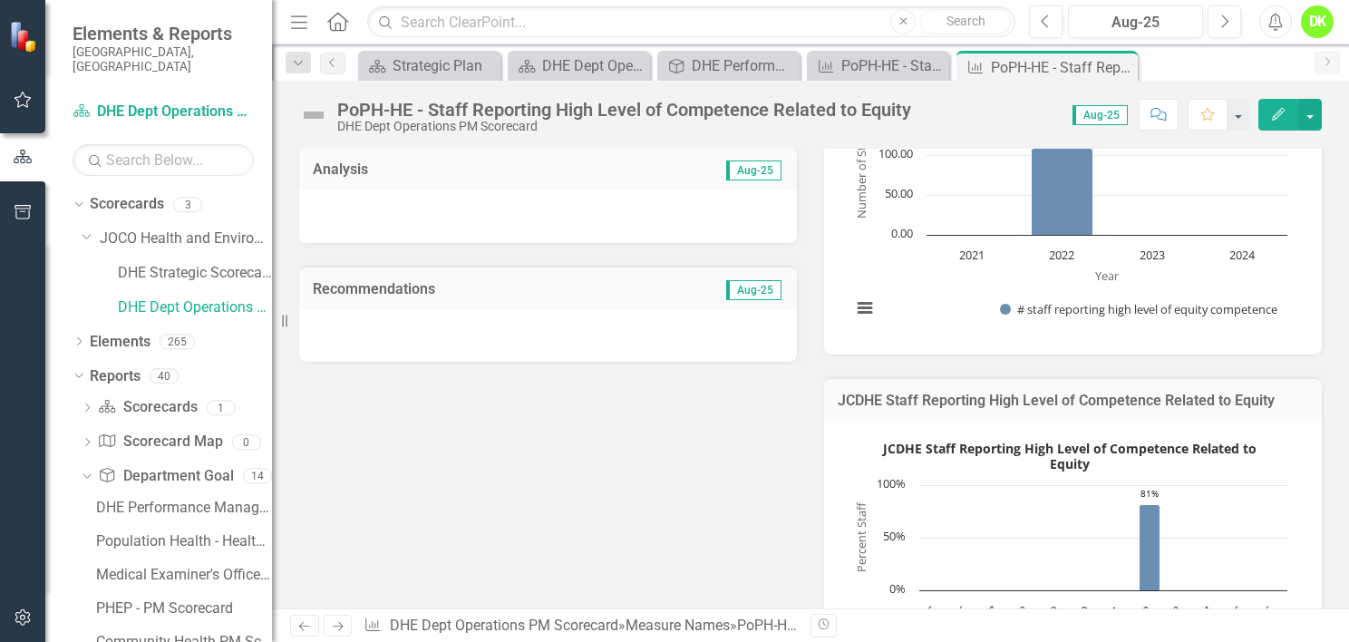
click at [0, 0] on icon "Close" at bounding box center [0, 0] width 0 height 0
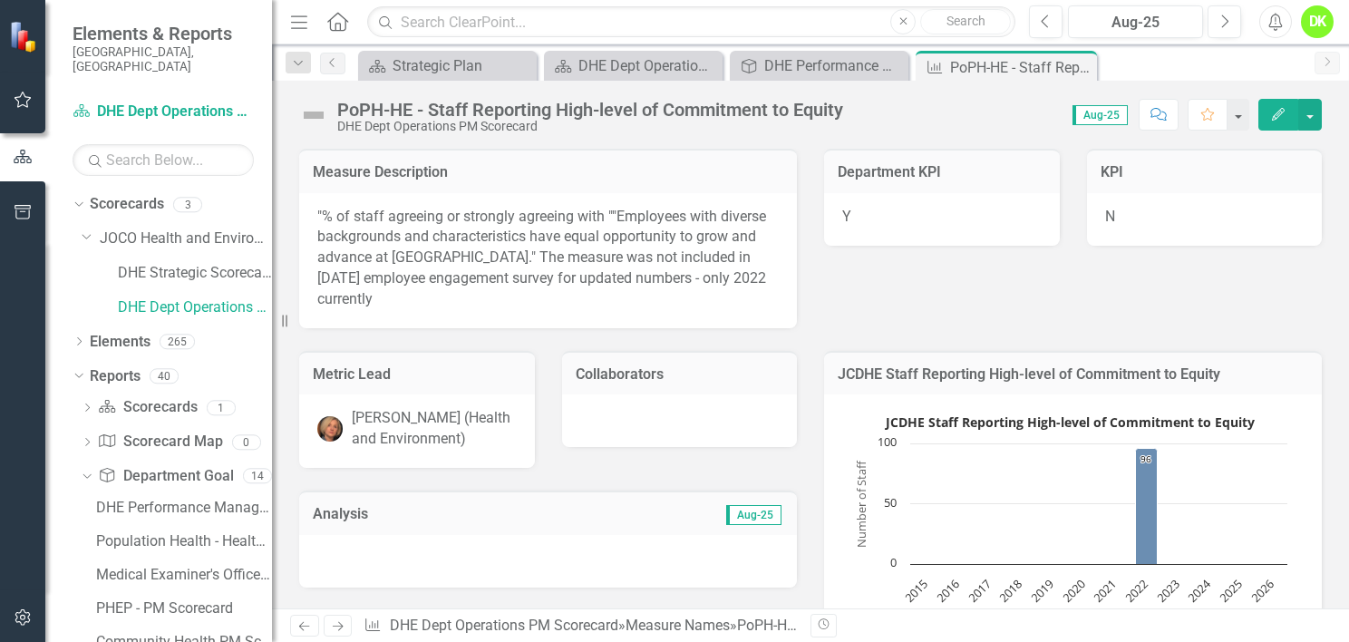
click at [859, 537] on text "Number of Staff" at bounding box center [861, 504] width 16 height 88
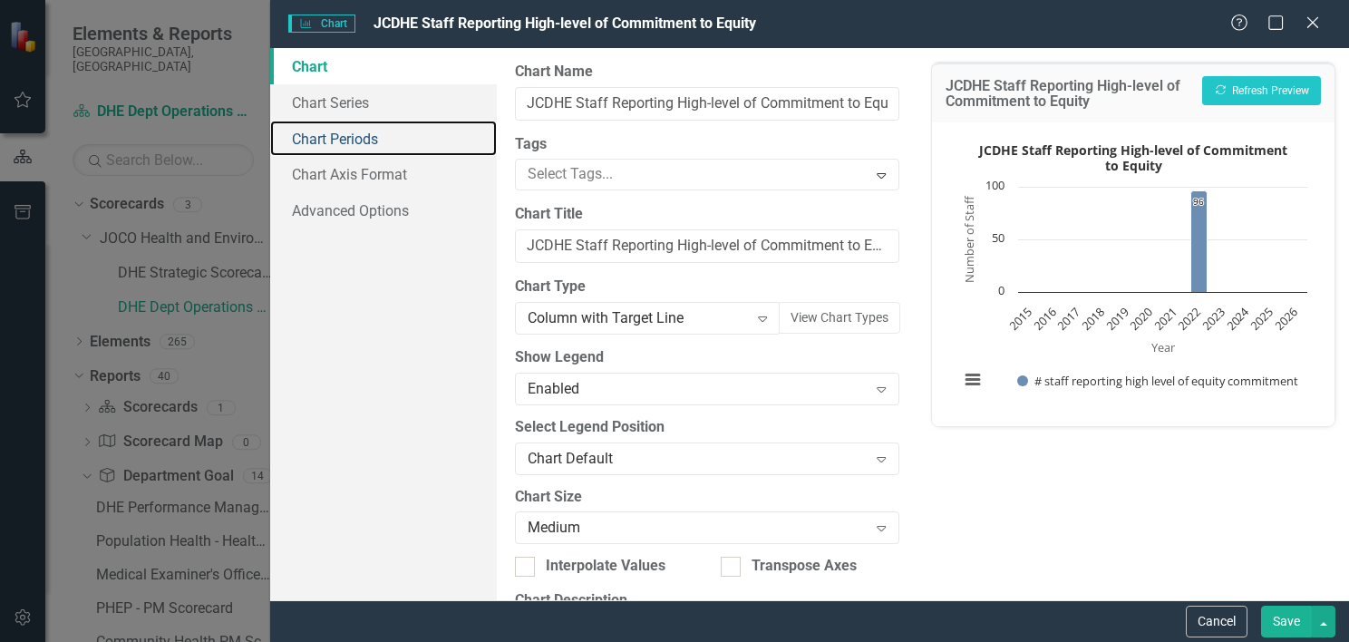
click at [382, 143] on link "Chart Periods" at bounding box center [383, 139] width 227 height 36
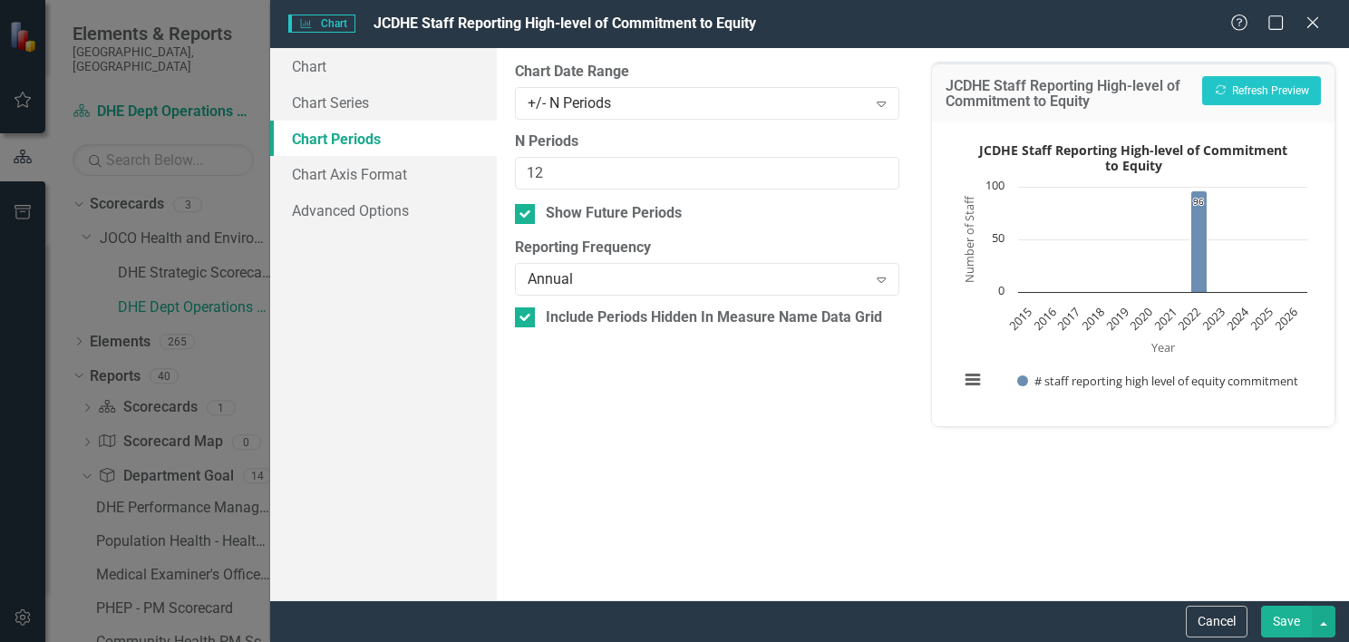
click at [631, 112] on div "+/- N Periods" at bounding box center [698, 102] width 340 height 21
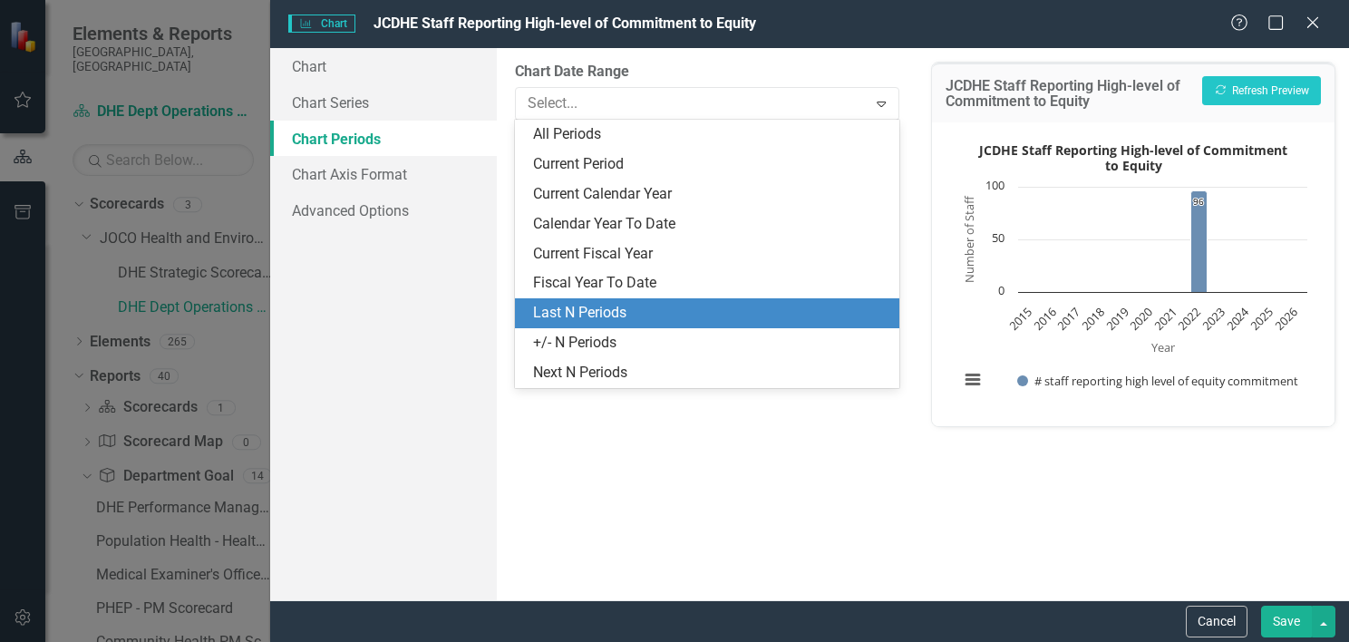
click at [607, 307] on div "Last N Periods" at bounding box center [710, 313] width 355 height 21
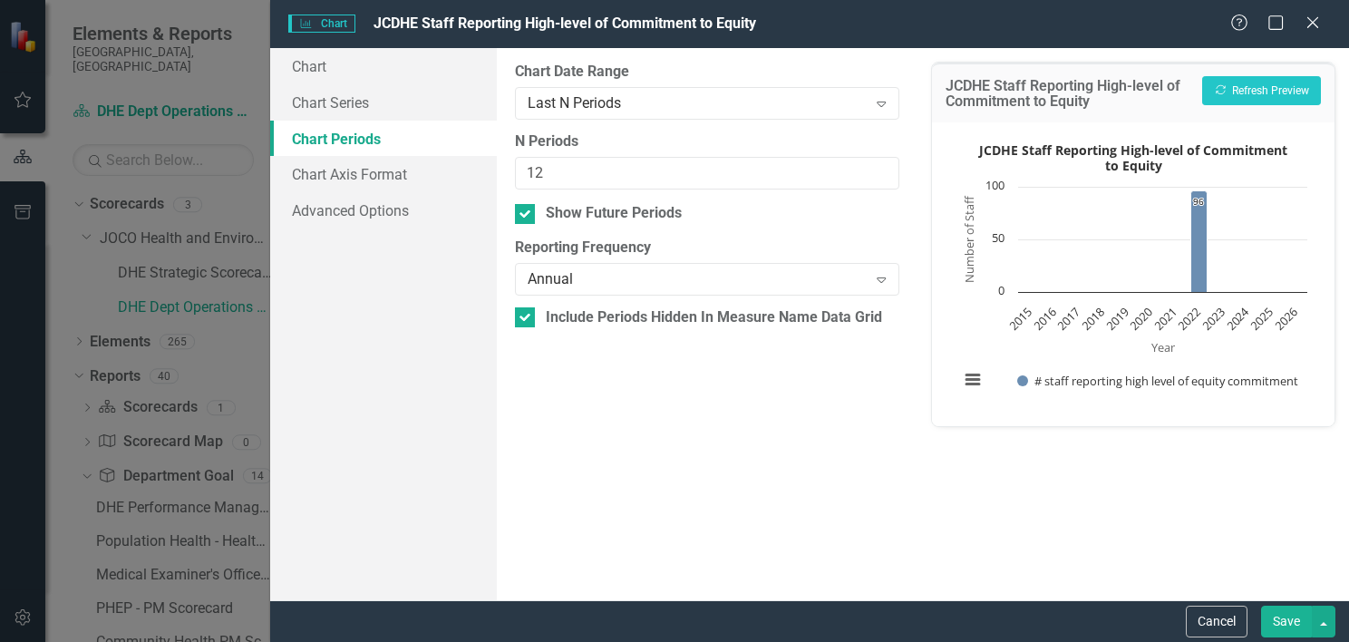
click at [533, 210] on div at bounding box center [525, 214] width 20 height 20
click at [527, 210] on input "Show Future Periods" at bounding box center [521, 210] width 12 height 12
checkbox input "false"
drag, startPoint x: 563, startPoint y: 174, endPoint x: 410, endPoint y: 169, distance: 153.3
click at [410, 169] on div "Chart Chart Series Chart Periods Chart Axis Format Advanced Options From this p…" at bounding box center [809, 324] width 1079 height 552
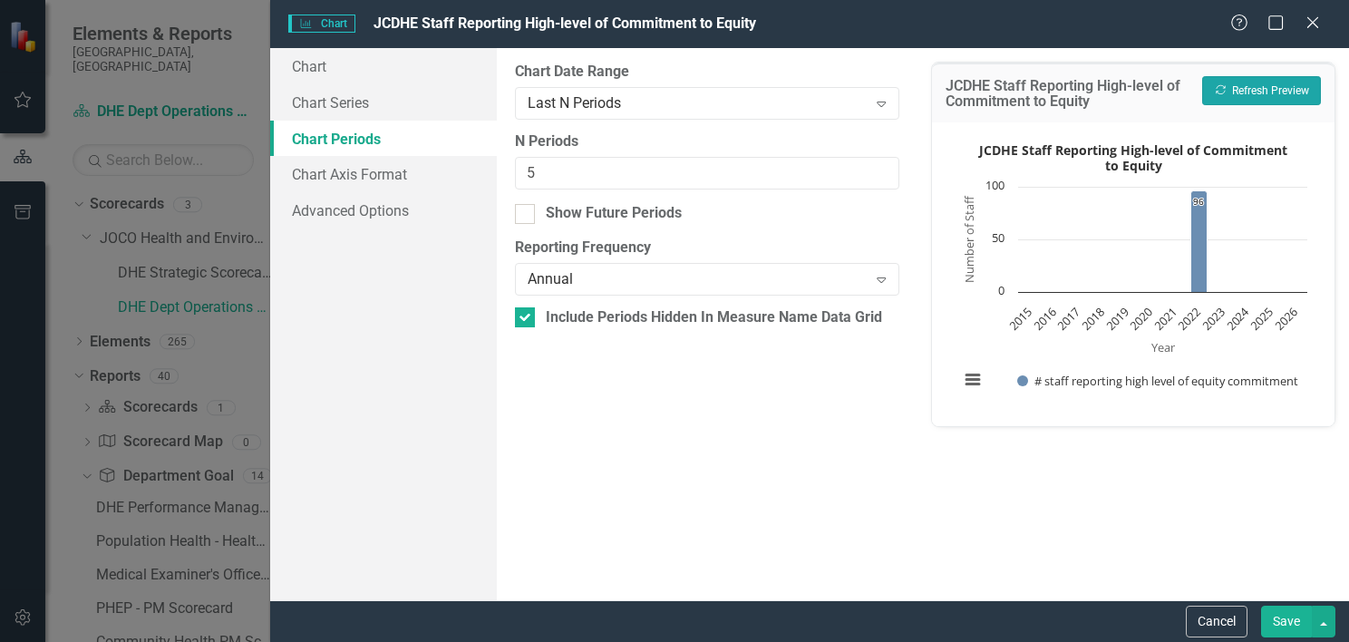
click at [1284, 102] on button "Recalculate Refresh Preview" at bounding box center [1261, 90] width 119 height 29
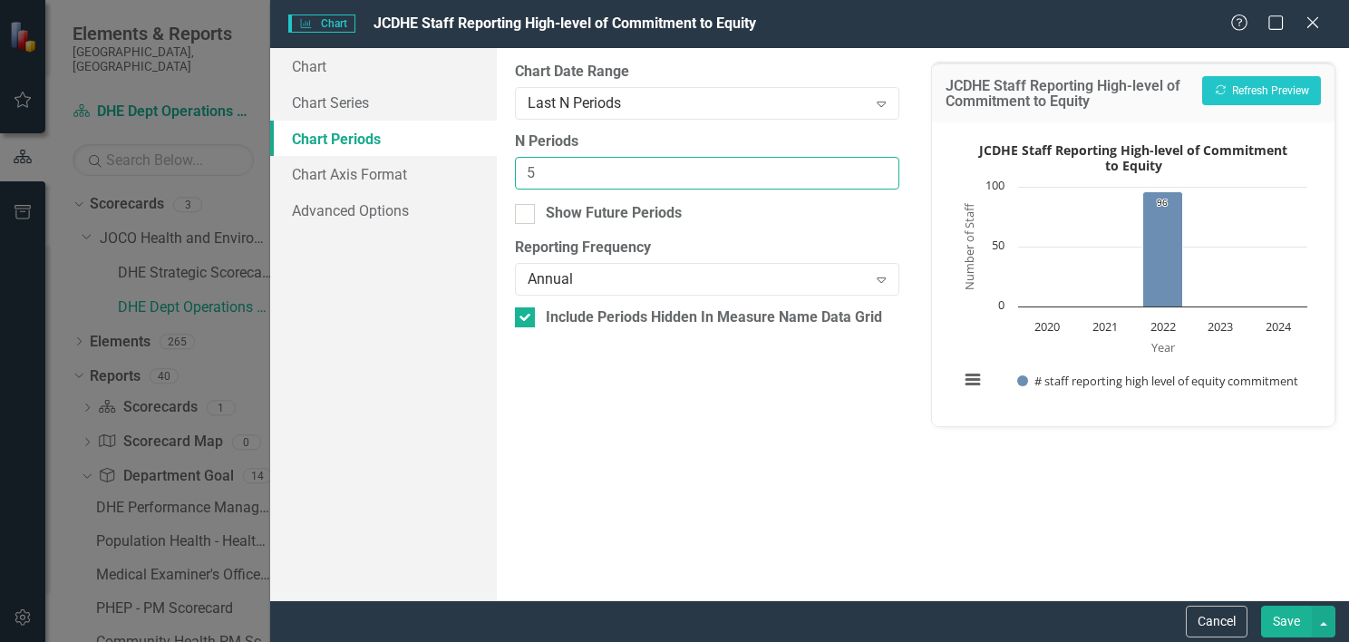
drag, startPoint x: 609, startPoint y: 176, endPoint x: 338, endPoint y: 194, distance: 271.7
click at [338, 194] on div "Chart Chart Series Chart Periods Chart Axis Format Advanced Options From this p…" at bounding box center [809, 324] width 1079 height 552
type input "4"
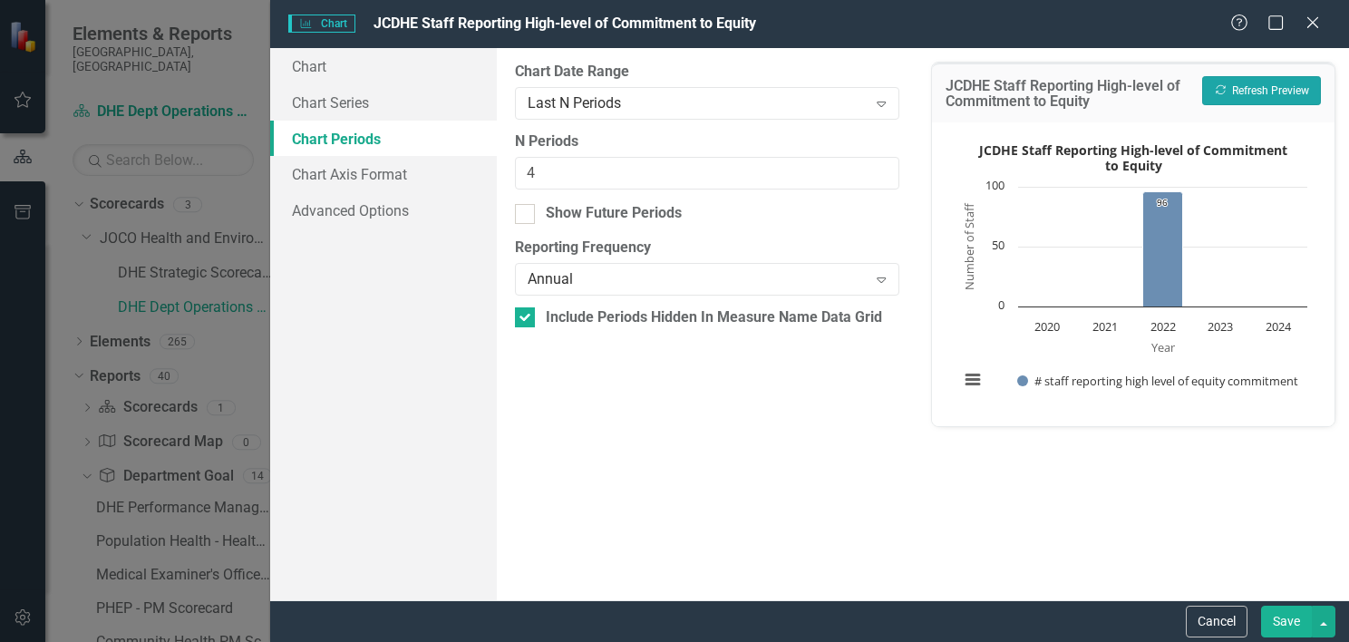
click at [1280, 88] on button "Recalculate Refresh Preview" at bounding box center [1261, 90] width 119 height 29
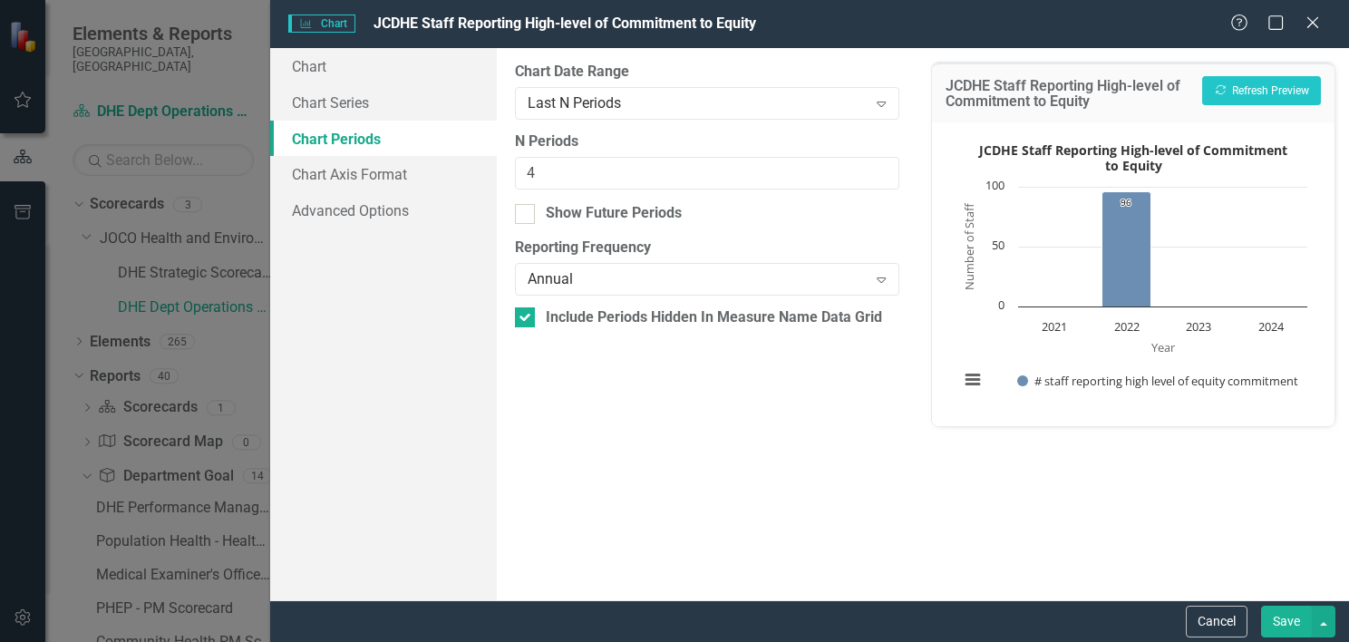
click at [1288, 626] on button "Save" at bounding box center [1286, 622] width 51 height 32
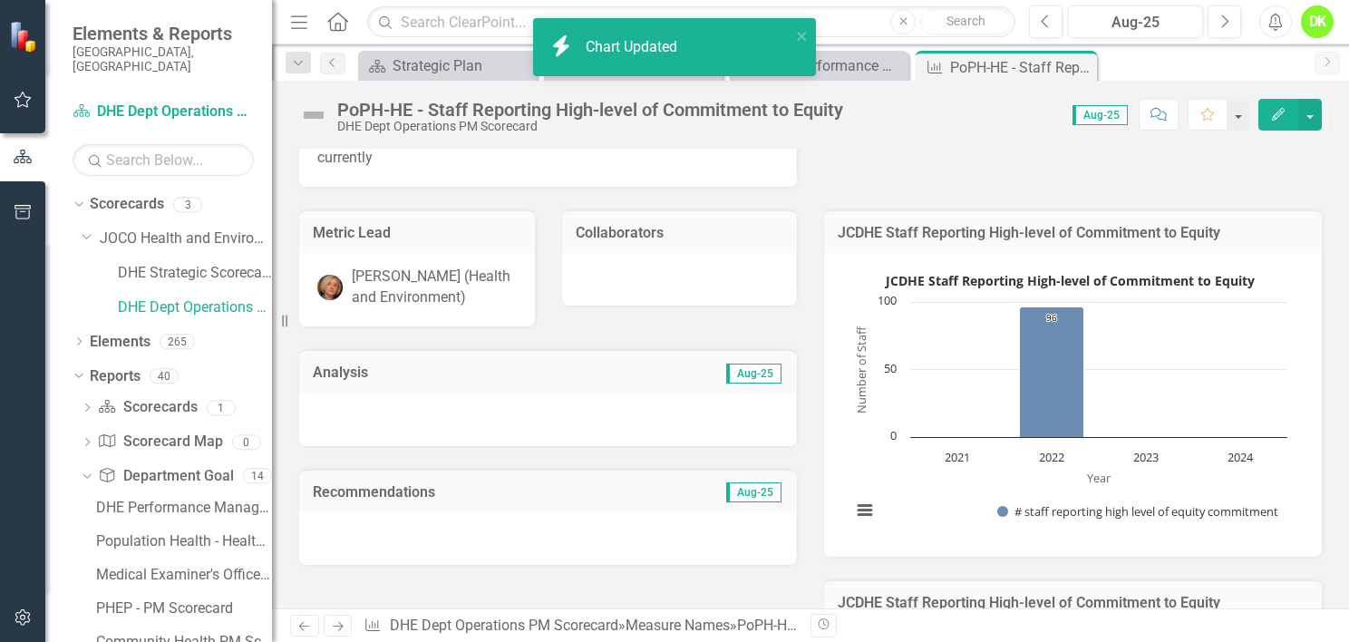
scroll to position [207, 0]
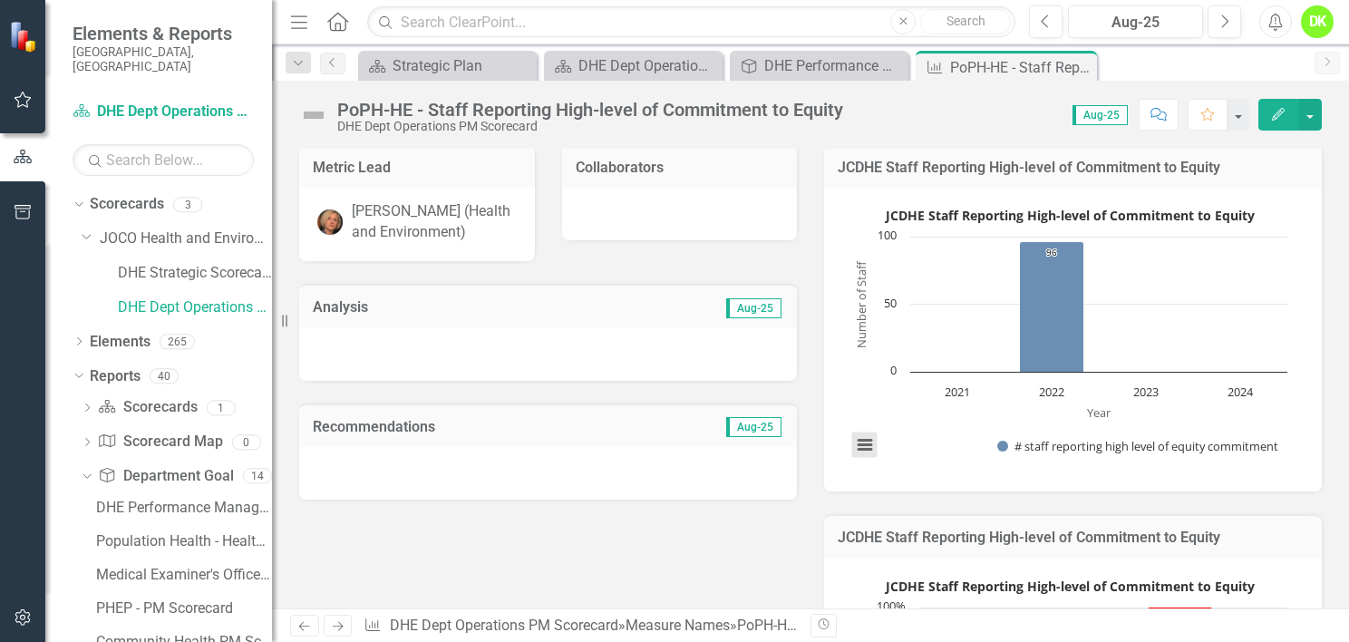
click at [863, 447] on button "View chart menu, JCDHE Staff Reporting High-level of Commitment to Equity" at bounding box center [864, 444] width 25 height 25
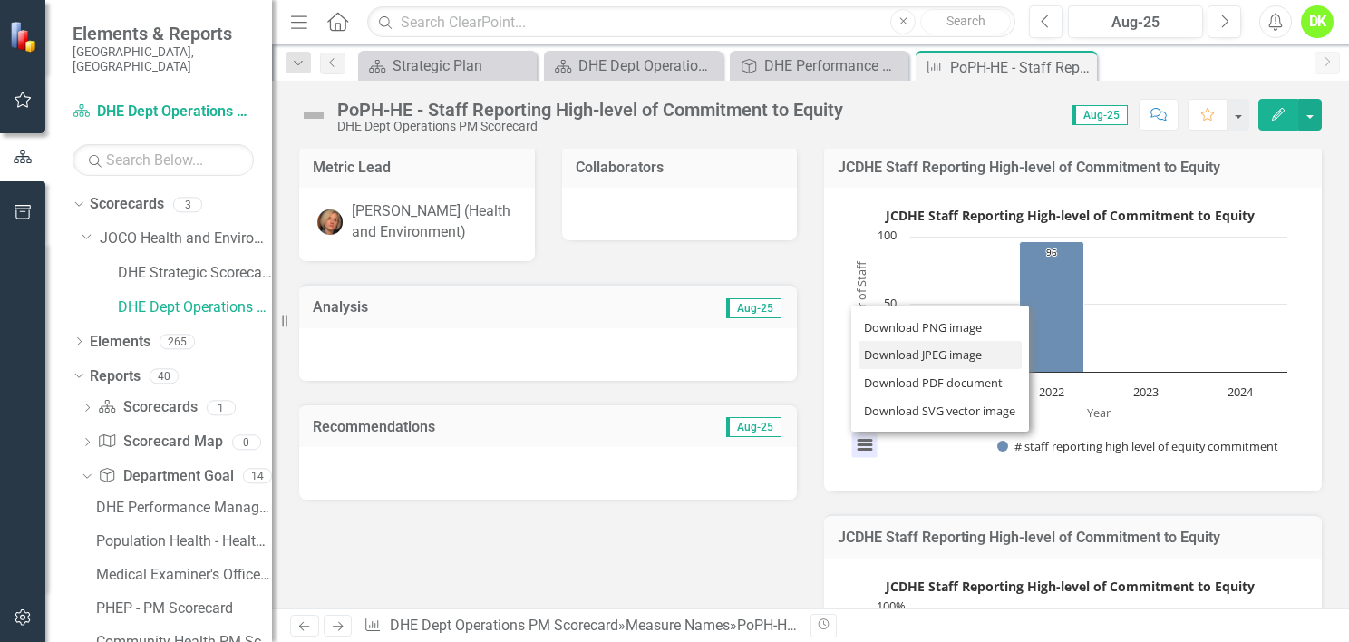
click at [899, 353] on li "Download JPEG image" at bounding box center [940, 355] width 163 height 28
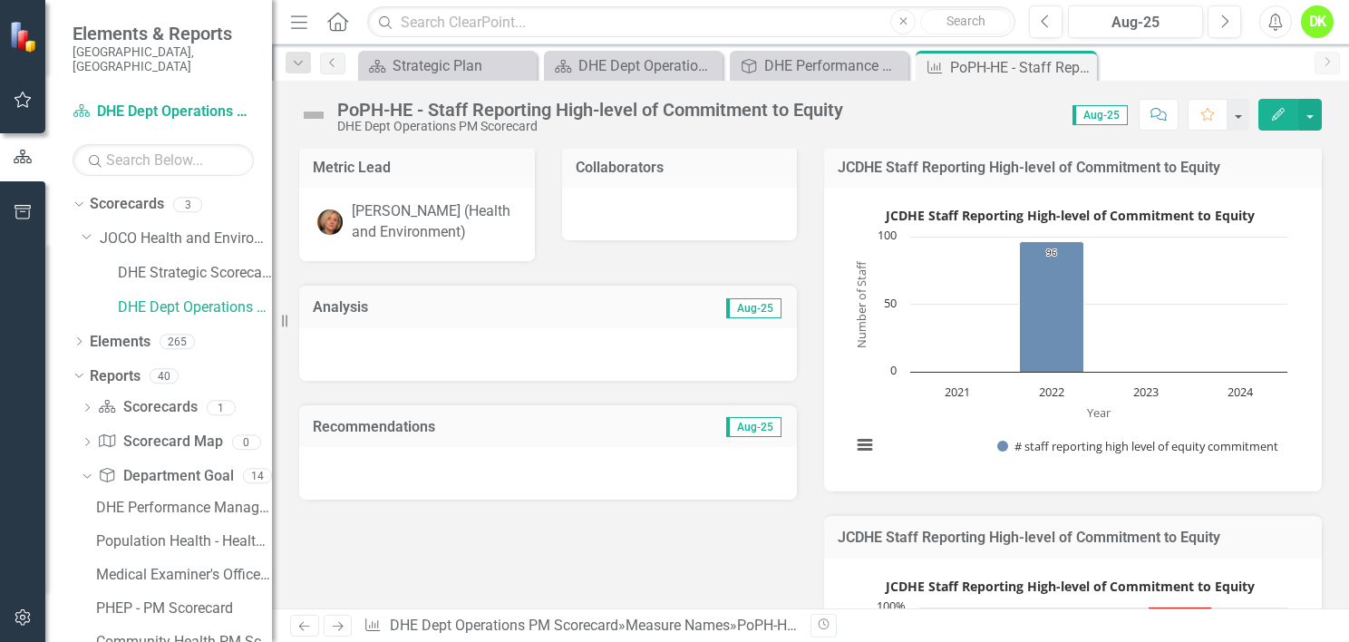
click at [0, 0] on icon "Close" at bounding box center [0, 0] width 0 height 0
